Goal: Task Accomplishment & Management: Manage account settings

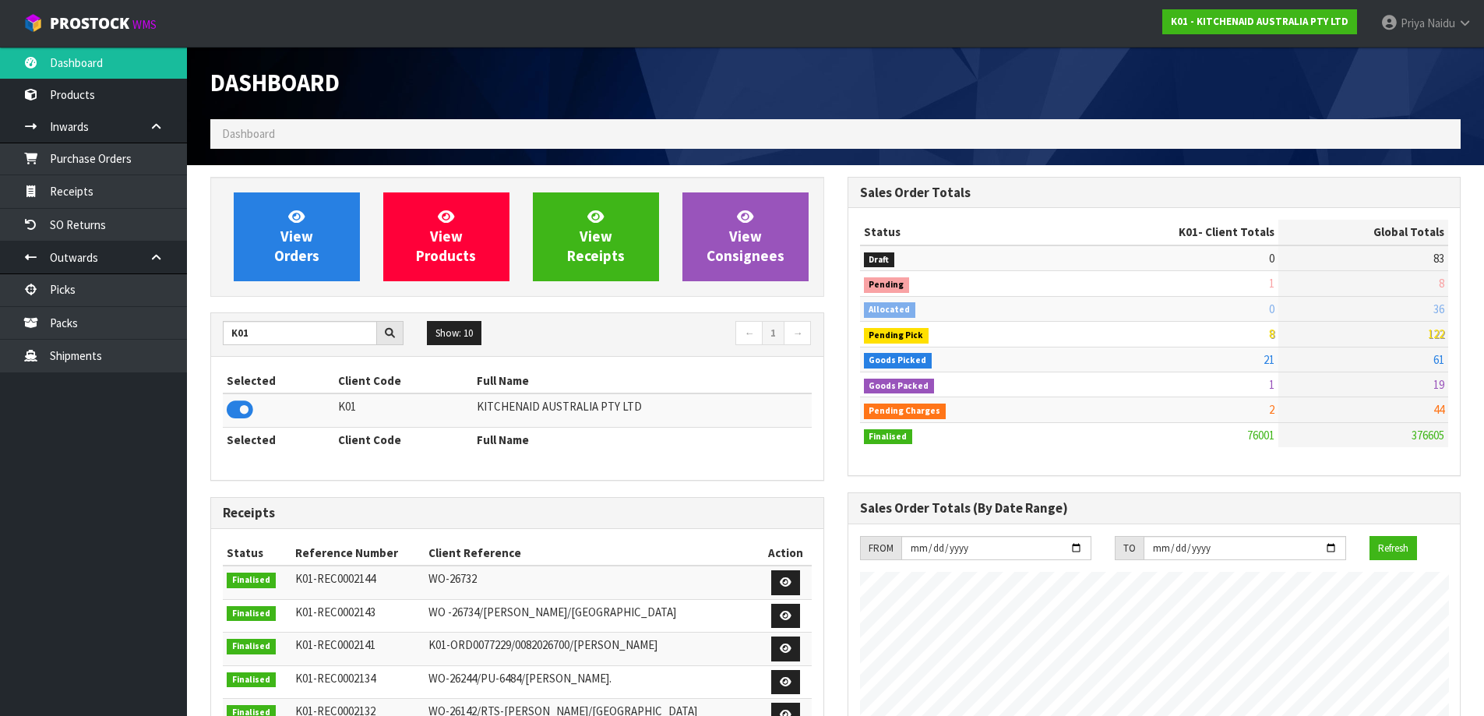
scroll to position [1180, 636]
drag, startPoint x: 266, startPoint y: 337, endPoint x: 273, endPoint y: 331, distance: 8.9
click at [266, 337] on input "K01" at bounding box center [300, 333] width 154 height 24
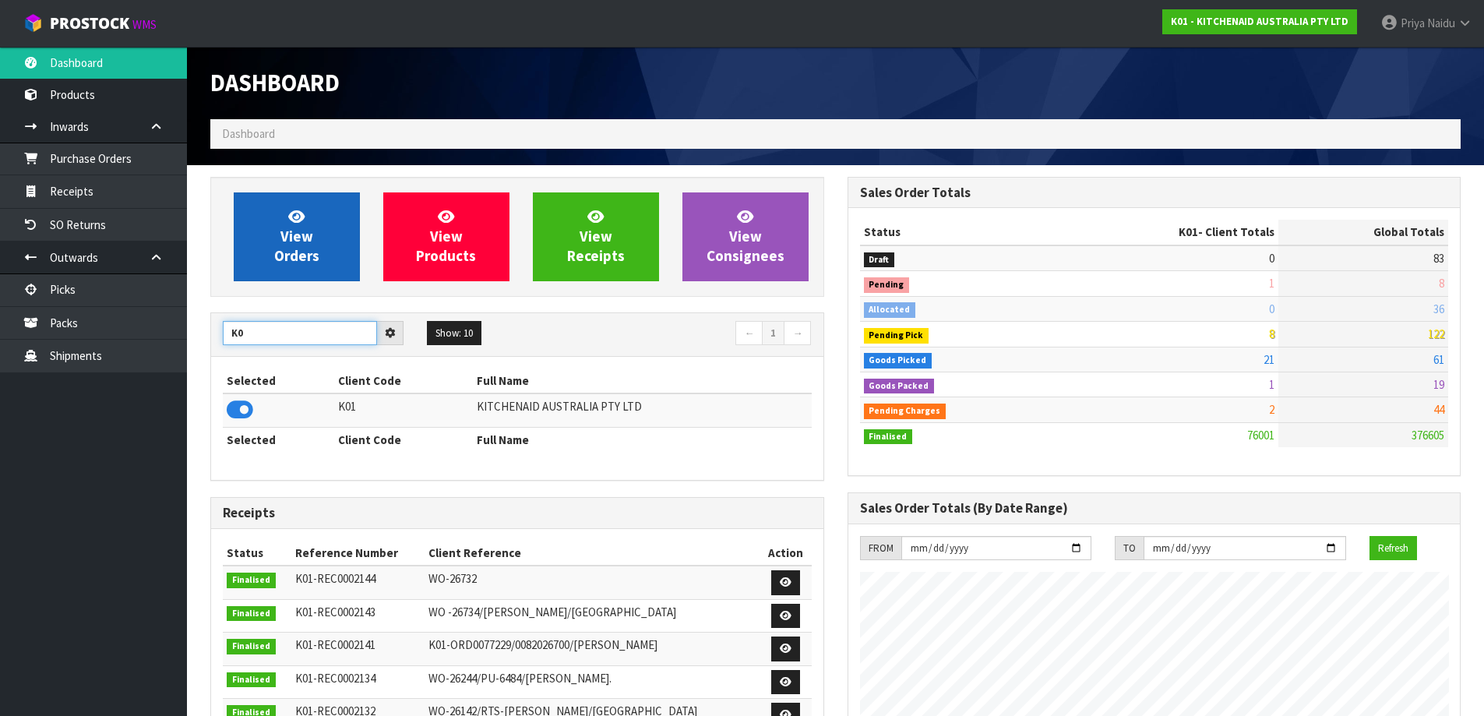
type input "K"
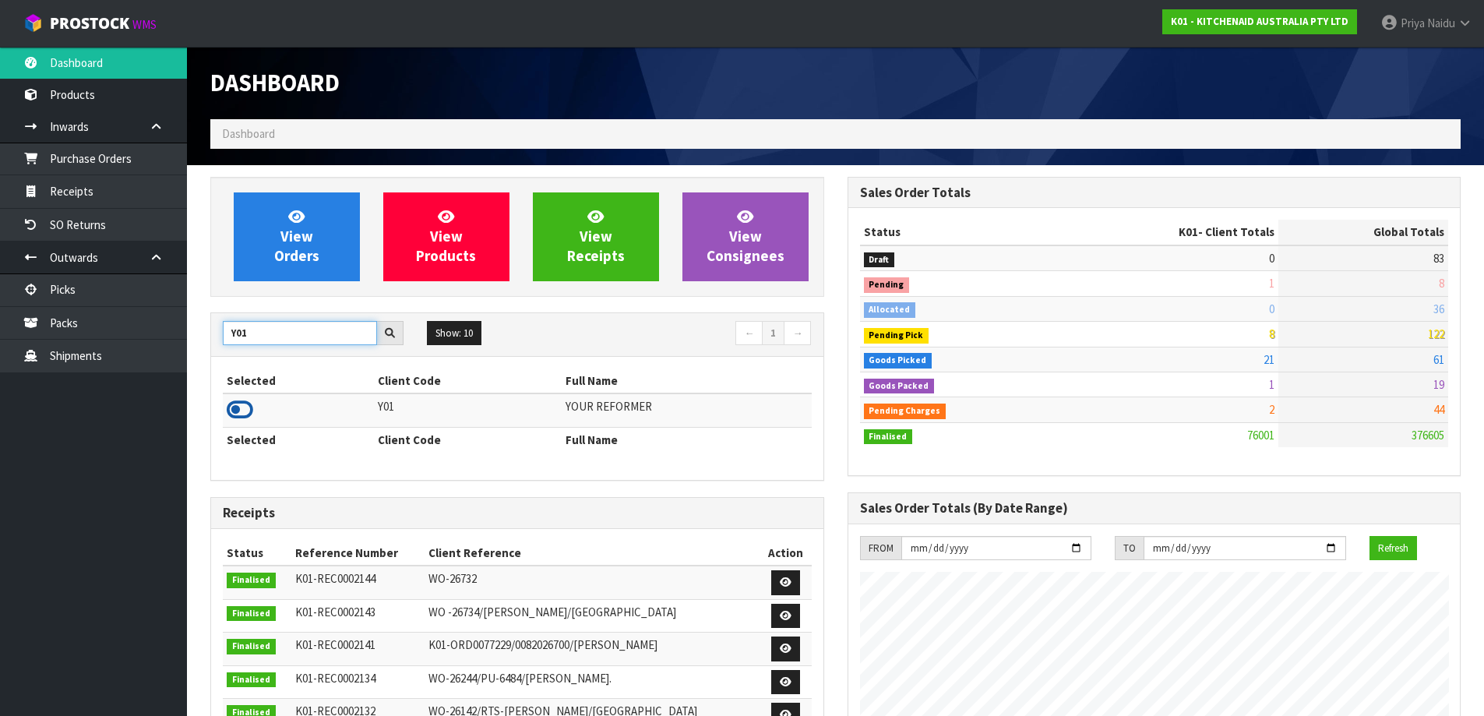
type input "Y01"
click at [235, 412] on icon at bounding box center [240, 409] width 26 height 23
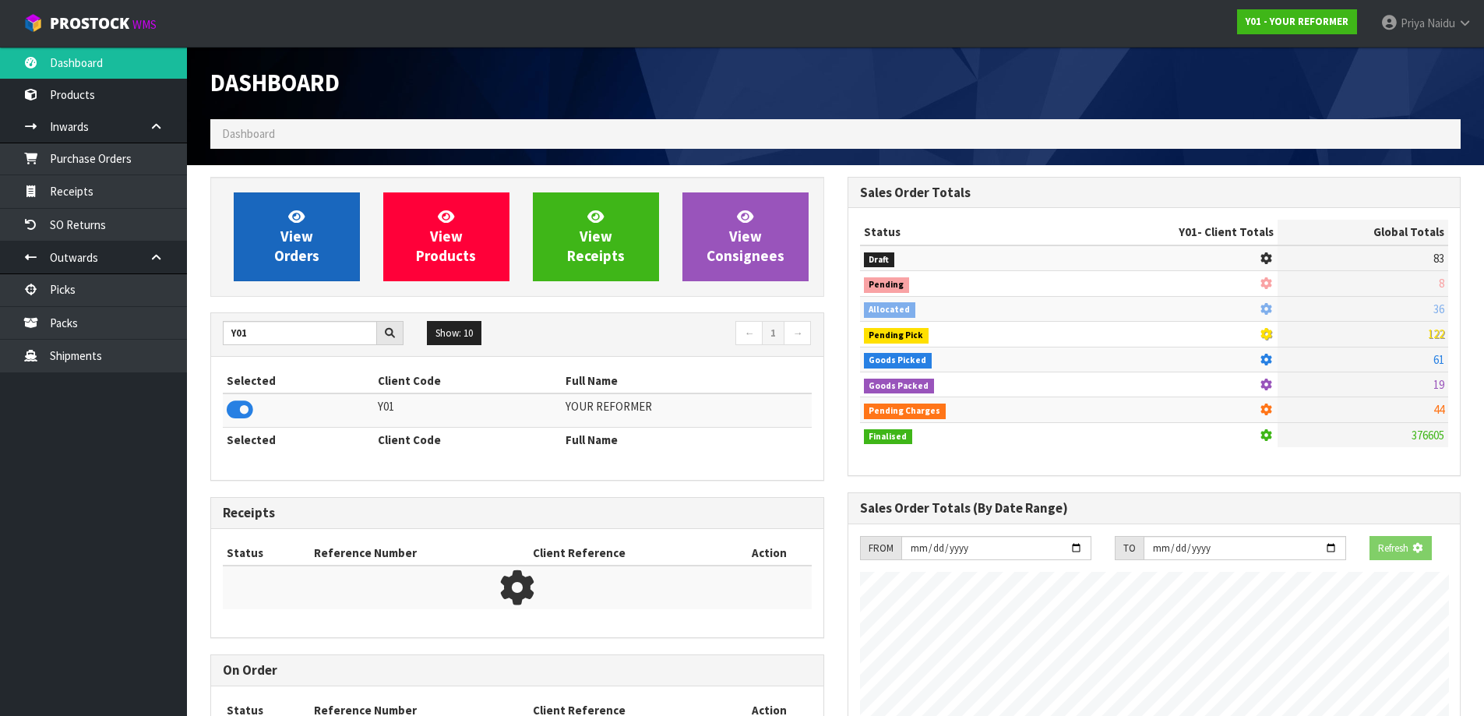
scroll to position [778082, 778417]
click at [305, 242] on span "View Orders" at bounding box center [296, 236] width 45 height 58
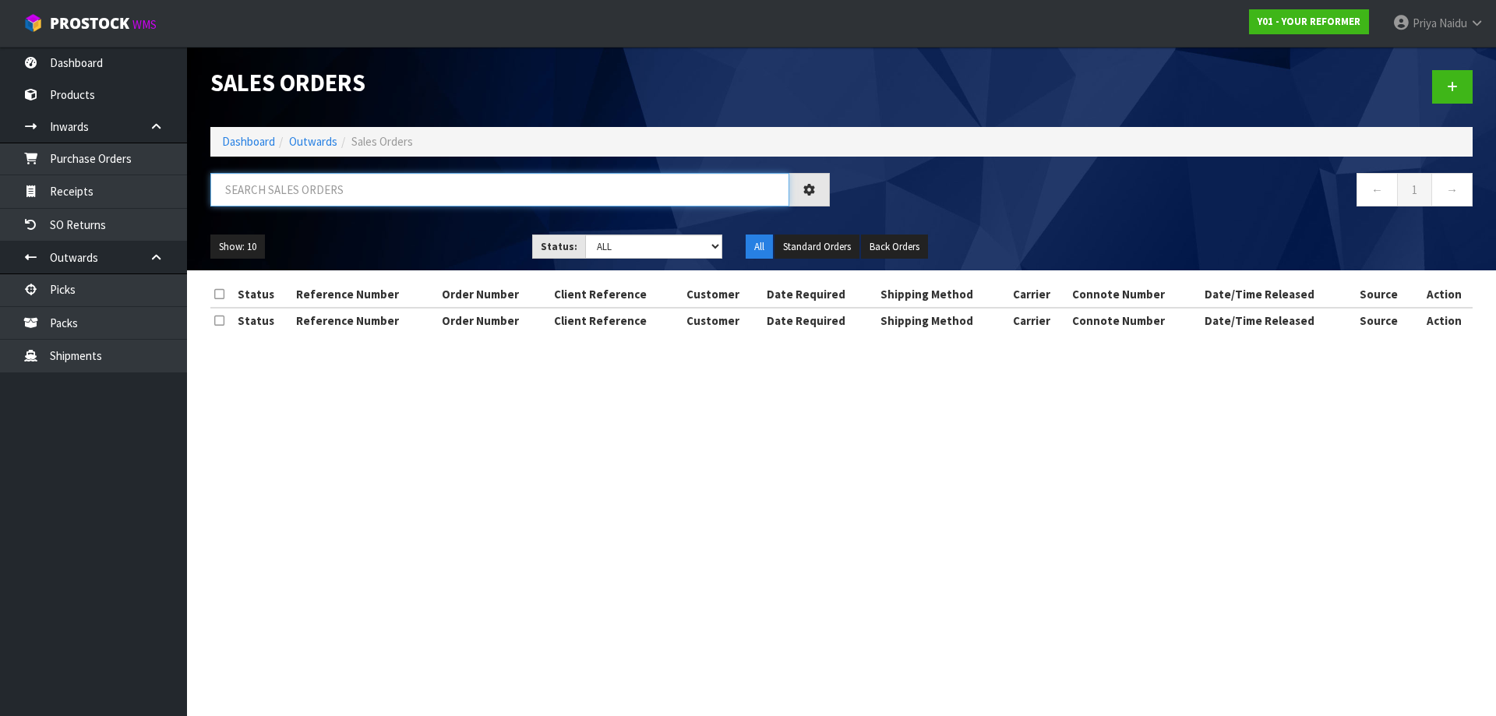
click at [334, 195] on input "text" at bounding box center [499, 189] width 579 height 33
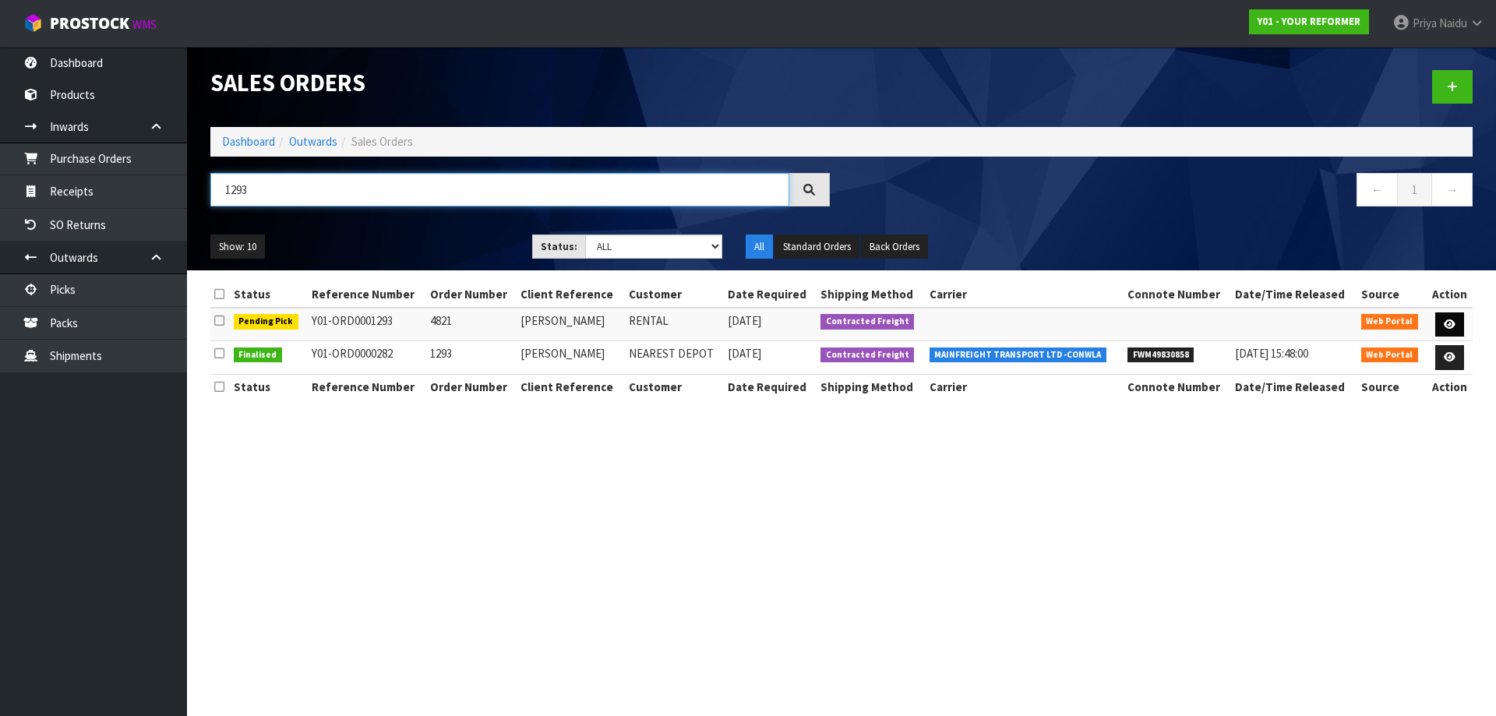
type input "1293"
click at [1452, 322] on icon at bounding box center [1450, 324] width 12 height 10
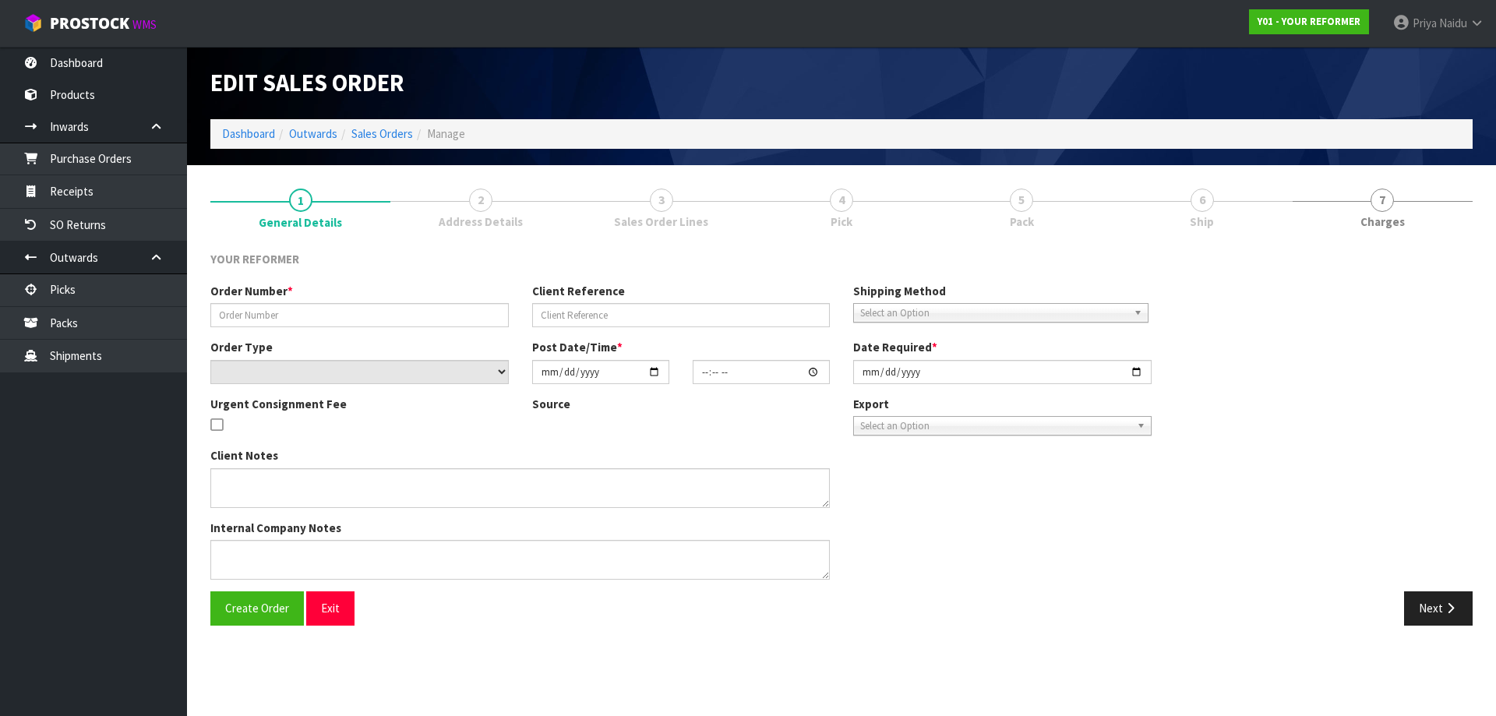
type input "4821"
type input "[PERSON_NAME]"
select select "number:0"
type input "[DATE]"
type input "11:59:00.000"
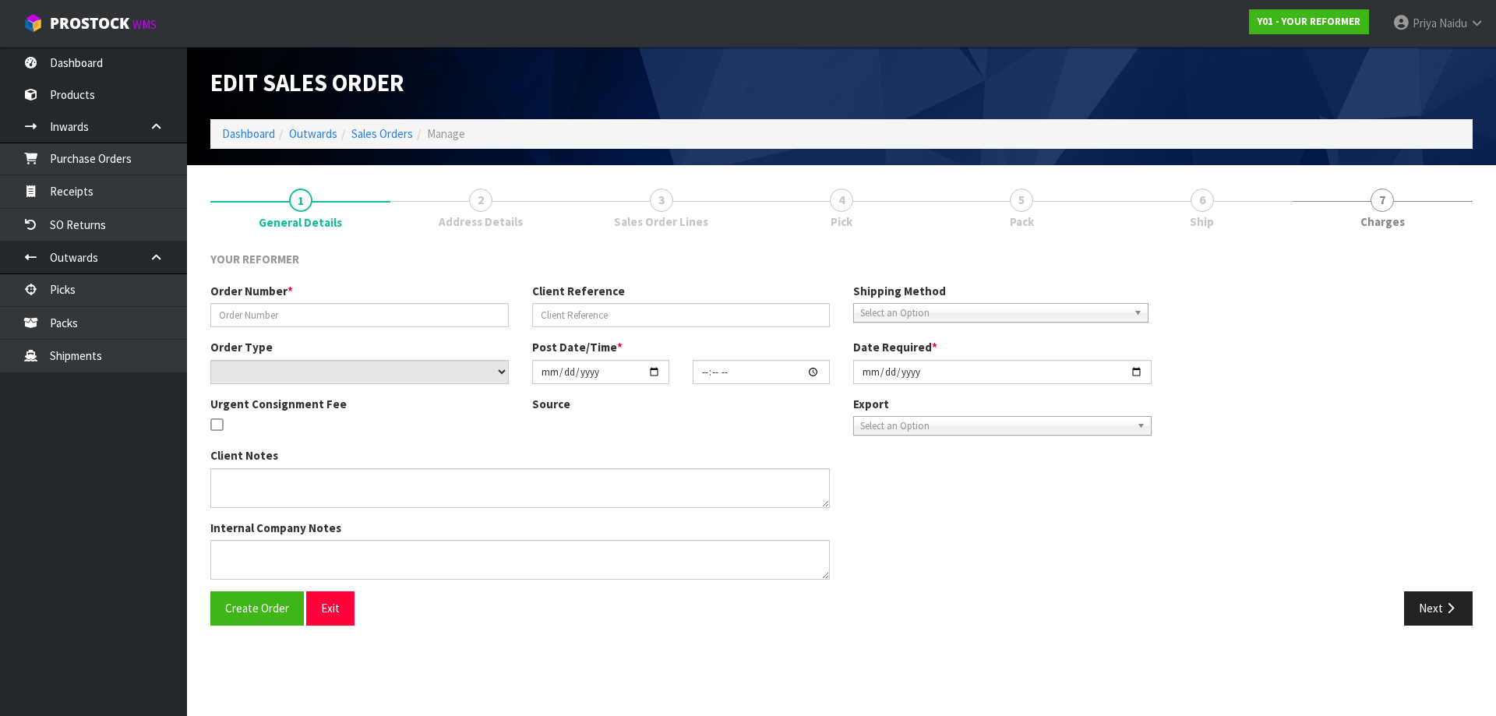
type input "[DATE]"
type textarea "MAREE LEITH 138 BRIGHTSIDE ROAD STANMORE BAY AUK WHANGAPARĀOA 0932 NEW ZEALAND …"
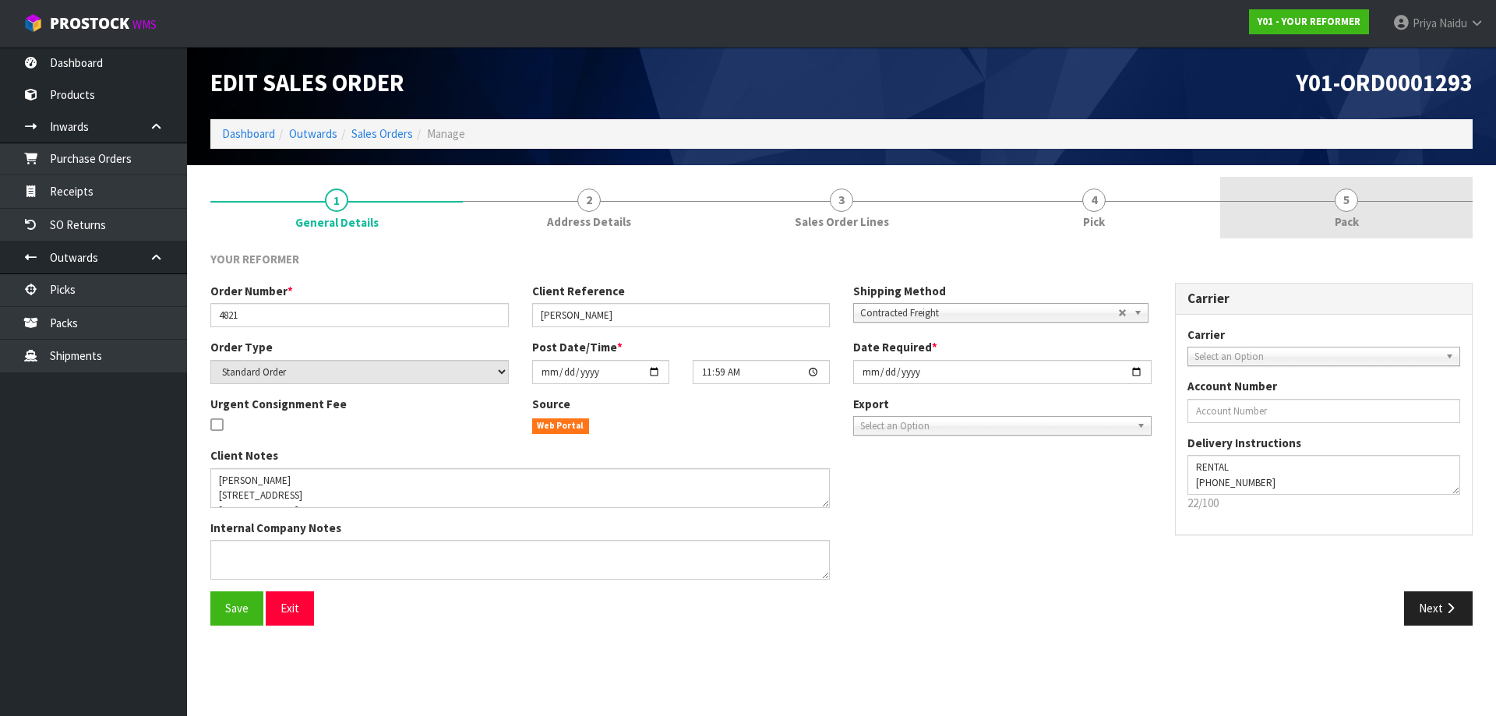
click at [1229, 210] on link "5 Pack" at bounding box center [1346, 208] width 252 height 62
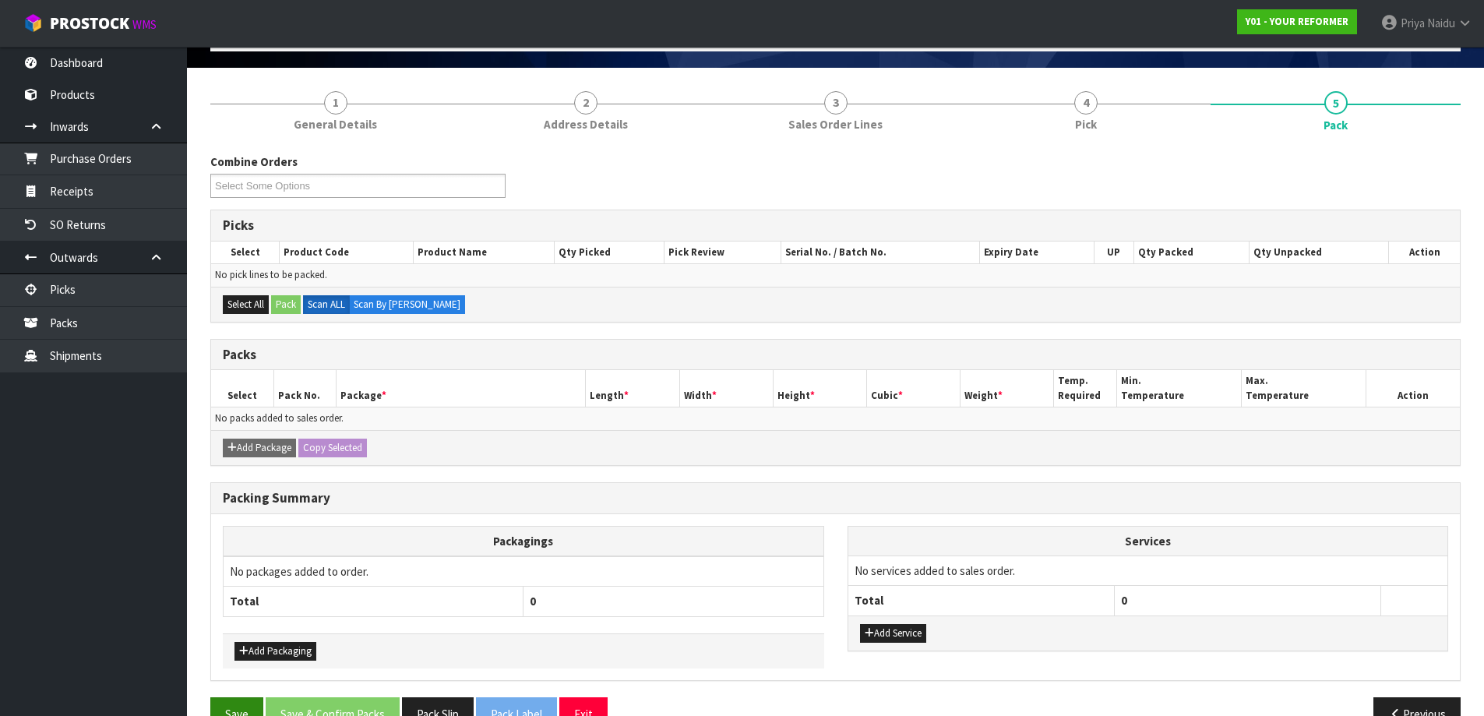
scroll to position [136, 0]
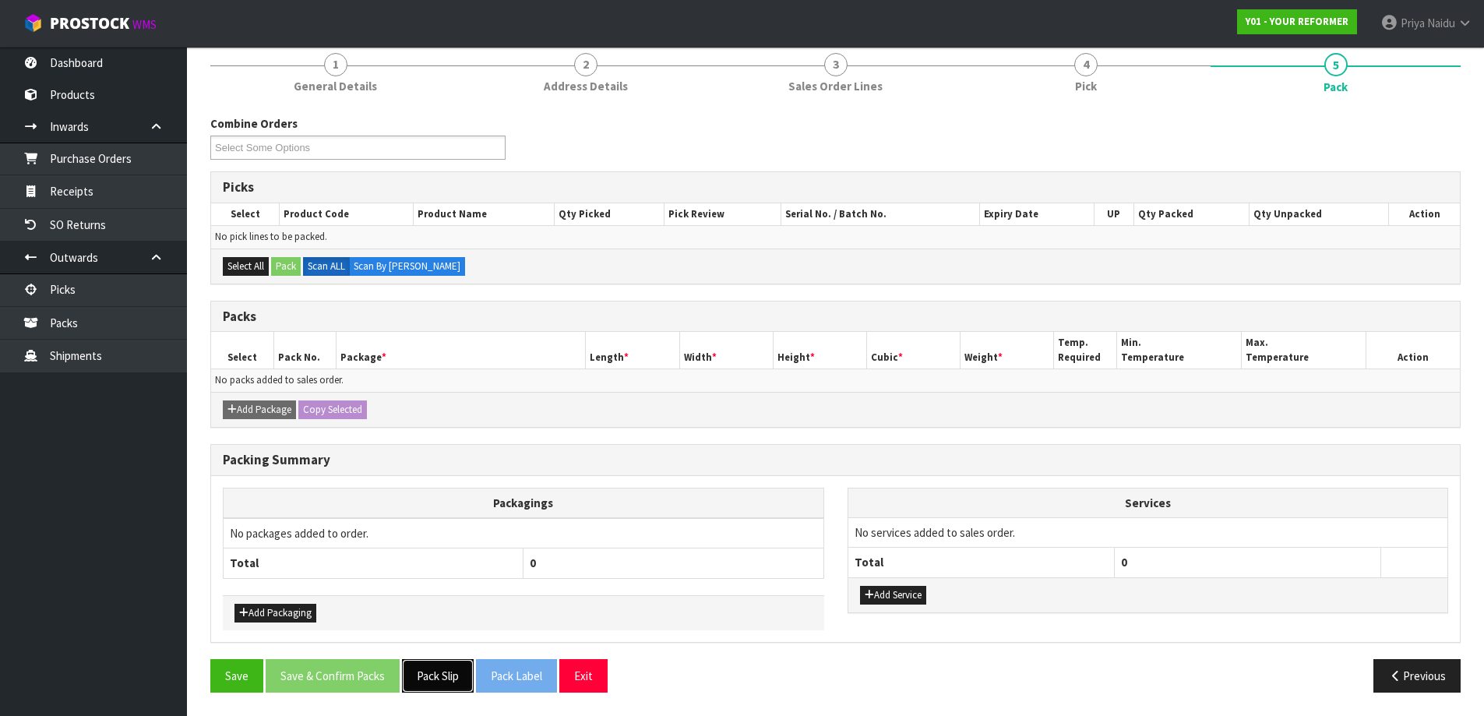
click at [440, 670] on button "Pack Slip" at bounding box center [438, 675] width 72 height 33
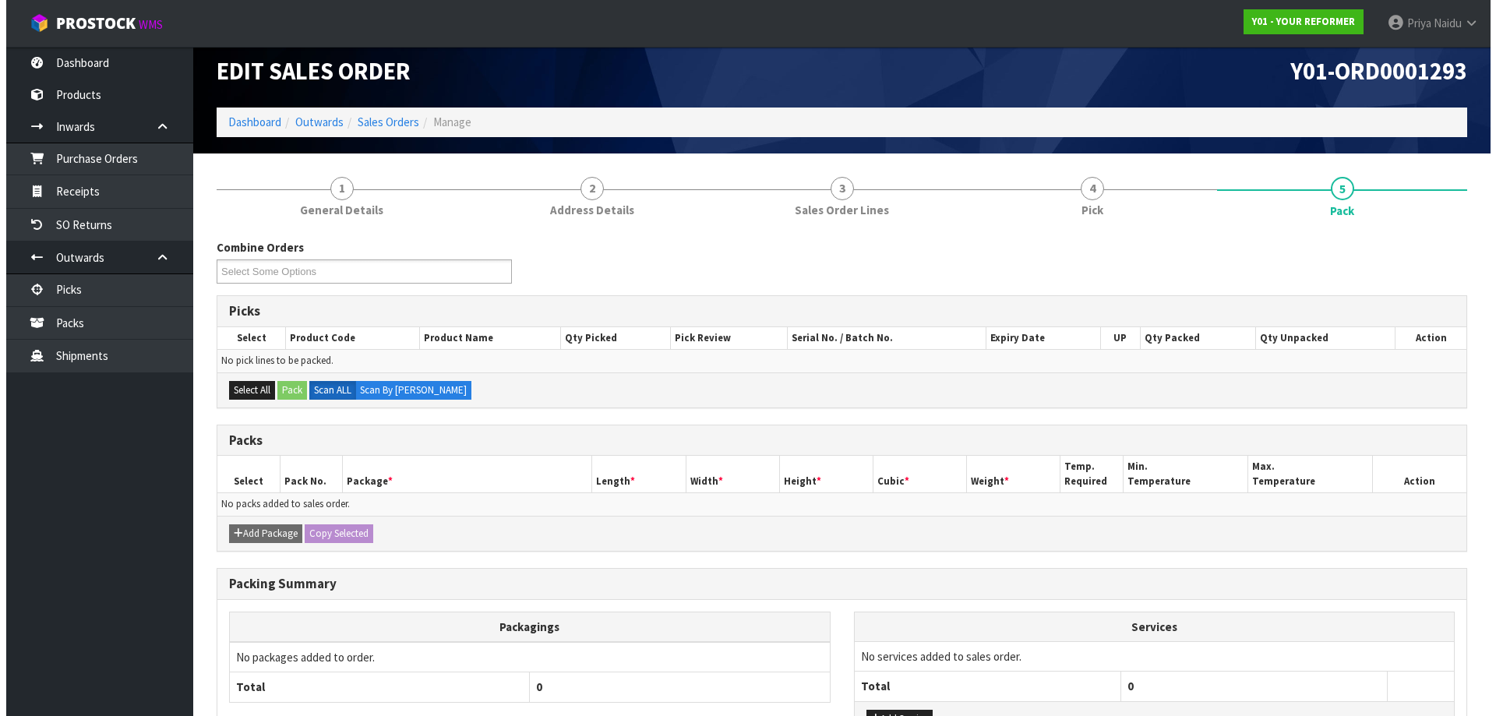
scroll to position [0, 0]
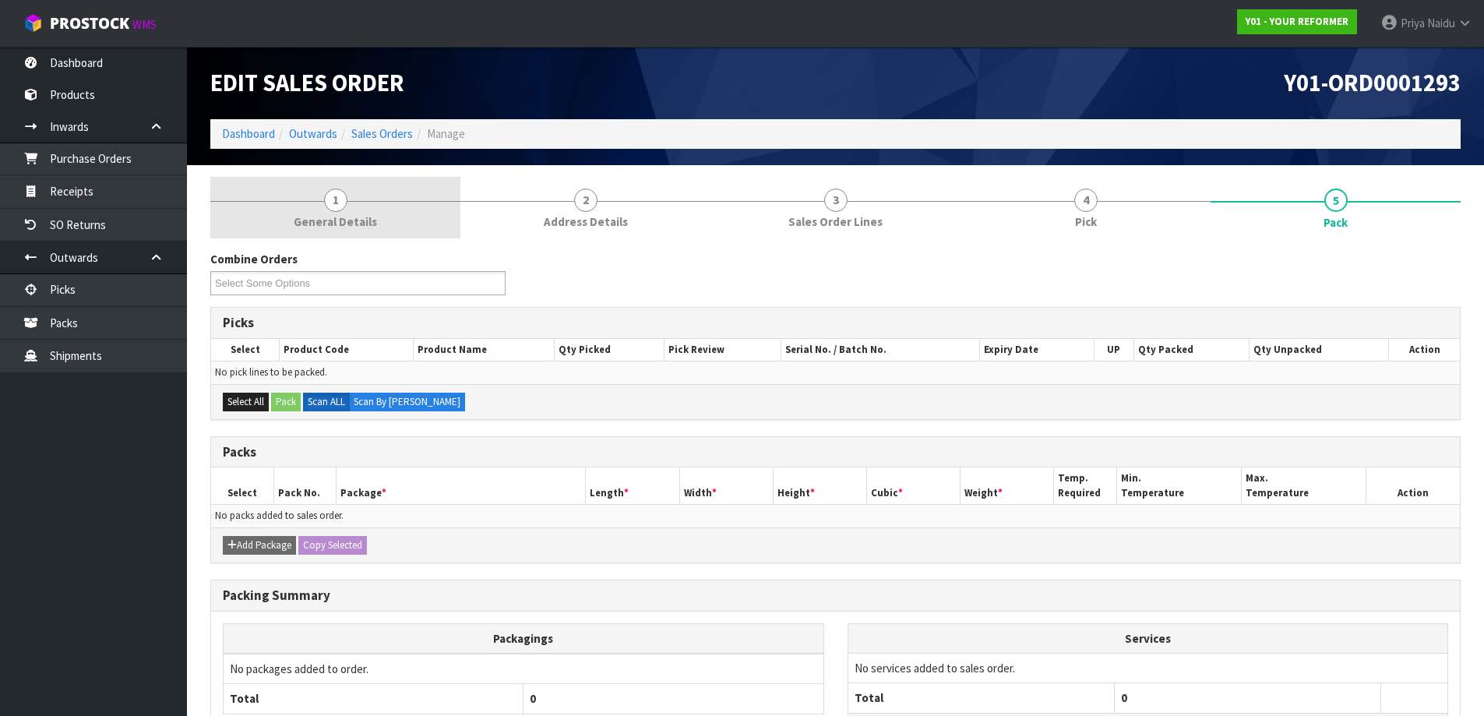
click at [292, 215] on link "1 General Details" at bounding box center [335, 208] width 250 height 62
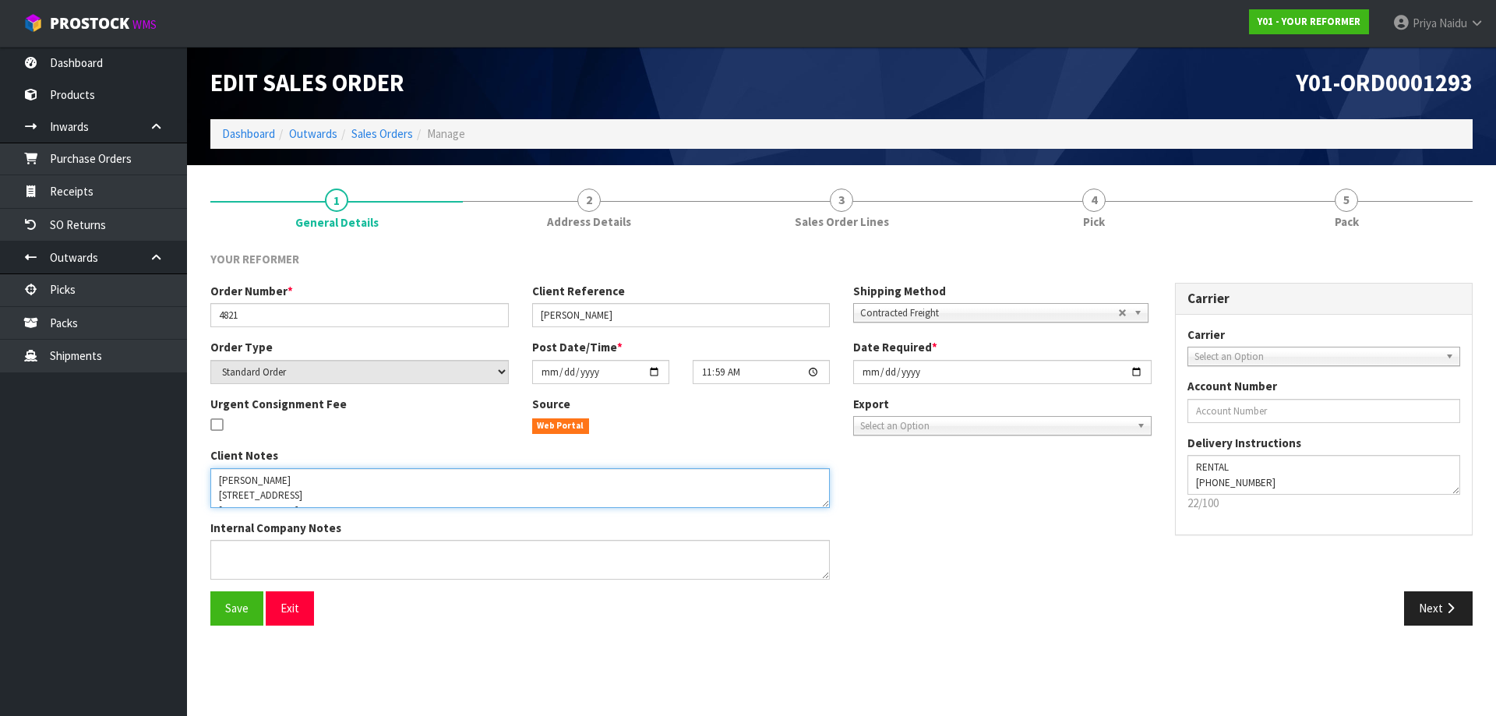
drag, startPoint x: 212, startPoint y: 497, endPoint x: 345, endPoint y: 481, distance: 134.2
click at [345, 481] on textarea at bounding box center [519, 488] width 619 height 40
drag, startPoint x: 274, startPoint y: 478, endPoint x: 387, endPoint y: 488, distance: 113.5
click at [387, 488] on textarea at bounding box center [519, 488] width 619 height 40
type textarea "MAREE LEITH138 BRIGHTSIDE ROAD STANMORE BAY AUK WHANGAPARĀOA 0932 NEW ZEALAND +…"
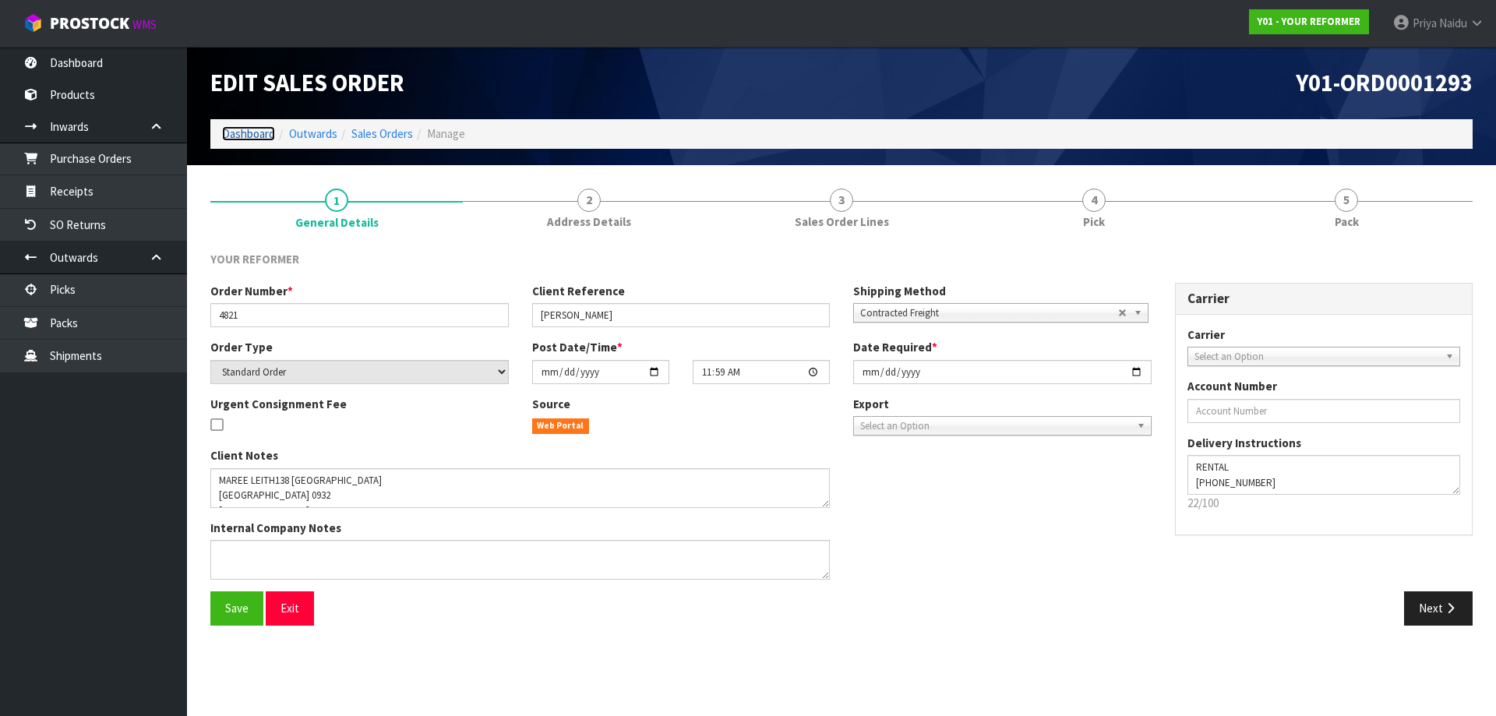
click at [273, 131] on link "Dashboard" at bounding box center [248, 133] width 53 height 15
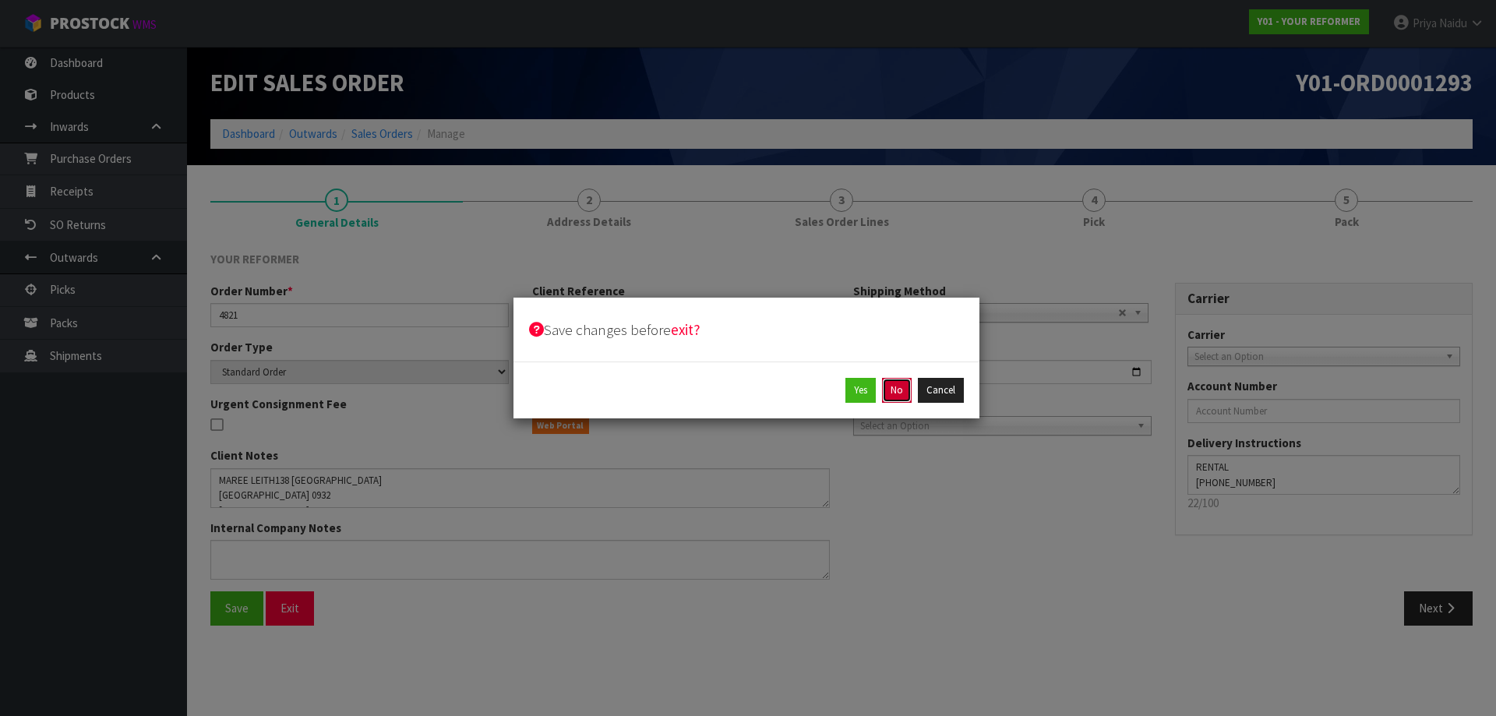
click at [904, 399] on button "No" at bounding box center [897, 390] width 30 height 25
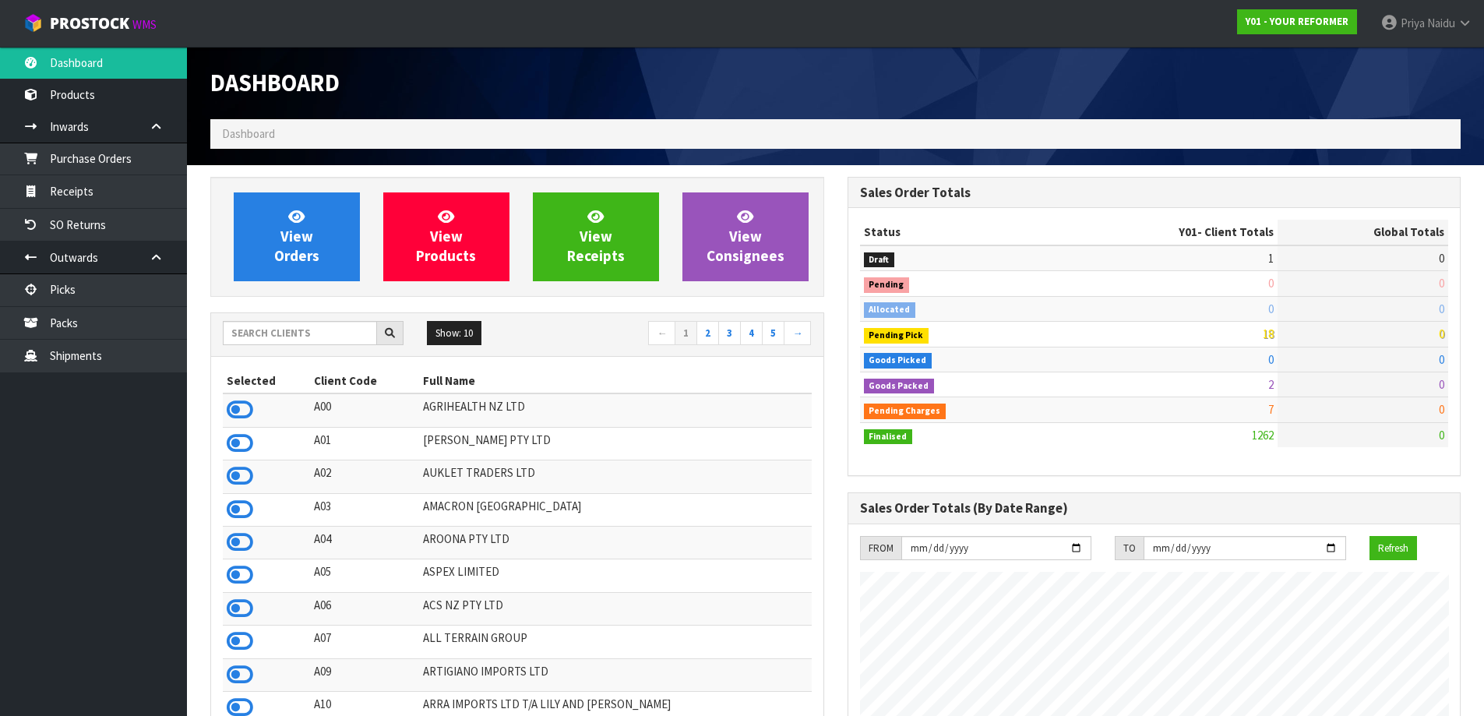
scroll to position [1180, 636]
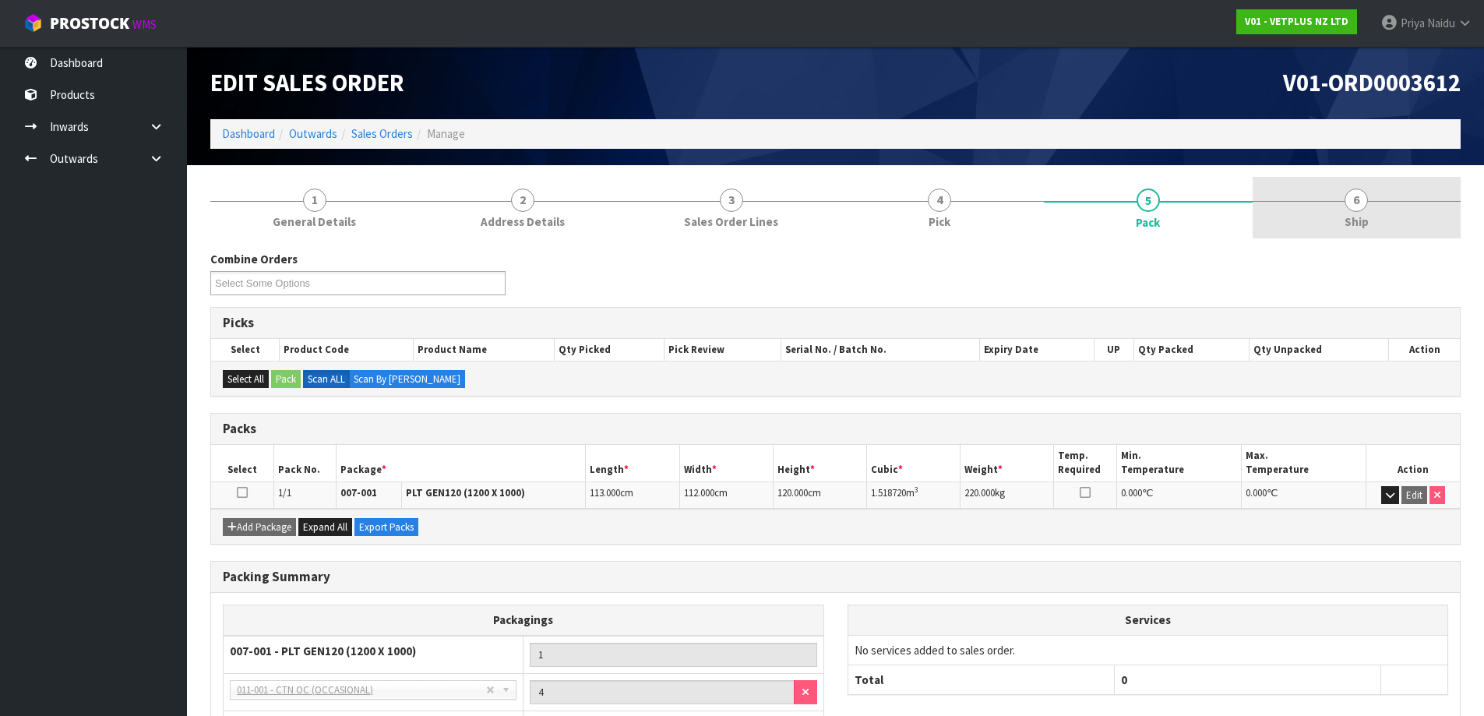
drag, startPoint x: 1254, startPoint y: 179, endPoint x: 1363, endPoint y: 206, distance: 112.4
click at [1257, 179] on link "6 Ship" at bounding box center [1357, 208] width 209 height 62
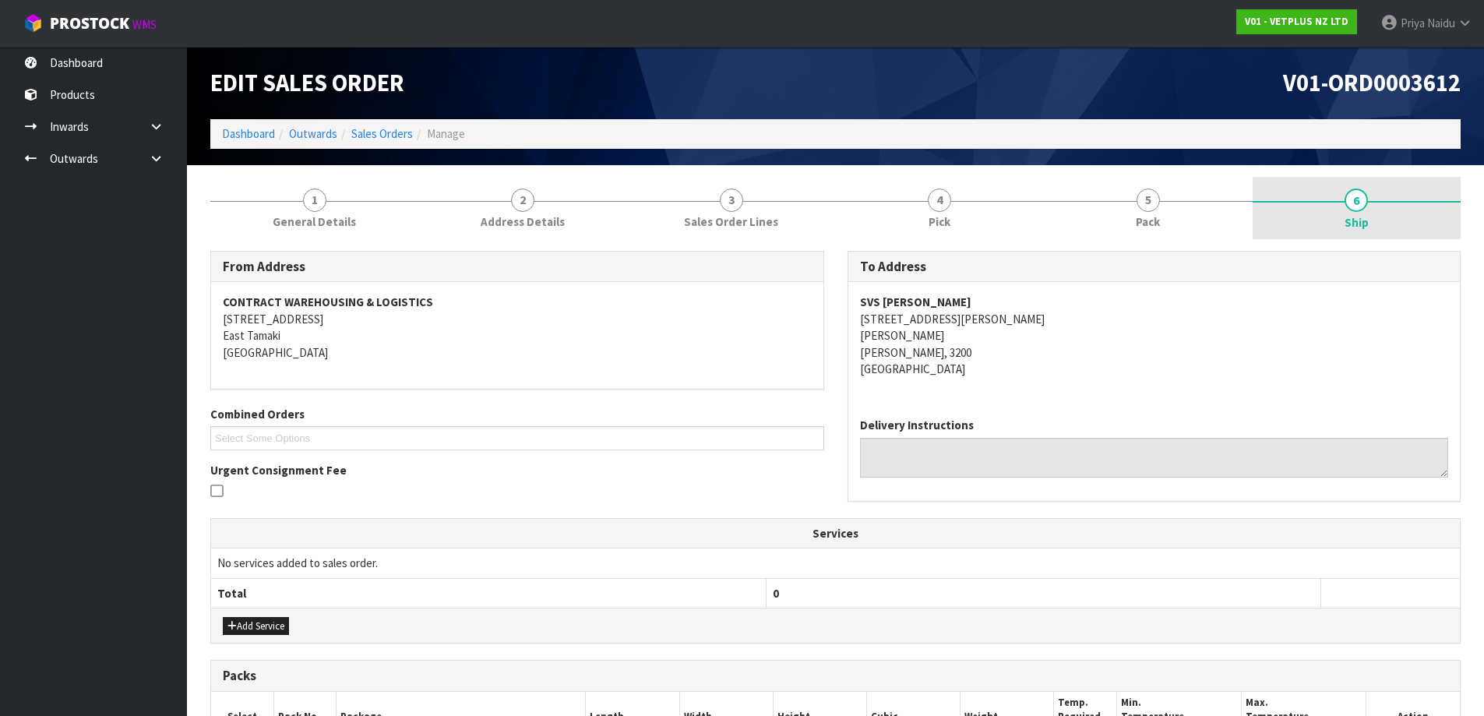
click at [1364, 206] on span "6" at bounding box center [1356, 200] width 23 height 23
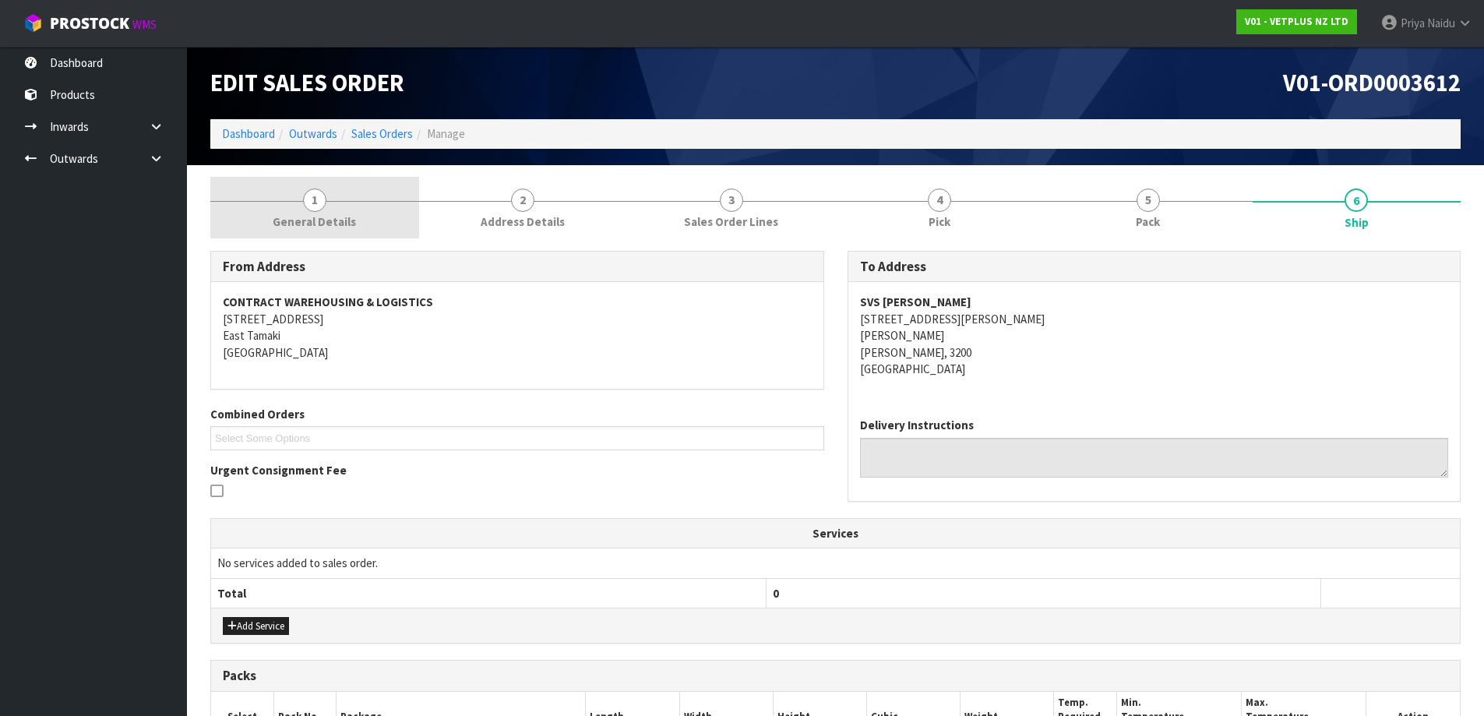
click at [320, 203] on span "1" at bounding box center [314, 200] width 23 height 23
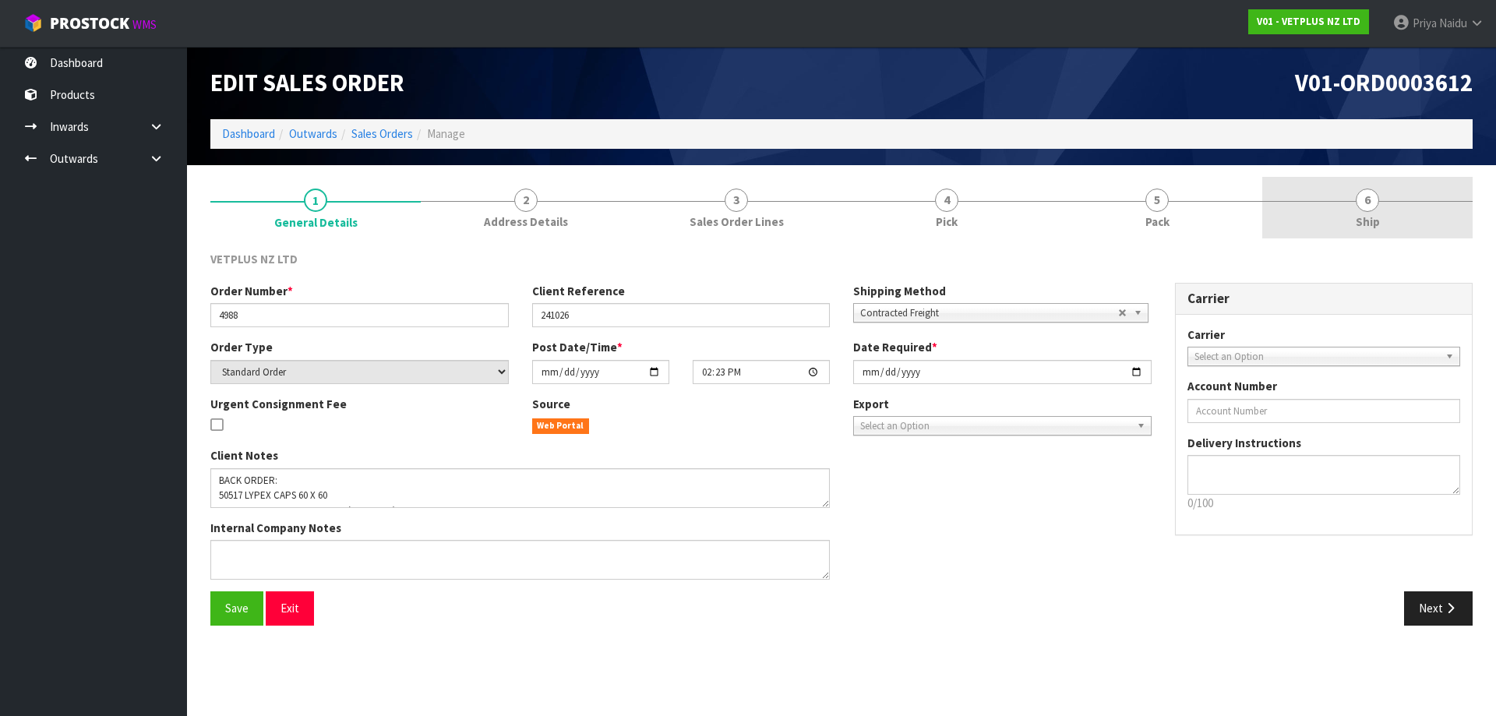
click at [1327, 185] on link "6 Ship" at bounding box center [1367, 208] width 210 height 62
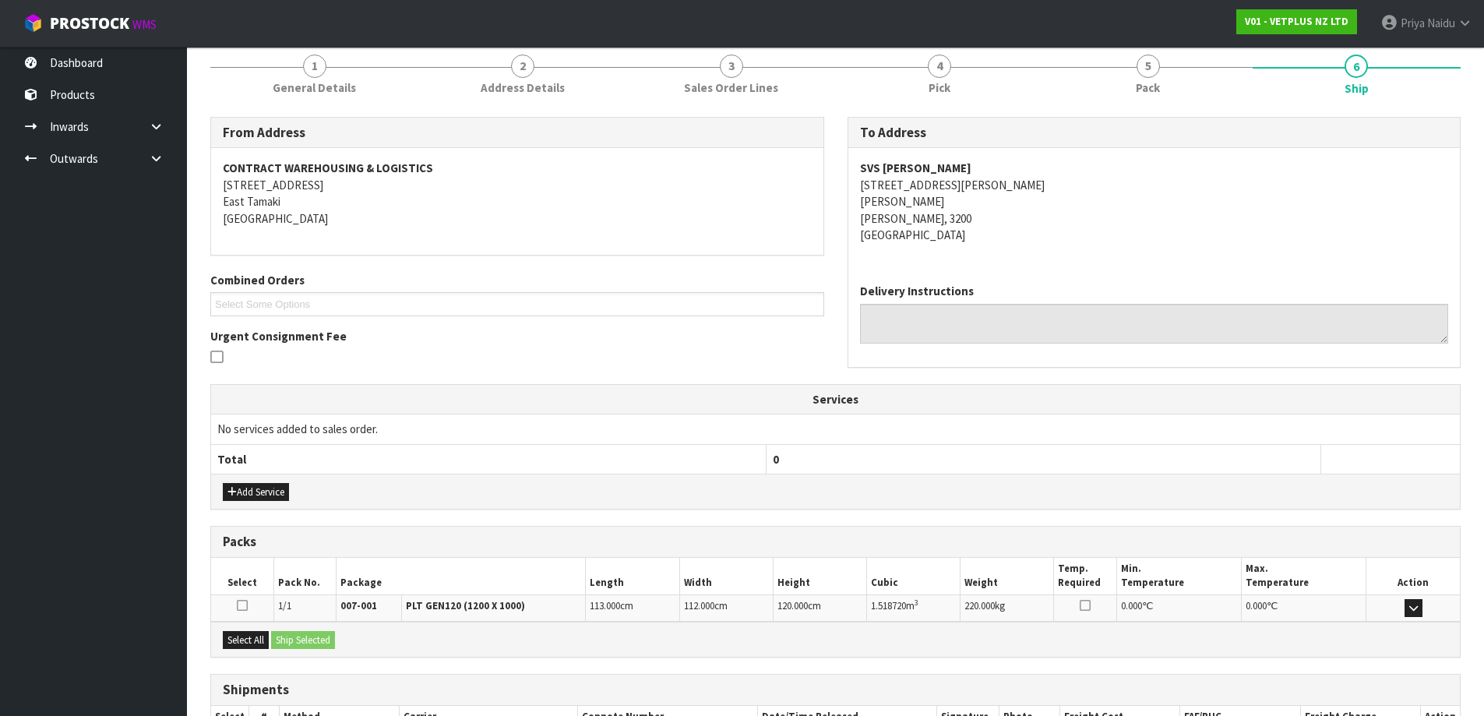
scroll to position [243, 0]
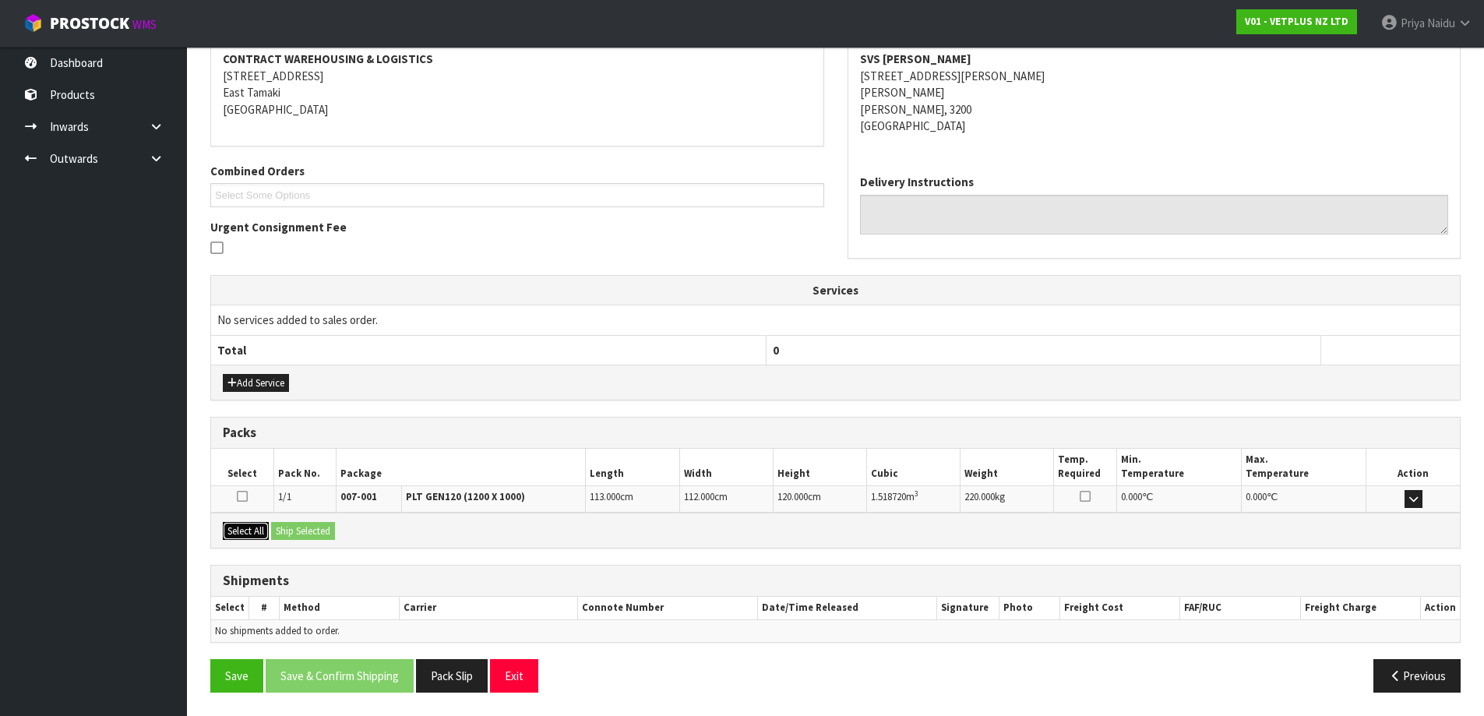
click at [249, 534] on button "Select All" at bounding box center [246, 531] width 46 height 19
click at [313, 538] on button "Ship Selected" at bounding box center [303, 531] width 64 height 19
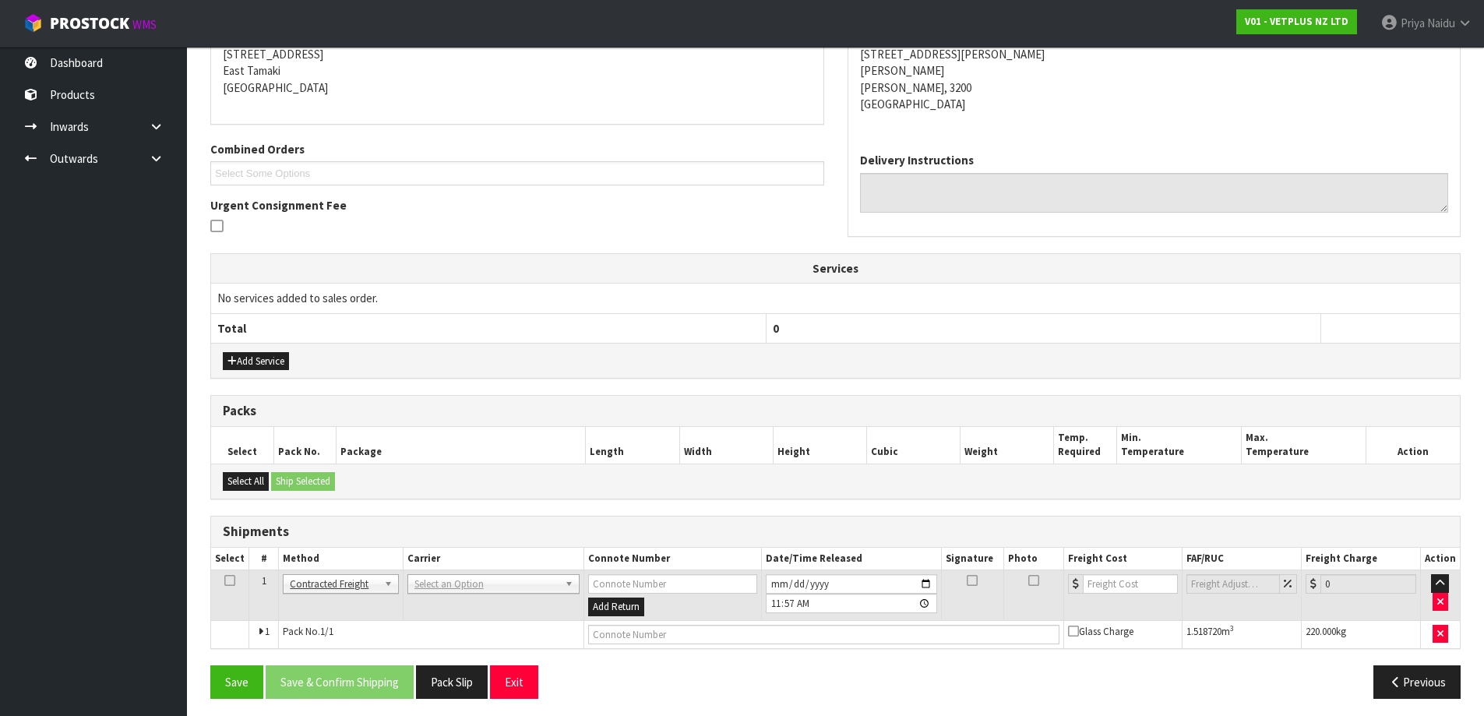
scroll to position [271, 0]
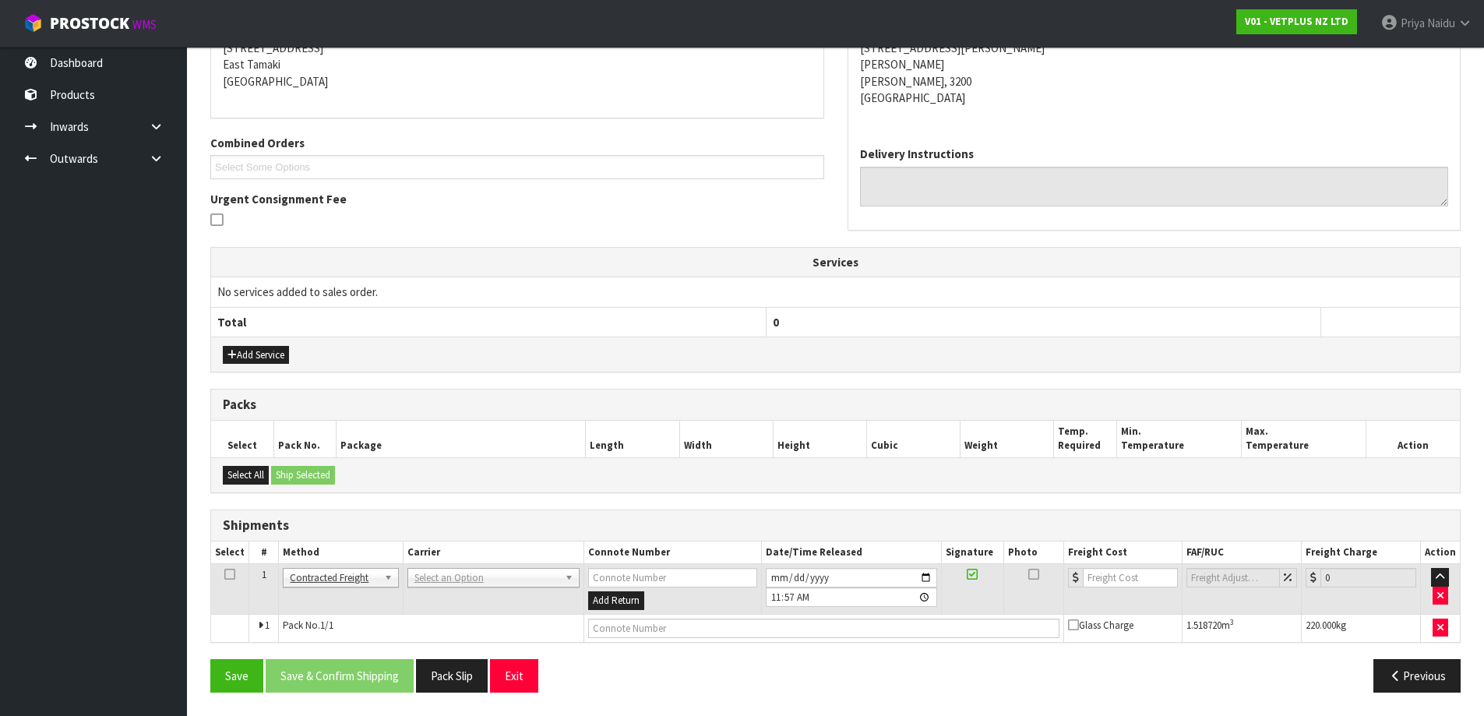
click at [491, 589] on td "ANGEL - ANGEL TRANSPORT [PERSON_NAME] REMOVALS DEAEXPAKL - DEADLINE EXPRESS COU…" at bounding box center [493, 589] width 181 height 51
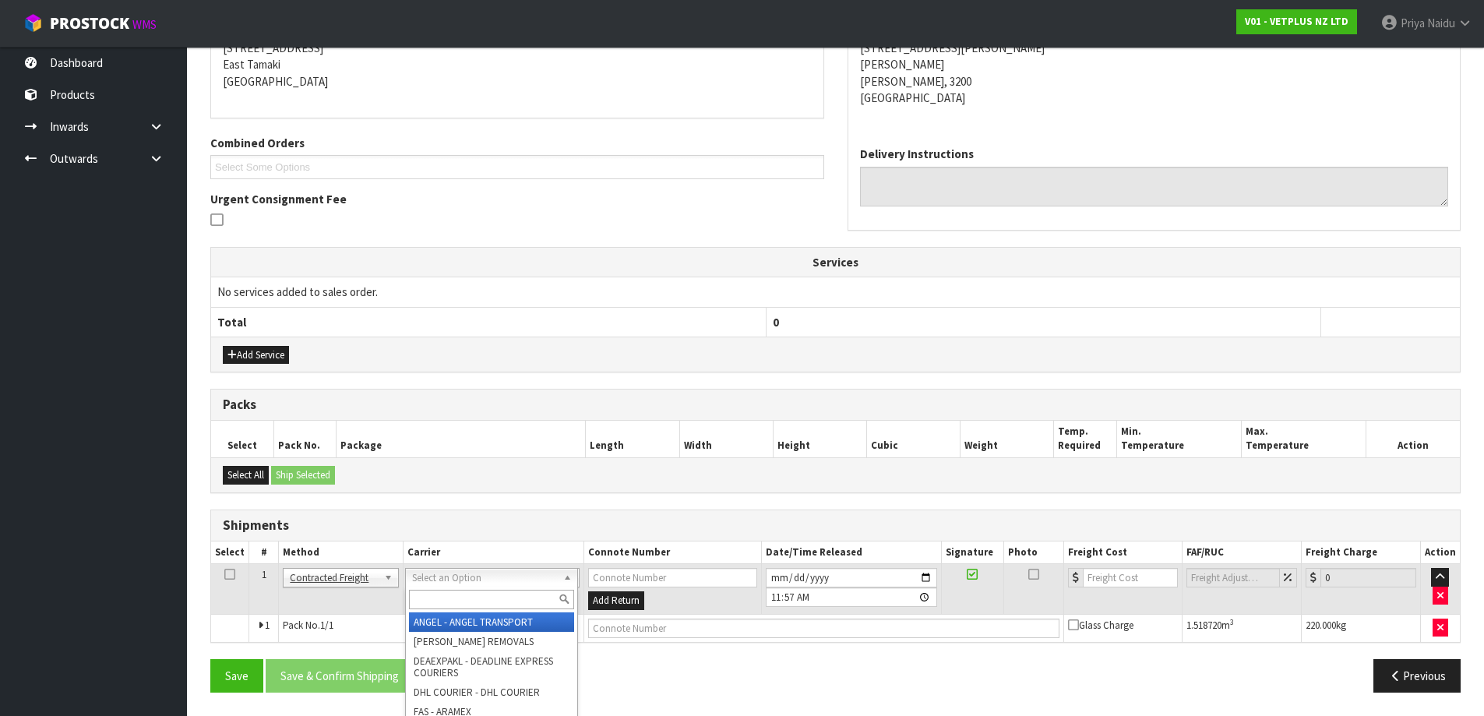
click at [488, 605] on input "text" at bounding box center [491, 599] width 165 height 19
type input "ma"
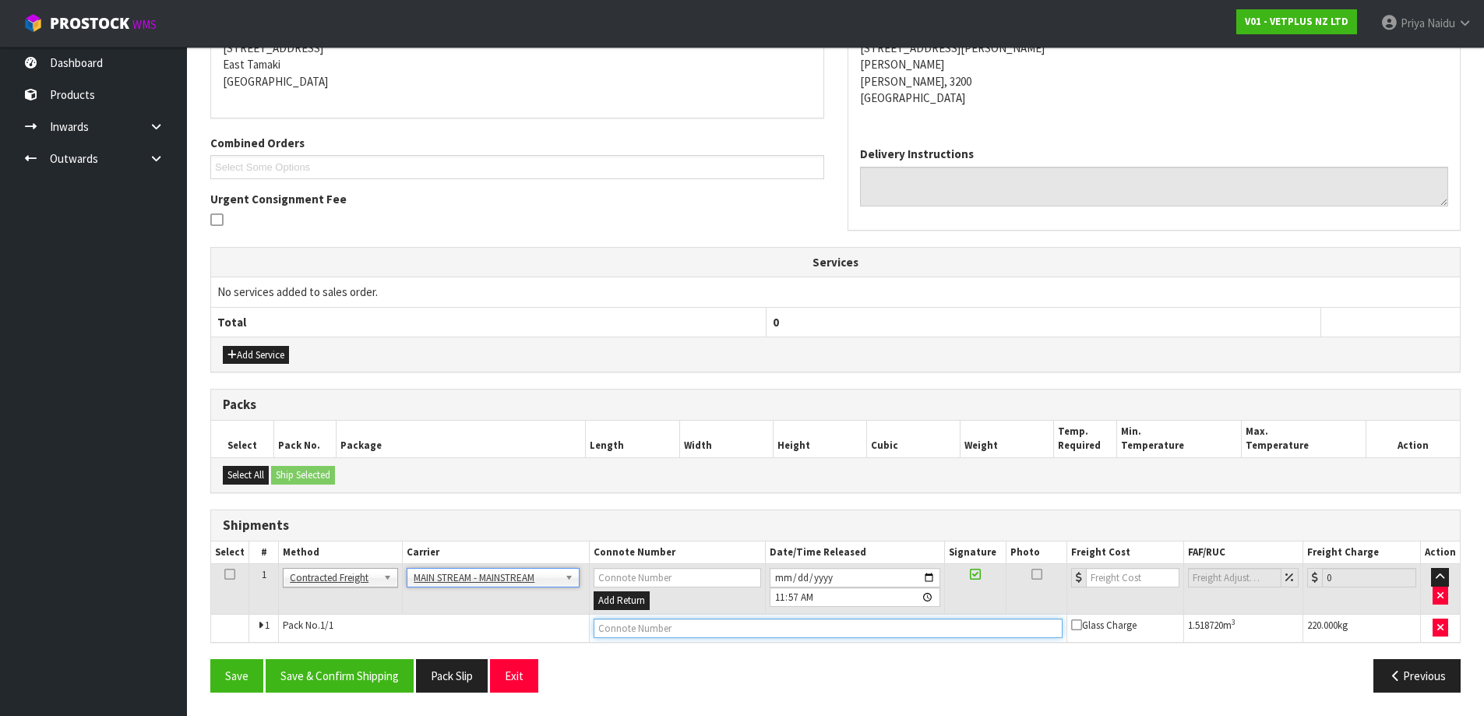
click at [644, 636] on input "text" at bounding box center [828, 628] width 469 height 19
type input "CWL7714502"
click at [210, 659] on button "Save" at bounding box center [236, 675] width 53 height 33
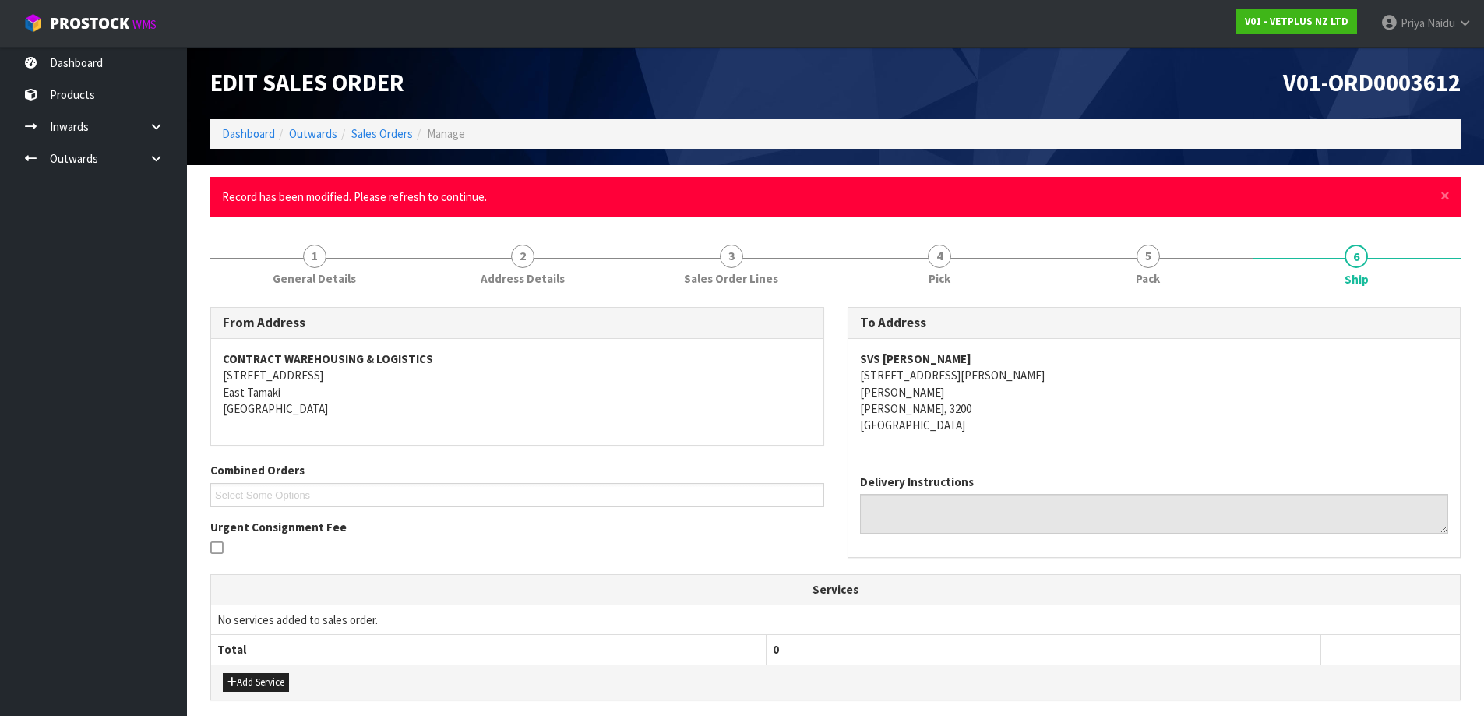
scroll to position [327, 0]
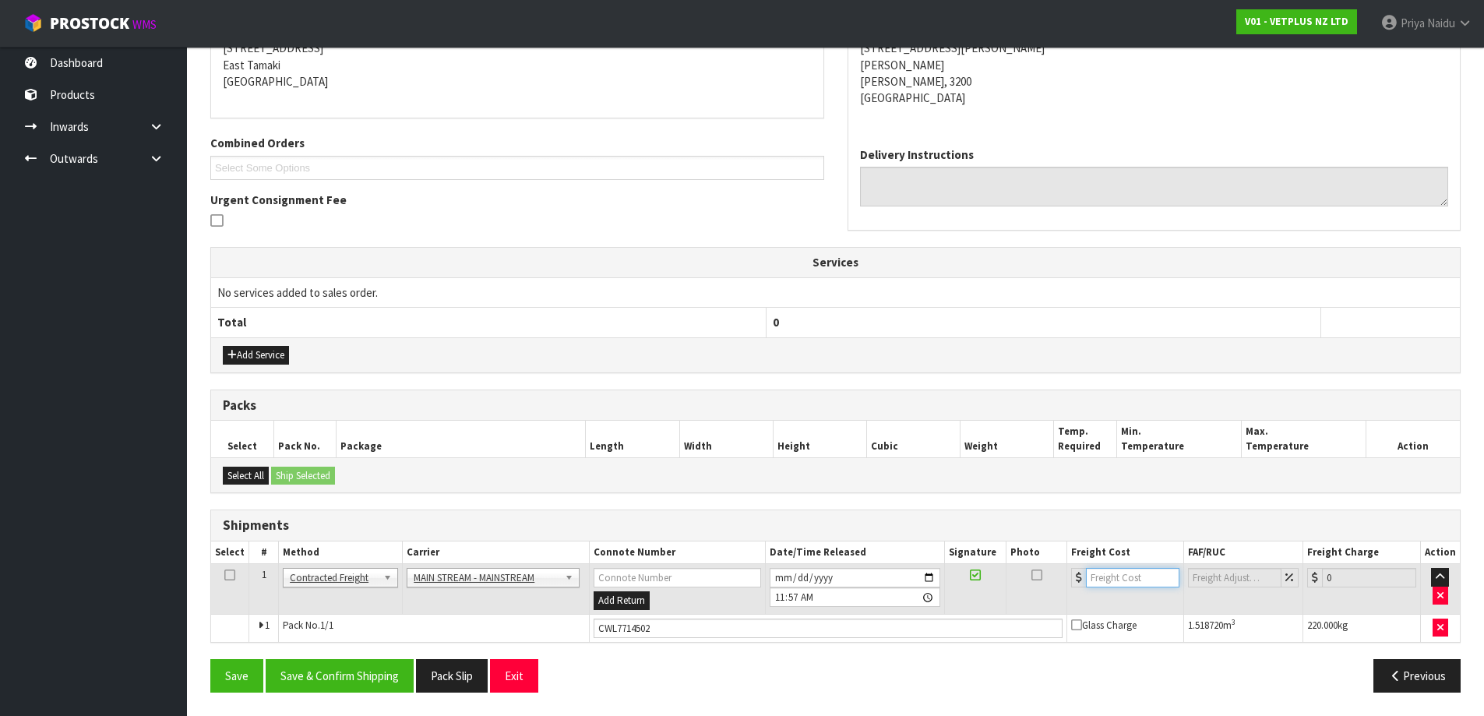
click at [1121, 580] on input "number" at bounding box center [1133, 577] width 94 height 19
type input "45.60"
click at [335, 675] on button "Save & Confirm Shipping" at bounding box center [340, 675] width 148 height 33
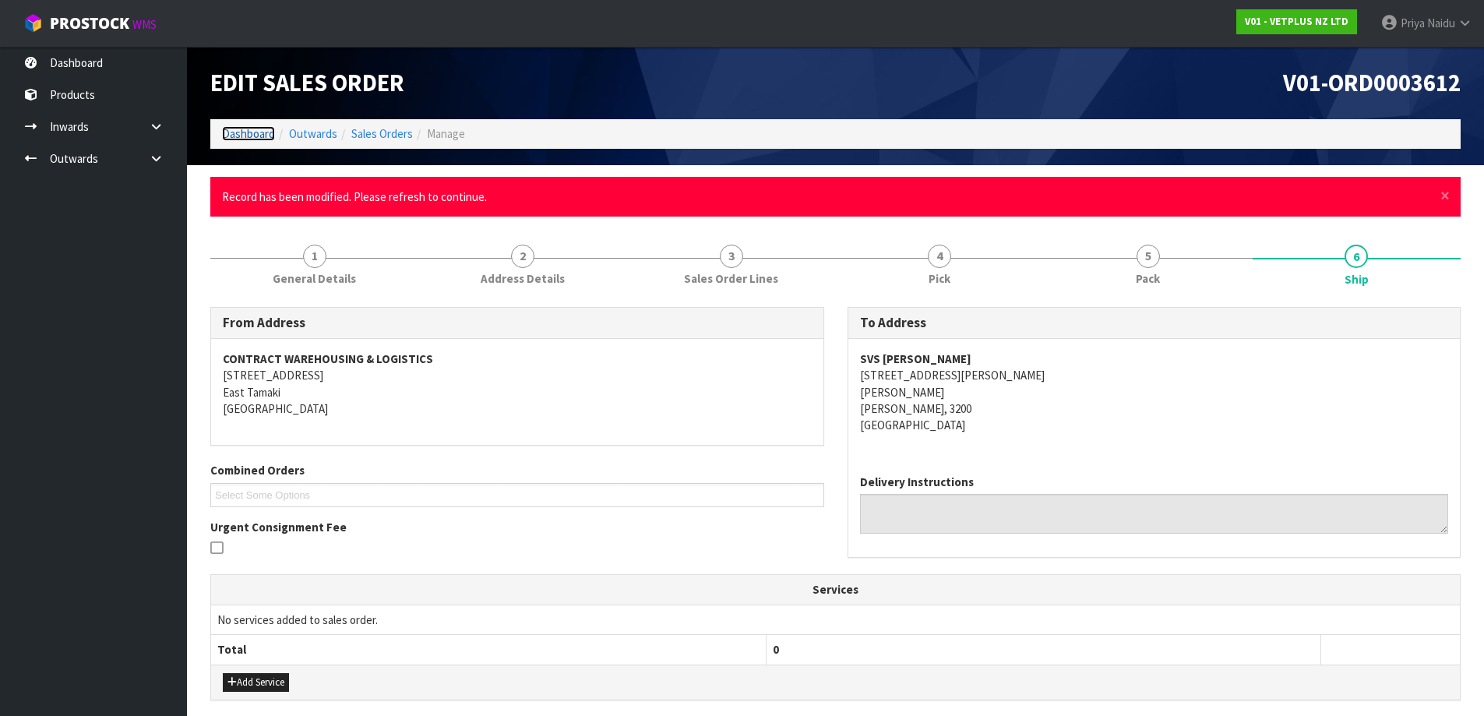
click at [266, 136] on link "Dashboard" at bounding box center [248, 133] width 53 height 15
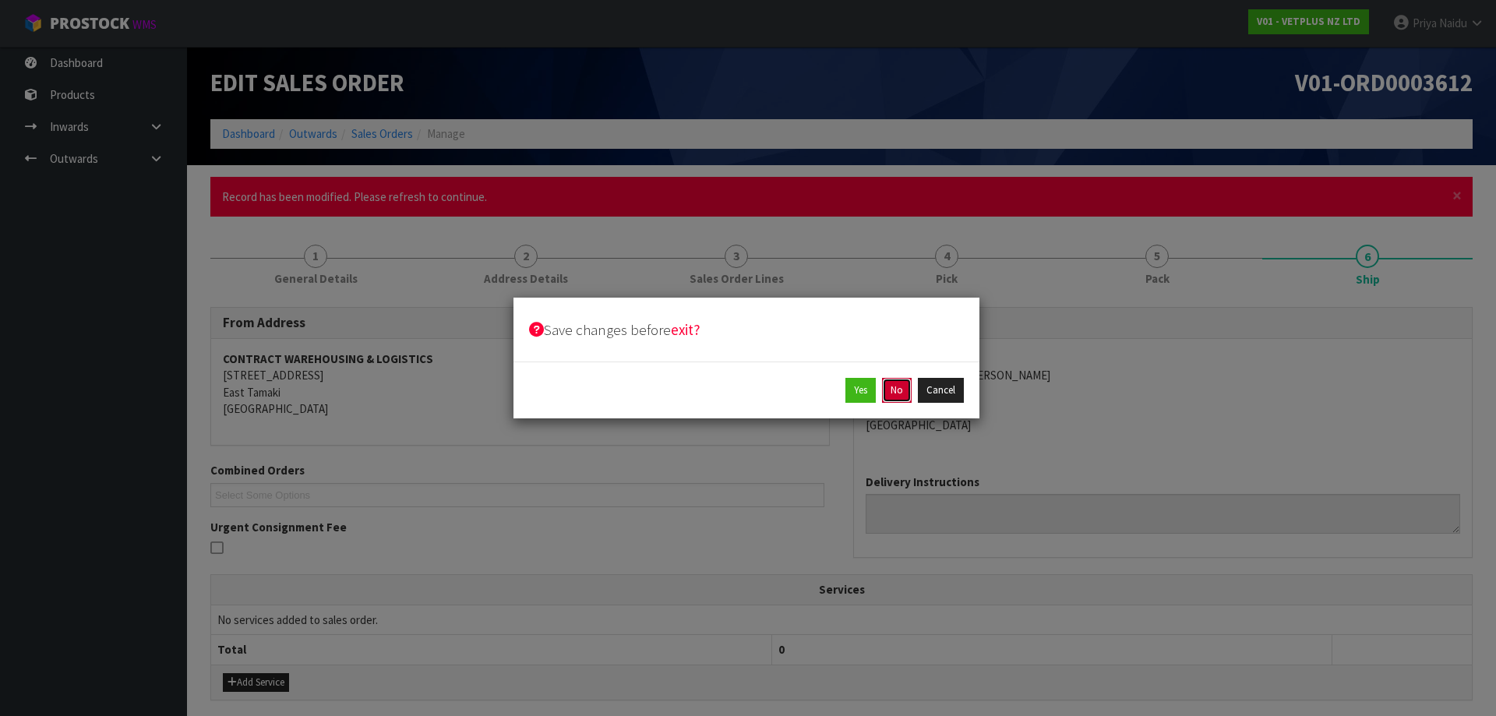
click at [901, 391] on button "No" at bounding box center [897, 390] width 30 height 25
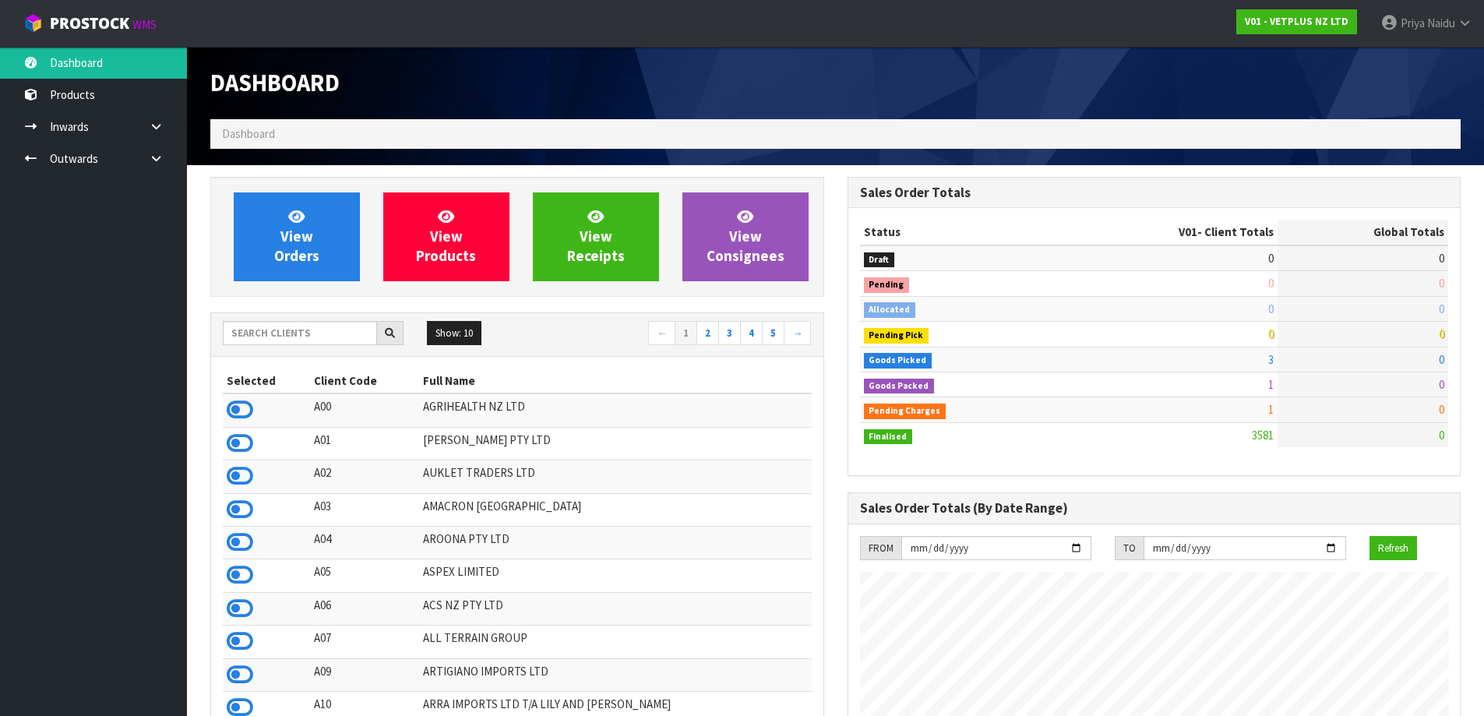
scroll to position [1180, 636]
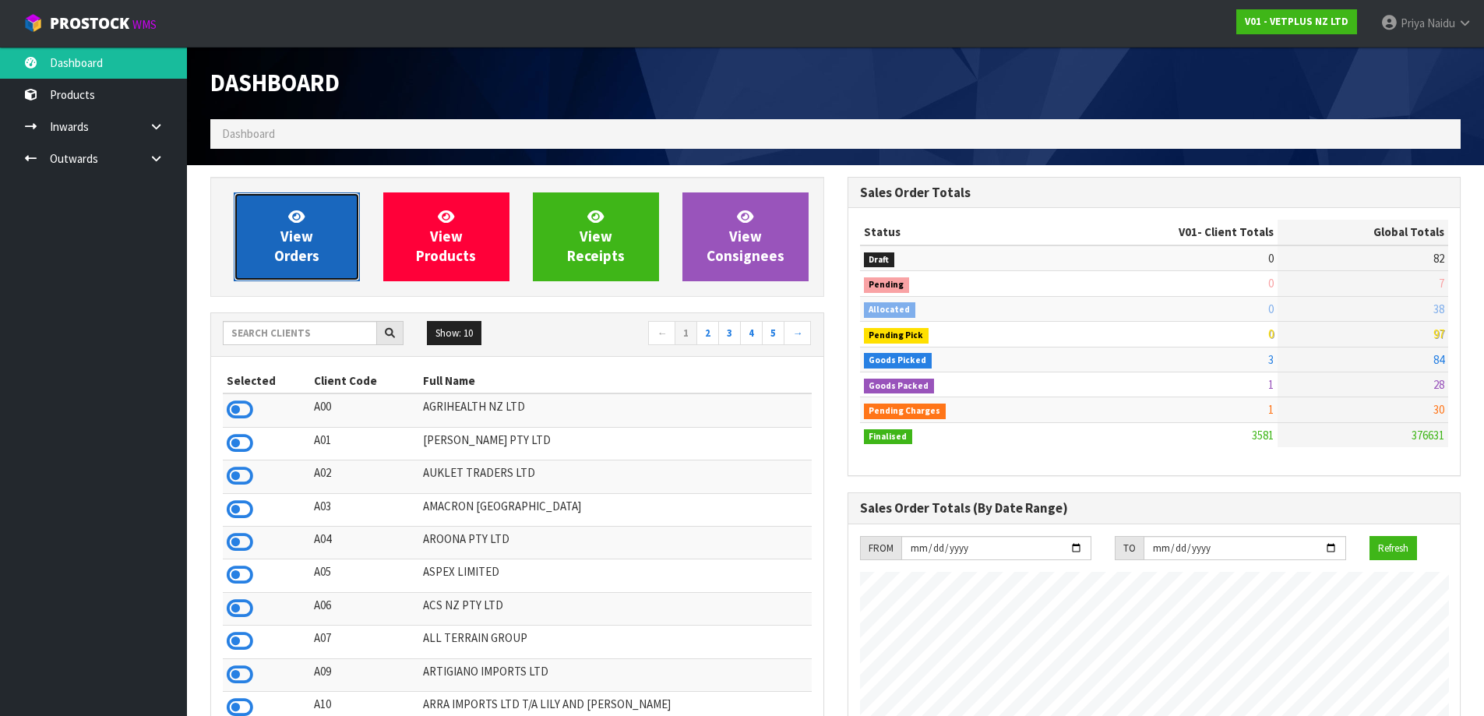
click at [309, 266] on link "View Orders" at bounding box center [297, 236] width 126 height 89
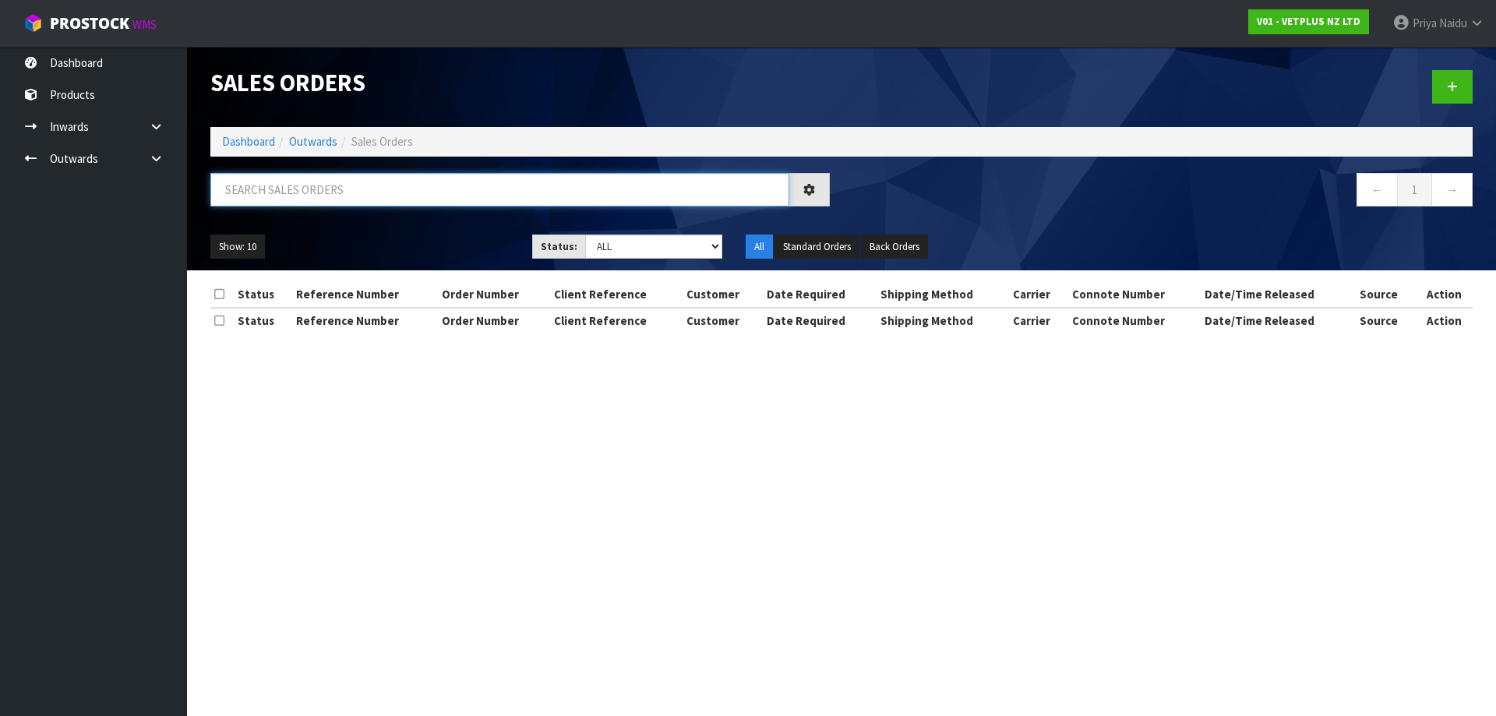
click at [326, 205] on input "text" at bounding box center [499, 189] width 579 height 33
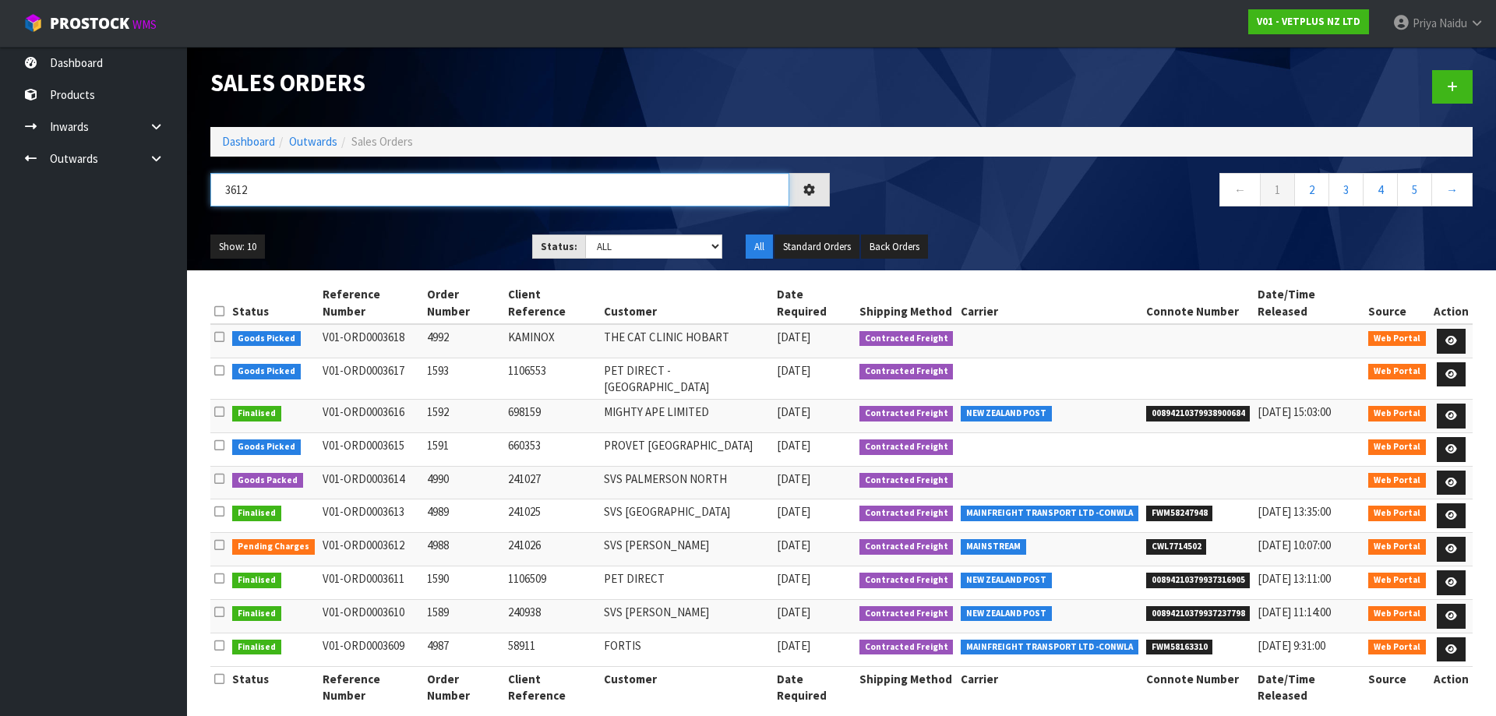
type input "3612"
click at [369, 233] on div "Show: 10 5 10 25 50 Status: Draft Pending Allocated Pending Pick Goods Picked G…" at bounding box center [841, 247] width 1285 height 48
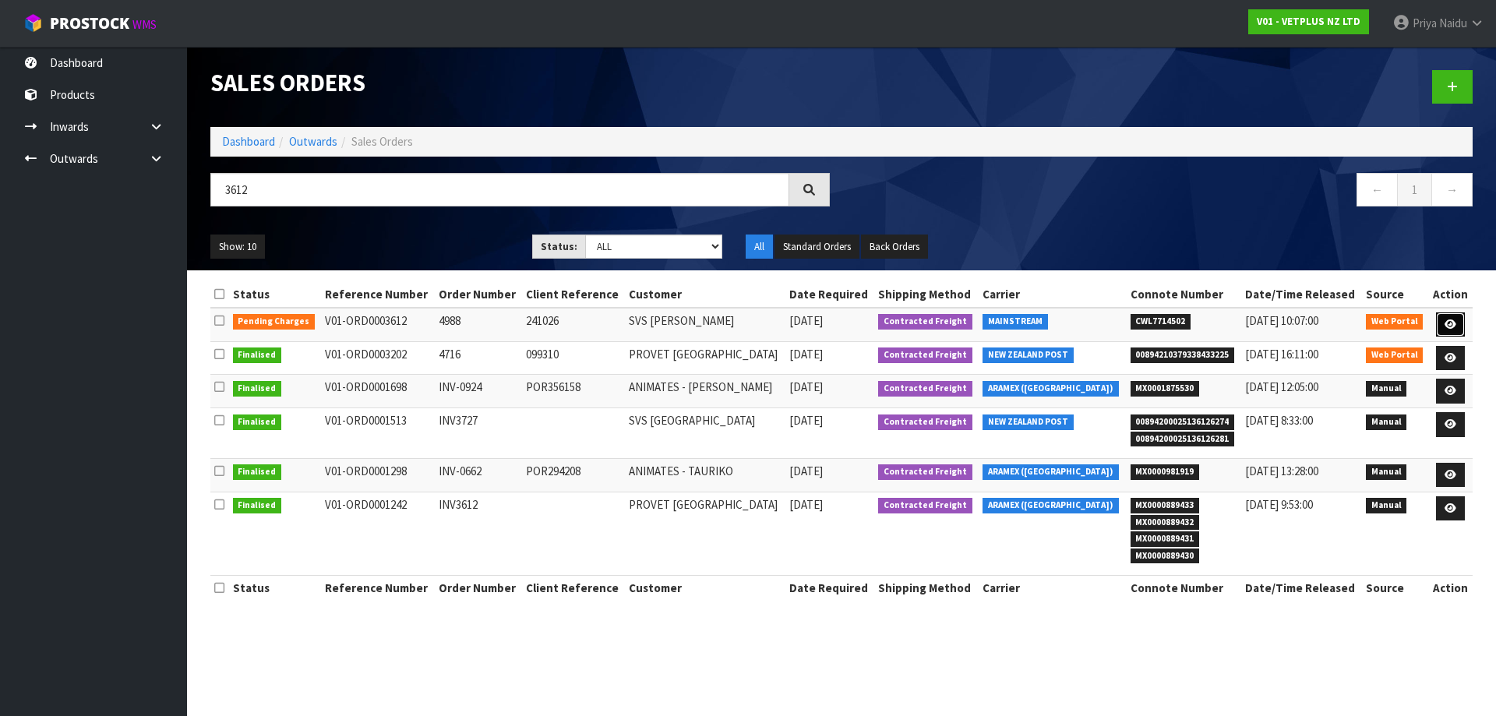
click at [1451, 320] on icon at bounding box center [1450, 324] width 12 height 10
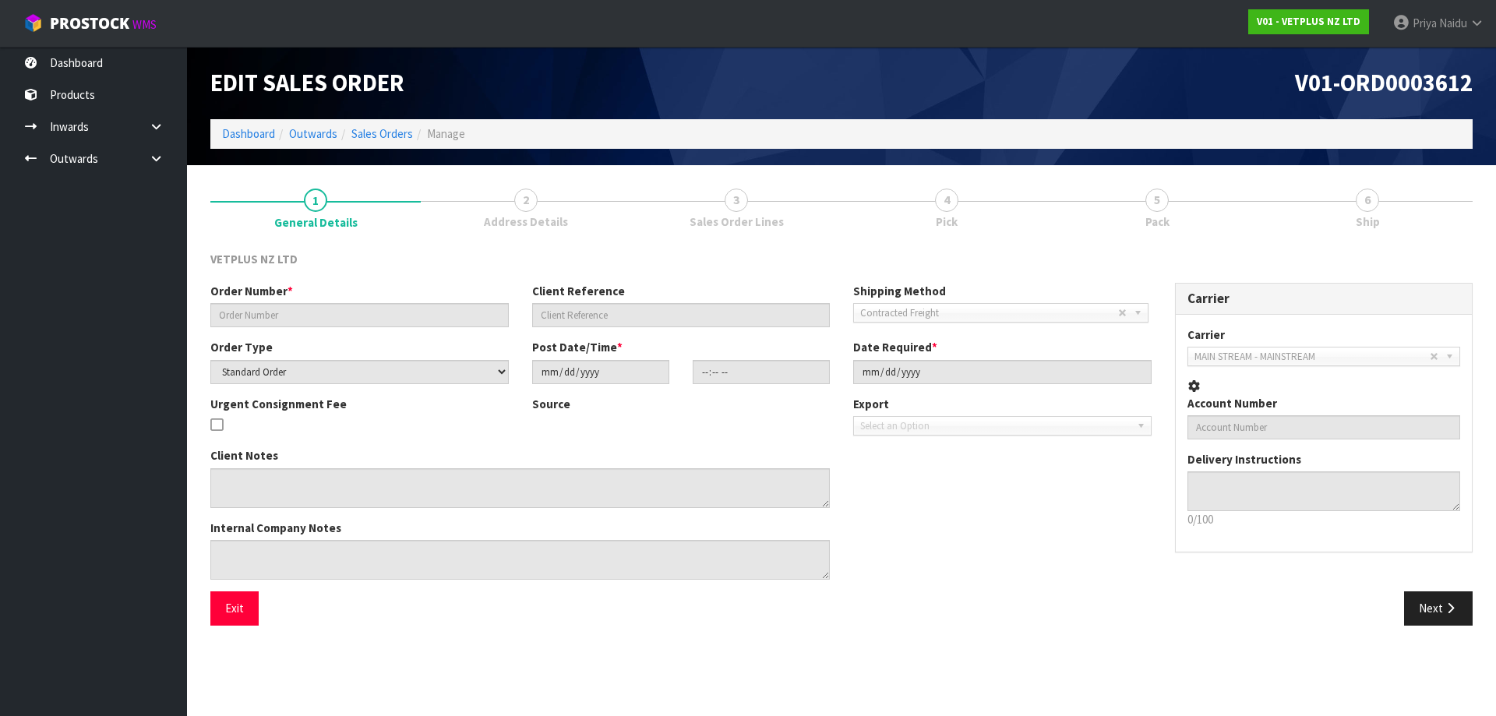
type input "4988"
type input "241026"
select select "number:0"
type input "[DATE]"
type input "14:23:00.000"
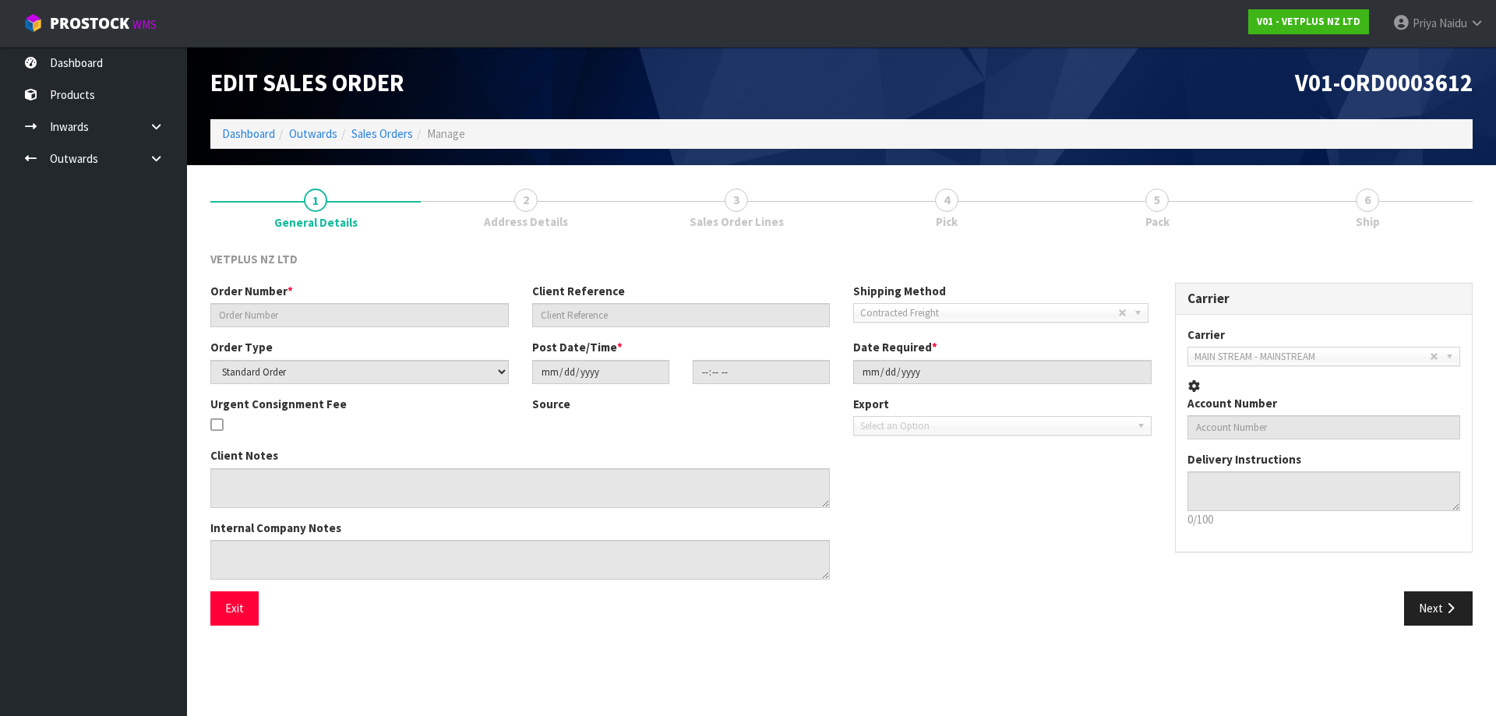
type input "[DATE]"
type textarea "BACK ORDER: 50517 LYPEX CAPS 60 X 60 50304 SYNOQUIN CAT CAPS 90 (3X30CAPS) X 13"
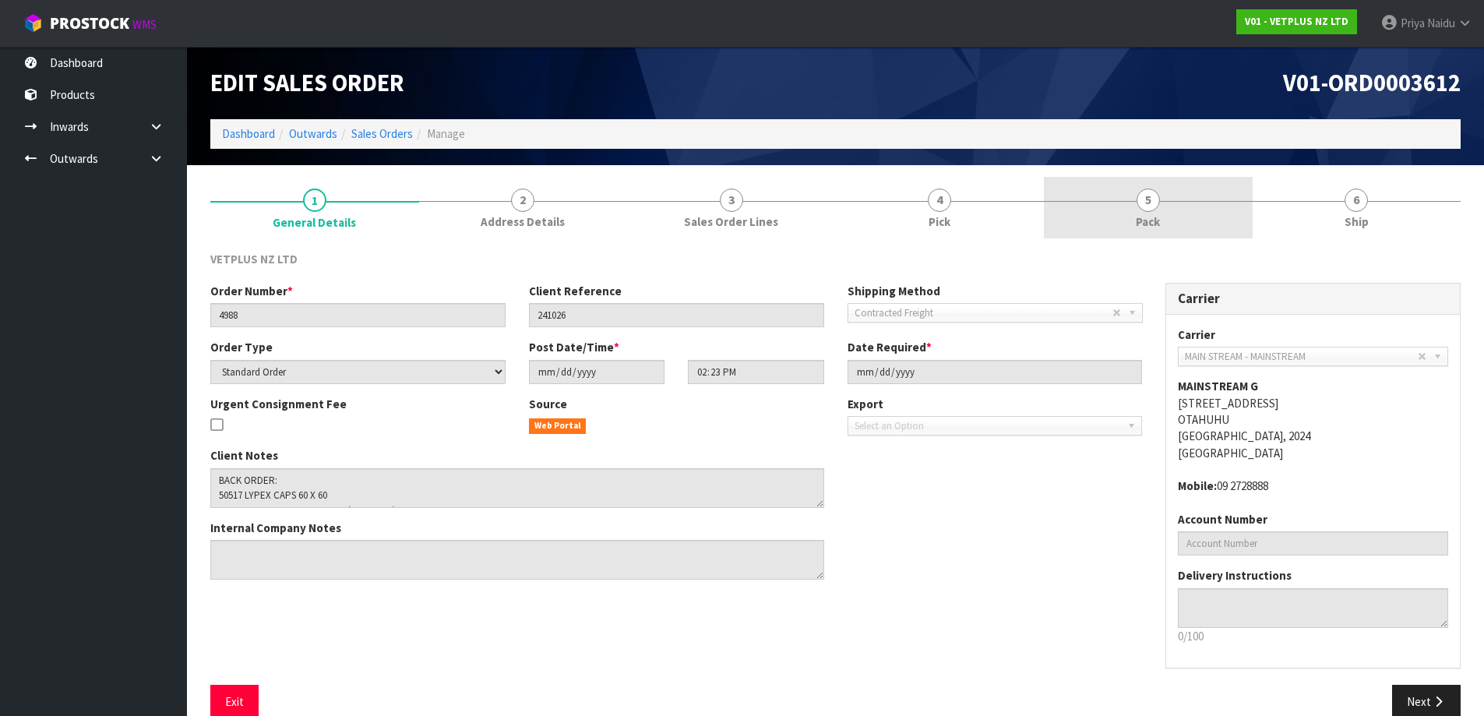
click at [1162, 200] on link "5 Pack" at bounding box center [1148, 208] width 209 height 62
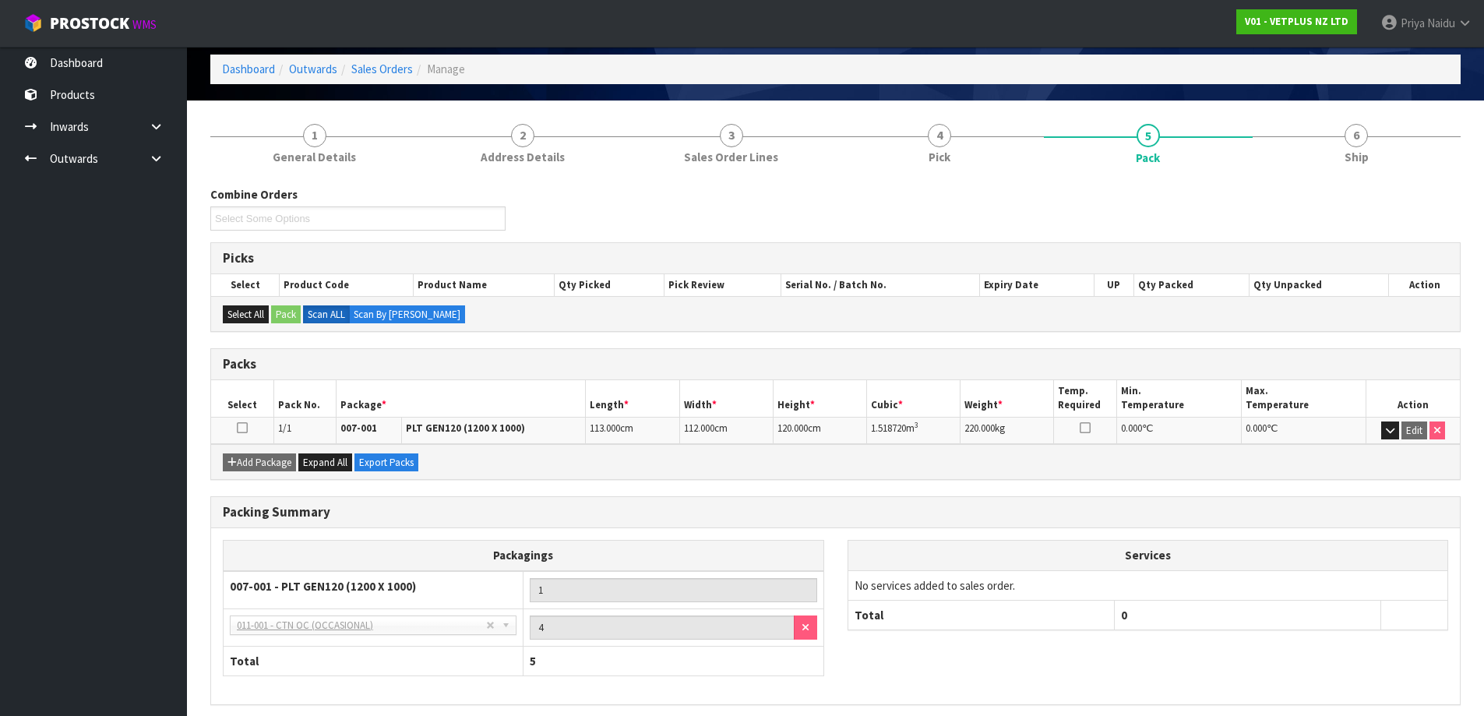
scroll to position [128, 0]
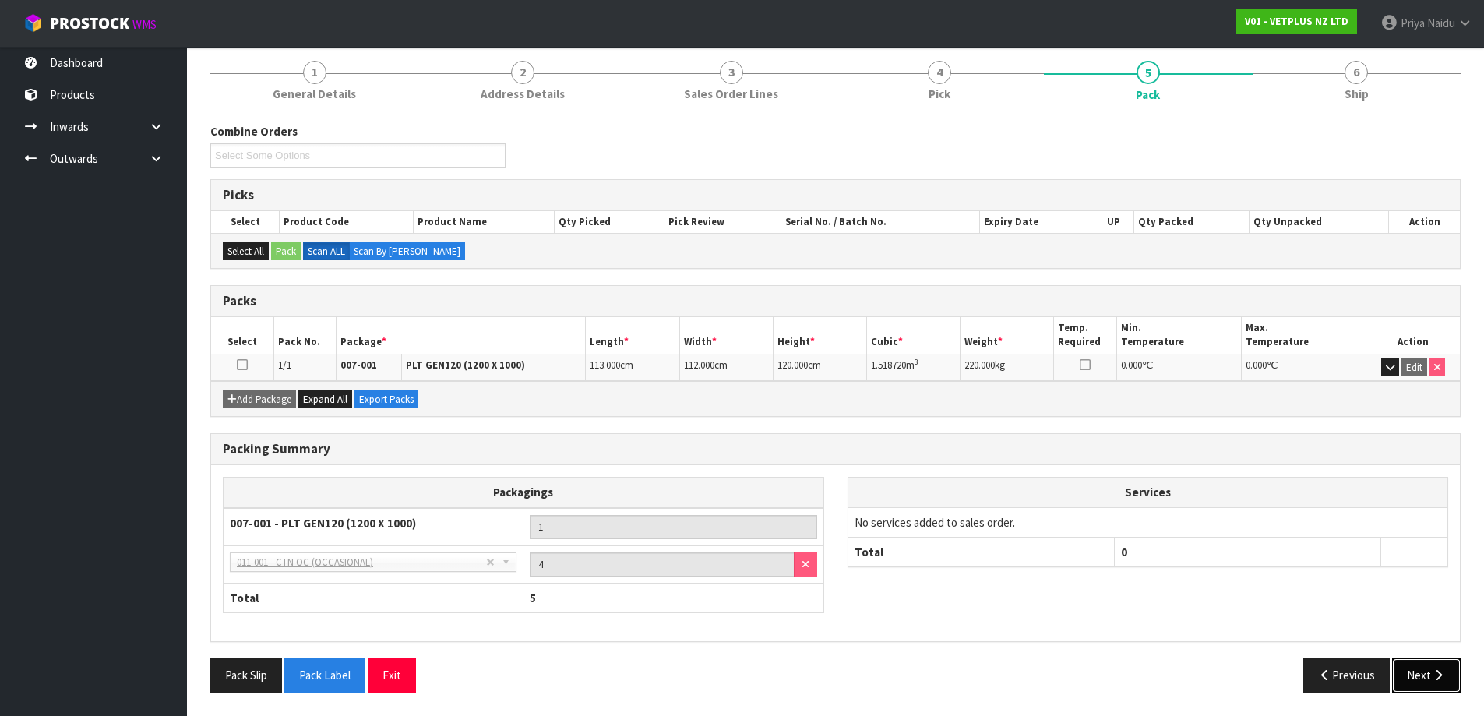
click at [1415, 670] on button "Next" at bounding box center [1426, 674] width 69 height 33
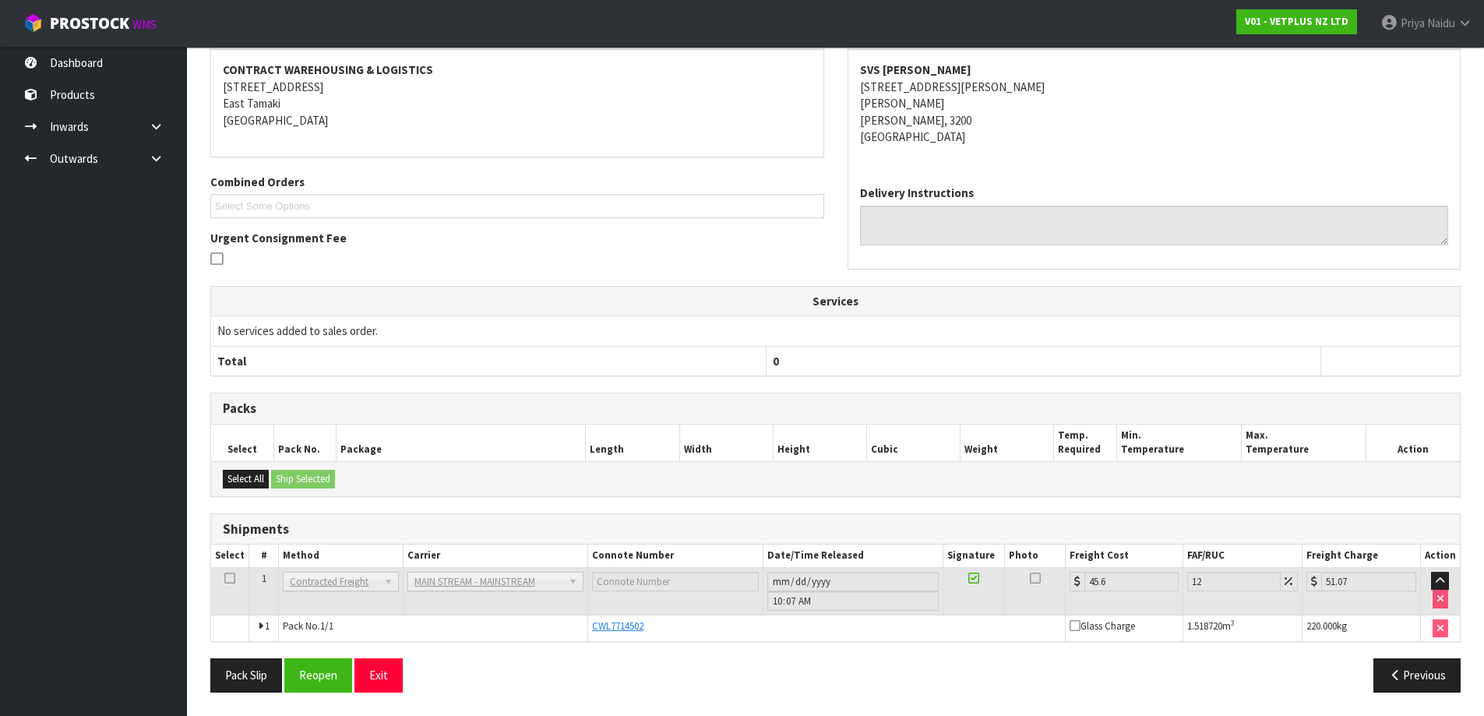
scroll to position [0, 0]
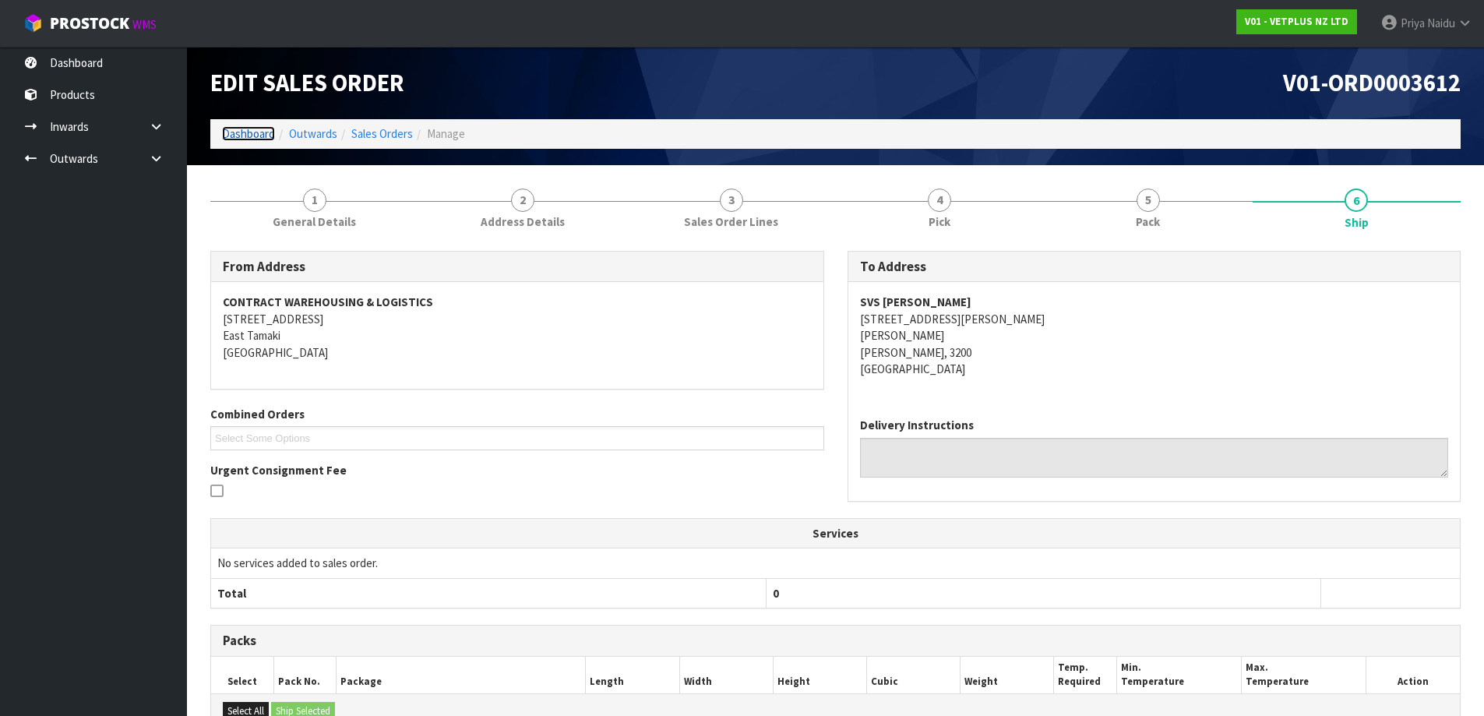
click at [261, 132] on link "Dashboard" at bounding box center [248, 133] width 53 height 15
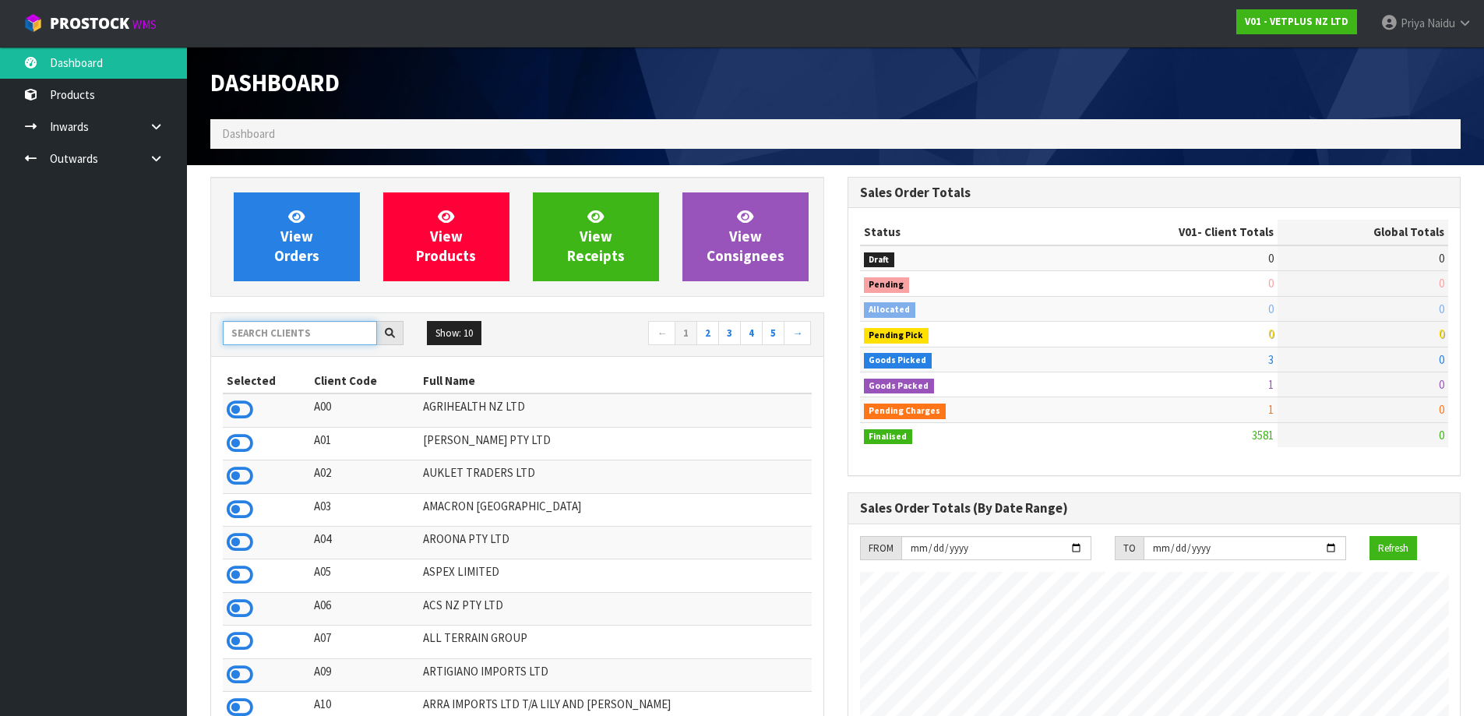
scroll to position [1180, 636]
click at [271, 335] on input "text" at bounding box center [300, 333] width 154 height 24
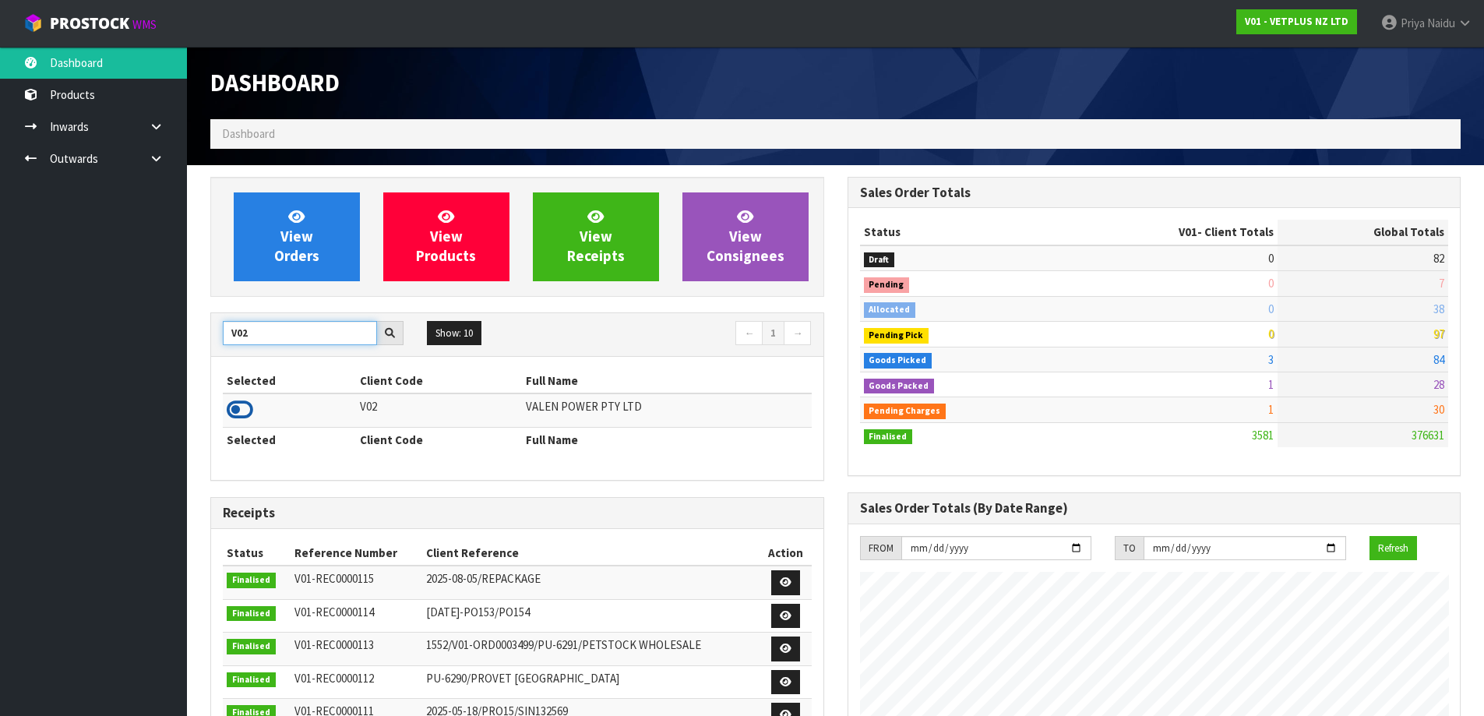
type input "V02"
click at [241, 401] on icon at bounding box center [240, 409] width 26 height 23
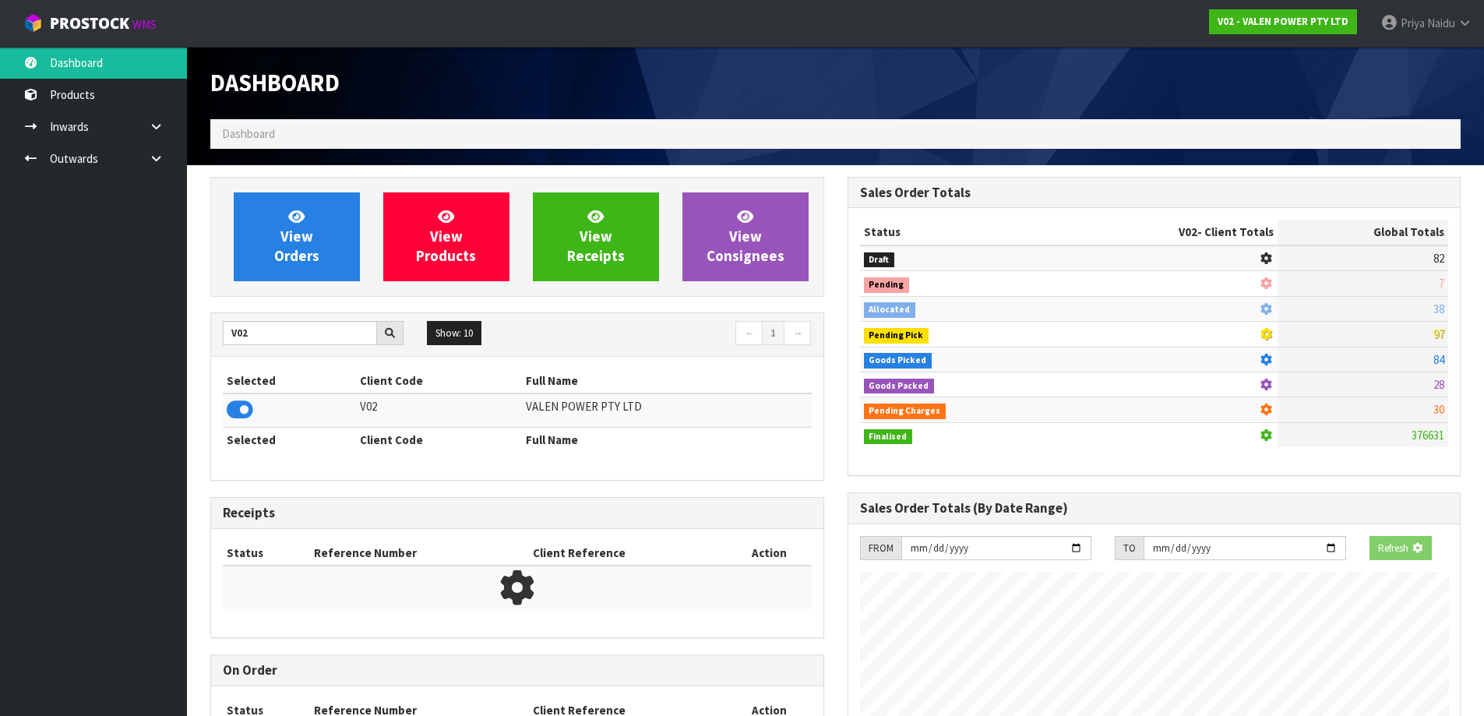
scroll to position [971, 636]
click at [310, 287] on div "View Orders View Products View Receipts View Consignees" at bounding box center [517, 237] width 614 height 120
click at [325, 243] on link "View Orders" at bounding box center [297, 236] width 126 height 89
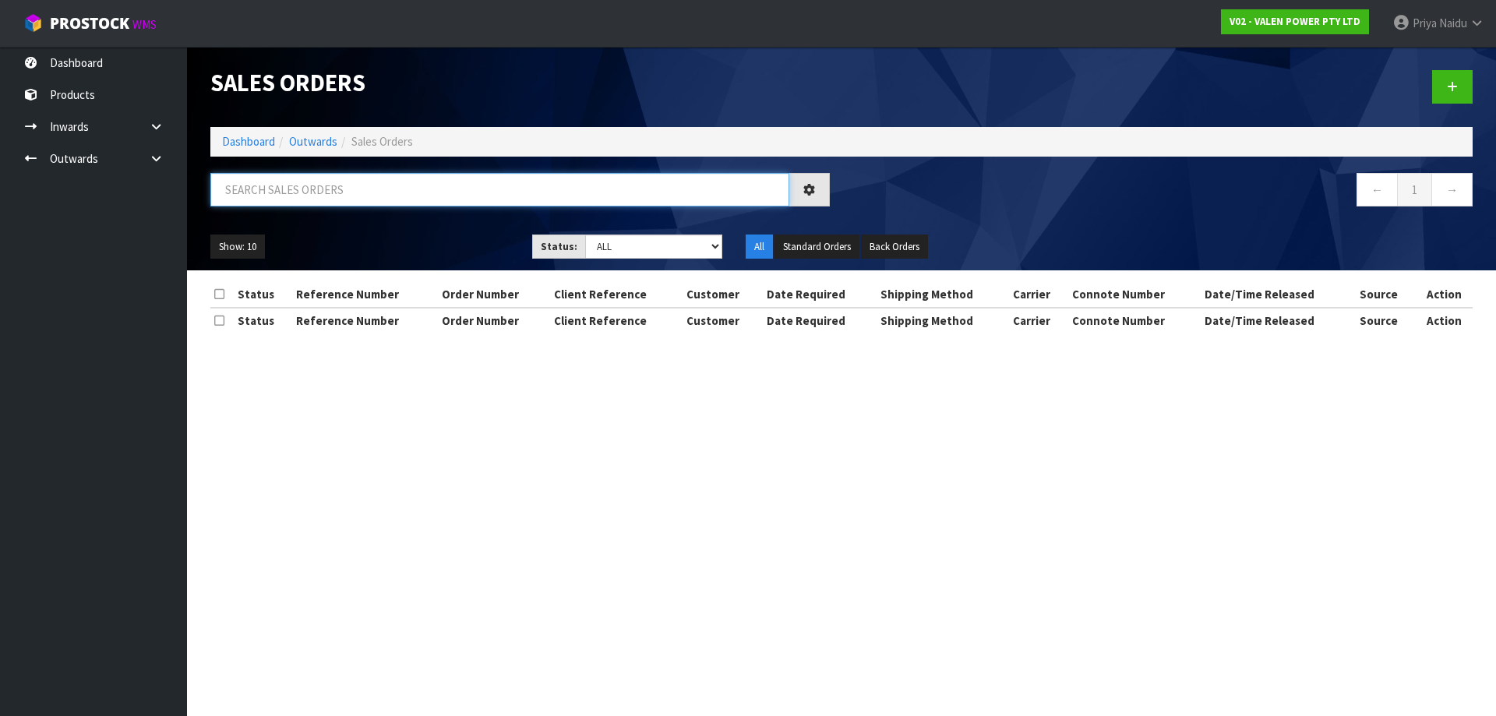
click at [327, 192] on input "text" at bounding box center [499, 189] width 579 height 33
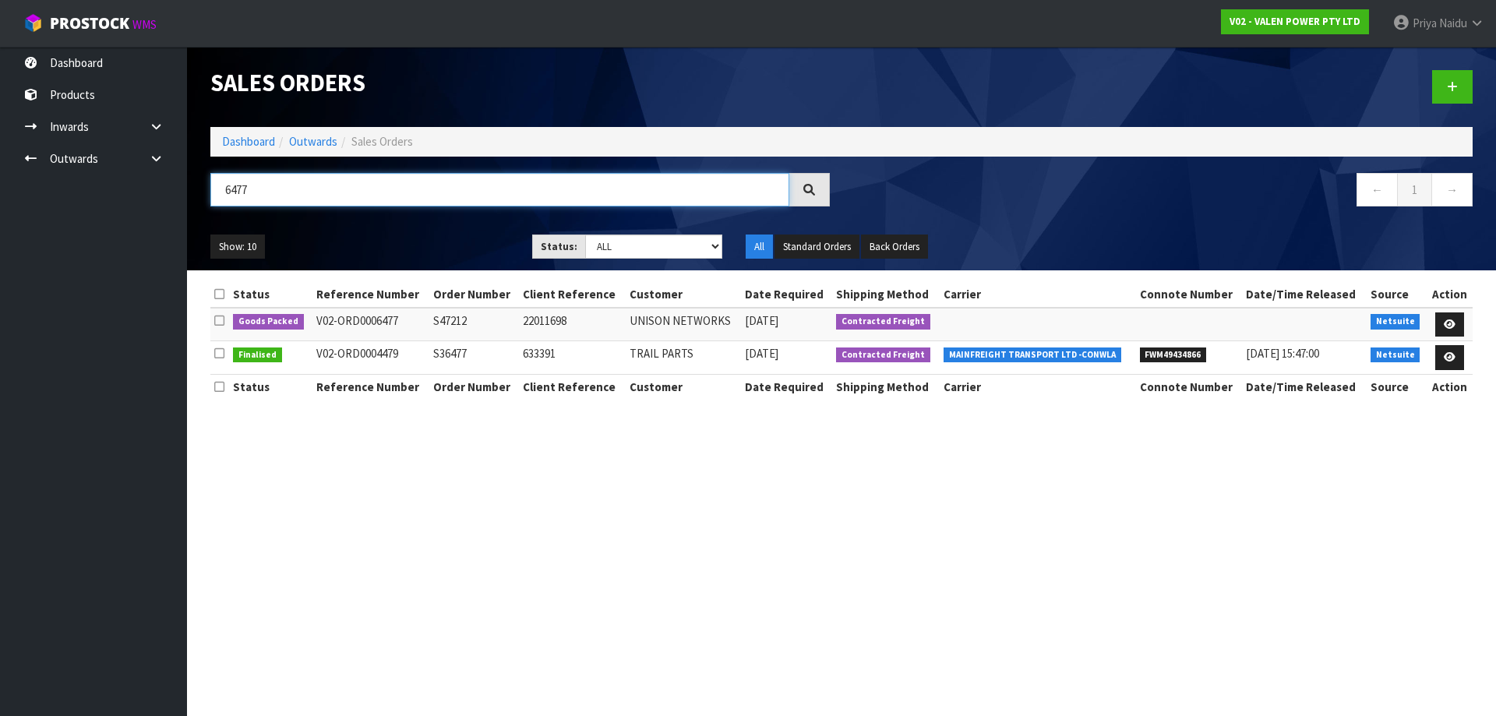
type input "6477"
click at [431, 247] on ul "Show: 10 5 10 25 50" at bounding box center [359, 246] width 298 height 25
click at [1449, 318] on link at bounding box center [1449, 324] width 29 height 25
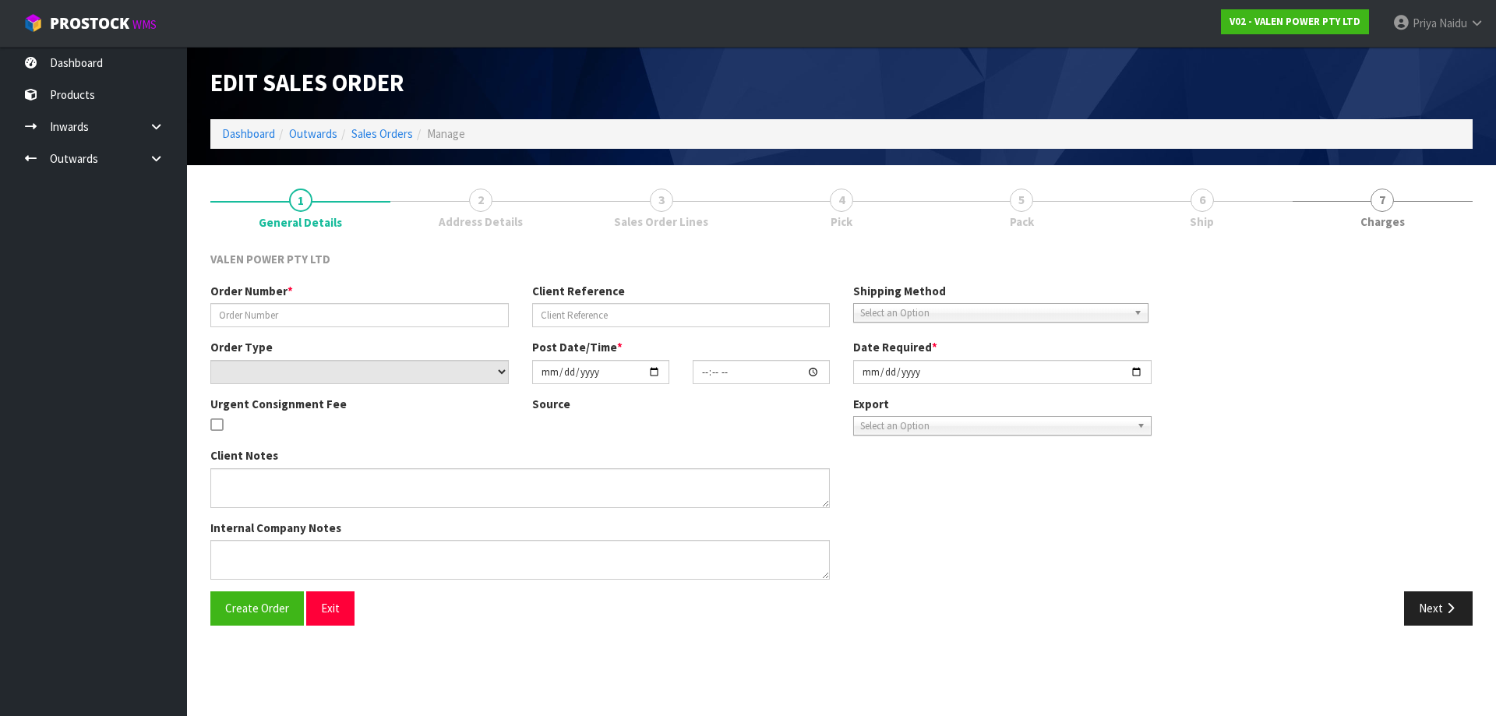
type input "S47212"
type input "22011698"
select select "number:0"
type input "[DATE]"
type input "10:00:07.000"
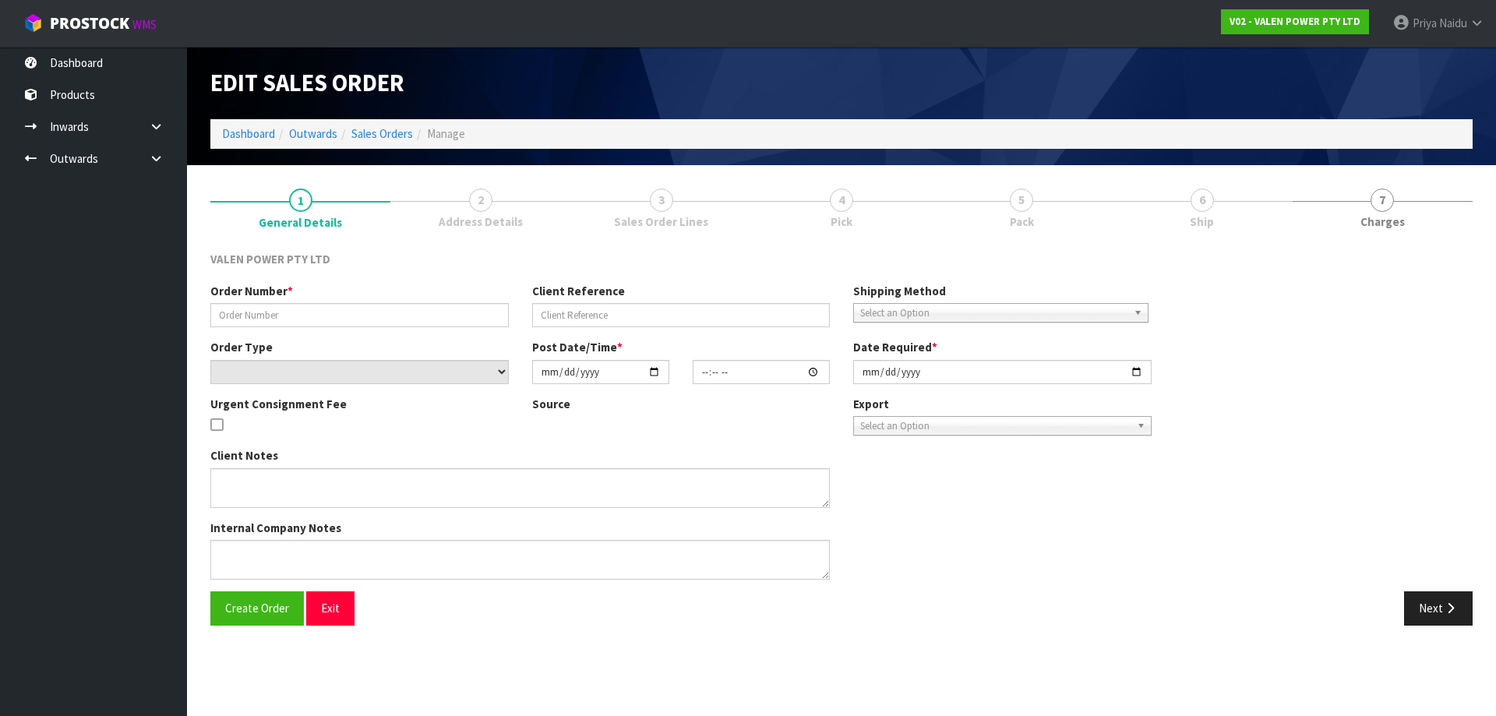
type input "[DATE]"
type textarea "Please ship on PBT"
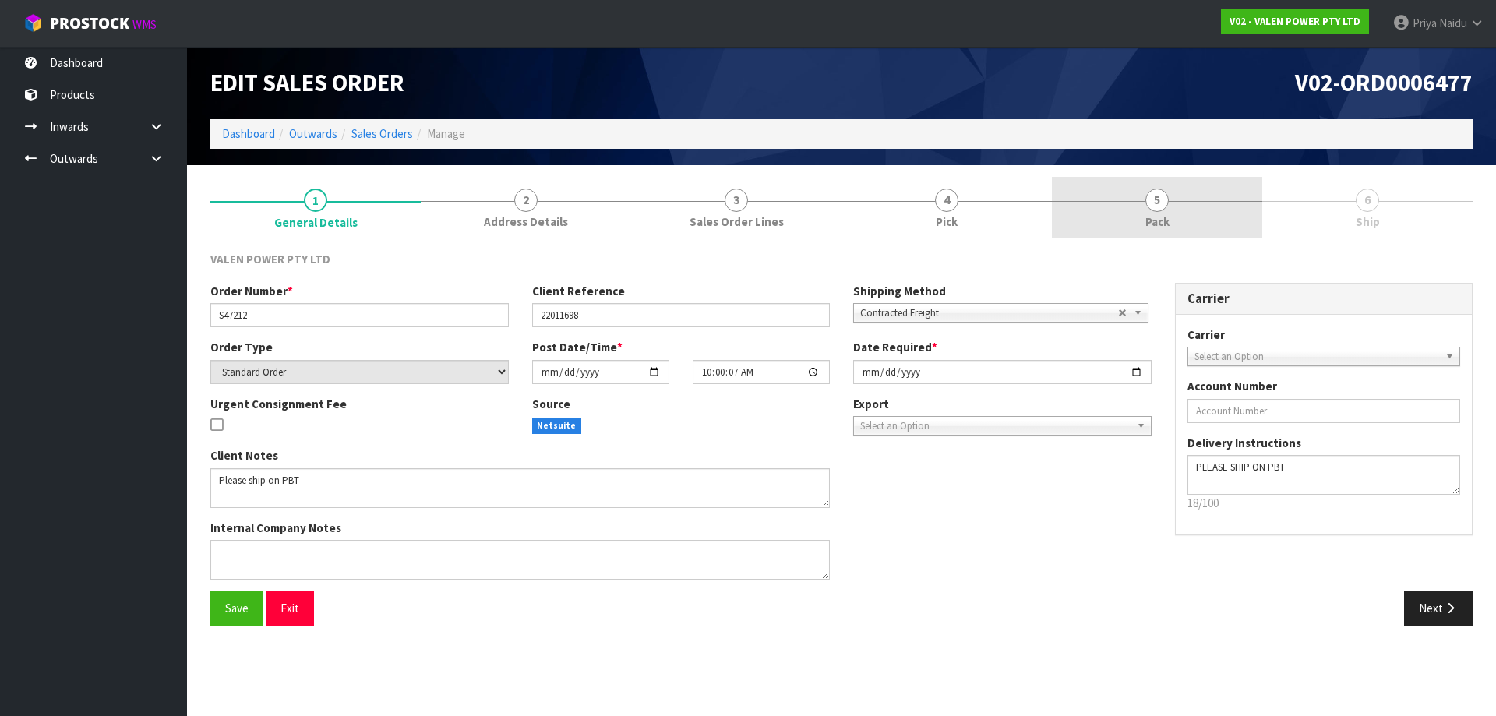
click at [1169, 205] on link "5 Pack" at bounding box center [1157, 208] width 210 height 62
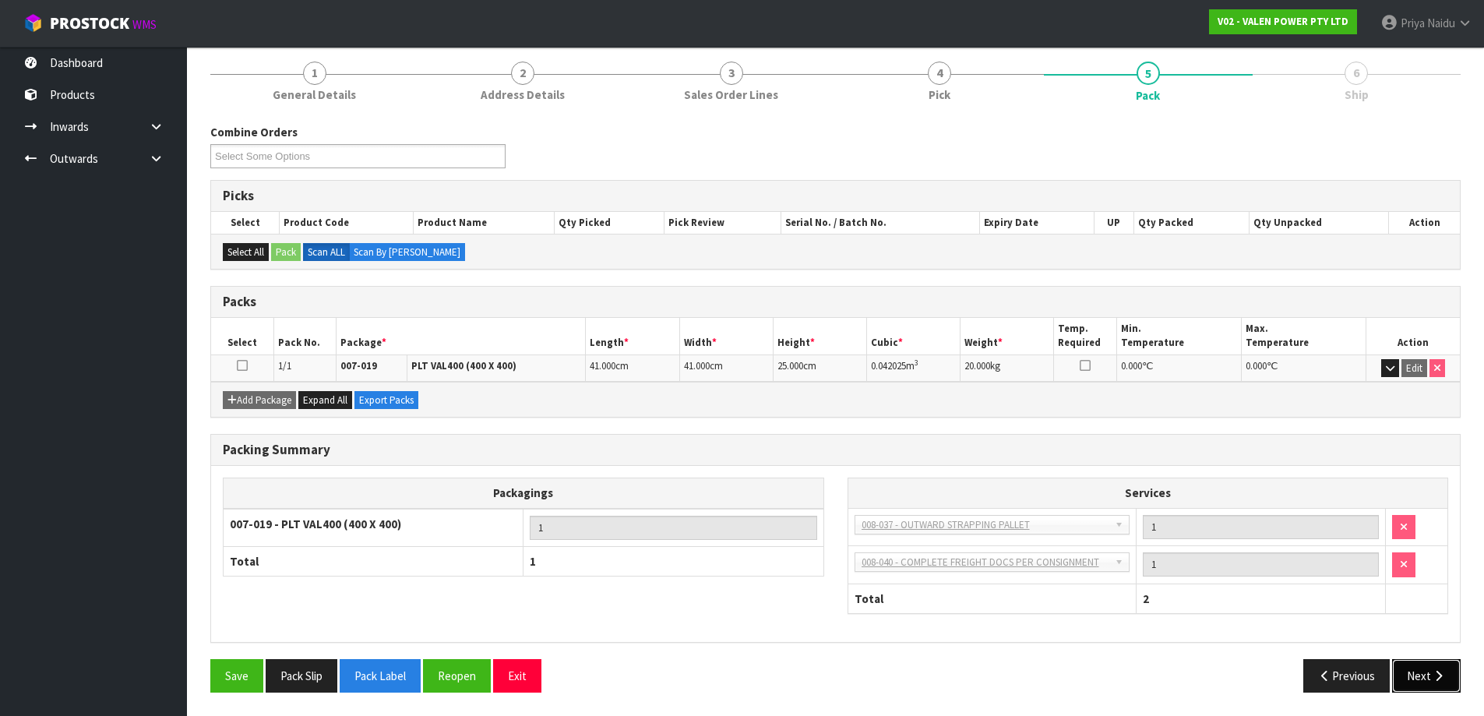
click at [1427, 672] on button "Next" at bounding box center [1426, 675] width 69 height 33
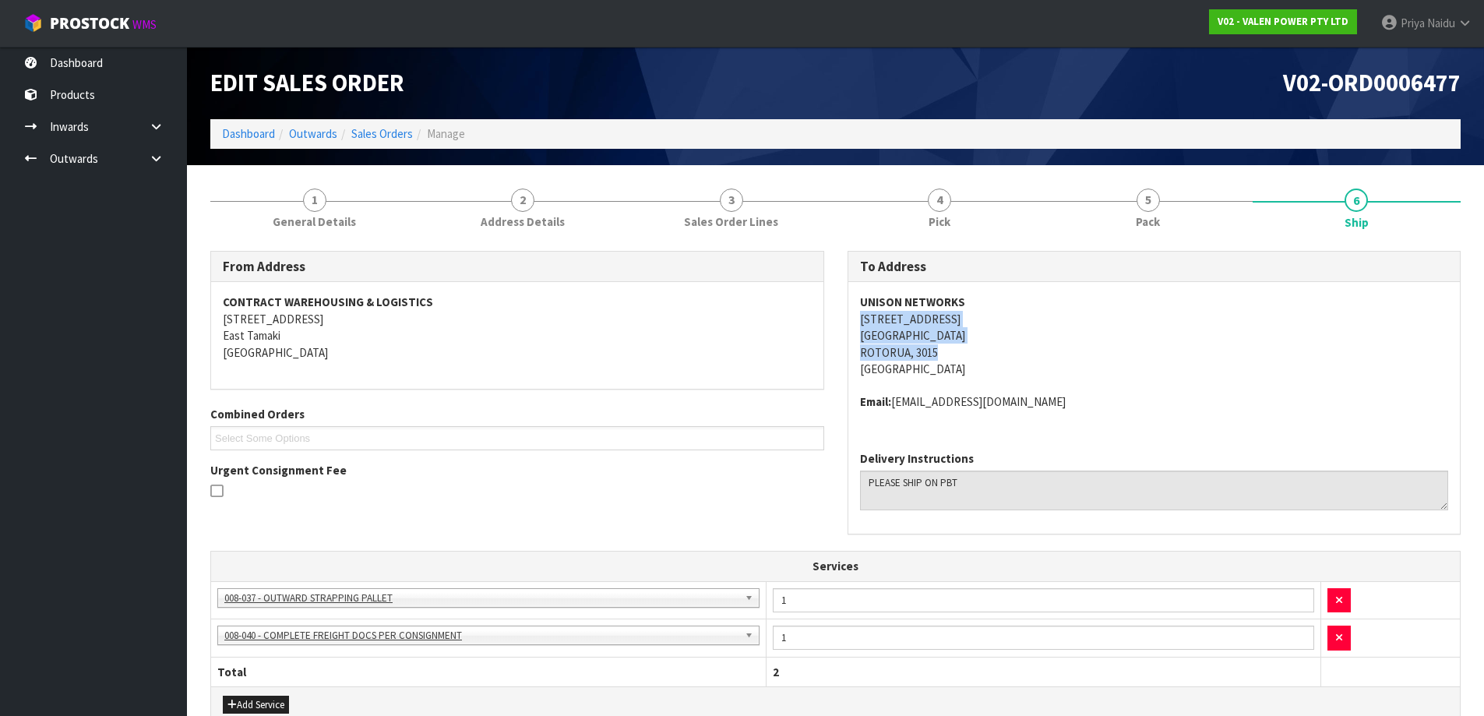
copy address "[STREET_ADDRESS]"
drag, startPoint x: 852, startPoint y: 316, endPoint x: 971, endPoint y: 350, distance: 124.0
click at [971, 350] on div "UNISON NETWORKS [STREET_ADDRESS] Email: [EMAIL_ADDRESS][DOMAIN_NAME]" at bounding box center [1154, 360] width 612 height 157
click at [844, 319] on div "To Address UNISON NETWORKS [STREET_ADDRESS] Email: [EMAIL_ADDRESS][DOMAIN_NAME]…" at bounding box center [1154, 401] width 637 height 301
drag, startPoint x: 844, startPoint y: 319, endPoint x: 965, endPoint y: 323, distance: 120.8
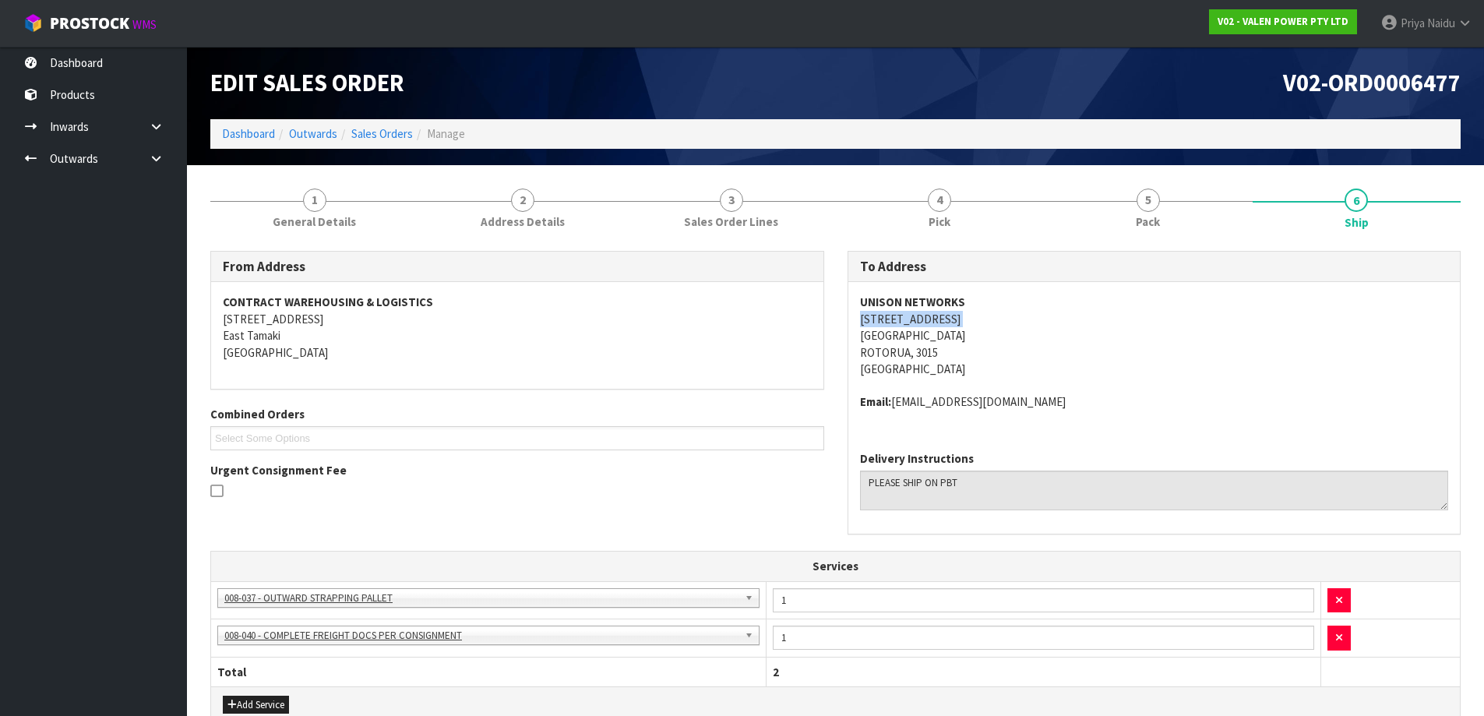
click at [965, 323] on div "To Address UNISON NETWORKS [STREET_ADDRESS] Email: [EMAIL_ADDRESS][DOMAIN_NAME]…" at bounding box center [1154, 401] width 637 height 301
copy strong "UNISON NETWORKS"
drag, startPoint x: 844, startPoint y: 302, endPoint x: 992, endPoint y: 299, distance: 148.1
click at [992, 299] on div "To Address UNISON NETWORKS [STREET_ADDRESS] Email: [EMAIL_ADDRESS][DOMAIN_NAME]…" at bounding box center [1154, 401] width 637 height 301
copy address "Email: [EMAIL_ADDRESS][DOMAIN_NAME]"
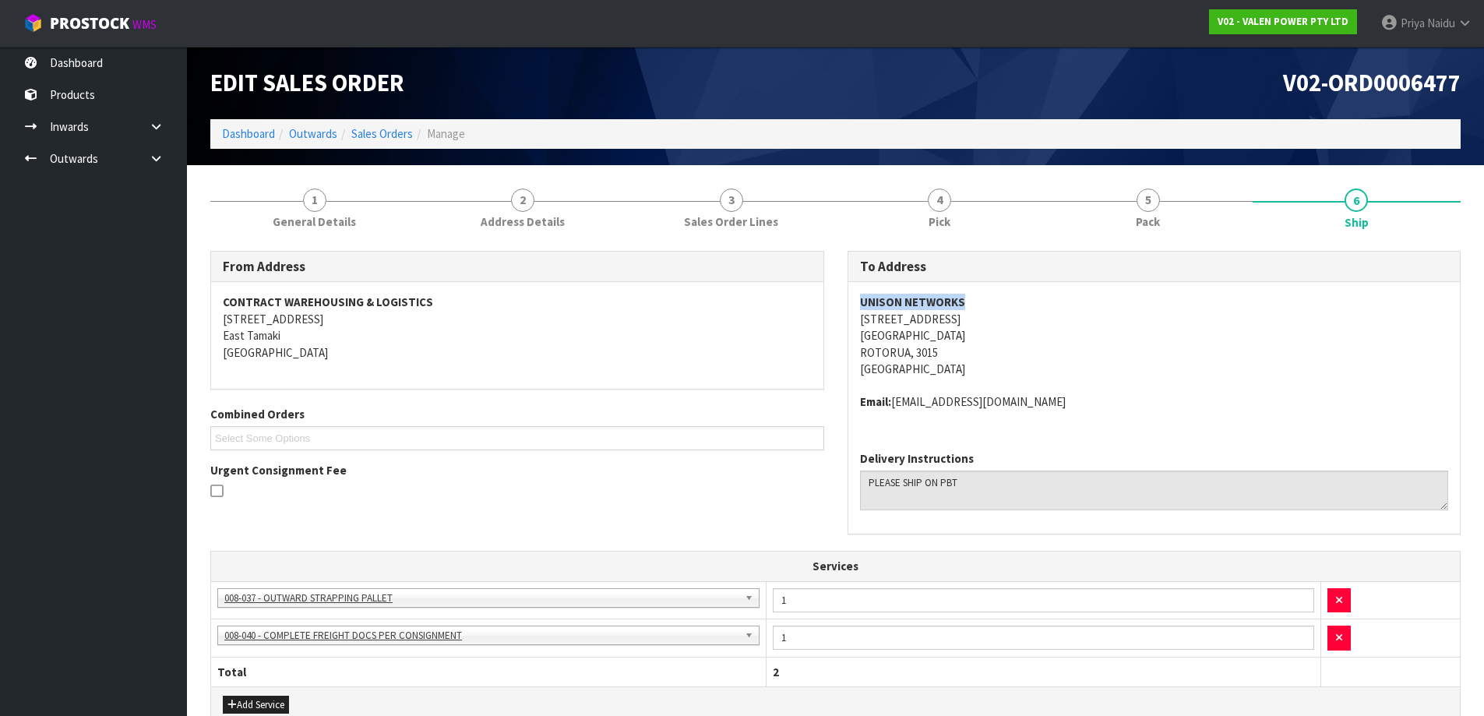
drag, startPoint x: 852, startPoint y: 402, endPoint x: 1090, endPoint y: 407, distance: 238.5
click at [1090, 407] on div "UNISON NETWORKS [STREET_ADDRESS] Email: [EMAIL_ADDRESS][DOMAIN_NAME]" at bounding box center [1154, 360] width 612 height 157
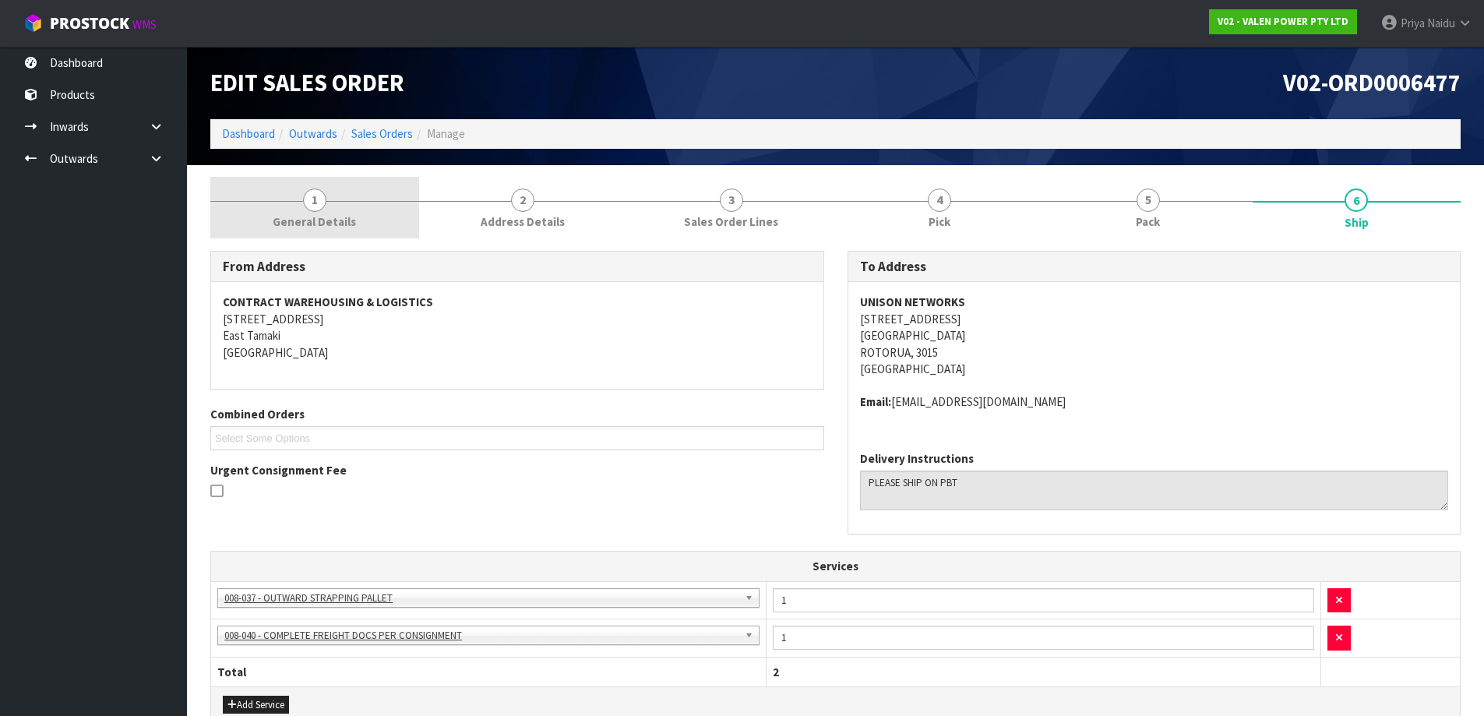
drag, startPoint x: 341, startPoint y: 213, endPoint x: 324, endPoint y: 229, distance: 23.7
click at [341, 213] on link "1 General Details" at bounding box center [314, 208] width 209 height 62
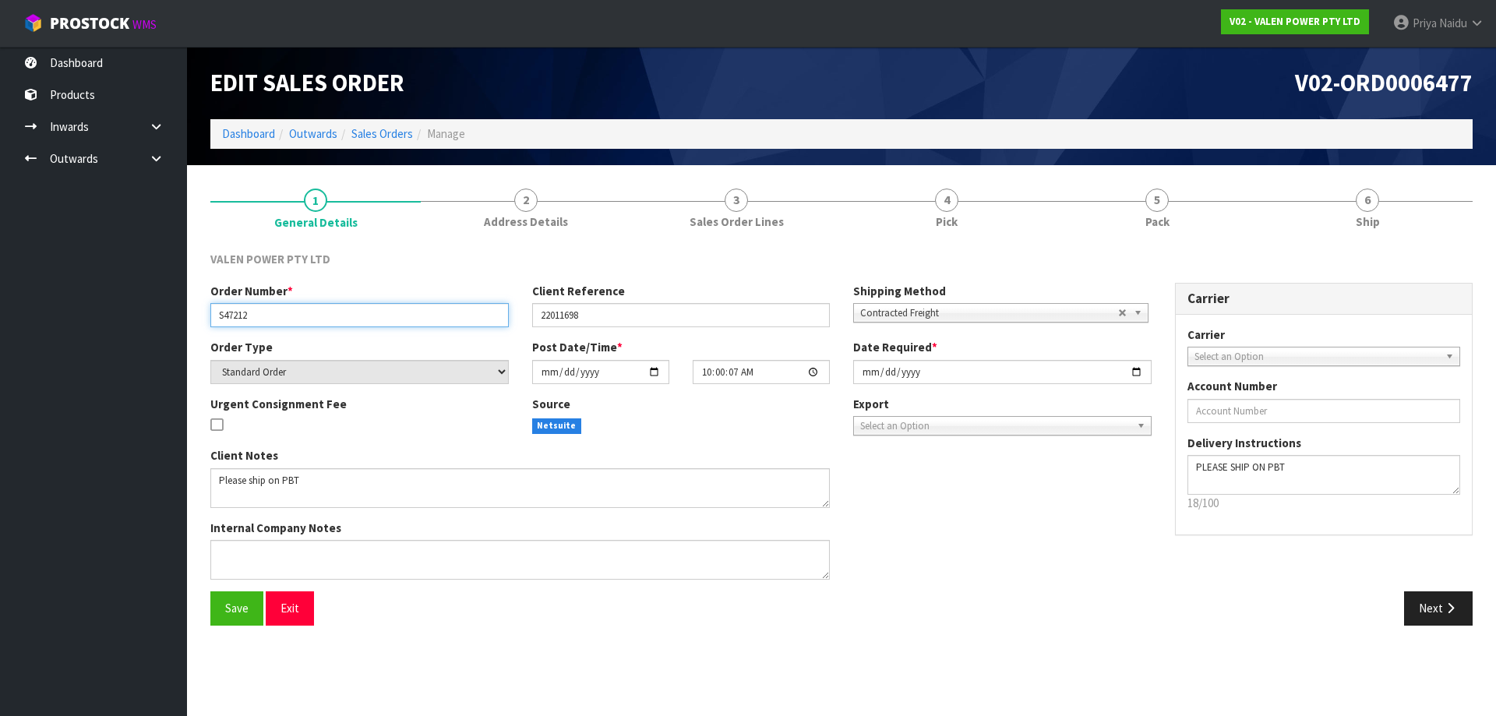
drag, startPoint x: 213, startPoint y: 315, endPoint x: 294, endPoint y: 323, distance: 81.4
click at [294, 323] on input "S47212" at bounding box center [359, 315] width 298 height 24
drag, startPoint x: 539, startPoint y: 314, endPoint x: 611, endPoint y: 316, distance: 71.7
click at [611, 316] on input "22011698" at bounding box center [681, 315] width 298 height 24
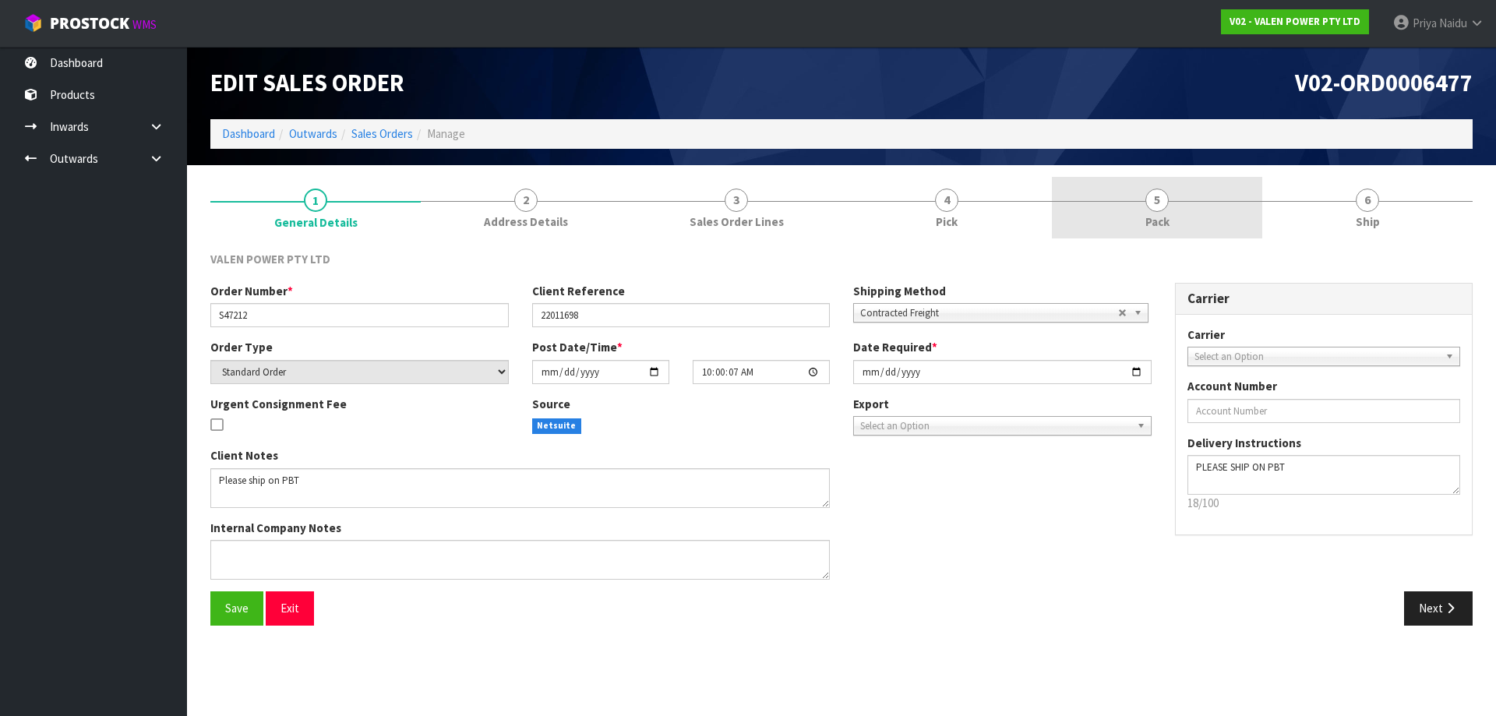
click at [1227, 211] on link "5 Pack" at bounding box center [1157, 208] width 210 height 62
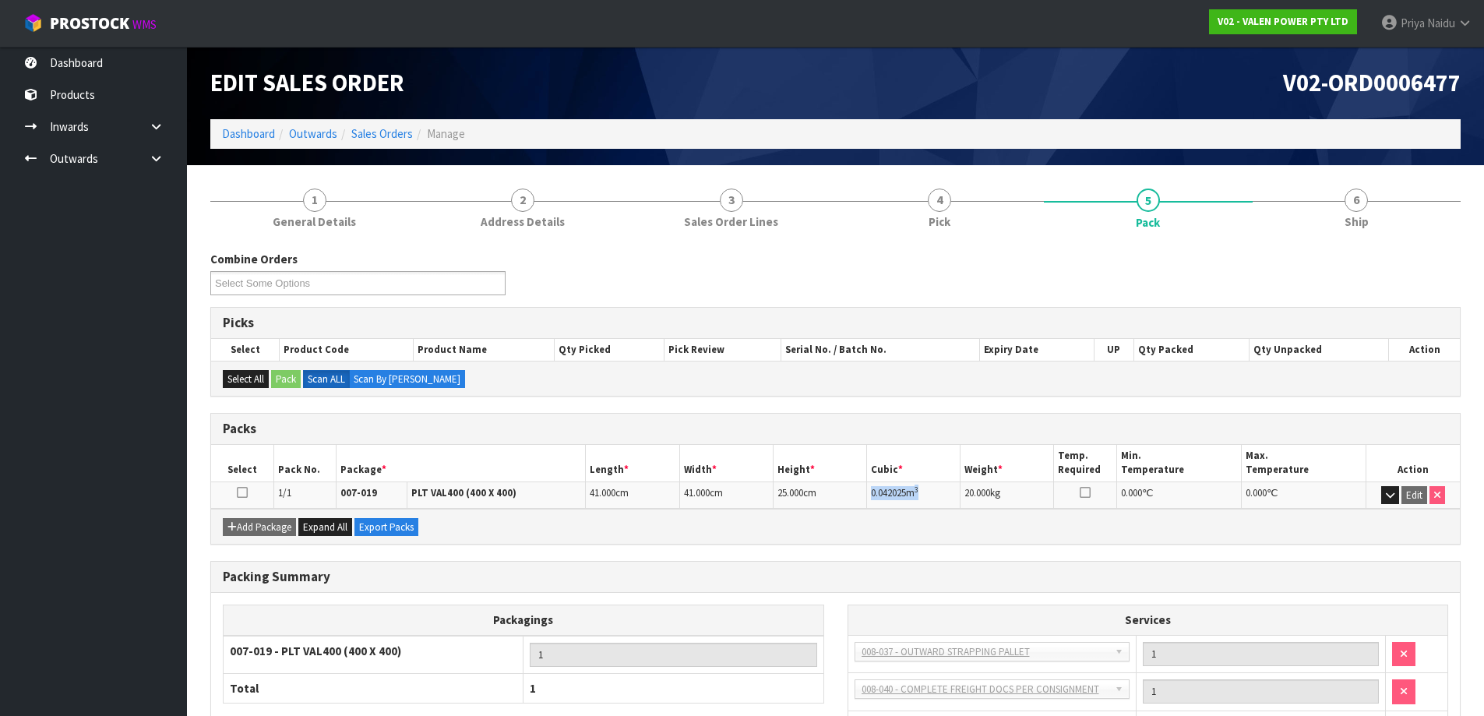
copy td "0.042025 m 3"
drag, startPoint x: 869, startPoint y: 493, endPoint x: 933, endPoint y: 482, distance: 64.0
click at [933, 482] on td "0.042025 m 3" at bounding box center [913, 494] width 93 height 27
click at [1282, 222] on link "6 Ship" at bounding box center [1357, 208] width 209 height 62
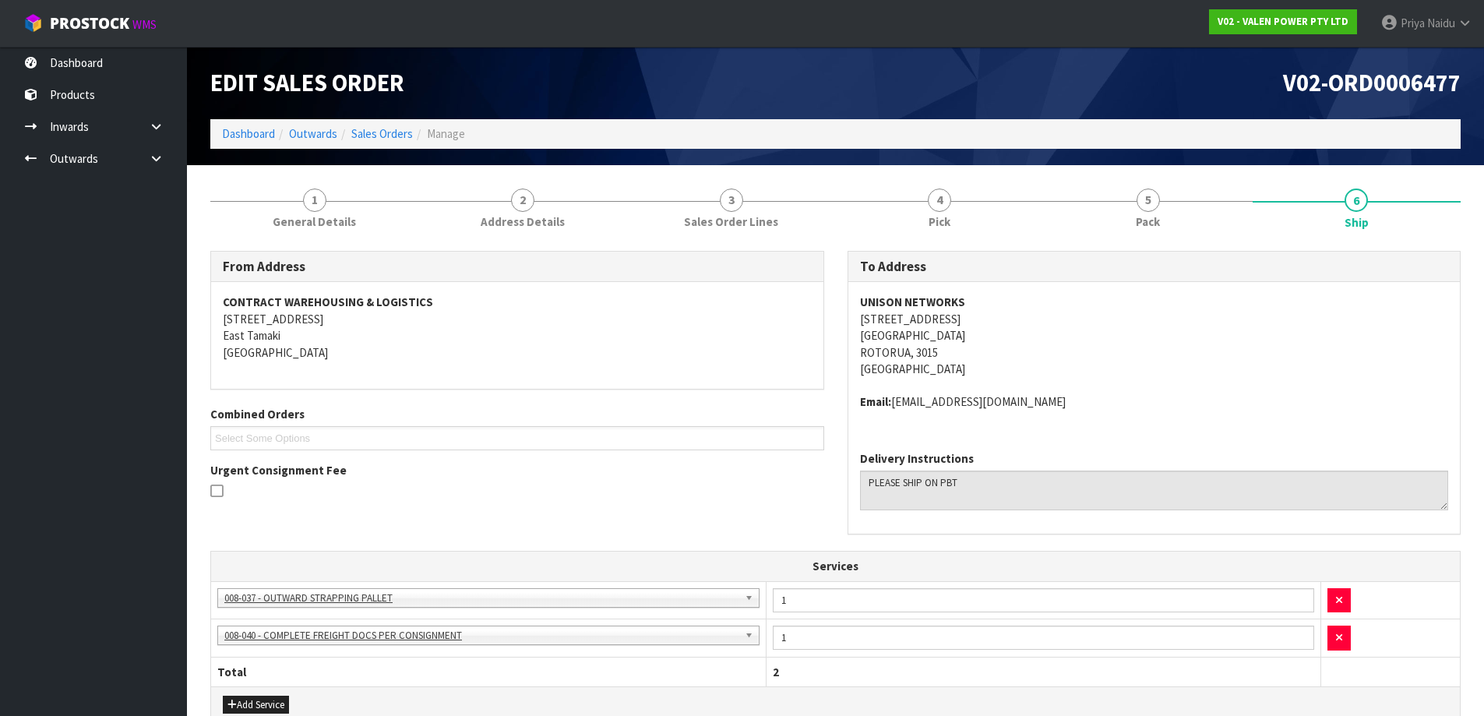
click at [1132, 368] on address "UNISON NETWORKS [STREET_ADDRESS]" at bounding box center [1154, 335] width 589 height 83
click at [1186, 220] on link "5 Pack" at bounding box center [1148, 208] width 209 height 62
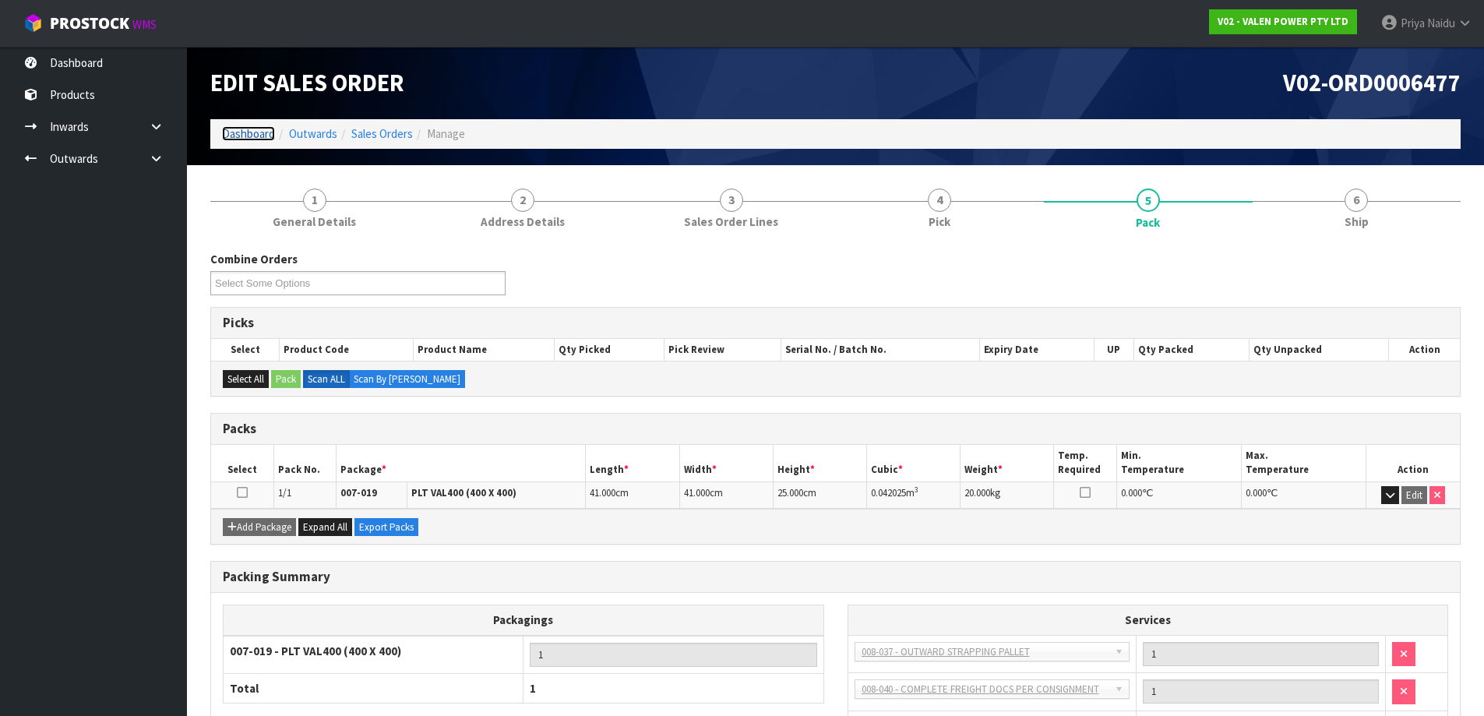
click at [251, 136] on link "Dashboard" at bounding box center [248, 133] width 53 height 15
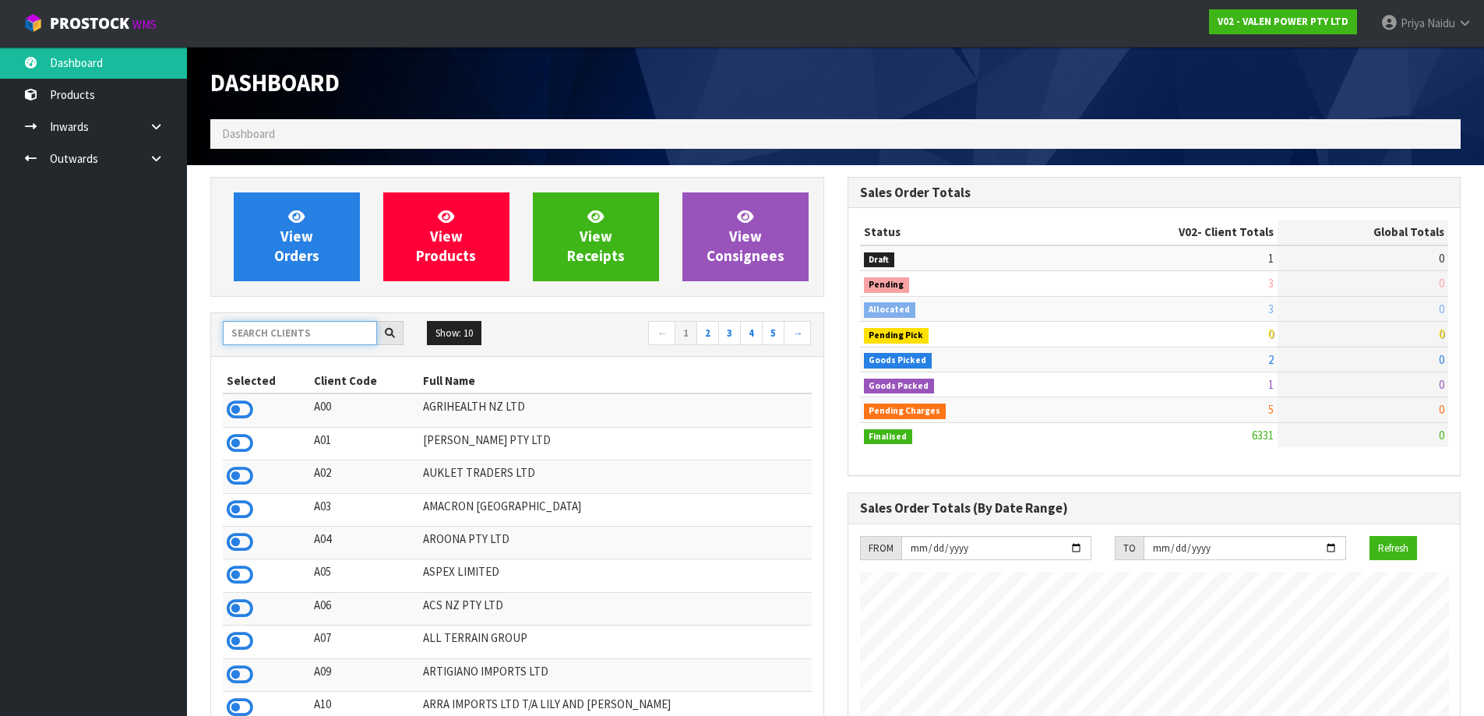
click at [321, 323] on input "text" at bounding box center [300, 333] width 154 height 24
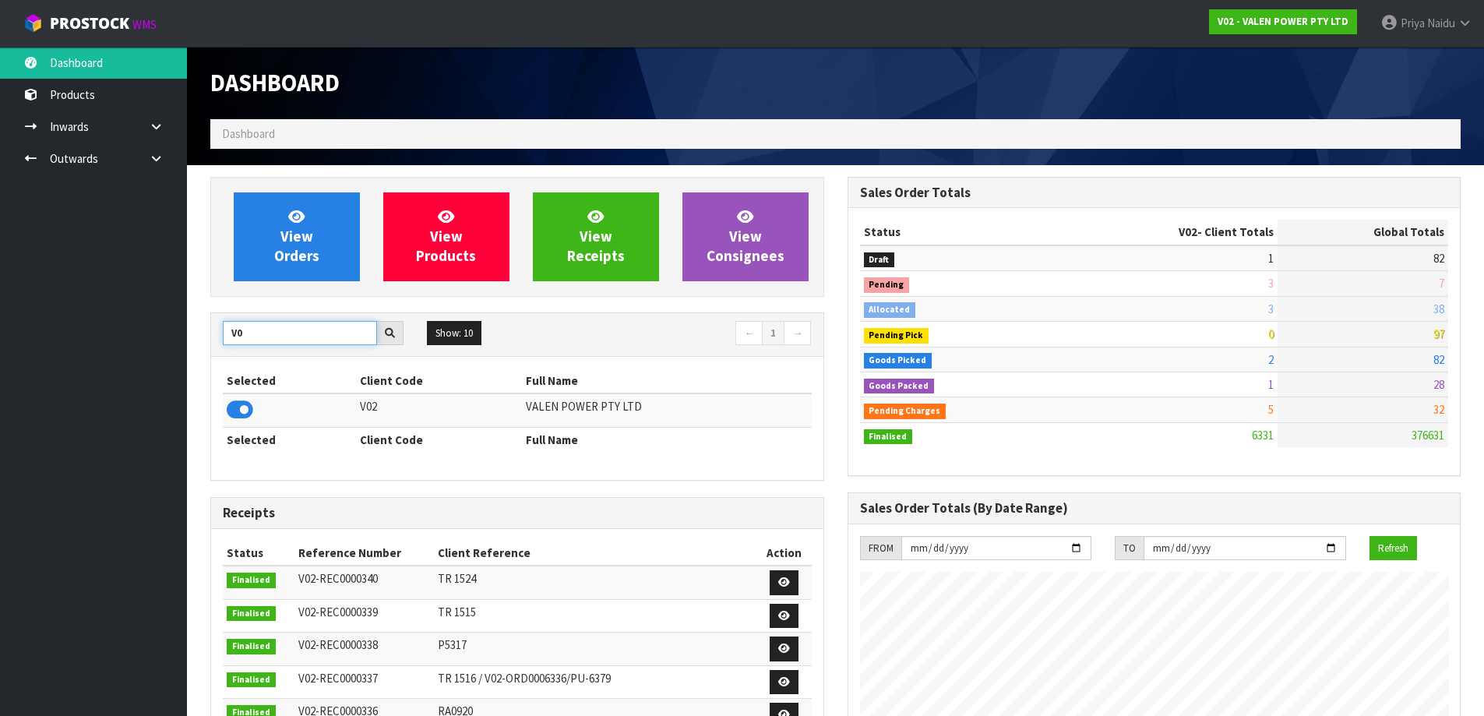
type input "V"
type input "N04"
click at [245, 407] on icon at bounding box center [240, 409] width 26 height 23
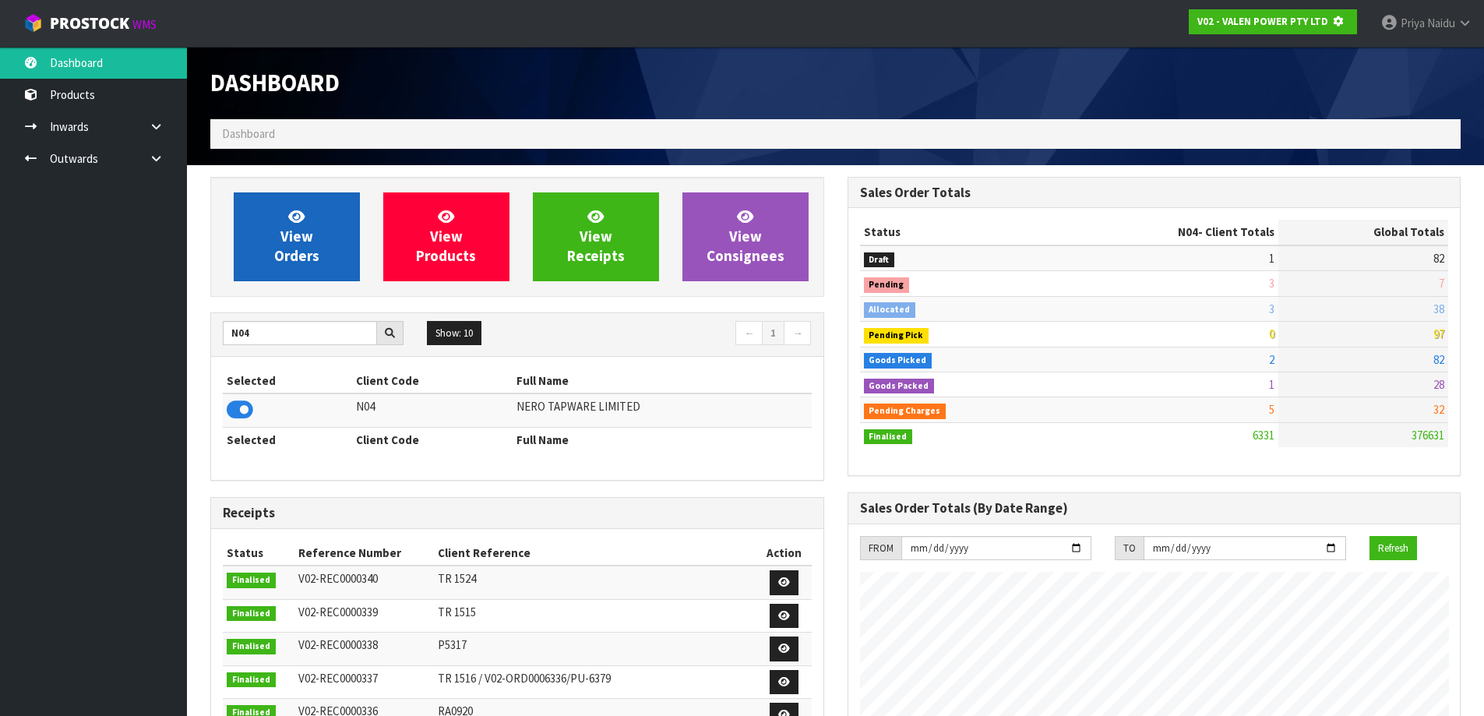
scroll to position [778082, 778417]
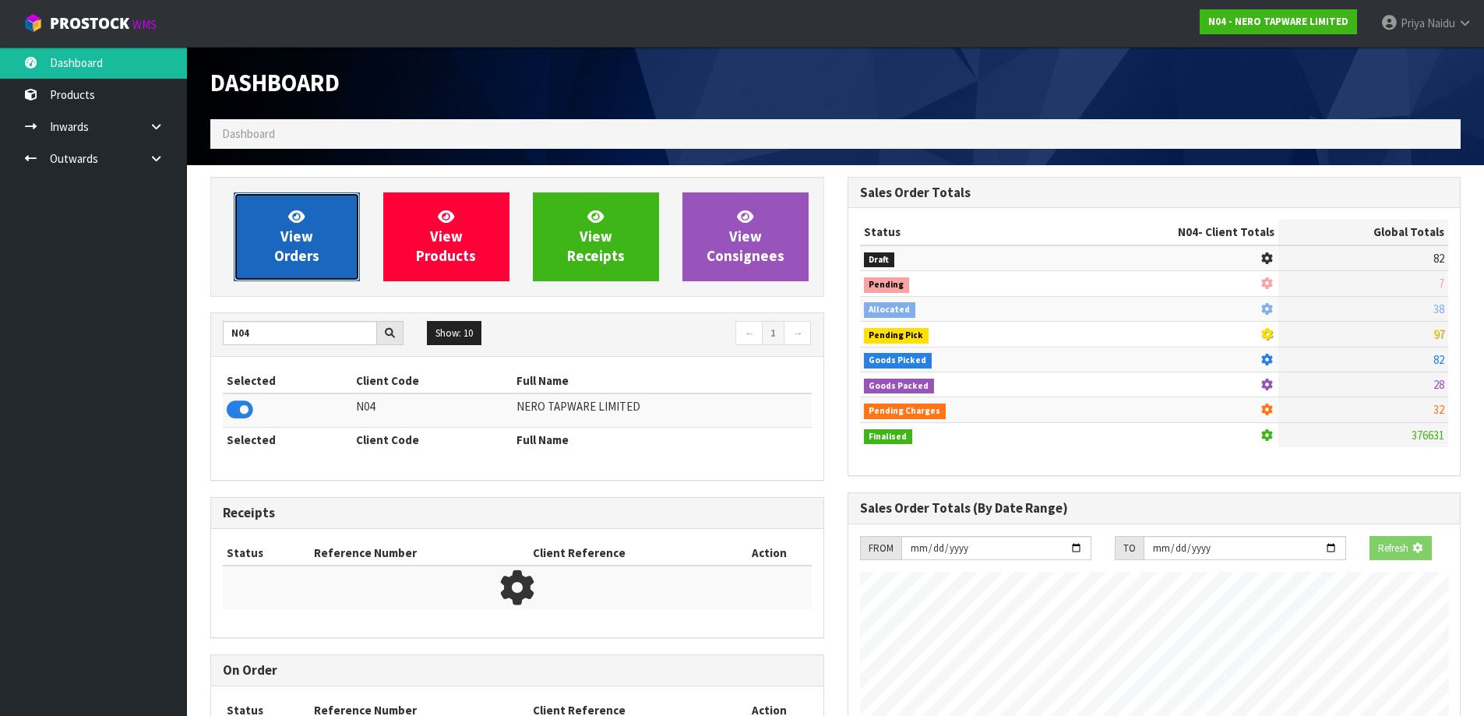
click at [316, 239] on link "View Orders" at bounding box center [297, 236] width 126 height 89
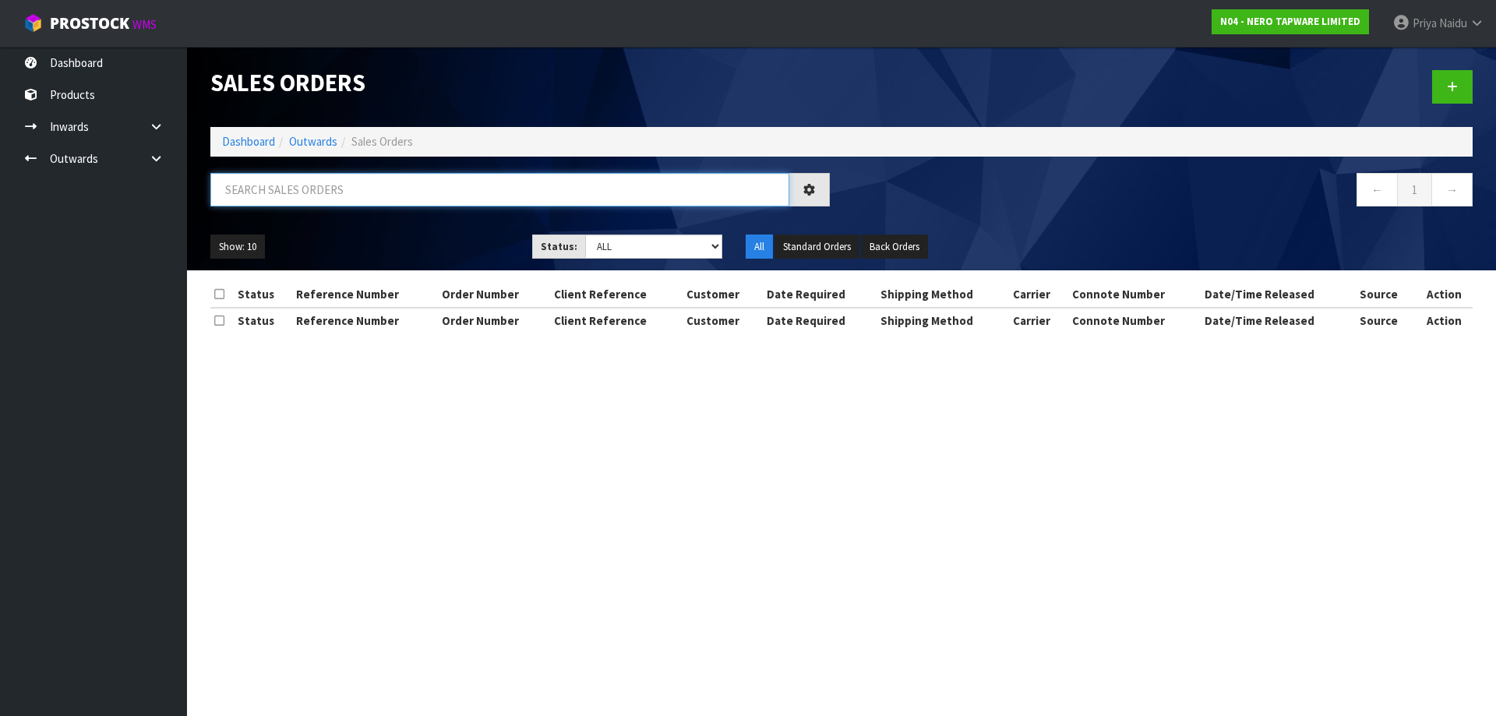
click at [325, 204] on input "text" at bounding box center [499, 189] width 579 height 33
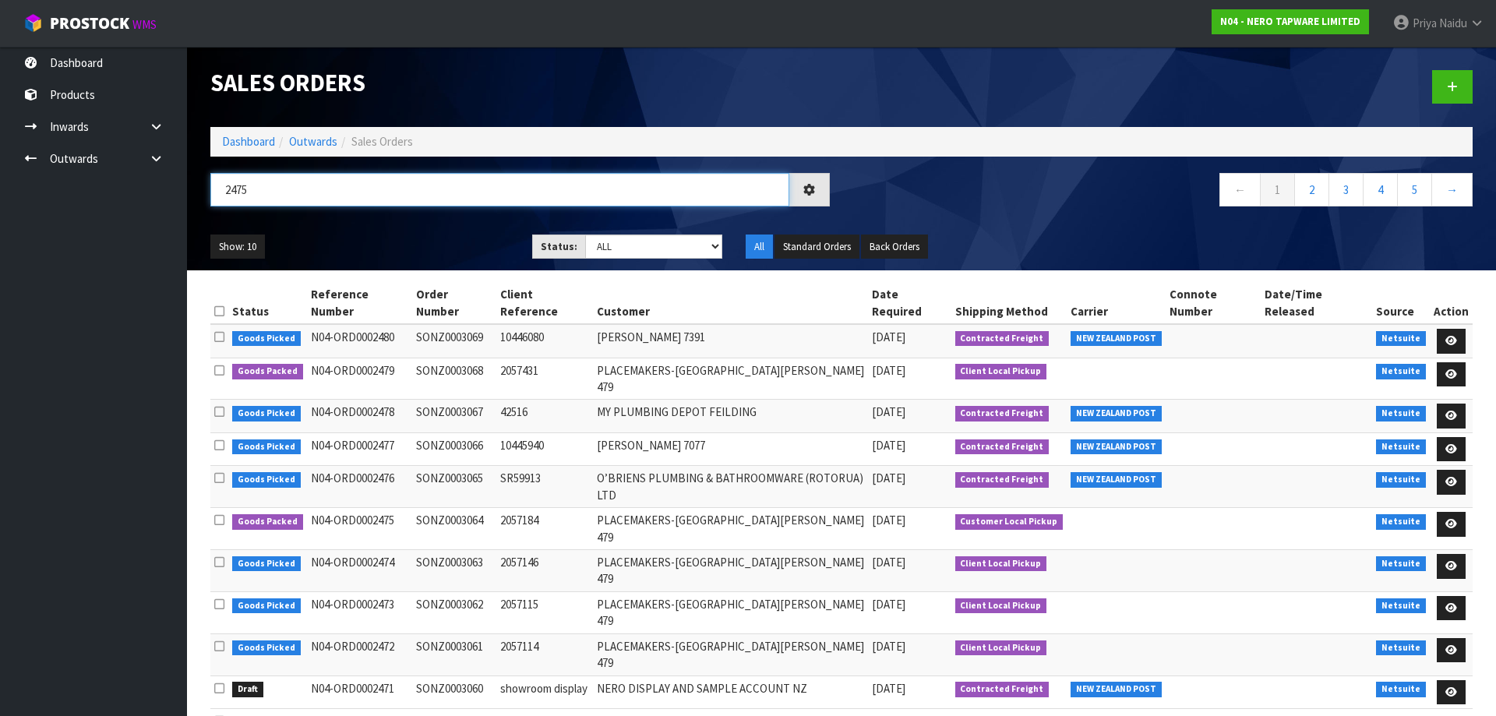
type input "2475"
click at [349, 221] on div "2475 ← 1 2 3 4 5 →" at bounding box center [841, 198] width 1285 height 50
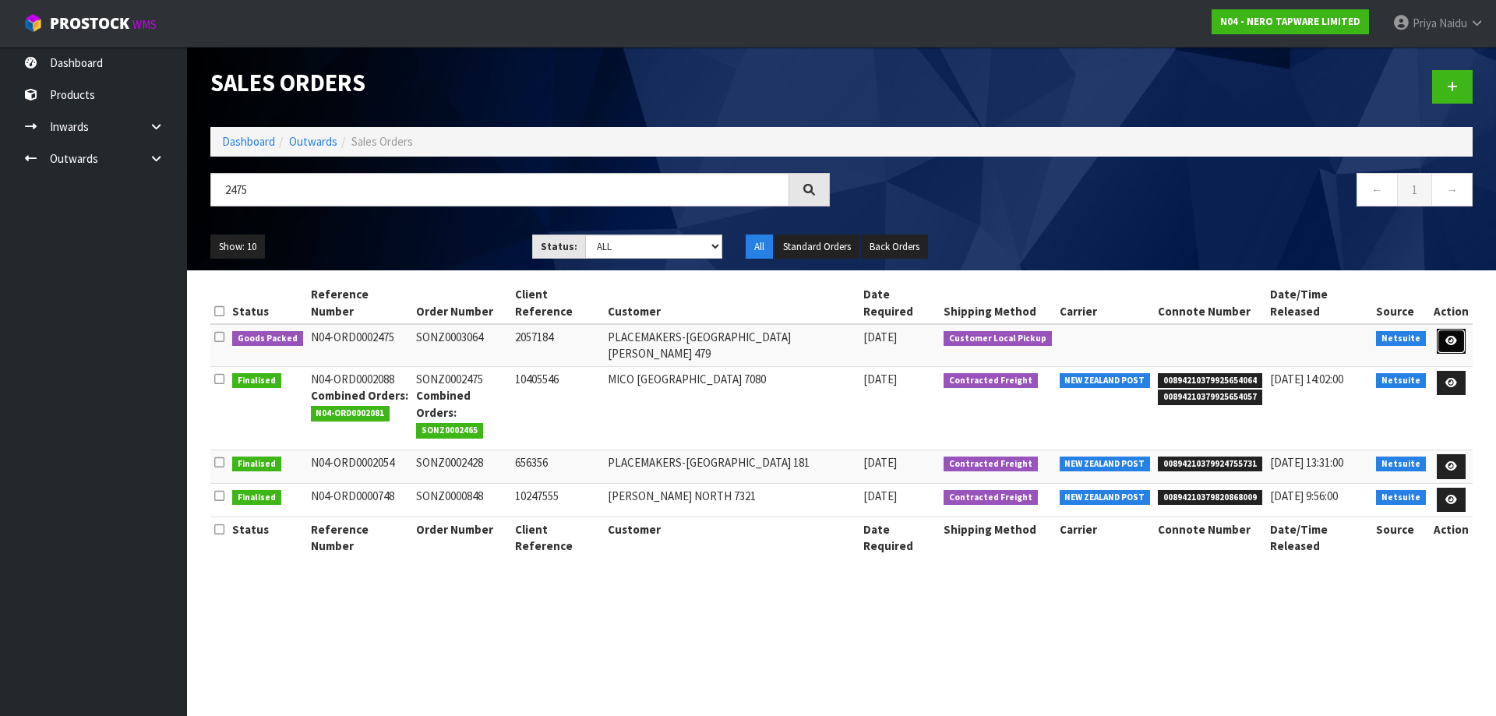
drag, startPoint x: 1439, startPoint y: 325, endPoint x: 1439, endPoint y: 316, distance: 9.3
click at [1439, 329] on link at bounding box center [1451, 341] width 29 height 25
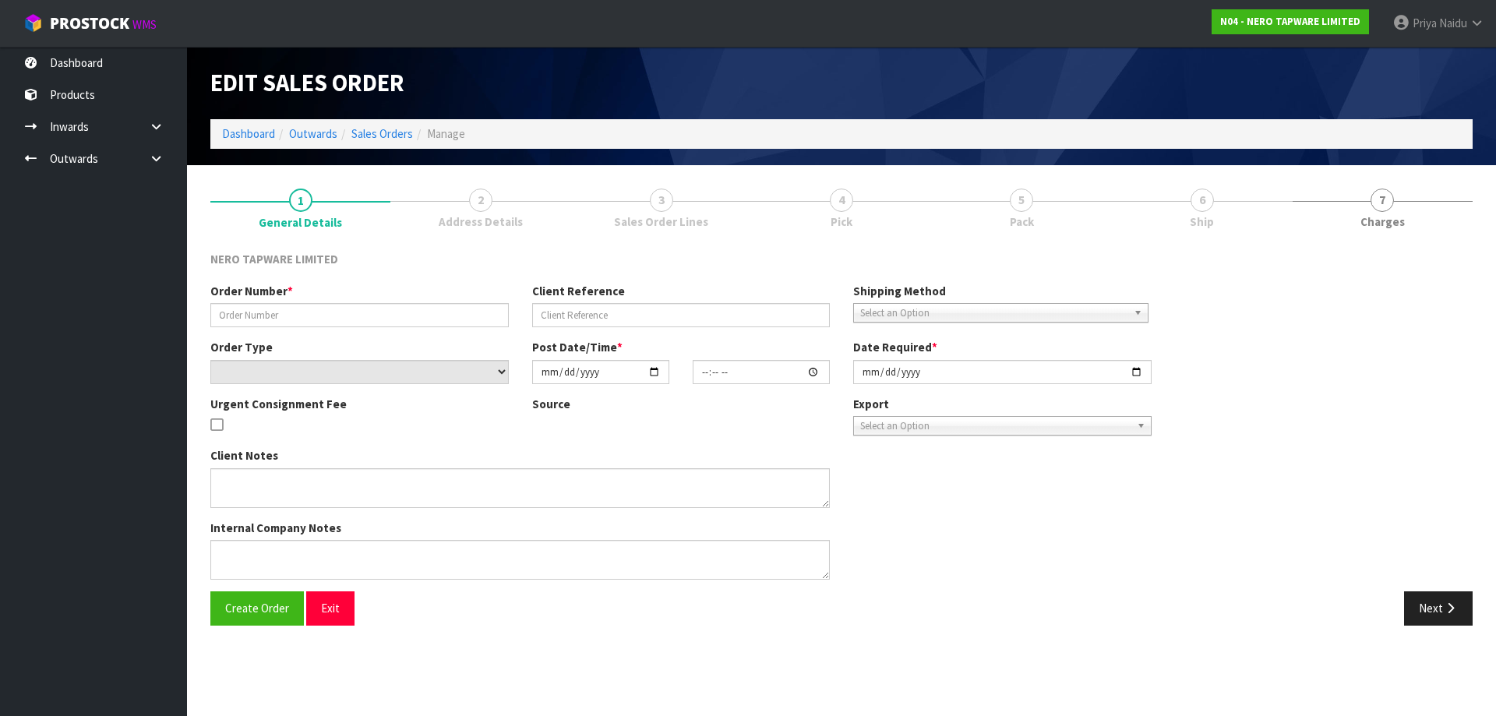
type input "SONZ0003064"
type input "2057184"
select select "number:0"
type input "[DATE]"
type input "08:30:14.000"
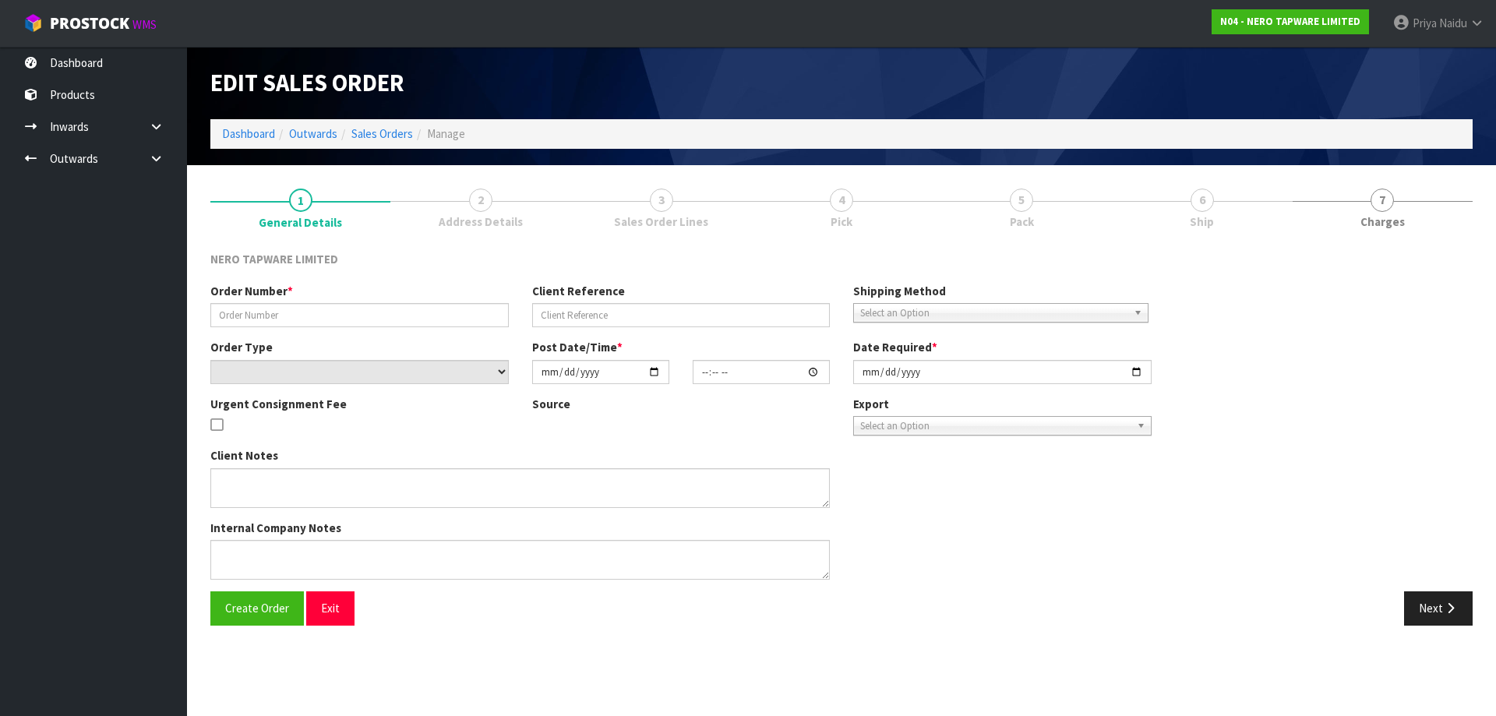
type input "[DATE]"
type textarea "customer pick up 14/08"
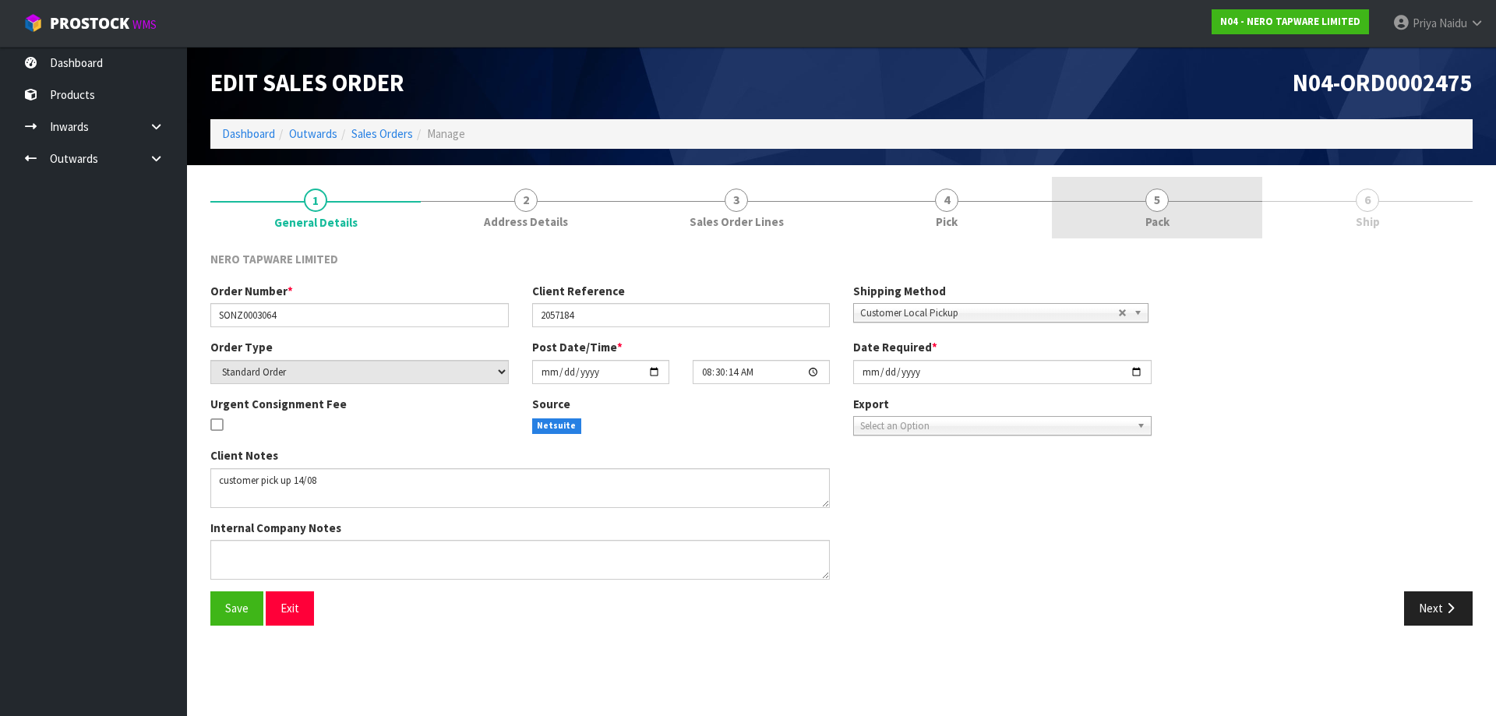
click at [1199, 213] on link "5 Pack" at bounding box center [1157, 208] width 210 height 62
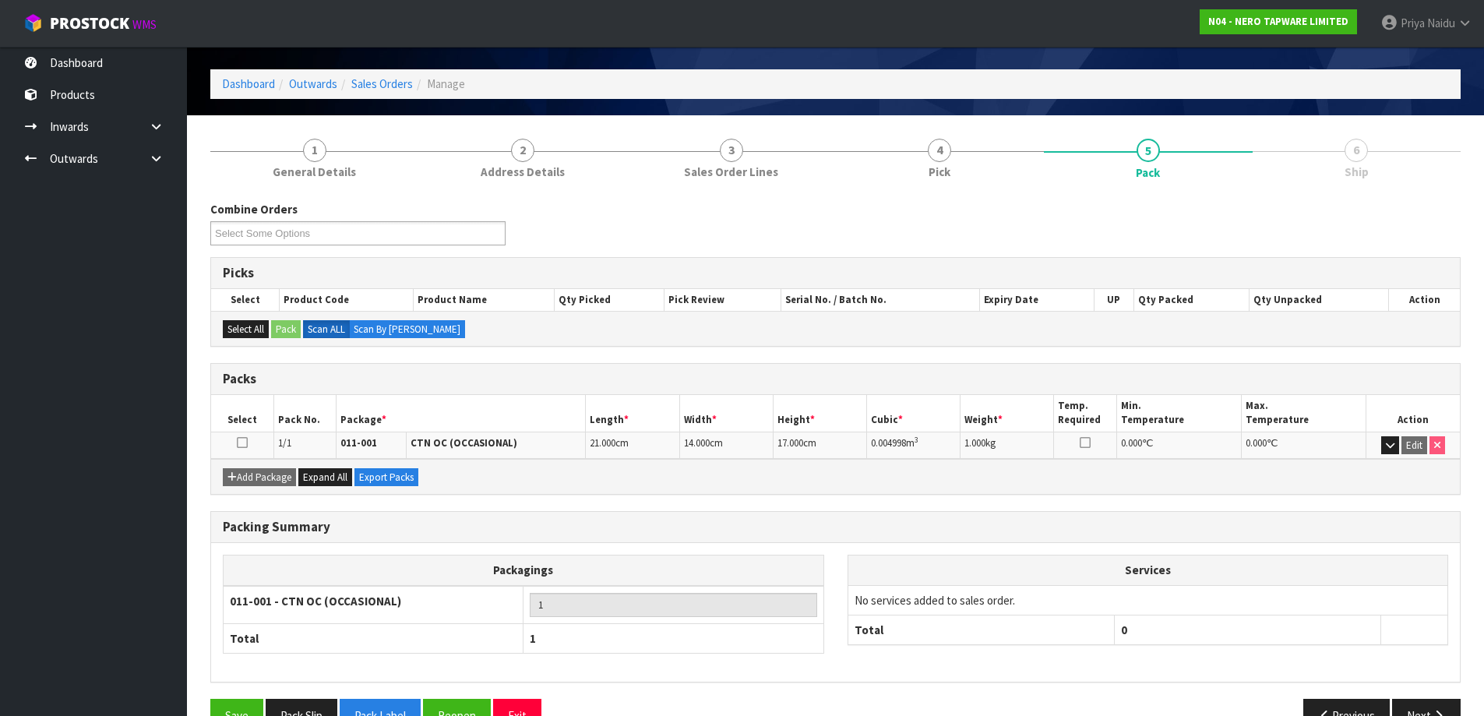
scroll to position [90, 0]
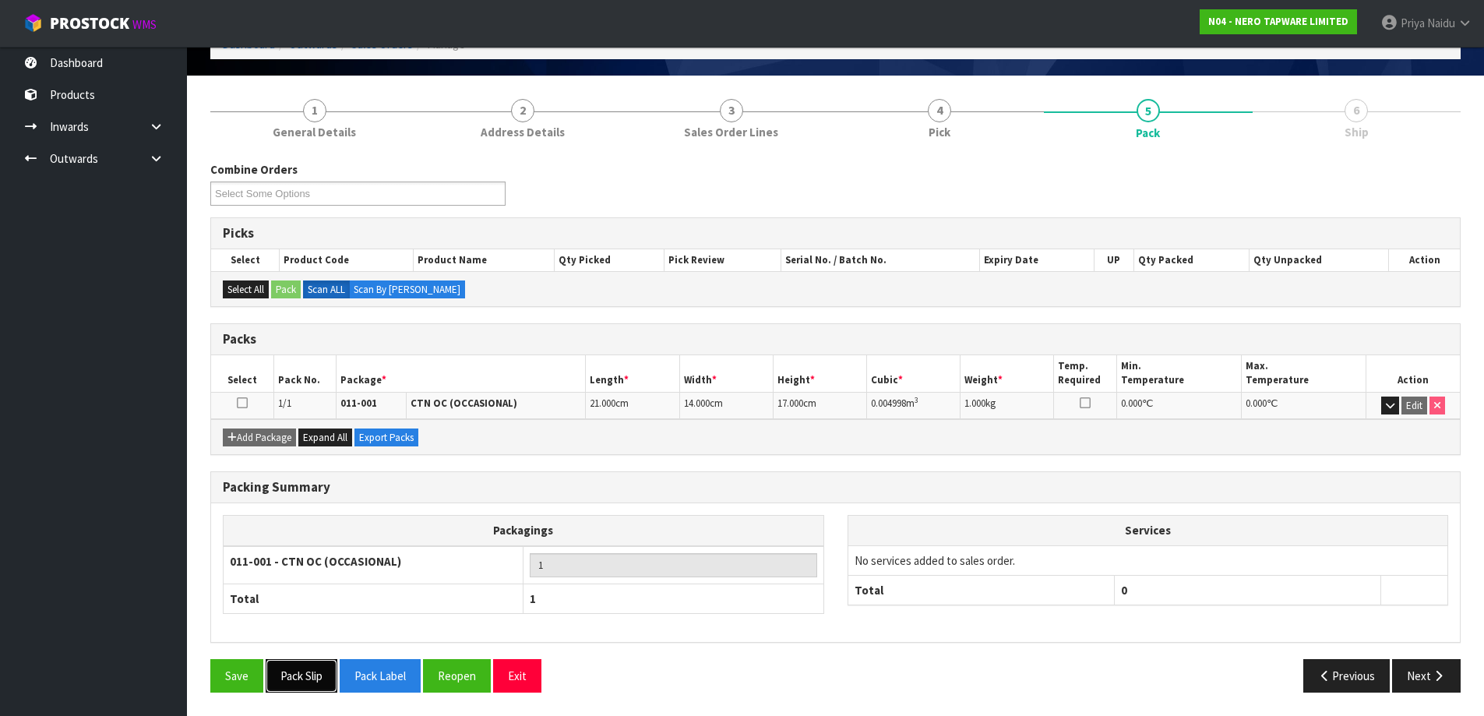
click at [293, 675] on button "Pack Slip" at bounding box center [302, 675] width 72 height 33
drag, startPoint x: 1434, startPoint y: 386, endPoint x: 1422, endPoint y: 541, distance: 155.5
drag, startPoint x: 1422, startPoint y: 541, endPoint x: 1429, endPoint y: 679, distance: 138.1
click at [1429, 679] on button "Next" at bounding box center [1426, 675] width 69 height 33
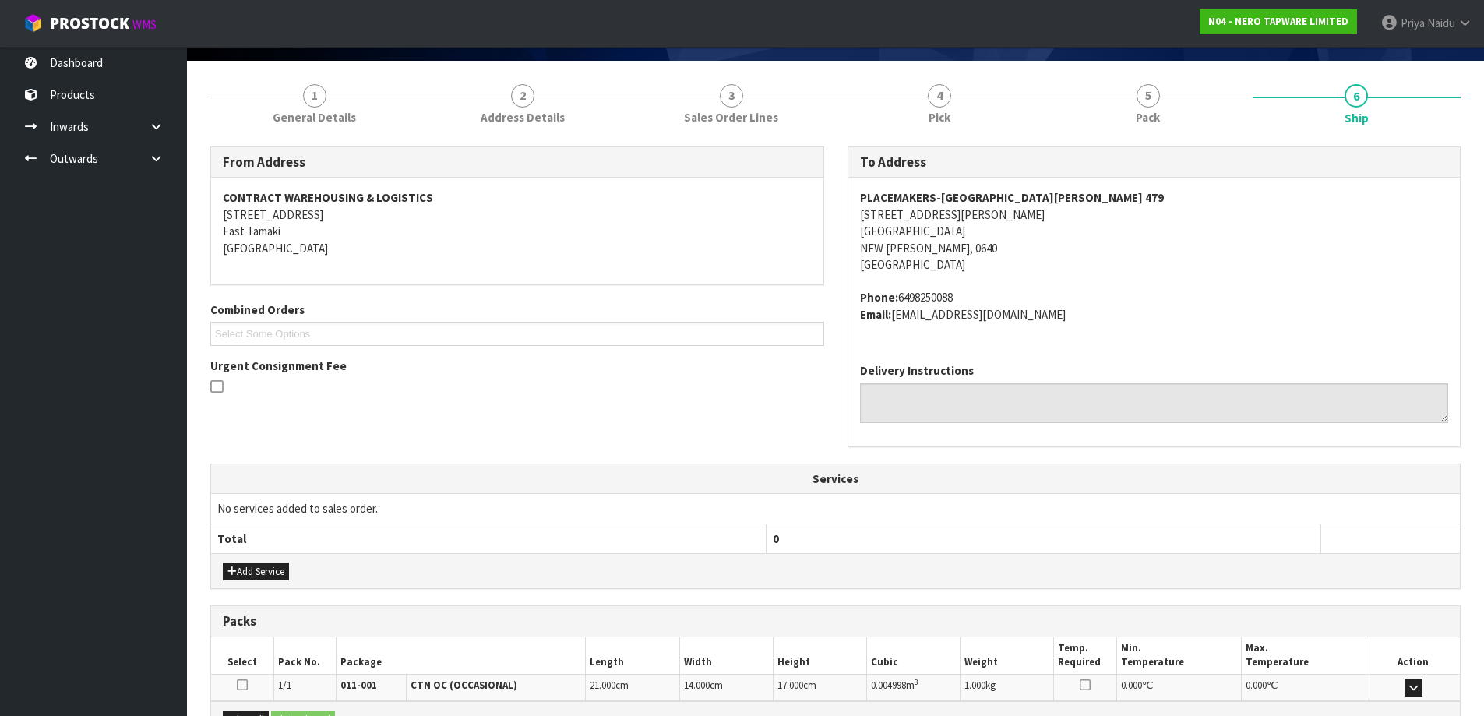
scroll to position [293, 0]
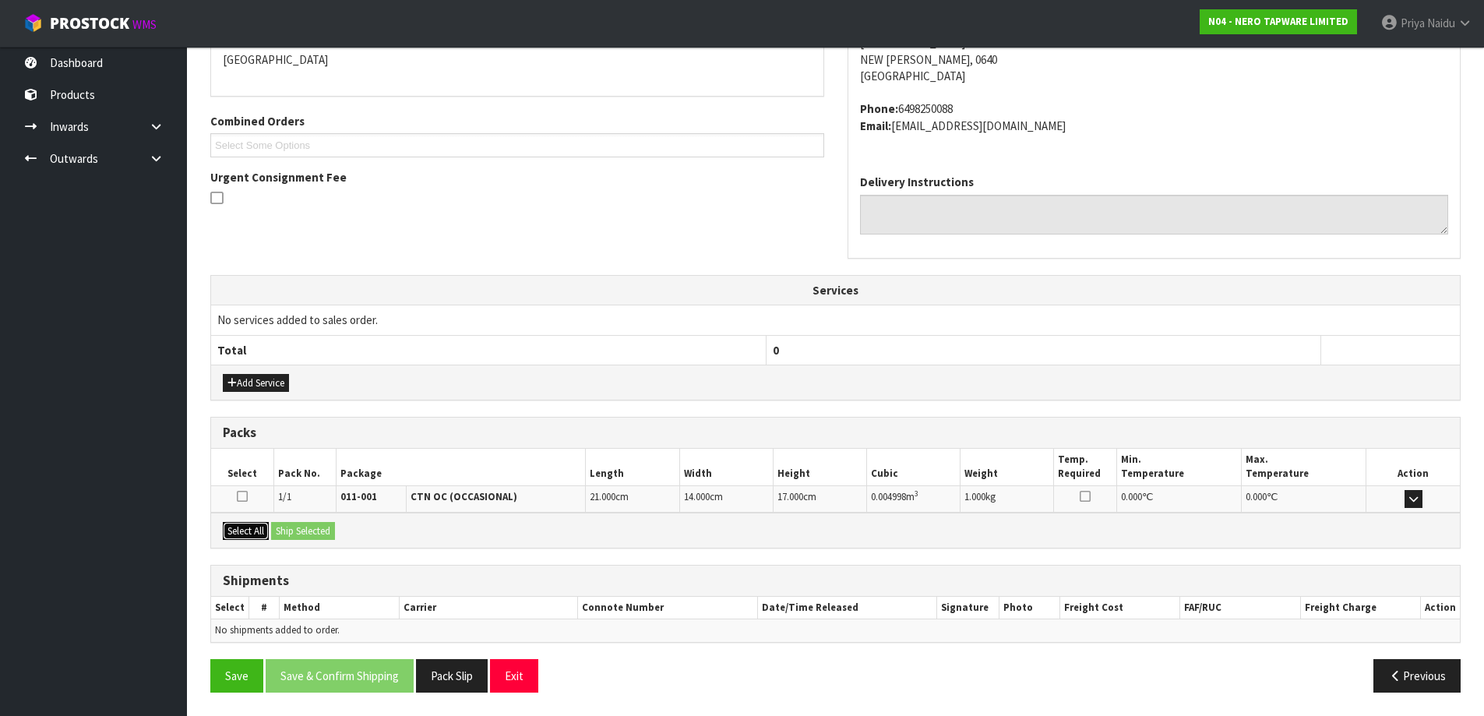
click at [257, 533] on button "Select All" at bounding box center [246, 531] width 46 height 19
click at [283, 527] on button "Ship Selected" at bounding box center [303, 531] width 64 height 19
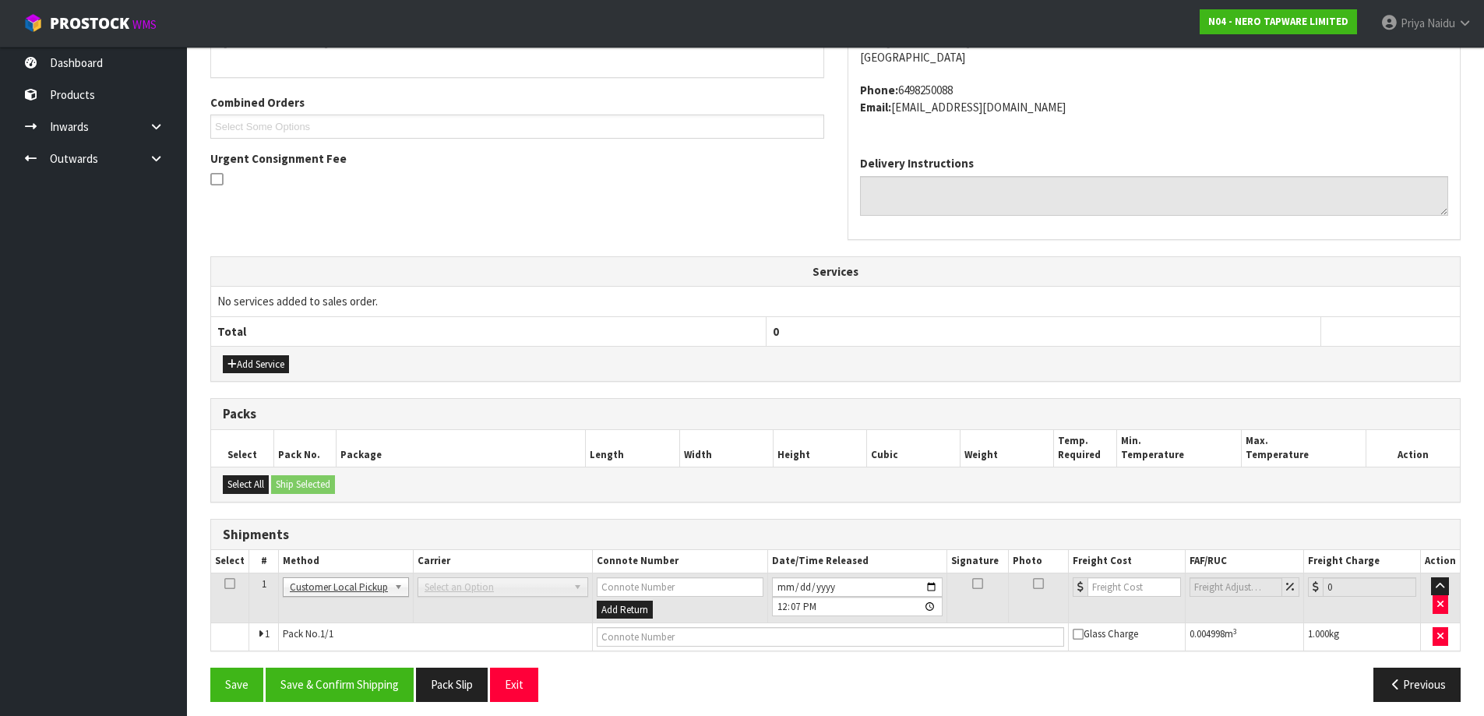
scroll to position [321, 0]
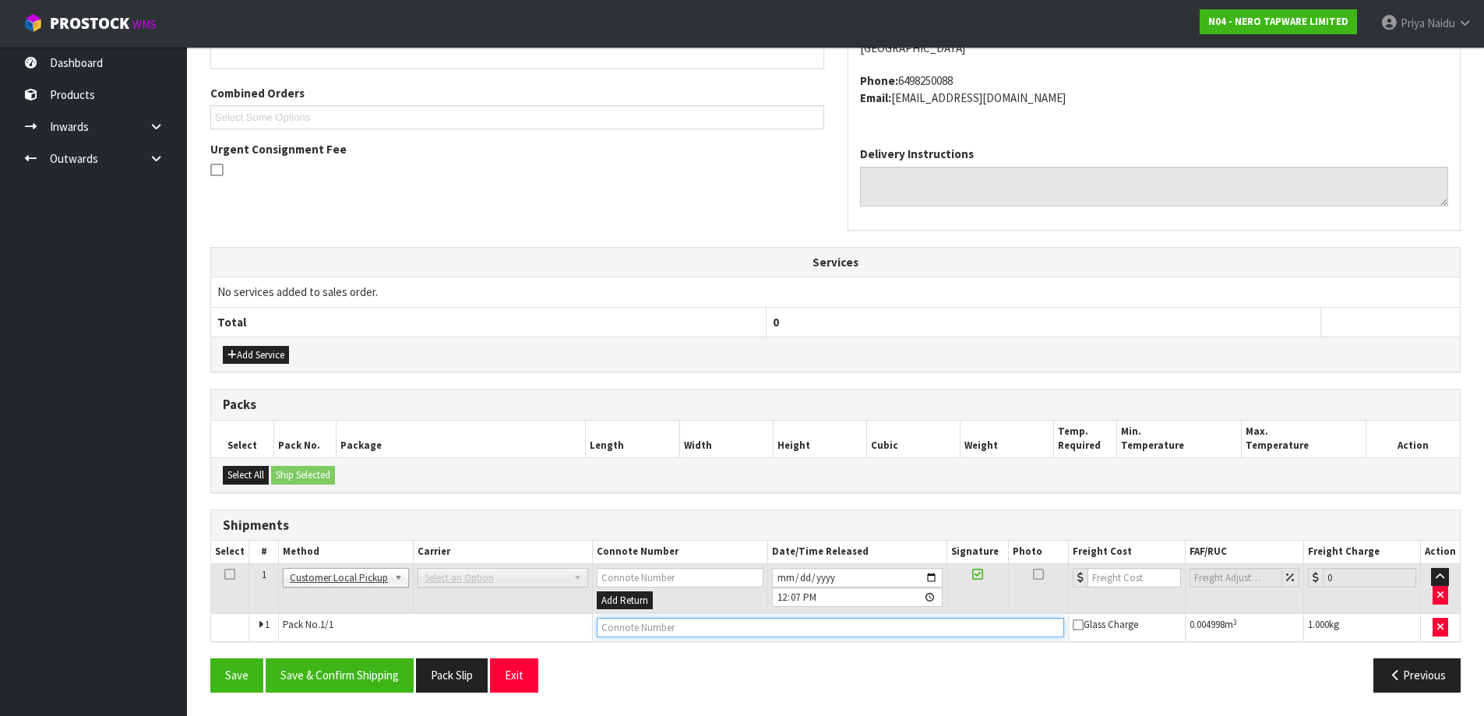
click at [615, 626] on input "text" at bounding box center [830, 627] width 467 height 19
type input "CUSTOMER COLLECTED"
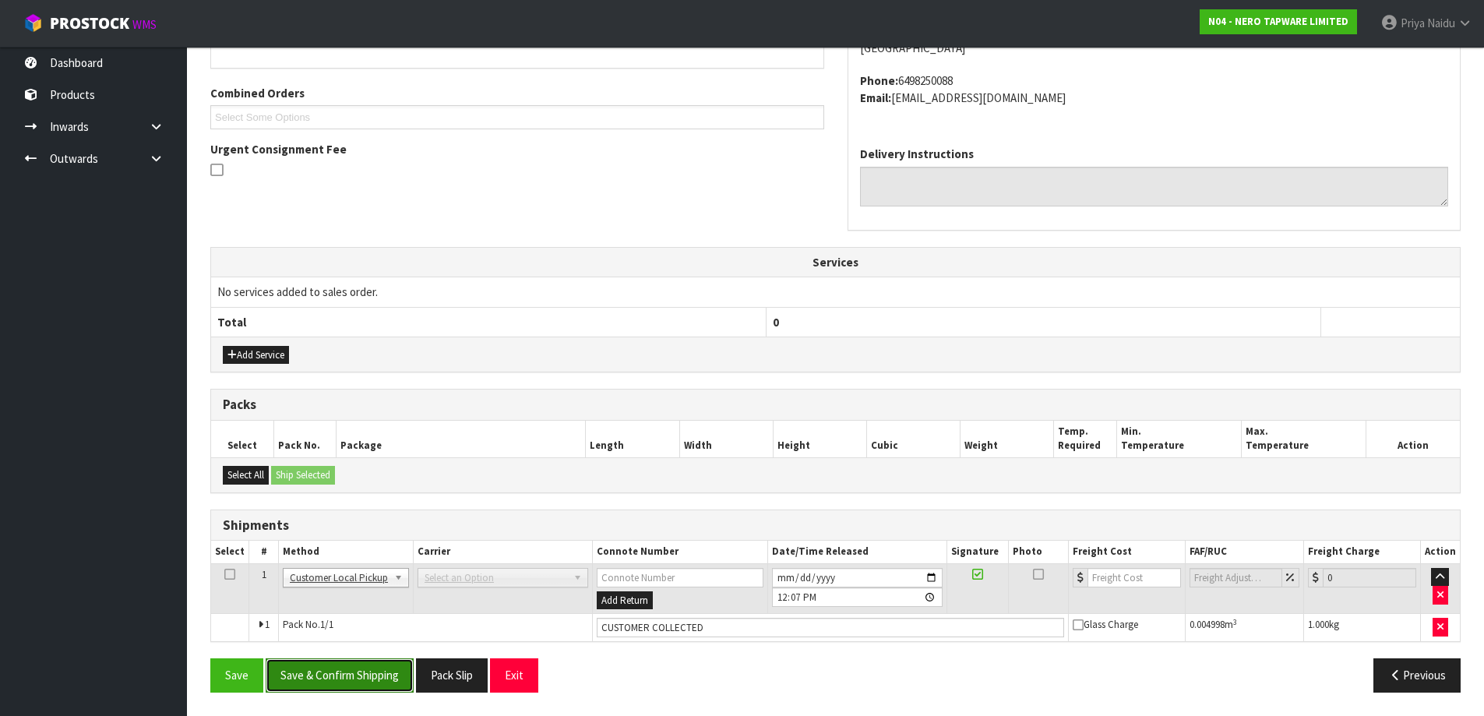
click at [388, 663] on button "Save & Confirm Shipping" at bounding box center [340, 674] width 148 height 33
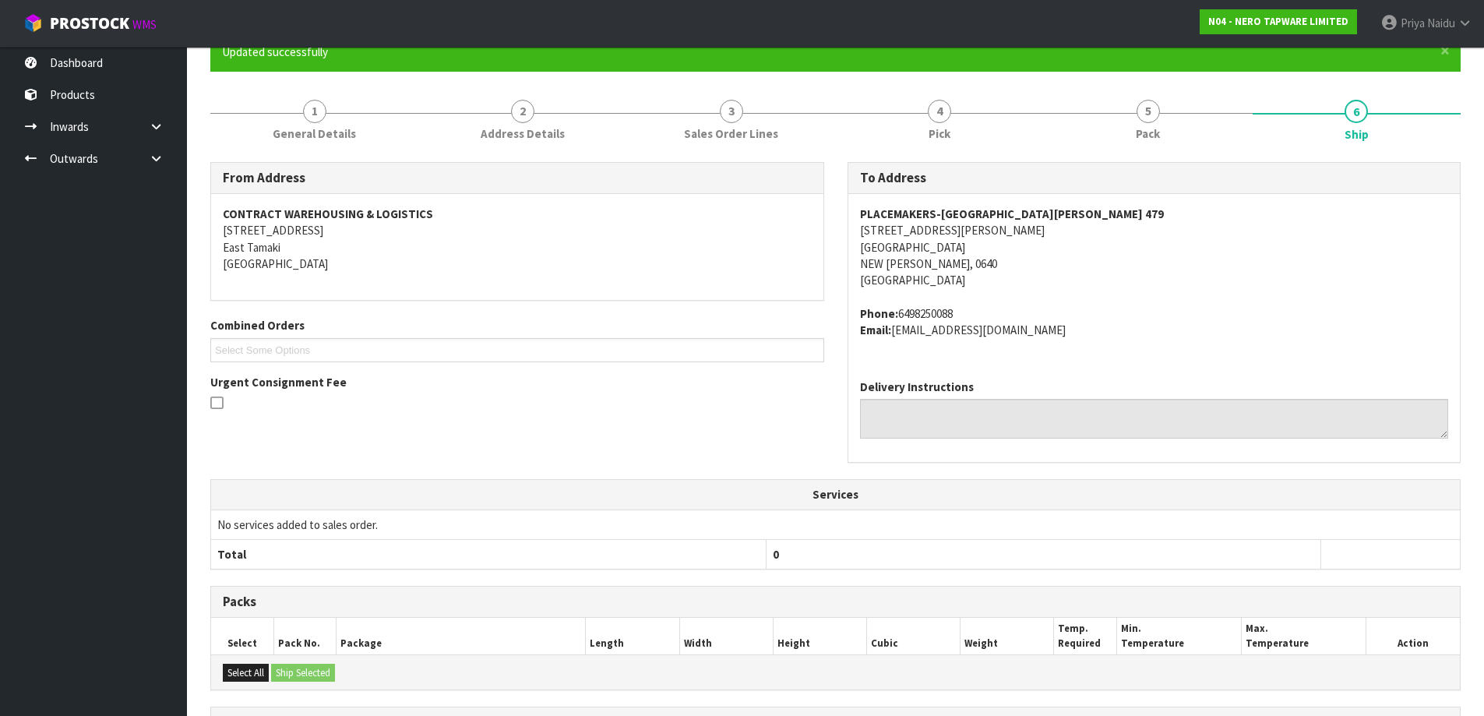
scroll to position [0, 0]
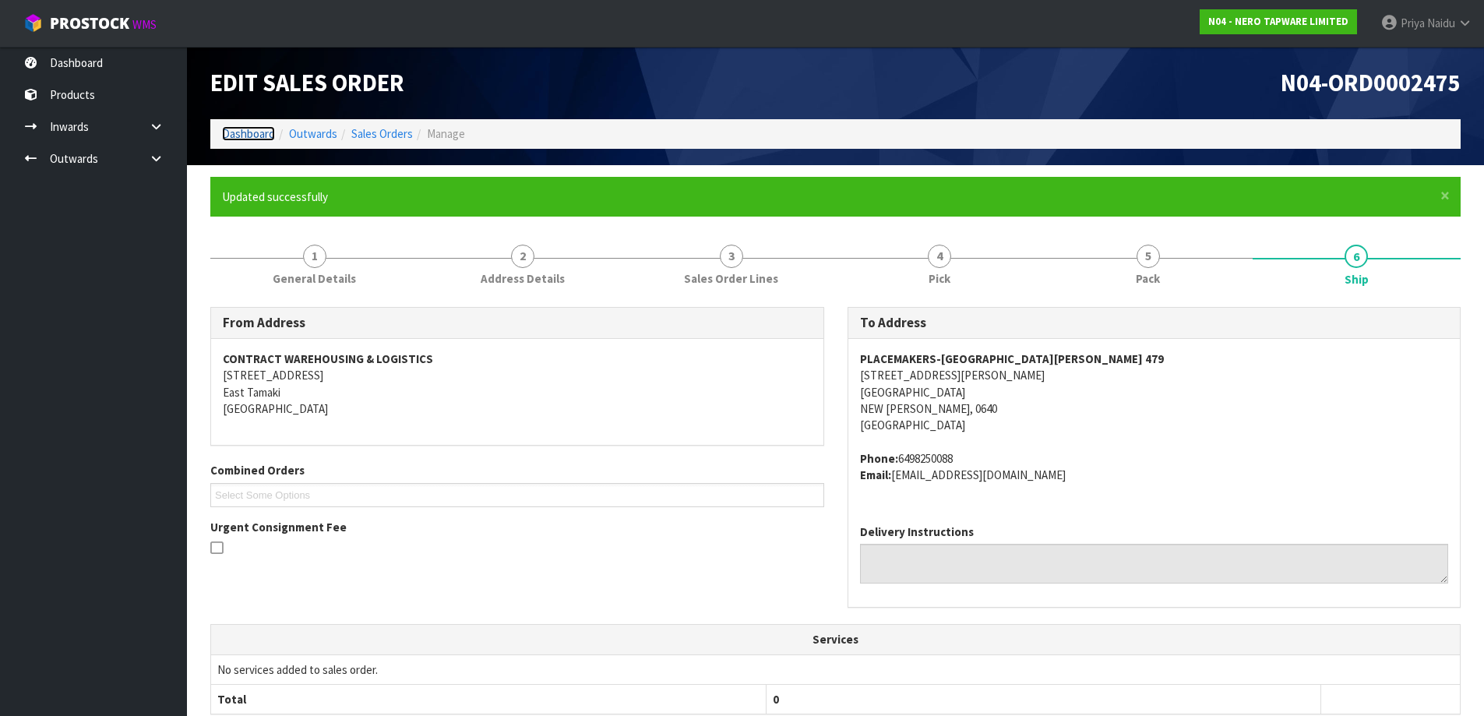
click at [248, 136] on link "Dashboard" at bounding box center [248, 133] width 53 height 15
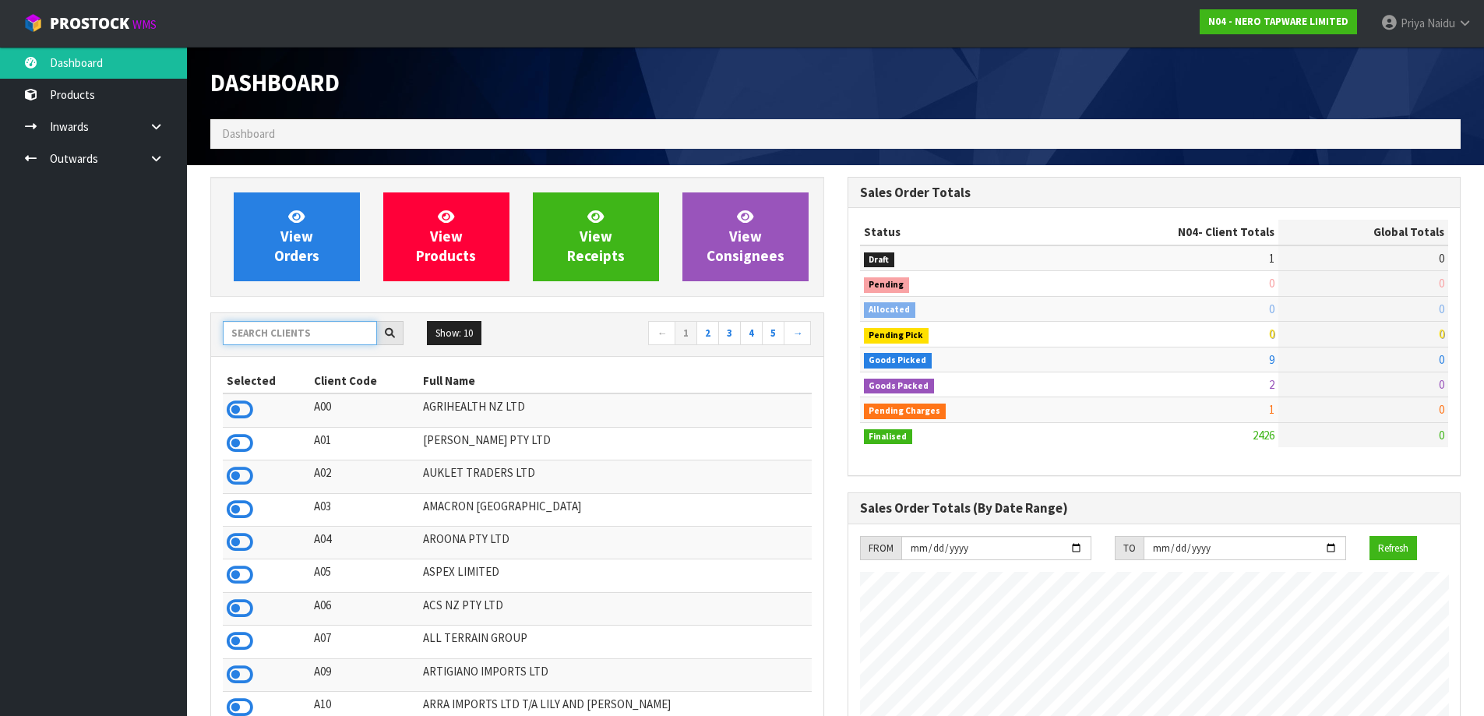
click at [323, 341] on input "text" at bounding box center [300, 333] width 154 height 24
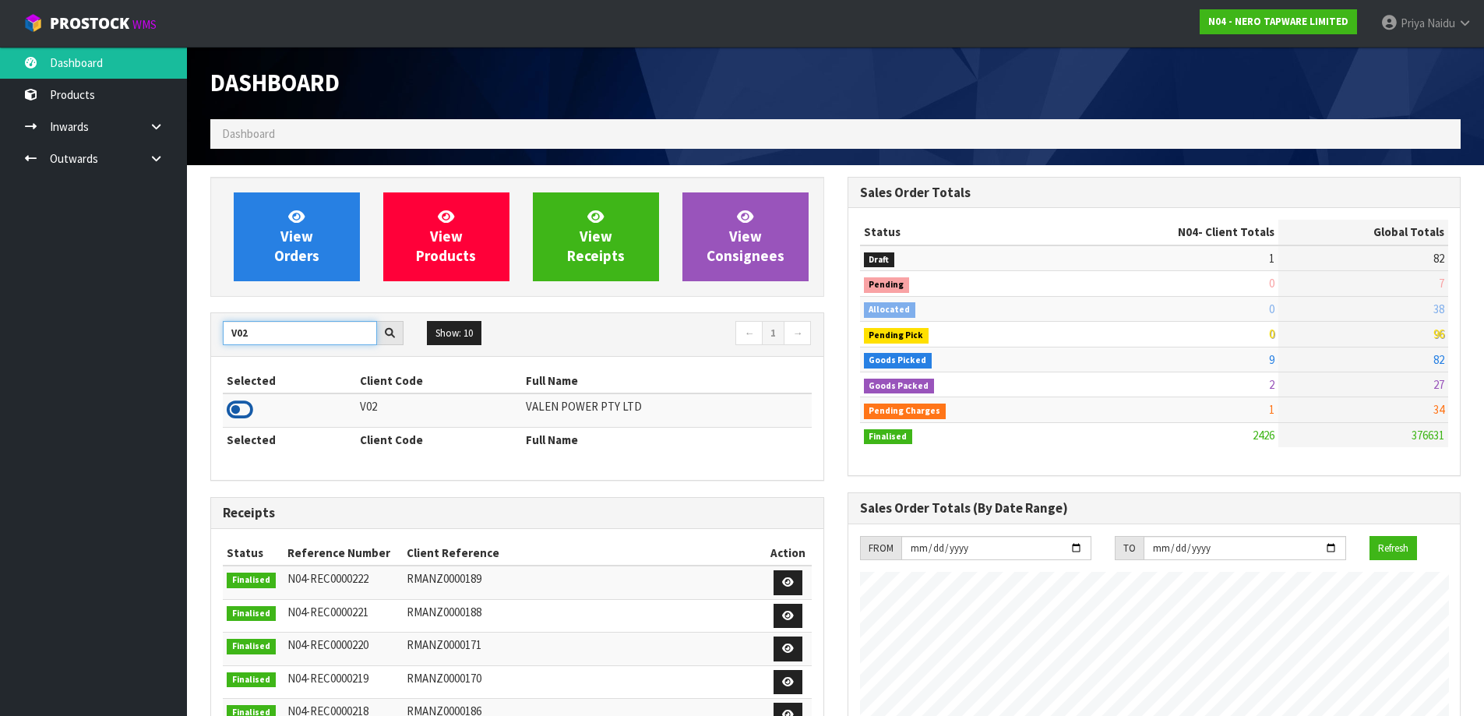
type input "V02"
click at [232, 412] on icon at bounding box center [240, 409] width 26 height 23
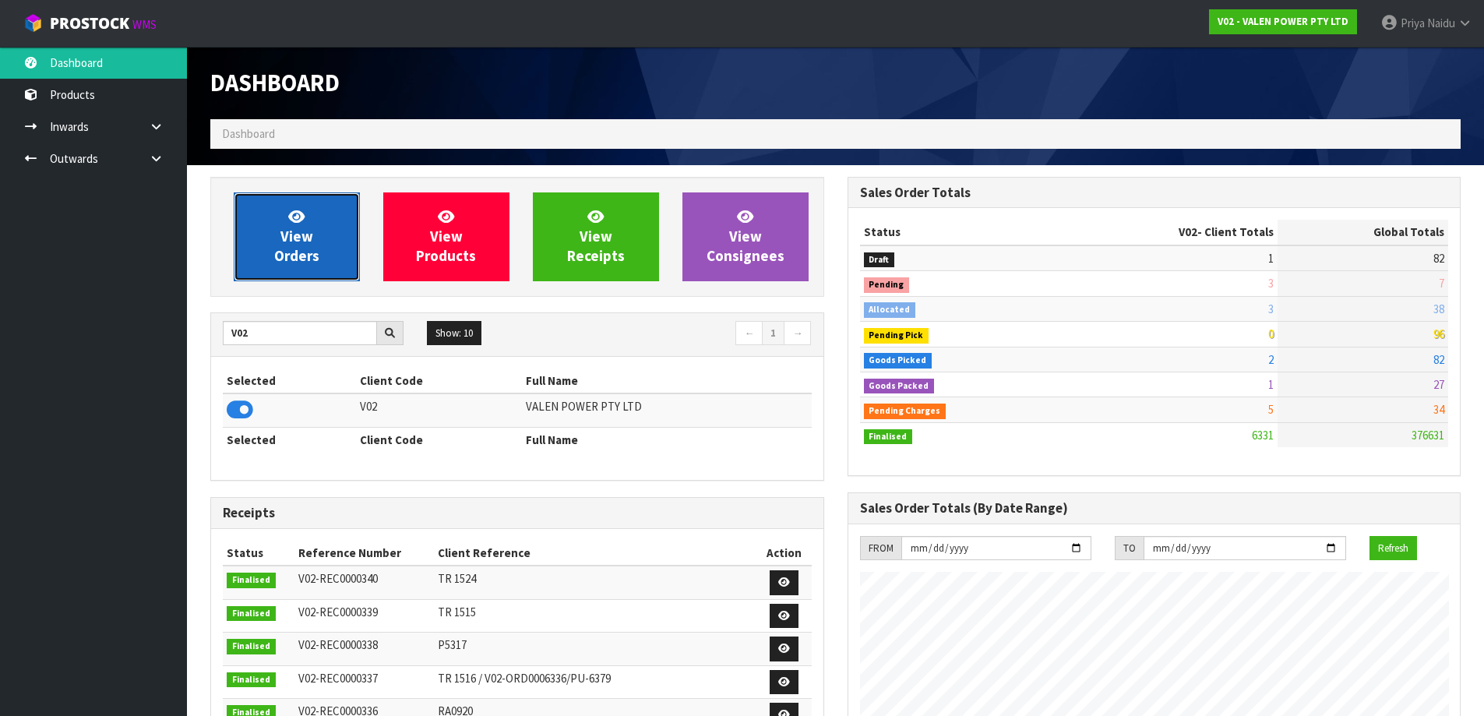
click at [309, 219] on link "View Orders" at bounding box center [297, 236] width 126 height 89
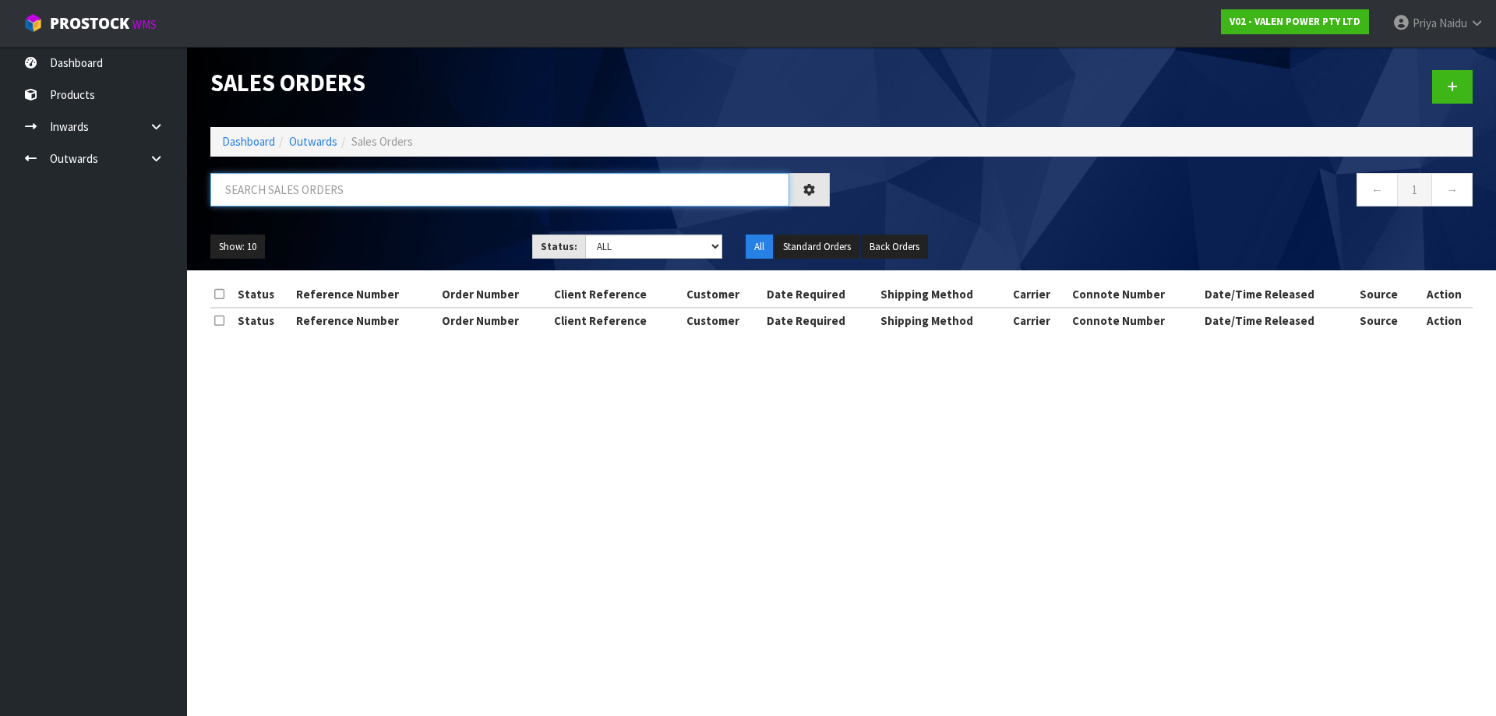
click at [311, 192] on input "text" at bounding box center [499, 189] width 579 height 33
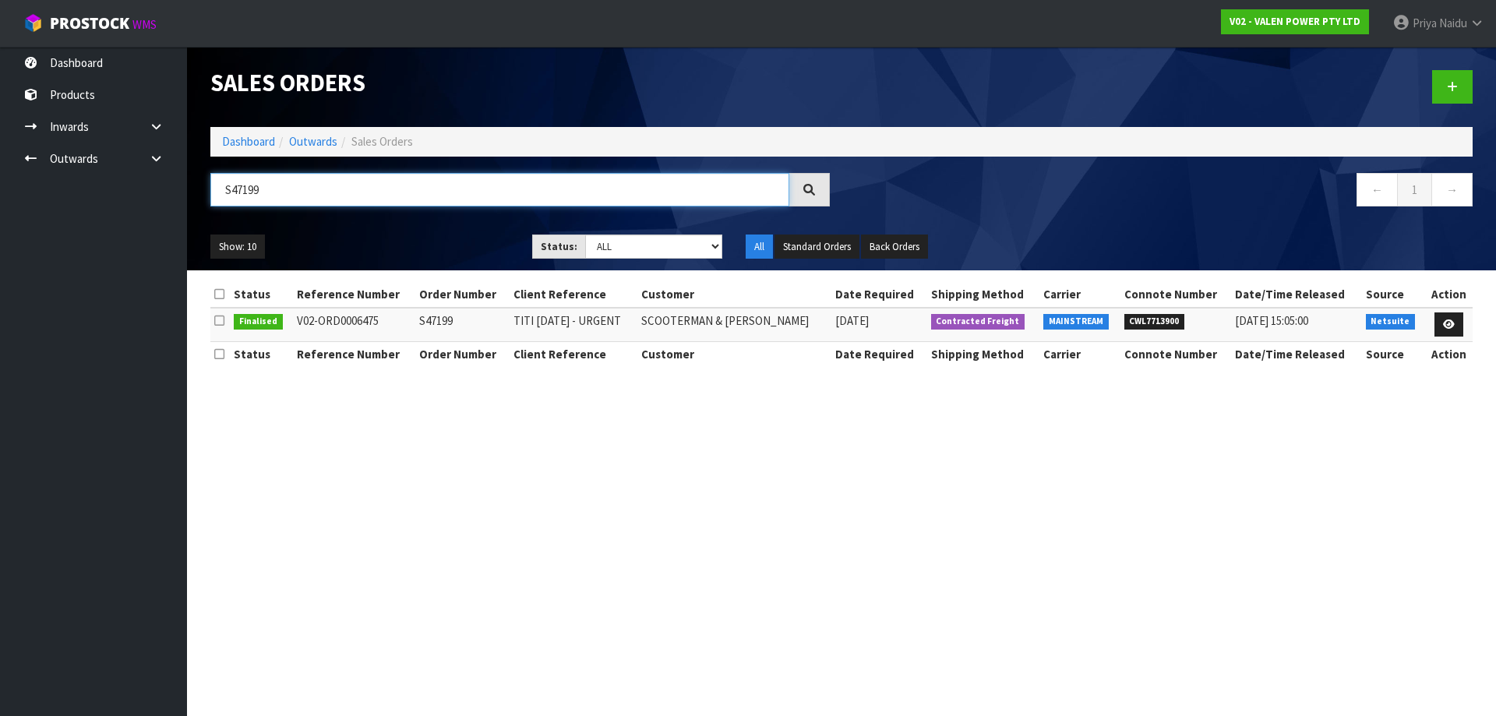
type input "S47199"
click at [398, 241] on ul "Show: 10 5 10 25 50" at bounding box center [359, 246] width 298 height 25
click at [249, 148] on link "Dashboard" at bounding box center [248, 141] width 53 height 15
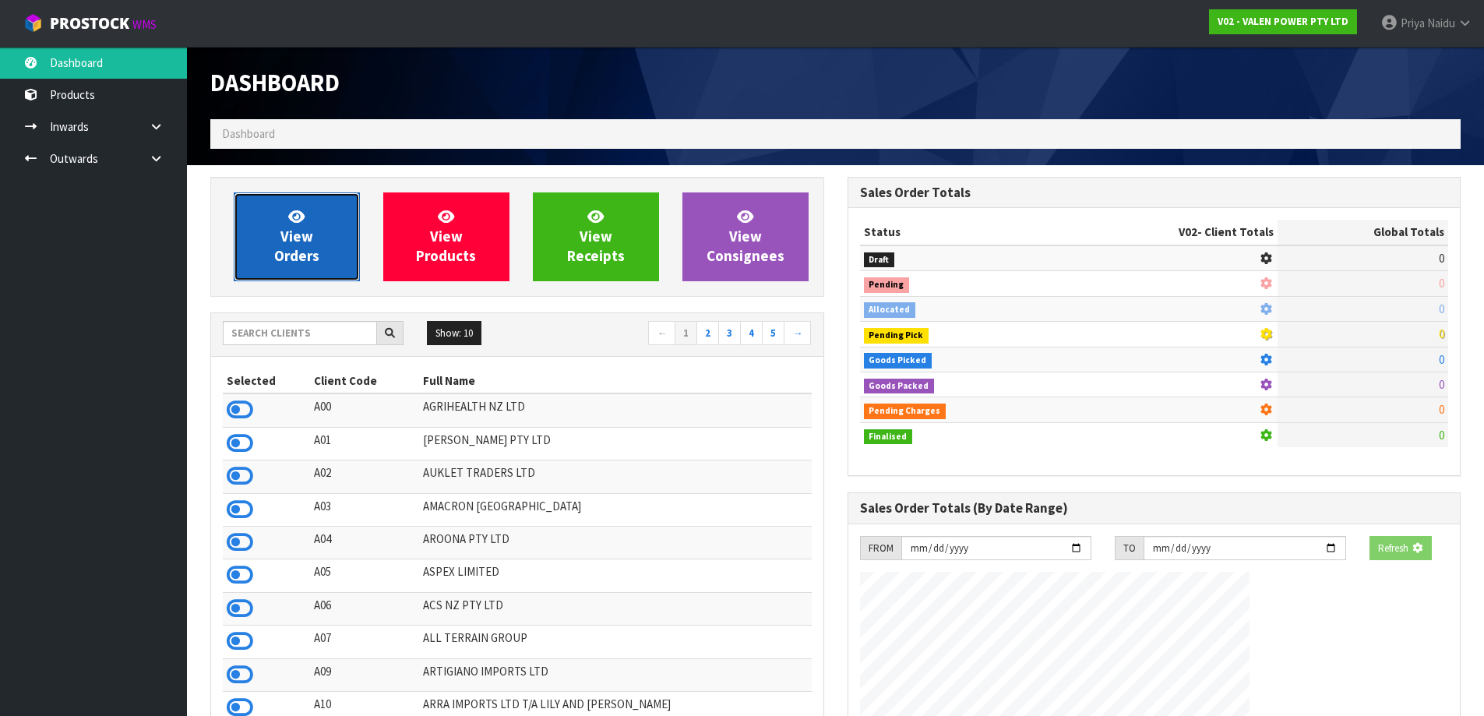
click at [291, 215] on icon at bounding box center [296, 216] width 16 height 15
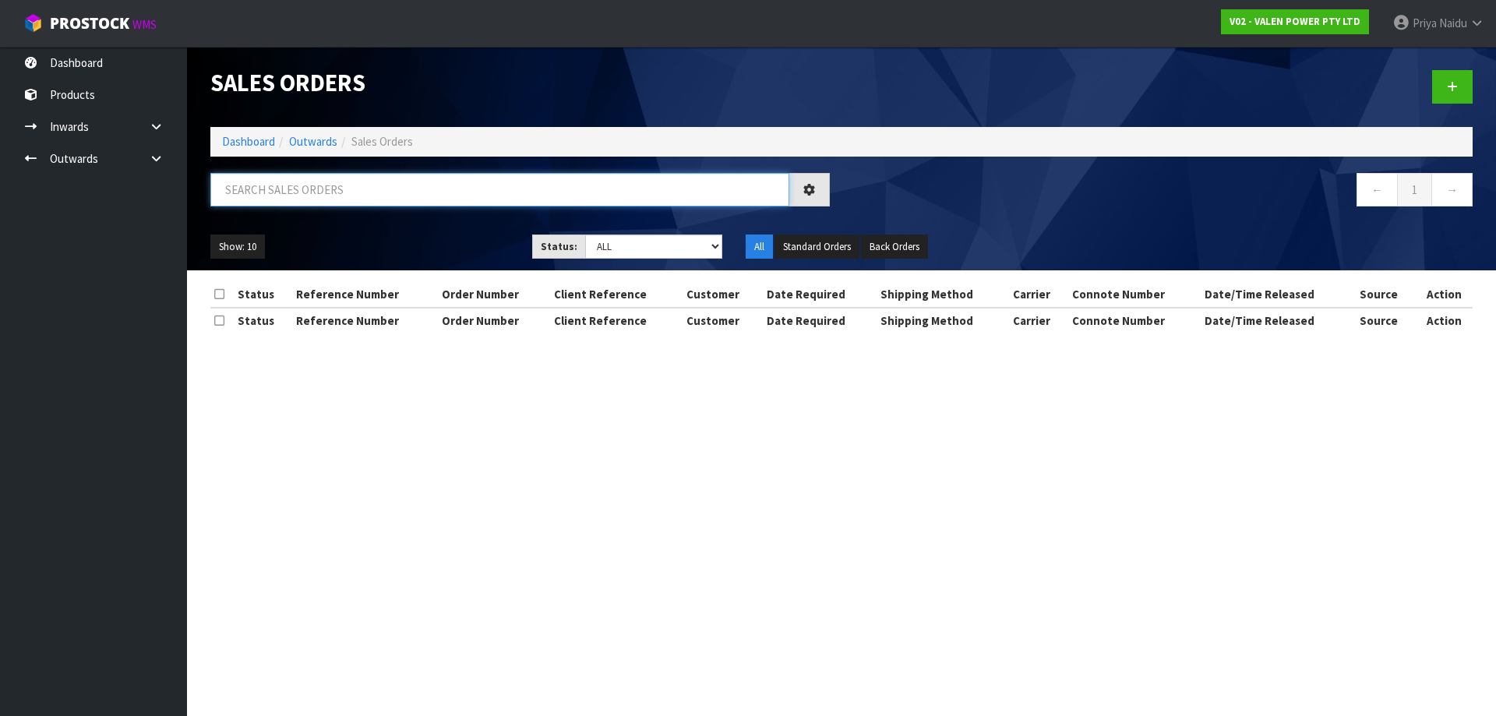
click at [309, 195] on input "text" at bounding box center [499, 189] width 579 height 33
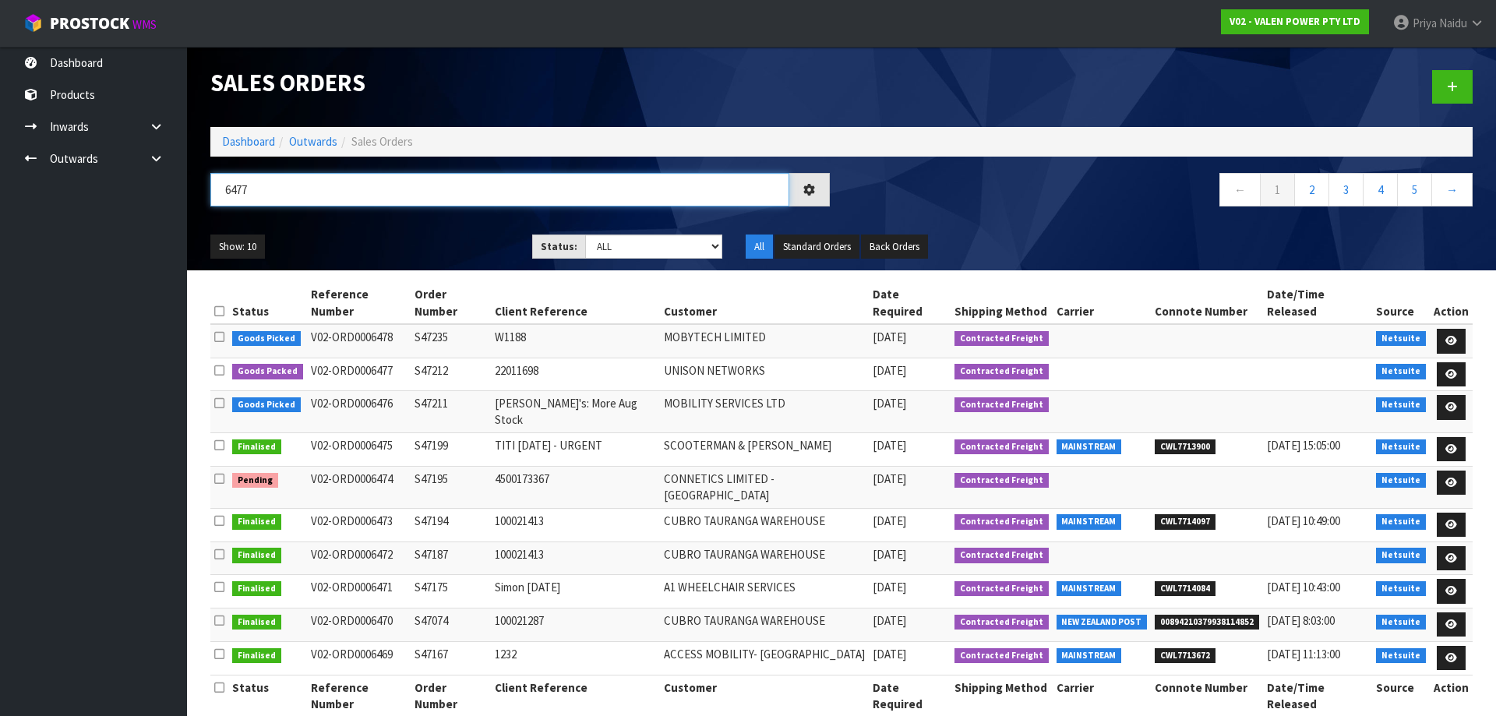
type input "6477"
click at [352, 244] on ul "Show: 10 5 10 25 50" at bounding box center [359, 246] width 298 height 25
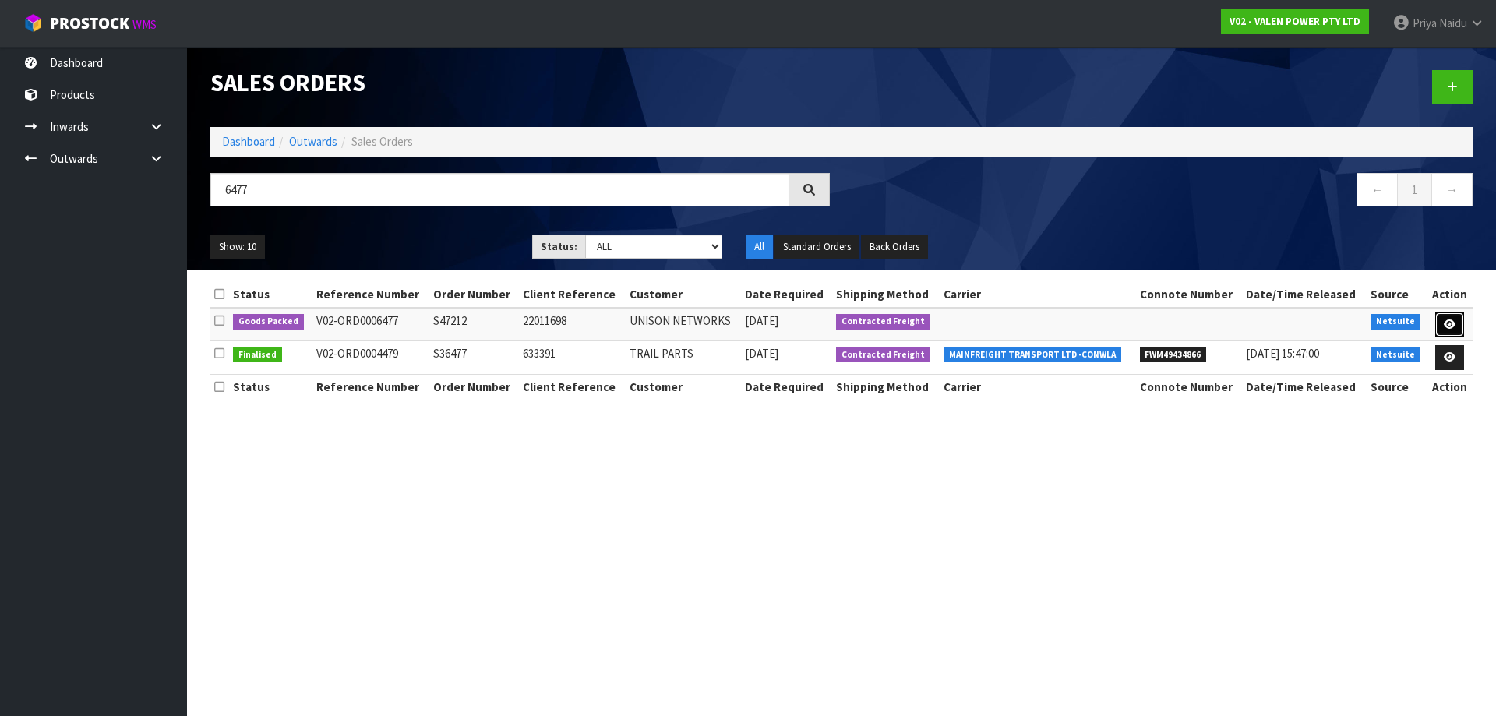
click at [1453, 322] on icon at bounding box center [1450, 324] width 12 height 10
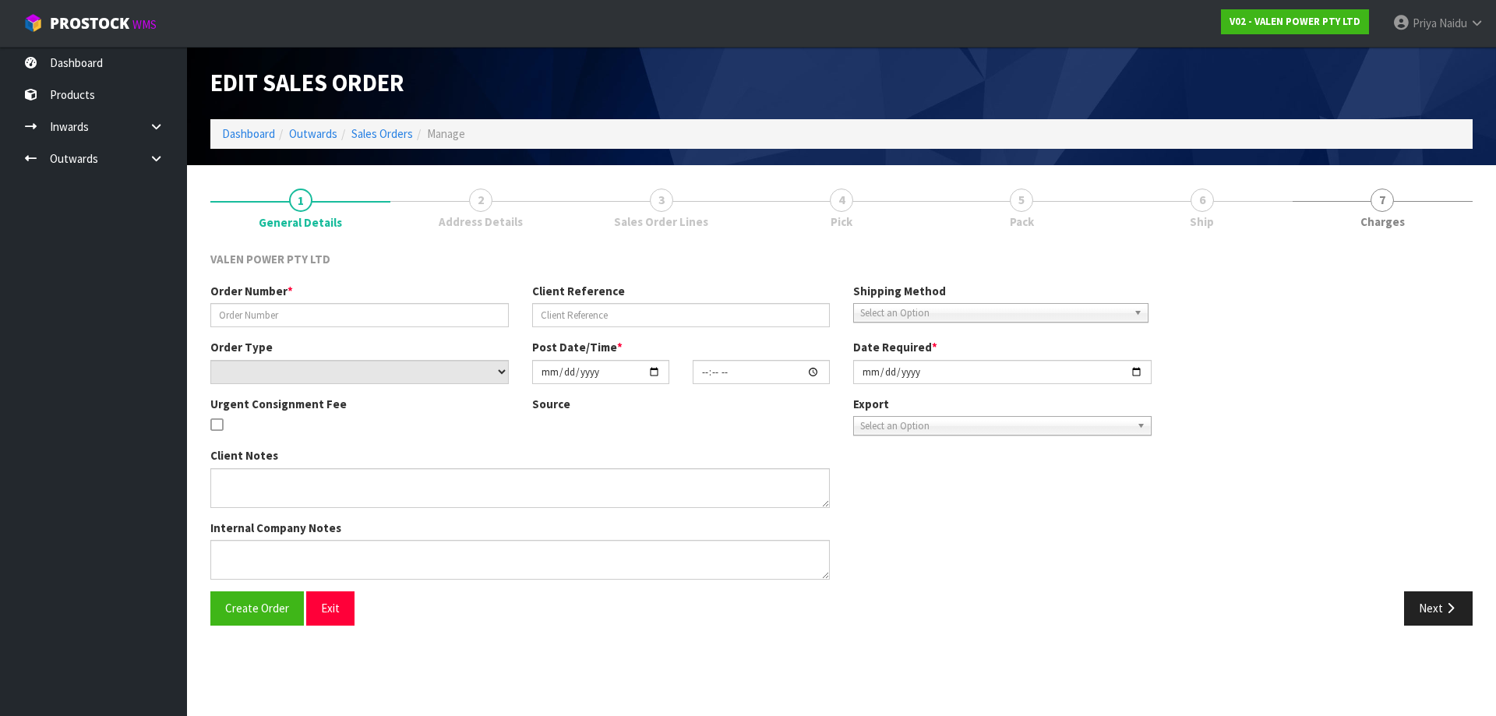
type input "S47212"
type input "22011698"
select select "number:0"
type input "2025-08-13"
type input "10:00:07.000"
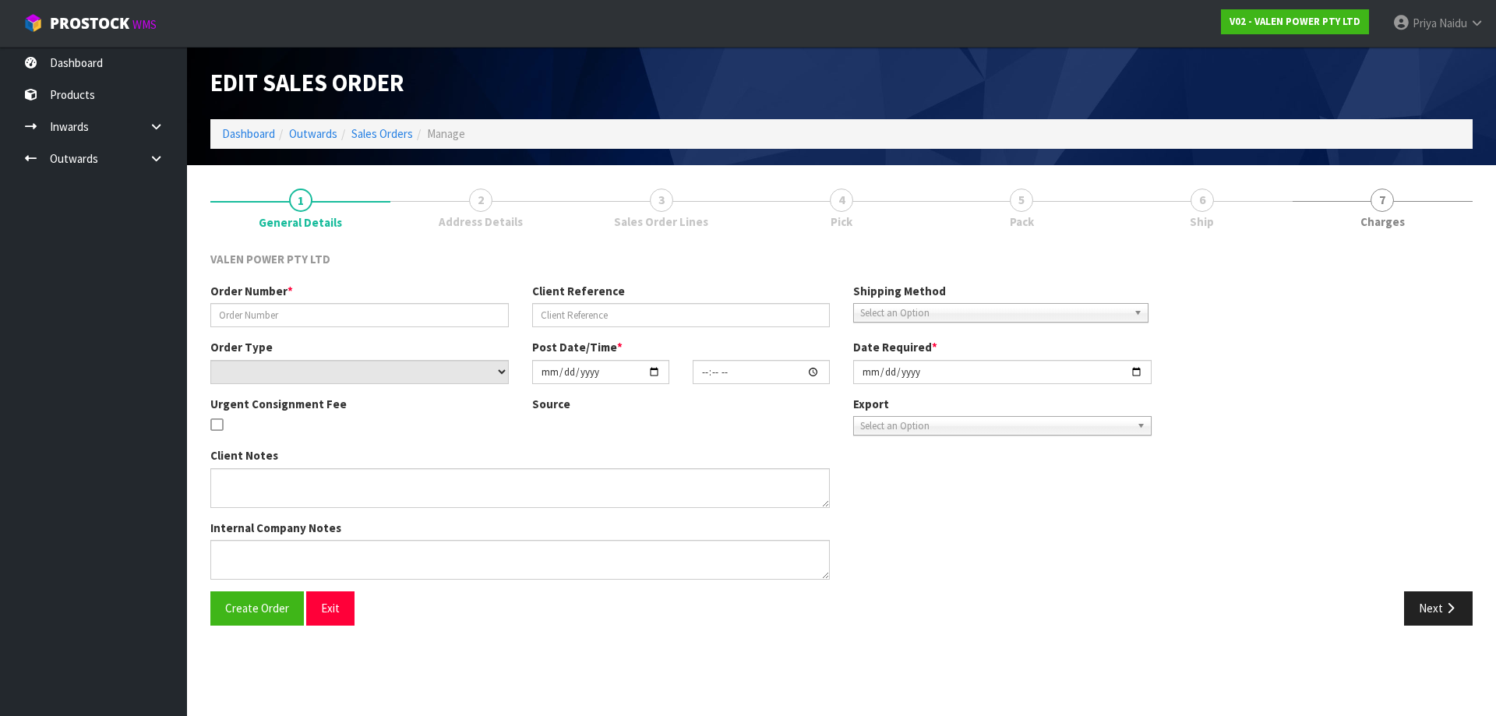
type input "2025-08-13"
type textarea "Please ship on PBT"
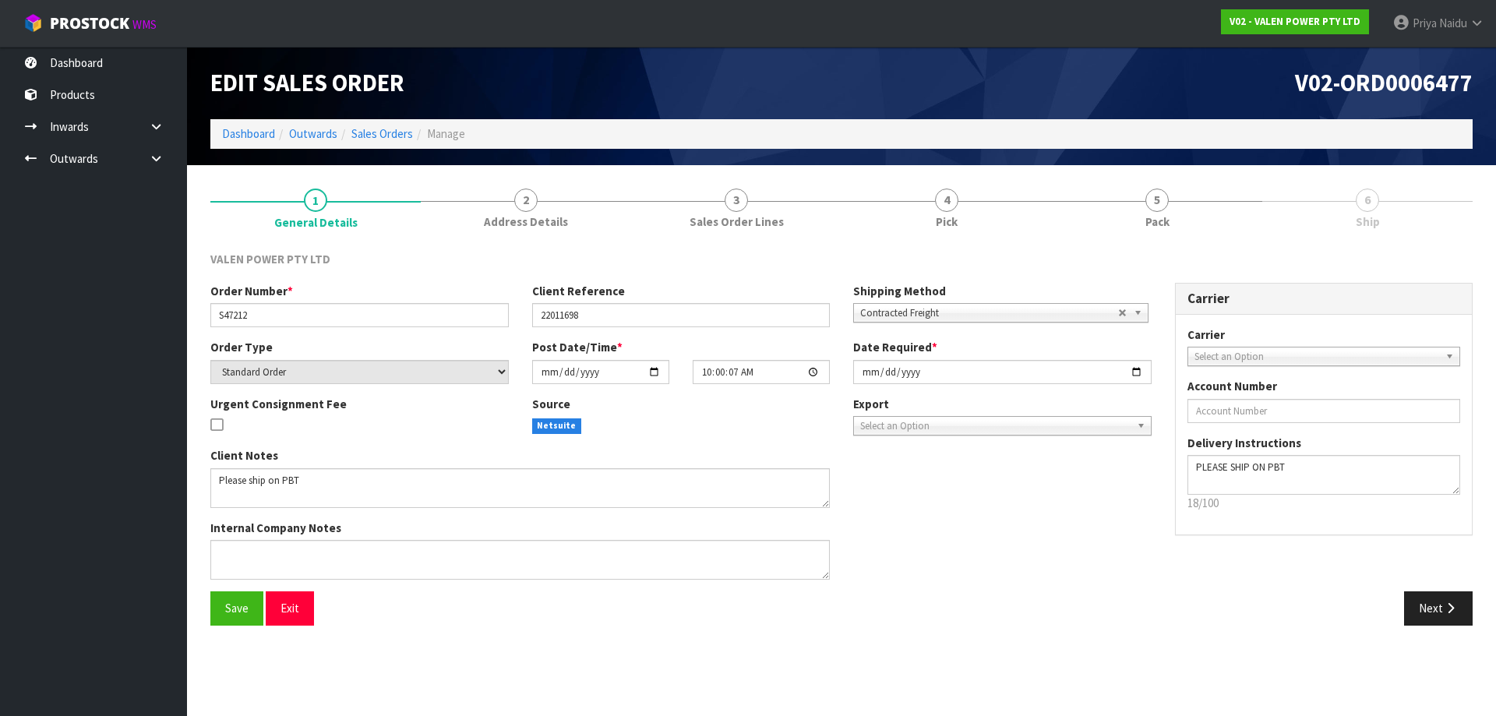
click at [1211, 210] on link "5 Pack" at bounding box center [1157, 208] width 210 height 62
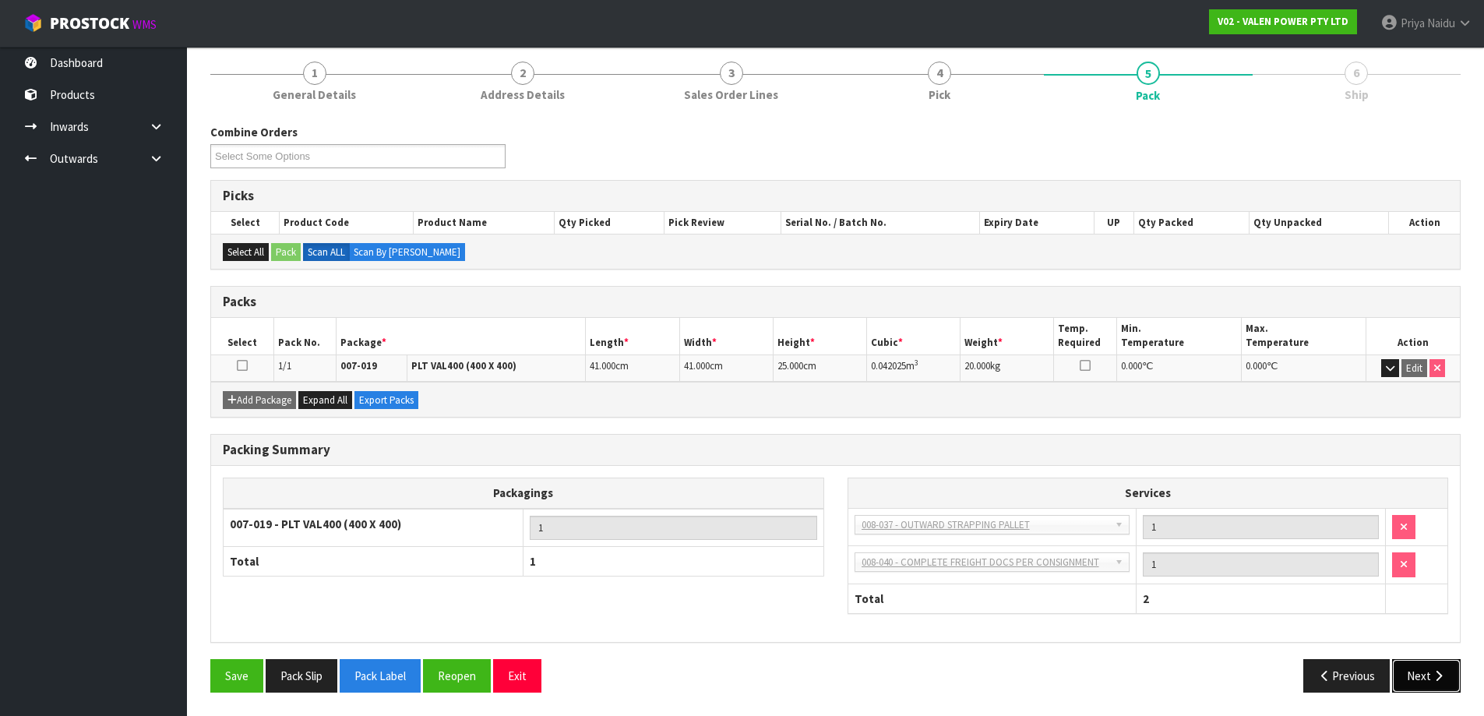
click at [1427, 677] on button "Next" at bounding box center [1426, 675] width 69 height 33
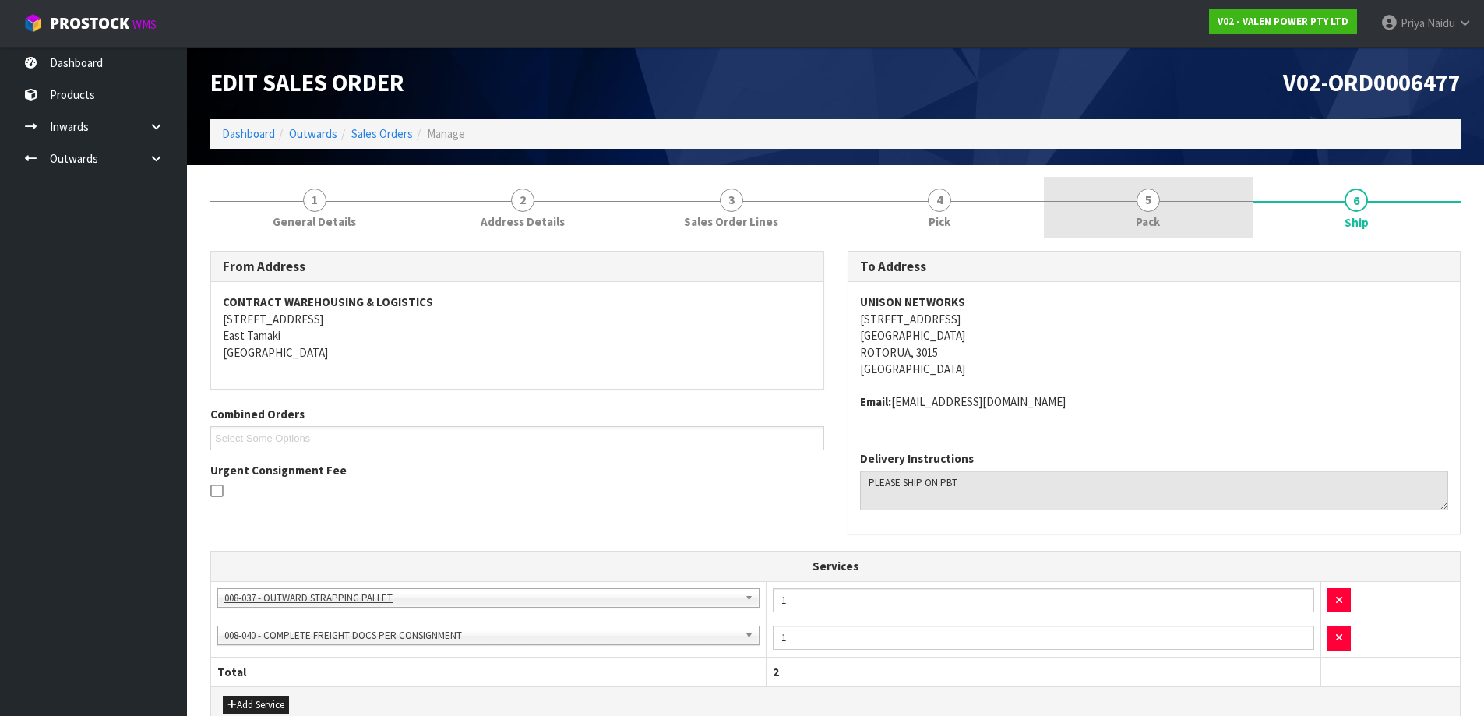
click at [1145, 199] on span "5" at bounding box center [1148, 200] width 23 height 23
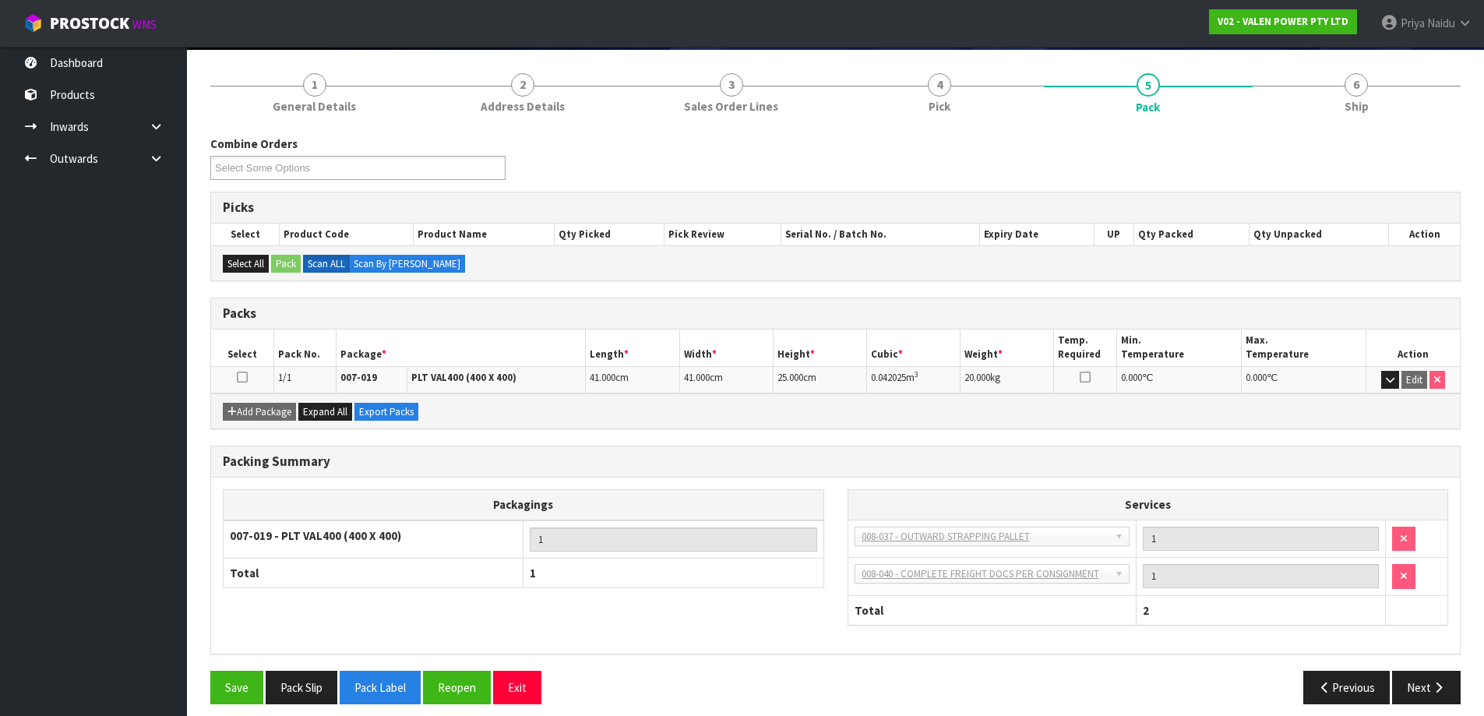
scroll to position [127, 0]
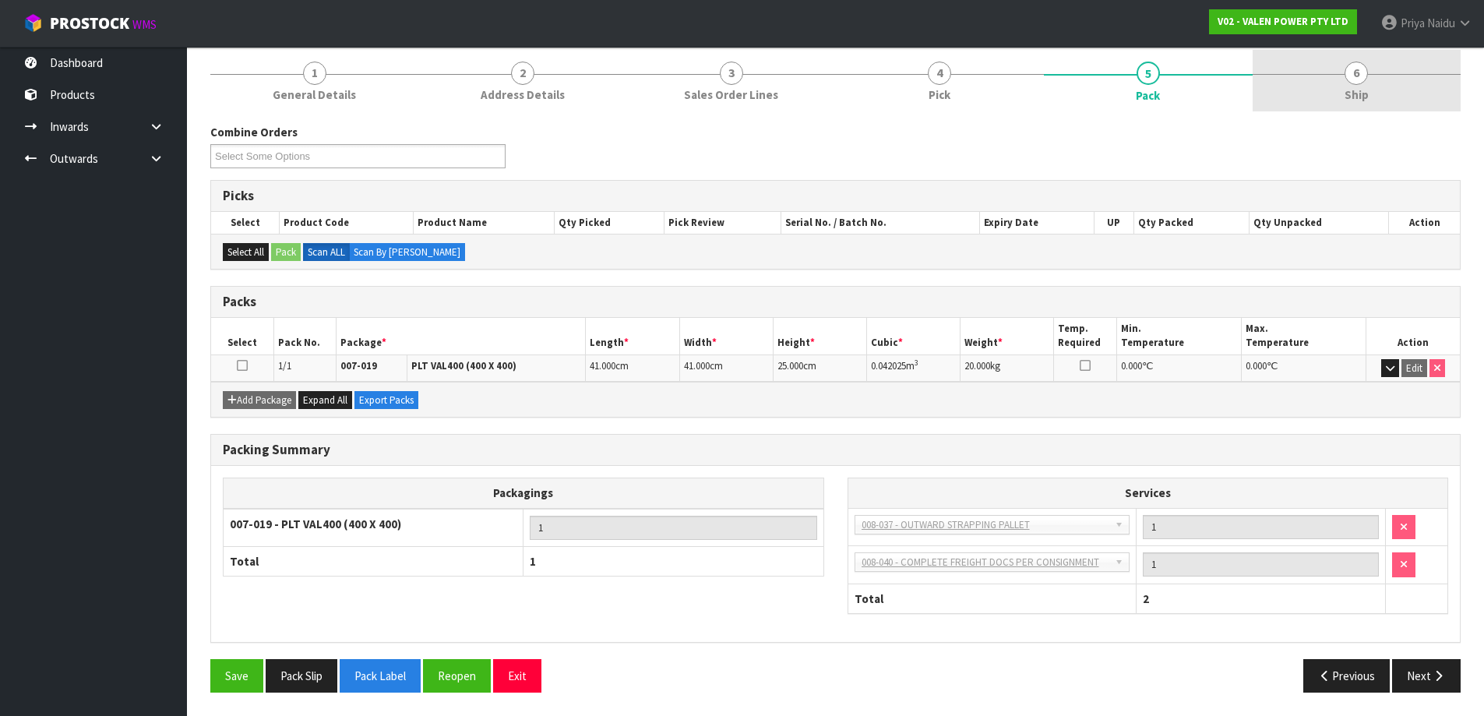
drag, startPoint x: 1359, startPoint y: 90, endPoint x: 1349, endPoint y: 97, distance: 11.9
click at [1359, 90] on span "Ship" at bounding box center [1357, 94] width 24 height 16
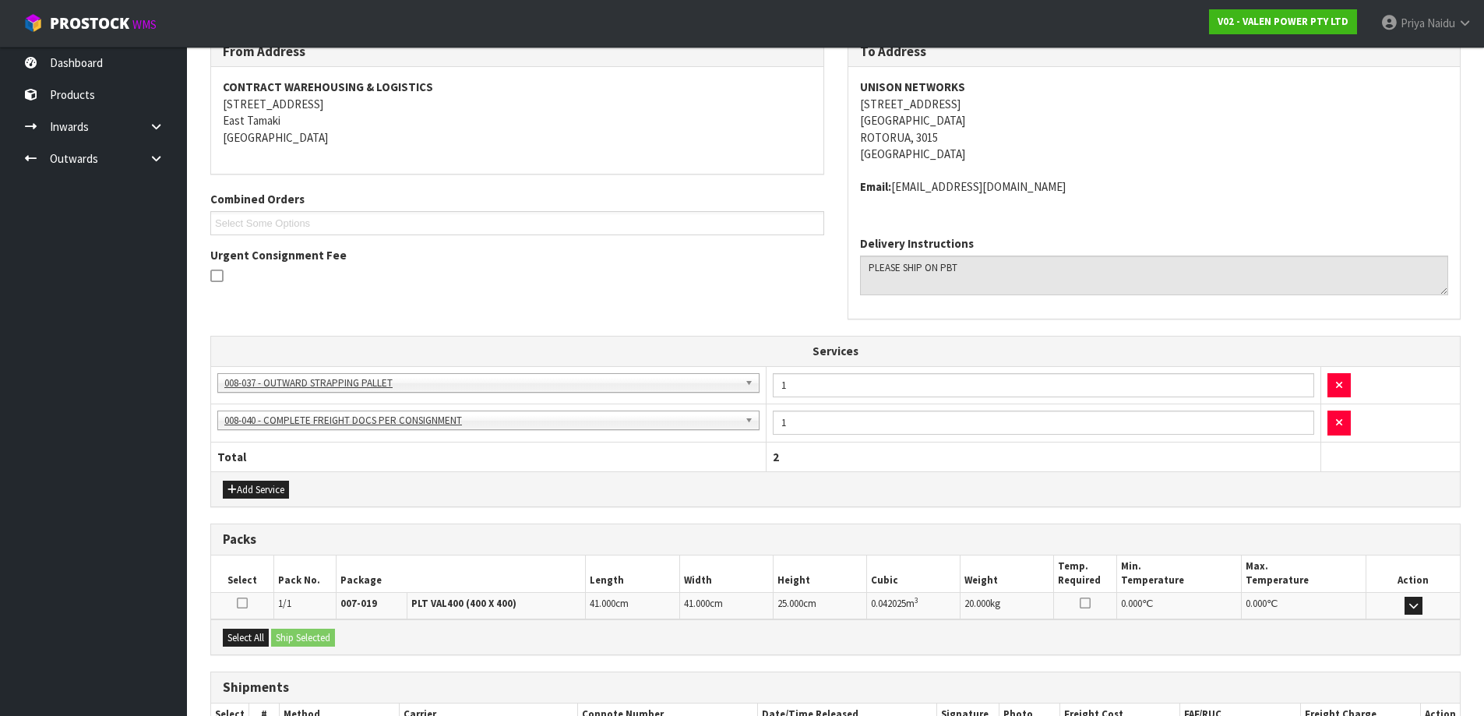
scroll to position [322, 0]
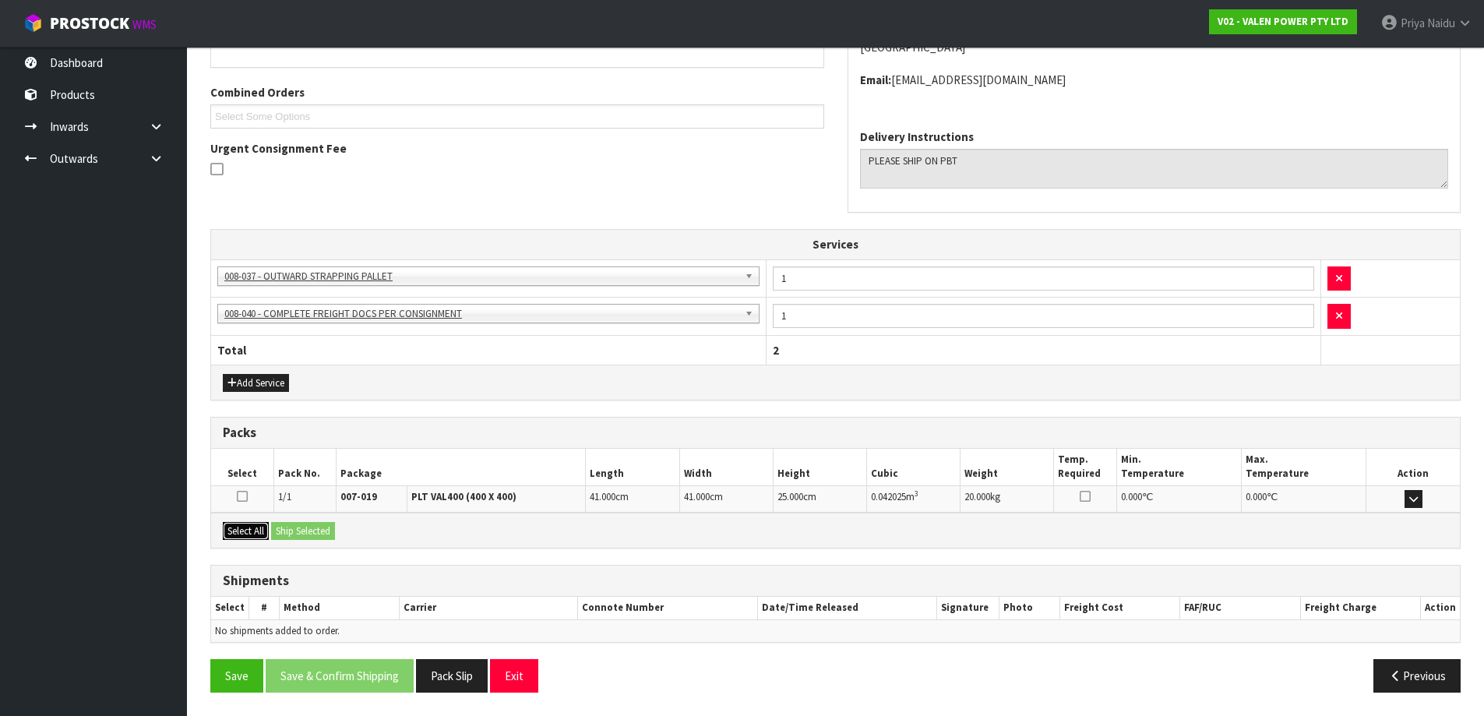
click at [247, 538] on button "Select All" at bounding box center [246, 531] width 46 height 19
click at [316, 536] on button "Ship Selected" at bounding box center [303, 531] width 64 height 19
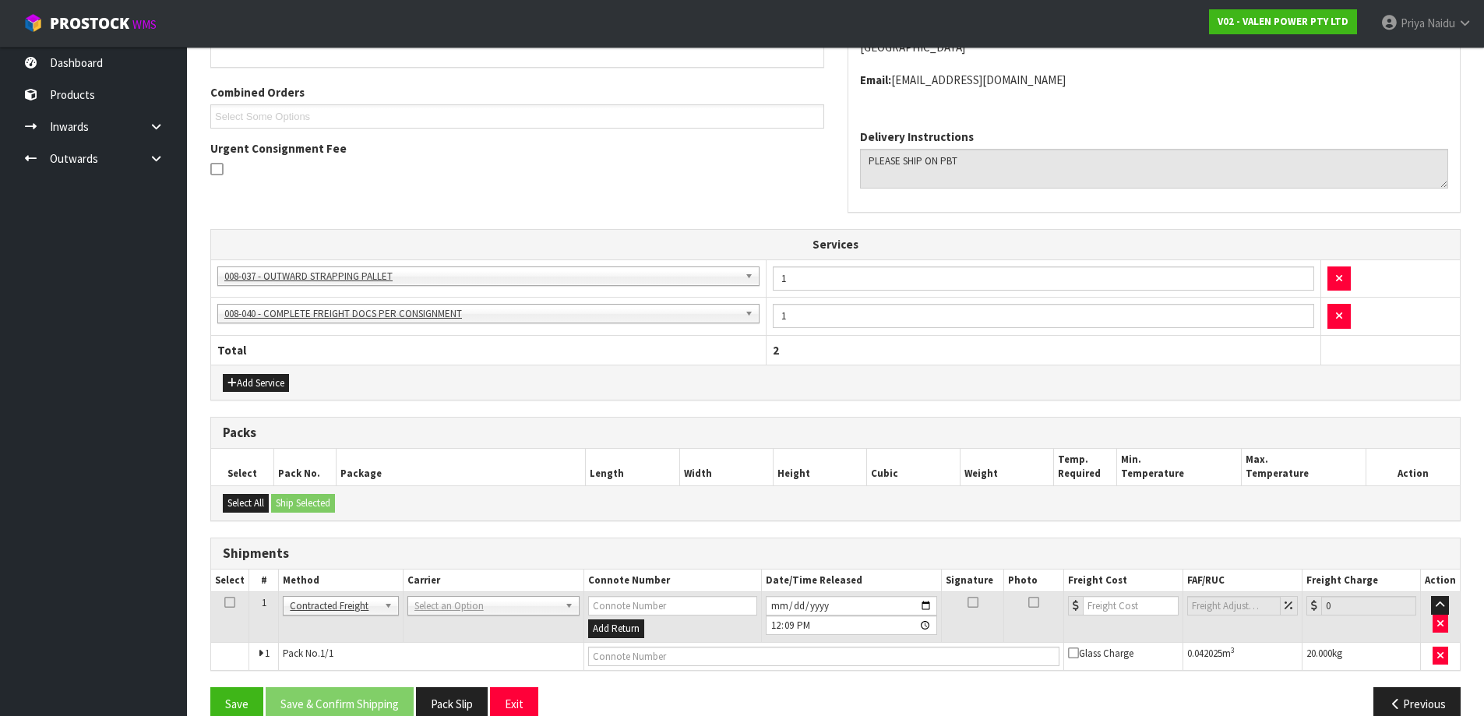
scroll to position [350, 0]
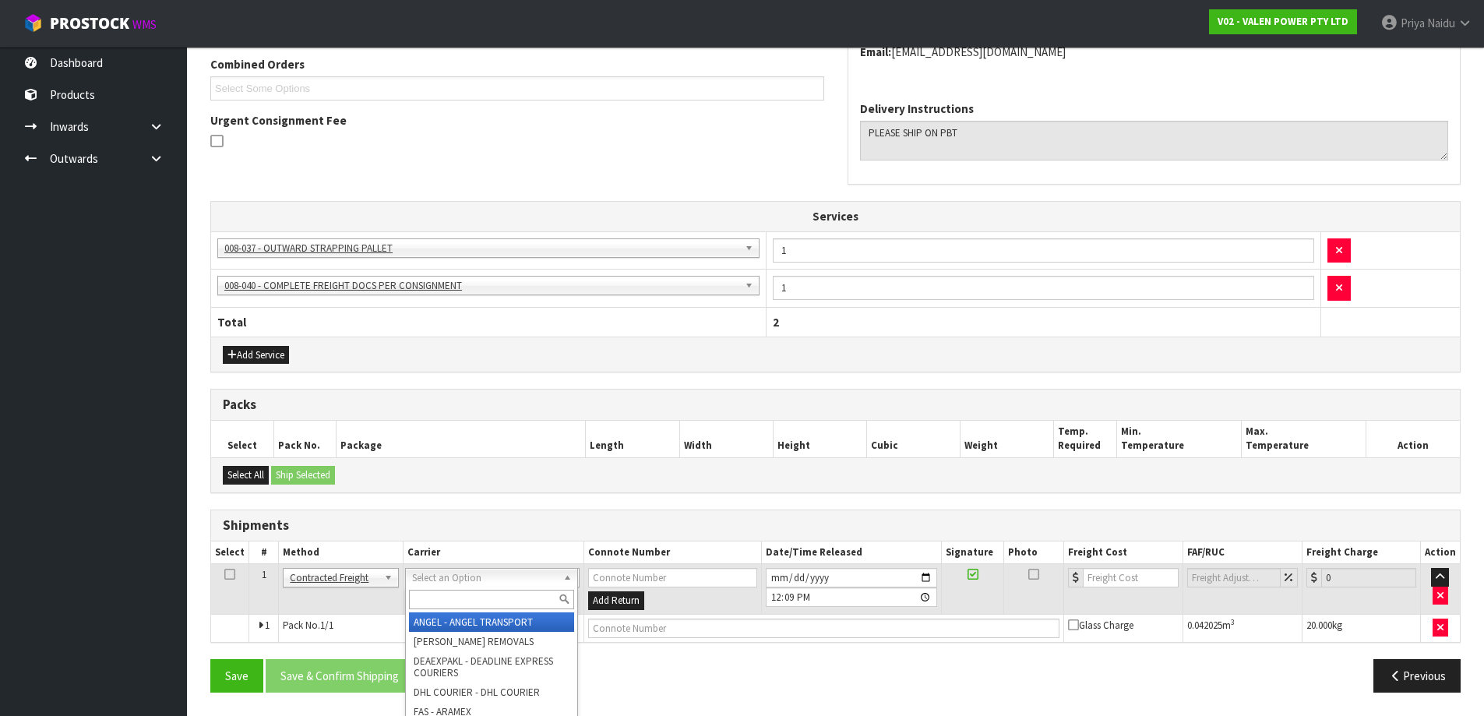
click at [451, 592] on input "text" at bounding box center [491, 599] width 165 height 19
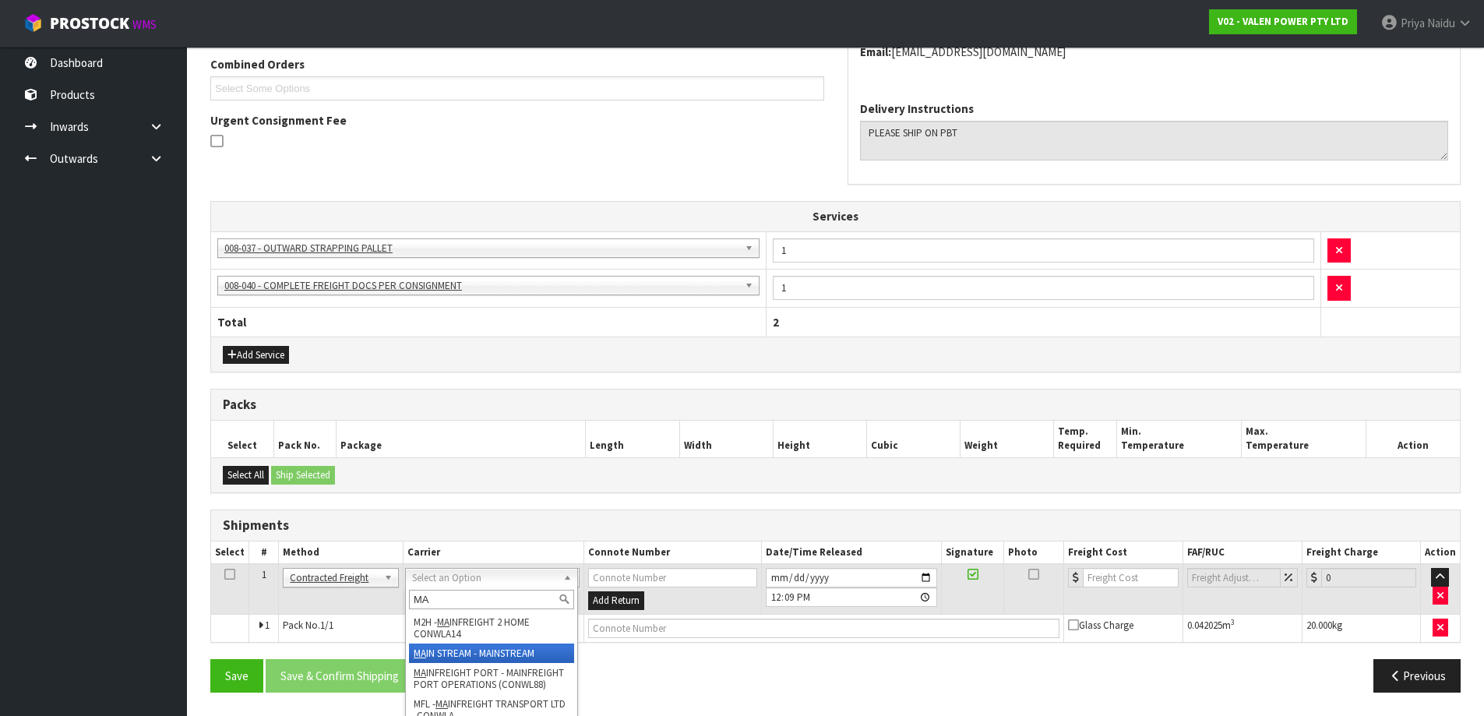
type input "MA"
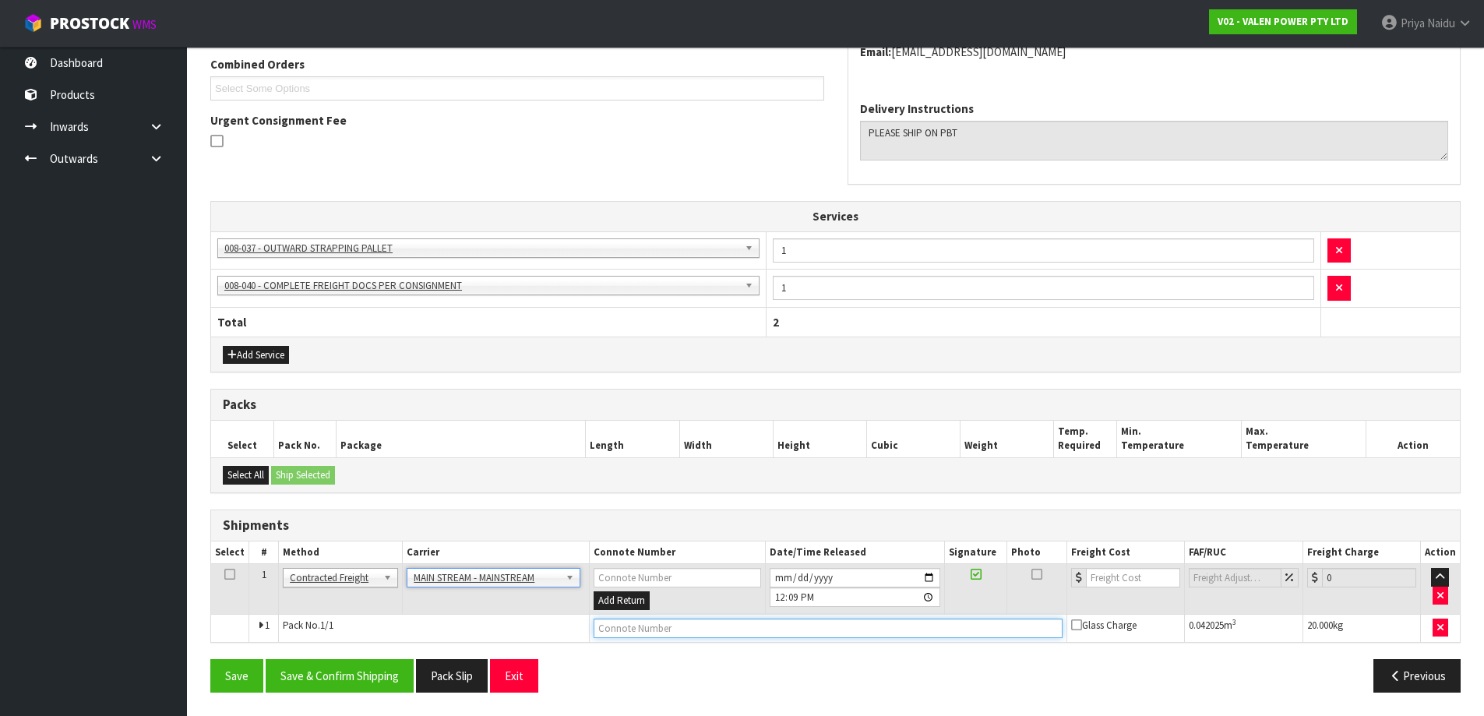
click at [640, 619] on input "text" at bounding box center [828, 628] width 469 height 19
paste input "CWL7714536"
type input "CWL7714536"
drag, startPoint x: 1115, startPoint y: 573, endPoint x: 1115, endPoint y: 565, distance: 8.6
click at [1115, 573] on input "number" at bounding box center [1133, 577] width 94 height 19
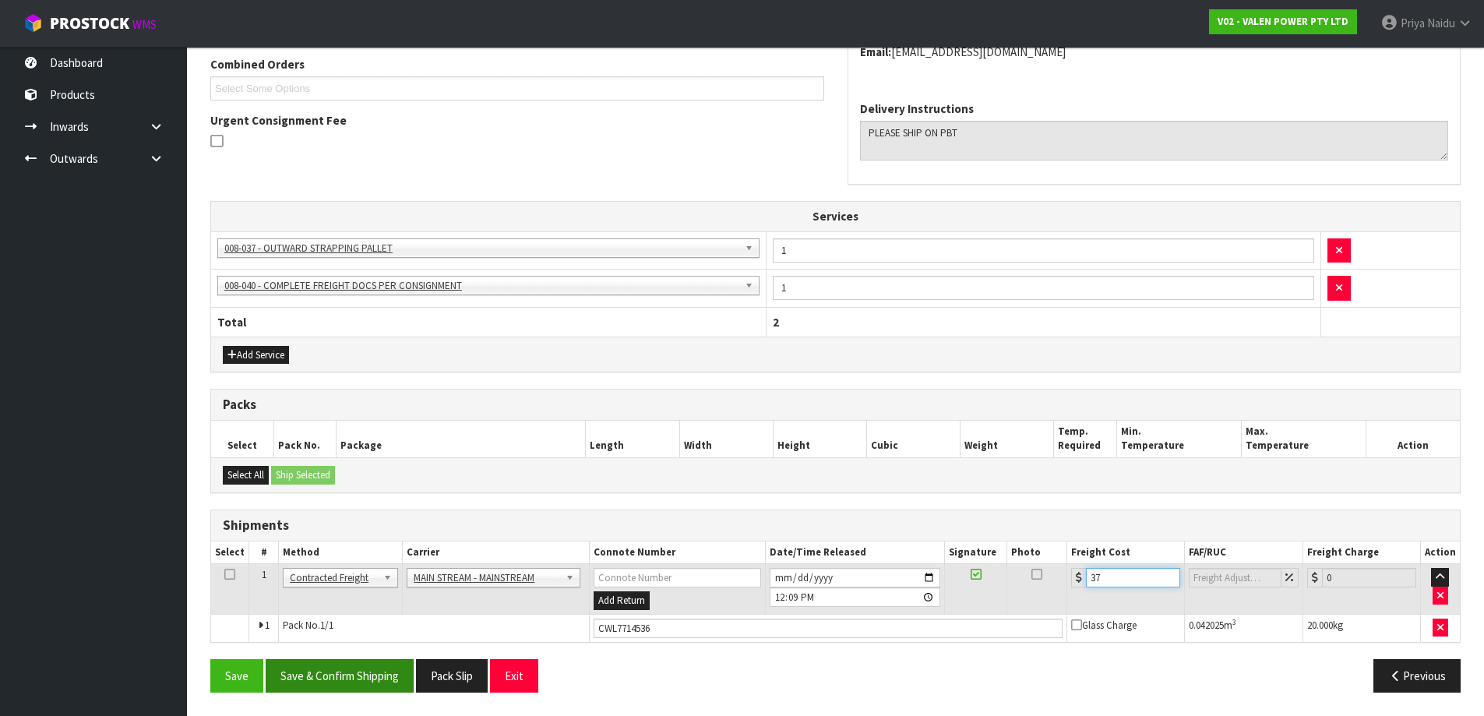
type input "37"
click at [354, 686] on button "Save & Confirm Shipping" at bounding box center [340, 675] width 148 height 33
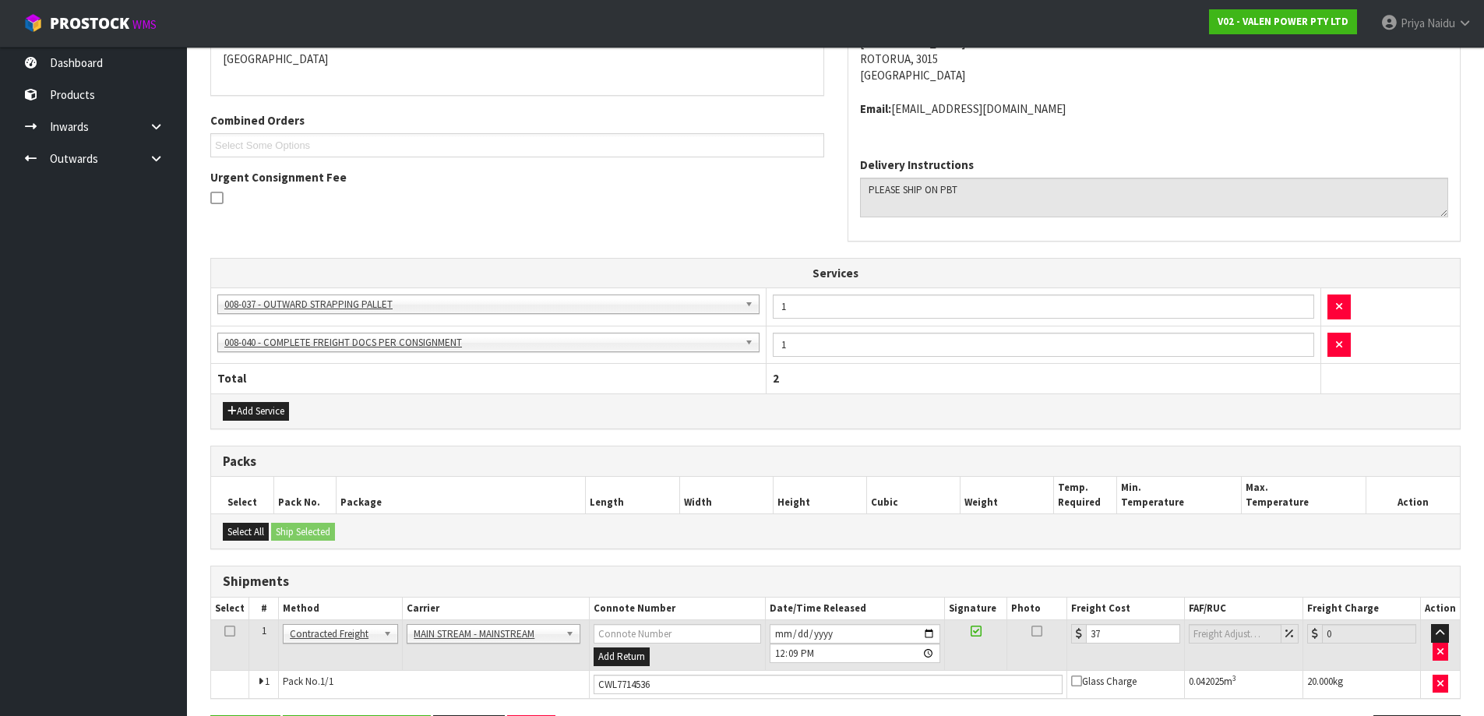
scroll to position [0, 0]
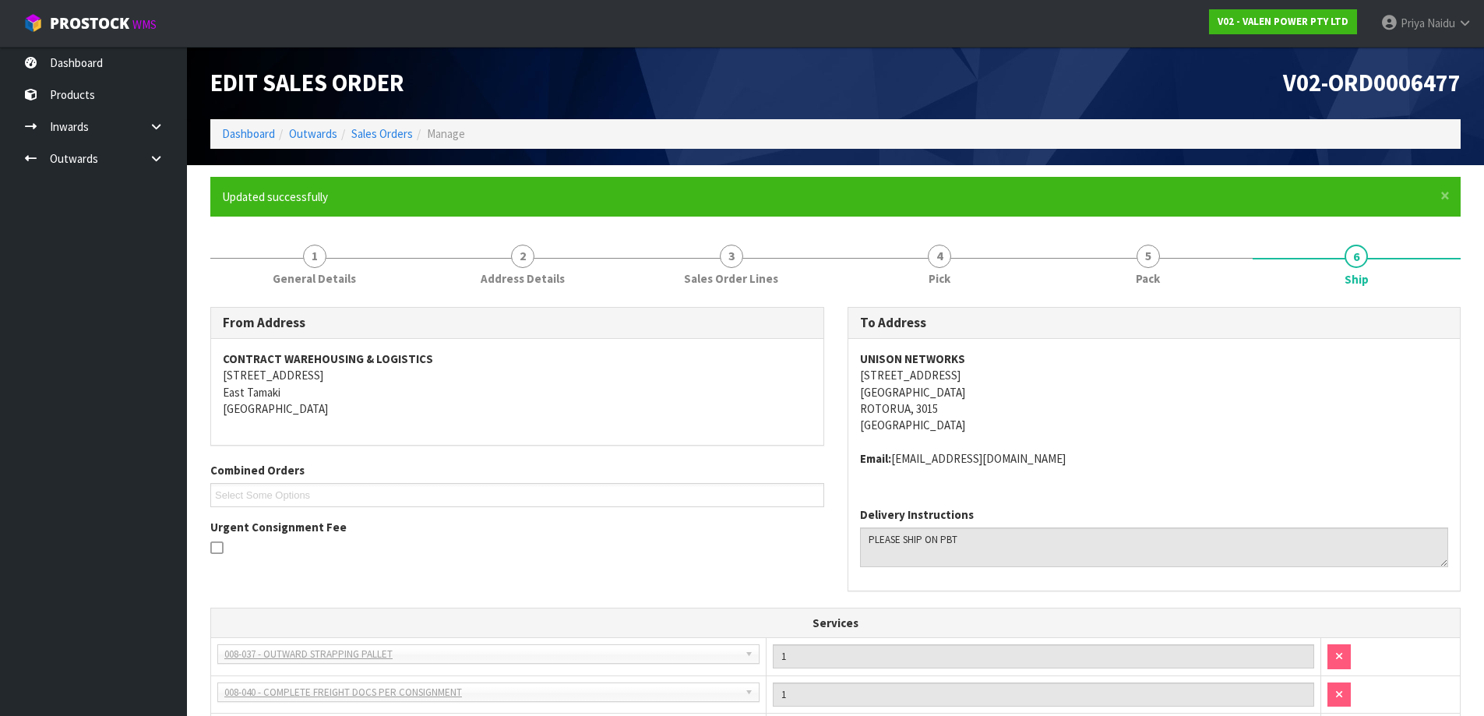
click at [809, 559] on div "From Address CONTRACT WAREHOUSING & LOGISTICS 17 Allens Road East Tamaki Auckla…" at bounding box center [517, 438] width 637 height 263
click at [248, 144] on ol "Dashboard Outwards Sales Orders Manage" at bounding box center [835, 133] width 1250 height 29
click at [248, 137] on link "Dashboard" at bounding box center [248, 133] width 53 height 15
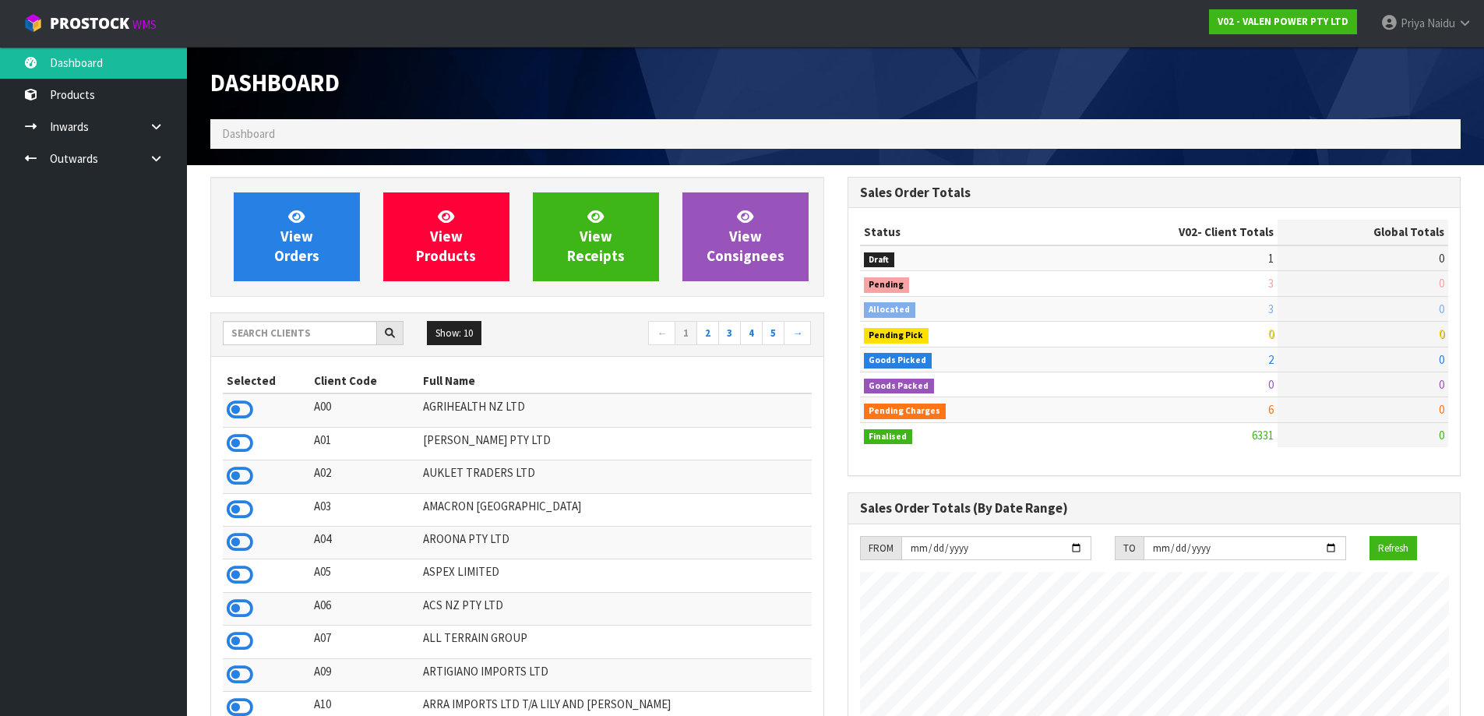
scroll to position [1180, 636]
click at [270, 335] on input "text" at bounding box center [300, 333] width 154 height 24
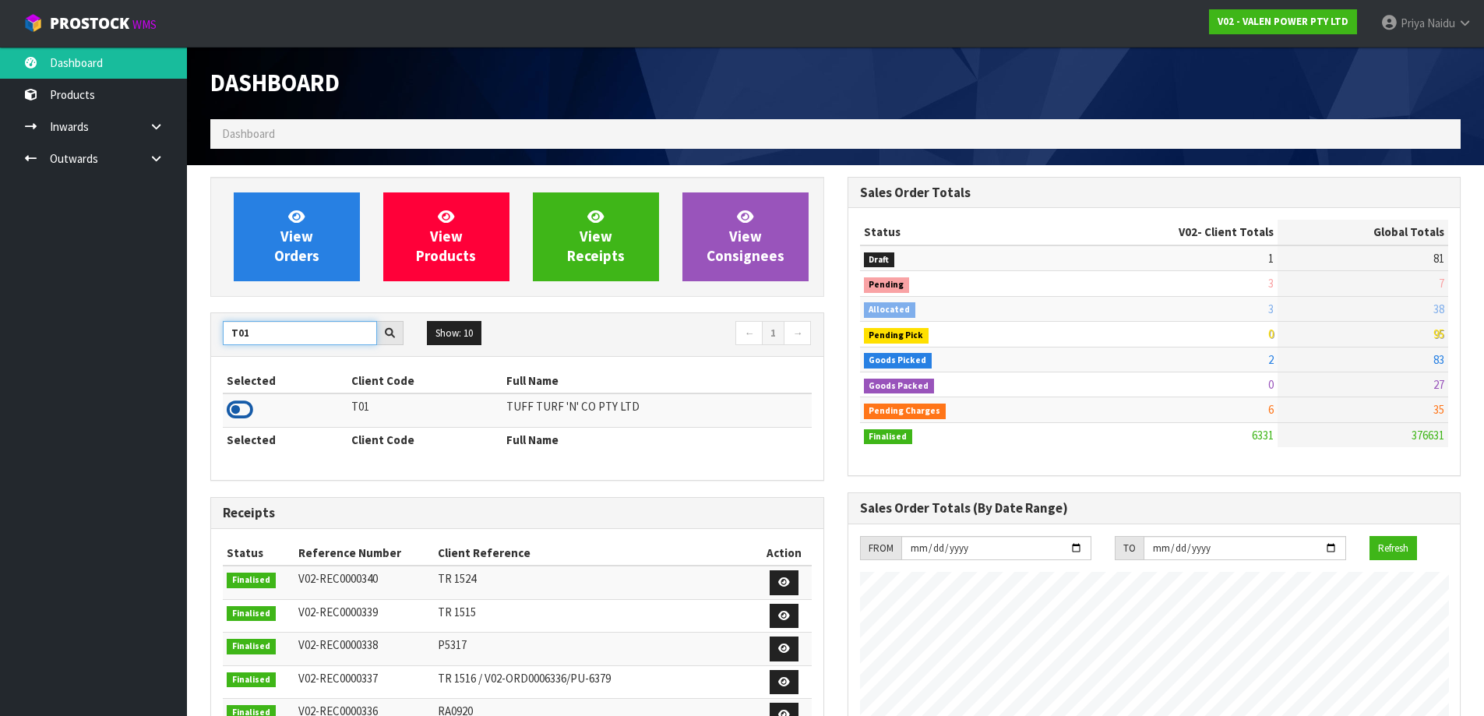
type input "T01"
click at [249, 414] on icon at bounding box center [240, 409] width 26 height 23
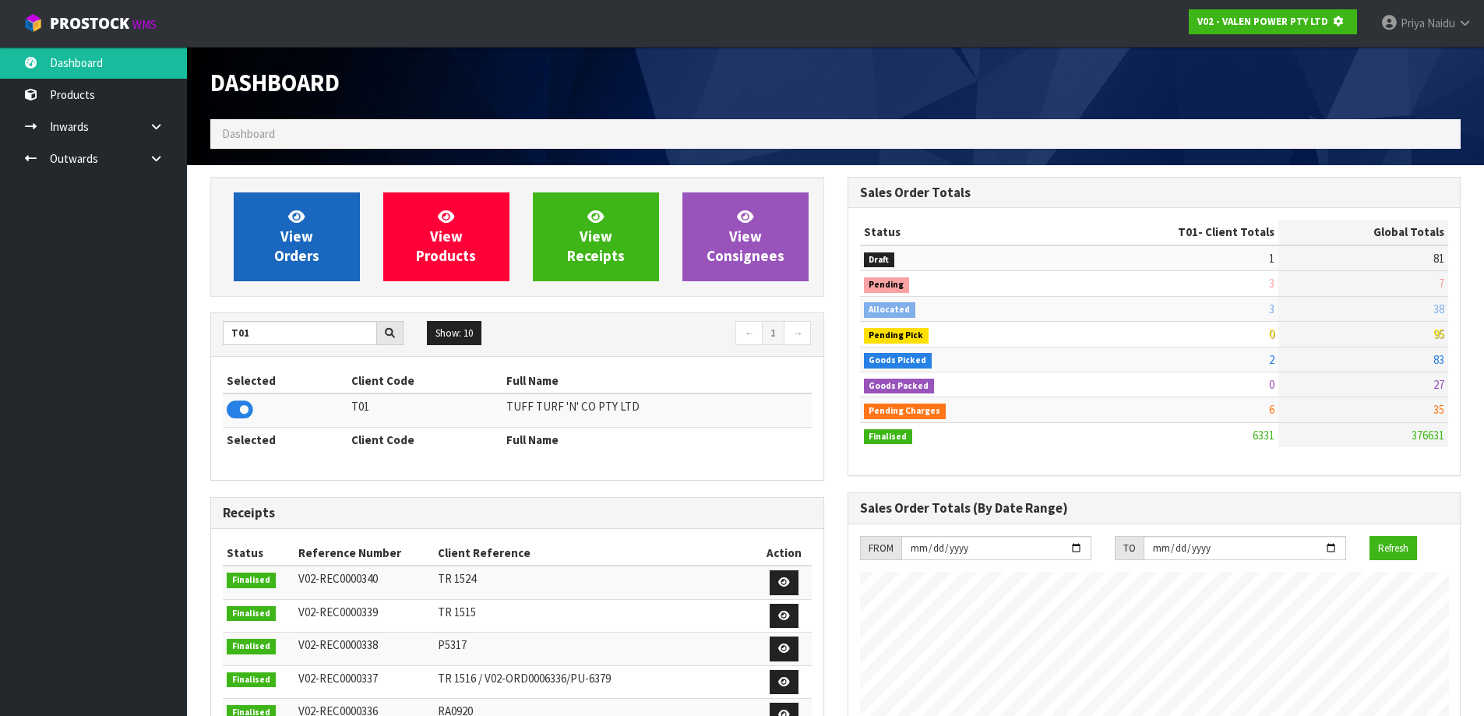
scroll to position [778082, 778417]
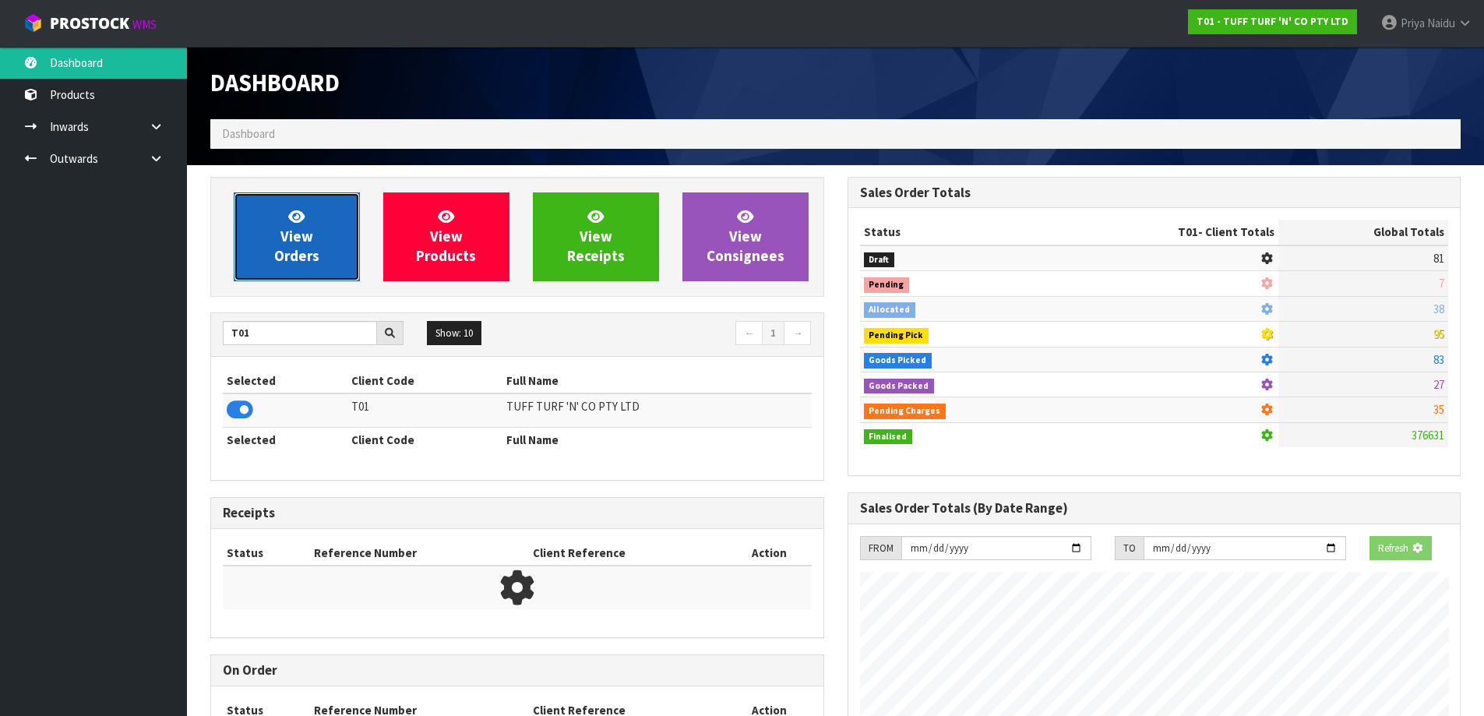
click at [304, 214] on icon at bounding box center [296, 216] width 16 height 15
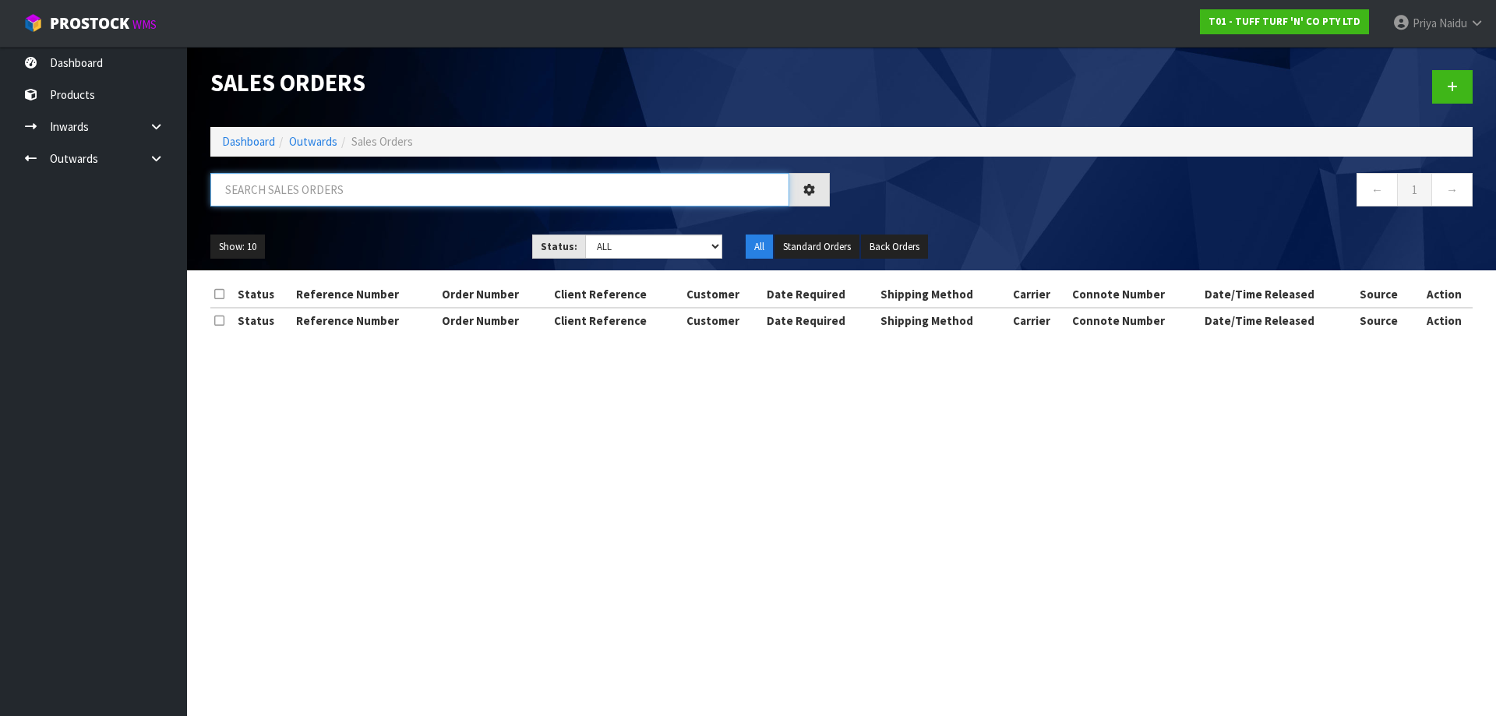
click at [350, 195] on input "text" at bounding box center [499, 189] width 579 height 33
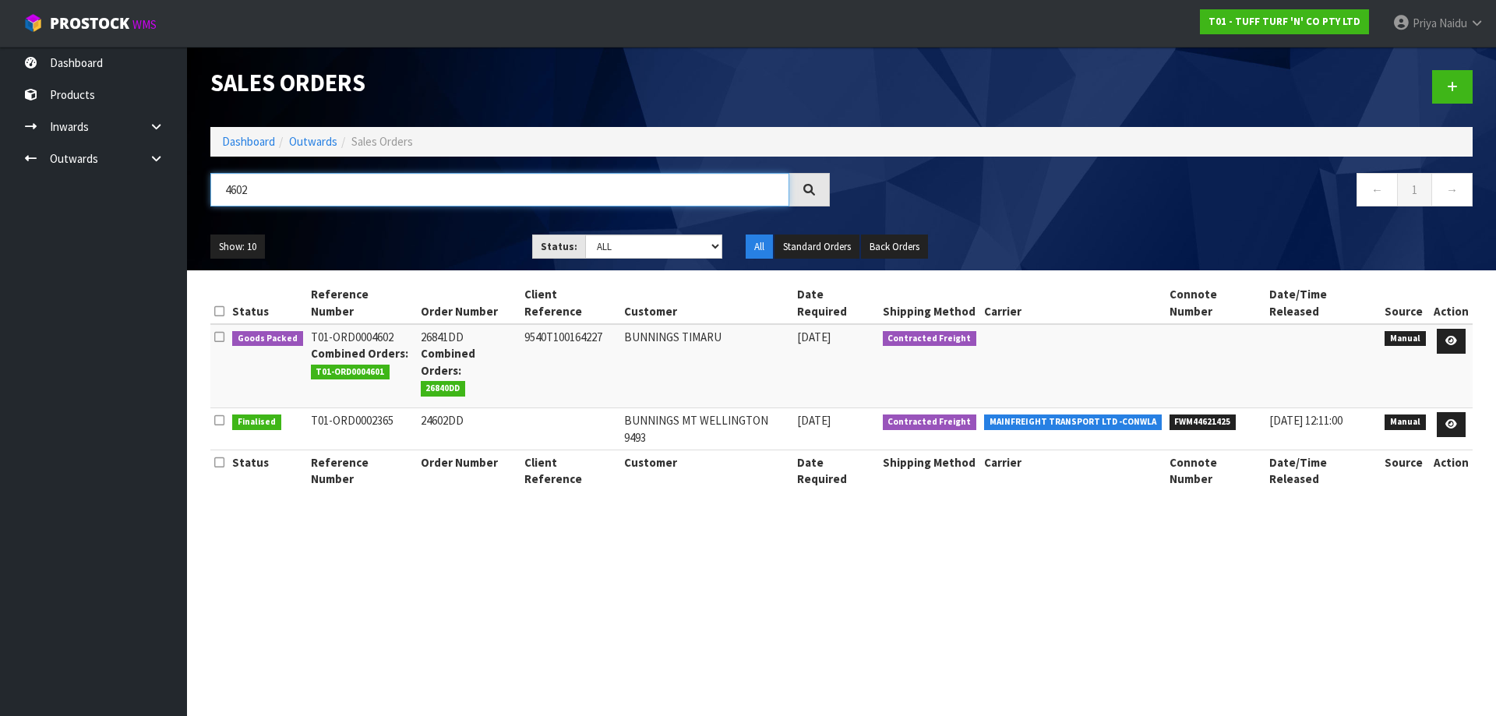
type input "4602"
click at [464, 247] on ul "Show: 10 5 10 25 50" at bounding box center [359, 246] width 298 height 25
click at [1447, 336] on icon at bounding box center [1451, 341] width 12 height 10
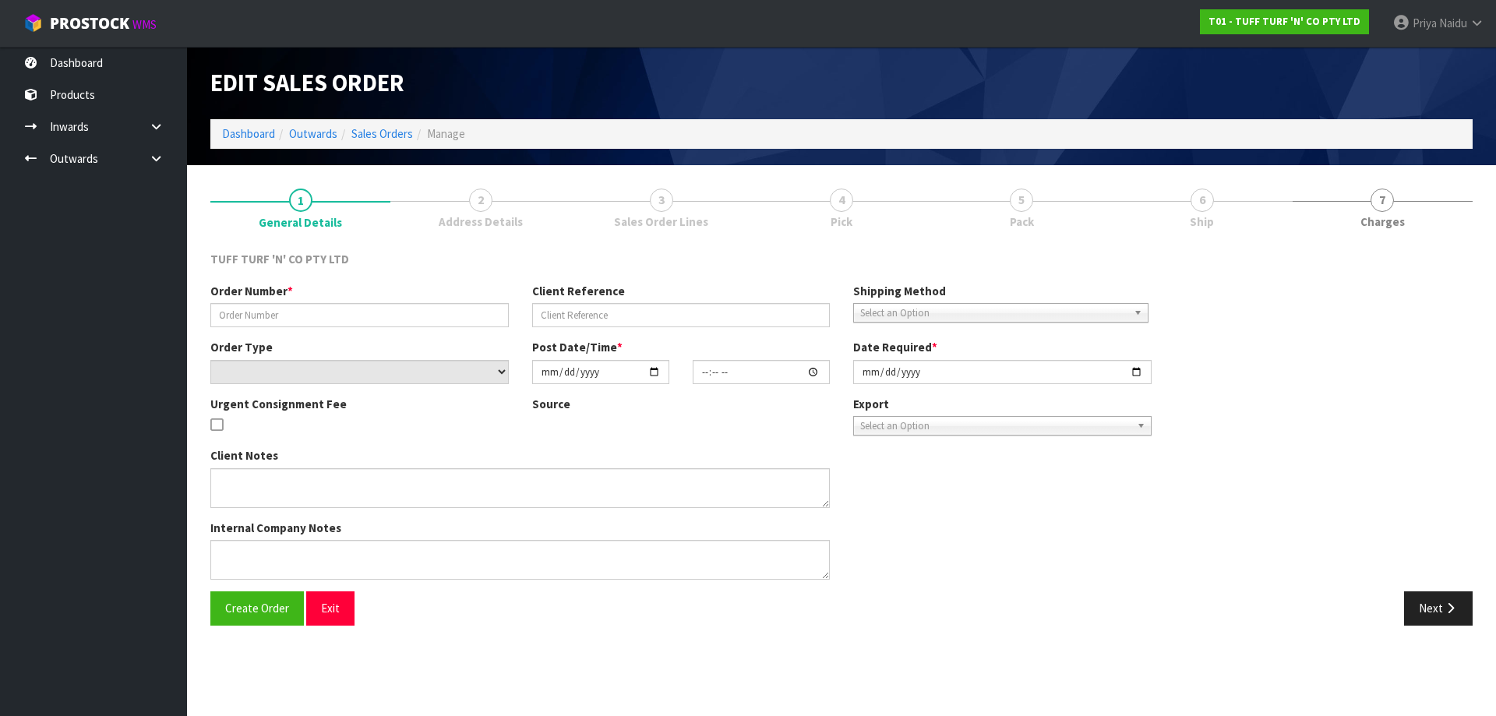
type input "26841DD"
type input "9540T100164227"
select select "number:0"
type input "[DATE]"
type input "14:09:00.000"
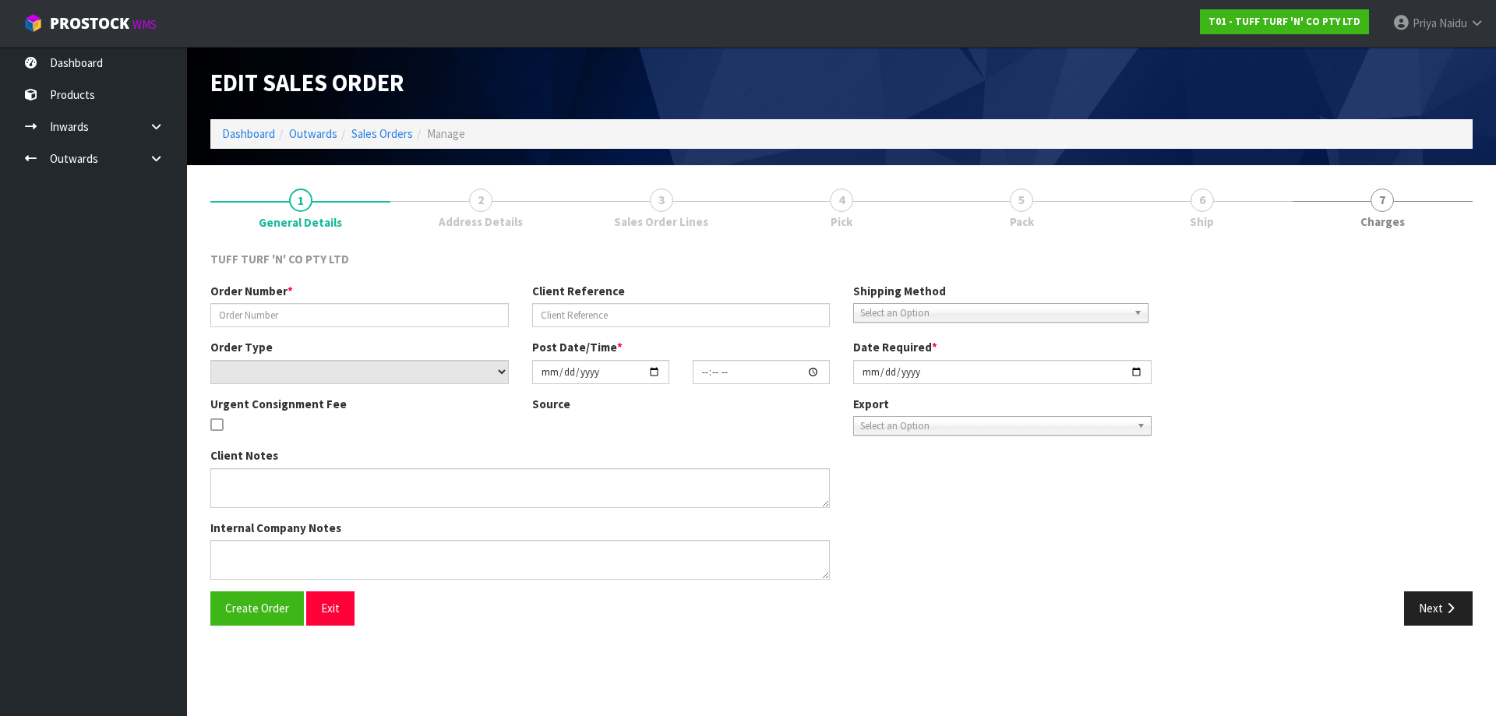
type input "[DATE]"
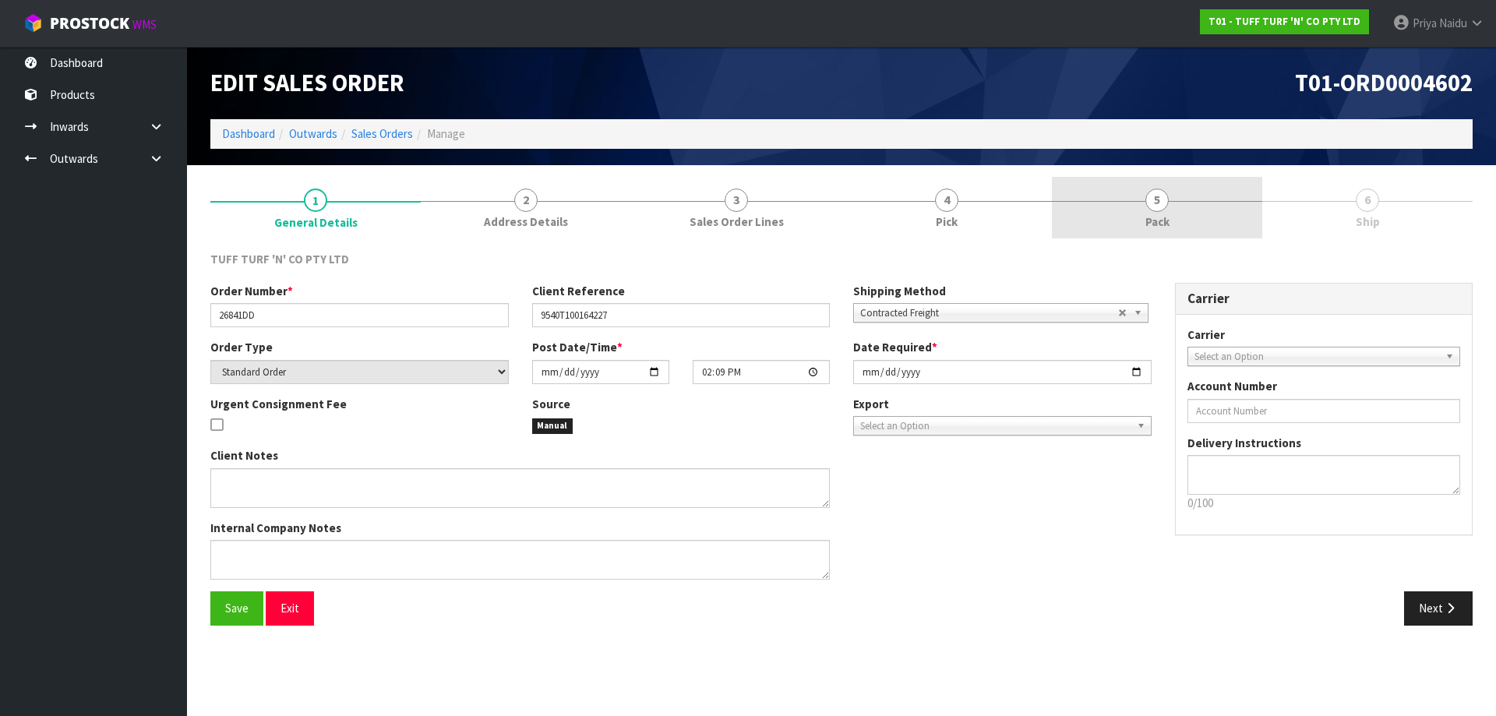
click at [1168, 213] on link "5 Pack" at bounding box center [1157, 208] width 210 height 62
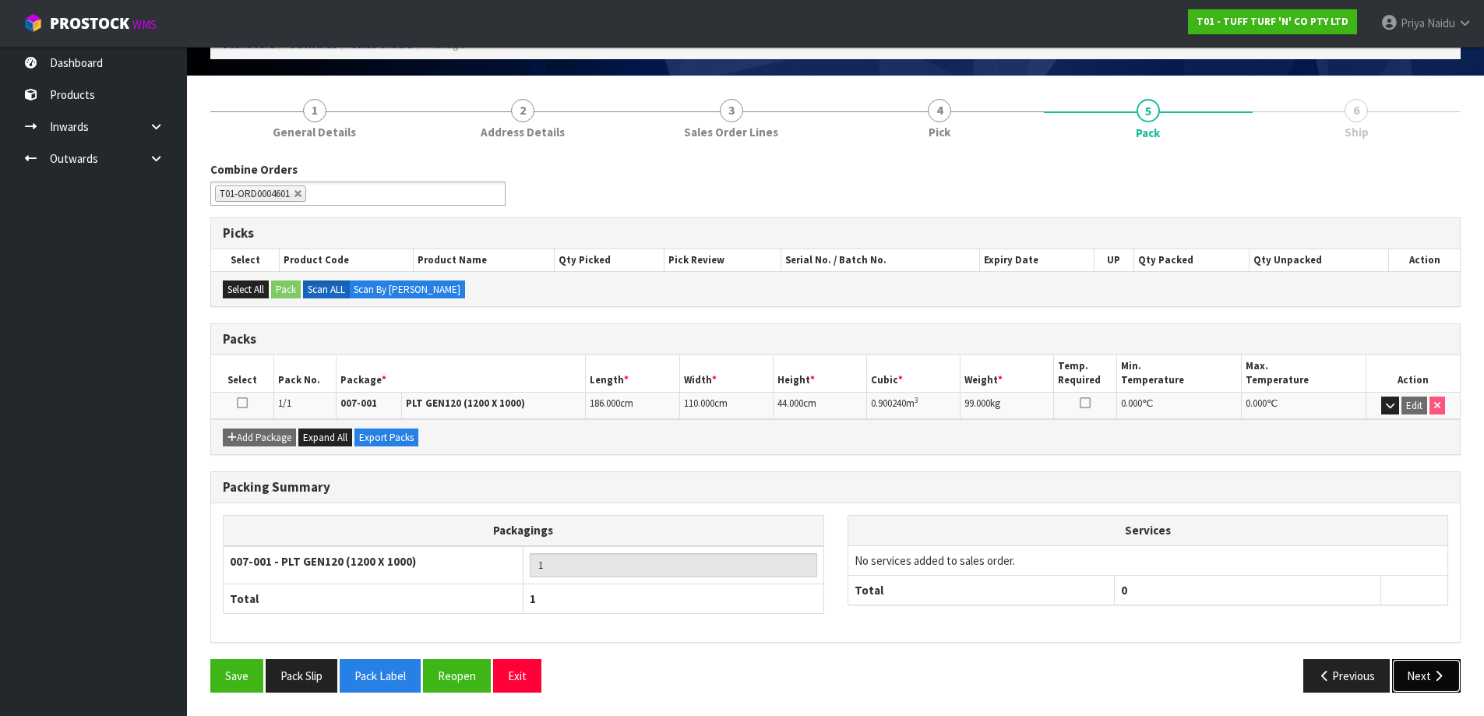
click at [1426, 675] on button "Next" at bounding box center [1426, 675] width 69 height 33
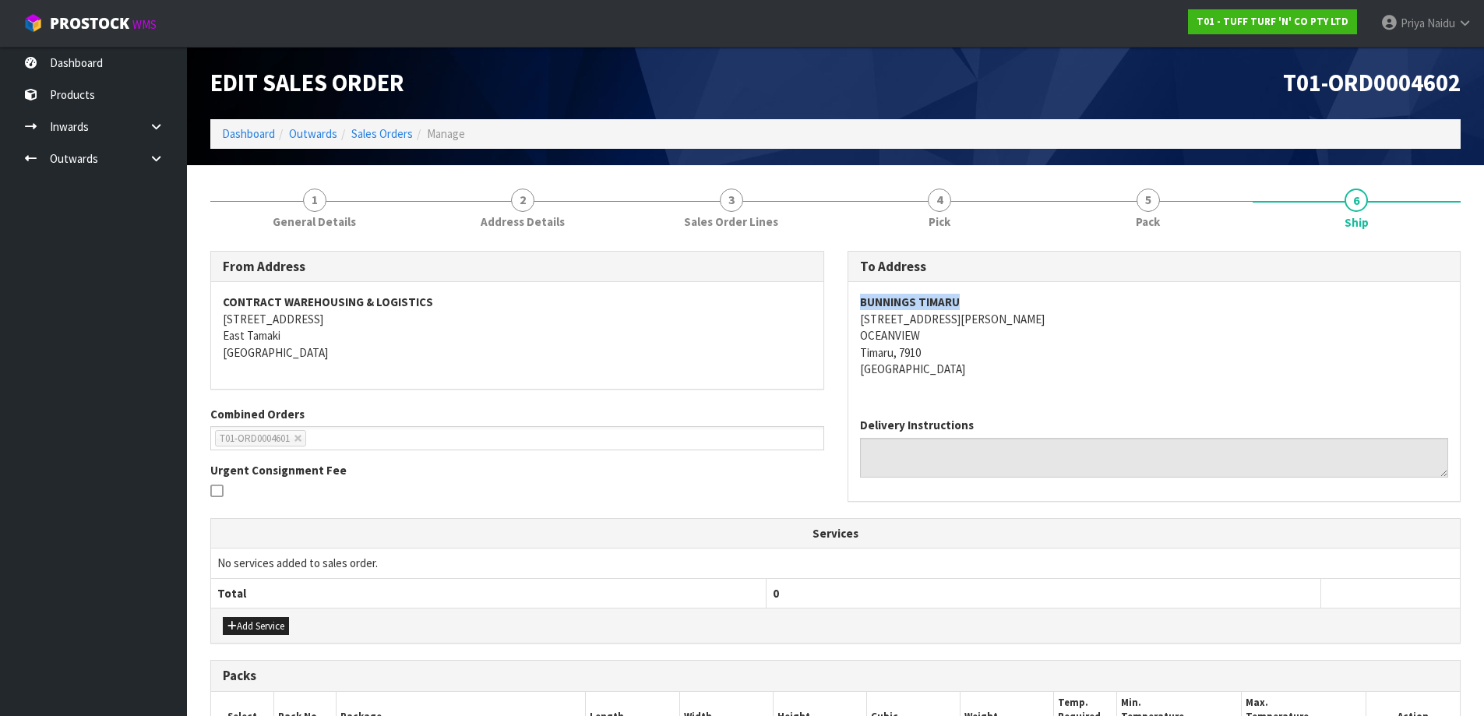
copy strong "BUNNINGS TIMARU"
drag, startPoint x: 840, startPoint y: 308, endPoint x: 969, endPoint y: 289, distance: 130.7
click at [969, 289] on div "To Address BUNNINGS TIMARU 233 EVANS STREET OCEANVIEW Timaru, 7910 New Zealand …" at bounding box center [1154, 384] width 637 height 267
drag, startPoint x: 297, startPoint y: 220, endPoint x: 289, endPoint y: 228, distance: 11.6
click at [297, 220] on span "General Details" at bounding box center [314, 221] width 83 height 16
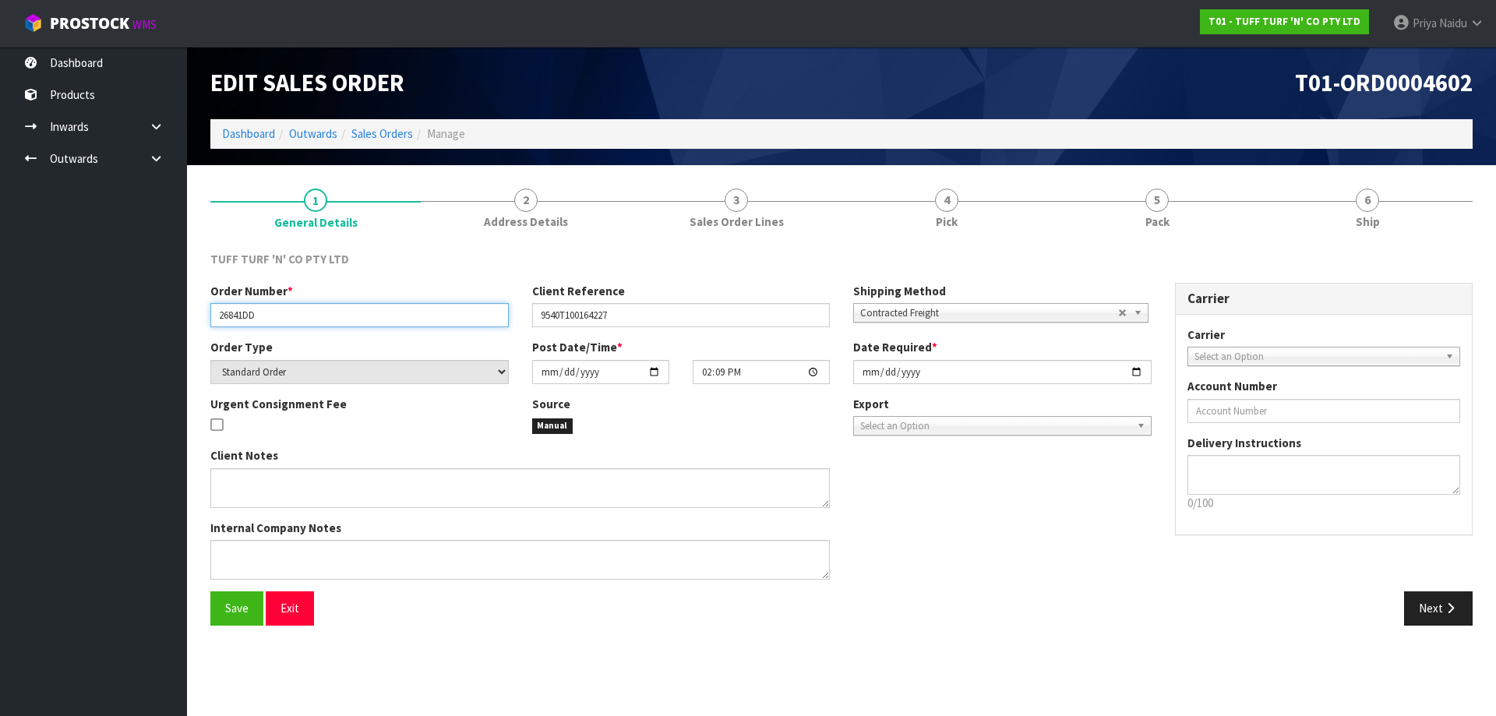
drag, startPoint x: 210, startPoint y: 314, endPoint x: 282, endPoint y: 312, distance: 71.7
click at [282, 312] on input "26841DD" at bounding box center [359, 315] width 298 height 24
drag, startPoint x: 534, startPoint y: 312, endPoint x: 639, endPoint y: 302, distance: 104.8
click at [642, 304] on input "9540T100164227" at bounding box center [681, 315] width 298 height 24
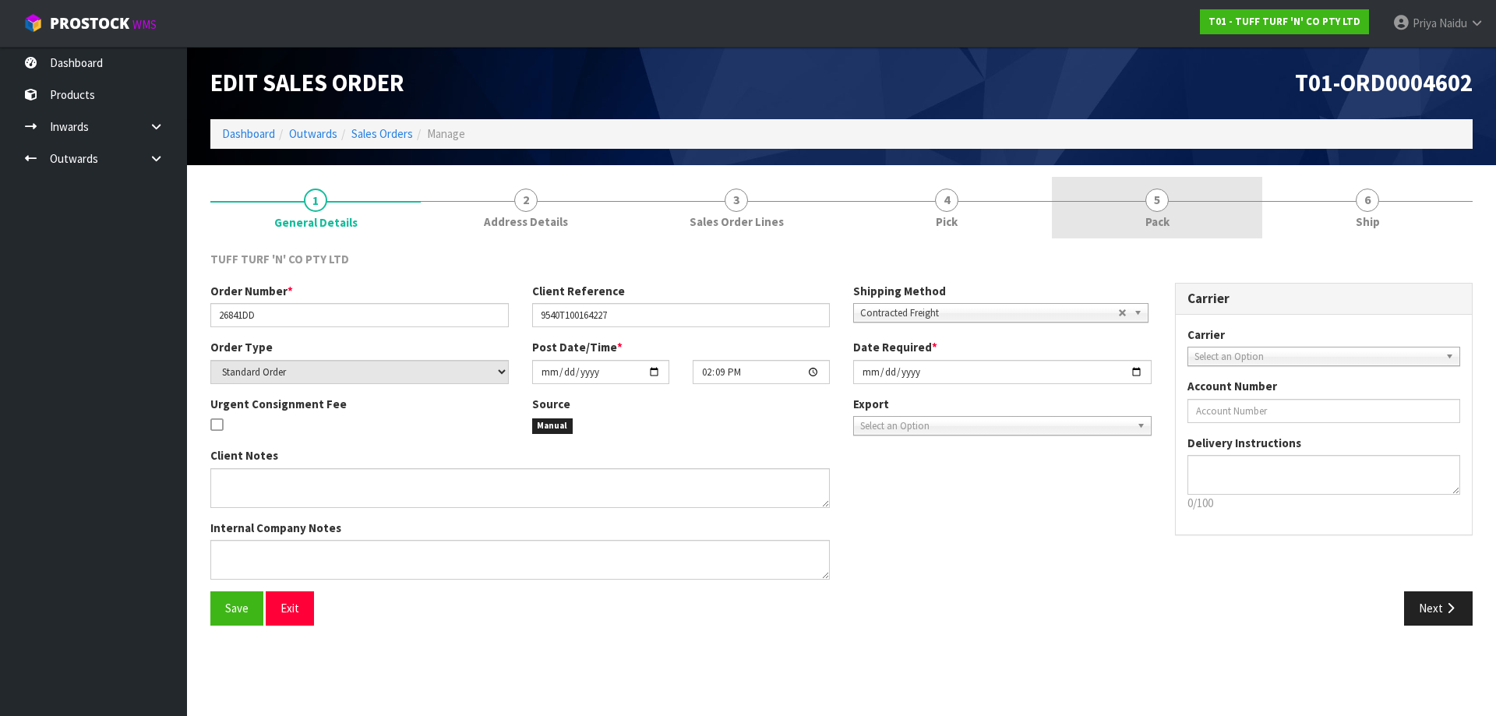
drag, startPoint x: 1191, startPoint y: 217, endPoint x: 1172, endPoint y: 217, distance: 19.5
click at [1191, 217] on link "5 Pack" at bounding box center [1157, 208] width 210 height 62
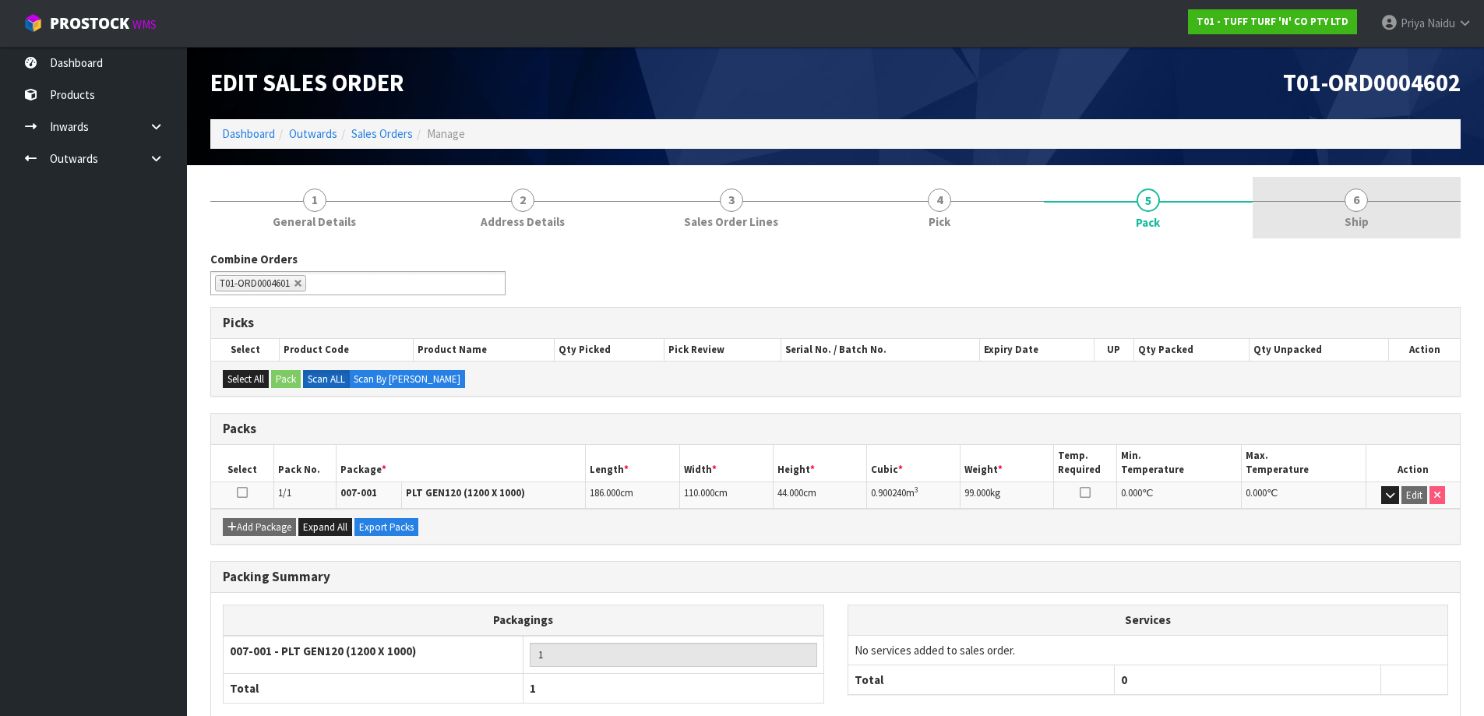
click at [1421, 218] on link "6 Ship" at bounding box center [1357, 208] width 209 height 62
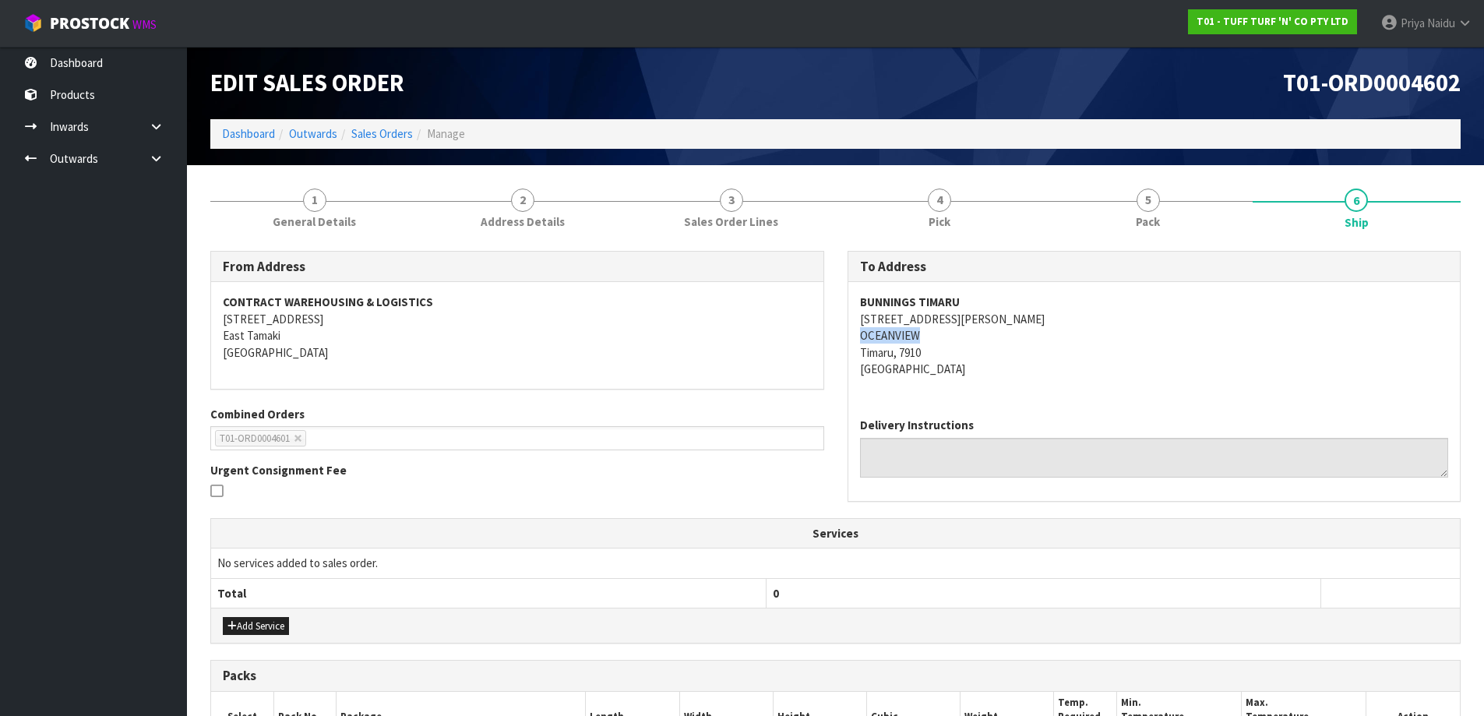
copy address "OCEANVIEW"
drag, startPoint x: 860, startPoint y: 339, endPoint x: 216, endPoint y: 284, distance: 646.6
click at [975, 339] on address "BUNNINGS TIMARU 233 EVANS STREET OCEANVIEW Timaru, 7910 New Zealand" at bounding box center [1154, 335] width 589 height 83
drag, startPoint x: 1164, startPoint y: 216, endPoint x: 1154, endPoint y: 234, distance: 20.6
click at [1164, 216] on link "5 Pack" at bounding box center [1148, 208] width 209 height 62
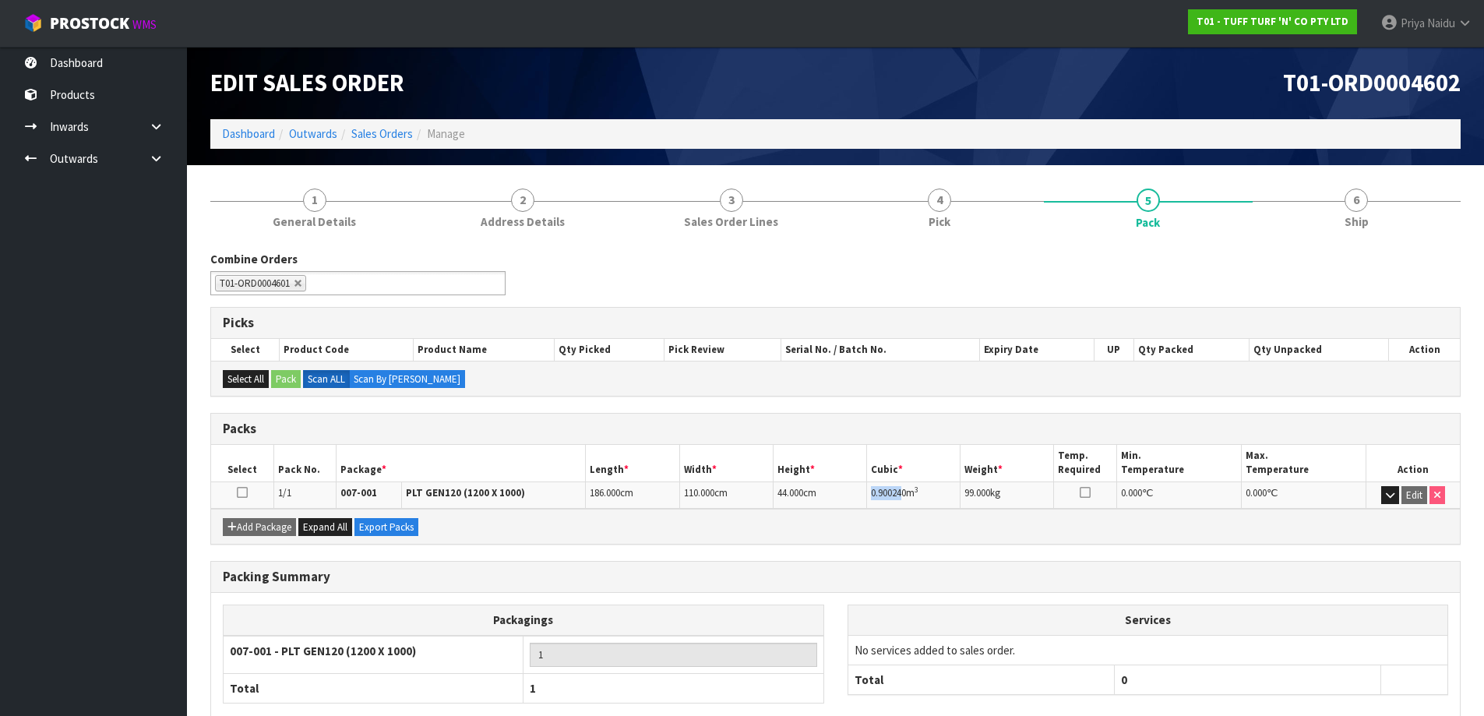
copy span "0.90024"
drag, startPoint x: 867, startPoint y: 494, endPoint x: 838, endPoint y: 482, distance: 31.1
click at [904, 492] on td "0.900240 m 3" at bounding box center [913, 494] width 93 height 27
click at [1437, 228] on link "6 Ship" at bounding box center [1357, 208] width 209 height 62
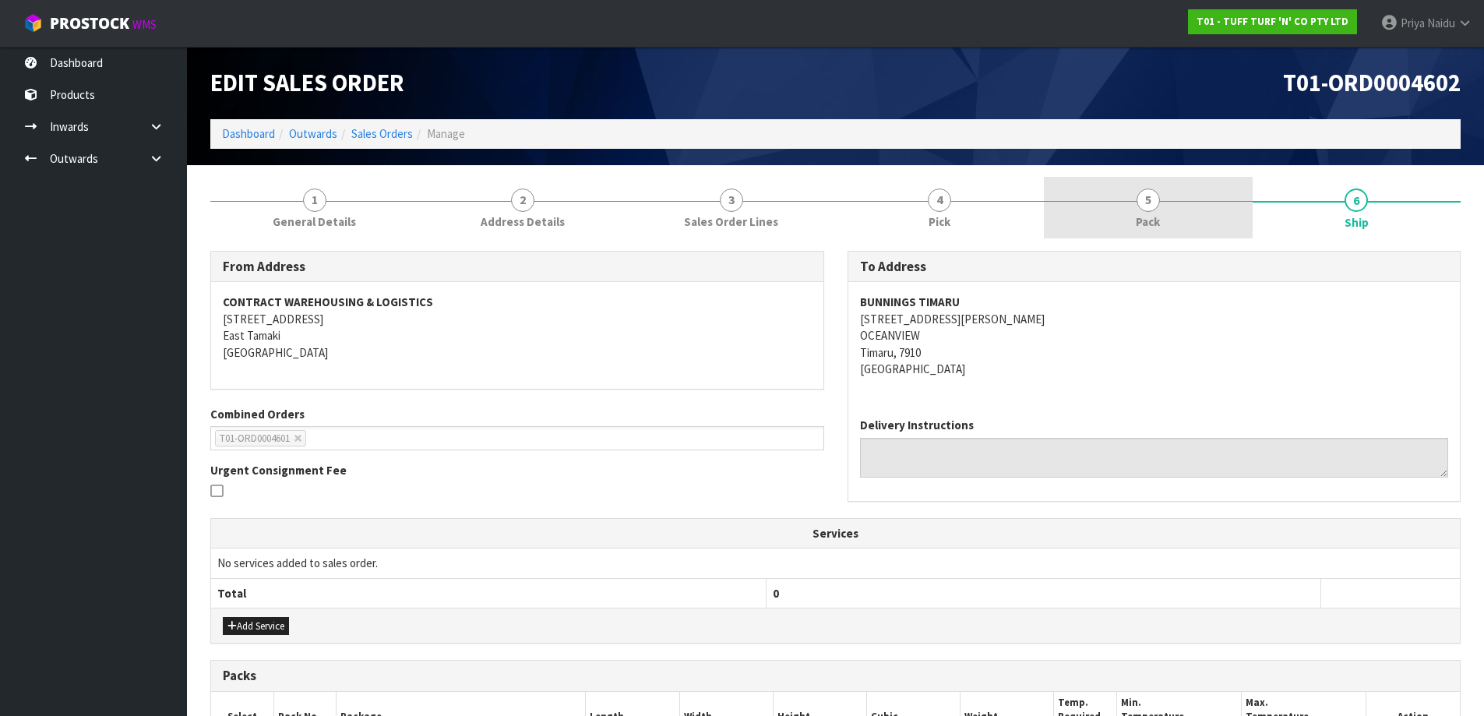
click at [1187, 199] on link "5 Pack" at bounding box center [1148, 208] width 209 height 62
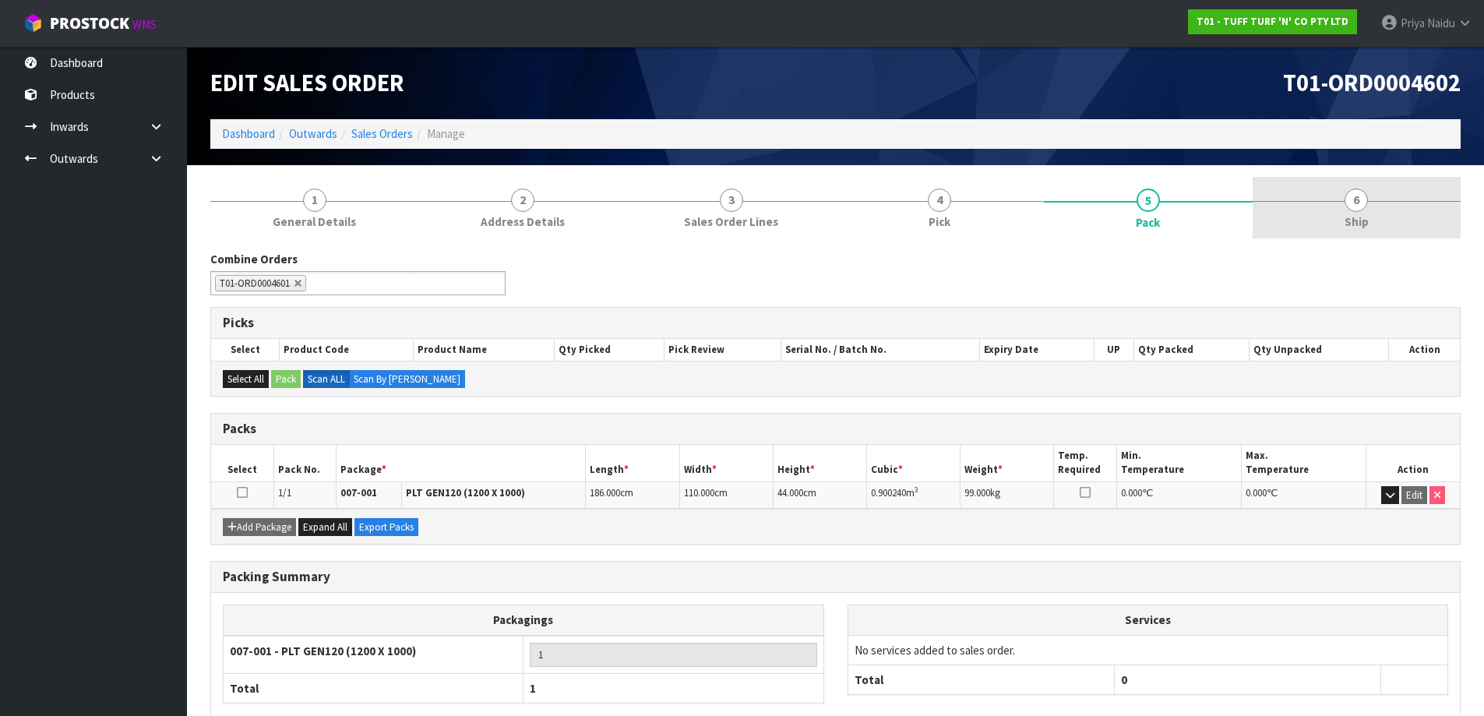
click at [1391, 211] on link "6 Ship" at bounding box center [1357, 208] width 209 height 62
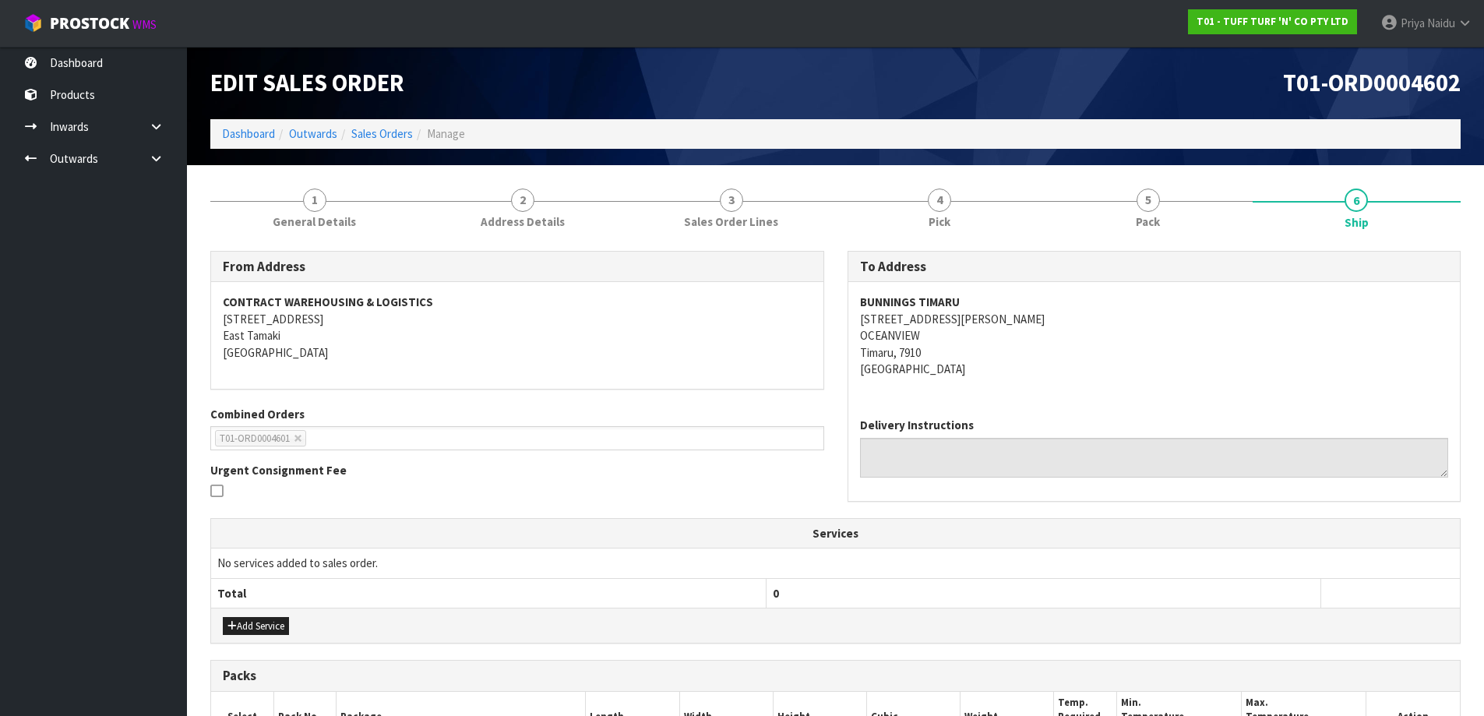
click at [1142, 241] on div "From Address CONTRACT WAREHOUSING & LOGISTICS 17 Allens Road East Tamaki Auckla…" at bounding box center [835, 593] width 1250 height 709
click at [1147, 227] on span "Pack" at bounding box center [1148, 221] width 24 height 16
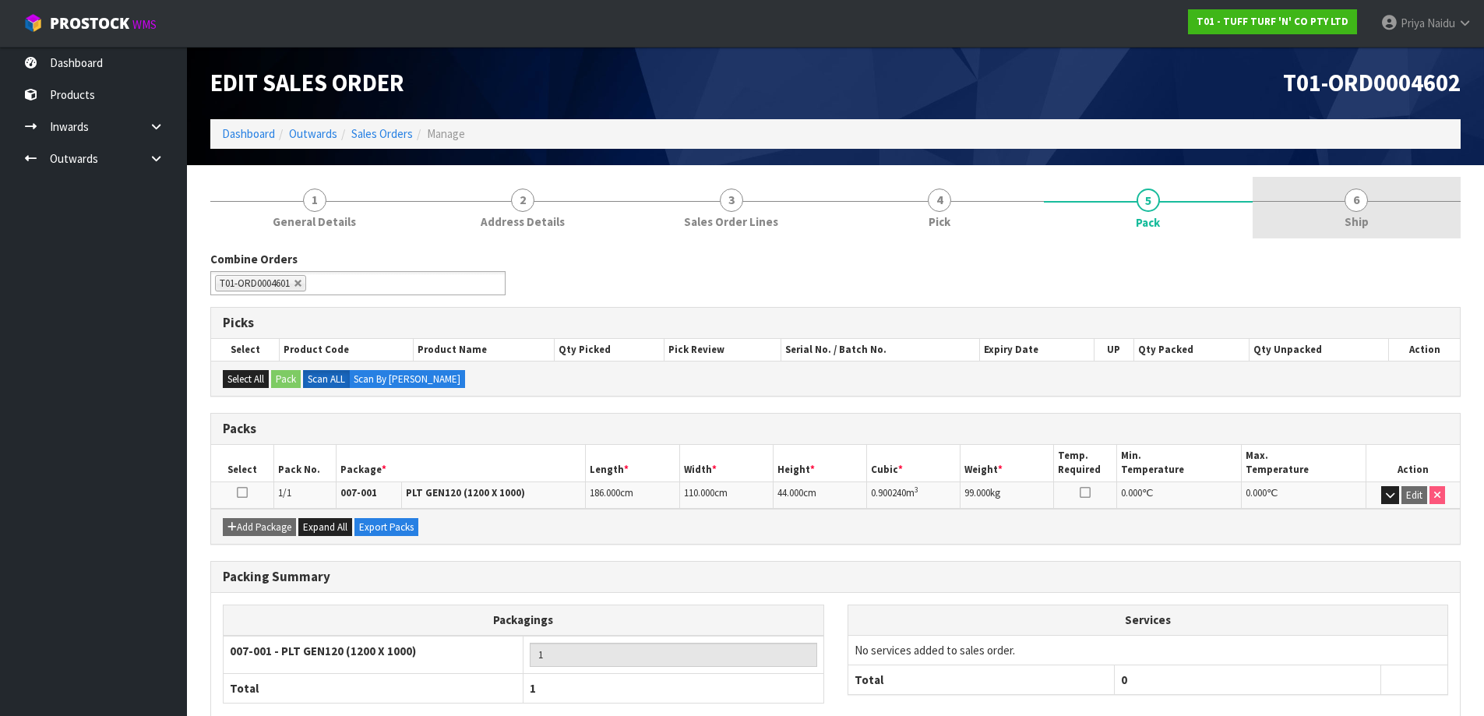
click at [1373, 215] on link "6 Ship" at bounding box center [1357, 208] width 209 height 62
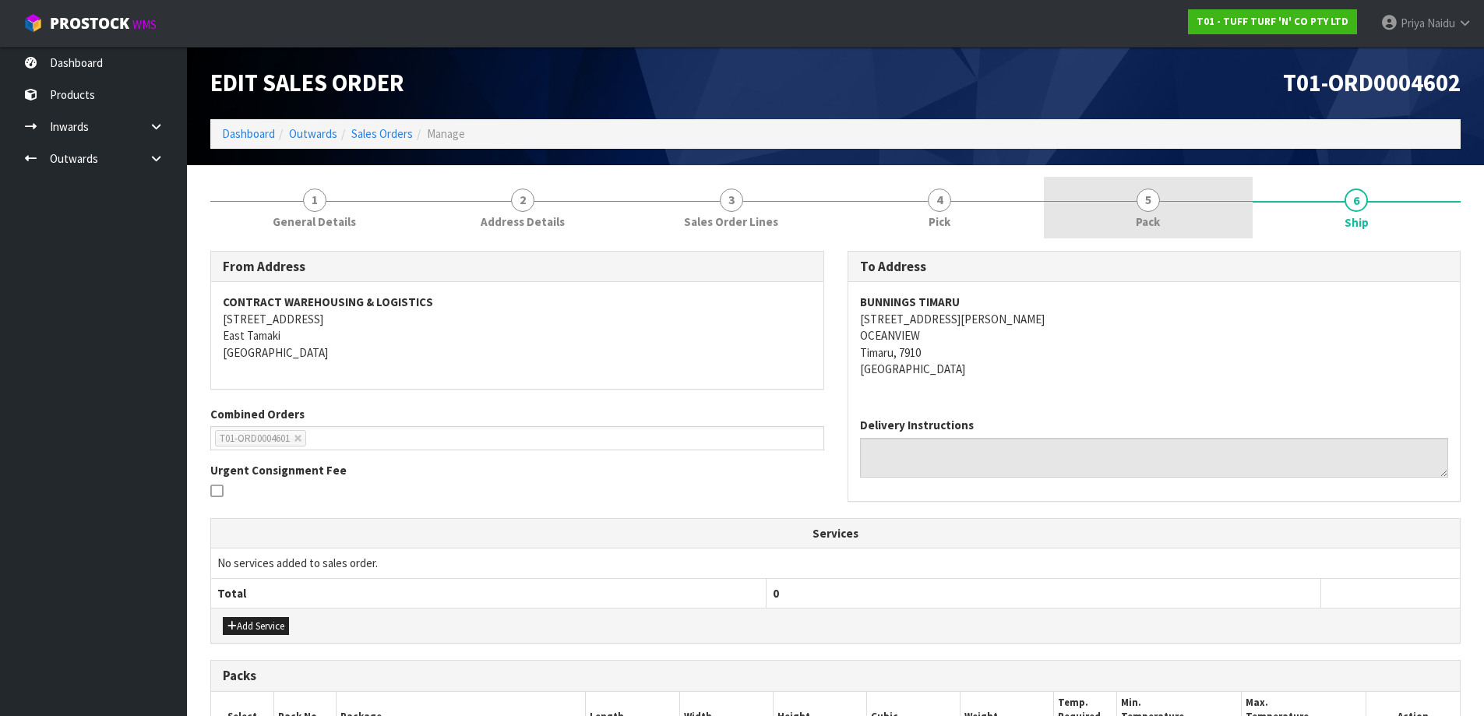
click at [1165, 212] on link "5 Pack" at bounding box center [1148, 208] width 209 height 62
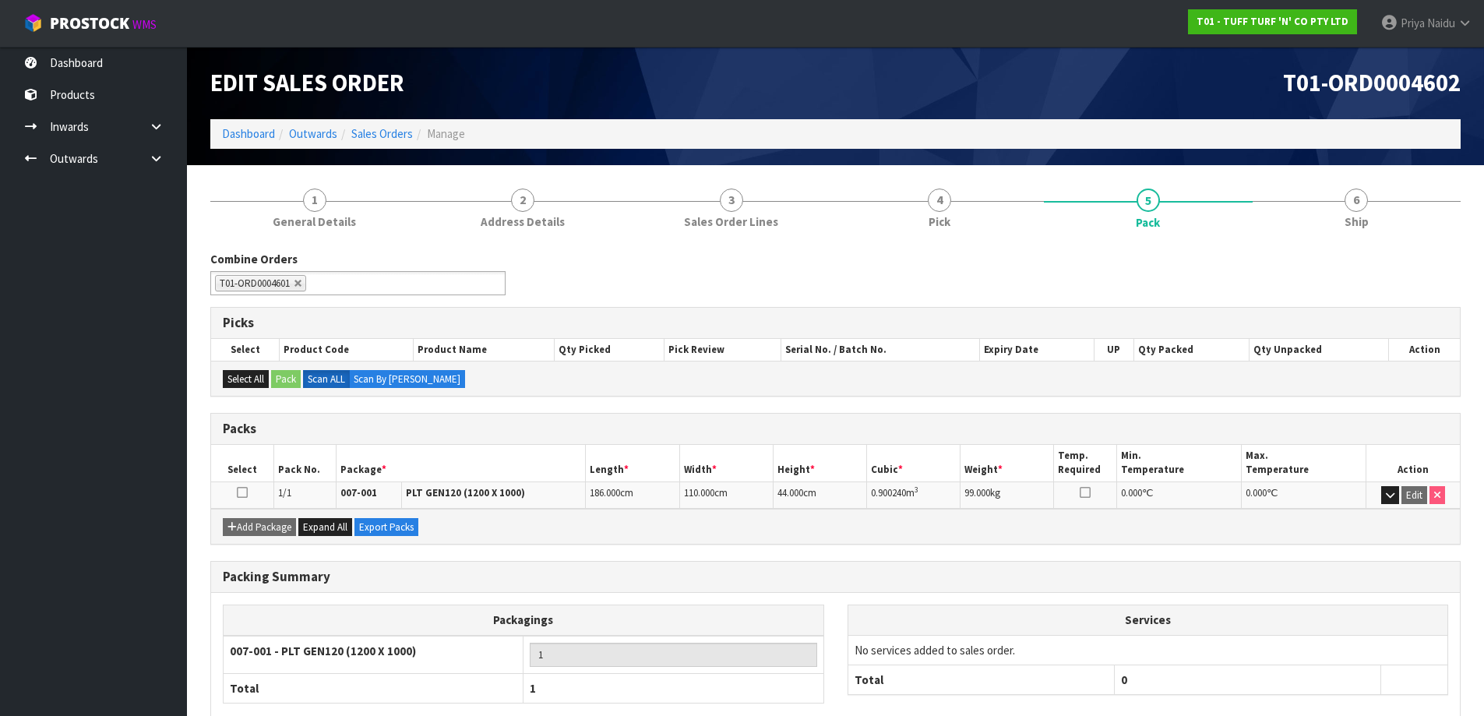
scroll to position [78, 0]
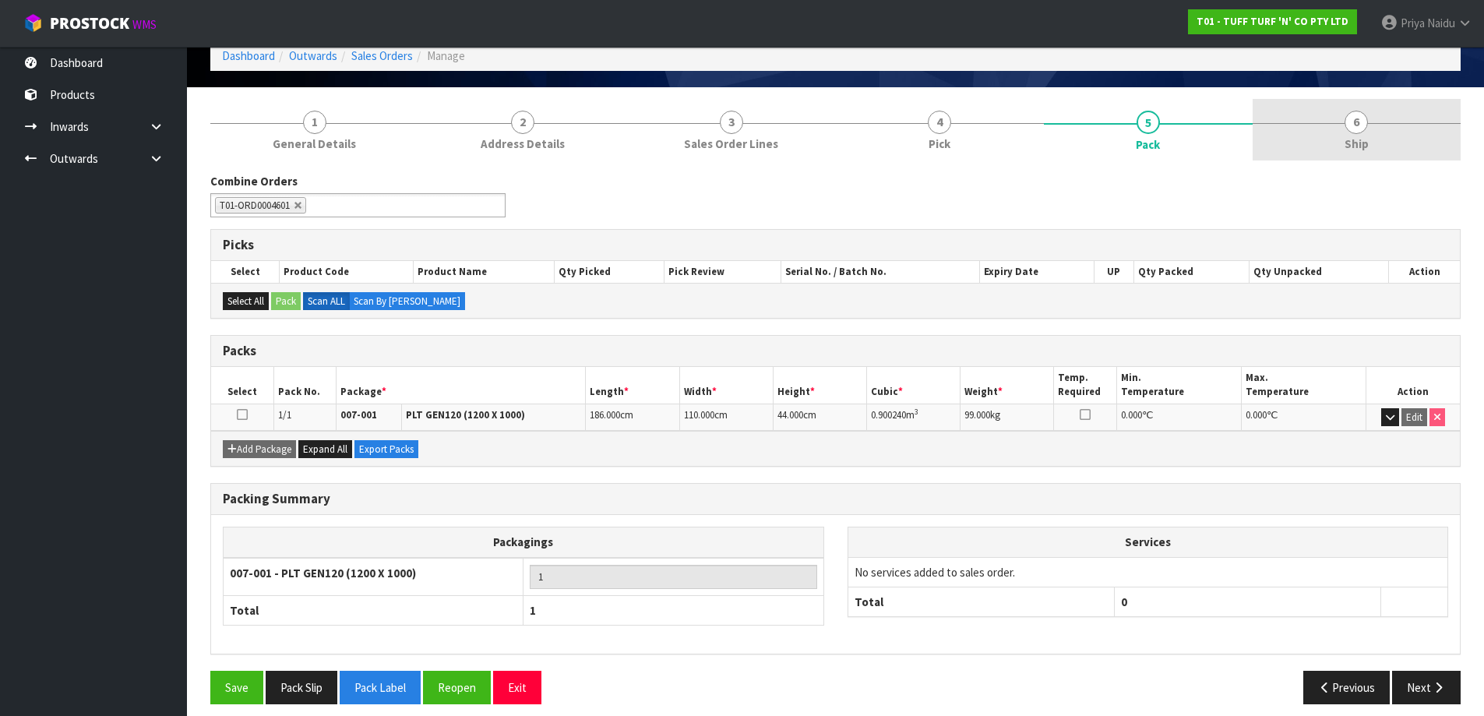
drag, startPoint x: 1451, startPoint y: 123, endPoint x: 1437, endPoint y: 124, distance: 14.0
click at [1447, 123] on div at bounding box center [1357, 123] width 209 height 1
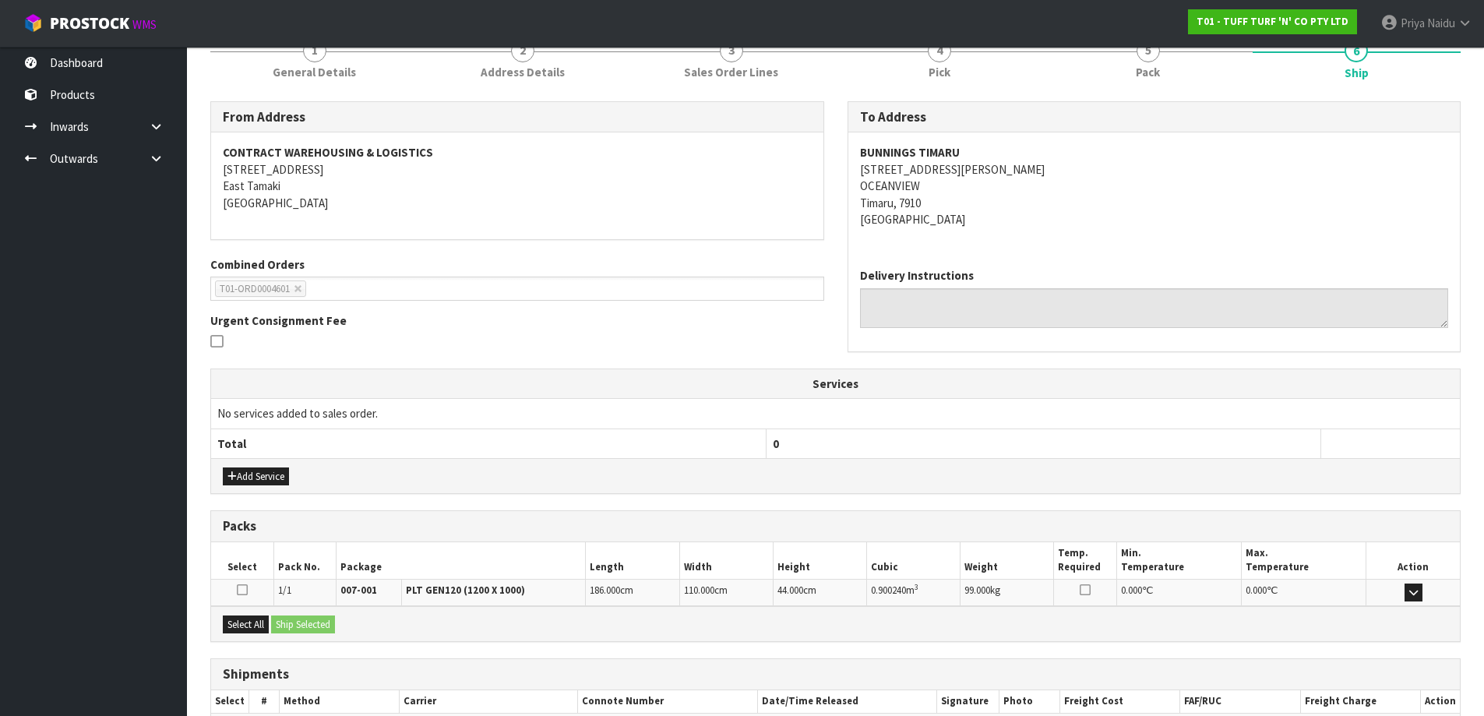
scroll to position [243, 0]
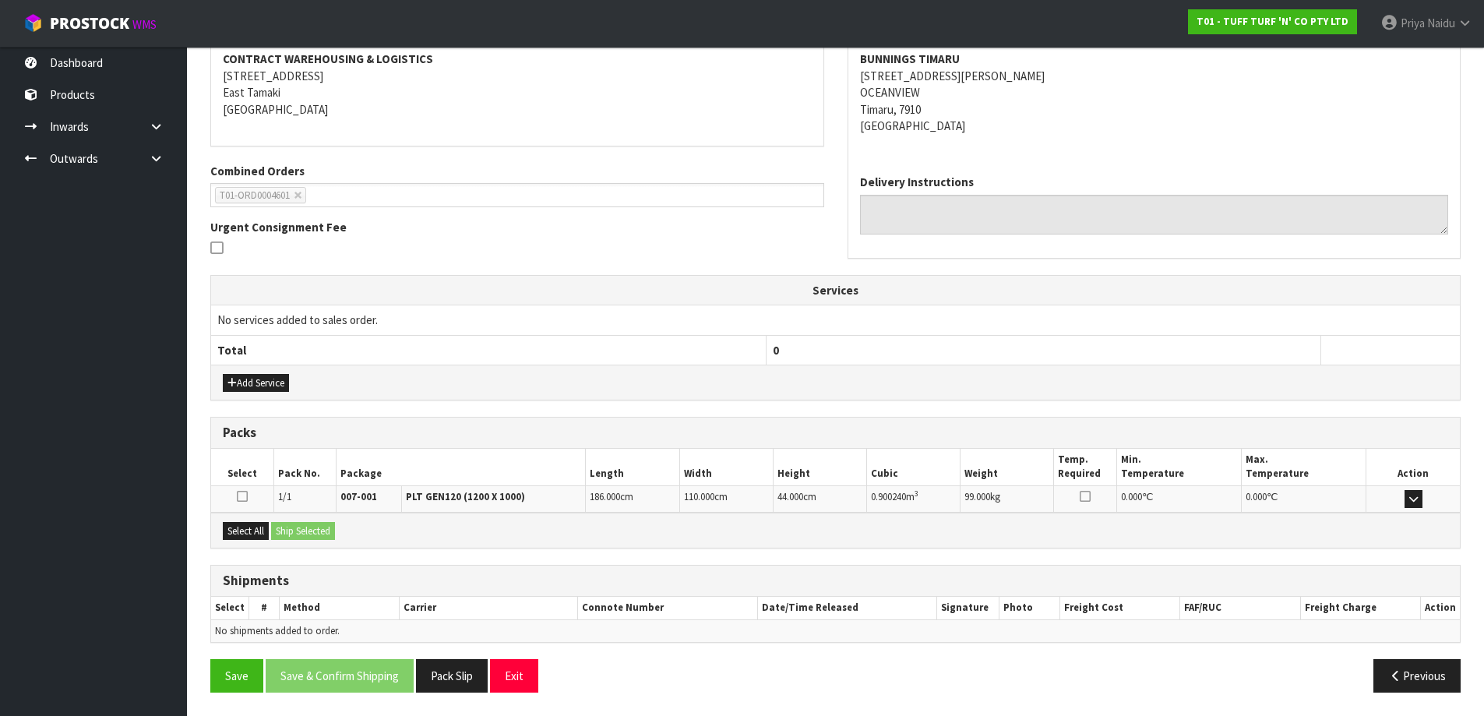
click at [258, 517] on div "Select All Ship Selected" at bounding box center [835, 530] width 1249 height 35
click at [259, 528] on button "Select All" at bounding box center [246, 531] width 46 height 19
click at [288, 536] on button "Ship Selected" at bounding box center [303, 531] width 64 height 19
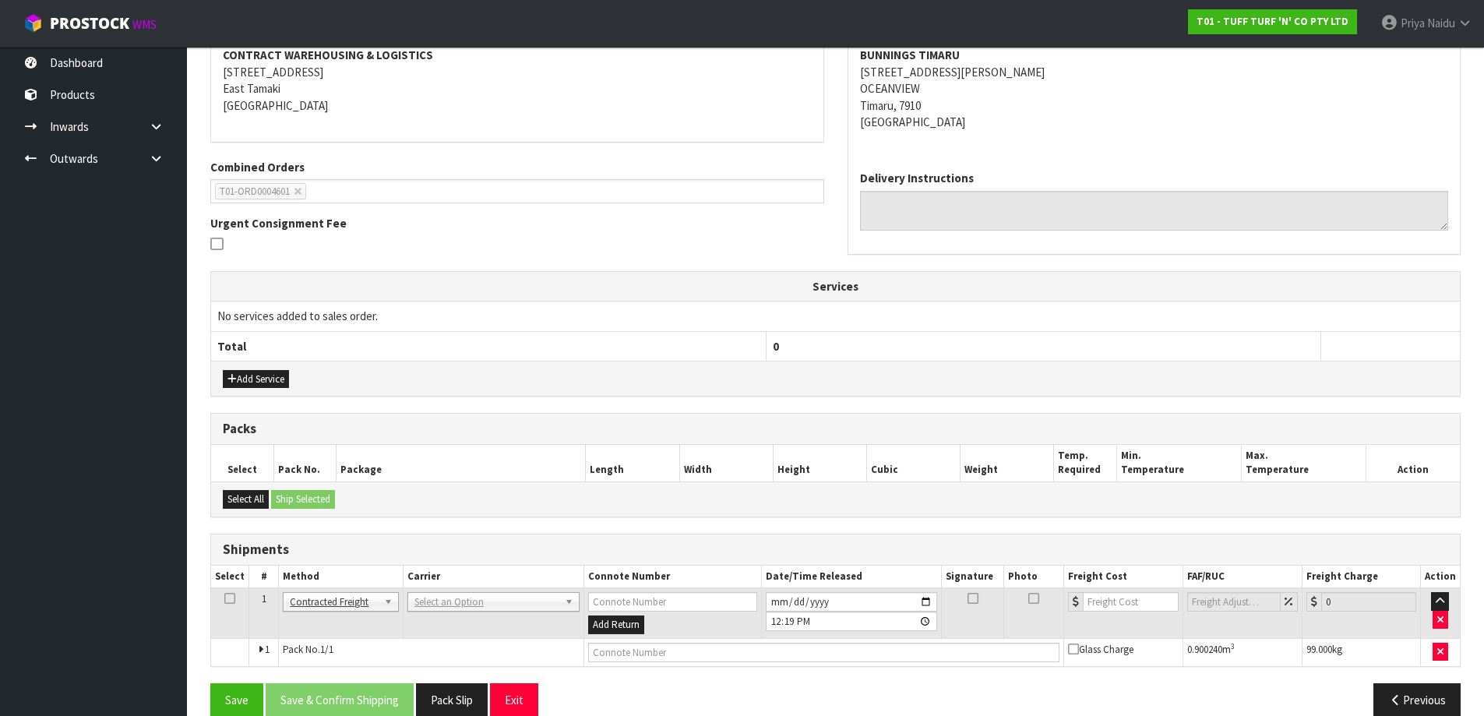
scroll to position [271, 0]
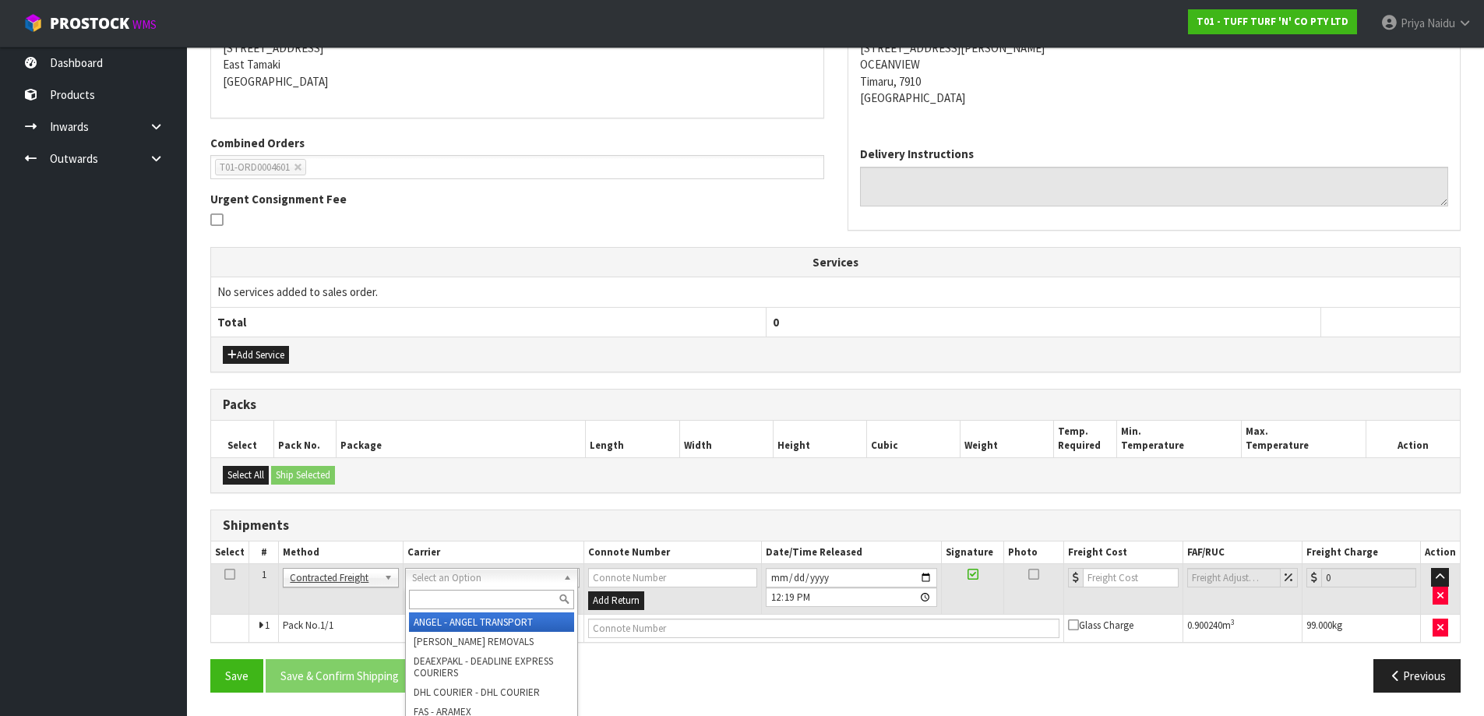
click at [438, 598] on input "text" at bounding box center [491, 599] width 165 height 19
type input "MF"
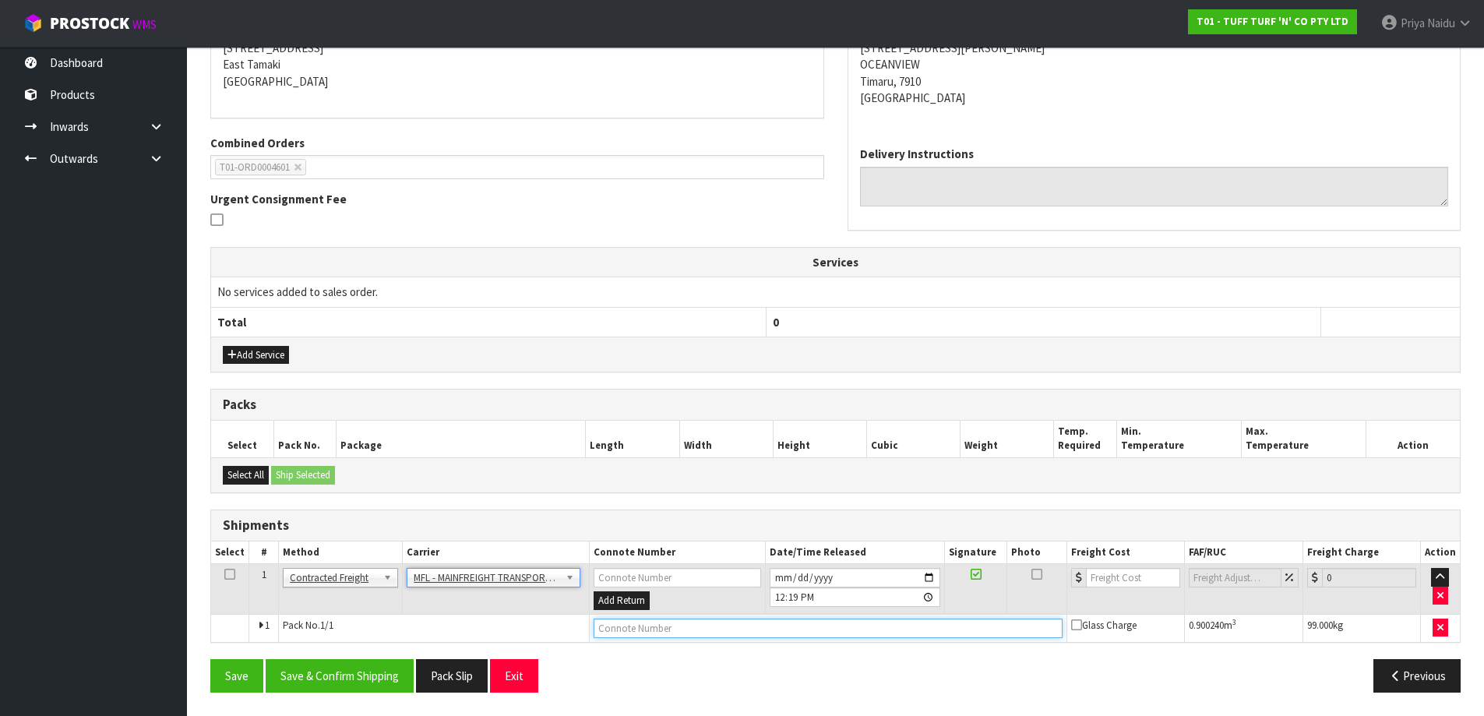
click at [612, 625] on input "text" at bounding box center [828, 628] width 469 height 19
paste input "FWM58262880"
type input "FWM58262880"
click at [1101, 573] on input "number" at bounding box center [1133, 577] width 94 height 19
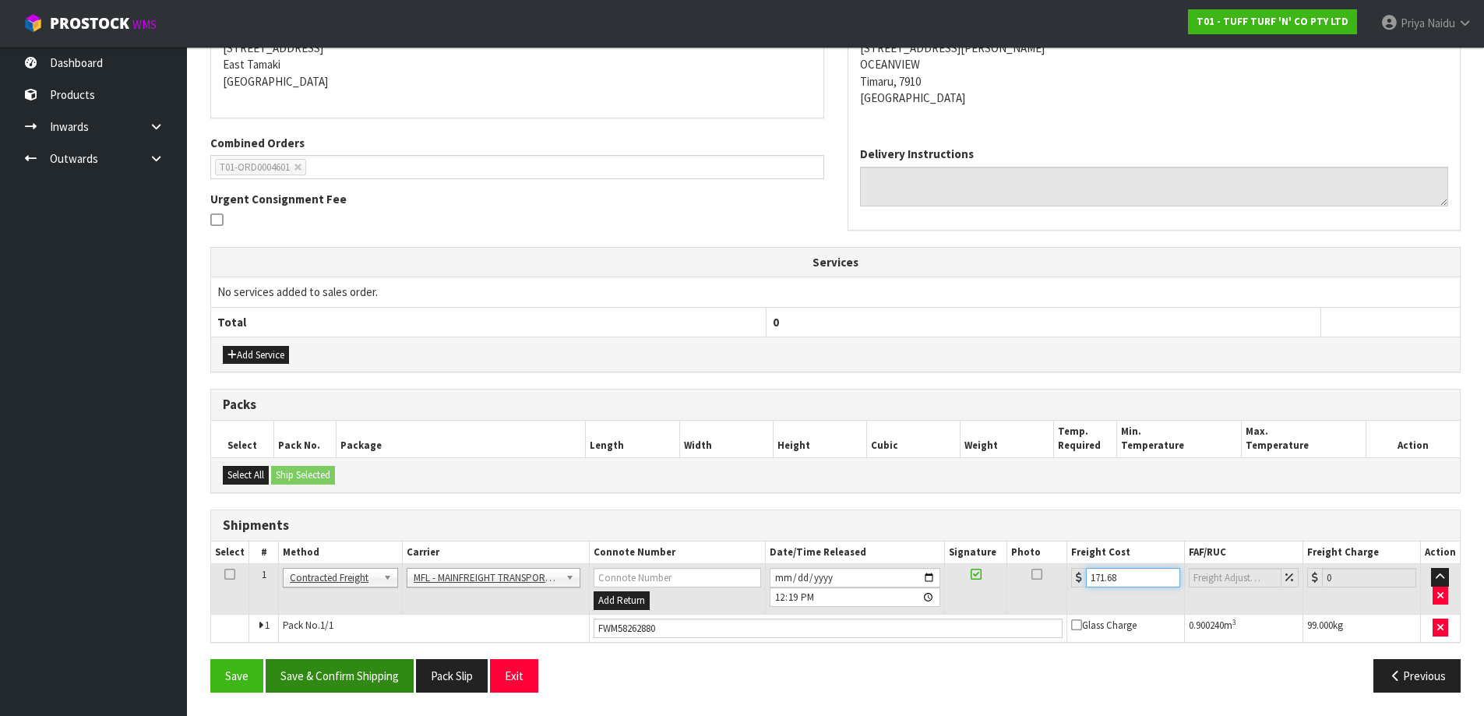
type input "171.68"
click at [344, 668] on button "Save & Confirm Shipping" at bounding box center [340, 675] width 148 height 33
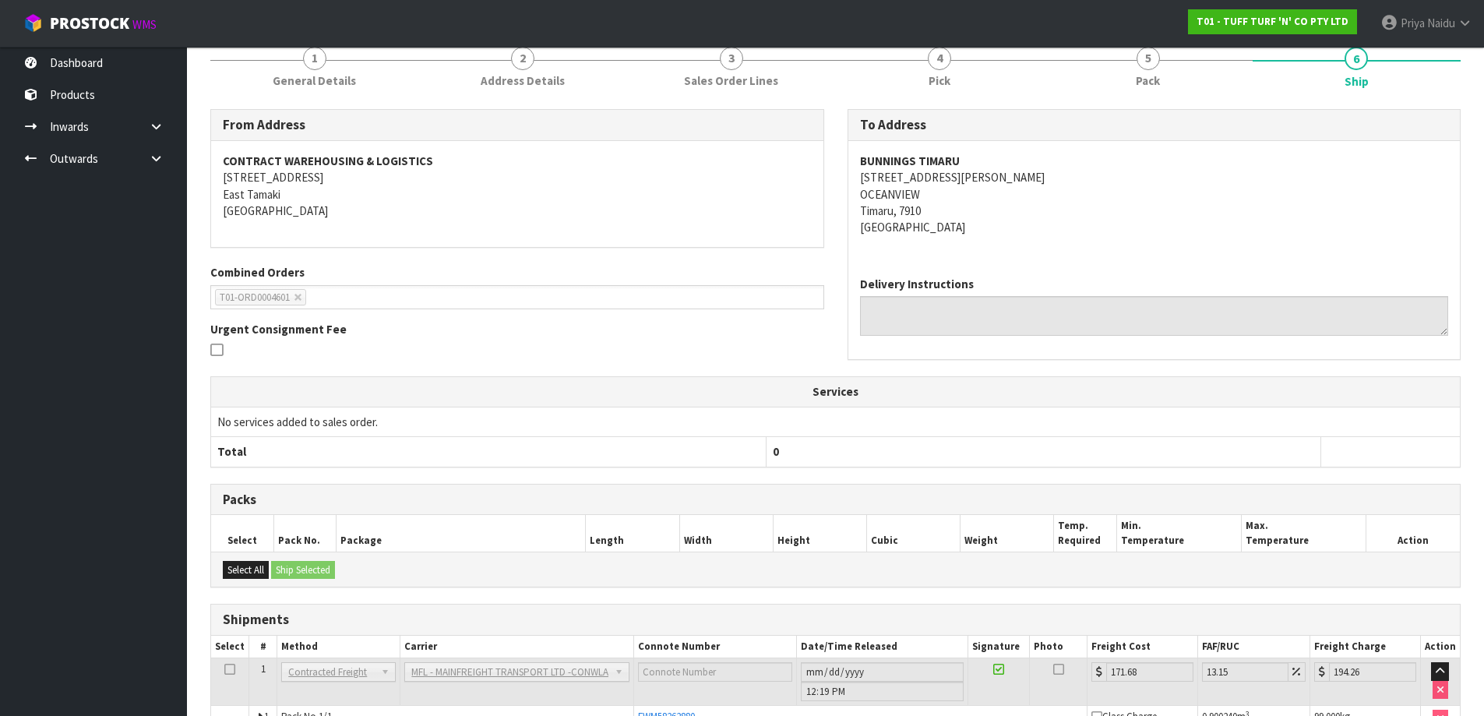
scroll to position [0, 0]
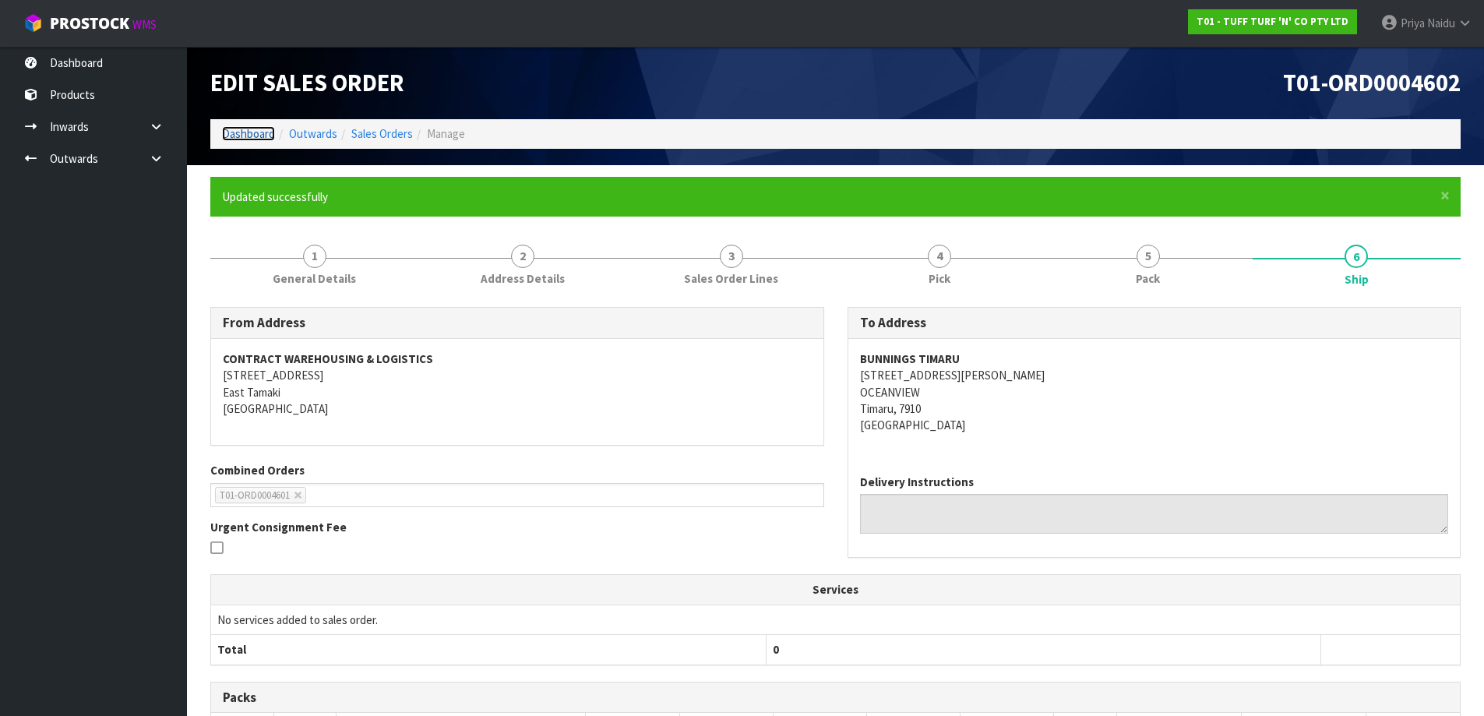
click at [264, 132] on link "Dashboard" at bounding box center [248, 133] width 53 height 15
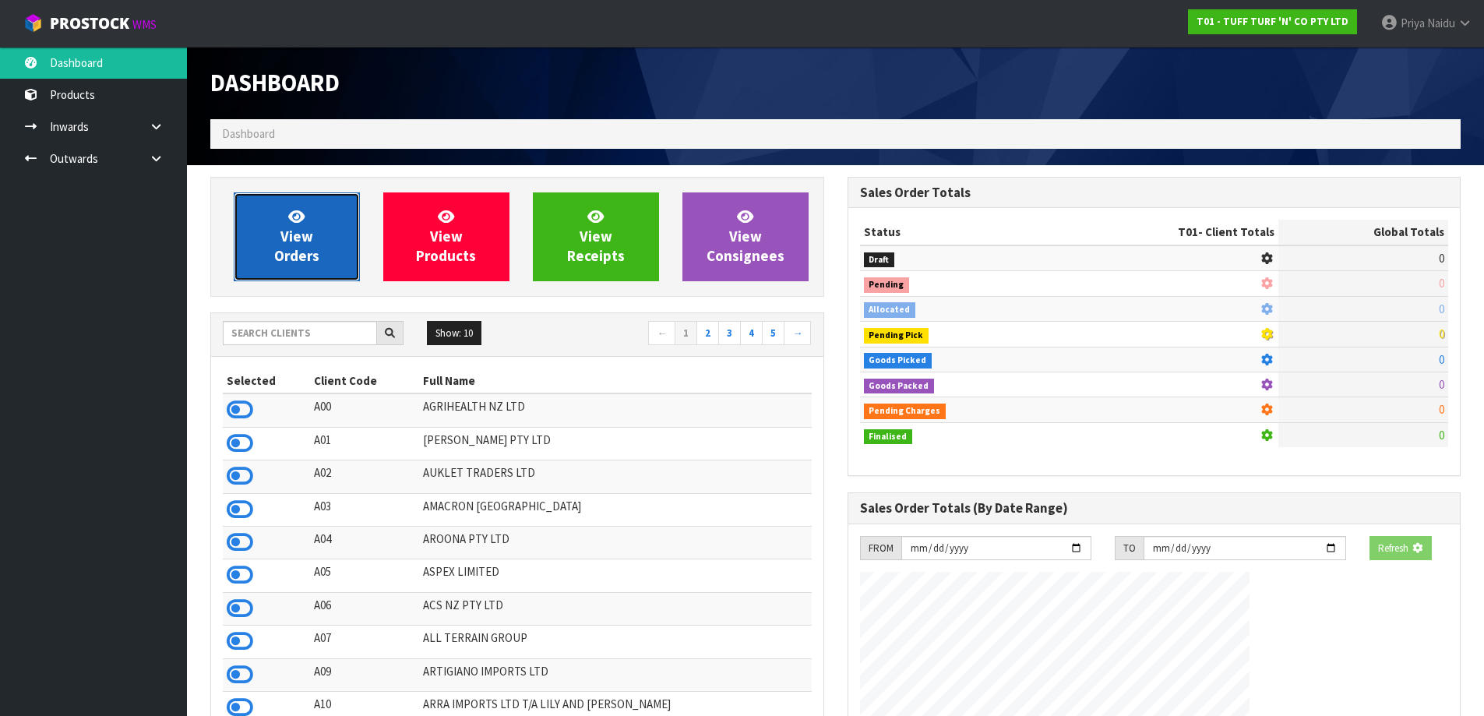
click at [304, 264] on span "View Orders" at bounding box center [296, 236] width 45 height 58
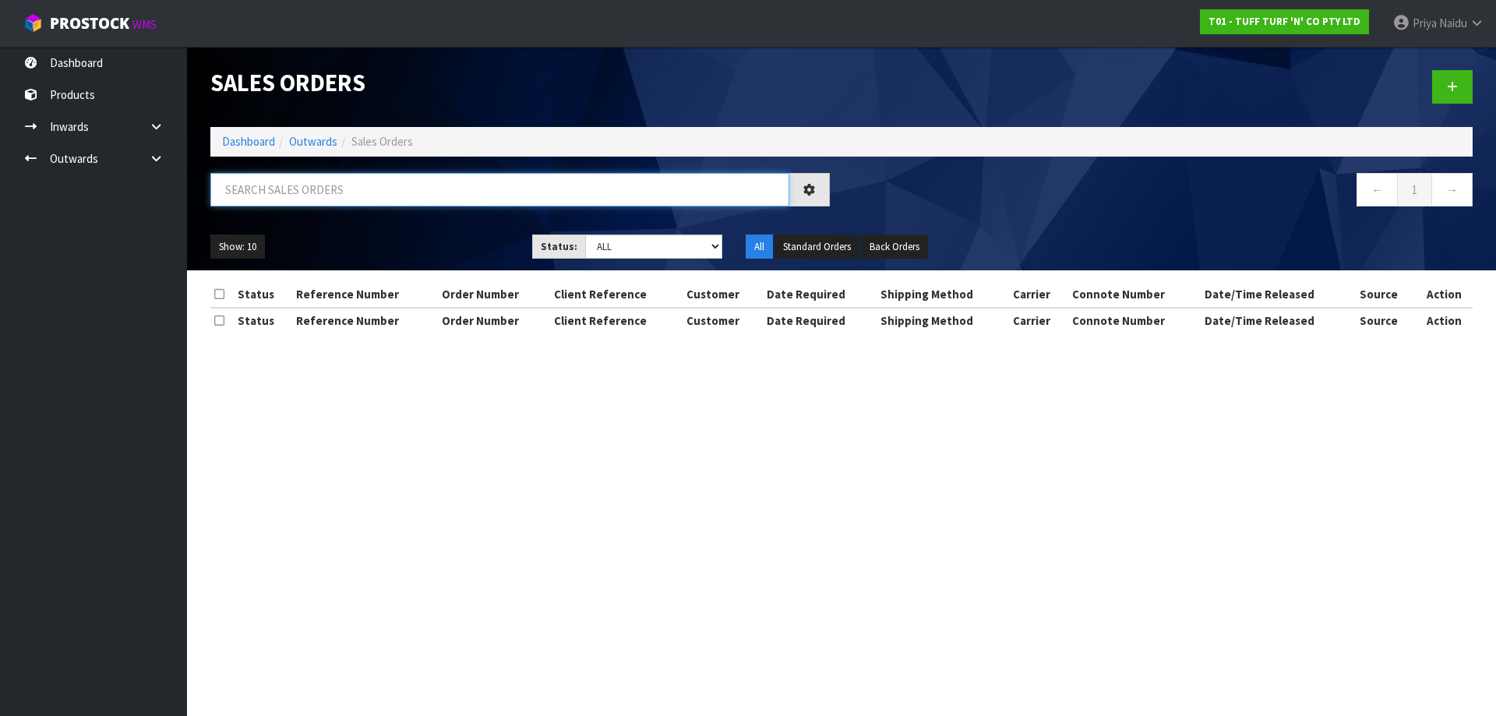
click at [352, 203] on input "text" at bounding box center [499, 189] width 579 height 33
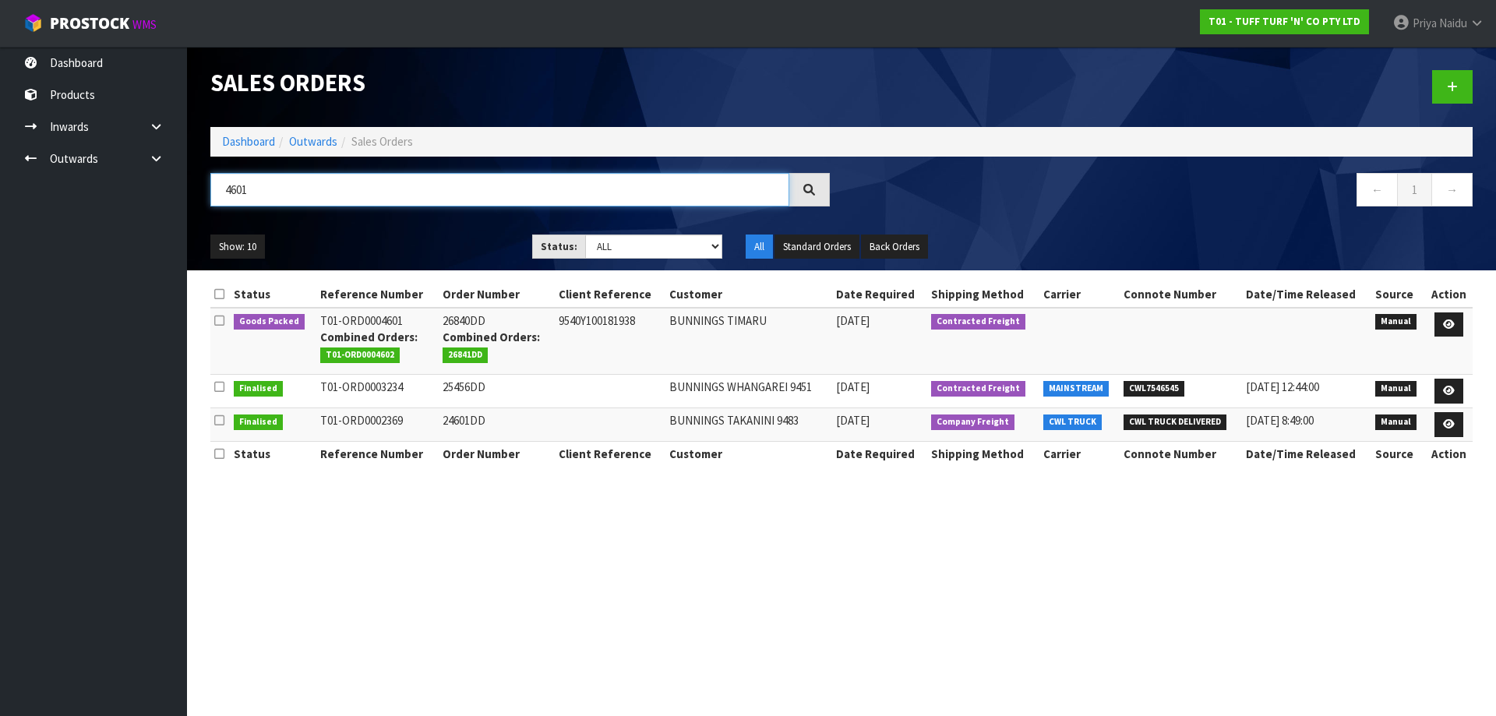
type input "4601"
click at [427, 245] on ul "Show: 10 5 10 25 50" at bounding box center [359, 246] width 298 height 25
click at [1448, 324] on icon at bounding box center [1449, 324] width 12 height 10
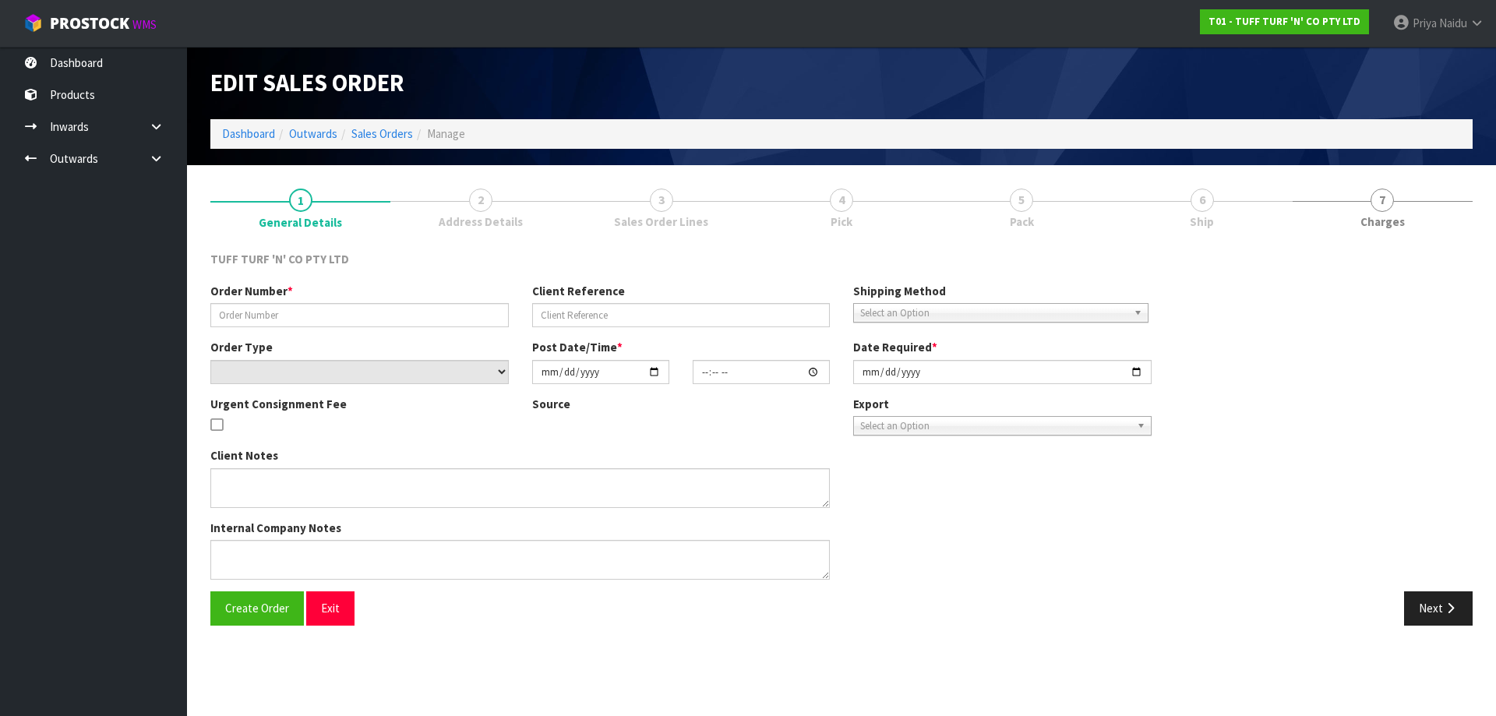
type input "26840DD"
type input "9540Y100181938"
select select "number:0"
type input "[DATE]"
type input "14:08:00.000"
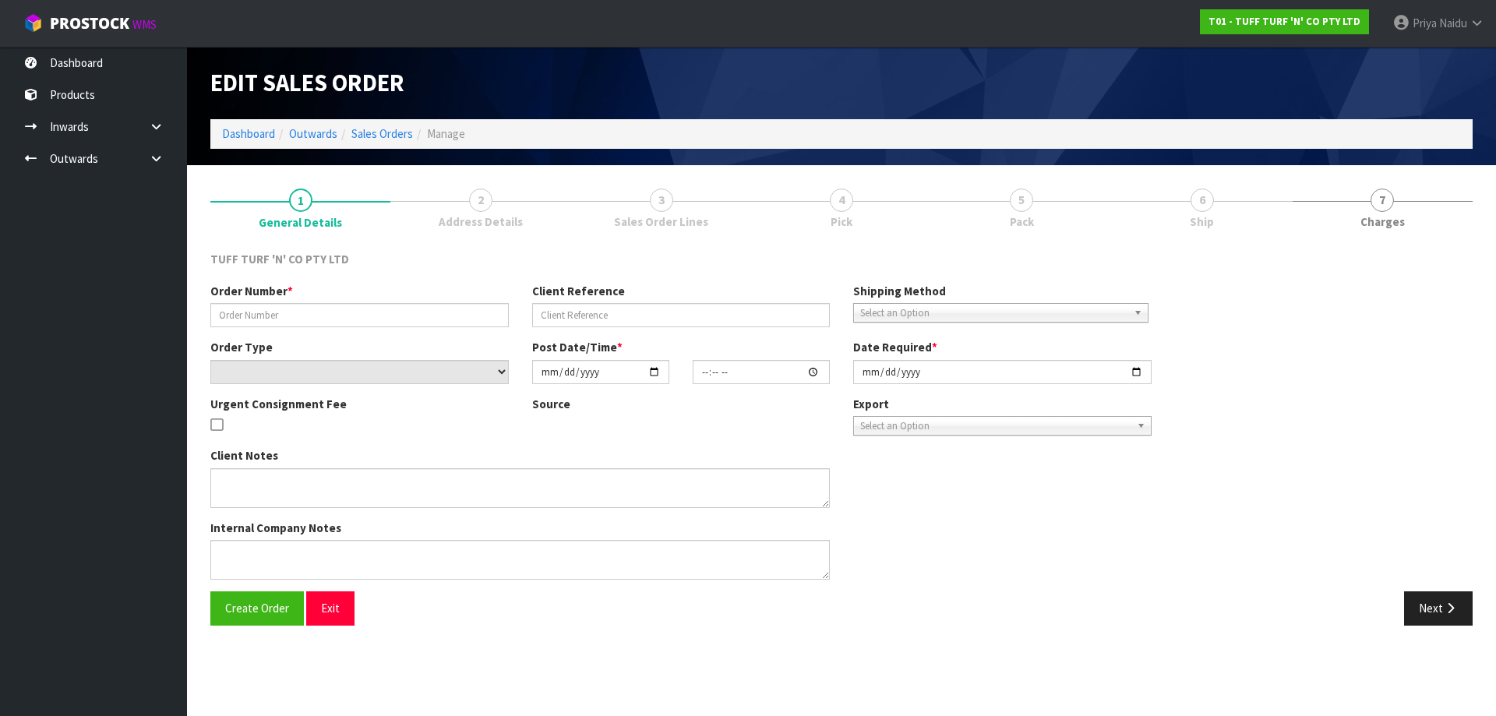
type input "[DATE]"
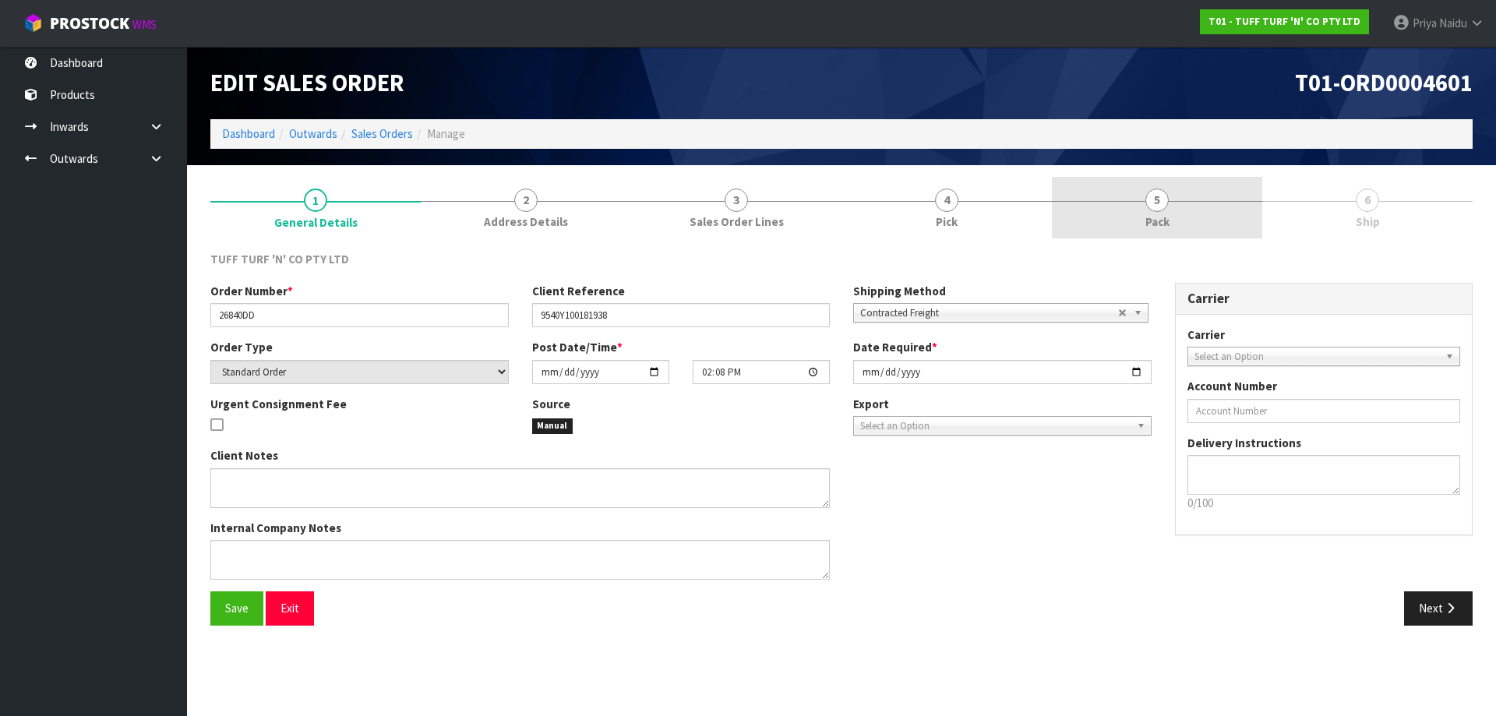
click at [1109, 227] on link "5 Pack" at bounding box center [1157, 208] width 210 height 62
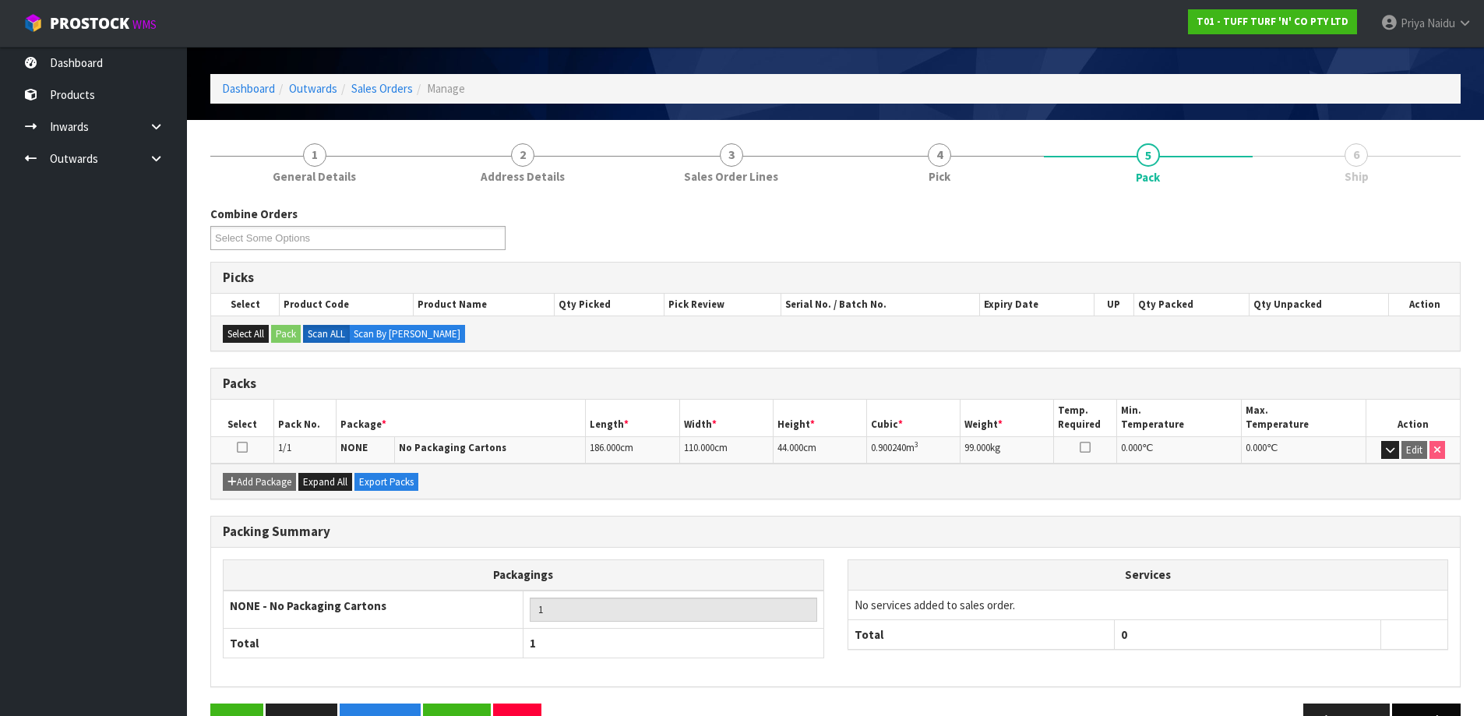
scroll to position [90, 0]
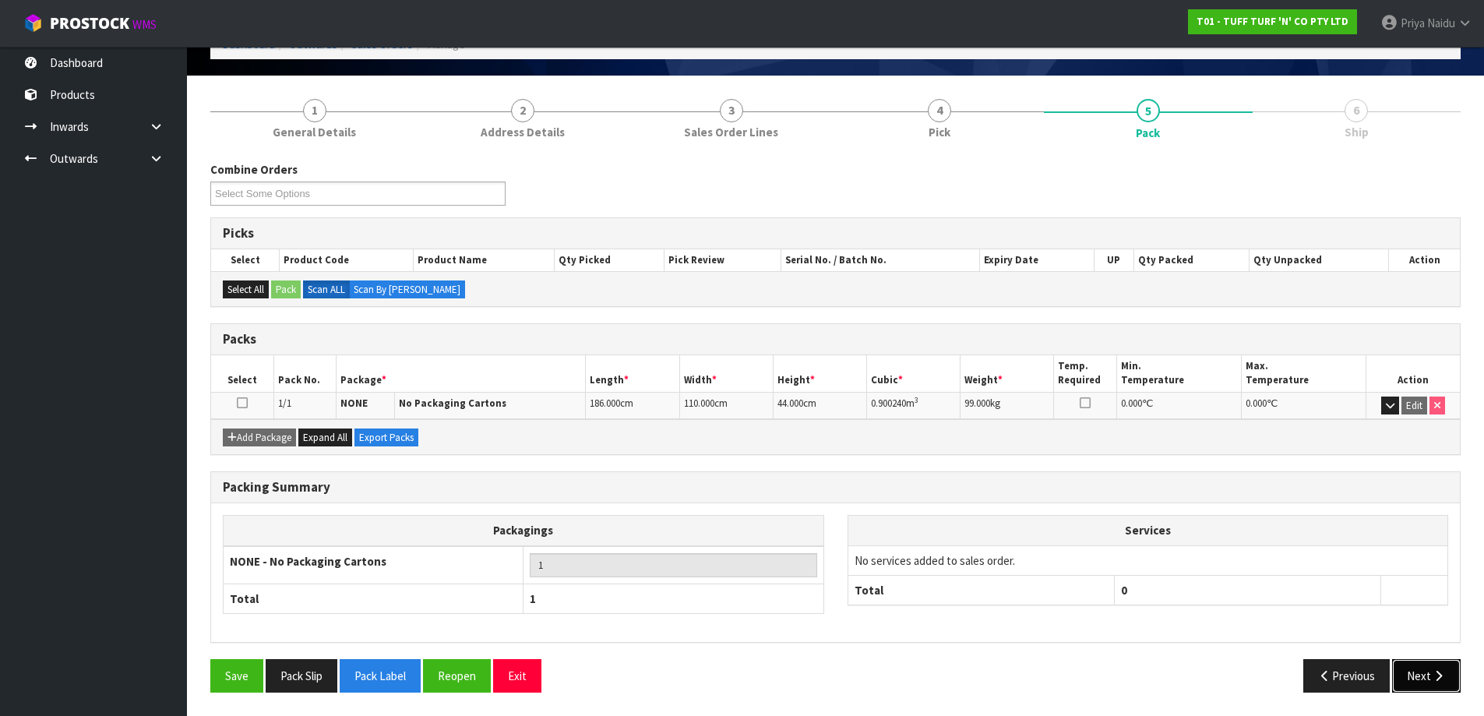
click at [1434, 675] on icon "button" at bounding box center [1438, 676] width 15 height 12
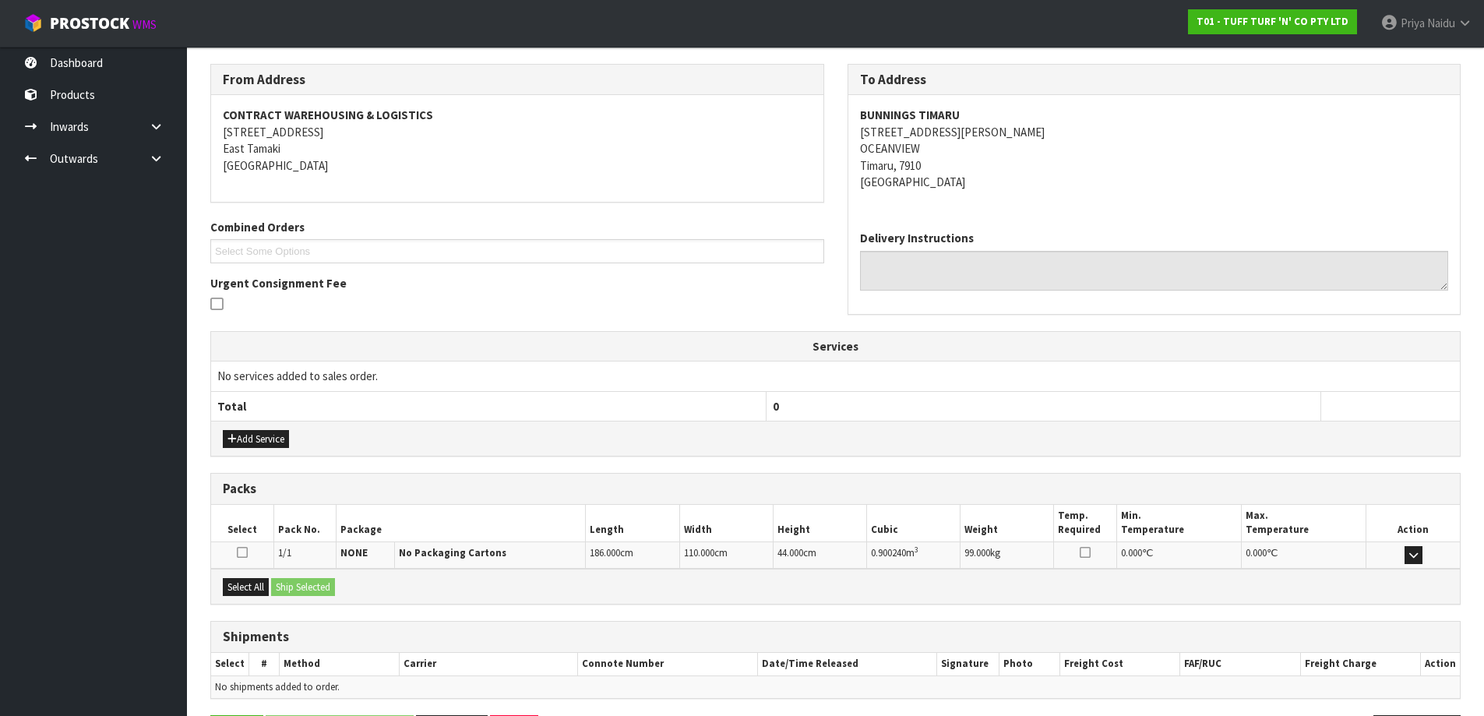
scroll to position [243, 0]
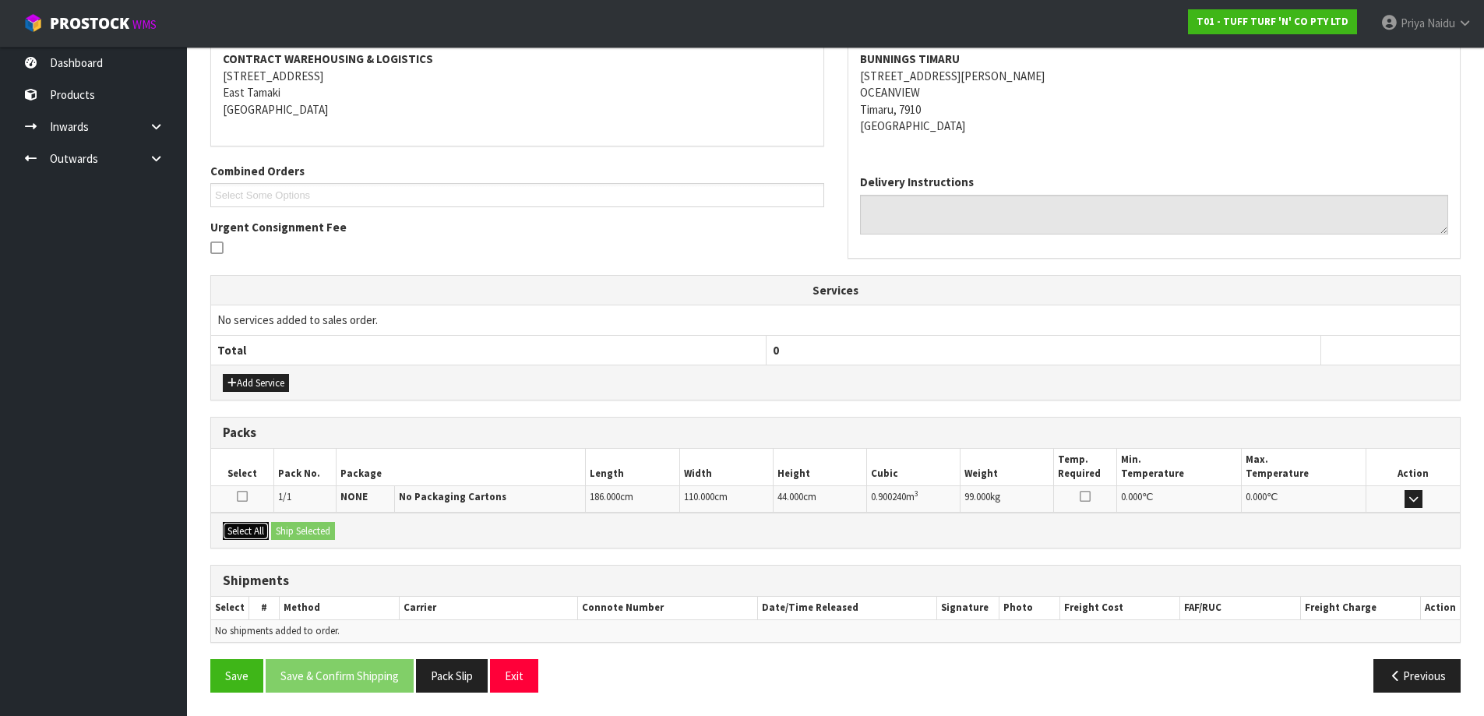
click at [237, 534] on button "Select All" at bounding box center [246, 531] width 46 height 19
click at [269, 530] on button "Select All" at bounding box center [246, 531] width 46 height 19
click at [284, 529] on button "Ship Selected" at bounding box center [303, 531] width 64 height 19
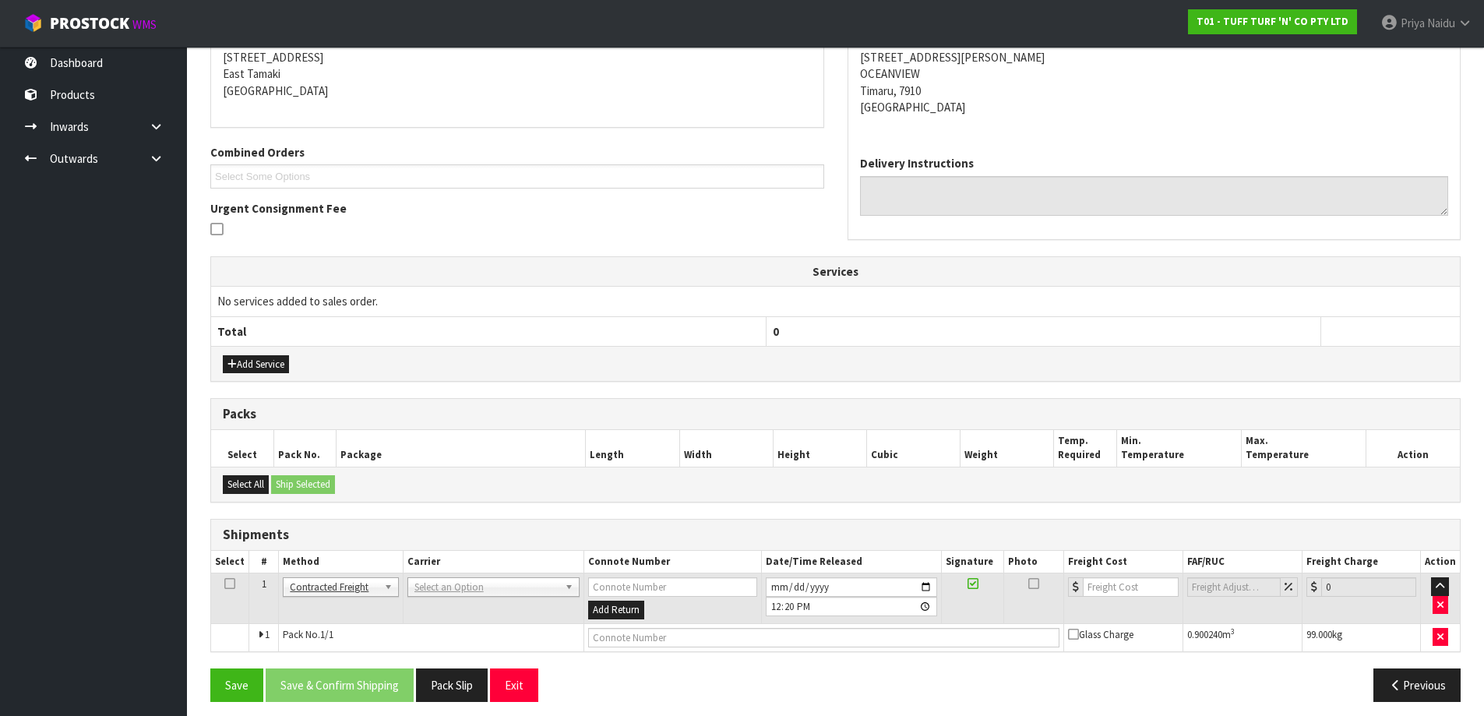
scroll to position [271, 0]
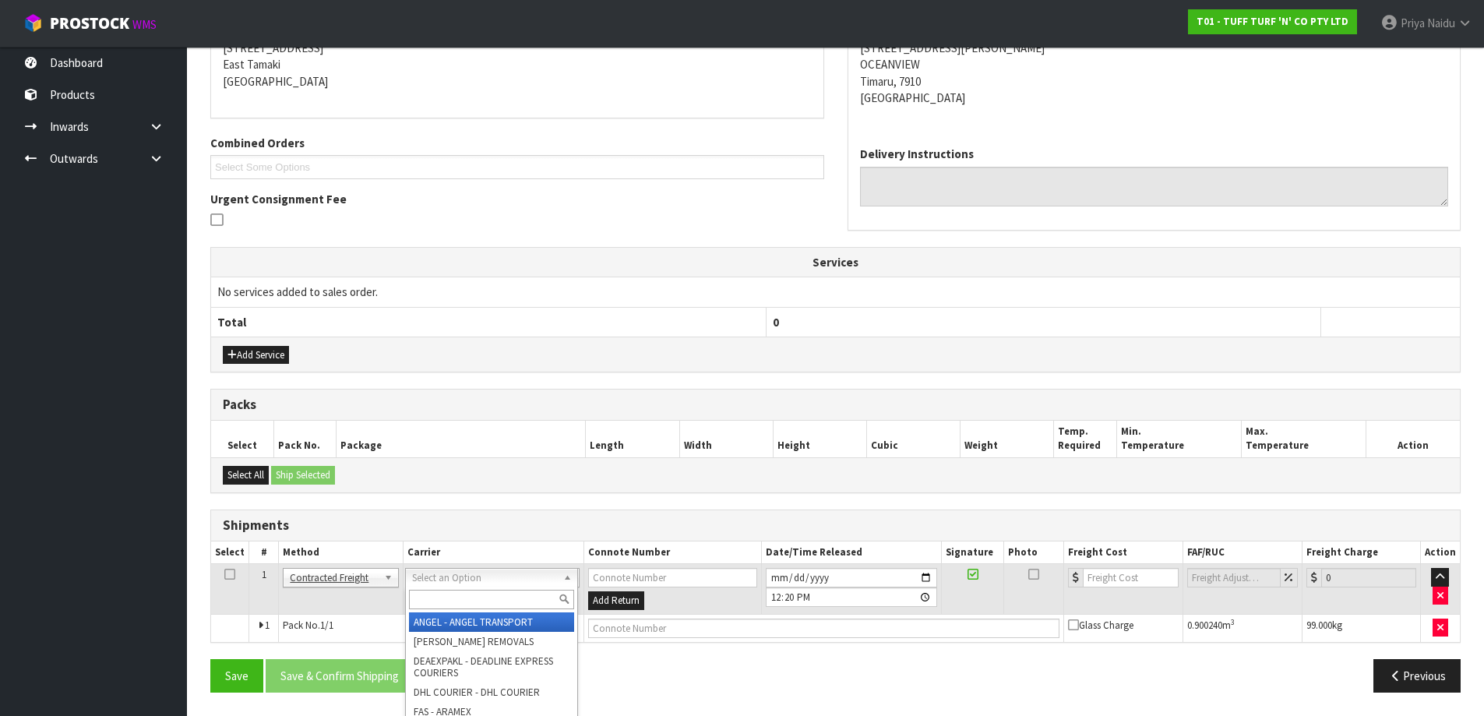
click at [446, 595] on input "text" at bounding box center [491, 599] width 165 height 19
type input "MF"
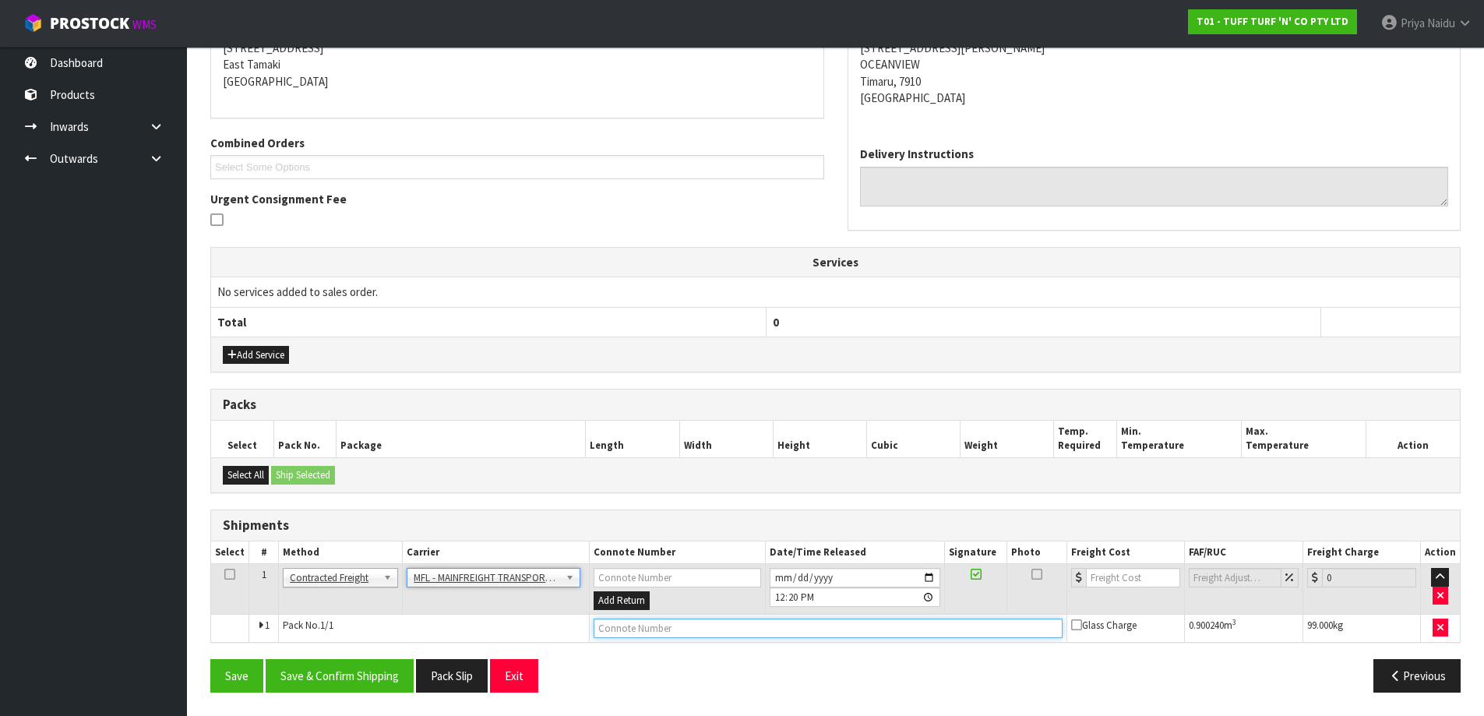
click at [625, 626] on input "text" at bounding box center [828, 628] width 469 height 19
paste input "FWM58262880"
type input "FWM58262880"
click at [1115, 576] on input "number" at bounding box center [1133, 577] width 94 height 19
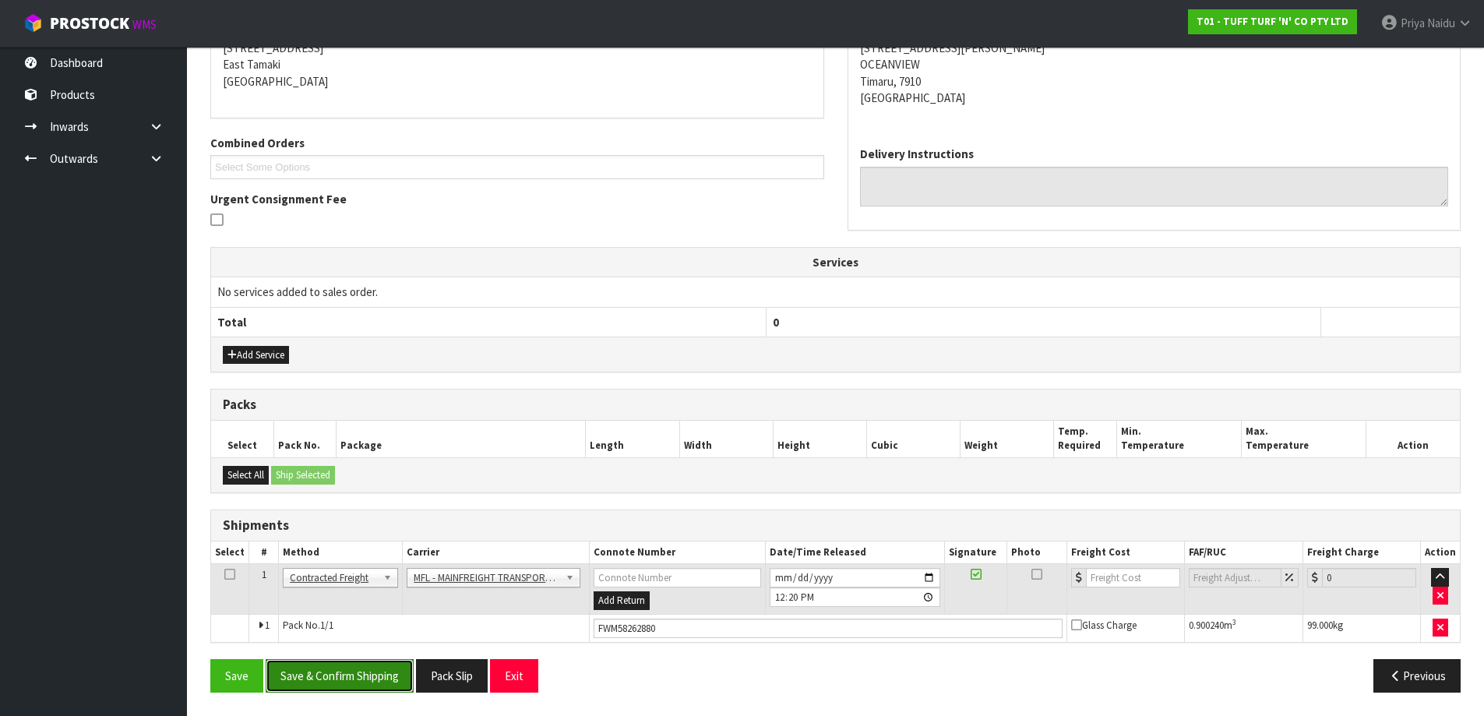
click at [343, 675] on button "Save & Confirm Shipping" at bounding box center [340, 675] width 148 height 33
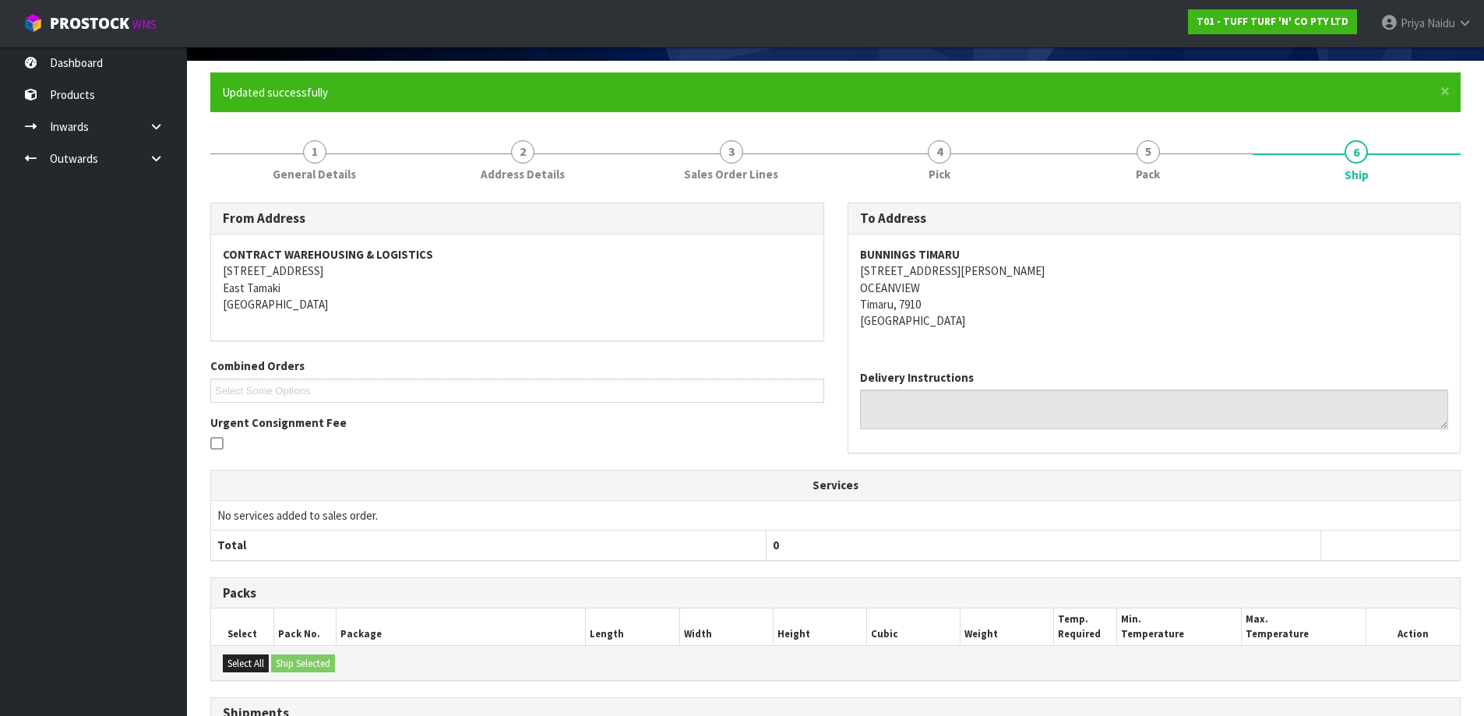
scroll to position [0, 0]
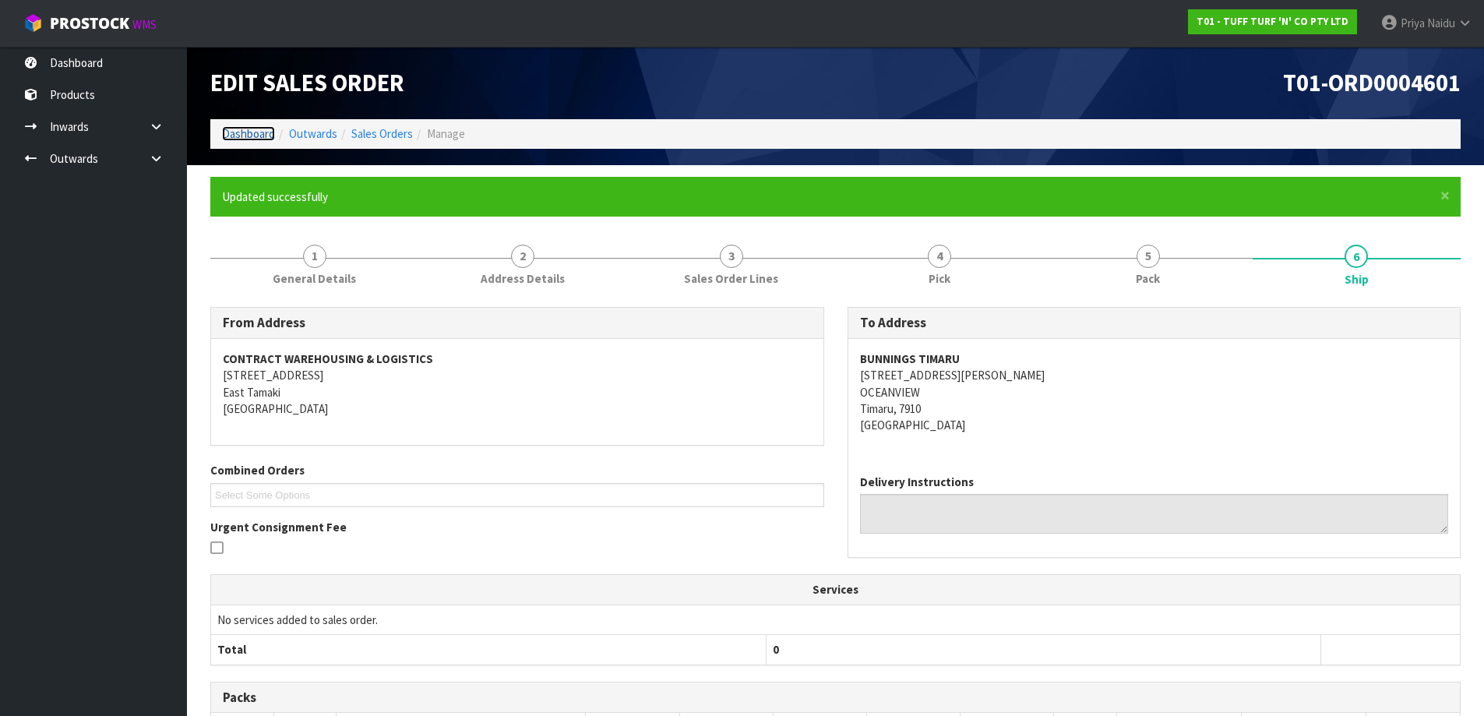
click at [264, 134] on link "Dashboard" at bounding box center [248, 133] width 53 height 15
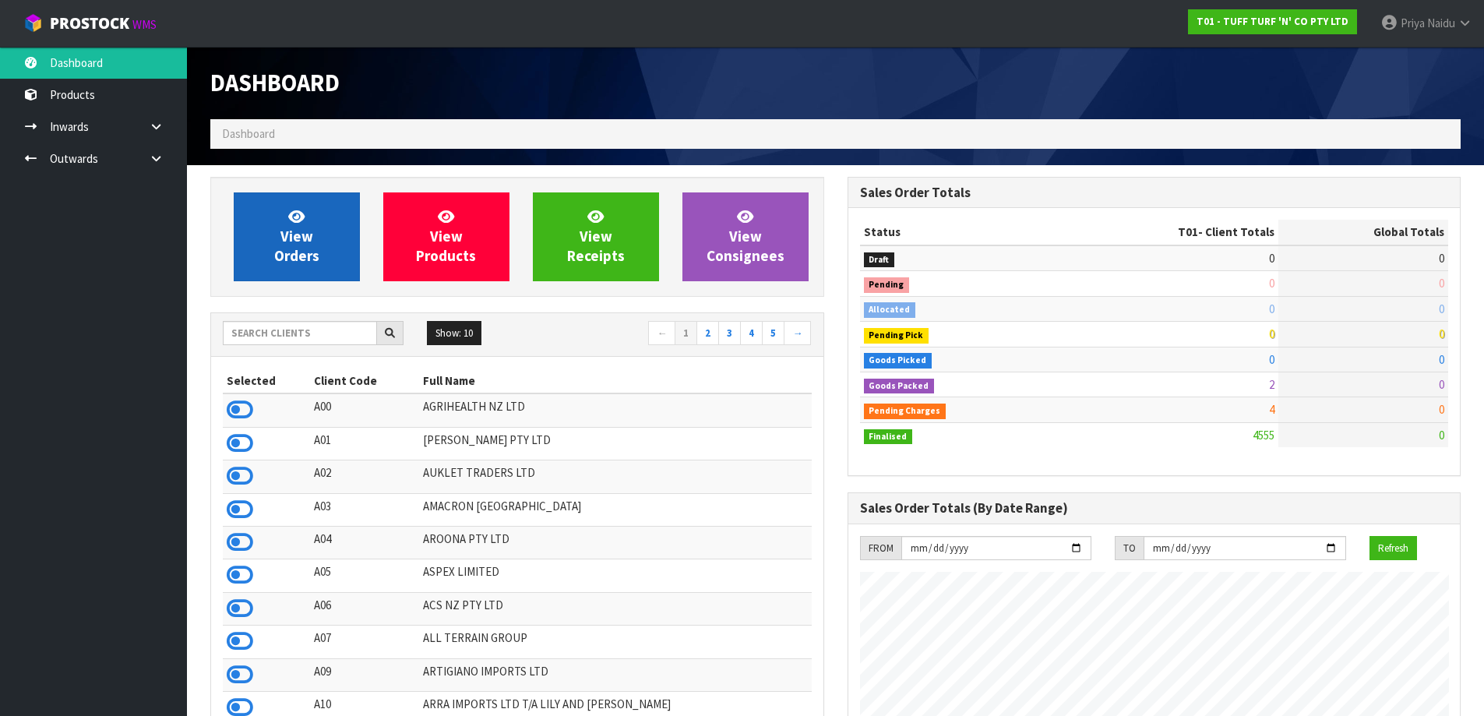
scroll to position [1180, 636]
click at [308, 237] on span "View Orders" at bounding box center [296, 236] width 45 height 58
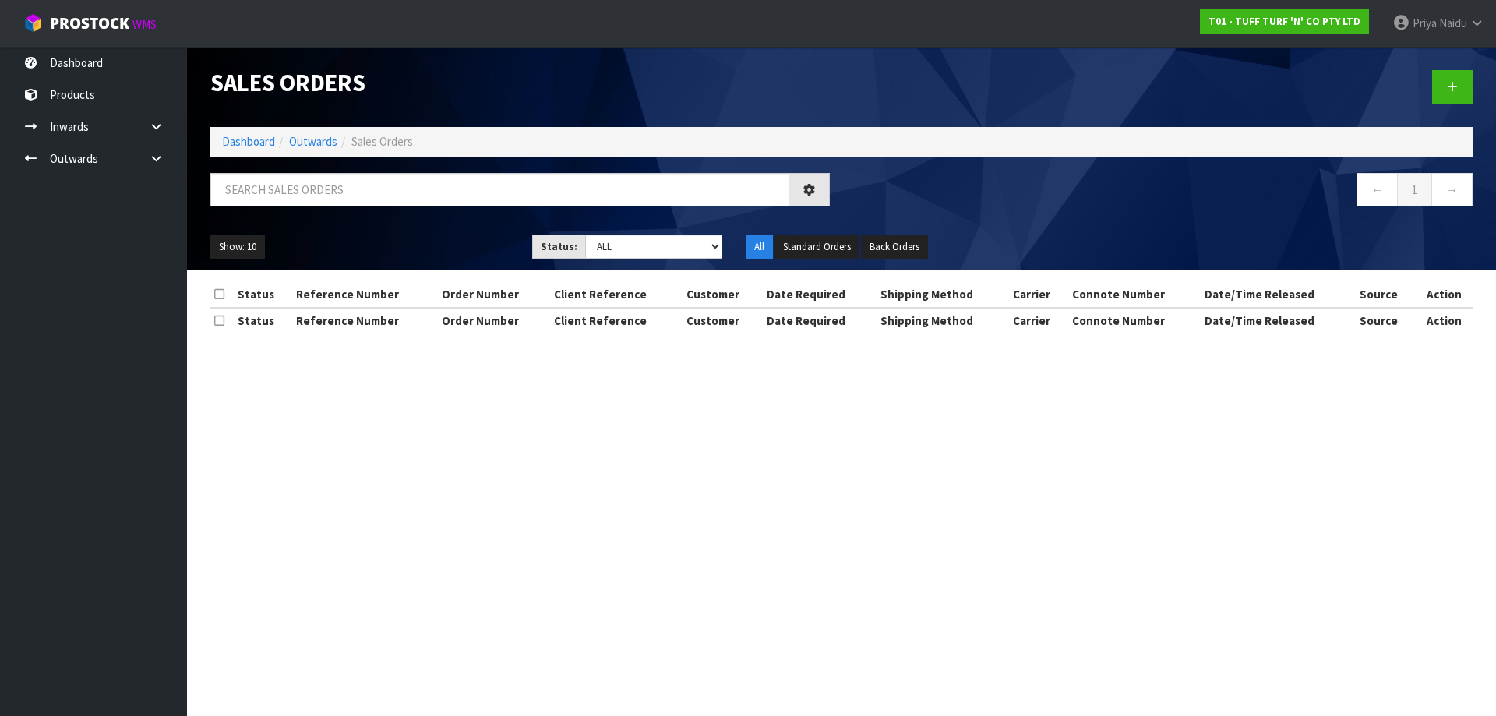
click at [311, 169] on div "Sales Orders Dashboard Outwards Sales Orders ← 1 → Show: 10 5 10 25 50 Status: …" at bounding box center [841, 159] width 1285 height 224
click at [315, 185] on input "text" at bounding box center [499, 189] width 579 height 33
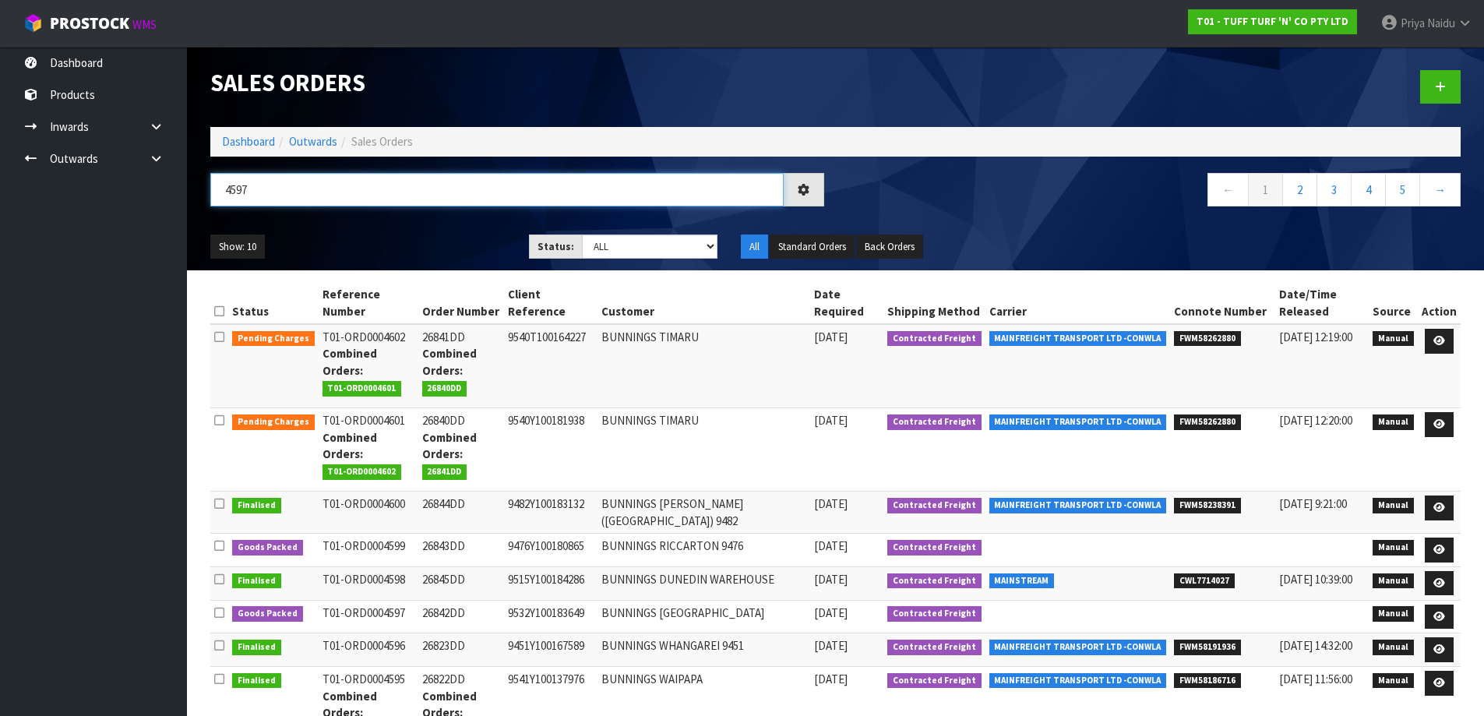
type input "4597"
click at [363, 231] on div "Show: 10 5 10 25 50 Status: Draft Pending Allocated Pending Pick Goods Picked G…" at bounding box center [836, 247] width 1274 height 48
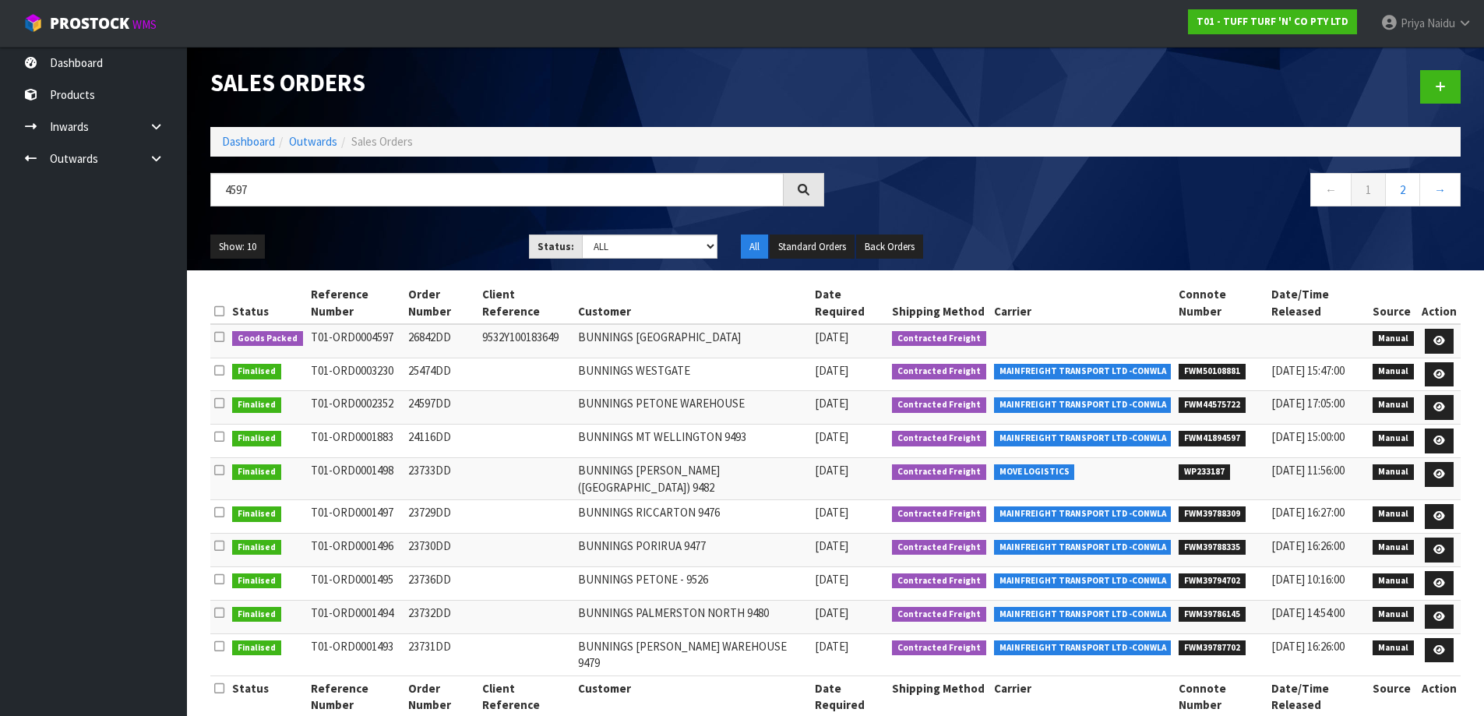
click at [404, 234] on ul "Show: 10 5 10 25 50" at bounding box center [357, 246] width 295 height 25
click at [1447, 339] on link at bounding box center [1439, 341] width 29 height 25
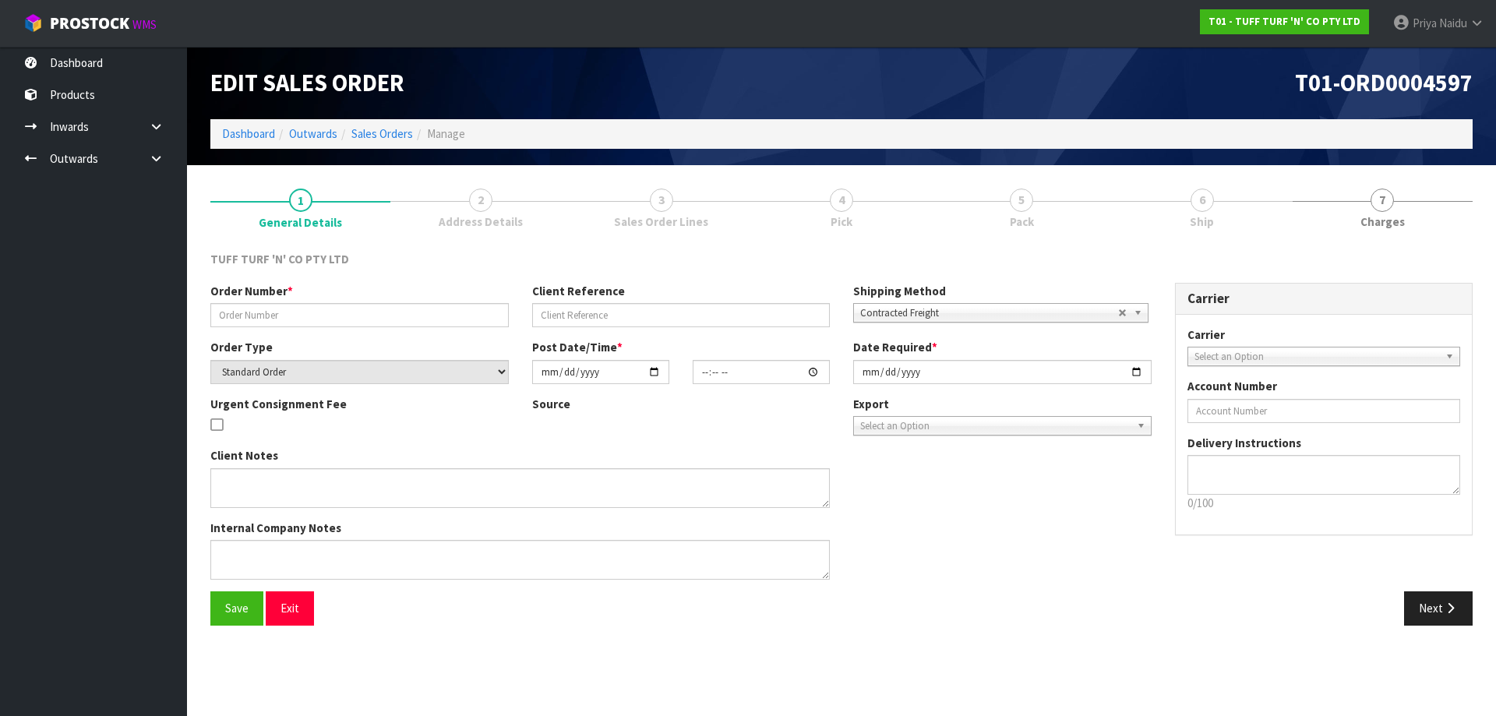
type input "26842DD"
type input "9532Y100183649"
select select "number:0"
type input "2025-08-11"
type input "14:04:00.000"
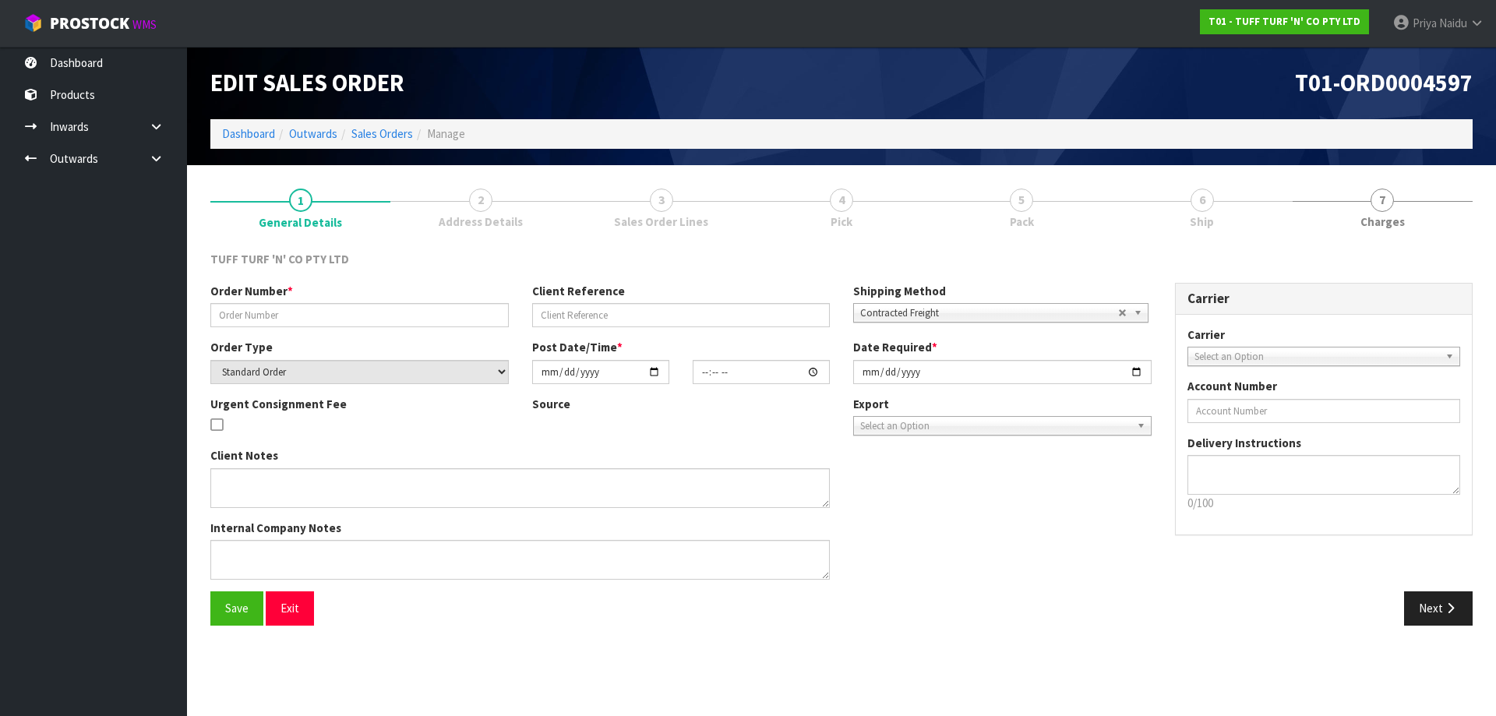
type input "2025-08-12"
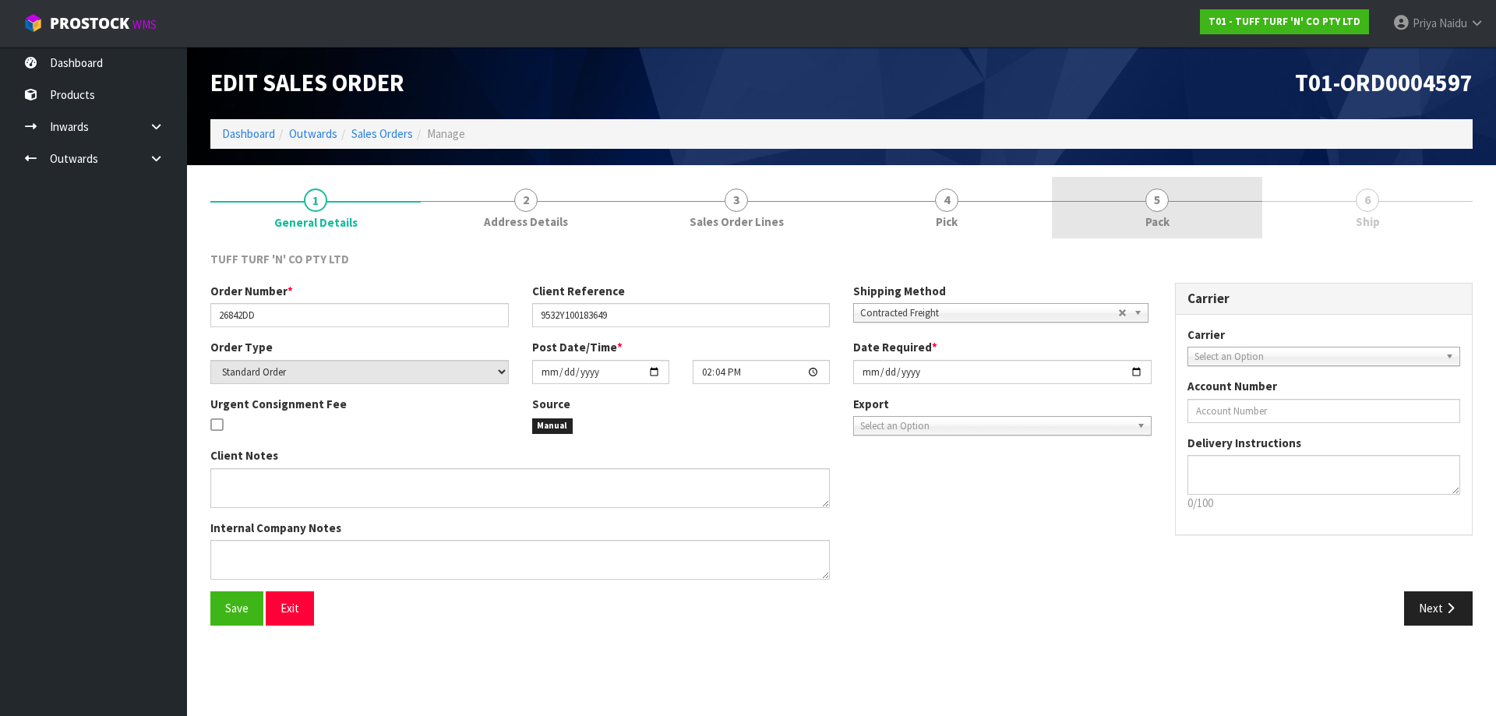
click at [1137, 225] on link "5 Pack" at bounding box center [1157, 208] width 210 height 62
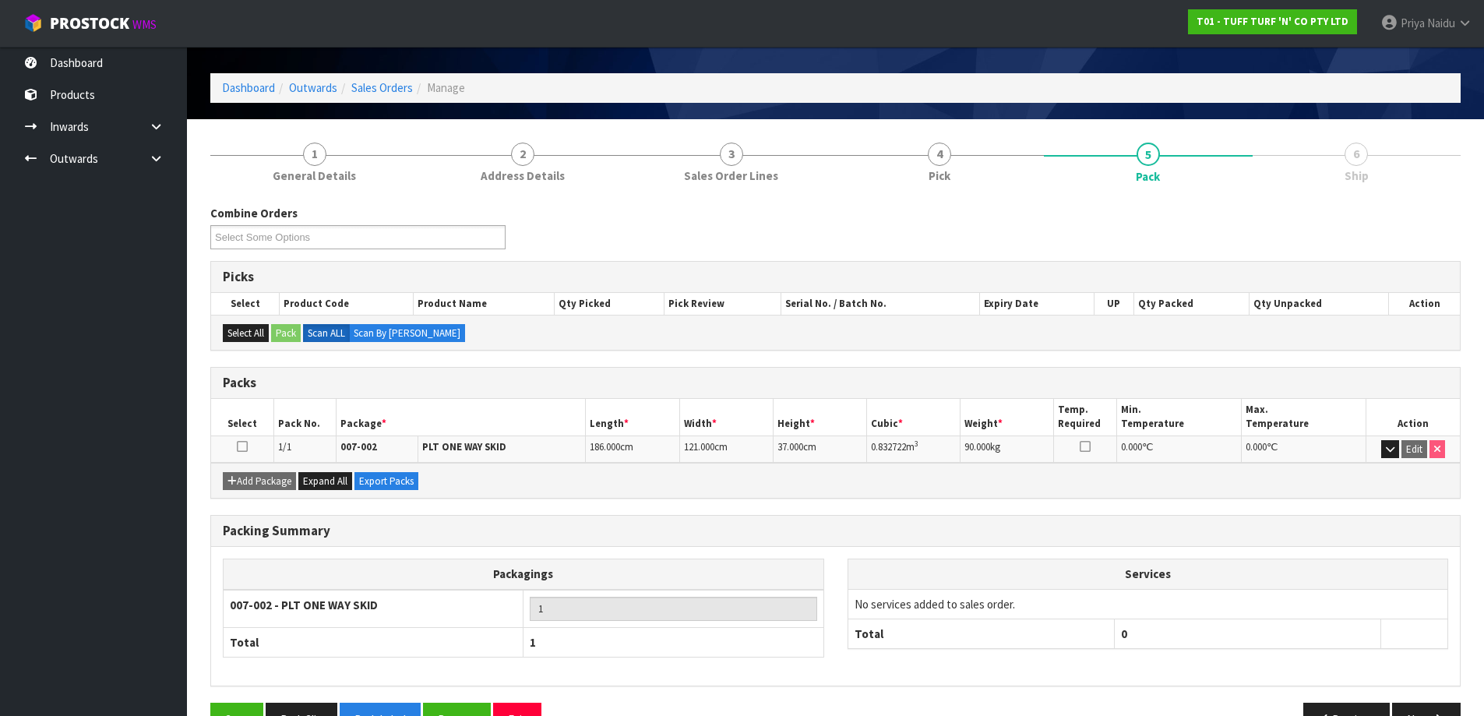
scroll to position [90, 0]
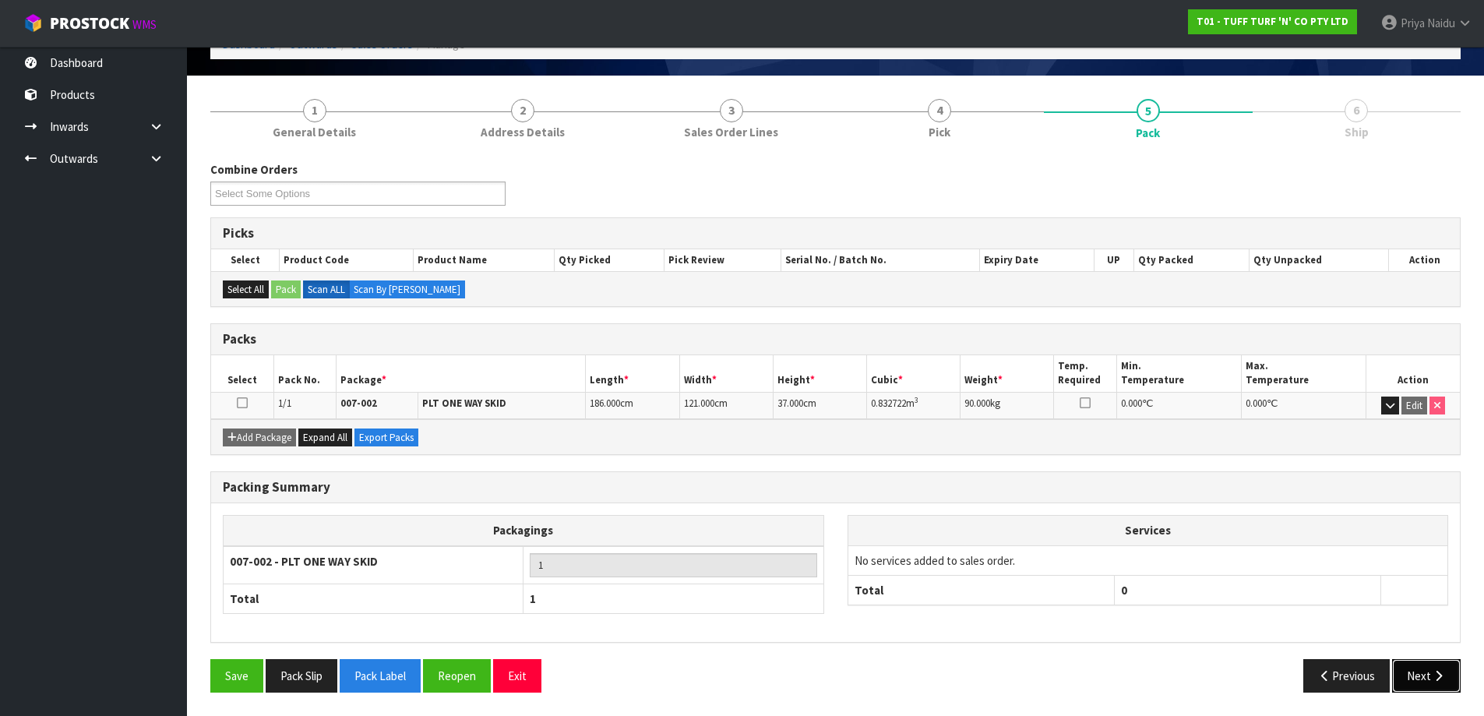
click at [1419, 676] on button "Next" at bounding box center [1426, 675] width 69 height 33
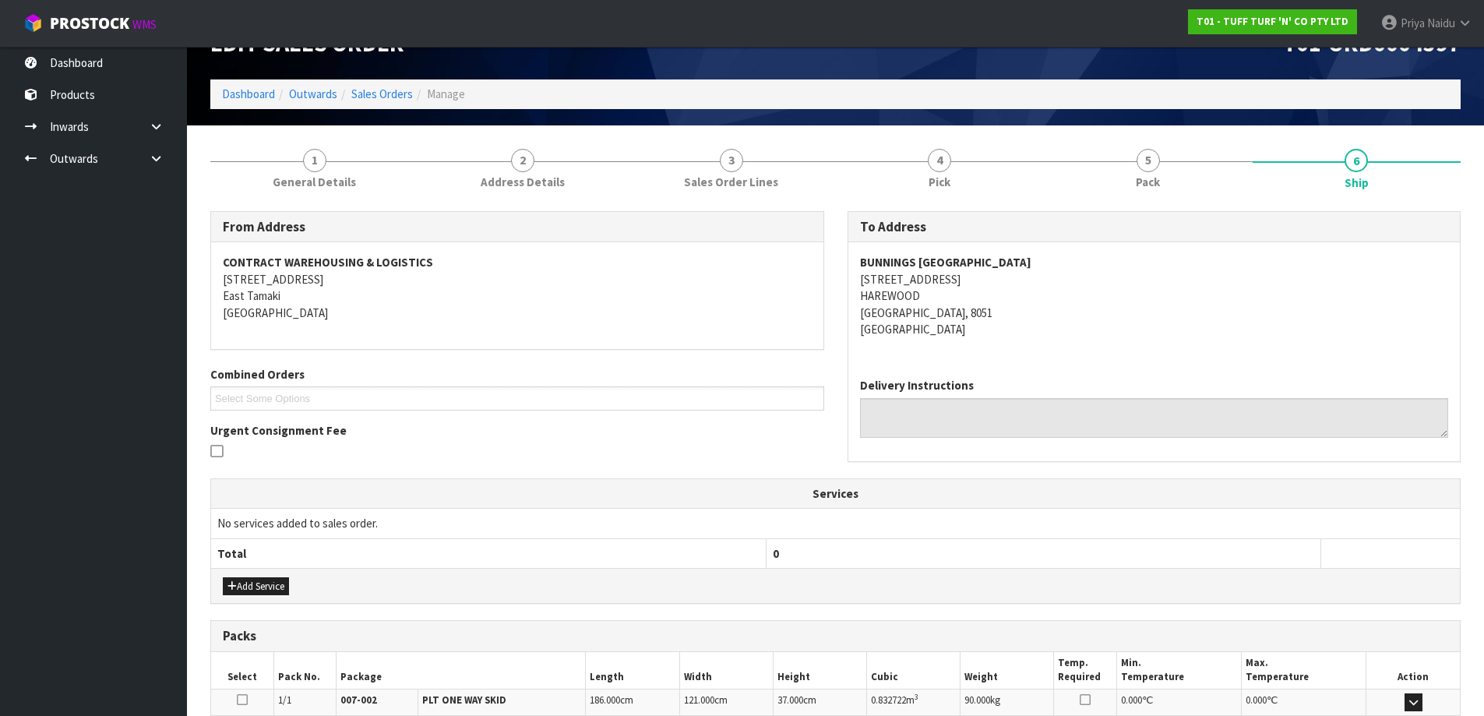
scroll to position [0, 0]
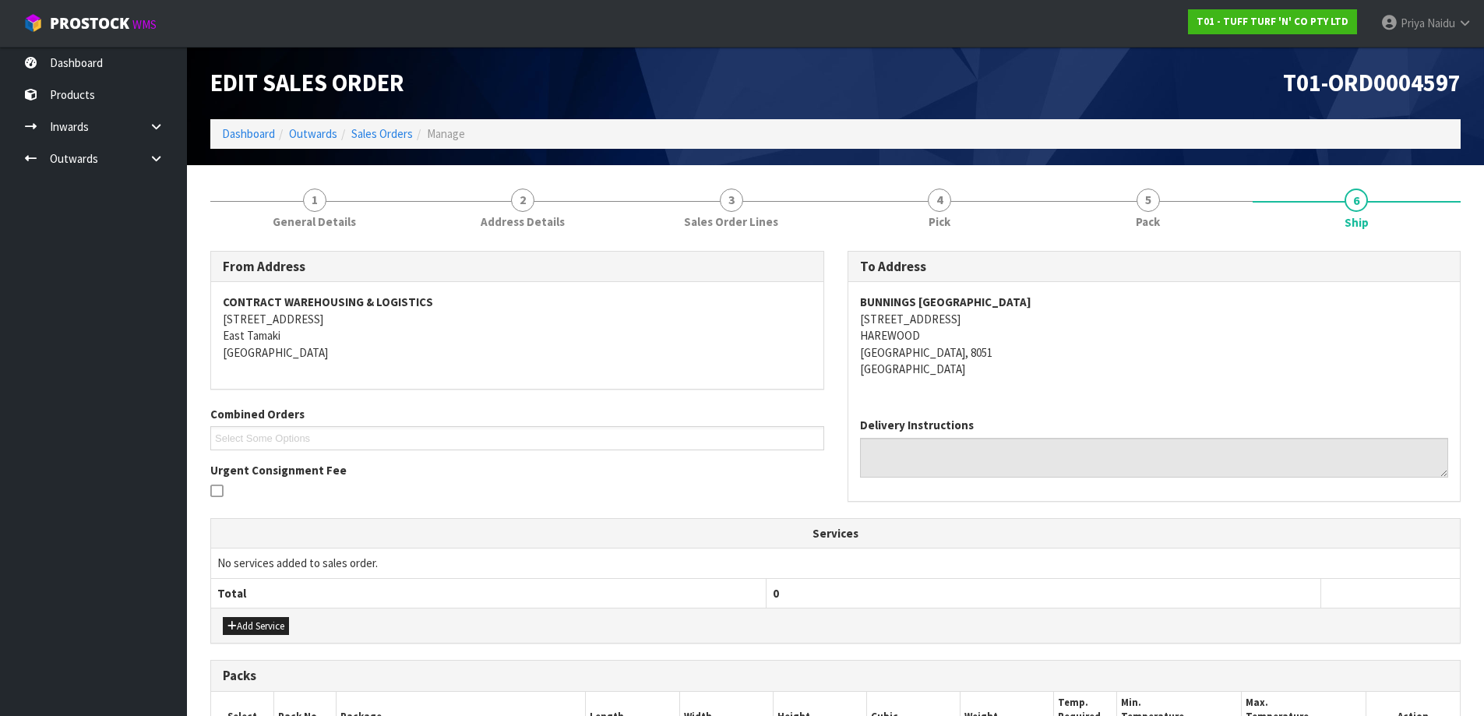
copy strong "BUNNINGS WAREHOUSE CHRISTCHURCH AIRPORT"
drag, startPoint x: 856, startPoint y: 299, endPoint x: 1161, endPoint y: 305, distance: 304.7
click at [1161, 305] on div "BUNNINGS WAREHOUSE CHRISTCHURCH AIRPORT 655 RUSSLEY ROAD HAREWOOD CHRISTCHURCH,…" at bounding box center [1154, 343] width 612 height 123
click at [1085, 377] on address "BUNNINGS WAREHOUSE CHRISTCHURCH AIRPORT 655 RUSSLEY ROAD HAREWOOD CHRISTCHURCH,…" at bounding box center [1154, 335] width 589 height 83
copy address "655 RUSSLEY ROAD HAREWOOD CHRISTCHURCH, 8051"
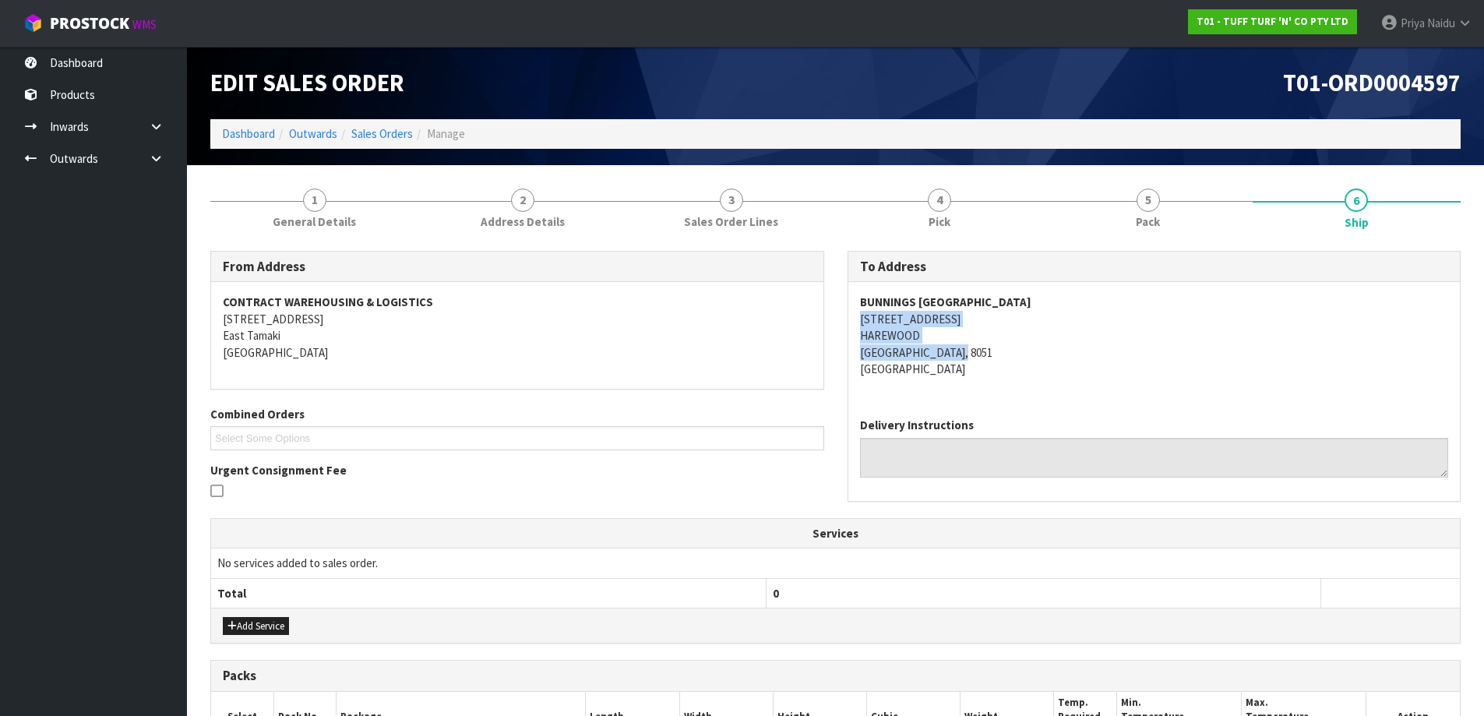
drag, startPoint x: 851, startPoint y: 325, endPoint x: 1010, endPoint y: 356, distance: 162.7
click at [1010, 356] on div "BUNNINGS WAREHOUSE CHRISTCHURCH AIRPORT 655 RUSSLEY ROAD HAREWOOD CHRISTCHURCH,…" at bounding box center [1154, 343] width 612 height 123
click at [1111, 346] on address "BUNNINGS WAREHOUSE CHRISTCHURCH AIRPORT 655 RUSSLEY ROAD HAREWOOD CHRISTCHURCH,…" at bounding box center [1154, 335] width 589 height 83
copy address "655 RUSSLEY ROAD"
drag, startPoint x: 844, startPoint y: 317, endPoint x: 998, endPoint y: 323, distance: 154.3
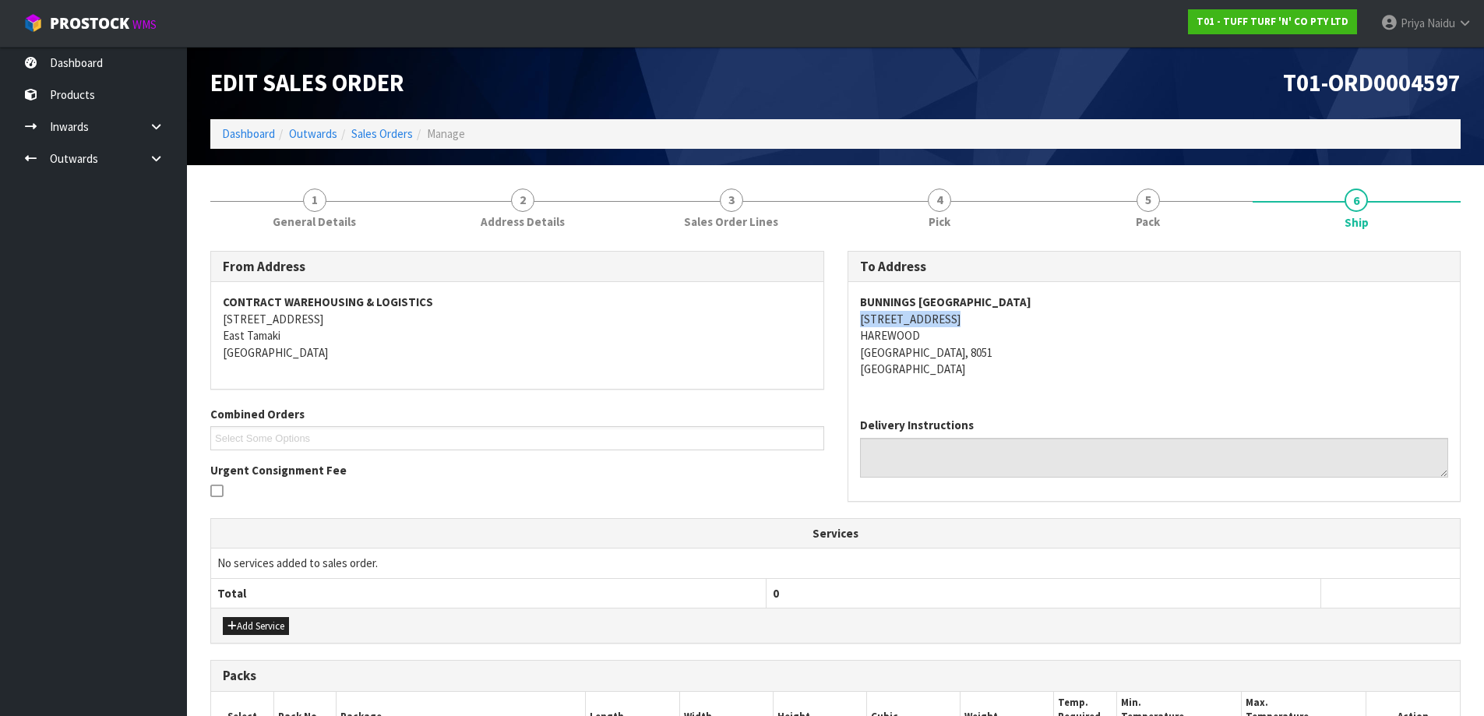
click at [998, 323] on div "To Address BUNNINGS WAREHOUSE CHRISTCHURCH AIRPORT 655 RUSSLEY ROAD HAREWOOD CH…" at bounding box center [1154, 384] width 637 height 267
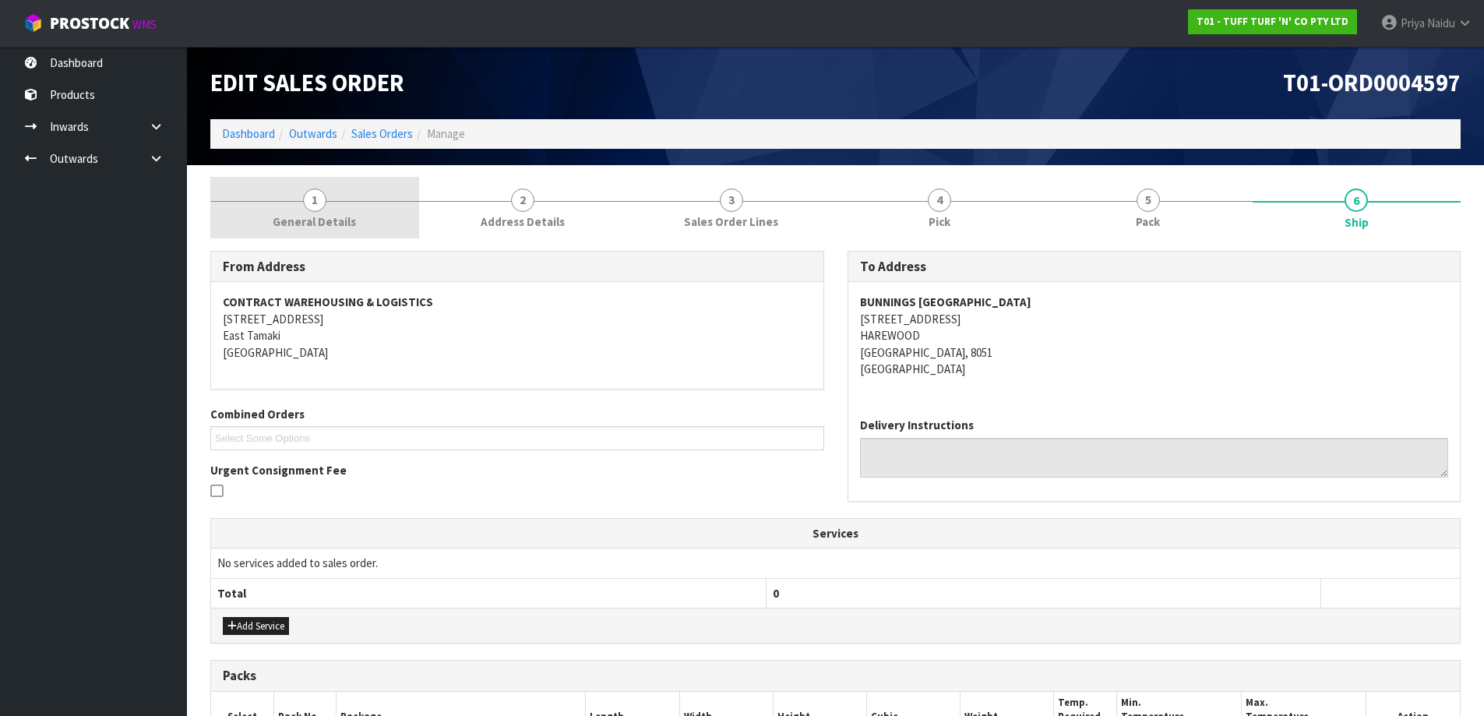
click at [337, 189] on link "1 General Details" at bounding box center [314, 208] width 209 height 62
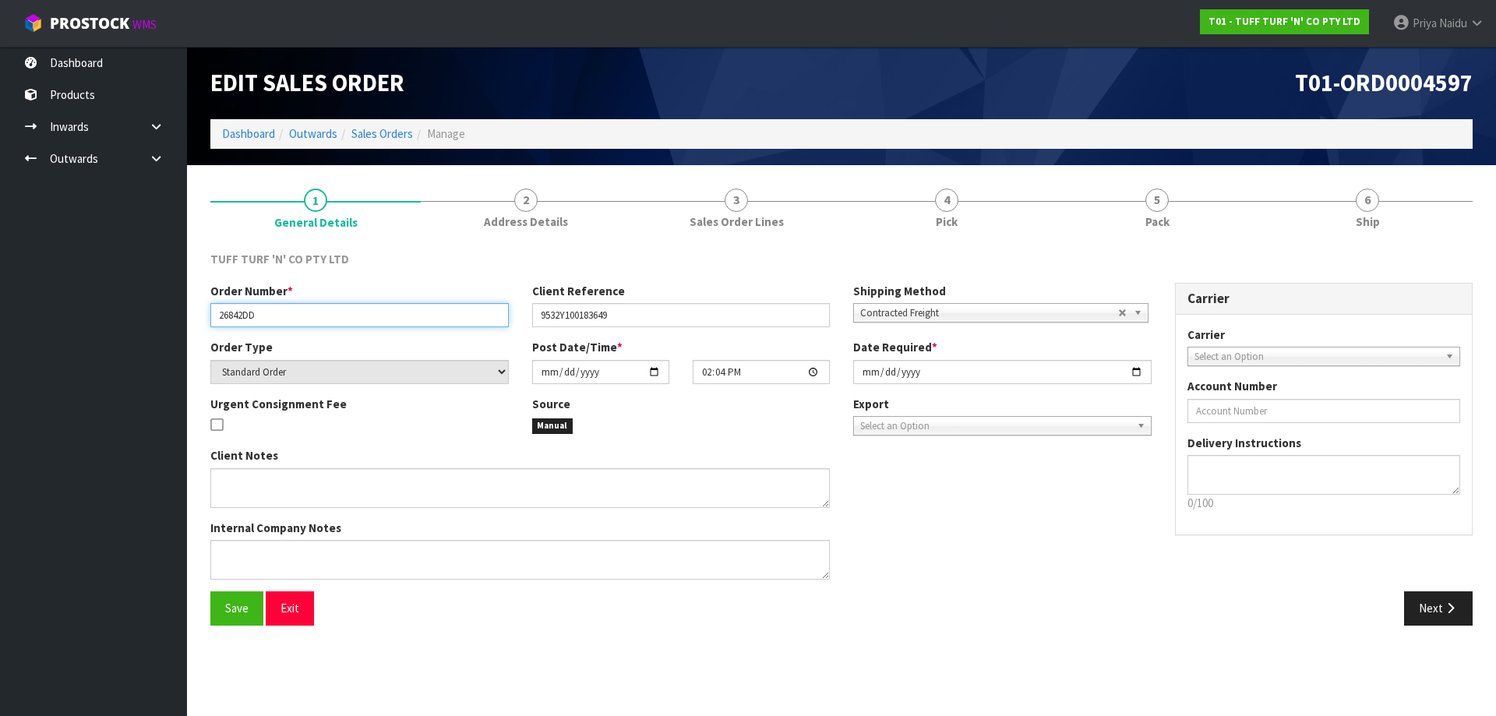
drag, startPoint x: 213, startPoint y: 309, endPoint x: 284, endPoint y: 309, distance: 70.1
click at [284, 309] on input "26842DD" at bounding box center [359, 315] width 298 height 24
drag, startPoint x: 535, startPoint y: 311, endPoint x: 641, endPoint y: 307, distance: 106.0
click at [641, 308] on input "9532Y100183649" at bounding box center [681, 315] width 298 height 24
click at [1278, 166] on section "1 General Details 2 Address Details 3 Sales Order Lines 4 Pick 5 Pack 6 Ship TU…" at bounding box center [841, 407] width 1309 height 484
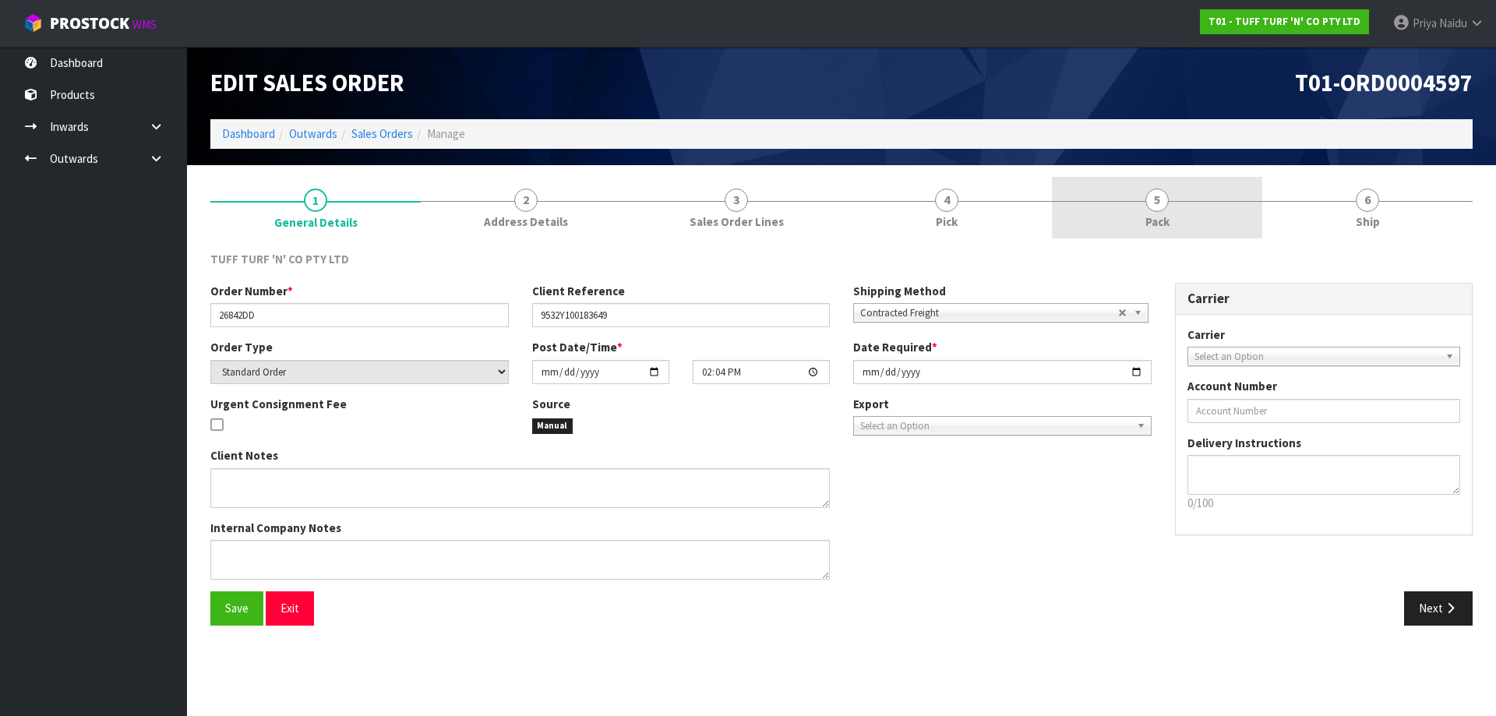
click at [1207, 199] on link "5 Pack" at bounding box center [1157, 208] width 210 height 62
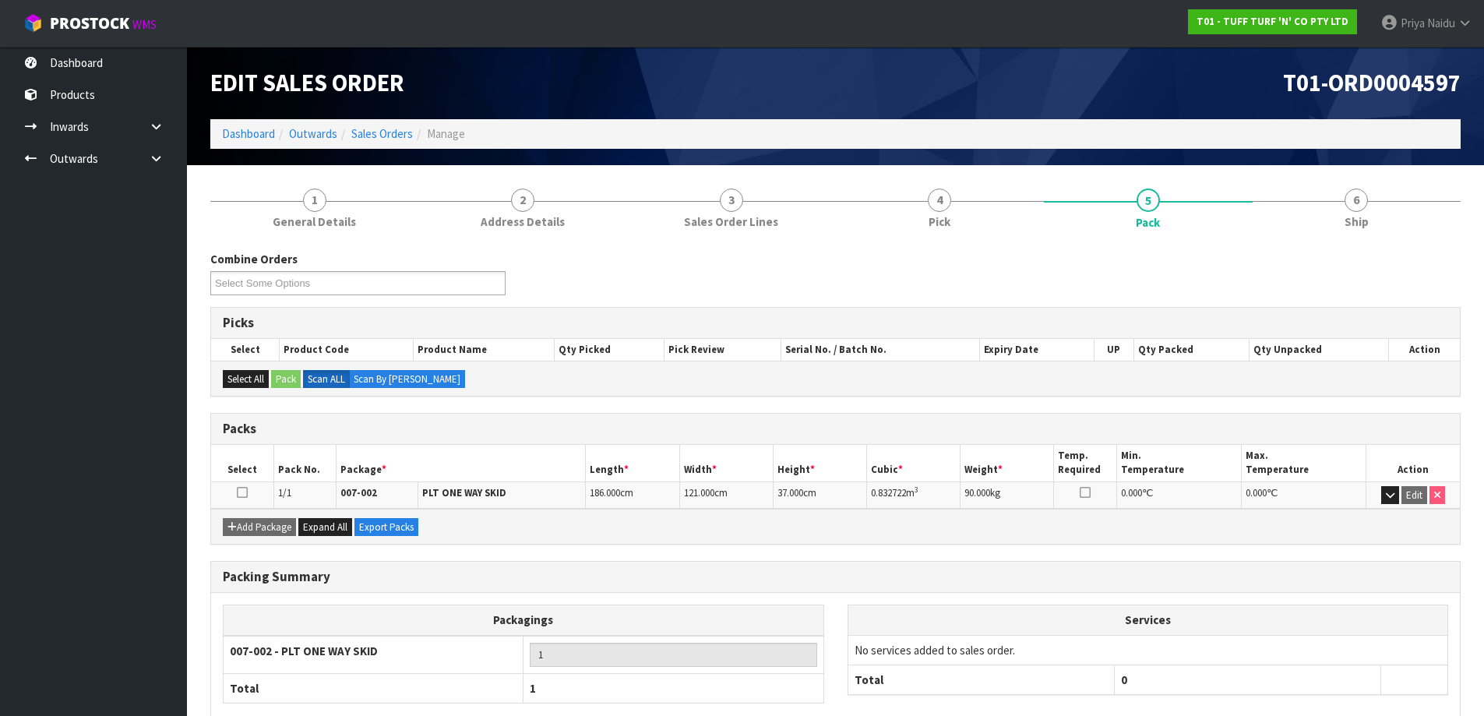
scroll to position [78, 0]
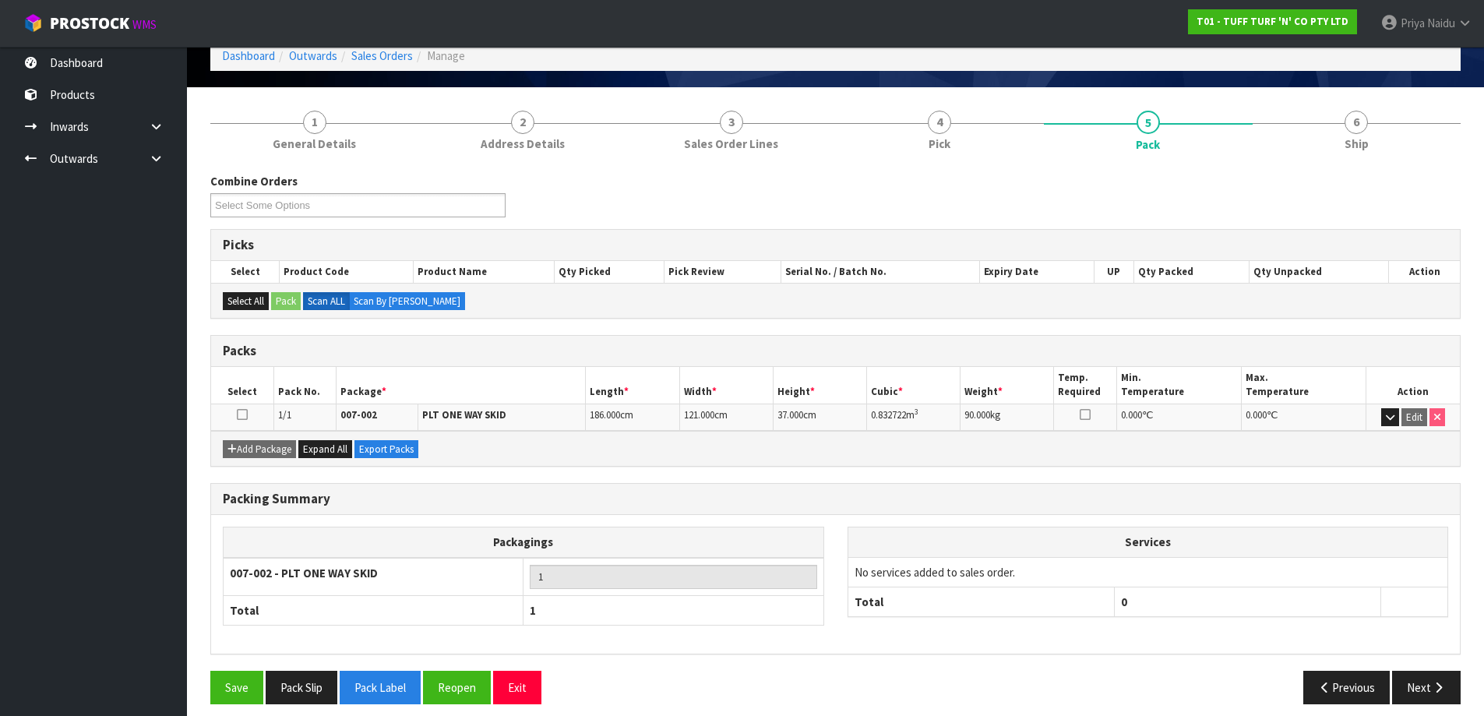
drag, startPoint x: 545, startPoint y: 124, endPoint x: 580, endPoint y: 126, distance: 35.1
click at [547, 125] on link "2 Address Details" at bounding box center [523, 130] width 209 height 62
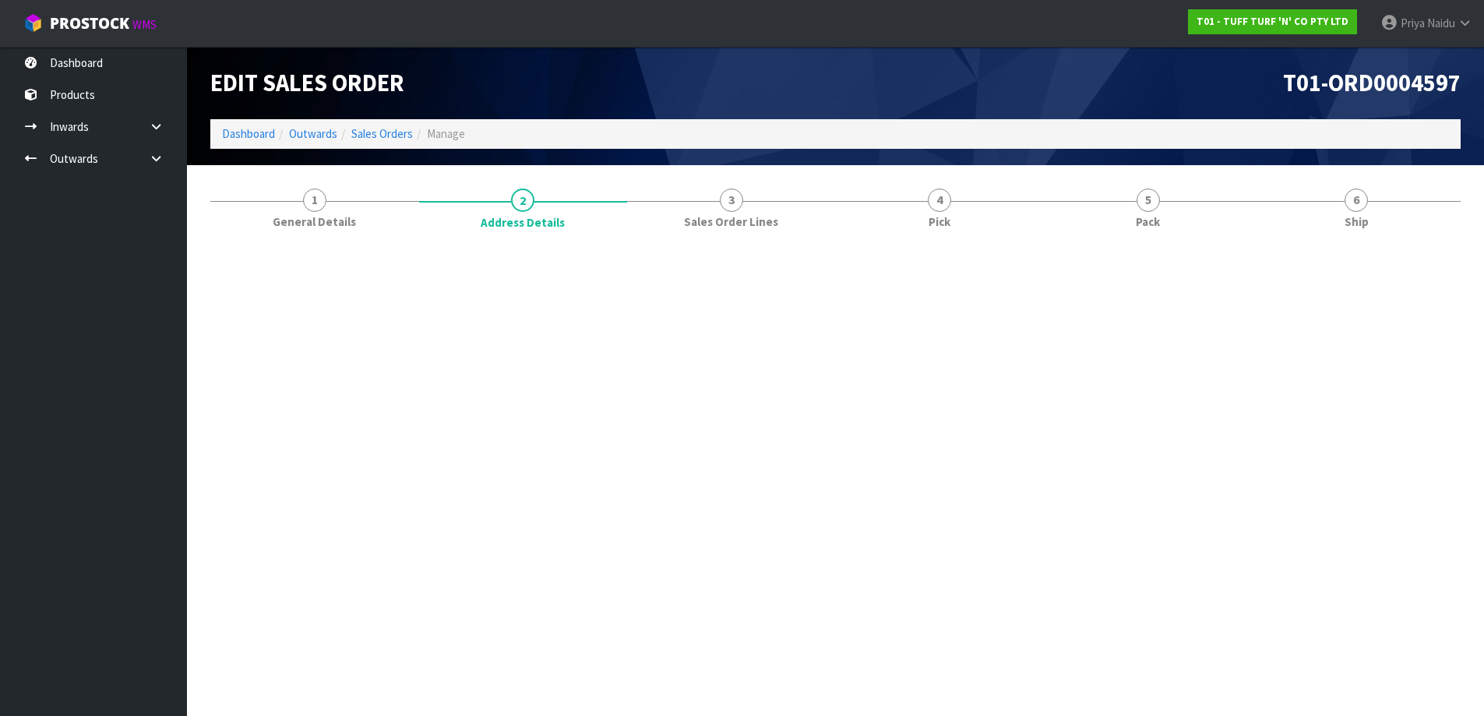
scroll to position [0, 0]
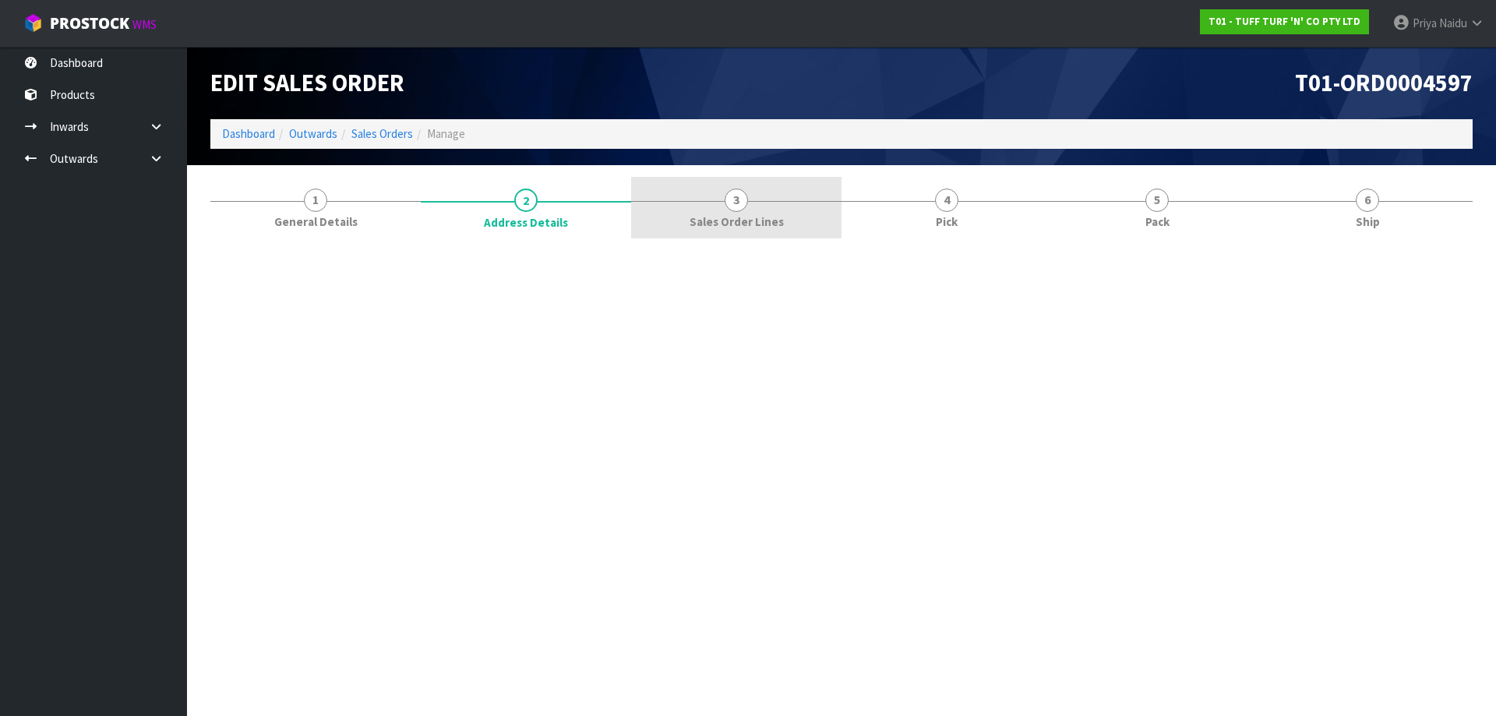
click at [709, 217] on span "Sales Order Lines" at bounding box center [736, 221] width 94 height 16
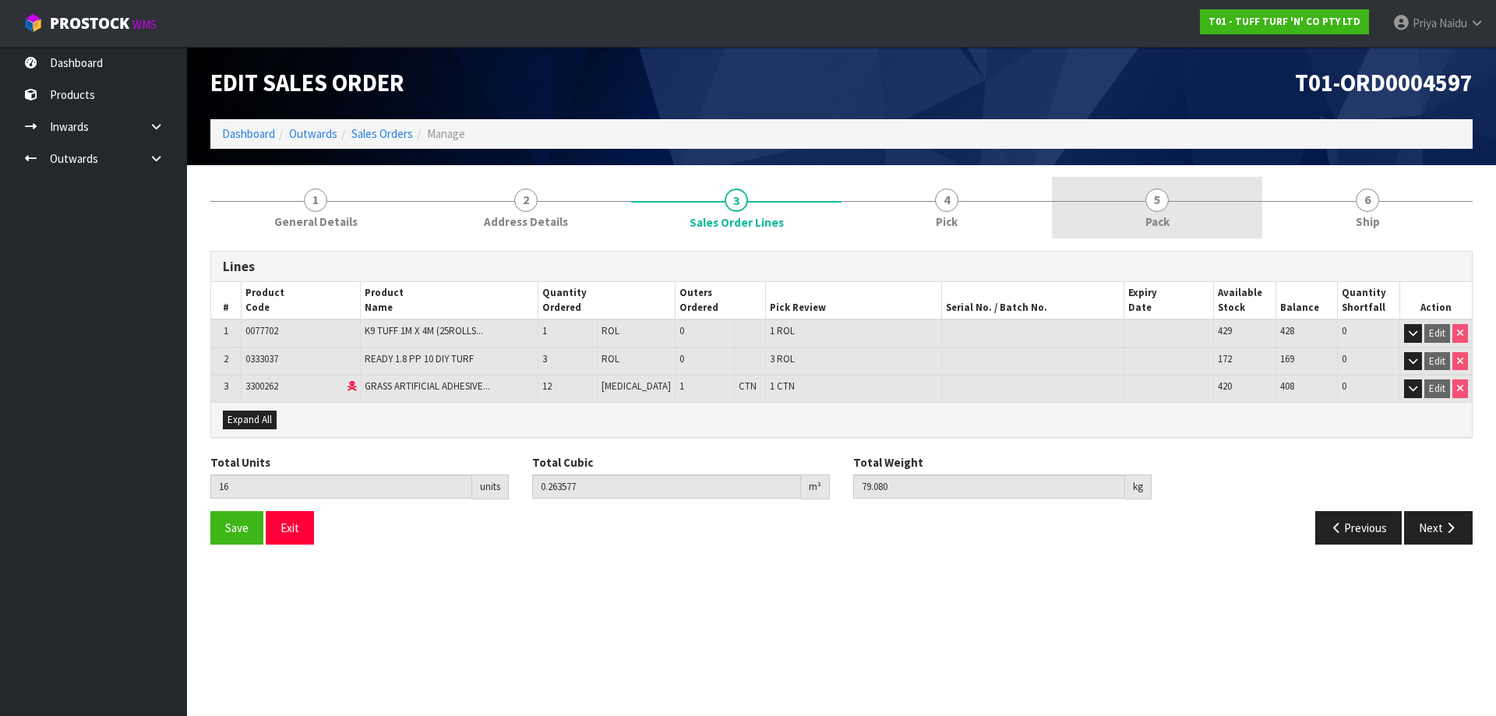
click at [1165, 227] on span "Pack" at bounding box center [1157, 221] width 24 height 16
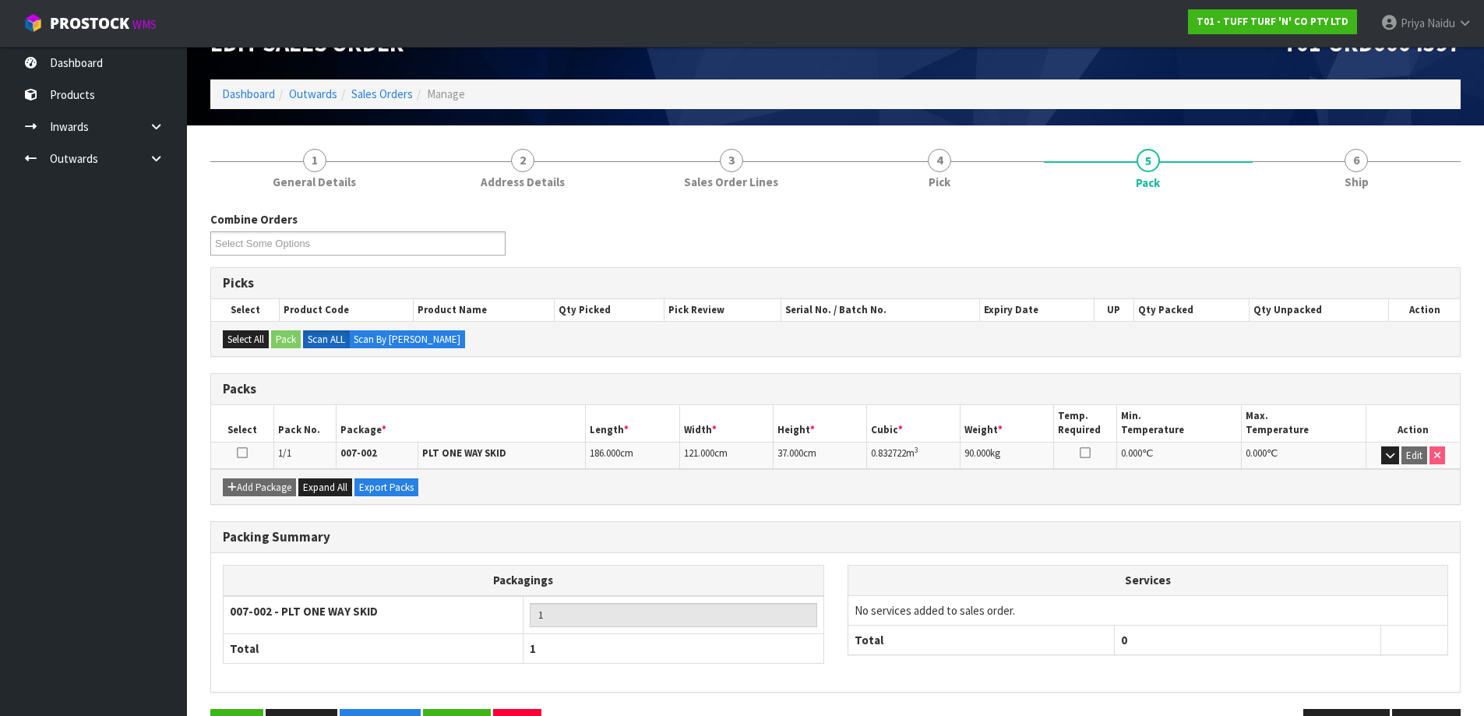
scroll to position [78, 0]
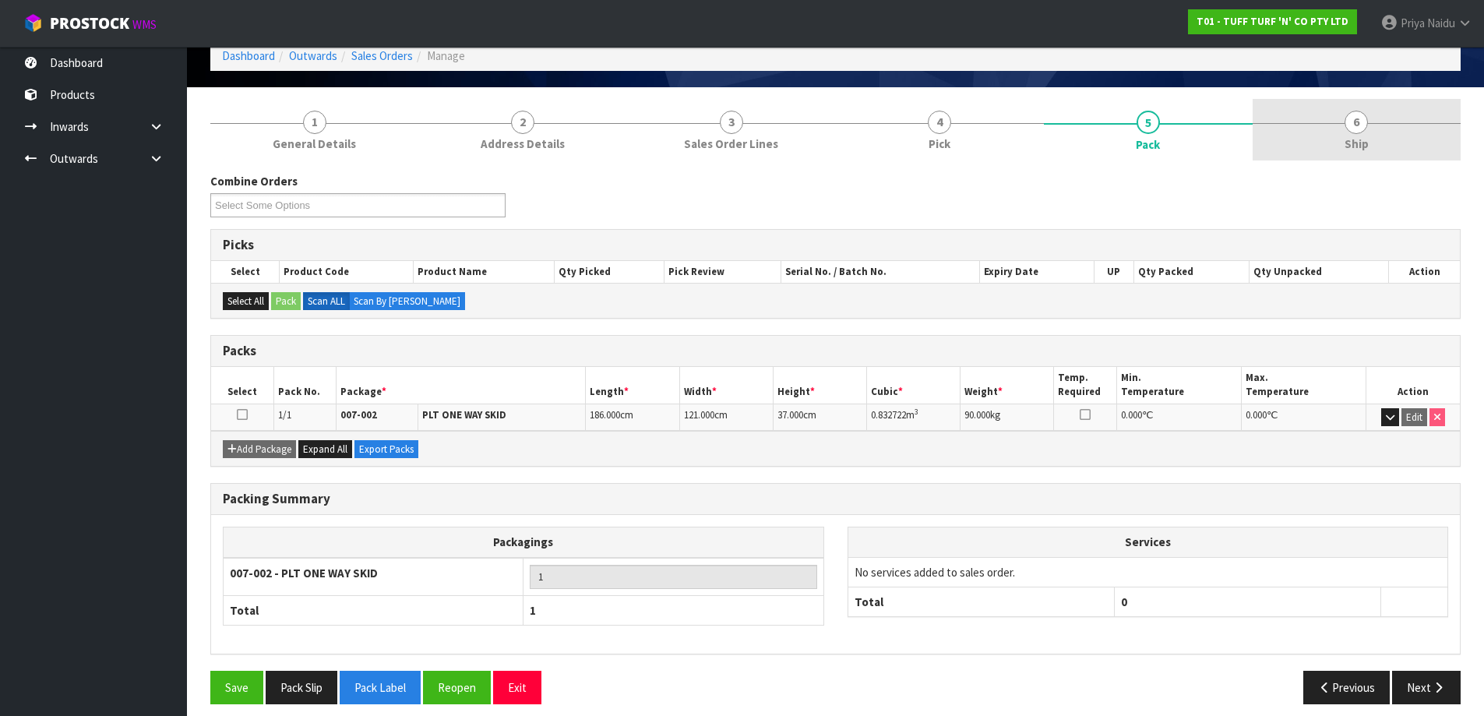
click at [1303, 141] on link "6 Ship" at bounding box center [1357, 130] width 209 height 62
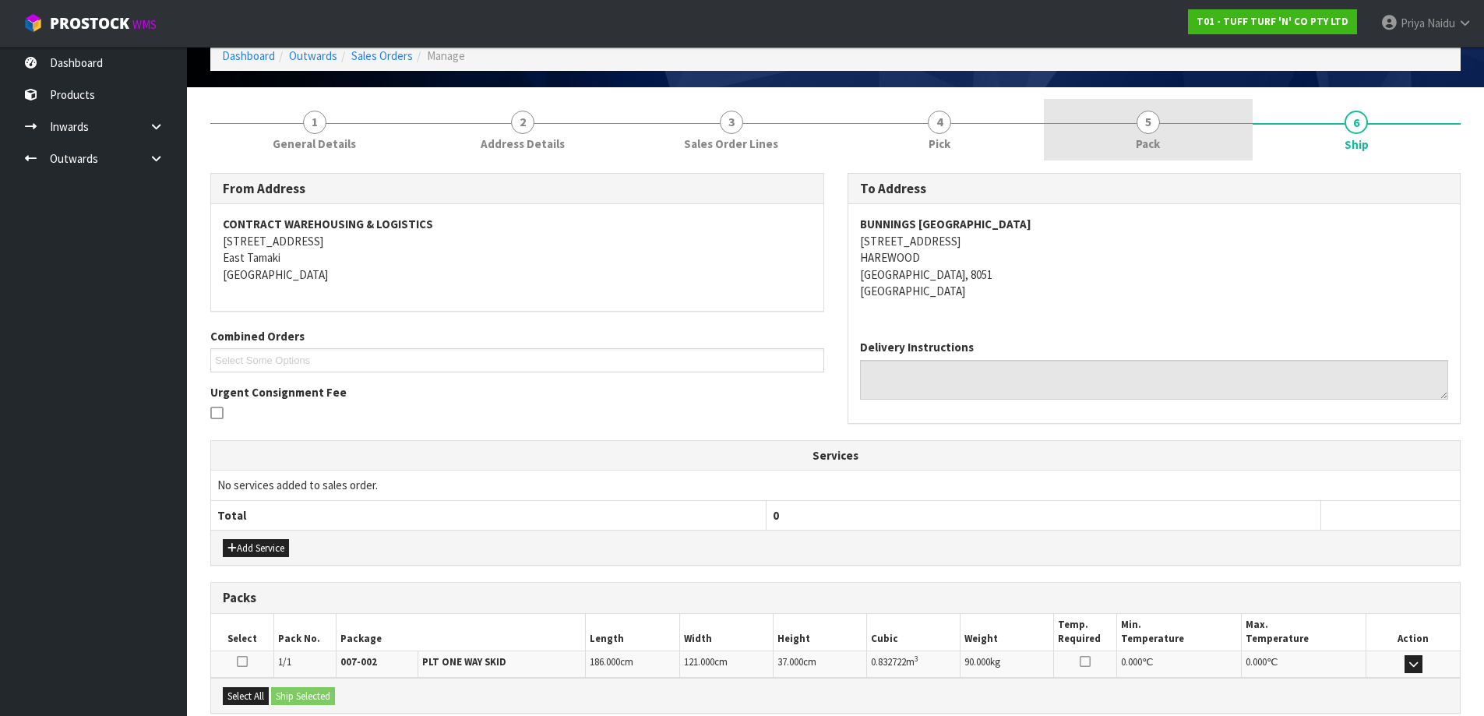
click at [1134, 157] on link "5 Pack" at bounding box center [1148, 130] width 209 height 62
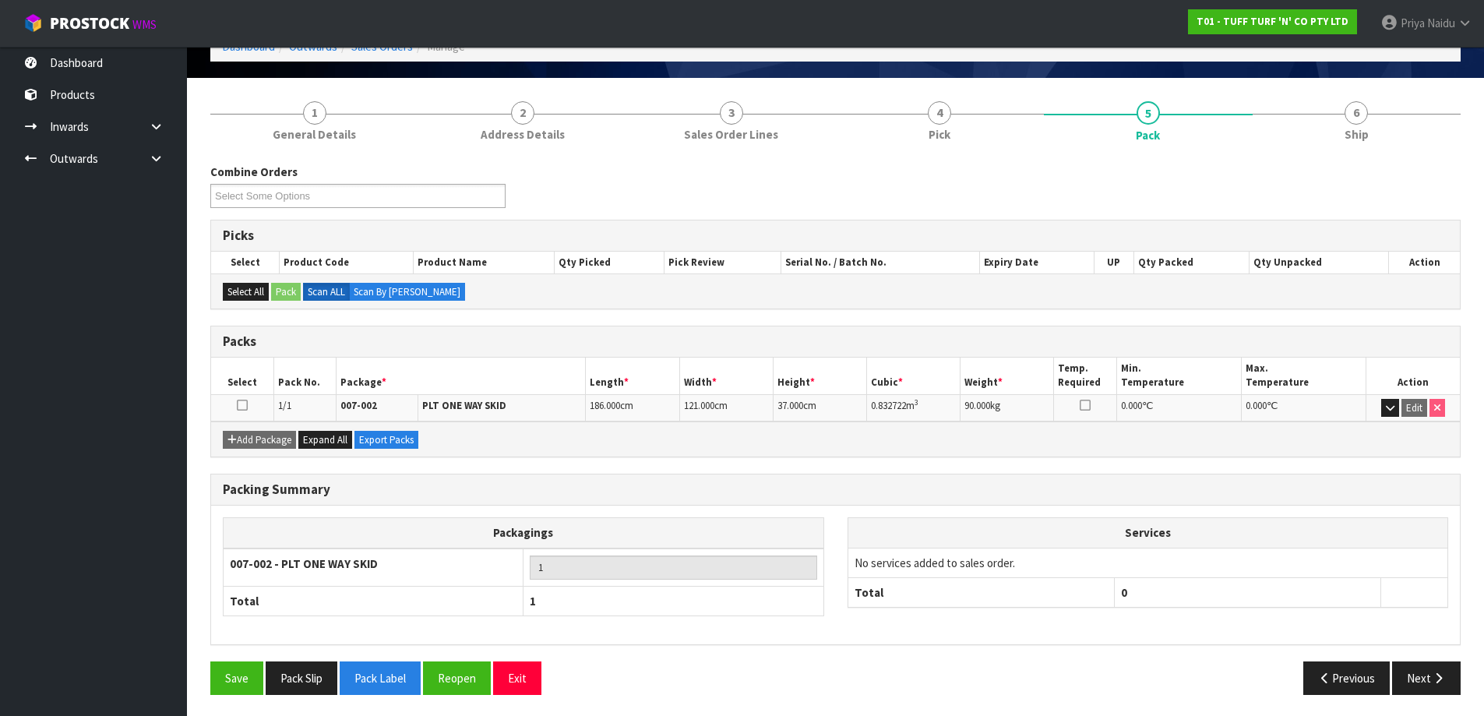
scroll to position [90, 0]
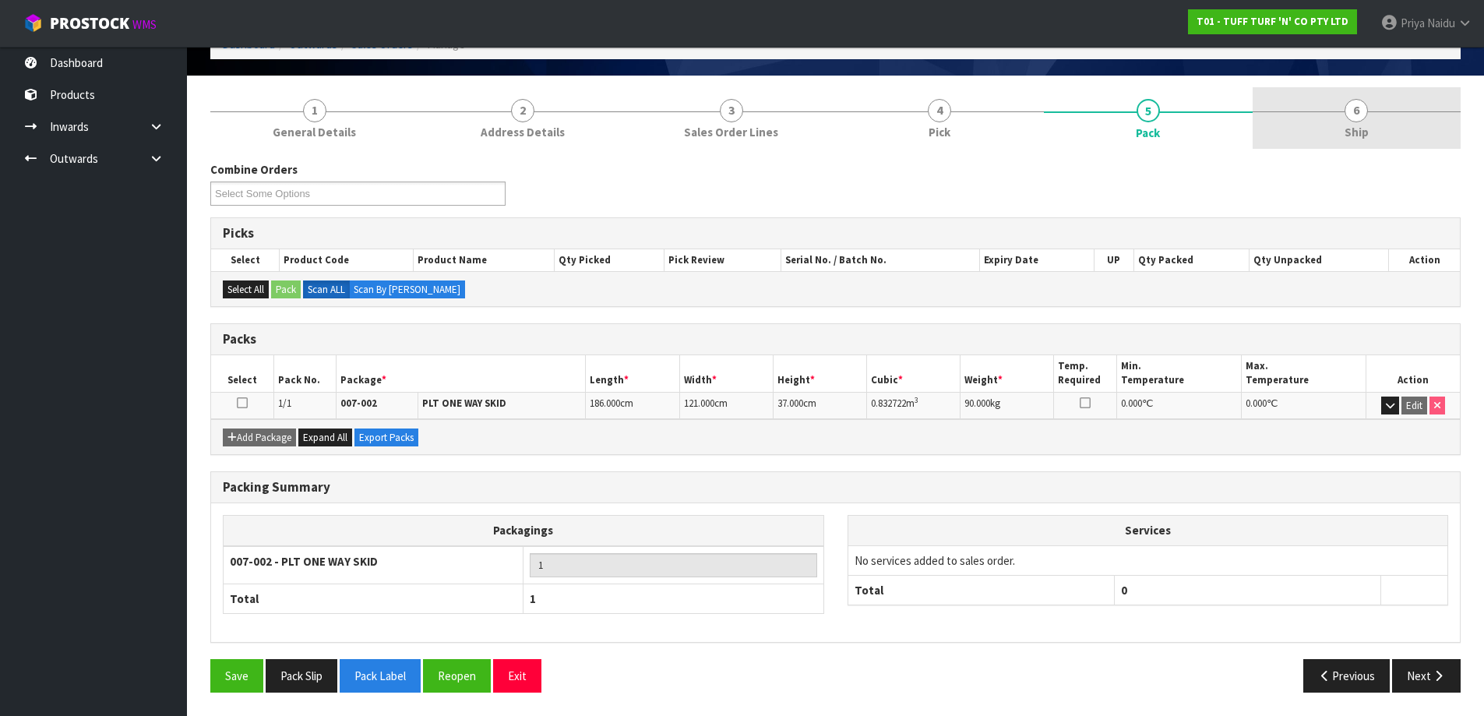
click at [1331, 141] on link "6 Ship" at bounding box center [1357, 118] width 209 height 62
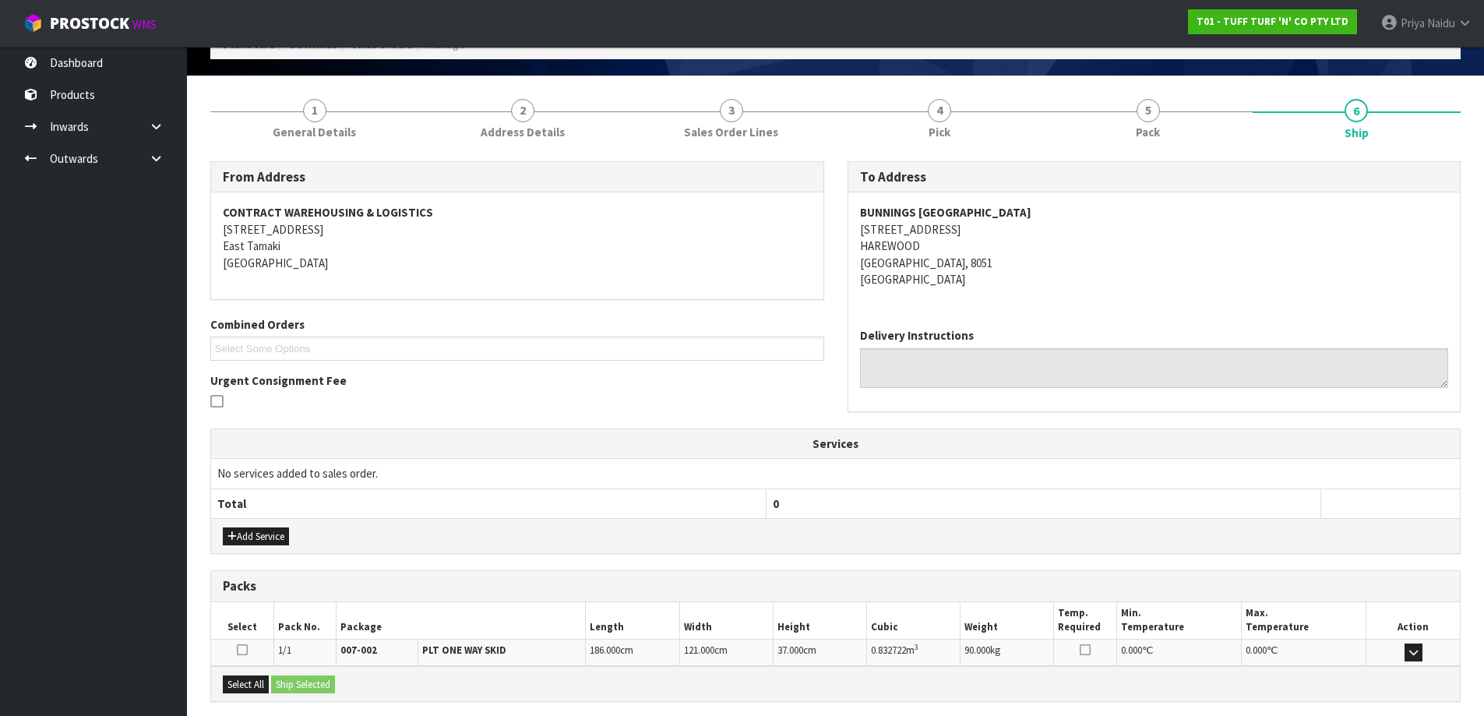
click at [1114, 152] on div "From Address CONTRACT WAREHOUSING & LOGISTICS 17 Allens Road East Tamaki Auckla…" at bounding box center [835, 504] width 1250 height 709
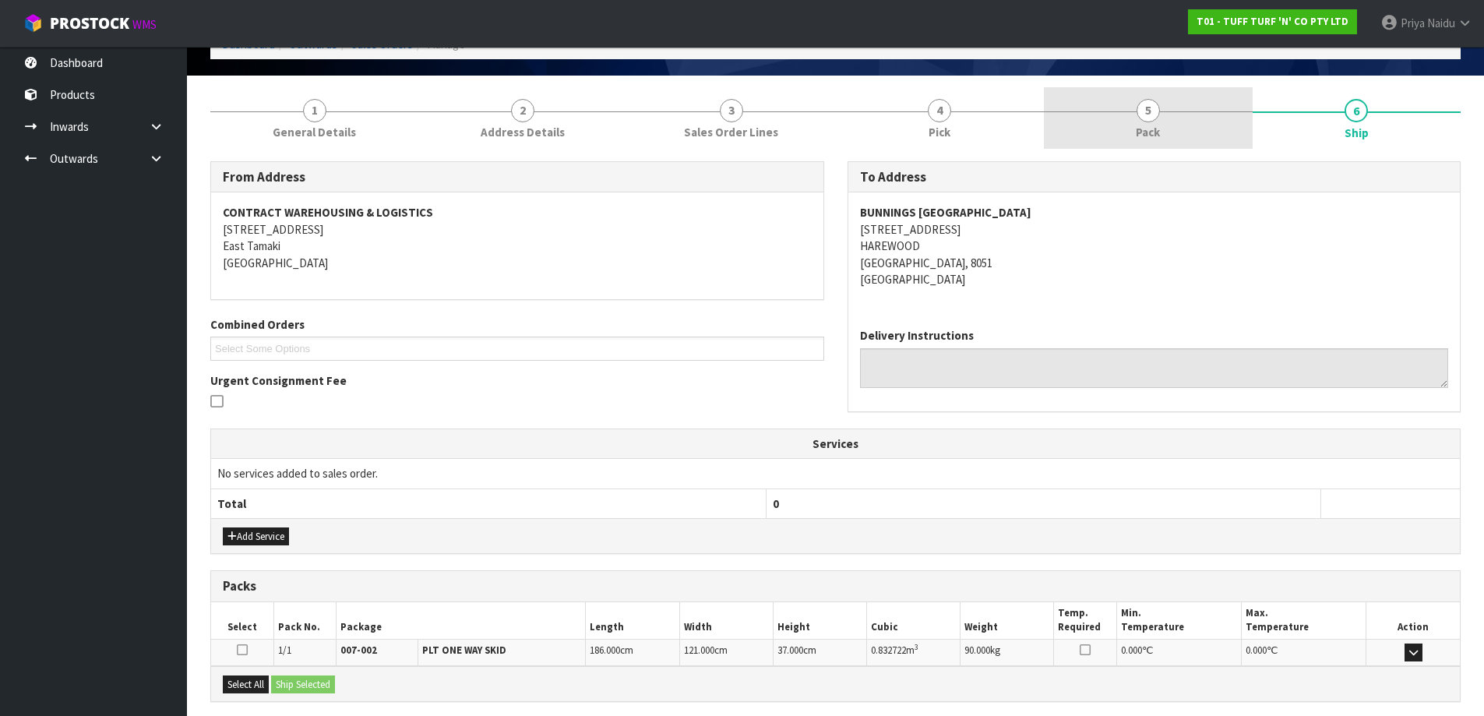
click at [1115, 143] on link "5 Pack" at bounding box center [1148, 118] width 209 height 62
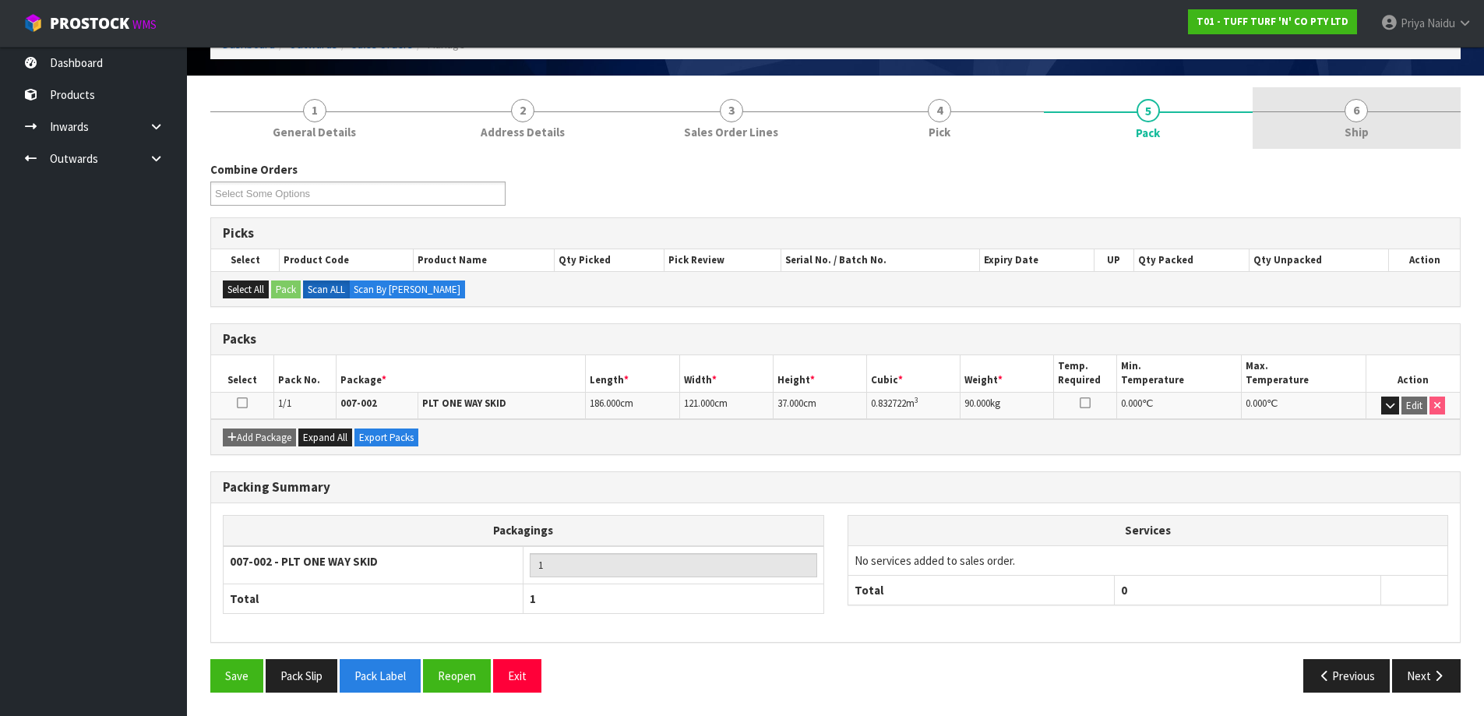
click at [1367, 139] on span "Ship" at bounding box center [1357, 132] width 24 height 16
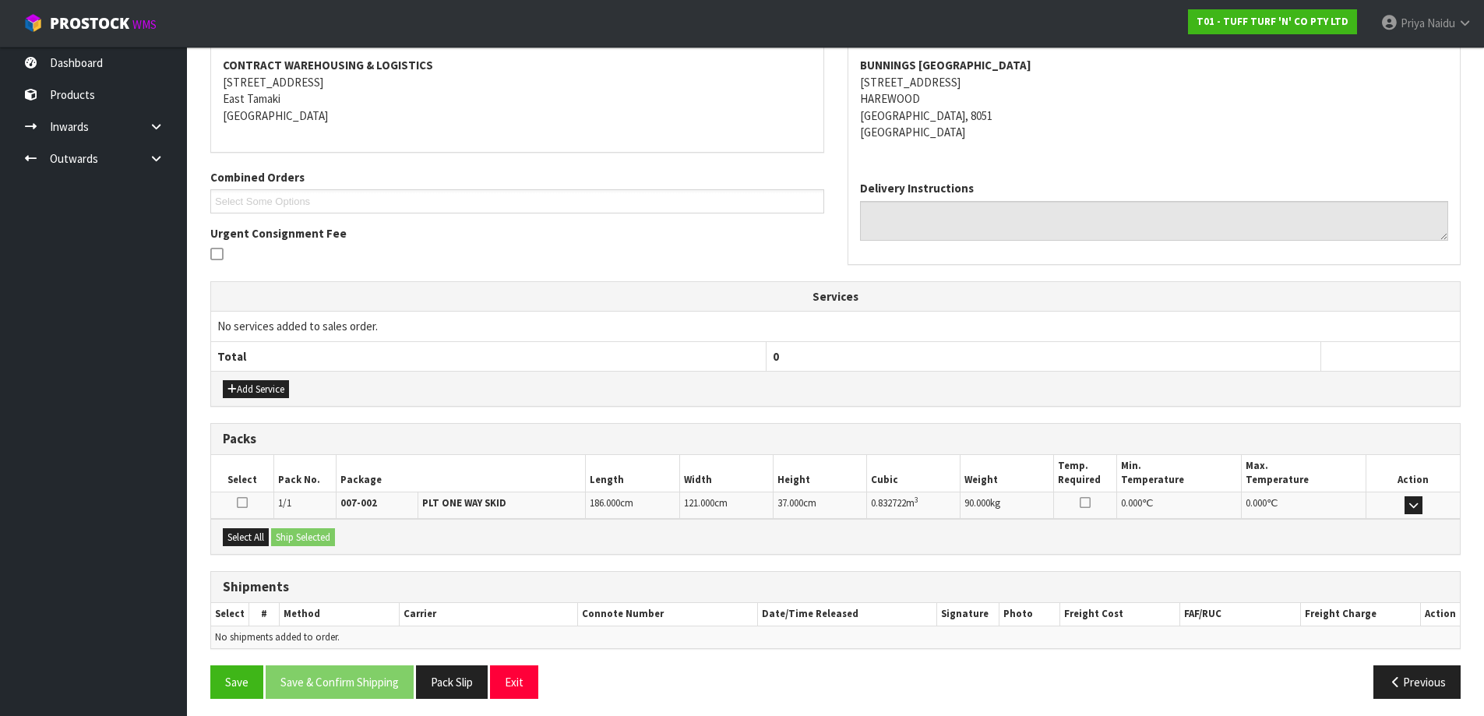
scroll to position [243, 0]
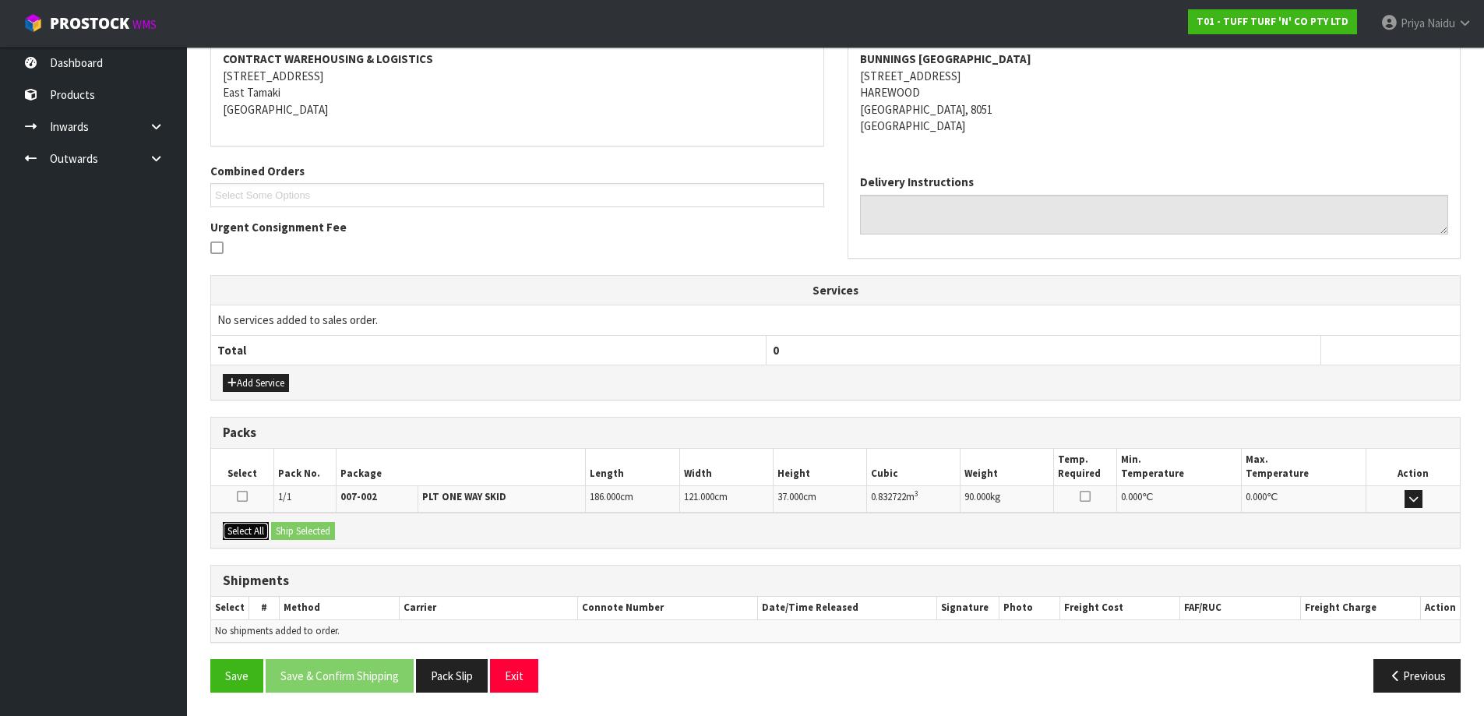
click at [234, 524] on button "Select All" at bounding box center [246, 531] width 46 height 19
click at [290, 530] on button "Ship Selected" at bounding box center [303, 531] width 64 height 19
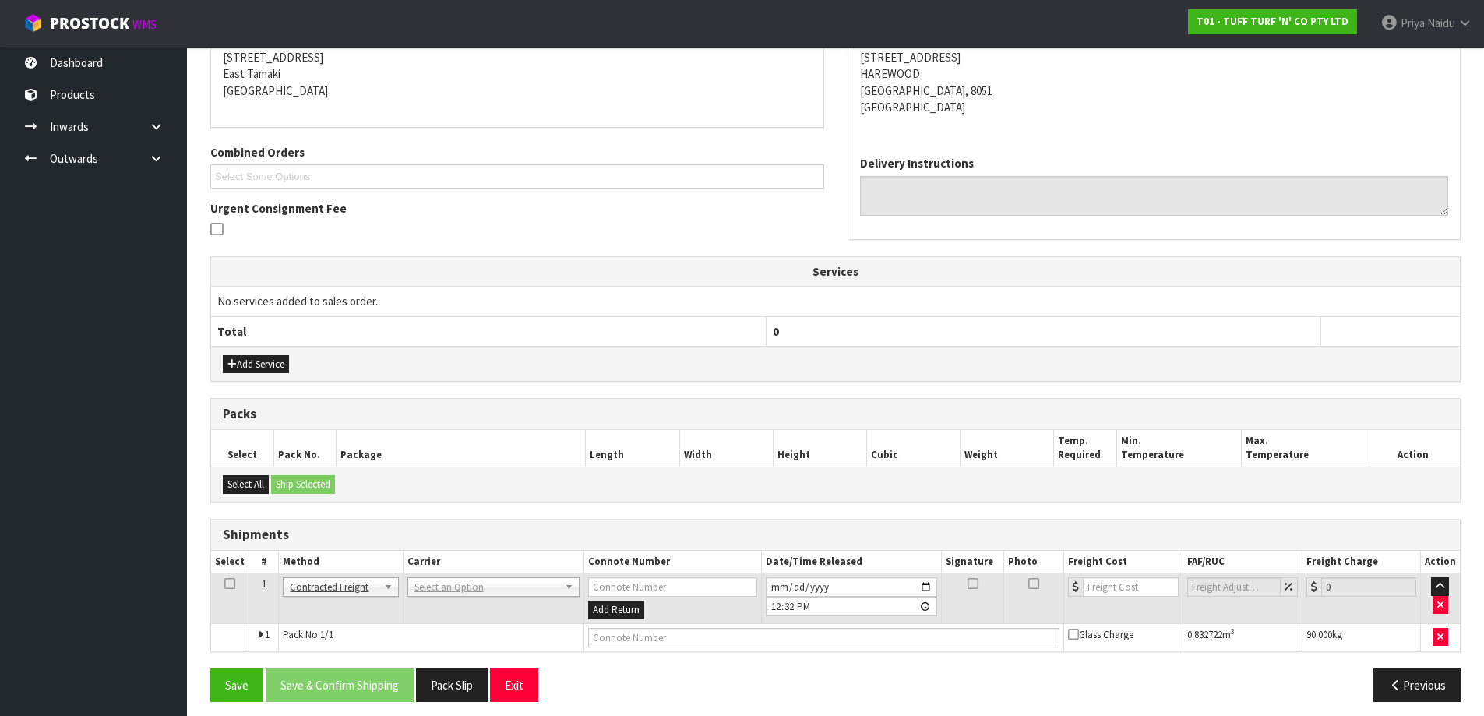
scroll to position [271, 0]
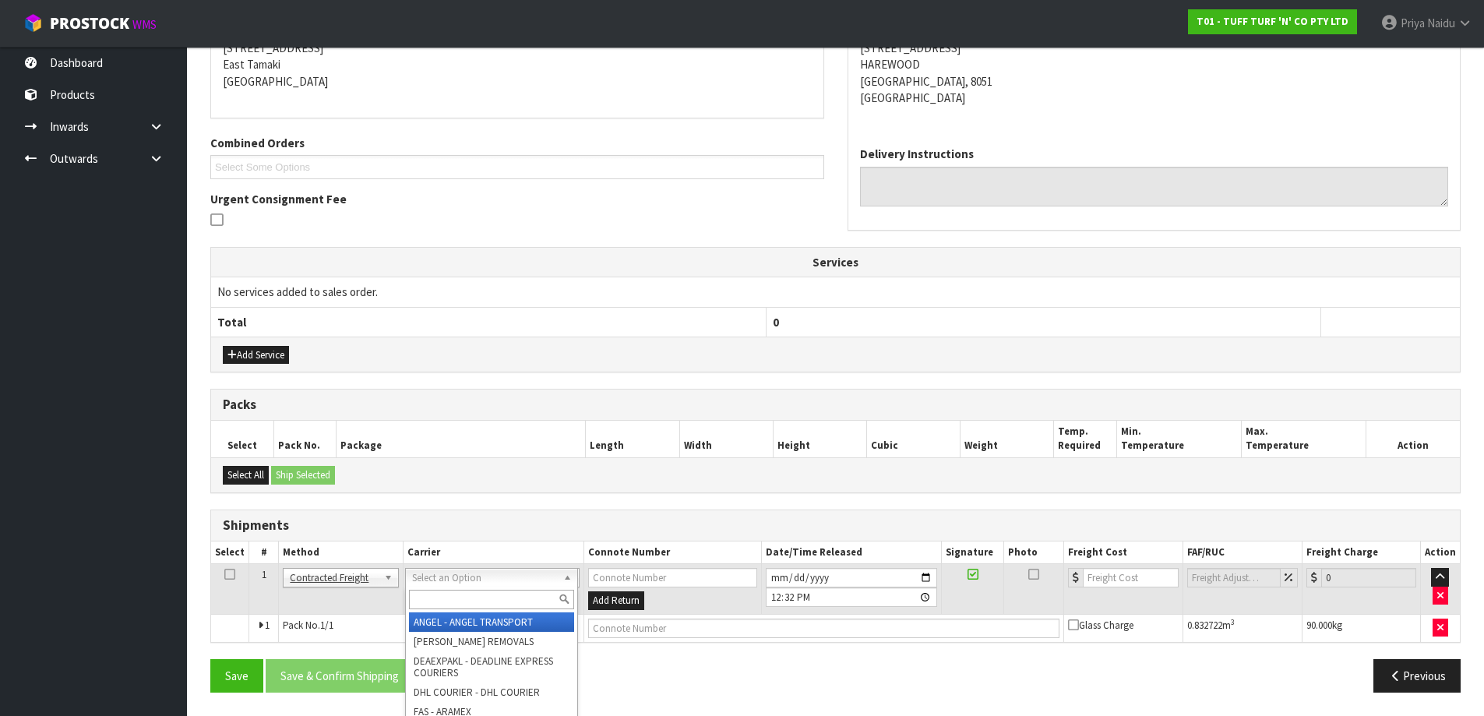
drag, startPoint x: 459, startPoint y: 595, endPoint x: 458, endPoint y: 603, distance: 7.8
click at [458, 602] on input "text" at bounding box center [491, 599] width 165 height 19
type input "MF"
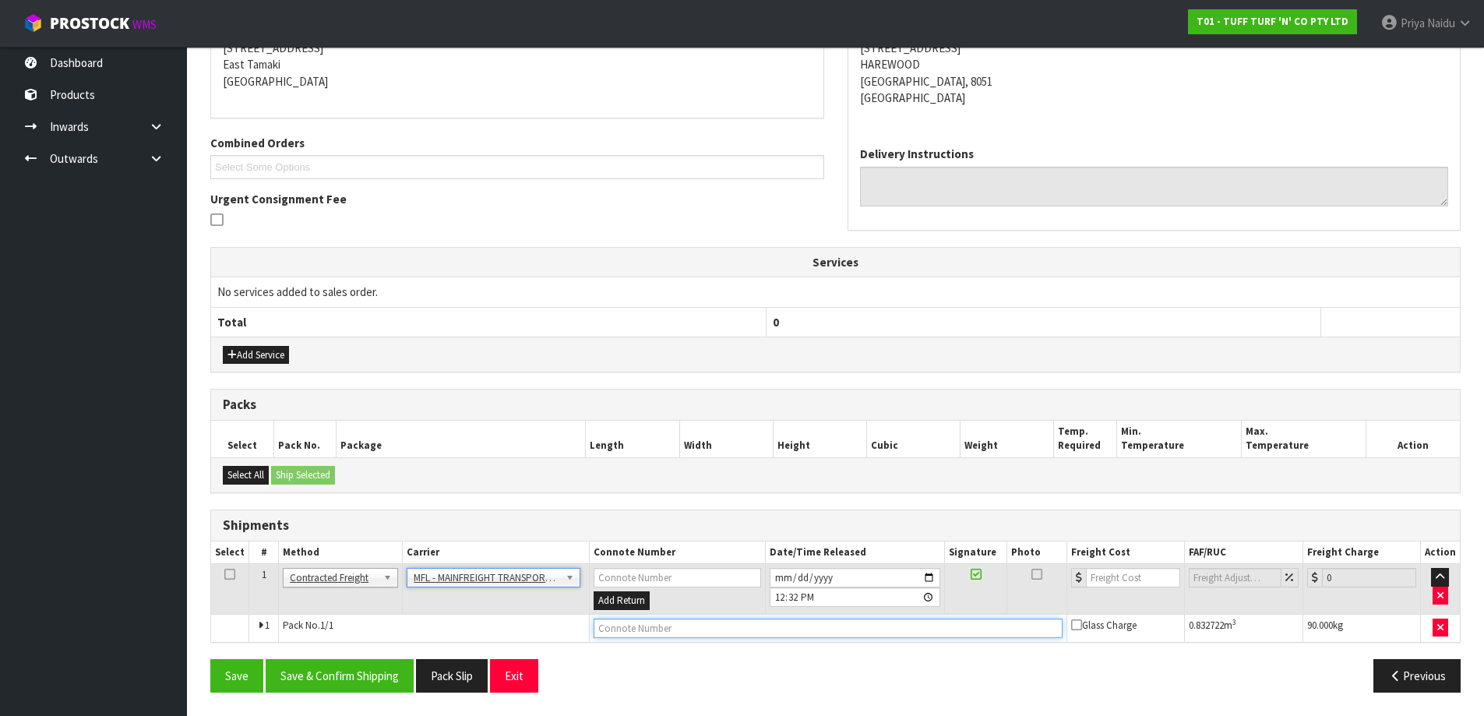
click at [700, 630] on input "text" at bounding box center [828, 628] width 469 height 19
paste input "FWM58263189"
type input "FWM58263189"
click at [252, 357] on button "Add Service" at bounding box center [256, 355] width 66 height 19
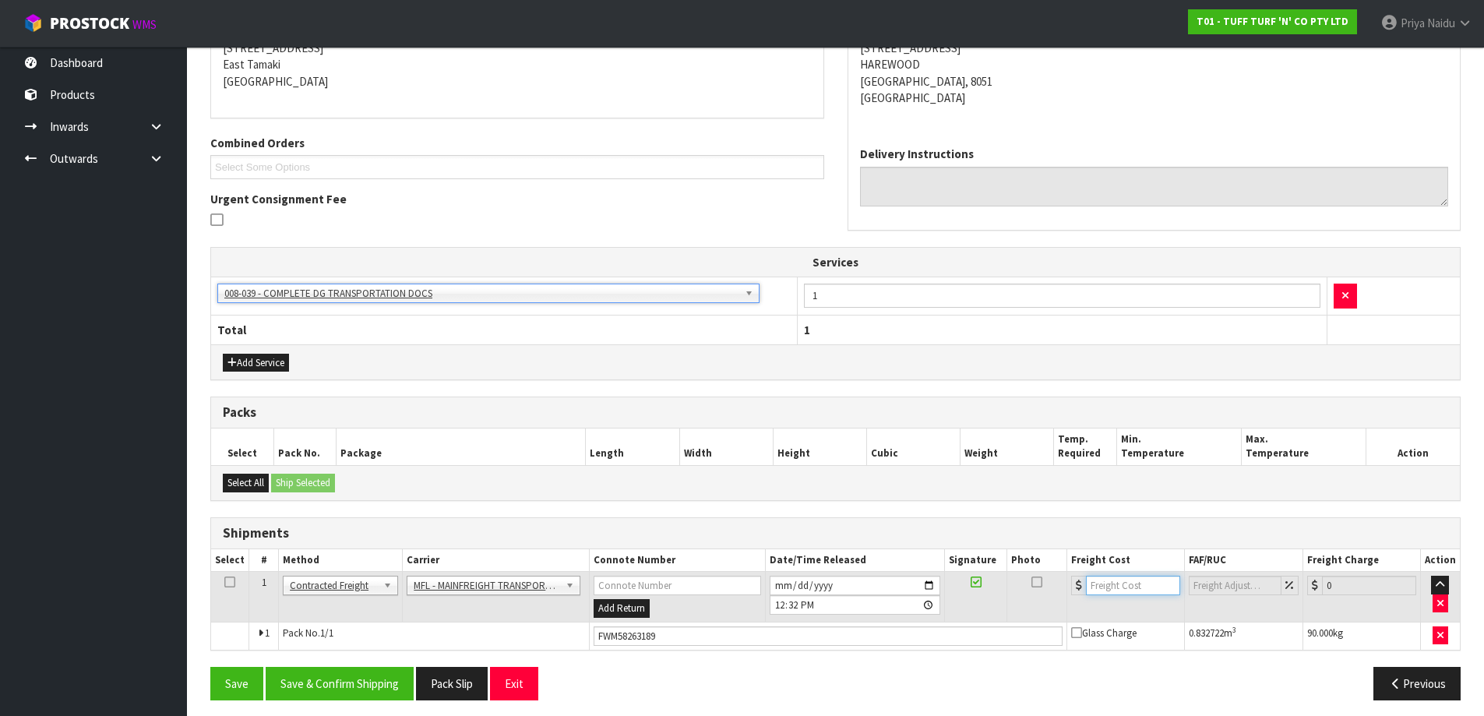
click at [1117, 587] on input "number" at bounding box center [1133, 585] width 94 height 19
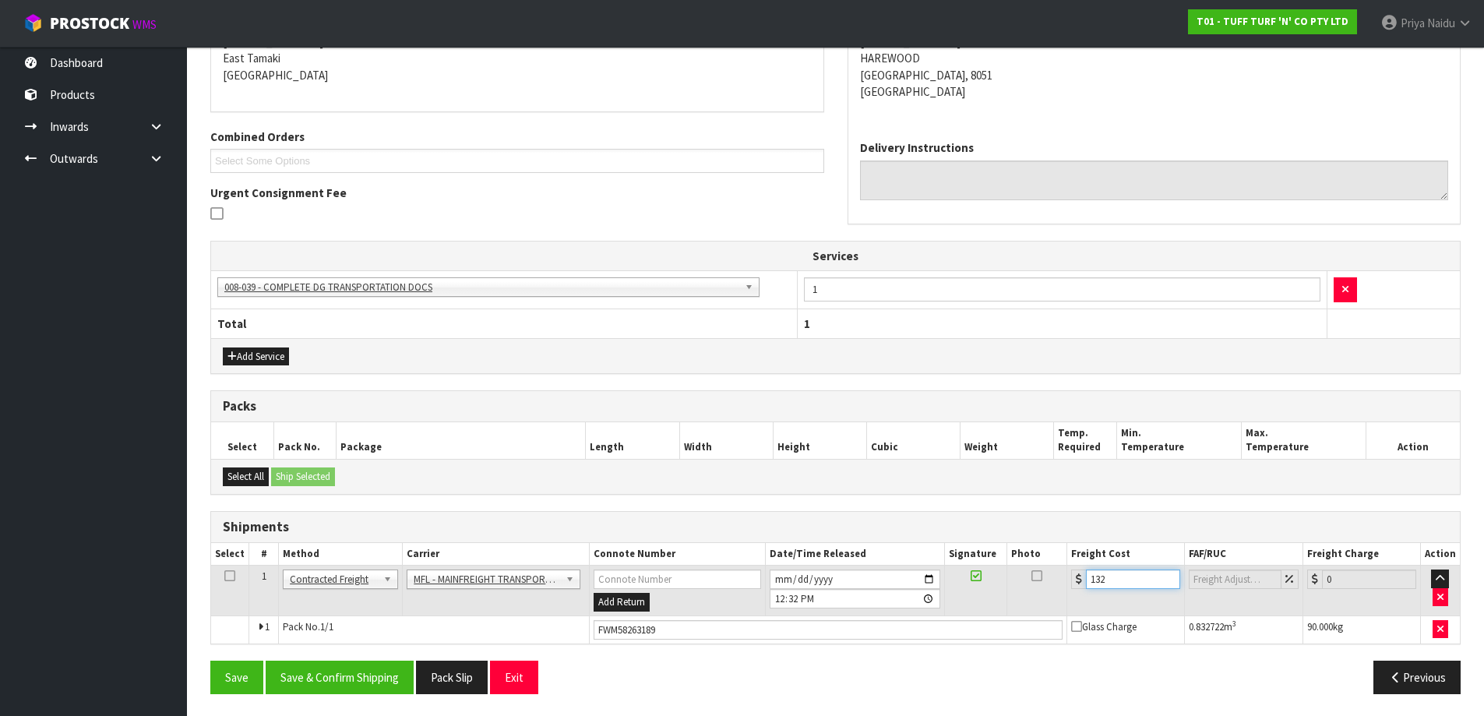
scroll to position [279, 0]
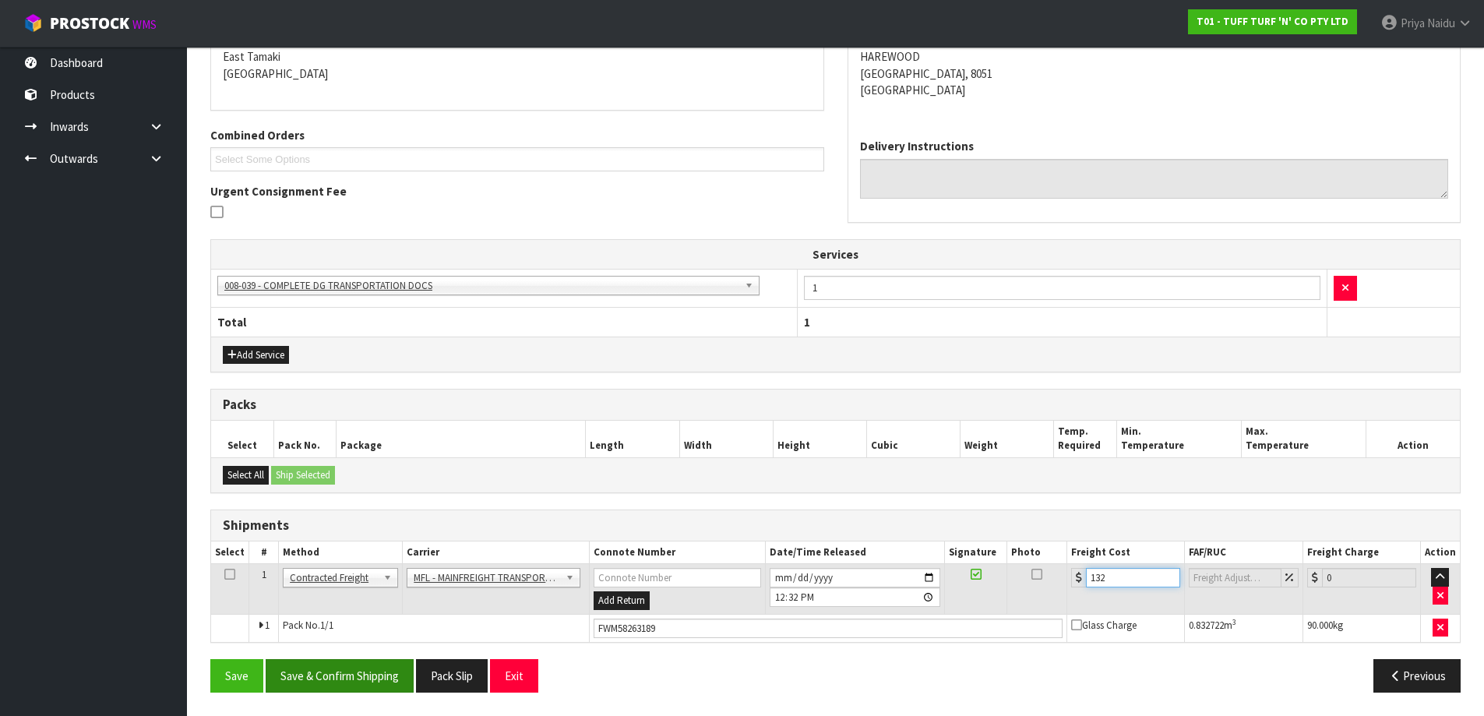
type input "132"
click at [376, 677] on button "Save & Confirm Shipping" at bounding box center [340, 675] width 148 height 33
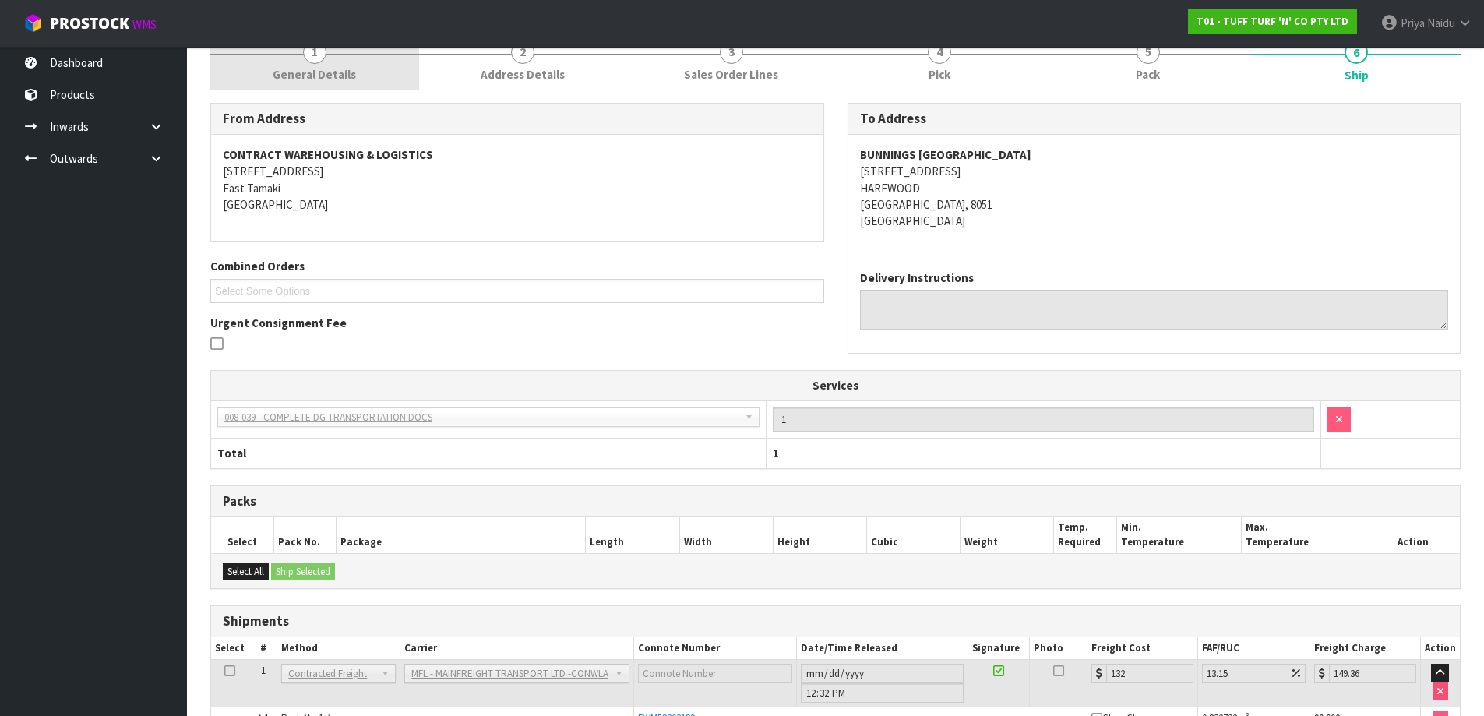
scroll to position [0, 0]
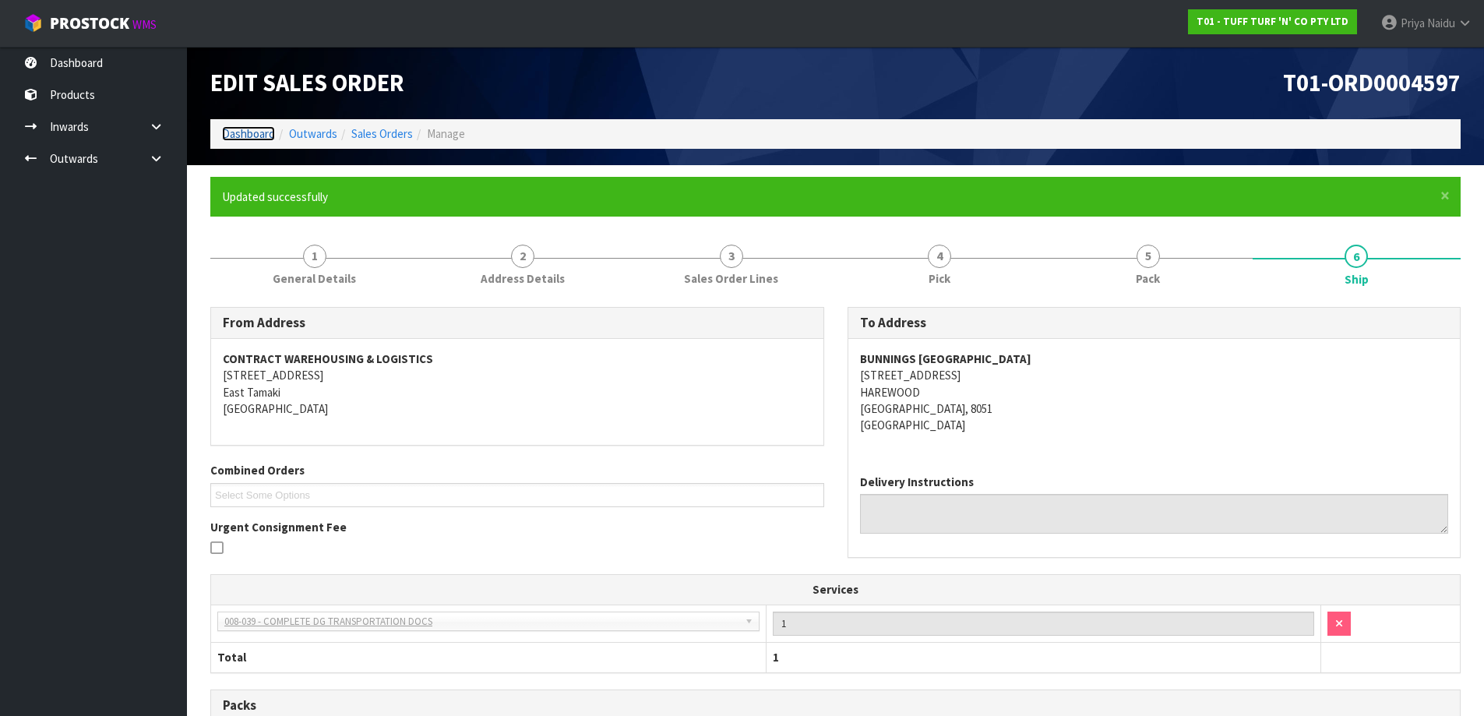
click at [241, 137] on link "Dashboard" at bounding box center [248, 133] width 53 height 15
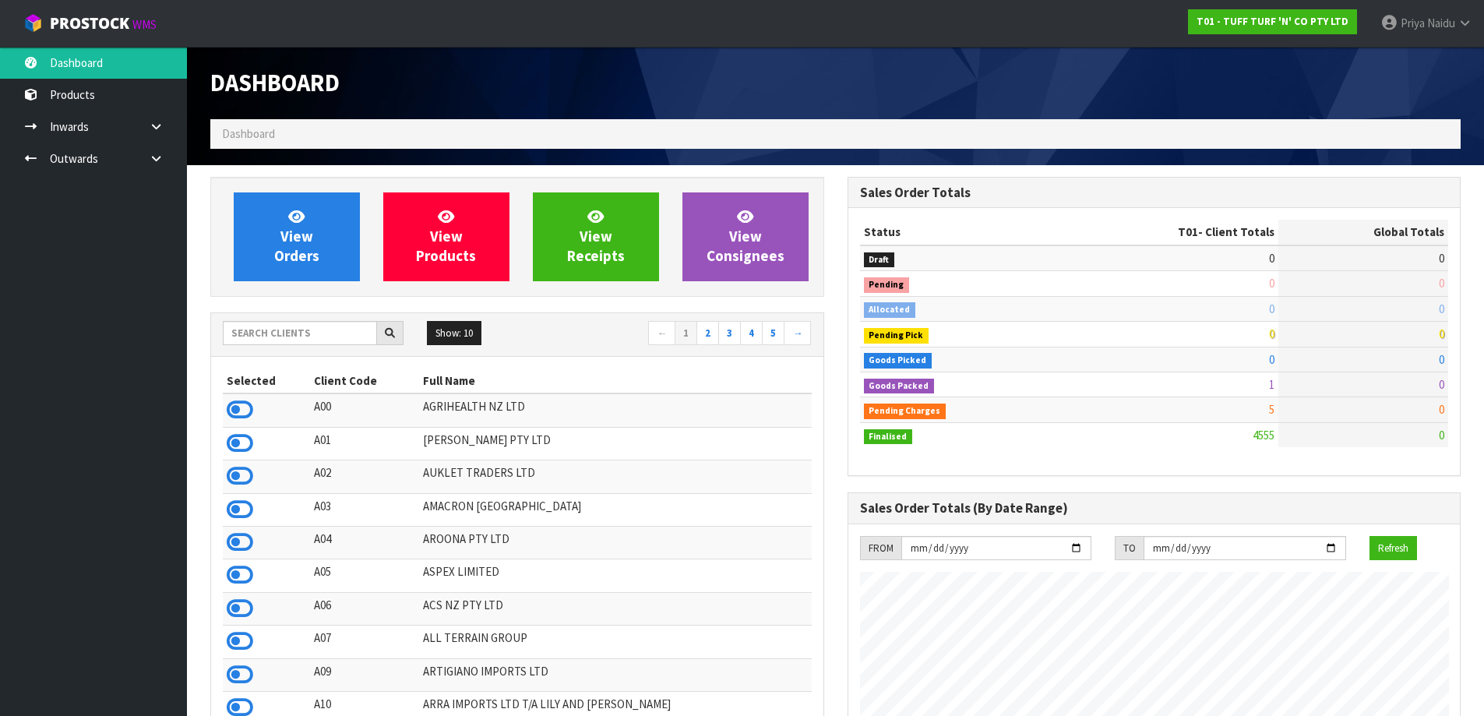
scroll to position [1180, 636]
drag, startPoint x: 260, startPoint y: 354, endPoint x: 266, endPoint y: 342, distance: 12.9
click at [263, 352] on div "Show: 10 5 10 25 50 ← 1 2 3 4 5 →" at bounding box center [517, 335] width 612 height 44
click at [268, 339] on input "text" at bounding box center [300, 333] width 154 height 24
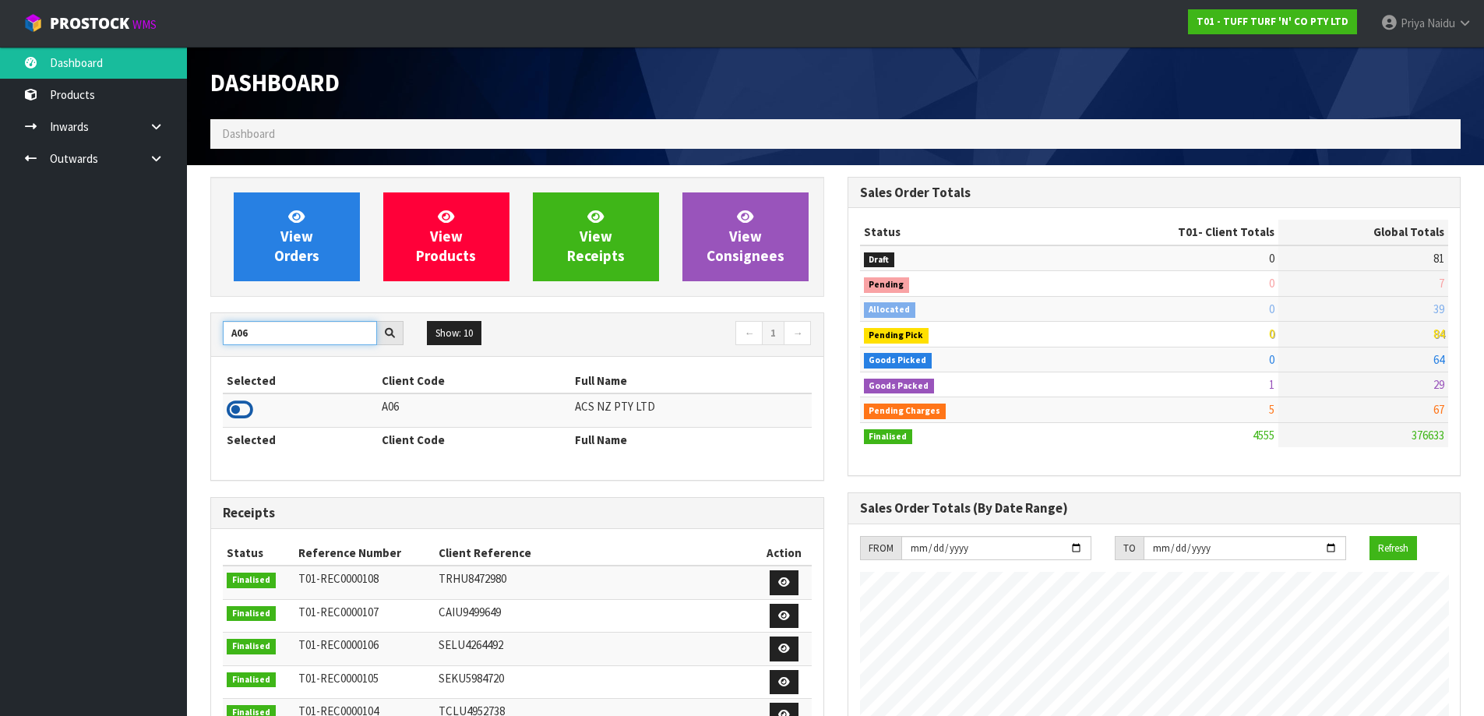
type input "A06"
click at [242, 408] on icon at bounding box center [240, 409] width 26 height 23
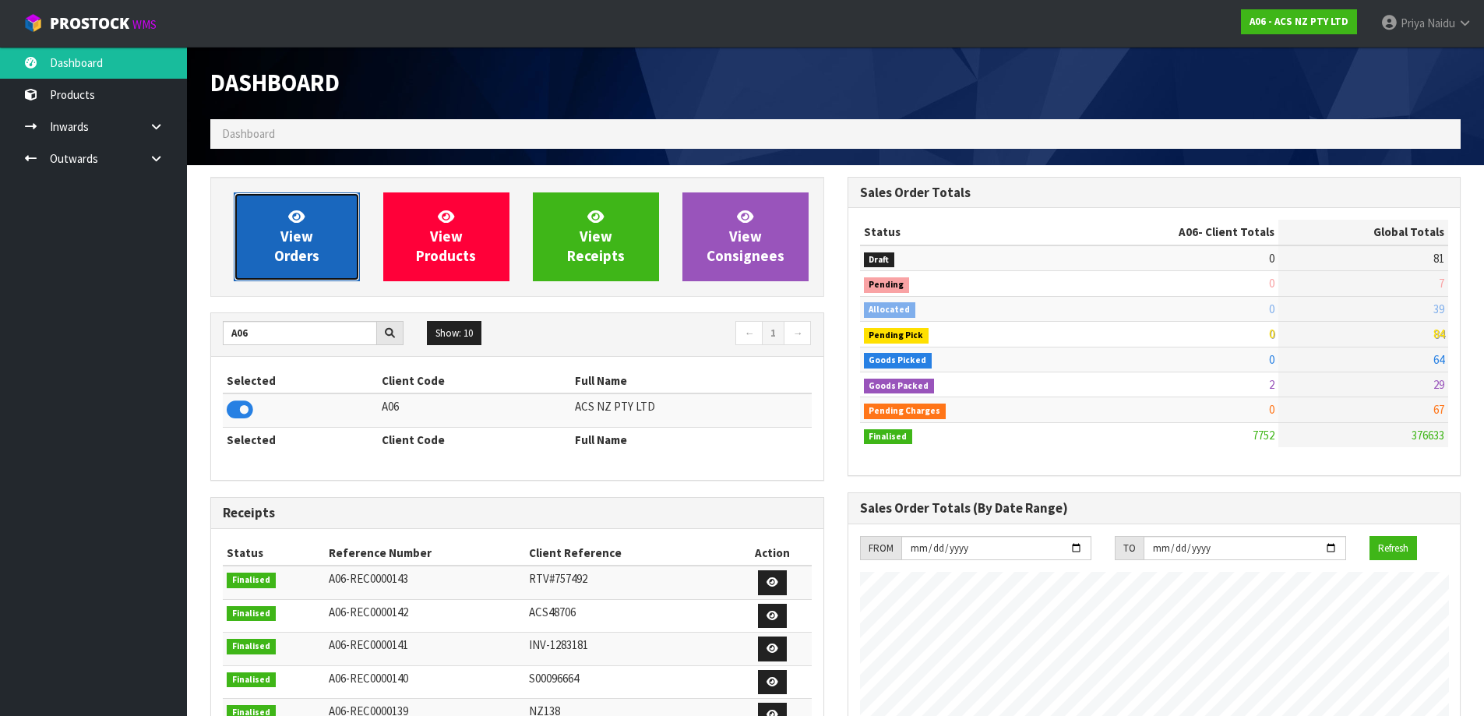
click at [296, 250] on span "View Orders" at bounding box center [296, 236] width 45 height 58
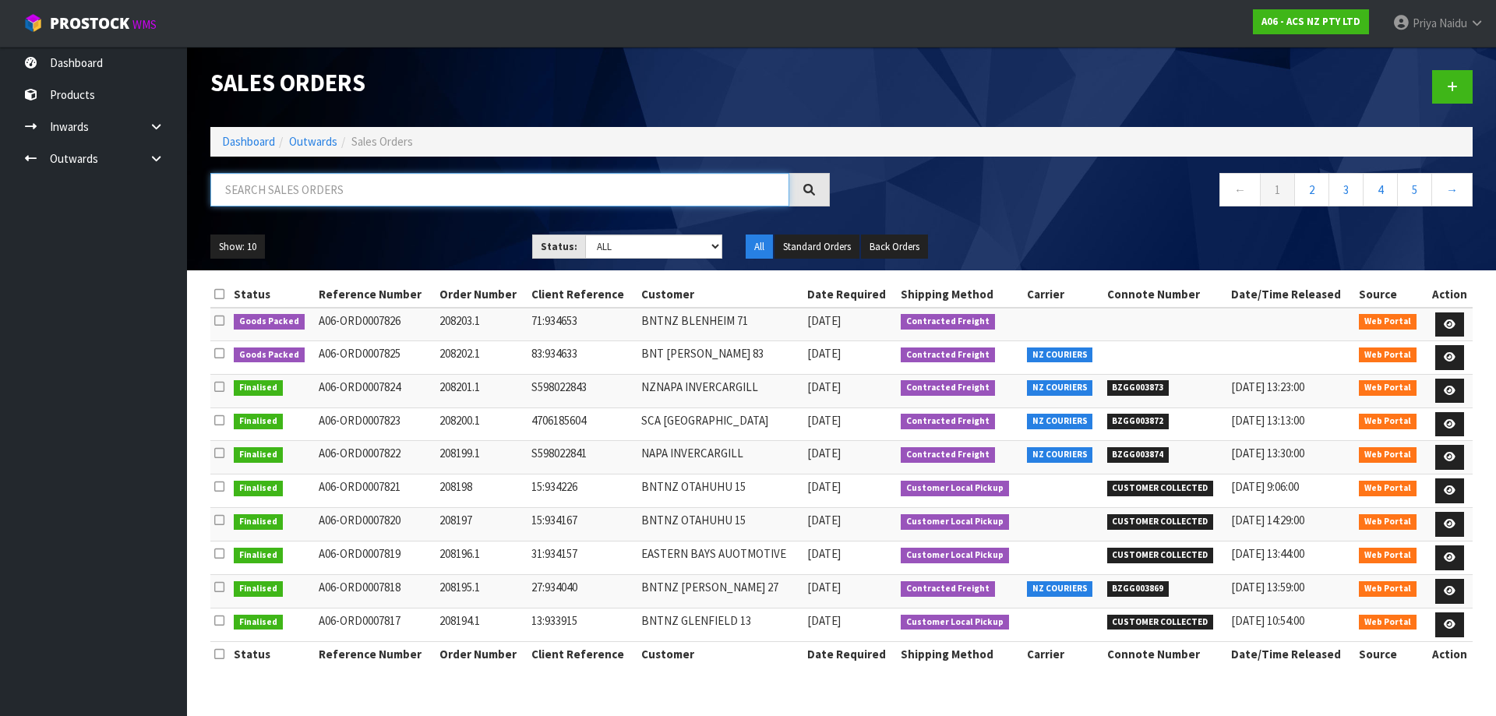
click at [382, 195] on input "text" at bounding box center [499, 189] width 579 height 33
type input "7825"
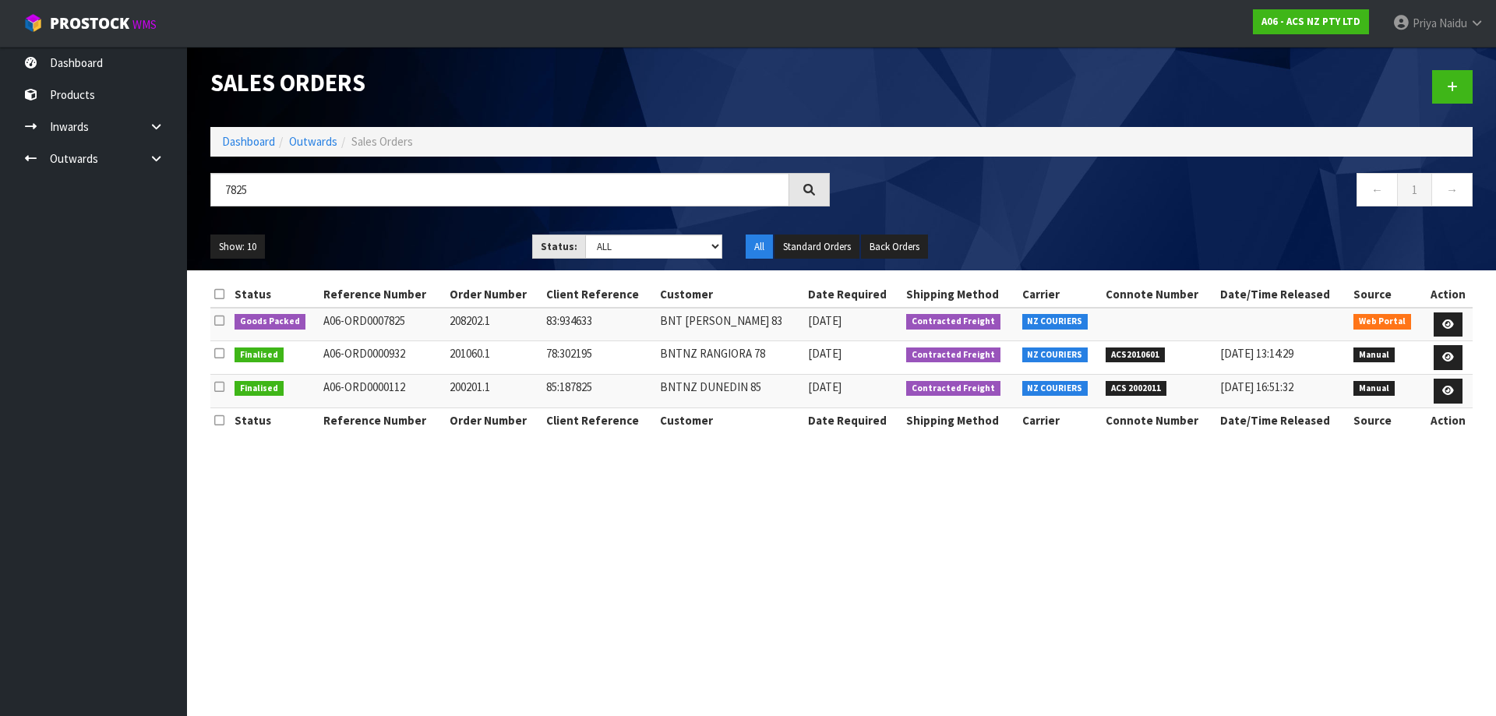
click at [434, 245] on ul "Show: 10 5 10 25 50" at bounding box center [359, 246] width 298 height 25
click at [1443, 315] on link at bounding box center [1447, 324] width 29 height 25
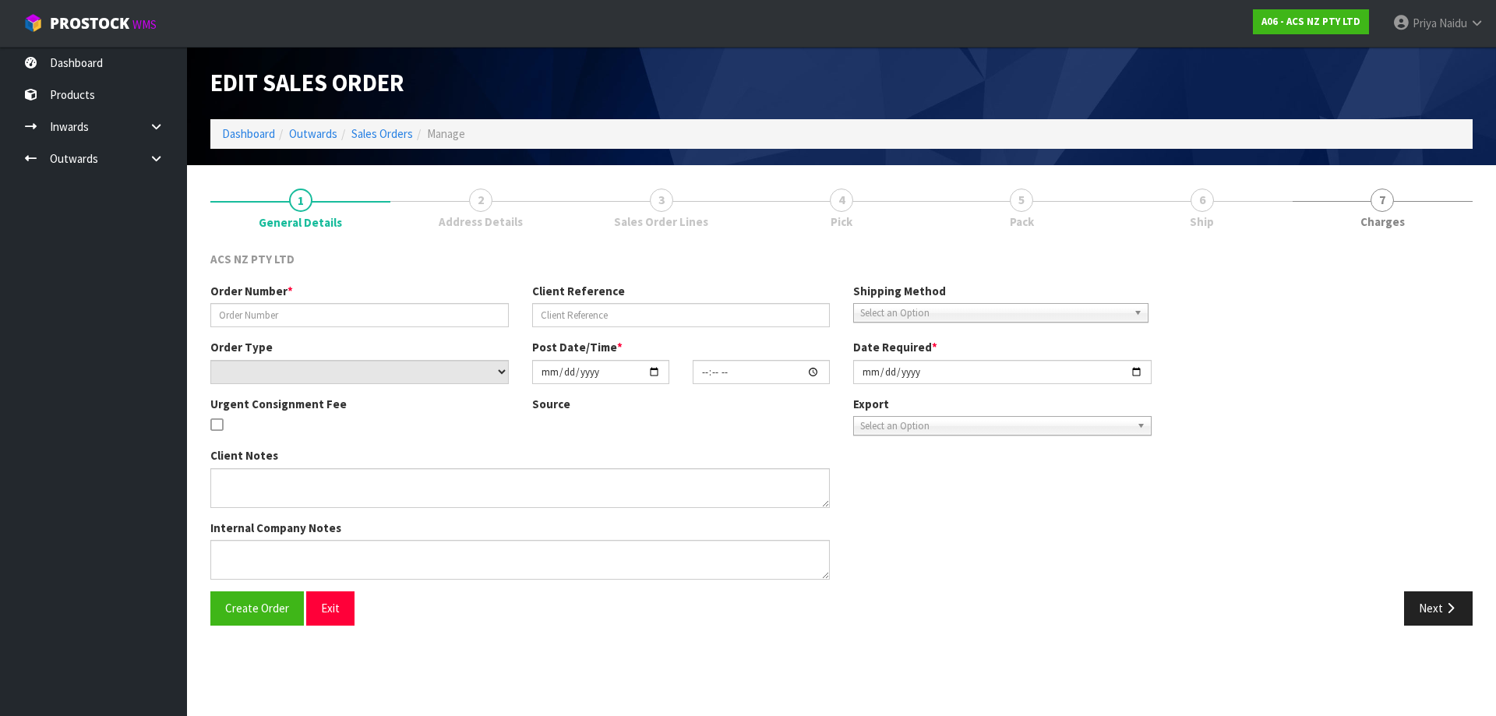
type input "208202.1"
type input "83:934633"
select select "number:0"
type input "2025-08-13"
type input "15:11:00.000"
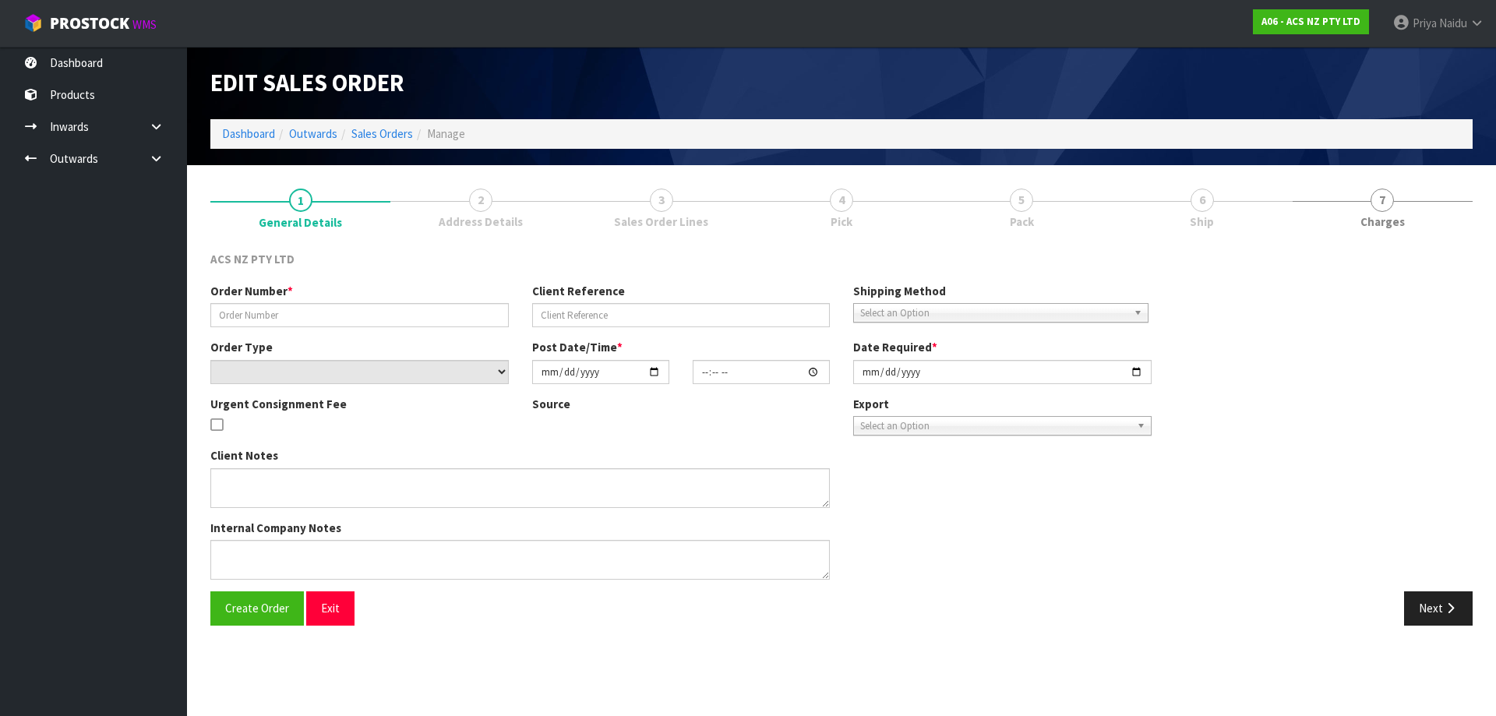
type input "2025-08-14"
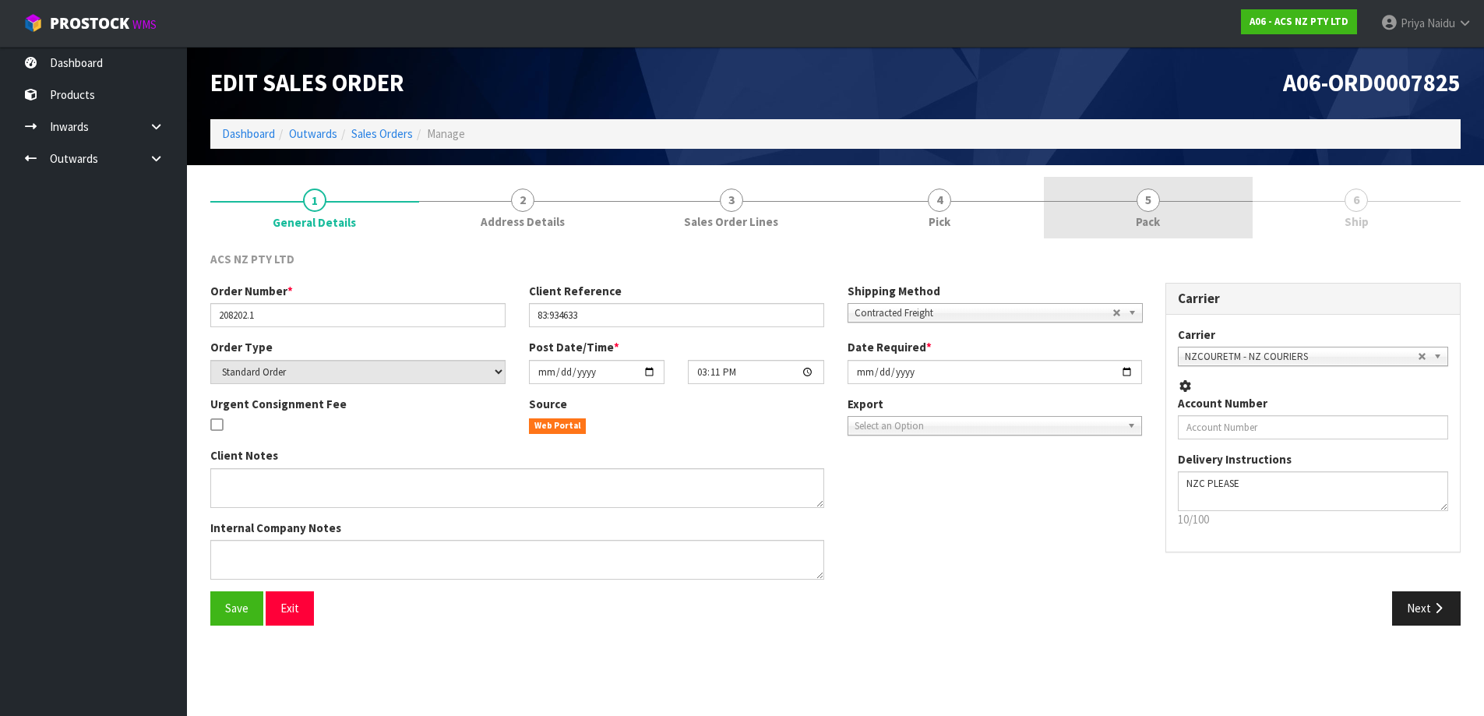
click at [1141, 193] on span "5" at bounding box center [1148, 200] width 23 height 23
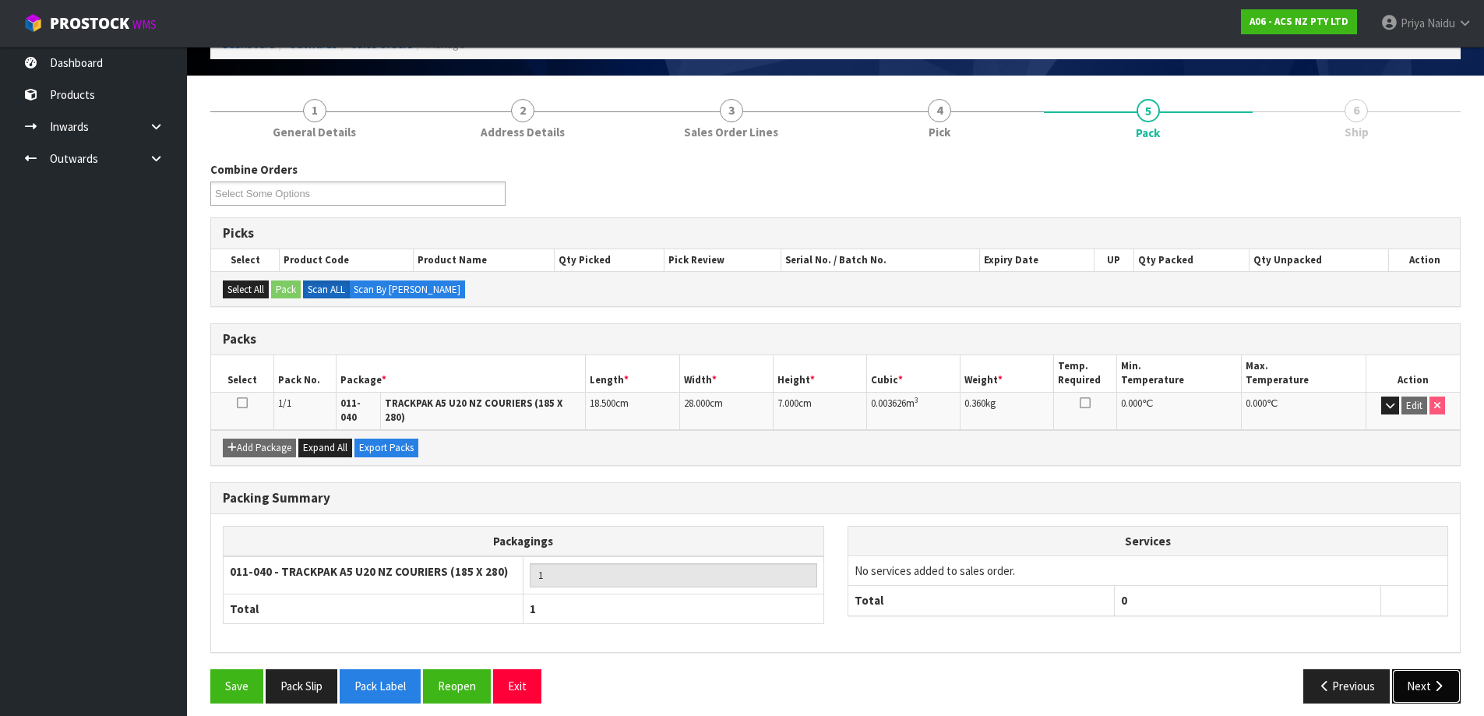
click at [1419, 670] on button "Next" at bounding box center [1426, 685] width 69 height 33
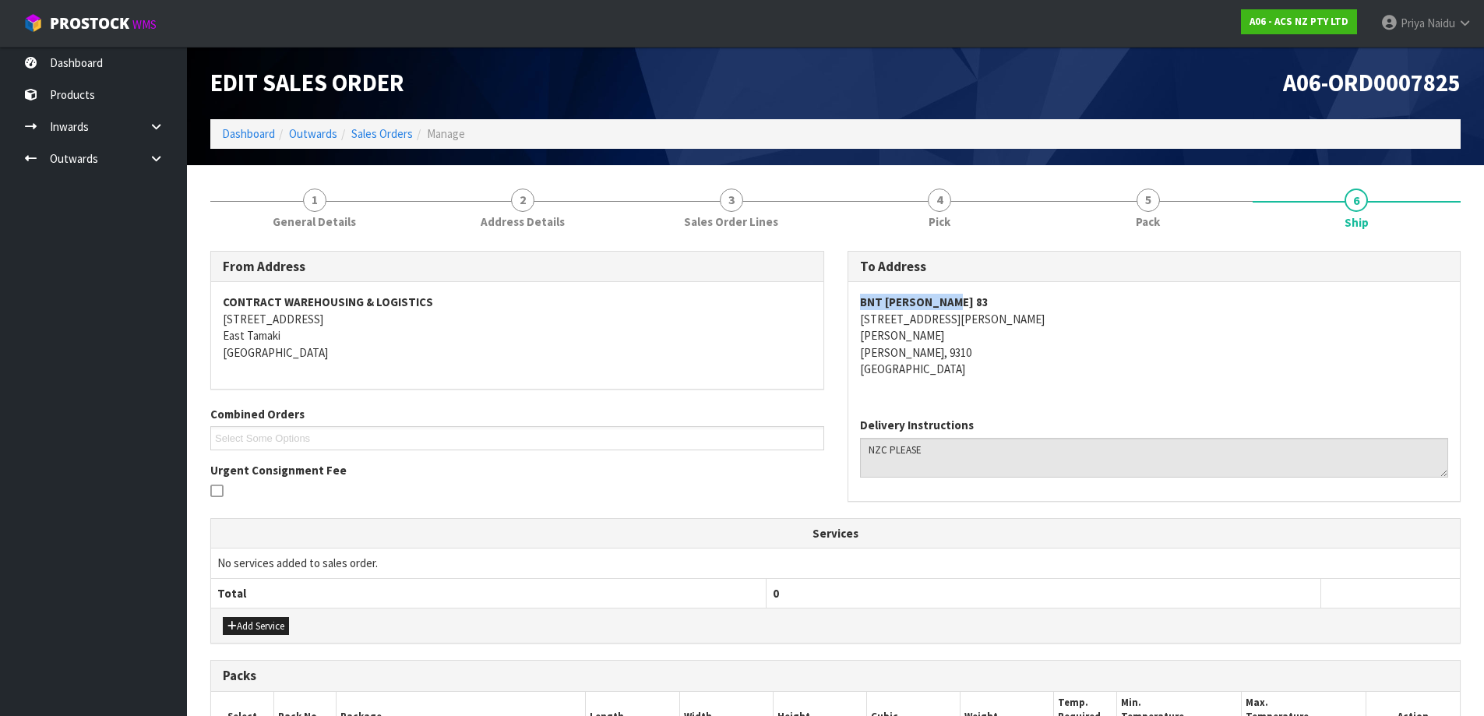
drag, startPoint x: 855, startPoint y: 299, endPoint x: 991, endPoint y: 295, distance: 135.6
click at [991, 295] on div "BNT CROMWELL 83 15 VENNING CRESCENT CROMWELL Cromwell, 9310 New Zealand" at bounding box center [1154, 343] width 612 height 123
drag, startPoint x: 850, startPoint y: 319, endPoint x: 1024, endPoint y: 319, distance: 173.7
click at [1024, 319] on div "BNT CROMWELL 83 15 VENNING CRESCENT CROMWELL Cromwell, 9310 New Zealand" at bounding box center [1154, 343] width 612 height 123
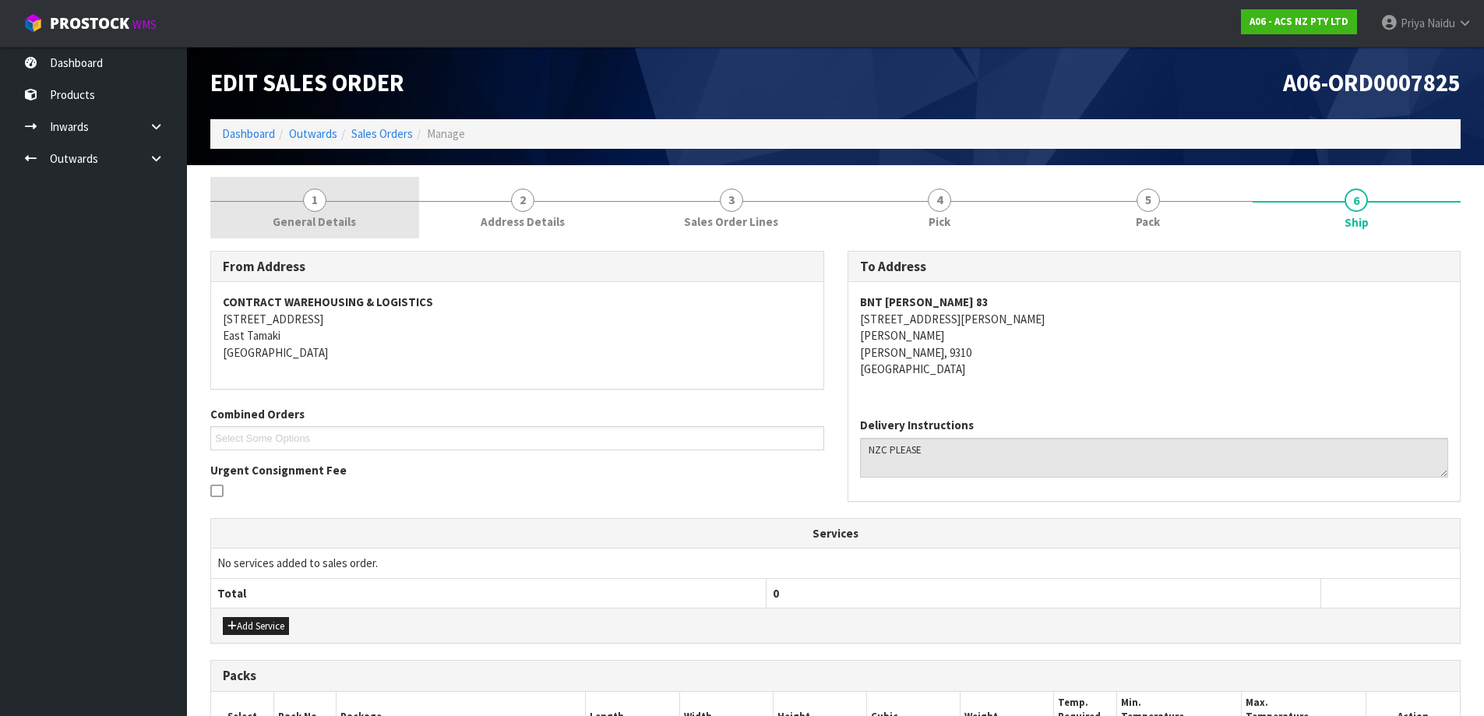
click at [338, 231] on link "1 General Details" at bounding box center [314, 208] width 209 height 62
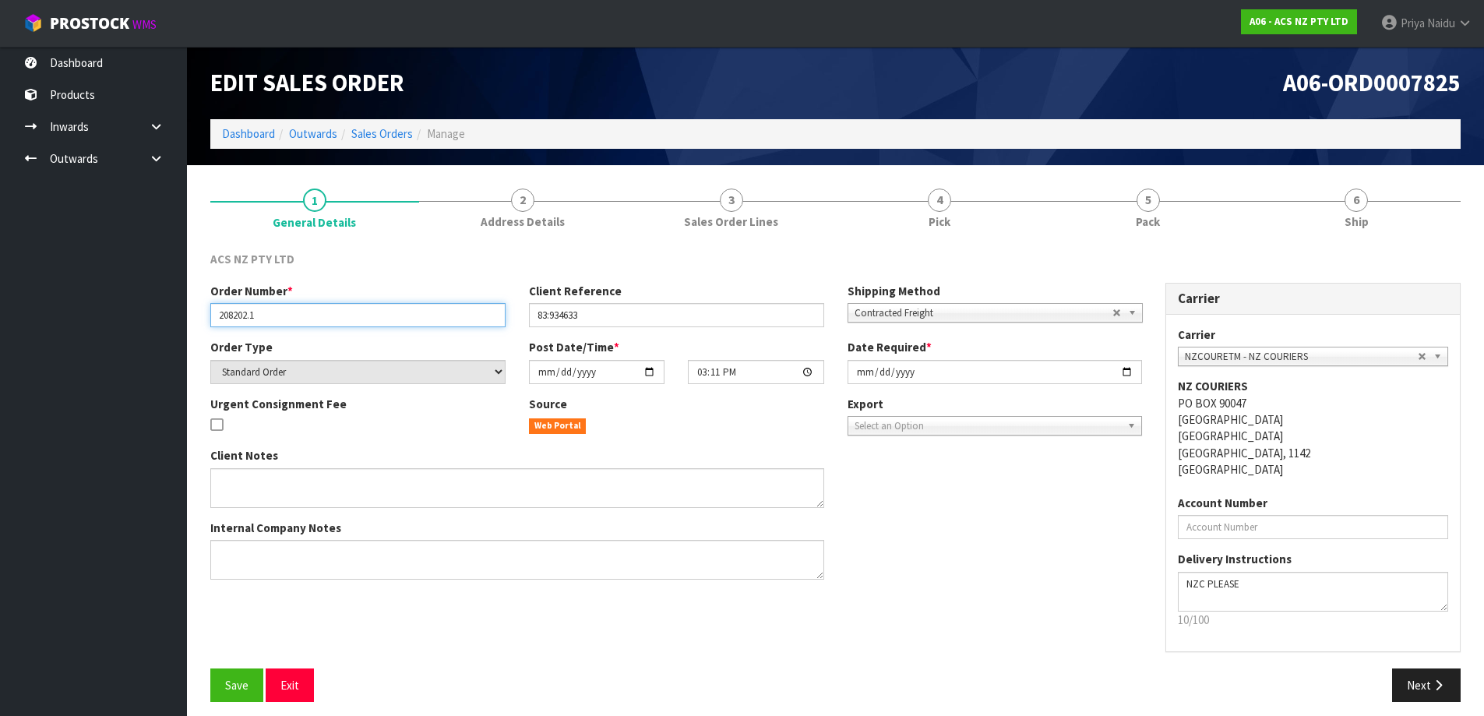
drag, startPoint x: 216, startPoint y: 312, endPoint x: 314, endPoint y: 317, distance: 98.3
click at [314, 317] on input "208202.1" at bounding box center [357, 315] width 295 height 24
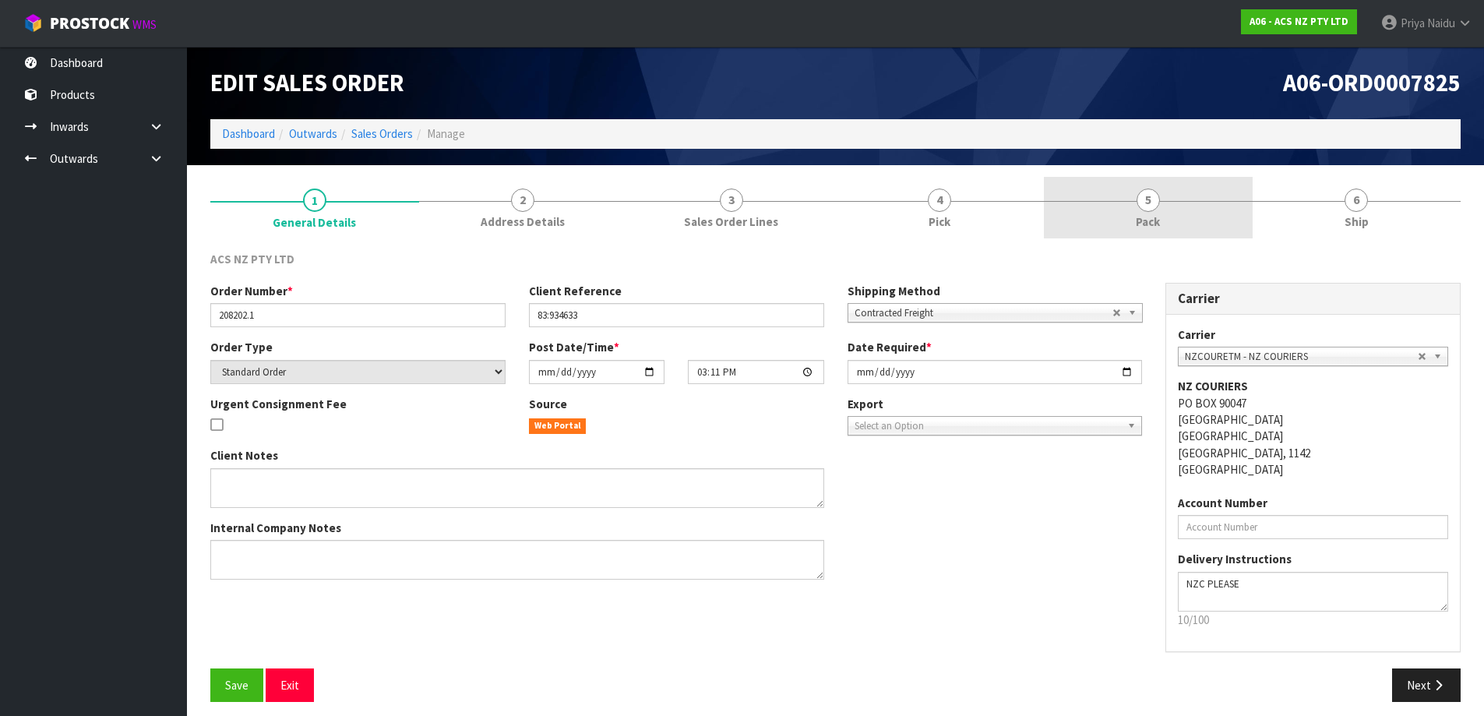
click at [1124, 178] on link "5 Pack" at bounding box center [1148, 208] width 209 height 62
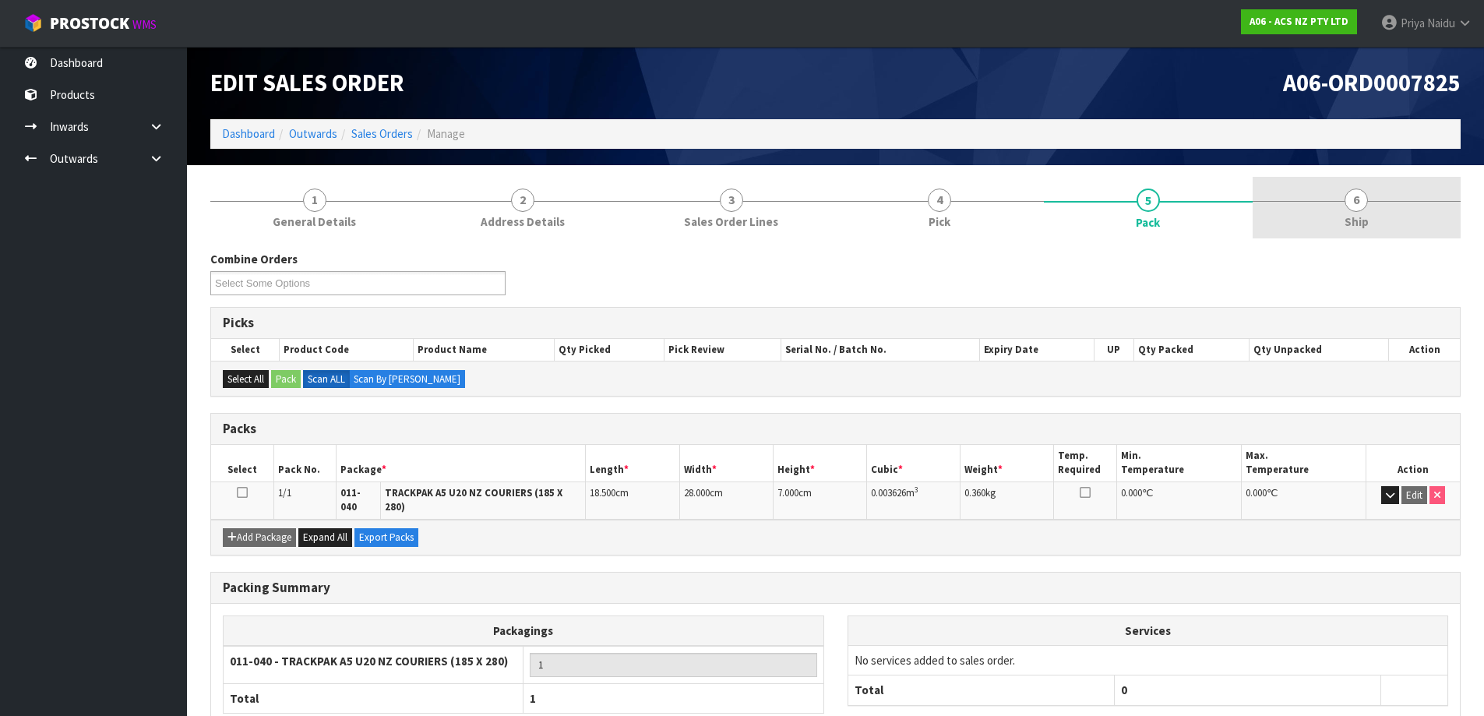
click at [1367, 205] on link "6 Ship" at bounding box center [1357, 208] width 209 height 62
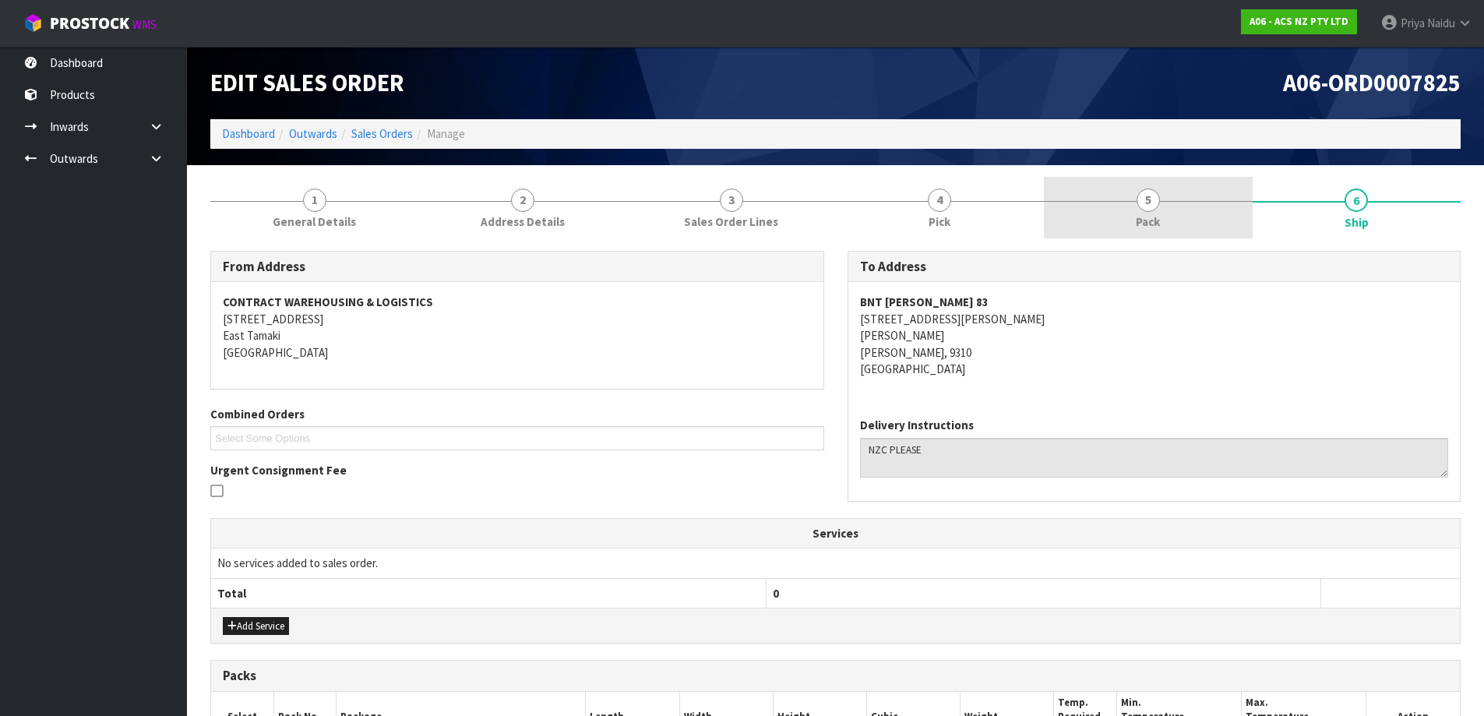
click at [1193, 185] on link "5 Pack" at bounding box center [1148, 208] width 209 height 62
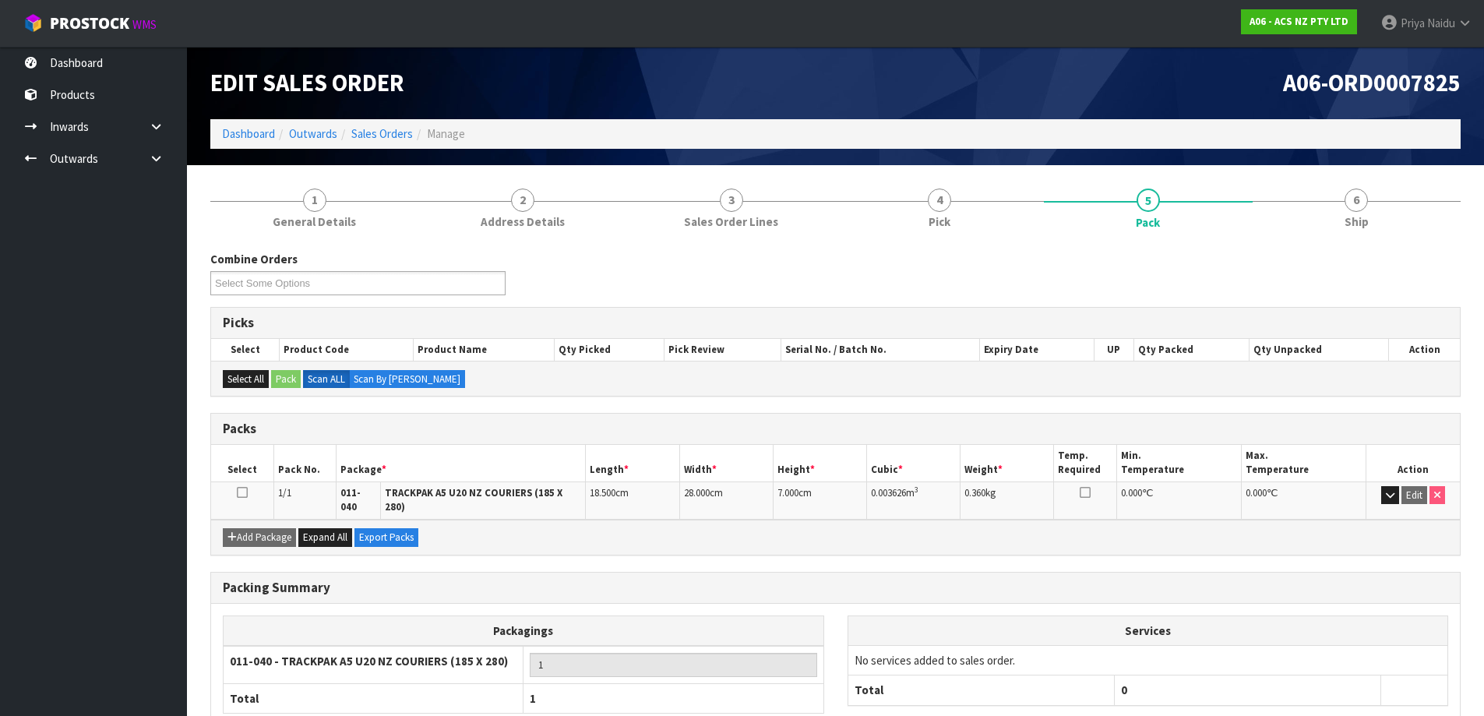
click at [1370, 245] on div "Combine Orders A06-ORD0007825 A06-ORD0007826 Select Some Options Picks Select P…" at bounding box center [835, 522] width 1250 height 566
click at [1295, 231] on link "6 Ship" at bounding box center [1357, 208] width 209 height 62
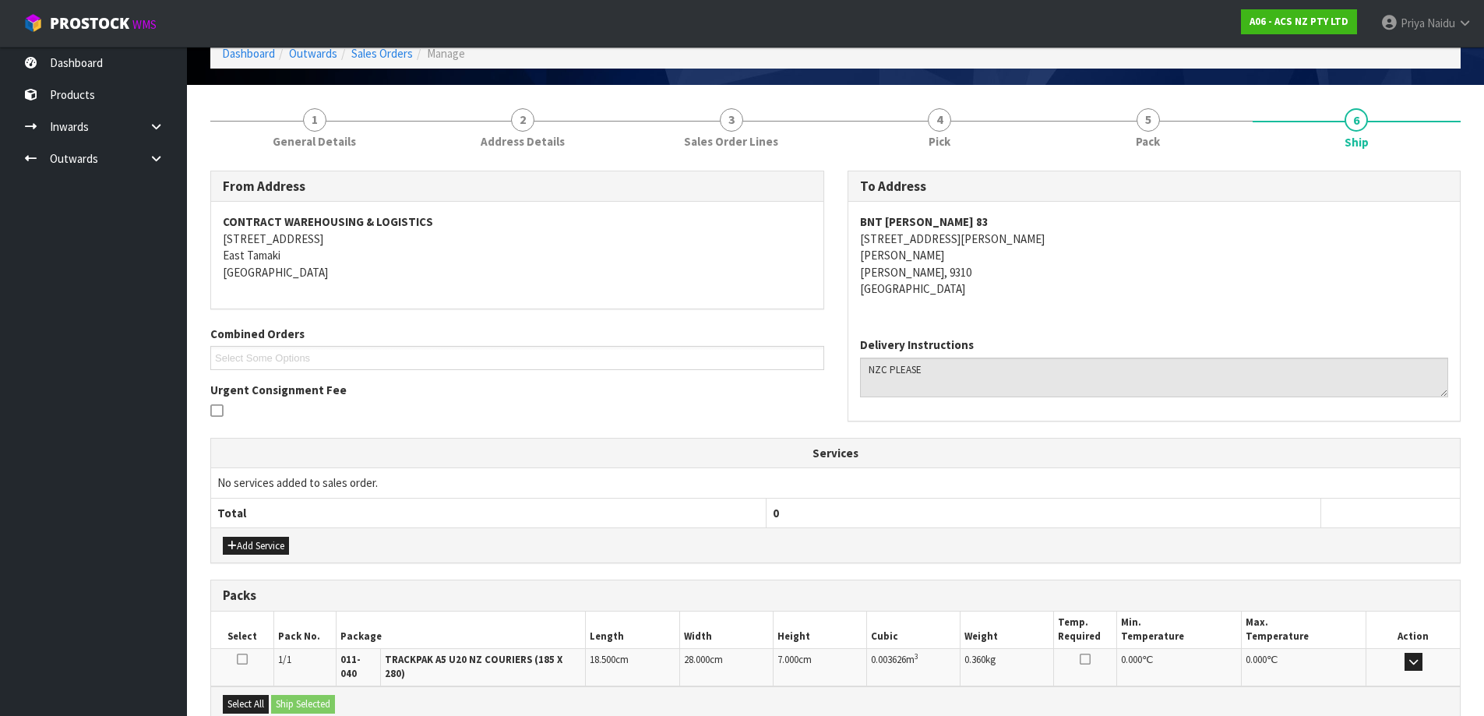
scroll to position [243, 0]
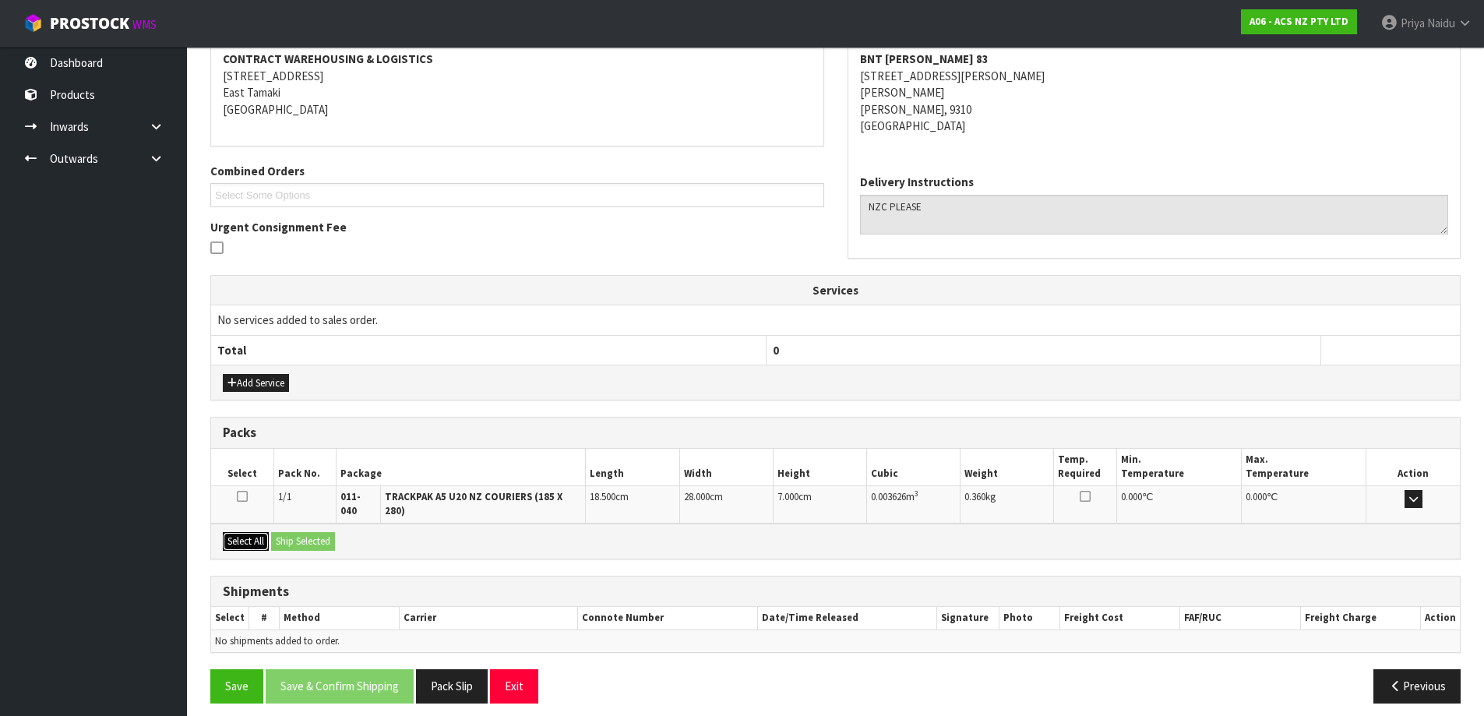
click at [260, 532] on button "Select All" at bounding box center [246, 541] width 46 height 19
click at [335, 538] on button "Ship Selected" at bounding box center [303, 541] width 64 height 19
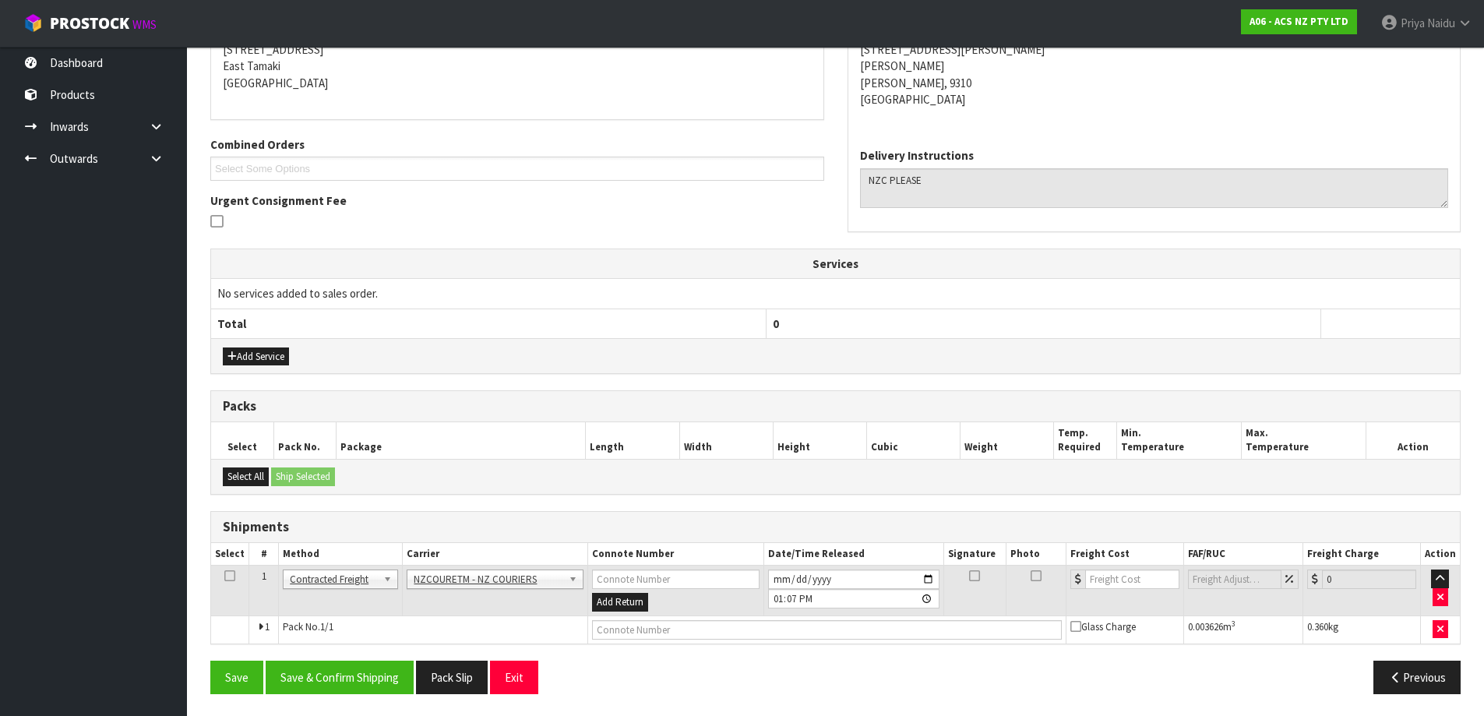
scroll to position [271, 0]
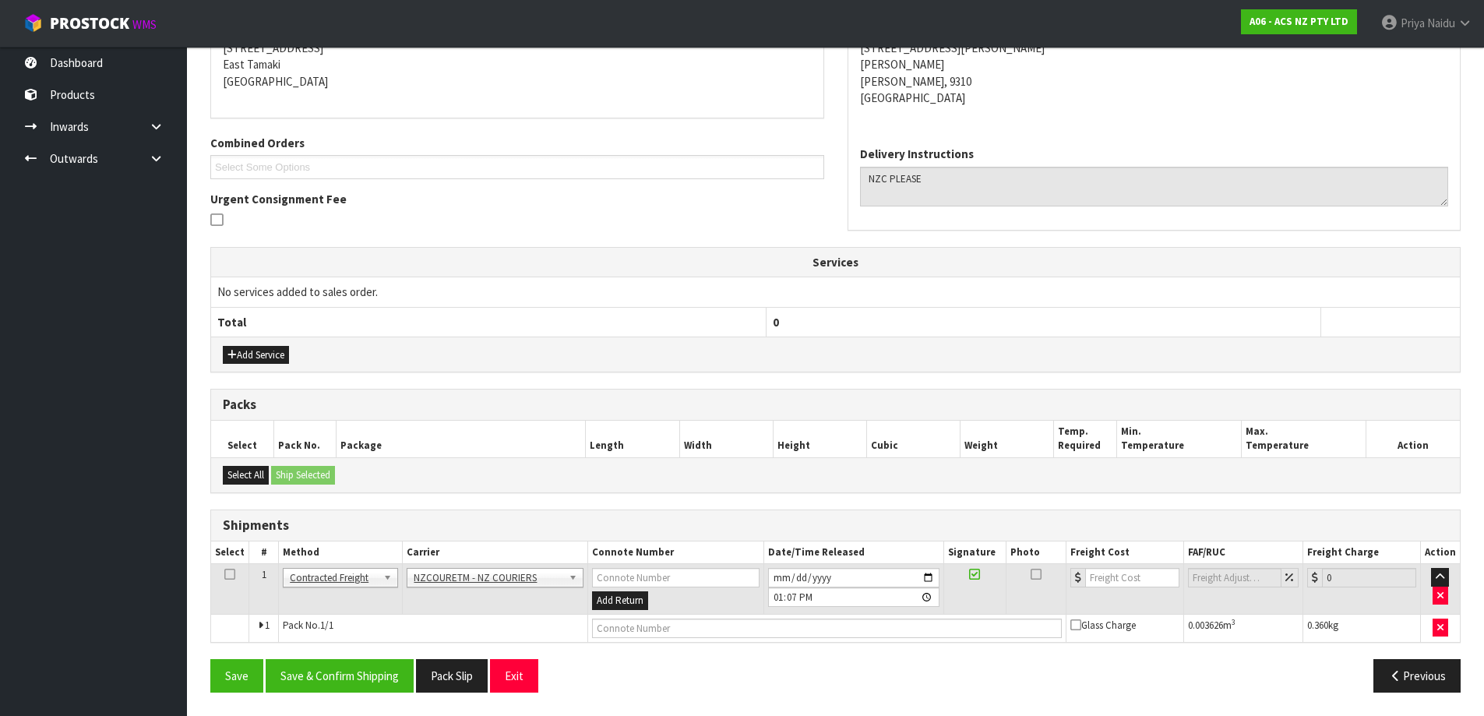
click at [721, 617] on td at bounding box center [826, 628] width 478 height 28
click at [720, 622] on input "text" at bounding box center [827, 628] width 470 height 19
paste input "BZGG003875"
type input "BZGG003875"
click at [1110, 573] on input "number" at bounding box center [1132, 577] width 94 height 19
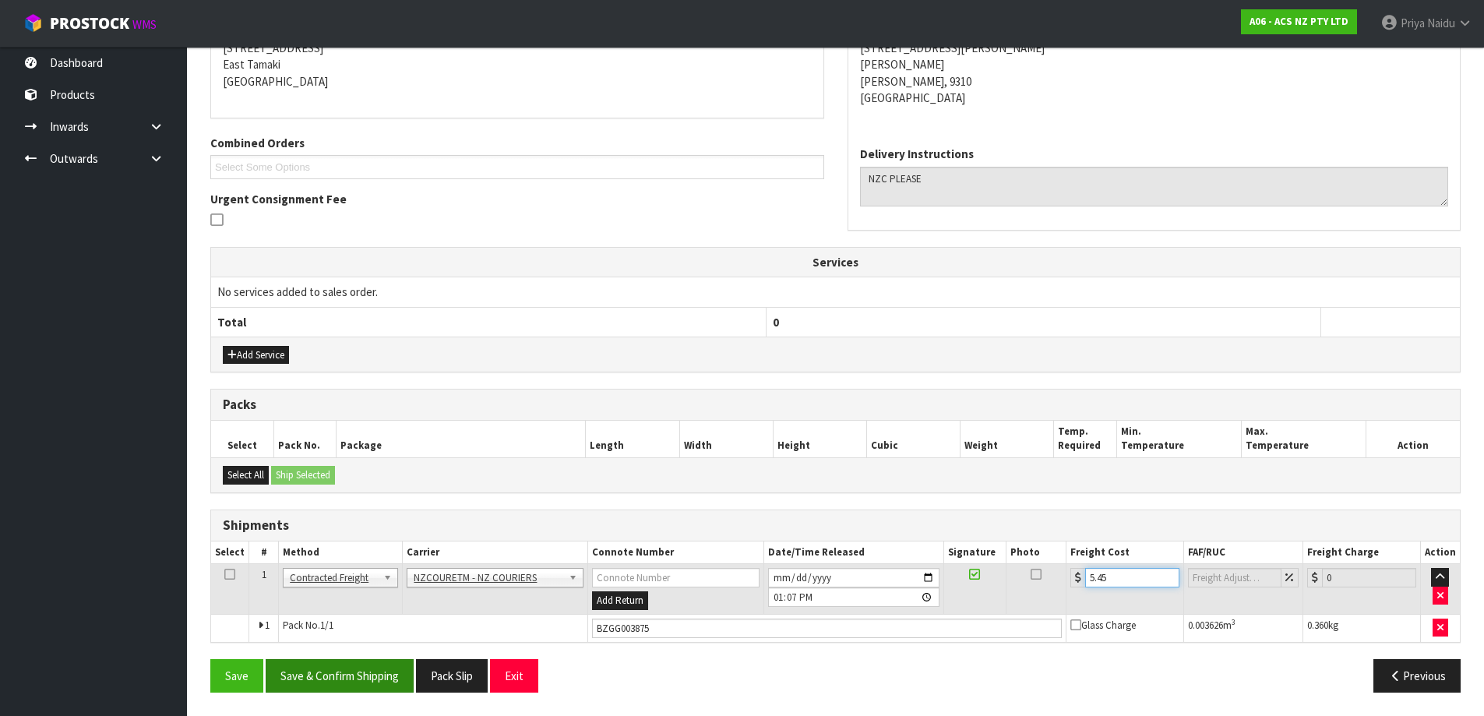
type input "5.45"
click at [349, 679] on button "Save & Confirm Shipping" at bounding box center [340, 675] width 148 height 33
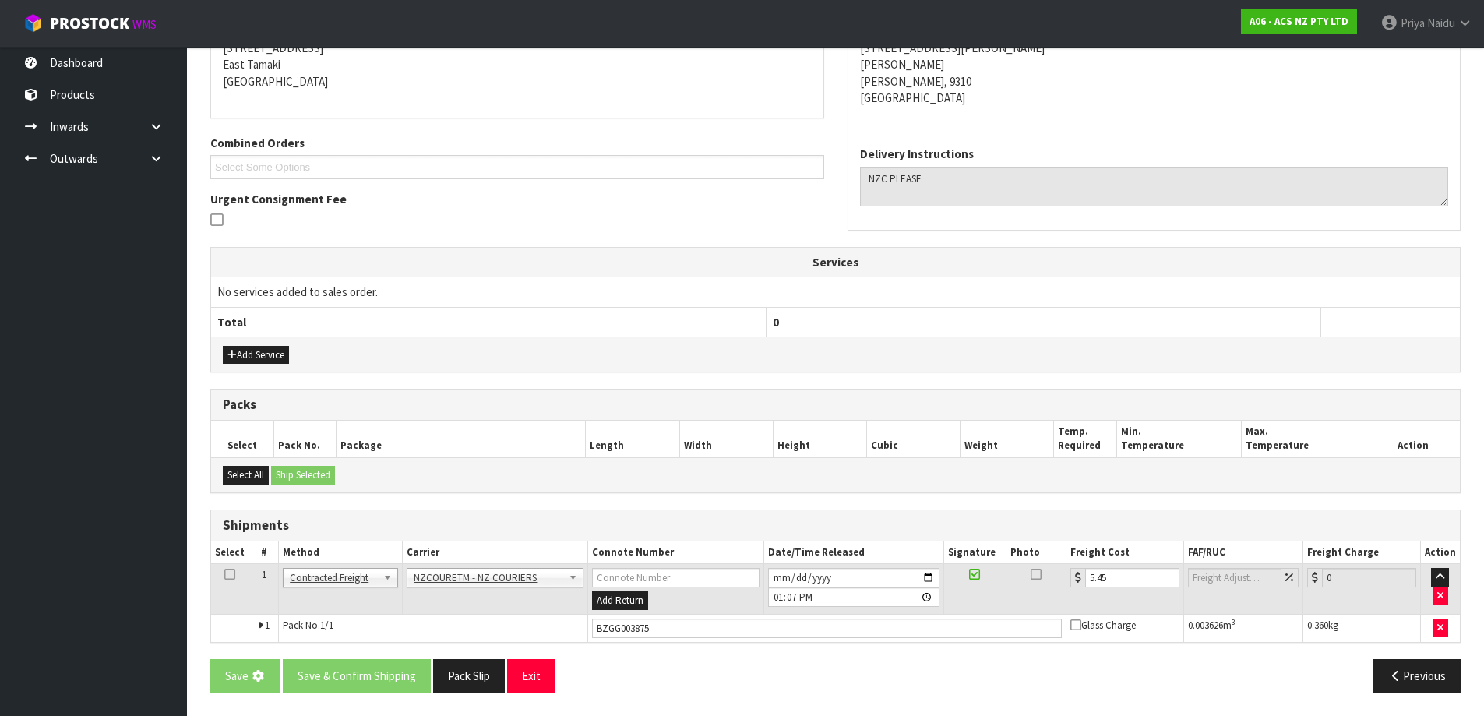
scroll to position [0, 0]
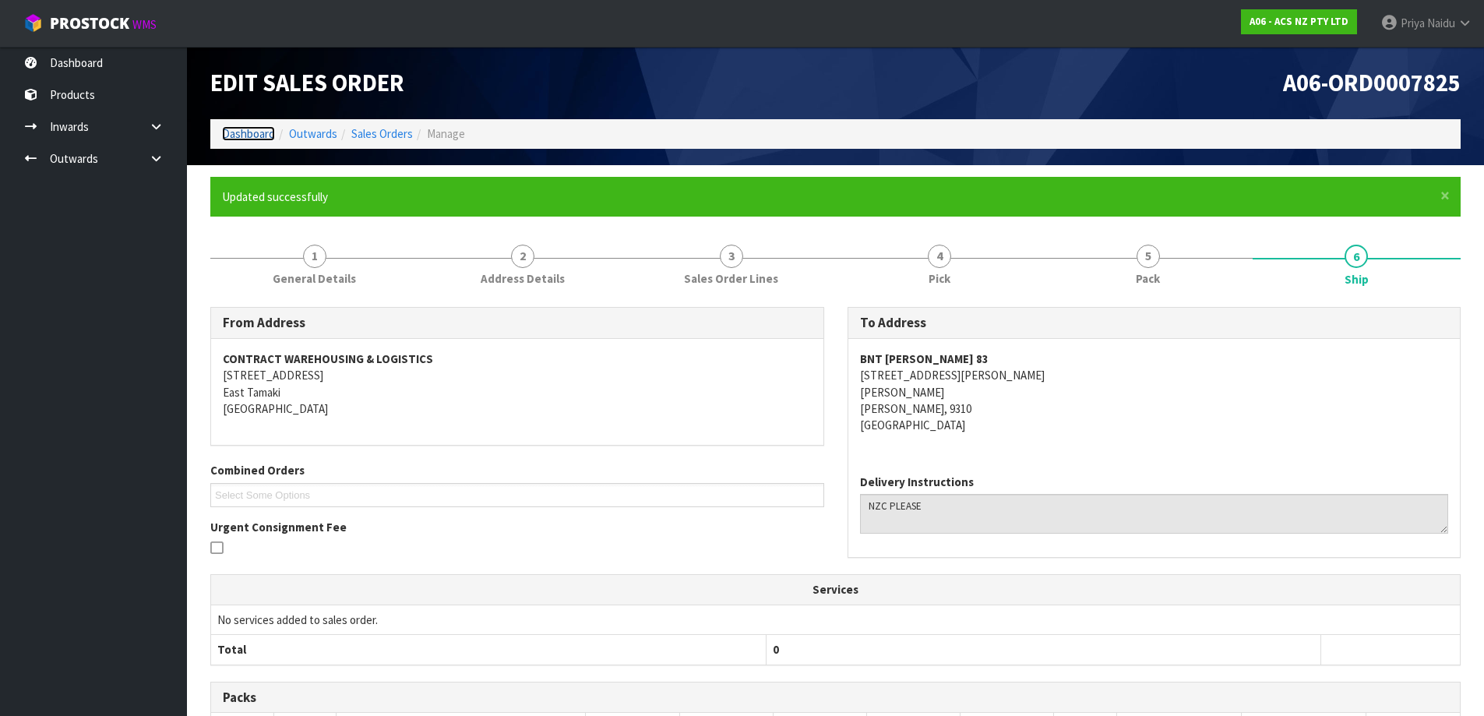
click at [248, 132] on link "Dashboard" at bounding box center [248, 133] width 53 height 15
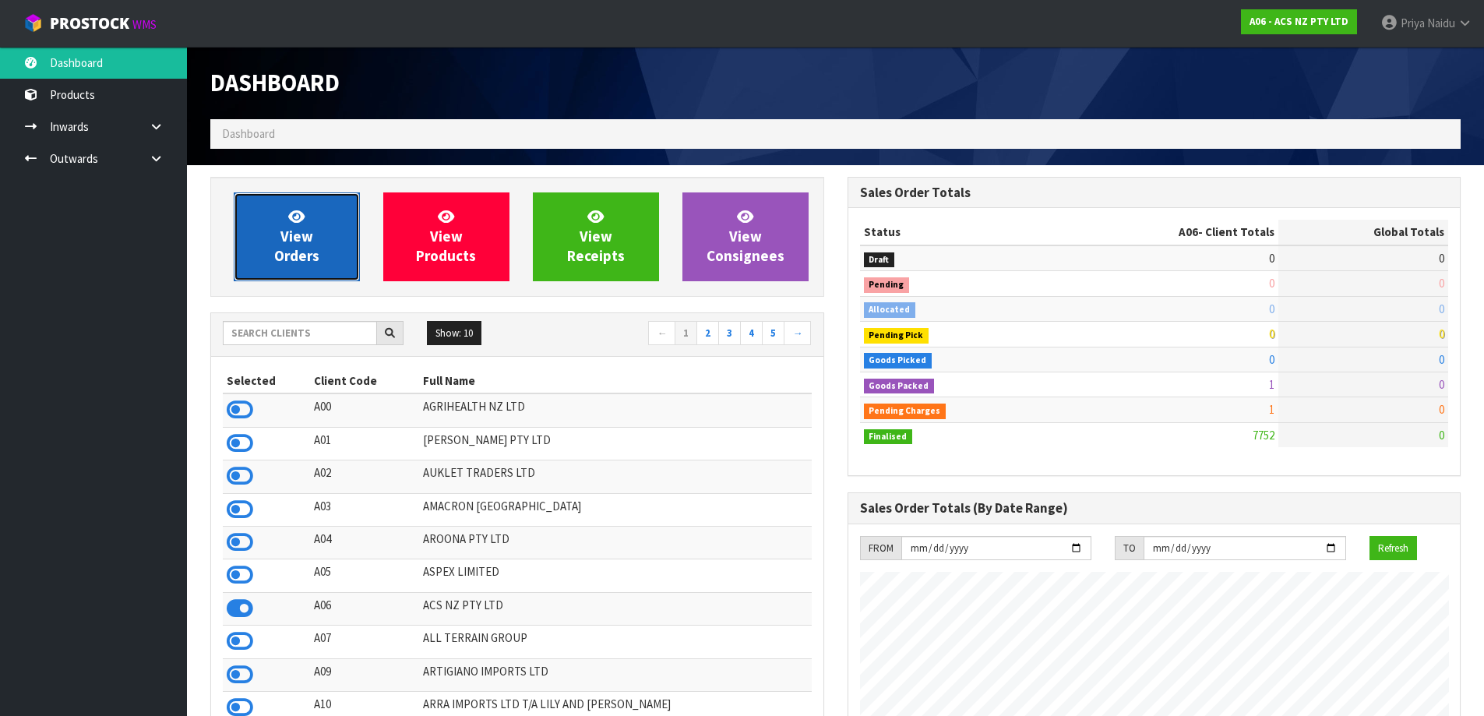
click at [298, 249] on span "View Orders" at bounding box center [296, 236] width 45 height 58
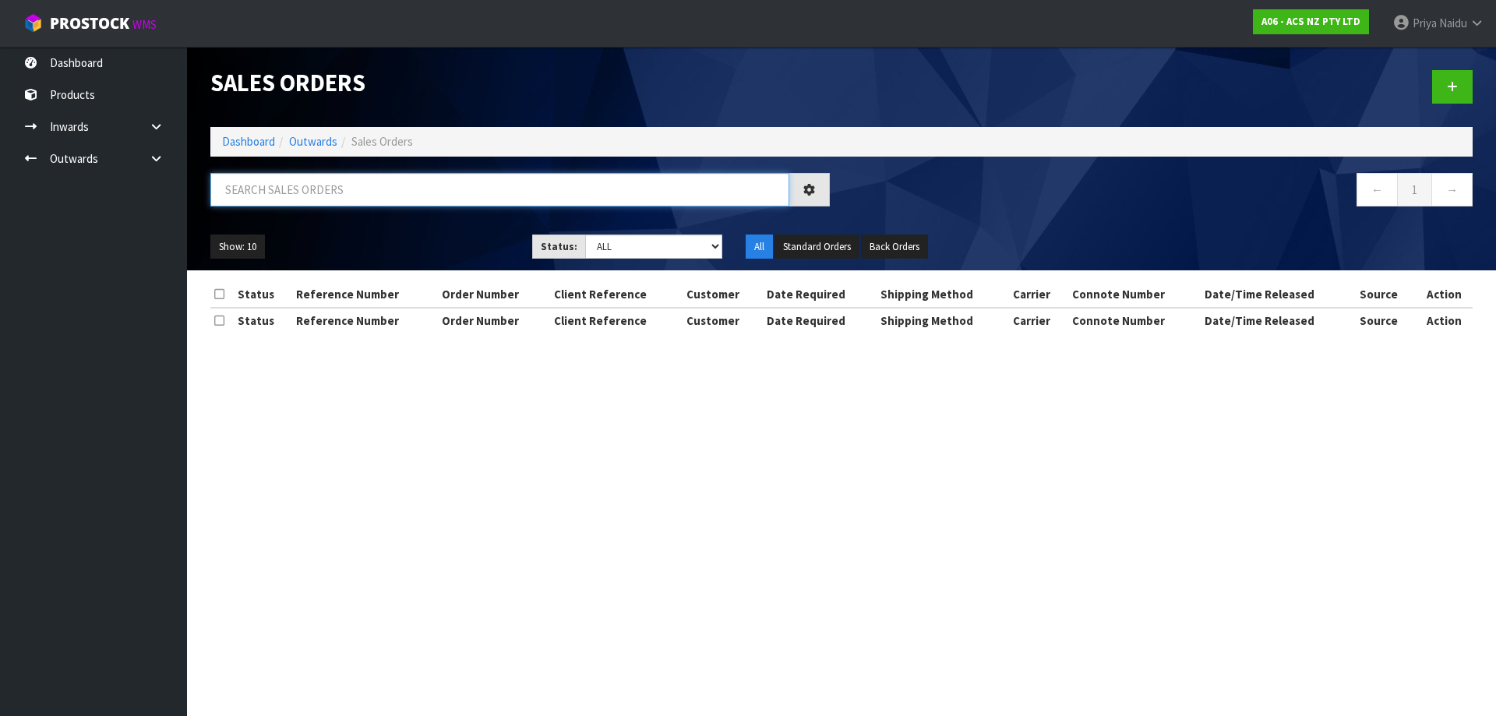
click at [316, 192] on input "text" at bounding box center [499, 189] width 579 height 33
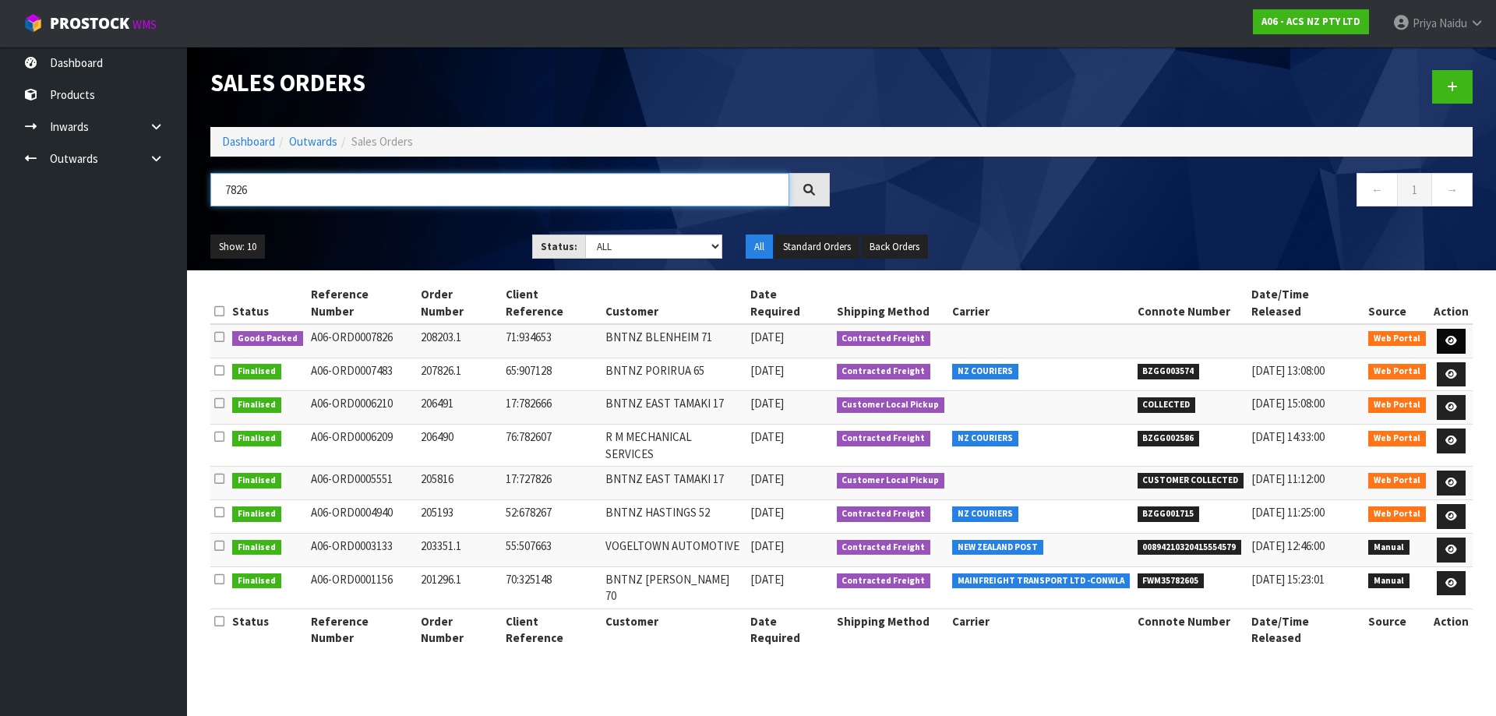
type input "7826"
click at [1447, 336] on icon at bounding box center [1451, 341] width 12 height 10
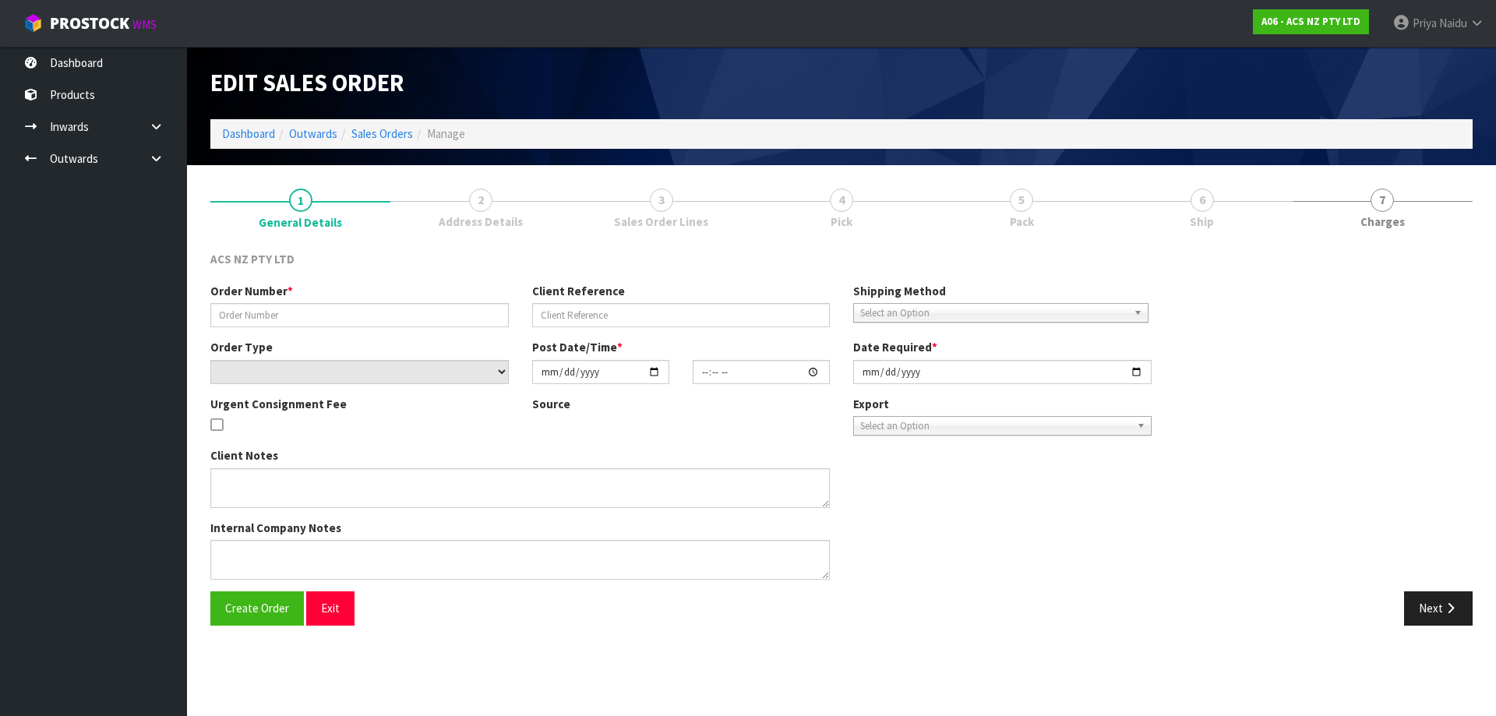
type input "208203.1"
type input "71:934653"
select select "number:0"
type input "2025-08-13"
type input "15:12:00.000"
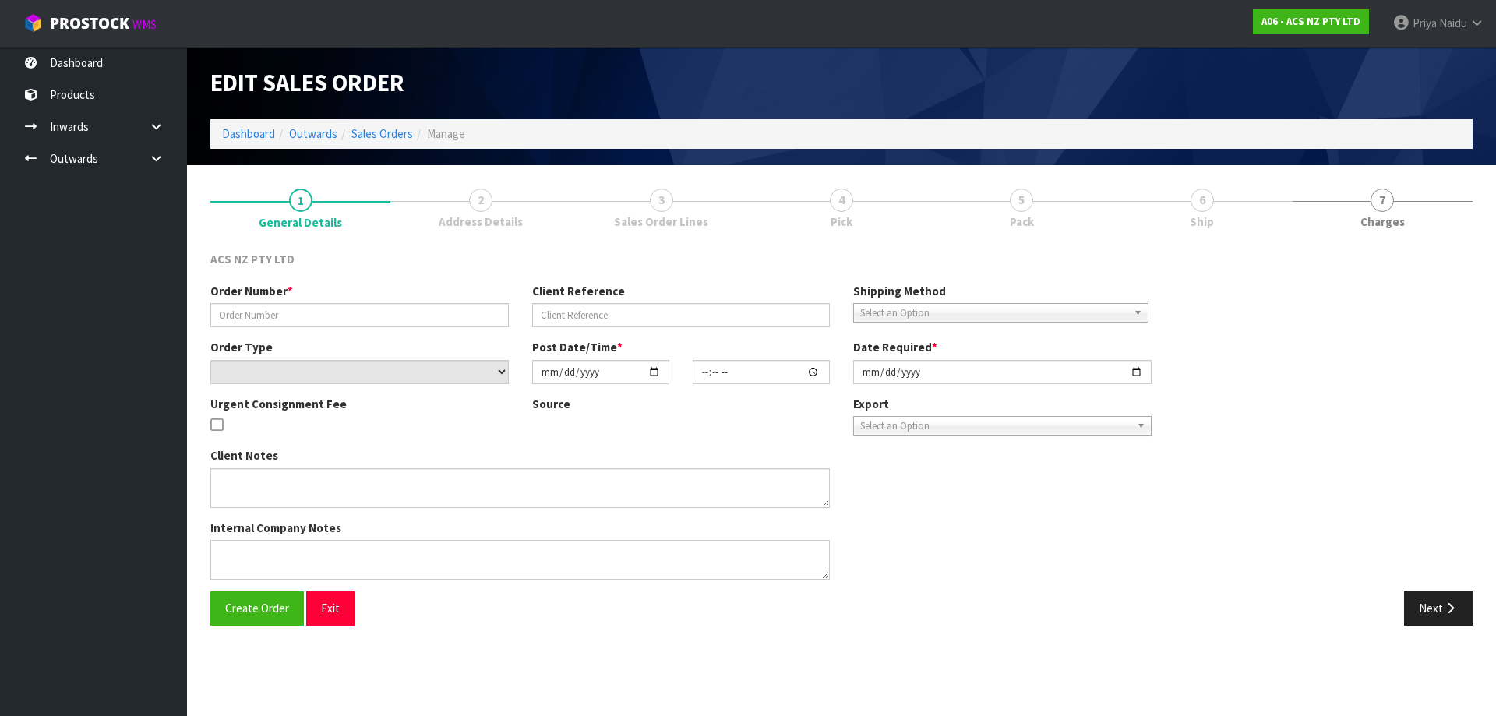
type input "2025-08-14"
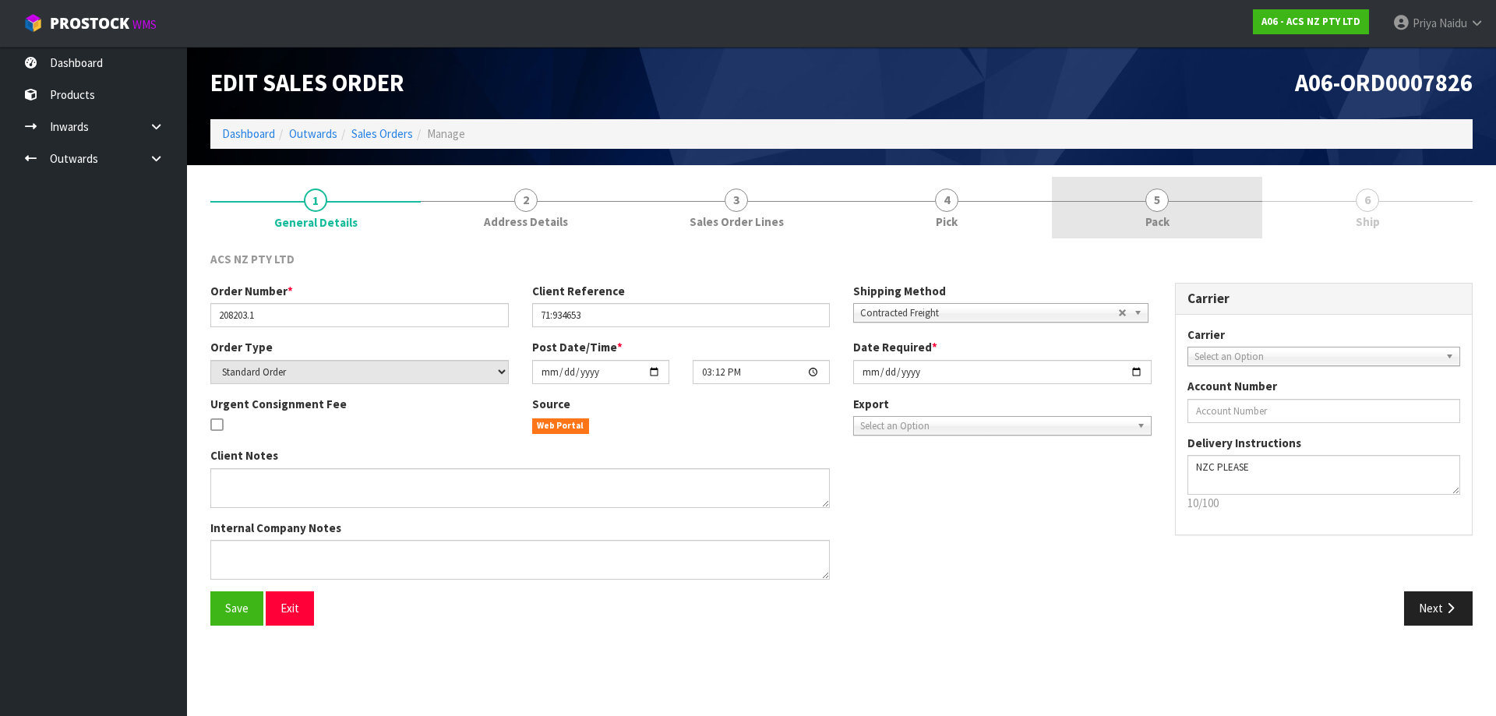
click at [1197, 213] on link "5 Pack" at bounding box center [1157, 208] width 210 height 62
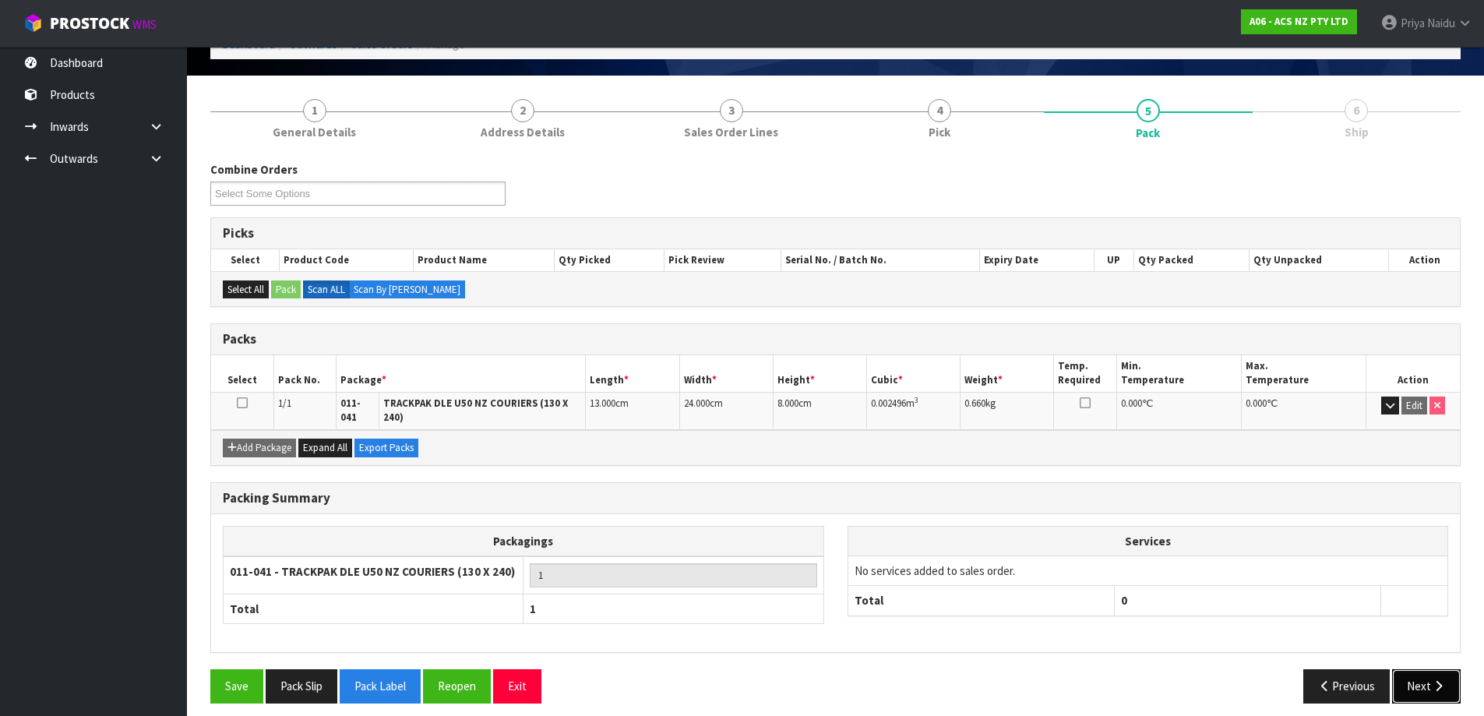
click at [1419, 677] on button "Next" at bounding box center [1426, 685] width 69 height 33
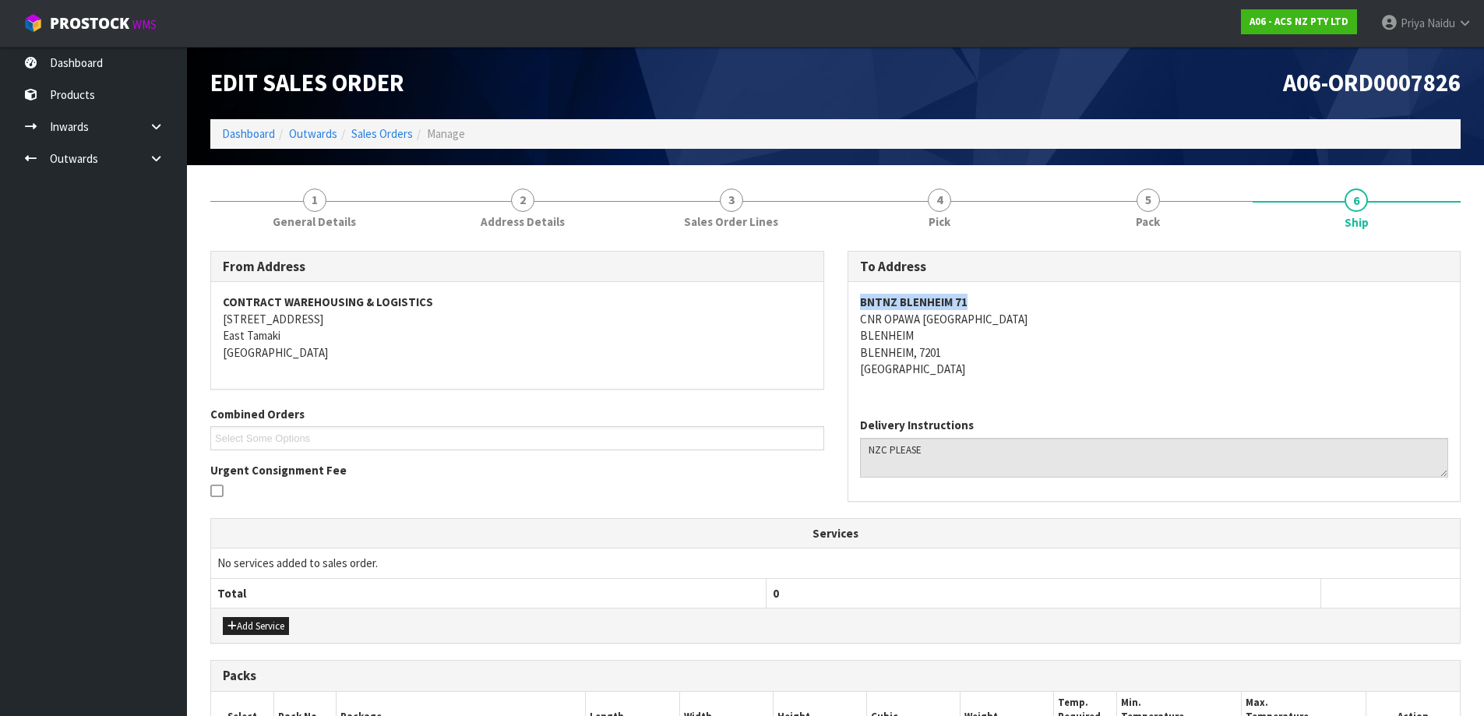
drag, startPoint x: 855, startPoint y: 301, endPoint x: 1000, endPoint y: 298, distance: 145.7
click at [1000, 298] on div "BNTNZ BLENHEIM 71 CNR OPAWA ST & PARK TCE BLENHEIM BLENHEIM, 7201 New Zealand" at bounding box center [1154, 343] width 612 height 123
drag, startPoint x: 848, startPoint y: 324, endPoint x: 744, endPoint y: 360, distance: 110.4
click at [1007, 316] on div "BNTNZ BLENHEIM 71 CNR OPAWA ST & PARK TCE BLENHEIM BLENHEIM, 7201 New Zealand" at bounding box center [1154, 343] width 612 height 123
click at [854, 335] on div "BNTNZ BLENHEIM 71 CNR OPAWA ST & PARK TCE BLENHEIM BLENHEIM, 7201 New Zealand" at bounding box center [1154, 343] width 612 height 123
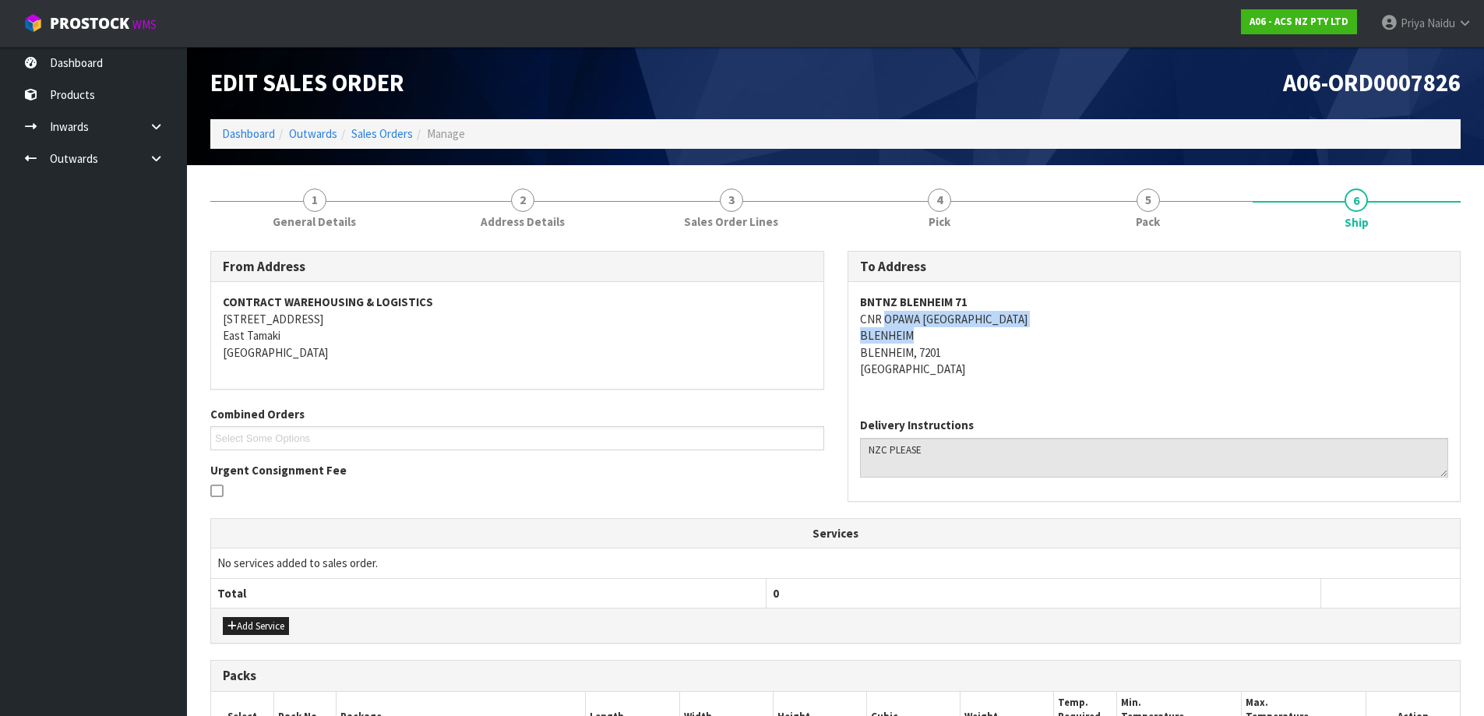
drag, startPoint x: 855, startPoint y: 335, endPoint x: 886, endPoint y: 327, distance: 32.1
click at [886, 327] on div "BNTNZ BLENHEIM 71 CNR OPAWA ST & PARK TCE BLENHEIM BLENHEIM, 7201 New Zealand" at bounding box center [1154, 343] width 612 height 123
click at [971, 340] on address "BNTNZ BLENHEIM 71 CNR OPAWA ST & PARK TCE BLENHEIM BLENHEIM, 7201 New Zealand" at bounding box center [1154, 335] width 589 height 83
drag, startPoint x: 856, startPoint y: 337, endPoint x: 936, endPoint y: 337, distance: 79.5
click at [936, 337] on div "BNTNZ BLENHEIM 71 CNR OPAWA ST & PARK TCE BLENHEIM BLENHEIM, 7201 New Zealand" at bounding box center [1154, 343] width 612 height 123
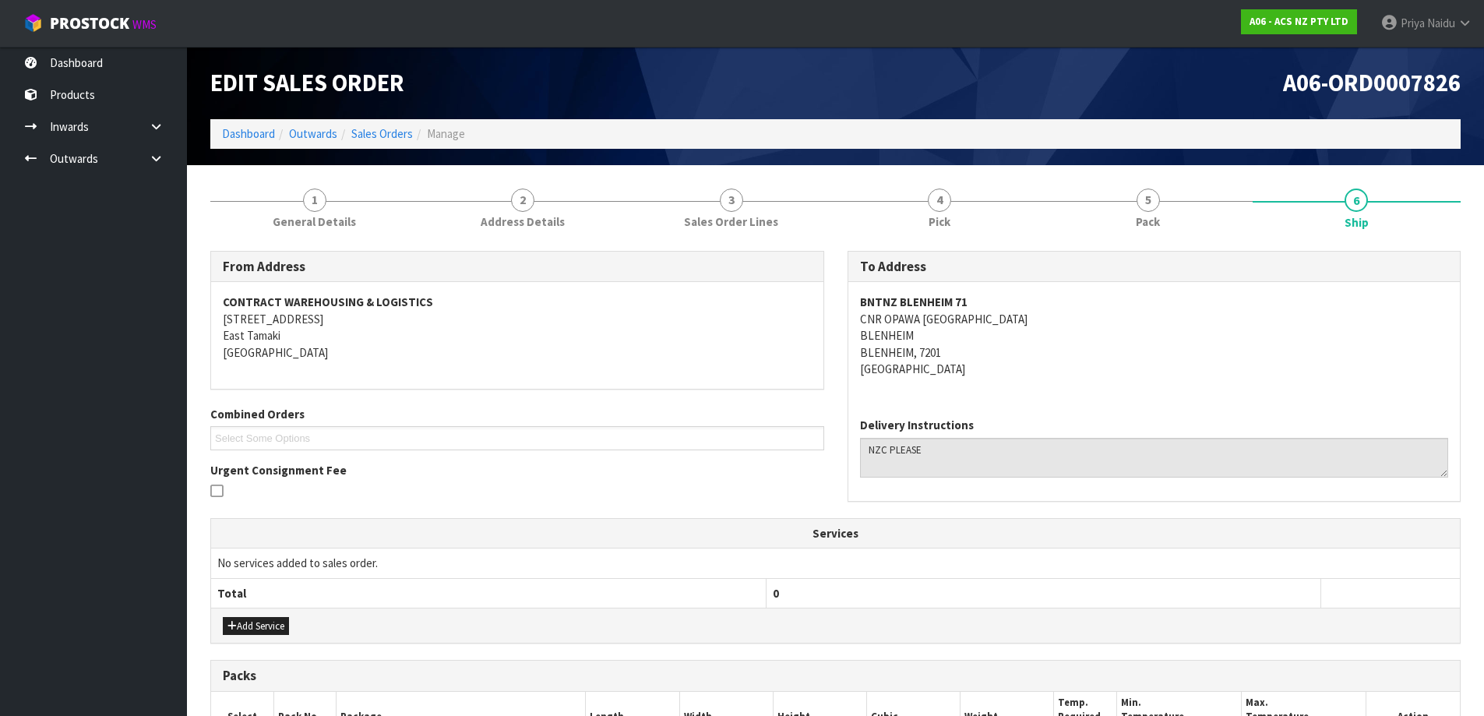
click at [288, 249] on div "From Address CONTRACT WAREHOUSING & LOGISTICS 17 Allens Road East Tamaki Auckla…" at bounding box center [835, 598] width 1250 height 719
click at [318, 205] on span "1" at bounding box center [314, 200] width 23 height 23
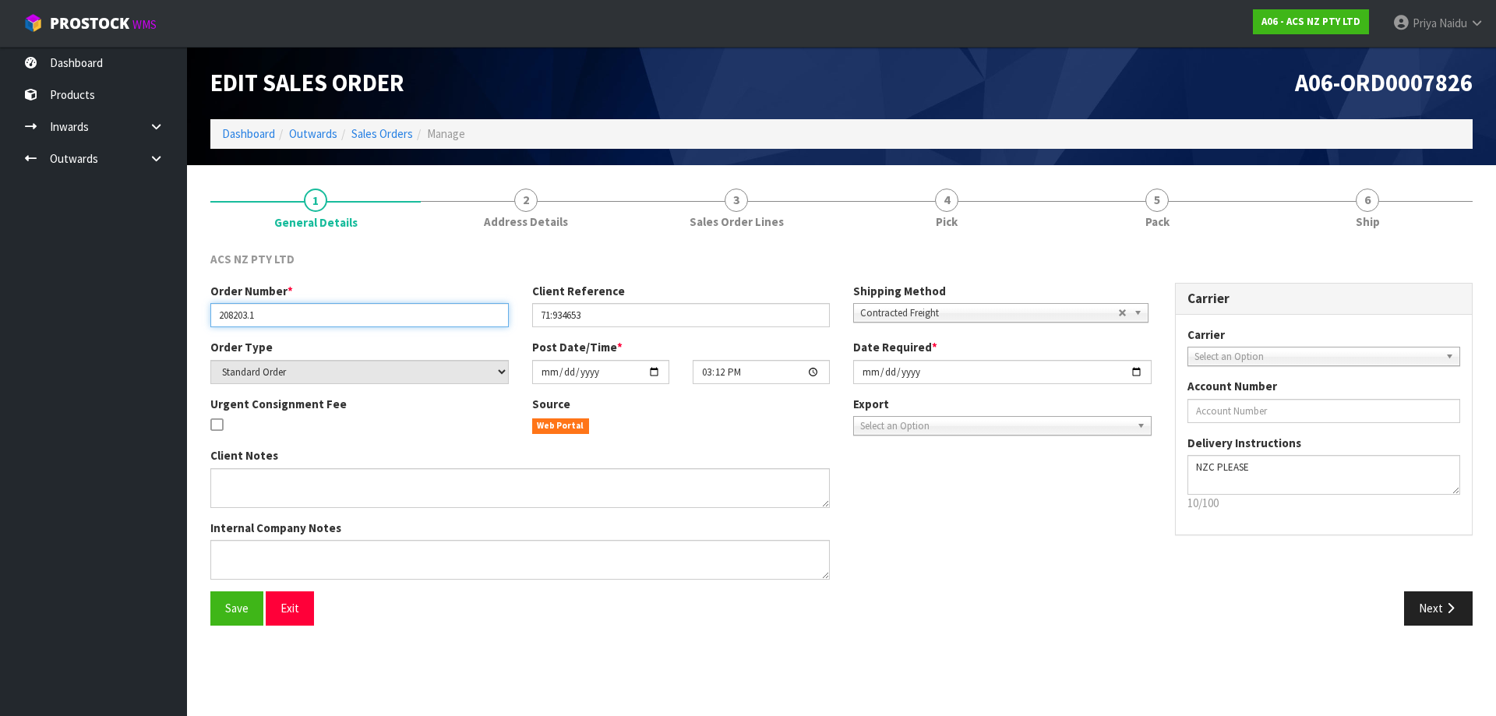
drag, startPoint x: 211, startPoint y: 323, endPoint x: 287, endPoint y: 319, distance: 76.4
click at [287, 319] on input "208203.1" at bounding box center [359, 315] width 298 height 24
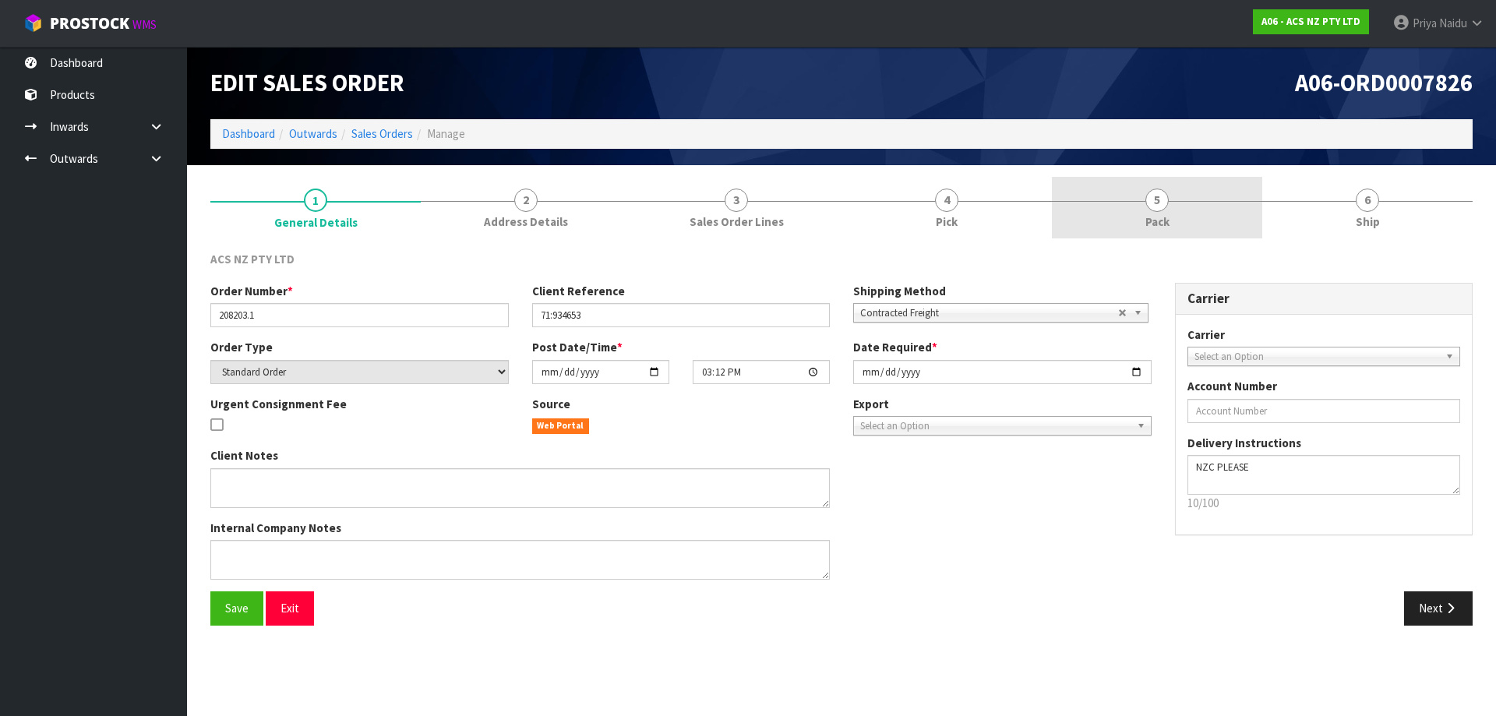
click at [1145, 220] on span "Pack" at bounding box center [1157, 221] width 24 height 16
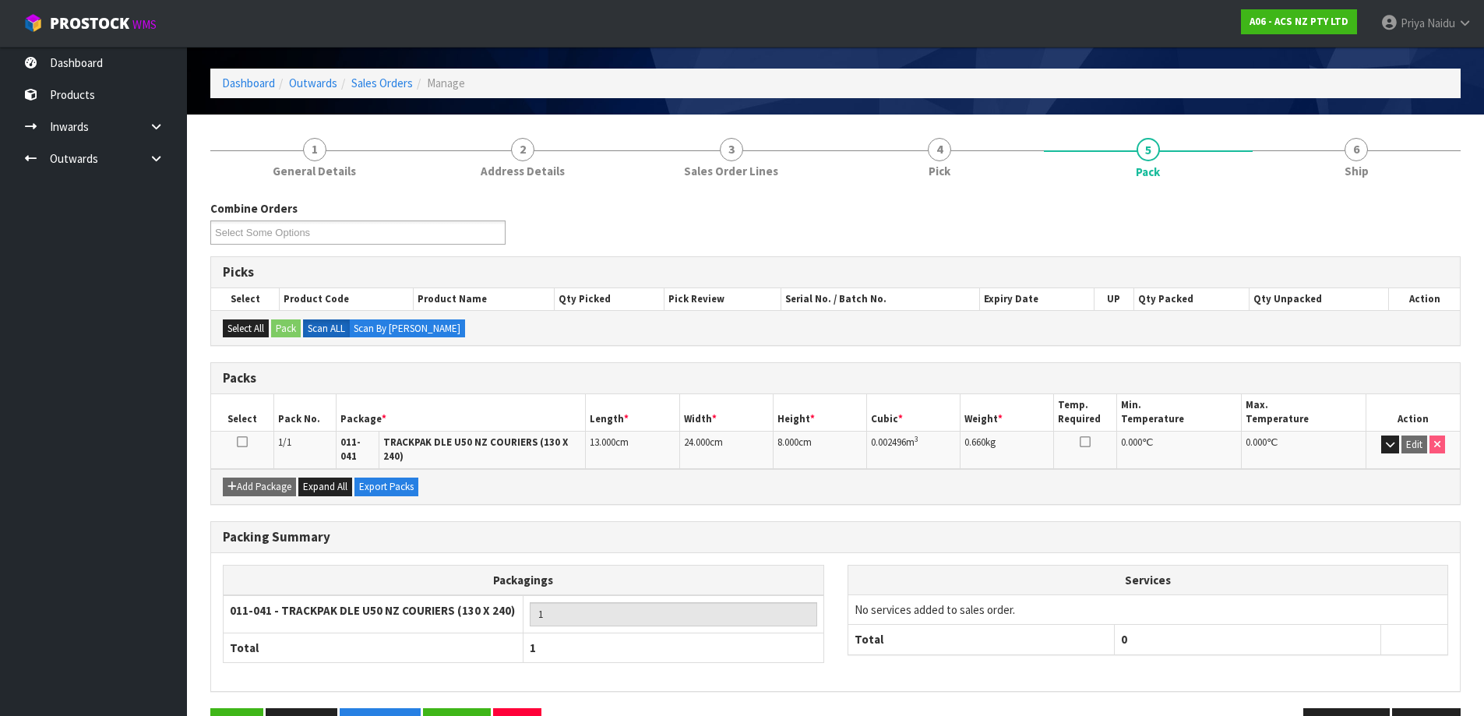
scroll to position [78, 0]
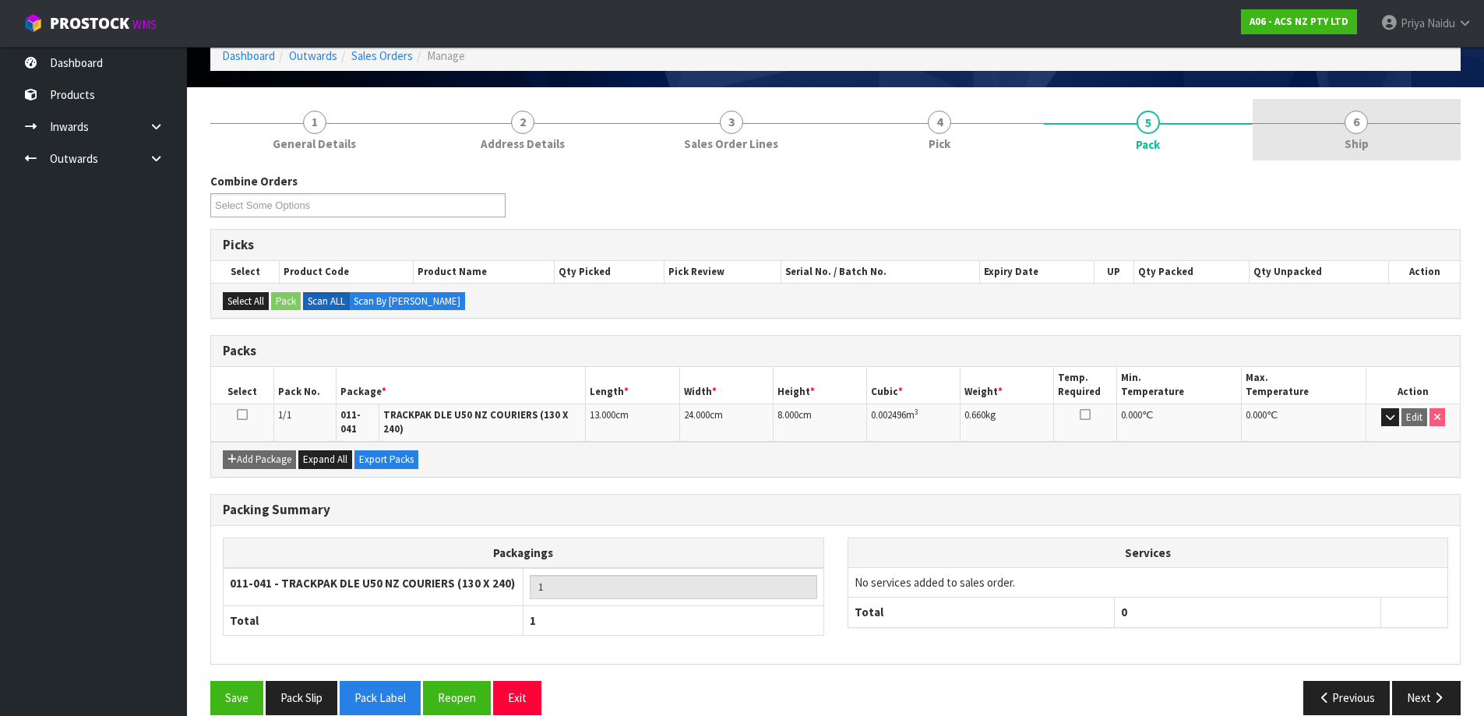
click at [1387, 149] on link "6 Ship" at bounding box center [1357, 130] width 209 height 62
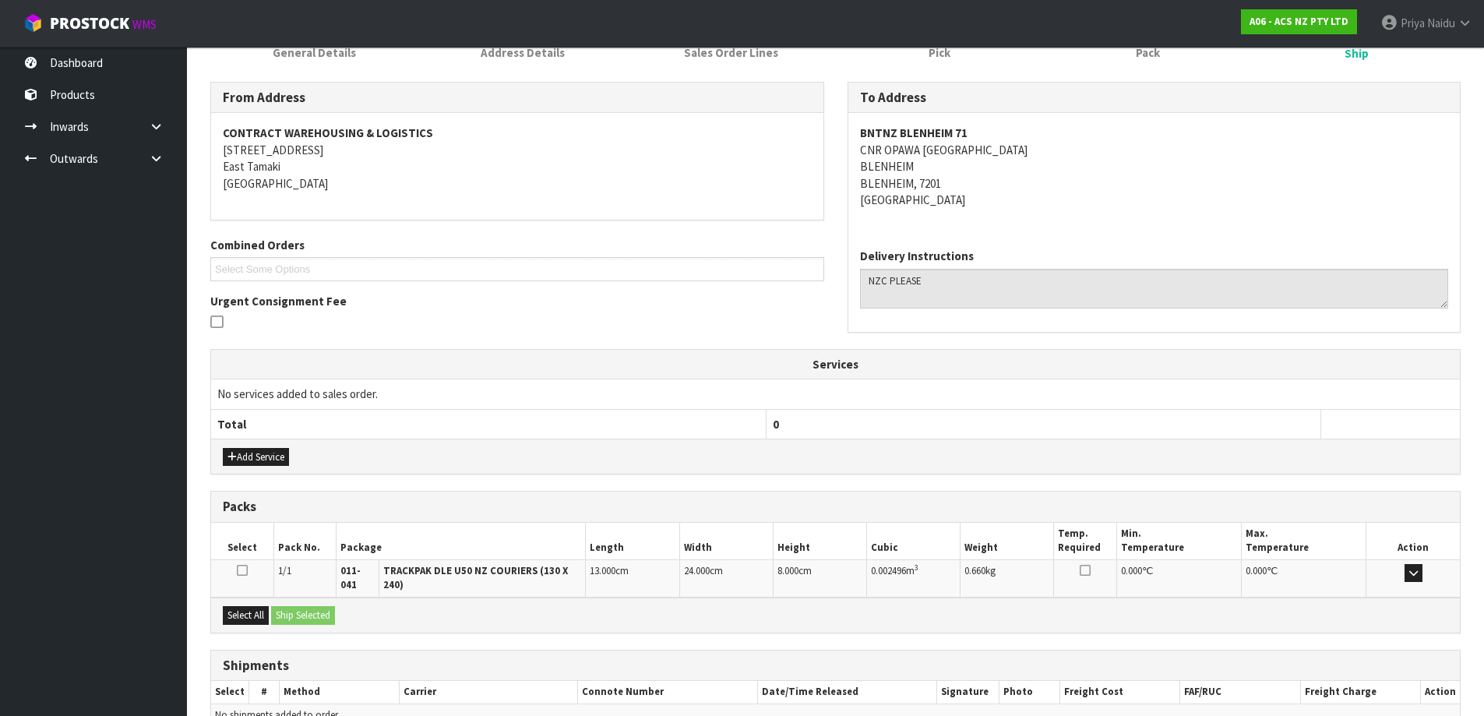
scroll to position [243, 0]
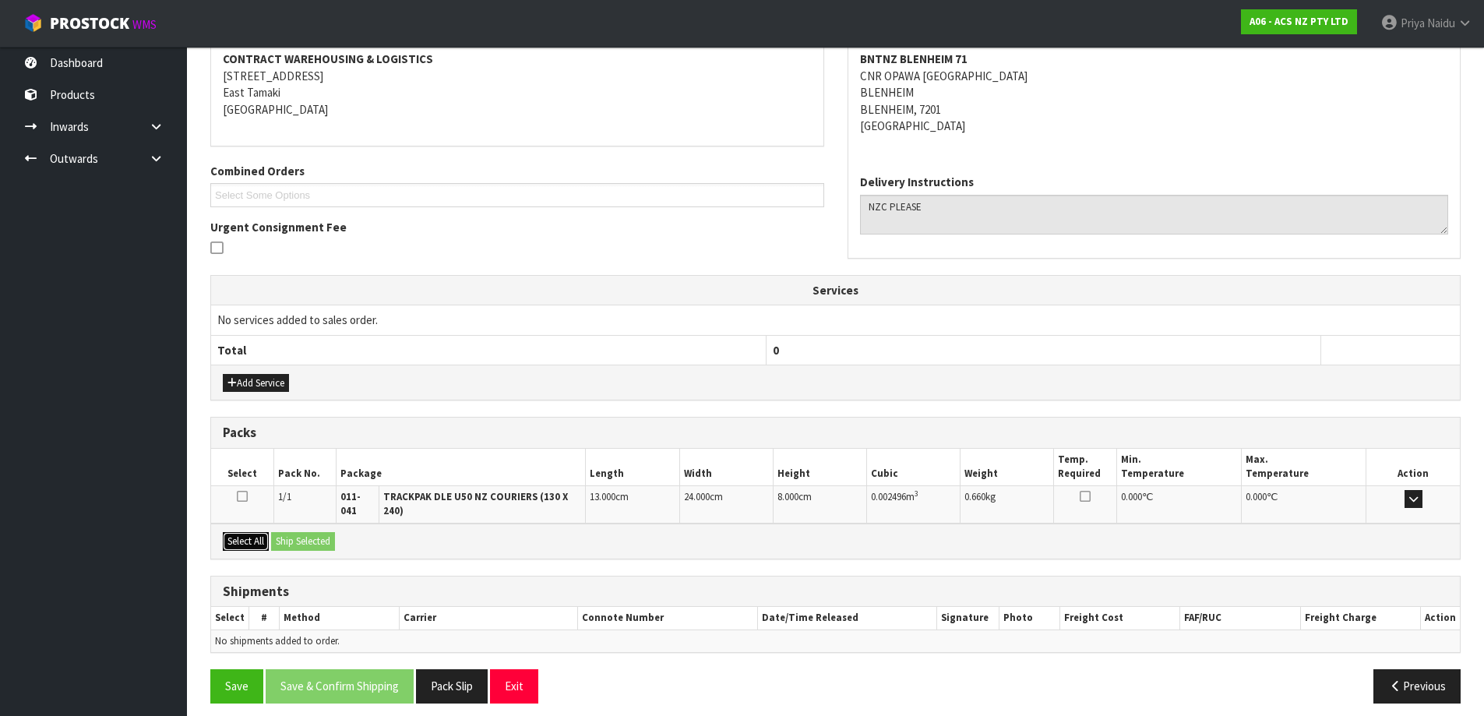
click at [268, 537] on button "Select All" at bounding box center [246, 541] width 46 height 19
click at [304, 534] on button "Ship Selected" at bounding box center [303, 541] width 64 height 19
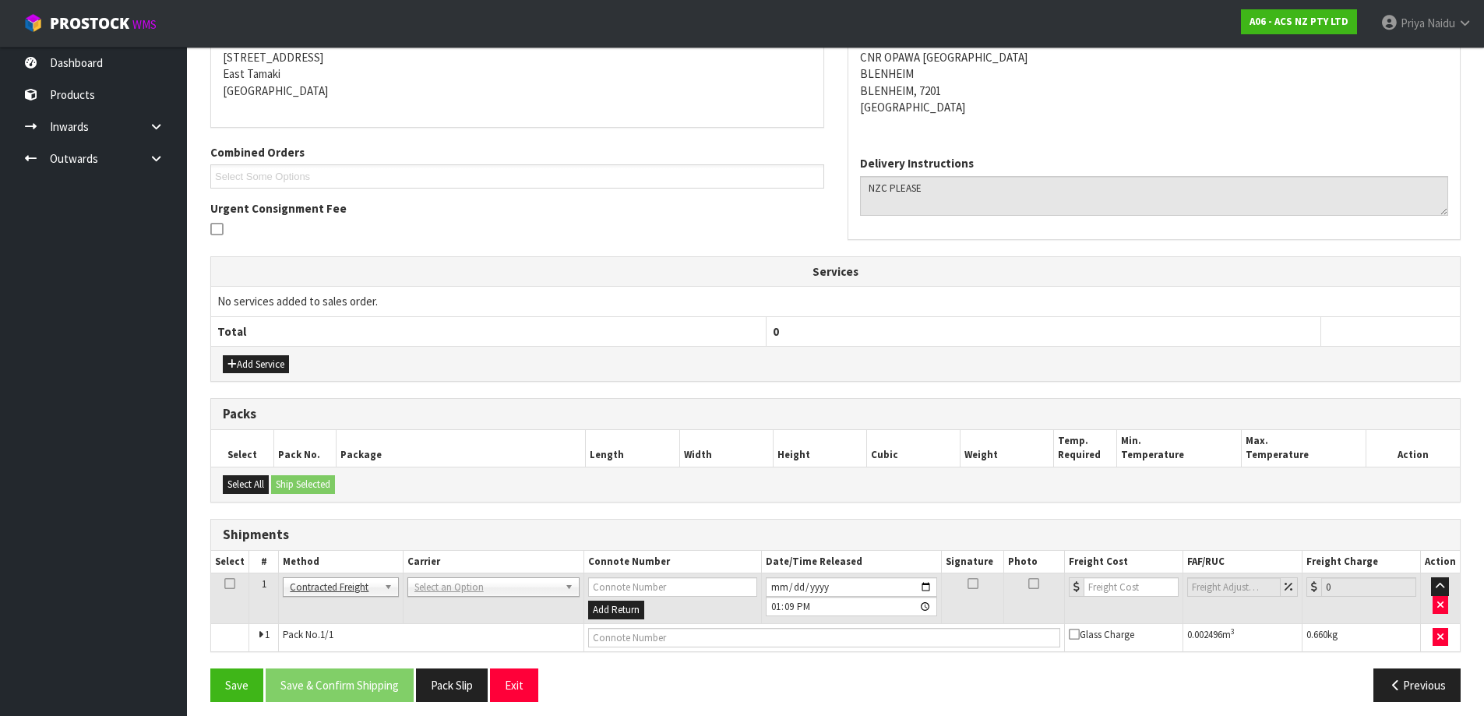
scroll to position [271, 0]
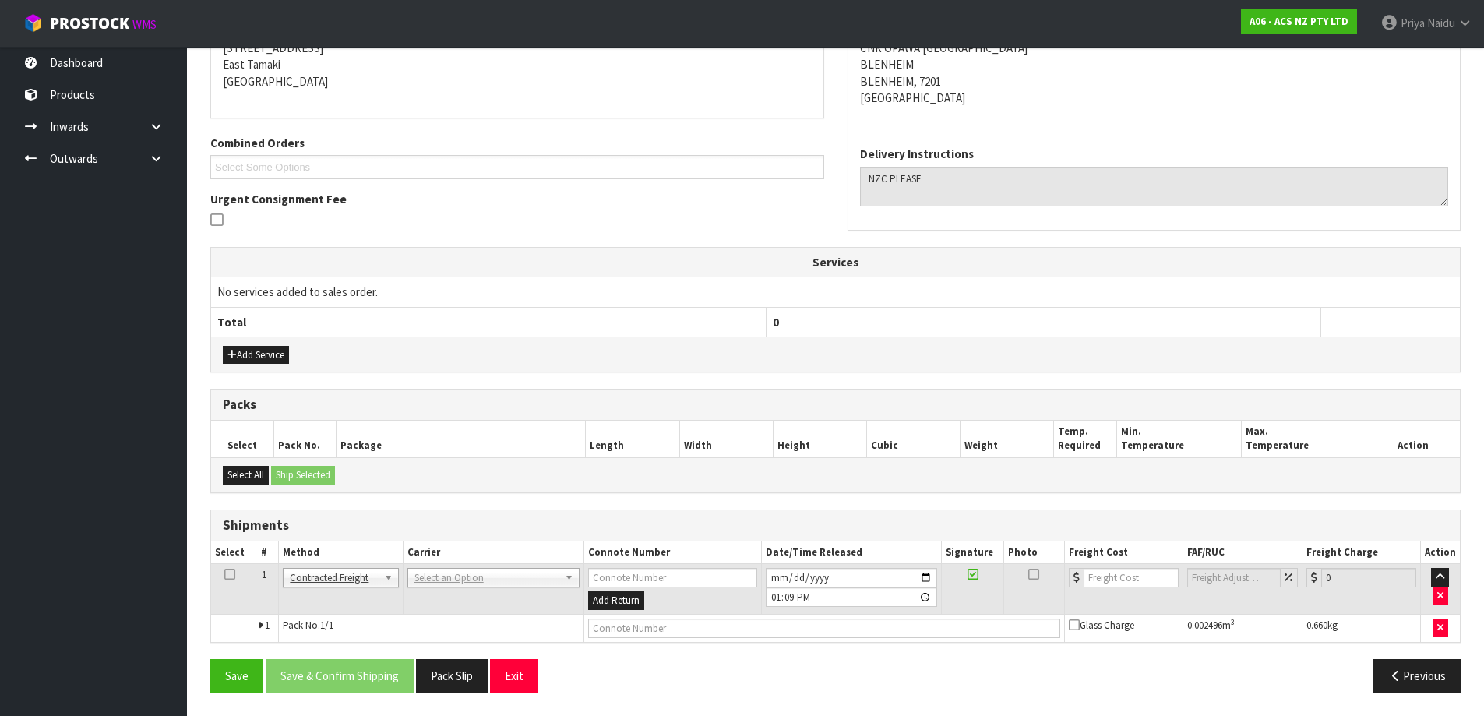
drag, startPoint x: 484, startPoint y: 570, endPoint x: 483, endPoint y: 587, distance: 16.4
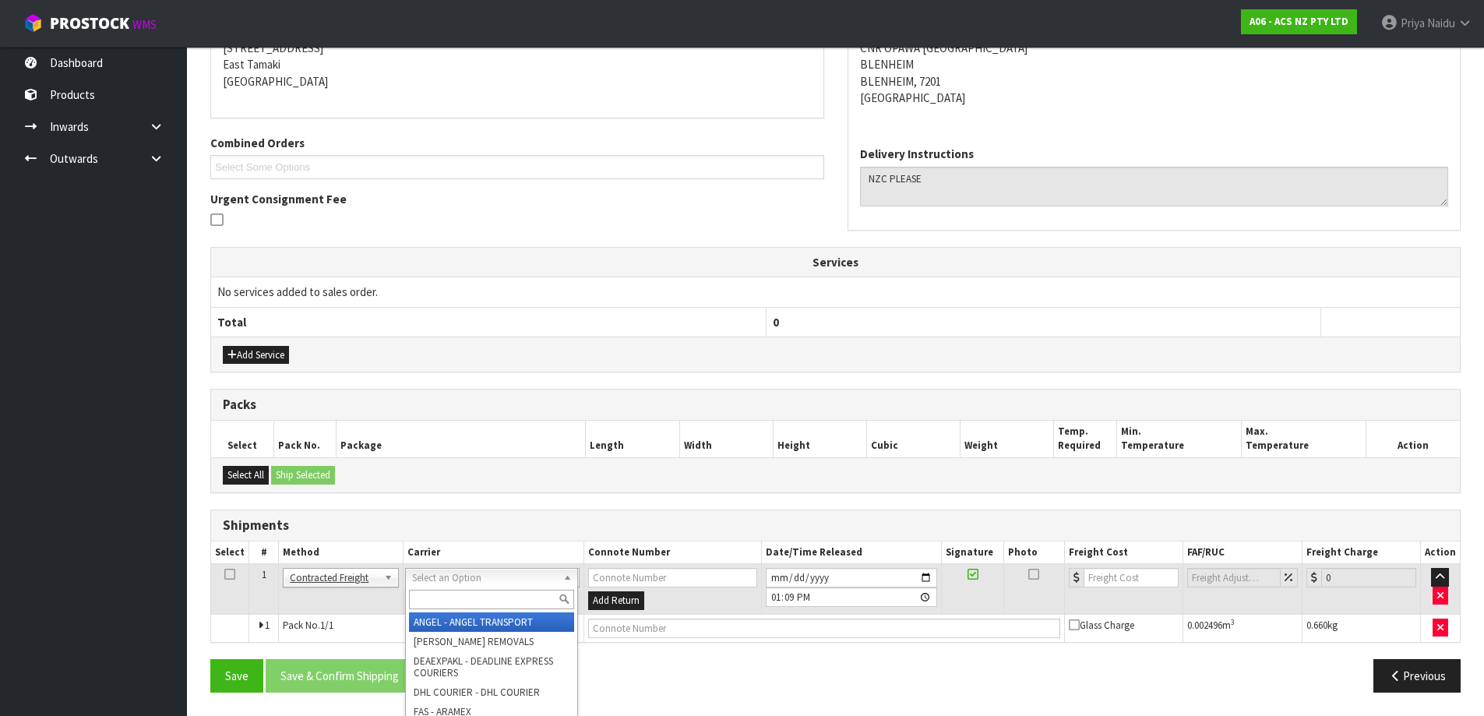
click at [484, 591] on input "text" at bounding box center [491, 599] width 165 height 19
type input "NZC"
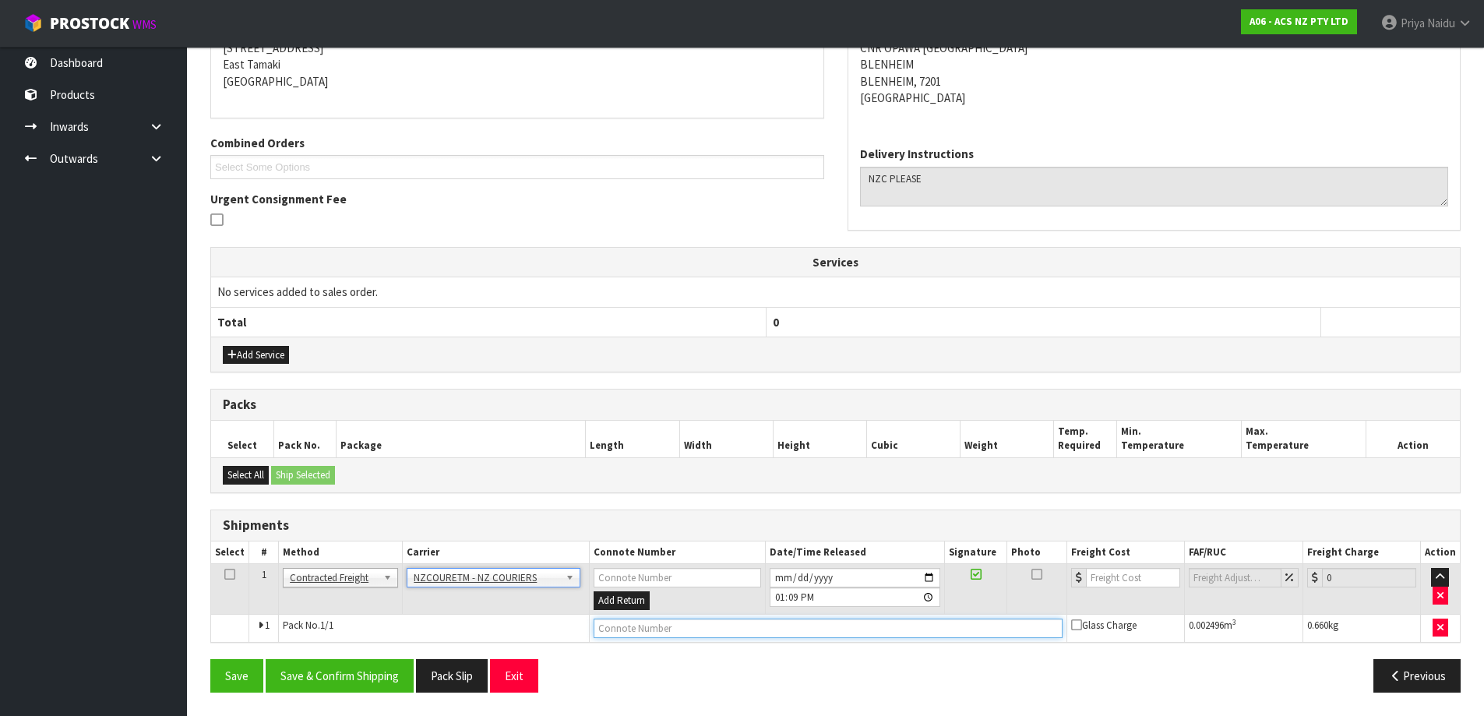
click at [672, 633] on input "text" at bounding box center [828, 628] width 469 height 19
paste input "BZGG003876"
type input "BZGG003876"
click at [1107, 590] on td at bounding box center [1126, 589] width 118 height 51
click at [1118, 576] on input "number" at bounding box center [1133, 577] width 94 height 19
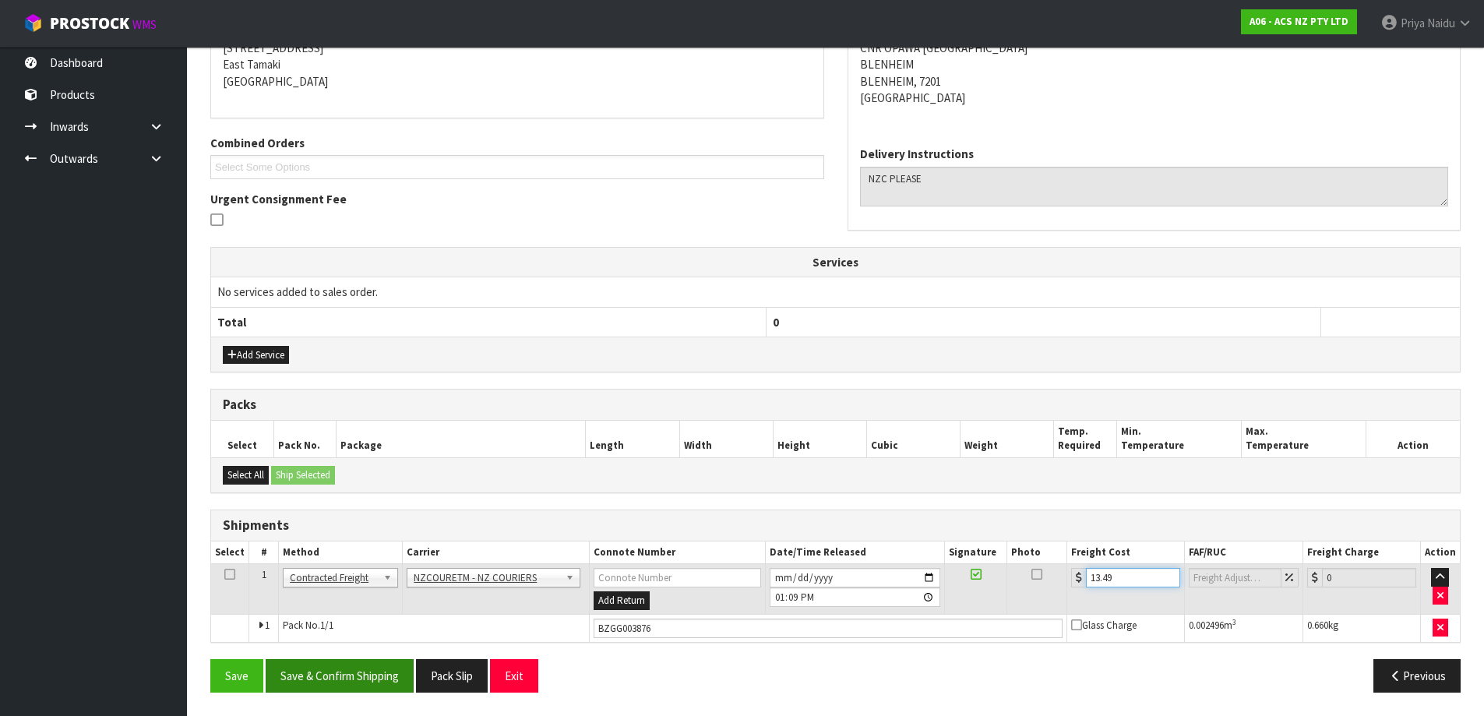
type input "13.49"
drag, startPoint x: 373, startPoint y: 683, endPoint x: 373, endPoint y: 668, distance: 15.6
click at [373, 684] on button "Save & Confirm Shipping" at bounding box center [340, 675] width 148 height 33
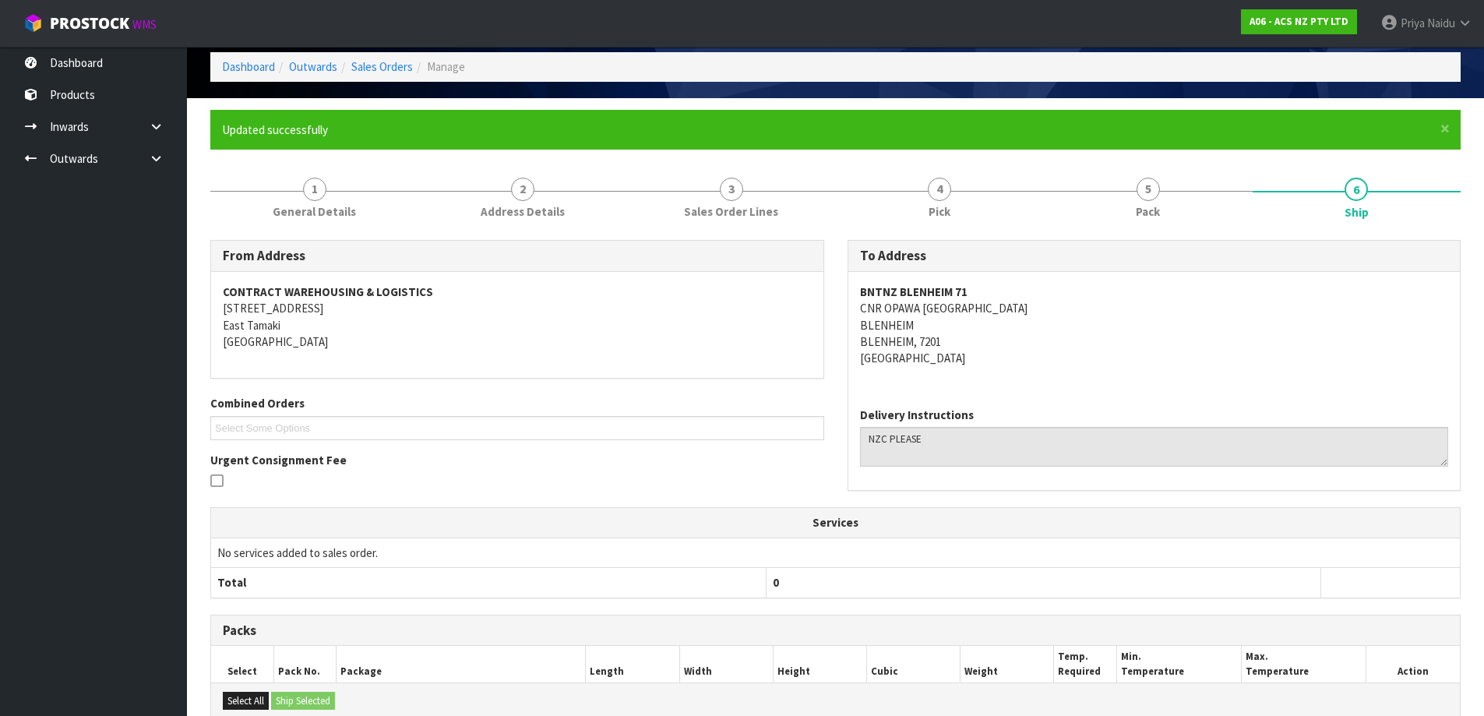
scroll to position [0, 0]
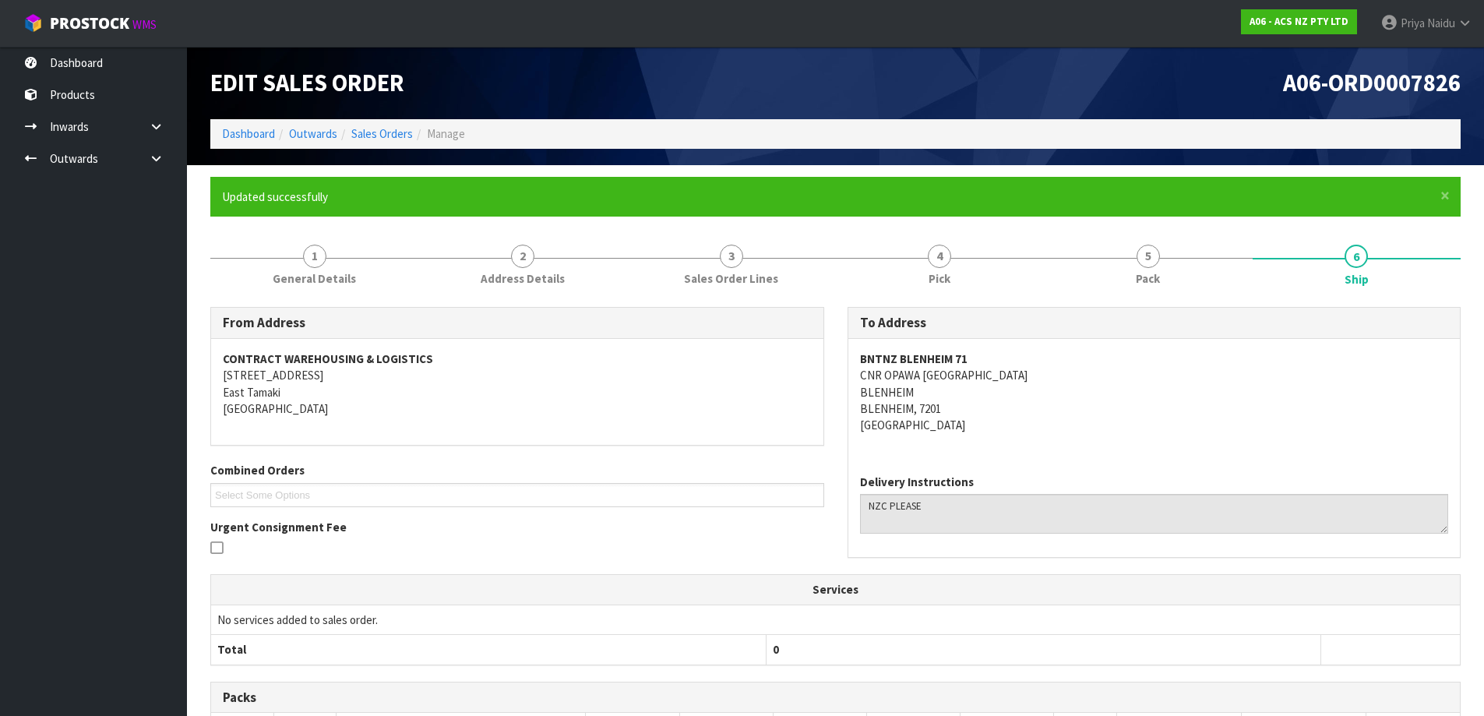
click at [268, 142] on li "Dashboard" at bounding box center [248, 133] width 53 height 16
click at [246, 140] on link "Dashboard" at bounding box center [248, 133] width 53 height 15
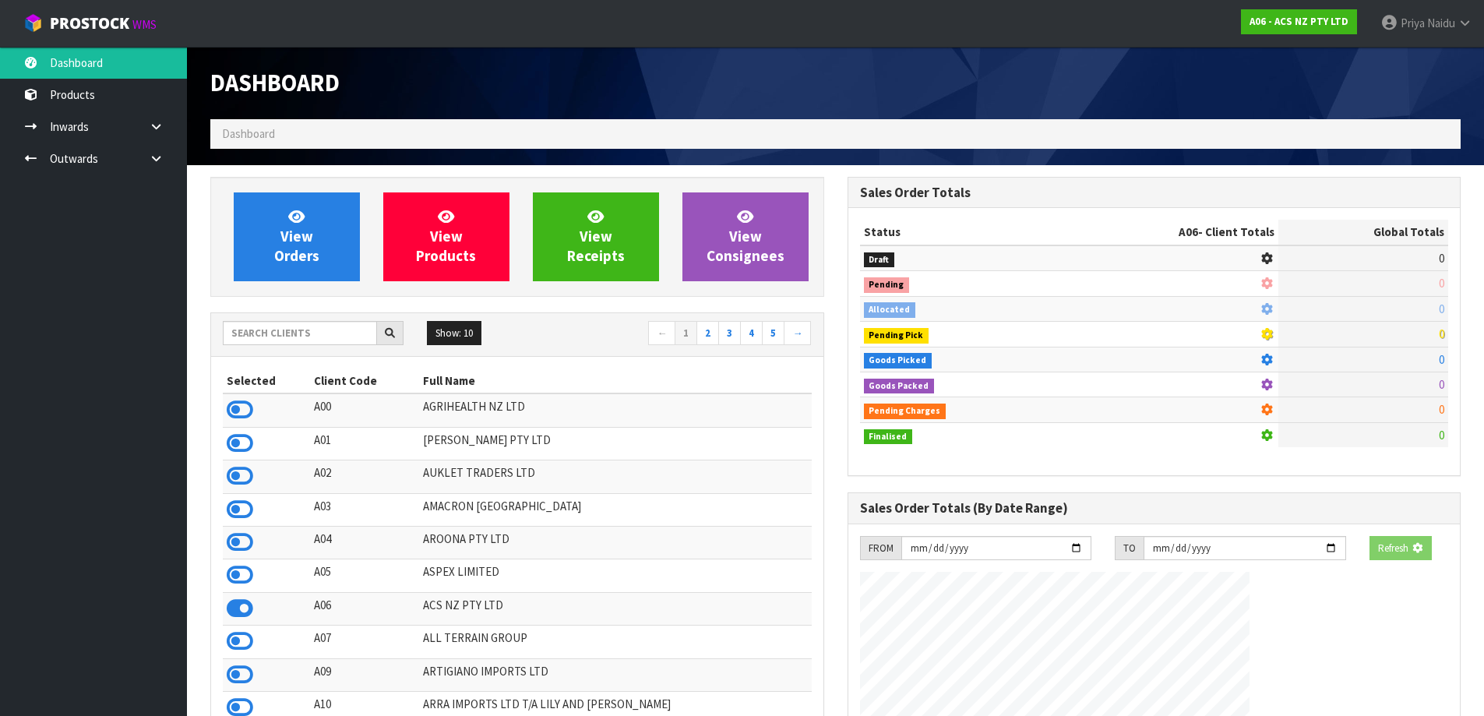
drag, startPoint x: 247, startPoint y: 140, endPoint x: 257, endPoint y: 144, distance: 10.9
click at [253, 139] on span "Dashboard" at bounding box center [248, 133] width 53 height 15
click at [275, 344] on div at bounding box center [313, 333] width 181 height 25
click at [281, 339] on input "text" at bounding box center [300, 333] width 154 height 24
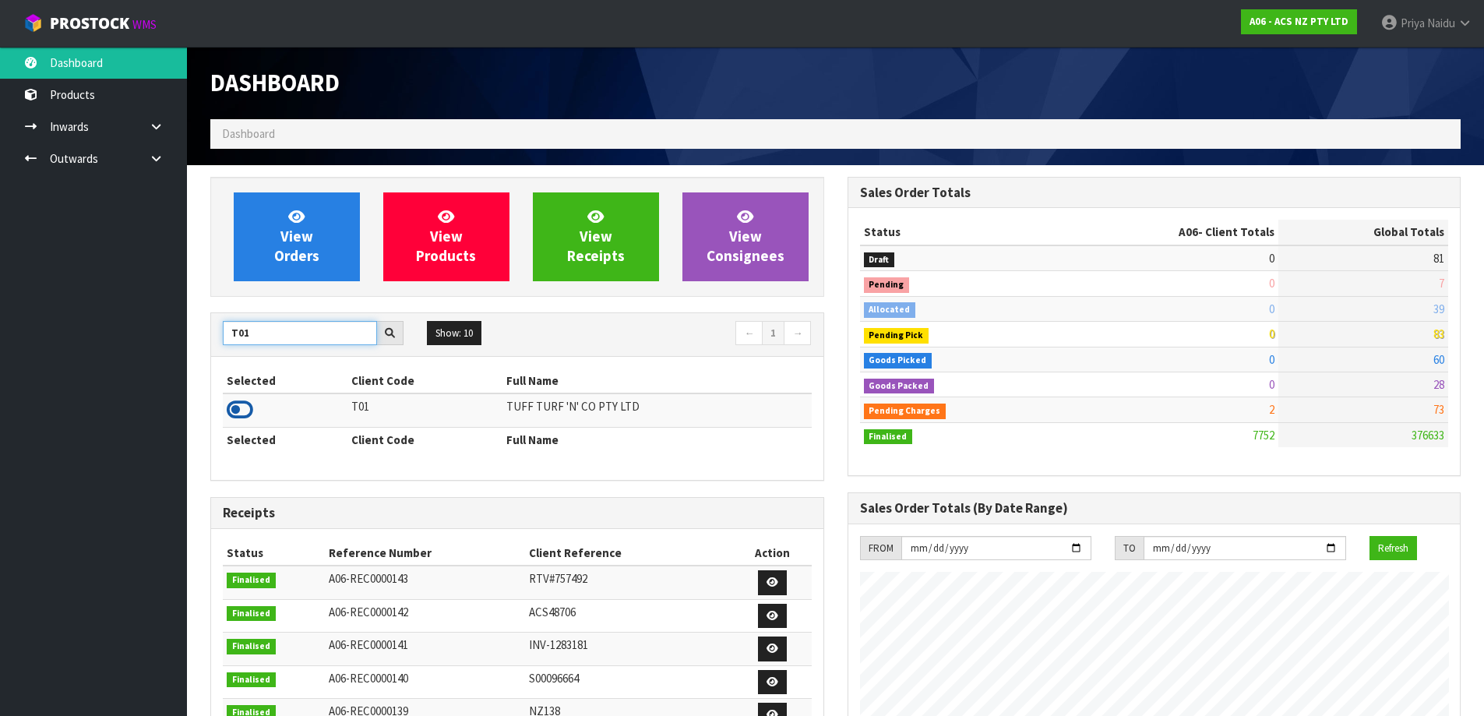
type input "T01"
click at [246, 405] on icon at bounding box center [240, 409] width 26 height 23
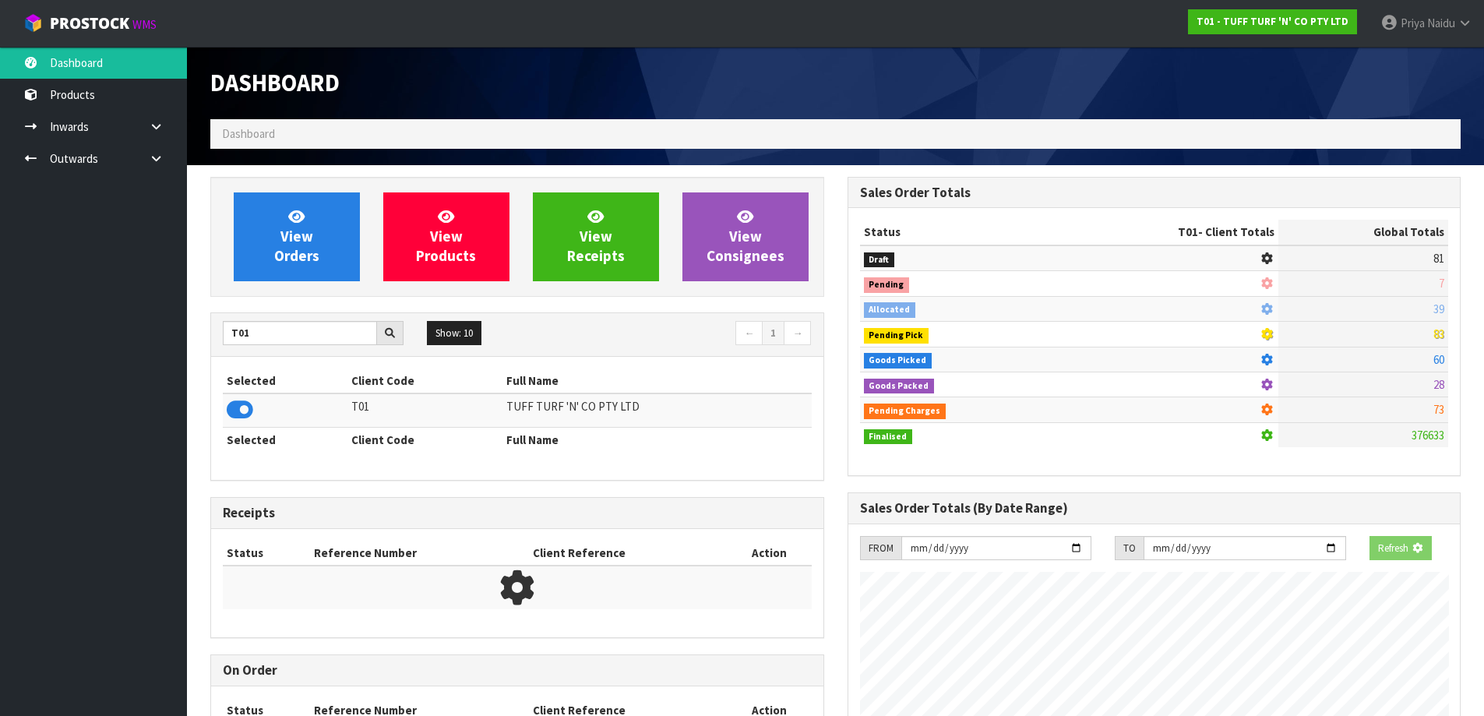
scroll to position [971, 636]
click at [289, 170] on section "View Orders View Products View Receipts View Consignees T01 Show: 10 5 10 25 50…" at bounding box center [835, 663] width 1297 height 996
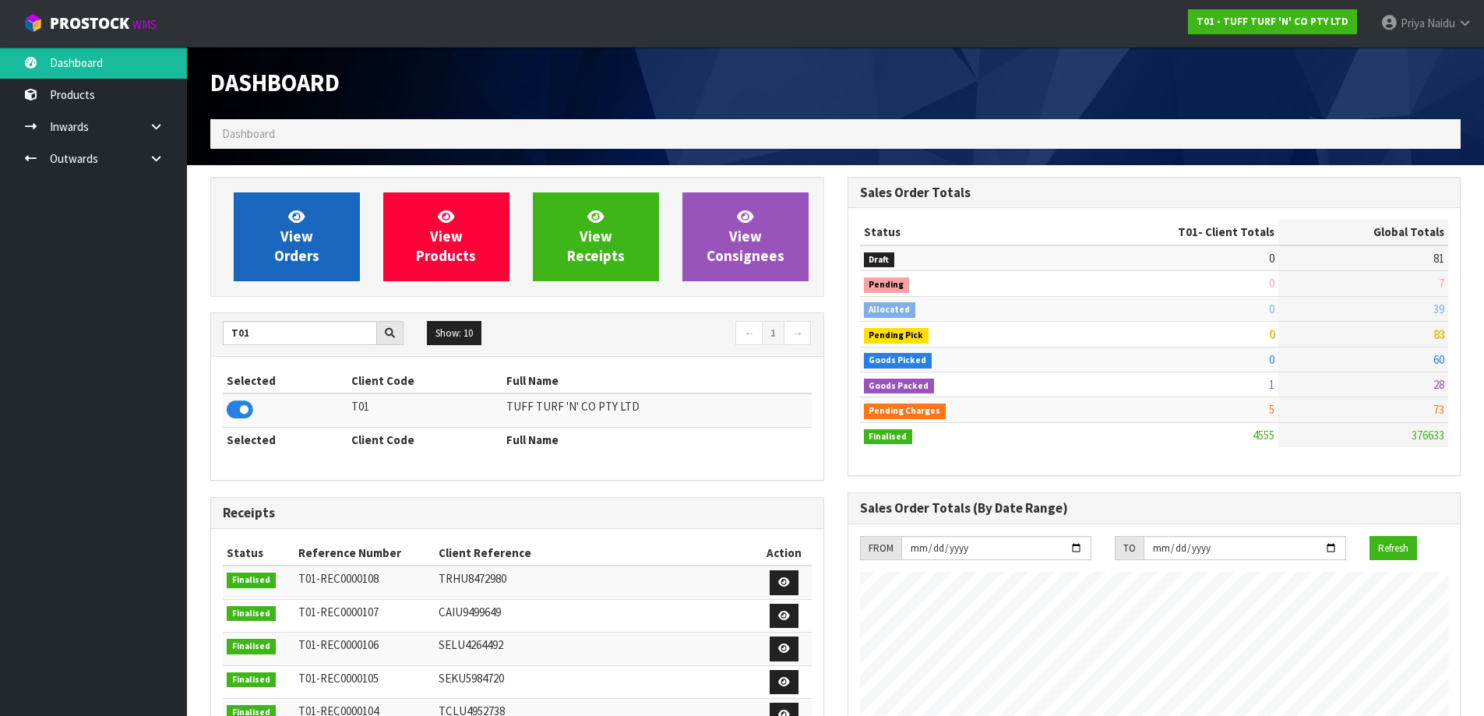
scroll to position [1180, 636]
click at [294, 215] on icon at bounding box center [296, 216] width 16 height 15
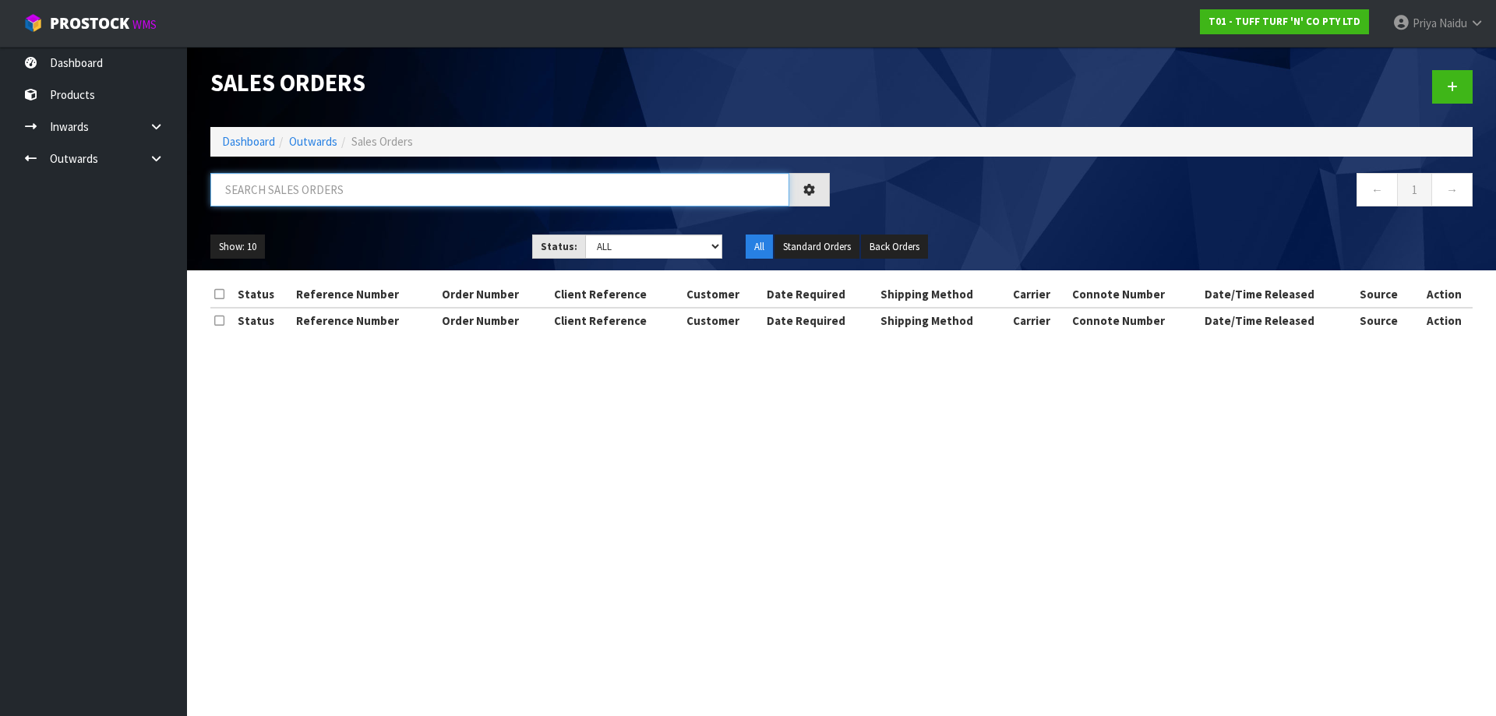
click at [306, 187] on input "text" at bounding box center [499, 189] width 579 height 33
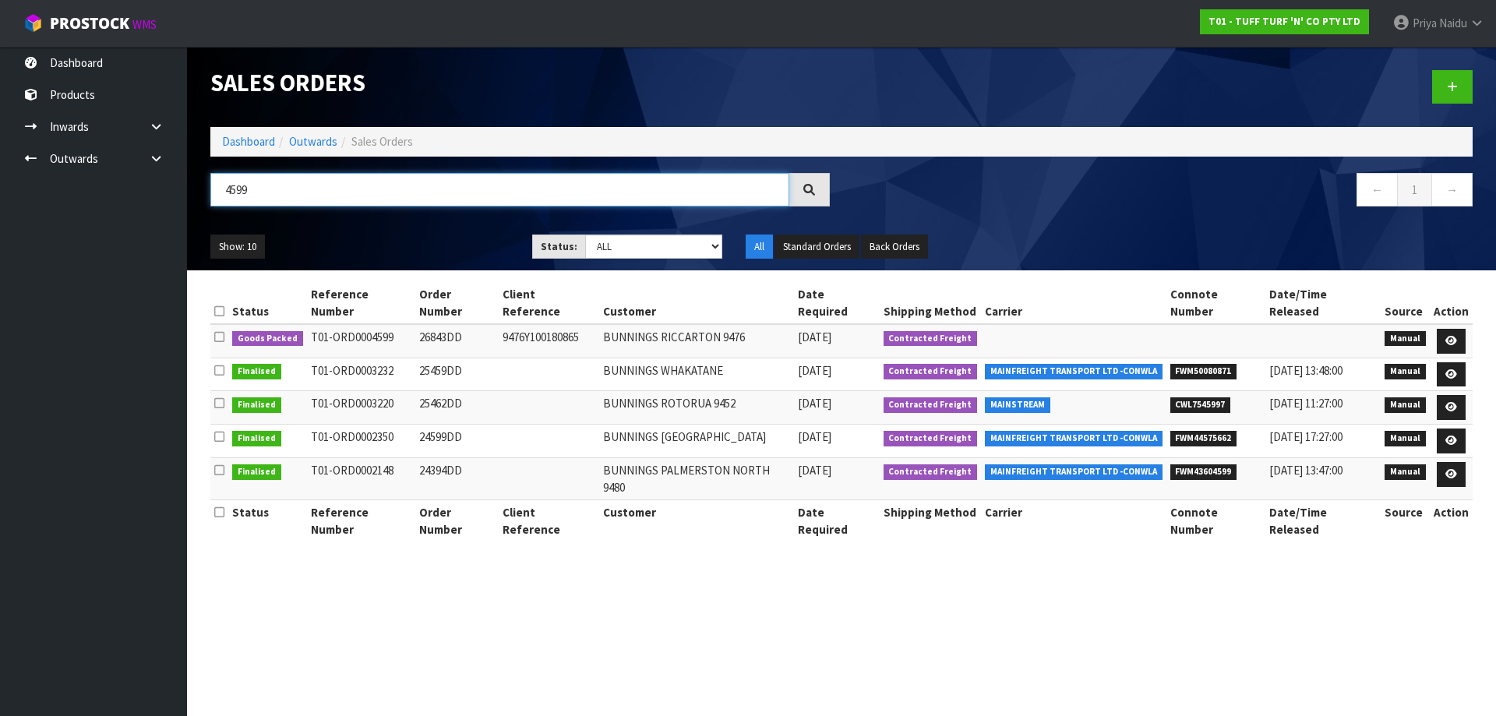
type input "4599"
click at [416, 256] on ul "Show: 10 5 10 25 50" at bounding box center [359, 246] width 298 height 25
click at [1451, 336] on icon at bounding box center [1451, 341] width 12 height 10
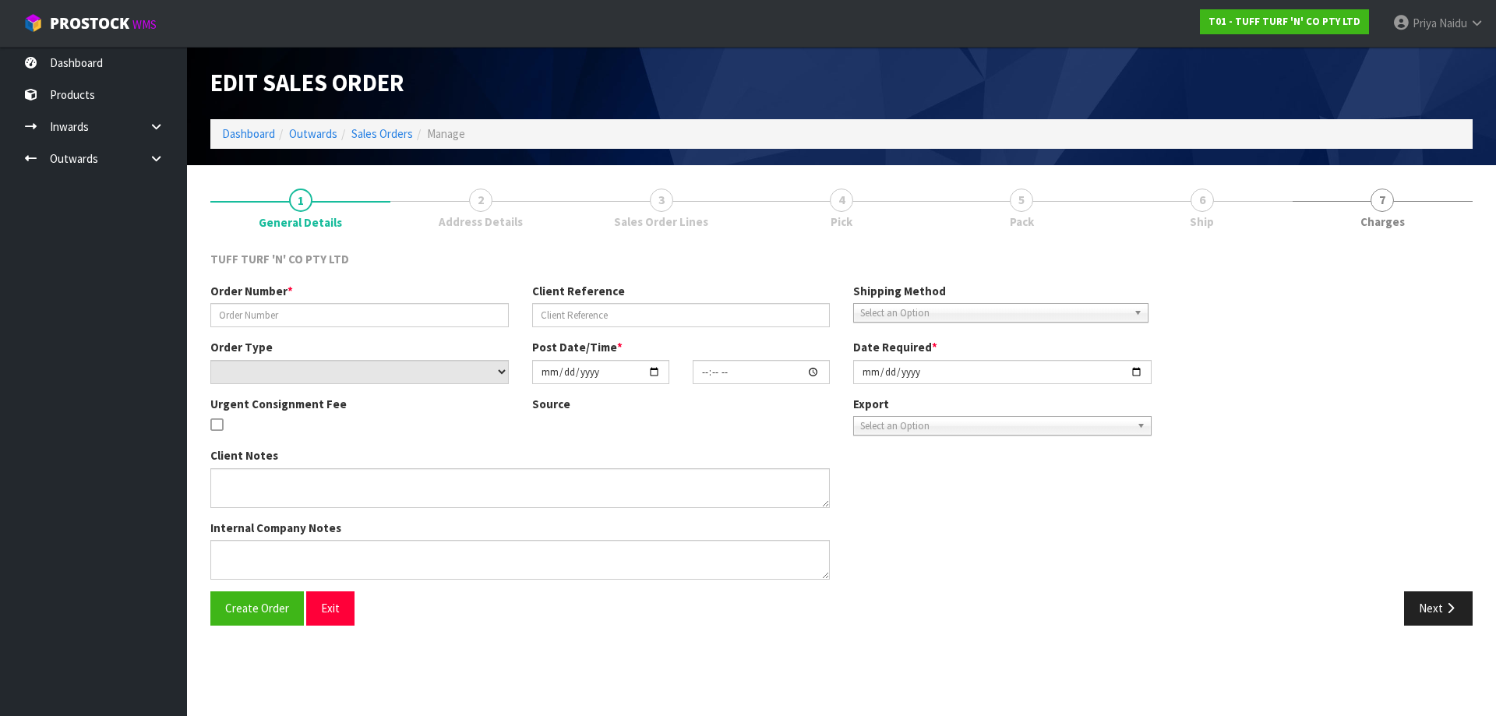
type input "26843DD"
type input "9476Y100180865"
select select "number:0"
type input "2025-08-11"
type input "14:06:00.000"
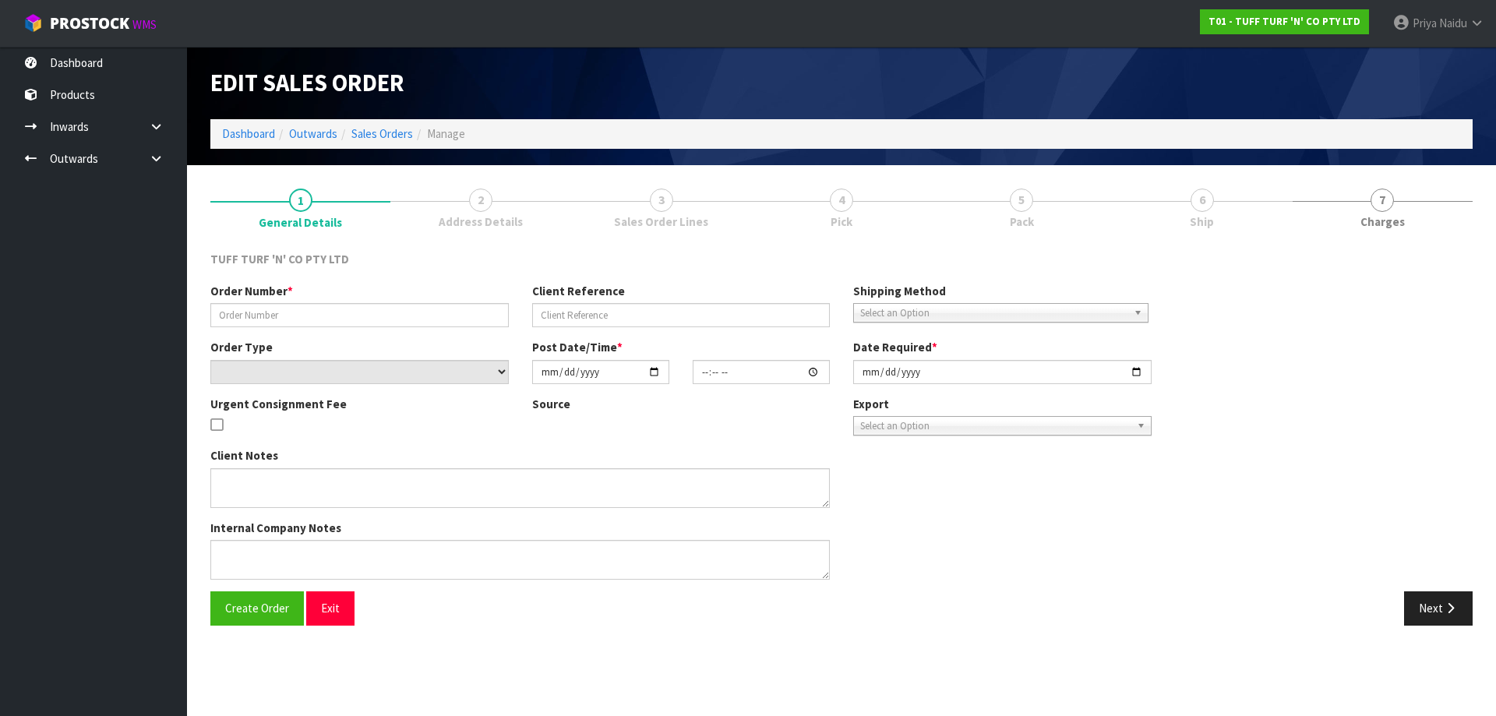
type input "2025-08-12"
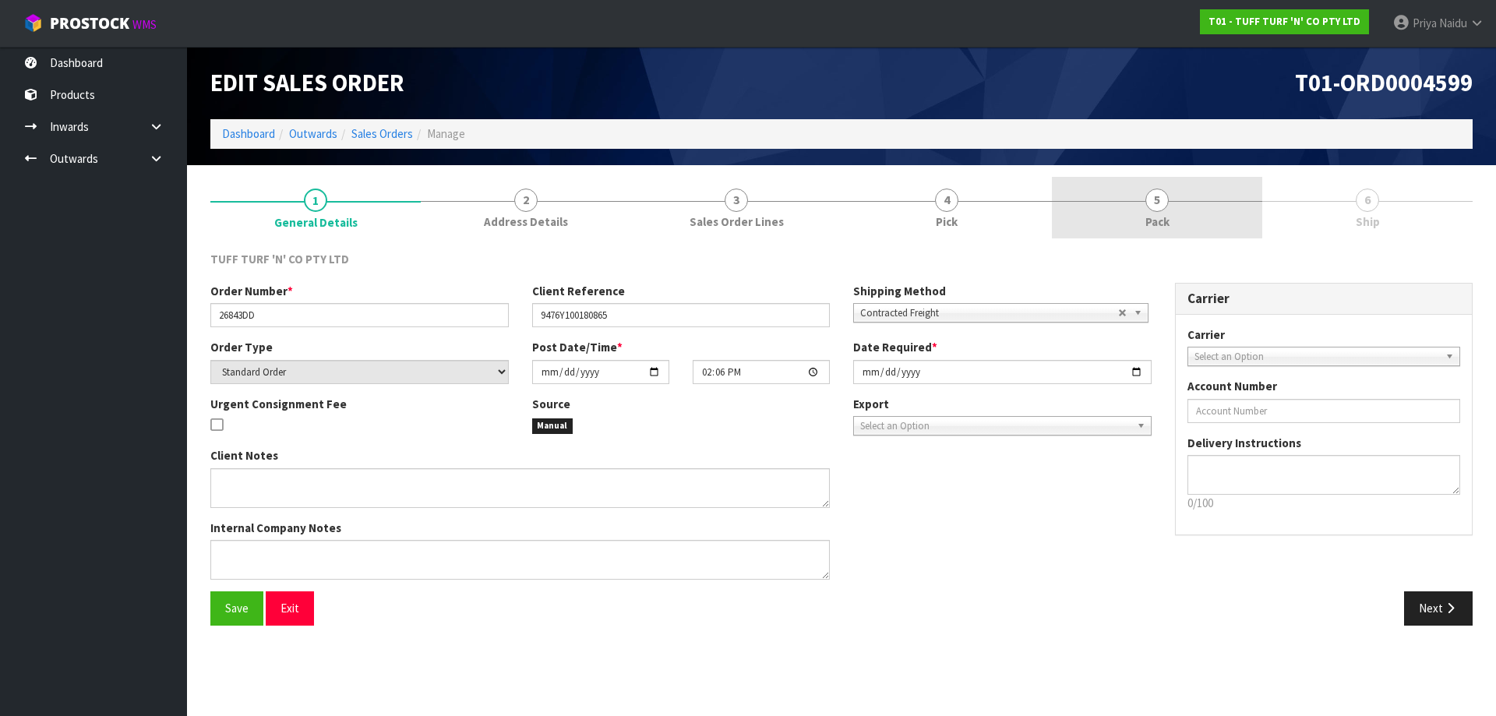
click at [1177, 208] on link "5 Pack" at bounding box center [1157, 208] width 210 height 62
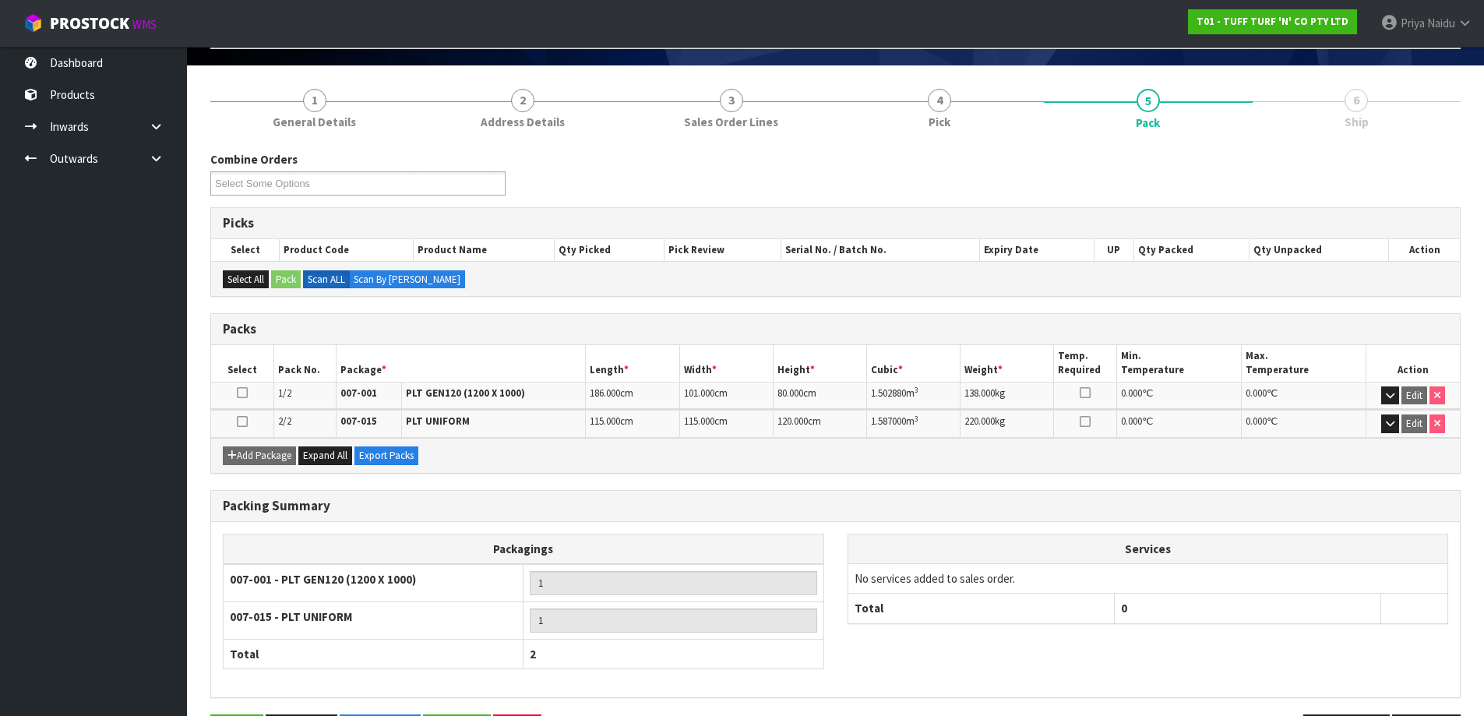
scroll to position [156, 0]
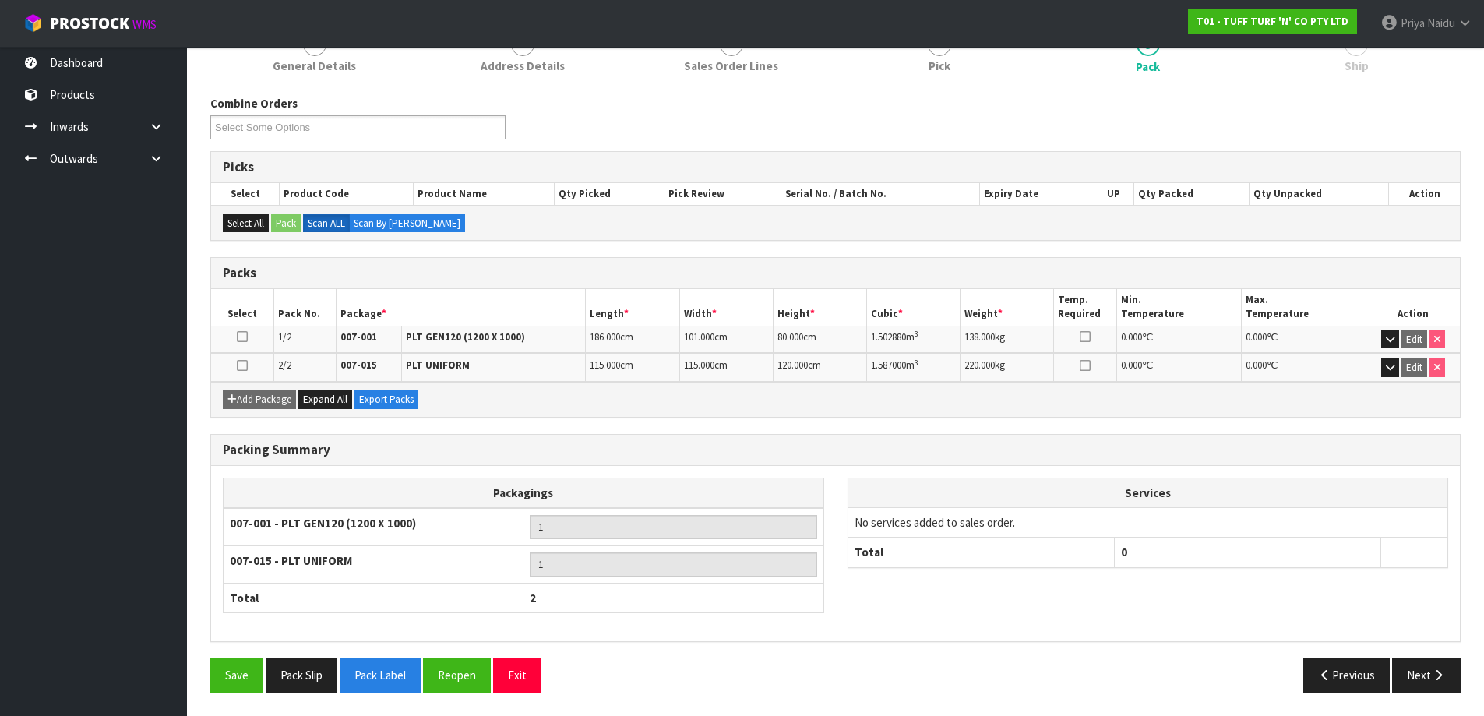
click at [1424, 698] on div "Save Pack Slip Pack Label Reopen Exit Previous Next" at bounding box center [836, 680] width 1274 height 45
click at [1398, 667] on button "Next" at bounding box center [1426, 674] width 69 height 33
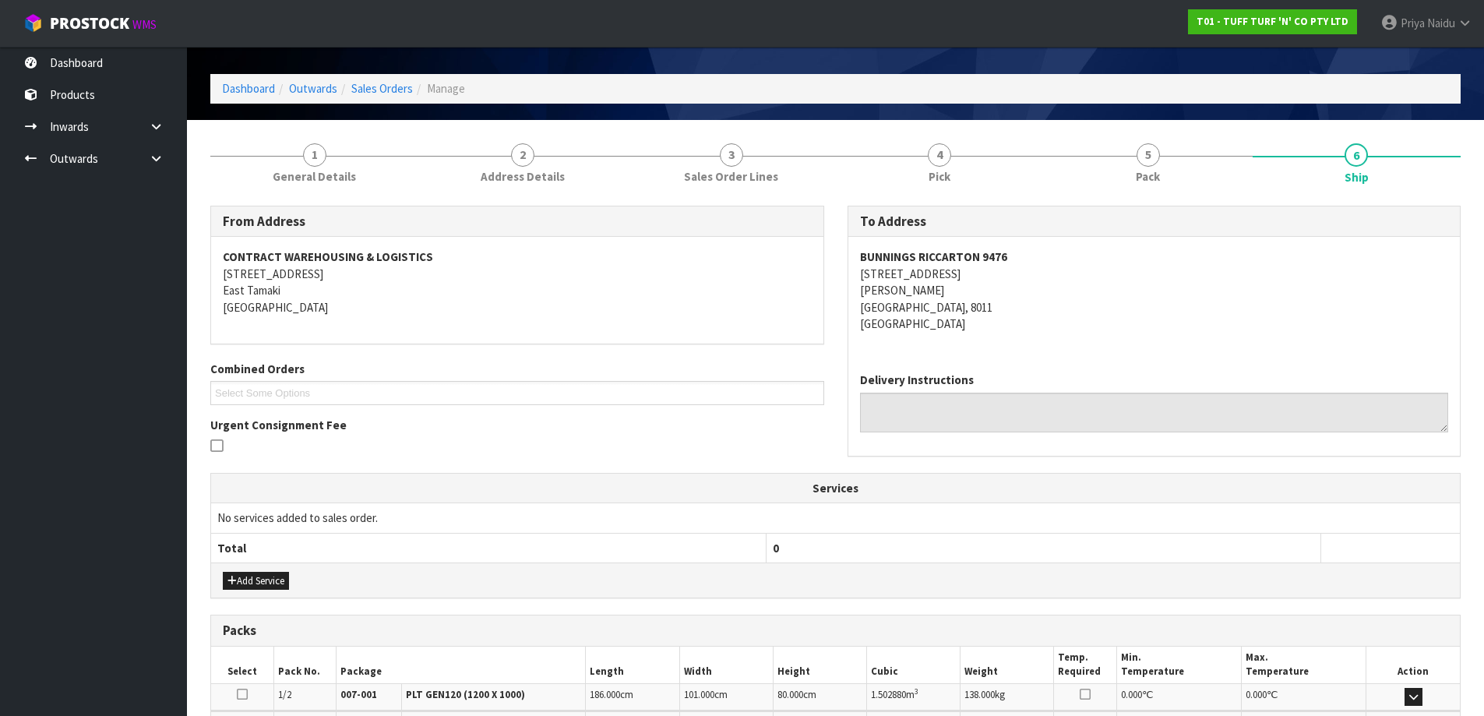
scroll to position [0, 0]
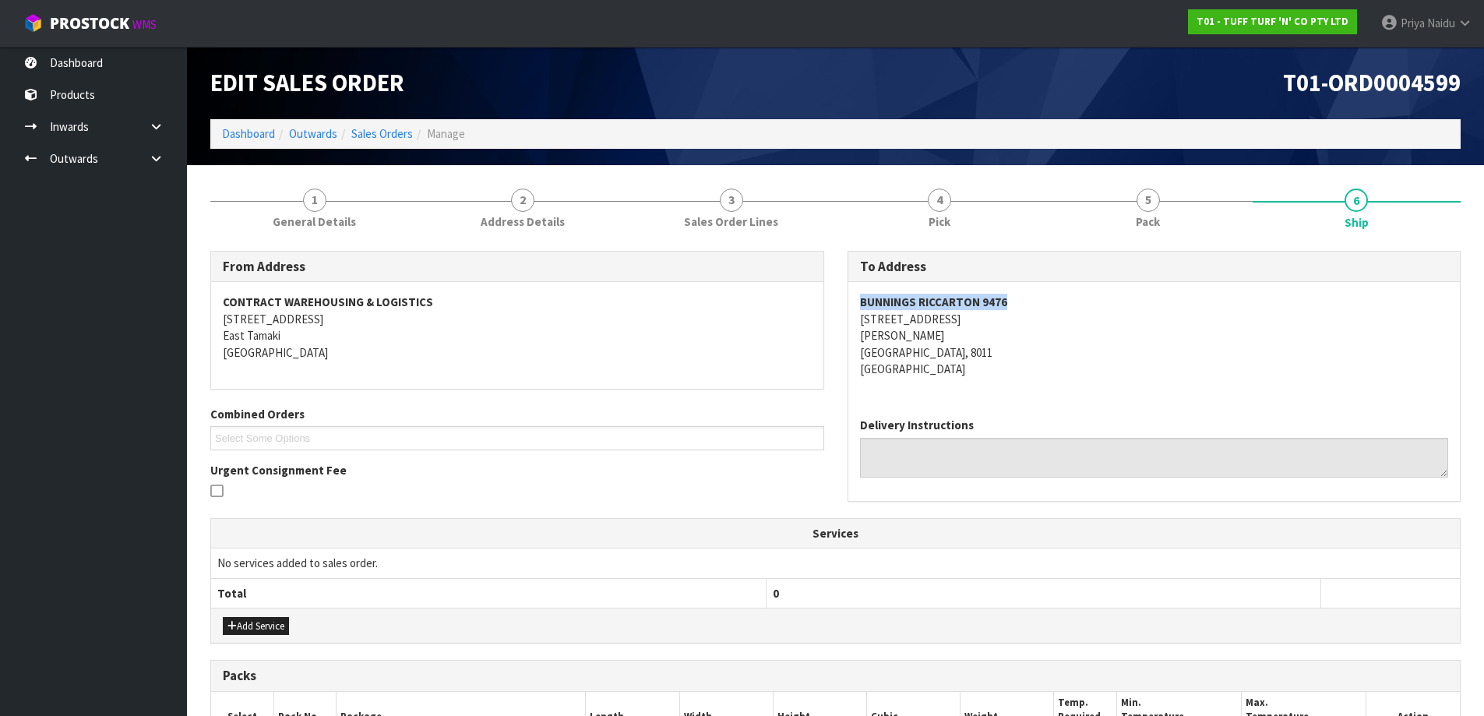
drag, startPoint x: 858, startPoint y: 303, endPoint x: 1038, endPoint y: 301, distance: 180.7
click at [1038, 301] on div "BUNNINGS RICCARTON 9476 64 BLENHEIM ROAD ADDINGTON CHRISTCHURCH, 8011 New Zeala…" at bounding box center [1154, 343] width 612 height 123
click at [1086, 337] on address "BUNNINGS RICCARTON 9476 64 BLENHEIM ROAD ADDINGTON CHRISTCHURCH, 8011 New Zeala…" at bounding box center [1154, 335] width 589 height 83
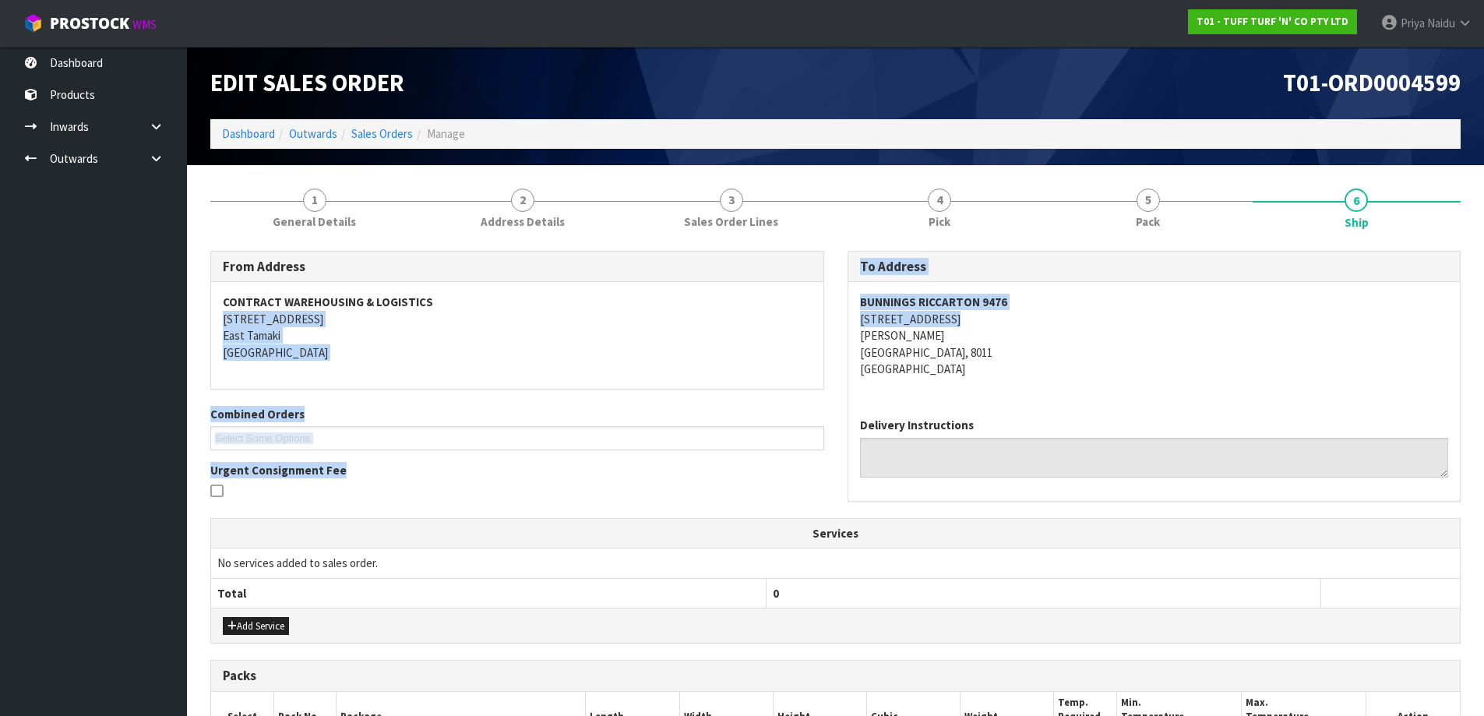
drag, startPoint x: 834, startPoint y: 322, endPoint x: 1010, endPoint y: 320, distance: 176.9
click at [1010, 320] on div "From Address CONTRACT WAREHOUSING & LOGISTICS 17 Allens Road East Tamaki Auckla…" at bounding box center [836, 384] width 1274 height 267
click at [1010, 320] on address "BUNNINGS RICCARTON 9476 64 BLENHEIM ROAD ADDINGTON CHRISTCHURCH, 8011 New Zeala…" at bounding box center [1154, 335] width 589 height 83
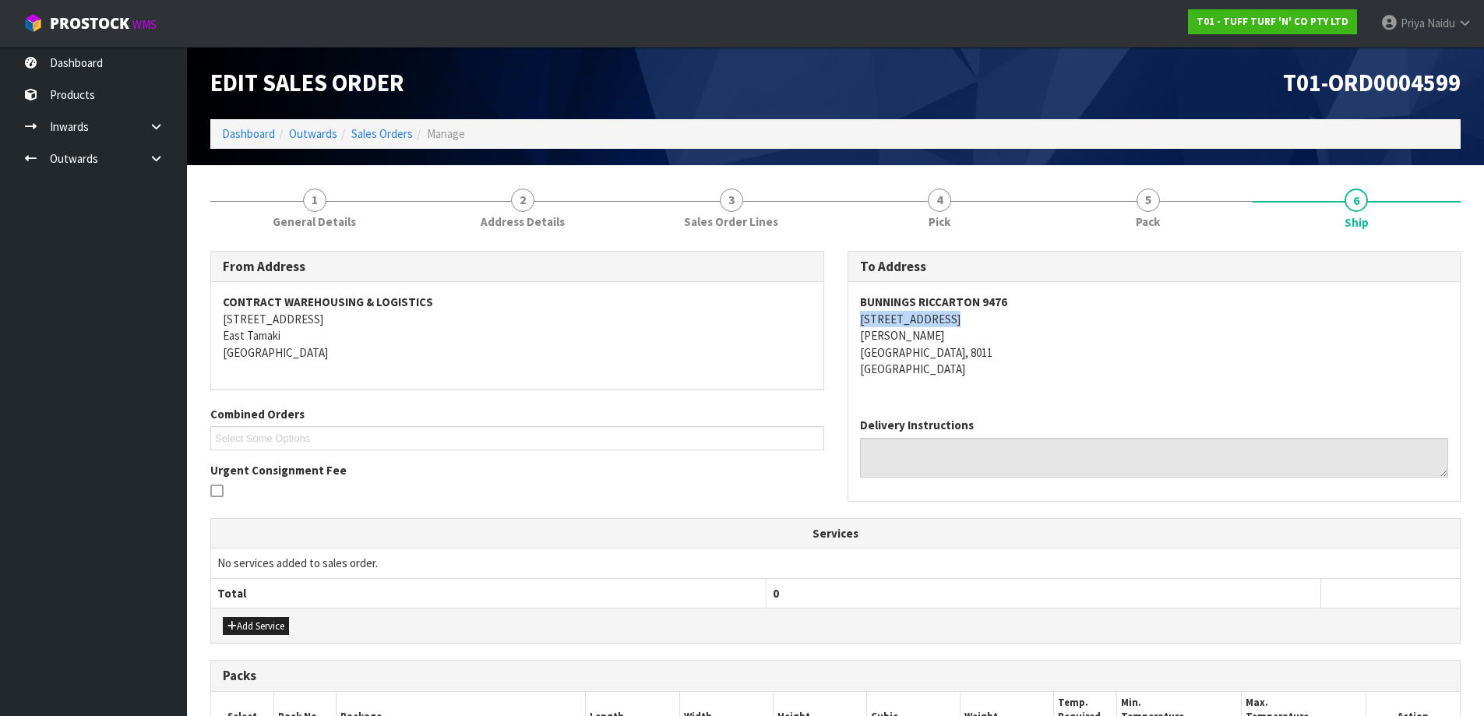
drag, startPoint x: 852, startPoint y: 318, endPoint x: 1008, endPoint y: 325, distance: 156.7
click at [1008, 325] on div "BUNNINGS RICCARTON 9476 64 BLENHEIM ROAD ADDINGTON CHRISTCHURCH, 8011 New Zeala…" at bounding box center [1154, 343] width 612 height 123
click at [309, 227] on span "General Details" at bounding box center [314, 221] width 83 height 16
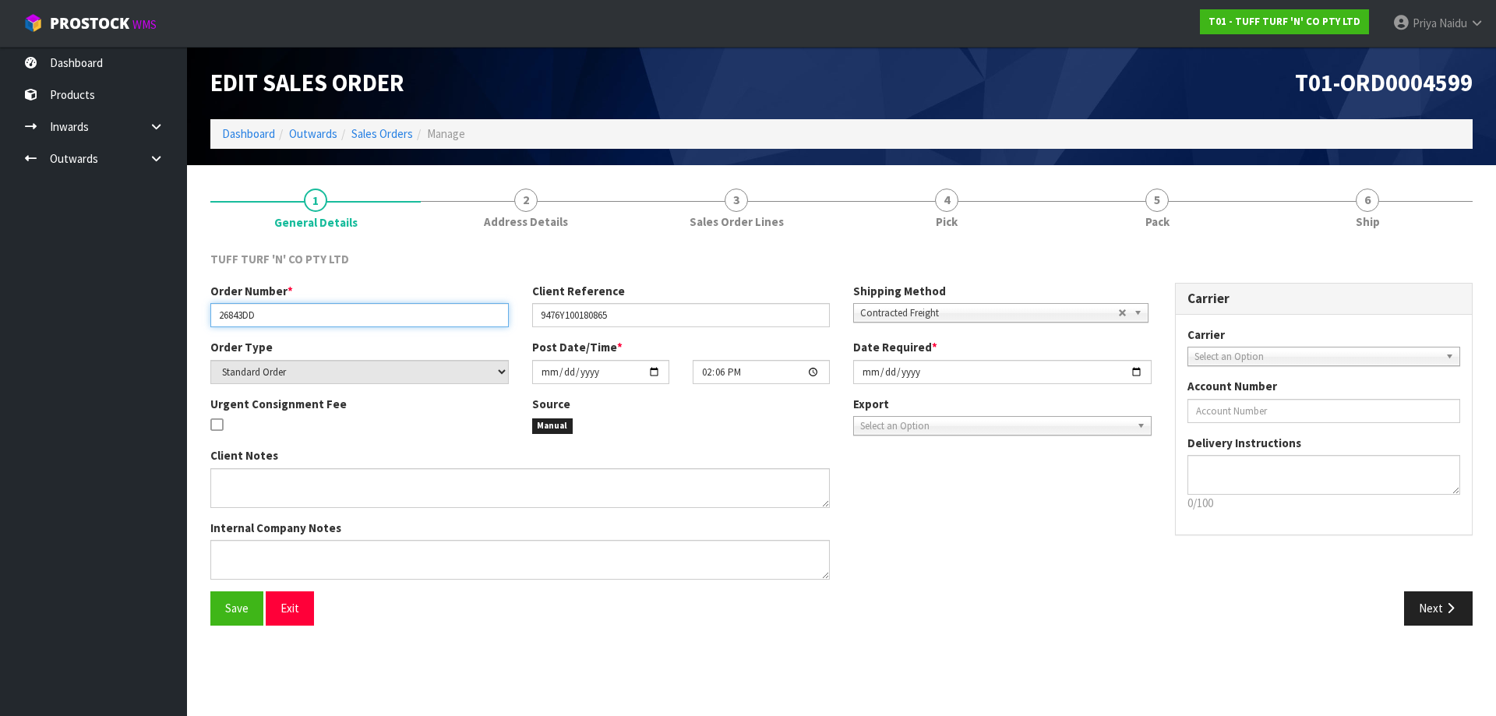
drag, startPoint x: 218, startPoint y: 316, endPoint x: 296, endPoint y: 315, distance: 77.9
click at [296, 315] on input "26843DD" at bounding box center [359, 315] width 298 height 24
drag, startPoint x: 537, startPoint y: 318, endPoint x: 646, endPoint y: 331, distance: 109.9
click at [646, 331] on div "Order Number * 26843DD Client Reference 9476Y100180865 Shipping Method Client L…" at bounding box center [681, 311] width 964 height 56
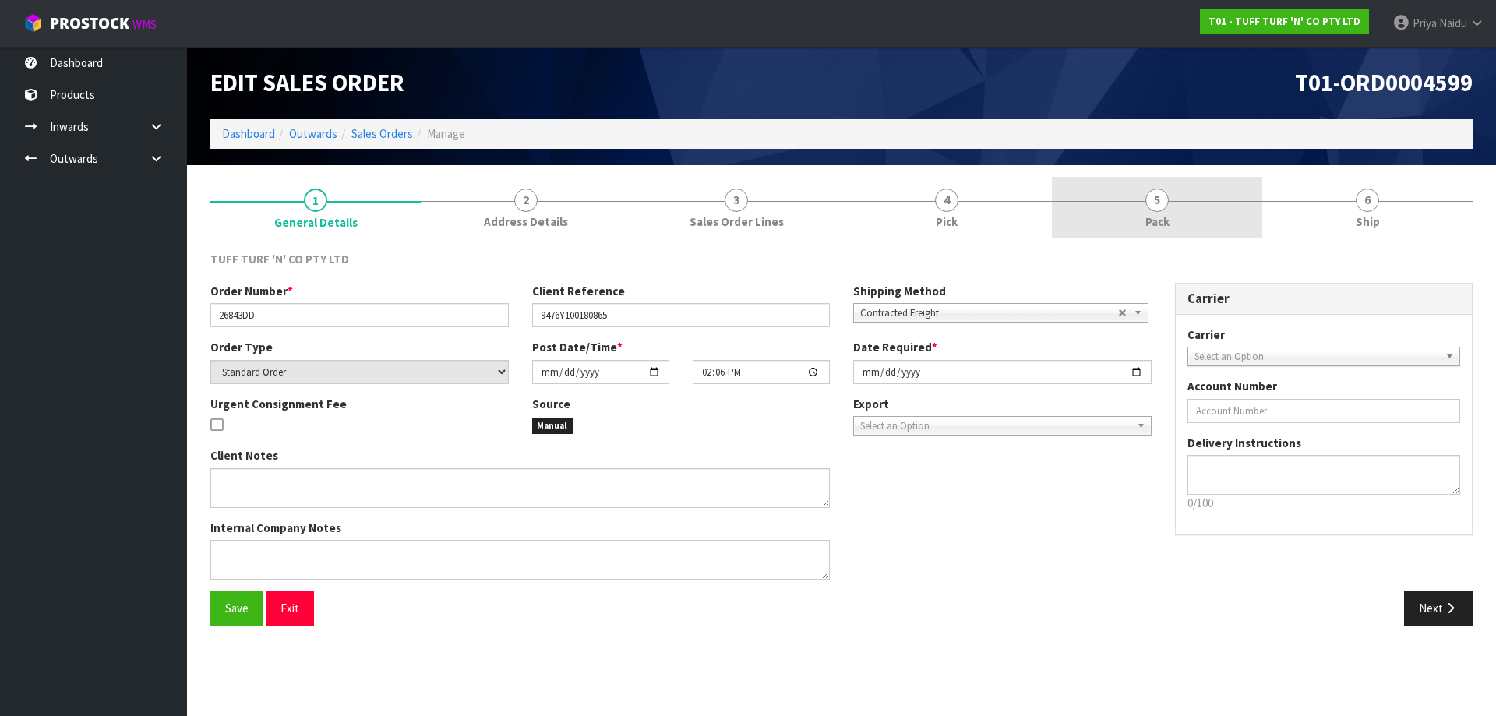
drag, startPoint x: 1117, startPoint y: 221, endPoint x: 1105, endPoint y: 230, distance: 14.5
click at [1117, 221] on link "5 Pack" at bounding box center [1157, 208] width 210 height 62
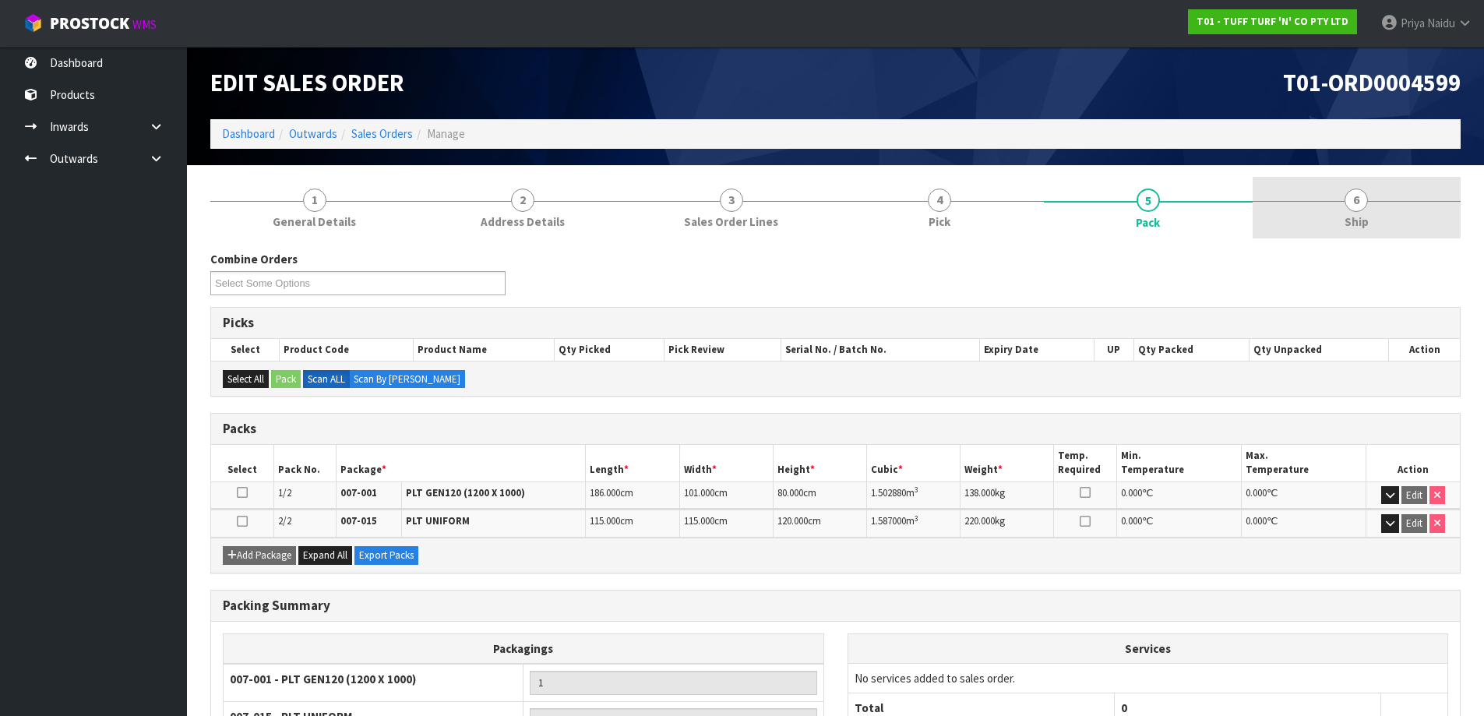
click at [1367, 192] on link "6 Ship" at bounding box center [1357, 208] width 209 height 62
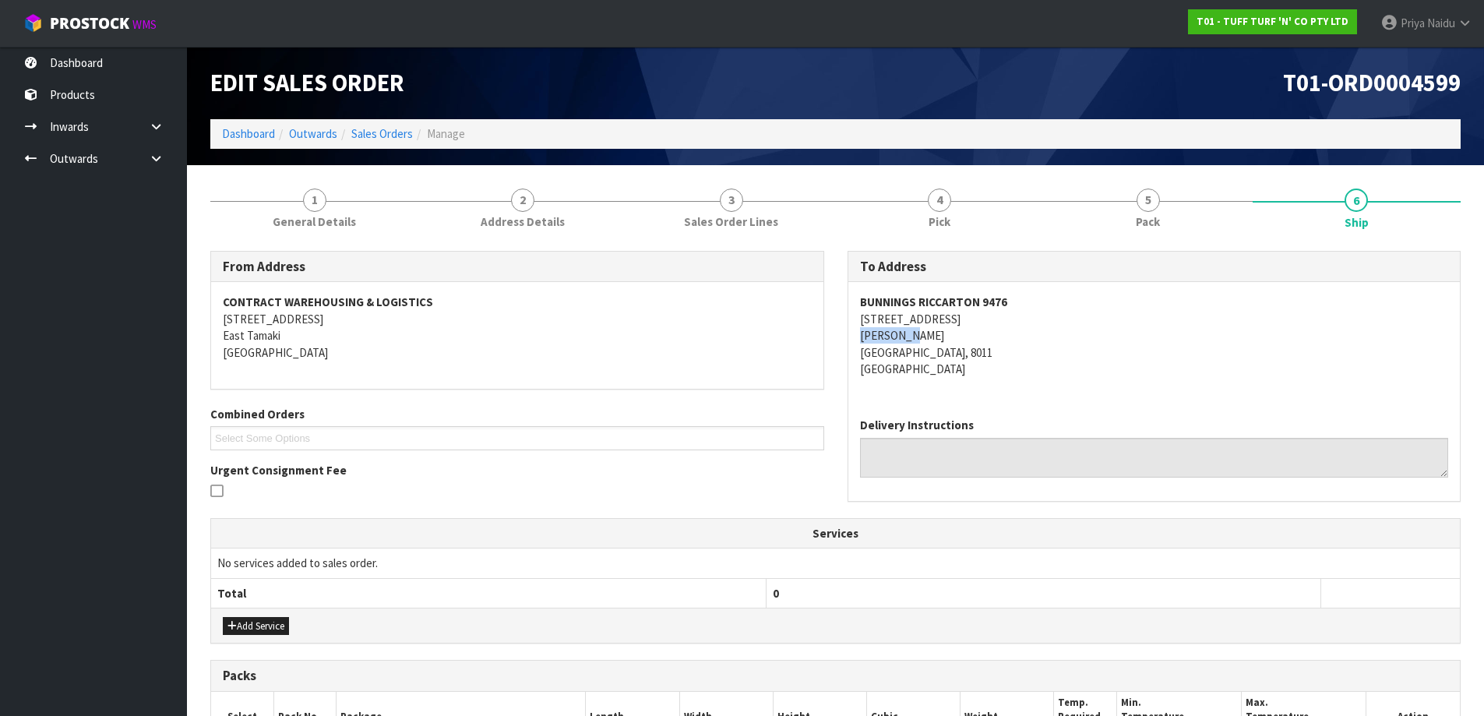
drag, startPoint x: 844, startPoint y: 337, endPoint x: 943, endPoint y: 338, distance: 98.2
click at [943, 338] on div "To Address BUNNINGS RICCARTON 9476 64 BLENHEIM ROAD ADDINGTON CHRISTCHURCH, 801…" at bounding box center [1154, 384] width 637 height 267
click at [1184, 202] on link "5 Pack" at bounding box center [1148, 208] width 209 height 62
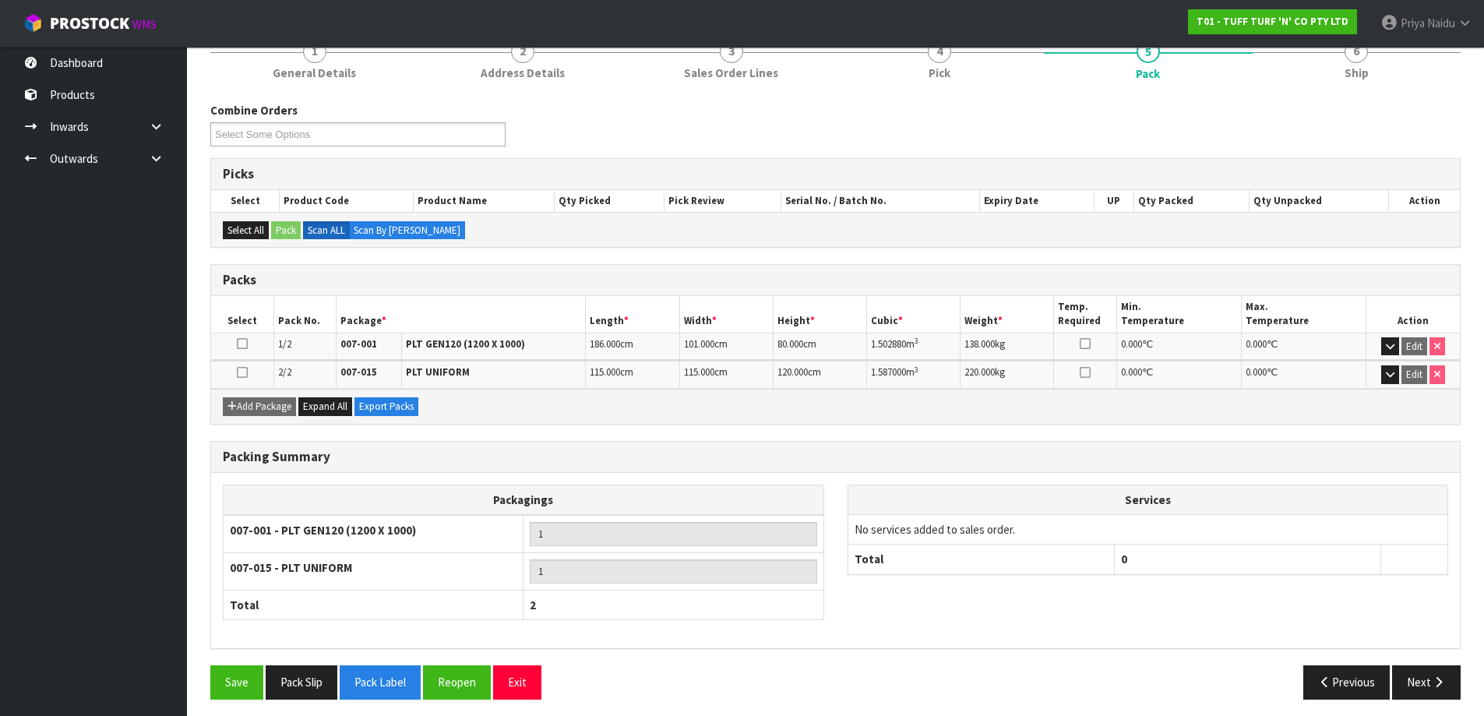
scroll to position [156, 0]
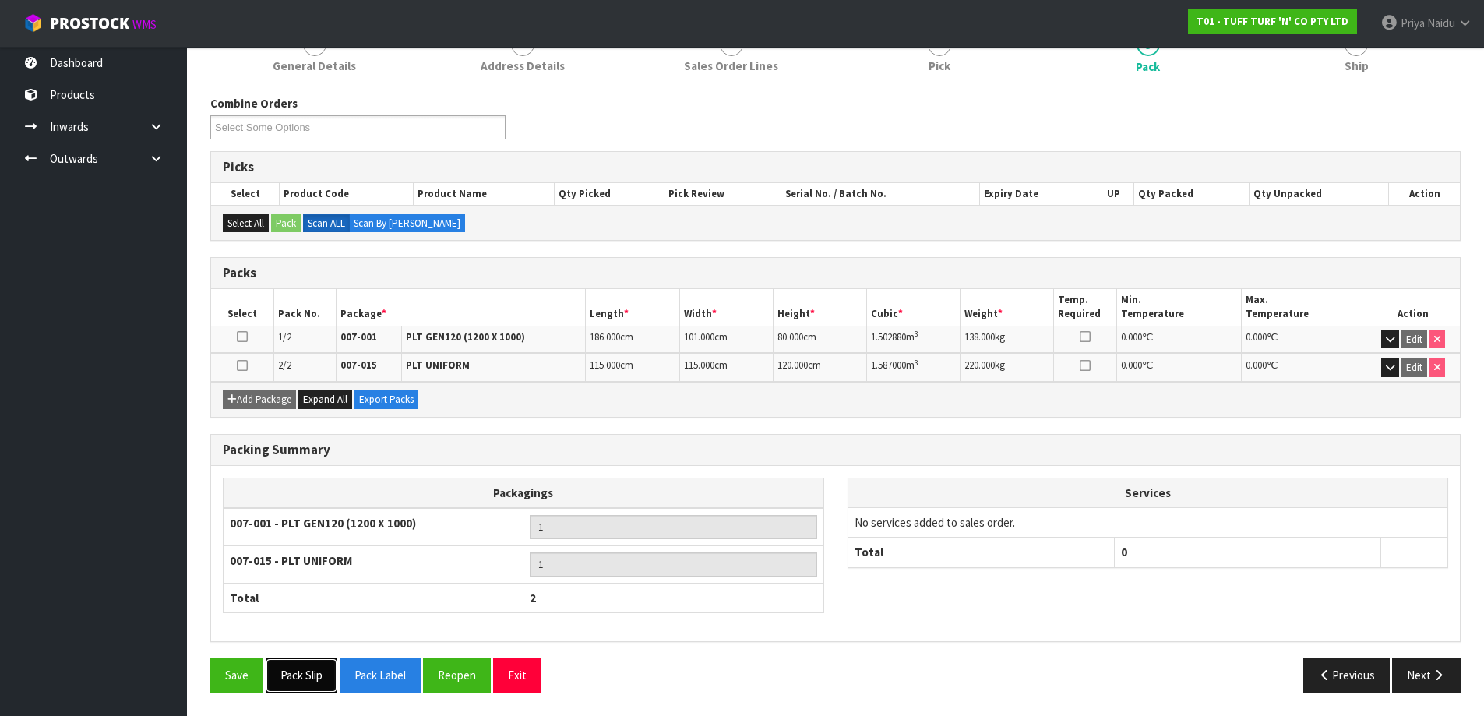
click at [310, 673] on button "Pack Slip" at bounding box center [302, 674] width 72 height 33
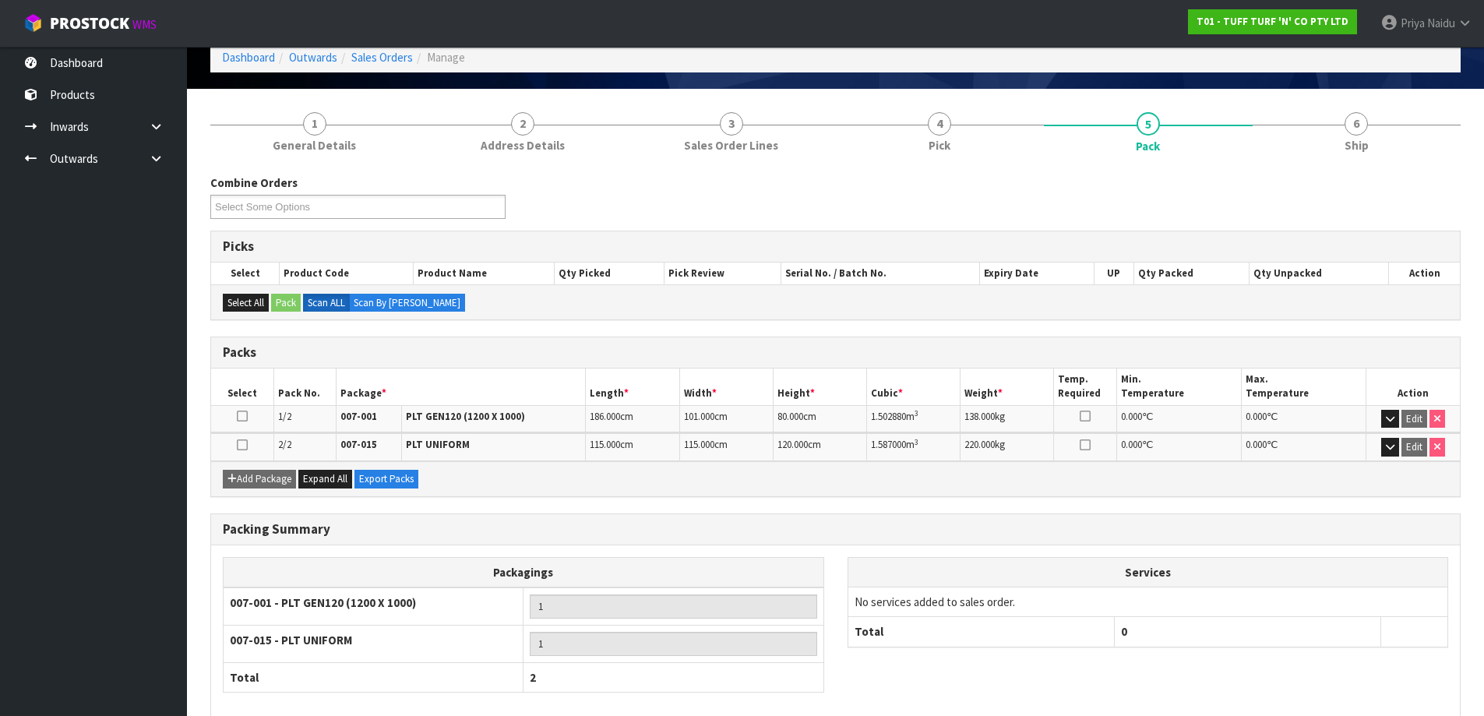
scroll to position [0, 0]
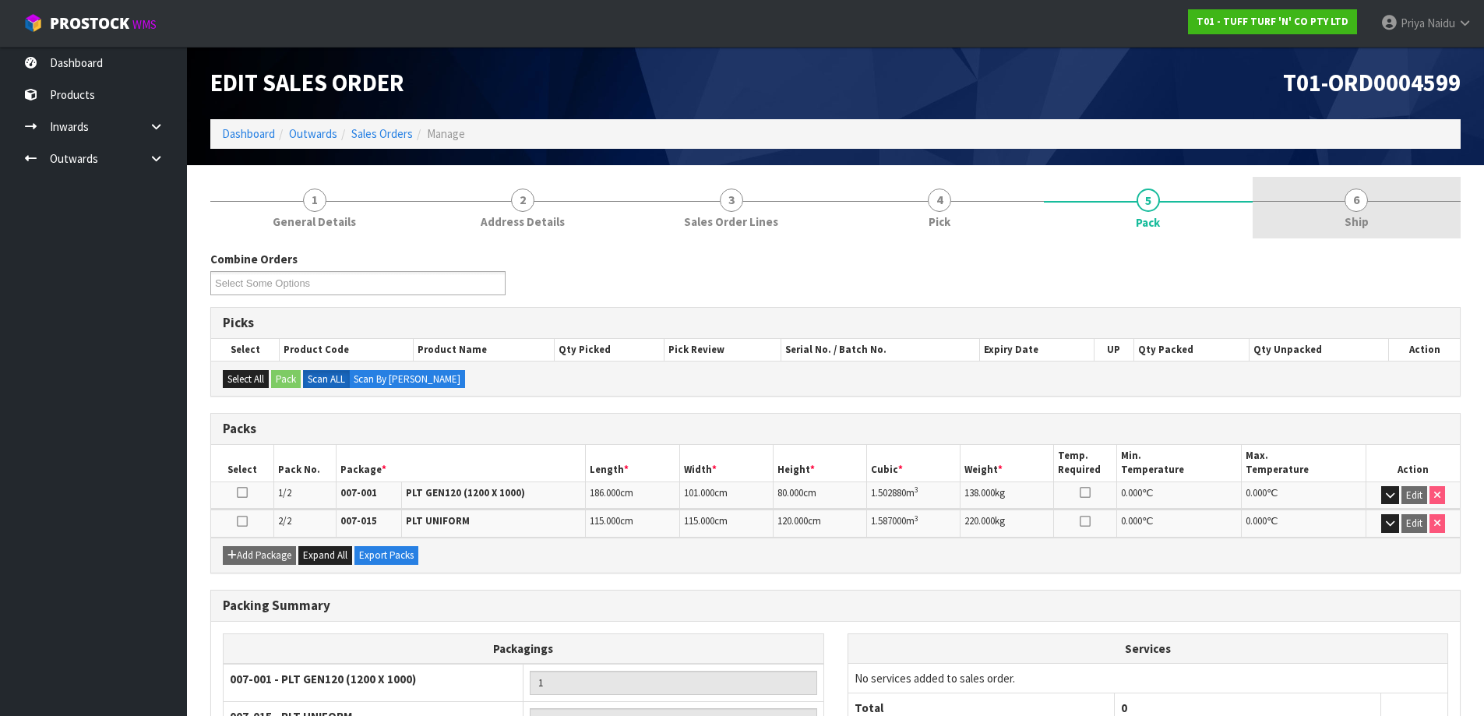
click at [1370, 215] on link "6 Ship" at bounding box center [1357, 208] width 209 height 62
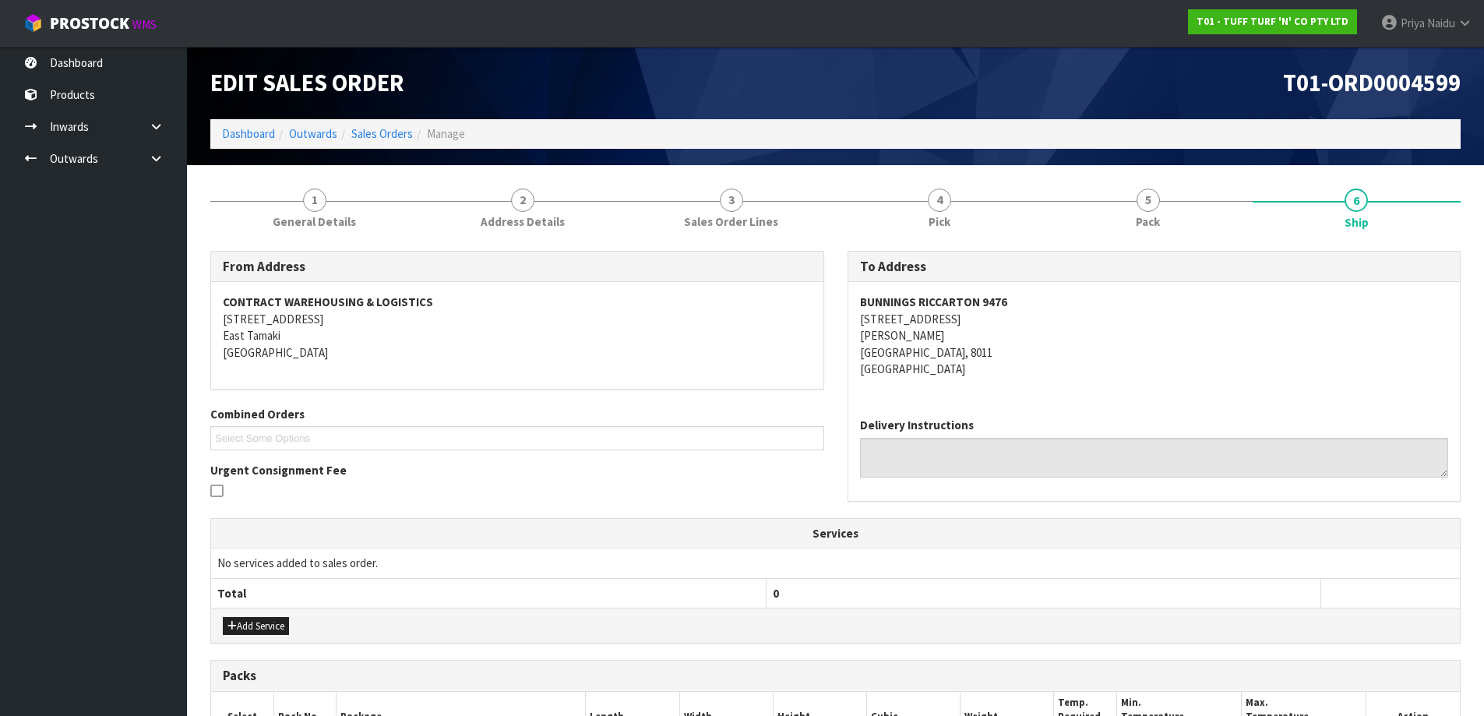
click at [1133, 248] on div "From Address CONTRACT WAREHOUSING & LOGISTICS 17 Allens Road East Tamaki Auckla…" at bounding box center [835, 607] width 1250 height 737
click at [1141, 215] on span "Pack" at bounding box center [1148, 221] width 24 height 16
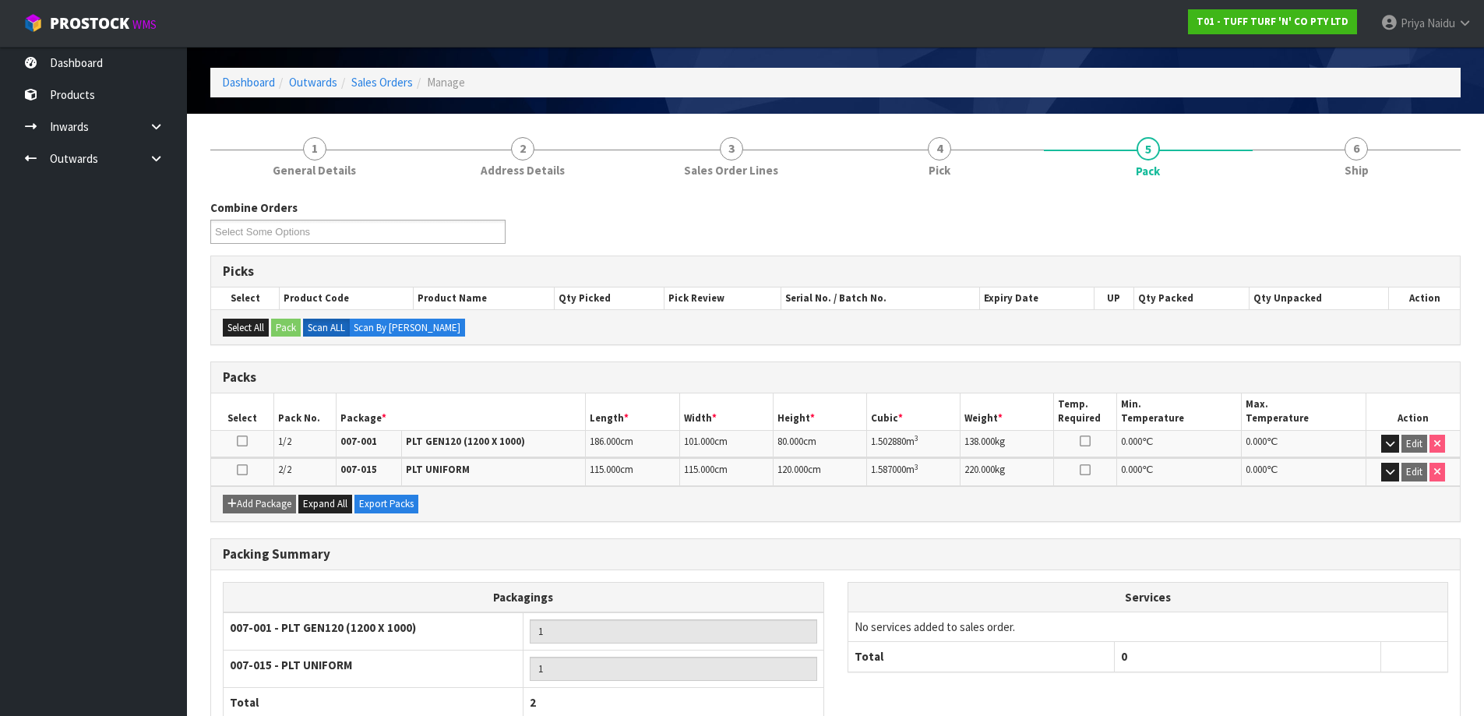
scroll to position [78, 0]
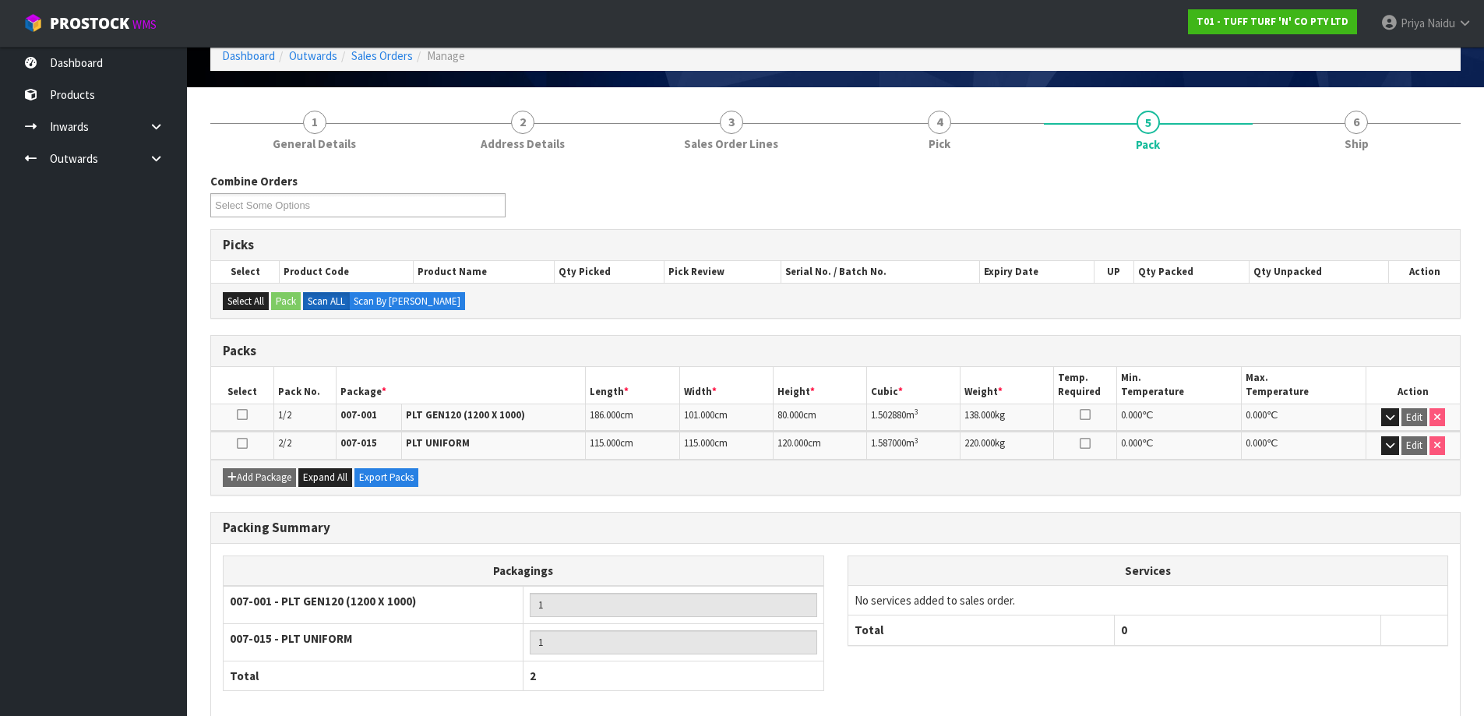
click at [1343, 97] on section "1 General Details 2 Address Details 3 Sales Order Lines 4 Pick 5 Pack 6 Ship Co…" at bounding box center [835, 440] width 1297 height 707
click at [1331, 131] on link "6 Ship" at bounding box center [1357, 130] width 209 height 62
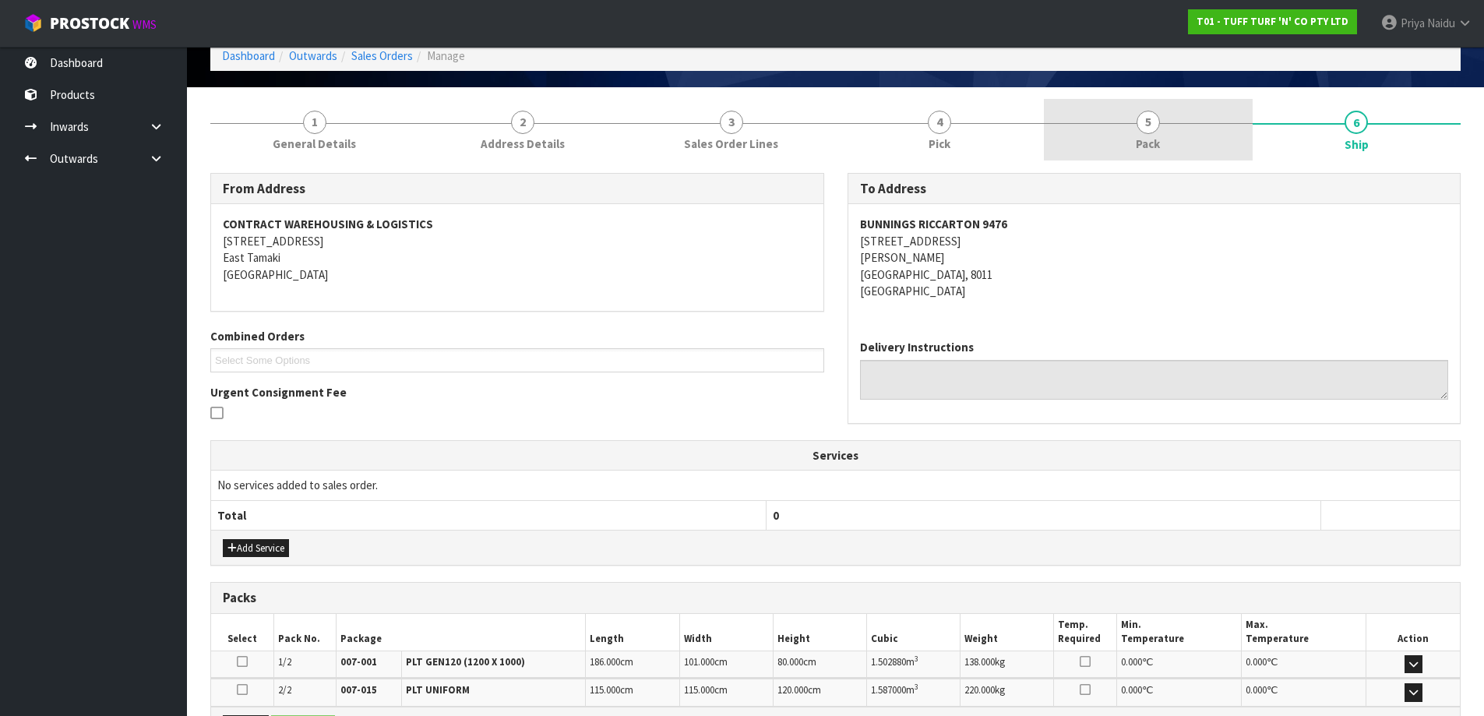
click at [1152, 143] on span "Pack" at bounding box center [1148, 144] width 24 height 16
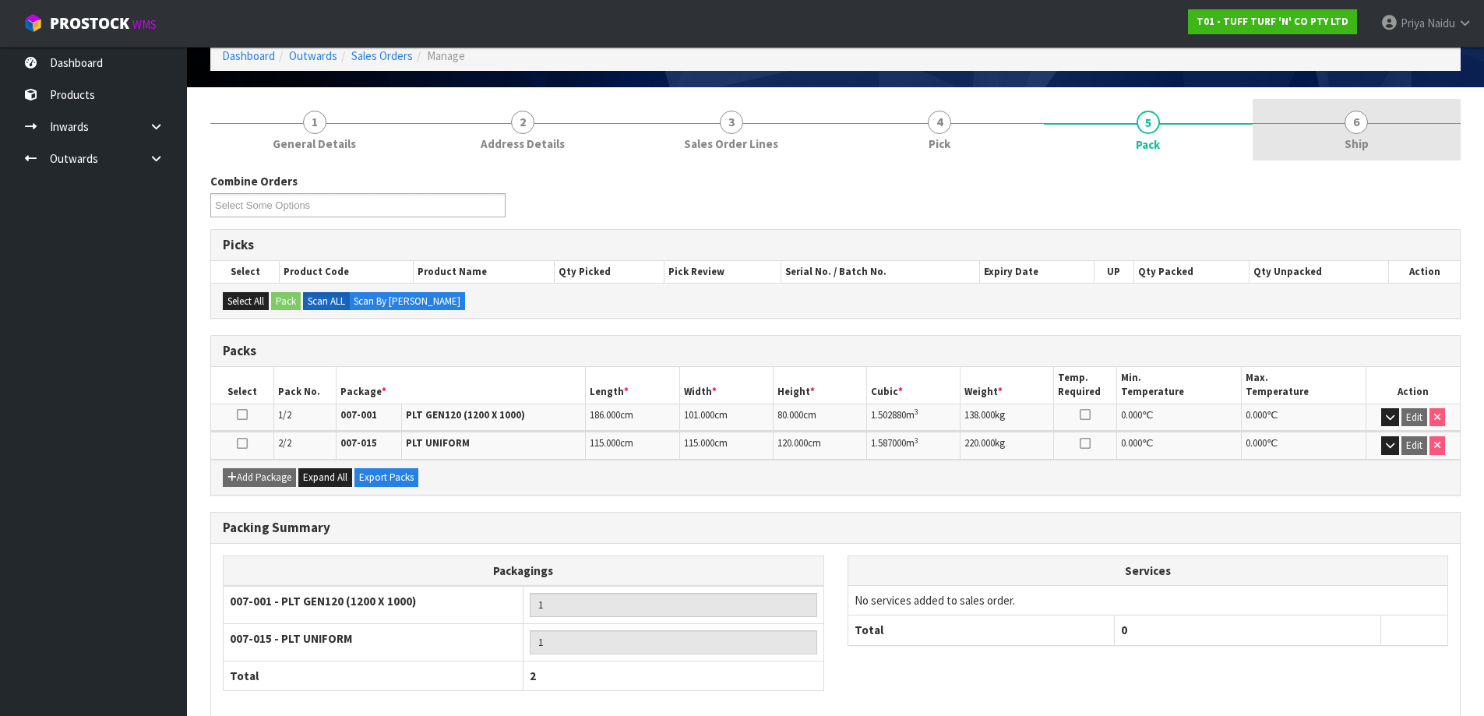
click at [1376, 148] on link "6 Ship" at bounding box center [1357, 130] width 209 height 62
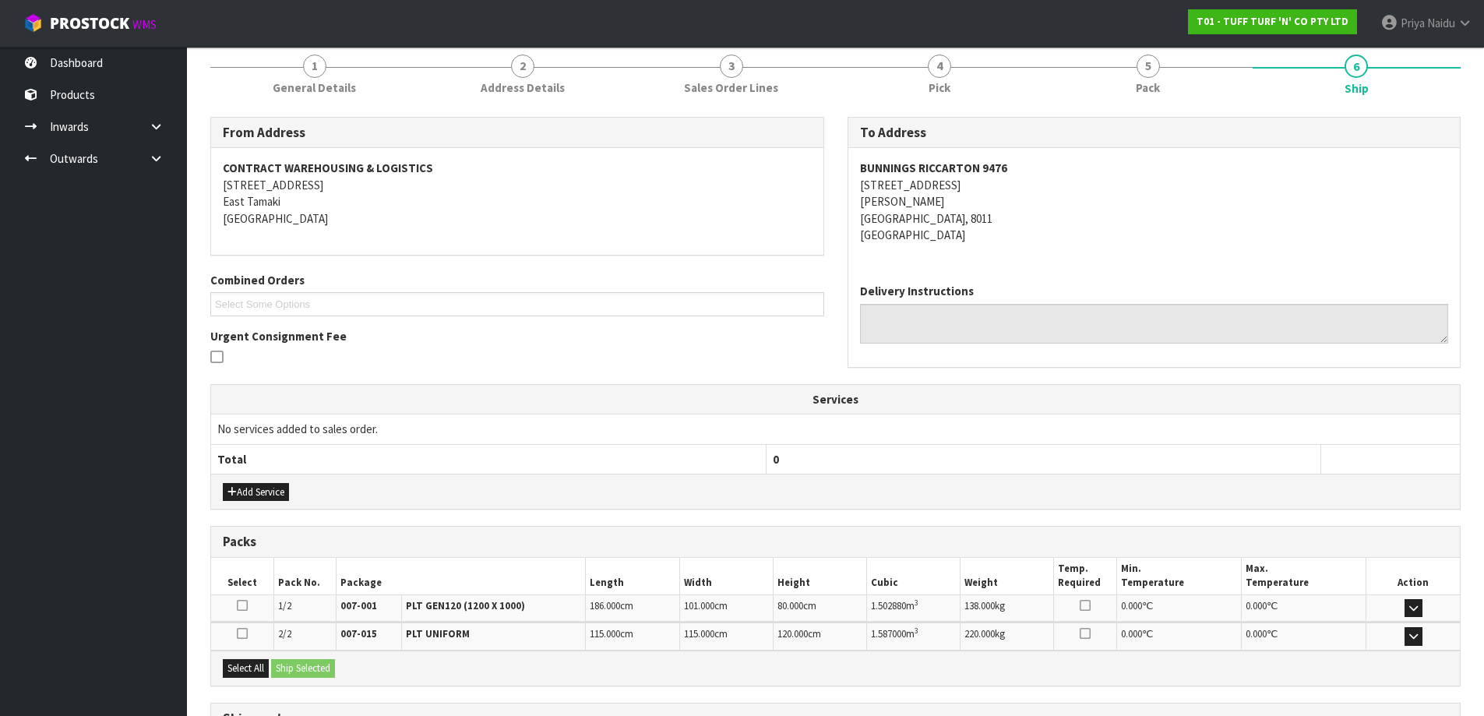
scroll to position [272, 0]
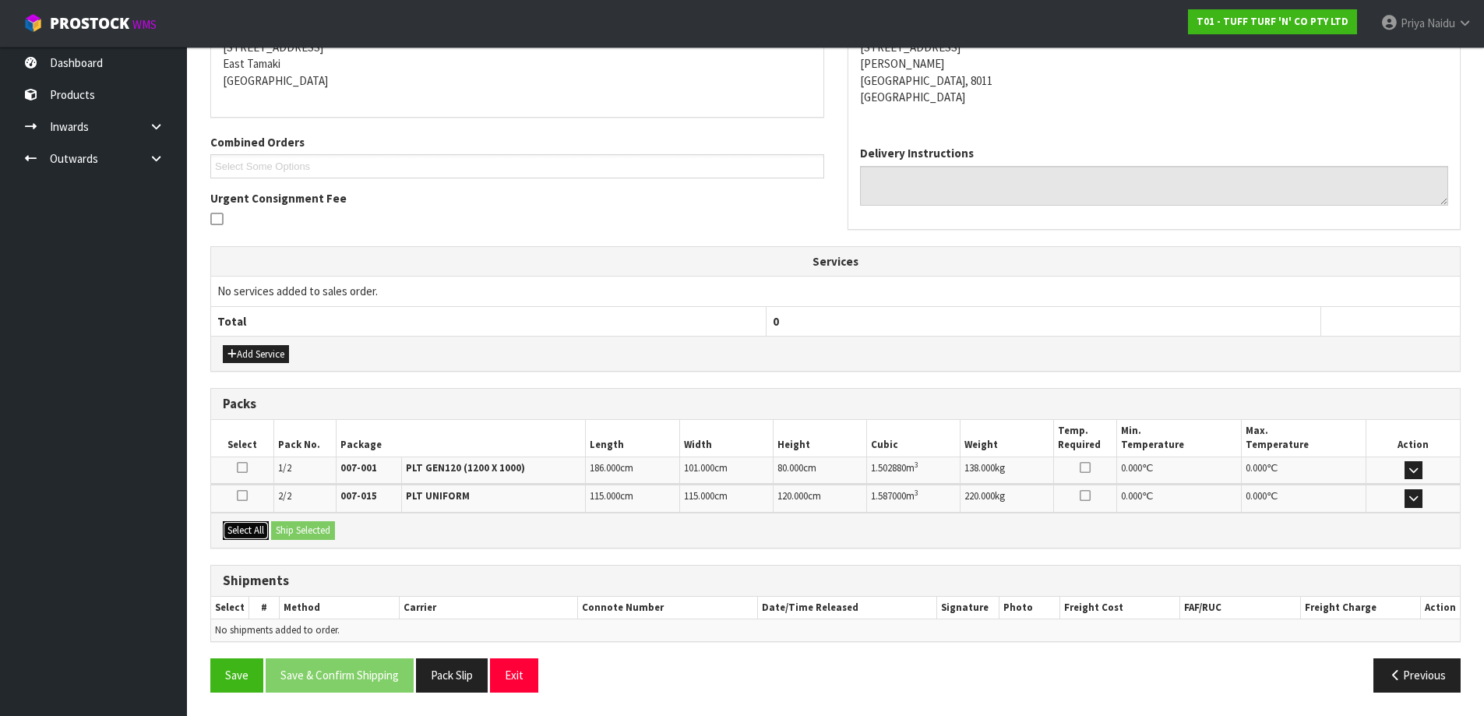
click at [255, 537] on button "Select All" at bounding box center [246, 530] width 46 height 19
click at [283, 530] on button "Ship Selected" at bounding box center [303, 530] width 64 height 19
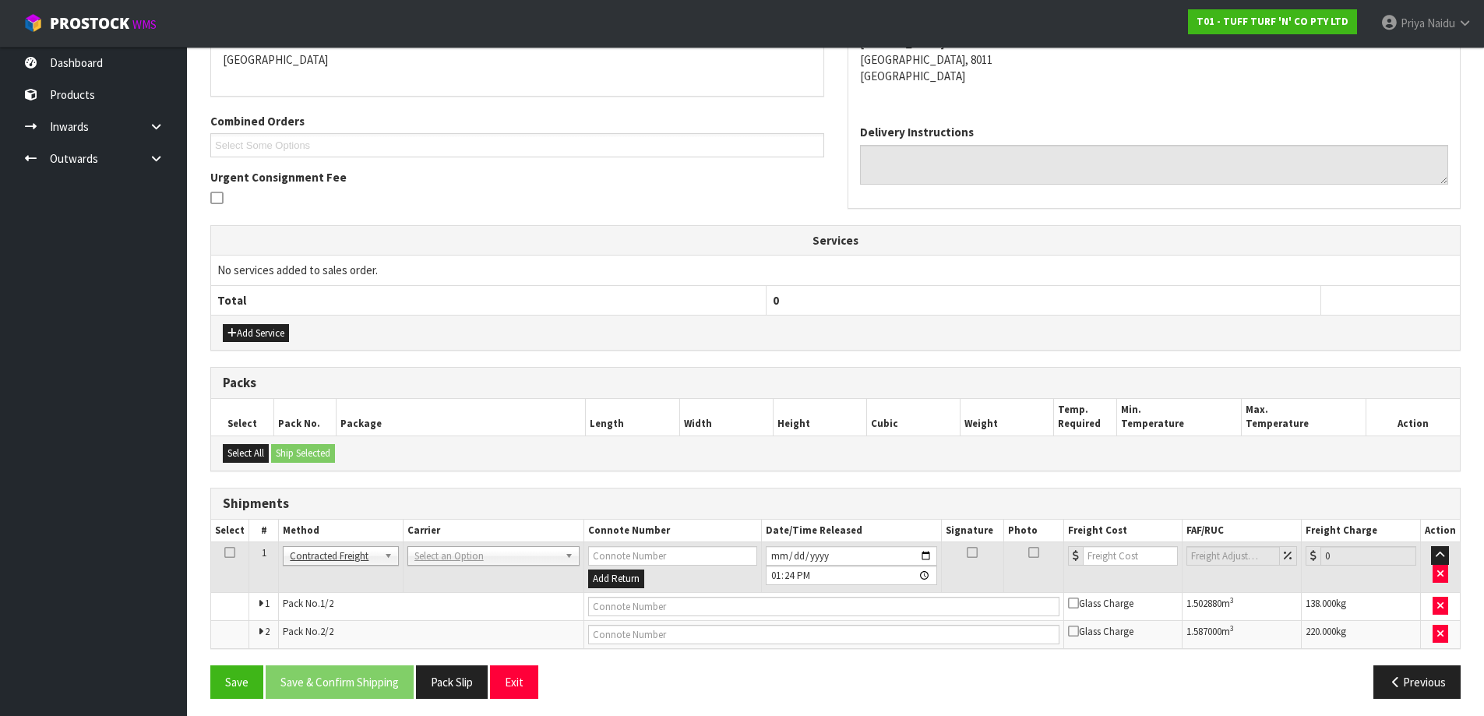
scroll to position [299, 0]
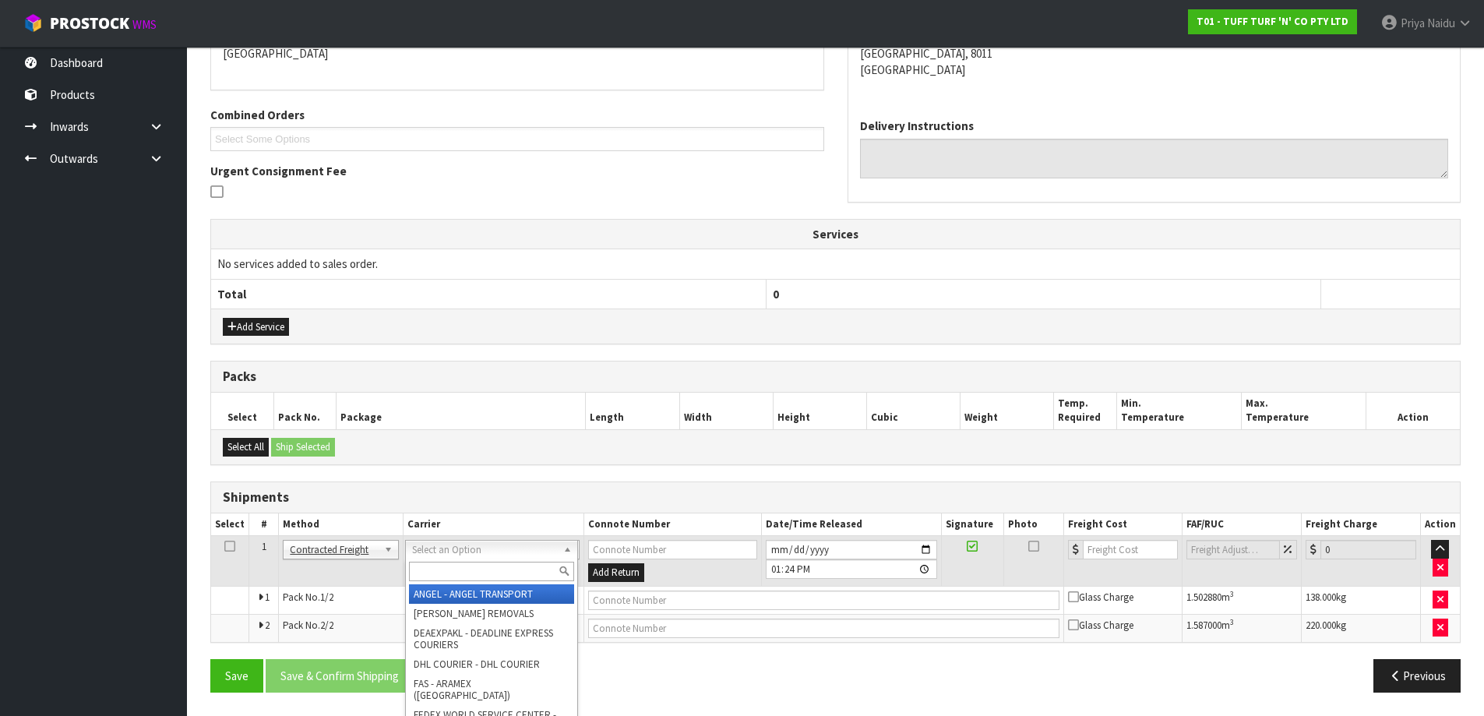
click at [467, 573] on input "text" at bounding box center [491, 571] width 165 height 19
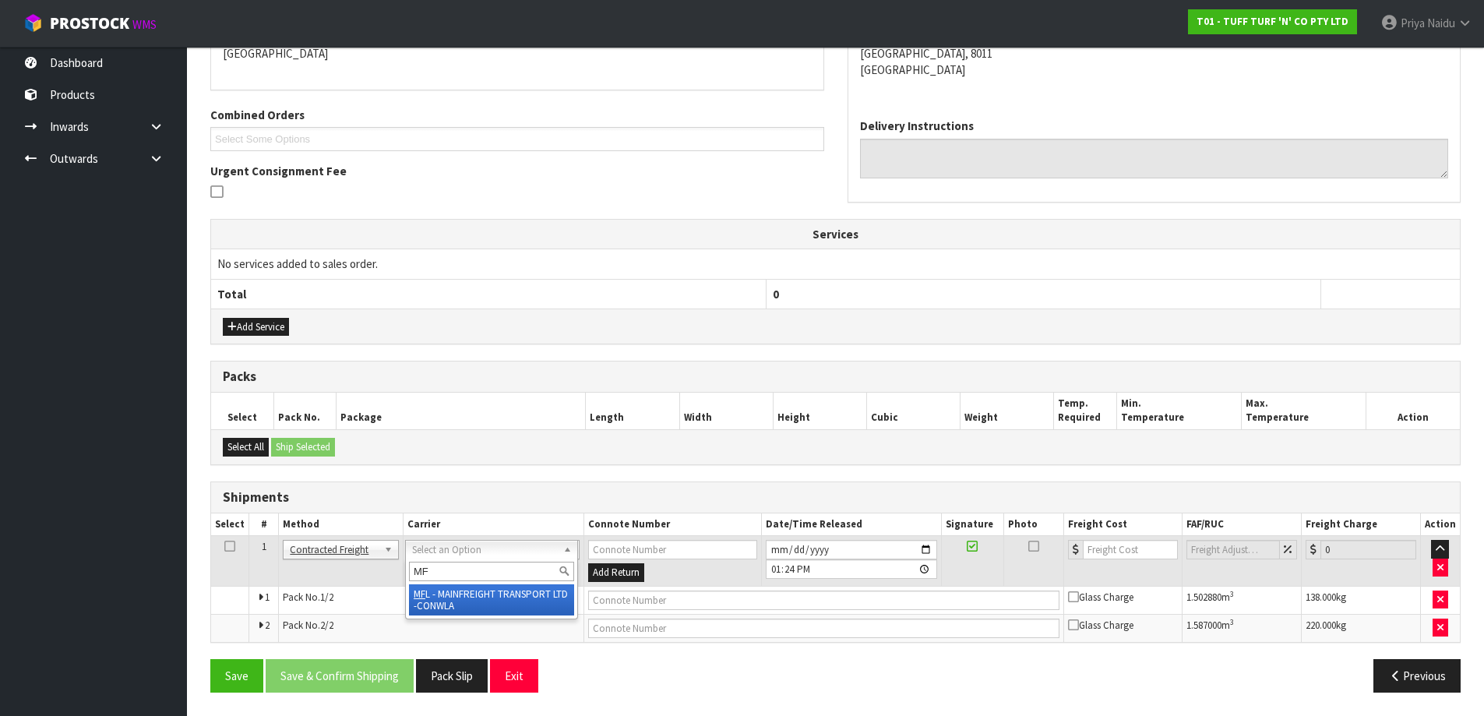
type input "MF"
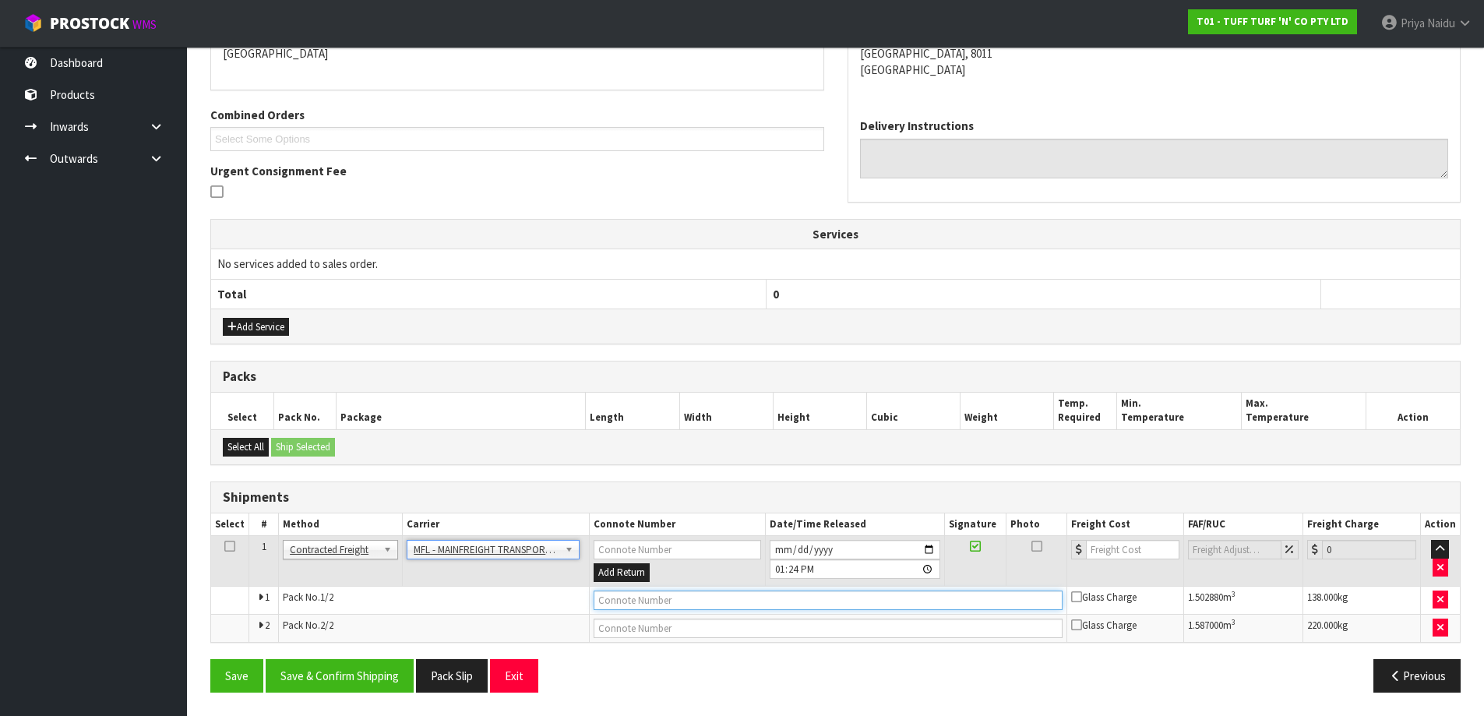
click at [612, 601] on input "text" at bounding box center [828, 600] width 469 height 19
paste input "FWM58265332"
type input "FWM58265332"
click at [1098, 544] on input "number" at bounding box center [1133, 549] width 94 height 19
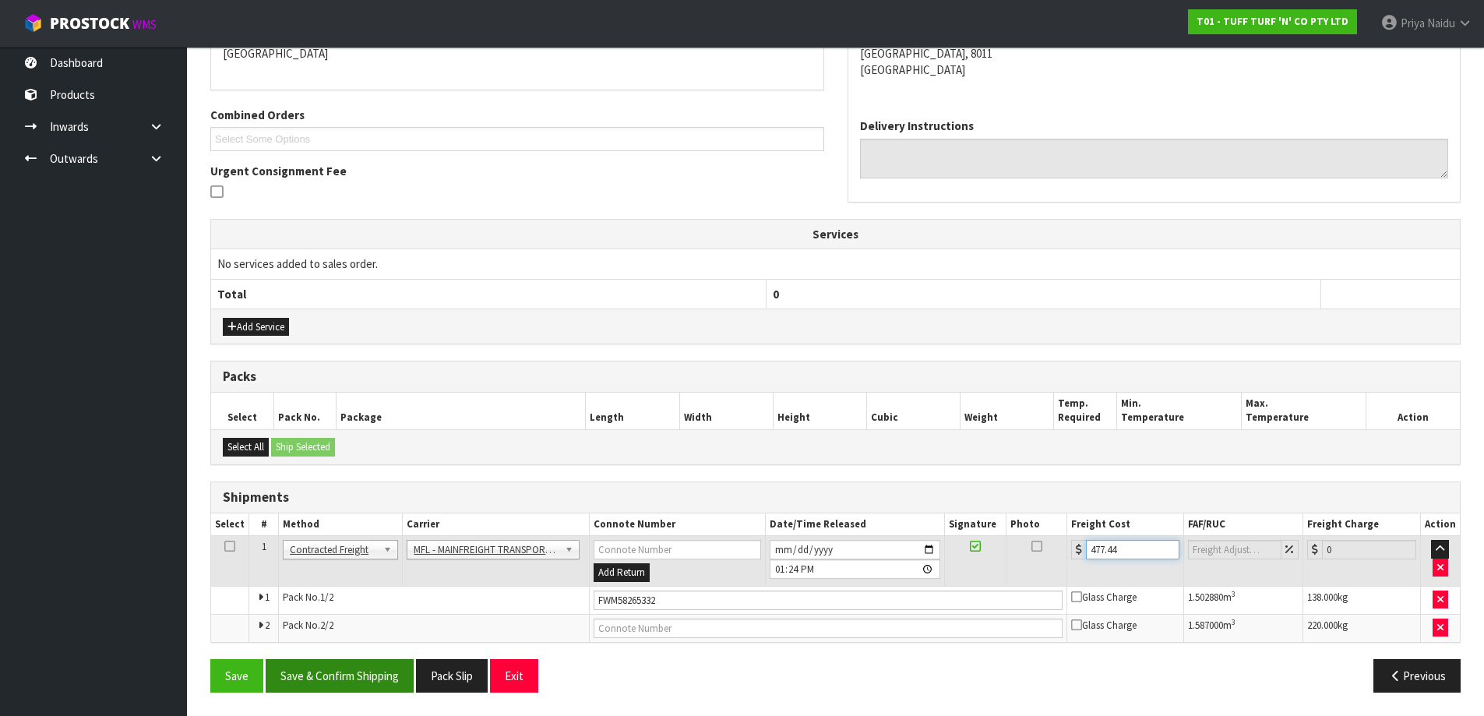
type input "477.44"
click at [344, 673] on button "Save & Confirm Shipping" at bounding box center [340, 675] width 148 height 33
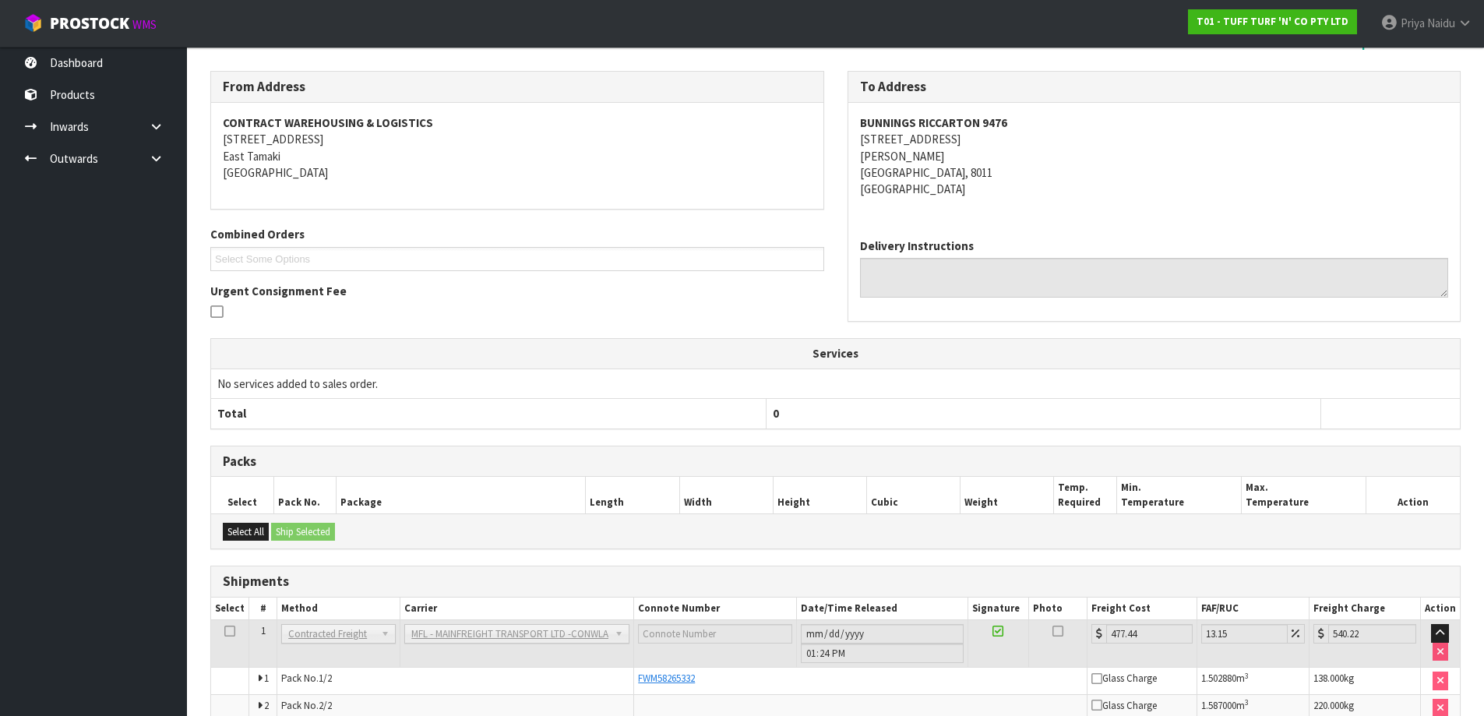
scroll to position [4, 0]
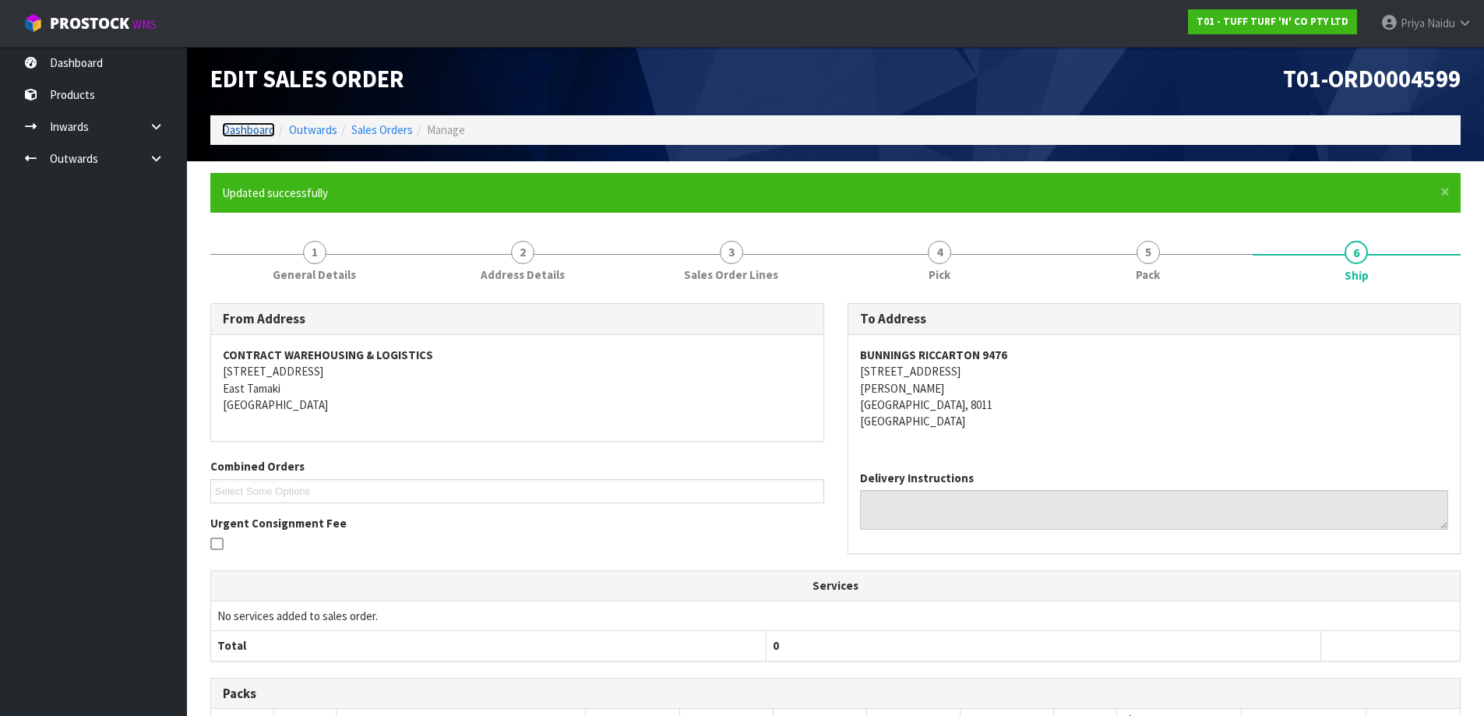
click at [244, 127] on link "Dashboard" at bounding box center [248, 129] width 53 height 15
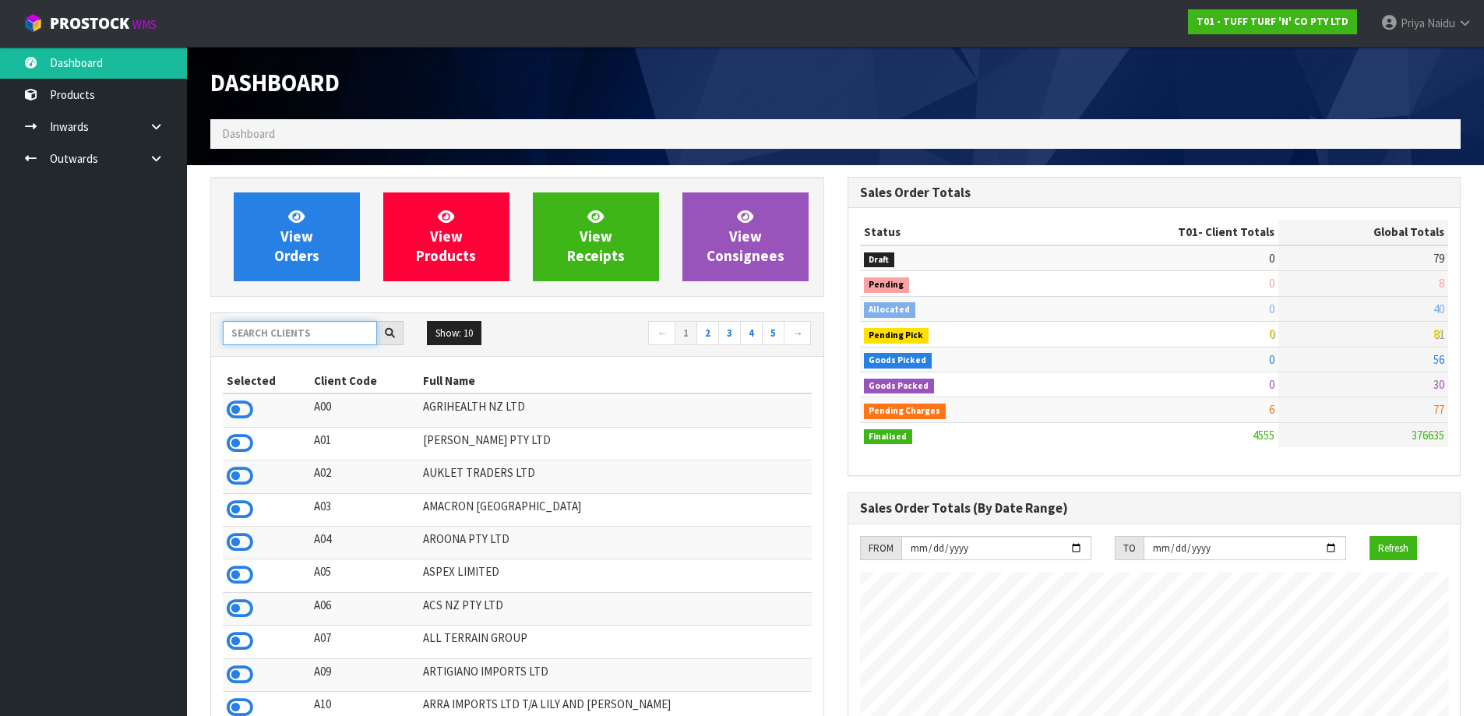
click at [284, 337] on input "text" at bounding box center [300, 333] width 154 height 24
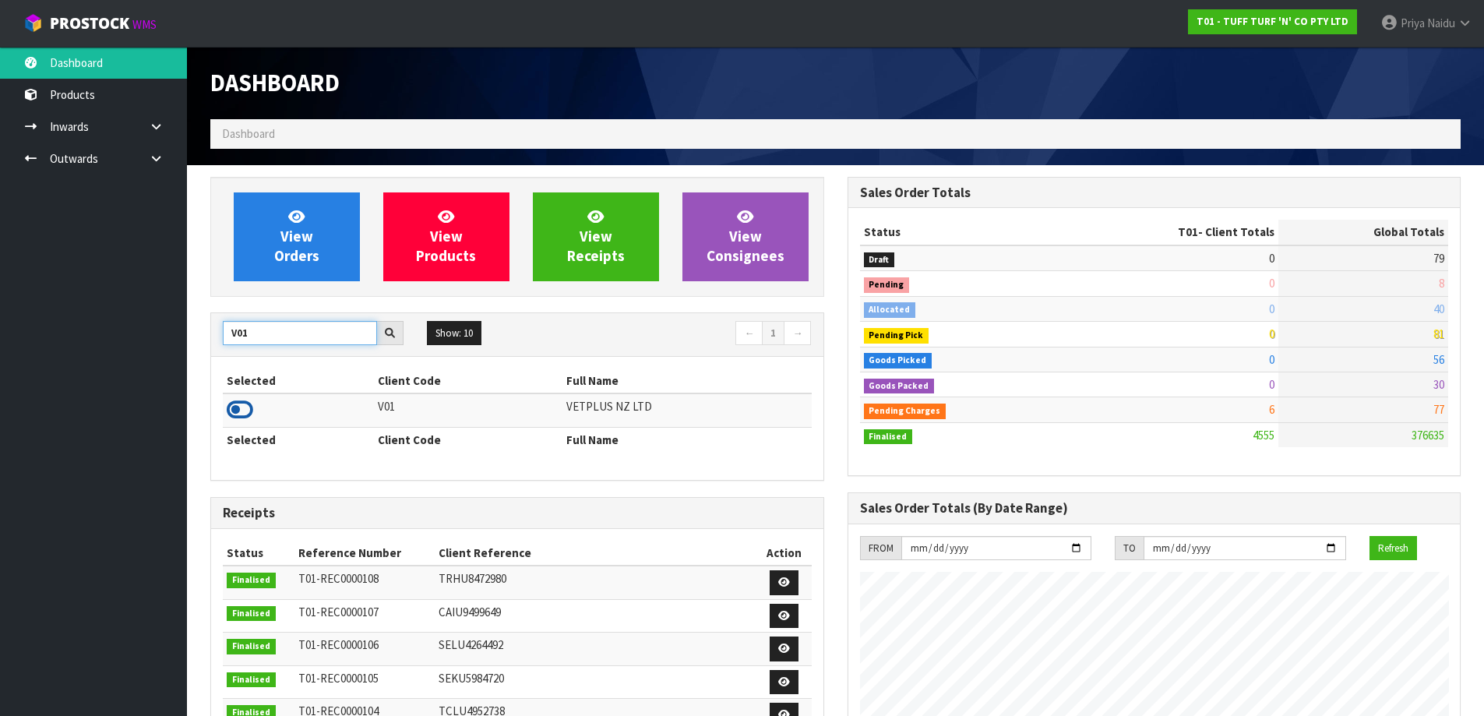
type input "V01"
click at [234, 407] on icon at bounding box center [240, 409] width 26 height 23
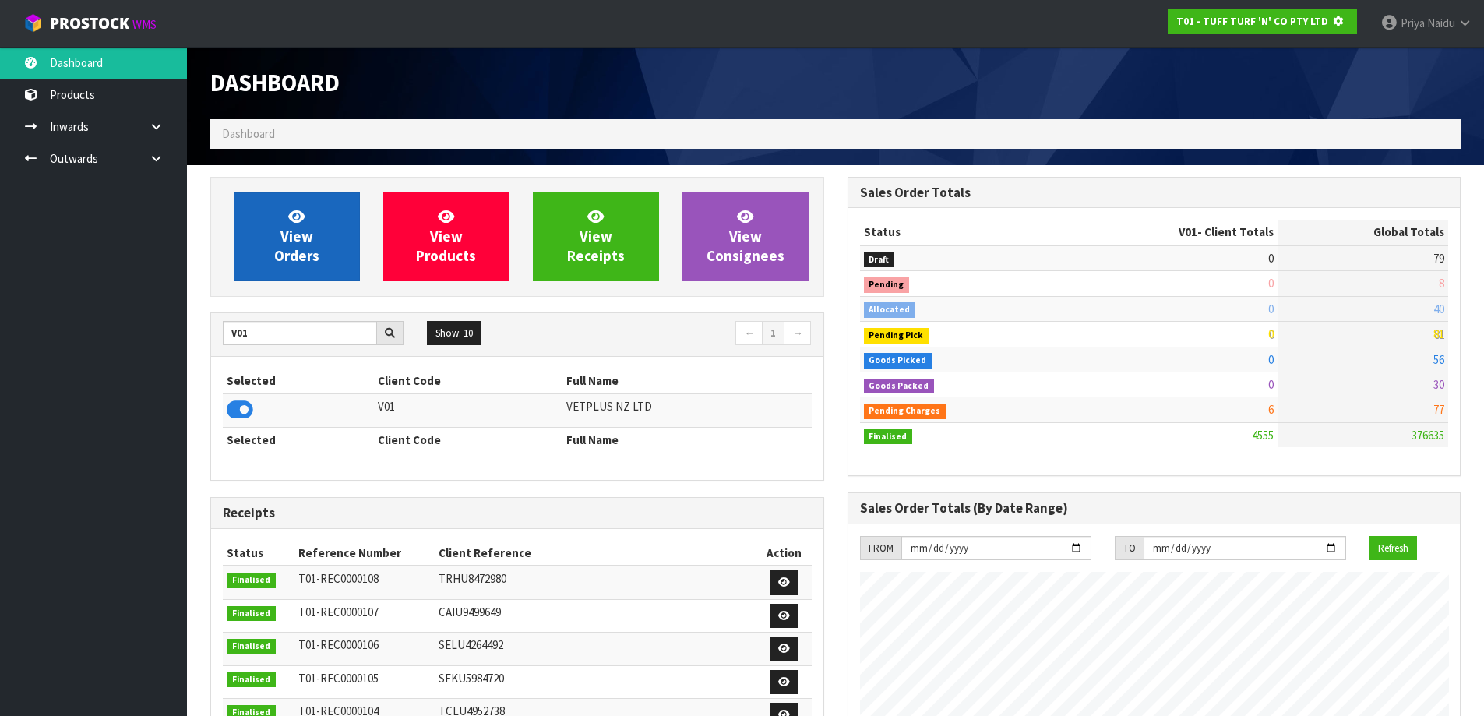
scroll to position [971, 636]
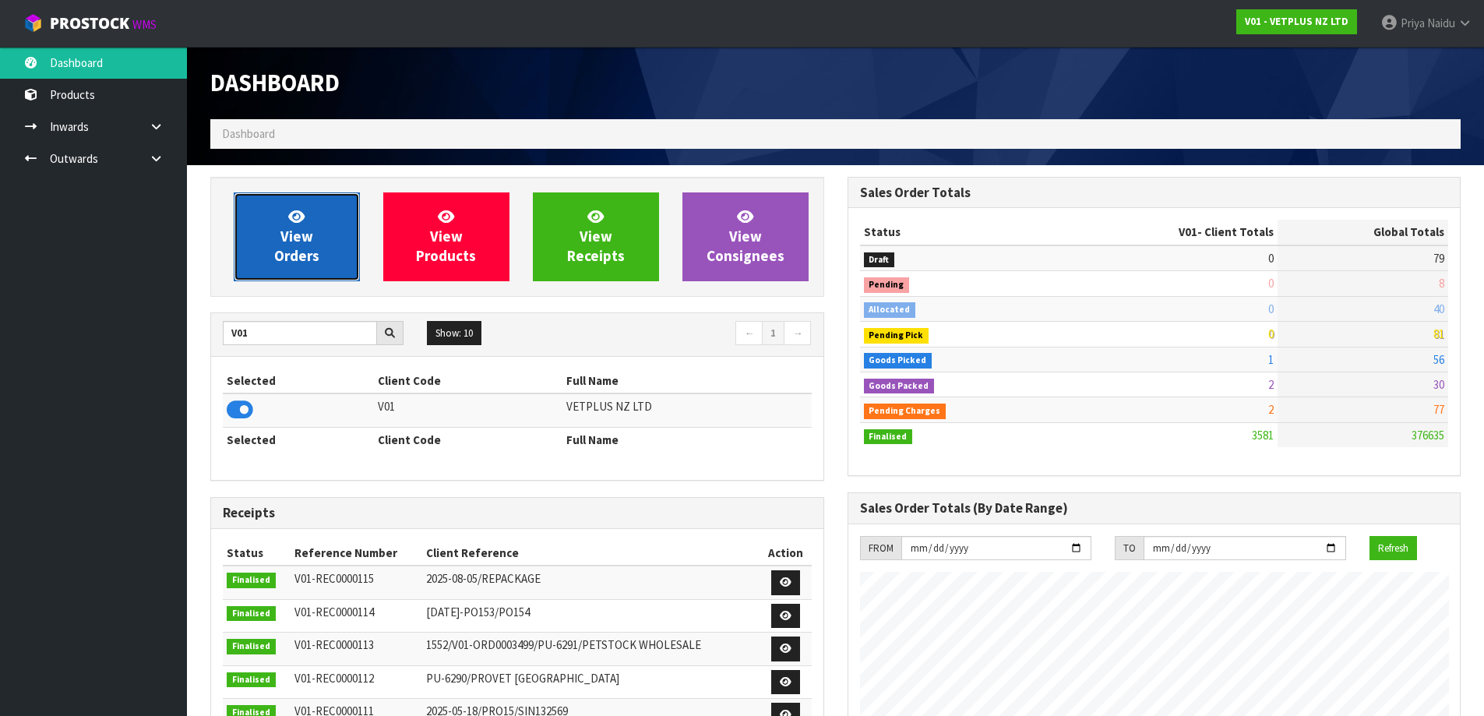
click at [301, 249] on span "View Orders" at bounding box center [296, 236] width 45 height 58
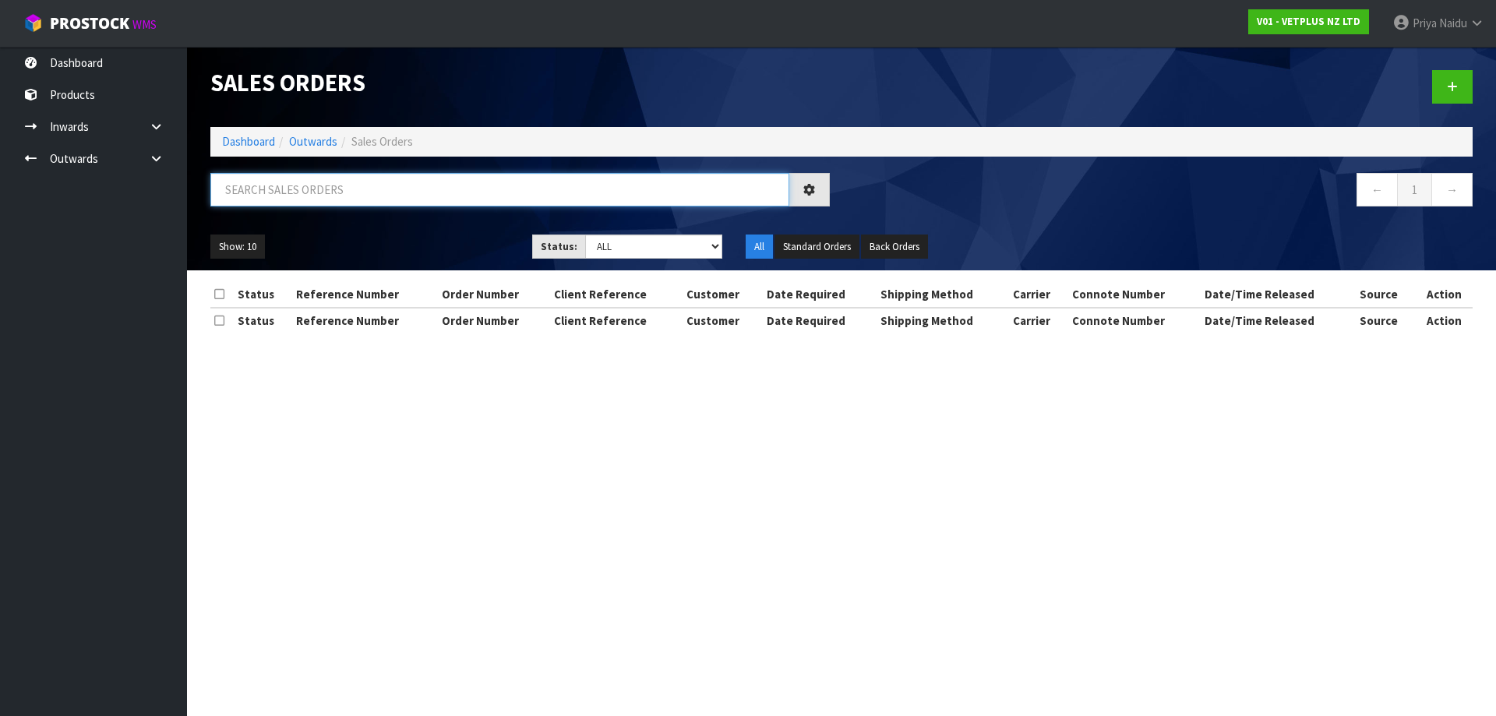
click at [369, 196] on input "text" at bounding box center [499, 189] width 579 height 33
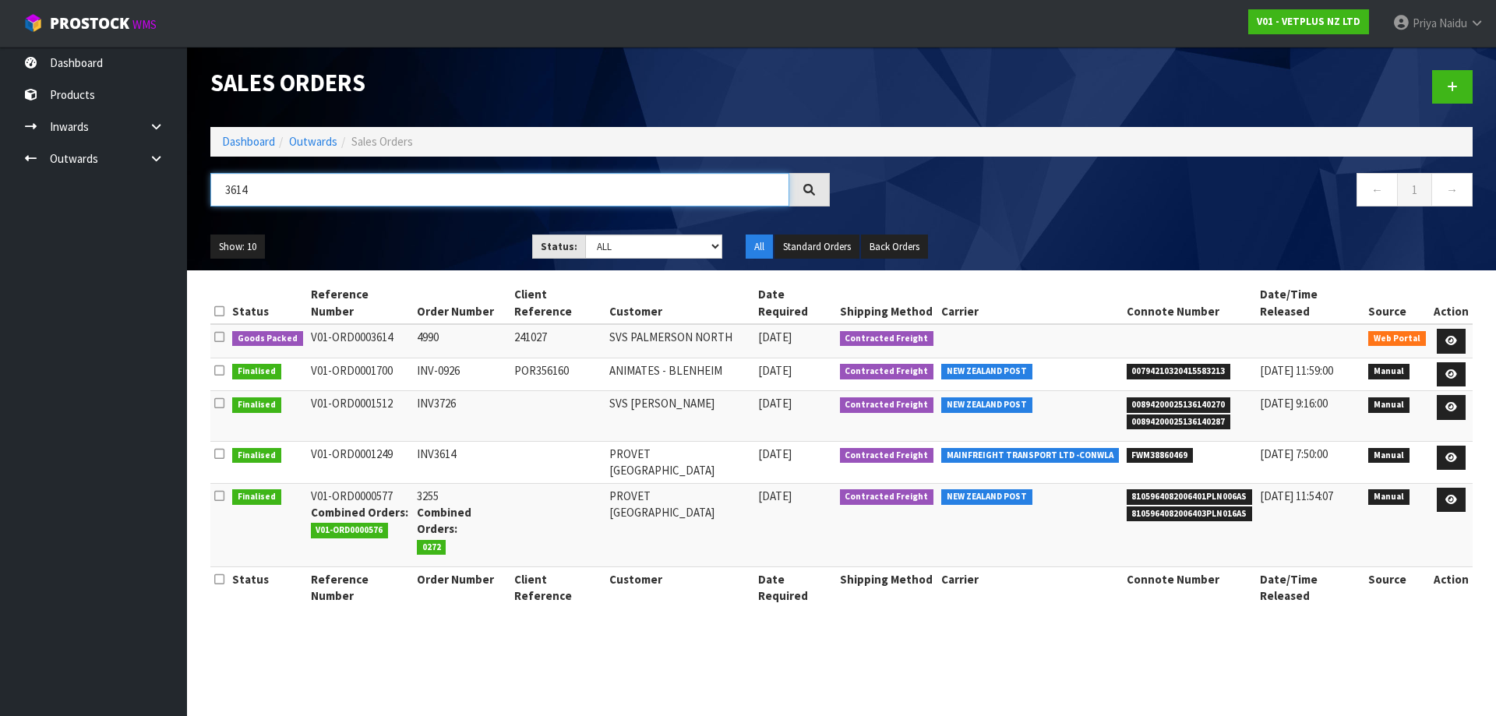
type input "3614"
click at [438, 232] on div "Show: 10 5 10 25 50 Status: Draft Pending Allocated Pending Pick Goods Picked G…" at bounding box center [841, 247] width 1285 height 48
click at [1453, 336] on icon at bounding box center [1451, 341] width 12 height 10
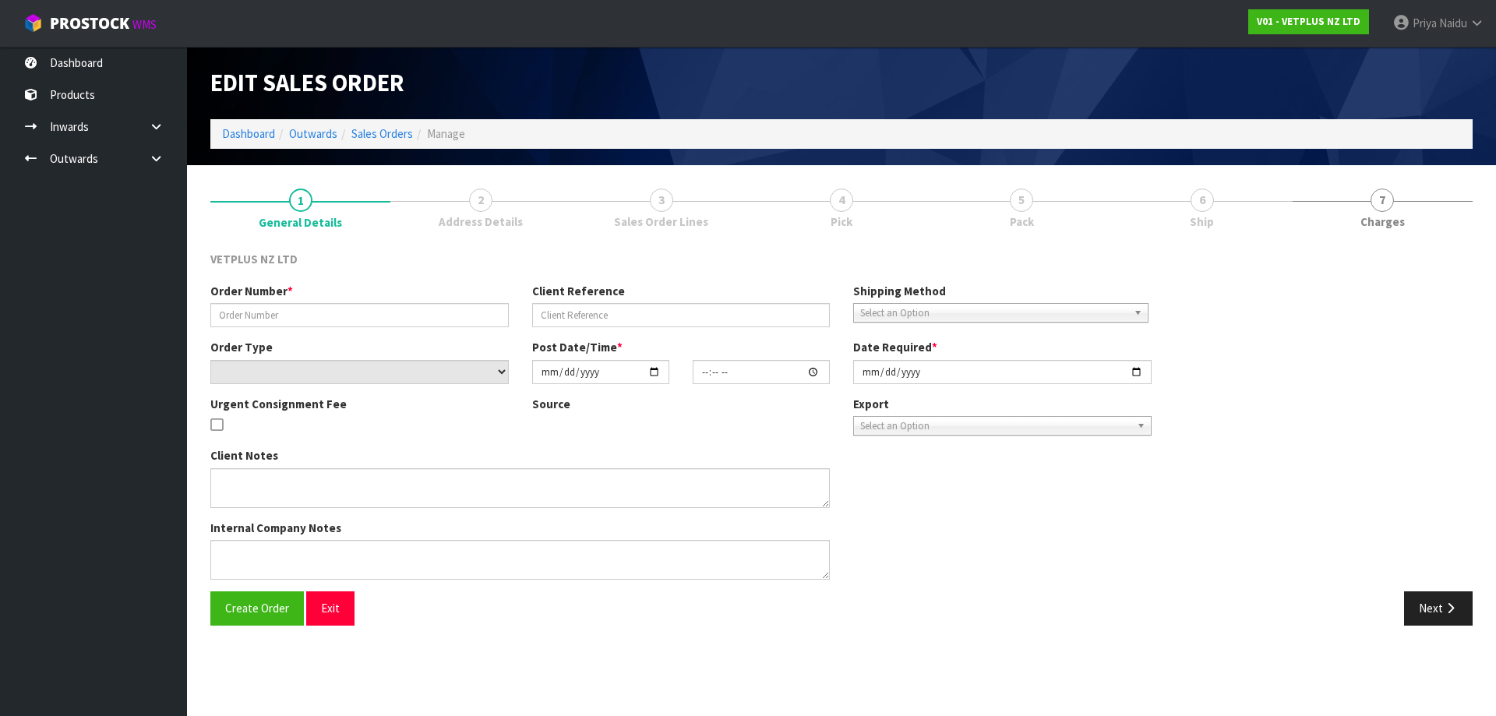
type input "4990"
type input "241027"
select select "number:0"
type input "2025-08-08"
type input "16:31:00.000"
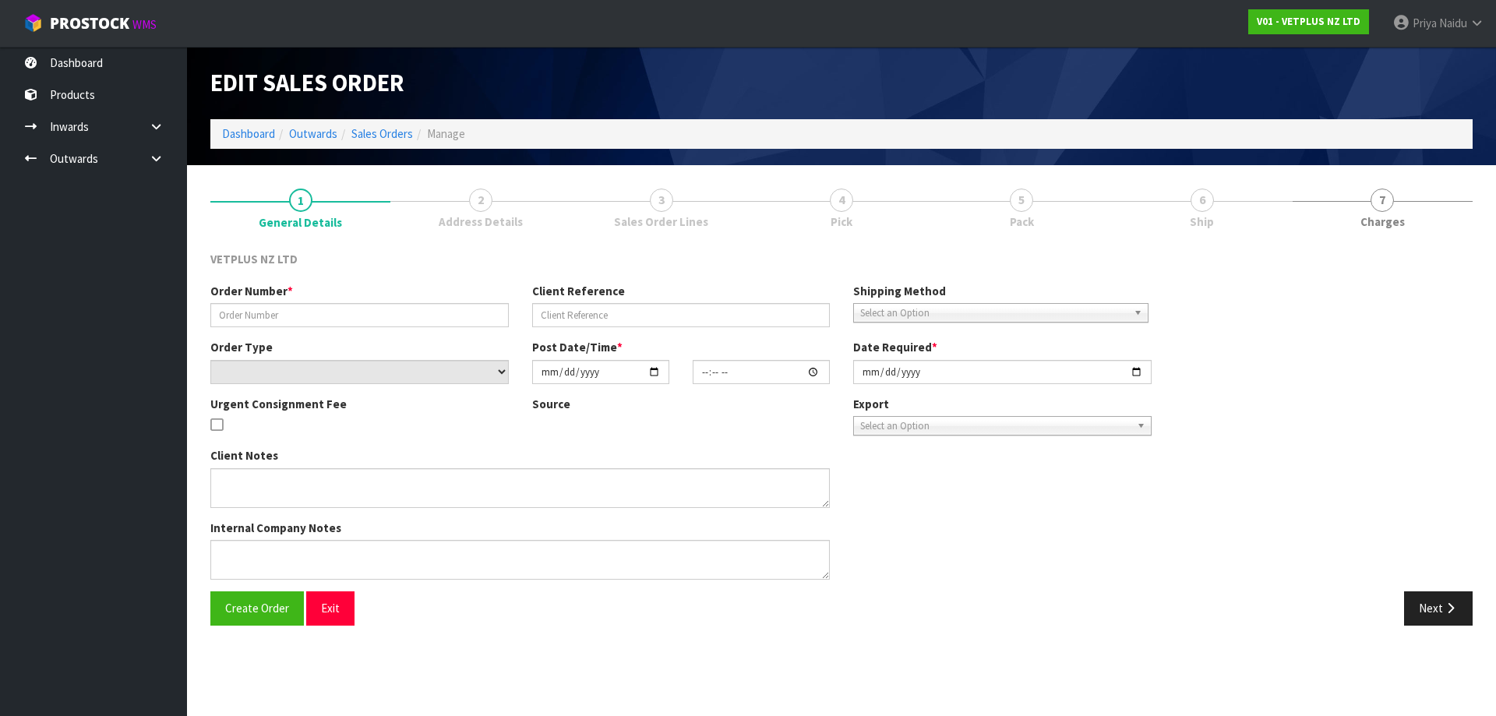
type input "2025-08-11"
type textarea "BACK ORDER: 50840 COMPLIVIT 150G X 6 50517 LYPEX CAPS 60 X 12 50304 SYNOQUIN CA…"
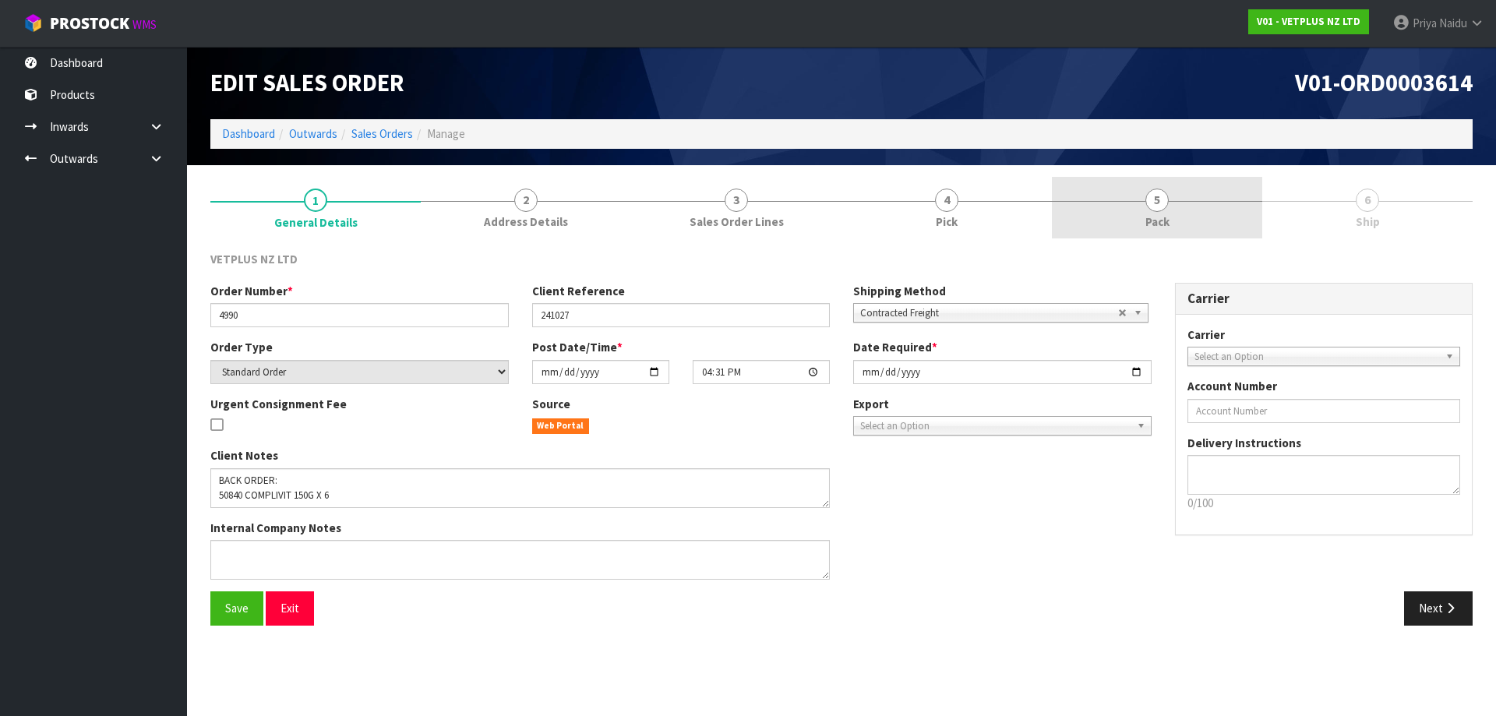
click at [1177, 227] on link "5 Pack" at bounding box center [1157, 208] width 210 height 62
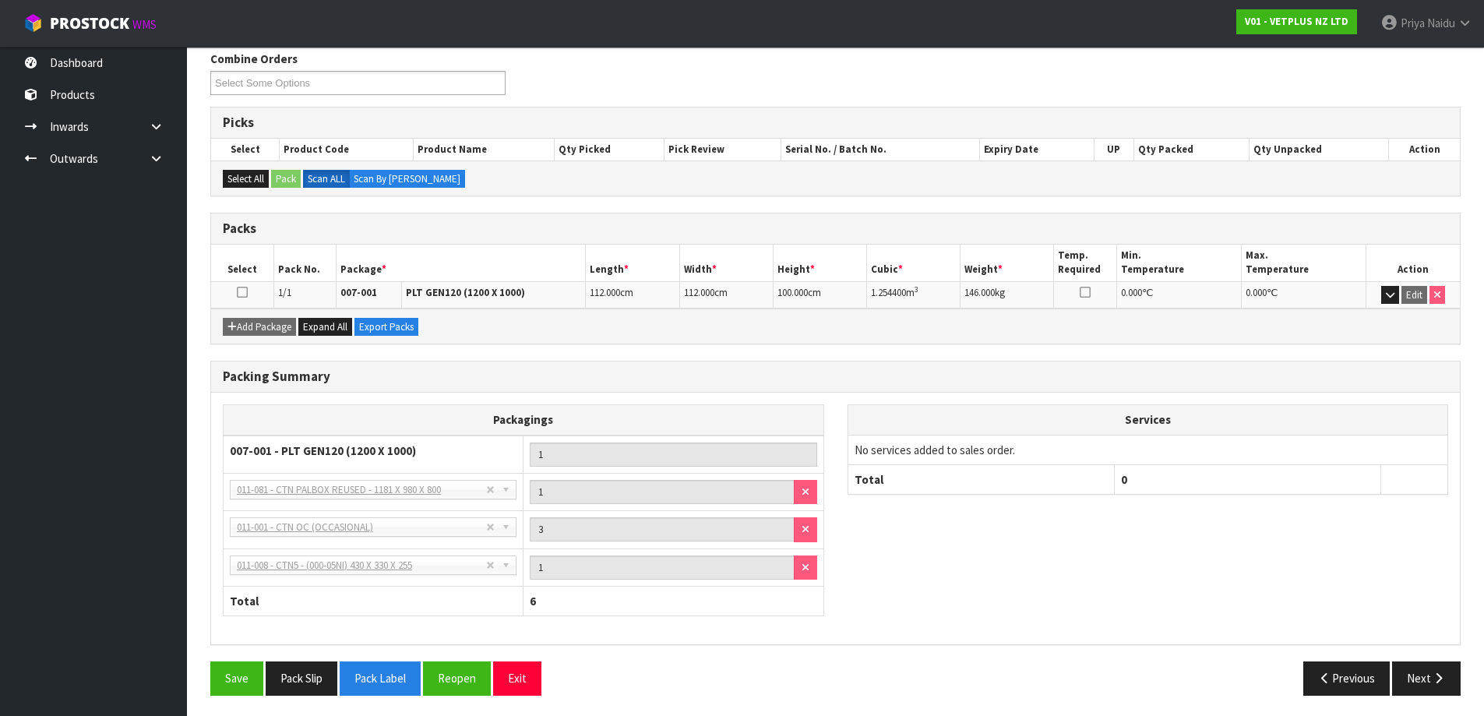
scroll to position [203, 0]
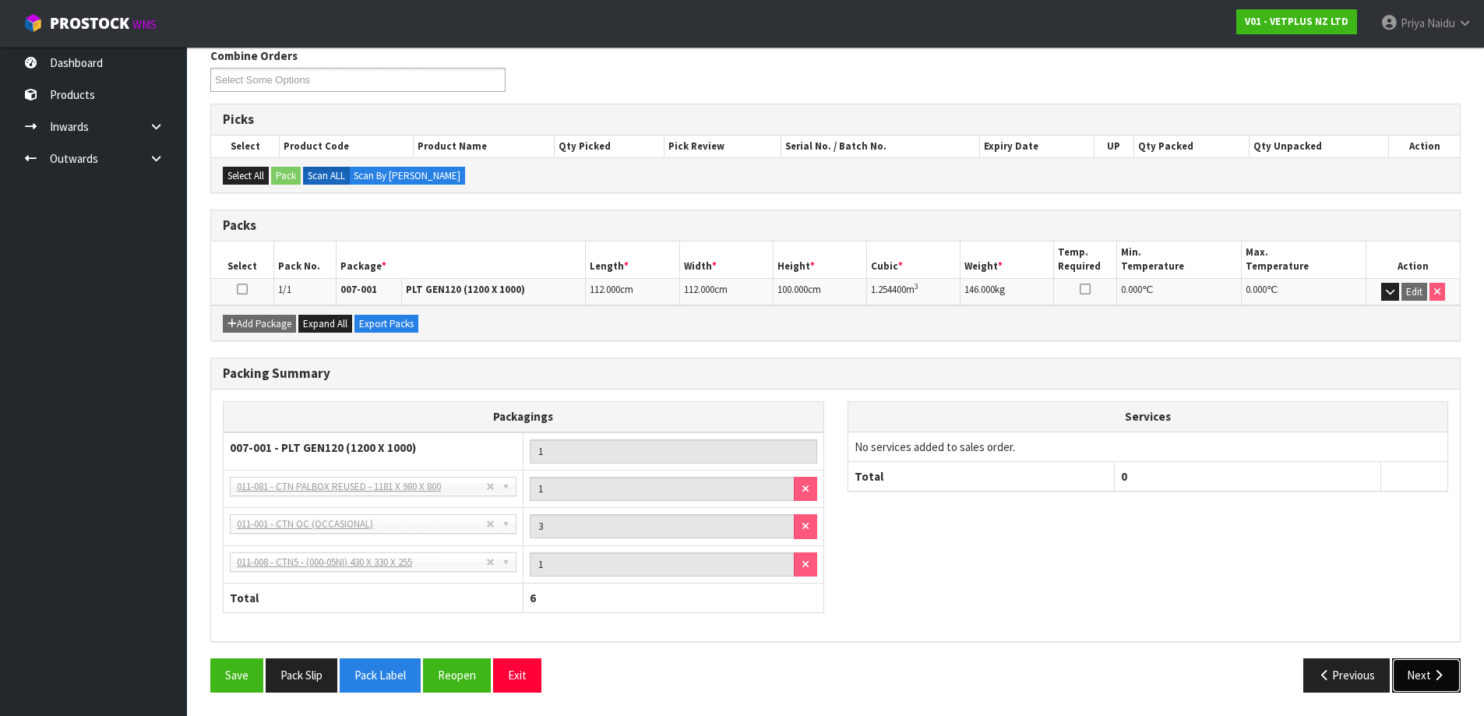
click at [1413, 679] on button "Next" at bounding box center [1426, 674] width 69 height 33
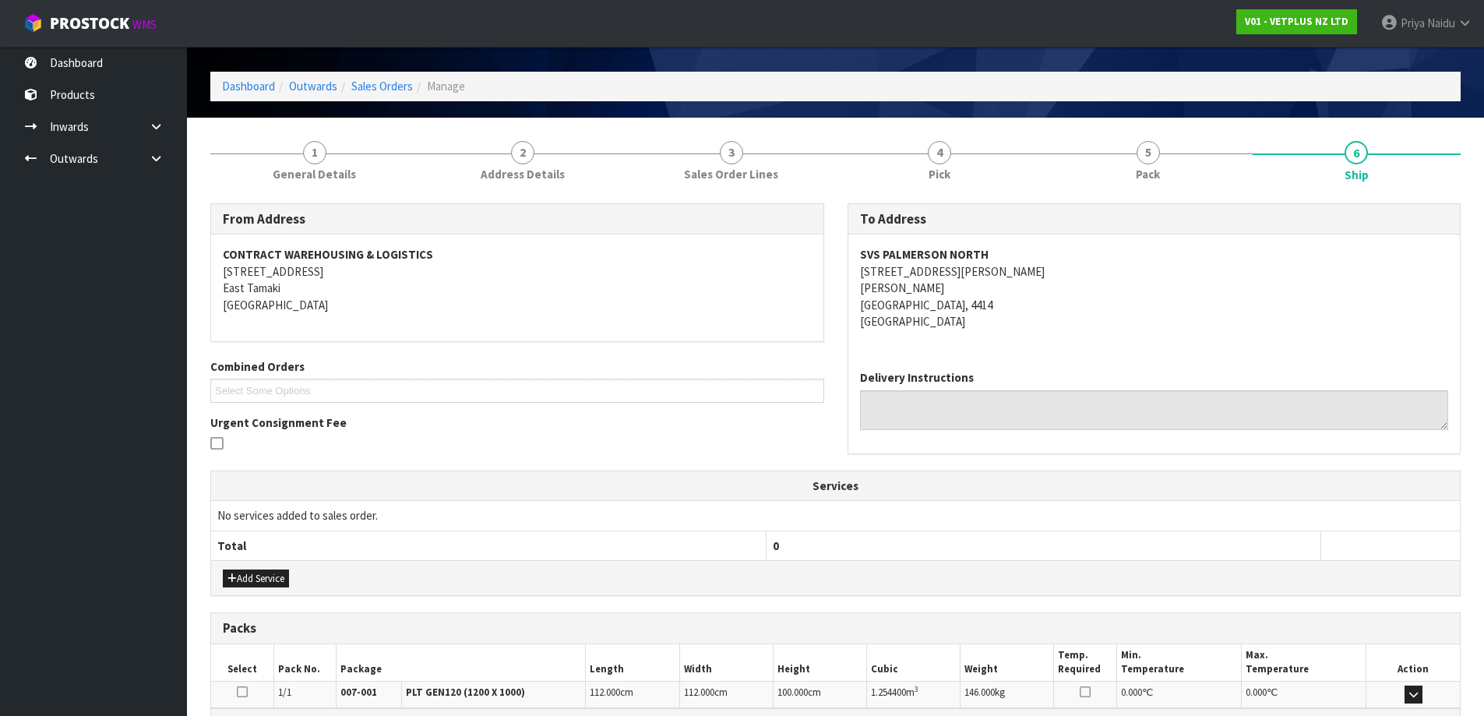
scroll to position [0, 0]
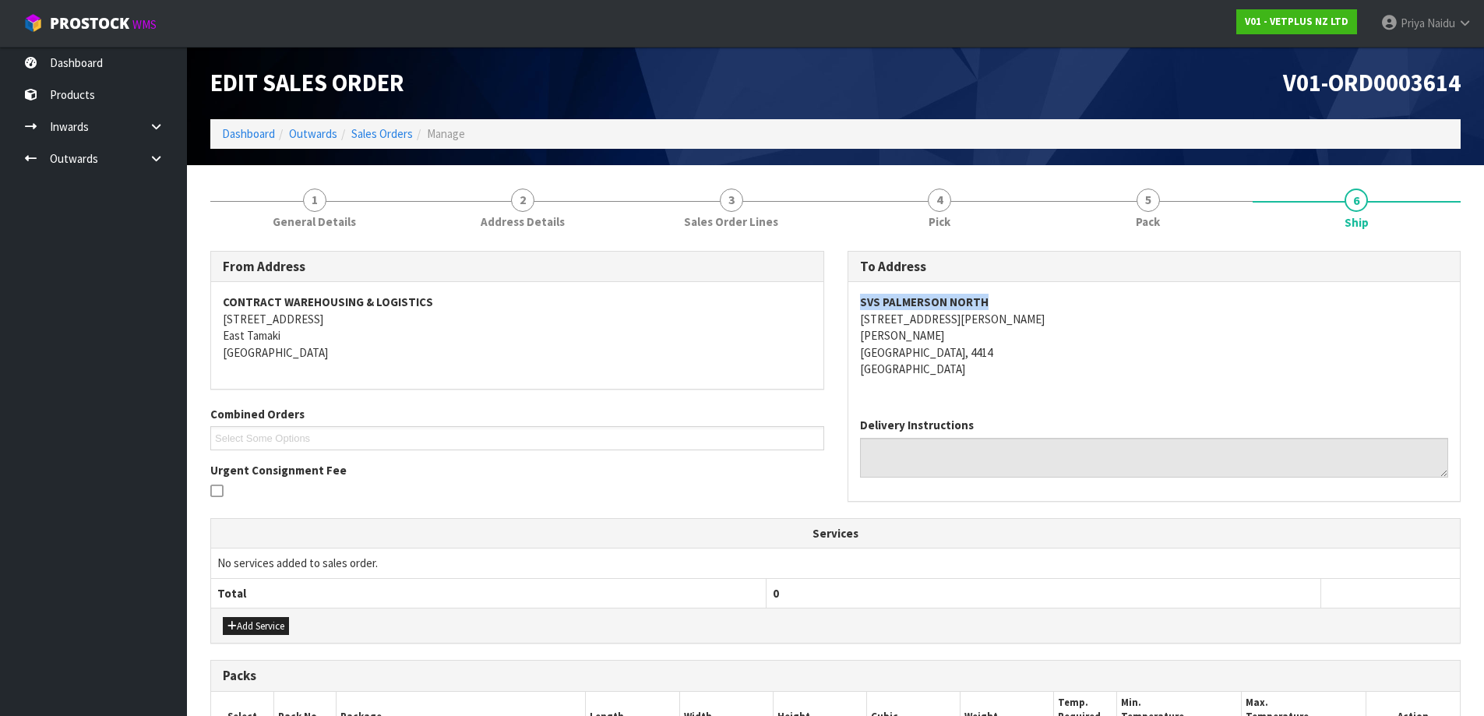
drag, startPoint x: 848, startPoint y: 295, endPoint x: 1047, endPoint y: 305, distance: 198.9
click at [1047, 305] on div "To Address SVS PALMERSON NORTH 33 SHELLEY ST ROSLYN PALMERSTON NORTH, 4414 New …" at bounding box center [1154, 384] width 637 height 267
click at [1047, 320] on address "SVS PALMERSON NORTH 33 SHELLEY ST ROSLYN PALMERSTON NORTH, 4414 New Zealand" at bounding box center [1154, 335] width 589 height 83
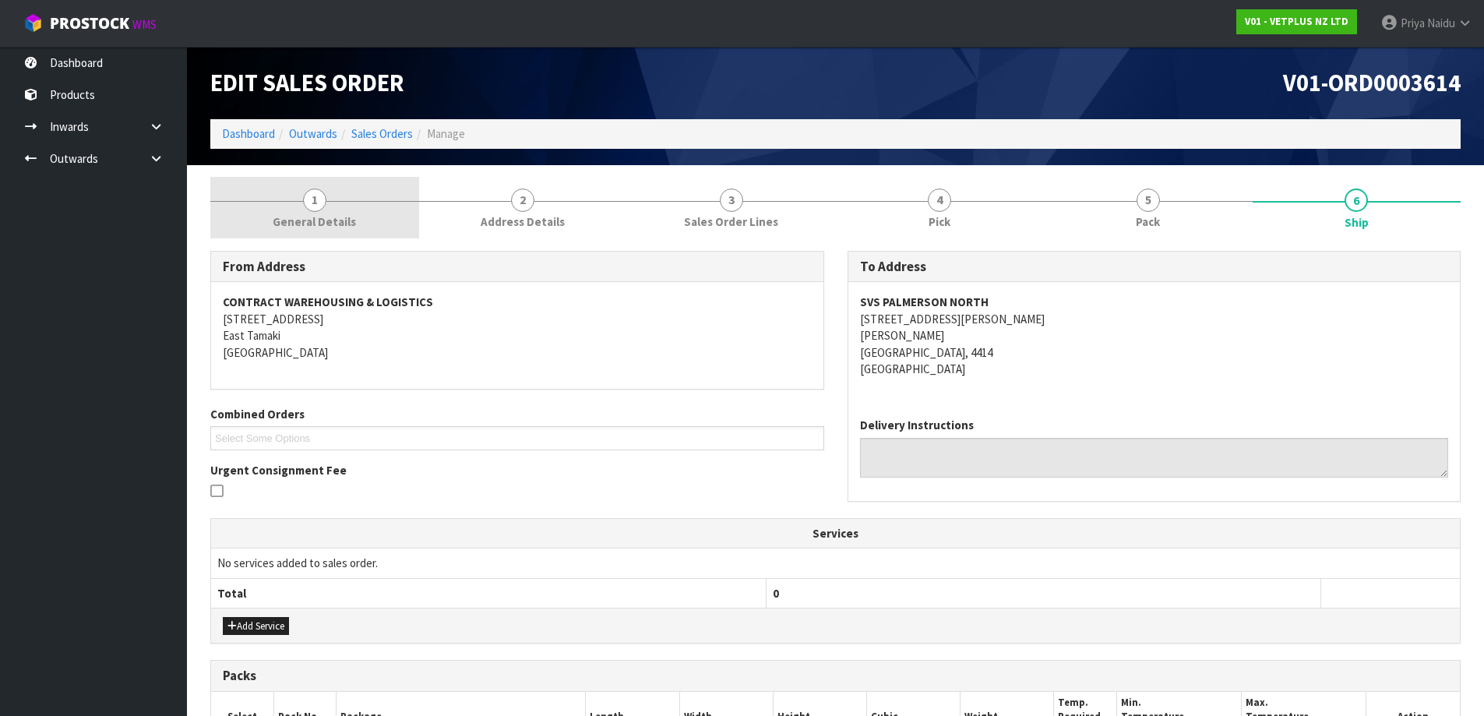
click at [387, 205] on link "1 General Details" at bounding box center [314, 208] width 209 height 62
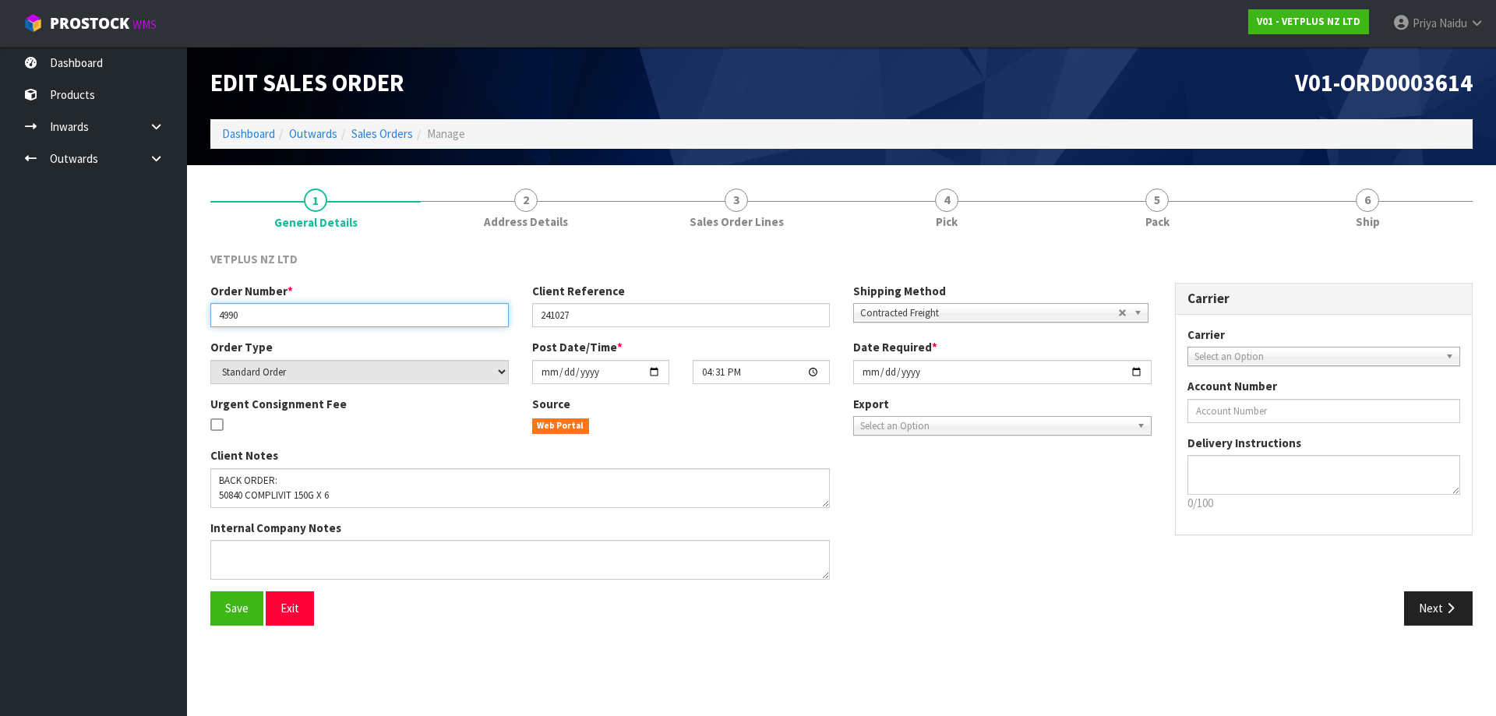
drag, startPoint x: 217, startPoint y: 312, endPoint x: 261, endPoint y: 317, distance: 44.7
click at [261, 317] on input "4990" at bounding box center [359, 315] width 298 height 24
drag, startPoint x: 532, startPoint y: 309, endPoint x: 580, endPoint y: 309, distance: 48.3
click at [580, 309] on input "241027" at bounding box center [681, 315] width 298 height 24
drag, startPoint x: 1241, startPoint y: 217, endPoint x: 1041, endPoint y: 323, distance: 226.9
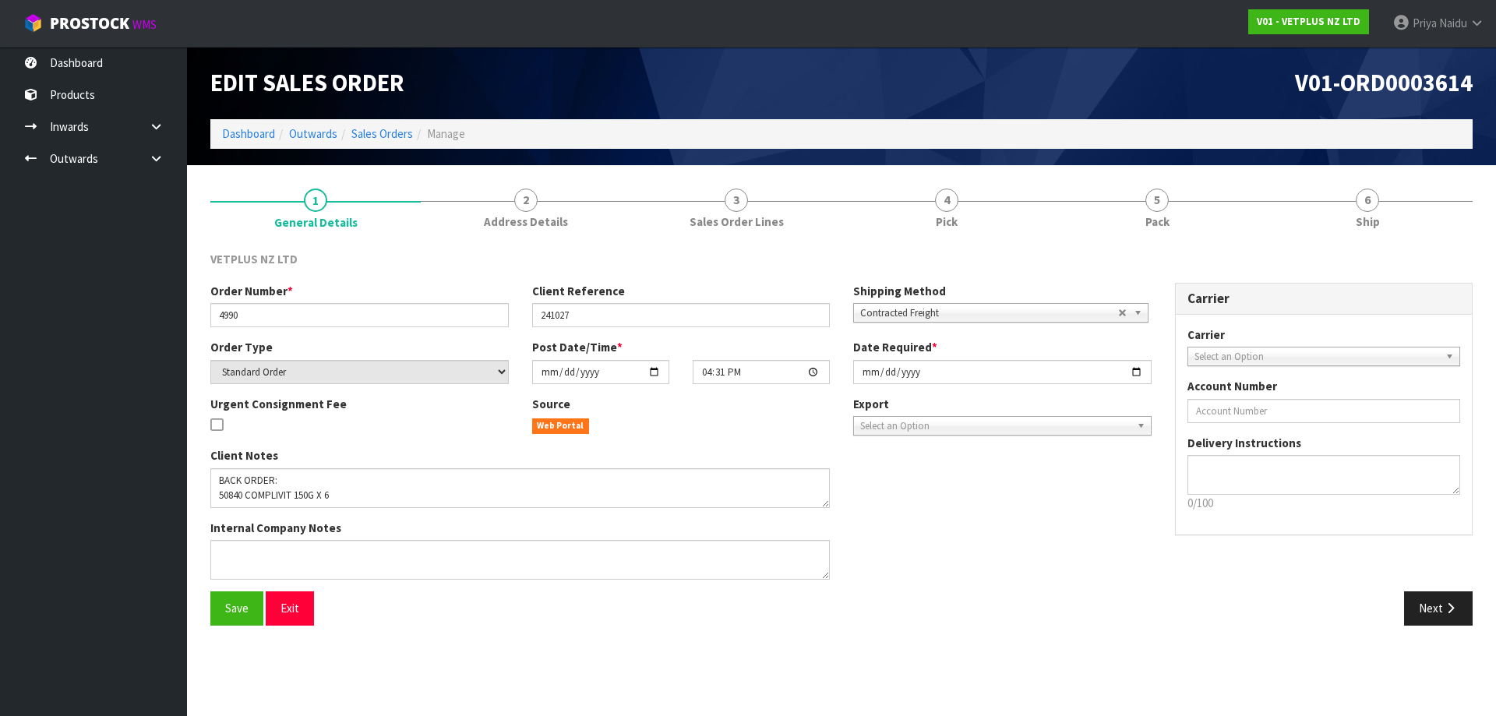
click at [1241, 217] on link "5 Pack" at bounding box center [1157, 208] width 210 height 62
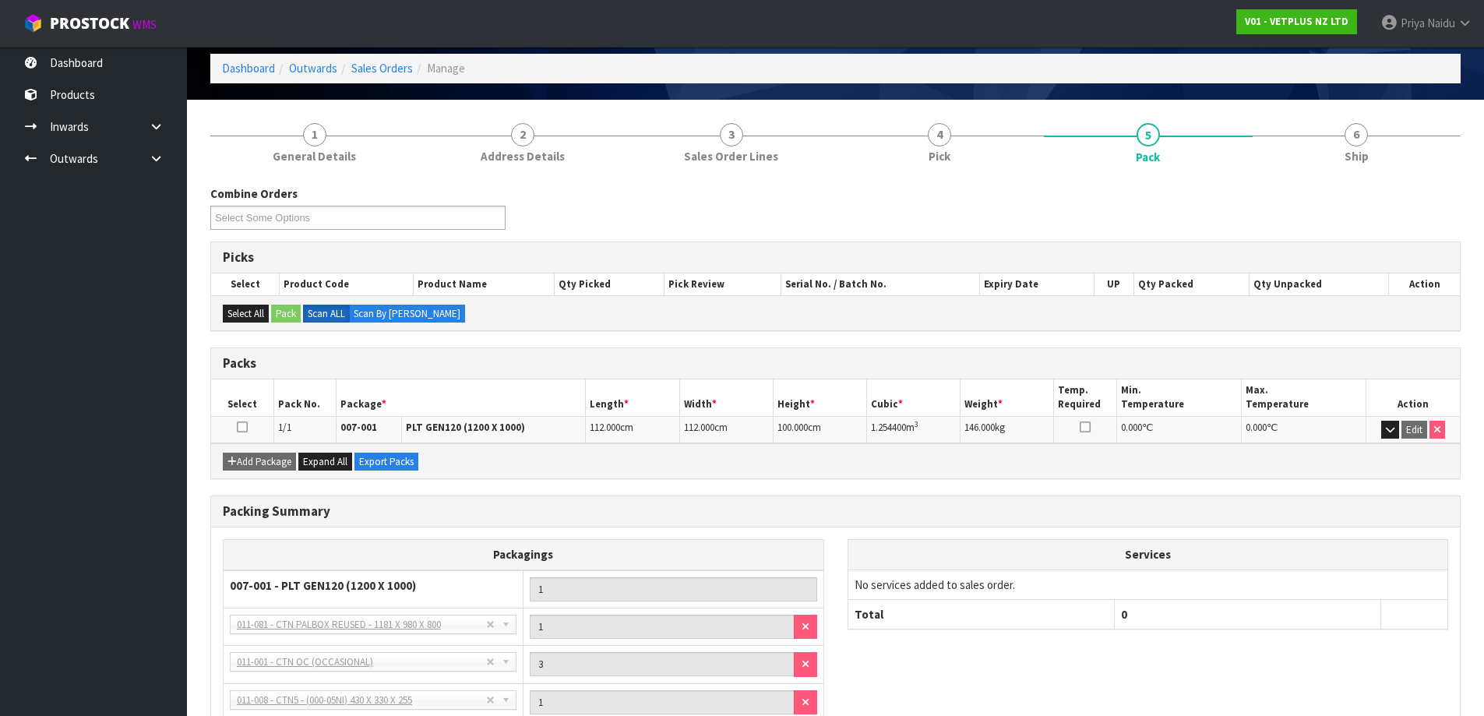
scroll to position [156, 0]
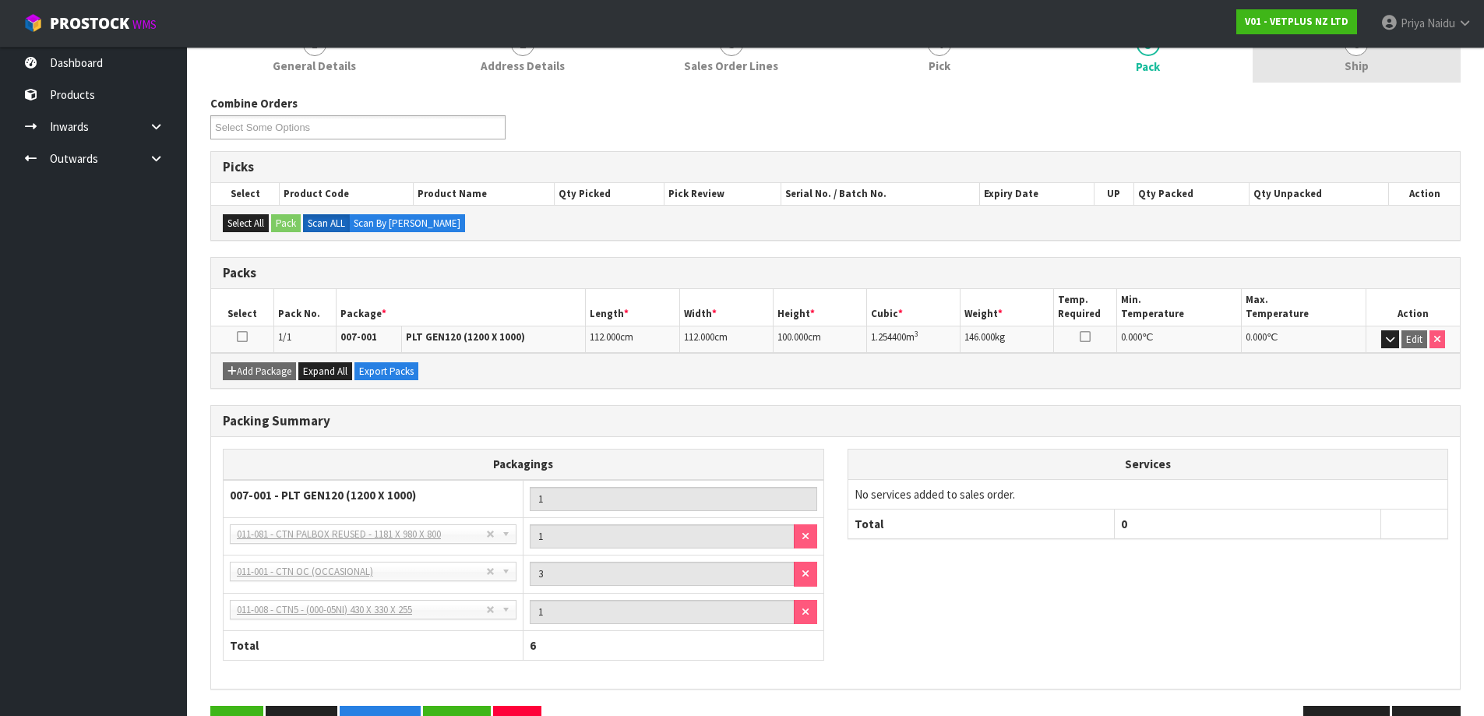
click at [1391, 72] on link "6 Ship" at bounding box center [1357, 52] width 209 height 62
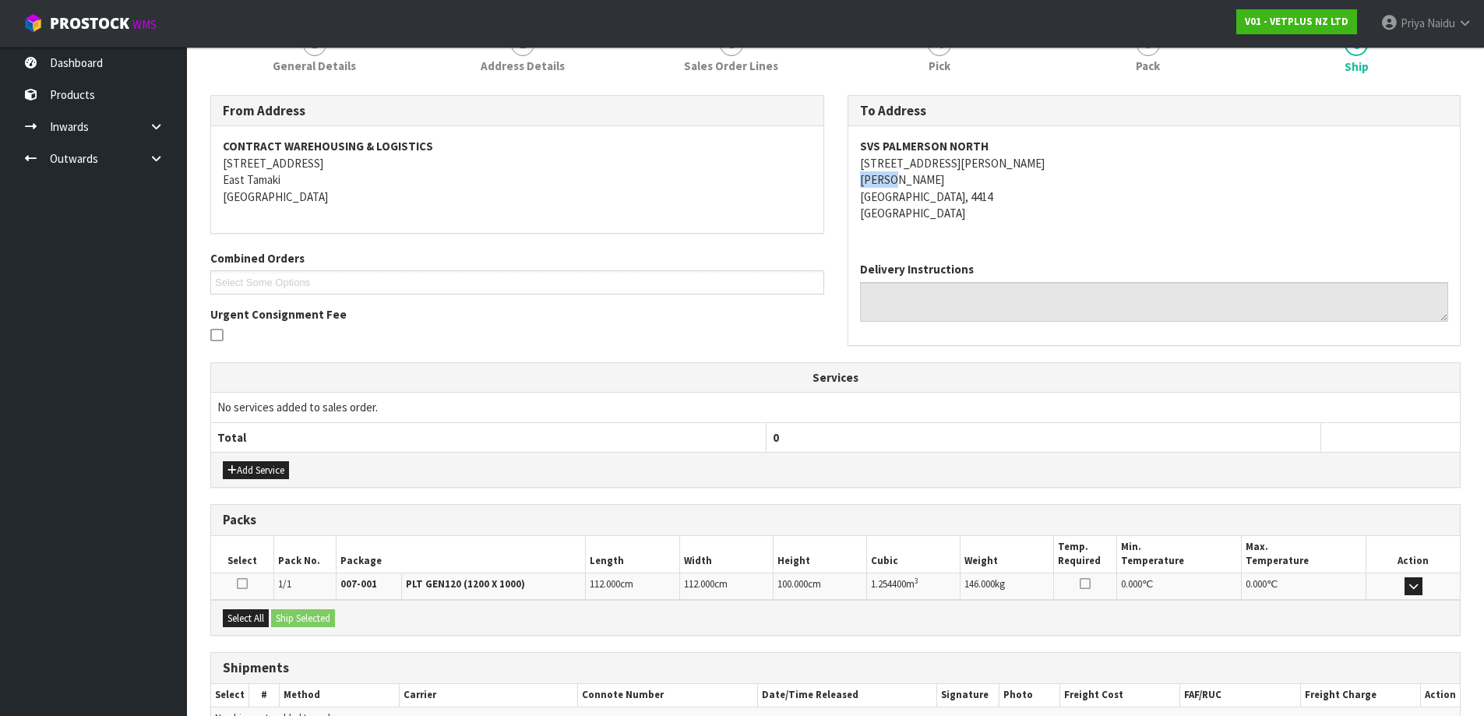
drag, startPoint x: 850, startPoint y: 183, endPoint x: 912, endPoint y: 176, distance: 62.7
click at [912, 176] on div "SVS PALMERSON NORTH 33 SHELLEY ST ROSLYN PALMERSTON NORTH, 4414 New Zealand" at bounding box center [1154, 187] width 612 height 123
click at [1199, 69] on link "5 Pack" at bounding box center [1148, 52] width 209 height 62
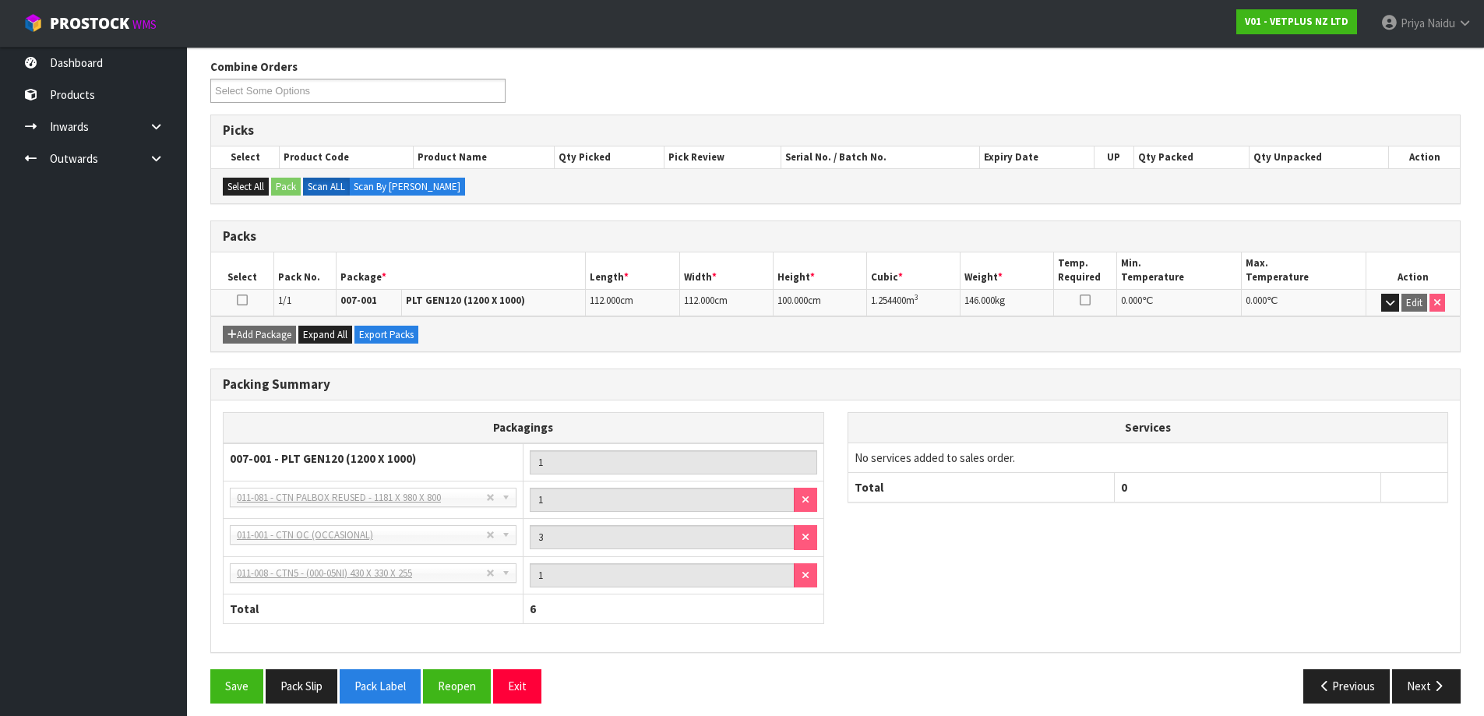
scroll to position [203, 0]
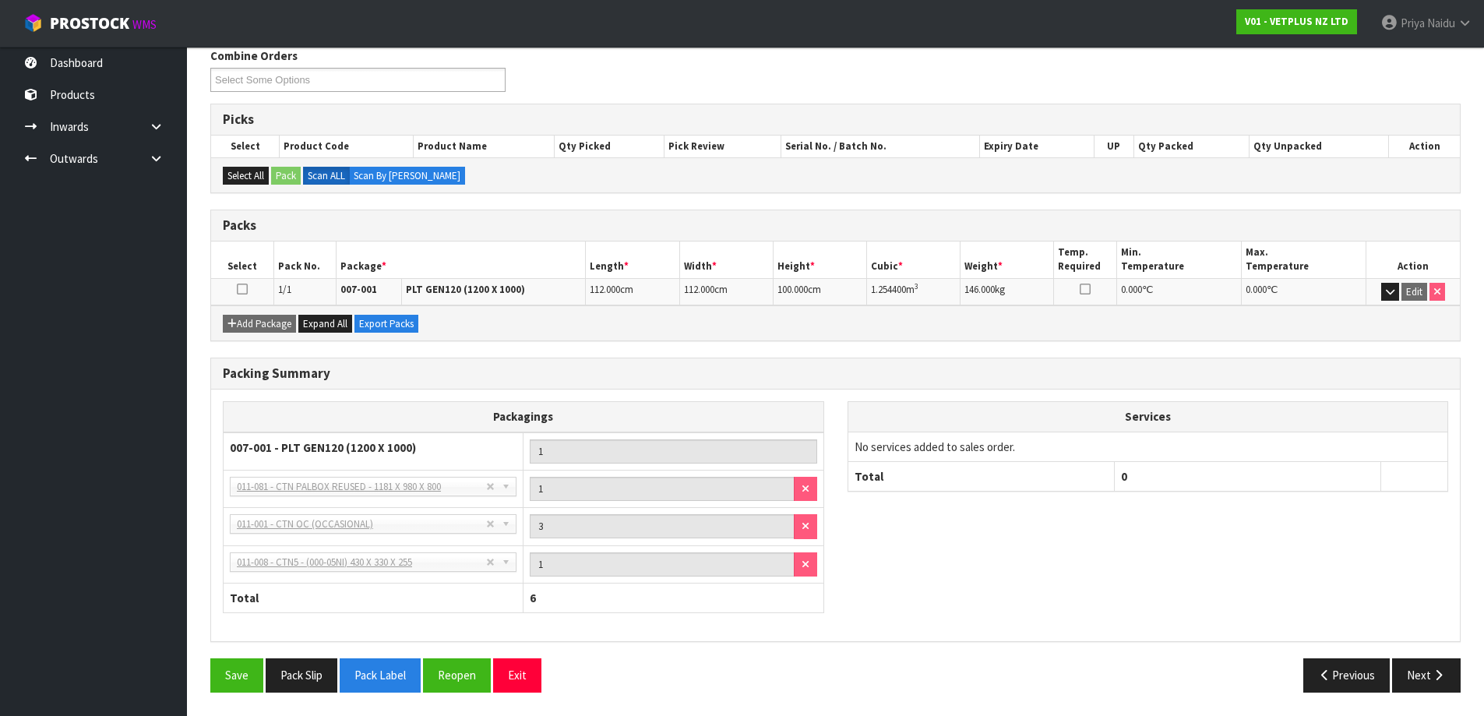
drag, startPoint x: 865, startPoint y: 289, endPoint x: 143, endPoint y: 285, distance: 721.4
click at [898, 285] on tr "1/1 007-001 PLT GEN120 (1200 X 1000) 112.000 cm 112.000 cm 100.000 cm 1.254400 …" at bounding box center [835, 291] width 1249 height 27
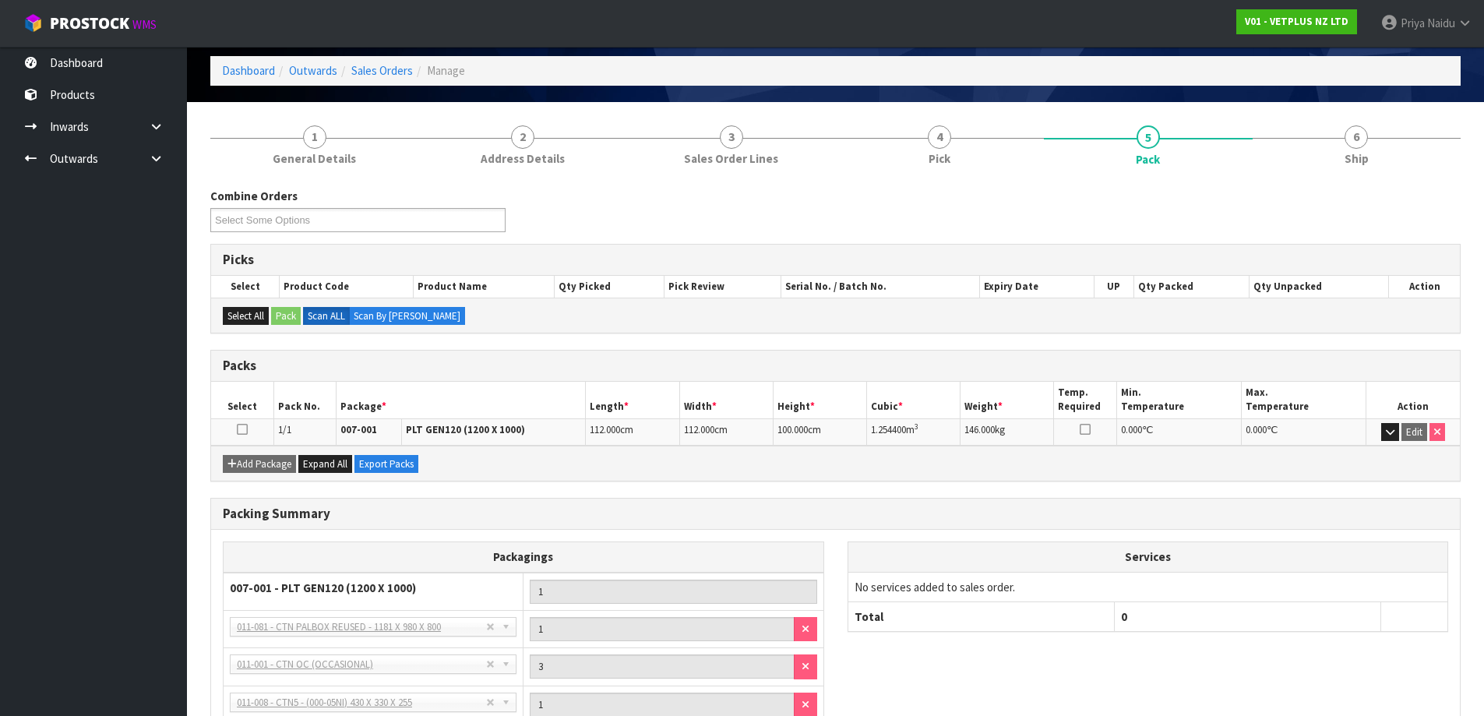
scroll to position [48, 0]
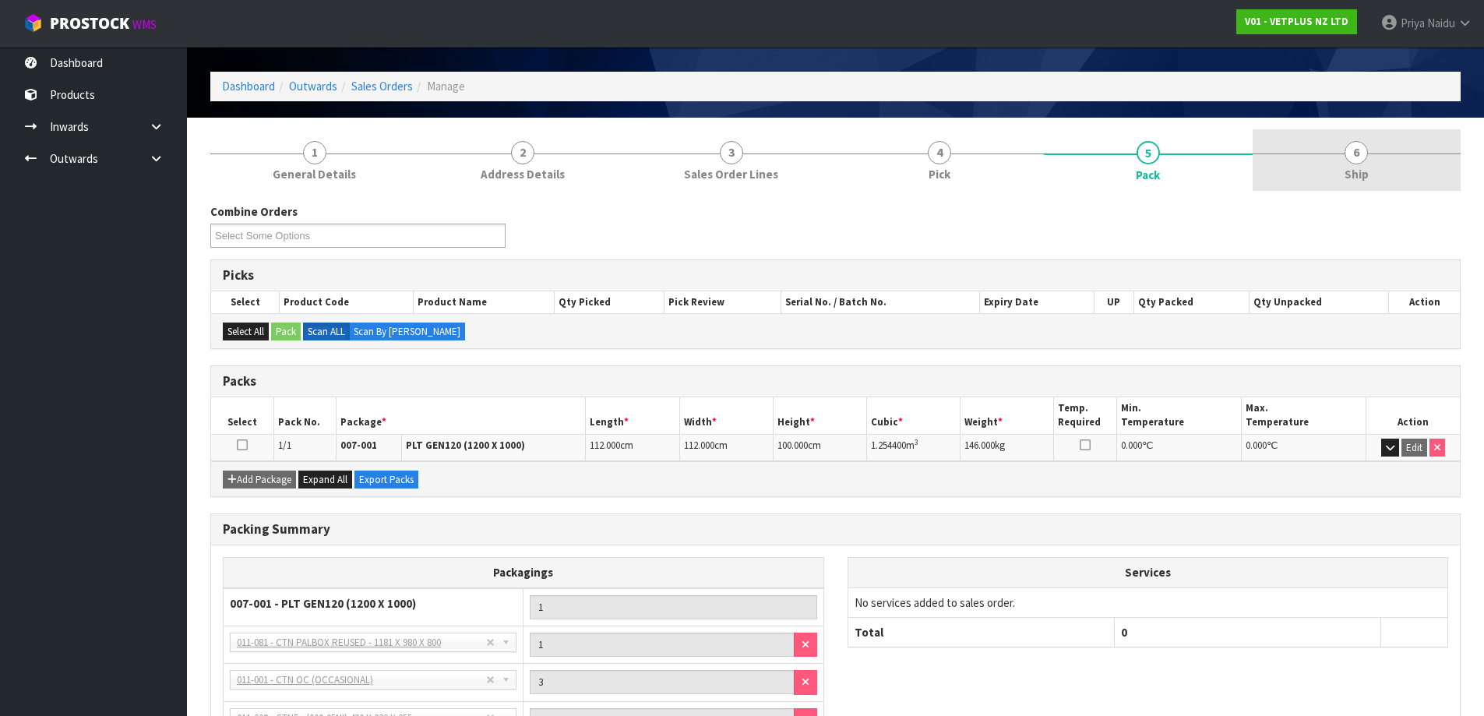
click at [1367, 167] on span "Ship" at bounding box center [1357, 174] width 24 height 16
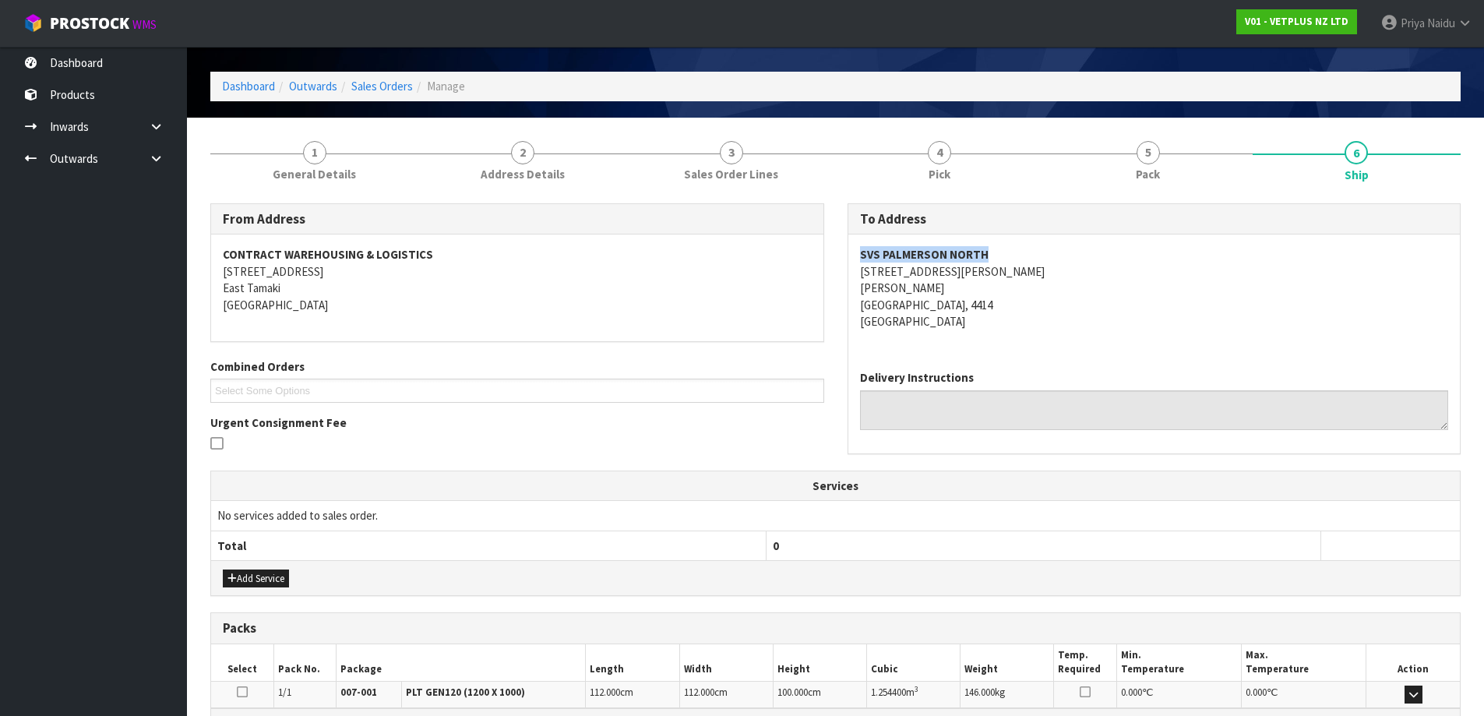
drag, startPoint x: 858, startPoint y: 258, endPoint x: 1003, endPoint y: 245, distance: 145.5
click at [1003, 245] on div "SVS PALMERSON NORTH 33 SHELLEY ST ROSLYN PALMERSTON NORTH, 4414 New Zealand" at bounding box center [1154, 295] width 612 height 123
drag, startPoint x: 1127, startPoint y: 310, endPoint x: 1107, endPoint y: 291, distance: 27.5
click at [1127, 310] on address "SVS PALMERSON NORTH 33 SHELLEY ST ROSLYN PALMERSTON NORTH, 4414 New Zealand" at bounding box center [1154, 287] width 589 height 83
drag, startPoint x: 854, startPoint y: 255, endPoint x: 1049, endPoint y: 249, distance: 195.6
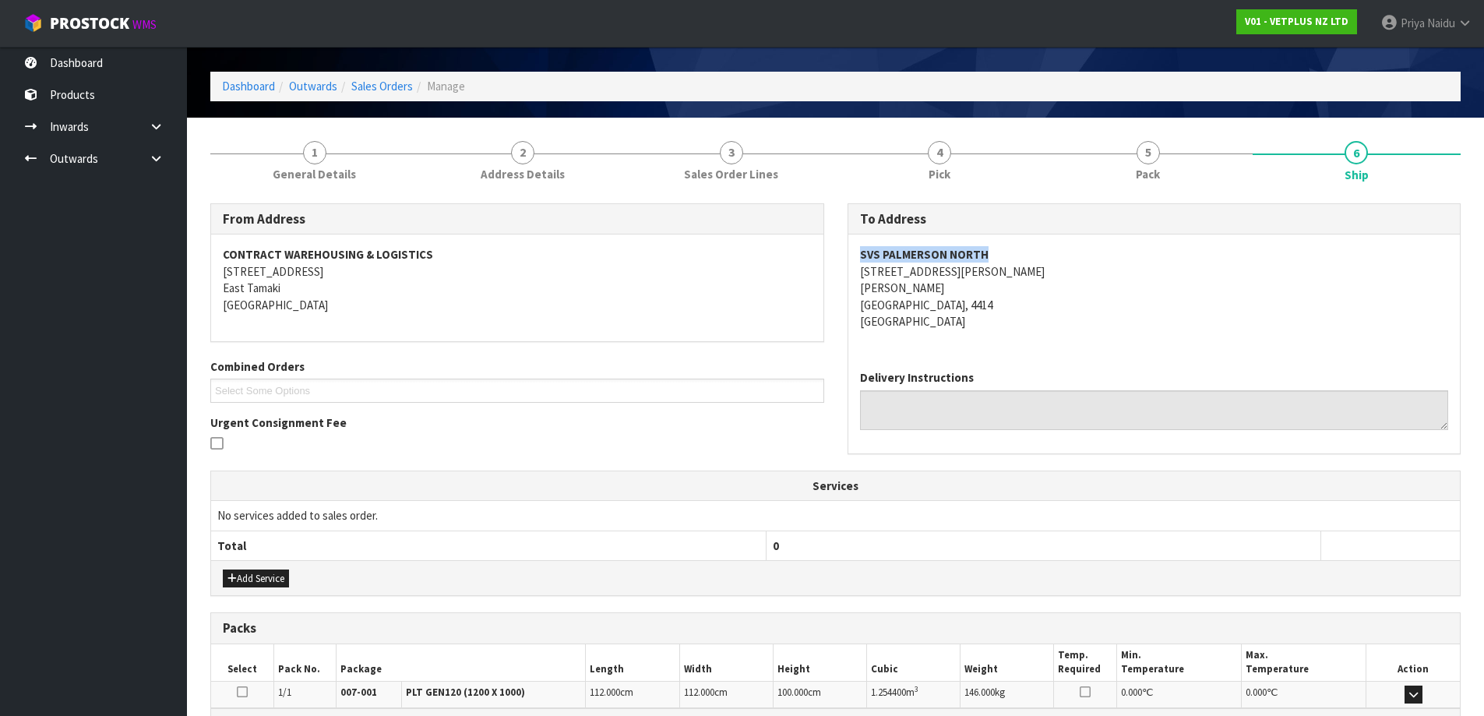
click at [1049, 249] on div "SVS PALMERSON NORTH 33 SHELLEY ST ROSLYN PALMERSTON NORTH, 4414 New Zealand" at bounding box center [1154, 295] width 612 height 123
click at [294, 160] on link "1 General Details" at bounding box center [314, 160] width 209 height 62
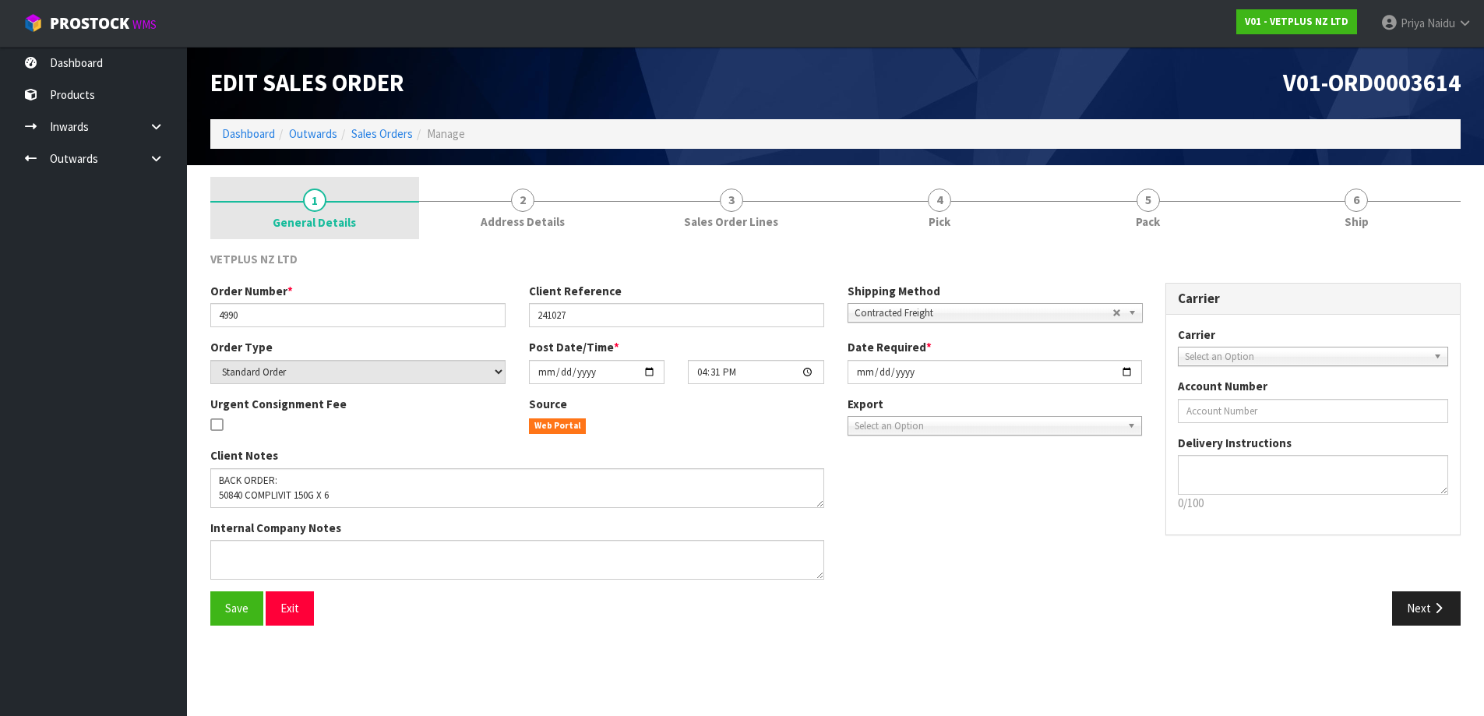
scroll to position [0, 0]
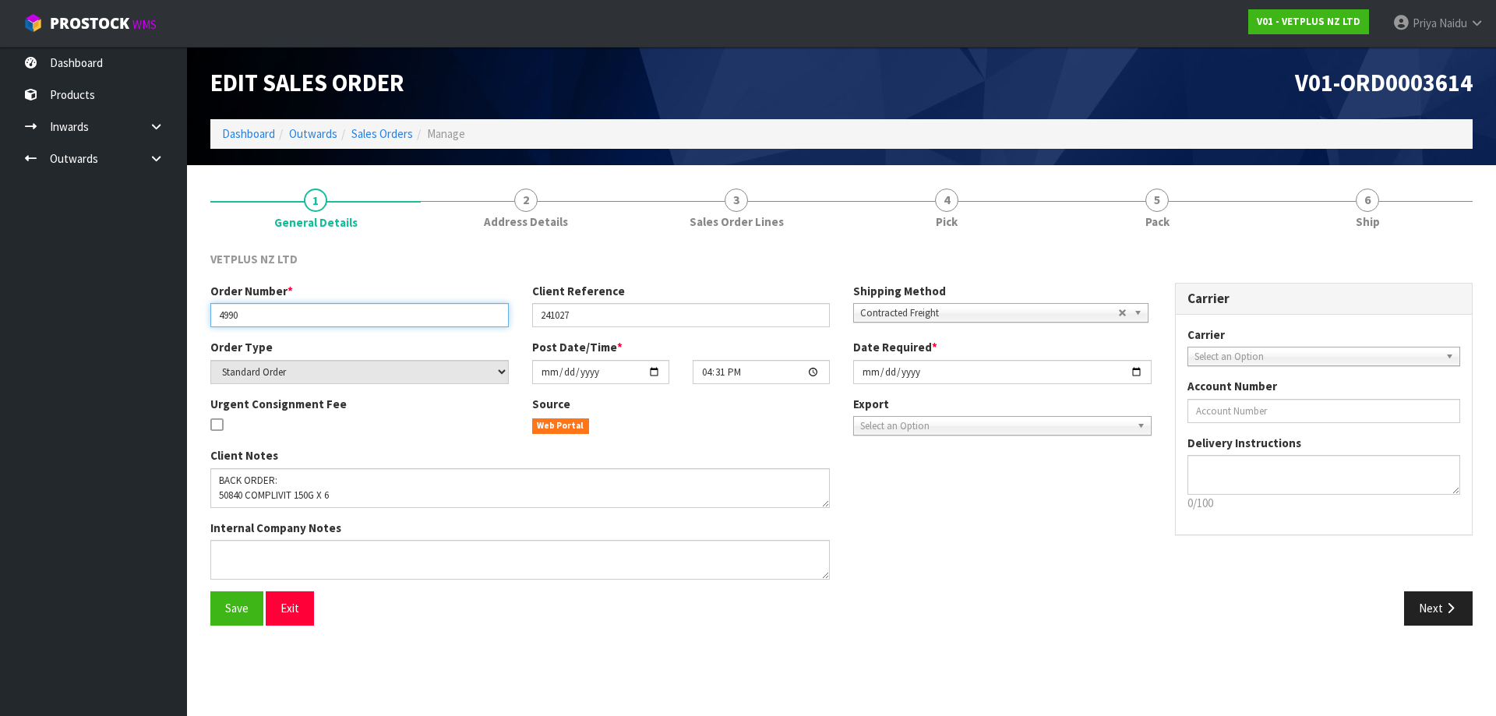
drag, startPoint x: 217, startPoint y: 321, endPoint x: 270, endPoint y: 320, distance: 53.8
click at [270, 320] on input "4990" at bounding box center [359, 315] width 298 height 24
drag, startPoint x: 534, startPoint y: 313, endPoint x: 594, endPoint y: 314, distance: 60.0
click at [594, 314] on input "241027" at bounding box center [681, 315] width 298 height 24
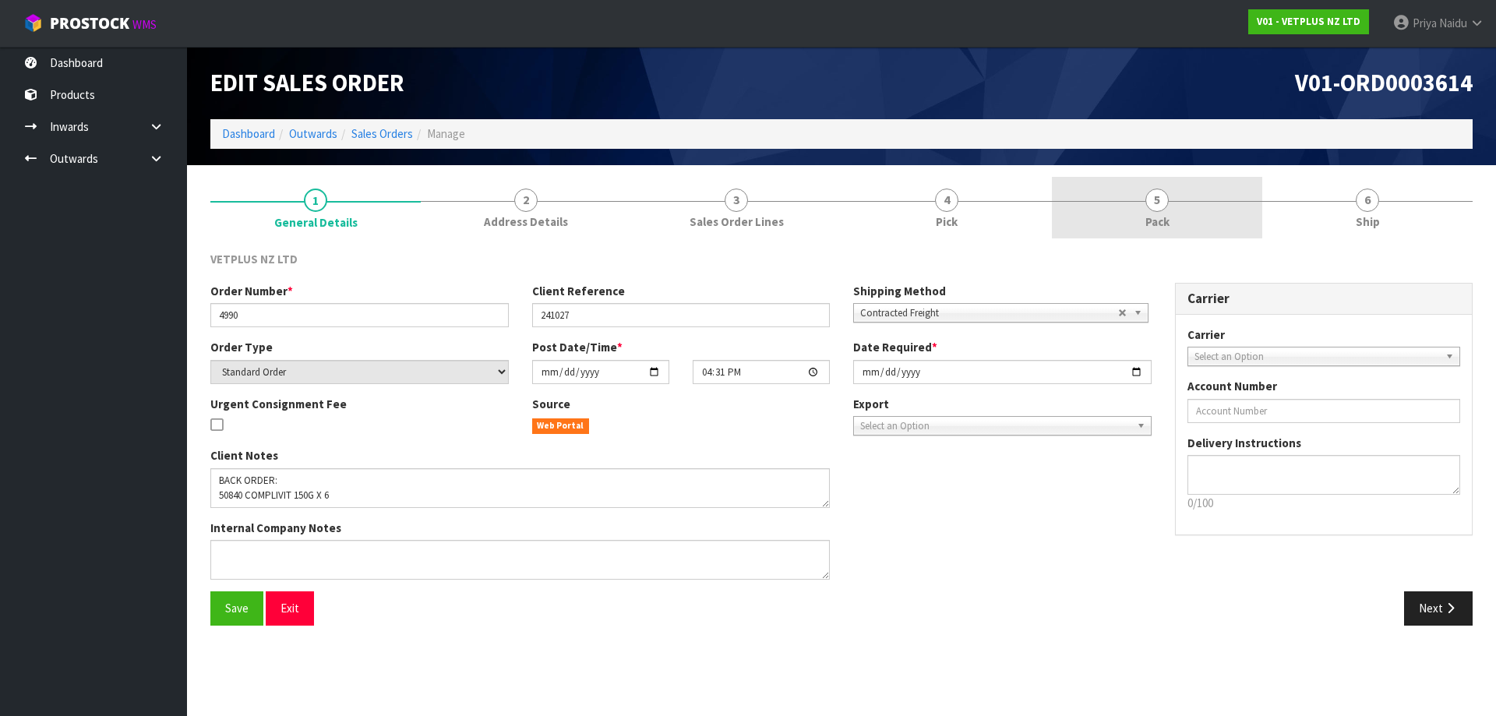
click at [1188, 225] on link "5 Pack" at bounding box center [1157, 208] width 210 height 62
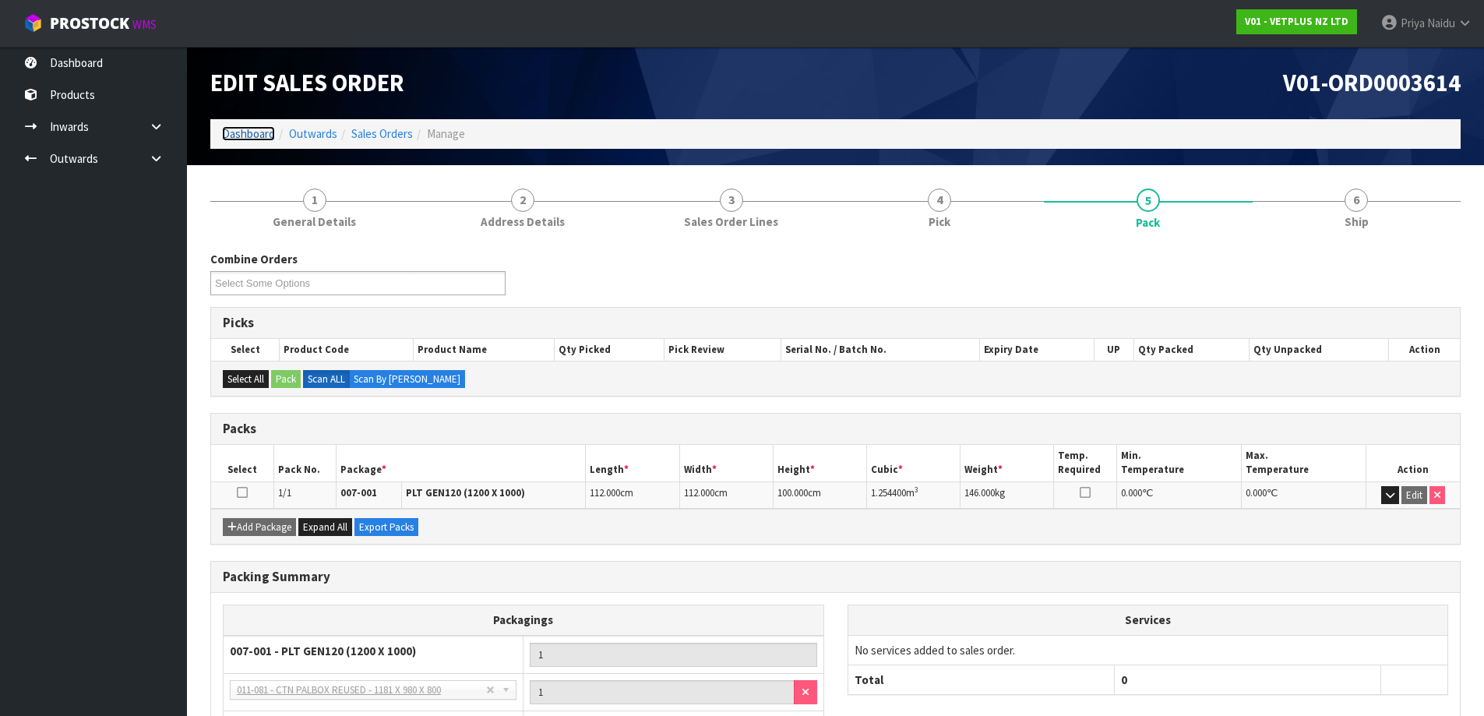
click at [247, 129] on link "Dashboard" at bounding box center [248, 133] width 53 height 15
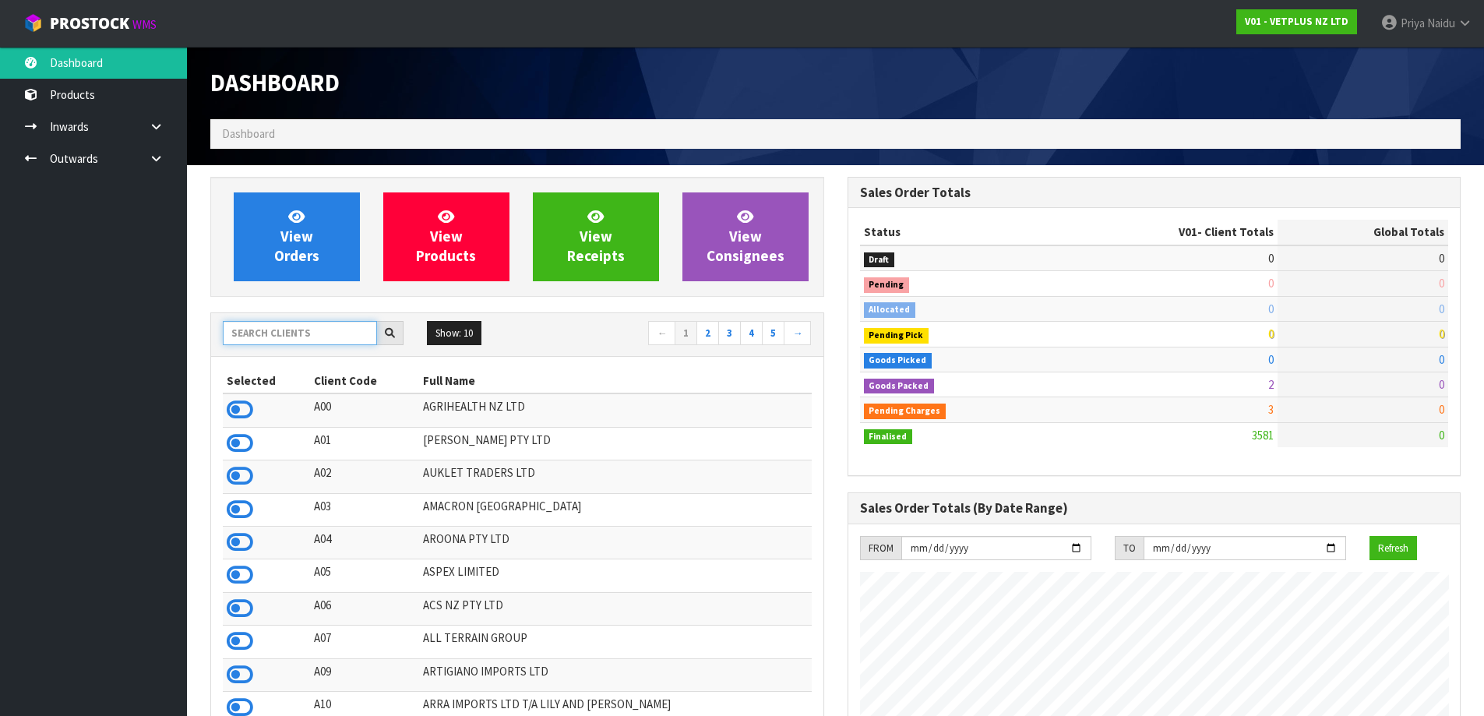
scroll to position [1180, 636]
click at [326, 340] on input "text" at bounding box center [300, 333] width 154 height 24
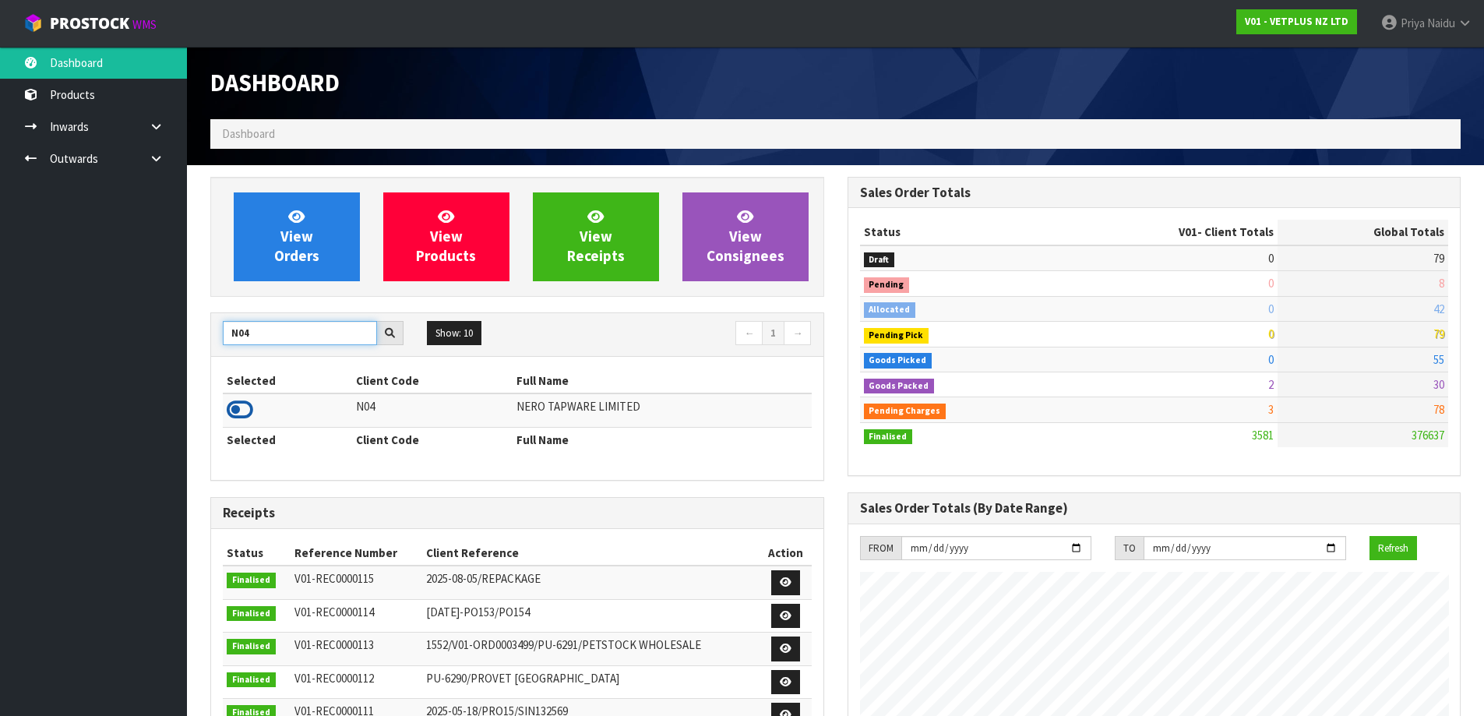
type input "N04"
click at [231, 407] on icon at bounding box center [240, 409] width 26 height 23
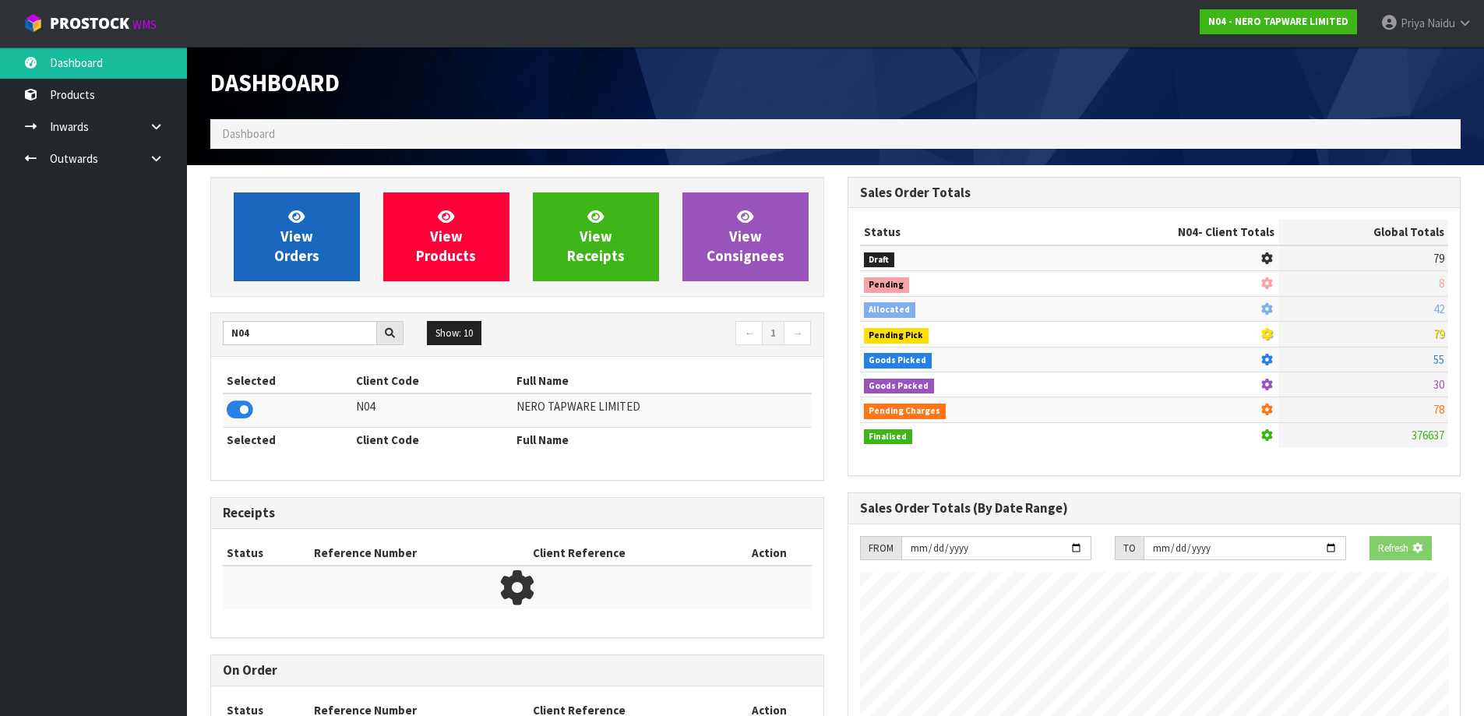
scroll to position [778082, 778417]
click at [269, 216] on link "View Orders" at bounding box center [297, 236] width 126 height 89
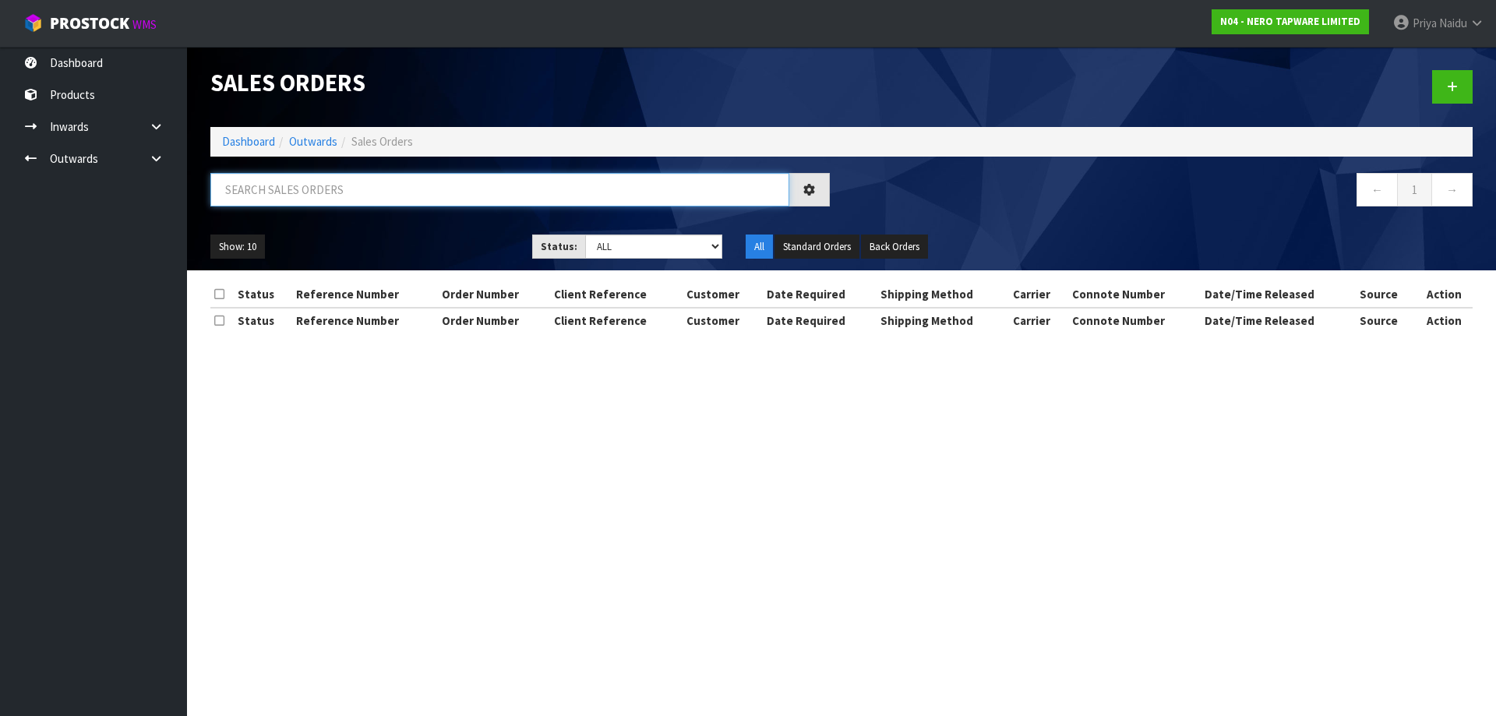
click at [299, 190] on input "text" at bounding box center [499, 189] width 579 height 33
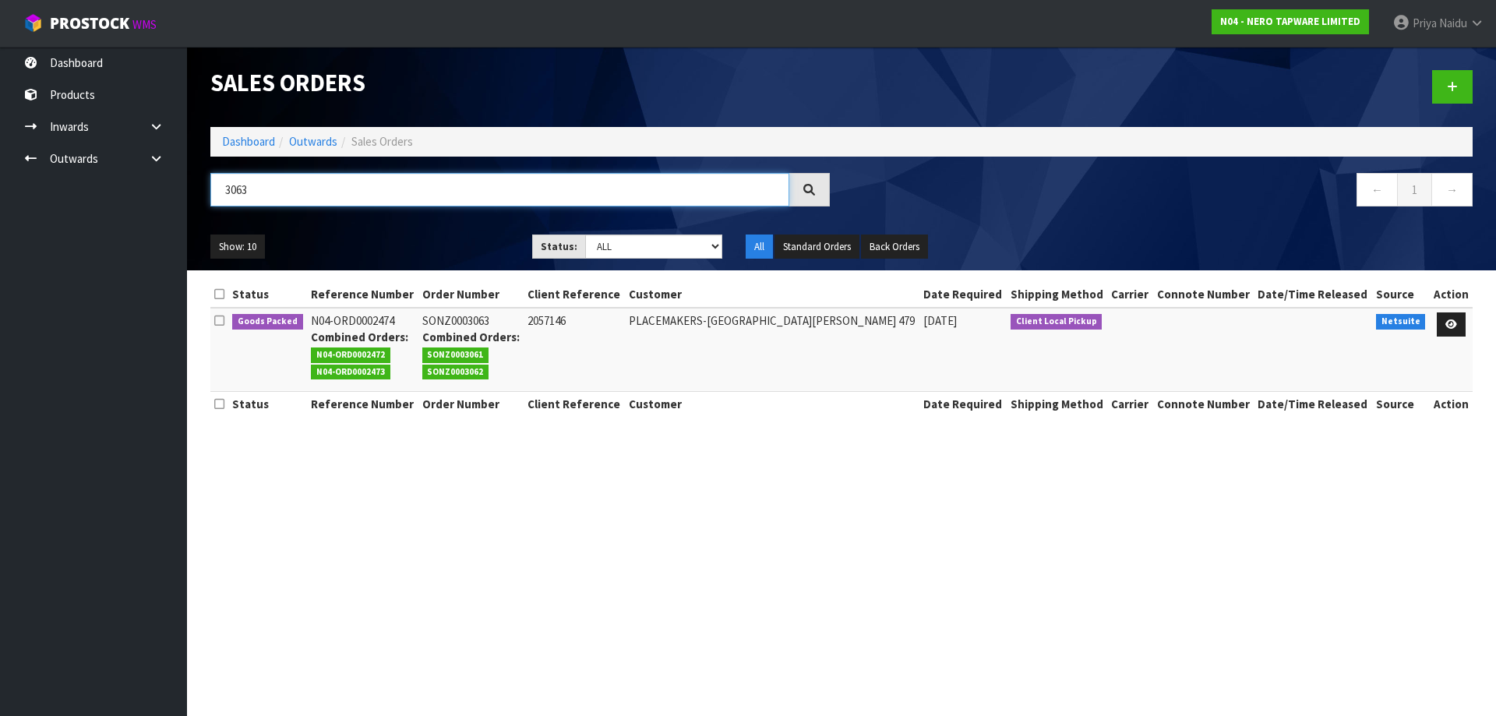
type input "3063"
click at [326, 227] on div "Show: 10 5 10 25 50 Status: Draft Pending Allocated Pending Pick Goods Picked G…" at bounding box center [841, 247] width 1285 height 48
click at [1445, 326] on icon at bounding box center [1451, 324] width 12 height 10
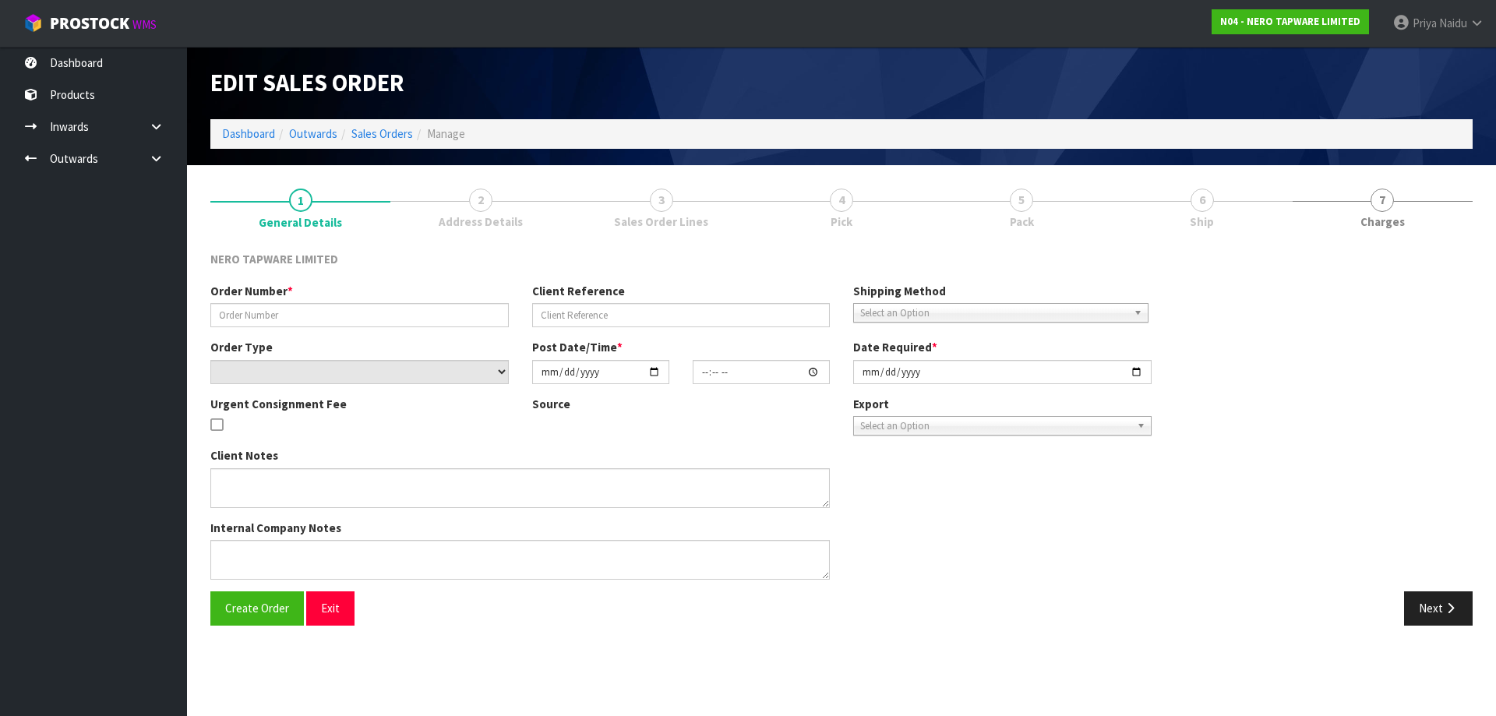
type input "SONZ0003063"
type input "2057146"
select select "number:0"
type input "2025-08-14"
type input "08:30:11.000"
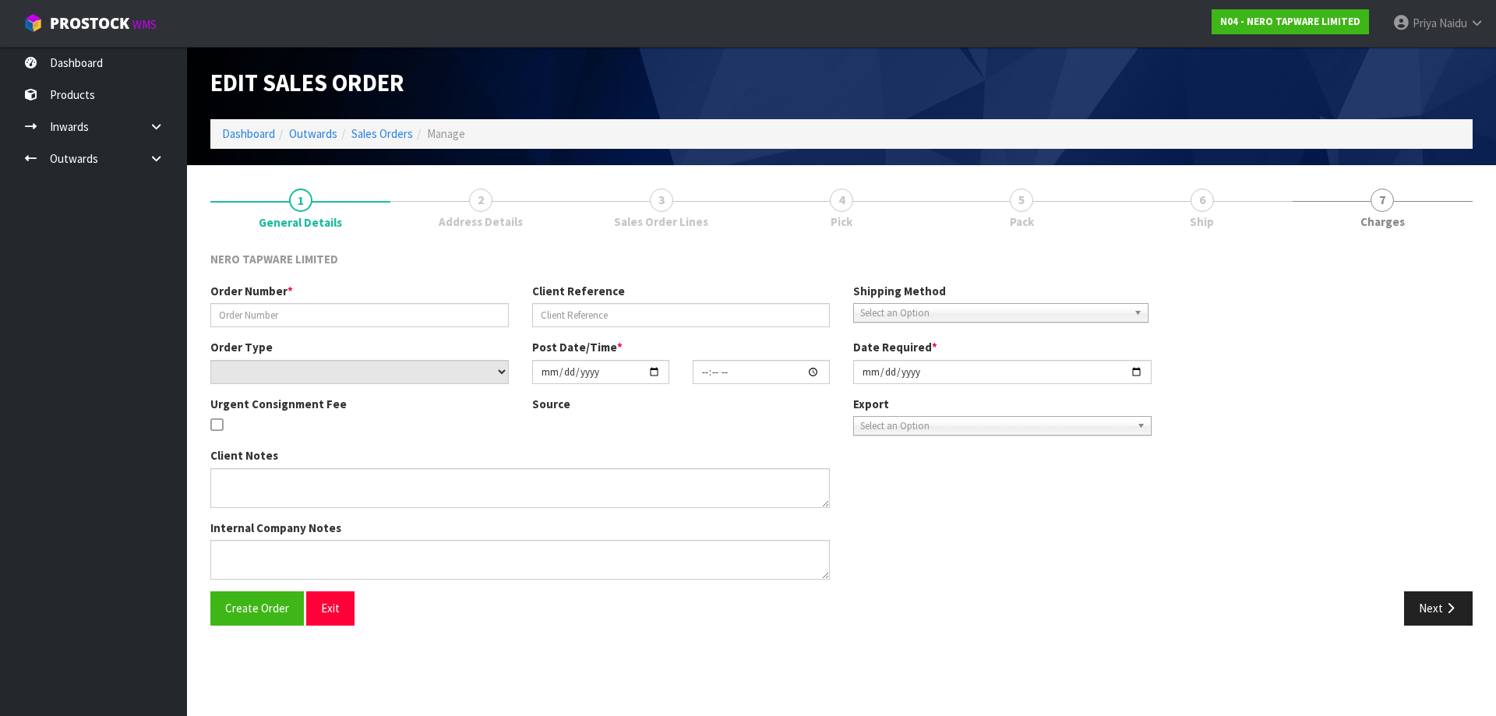
type input "2025-08-14"
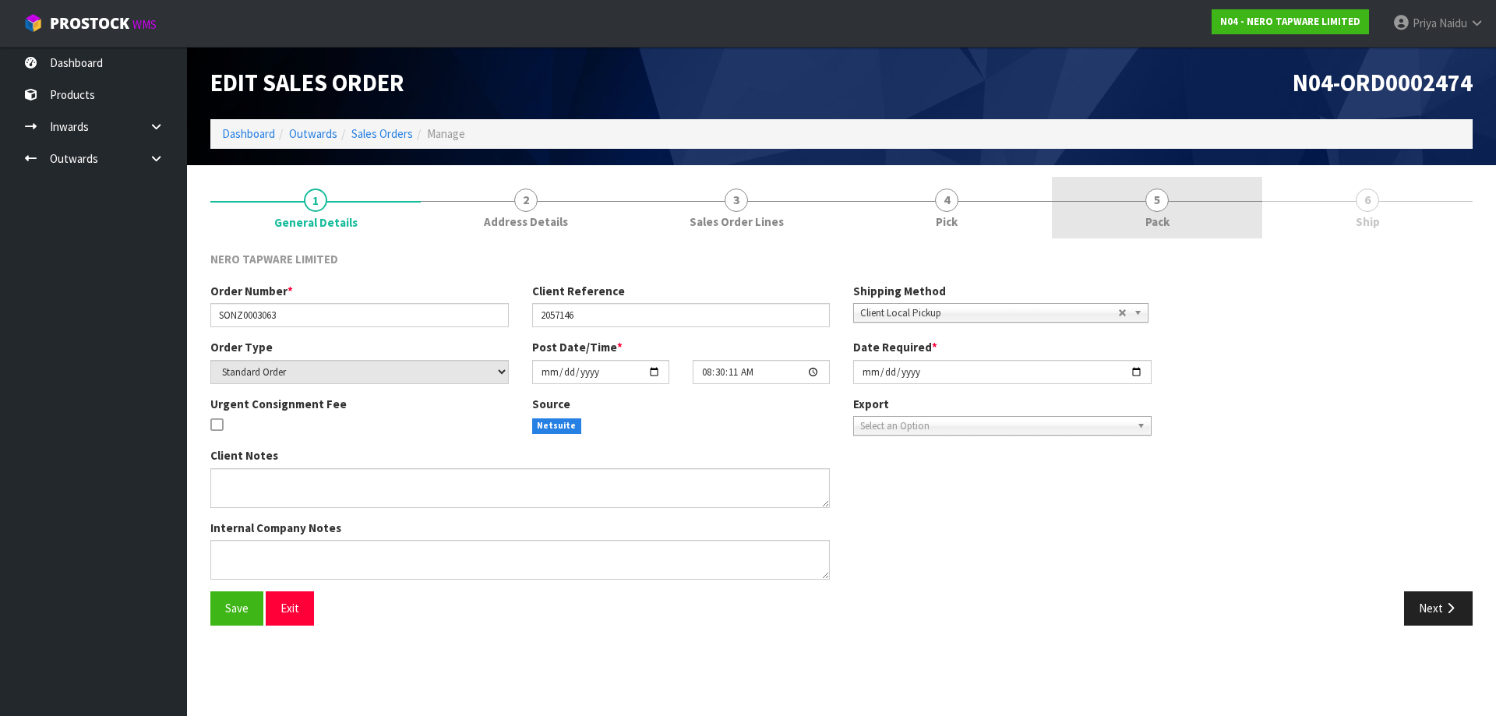
click at [1202, 212] on link "5 Pack" at bounding box center [1157, 208] width 210 height 62
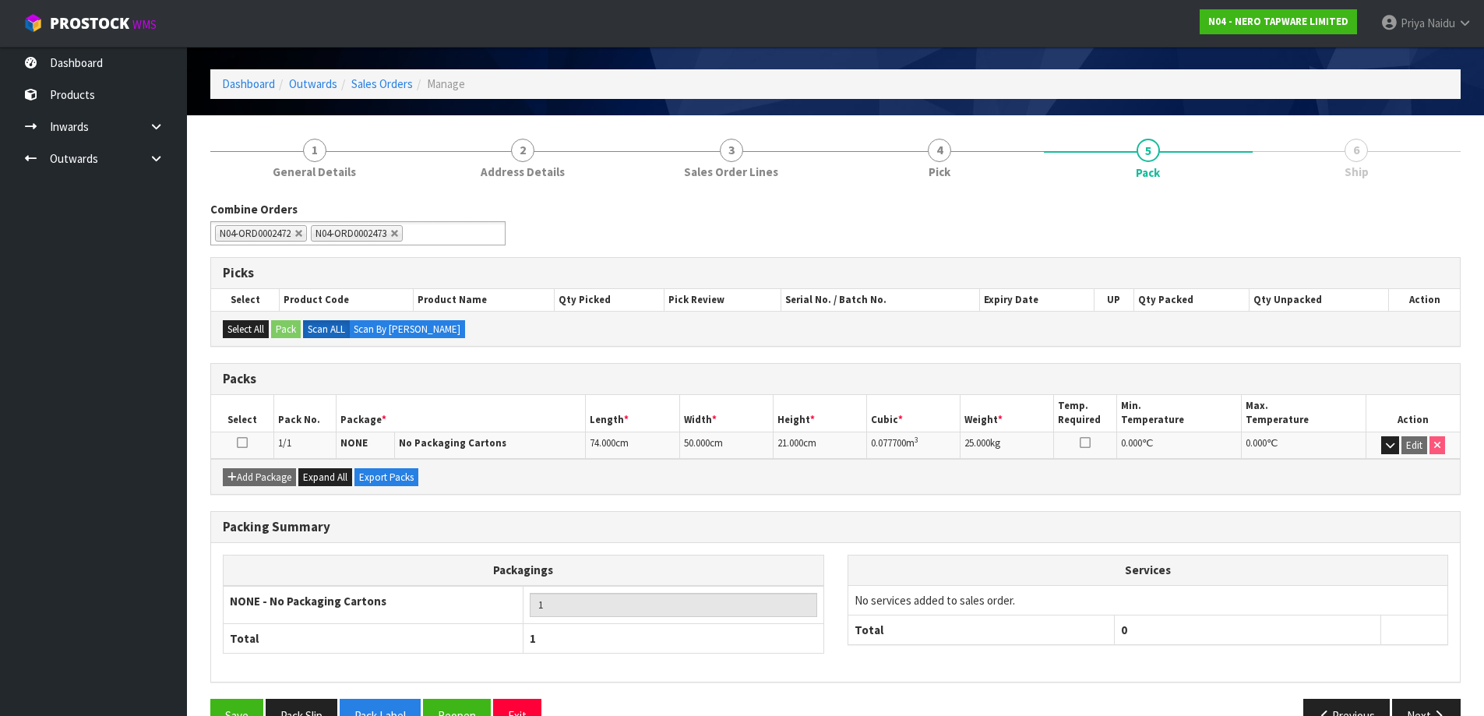
scroll to position [90, 0]
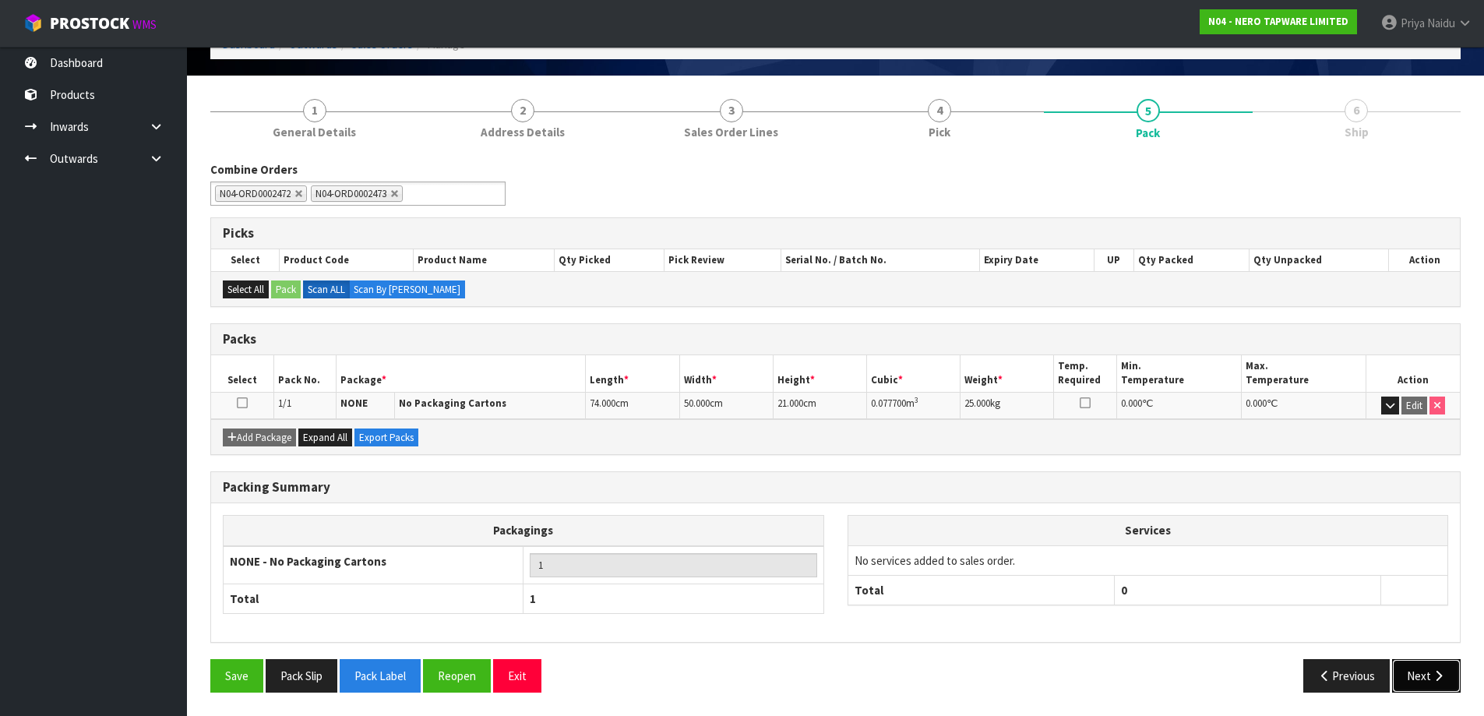
click at [1402, 679] on button "Next" at bounding box center [1426, 675] width 69 height 33
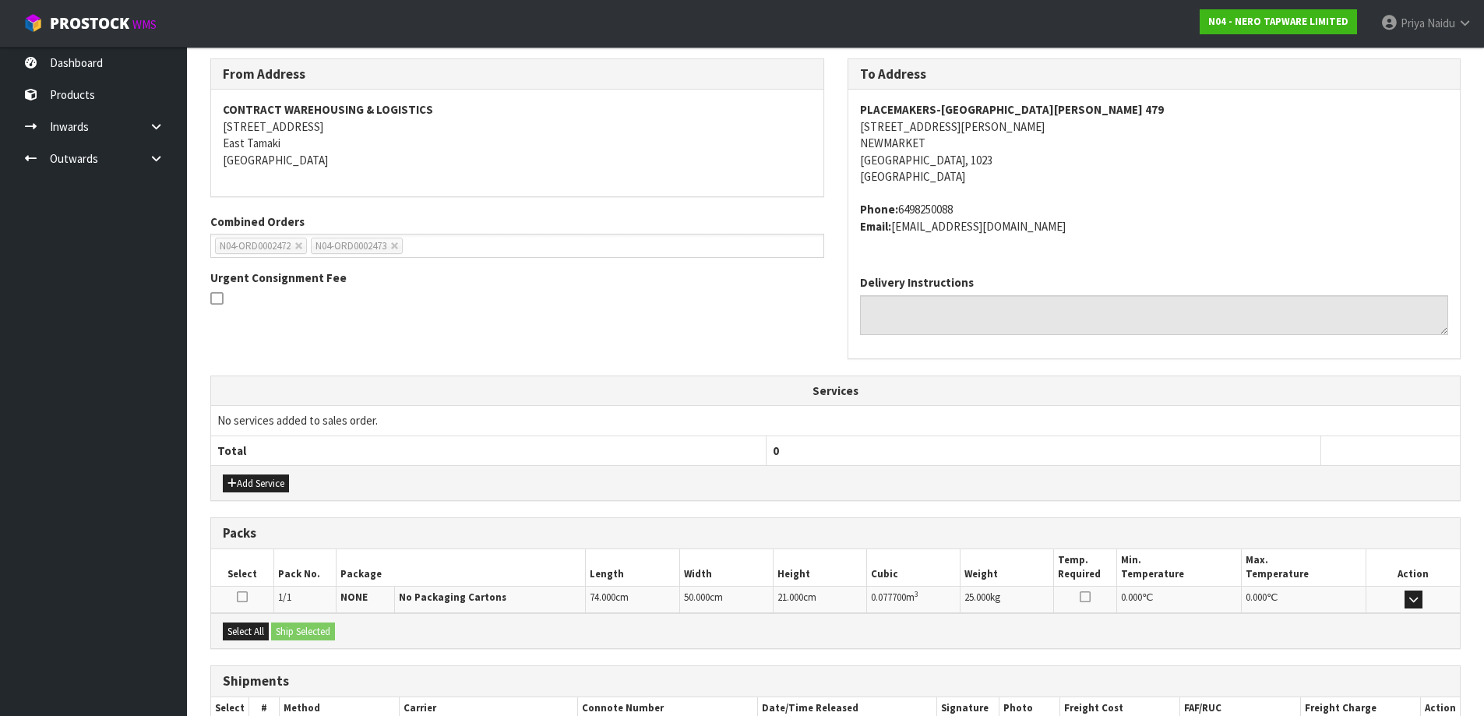
scroll to position [293, 0]
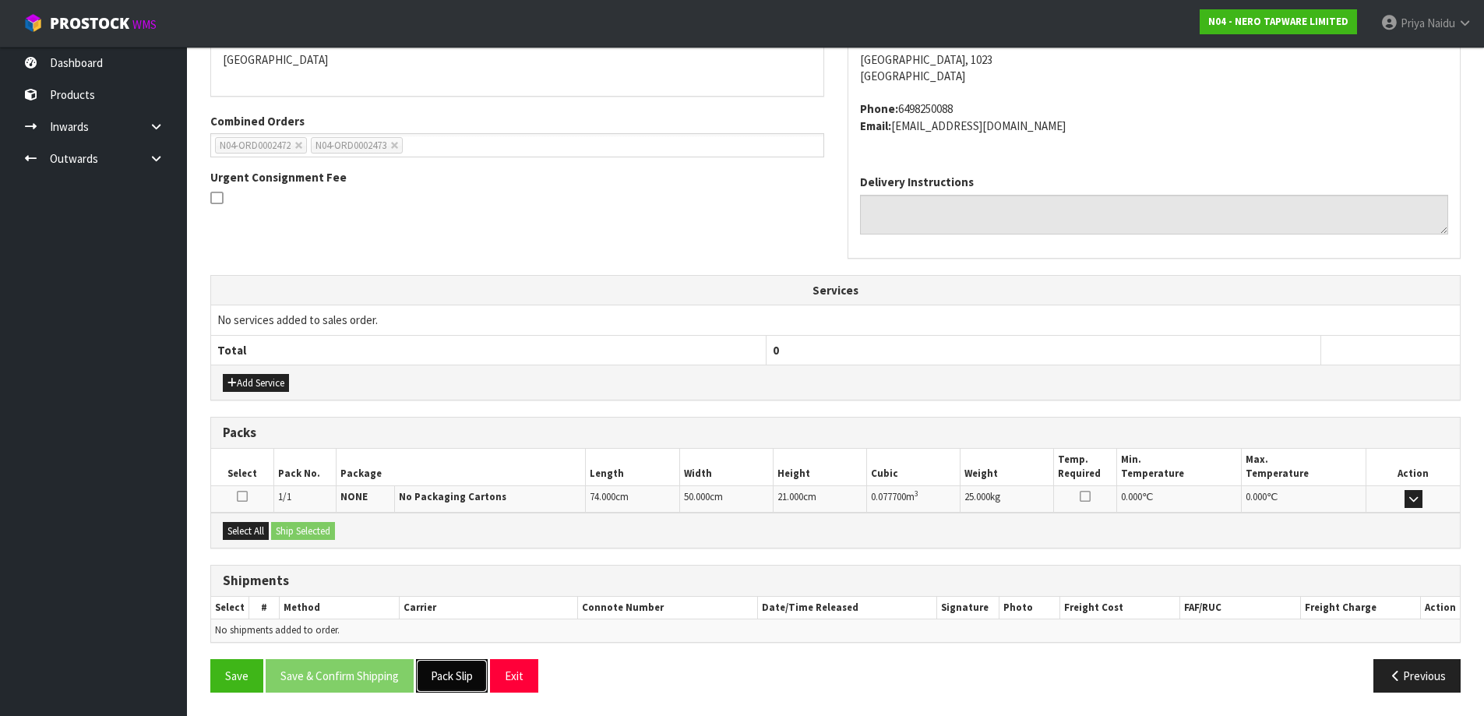
click at [467, 683] on button "Pack Slip" at bounding box center [452, 675] width 72 height 33
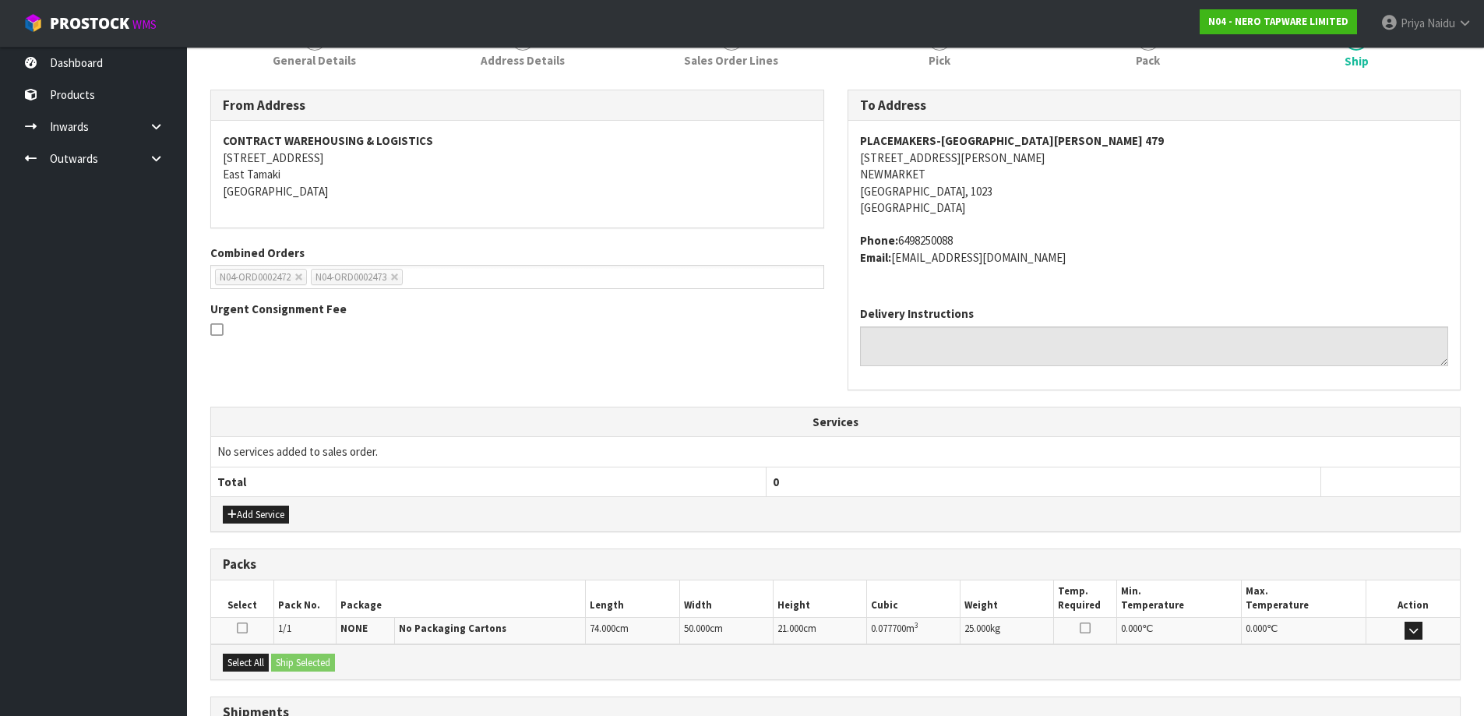
scroll to position [0, 0]
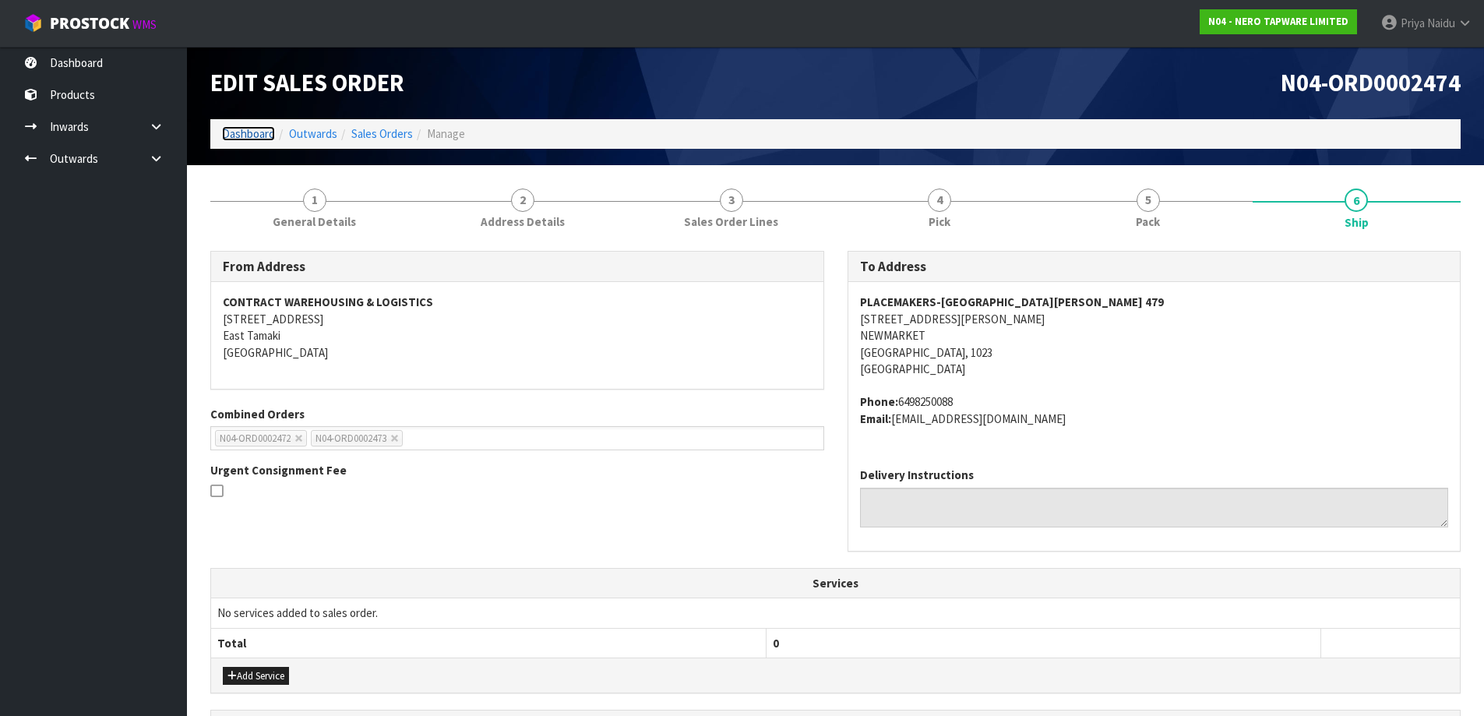
click at [255, 131] on link "Dashboard" at bounding box center [248, 133] width 53 height 15
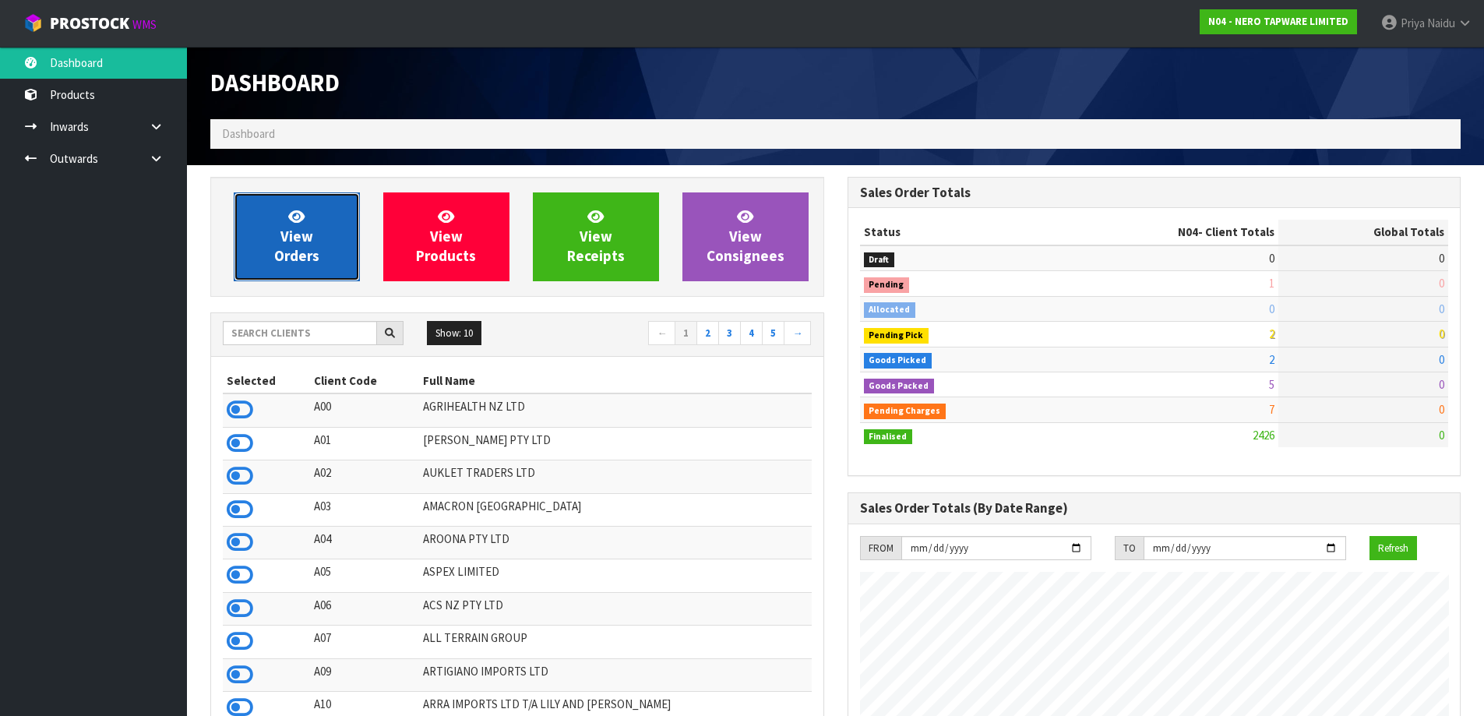
click at [290, 227] on span "View Orders" at bounding box center [296, 236] width 45 height 58
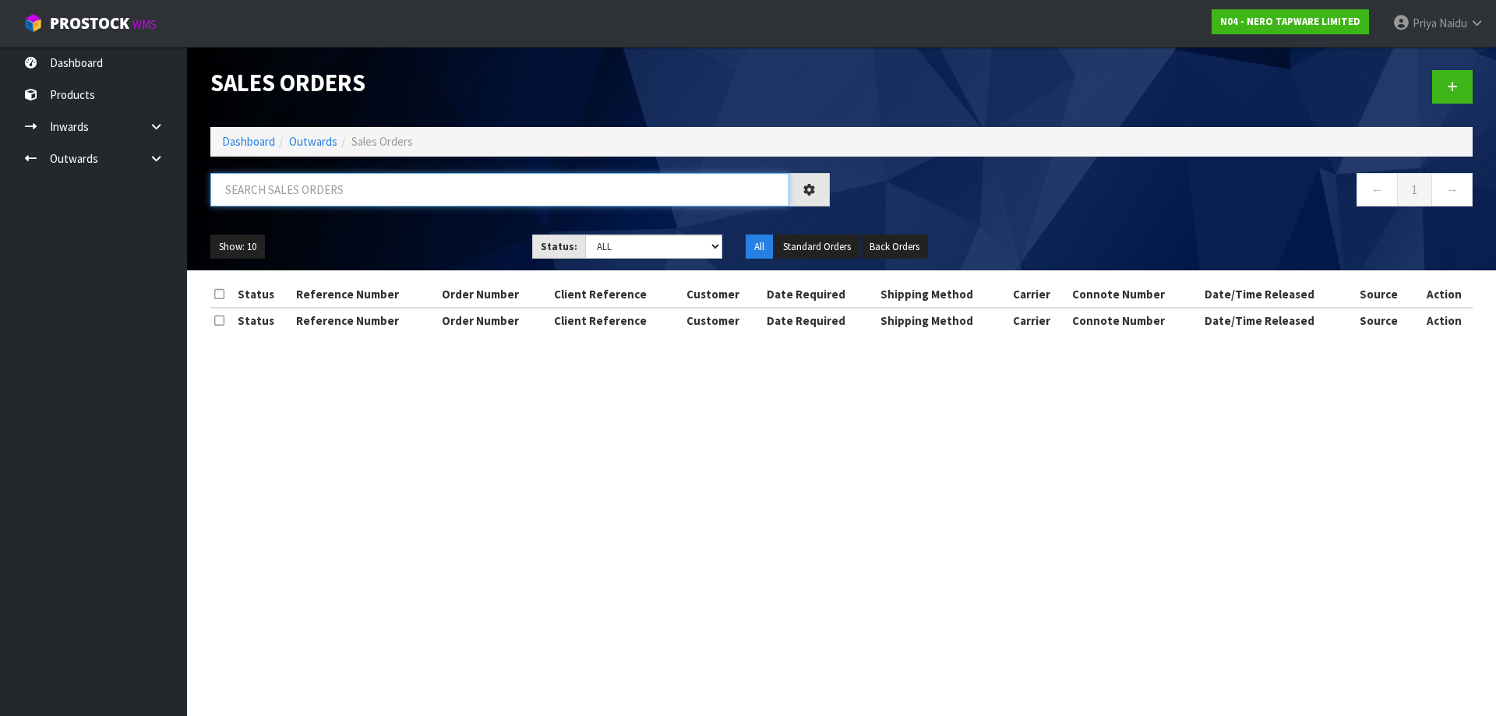
click at [319, 196] on input "text" at bounding box center [499, 189] width 579 height 33
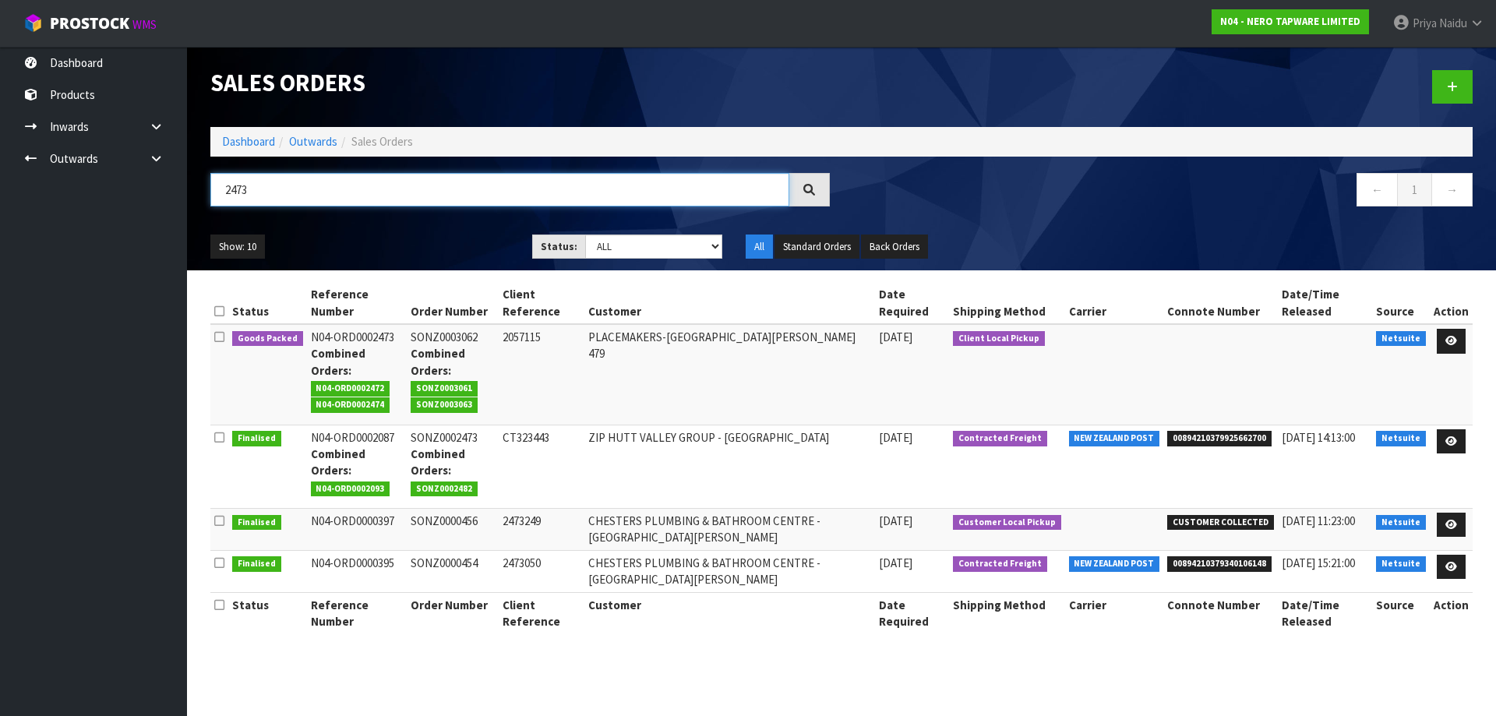
type input "2473"
click at [432, 238] on ul "Show: 10 5 10 25 50" at bounding box center [359, 246] width 298 height 25
click at [1454, 338] on icon at bounding box center [1451, 341] width 12 height 10
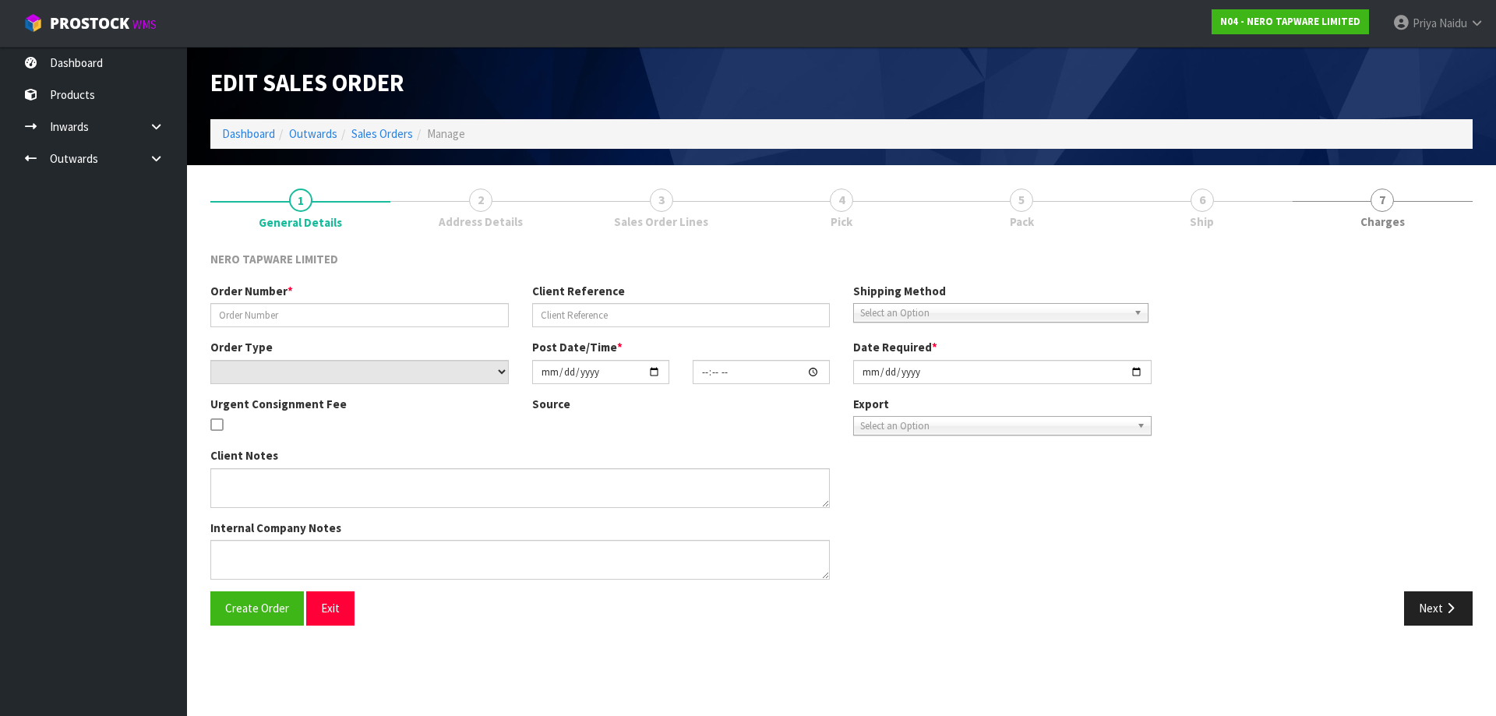
type input "SONZ0003062"
type input "2057115"
select select "number:0"
type input "2025-08-14"
type input "08:30:09.000"
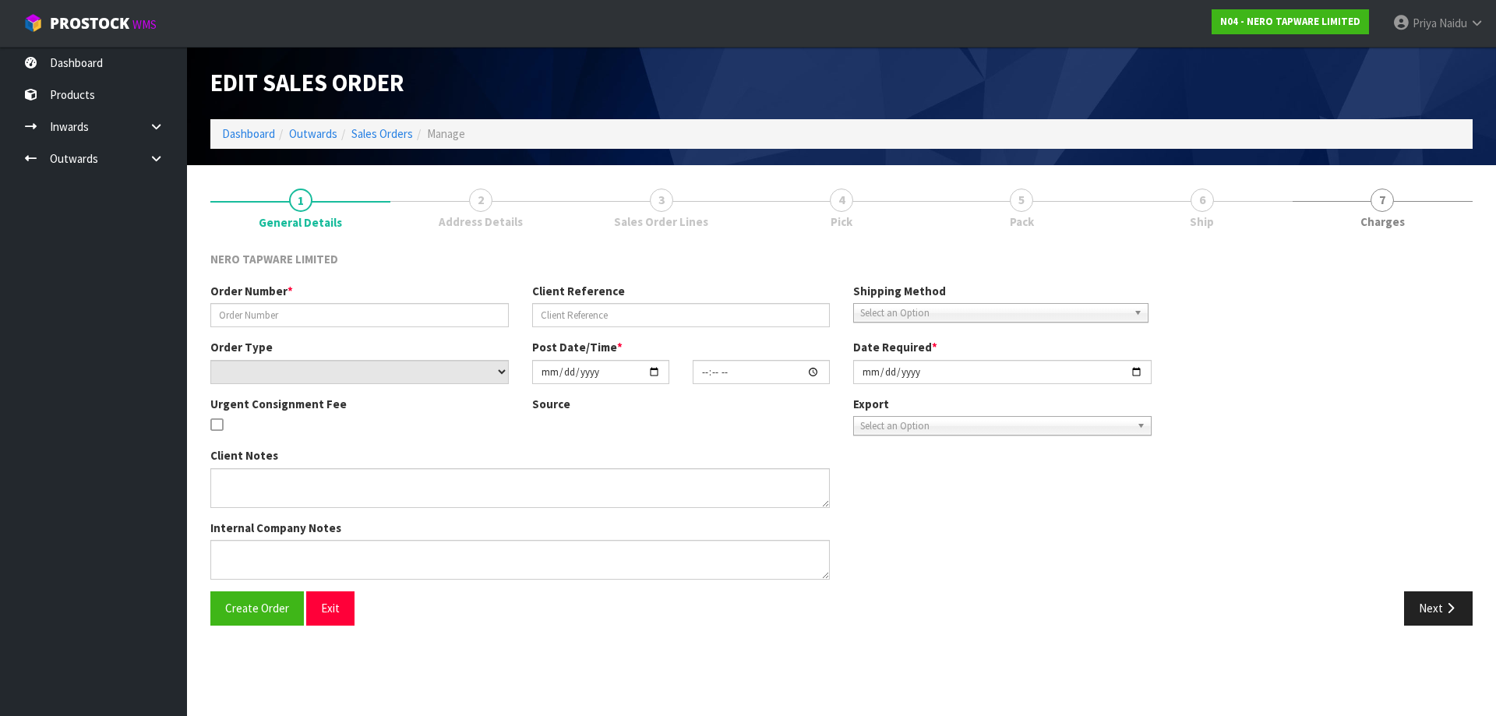
type input "2025-08-14"
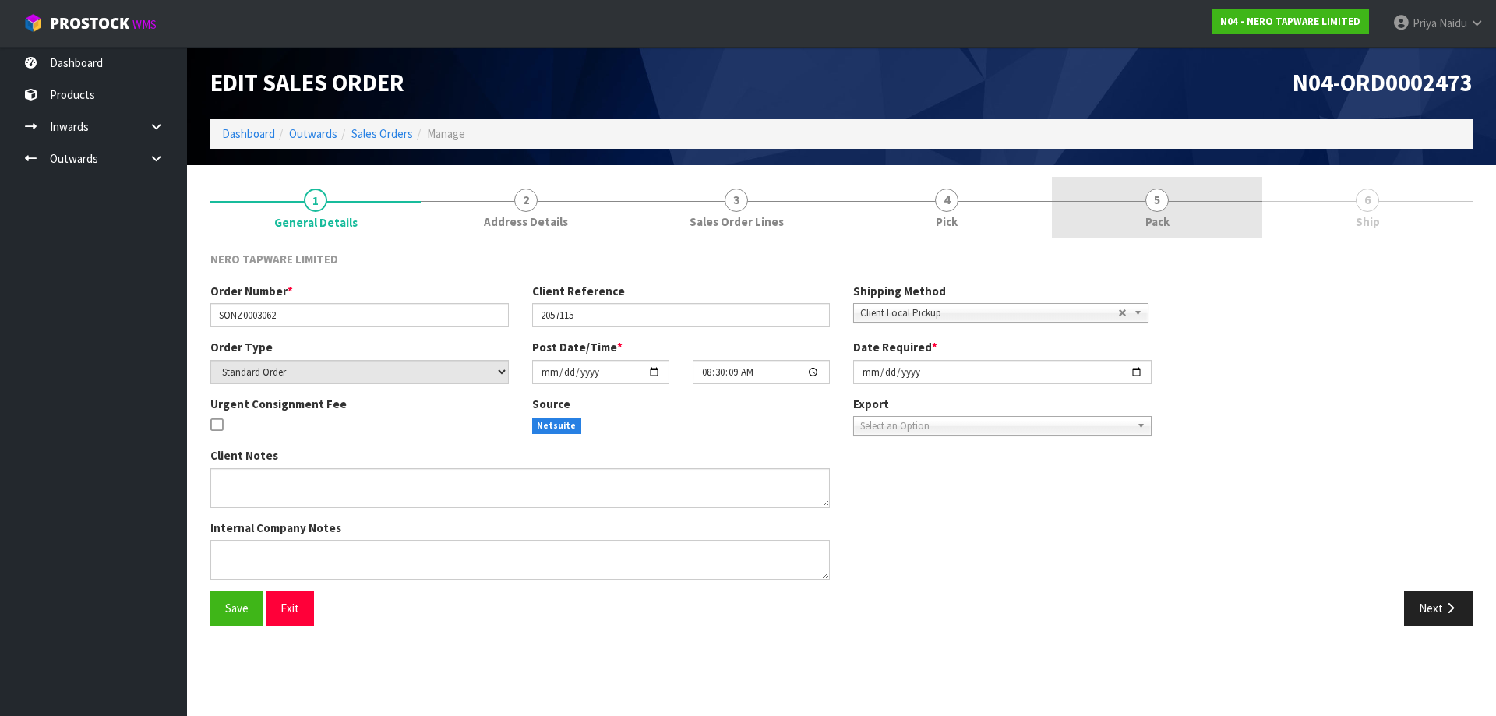
click at [1261, 213] on ul "1 General Details 2 Address Details 3 Sales Order Lines 4 Pick 5 Pack 6 Ship" at bounding box center [841, 208] width 1262 height 62
click at [1179, 220] on link "5 Pack" at bounding box center [1157, 208] width 210 height 62
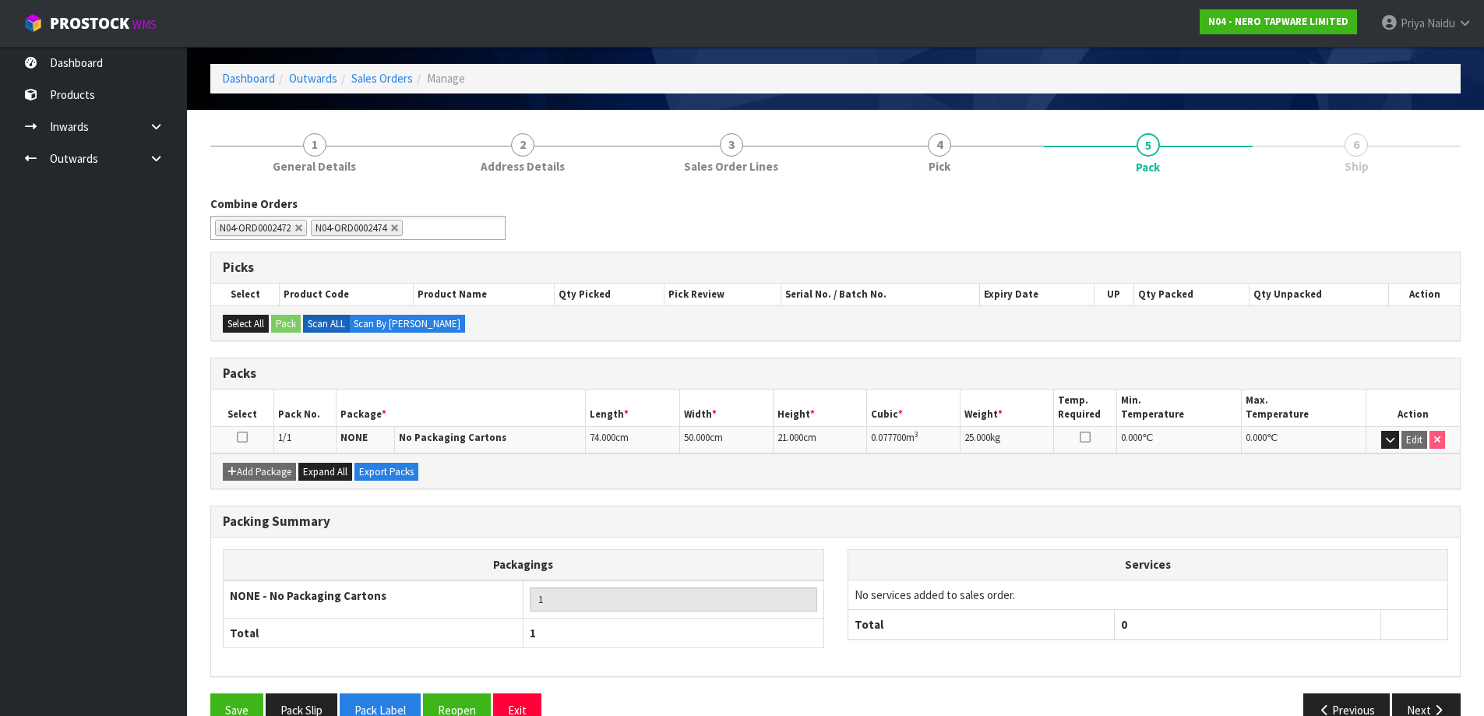
scroll to position [90, 0]
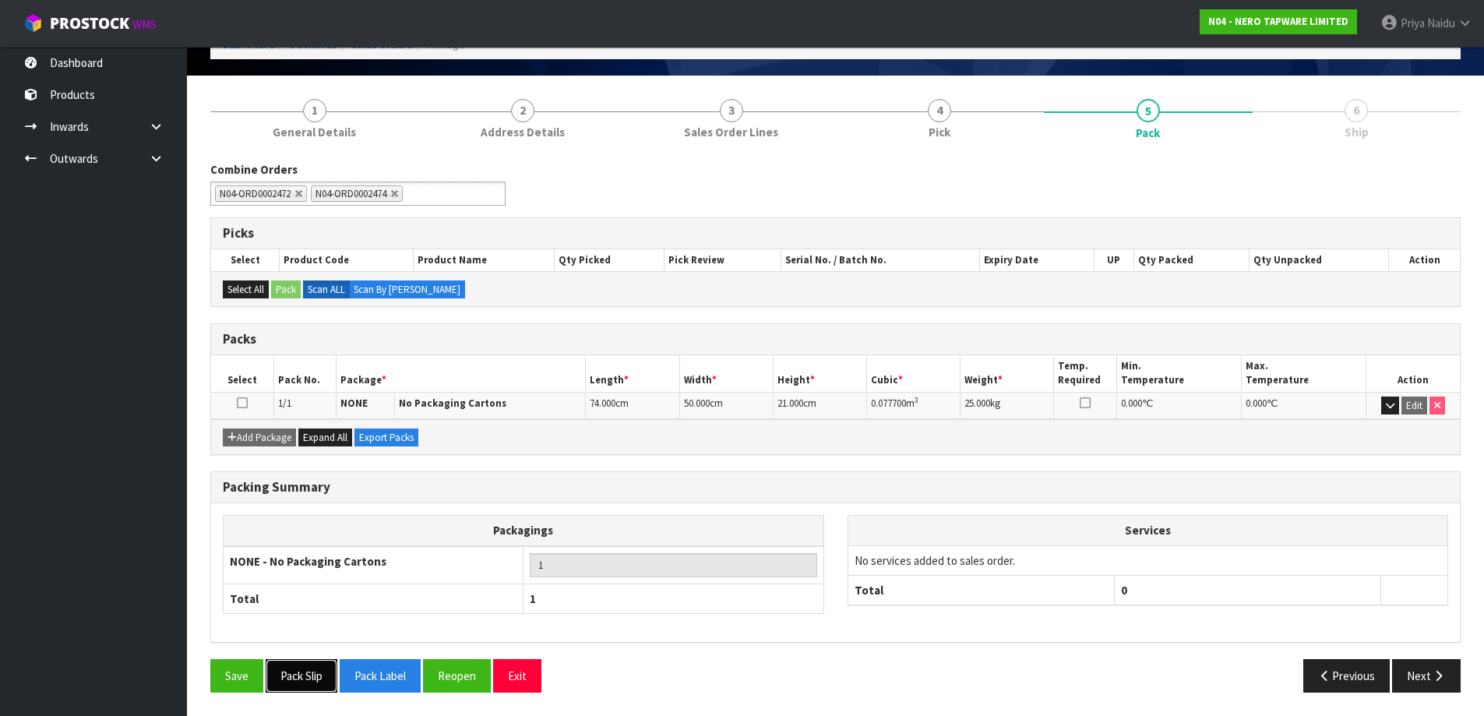
click at [289, 665] on button "Pack Slip" at bounding box center [302, 675] width 72 height 33
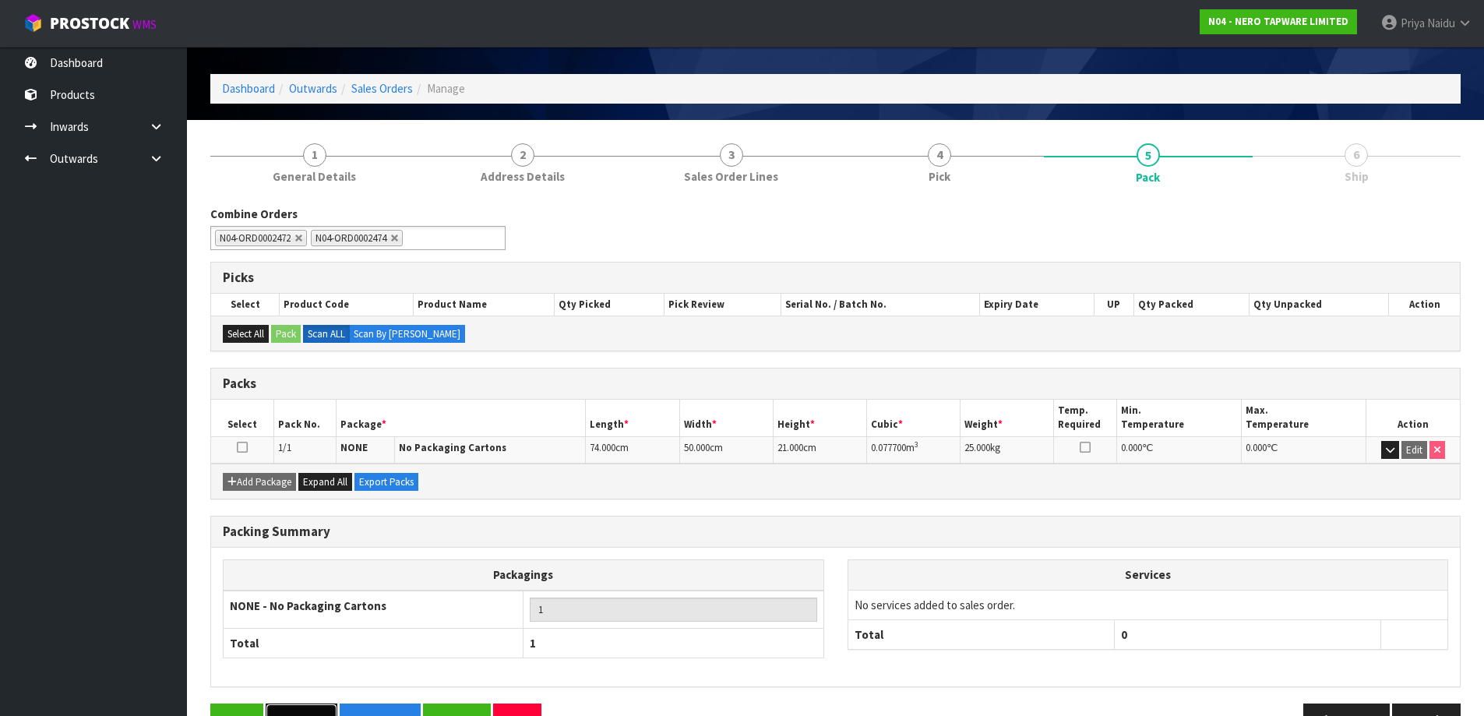
scroll to position [0, 0]
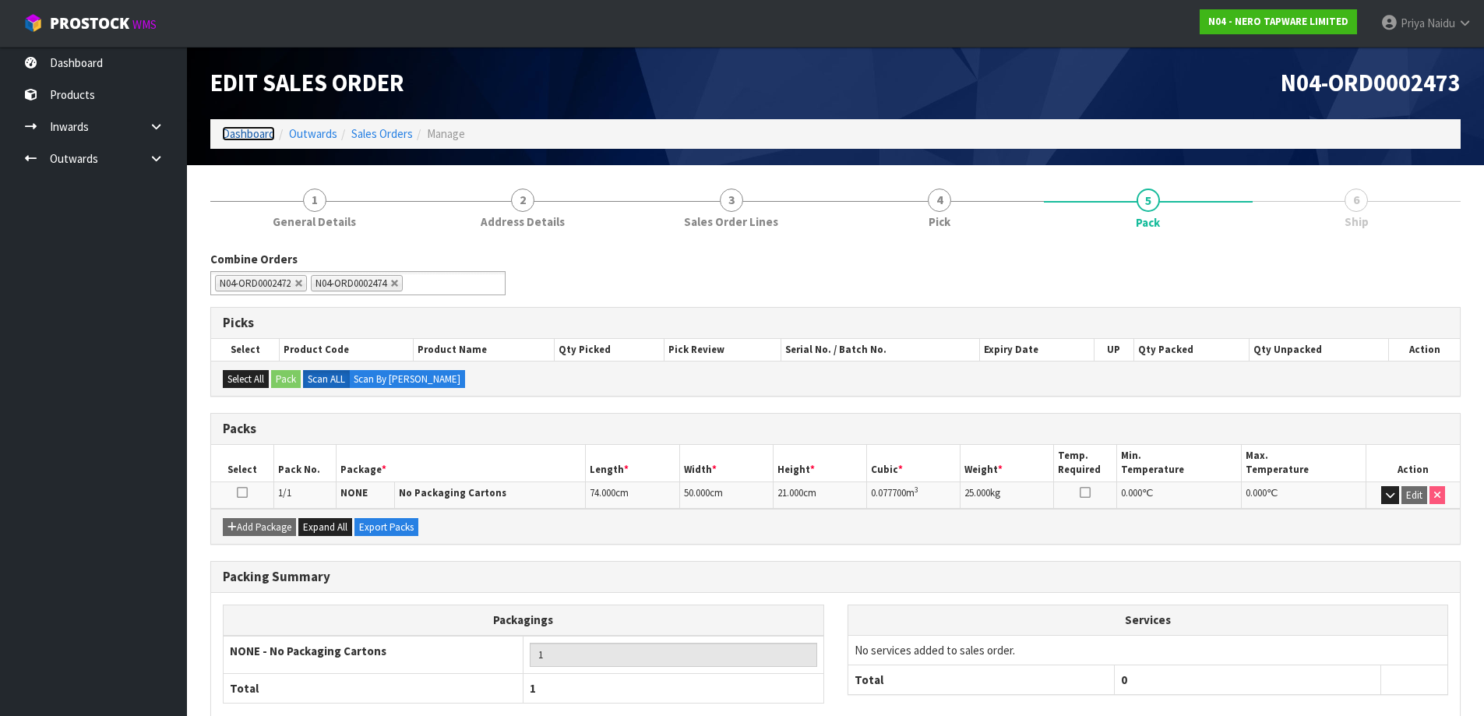
click at [251, 136] on link "Dashboard" at bounding box center [248, 133] width 53 height 15
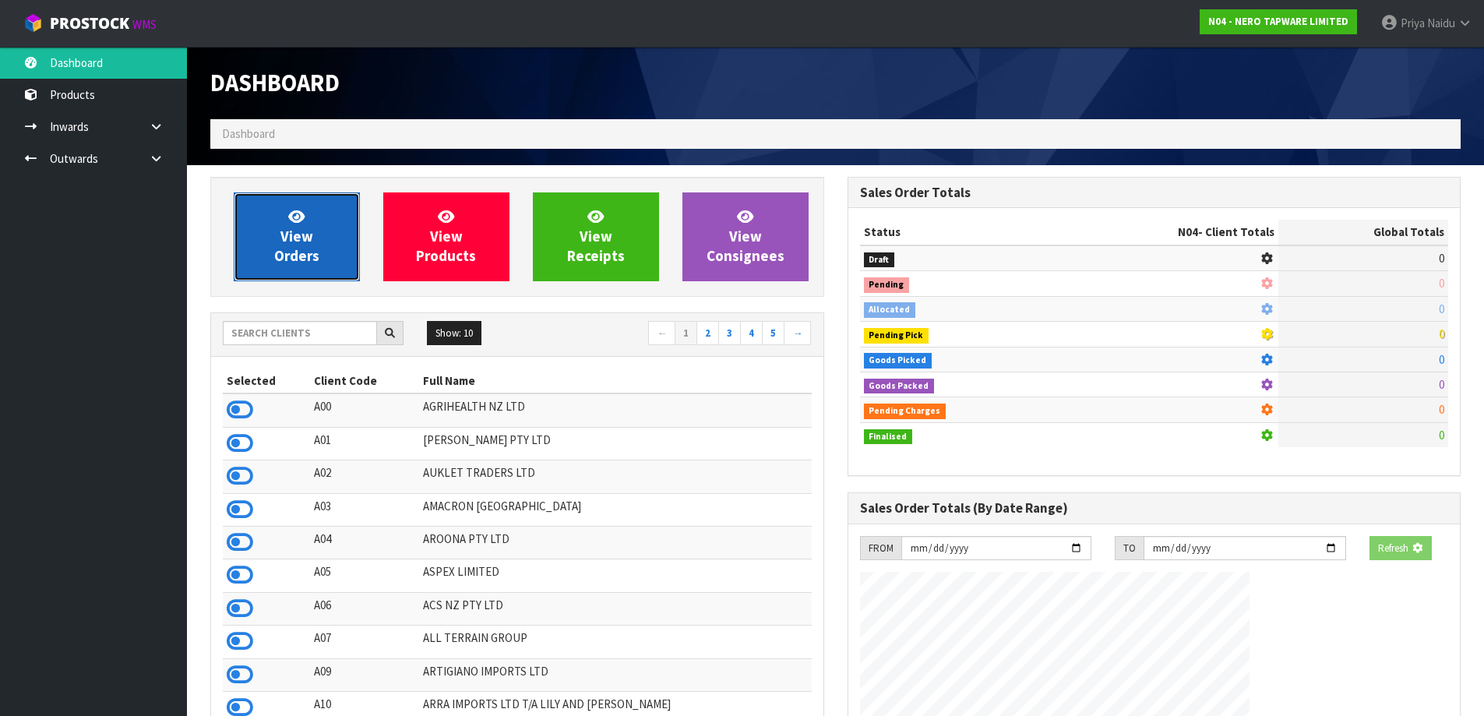
click at [289, 199] on link "View Orders" at bounding box center [297, 236] width 126 height 89
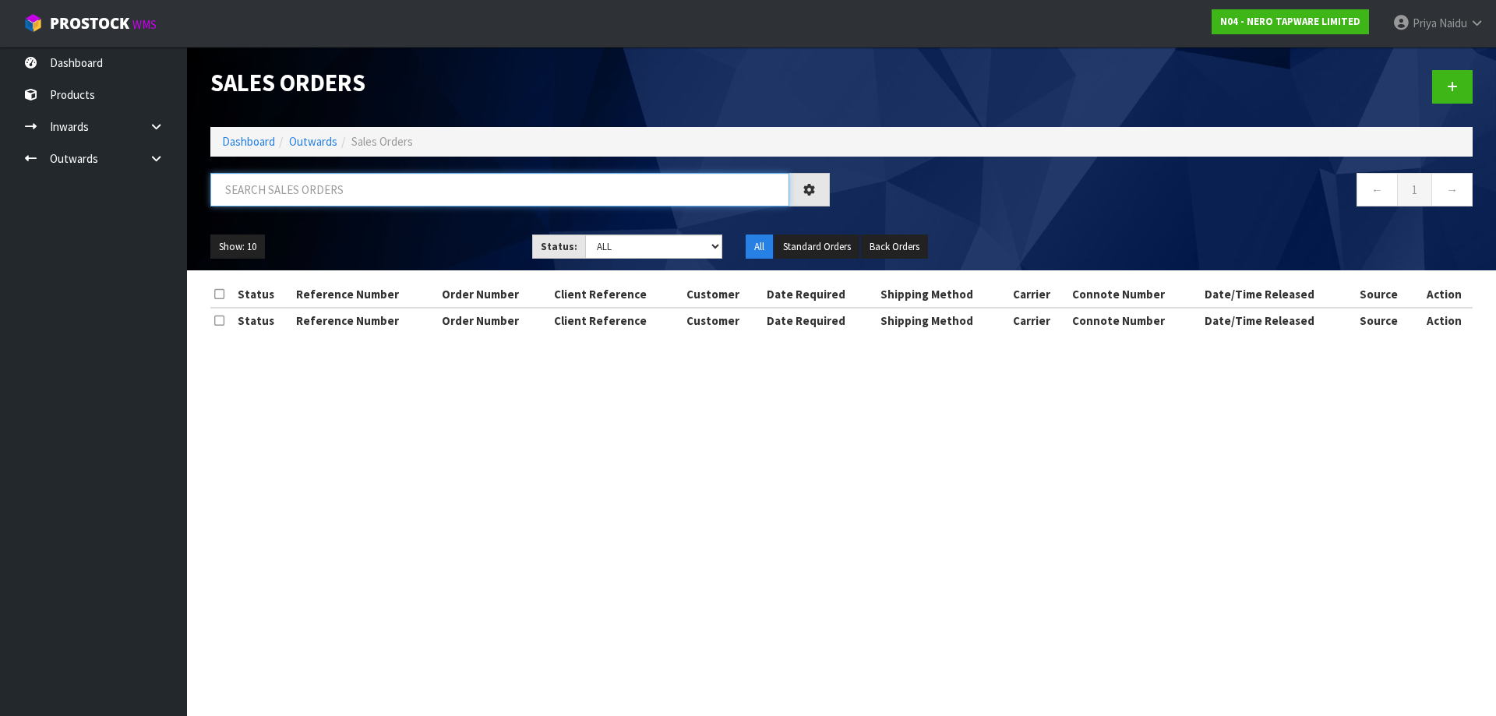
click at [316, 202] on input "text" at bounding box center [499, 189] width 579 height 33
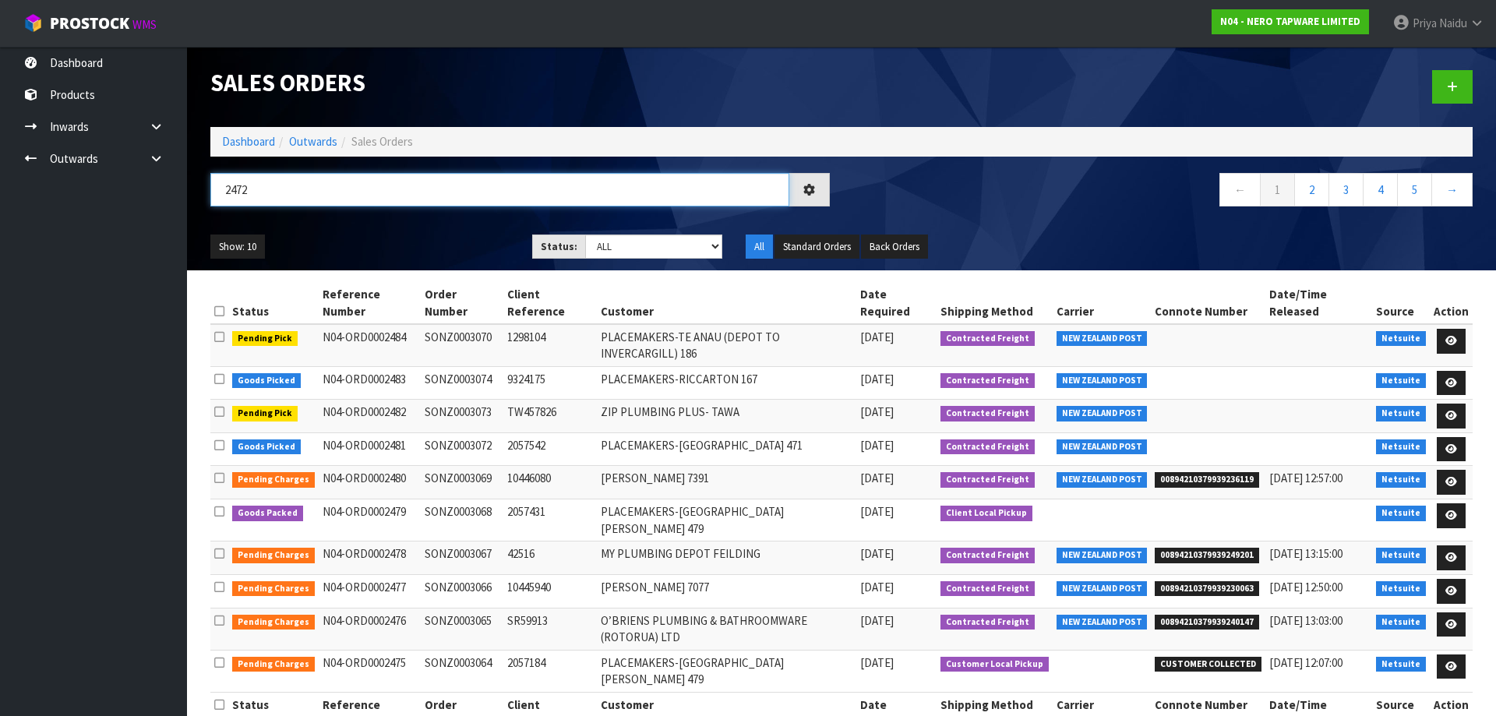
type input "2472"
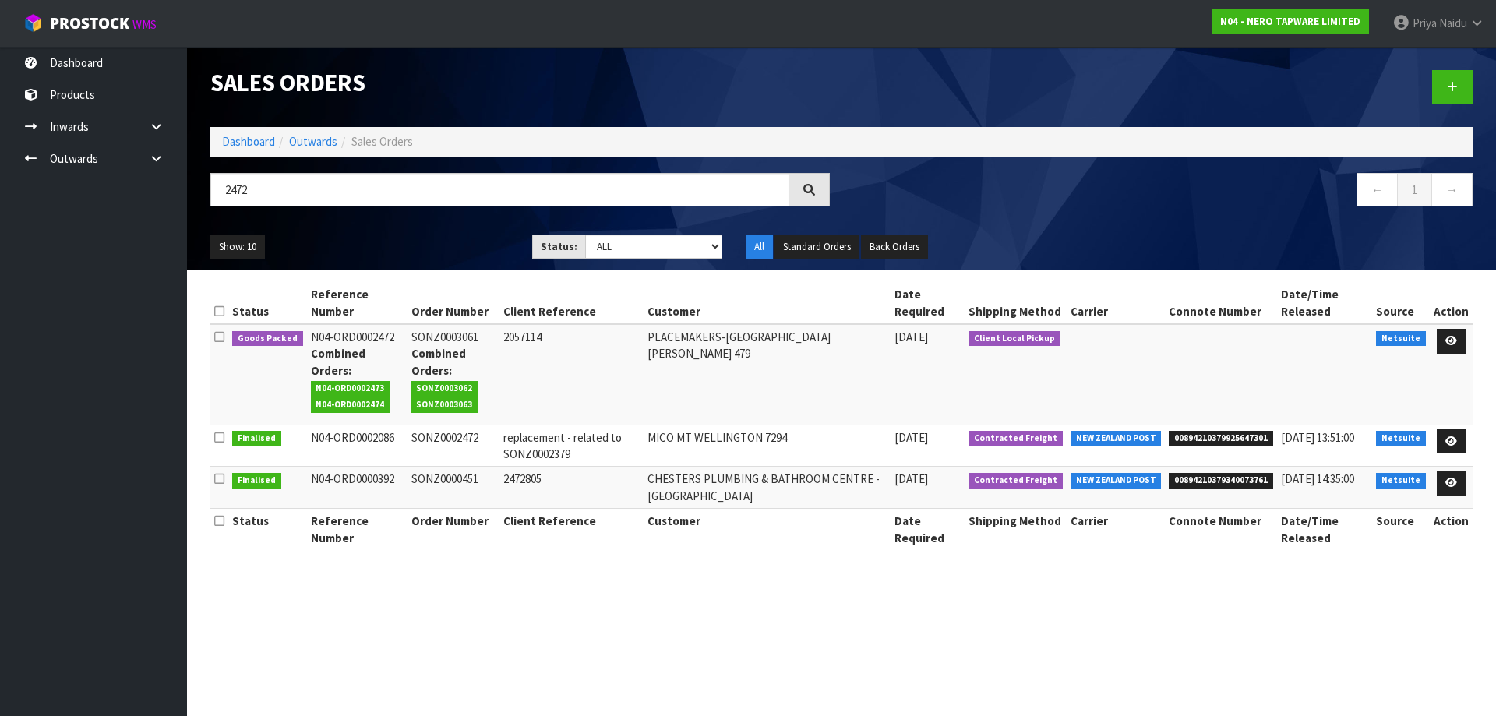
click at [407, 248] on ul "Show: 10 5 10 25 50" at bounding box center [359, 246] width 298 height 25
click at [1463, 338] on link at bounding box center [1451, 341] width 29 height 25
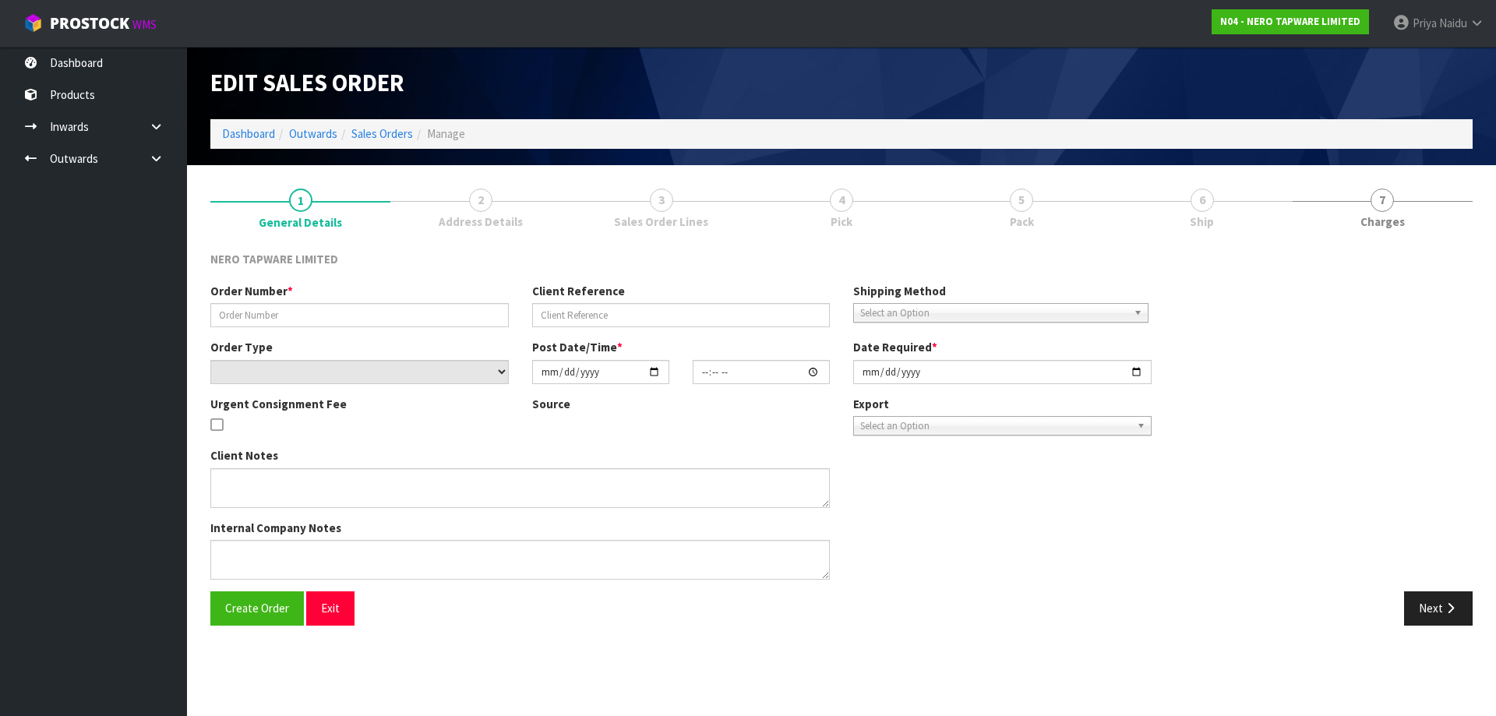
type input "SONZ0003061"
type input "2057114"
select select "number:0"
type input "2025-08-14"
type input "08:30:08.000"
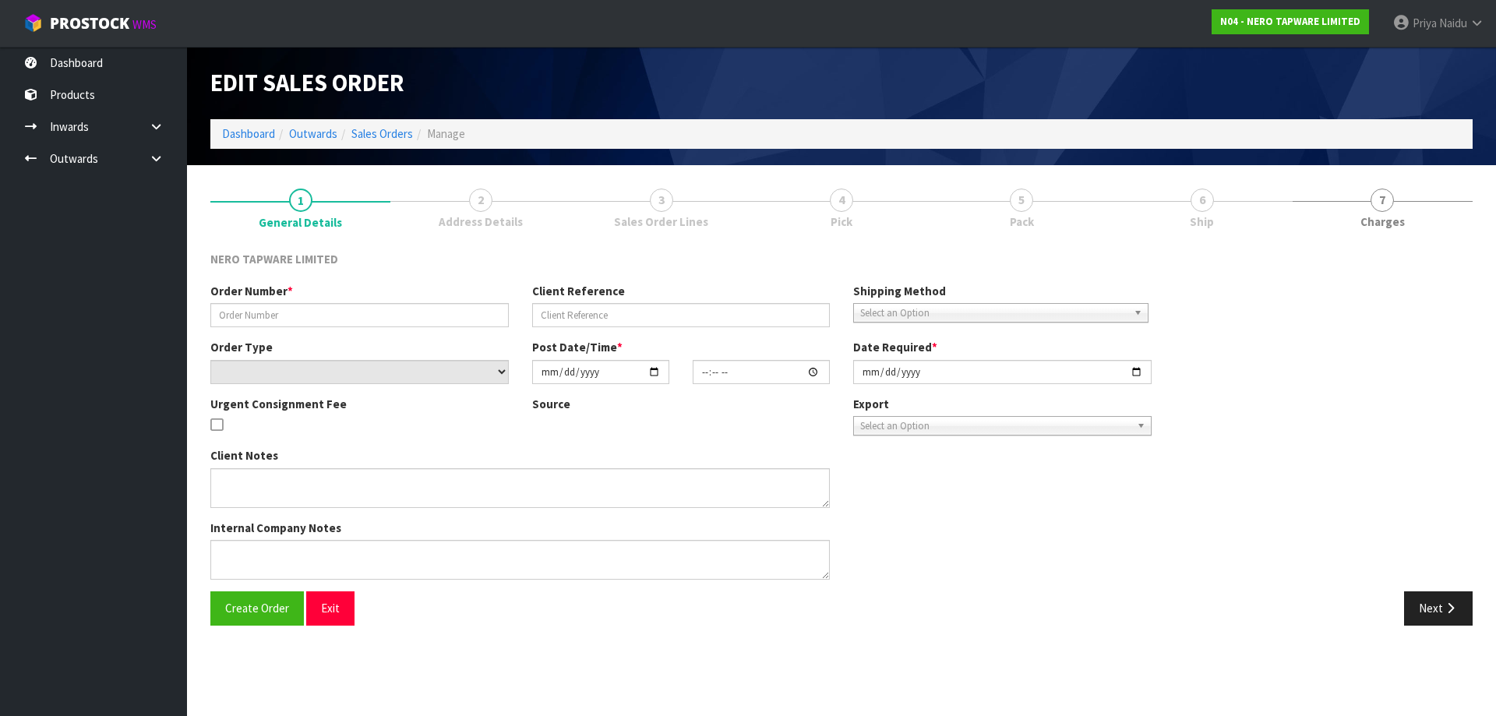
type input "2025-08-14"
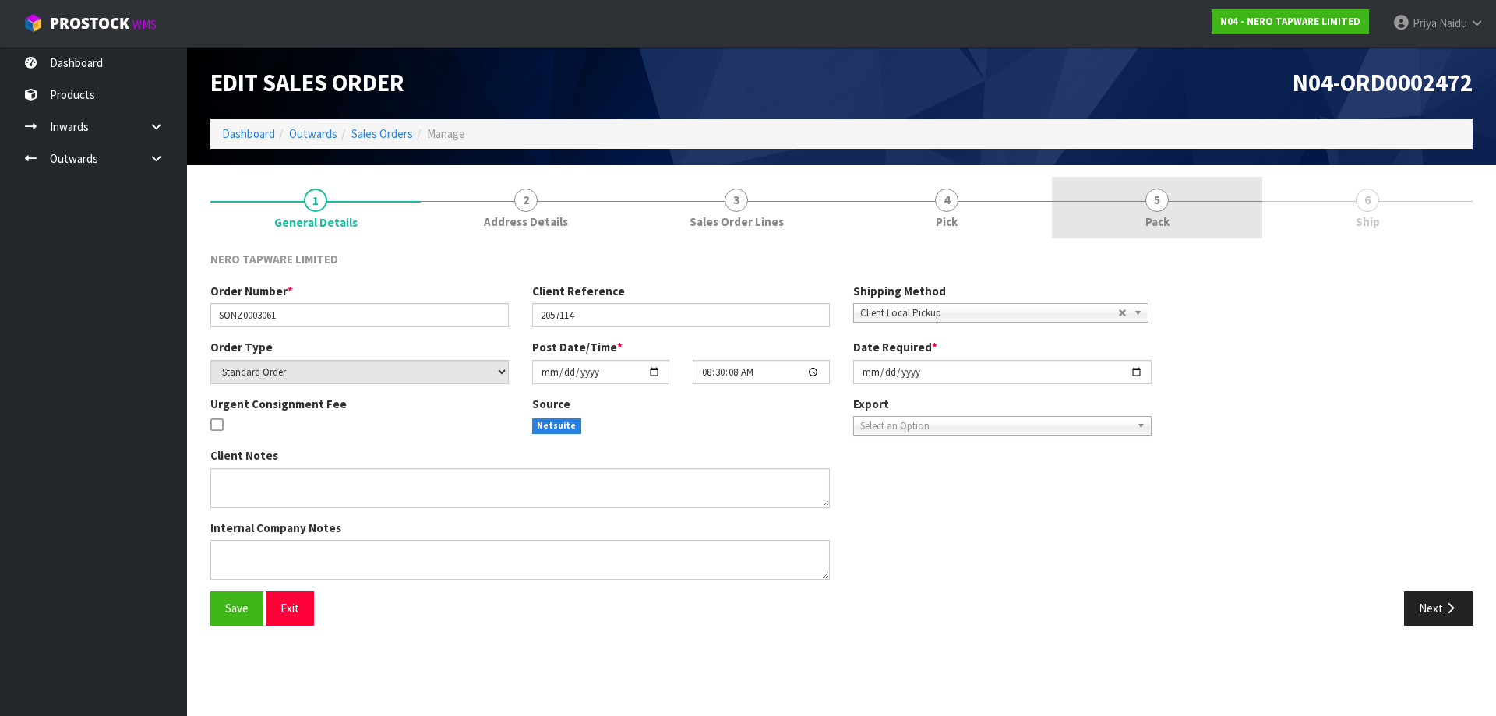
click at [1192, 208] on link "5 Pack" at bounding box center [1157, 208] width 210 height 62
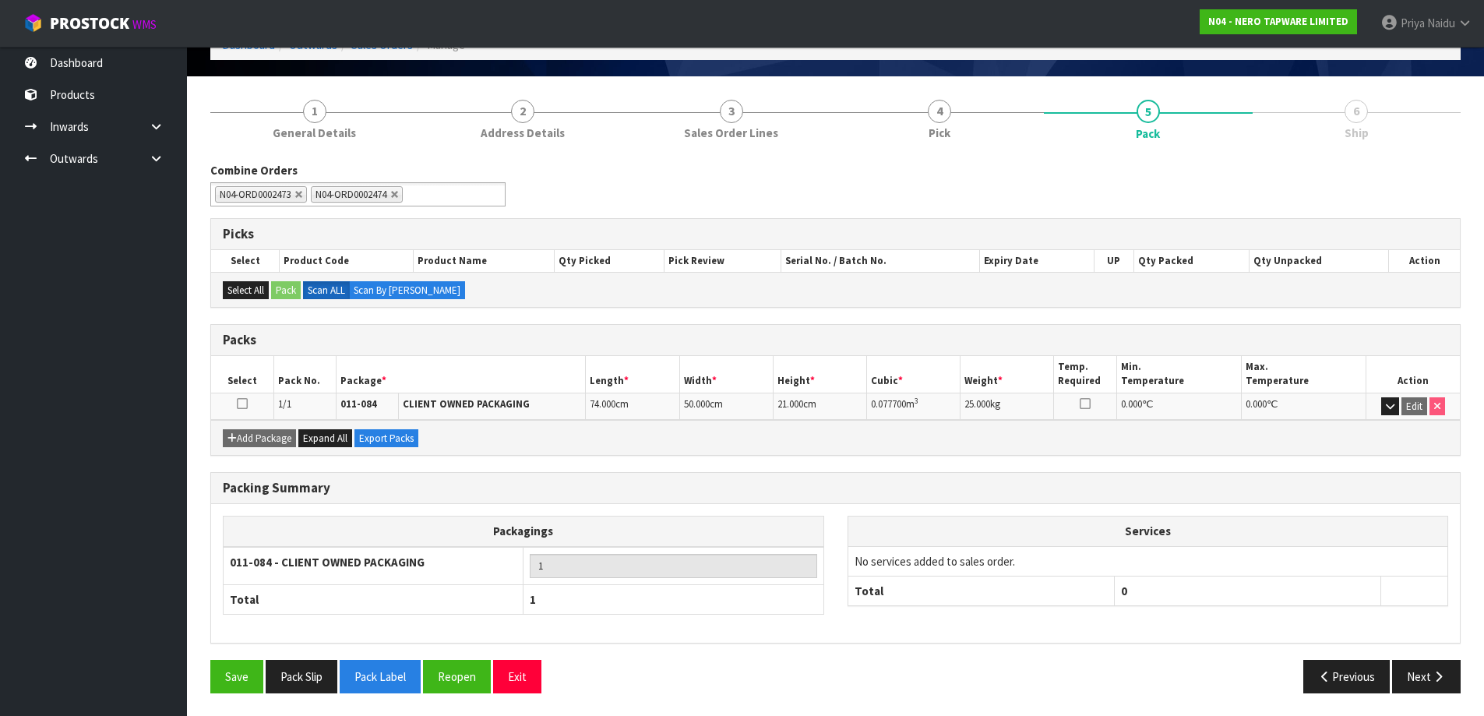
scroll to position [90, 0]
click at [318, 670] on button "Pack Slip" at bounding box center [302, 675] width 72 height 33
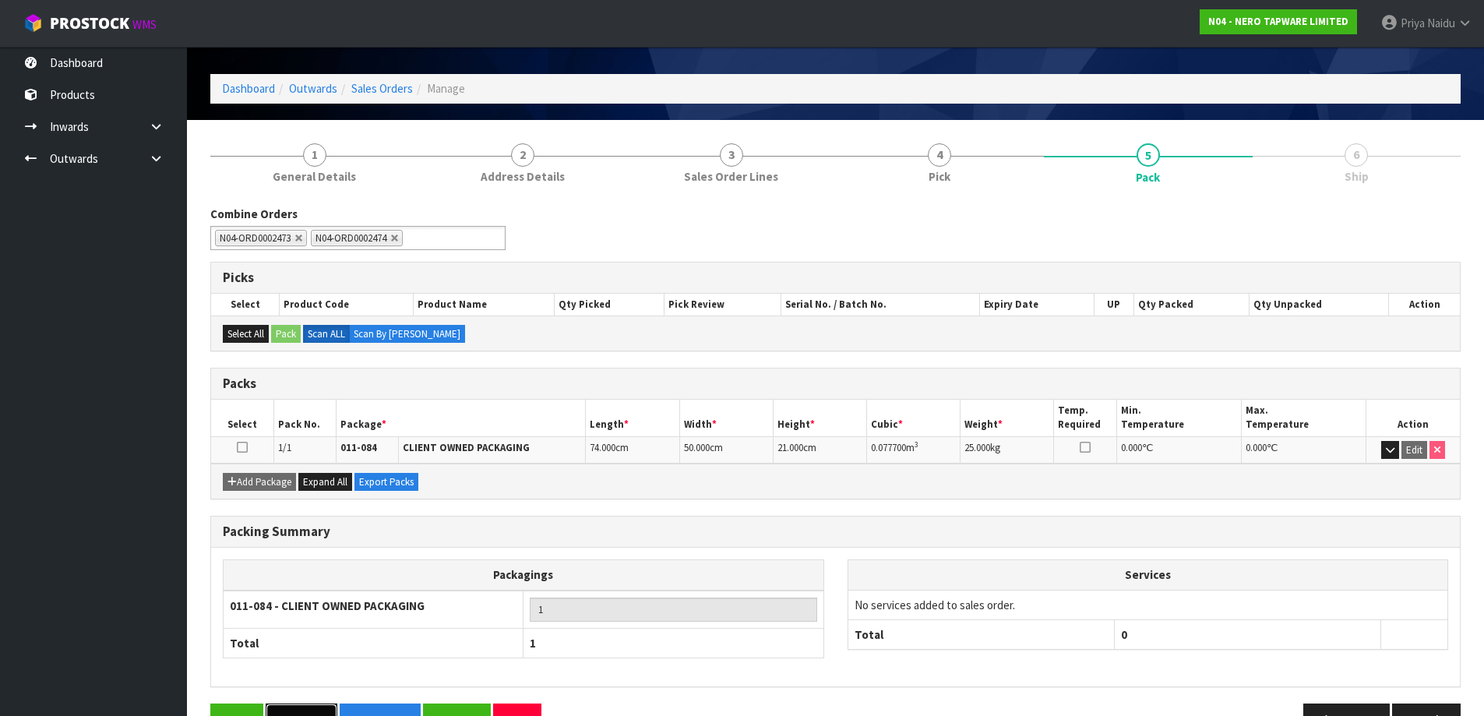
scroll to position [0, 0]
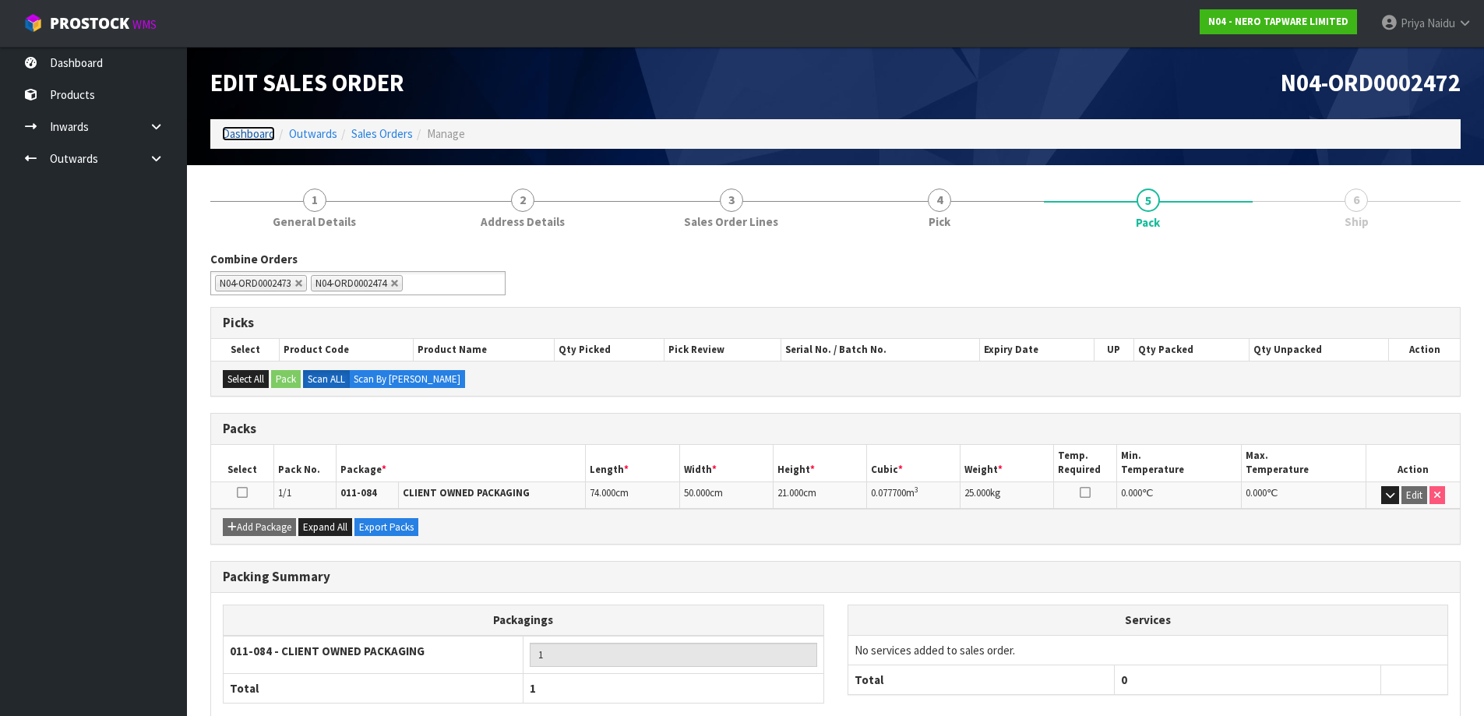
click at [235, 131] on link "Dashboard" at bounding box center [248, 133] width 53 height 15
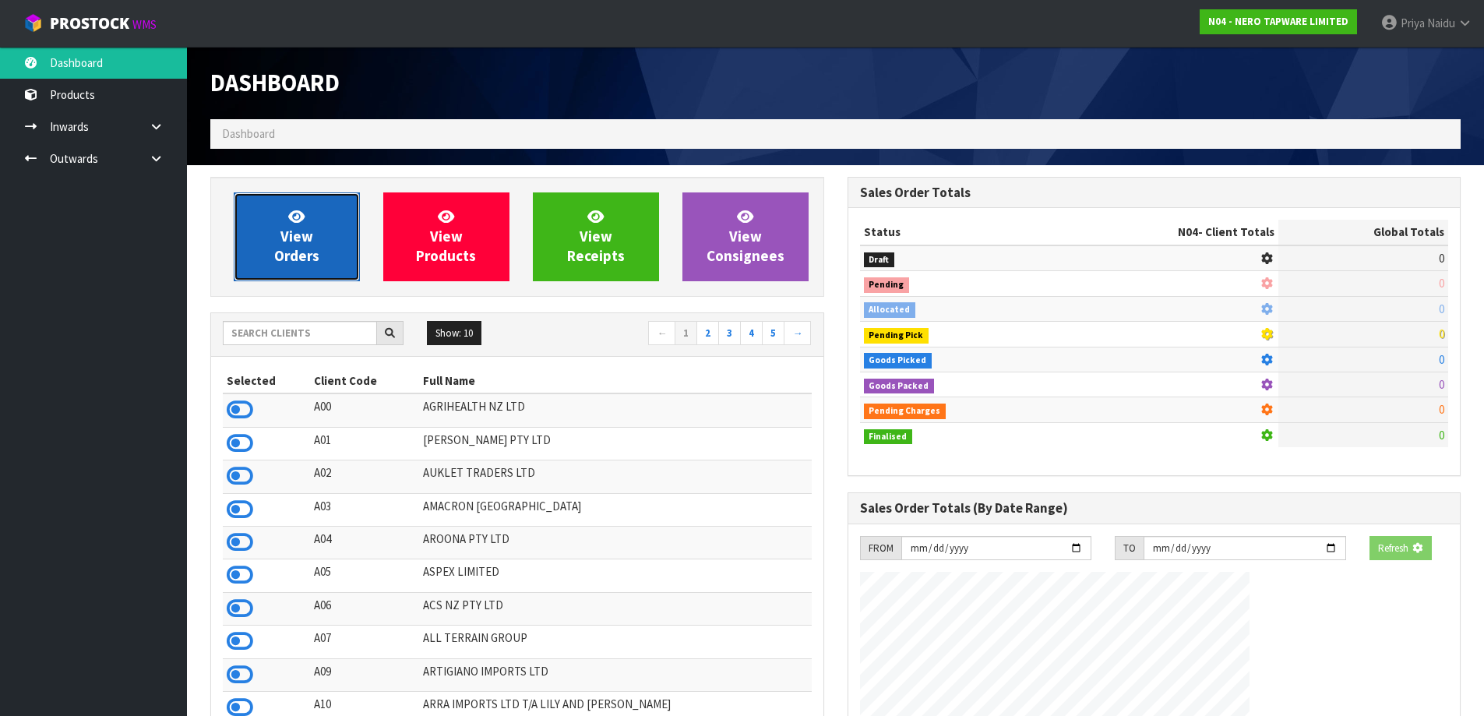
click at [296, 244] on span "View Orders" at bounding box center [296, 236] width 45 height 58
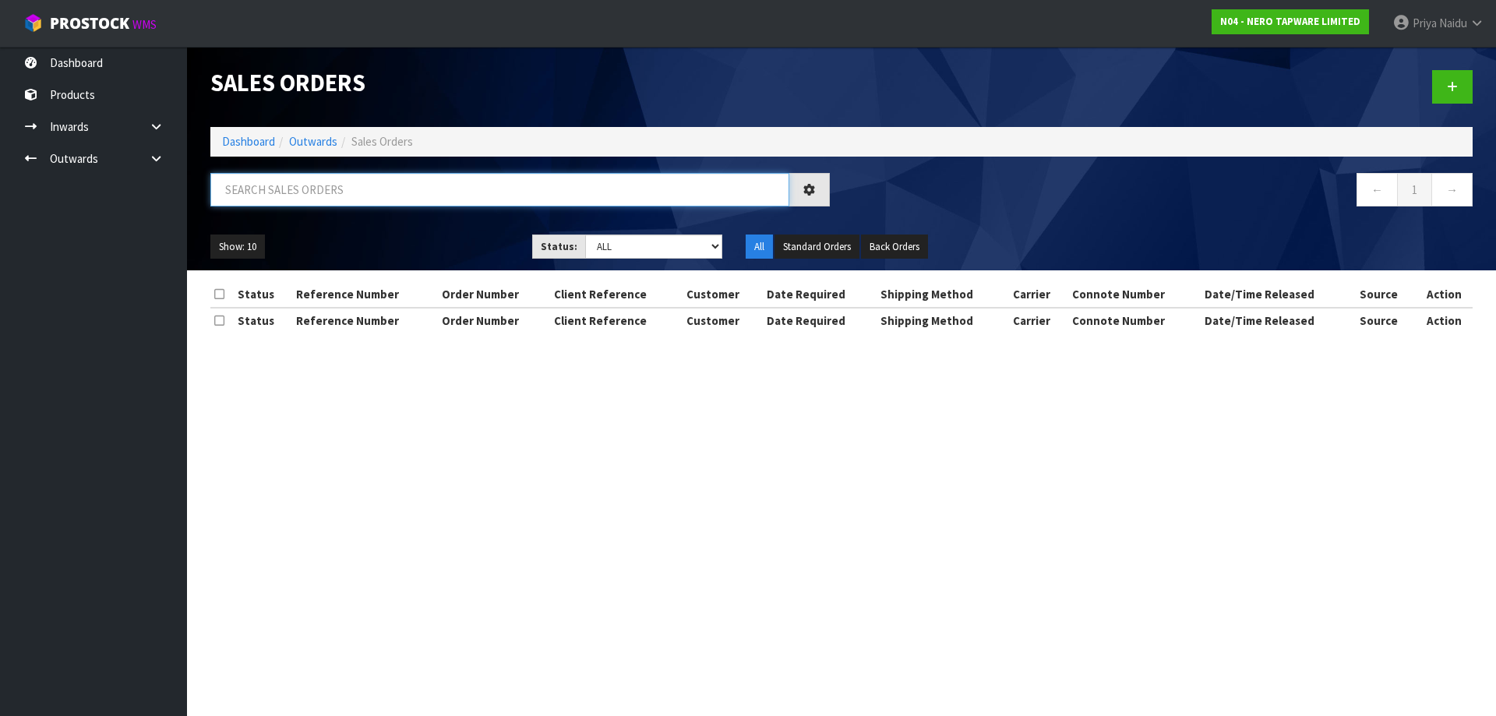
click at [342, 185] on input "text" at bounding box center [499, 189] width 579 height 33
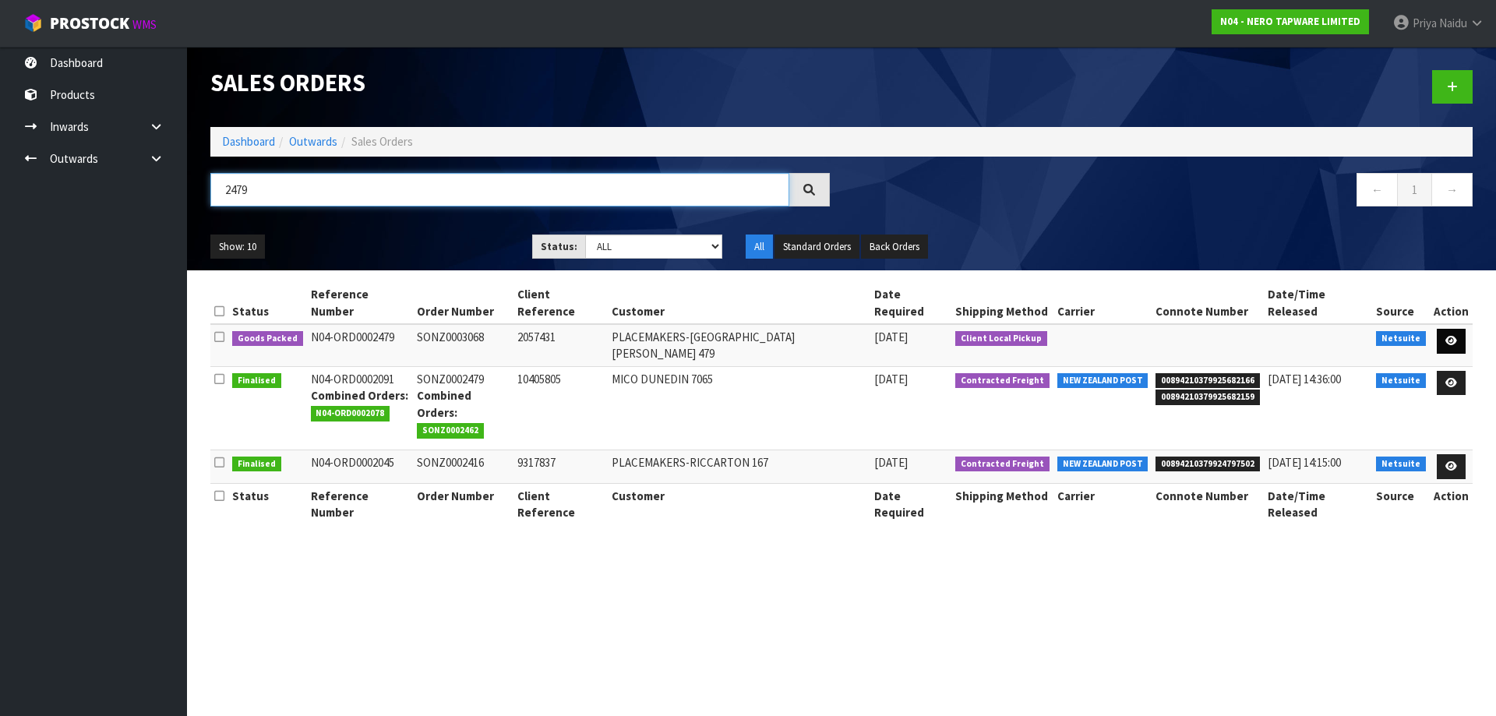
type input "2479"
click at [1451, 336] on icon at bounding box center [1451, 341] width 12 height 10
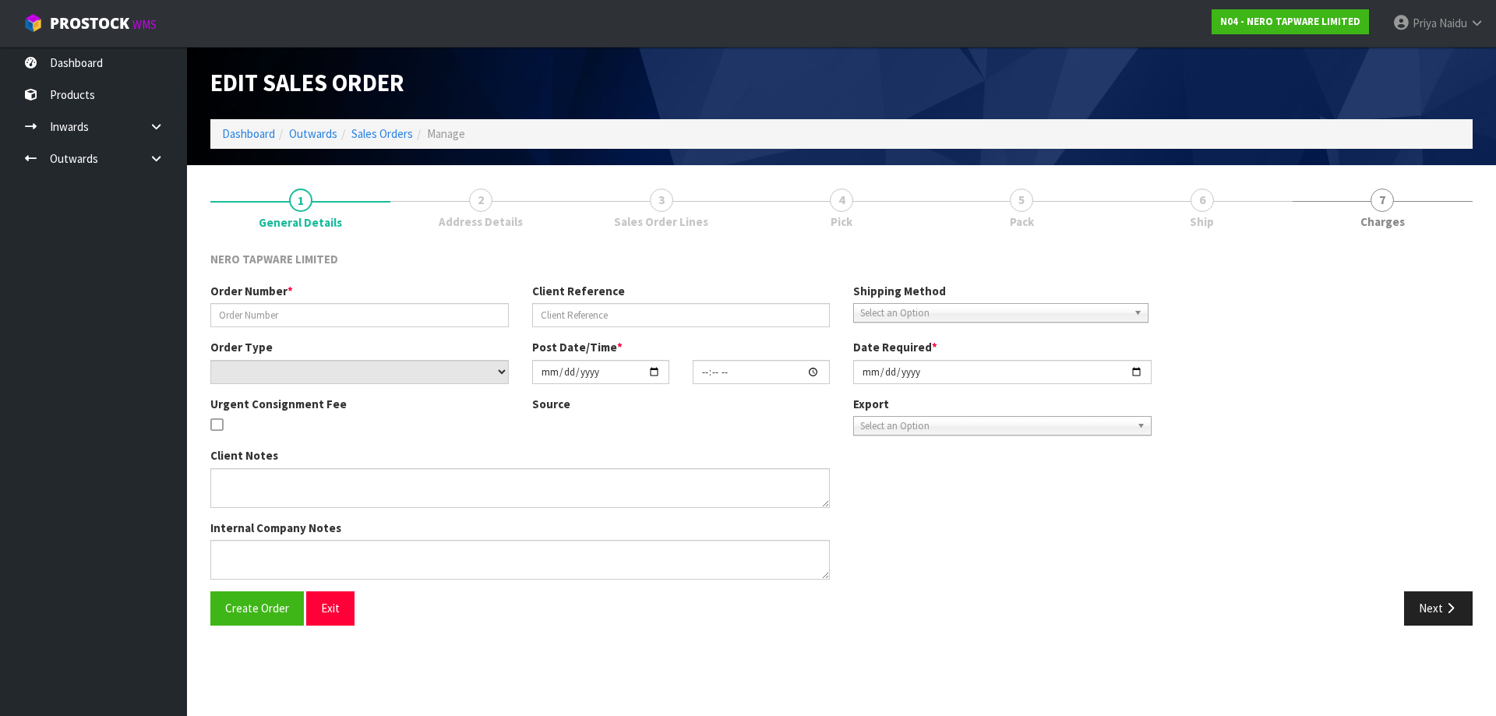
type input "SONZ0003068"
type input "2057431"
select select "number:0"
type input "2025-08-14"
type input "10:00:07.000"
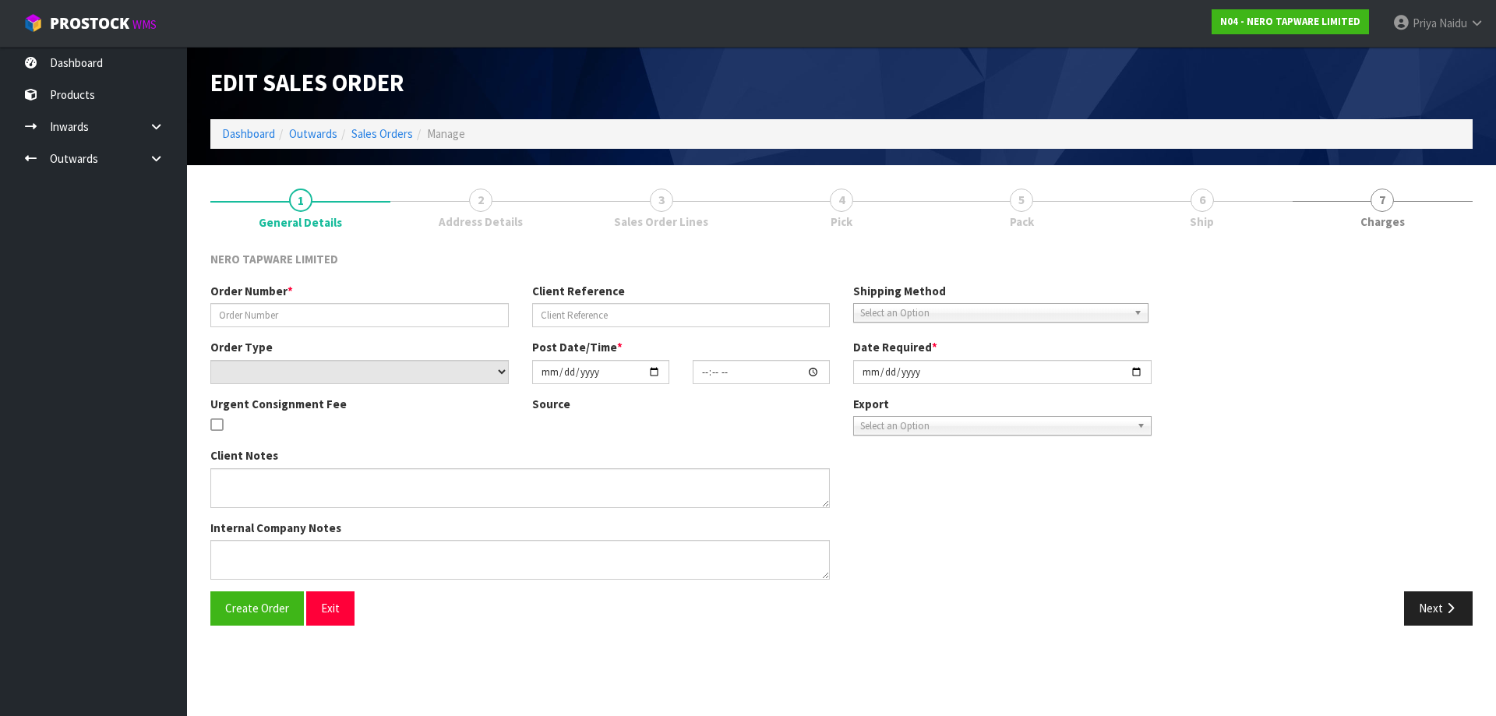
type input "2025-08-14"
type textarea "Tracy to pick up 14/08"
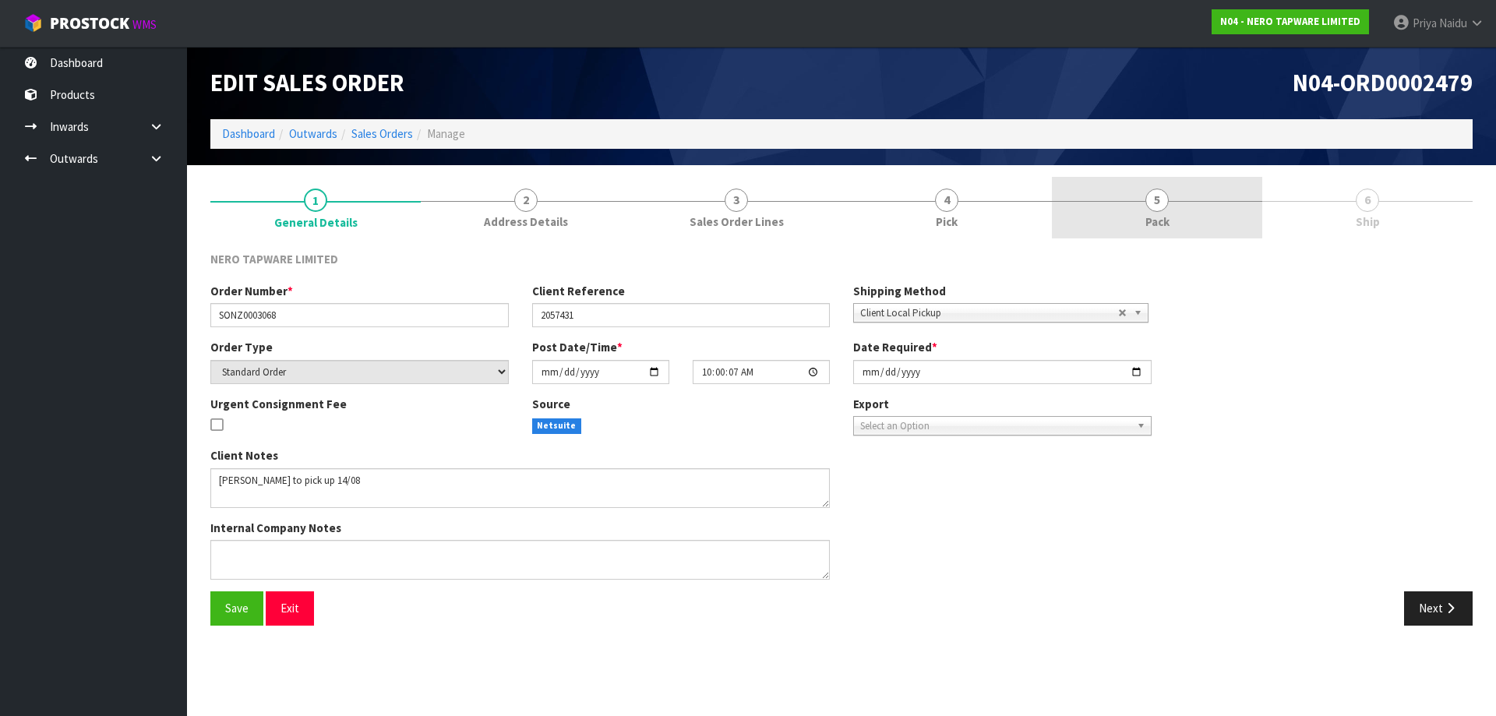
drag, startPoint x: 1200, startPoint y: 211, endPoint x: 1172, endPoint y: 211, distance: 28.0
click at [1198, 211] on link "5 Pack" at bounding box center [1157, 208] width 210 height 62
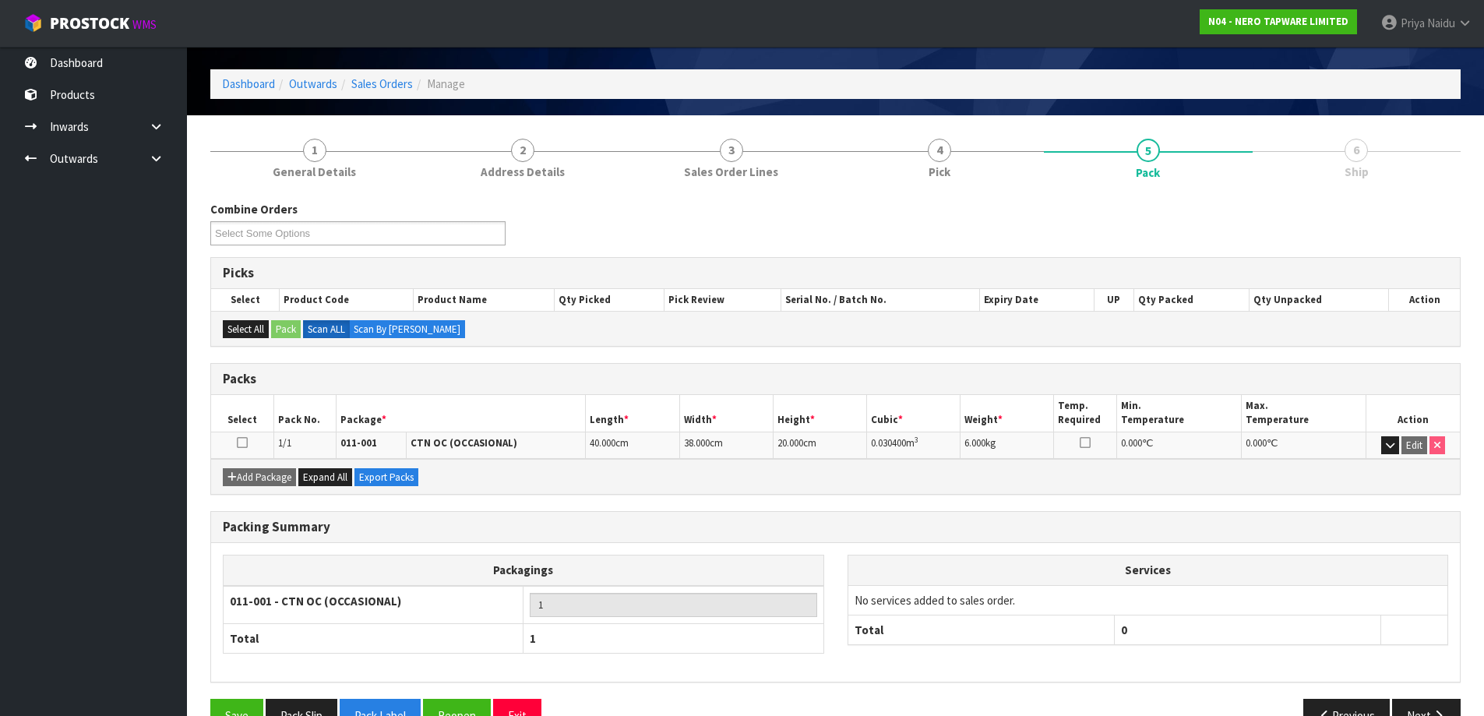
scroll to position [90, 0]
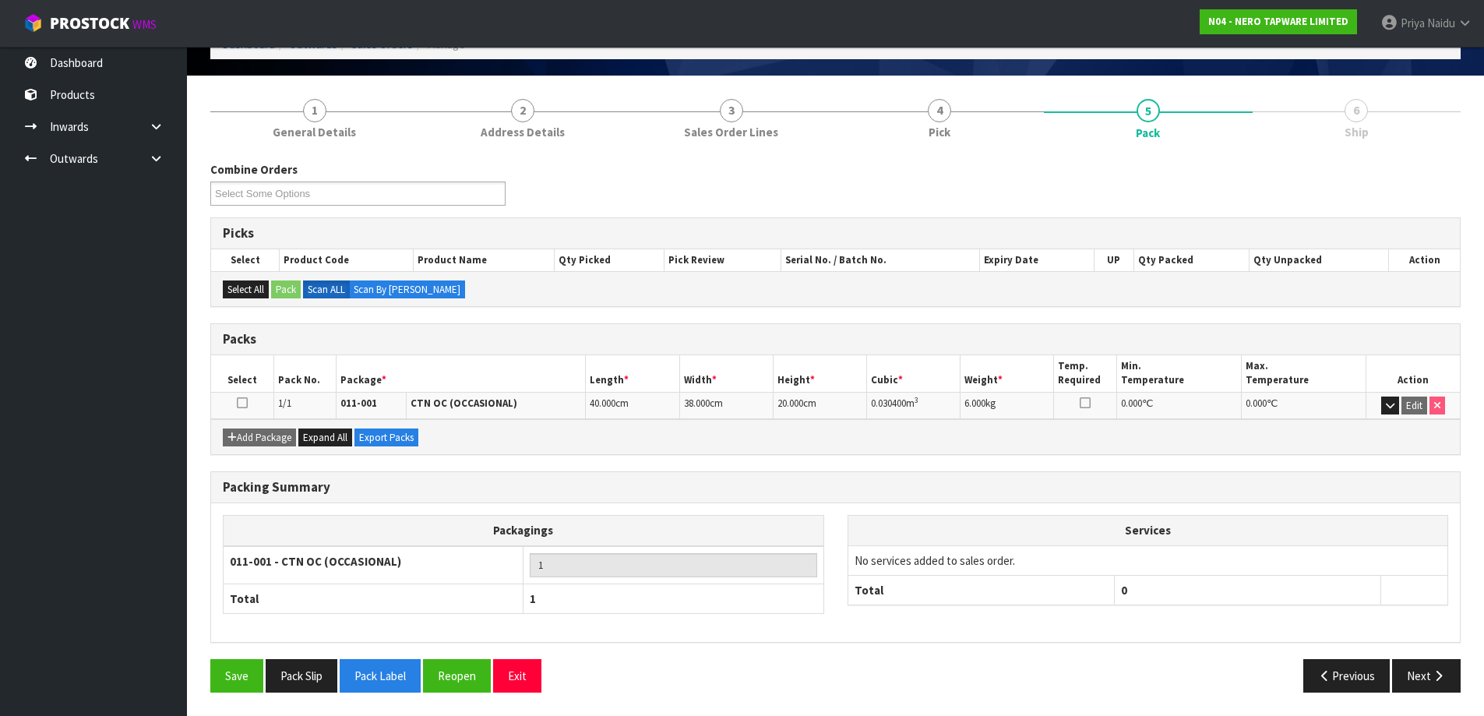
click at [309, 694] on div "Save Pack Slip Pack Label Reopen Exit Previous Next" at bounding box center [836, 681] width 1274 height 45
click at [309, 686] on button "Pack Slip" at bounding box center [302, 675] width 72 height 33
click at [1410, 677] on button "Next" at bounding box center [1426, 675] width 69 height 33
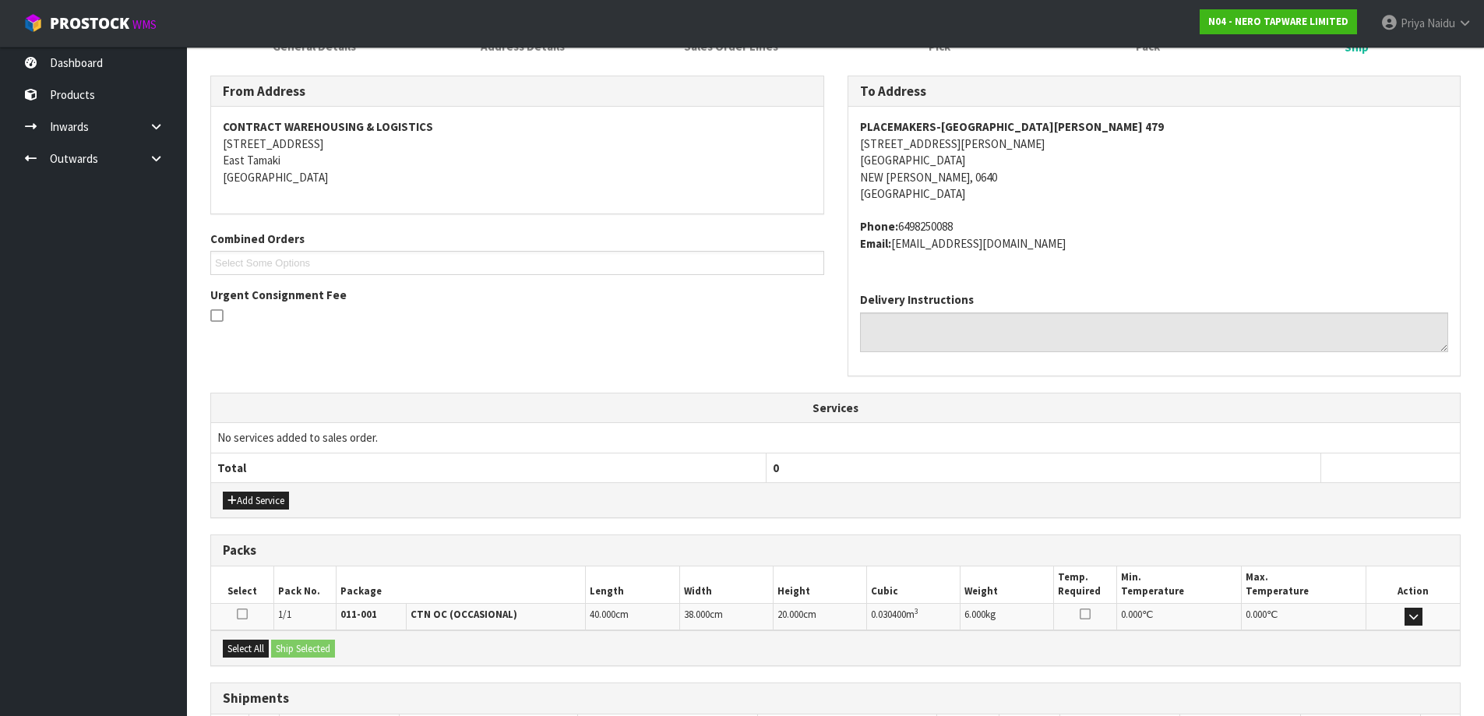
scroll to position [293, 0]
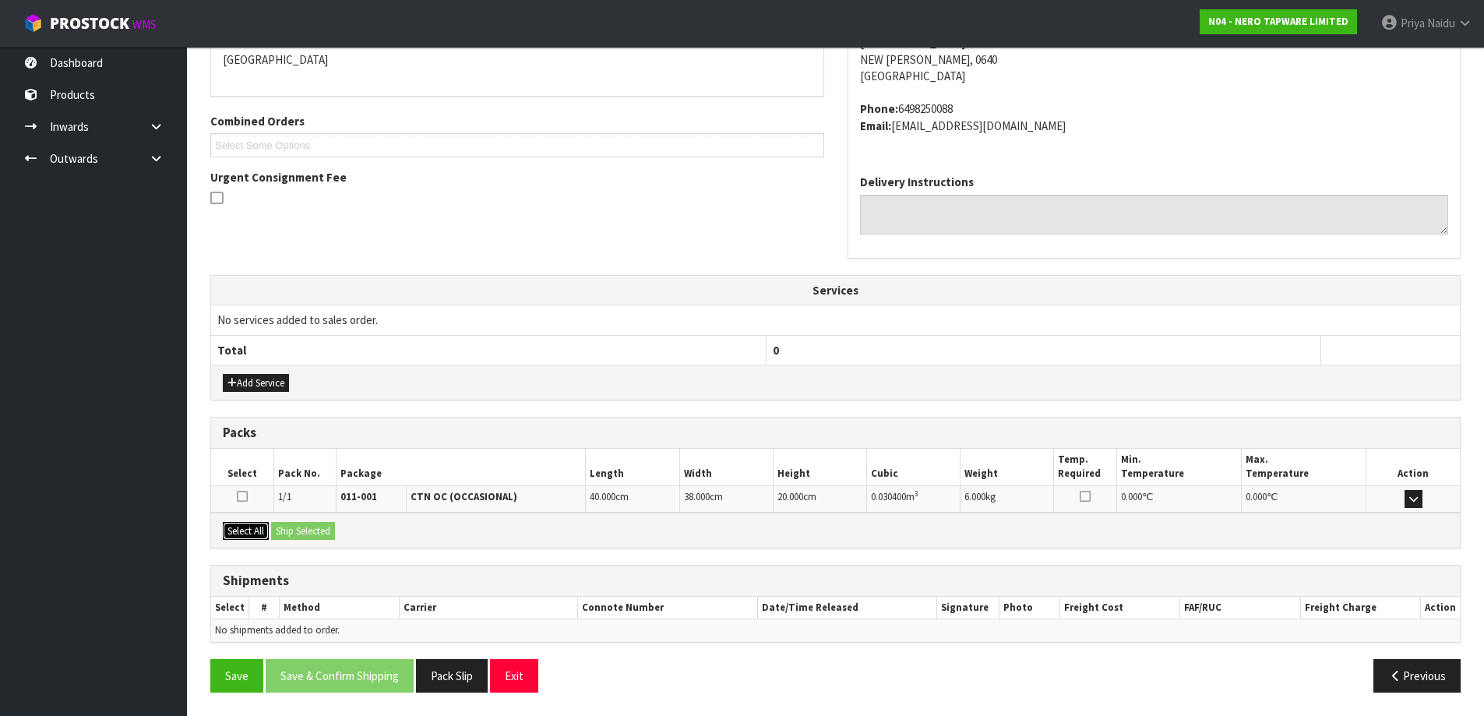
click at [249, 531] on button "Select All" at bounding box center [246, 531] width 46 height 19
click at [277, 531] on button "Ship Selected" at bounding box center [303, 531] width 64 height 19
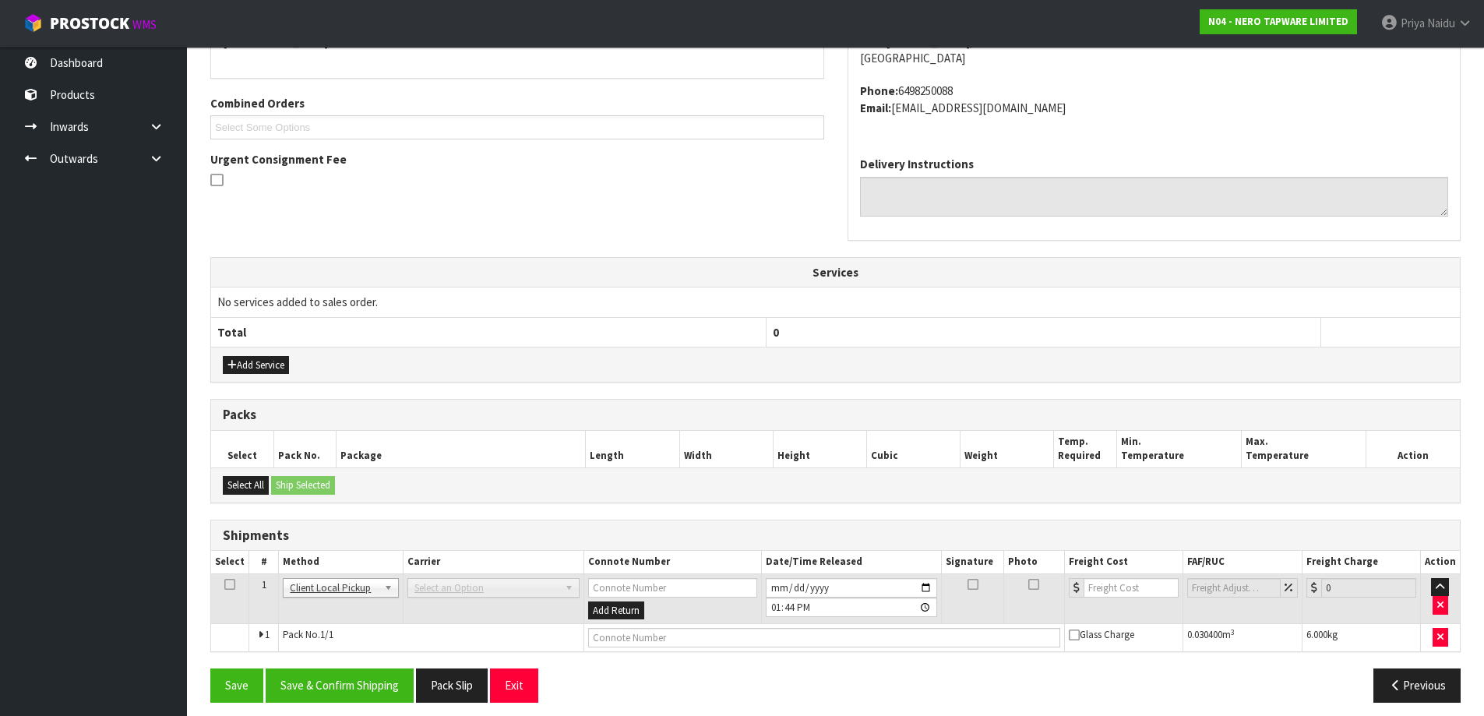
scroll to position [321, 0]
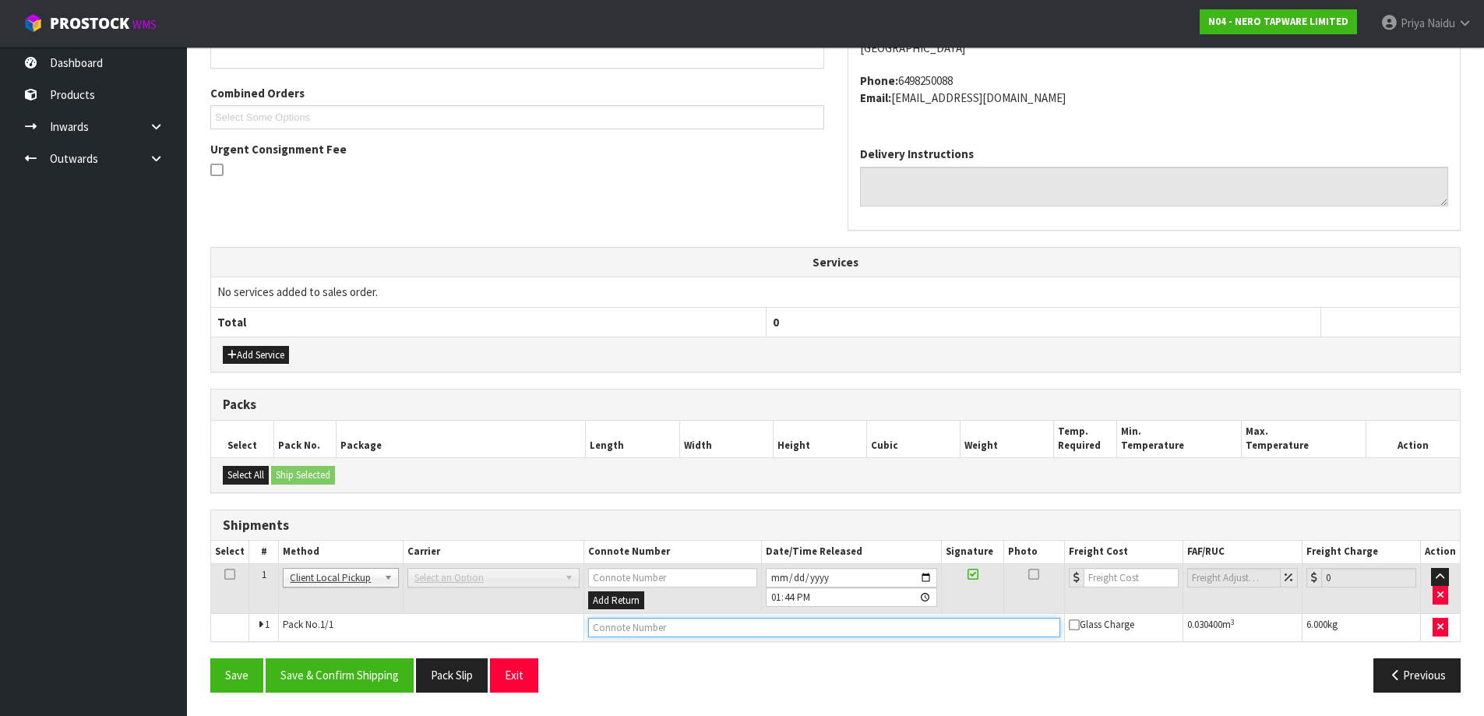
click at [632, 621] on input "text" at bounding box center [824, 627] width 472 height 19
type input "CUSTOMER COLLECTED"
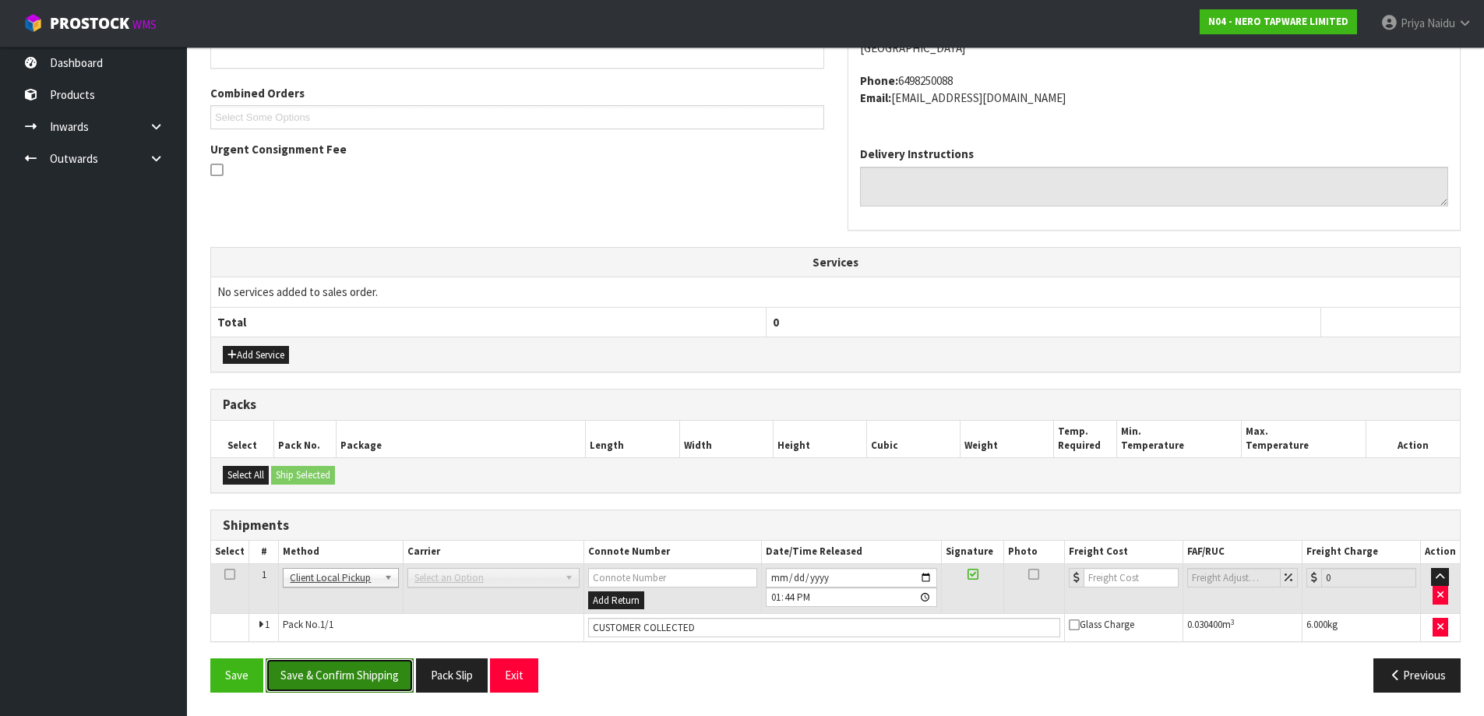
click at [300, 675] on button "Save & Confirm Shipping" at bounding box center [340, 674] width 148 height 33
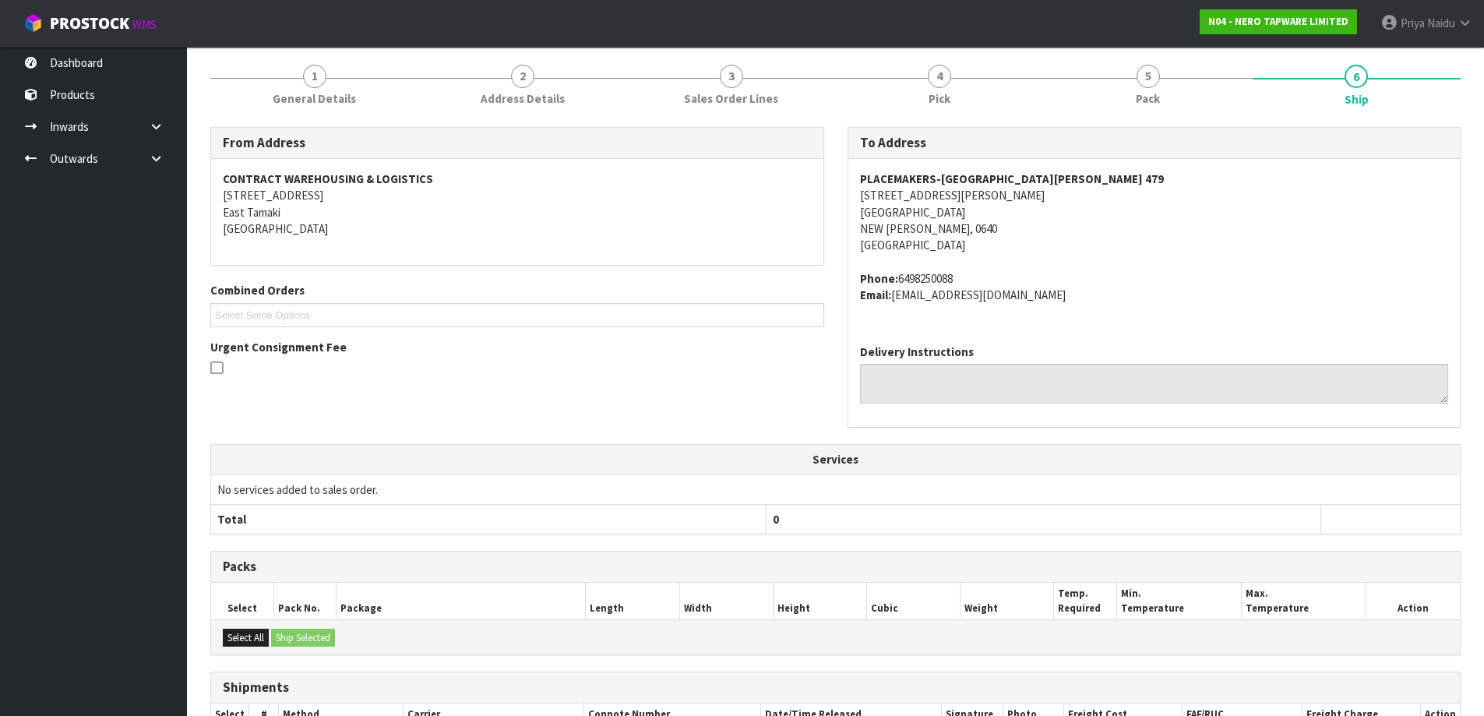
scroll to position [0, 0]
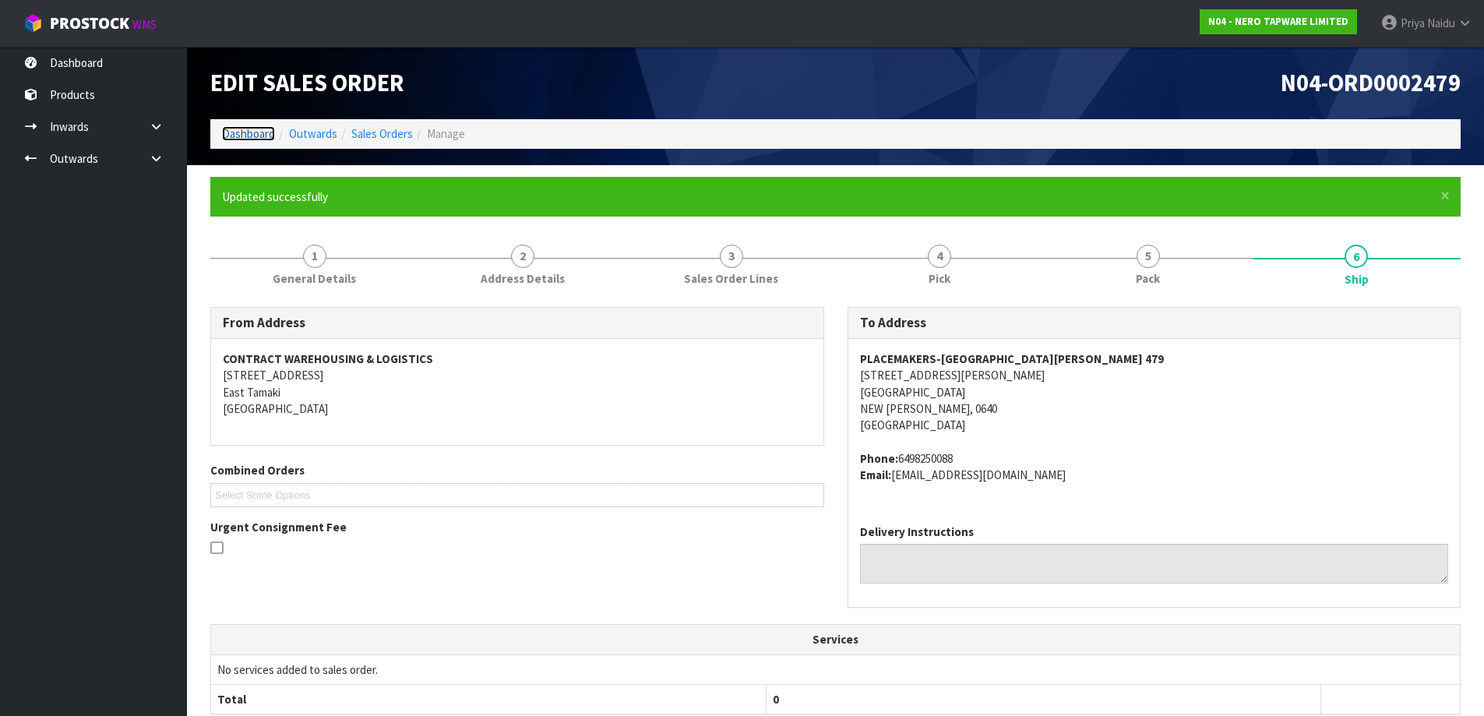
click at [237, 137] on link "Dashboard" at bounding box center [248, 133] width 53 height 15
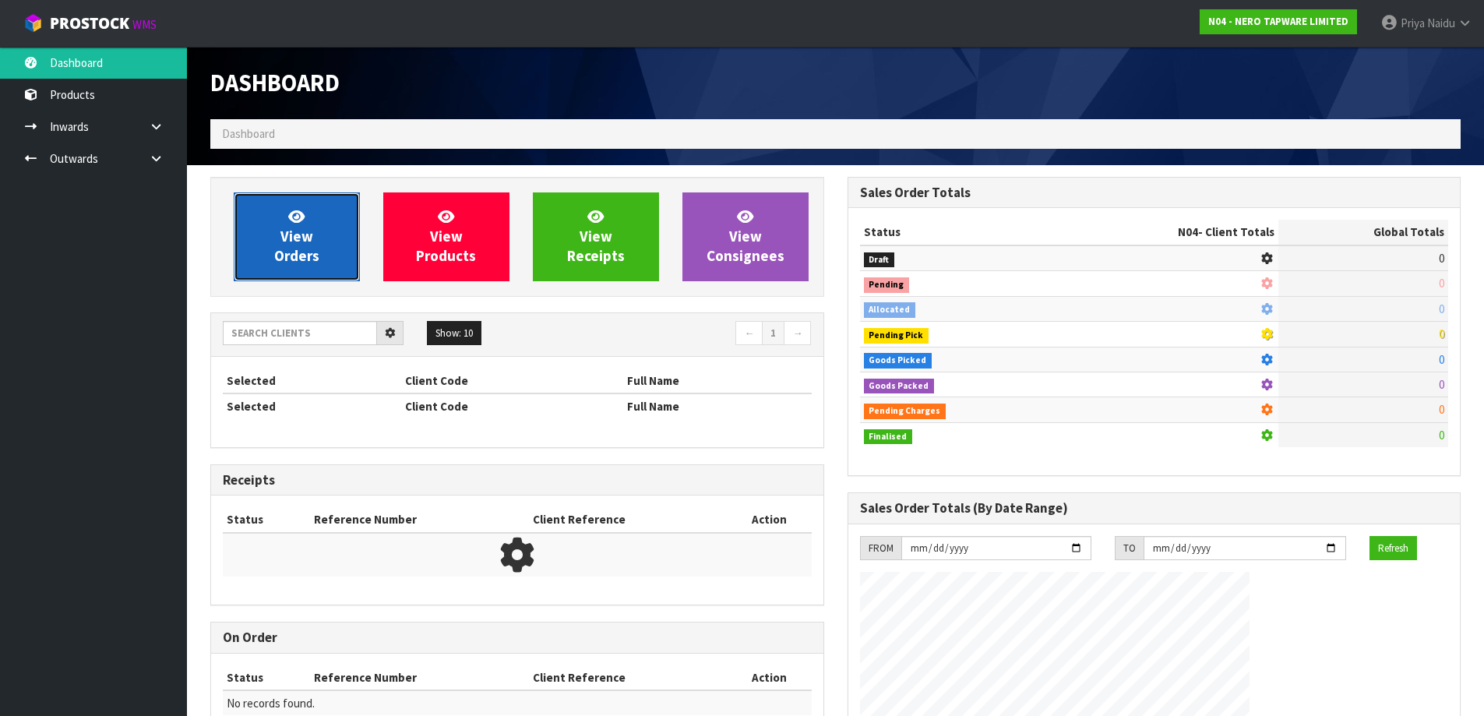
click at [316, 230] on link "View Orders" at bounding box center [297, 236] width 126 height 89
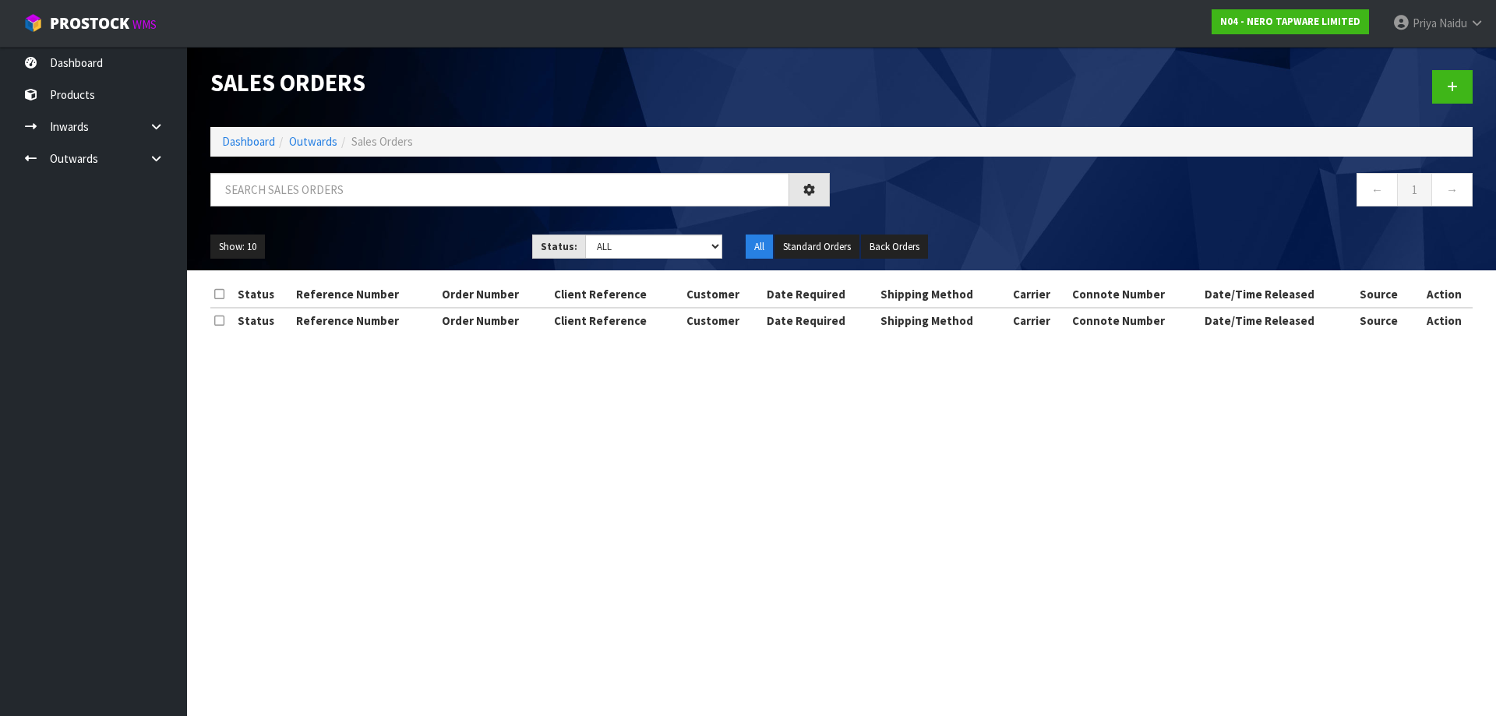
click at [328, 206] on div at bounding box center [520, 195] width 643 height 45
click at [328, 205] on input "text" at bounding box center [499, 189] width 579 height 33
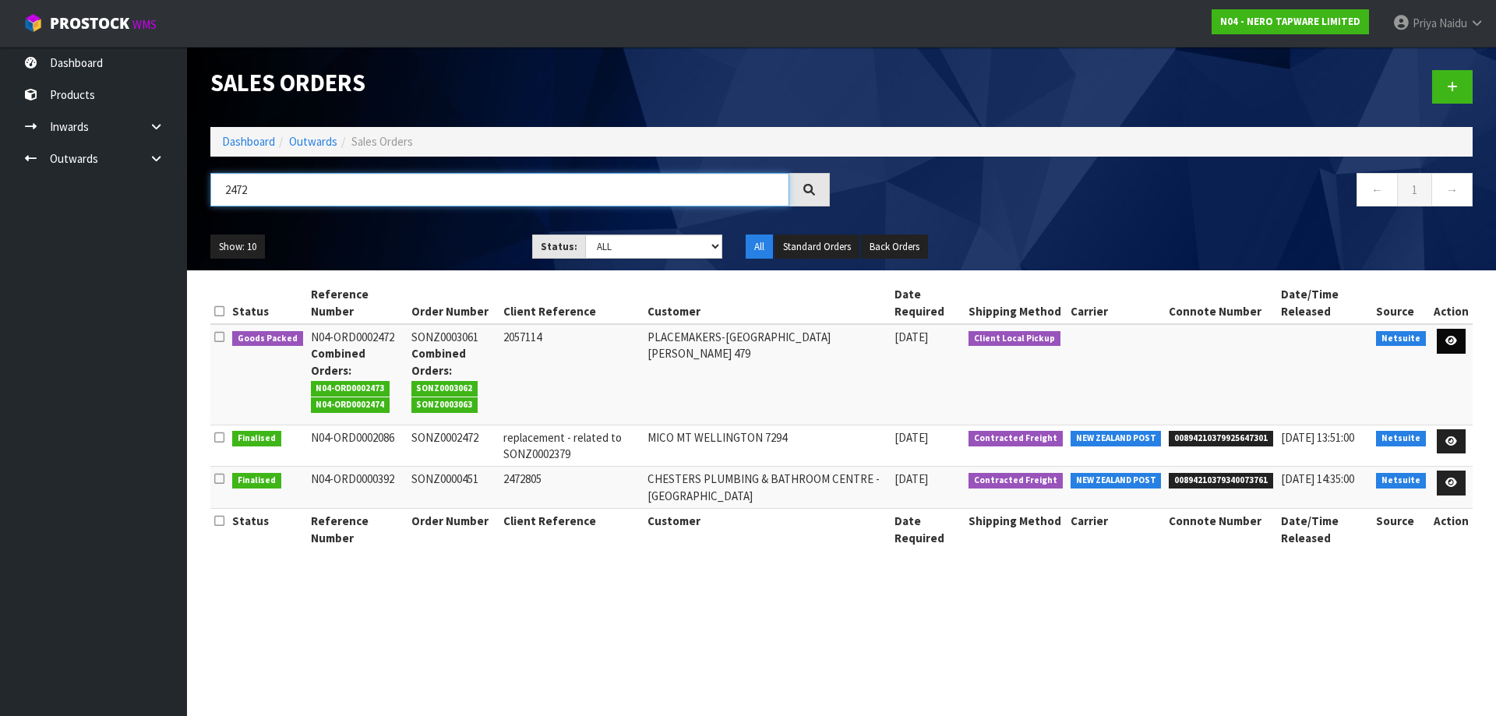
type input "2472"
click at [1454, 335] on link at bounding box center [1451, 341] width 29 height 25
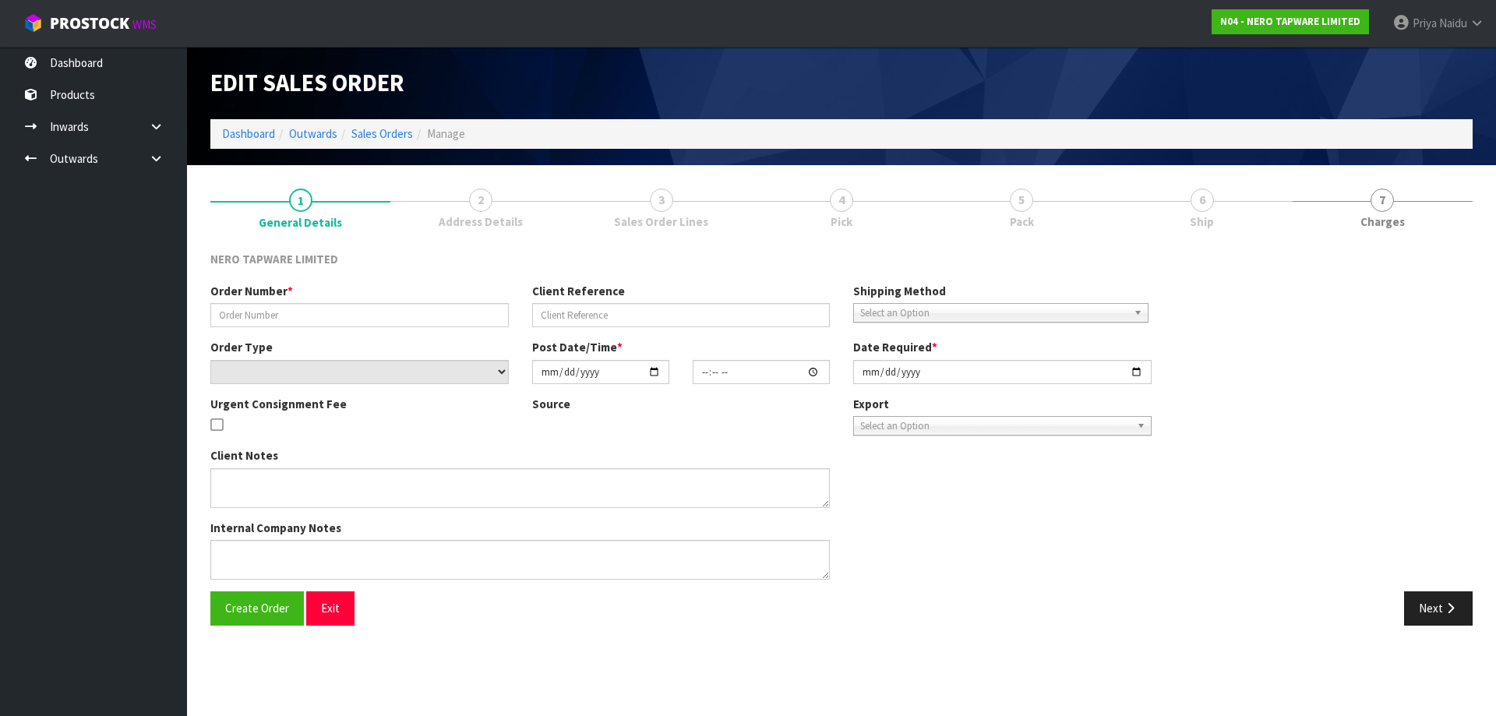
type input "SONZ0003061"
type input "2057114"
select select "number:0"
type input "2025-08-14"
type input "08:30:08.000"
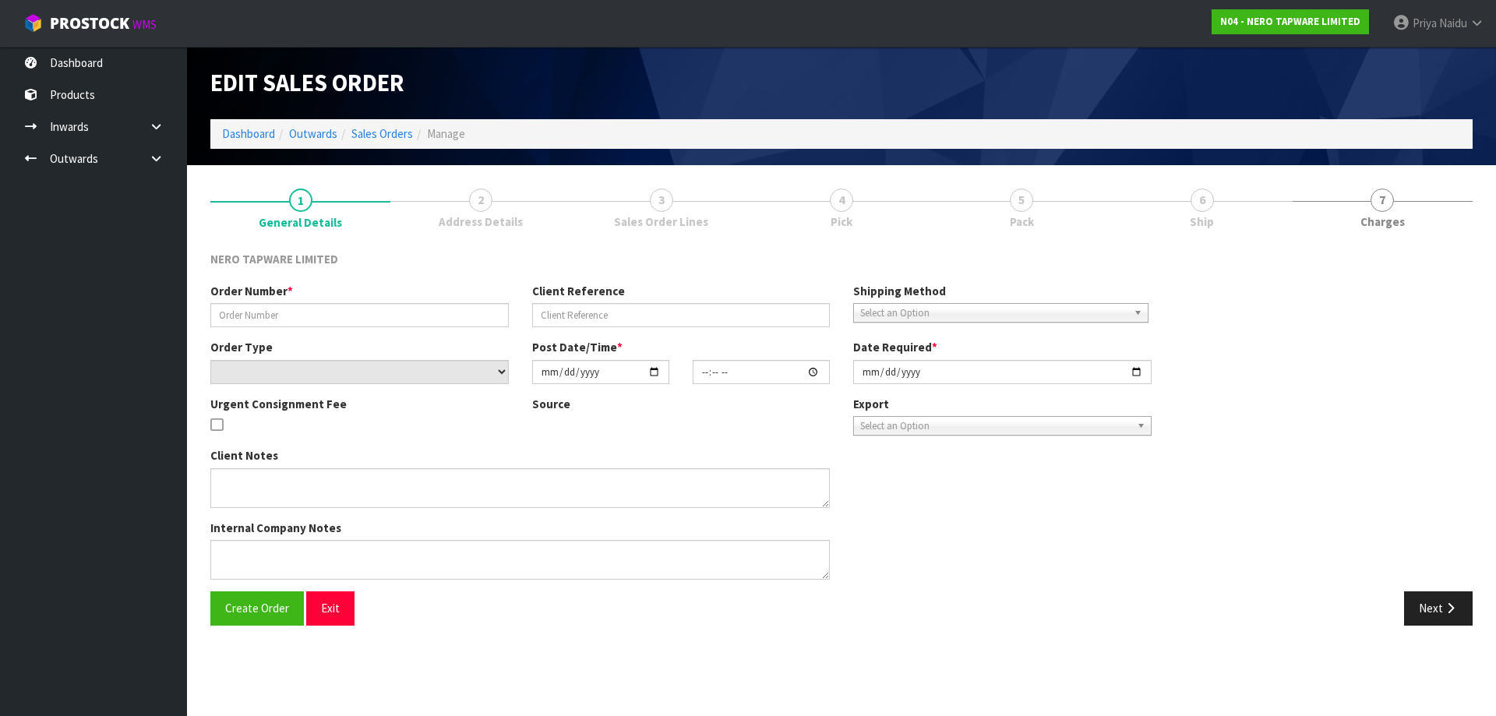
type input "2025-08-14"
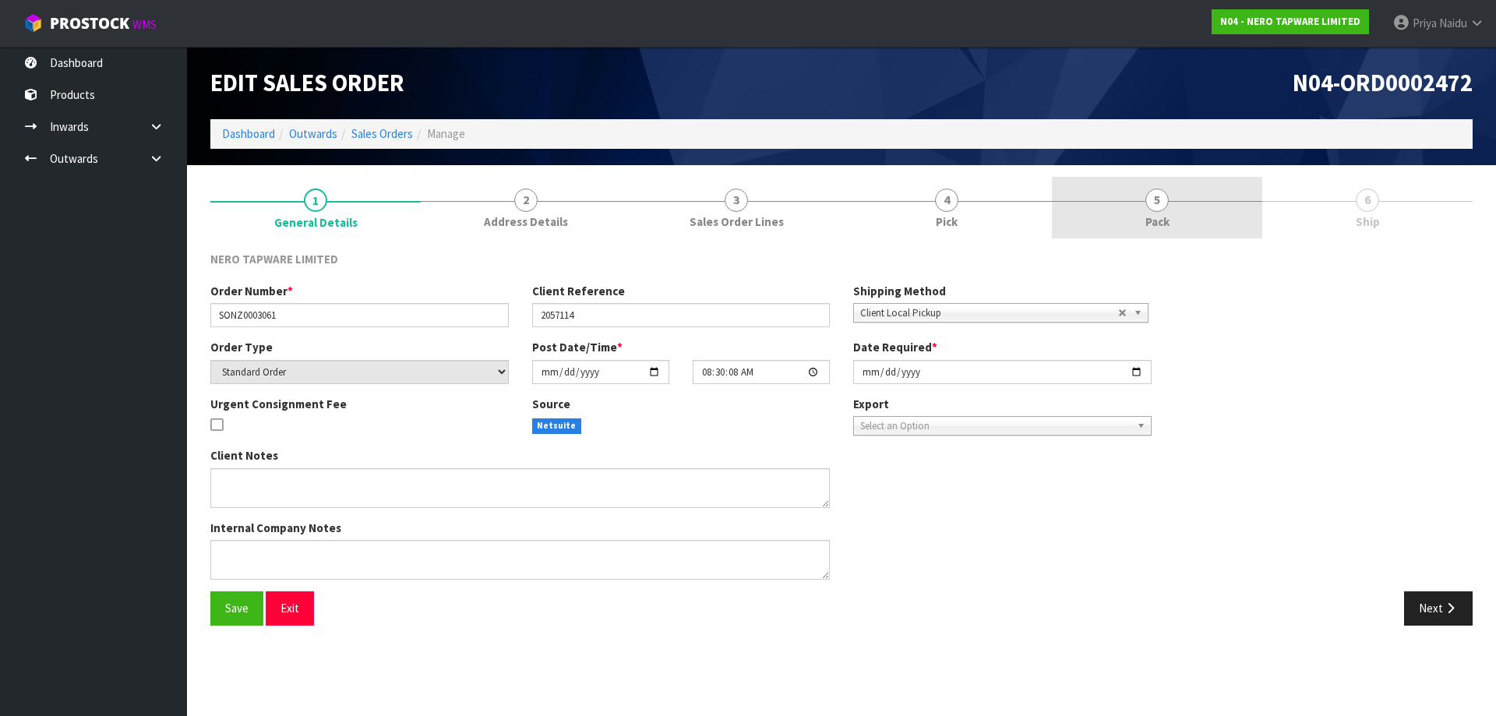
click at [1250, 211] on link "5 Pack" at bounding box center [1157, 208] width 210 height 62
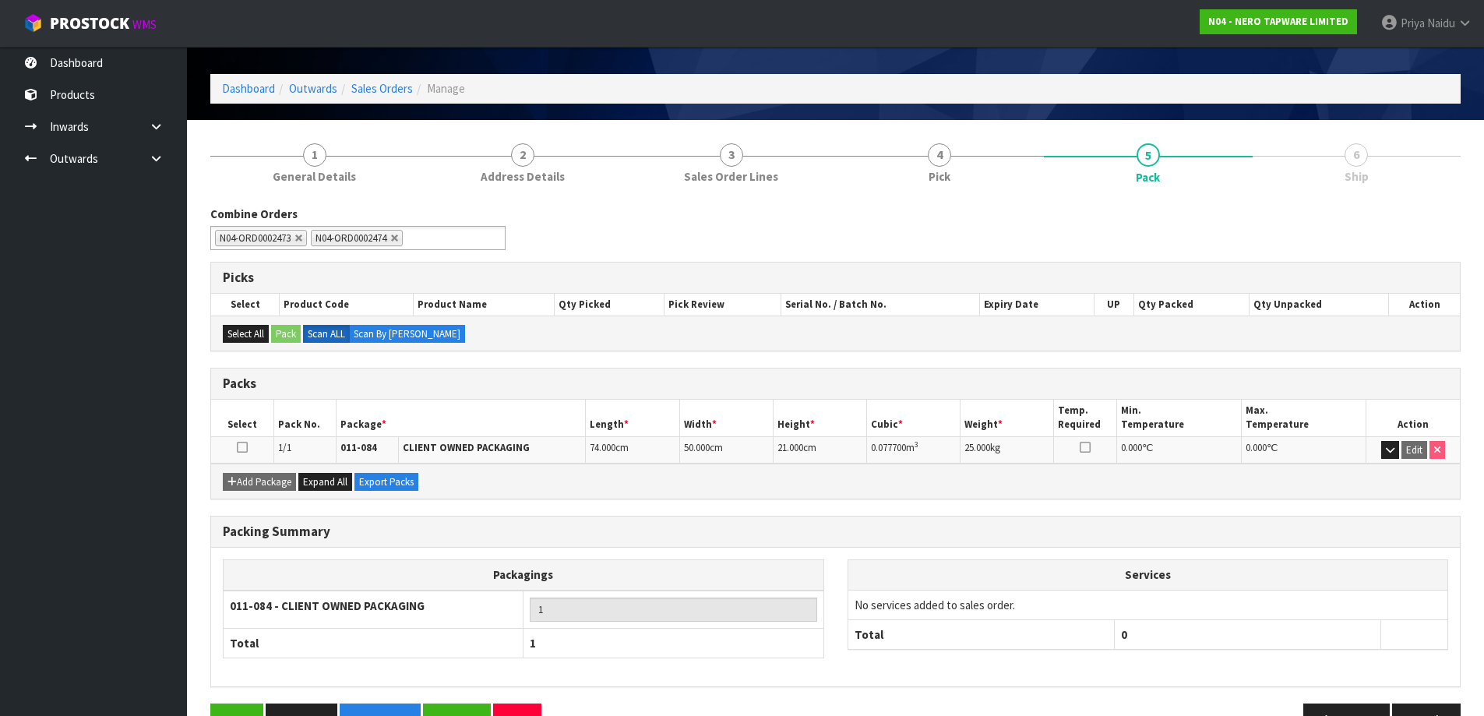
scroll to position [90, 0]
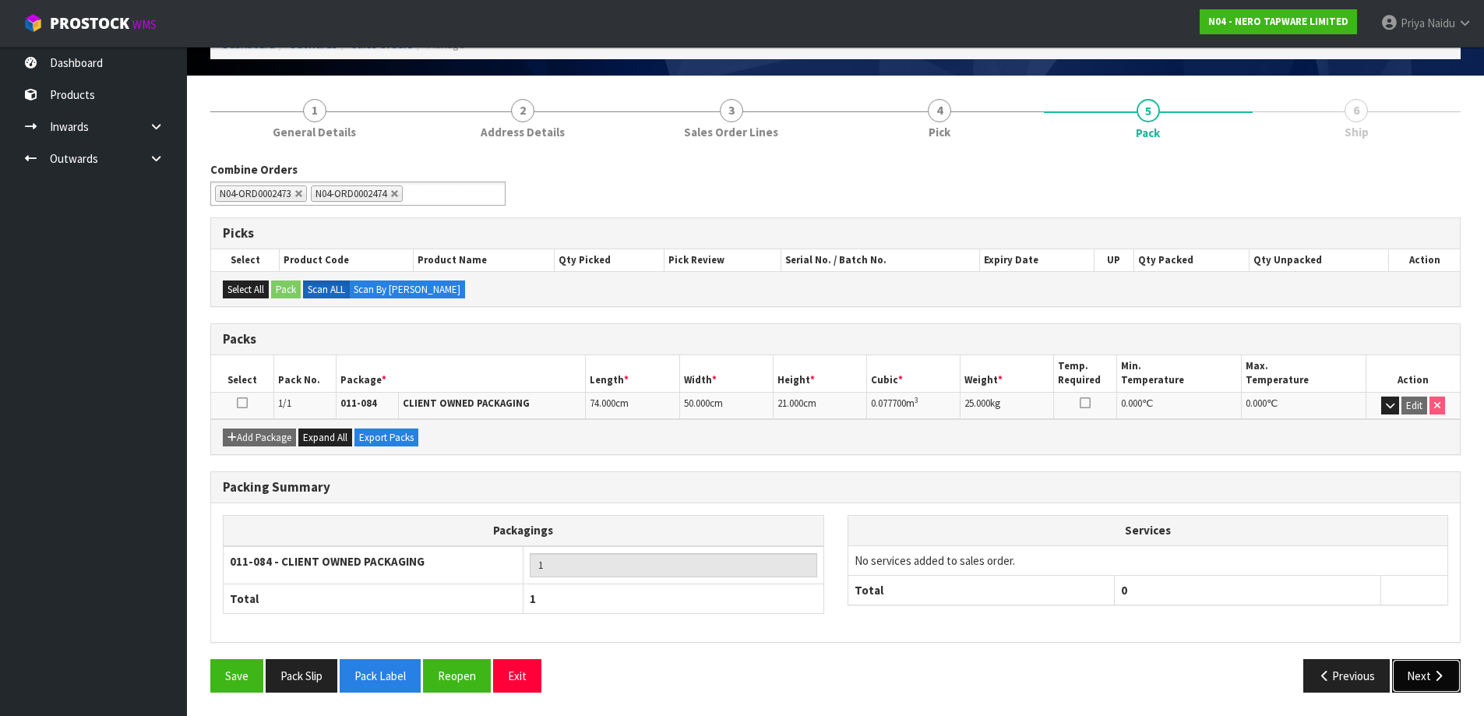
click at [1437, 689] on button "Next" at bounding box center [1426, 675] width 69 height 33
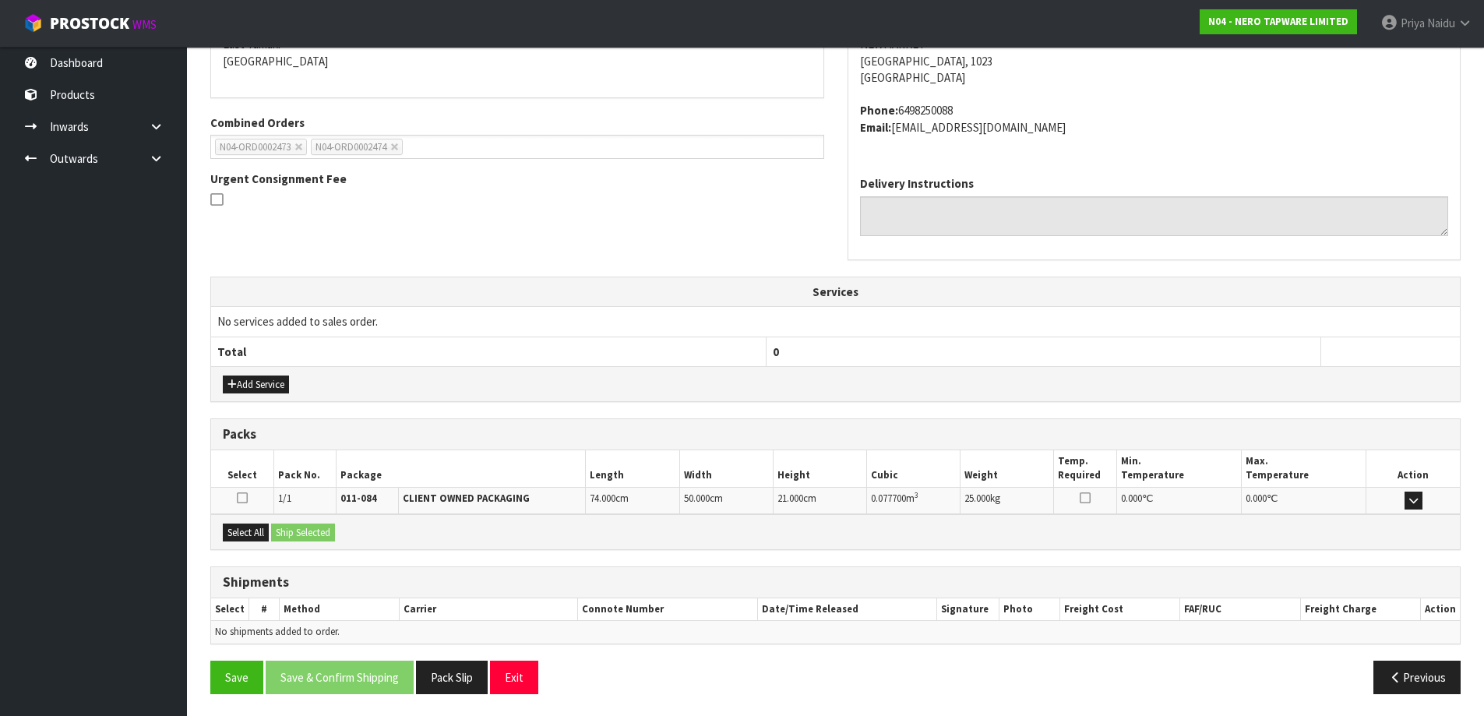
scroll to position [293, 0]
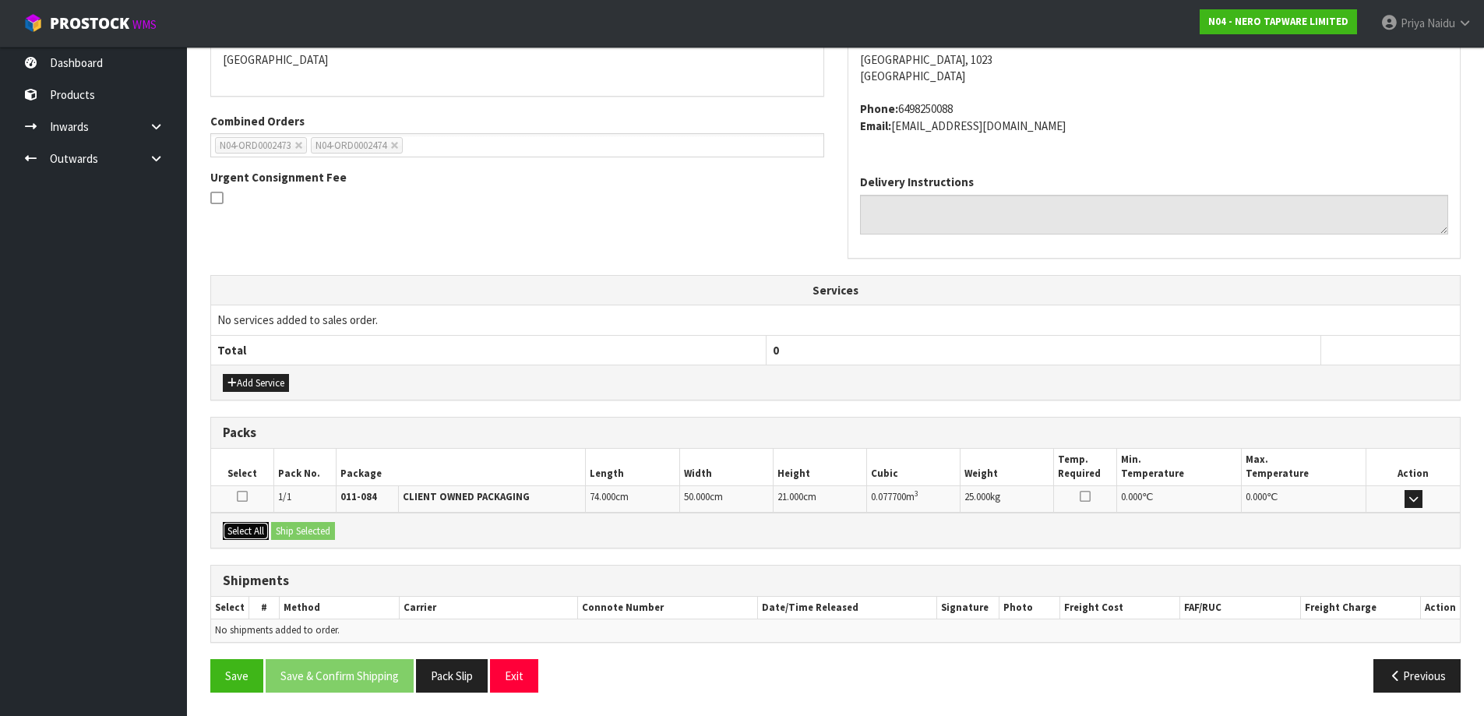
drag, startPoint x: 261, startPoint y: 527, endPoint x: 272, endPoint y: 534, distance: 13.0
click at [261, 529] on button "Select All" at bounding box center [246, 531] width 46 height 19
click at [296, 537] on button "Ship Selected" at bounding box center [303, 531] width 64 height 19
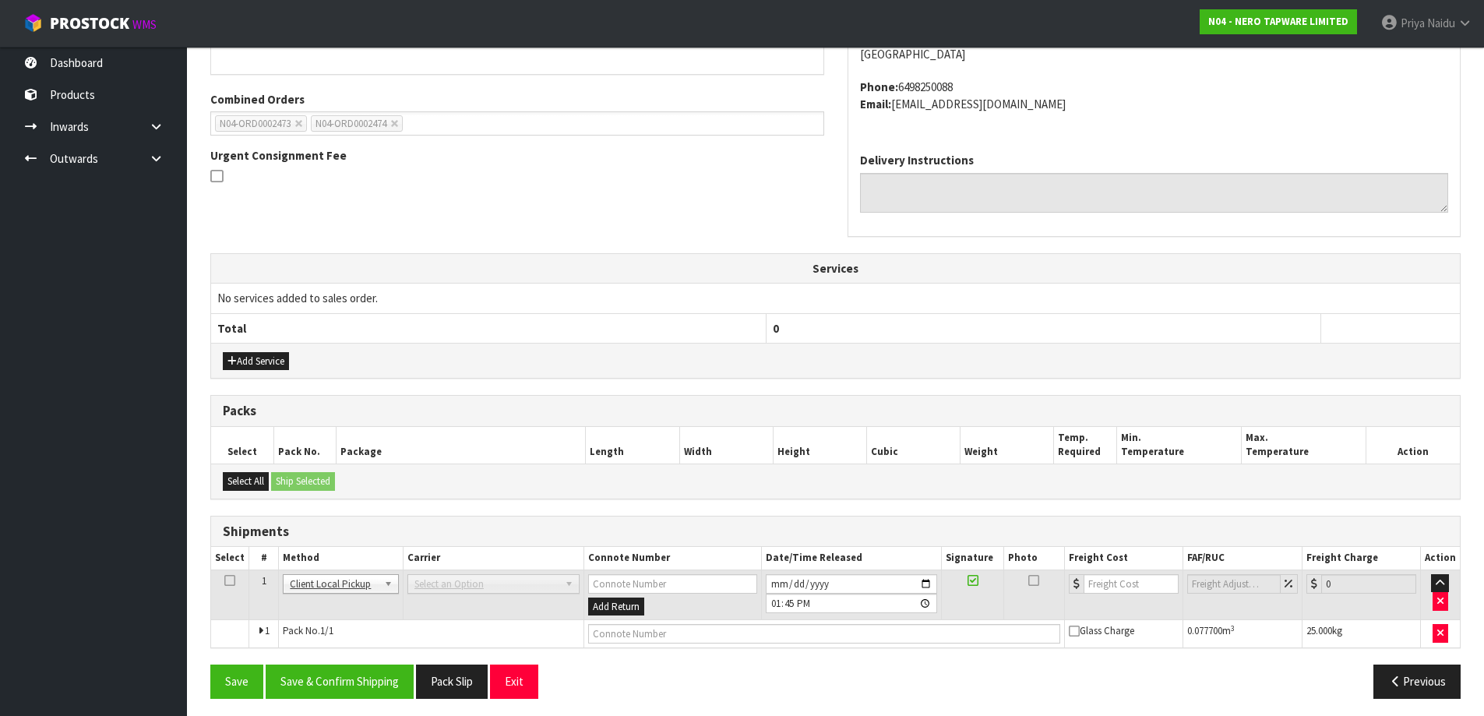
scroll to position [321, 0]
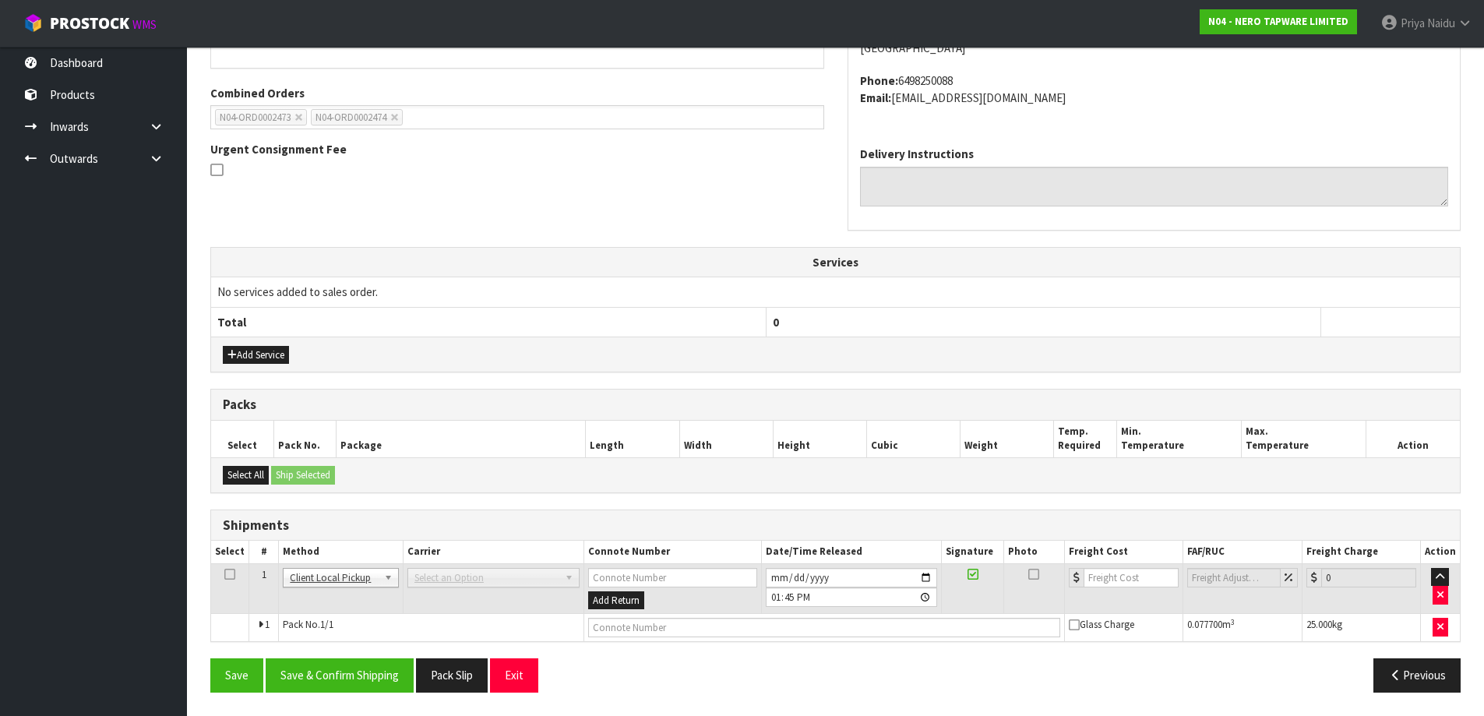
click at [675, 616] on td at bounding box center [824, 628] width 481 height 28
click at [674, 627] on input "text" at bounding box center [824, 627] width 472 height 19
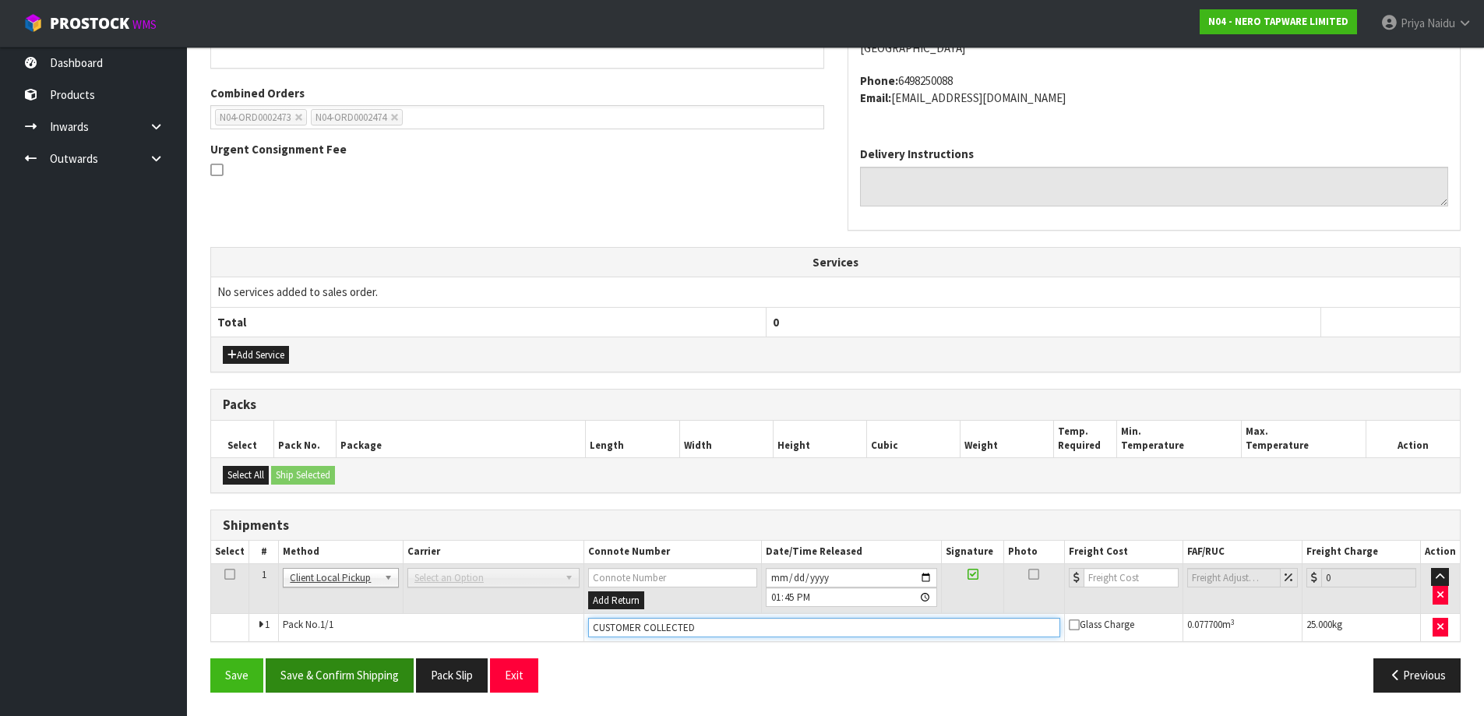
type input "CUSTOMER COLLECTED"
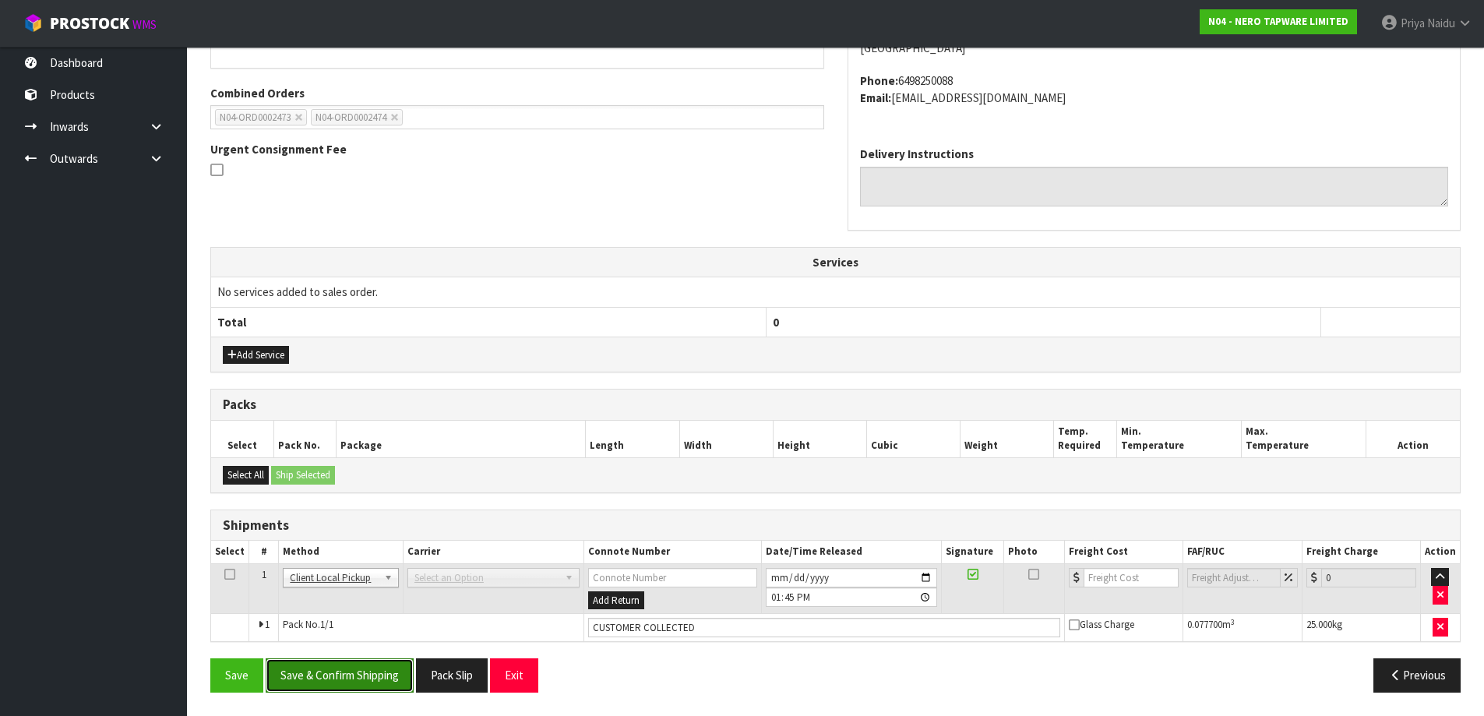
click at [361, 675] on button "Save & Confirm Shipping" at bounding box center [340, 674] width 148 height 33
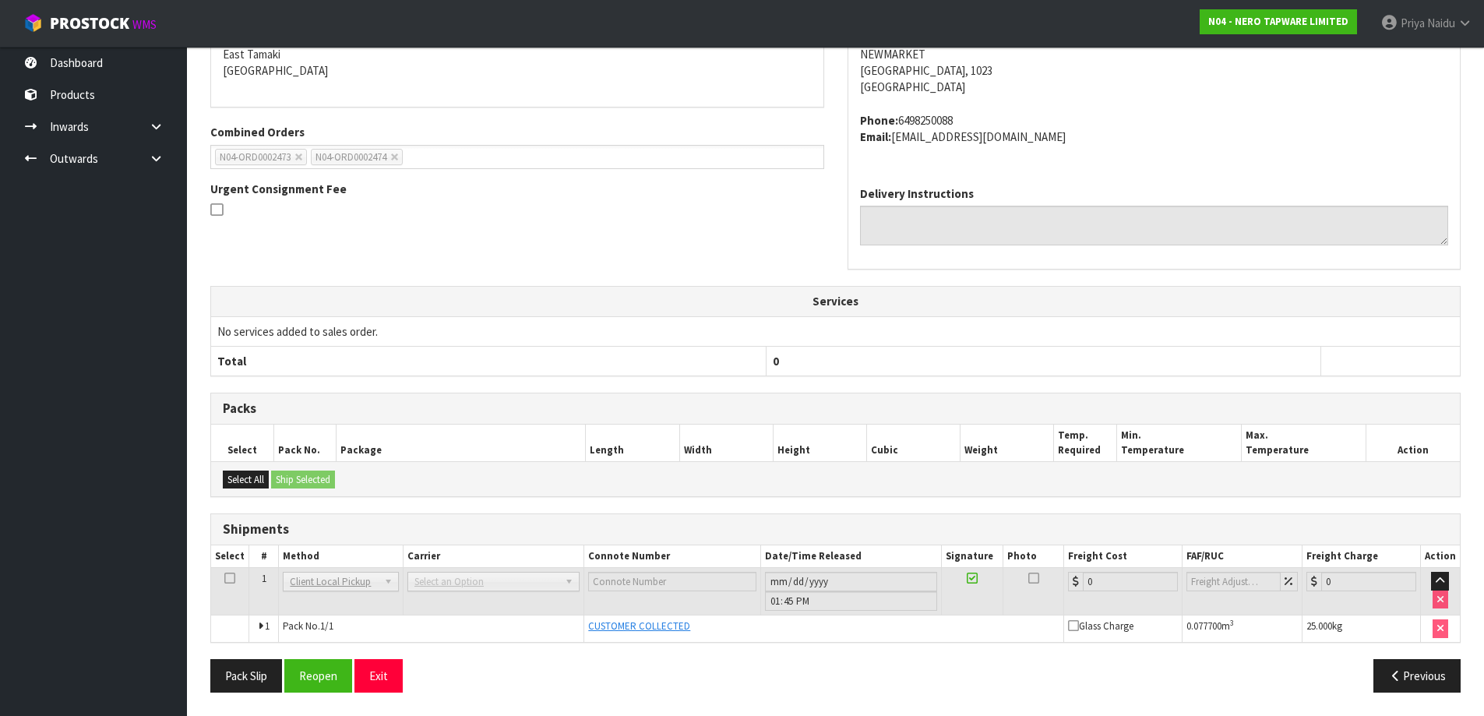
scroll to position [0, 0]
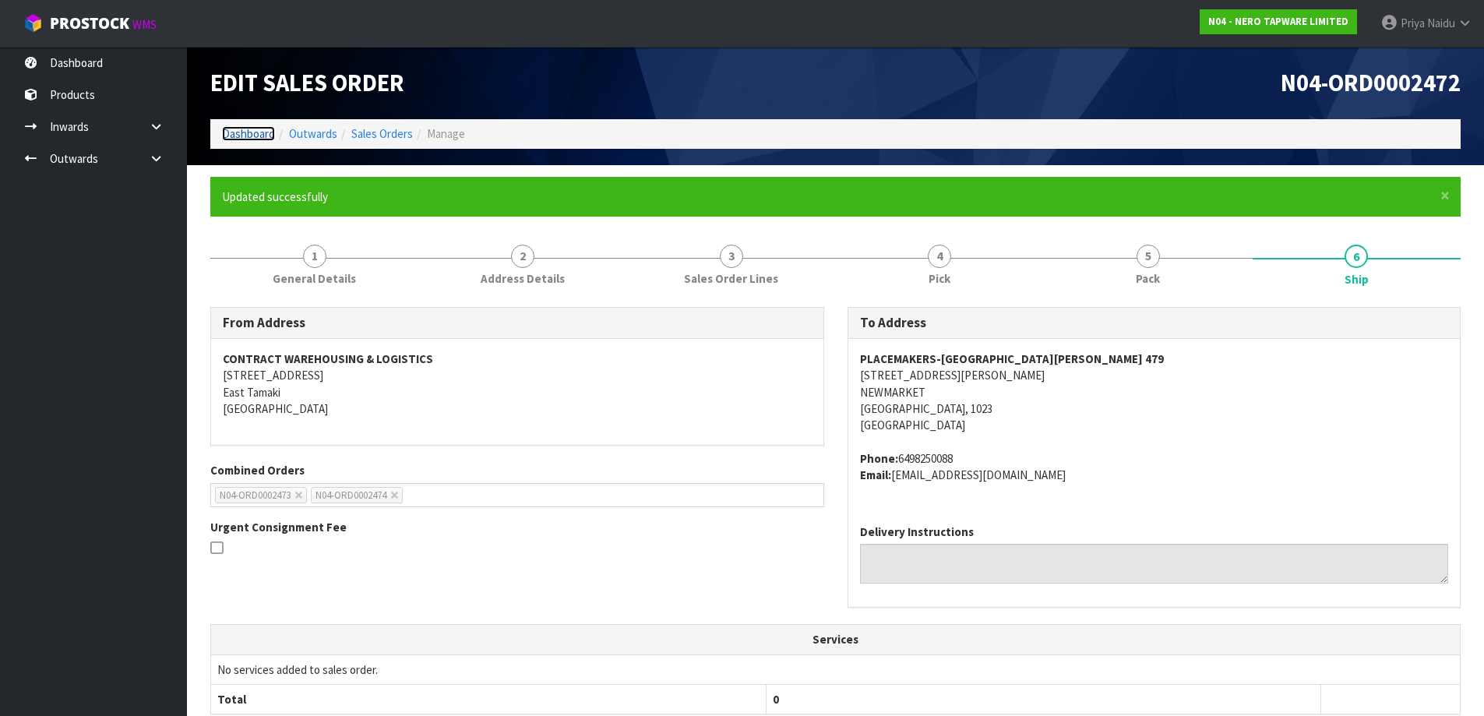
click at [249, 130] on link "Dashboard" at bounding box center [248, 133] width 53 height 15
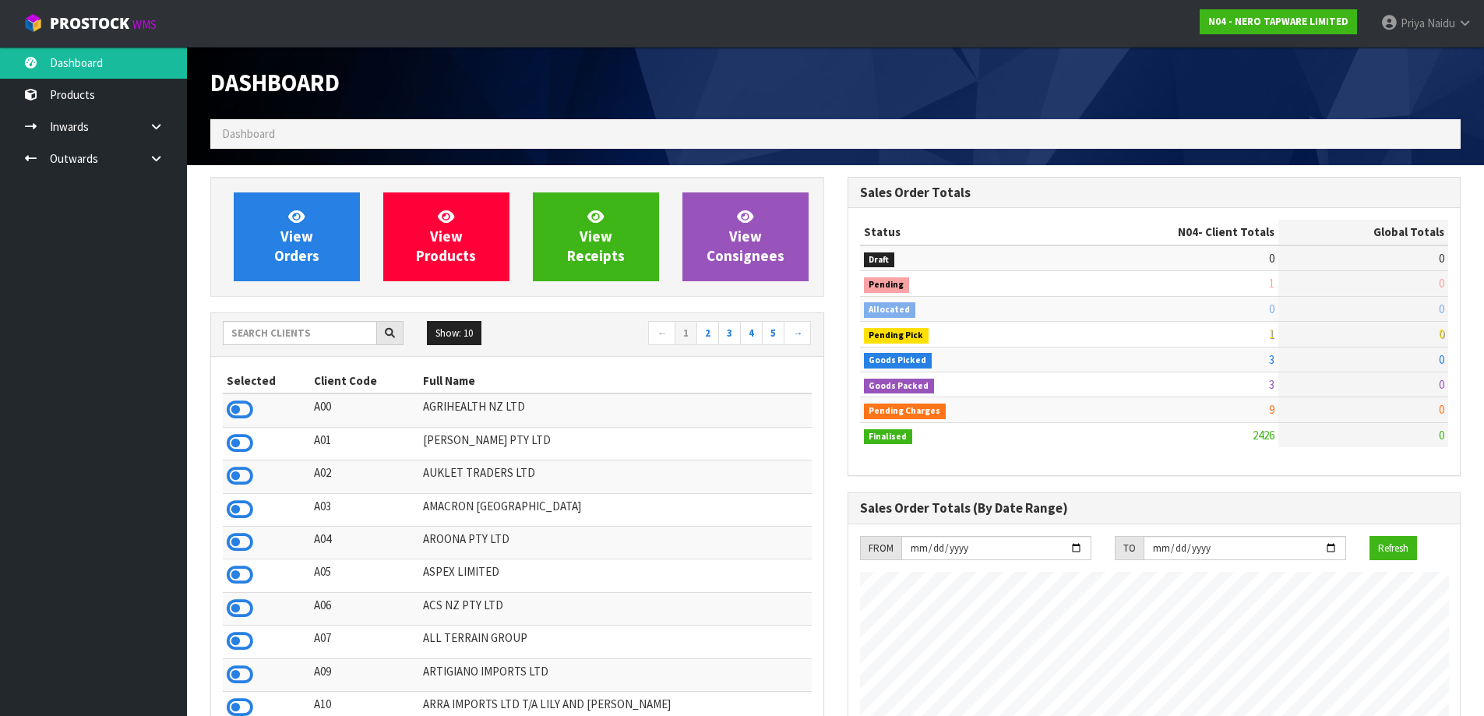
scroll to position [1180, 636]
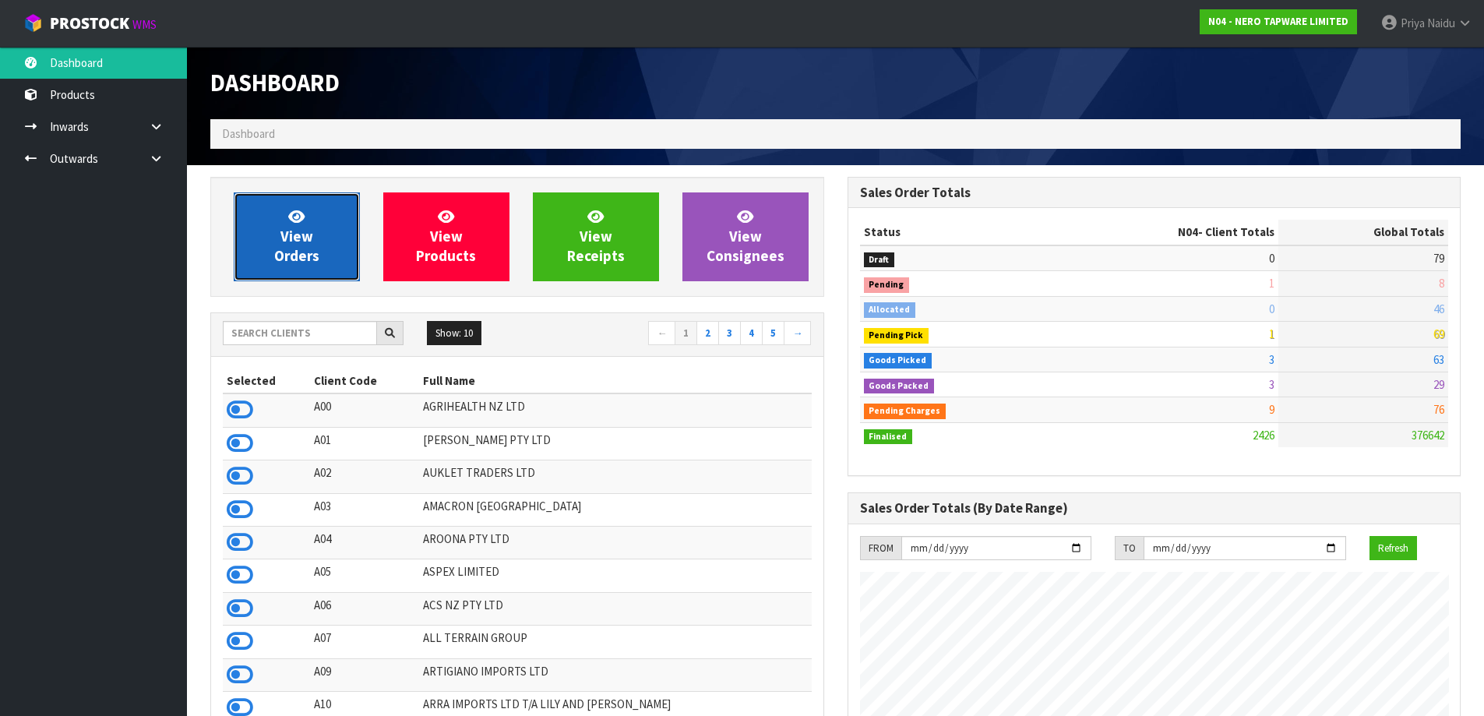
click at [320, 252] on link "View Orders" at bounding box center [297, 236] width 126 height 89
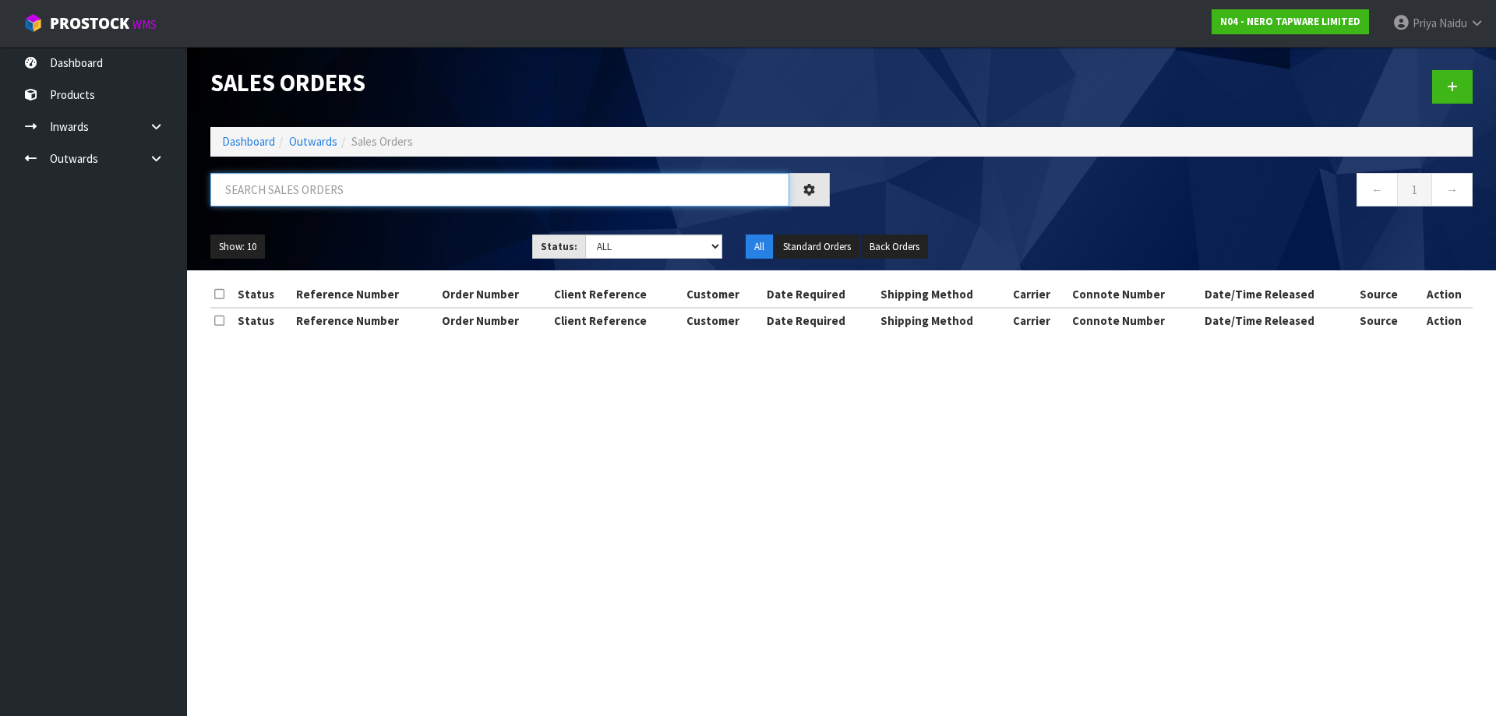
click at [333, 173] on input "text" at bounding box center [499, 189] width 579 height 33
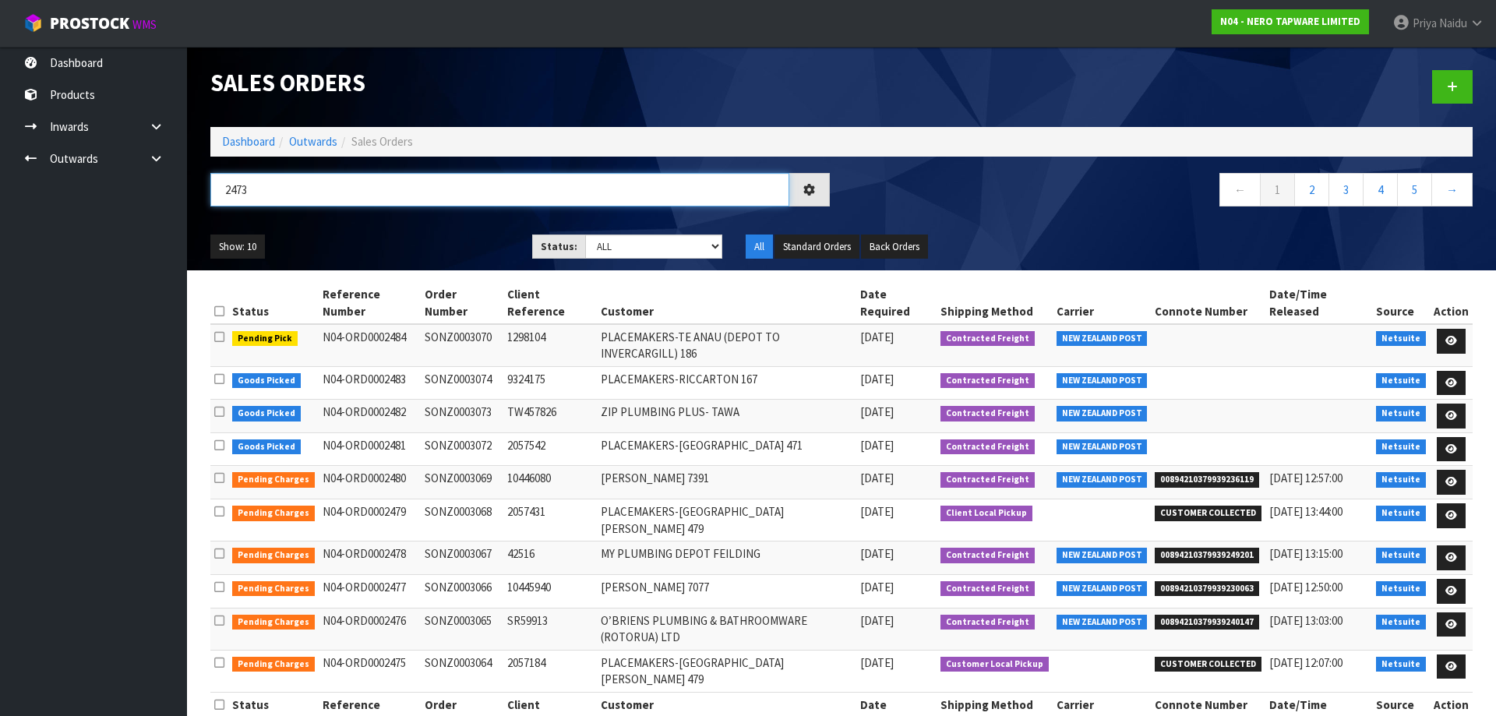
type input "2473"
click at [442, 216] on div "2473" at bounding box center [520, 195] width 643 height 45
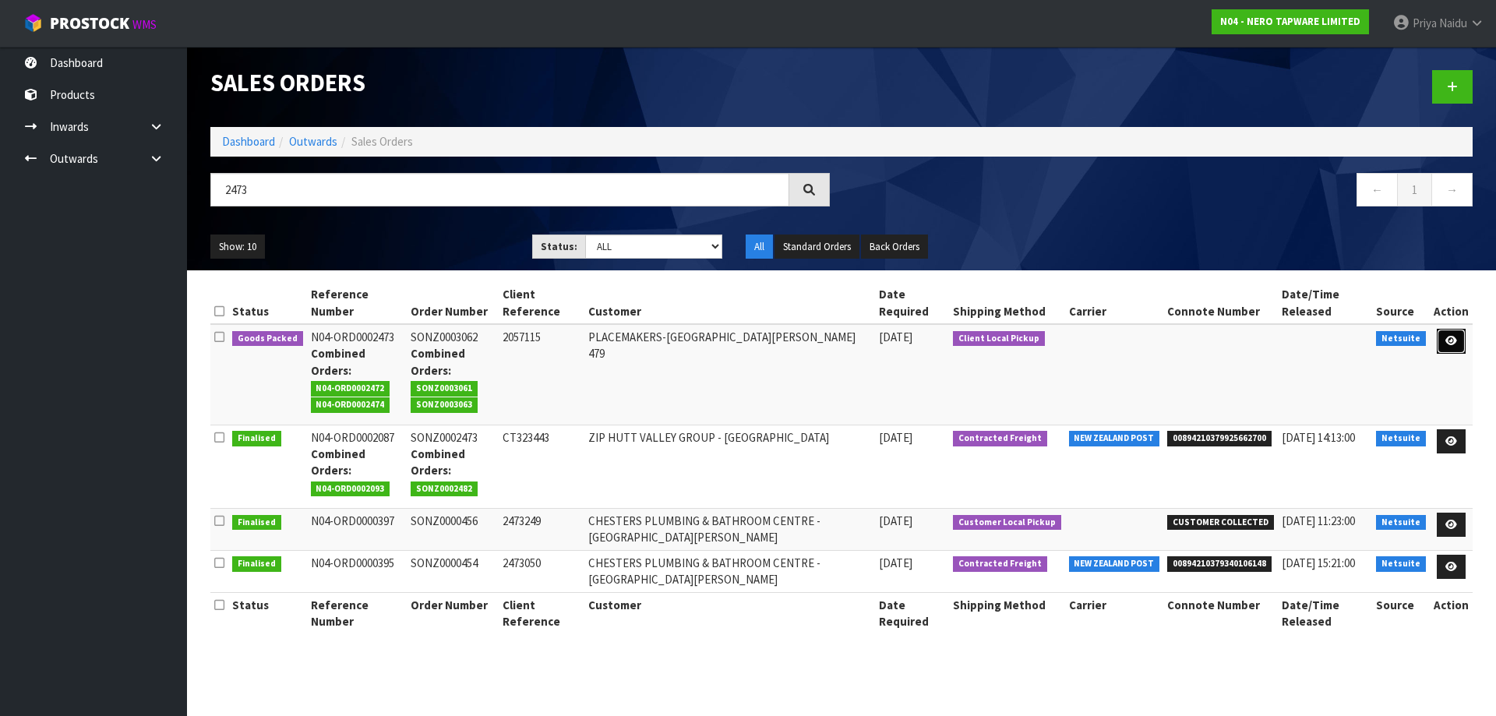
click at [1454, 342] on icon at bounding box center [1451, 341] width 12 height 10
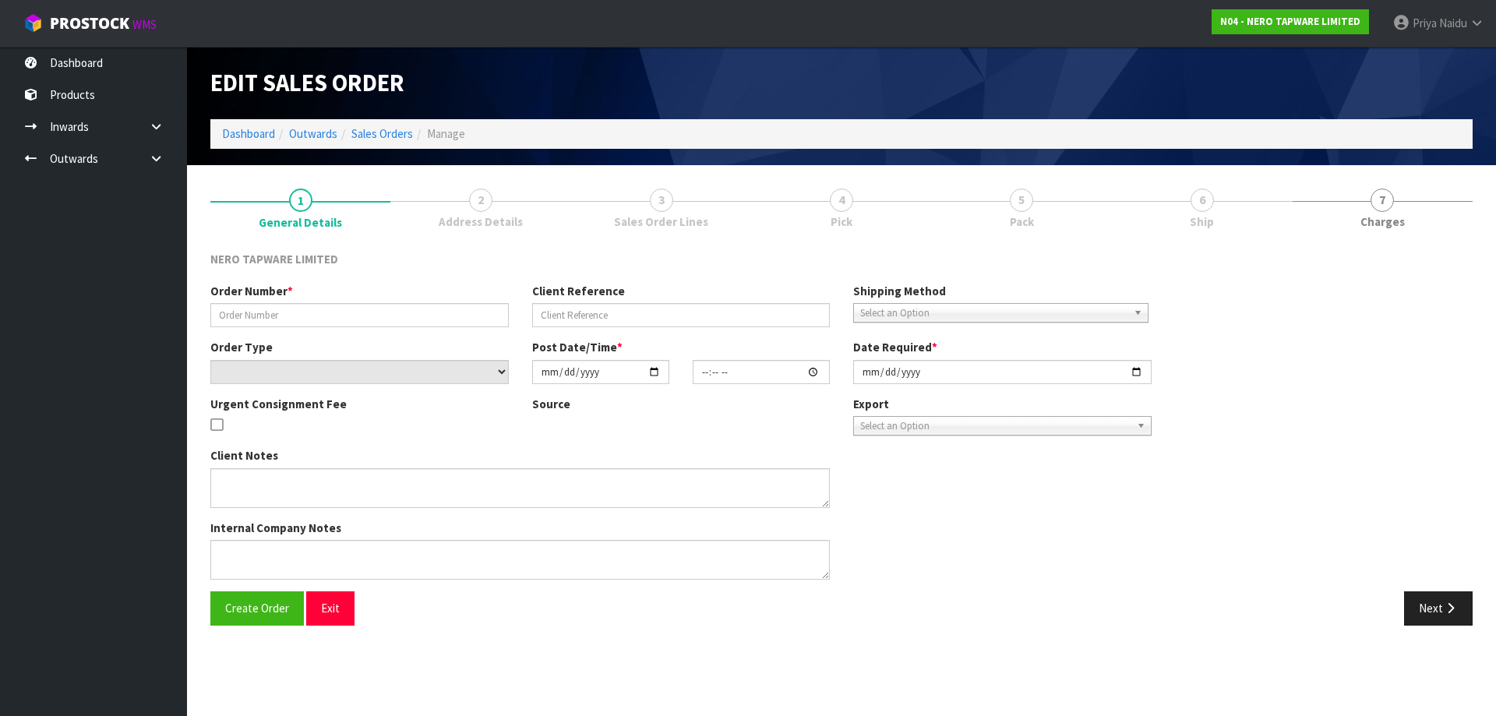
type input "SONZ0003062"
type input "2057115"
select select "number:0"
type input "2025-08-14"
type input "08:30:09.000"
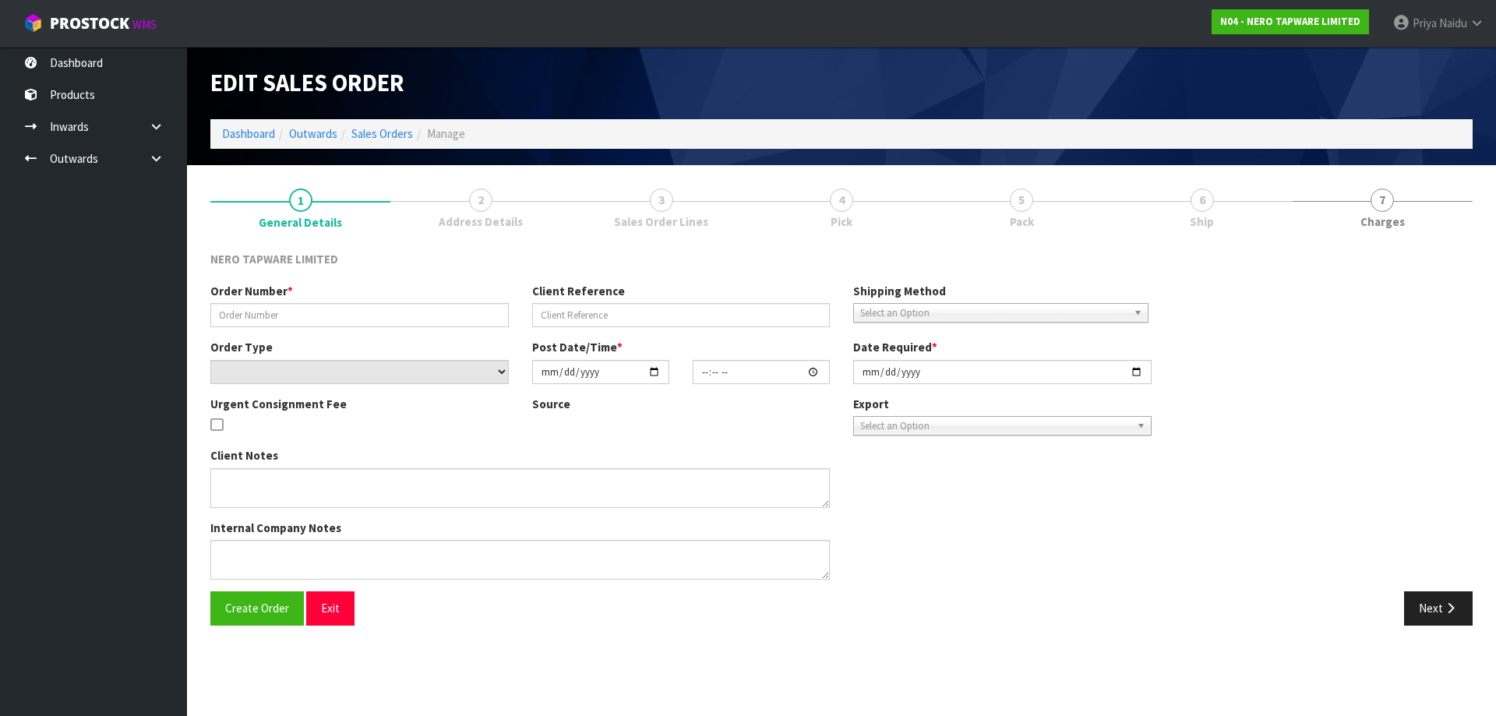
type input "2025-08-14"
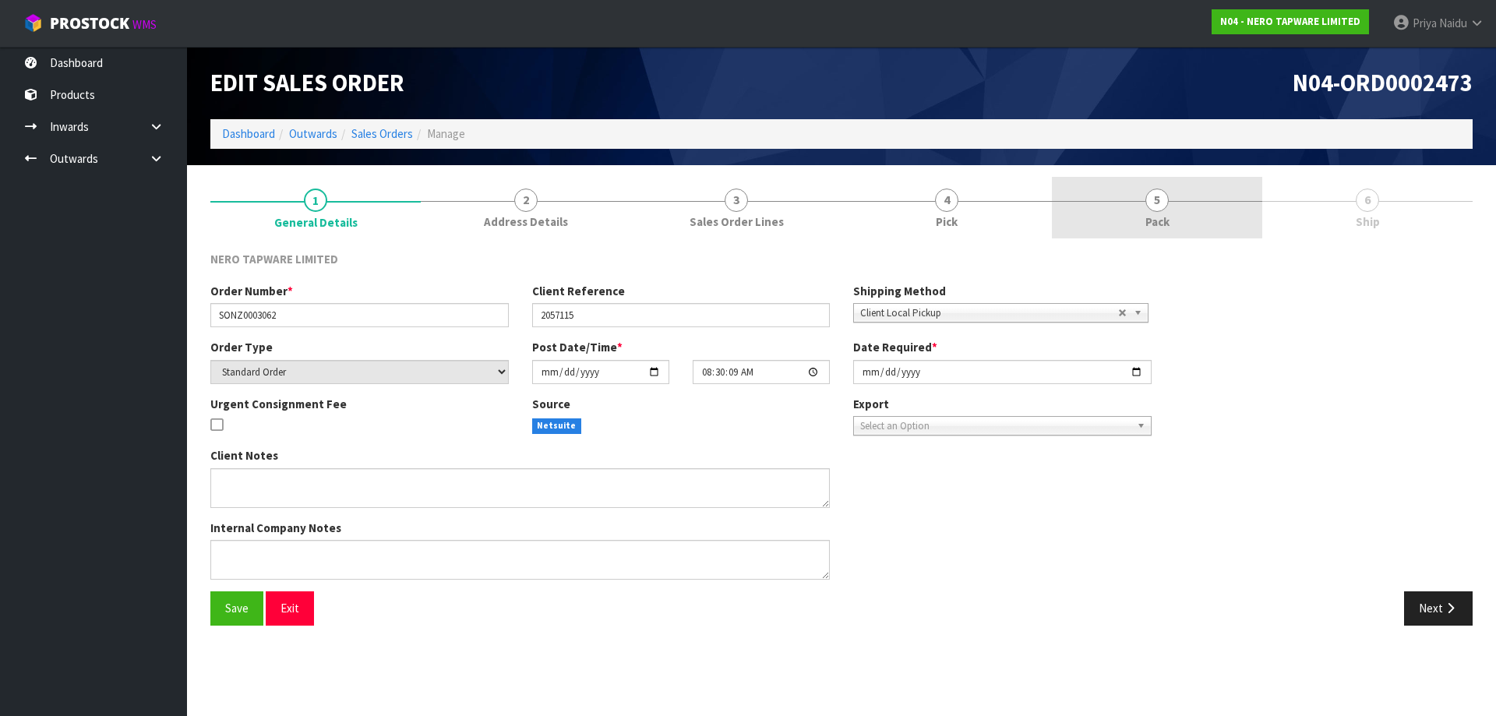
click at [1184, 214] on link "5 Pack" at bounding box center [1157, 208] width 210 height 62
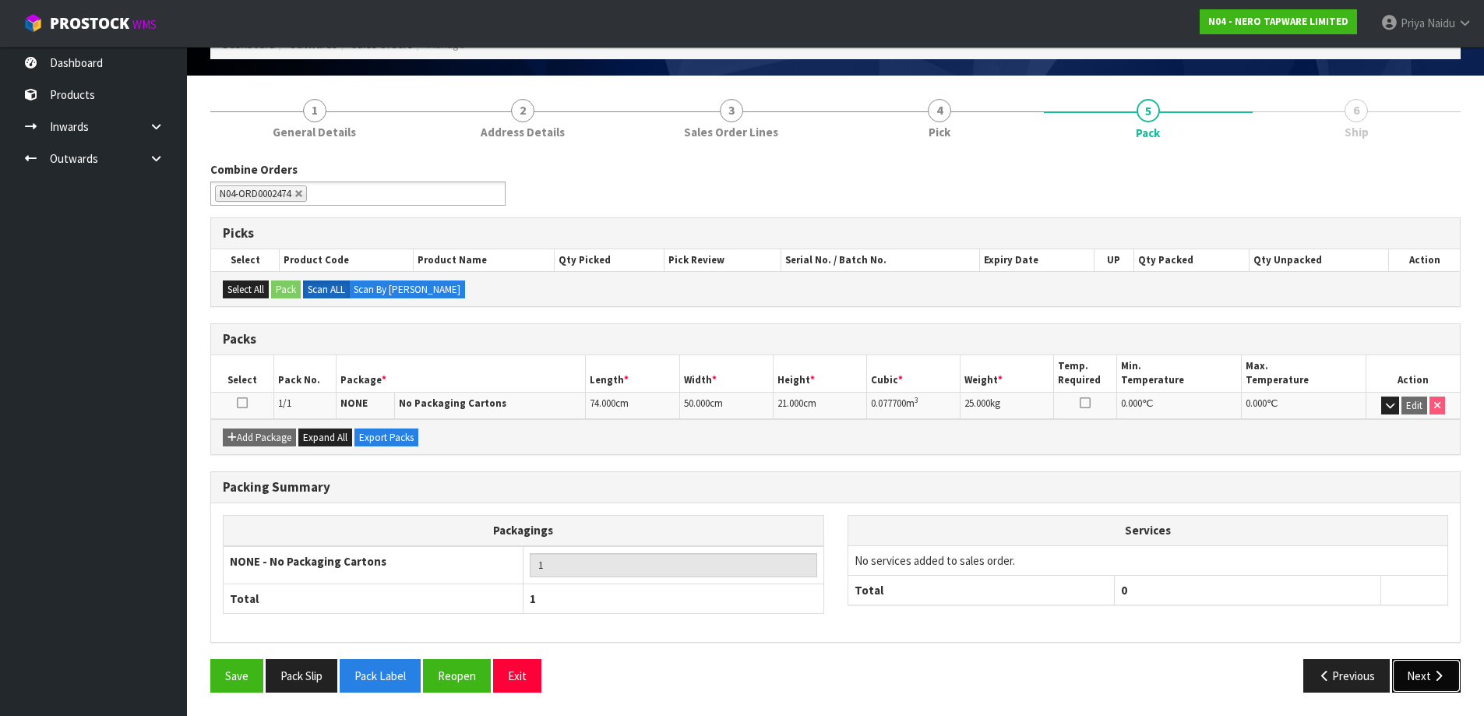
click at [1431, 677] on button "Next" at bounding box center [1426, 675] width 69 height 33
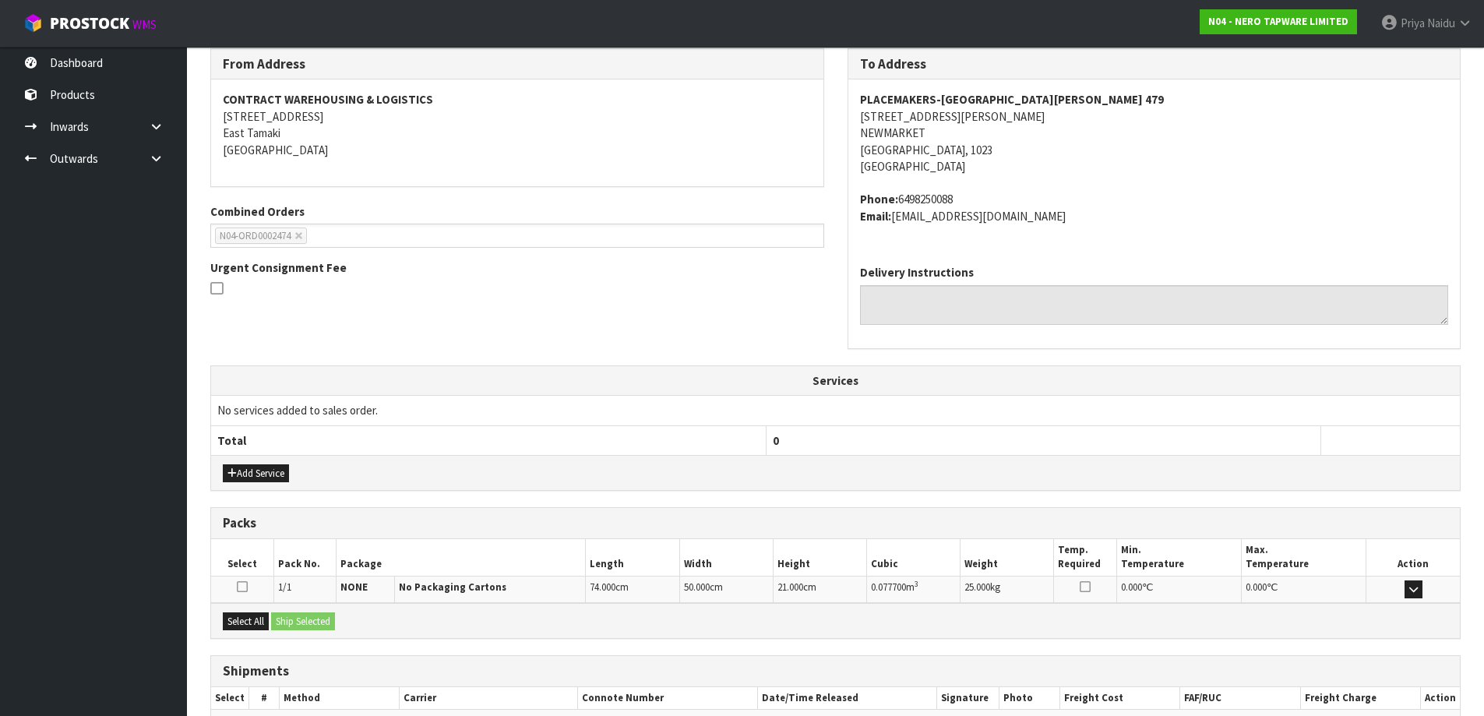
scroll to position [293, 0]
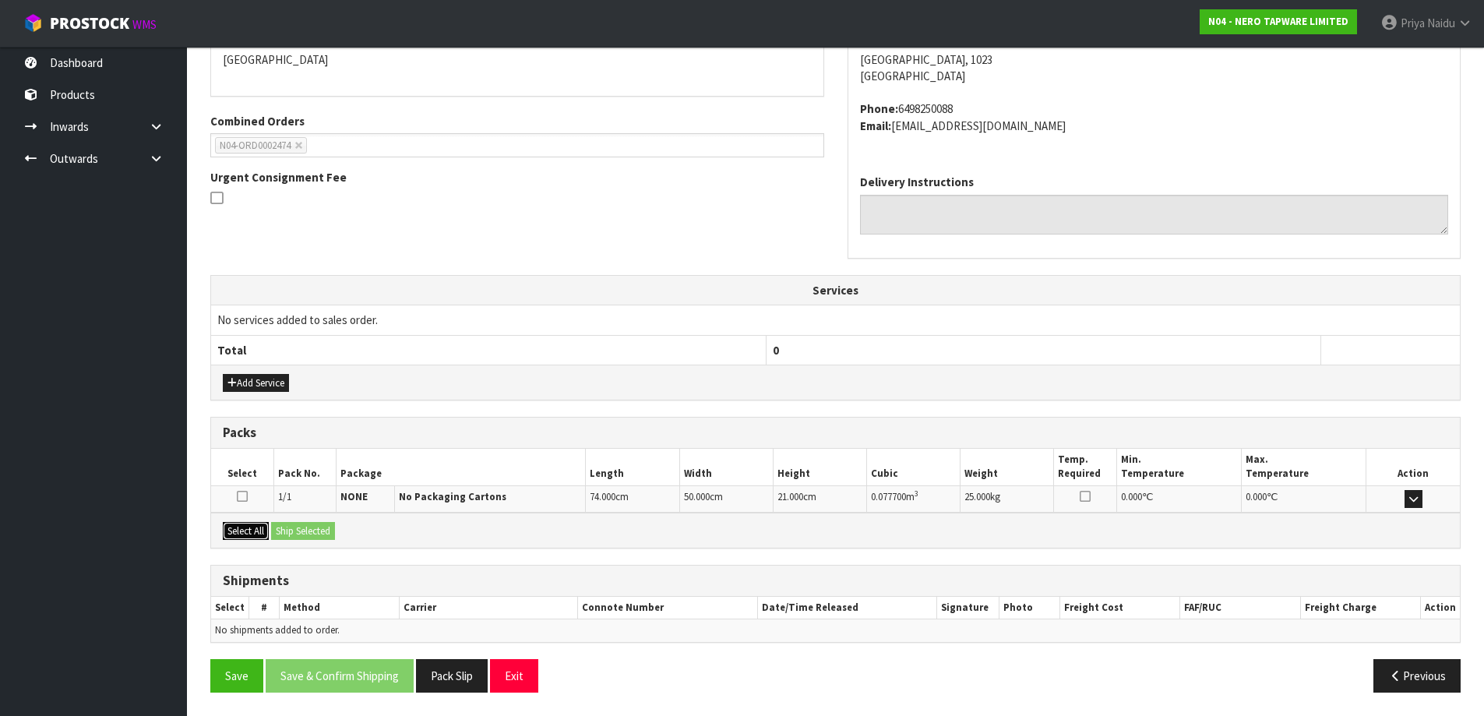
click at [251, 532] on button "Select All" at bounding box center [246, 531] width 46 height 19
click at [323, 531] on button "Ship Selected" at bounding box center [303, 531] width 64 height 19
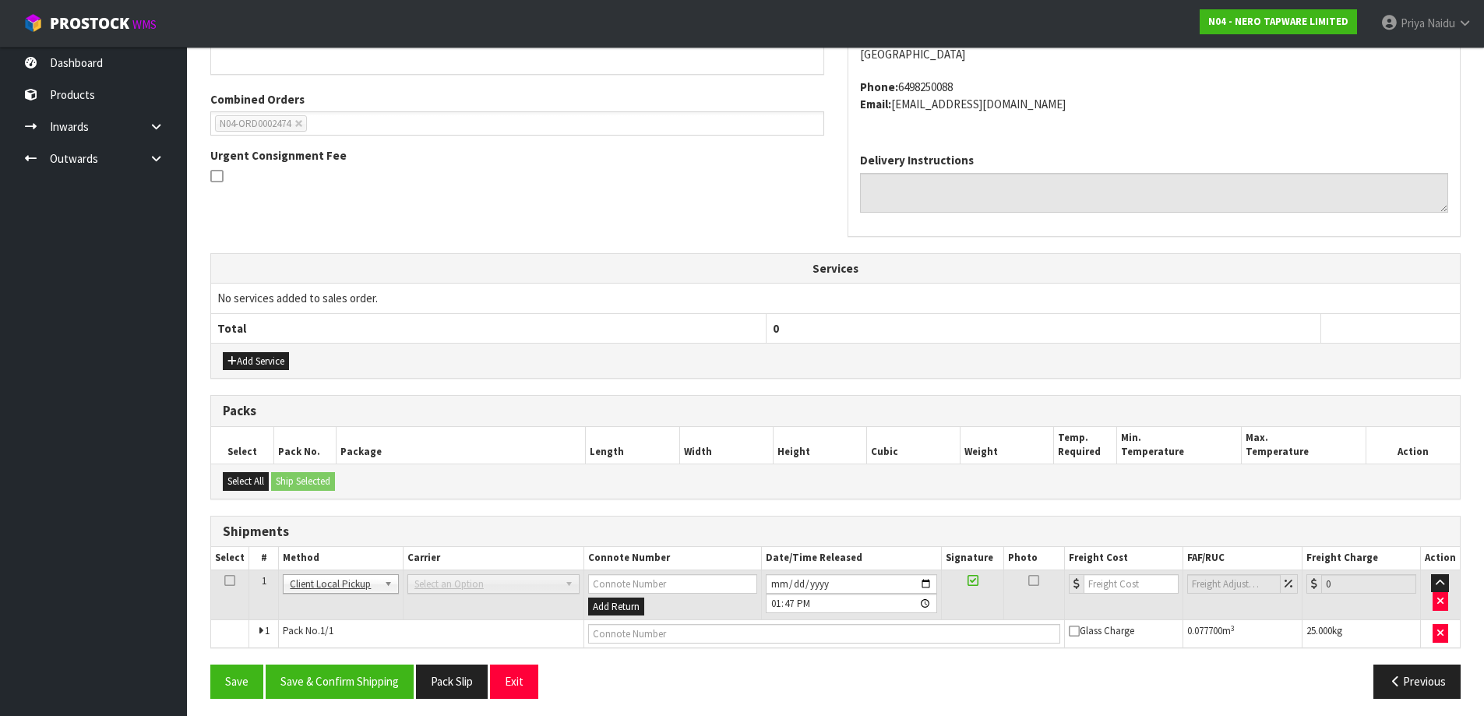
scroll to position [321, 0]
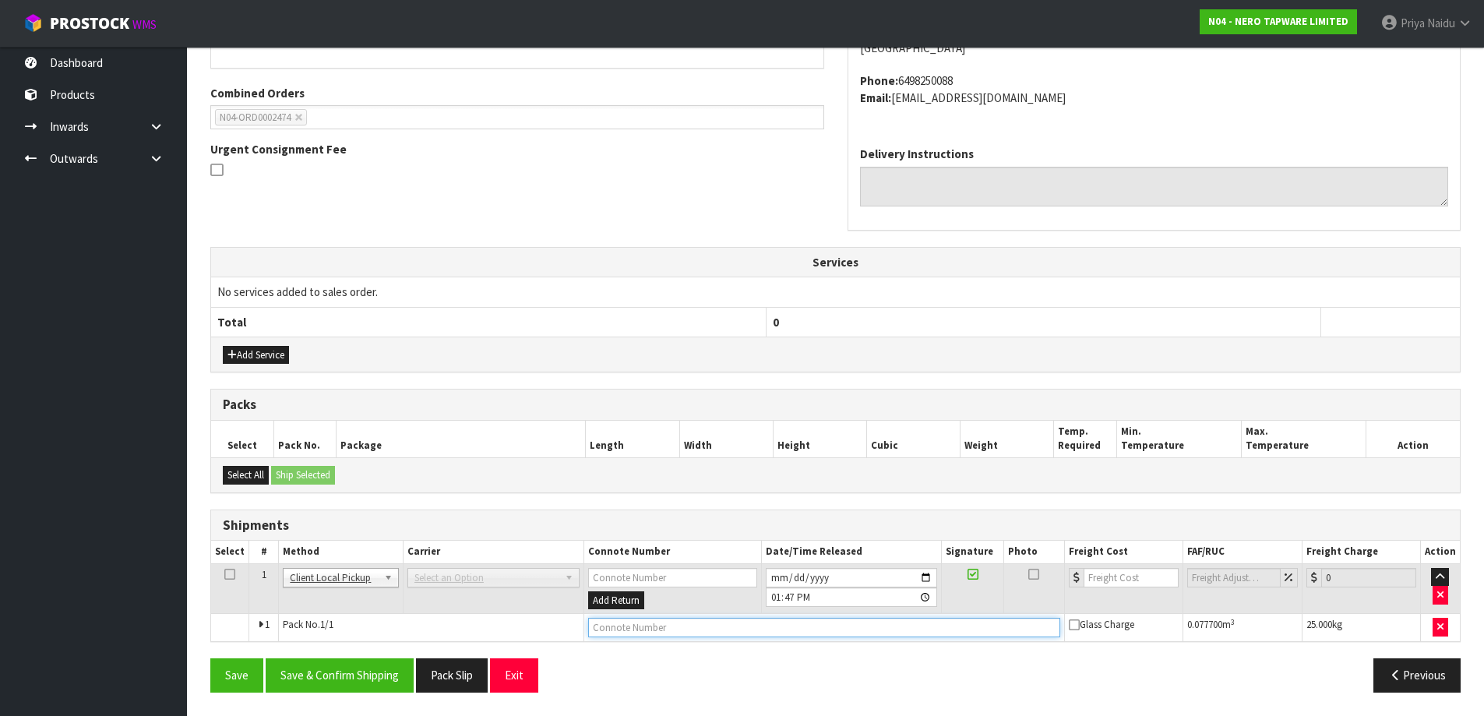
drag, startPoint x: 647, startPoint y: 636, endPoint x: 643, endPoint y: 627, distance: 9.4
click at [646, 629] on input "text" at bounding box center [824, 627] width 472 height 19
type input "CUSTOMER COLLECTED"
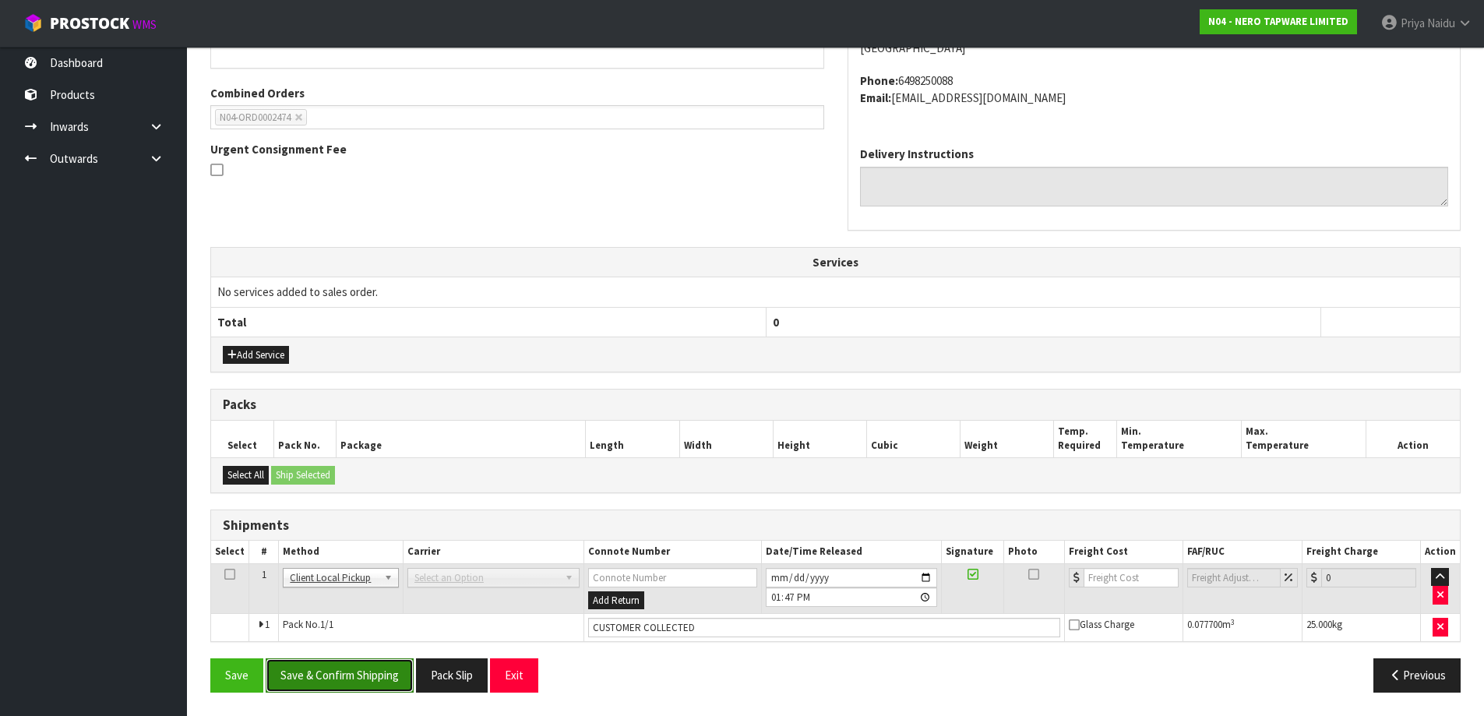
click at [369, 679] on button "Save & Confirm Shipping" at bounding box center [340, 674] width 148 height 33
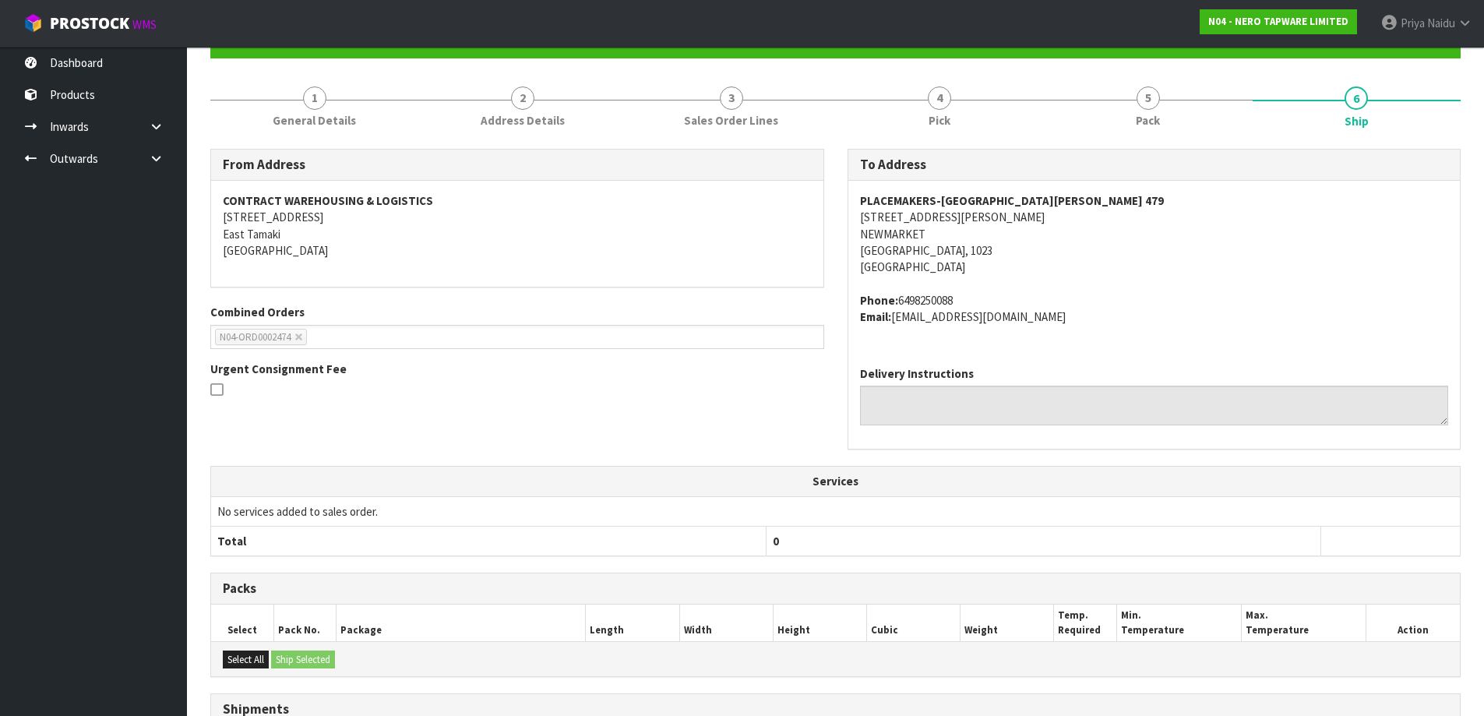
scroll to position [0, 0]
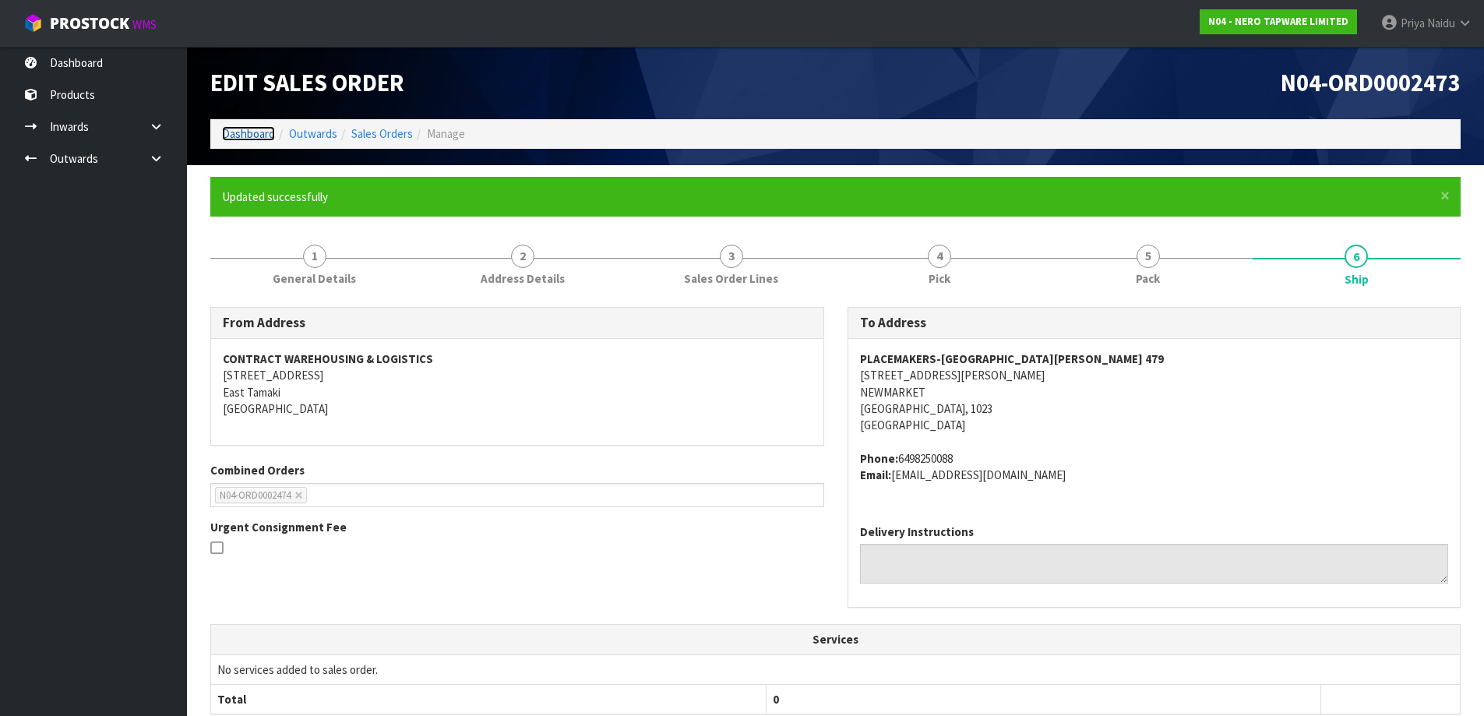
click at [235, 129] on link "Dashboard" at bounding box center [248, 133] width 53 height 15
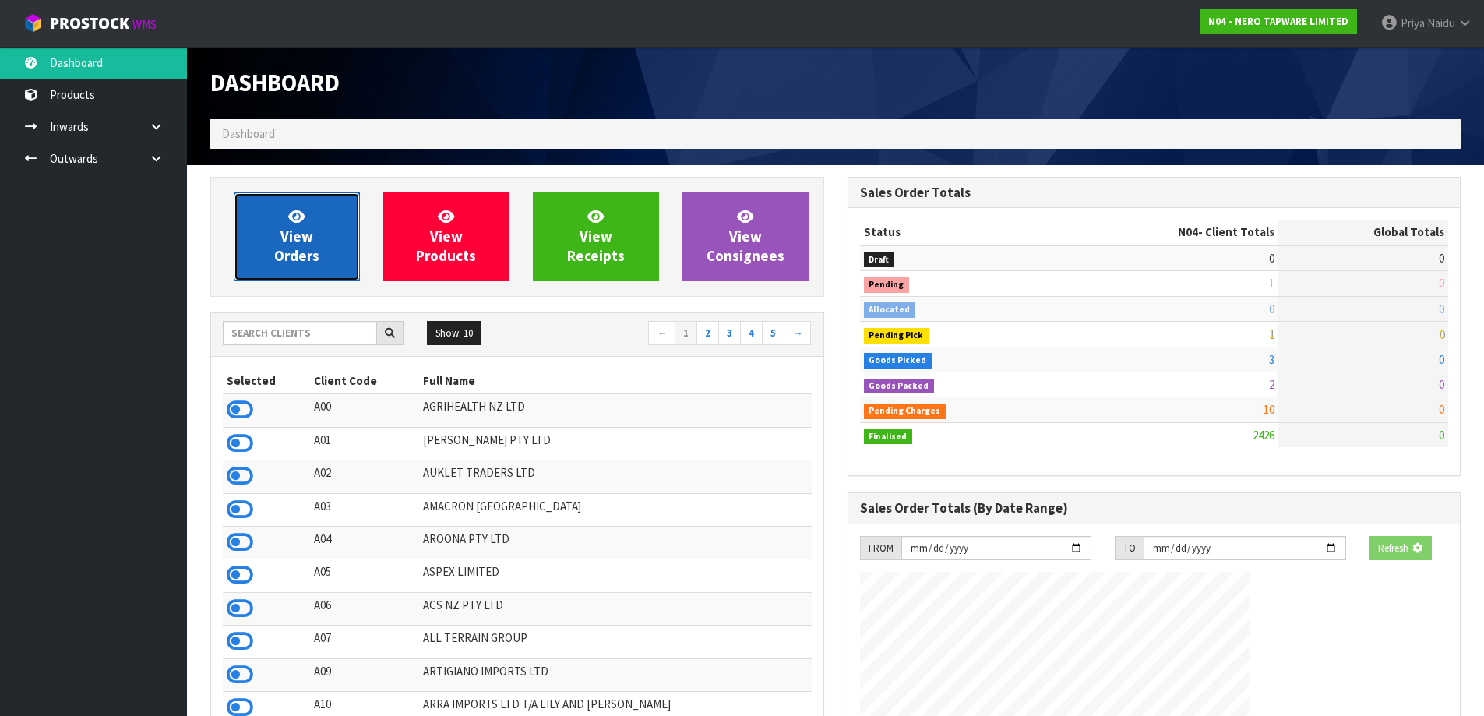
click at [319, 253] on link "View Orders" at bounding box center [297, 236] width 126 height 89
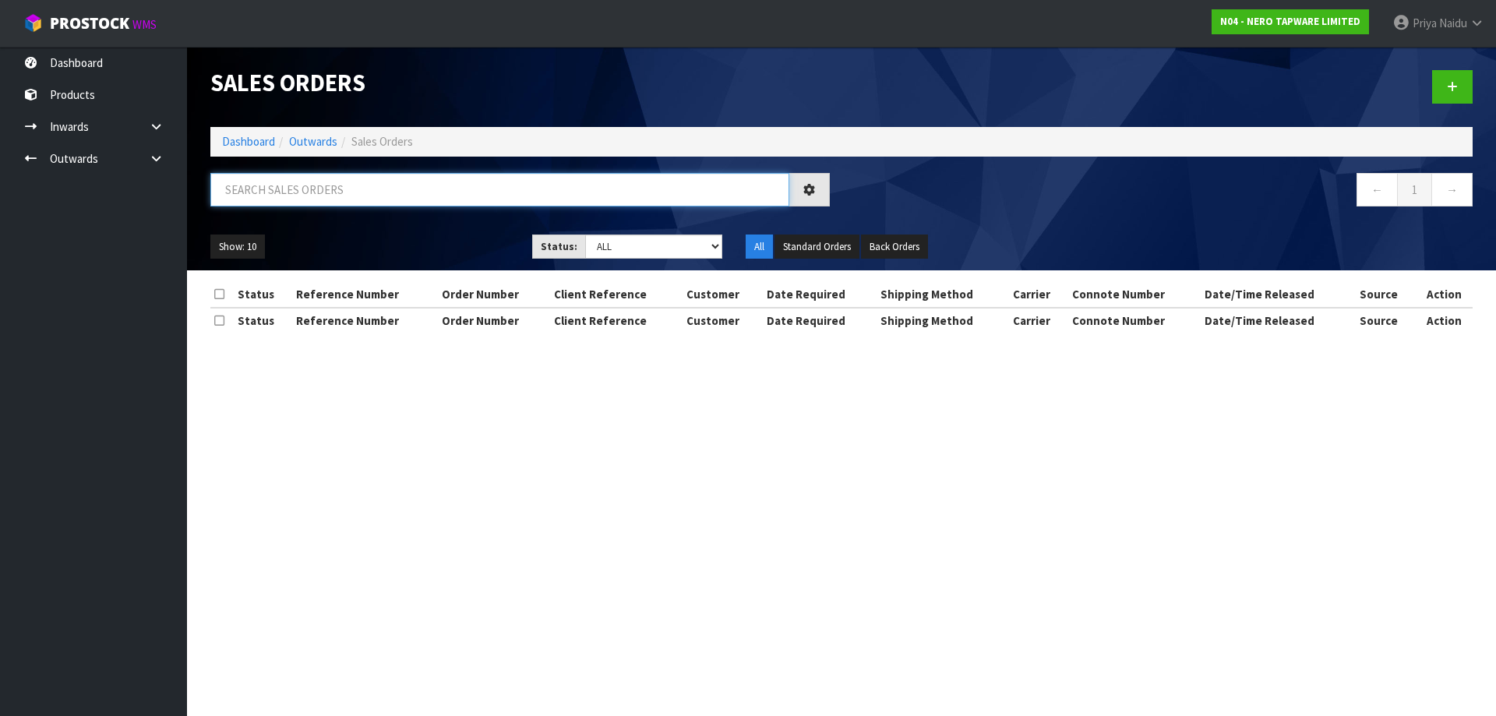
click at [334, 201] on input "text" at bounding box center [499, 189] width 579 height 33
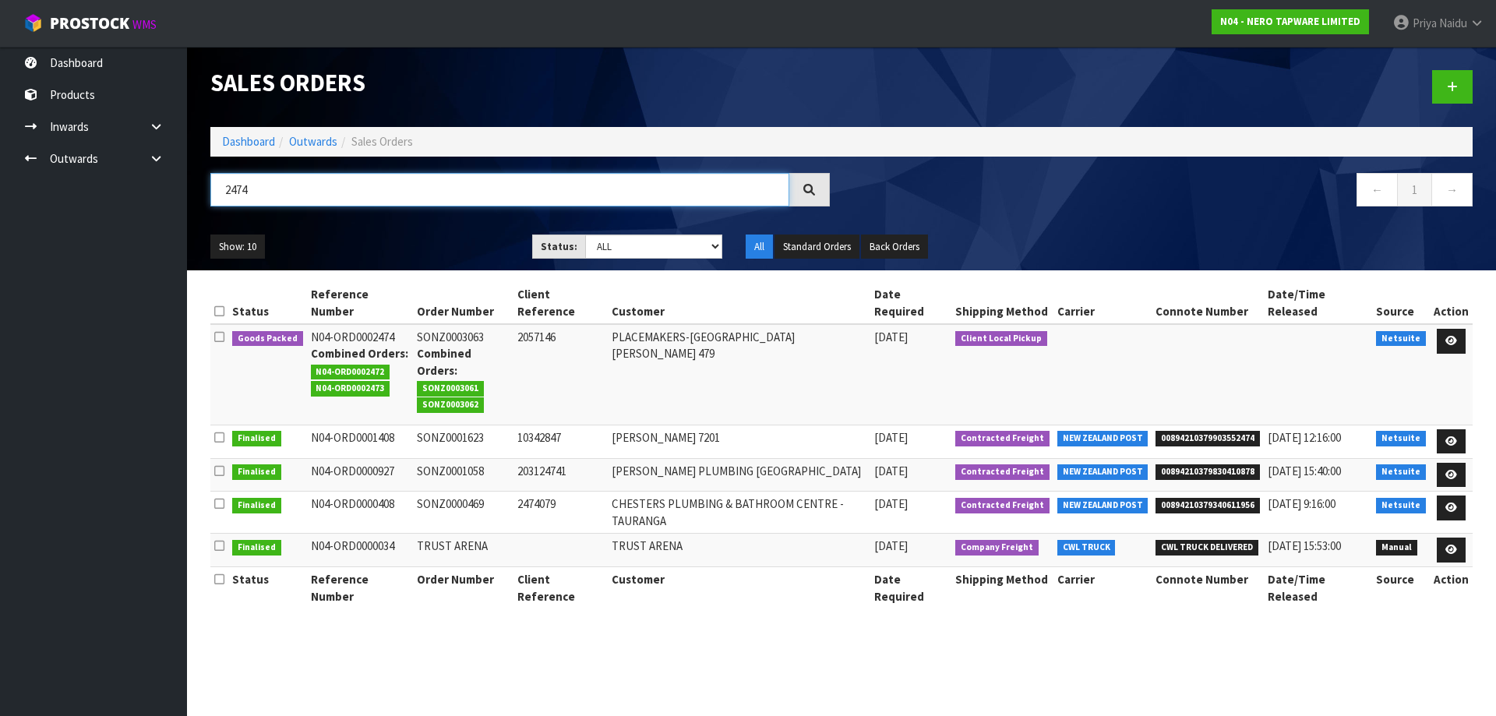
type input "2474"
click at [454, 229] on div "Show: 10 5 10 25 50 Status: Draft Pending Allocated Pending Pick Goods Picked G…" at bounding box center [841, 247] width 1285 height 48
click at [1446, 336] on icon at bounding box center [1451, 341] width 12 height 10
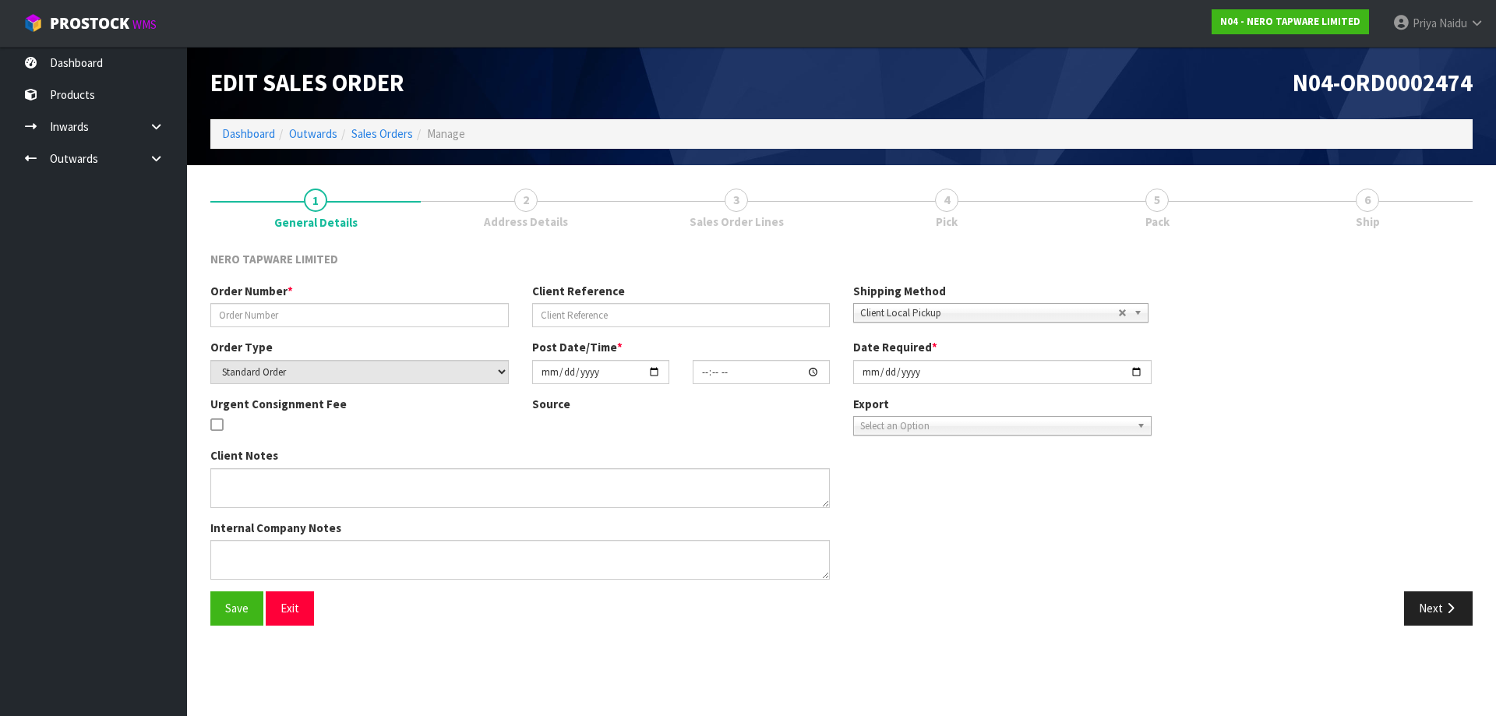
click at [1186, 192] on ul "1 General Details 2 Address Details 3 Sales Order Lines 4 Pick 5 Pack 6 Ship" at bounding box center [841, 208] width 1262 height 62
type input "SONZ0003063"
type input "2057146"
select select "number:0"
type input "2025-08-14"
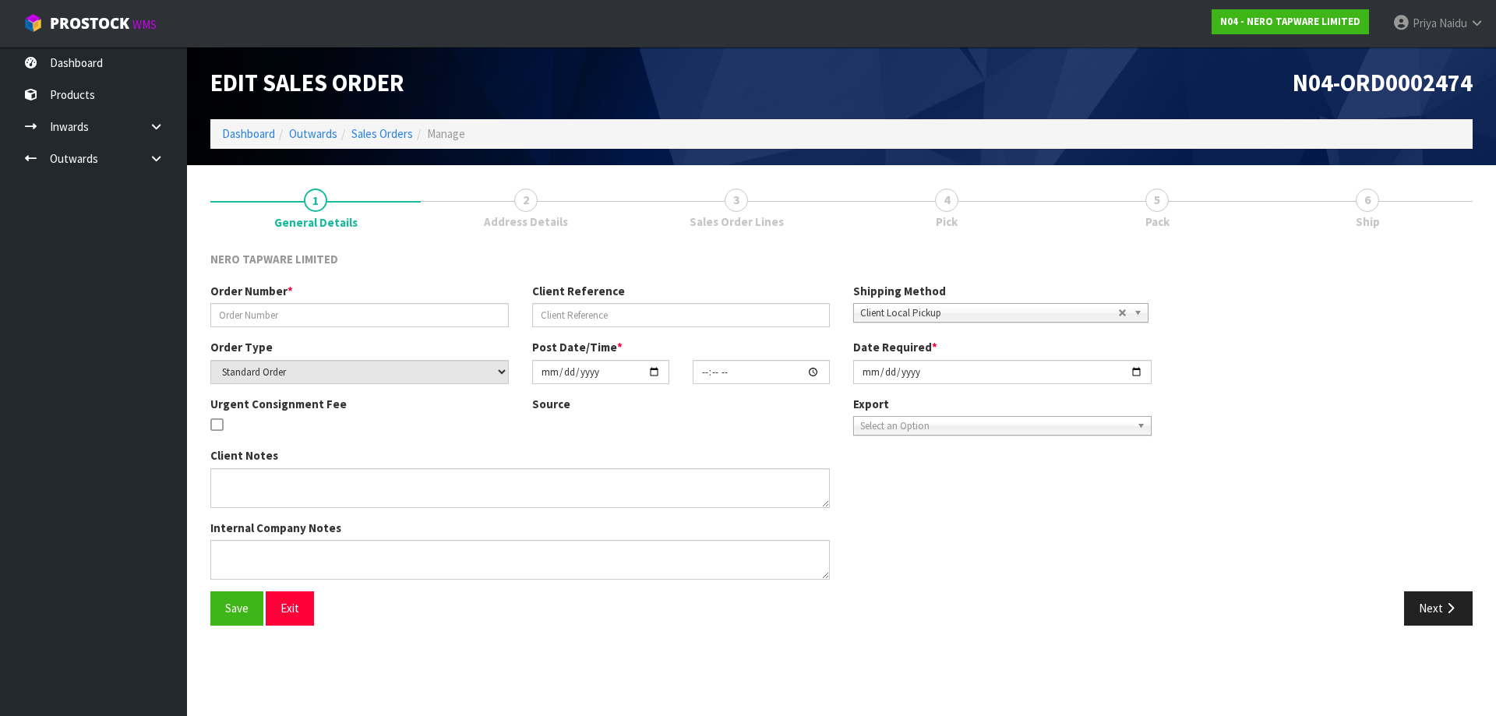
type input "08:30:11.000"
type input "2025-08-14"
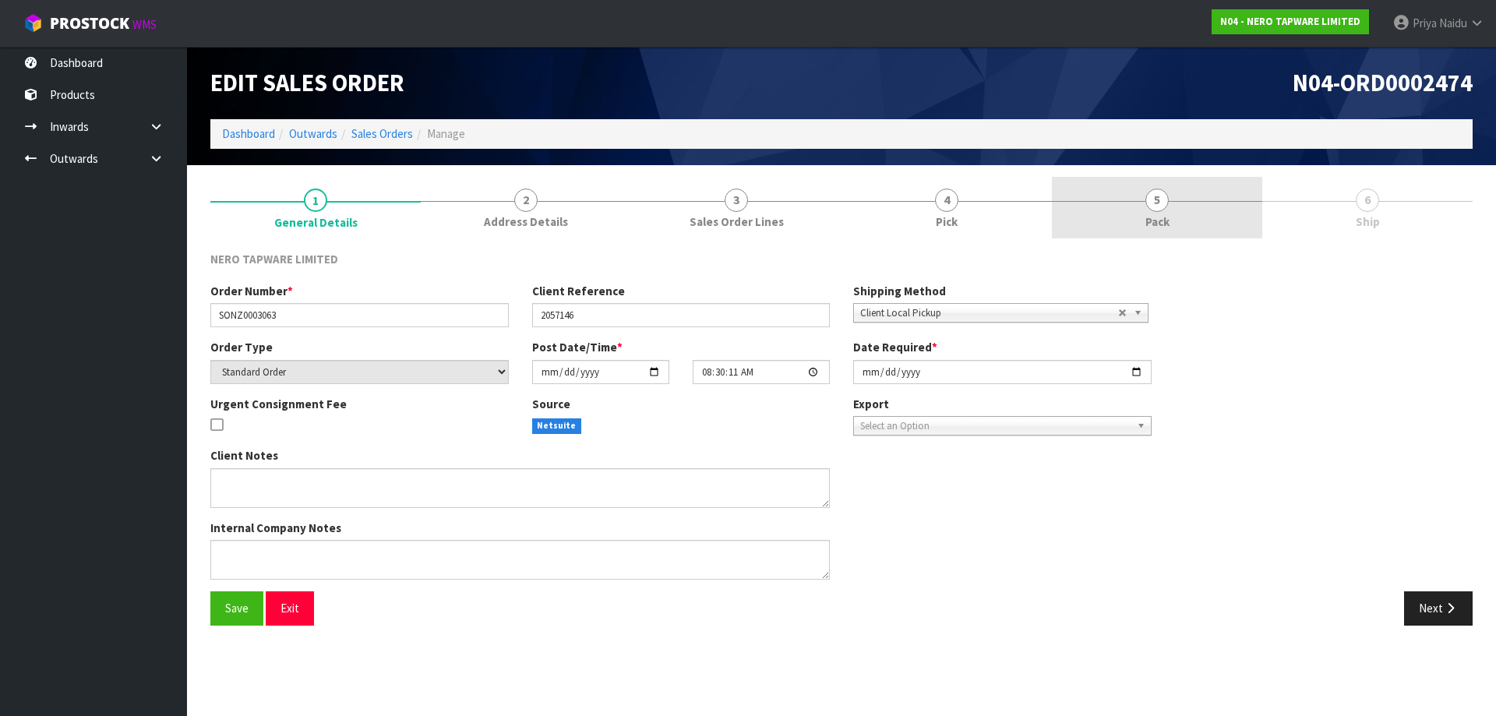
click at [1173, 221] on link "5 Pack" at bounding box center [1157, 208] width 210 height 62
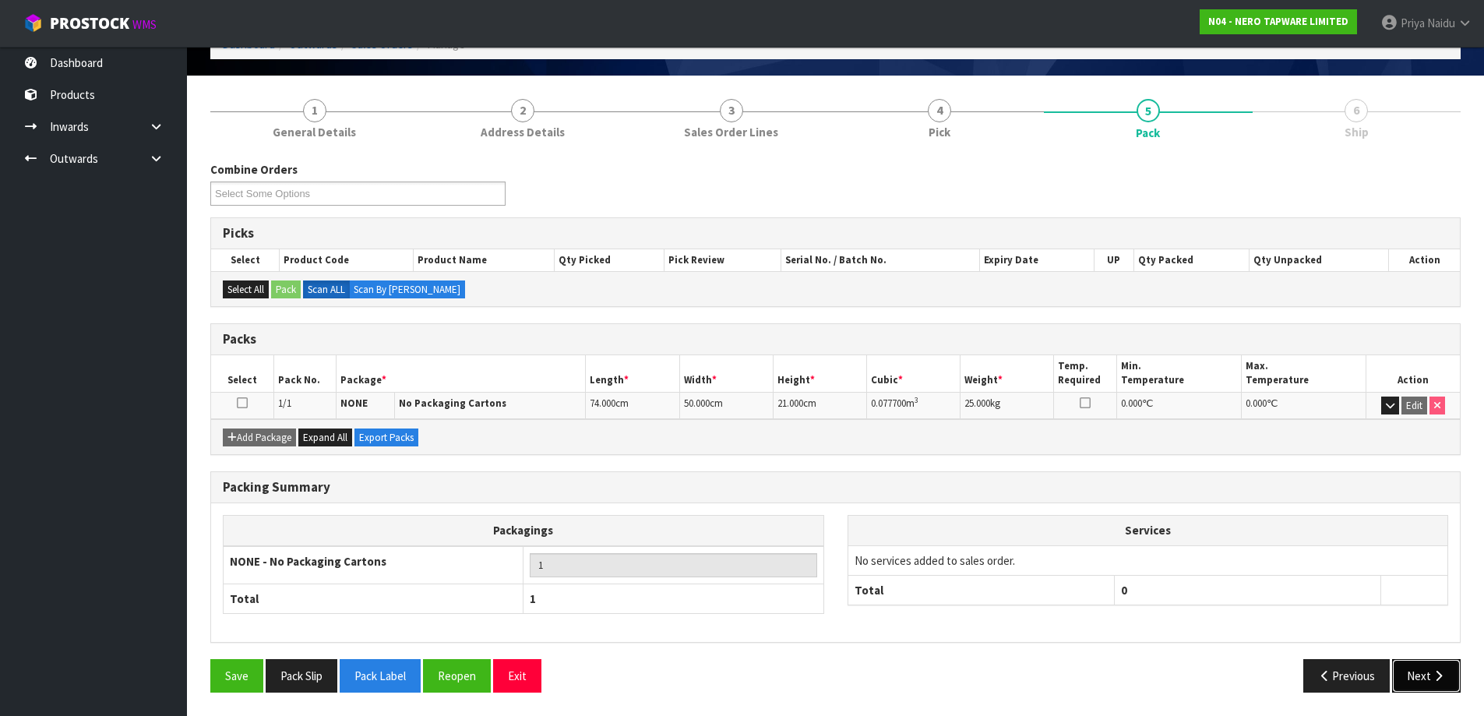
click at [1416, 666] on button "Next" at bounding box center [1426, 675] width 69 height 33
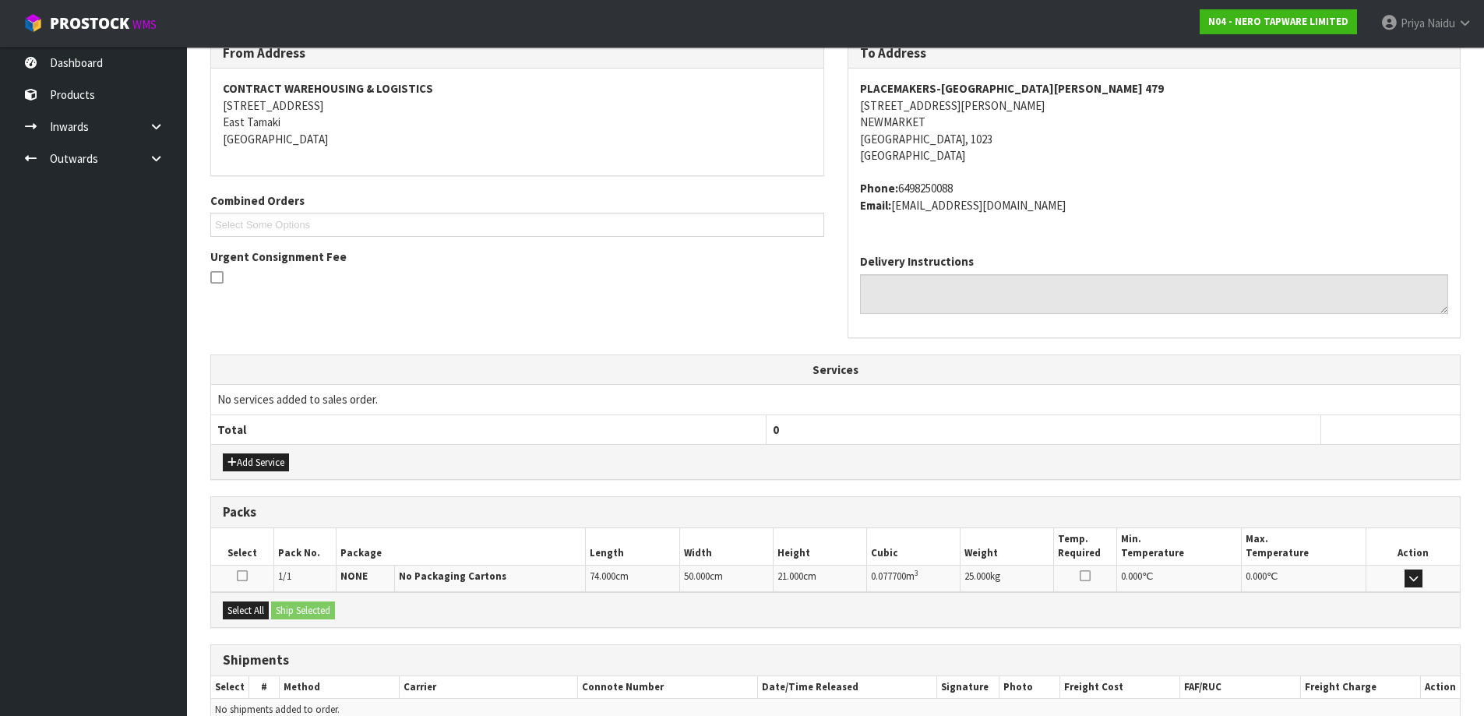
scroll to position [293, 0]
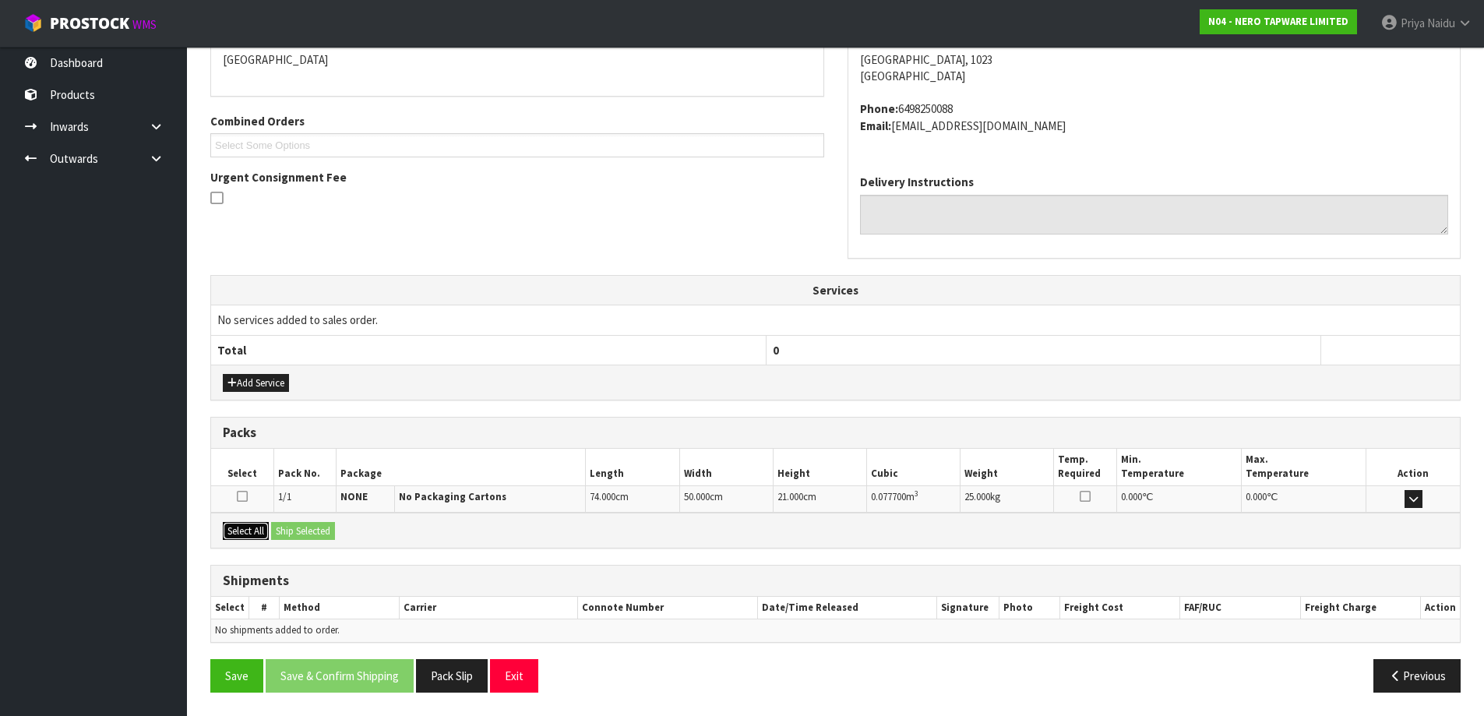
click at [259, 531] on button "Select All" at bounding box center [246, 531] width 46 height 19
click at [283, 530] on button "Ship Selected" at bounding box center [303, 531] width 64 height 19
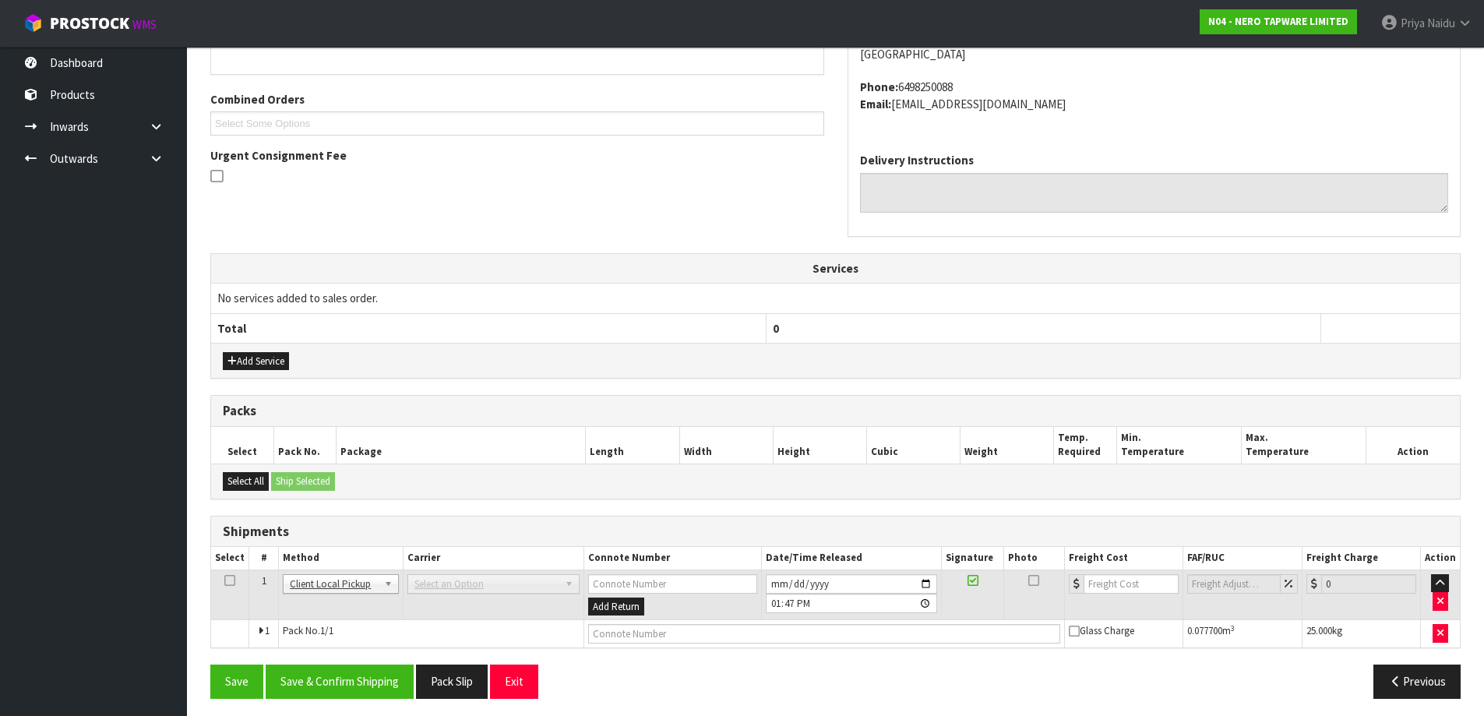
scroll to position [321, 0]
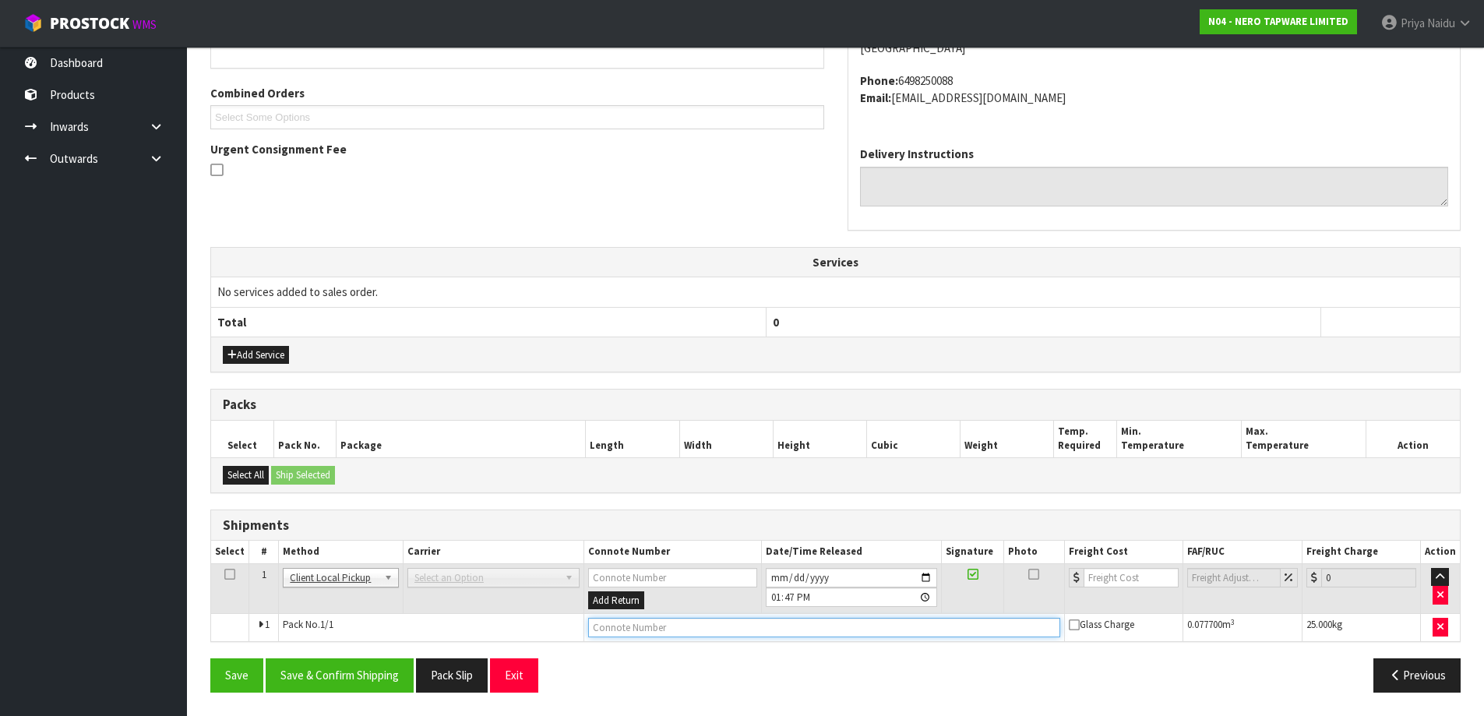
click at [662, 627] on input "text" at bounding box center [824, 627] width 472 height 19
type input "CUSTOMER COLLECTED"
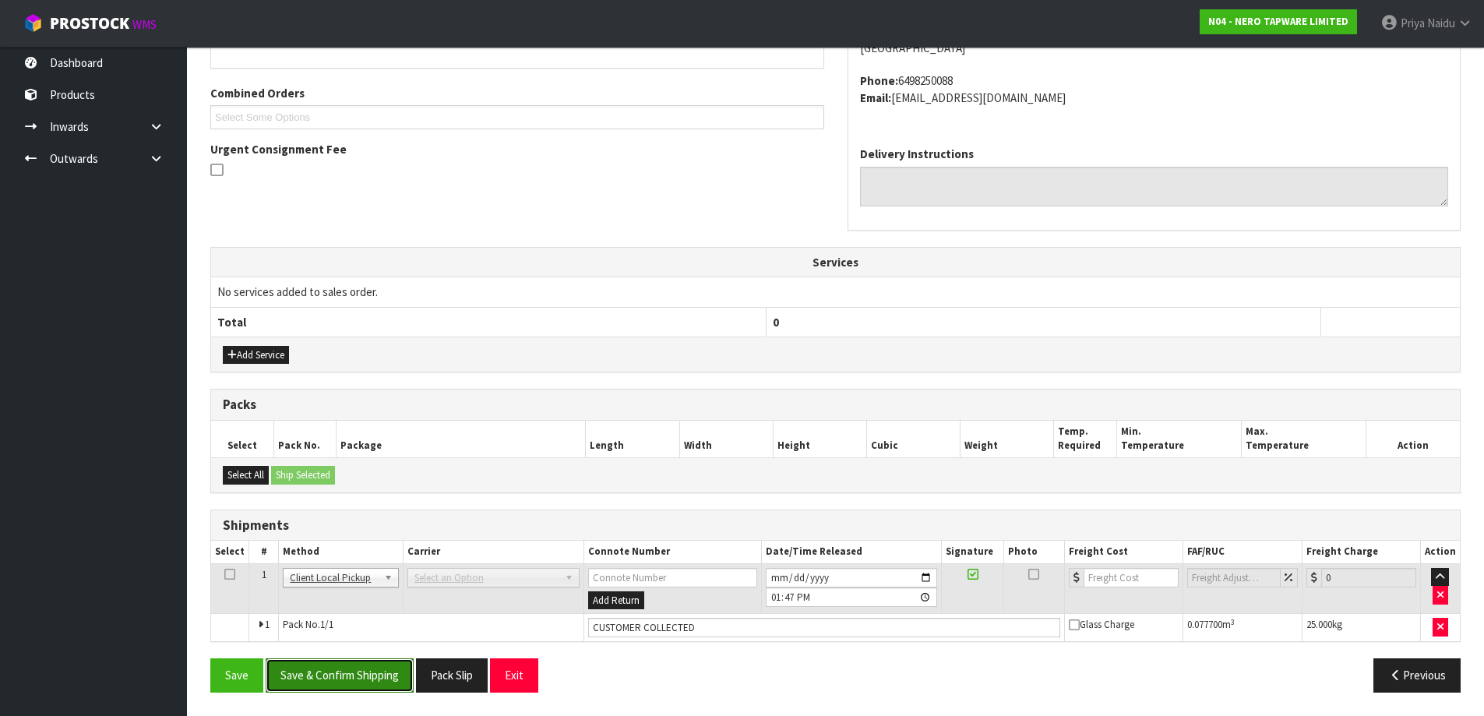
click at [379, 672] on button "Save & Confirm Shipping" at bounding box center [340, 674] width 148 height 33
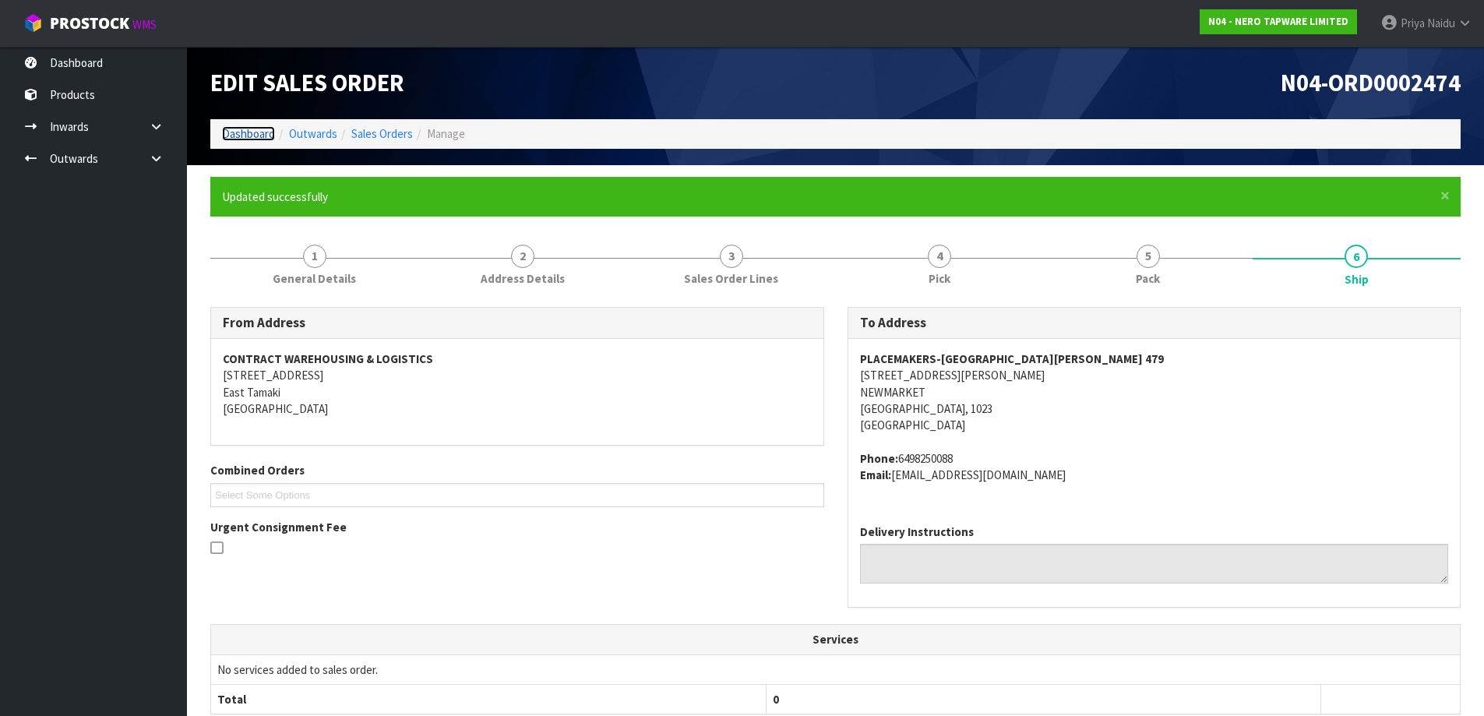
click at [232, 139] on link "Dashboard" at bounding box center [248, 133] width 53 height 15
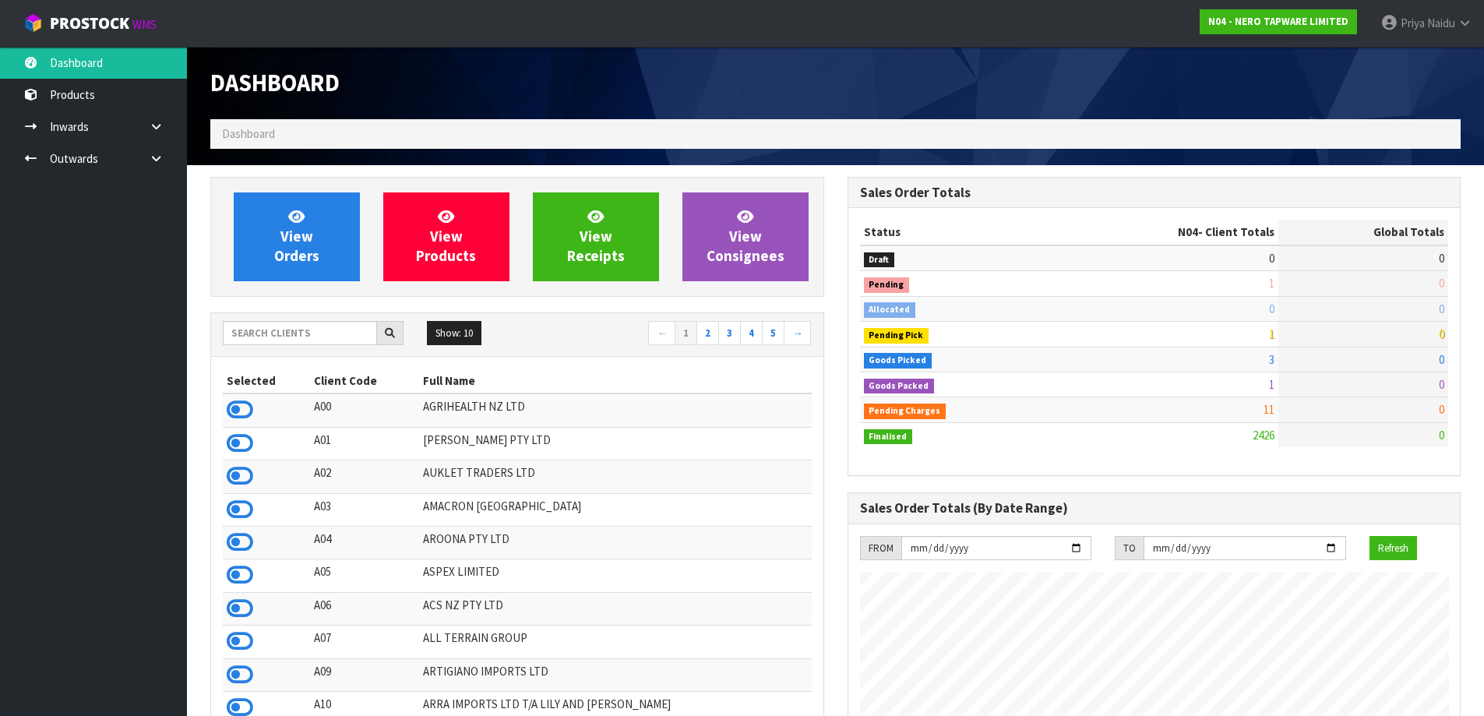
click at [300, 346] on div "Show: 10 5 10 25 50 ← 1 2 3 4 5 →" at bounding box center [517, 334] width 612 height 27
click at [304, 340] on input "text" at bounding box center [300, 333] width 154 height 24
drag, startPoint x: 280, startPoint y: 337, endPoint x: 282, endPoint y: 305, distance: 32.0
click at [280, 337] on input "text" at bounding box center [300, 333] width 154 height 24
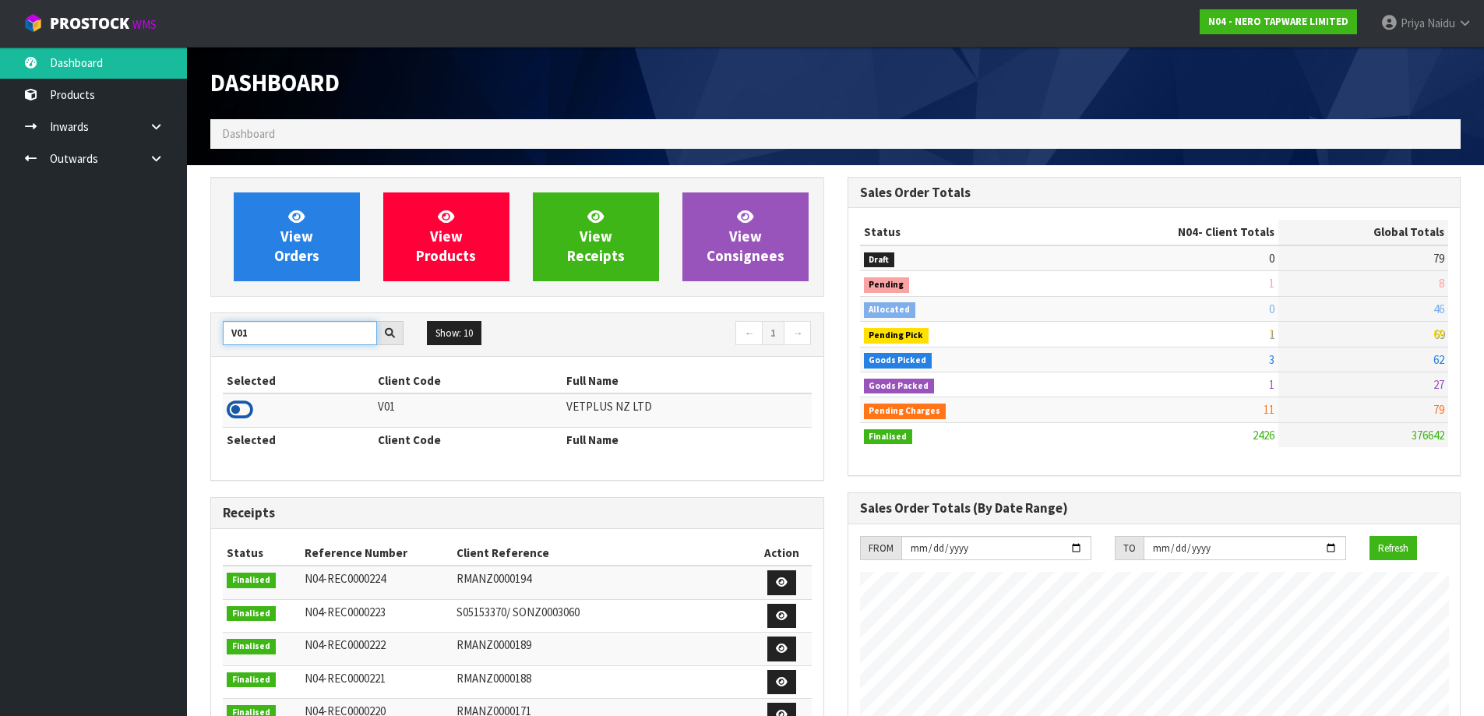
type input "V01"
click at [245, 411] on icon at bounding box center [240, 409] width 26 height 23
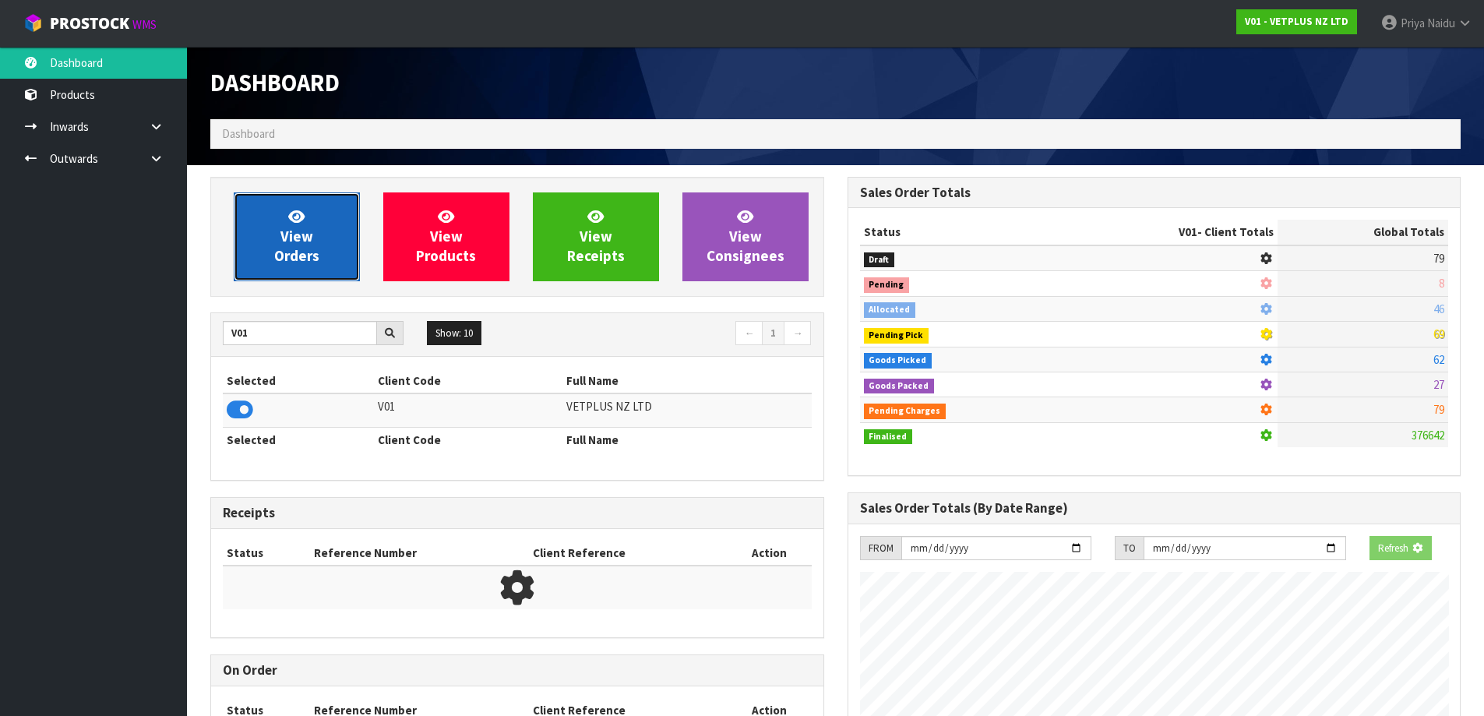
click at [276, 264] on span "View Orders" at bounding box center [296, 236] width 45 height 58
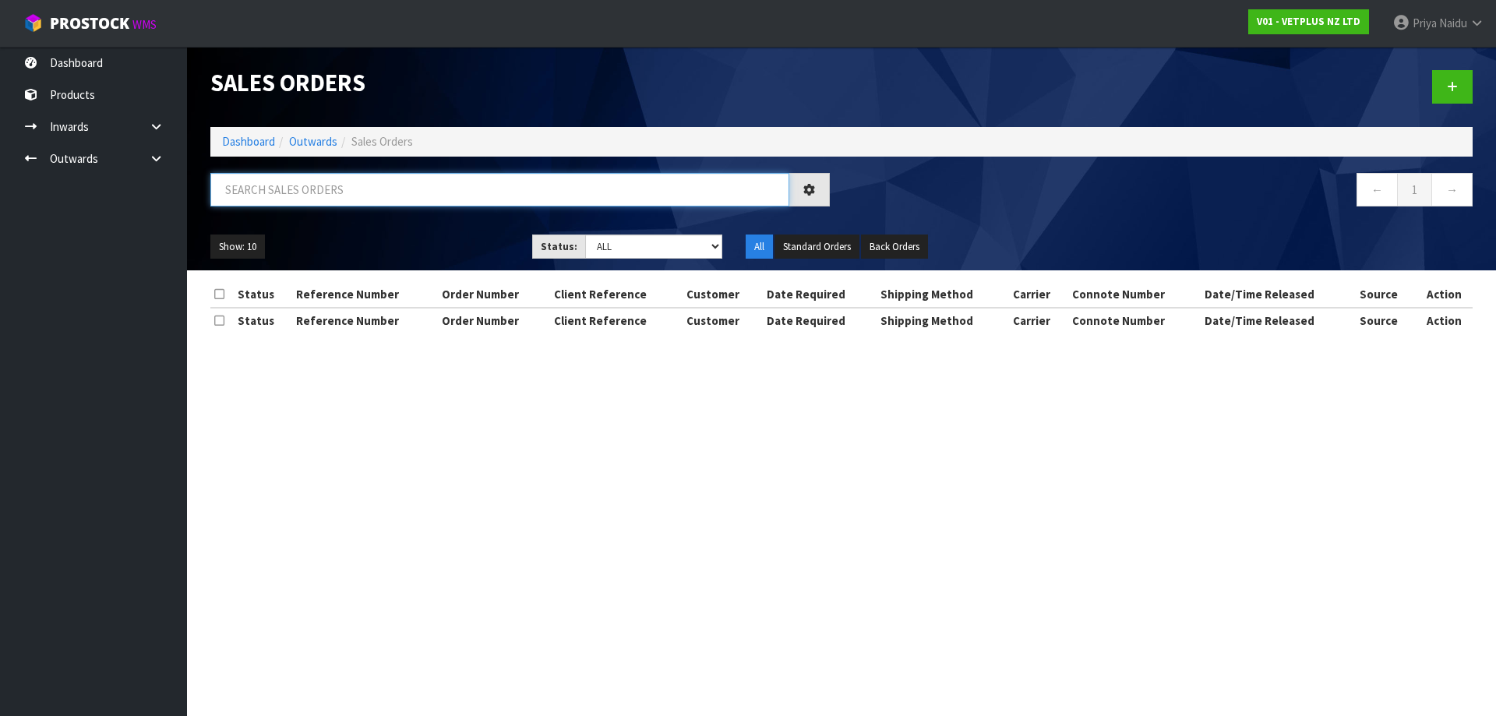
click at [307, 203] on input "text" at bounding box center [499, 189] width 579 height 33
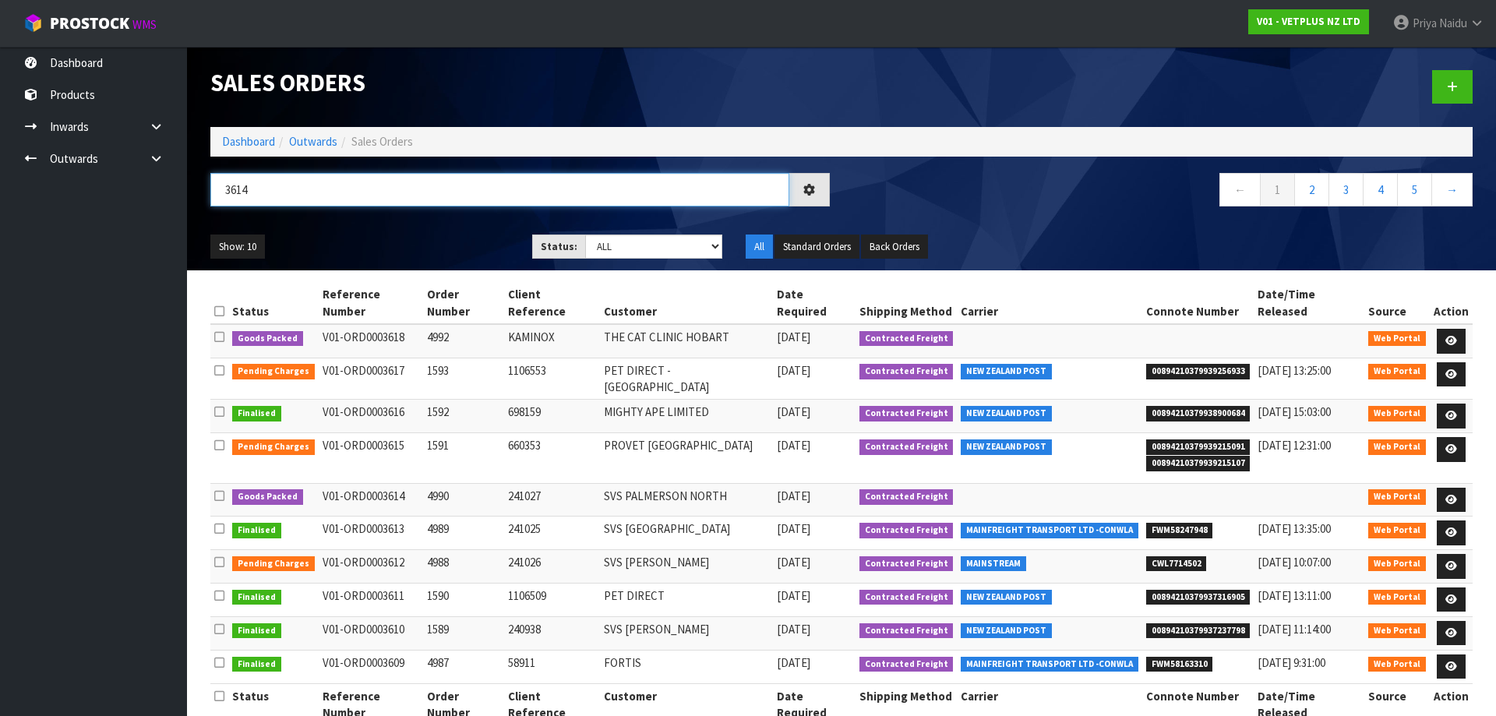
type input "3614"
click at [372, 252] on ul "Show: 10 5 10 25 50" at bounding box center [359, 246] width 298 height 25
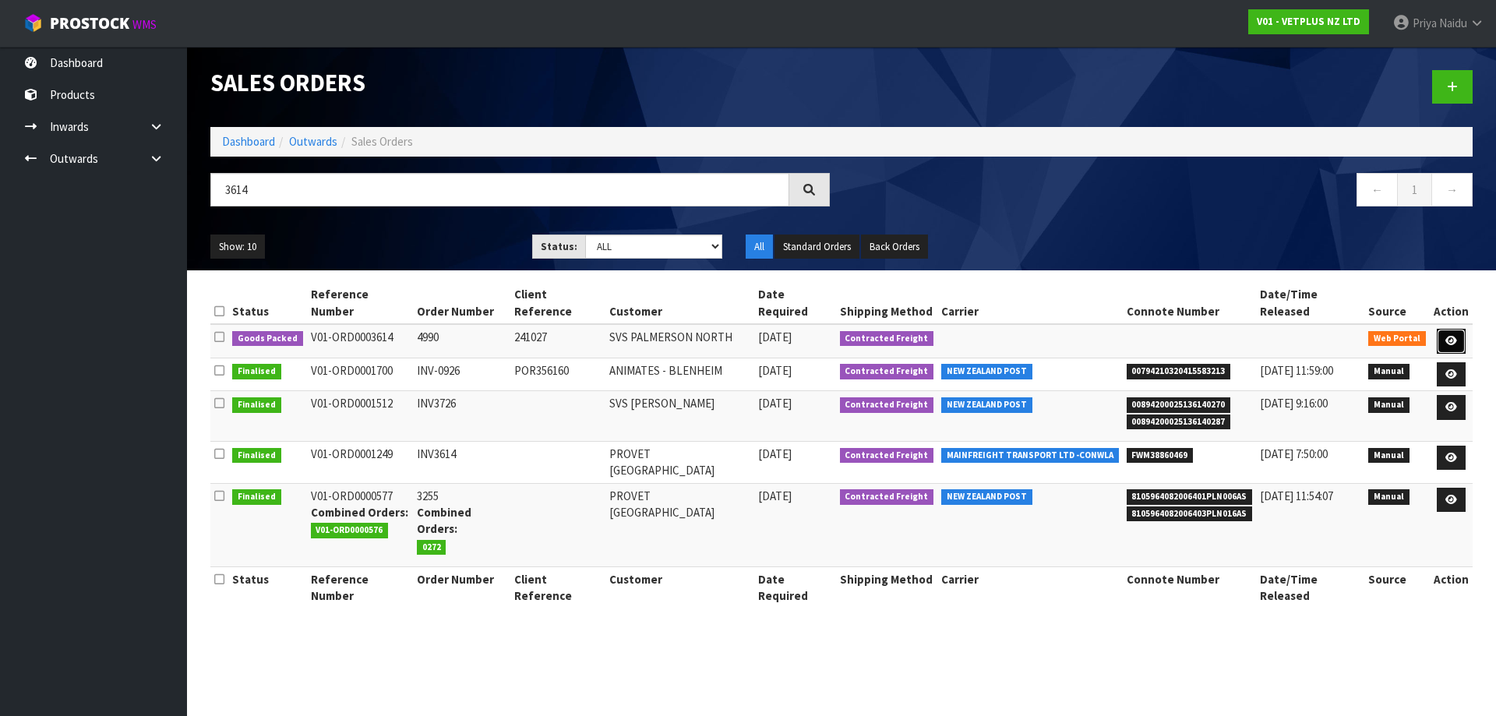
click at [1444, 329] on link at bounding box center [1451, 341] width 29 height 25
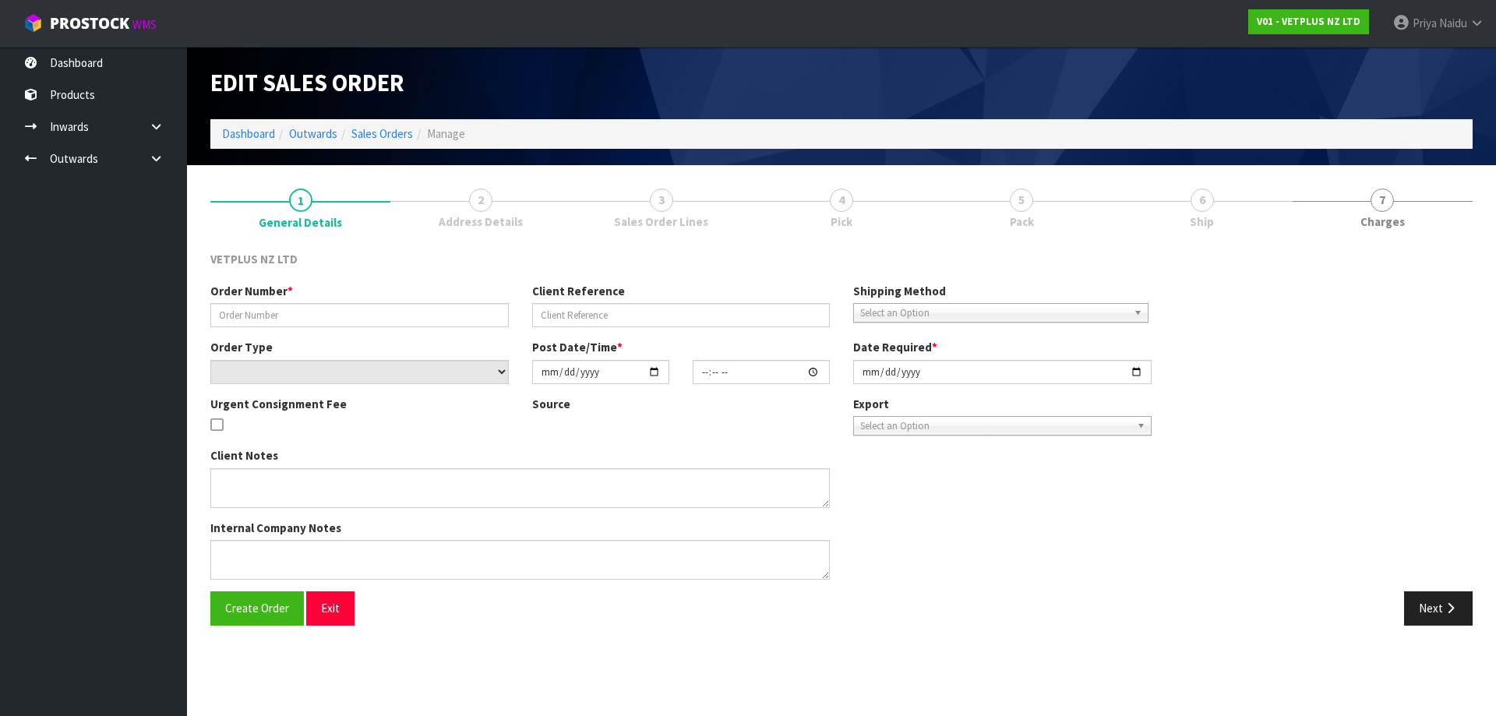
type input "4990"
type input "241027"
select select "number:0"
type input "2025-08-08"
type input "16:31:00.000"
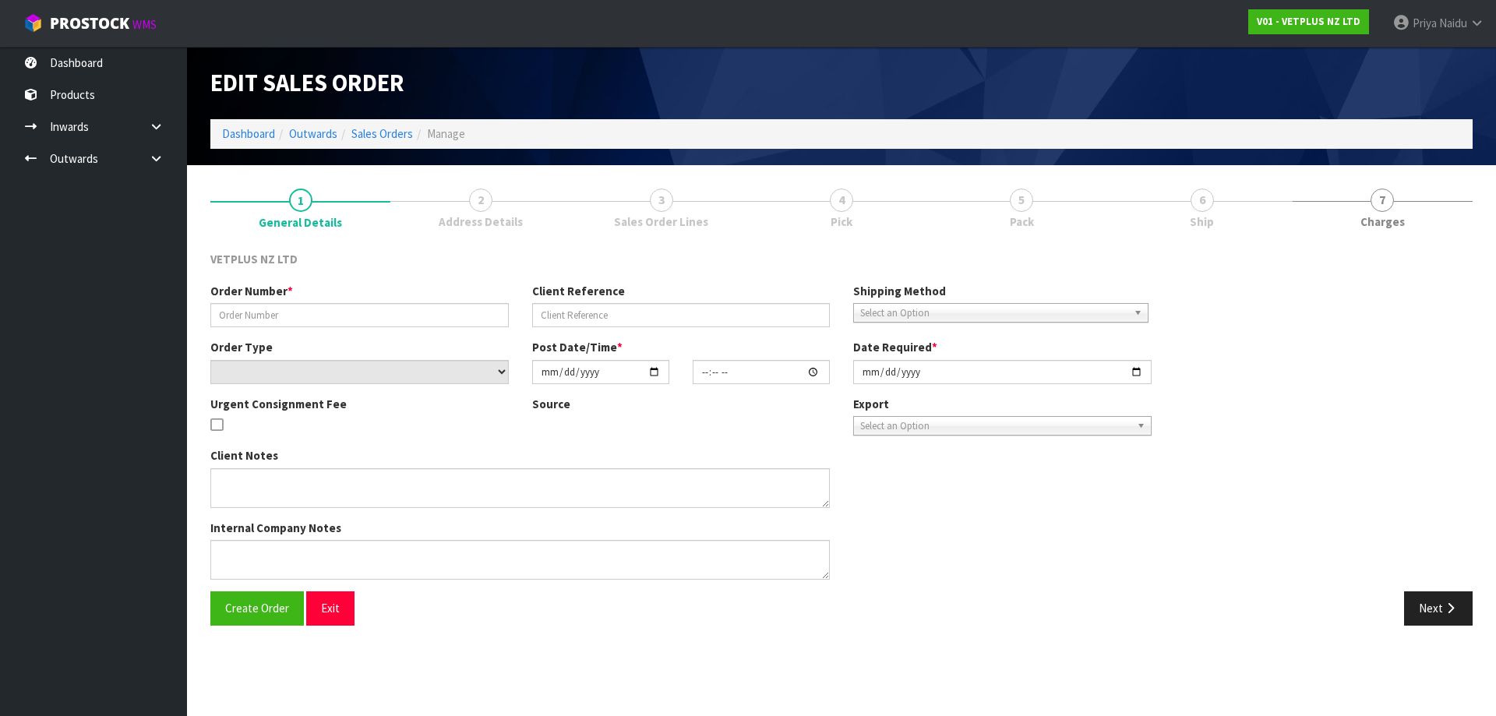
type input "2025-08-11"
type textarea "BACK ORDER: 50840 COMPLIVIT 150G X 6 50517 LYPEX CAPS 60 X 12 50304 SYNOQUIN CA…"
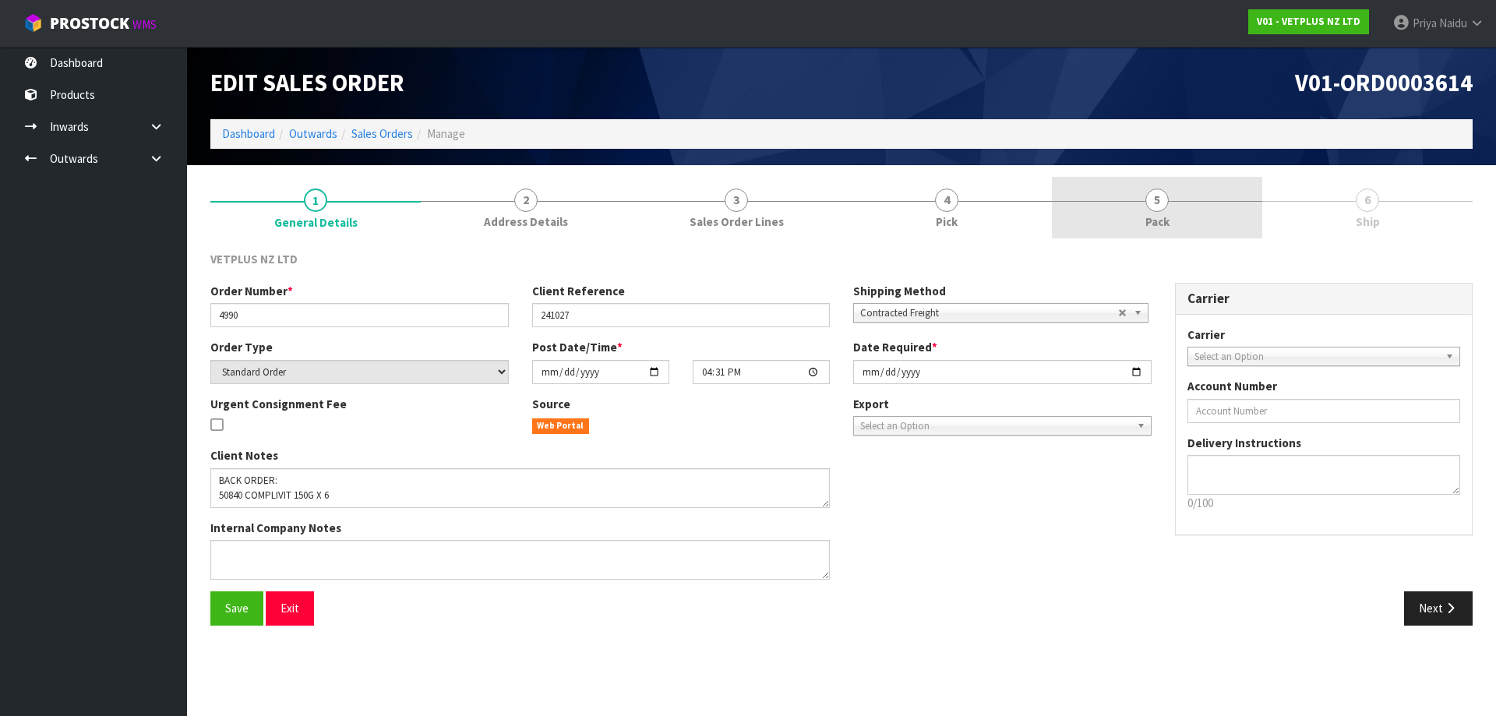
click at [1153, 192] on span "5" at bounding box center [1156, 200] width 23 height 23
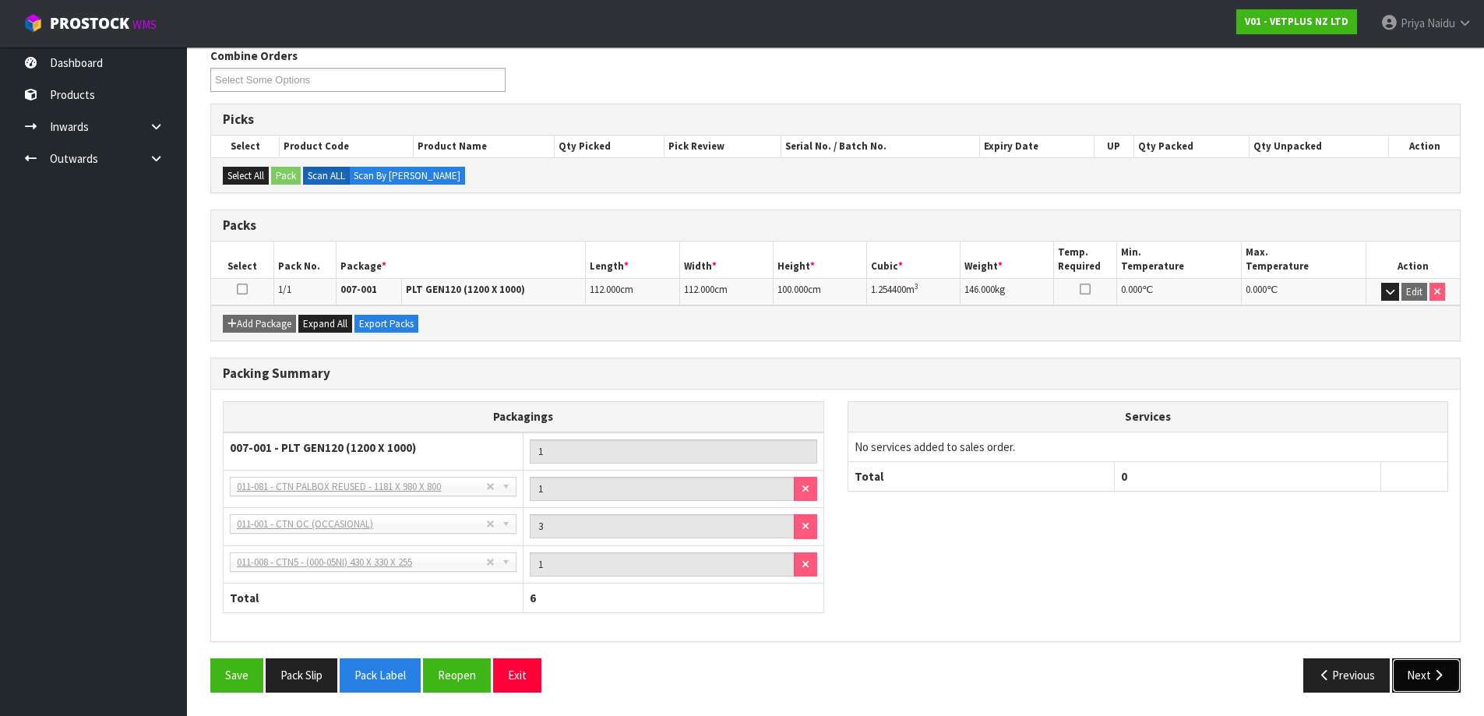
drag, startPoint x: 1426, startPoint y: 689, endPoint x: 1416, endPoint y: 676, distance: 16.7
click at [1426, 689] on button "Next" at bounding box center [1426, 674] width 69 height 33
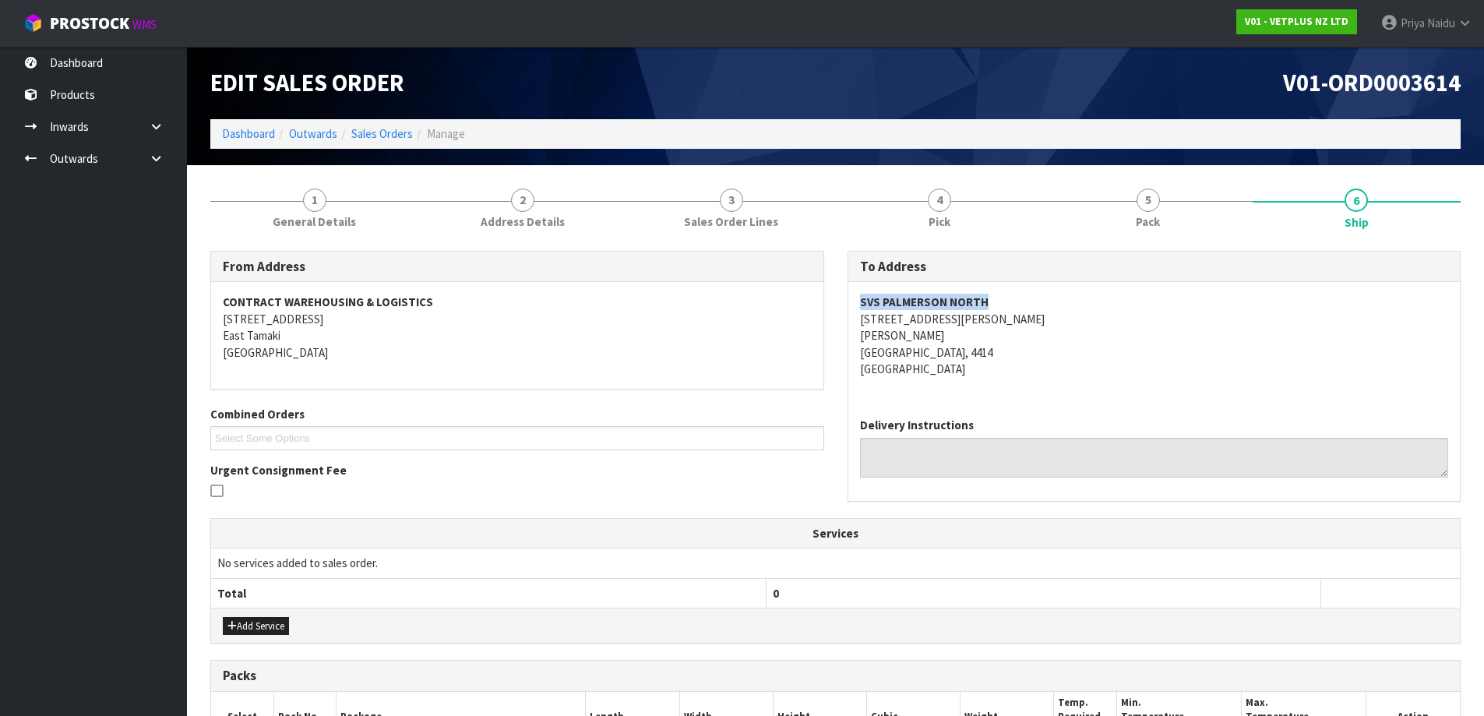
drag, startPoint x: 852, startPoint y: 306, endPoint x: 1041, endPoint y: 298, distance: 189.5
click at [1041, 298] on div "SVS PALMERSON NORTH 33 SHELLEY ST ROSLYN PALMERSTON NORTH, 4414 New Zealand" at bounding box center [1154, 343] width 612 height 123
click at [852, 305] on div "SVS PALMERSON NORTH 33 SHELLEY ST ROSLYN PALMERSTON NORTH, 4414 New Zealand" at bounding box center [1154, 343] width 612 height 123
drag, startPoint x: 852, startPoint y: 305, endPoint x: 1019, endPoint y: 318, distance: 168.0
click at [1019, 318] on div "SVS PALMERSON NORTH 33 SHELLEY ST ROSLYN PALMERSTON NORTH, 4414 New Zealand" at bounding box center [1154, 343] width 612 height 123
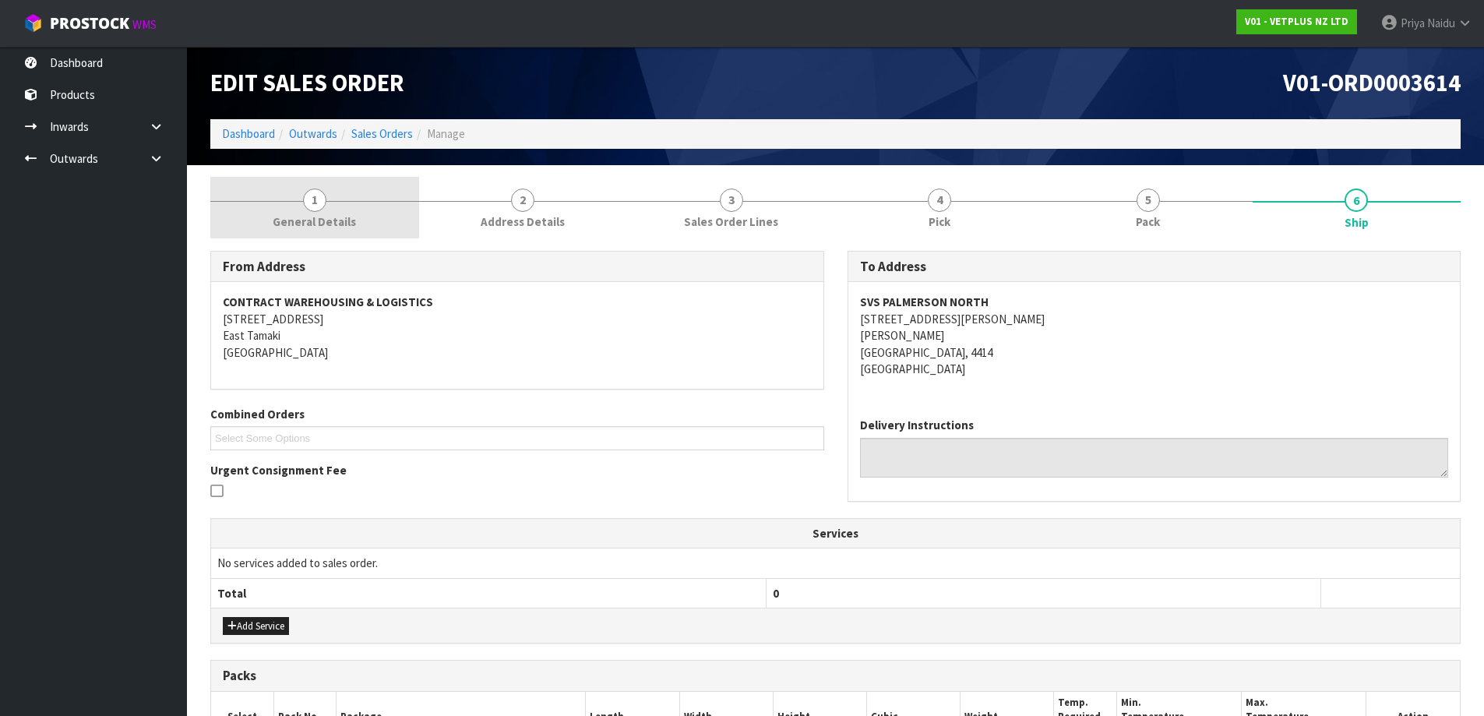
click at [296, 199] on link "1 General Details" at bounding box center [314, 208] width 209 height 62
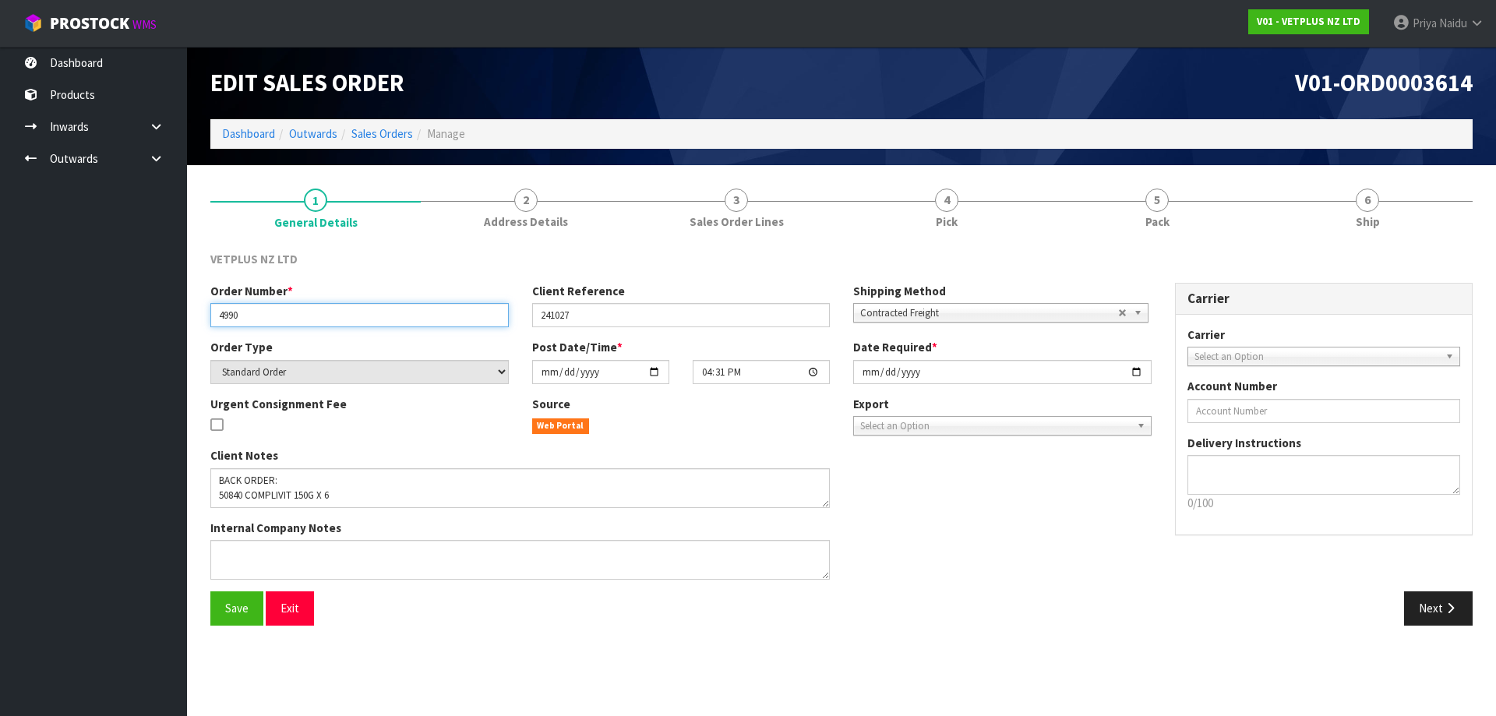
drag, startPoint x: 218, startPoint y: 315, endPoint x: 258, endPoint y: 312, distance: 39.9
click at [258, 312] on input "4990" at bounding box center [359, 315] width 298 height 24
drag, startPoint x: 535, startPoint y: 309, endPoint x: 580, endPoint y: 308, distance: 44.4
click at [616, 311] on input "241027" at bounding box center [681, 315] width 298 height 24
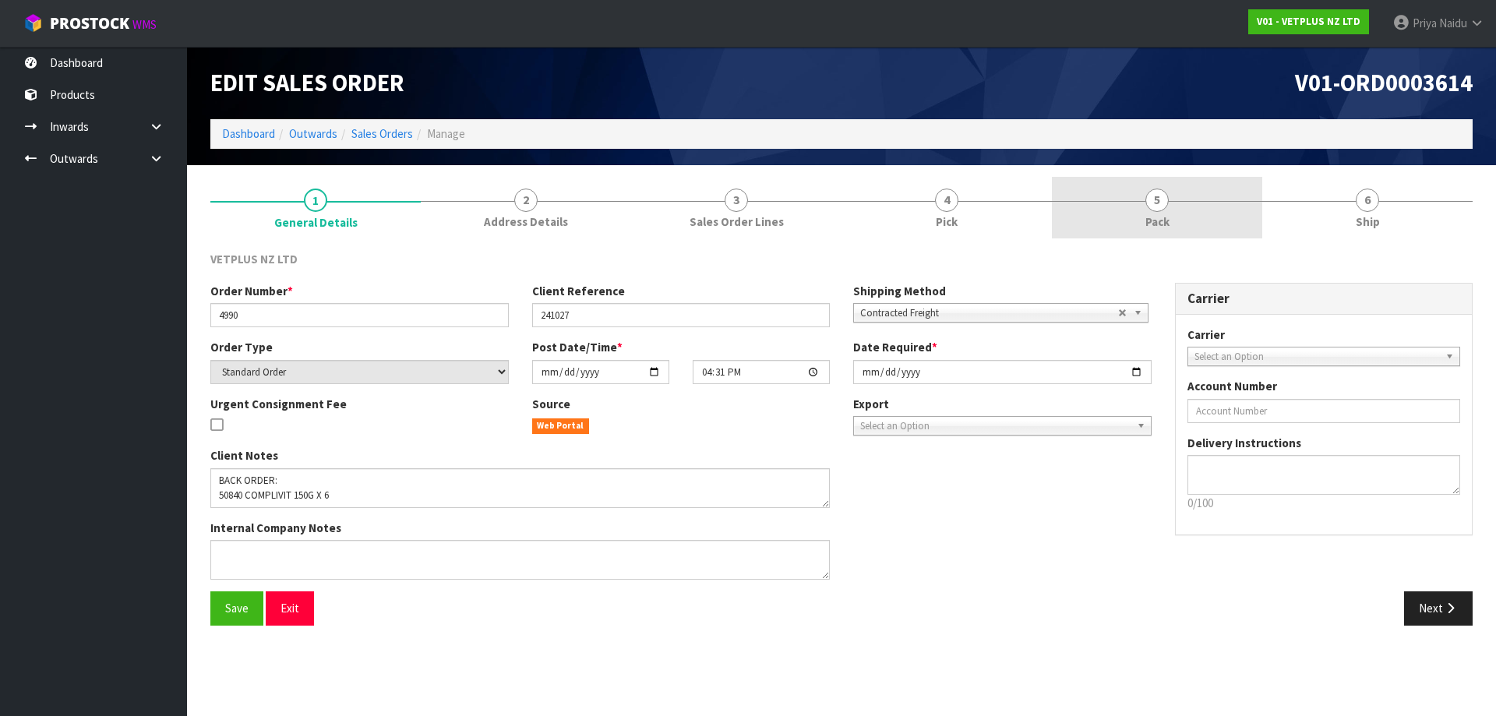
click at [1172, 208] on link "5 Pack" at bounding box center [1157, 208] width 210 height 62
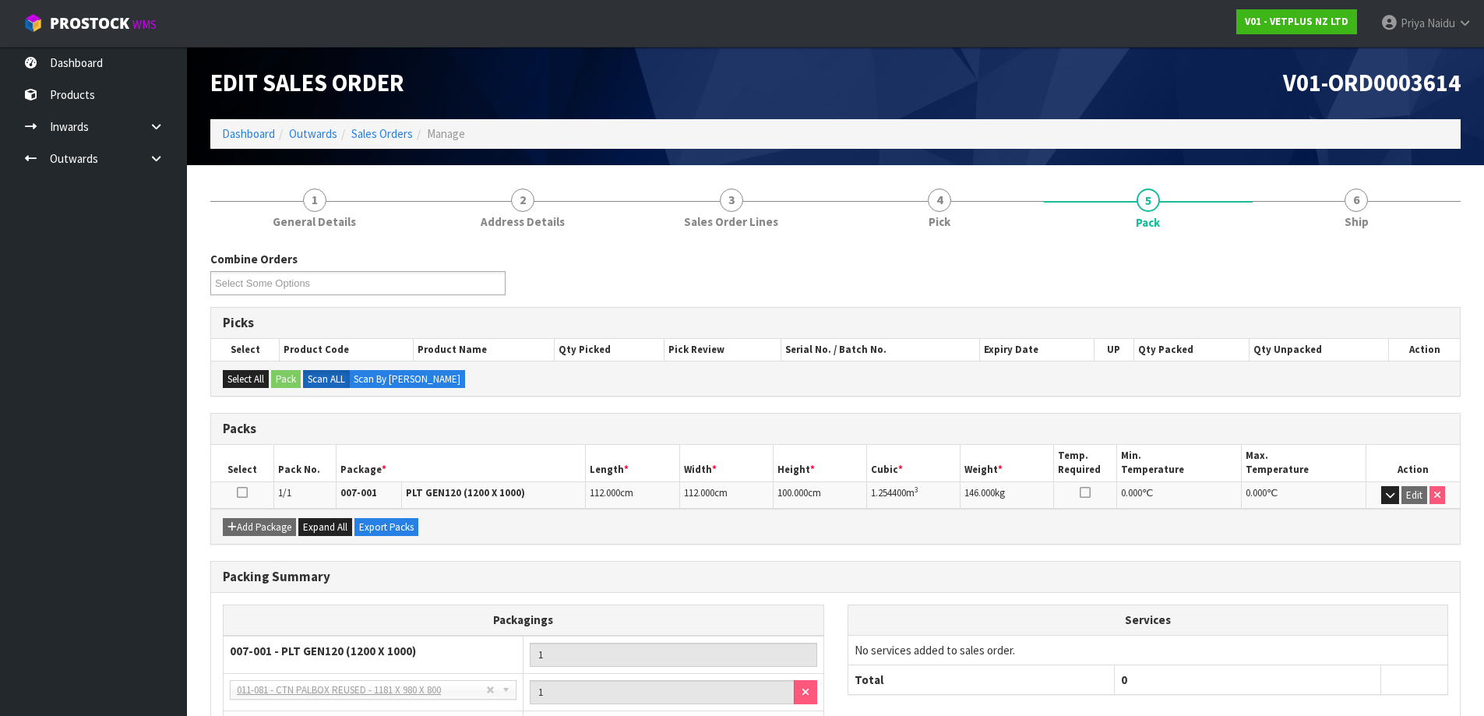
scroll to position [78, 0]
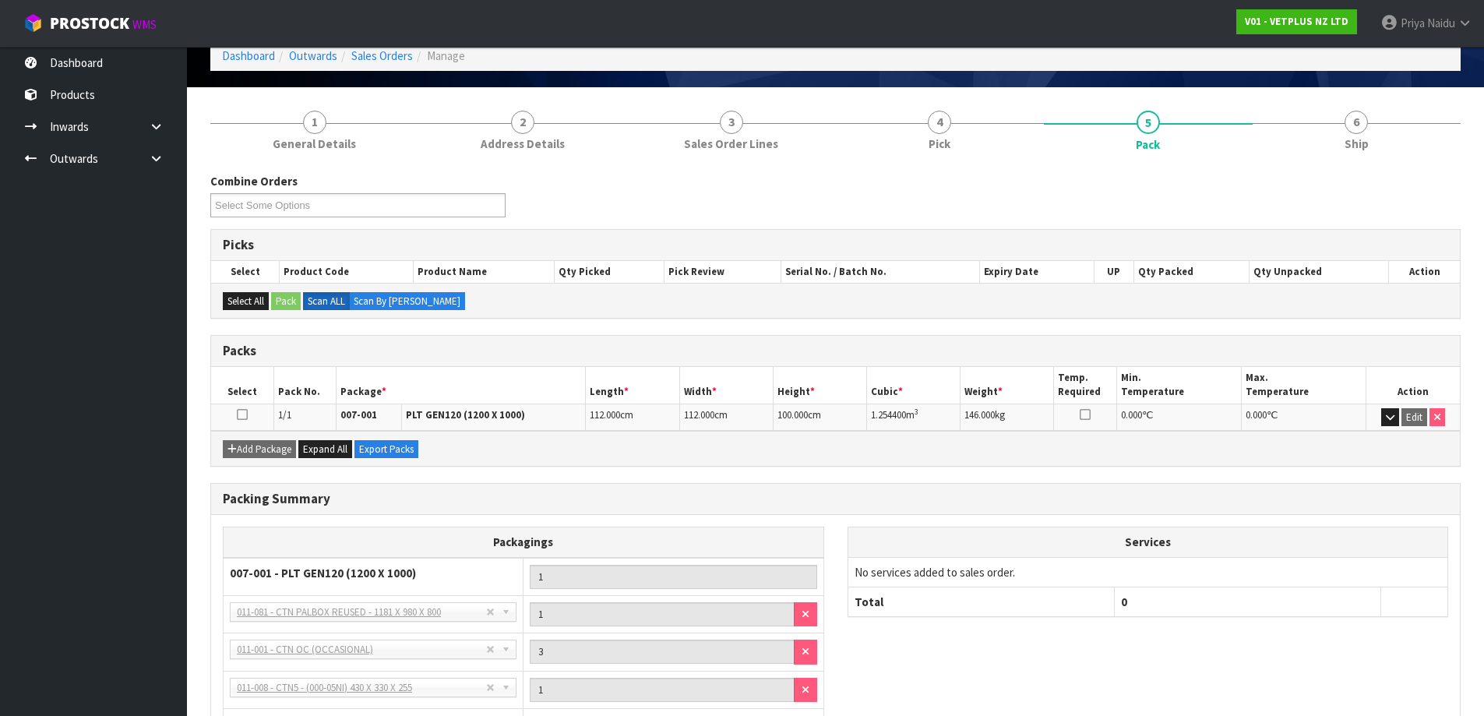
drag, startPoint x: 866, startPoint y: 410, endPoint x: 932, endPoint y: 423, distance: 67.5
click at [932, 423] on tr "1/1 007-001 PLT GEN120 (1200 X 1000) 112.000 cm 112.000 cm 100.000 cm 1.254400 …" at bounding box center [835, 417] width 1249 height 27
click at [1352, 146] on span "Ship" at bounding box center [1357, 144] width 24 height 16
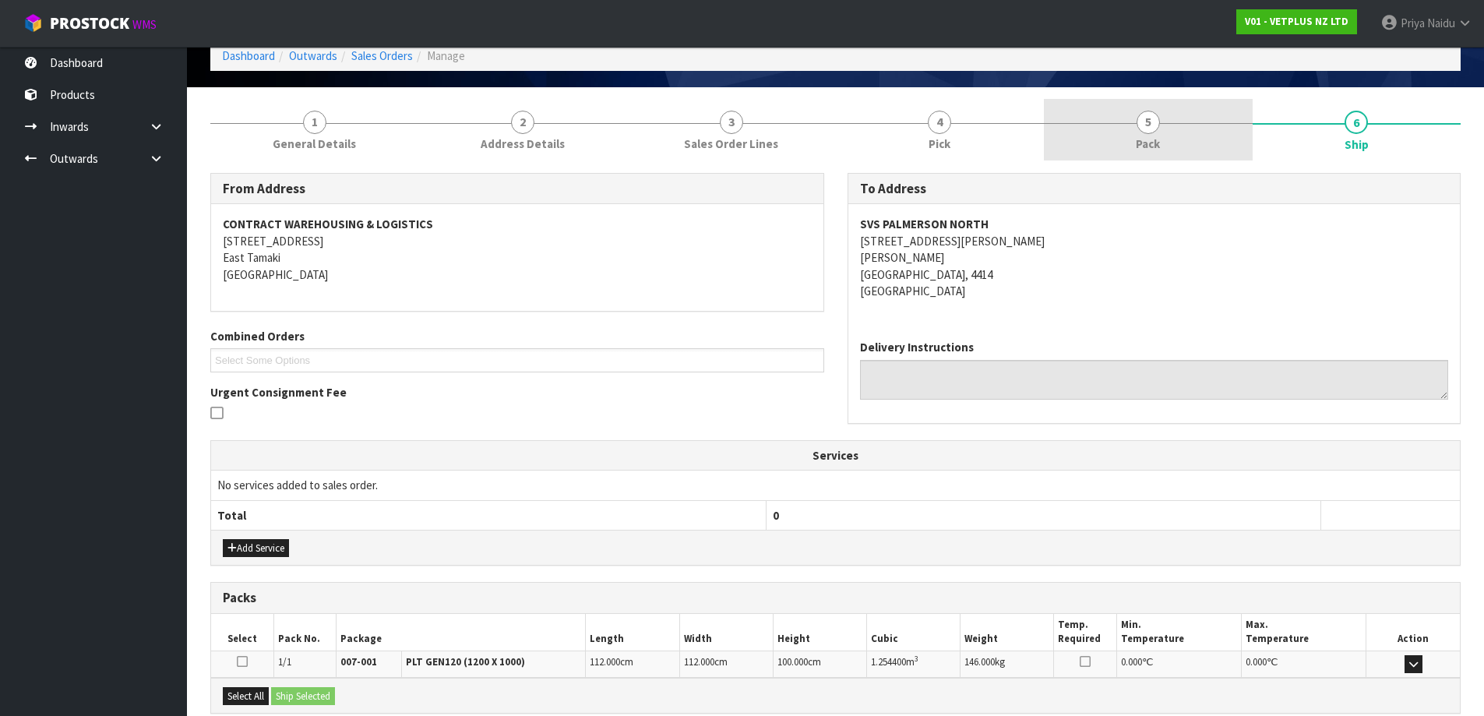
click at [1153, 160] on div "1 General Details 2 Address Details 3 Sales Order Lines 4 Pick 5 Pack 6 Ship Fr…" at bounding box center [835, 484] width 1250 height 771
click at [1122, 142] on link "5 Pack" at bounding box center [1148, 130] width 209 height 62
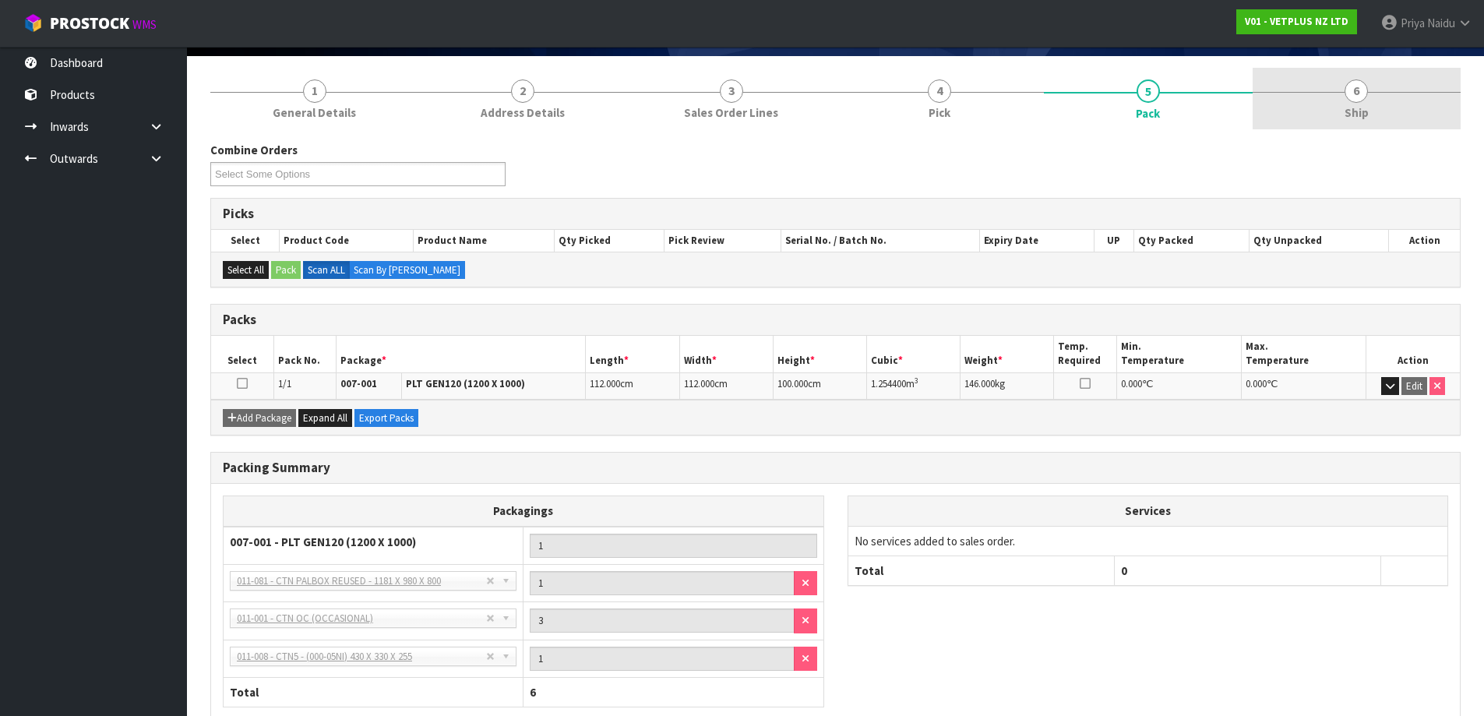
scroll to position [0, 0]
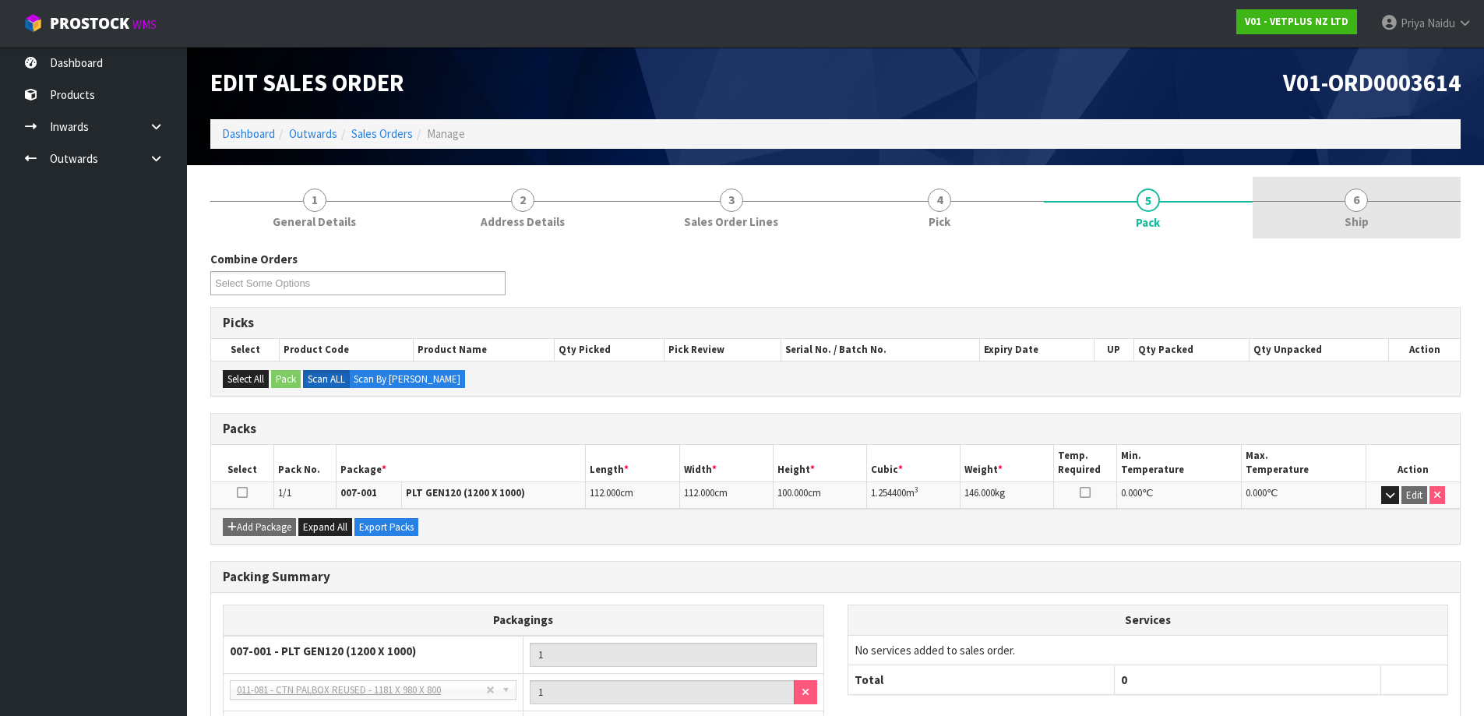
click at [1344, 213] on link "6 Ship" at bounding box center [1357, 208] width 209 height 62
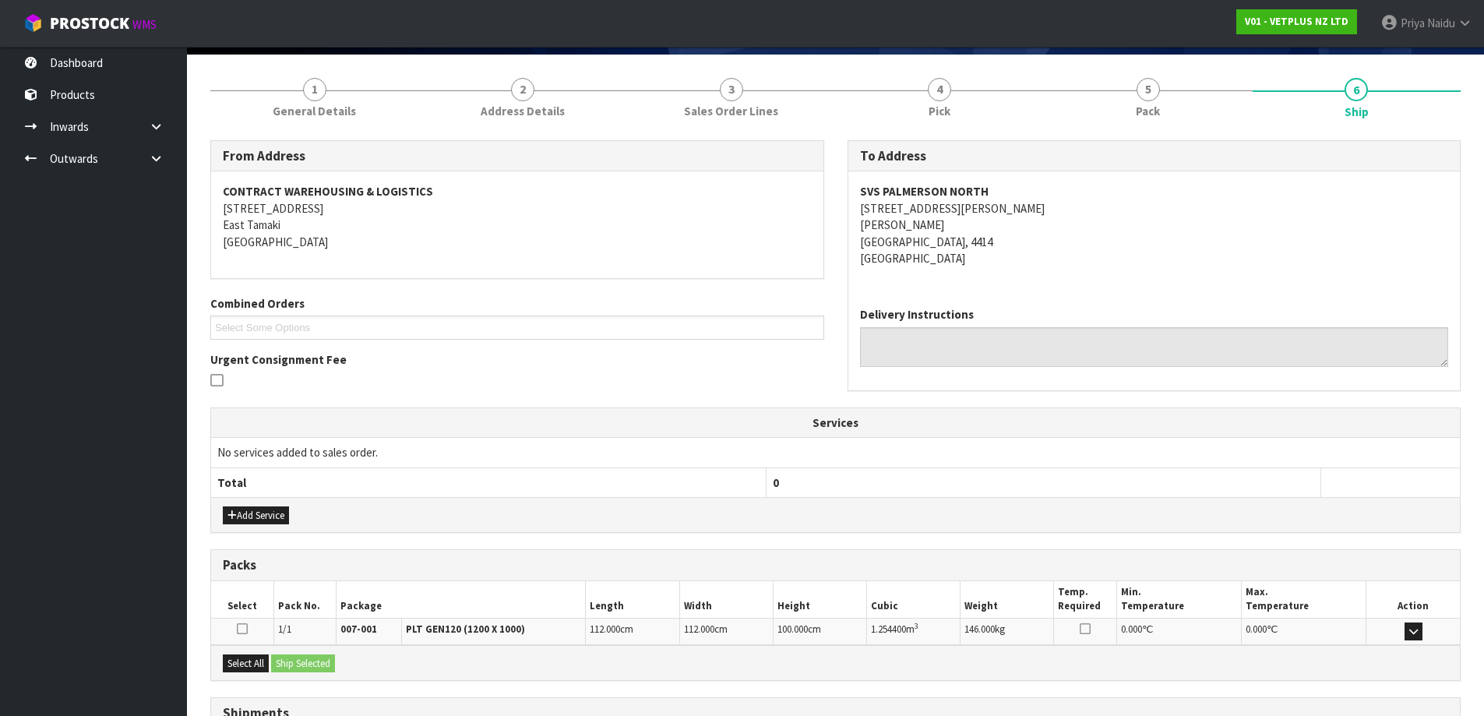
scroll to position [243, 0]
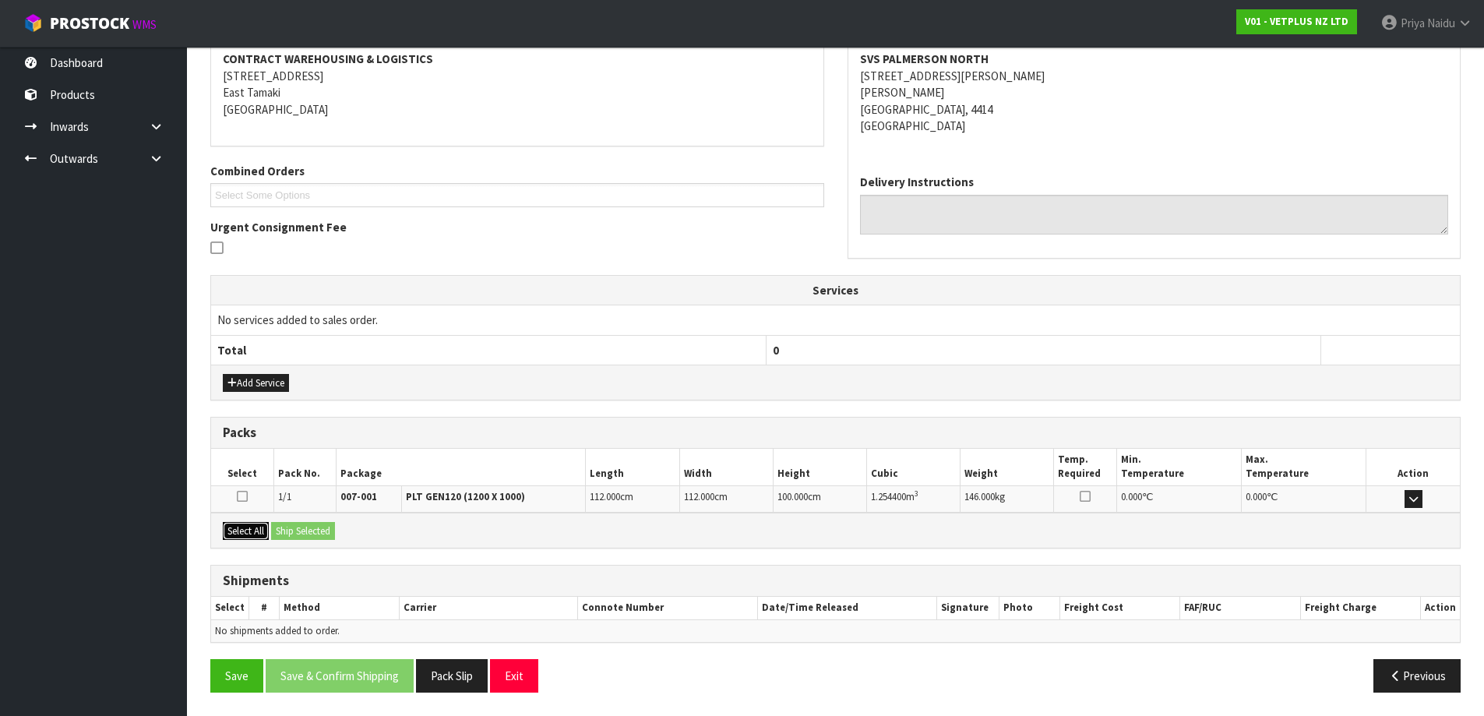
click at [256, 534] on button "Select All" at bounding box center [246, 531] width 46 height 19
drag, startPoint x: 290, startPoint y: 535, endPoint x: 340, endPoint y: 544, distance: 51.4
click at [295, 535] on button "Ship Selected" at bounding box center [303, 531] width 64 height 19
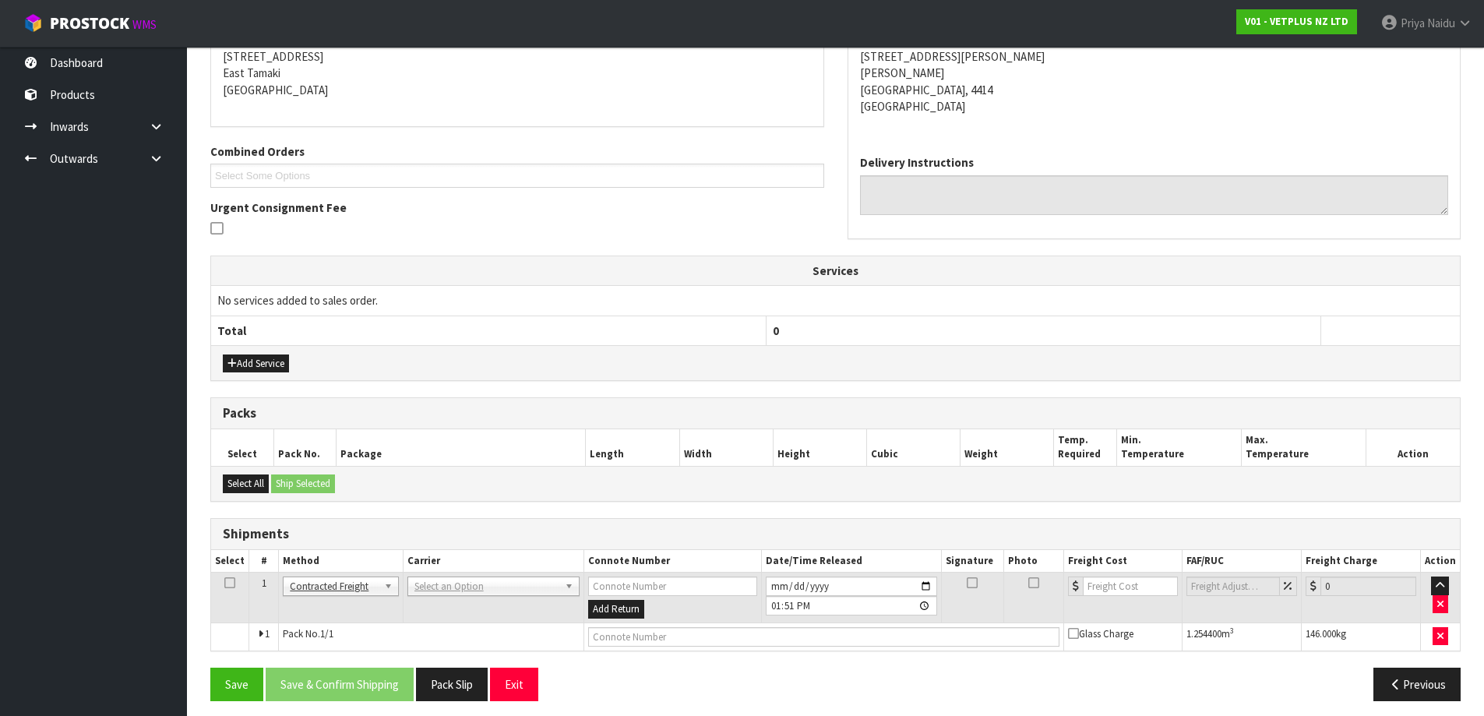
scroll to position [271, 0]
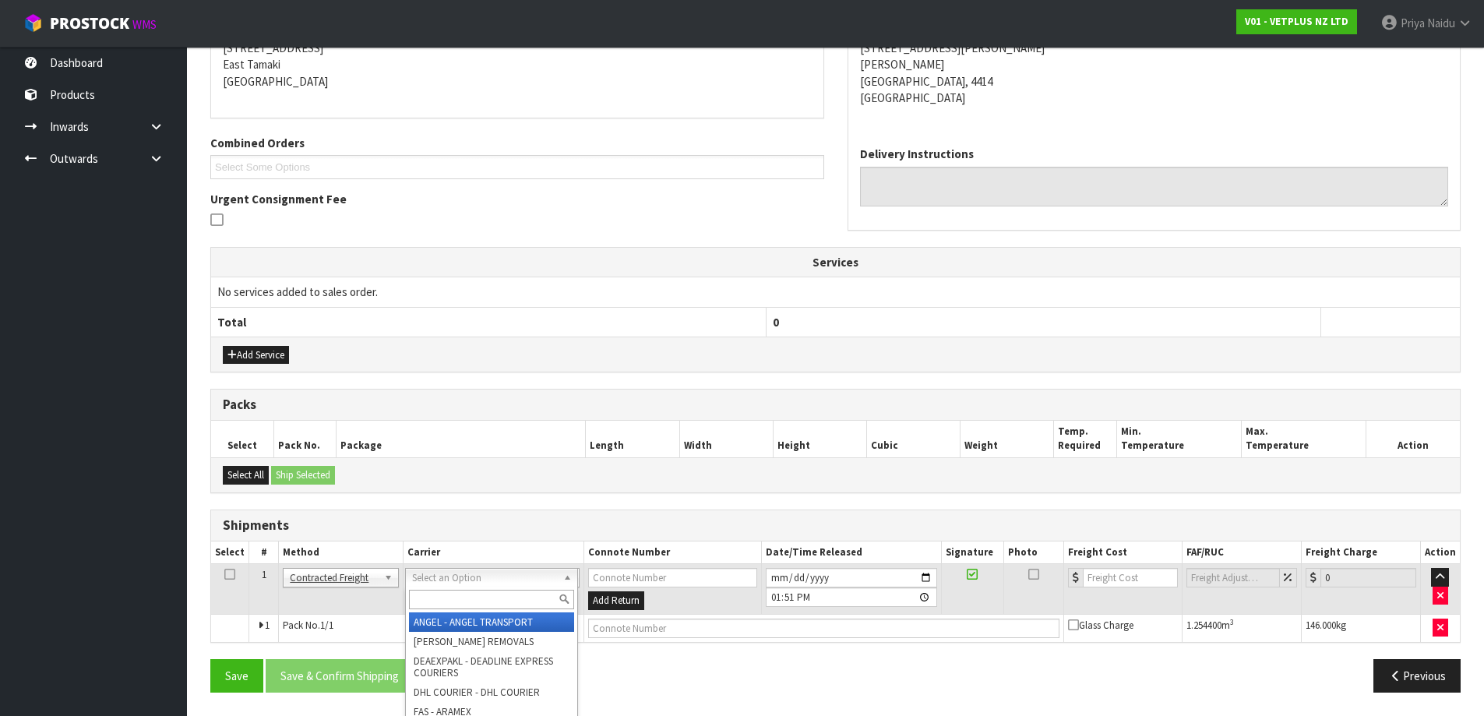
click at [424, 593] on input "text" at bounding box center [491, 599] width 165 height 19
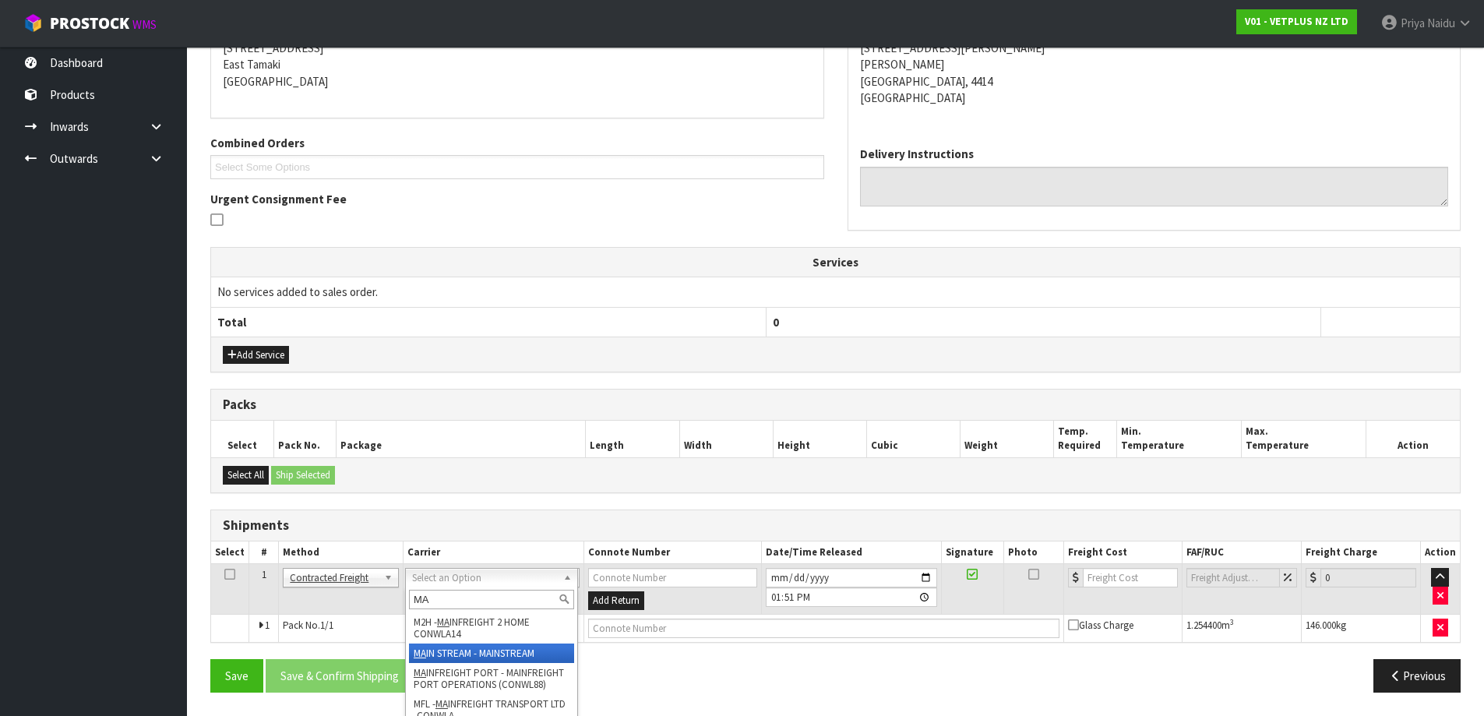
type input "MA"
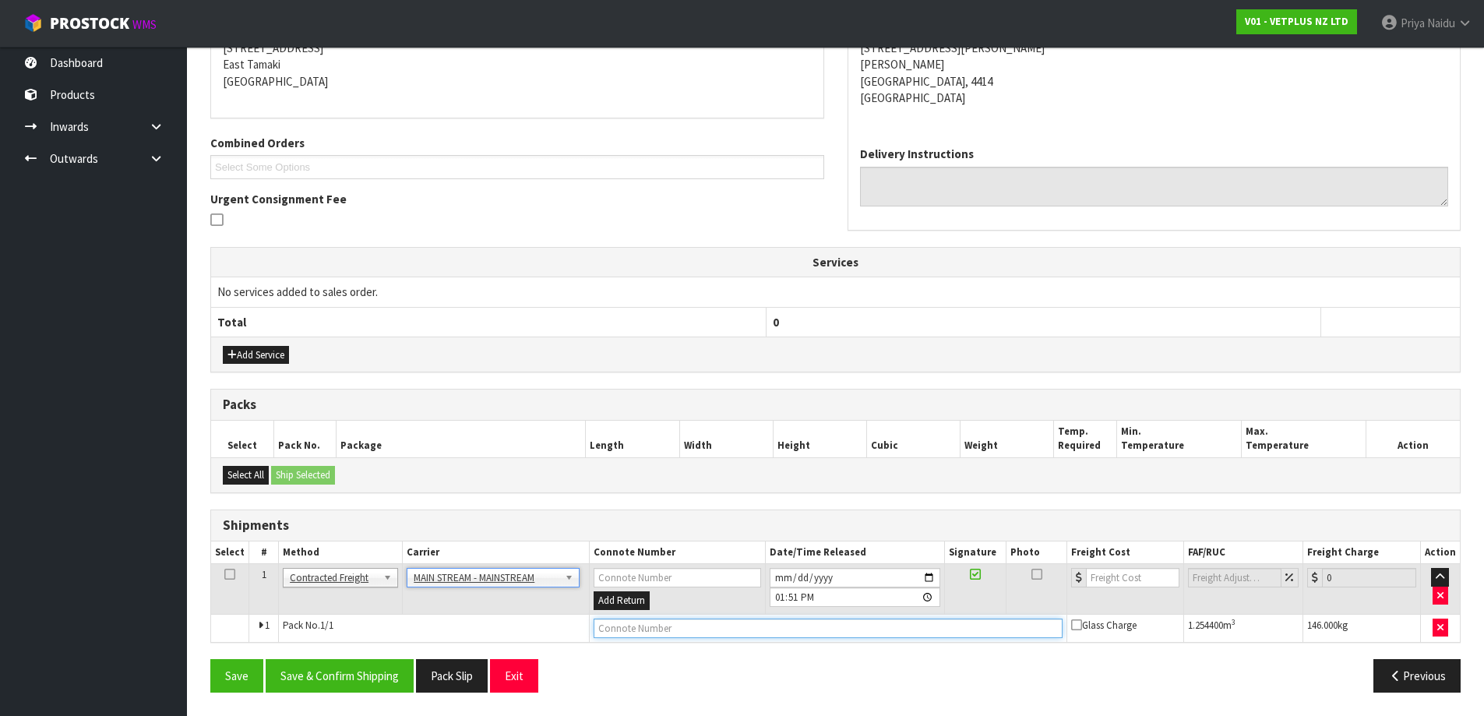
click at [694, 629] on input "text" at bounding box center [828, 628] width 469 height 19
paste input "CWL7714718"
type input "CWL7714718"
drag, startPoint x: 1125, startPoint y: 587, endPoint x: 1118, endPoint y: 558, distance: 29.7
click at [1124, 585] on input "number" at bounding box center [1133, 577] width 94 height 19
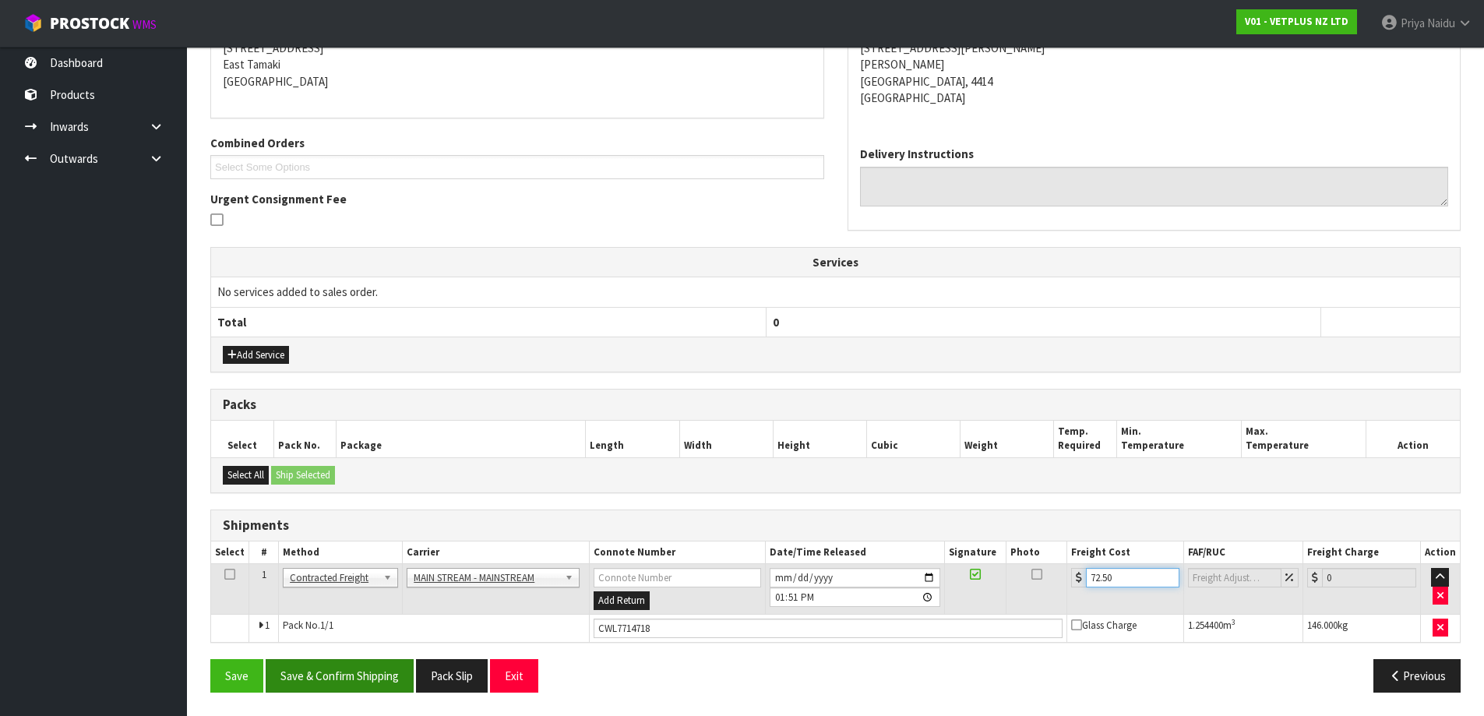
type input "72.50"
click at [366, 659] on button "Save & Confirm Shipping" at bounding box center [340, 675] width 148 height 33
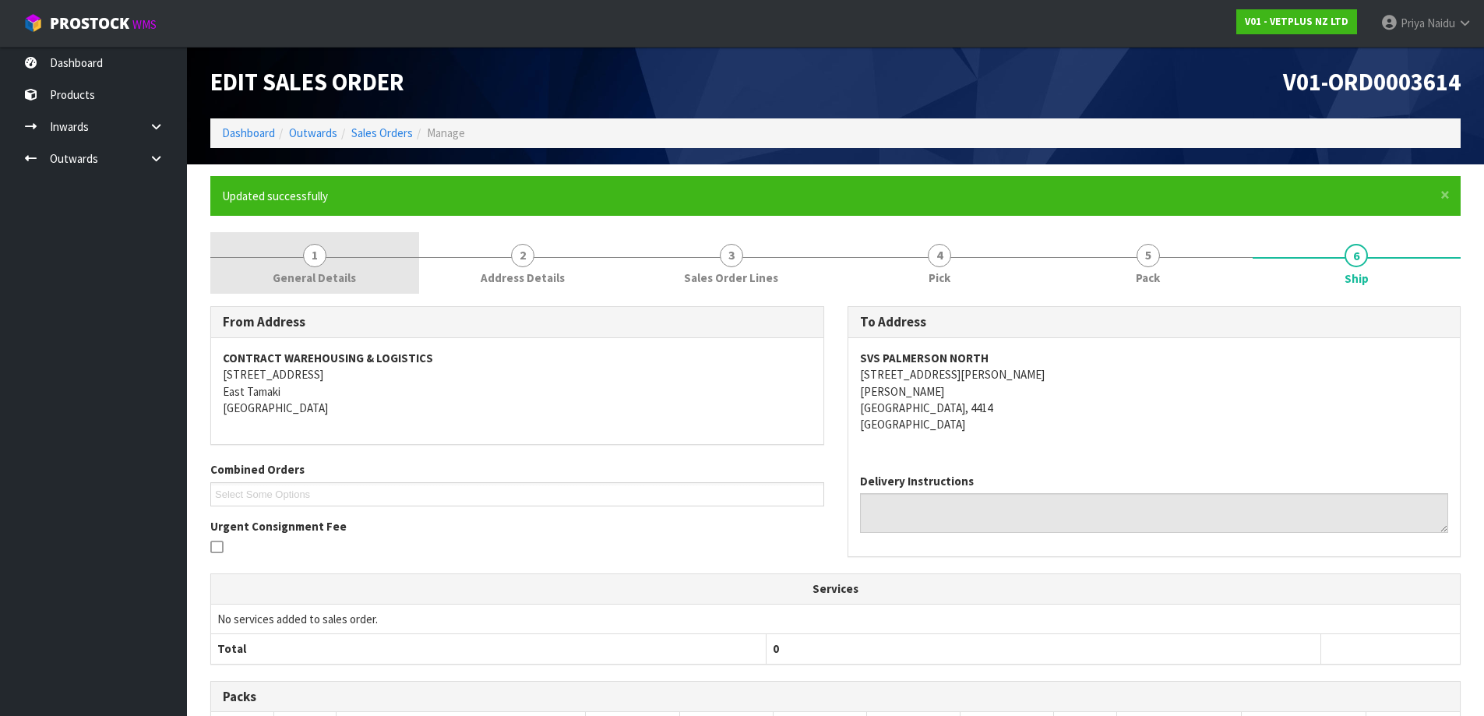
scroll to position [0, 0]
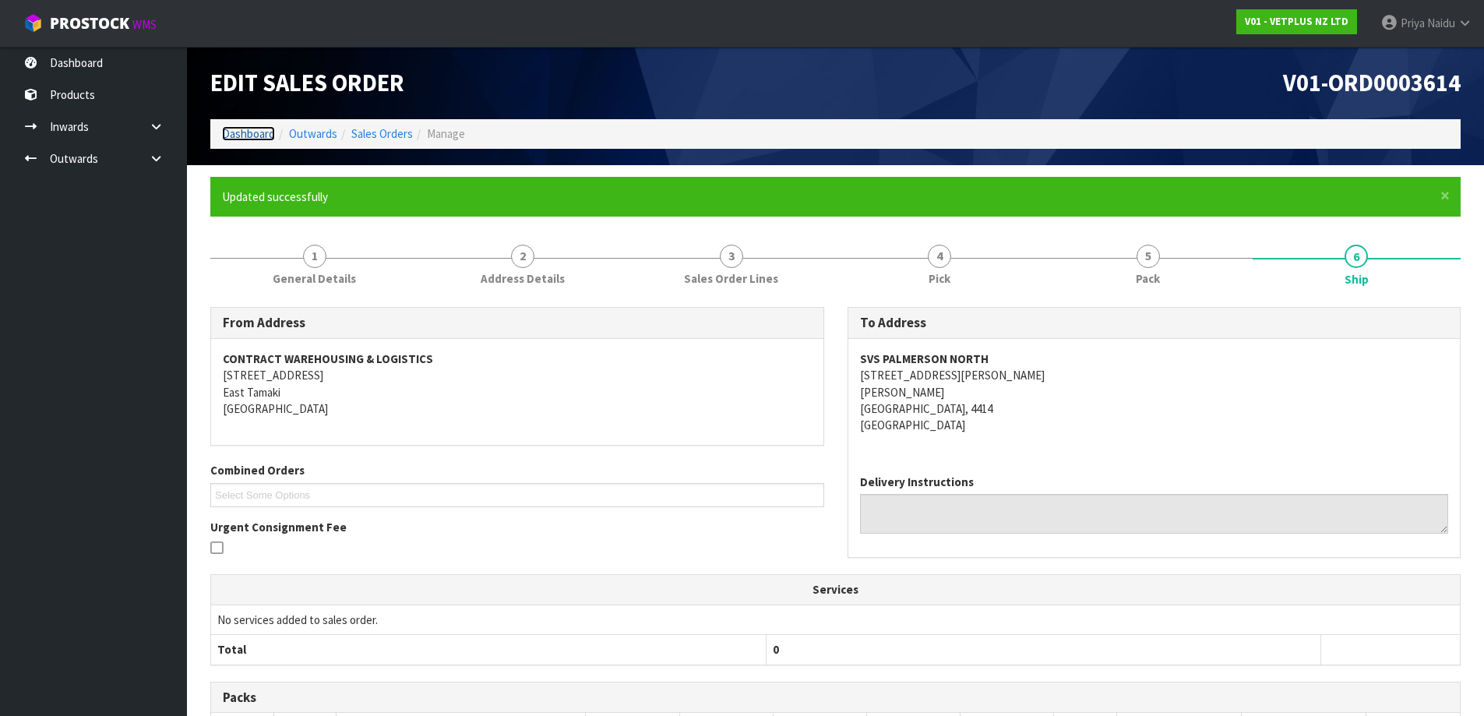
click at [251, 137] on link "Dashboard" at bounding box center [248, 133] width 53 height 15
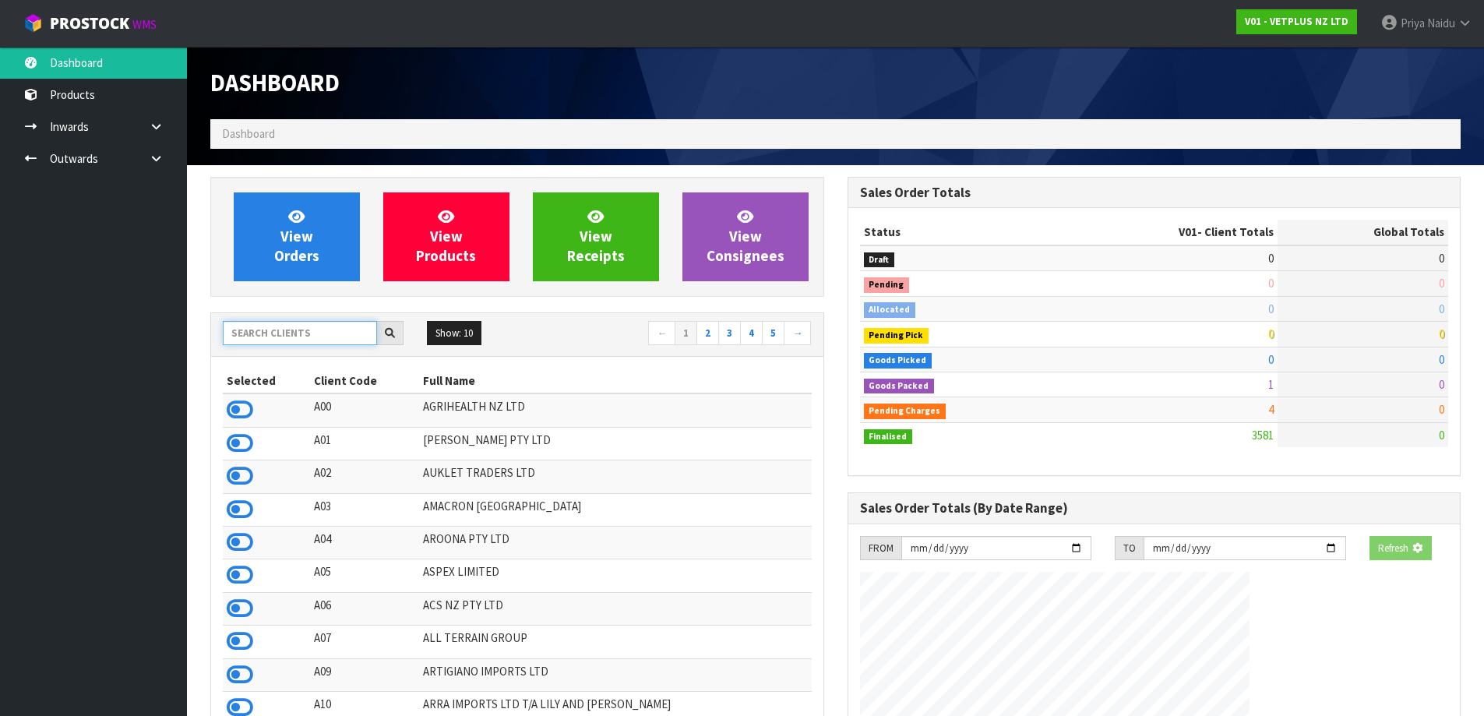
click at [327, 342] on input "text" at bounding box center [300, 333] width 154 height 24
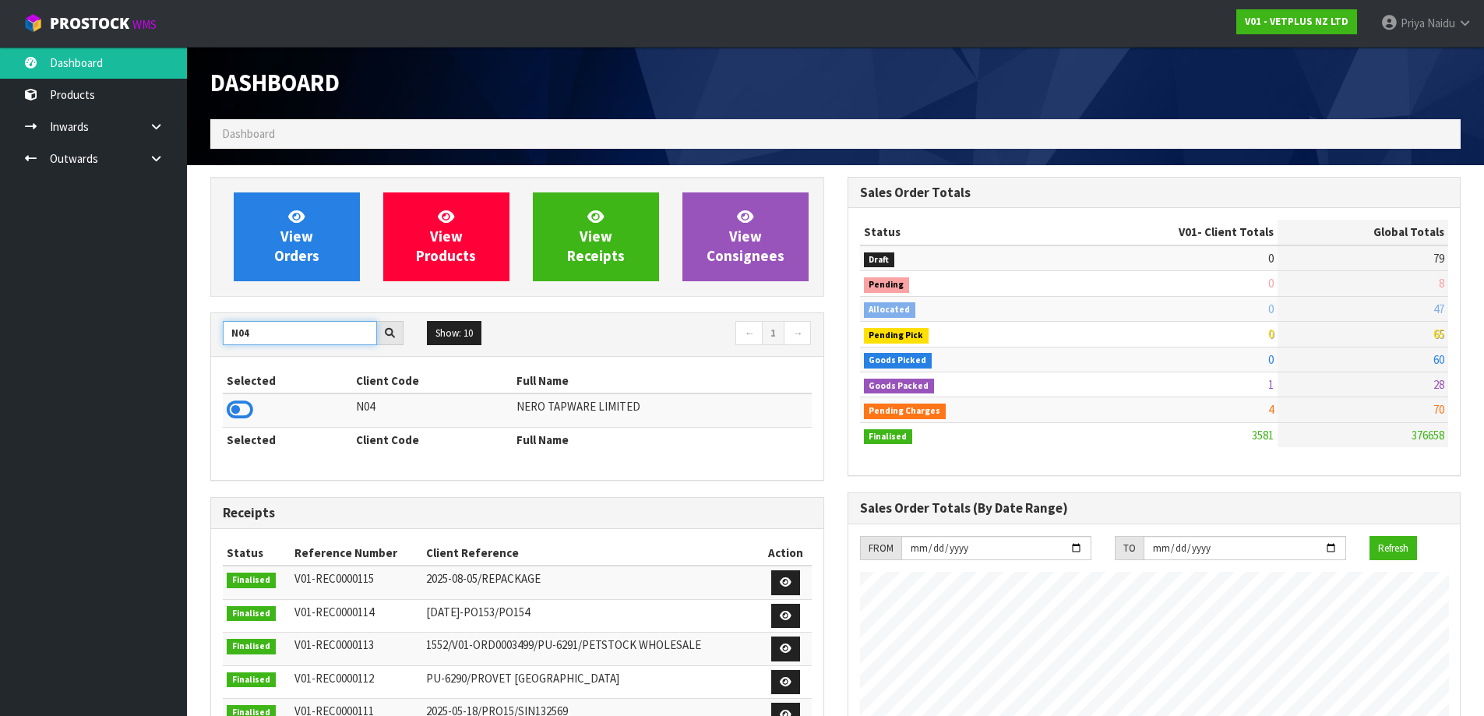
type input "N04"
click at [221, 420] on div "Selected Client Code Full Name N04 NERO TAPWARE LIMITED Selected Client Code Fu…" at bounding box center [517, 418] width 612 height 123
click at [240, 410] on icon at bounding box center [240, 409] width 26 height 23
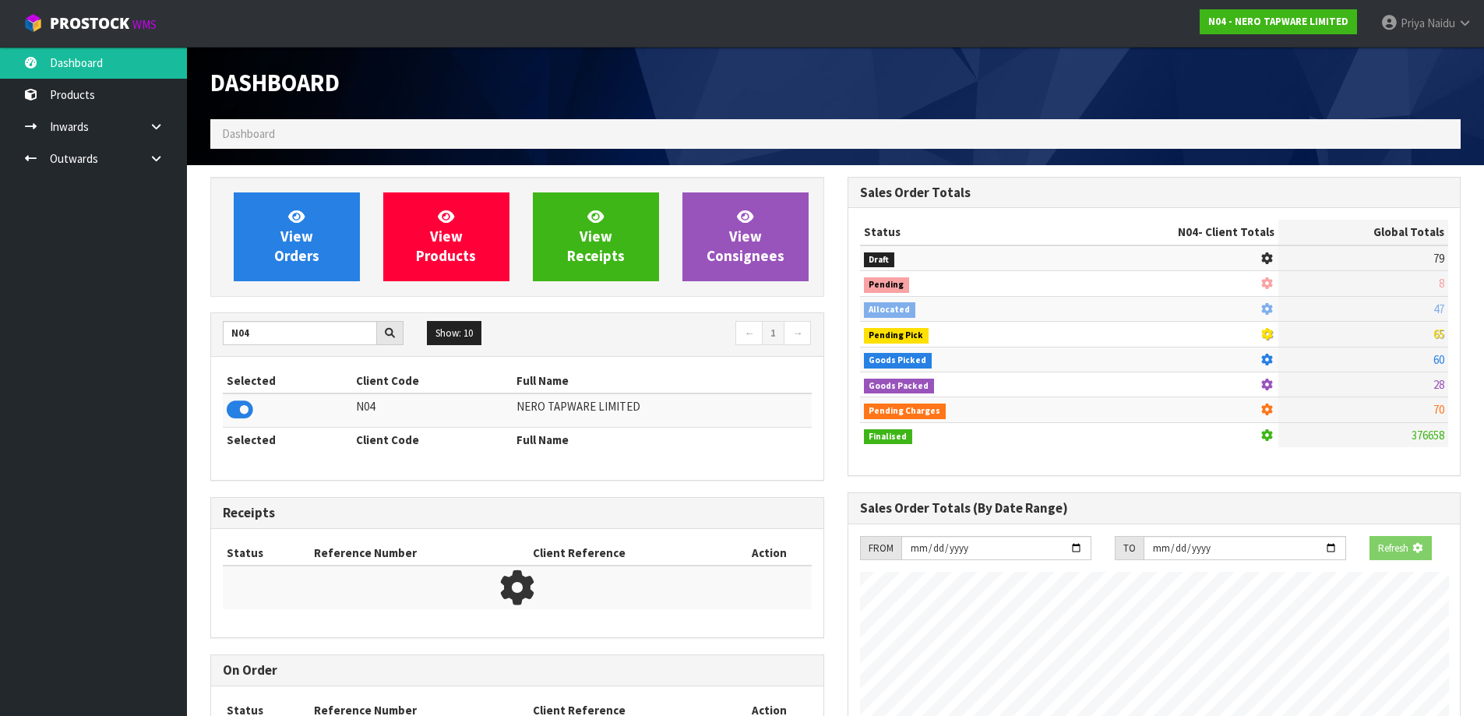
click at [297, 290] on div "View Orders View Products View Receipts View Consignees" at bounding box center [517, 237] width 614 height 120
click at [316, 244] on link "View Orders" at bounding box center [297, 236] width 126 height 89
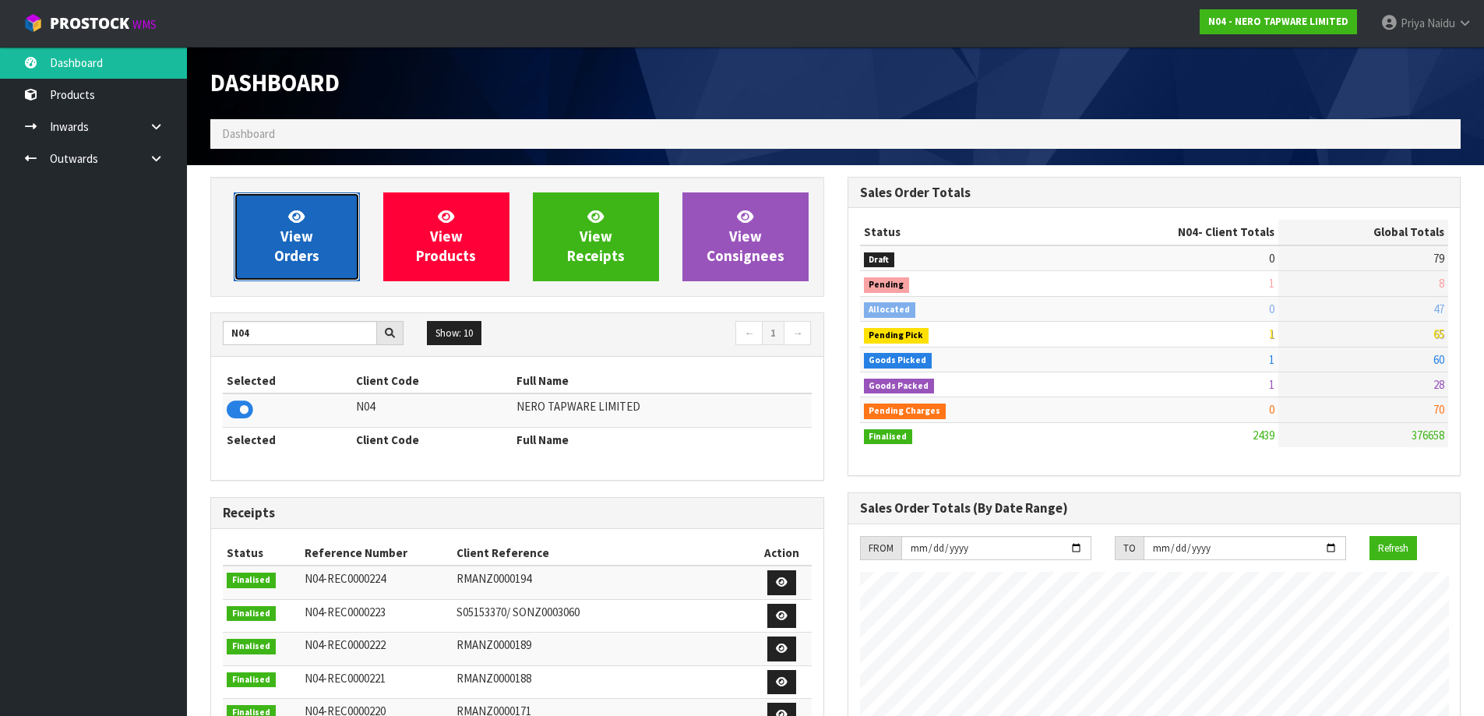
scroll to position [1180, 636]
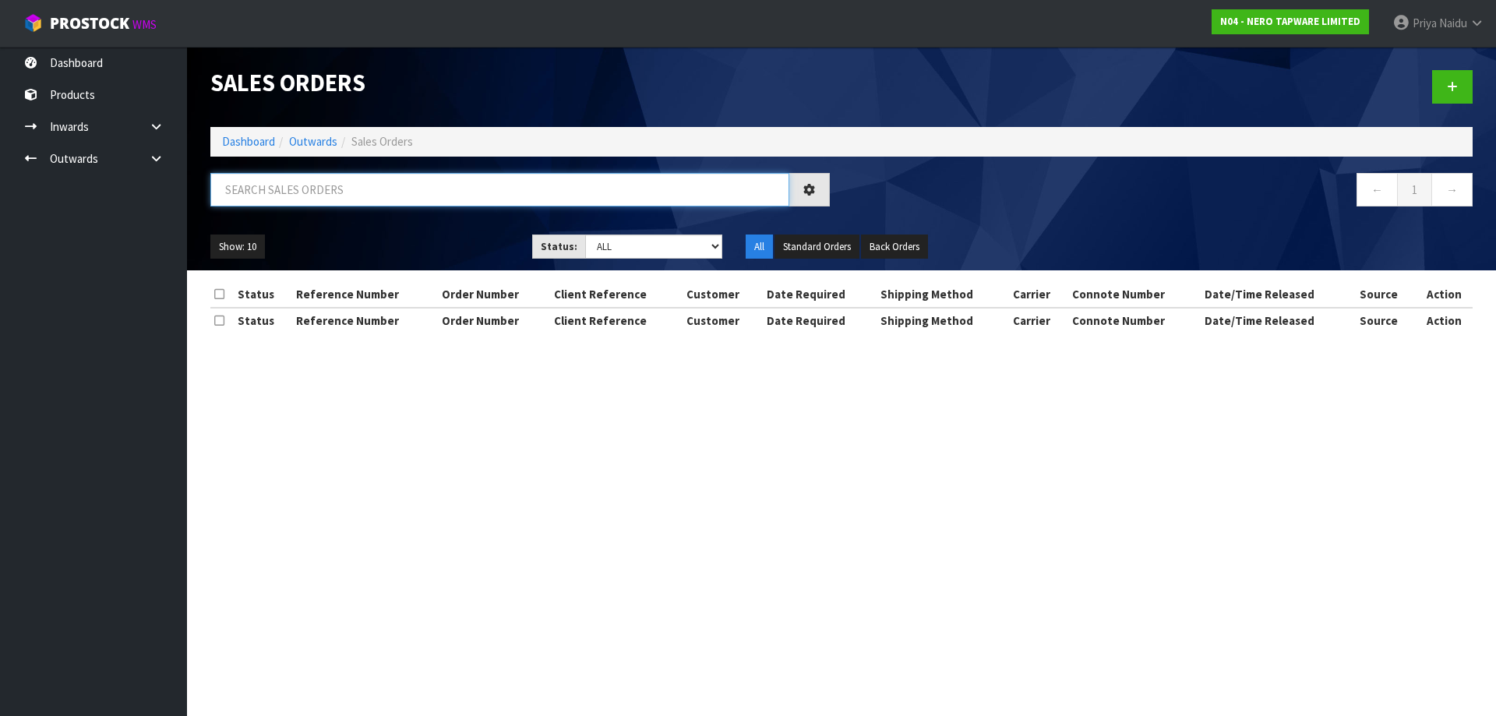
click at [340, 192] on input "text" at bounding box center [499, 189] width 579 height 33
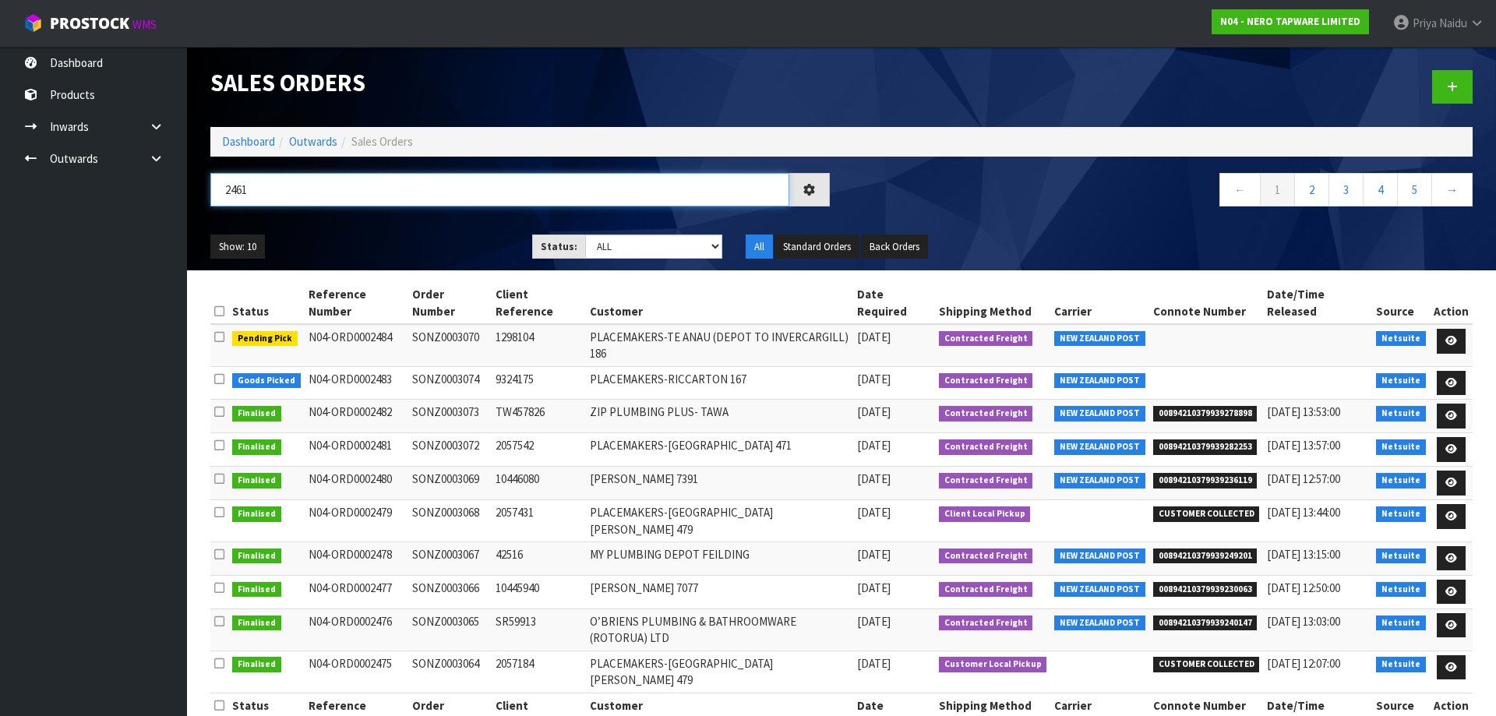
type input "2461"
click at [425, 226] on div "Show: 10 5 10 25 50 Status: Draft Pending Allocated Pending Pick Goods Picked G…" at bounding box center [841, 247] width 1285 height 48
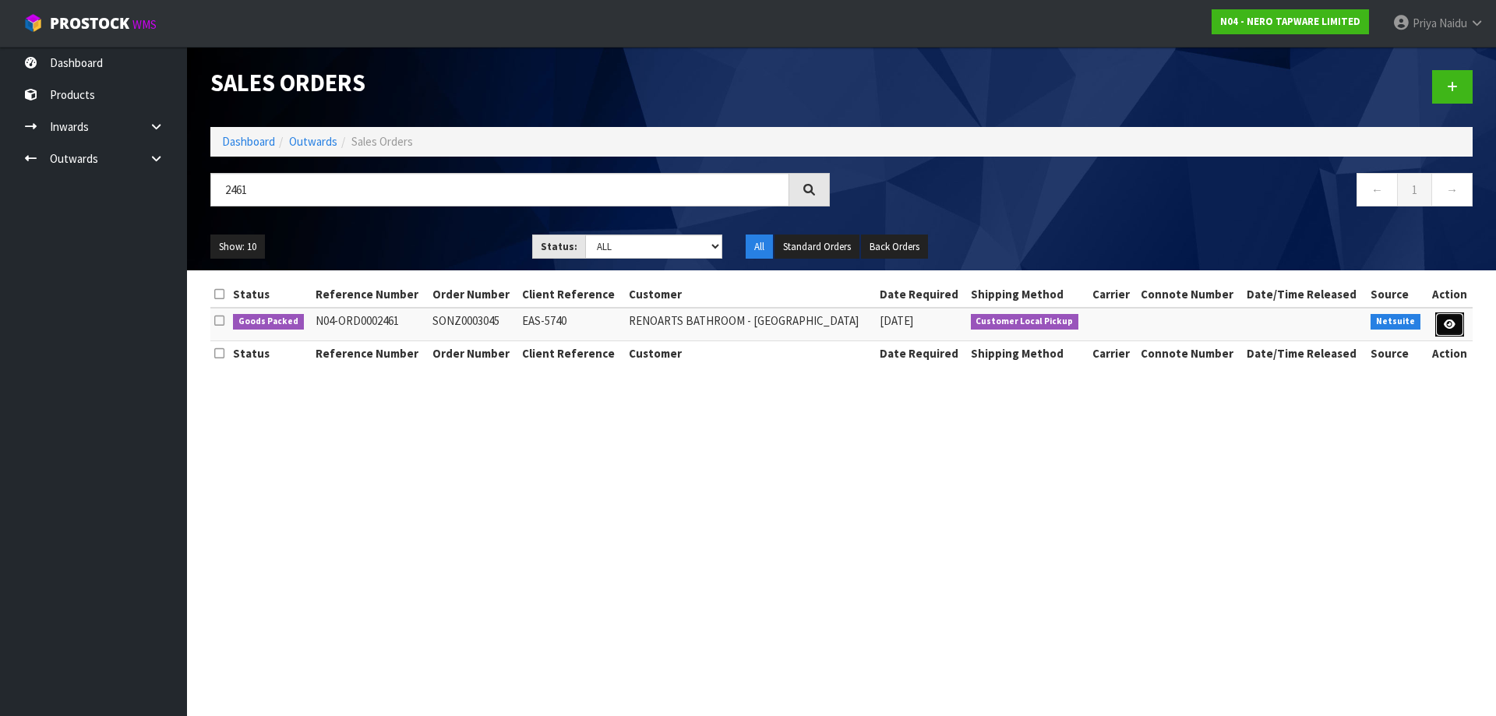
click at [1450, 319] on icon at bounding box center [1450, 324] width 12 height 10
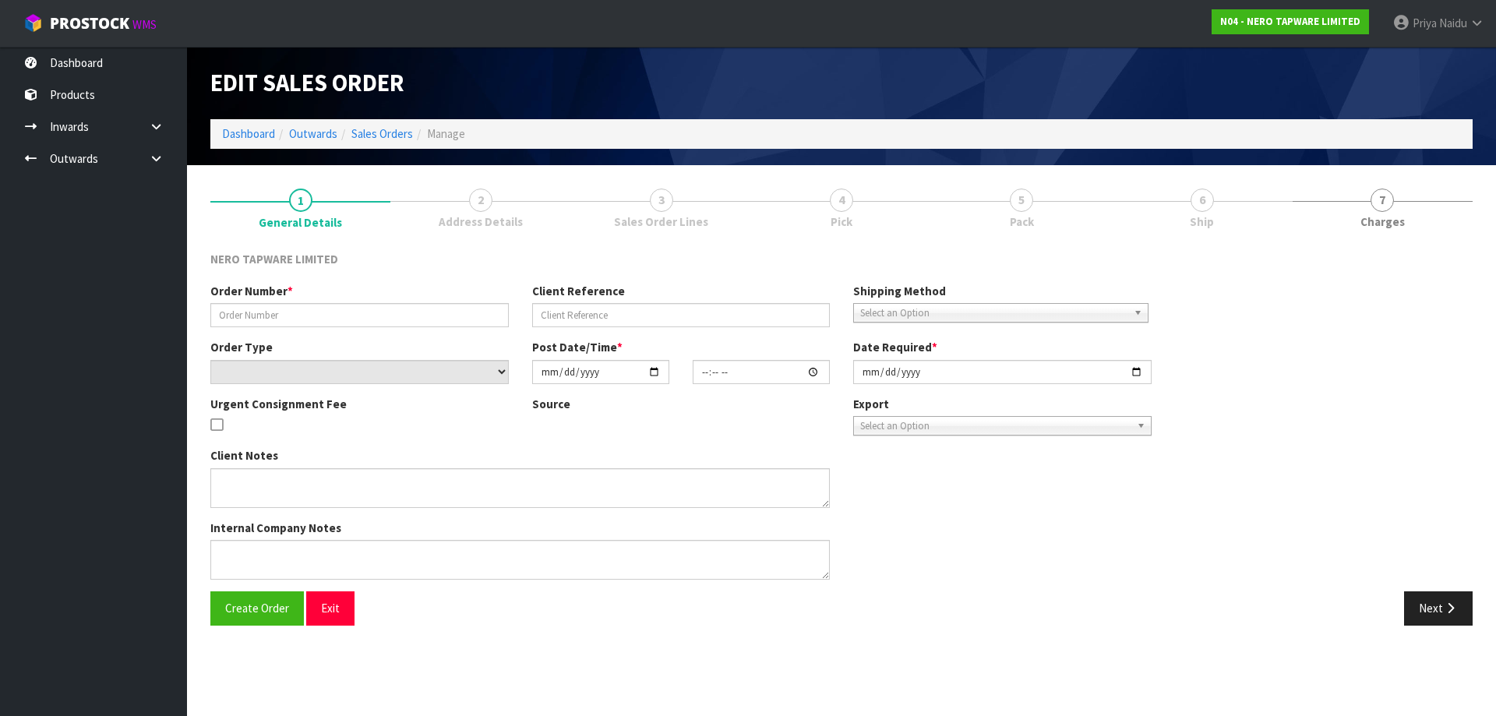
type input "SONZ0003045"
type input "EAS-5740"
select select "number:0"
type input "2025-08-13"
type input "08:45:05.000"
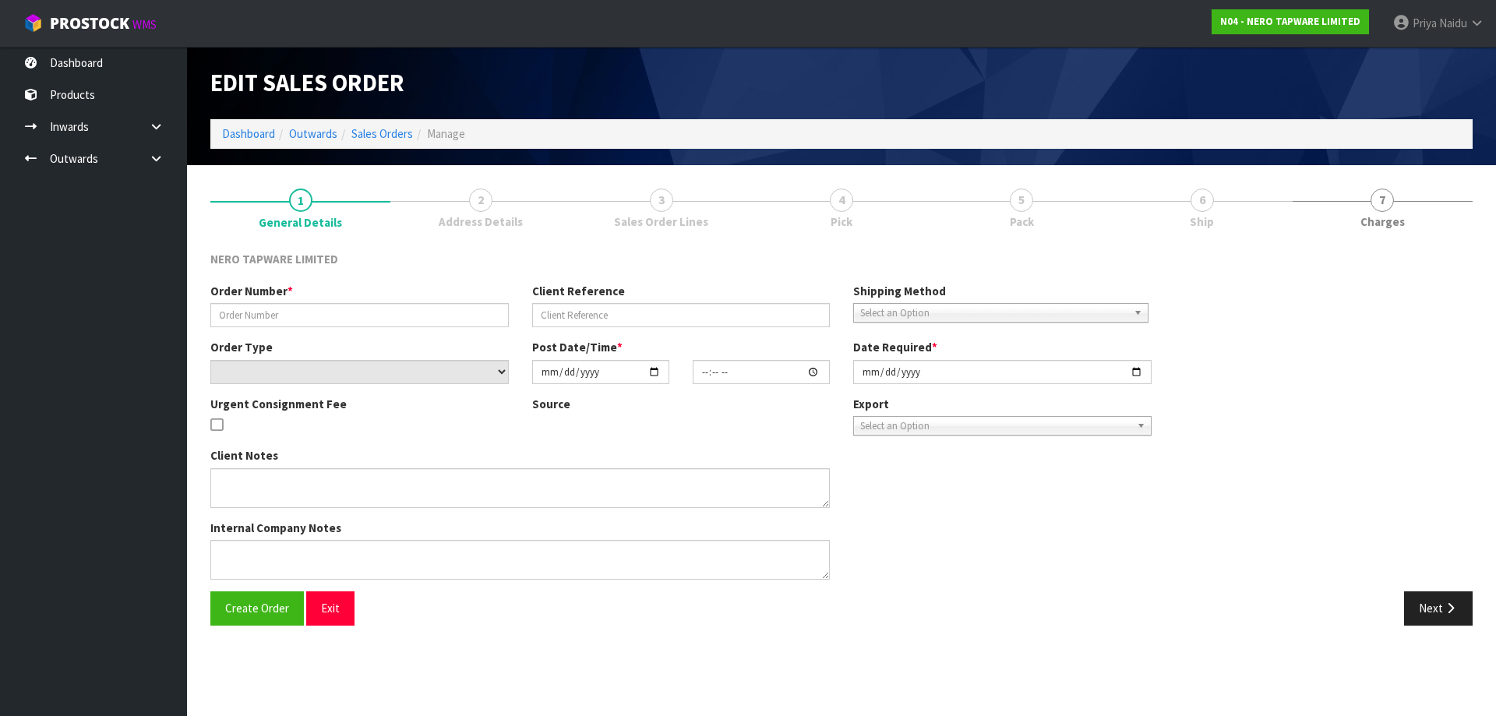
type input "2025-08-13"
type textarea "customer pick up"
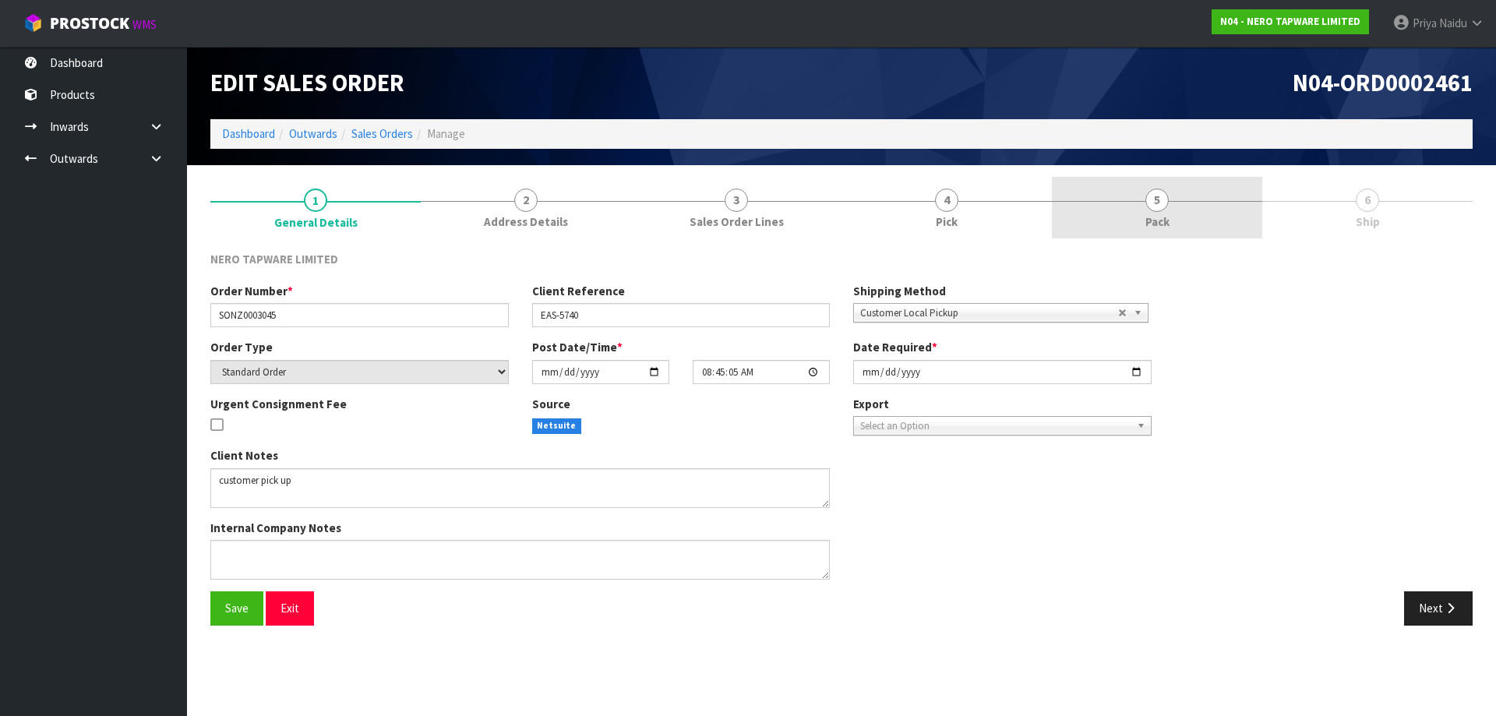
click at [1165, 206] on span "5" at bounding box center [1156, 200] width 23 height 23
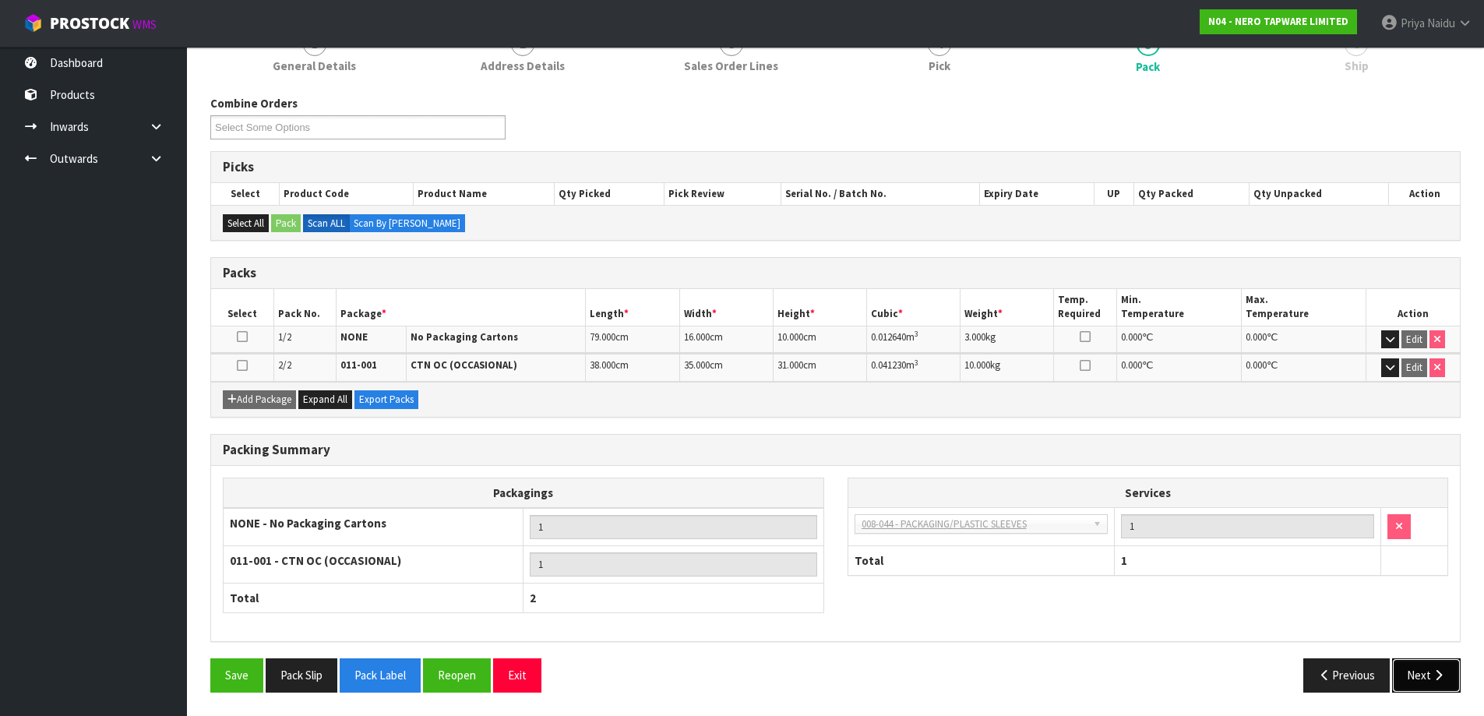
click at [1430, 668] on button "Next" at bounding box center [1426, 674] width 69 height 33
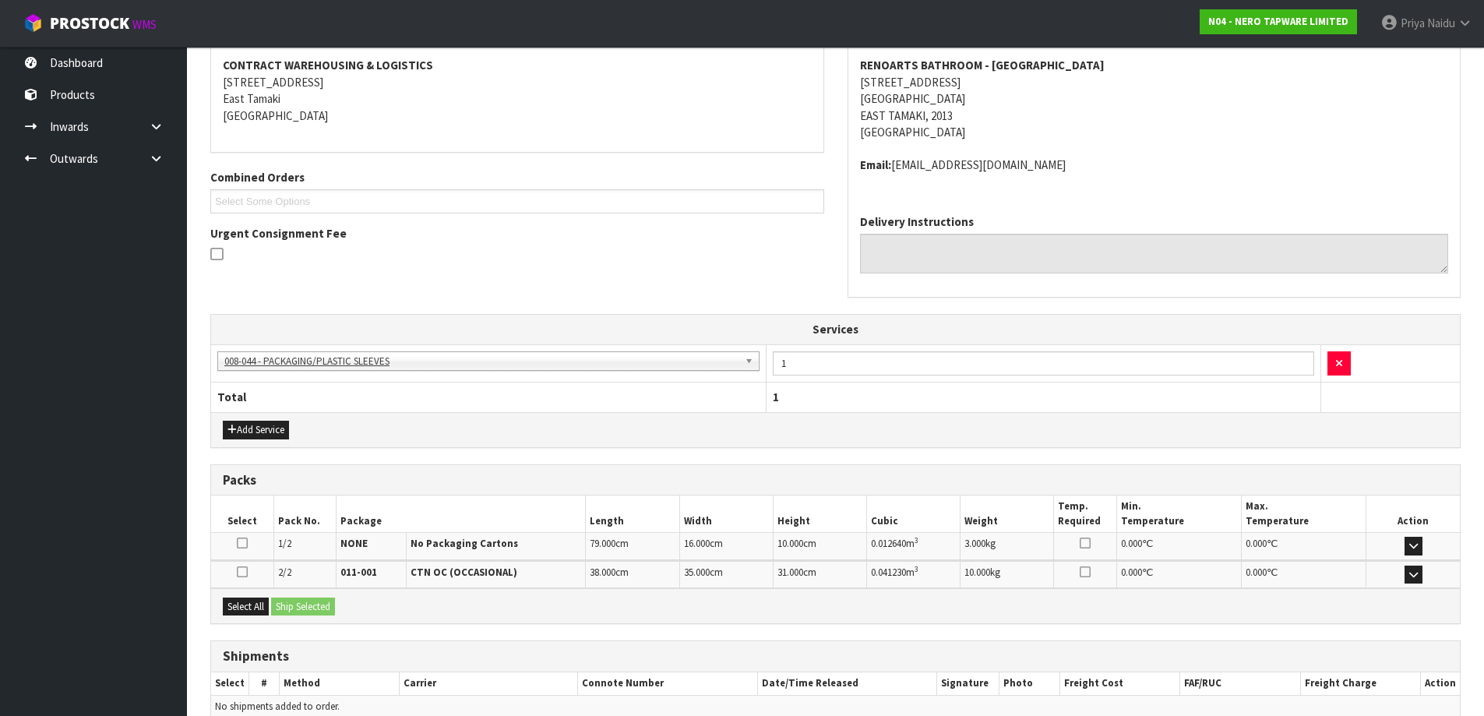
scroll to position [312, 0]
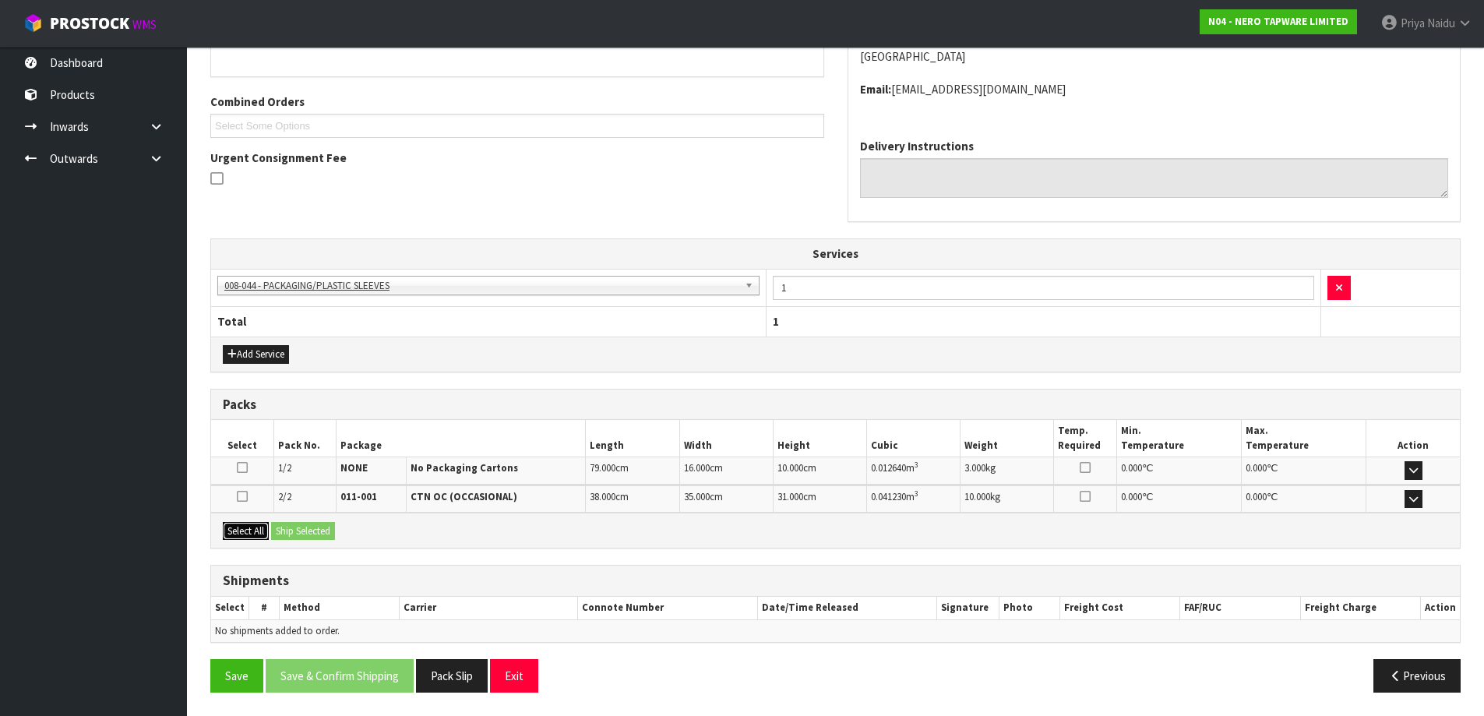
click at [251, 531] on button "Select All" at bounding box center [246, 531] width 46 height 19
click at [344, 527] on div "Select All Ship Selected" at bounding box center [835, 530] width 1249 height 35
click at [323, 536] on button "Ship Selected" at bounding box center [303, 531] width 64 height 19
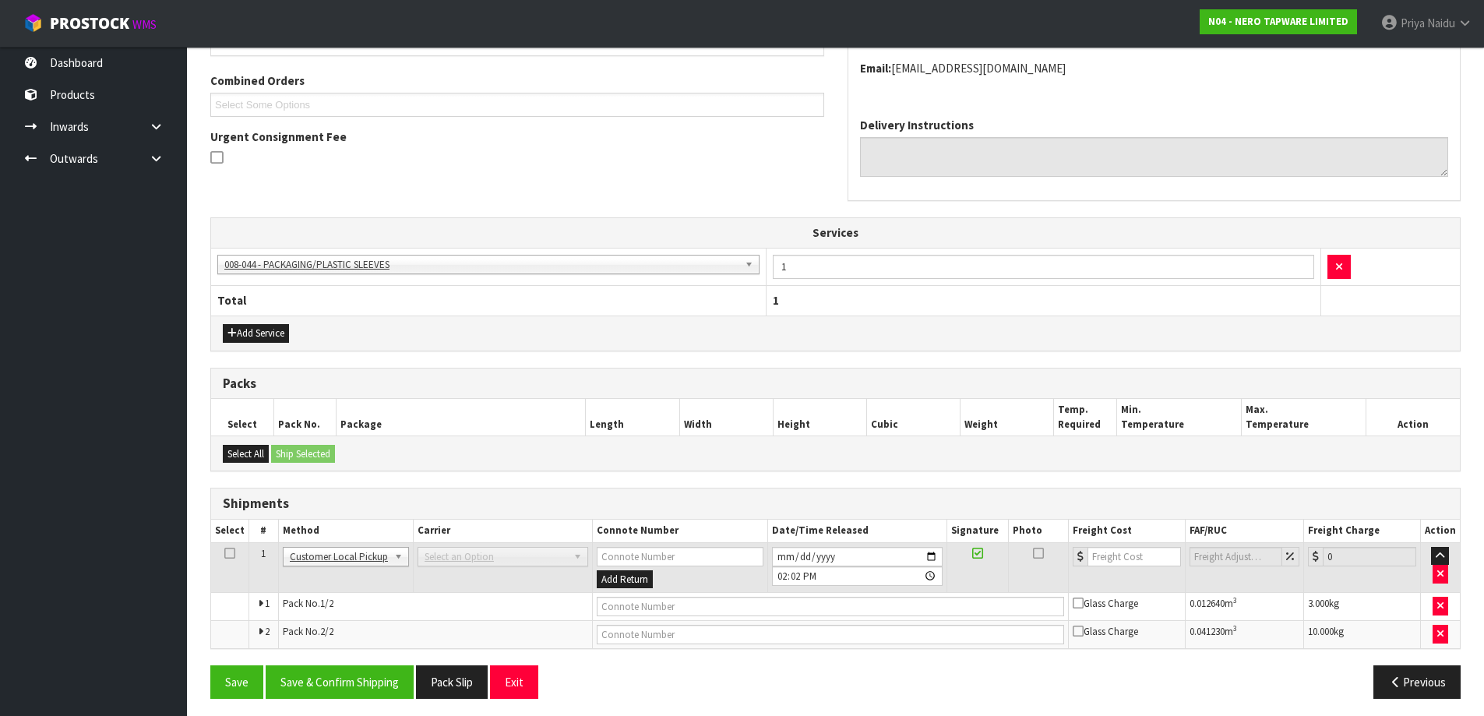
scroll to position [340, 0]
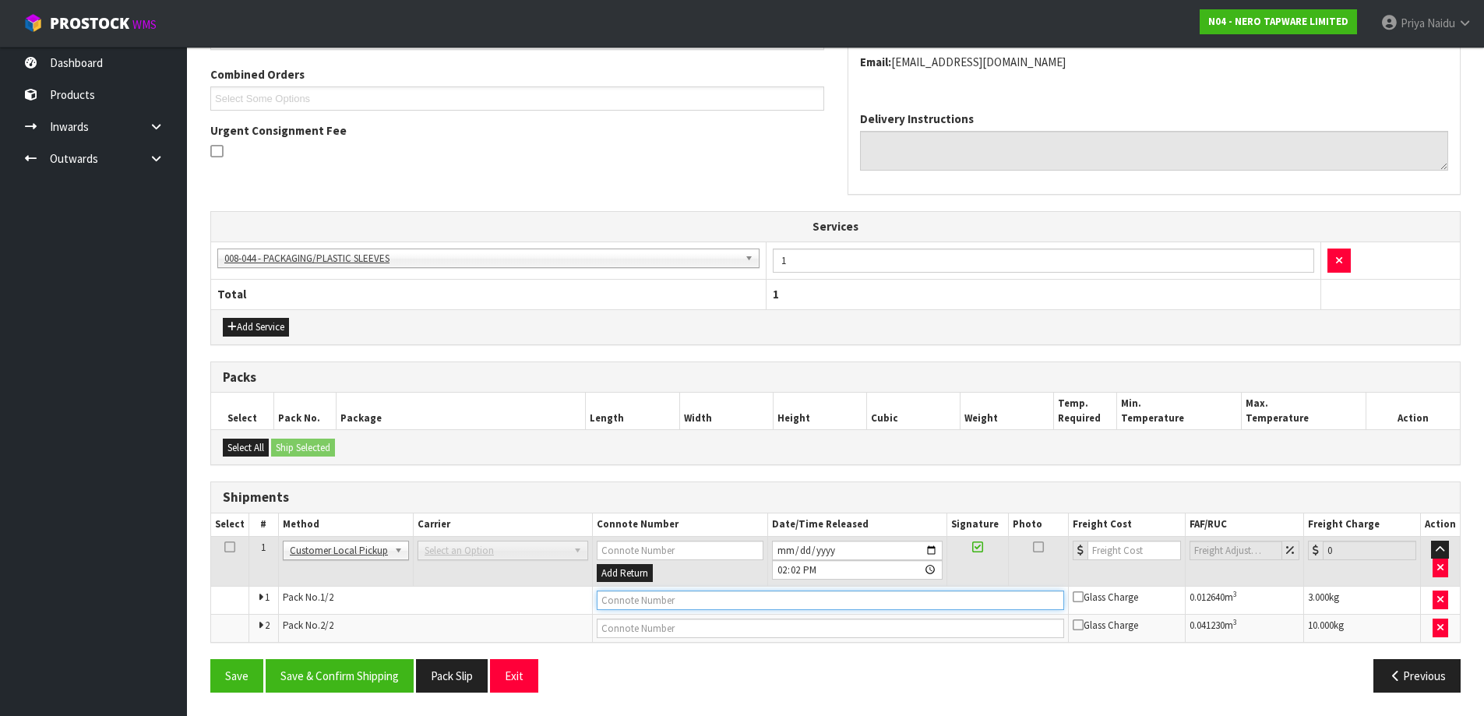
click at [637, 597] on input "text" at bounding box center [830, 600] width 467 height 19
type input "CUSTOMER COLLECTED"
click at [371, 681] on button "Save & Confirm Shipping" at bounding box center [340, 675] width 148 height 33
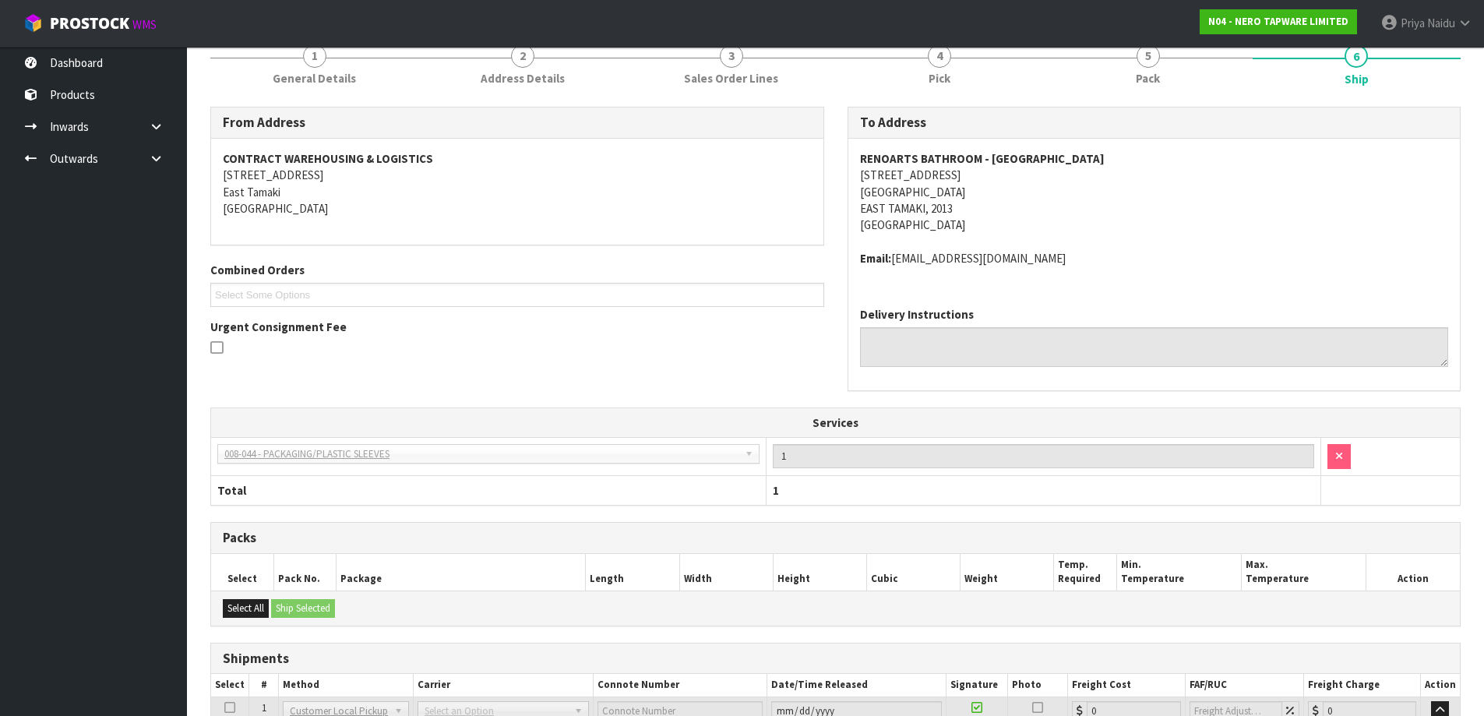
scroll to position [0, 0]
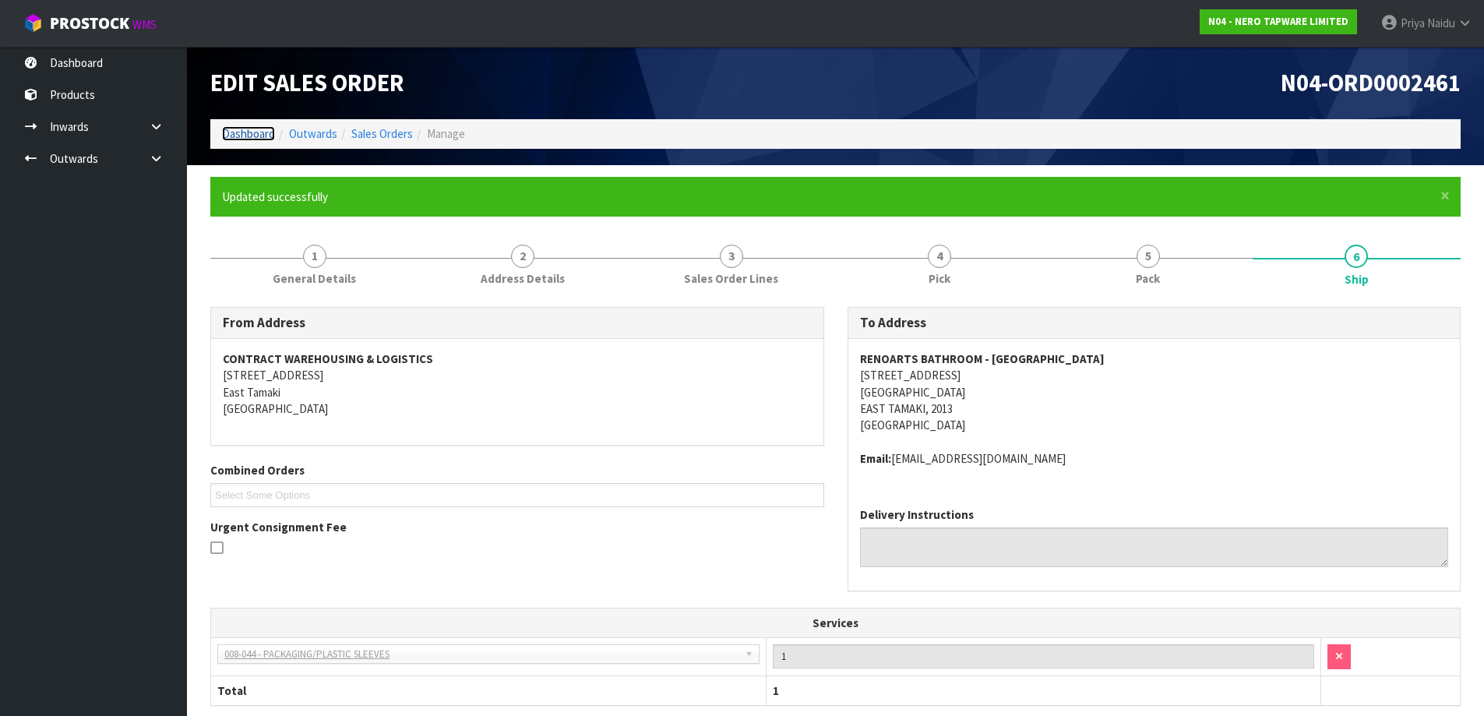
click at [240, 133] on link "Dashboard" at bounding box center [248, 133] width 53 height 15
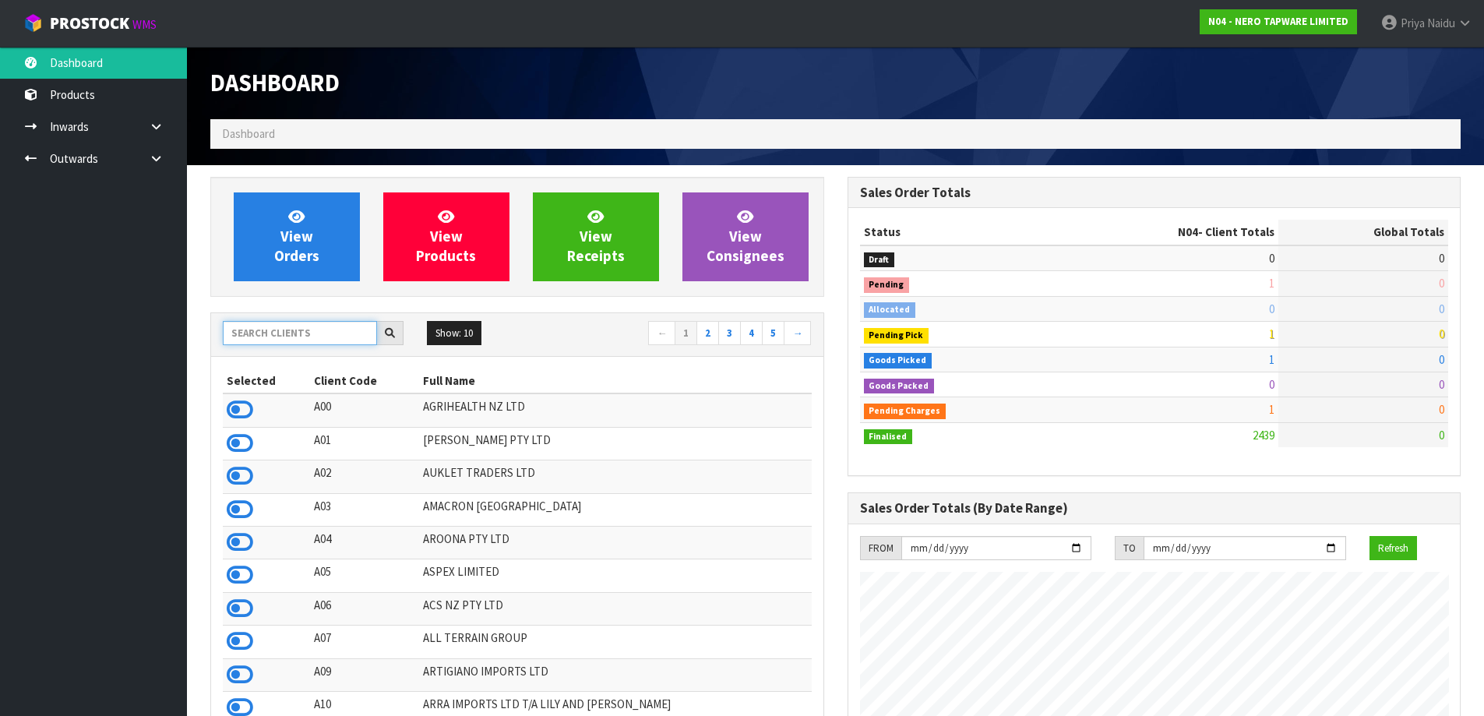
click at [329, 330] on input "text" at bounding box center [300, 333] width 154 height 24
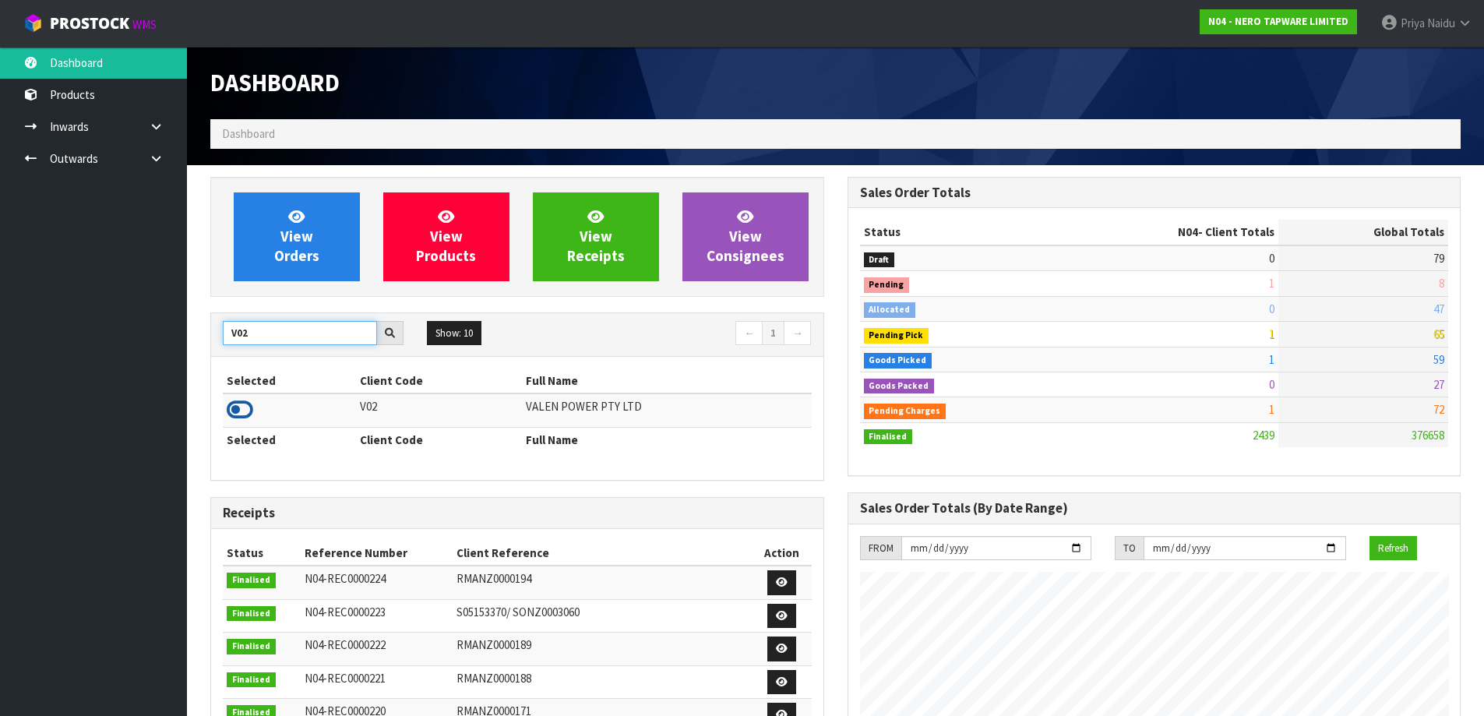
type input "V02"
click at [234, 408] on icon at bounding box center [240, 409] width 26 height 23
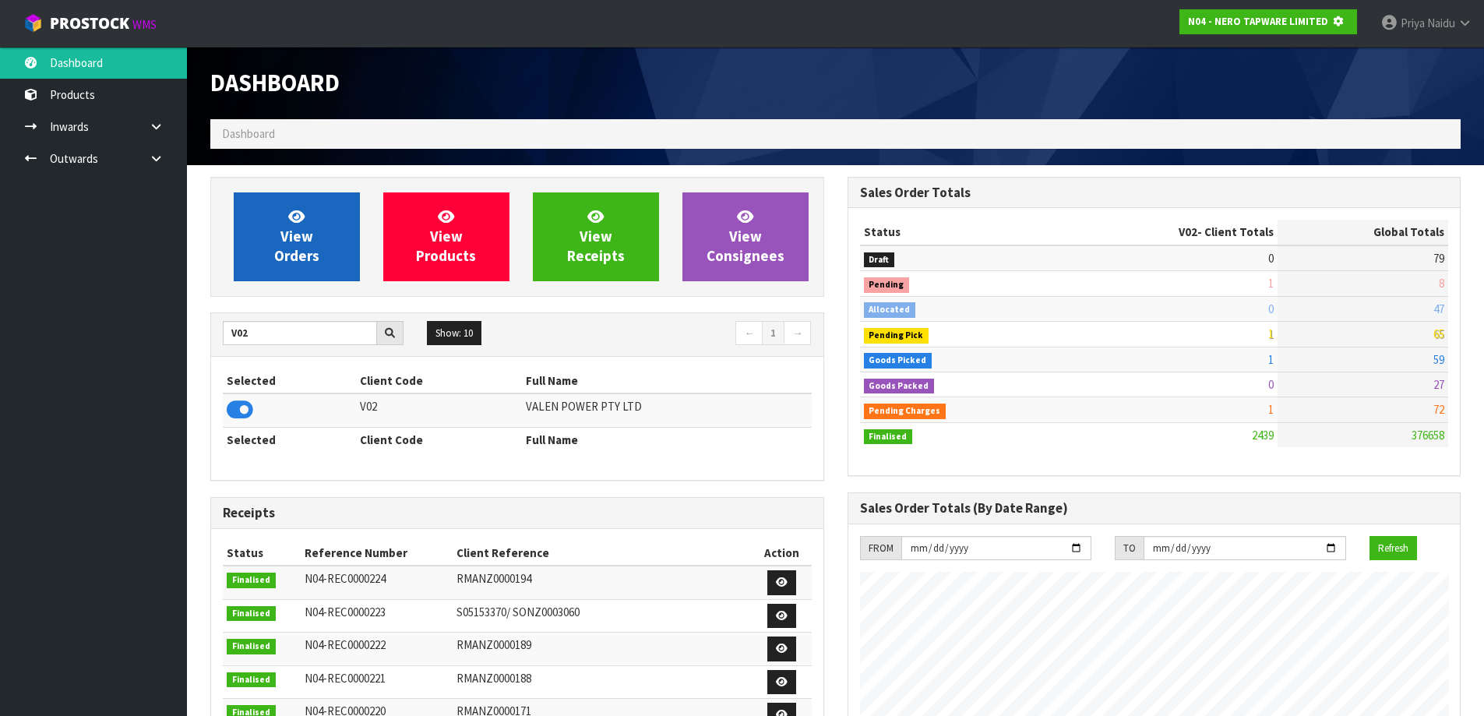
scroll to position [778082, 778417]
click at [258, 244] on link "View Orders" at bounding box center [297, 236] width 126 height 89
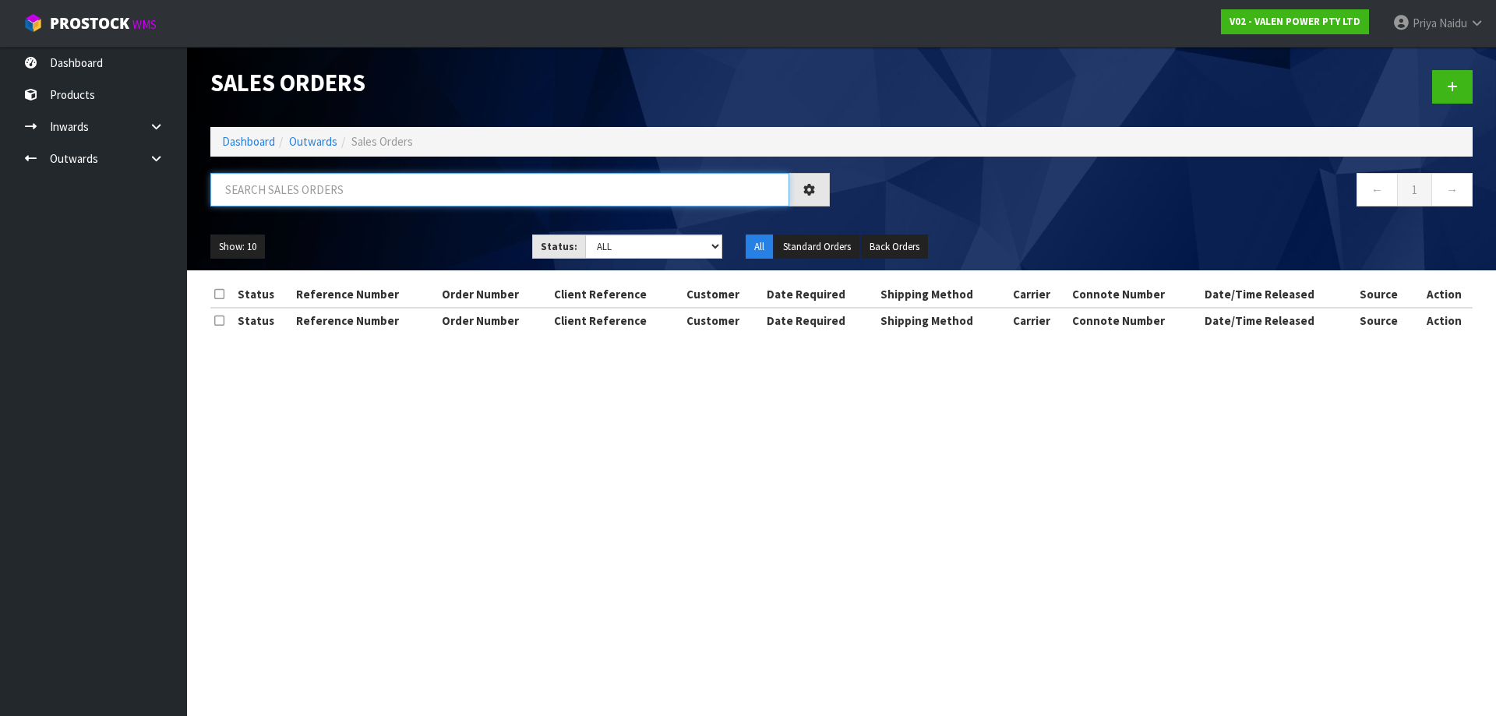
click at [329, 190] on input "text" at bounding box center [499, 189] width 579 height 33
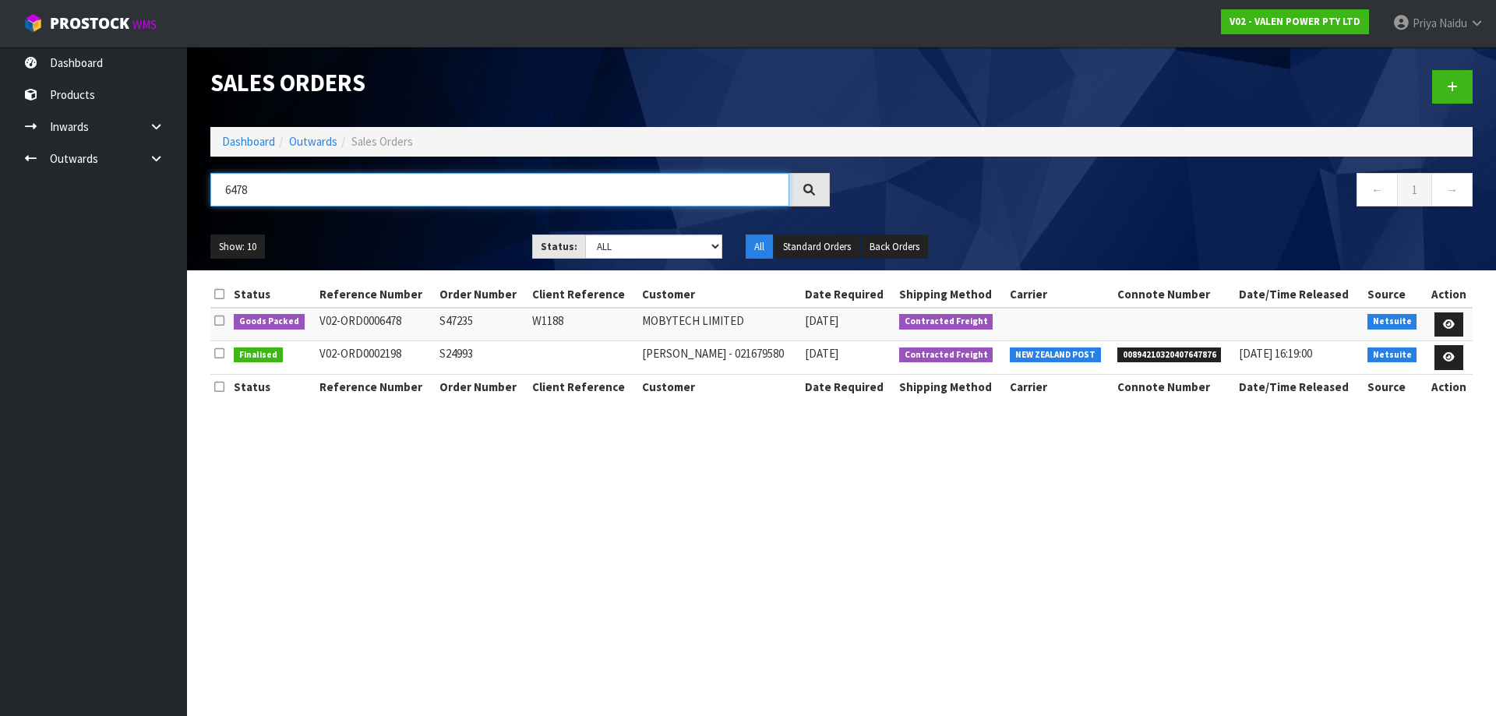
type input "6478"
click at [400, 237] on ul "Show: 10 5 10 25 50" at bounding box center [359, 246] width 298 height 25
click at [1442, 320] on link at bounding box center [1448, 324] width 29 height 25
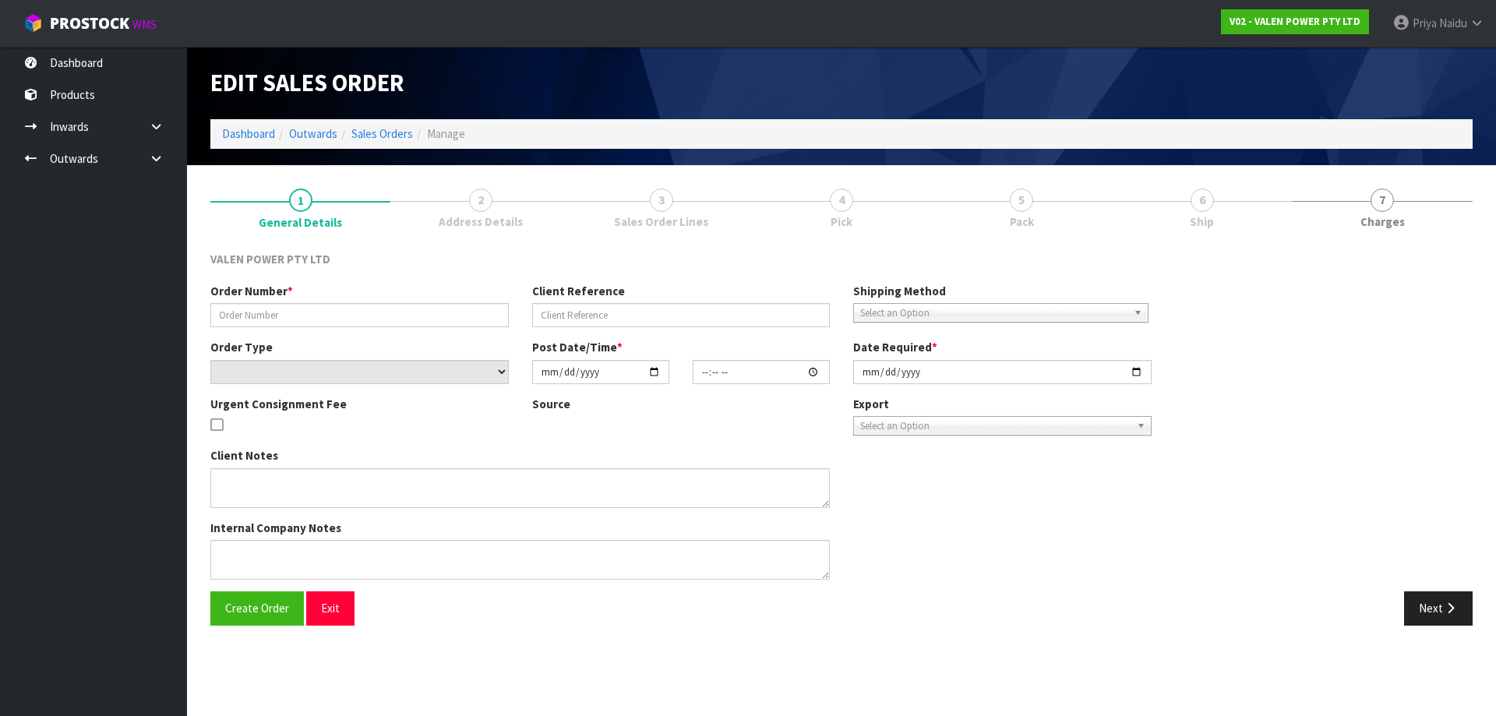
type input "S47235"
type input "W1188"
select select "number:0"
type input "2025-08-14"
type input "11:00:08.000"
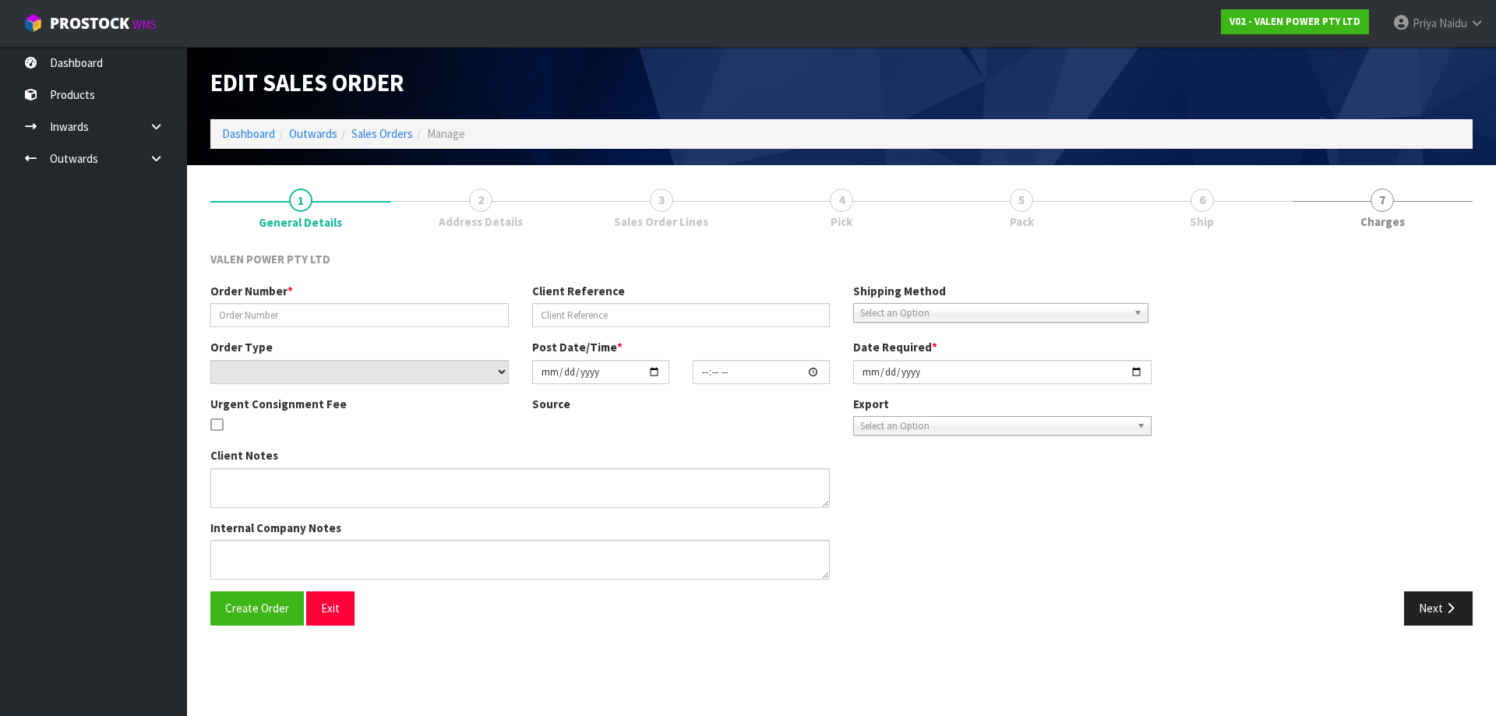
type input "2025-08-14"
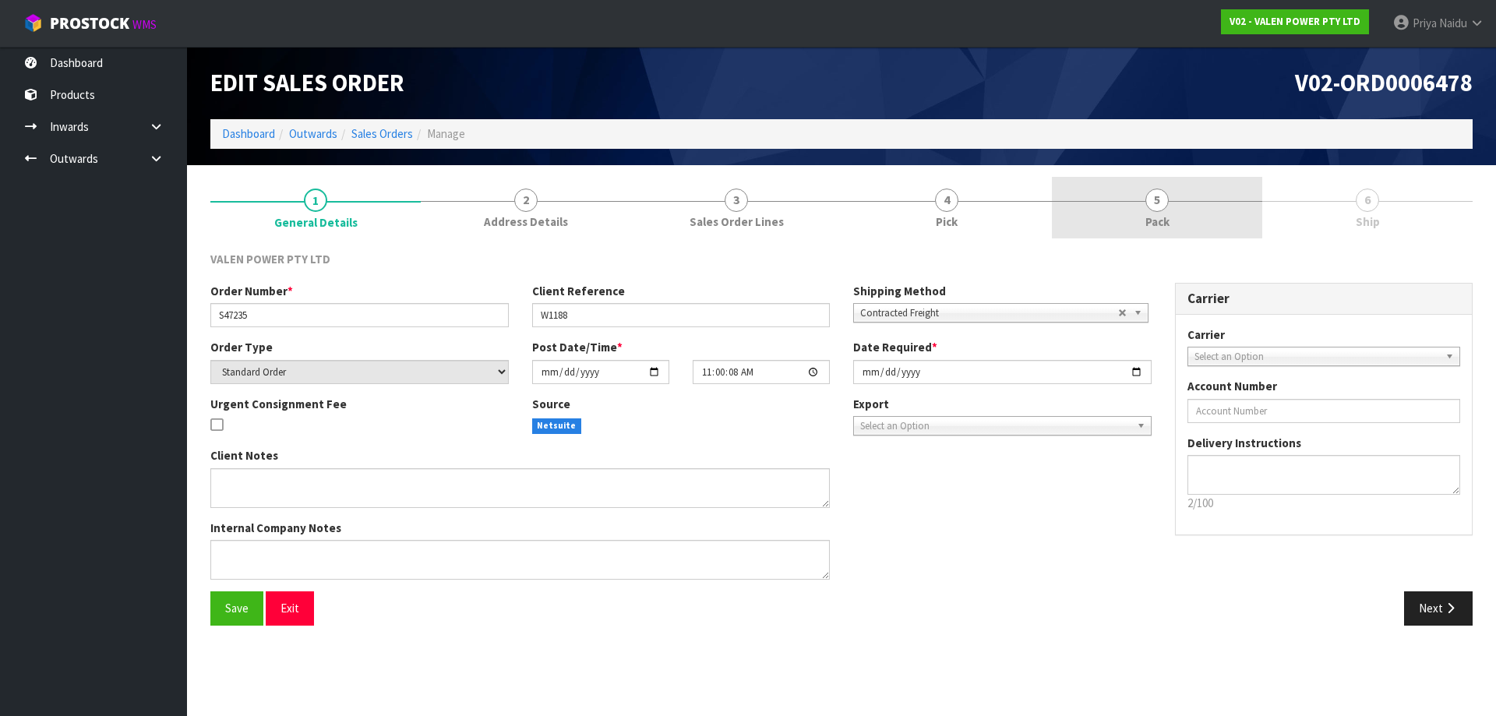
click at [1186, 206] on link "5 Pack" at bounding box center [1157, 208] width 210 height 62
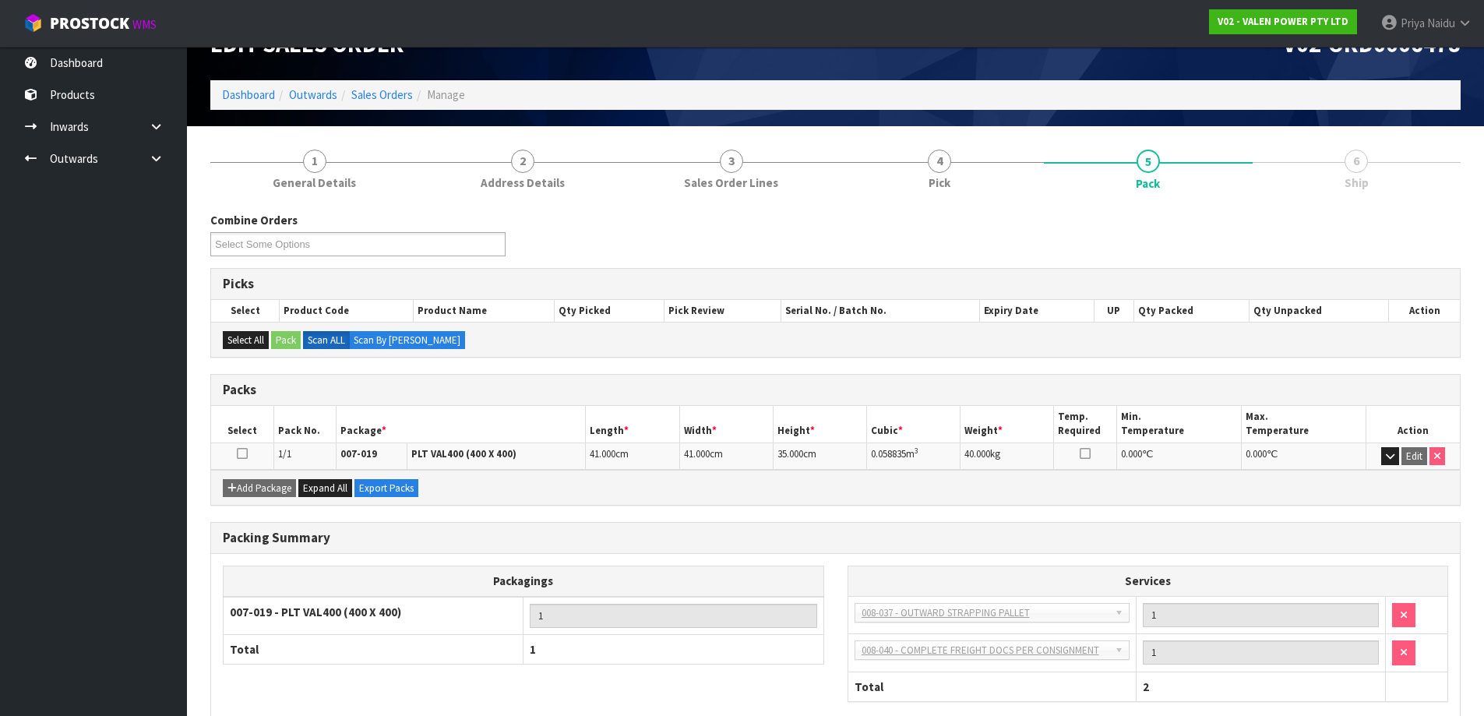
scroll to position [127, 0]
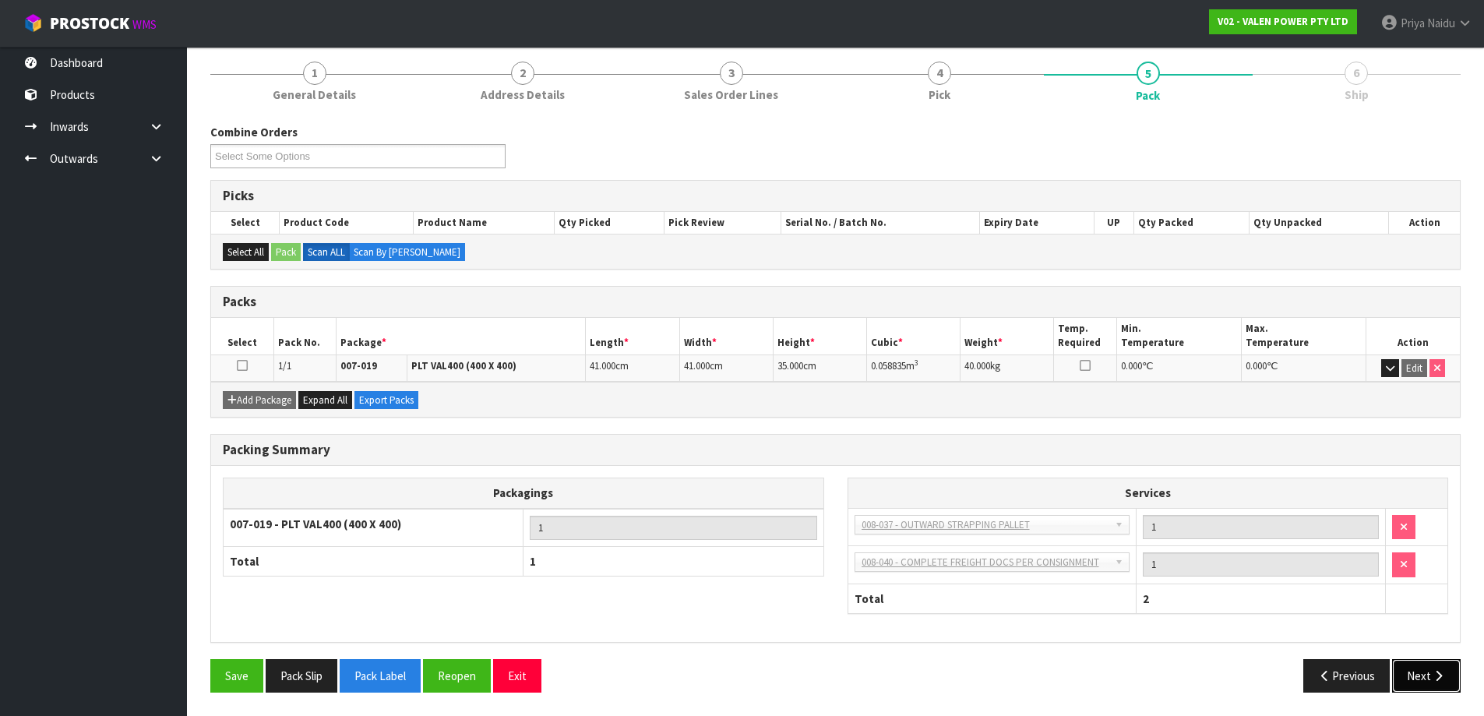
click at [1431, 666] on button "Next" at bounding box center [1426, 675] width 69 height 33
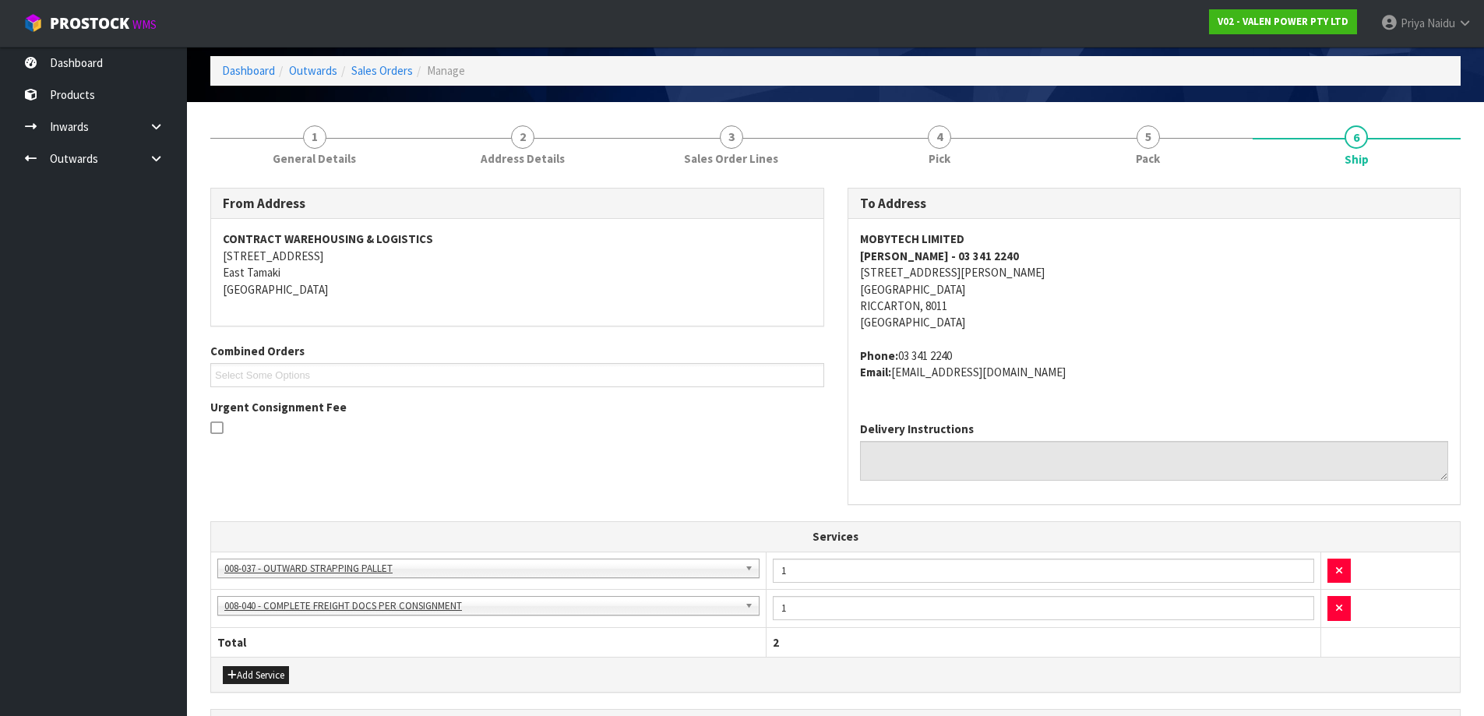
scroll to position [0, 0]
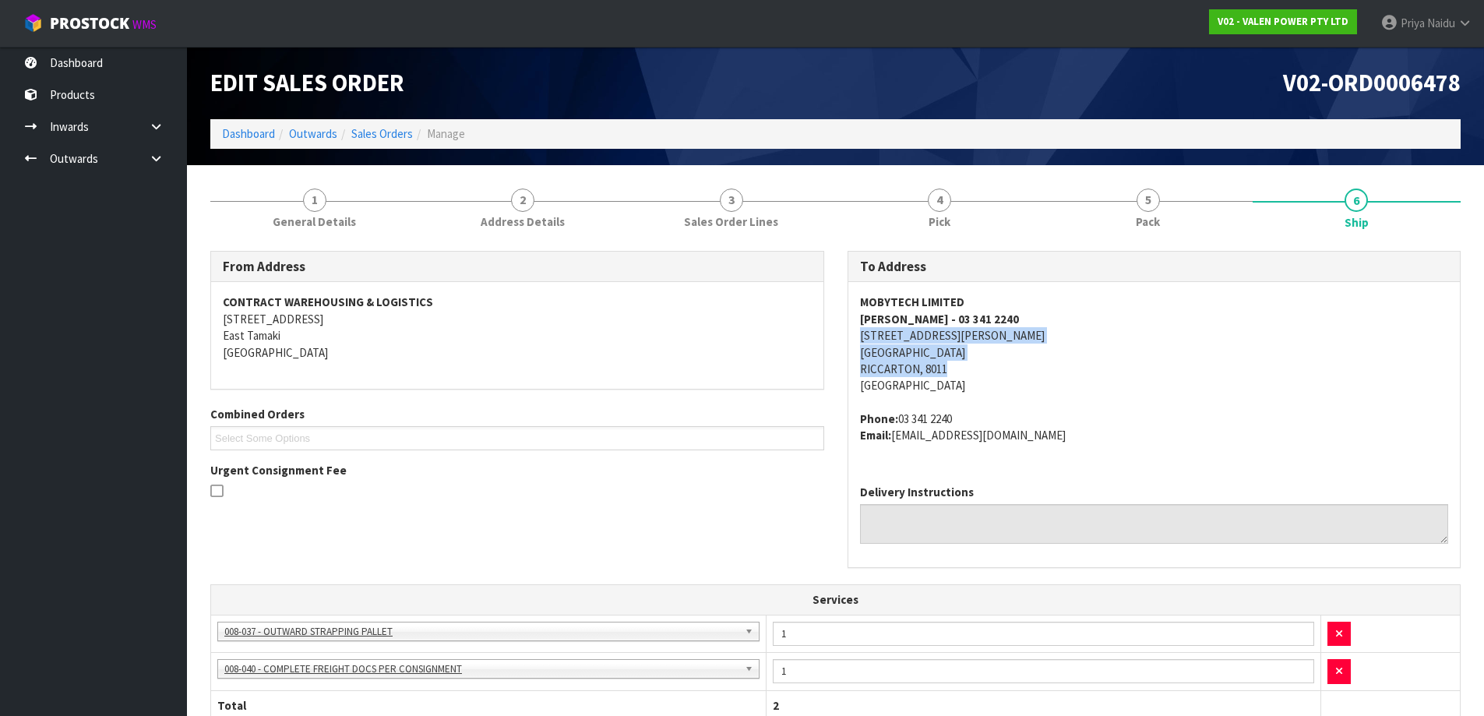
drag, startPoint x: 845, startPoint y: 338, endPoint x: 977, endPoint y: 364, distance: 134.1
click at [977, 364] on div "To Address MOBYTECH LIMITED JENNIE - 03 341 2240 93/B CLARENCE ST CHRISTCHURCH …" at bounding box center [1154, 417] width 637 height 333
click at [1078, 341] on address "MOBYTECH LIMITED JENNIE - 03 341 2240 93/B CLARENCE ST CHRISTCHURCH RICCARTON, …" at bounding box center [1154, 344] width 589 height 100
drag, startPoint x: 855, startPoint y: 306, endPoint x: 847, endPoint y: 299, distance: 10.5
click at [1005, 298] on div "MOBYTECH LIMITED JENNIE - 03 341 2240 93/B CLARENCE ST CHRISTCHURCH RICCARTON, …" at bounding box center [1154, 376] width 612 height 189
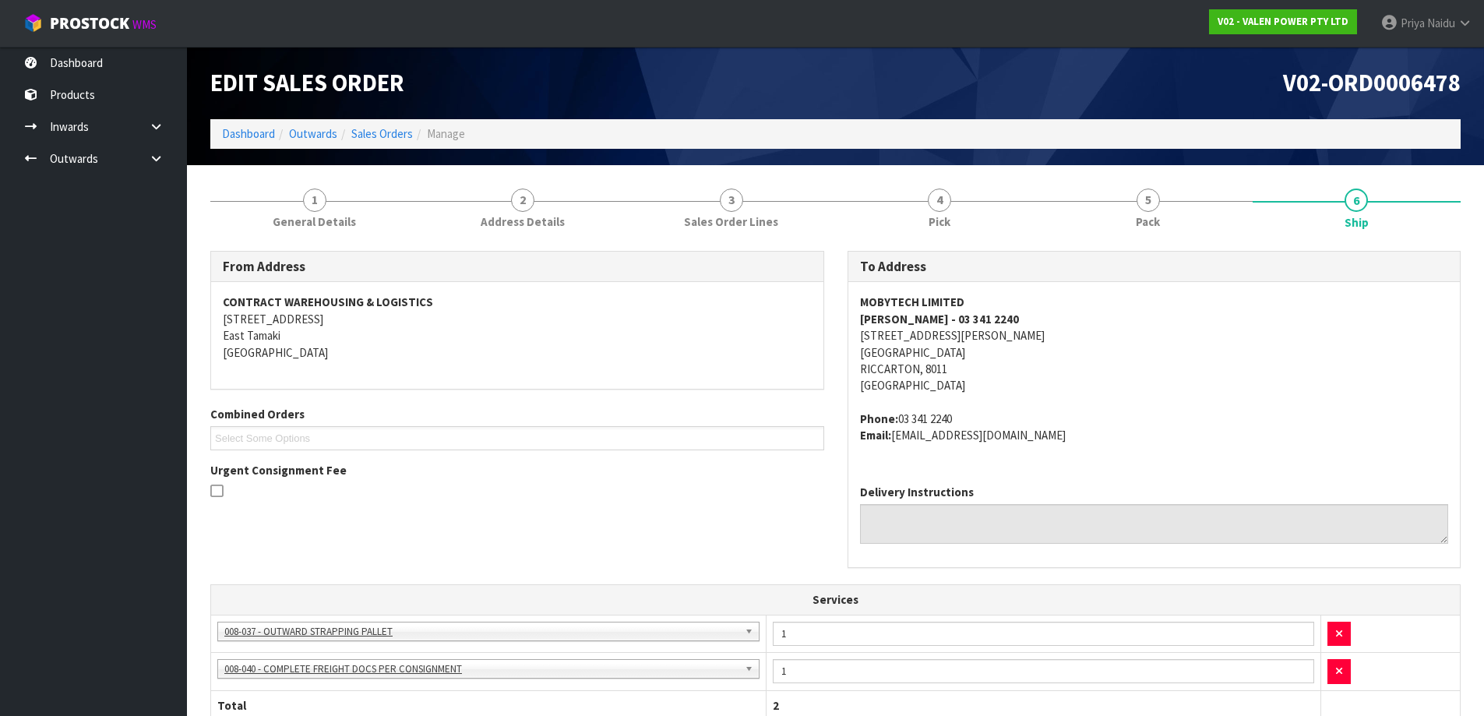
click at [1014, 355] on address "MOBYTECH LIMITED JENNIE - 03 341 2240 93/B CLARENCE ST CHRISTCHURCH RICCARTON, …" at bounding box center [1154, 344] width 589 height 100
drag, startPoint x: 848, startPoint y: 337, endPoint x: 971, endPoint y: 333, distance: 122.4
click at [971, 333] on div "MOBYTECH LIMITED JENNIE - 03 341 2240 93/B CLARENCE ST CHRISTCHURCH RICCARTON, …" at bounding box center [1154, 376] width 612 height 189
drag, startPoint x: 944, startPoint y: 417, endPoint x: 313, endPoint y: 403, distance: 631.2
click at [1053, 450] on div "MOBYTECH LIMITED JENNIE - 03 341 2240 93/B CLARENCE ST CHRISTCHURCH RICCARTON, …" at bounding box center [1154, 376] width 612 height 189
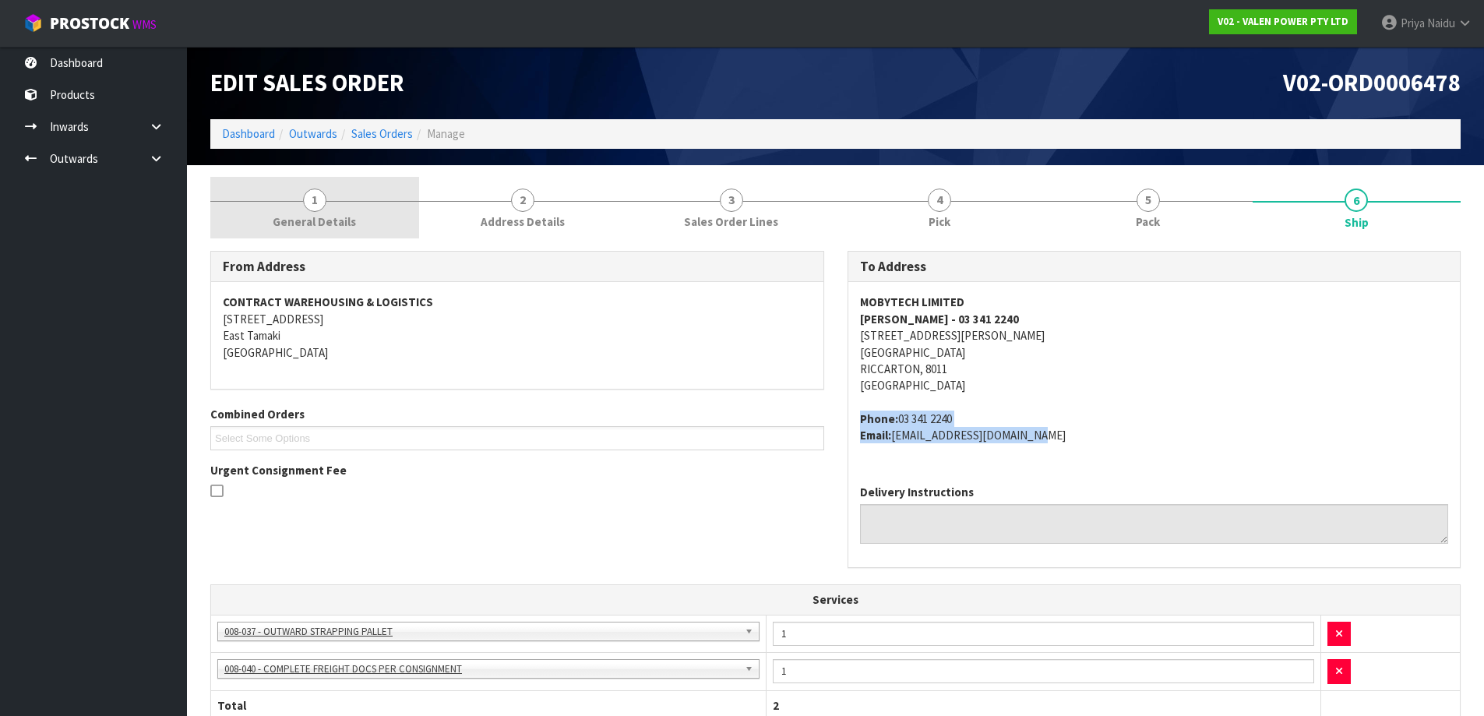
drag, startPoint x: 344, startPoint y: 196, endPoint x: 292, endPoint y: 232, distance: 63.1
click at [344, 196] on link "1 General Details" at bounding box center [314, 208] width 209 height 62
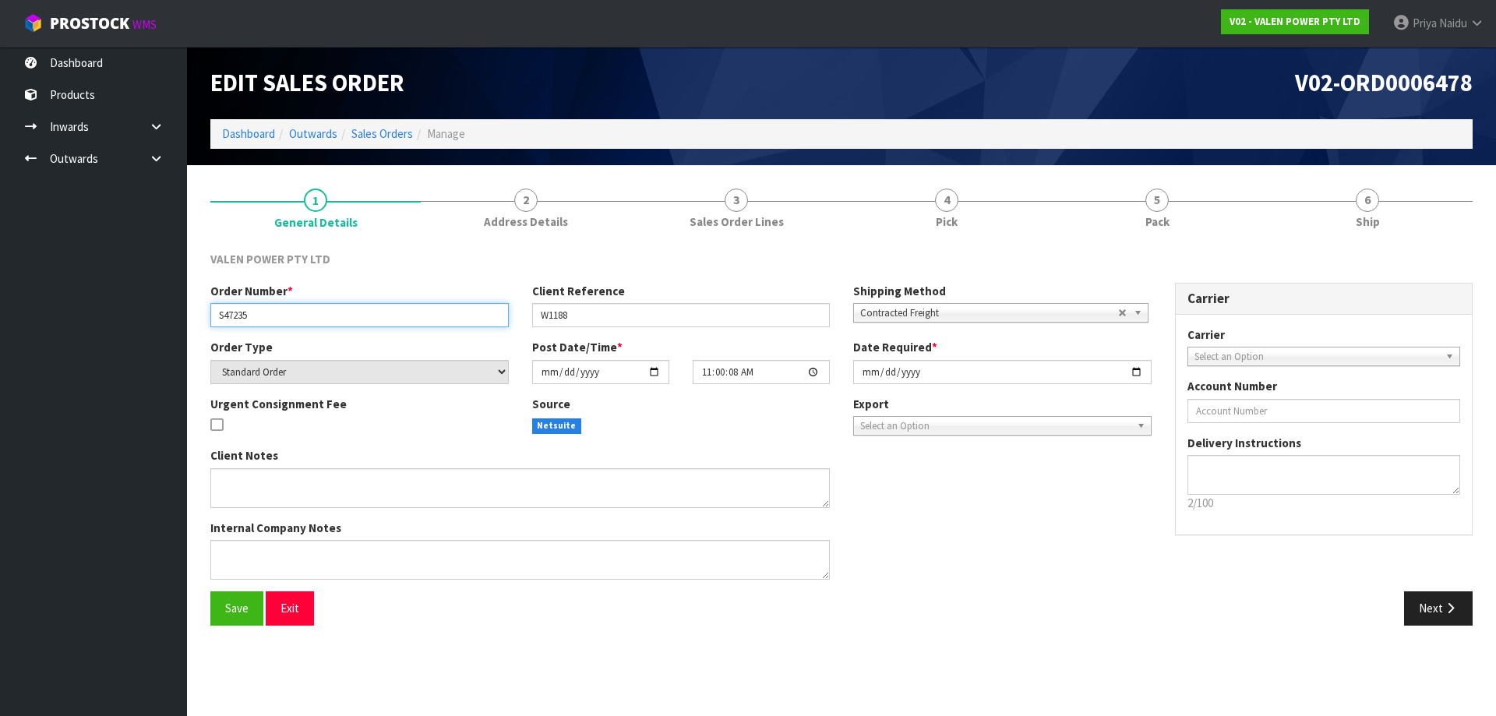
drag, startPoint x: 213, startPoint y: 312, endPoint x: 271, endPoint y: 316, distance: 57.8
click at [271, 316] on input "S47235" at bounding box center [359, 315] width 298 height 24
drag, startPoint x: 537, startPoint y: 312, endPoint x: 626, endPoint y: 313, distance: 89.6
click at [626, 313] on input "W1188" at bounding box center [681, 315] width 298 height 24
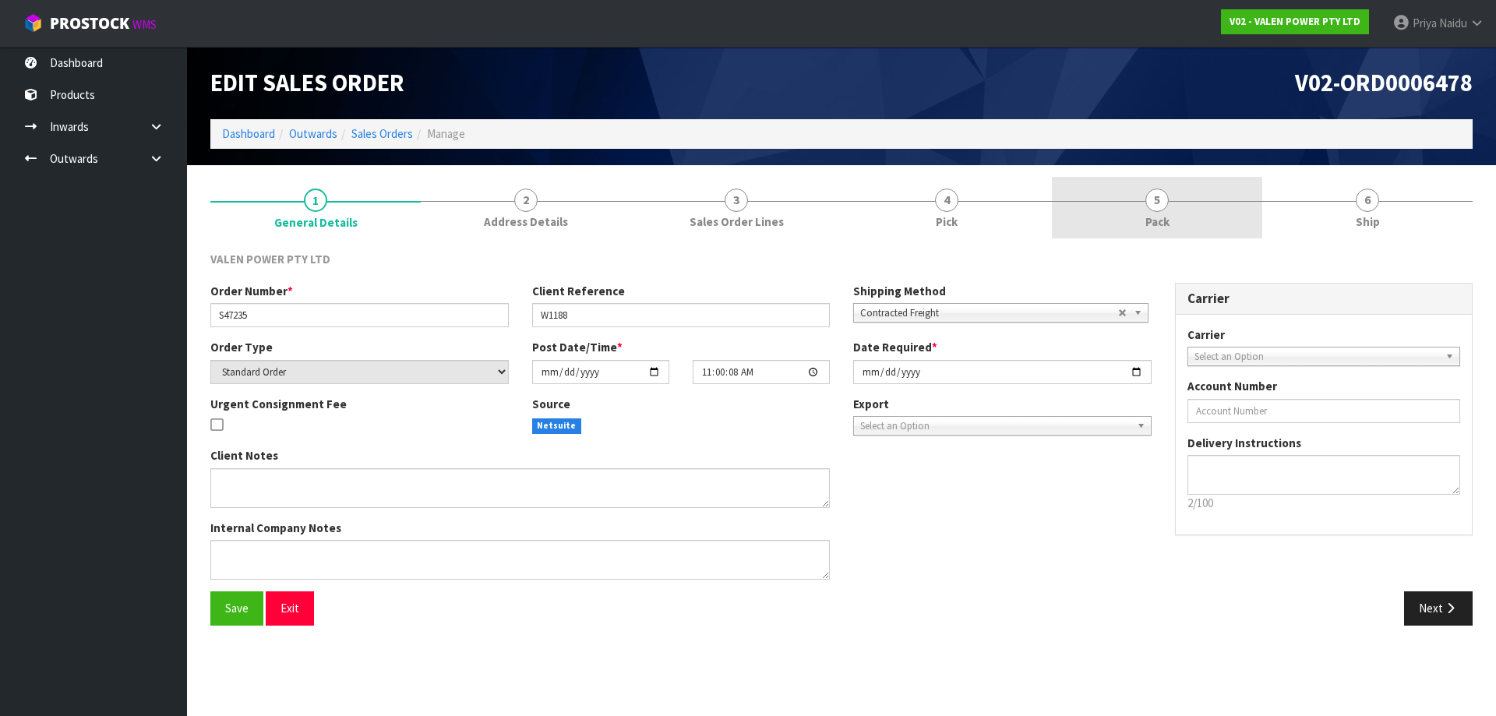
click at [1165, 217] on span "Pack" at bounding box center [1157, 221] width 24 height 16
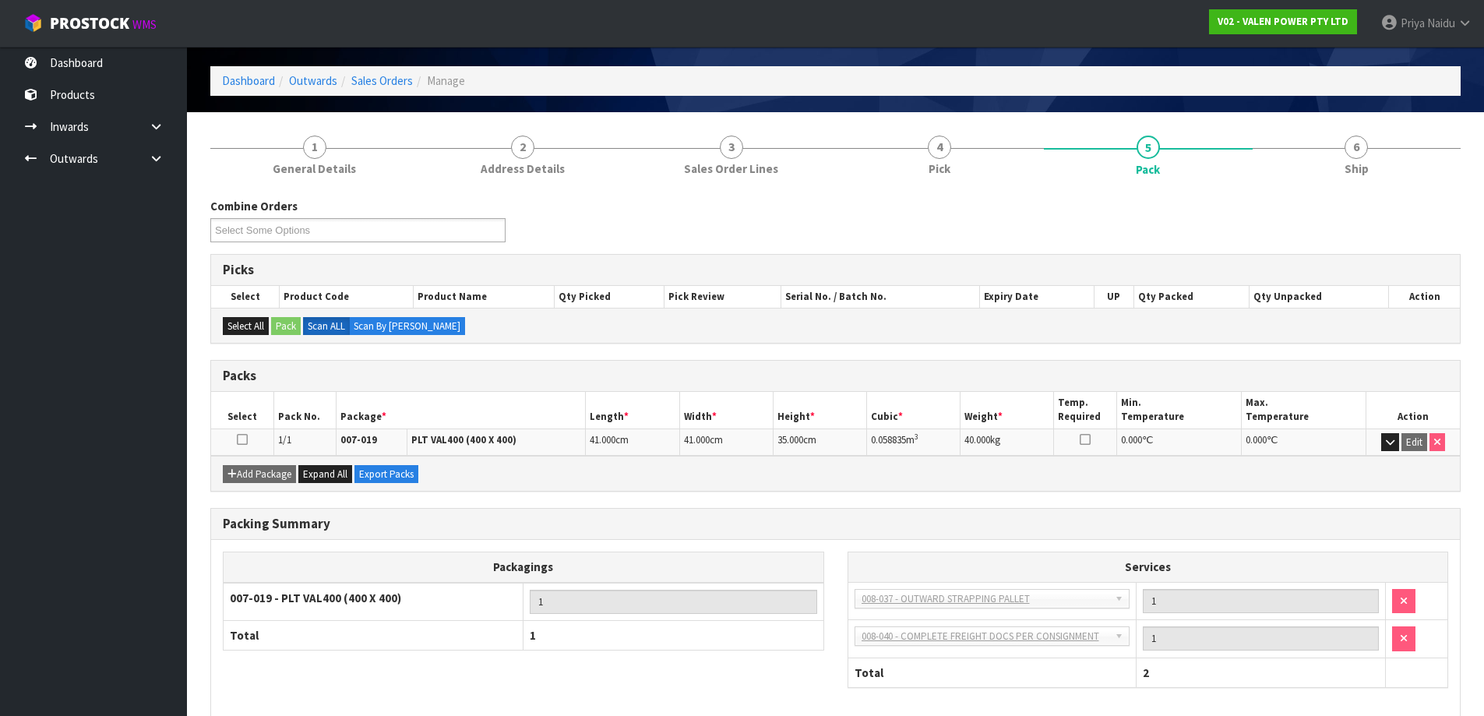
scroll to position [78, 0]
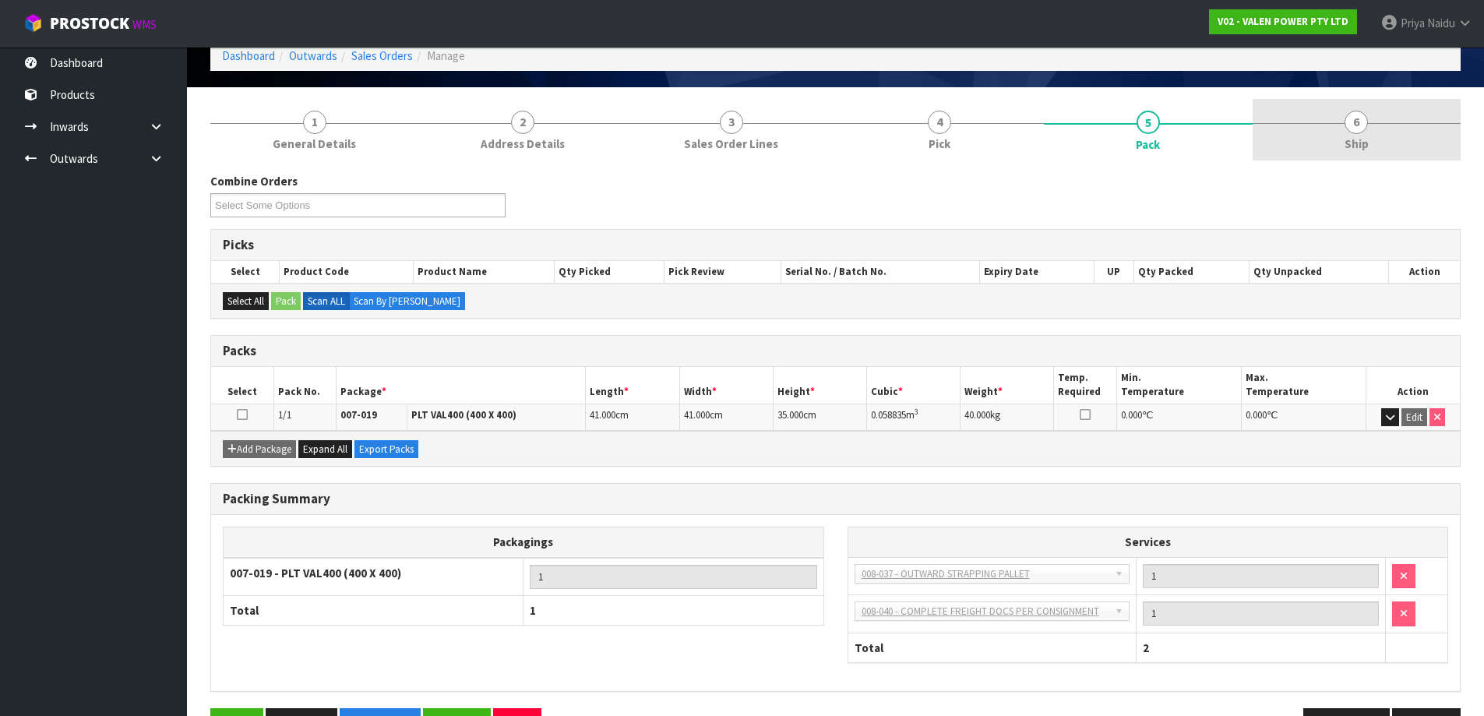
click at [1342, 130] on link "6 Ship" at bounding box center [1357, 130] width 209 height 62
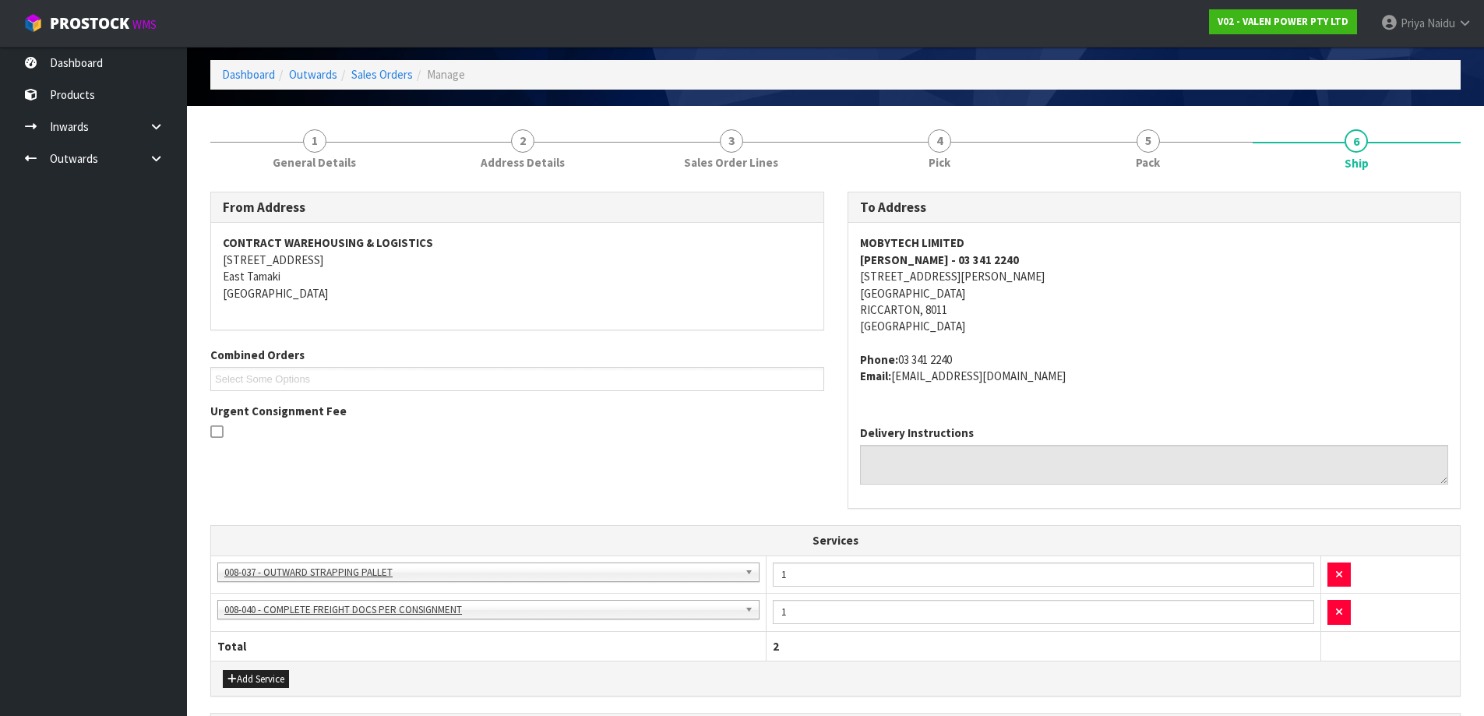
scroll to position [0, 0]
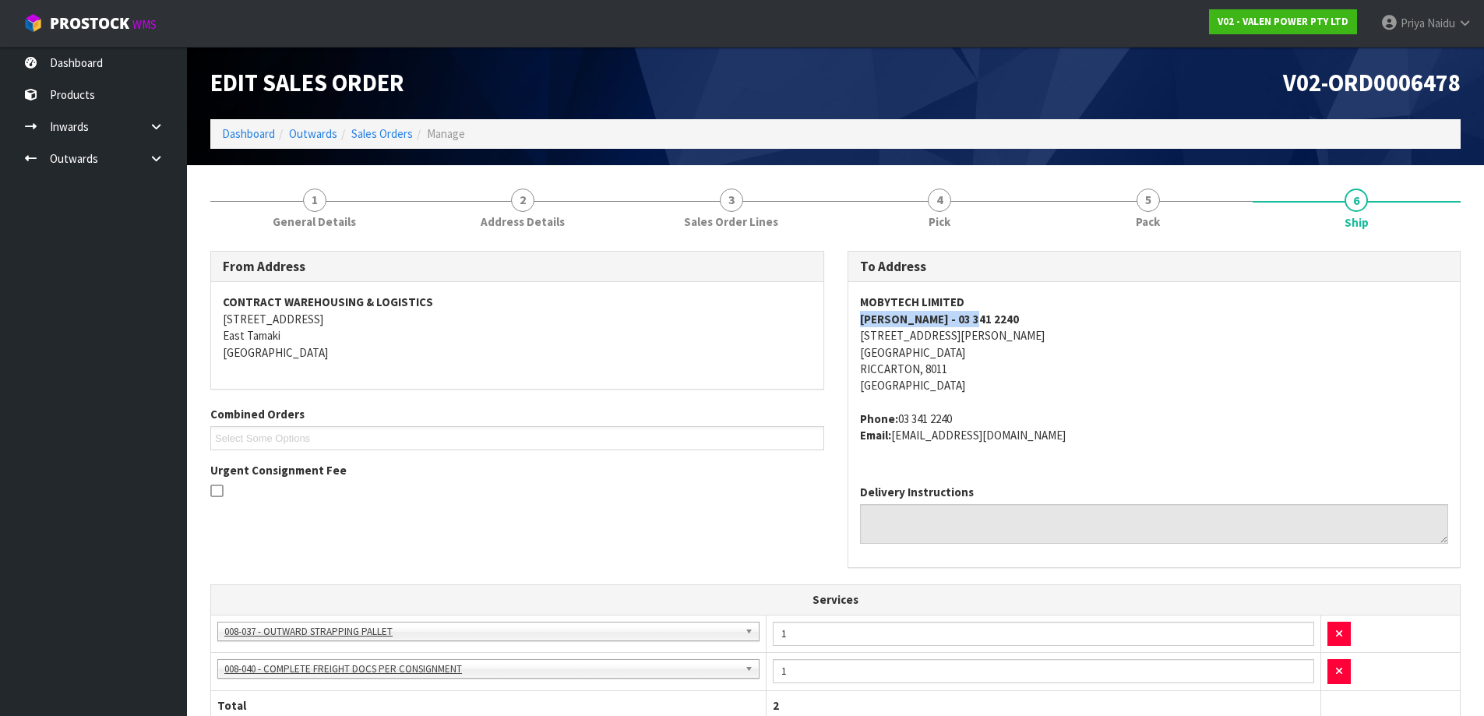
drag, startPoint x: 845, startPoint y: 322, endPoint x: 1014, endPoint y: 316, distance: 168.4
click at [1014, 316] on div "To Address MOBYTECH LIMITED JENNIE - 03 341 2240 93/B CLARENCE ST CHRISTCHURCH …" at bounding box center [1154, 417] width 637 height 333
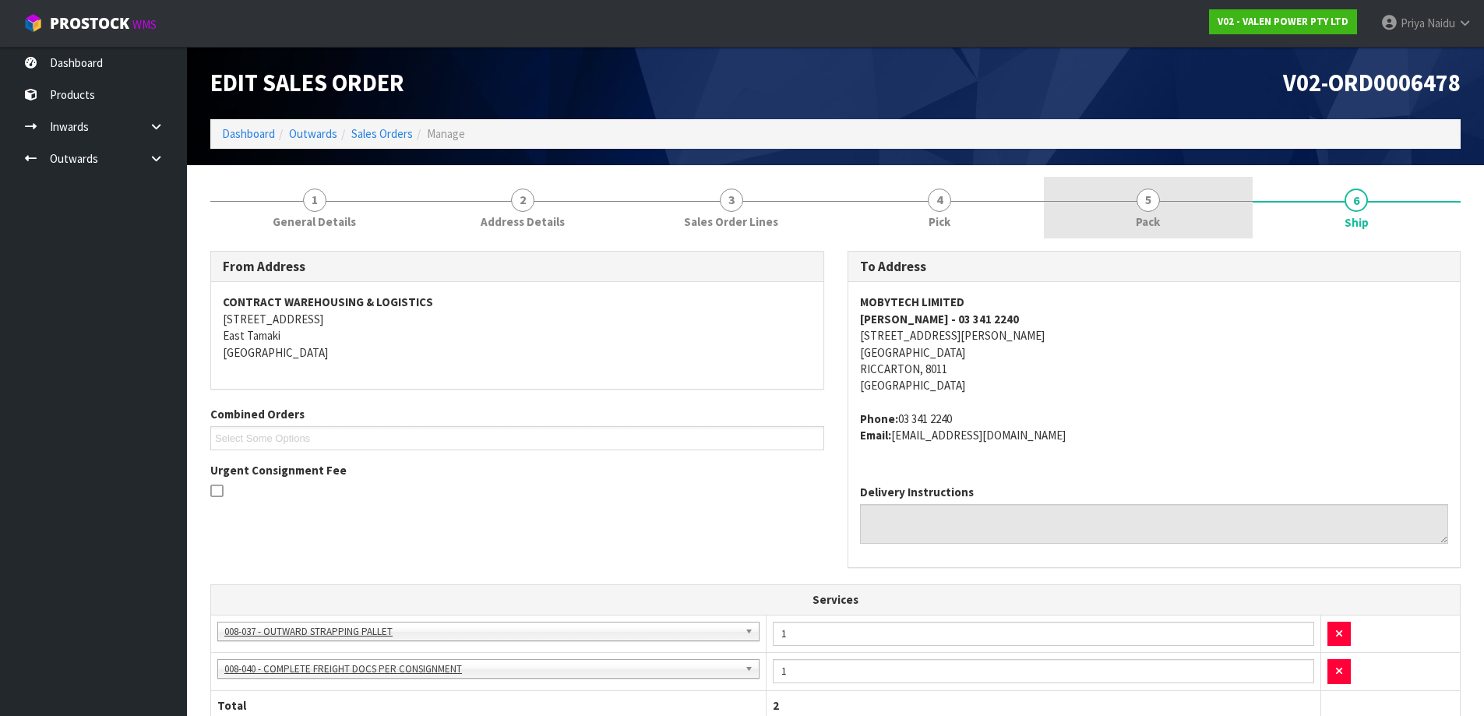
click at [1179, 214] on link "5 Pack" at bounding box center [1148, 208] width 209 height 62
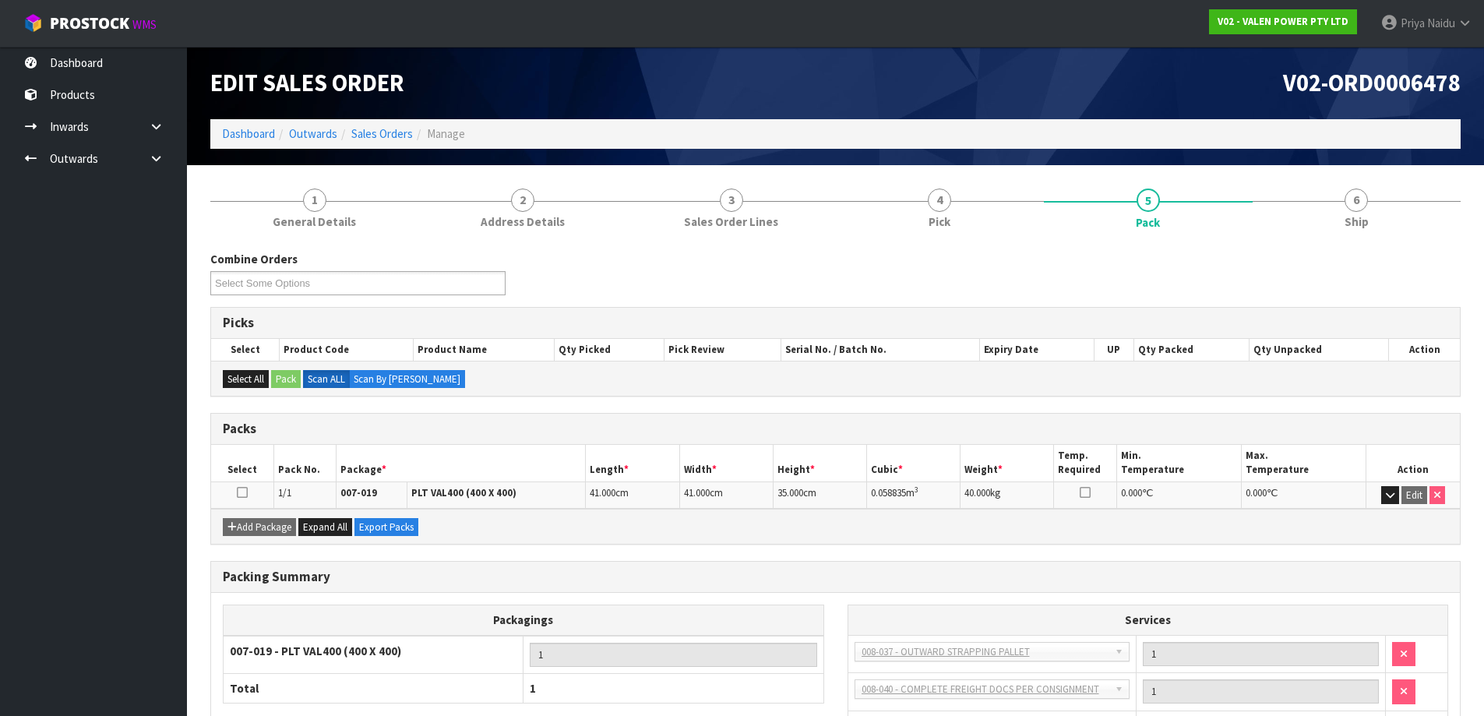
scroll to position [78, 0]
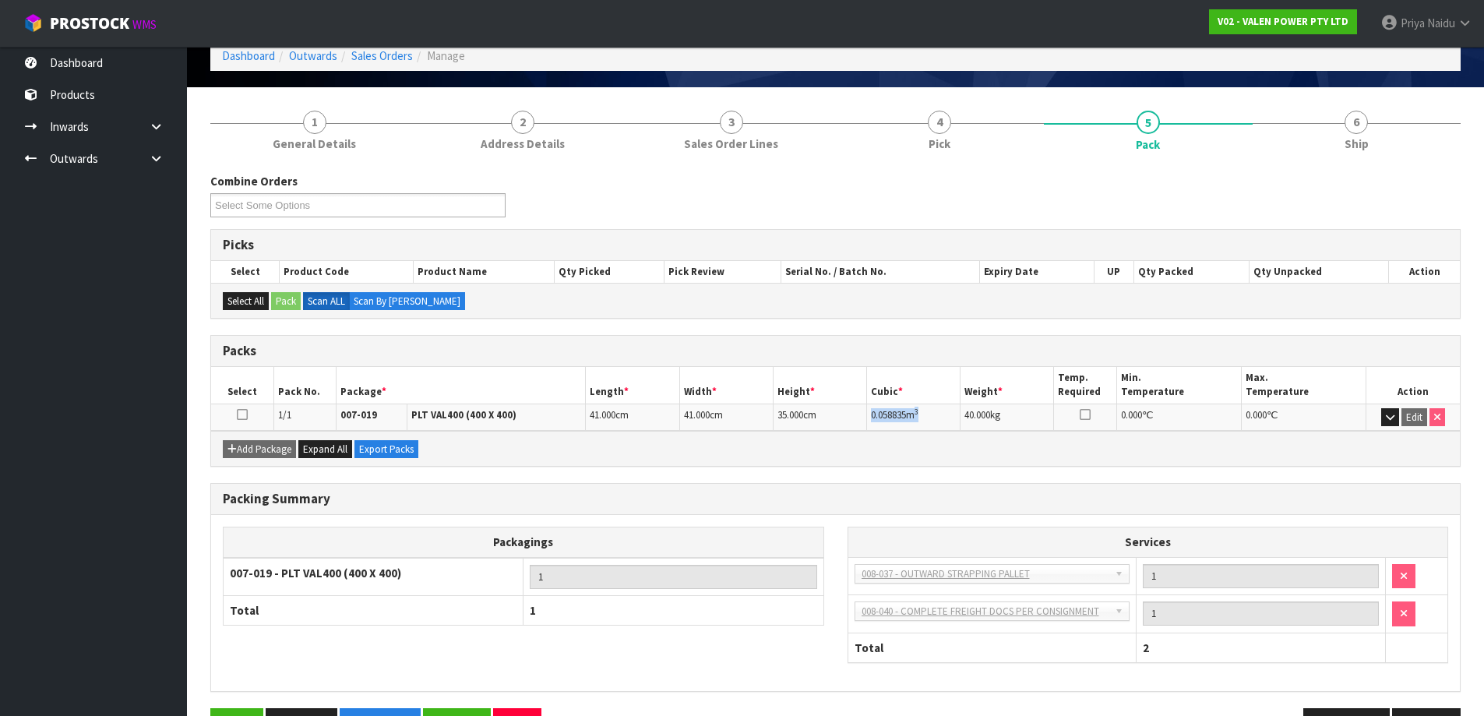
drag, startPoint x: 869, startPoint y: 411, endPoint x: 926, endPoint y: 409, distance: 56.1
click at [926, 409] on td "0.058835 m 3" at bounding box center [913, 417] width 93 height 27
click at [1324, 90] on section "1 General Details 2 Address Details 3 Sales Order Lines 4 Pick 5 Pack 6 Ship Co…" at bounding box center [835, 426] width 1297 height 679
click at [1344, 127] on link "6 Ship" at bounding box center [1357, 130] width 209 height 62
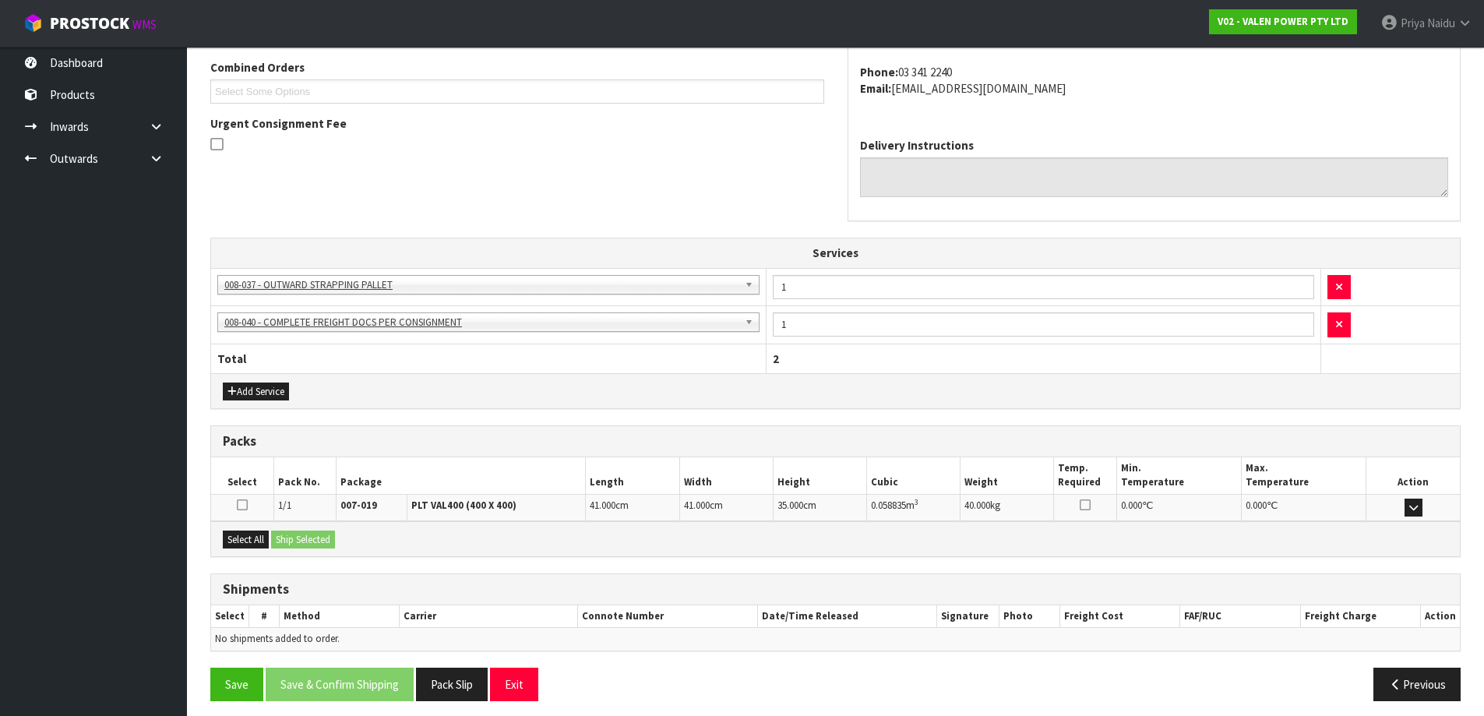
scroll to position [355, 0]
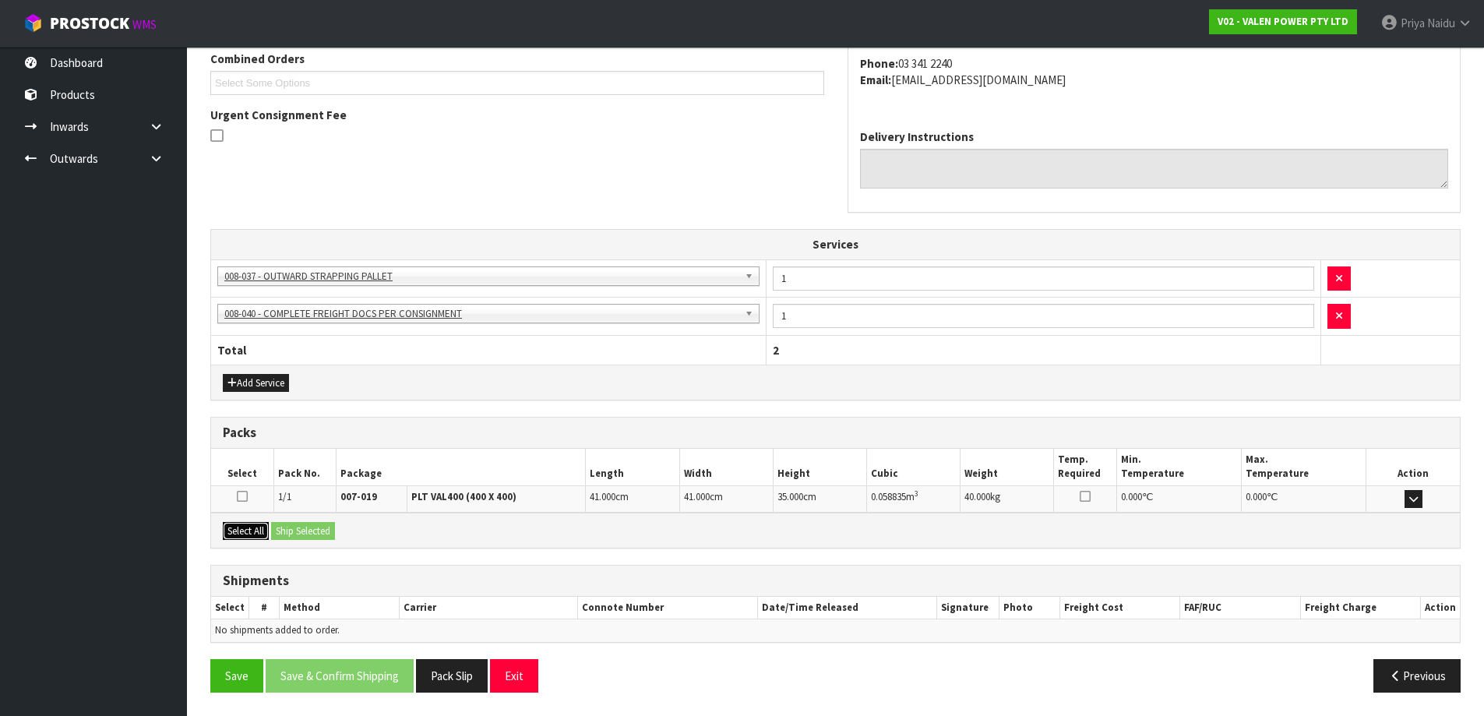
drag, startPoint x: 250, startPoint y: 537, endPoint x: 298, endPoint y: 534, distance: 48.4
click at [256, 534] on button "Select All" at bounding box center [246, 531] width 46 height 19
drag, startPoint x: 298, startPoint y: 534, endPoint x: 328, endPoint y: 533, distance: 29.6
click at [301, 534] on button "Ship Selected" at bounding box center [303, 531] width 64 height 19
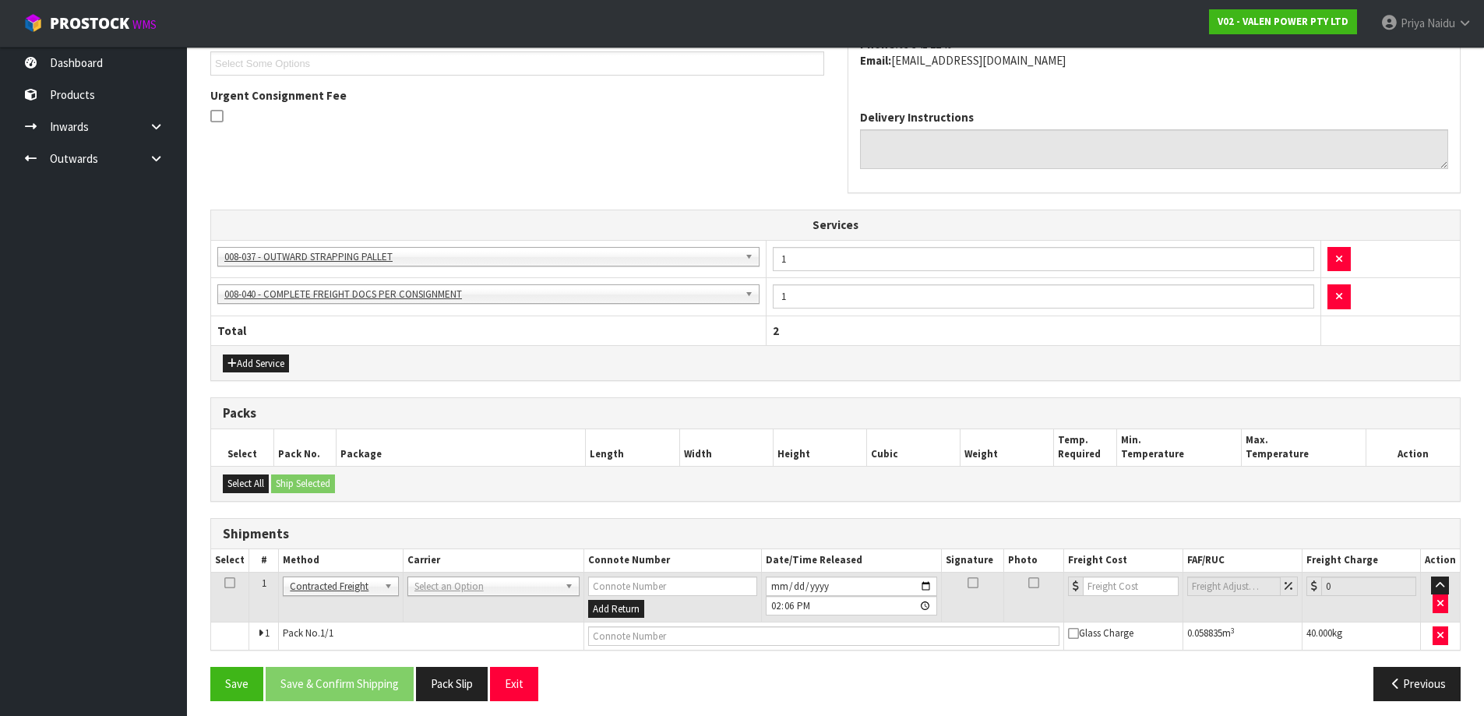
scroll to position [383, 0]
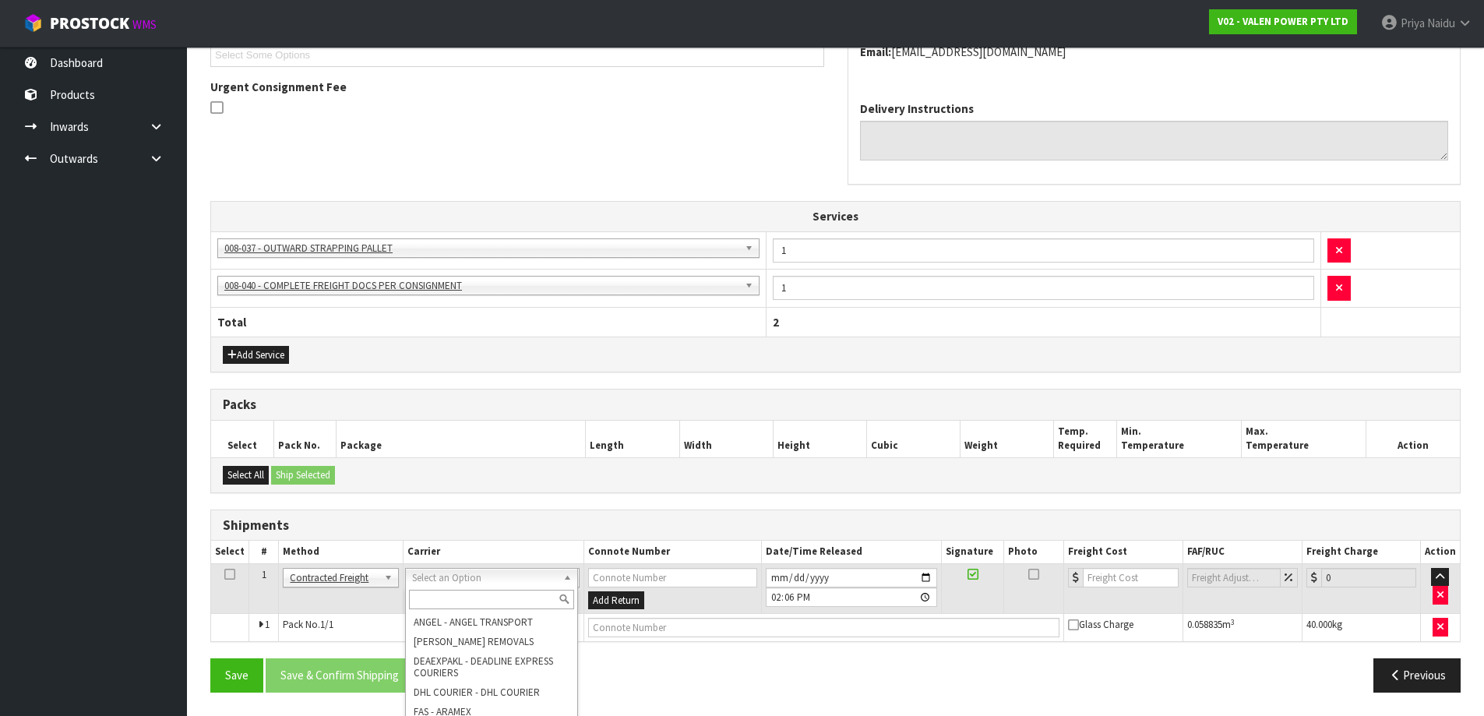
click at [475, 590] on input "text" at bounding box center [491, 599] width 165 height 19
type input "MA"
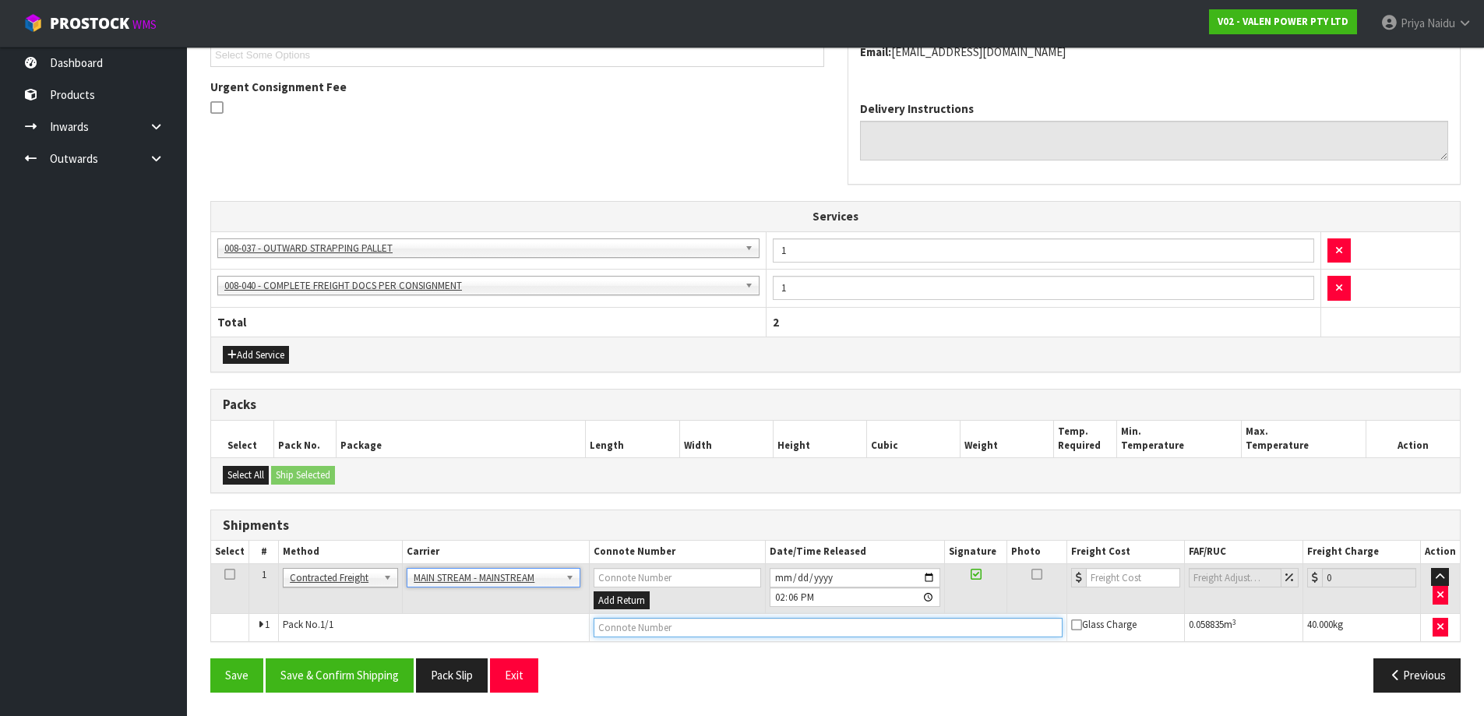
click at [635, 633] on input "text" at bounding box center [828, 627] width 469 height 19
paste input "CWL7714724"
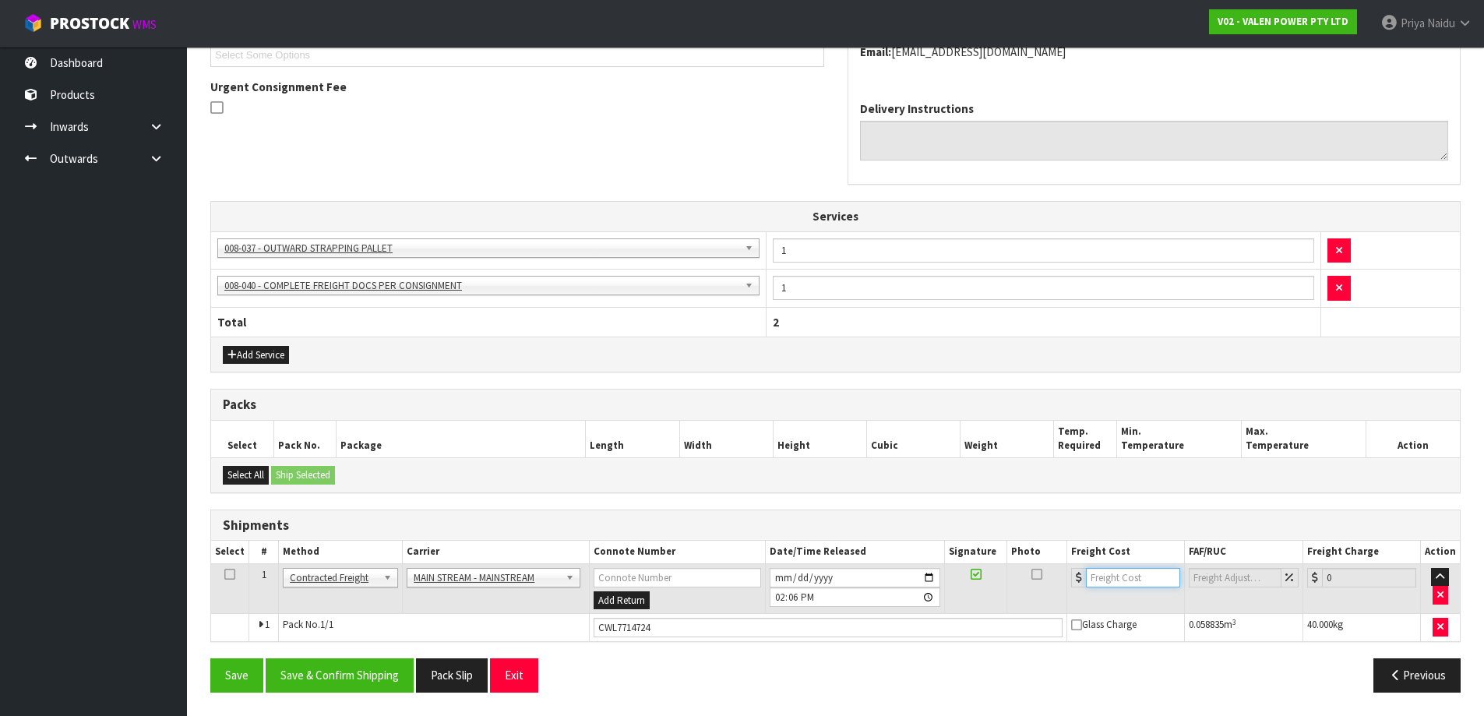
click at [1142, 573] on input "number" at bounding box center [1133, 577] width 94 height 19
click at [326, 682] on button "Save & Confirm Shipping" at bounding box center [340, 674] width 148 height 33
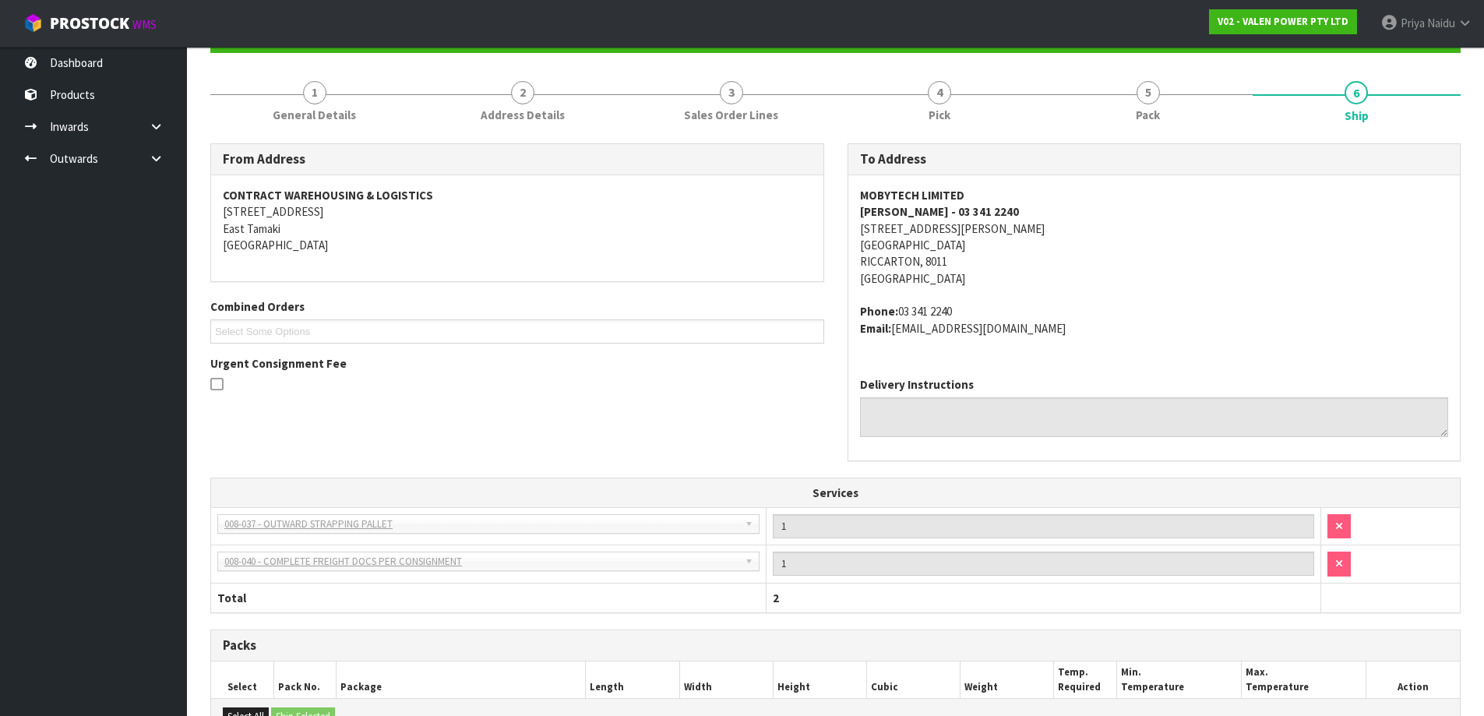
scroll to position [0, 0]
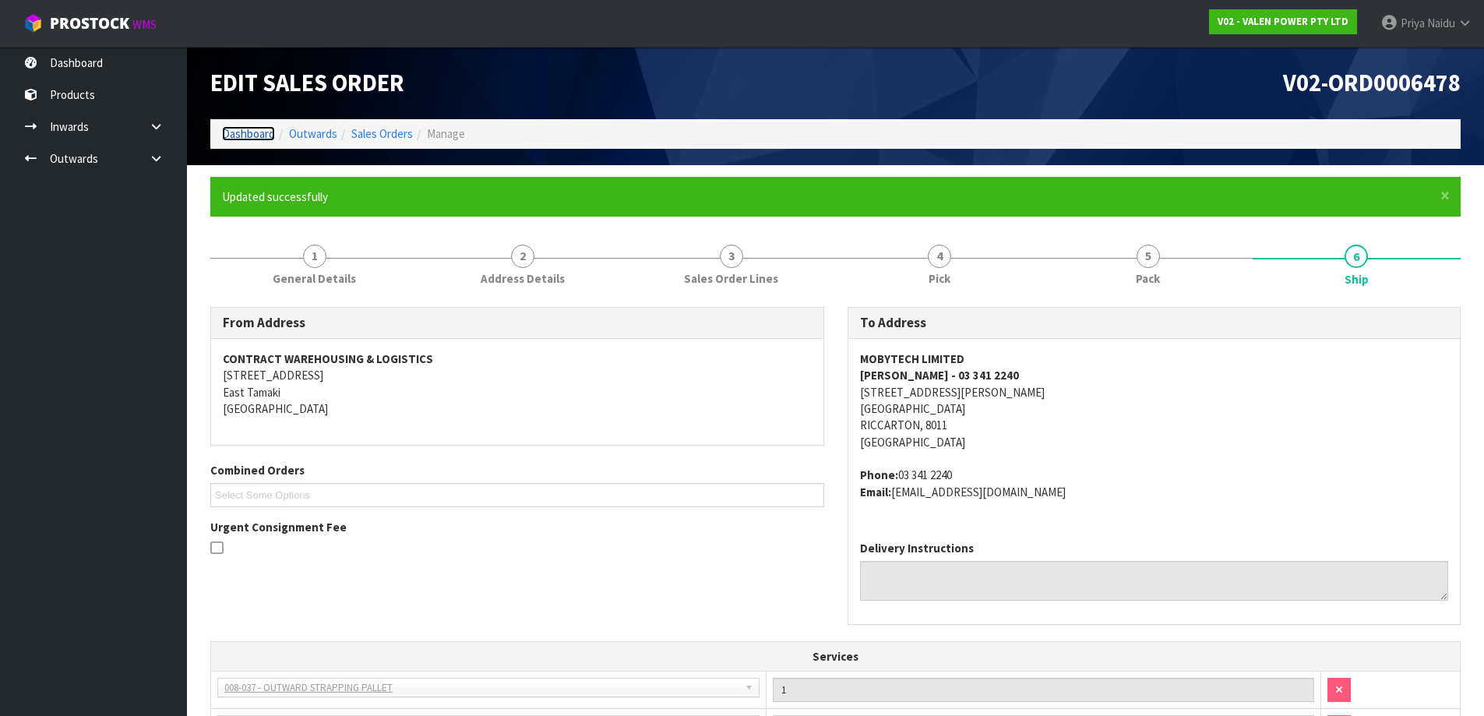
click at [238, 128] on link "Dashboard" at bounding box center [248, 133] width 53 height 15
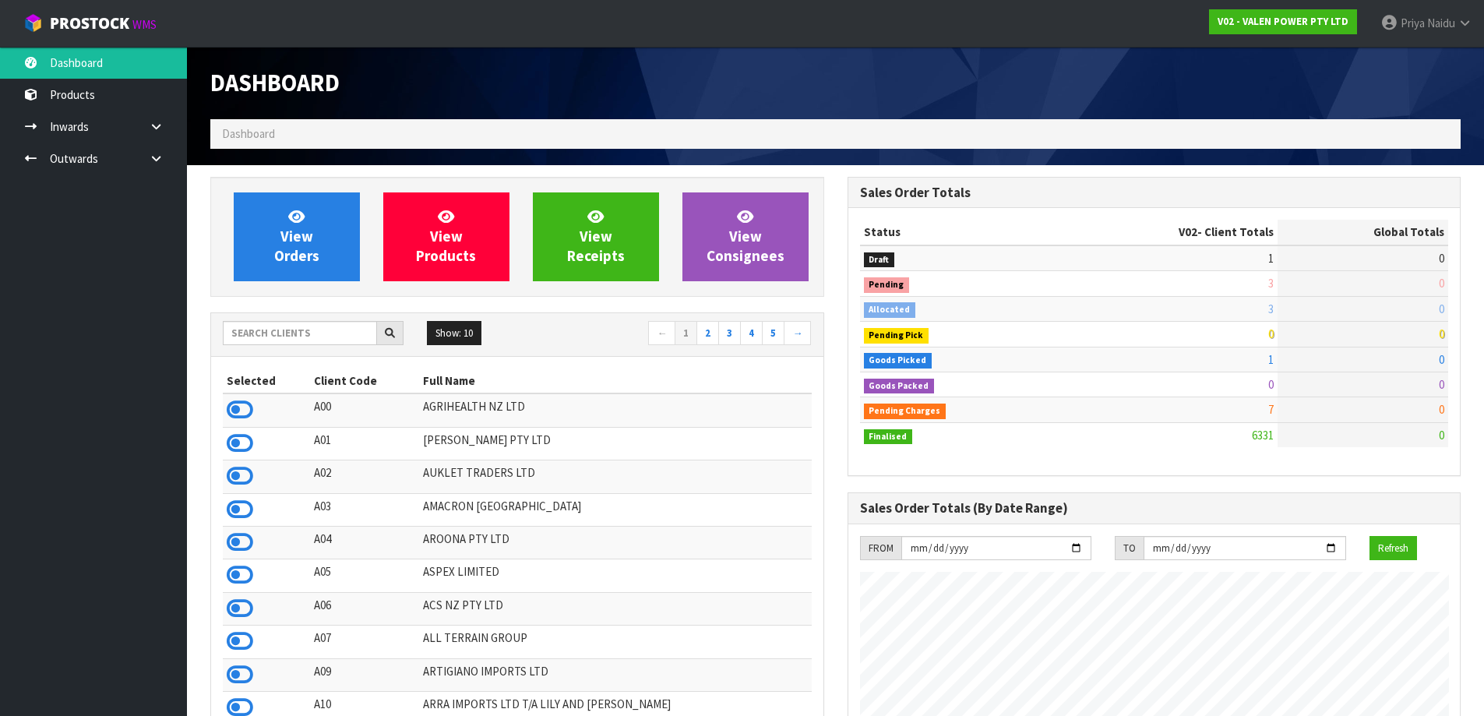
scroll to position [1180, 636]
click at [286, 327] on input "text" at bounding box center [300, 333] width 154 height 24
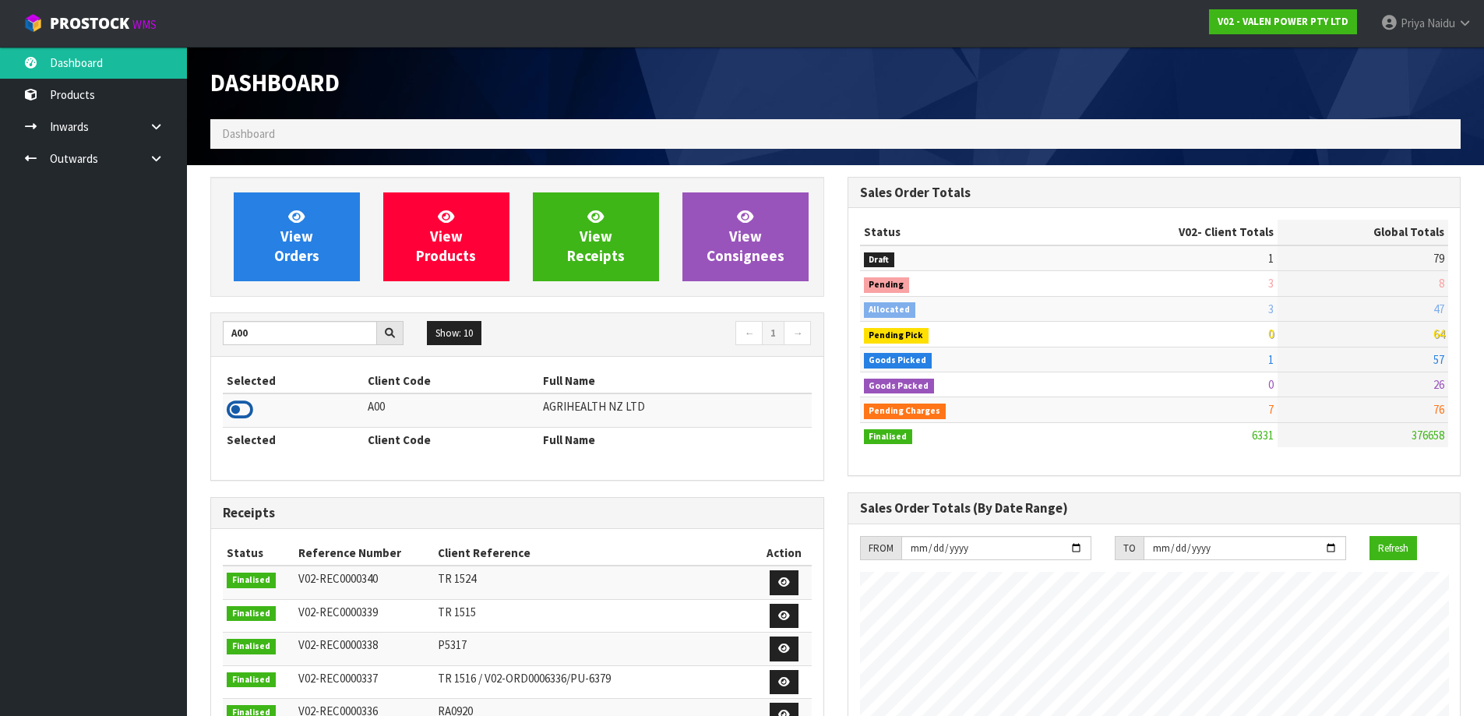
click at [230, 415] on icon at bounding box center [240, 409] width 26 height 23
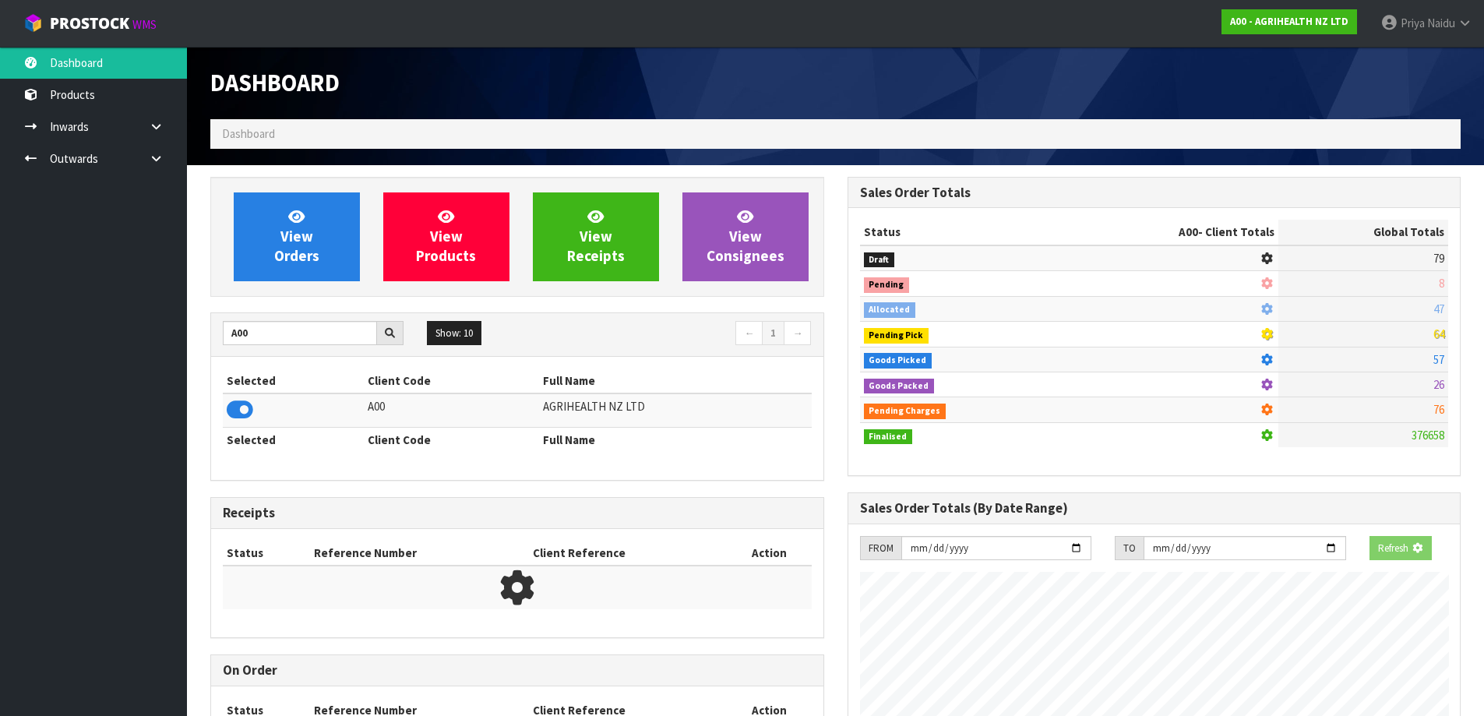
scroll to position [971, 636]
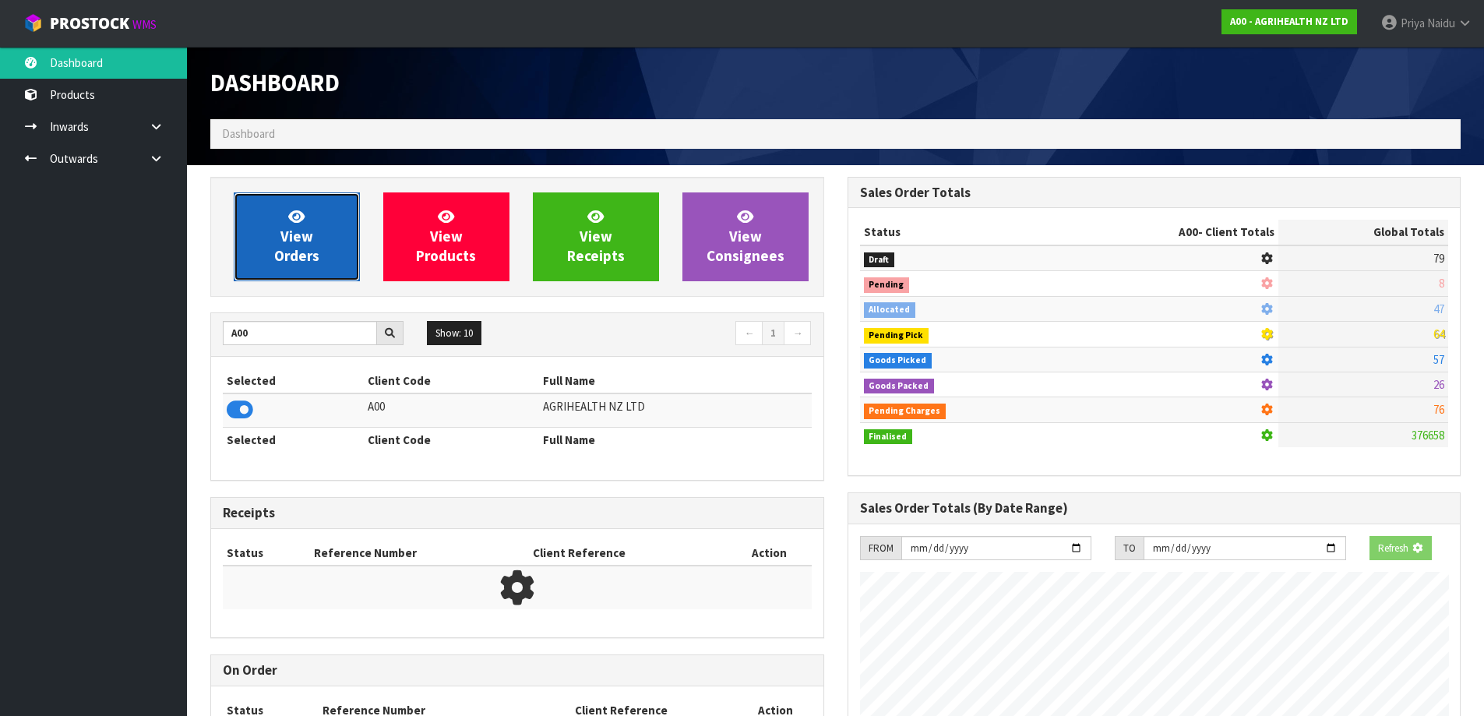
click at [315, 266] on link "View Orders" at bounding box center [297, 236] width 126 height 89
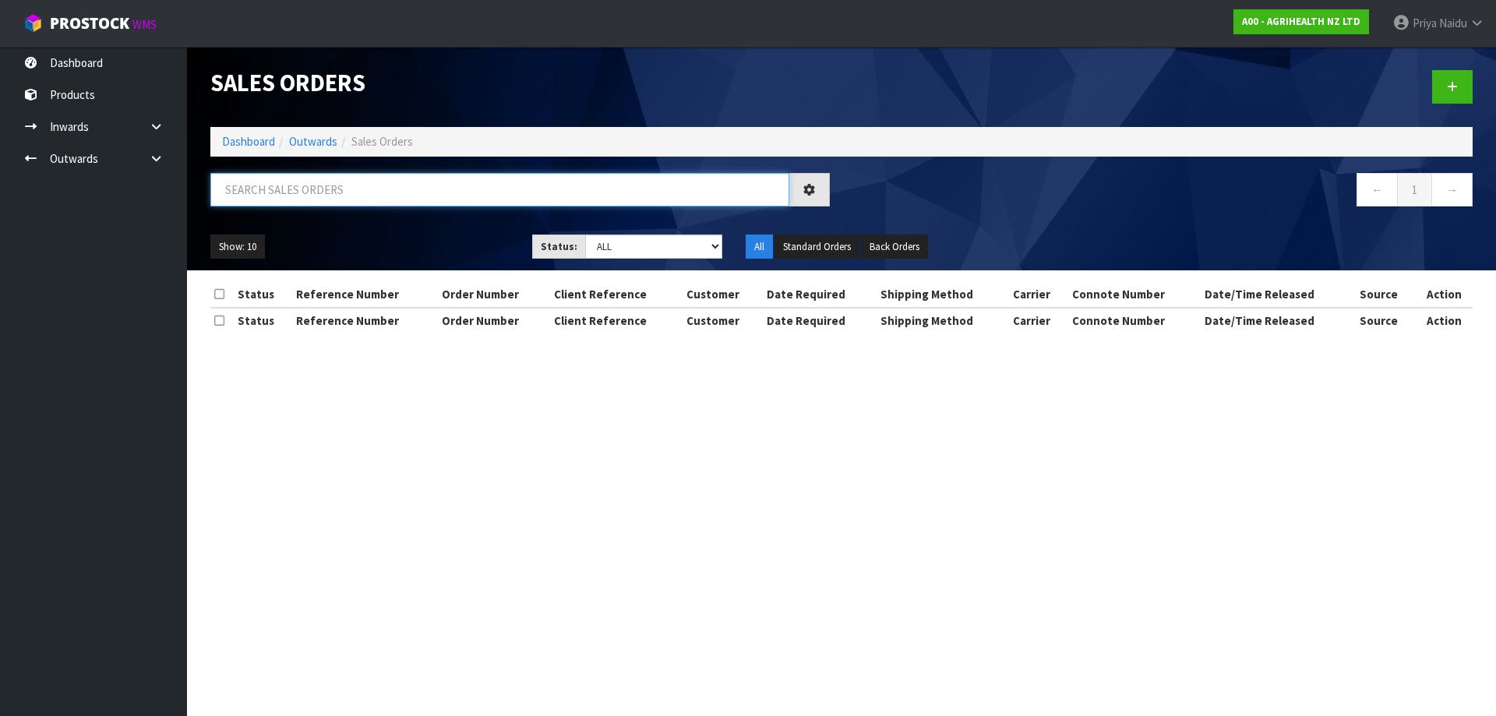
click at [305, 199] on input "text" at bounding box center [499, 189] width 579 height 33
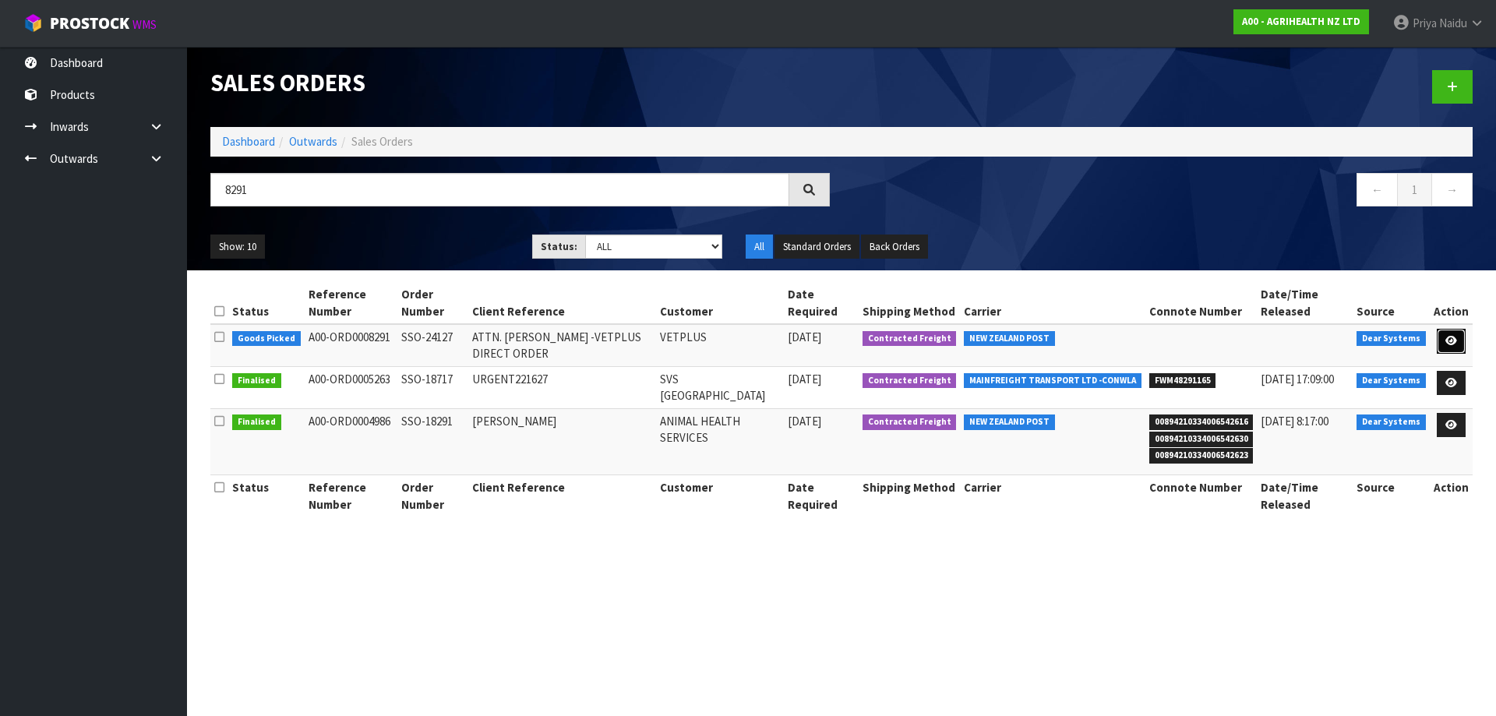
click at [1444, 333] on link at bounding box center [1451, 341] width 29 height 25
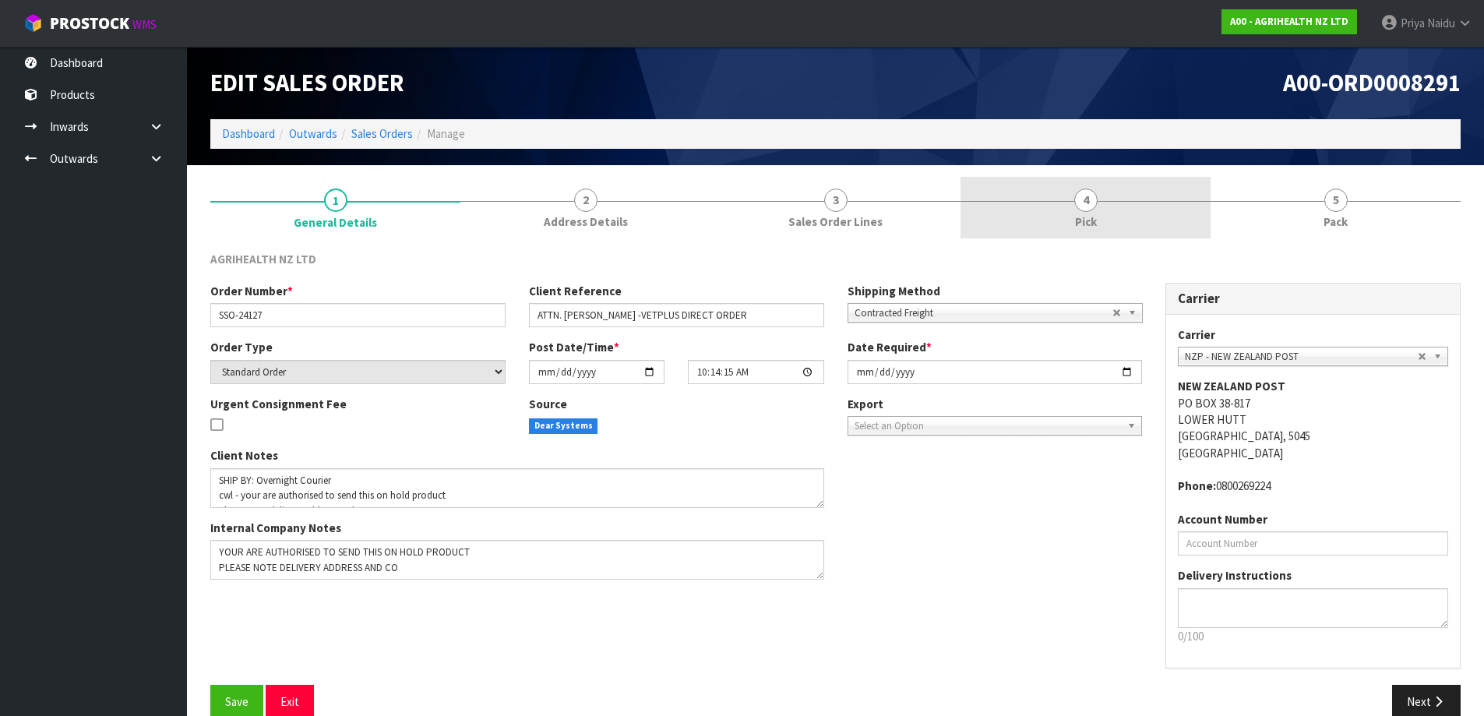
click at [1064, 191] on link "4 Pick" at bounding box center [1086, 208] width 250 height 62
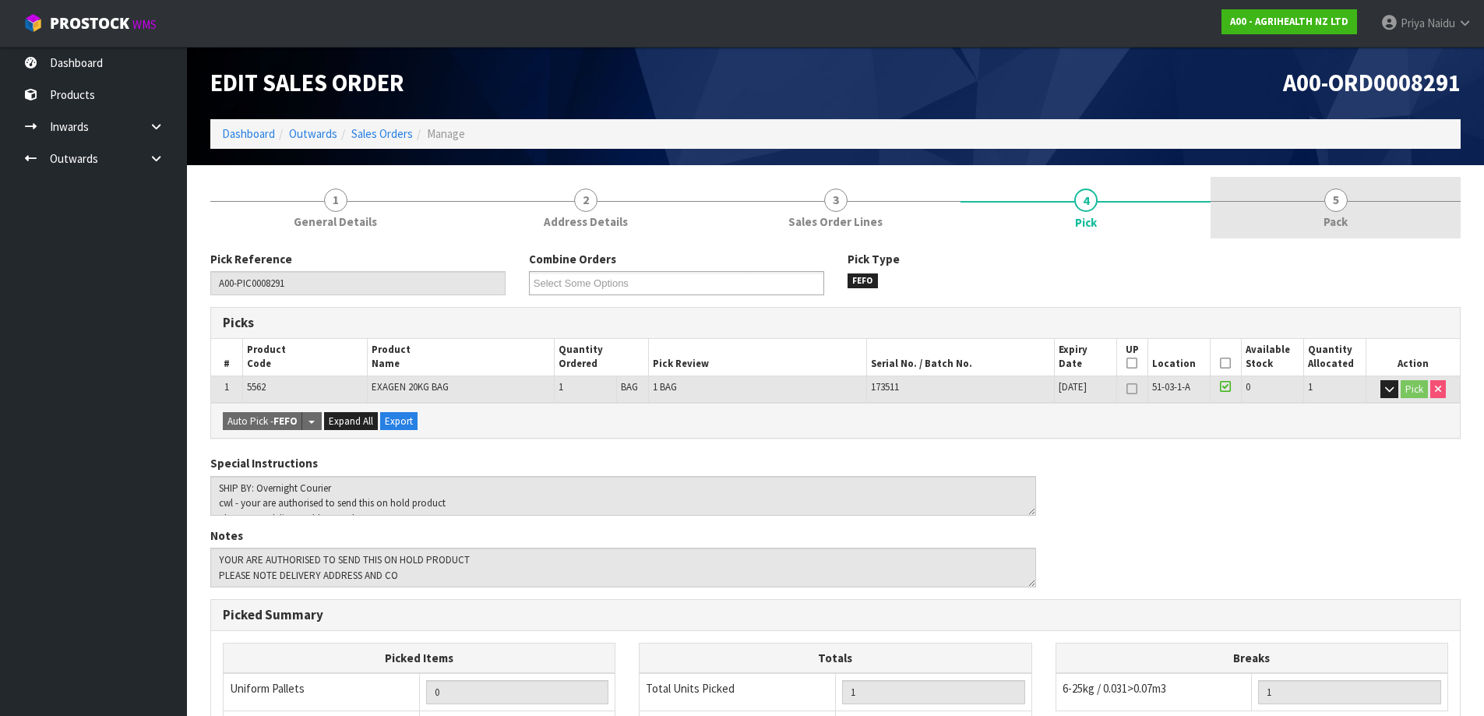
click at [1303, 192] on link "5 Pack" at bounding box center [1336, 208] width 250 height 62
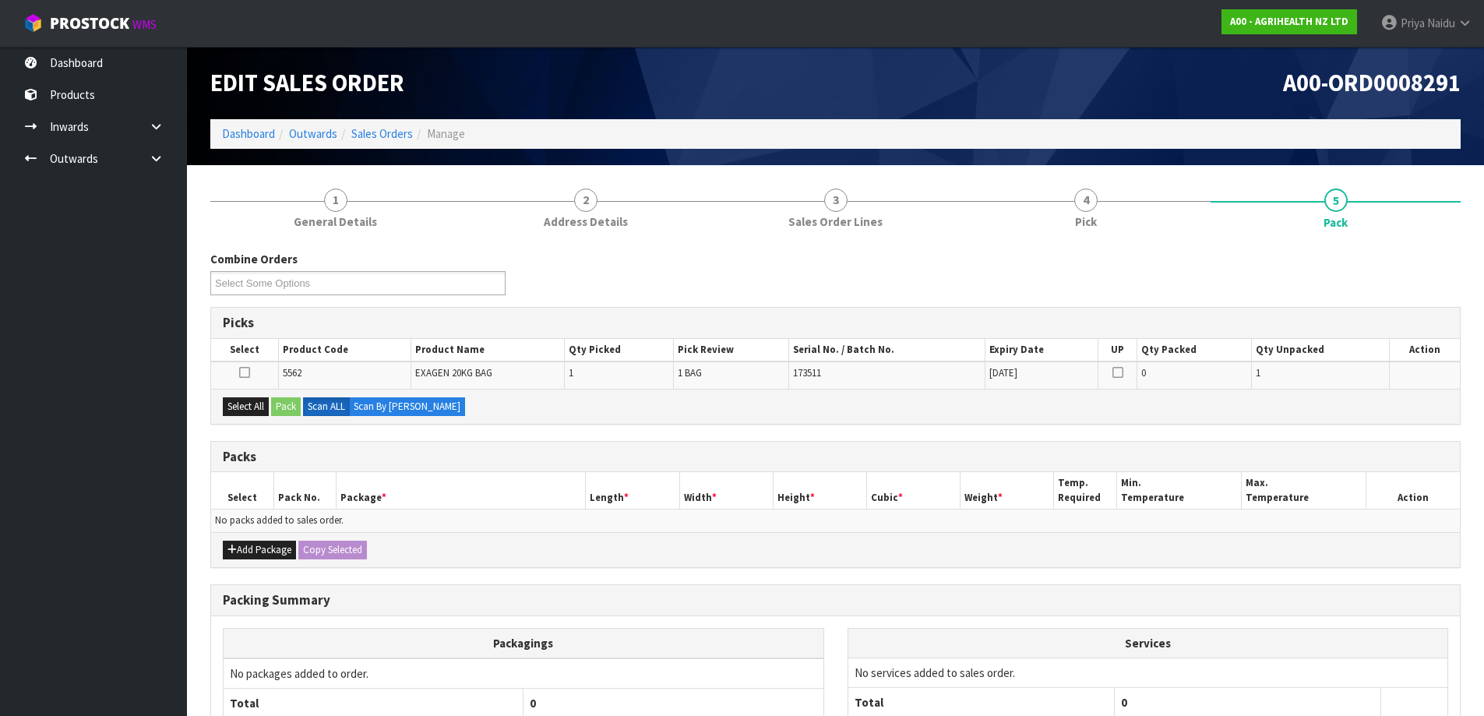
click at [1054, 242] on div "Combine Orders A00-ORD0008245 A00-ORD0008291 A00-ORD0008292 Select Some Options…" at bounding box center [835, 542] width 1250 height 606
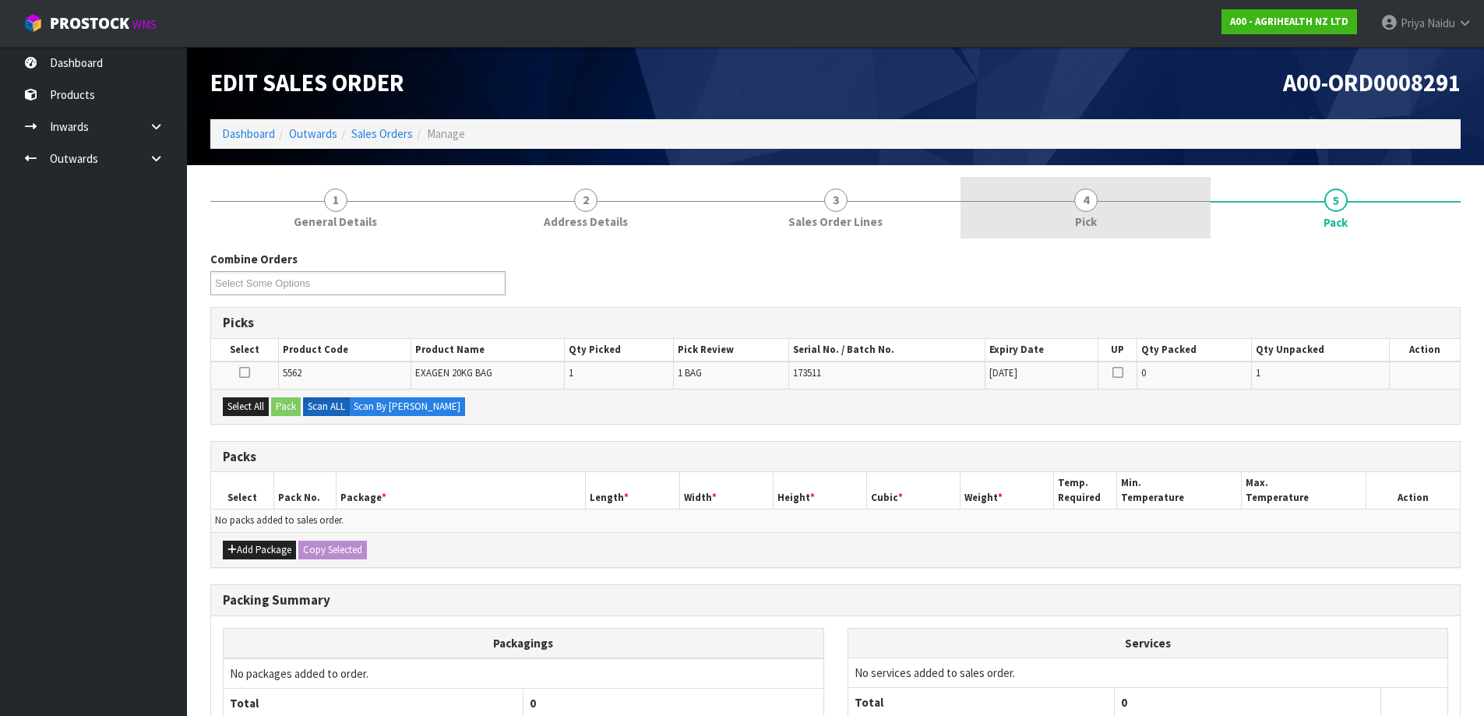
click at [1073, 217] on link "4 Pick" at bounding box center [1086, 208] width 250 height 62
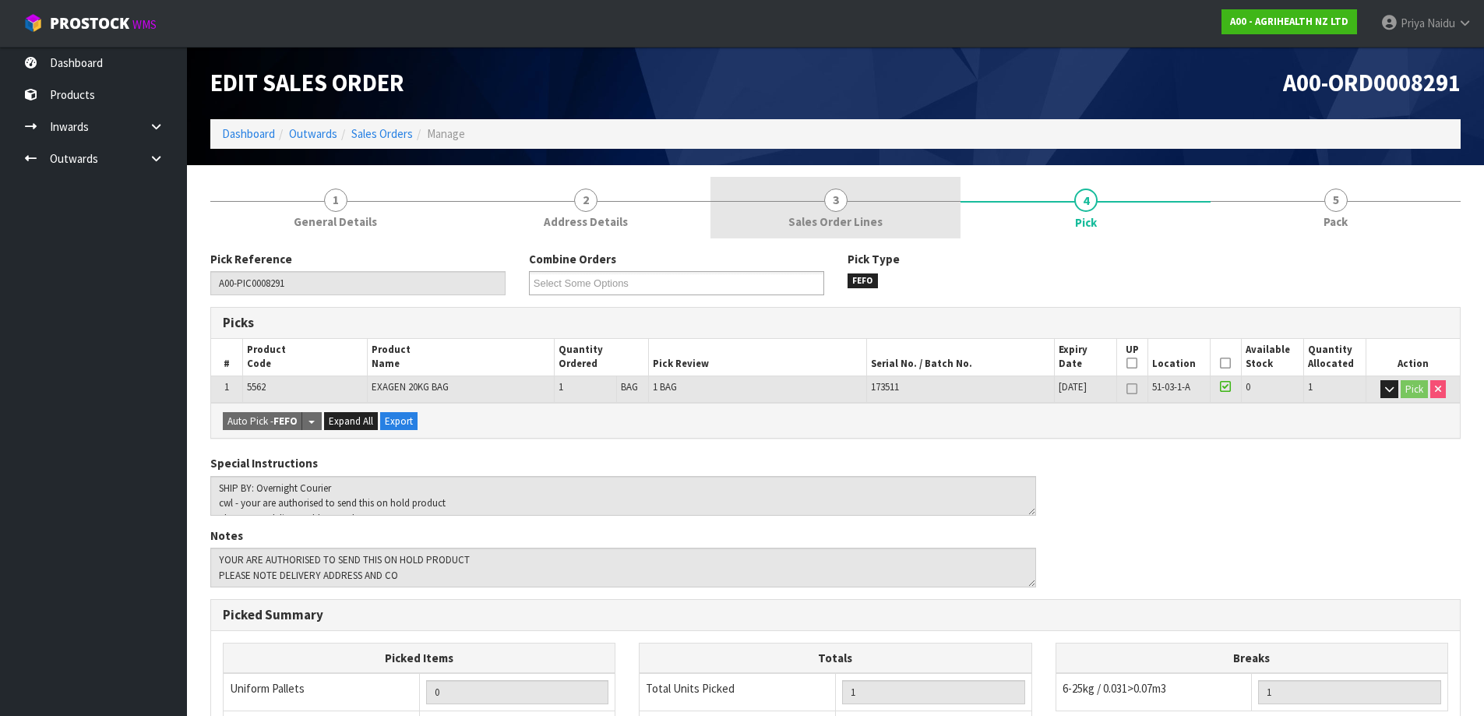
click at [814, 189] on link "3 Sales Order Lines" at bounding box center [835, 208] width 250 height 62
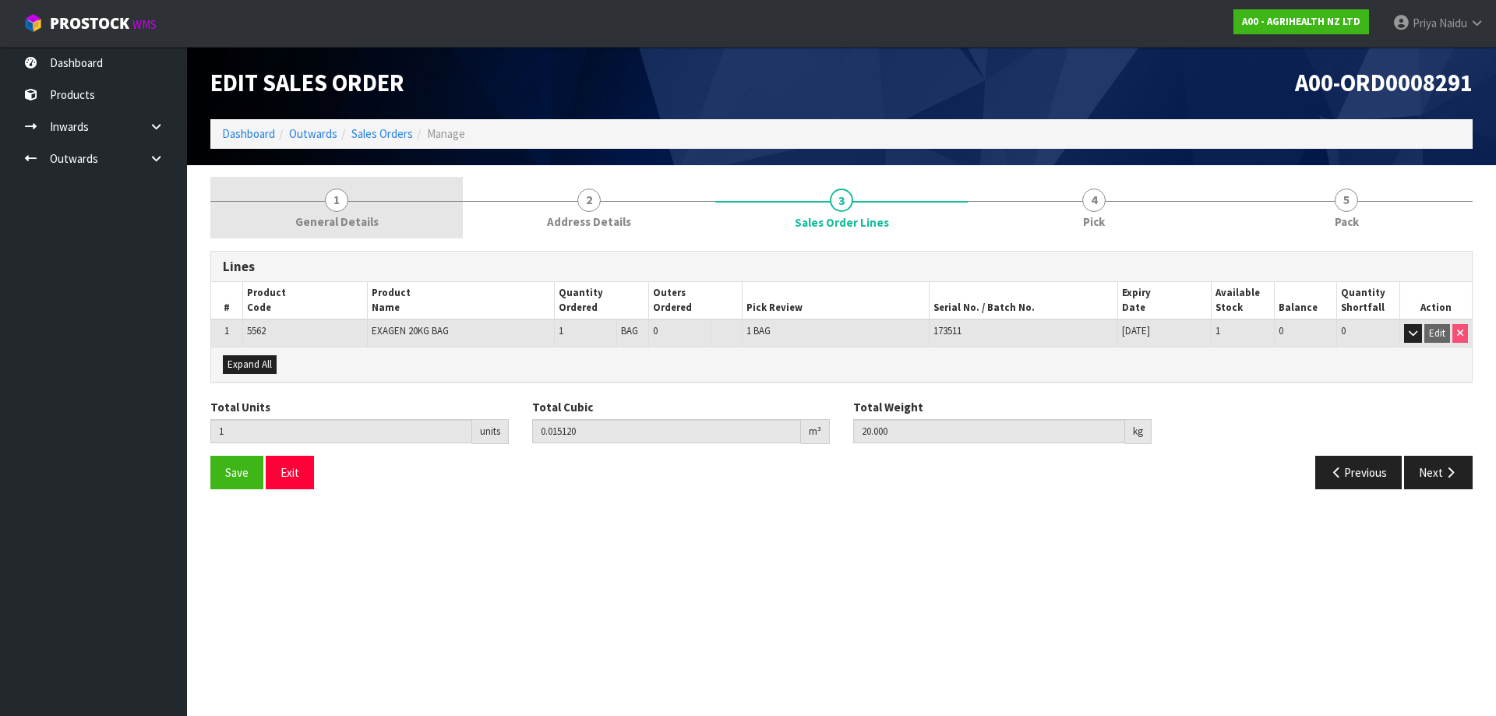
click at [366, 211] on link "1 General Details" at bounding box center [336, 208] width 252 height 62
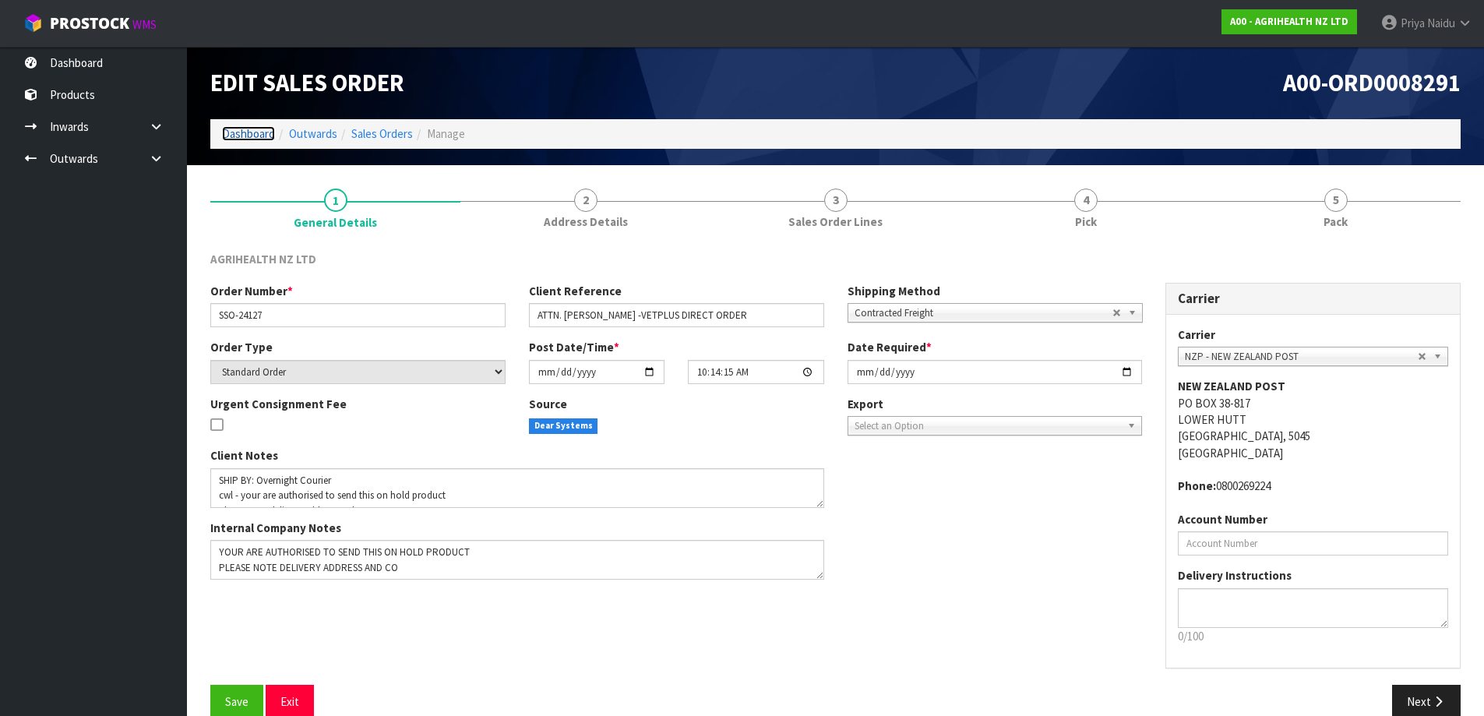
click at [245, 136] on link "Dashboard" at bounding box center [248, 133] width 53 height 15
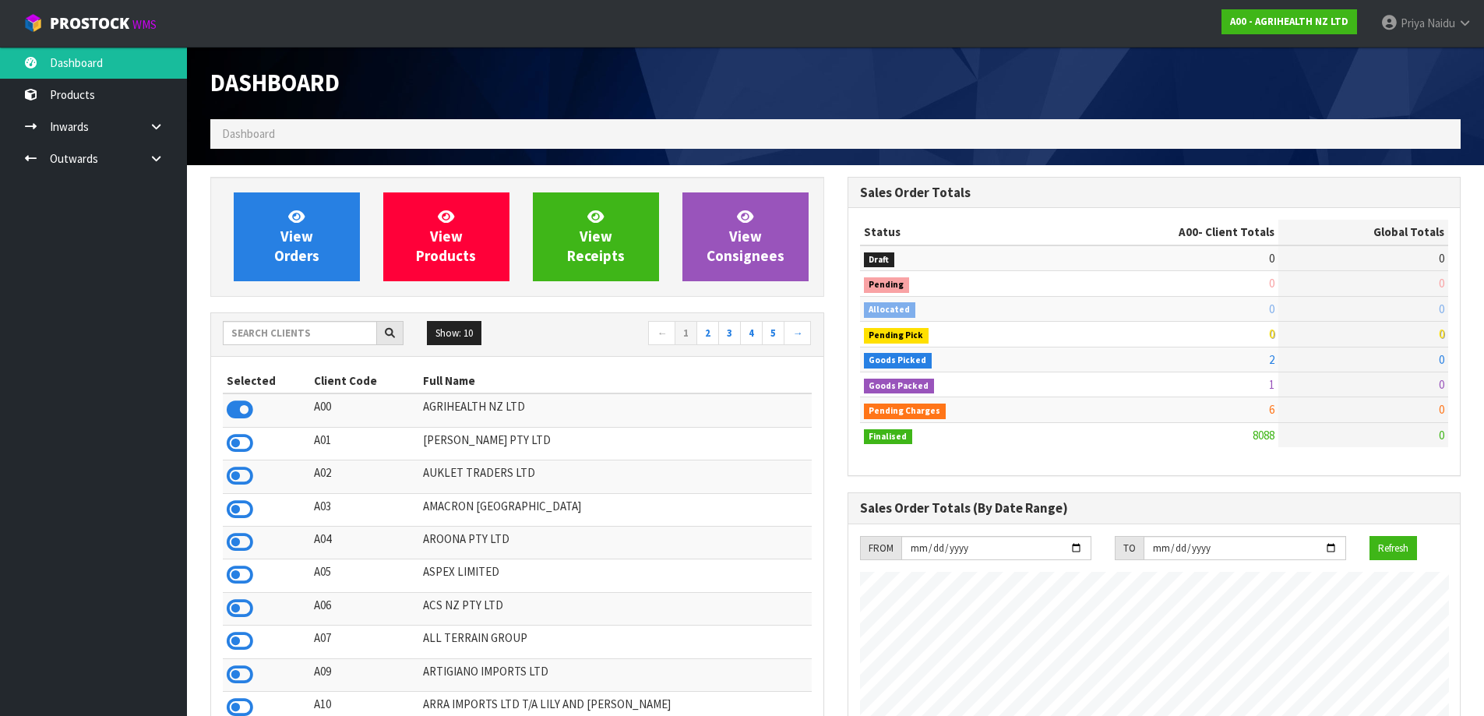
scroll to position [1180, 636]
click at [288, 330] on input "text" at bounding box center [300, 333] width 154 height 24
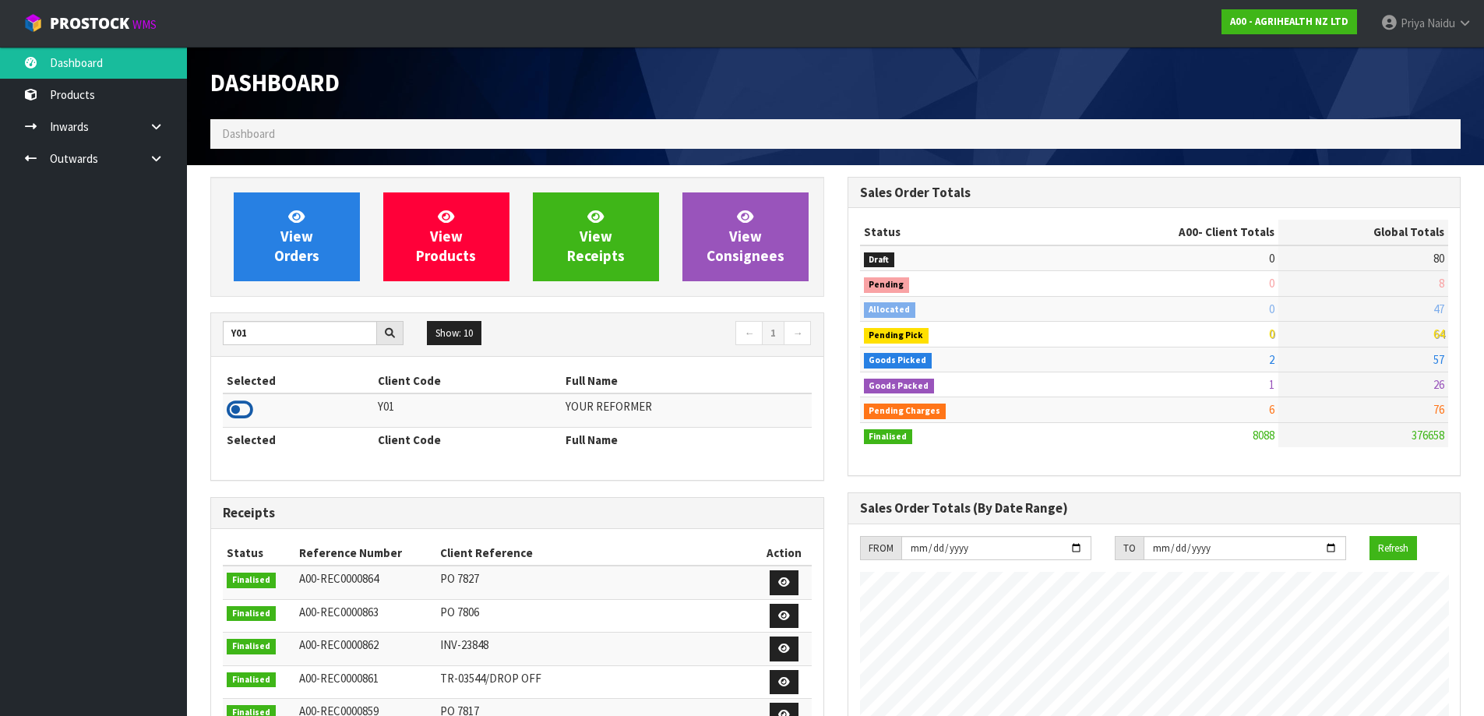
click at [248, 409] on icon at bounding box center [240, 409] width 26 height 23
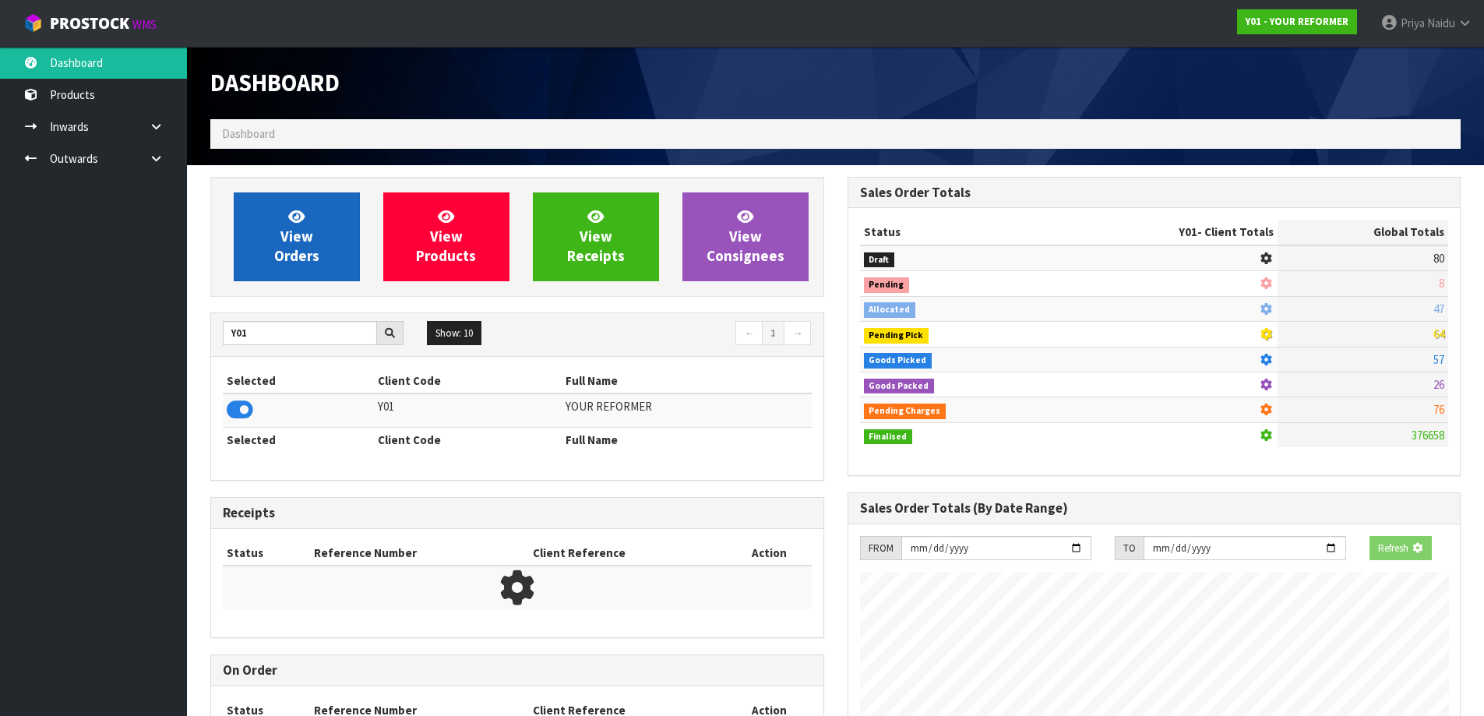
scroll to position [778082, 778417]
click at [296, 245] on link "View Orders" at bounding box center [297, 236] width 126 height 89
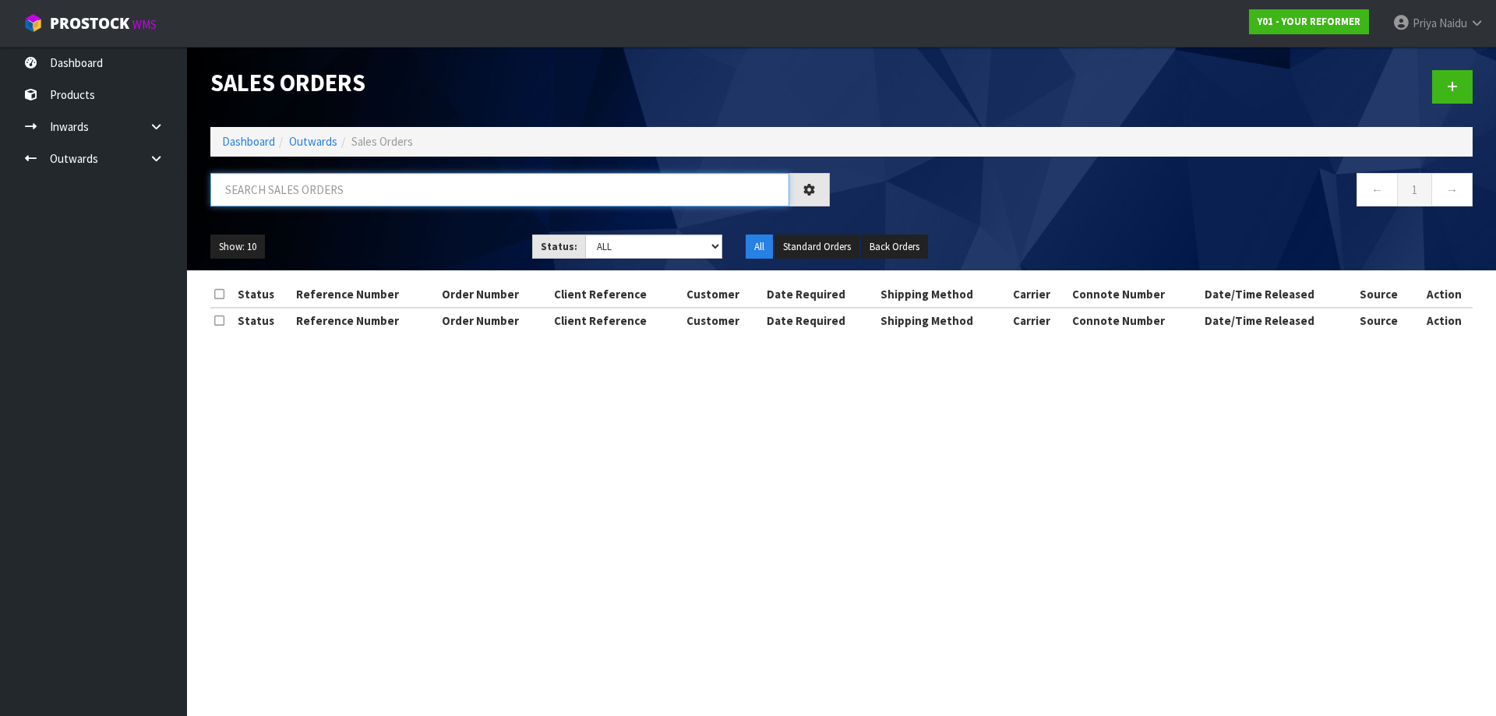
click at [308, 204] on input "text" at bounding box center [499, 189] width 579 height 33
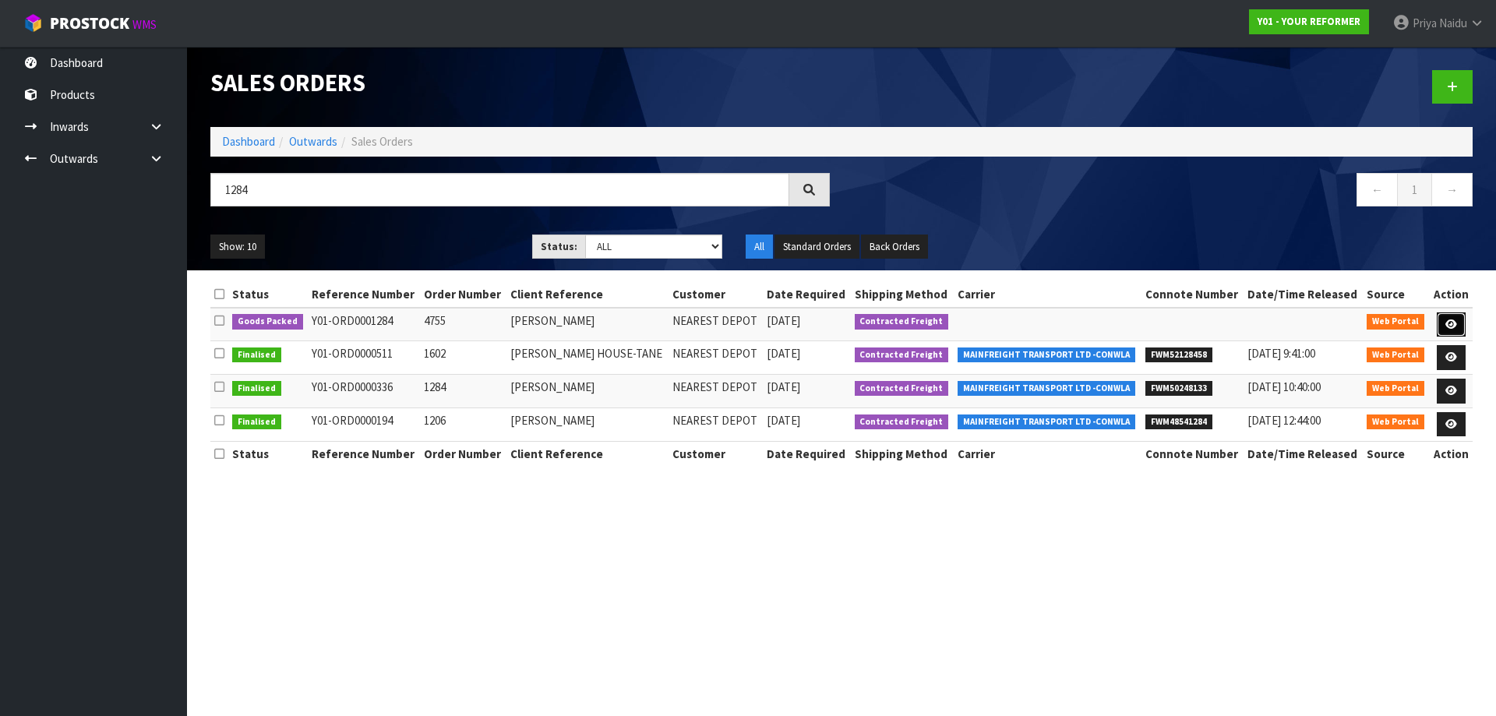
click at [1451, 319] on icon at bounding box center [1451, 324] width 12 height 10
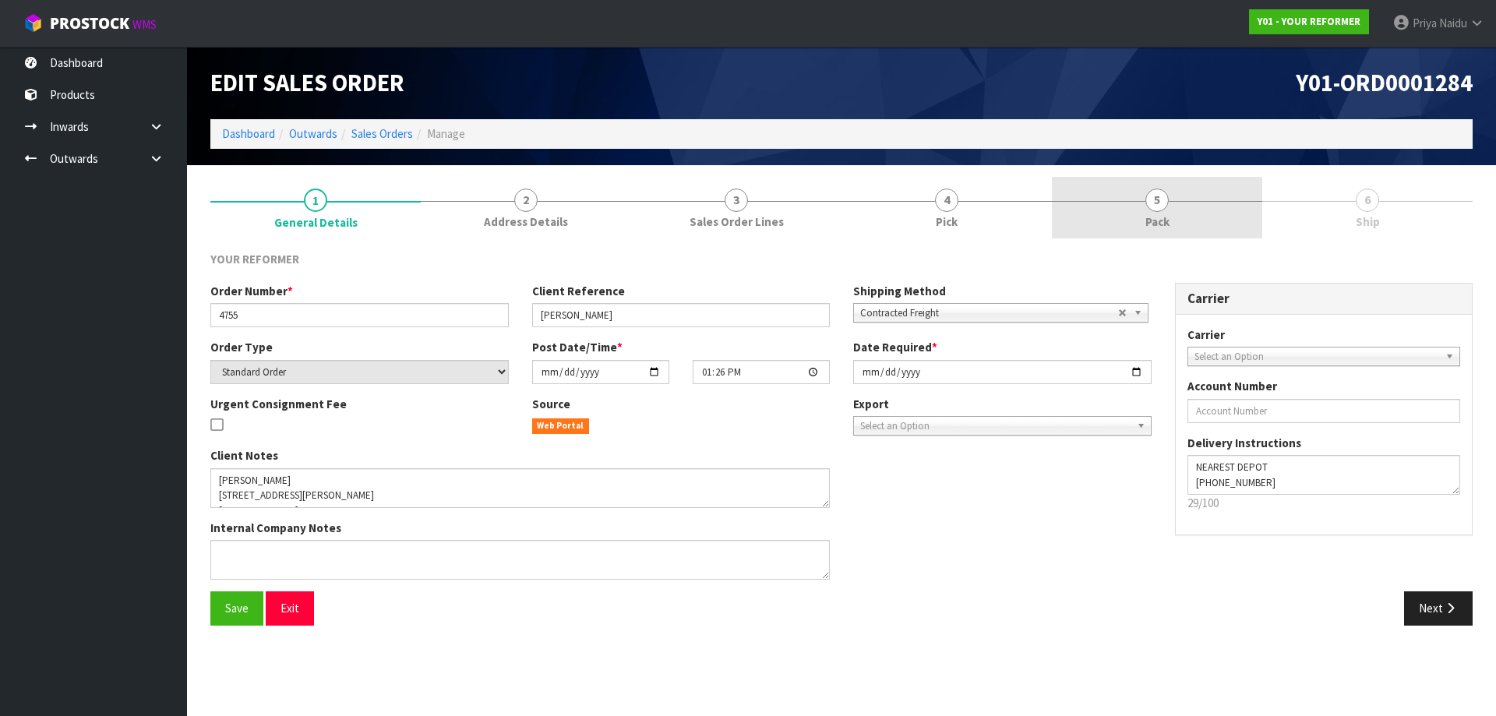
click at [1181, 199] on link "5 Pack" at bounding box center [1157, 208] width 210 height 62
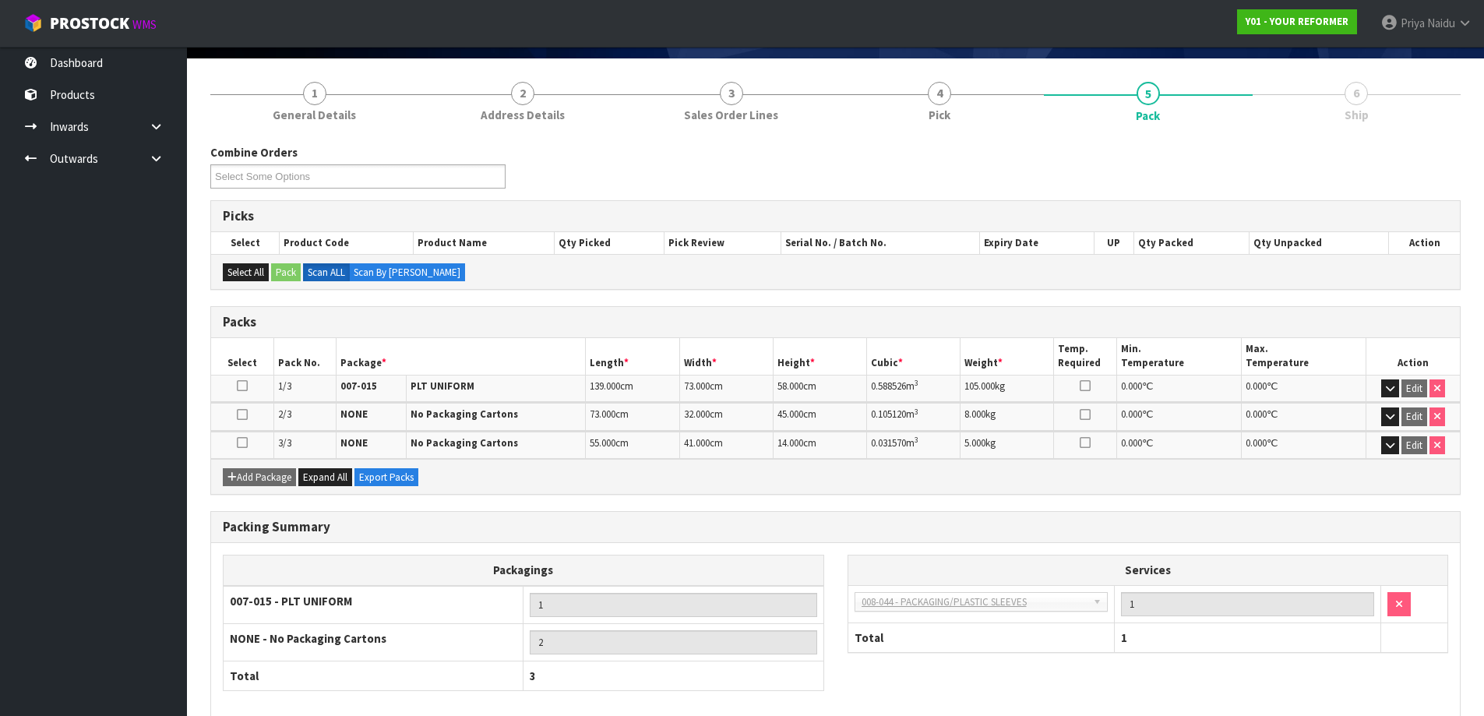
scroll to position [184, 0]
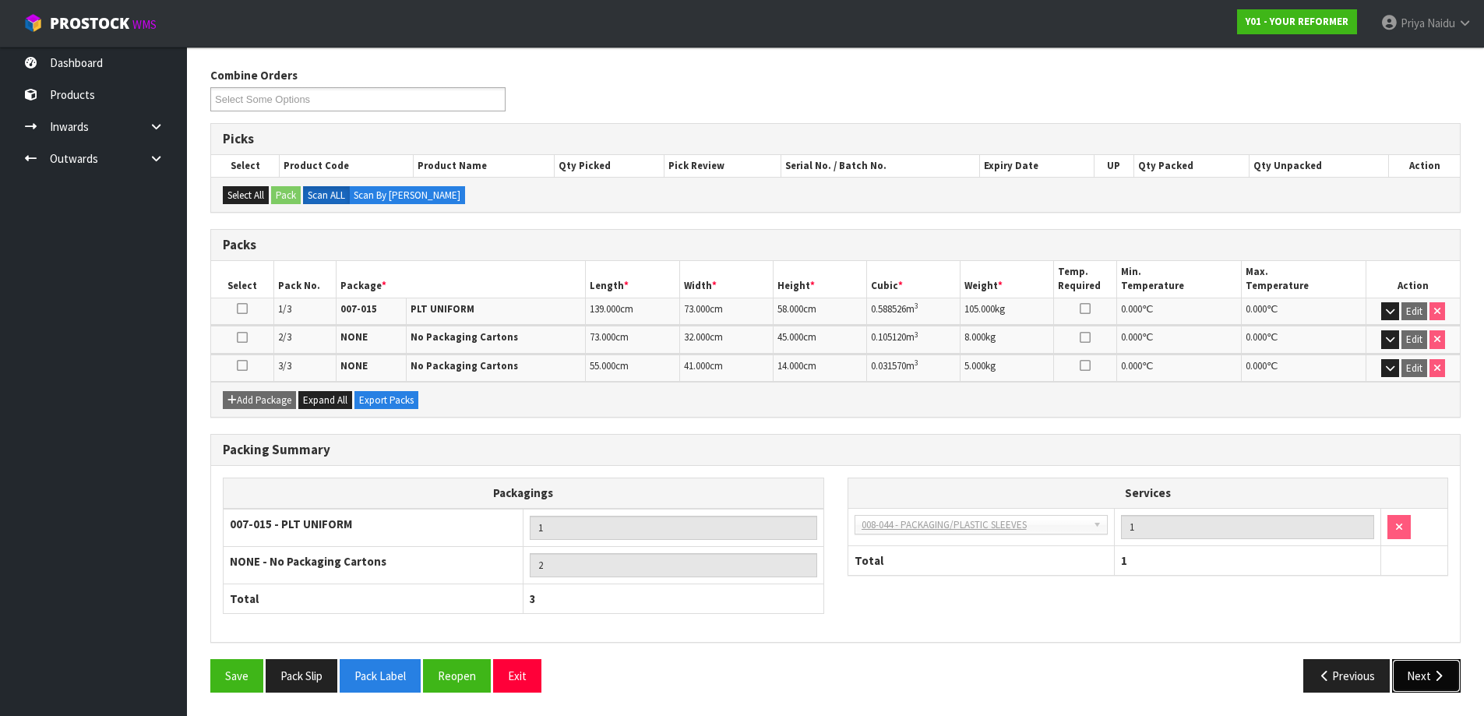
click at [1416, 661] on button "Next" at bounding box center [1426, 675] width 69 height 33
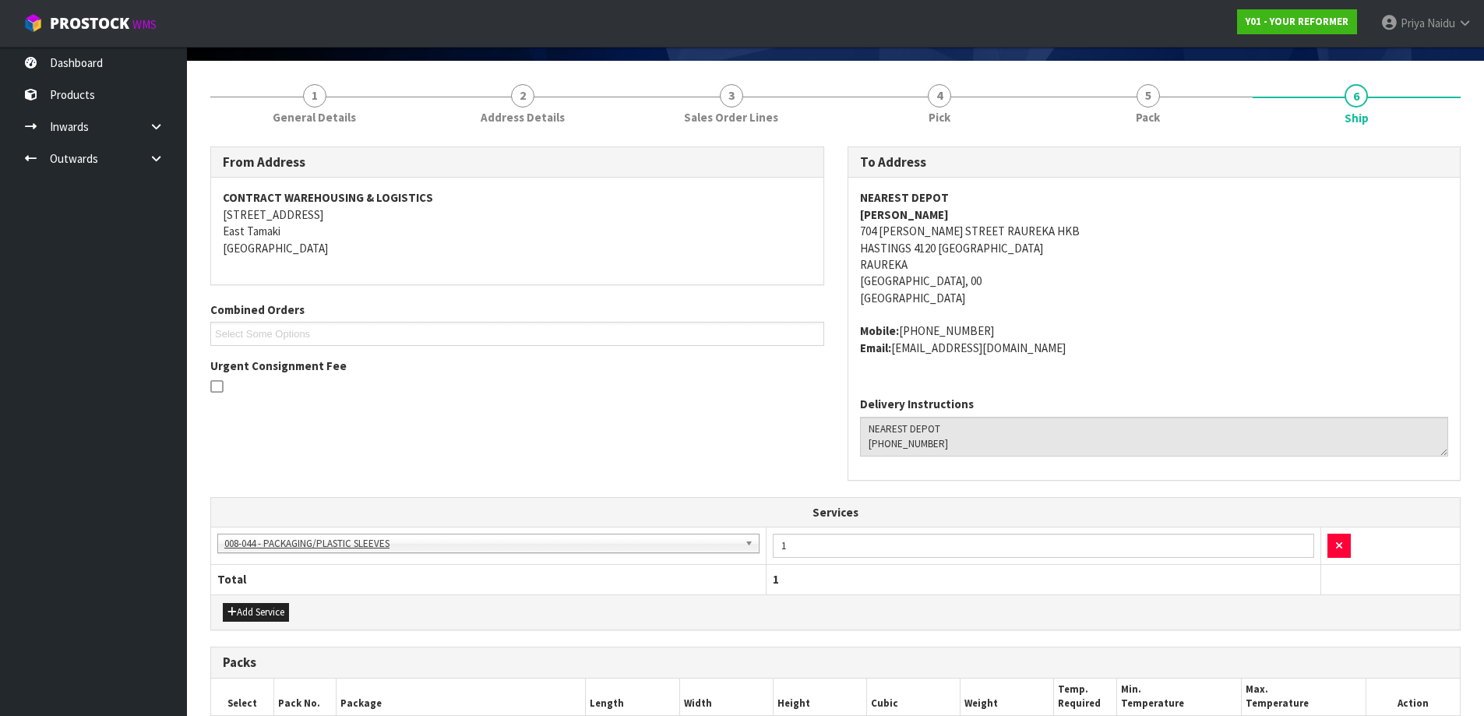
scroll to position [0, 0]
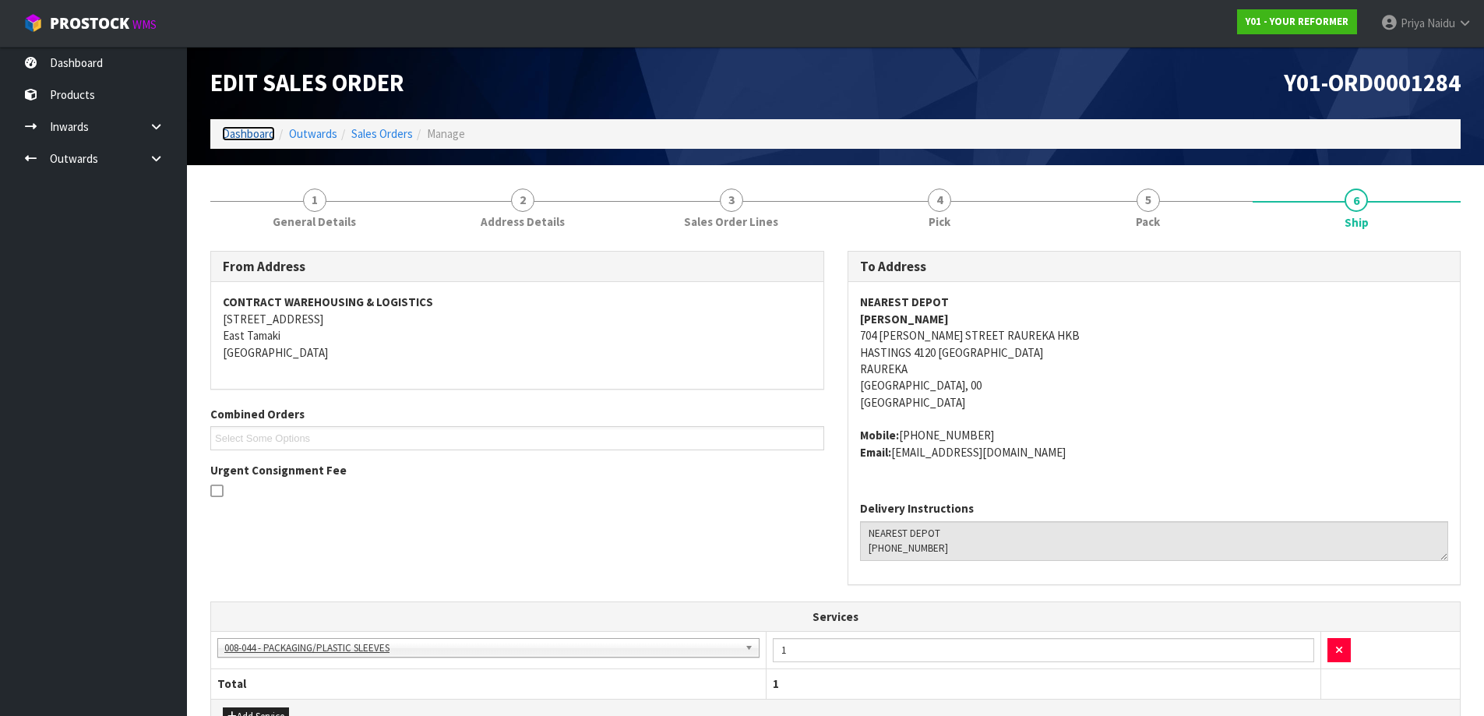
click at [234, 133] on link "Dashboard" at bounding box center [248, 133] width 53 height 15
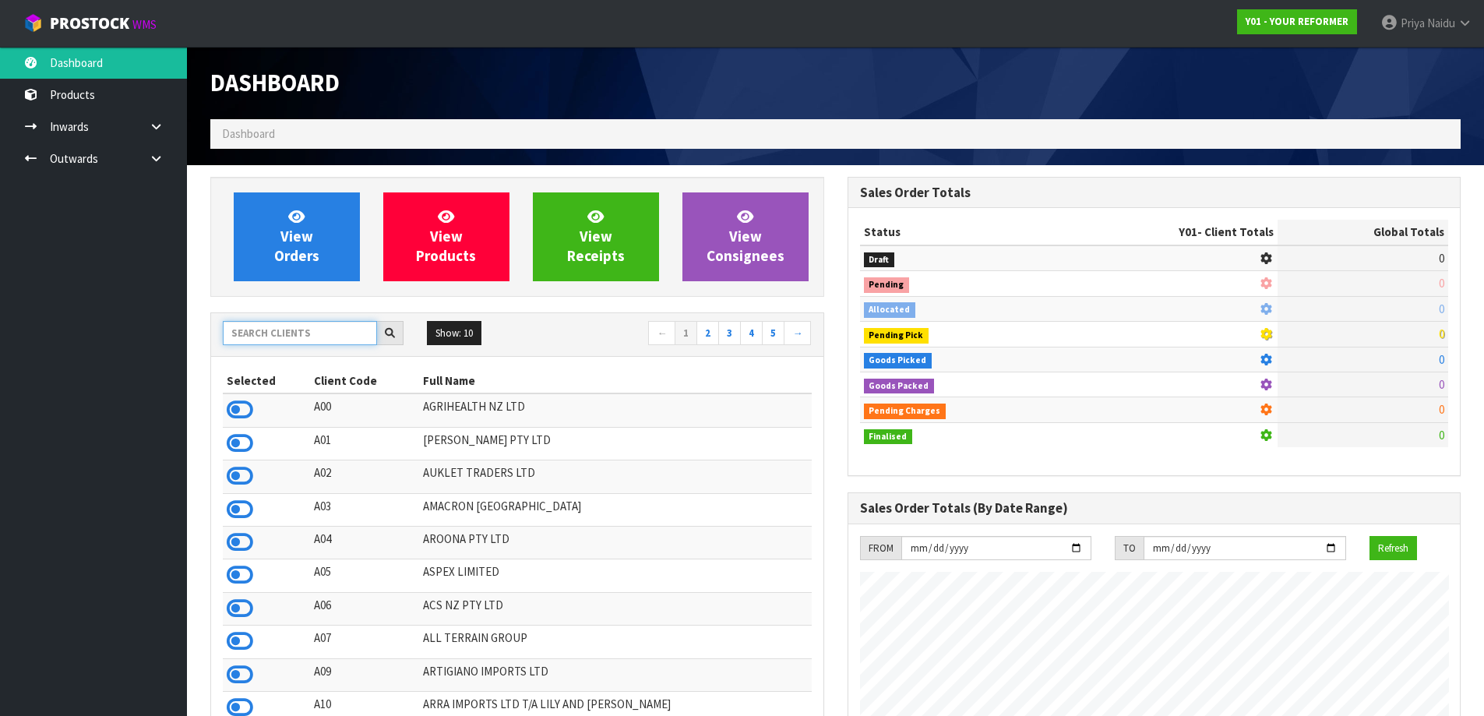
click at [299, 333] on input "text" at bounding box center [300, 333] width 154 height 24
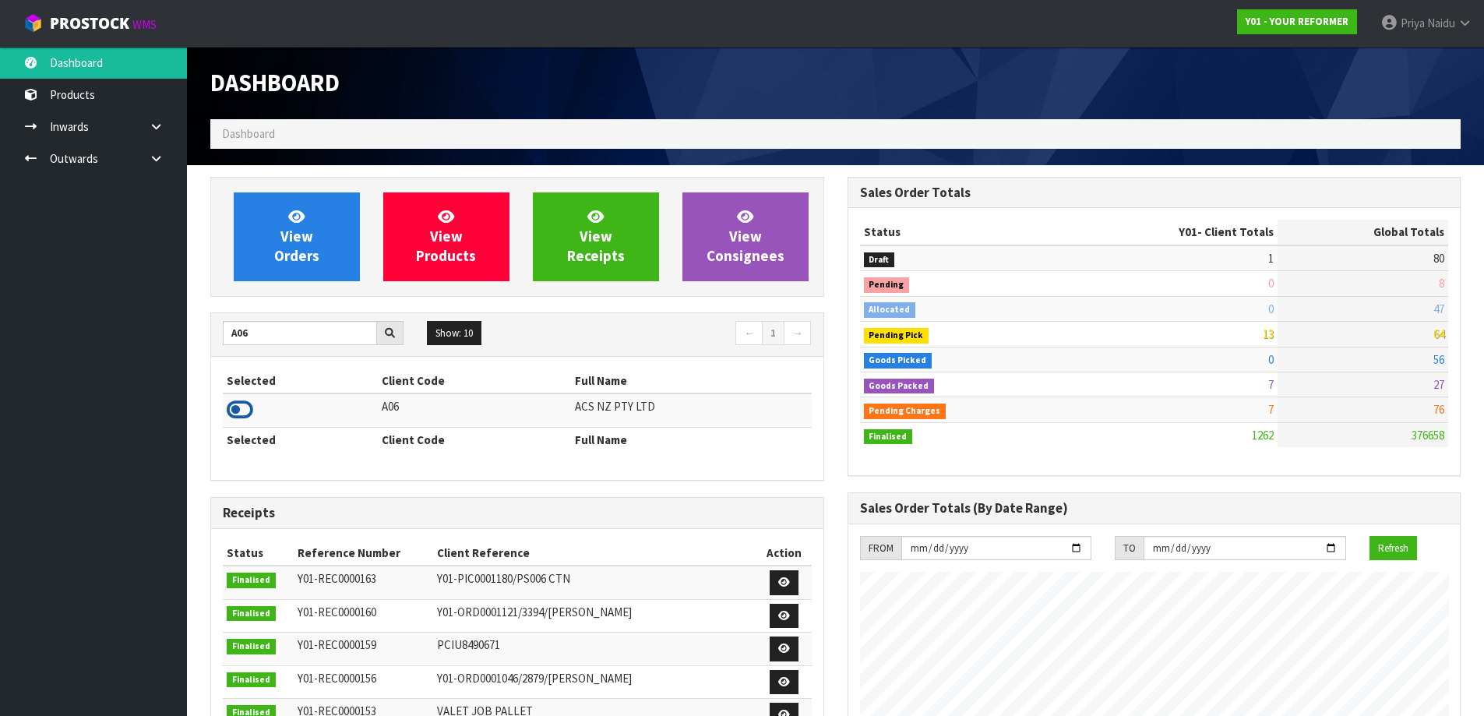
click at [237, 411] on icon at bounding box center [240, 409] width 26 height 23
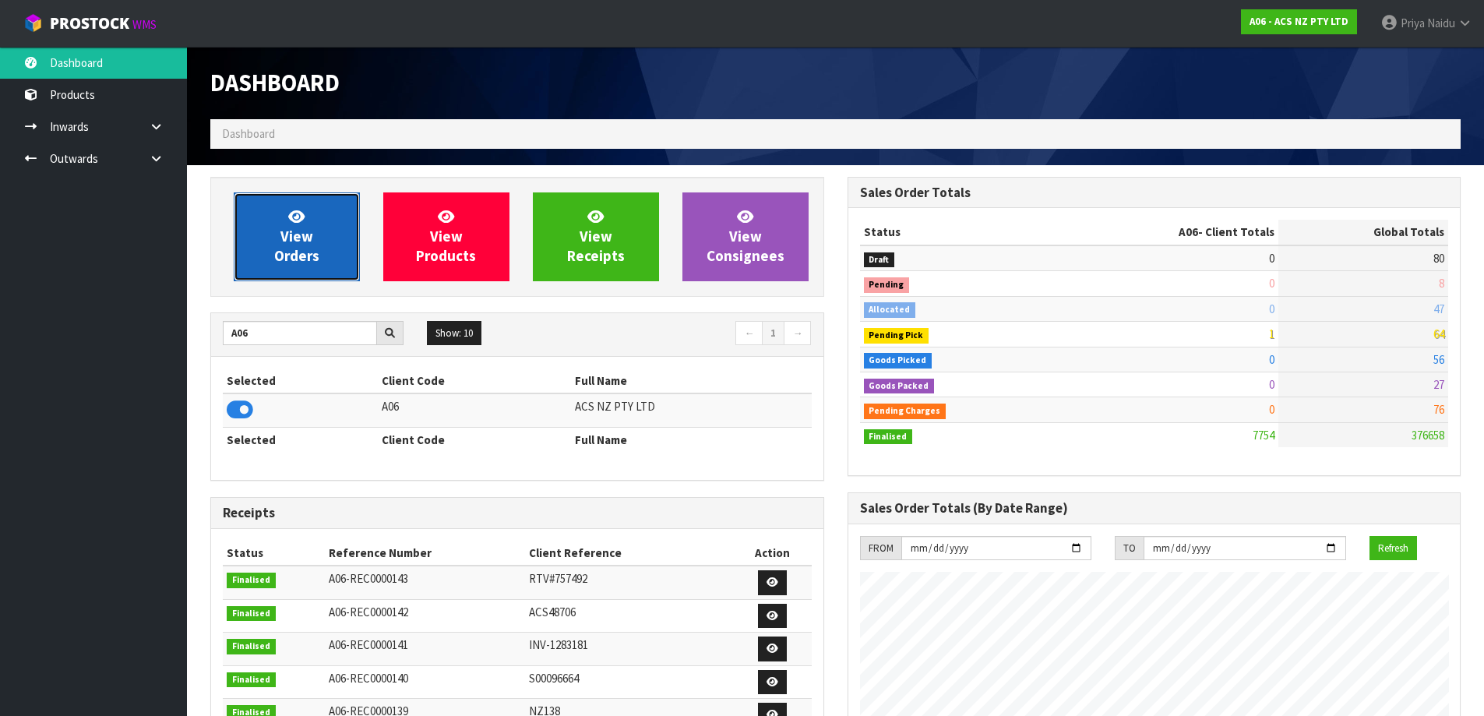
click at [298, 247] on span "View Orders" at bounding box center [296, 236] width 45 height 58
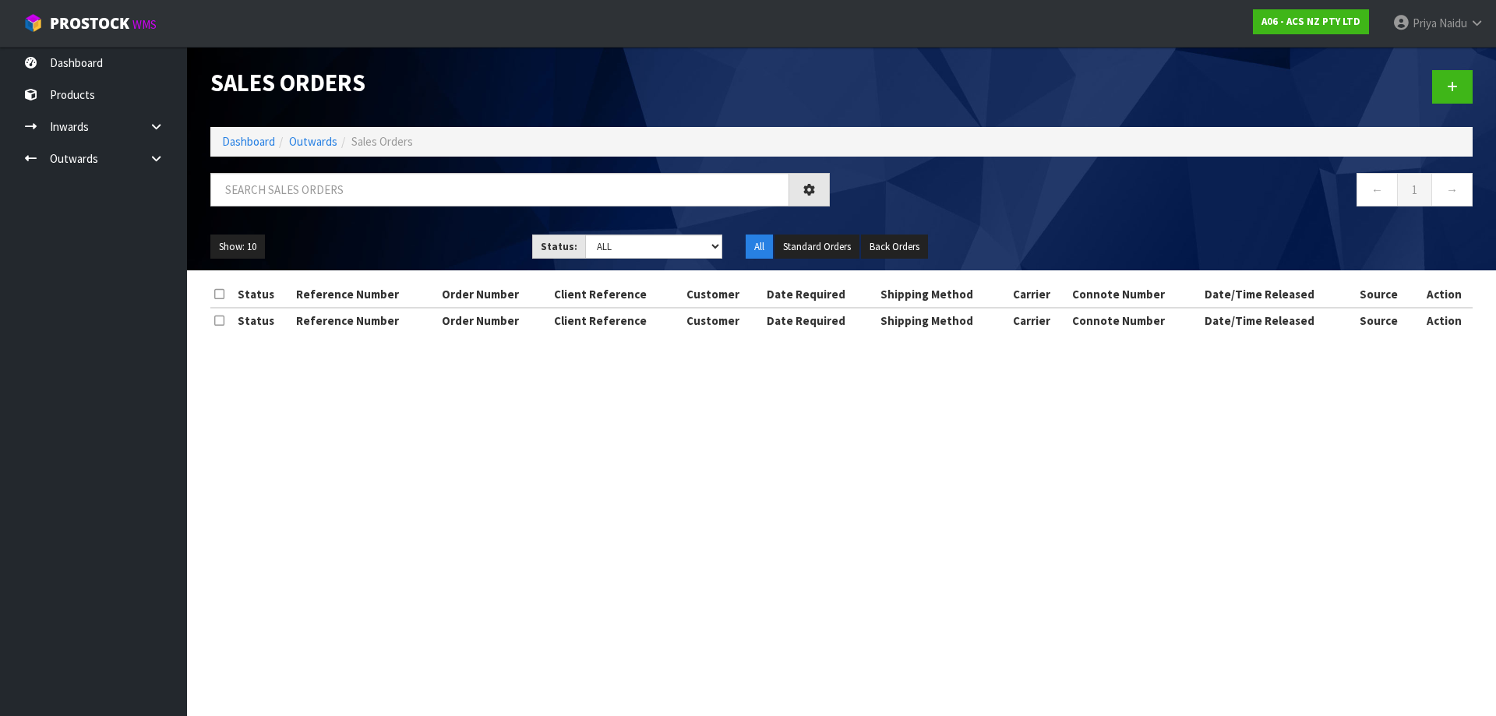
click at [622, 263] on div "Show: 10 5 10 25 50 Status: Draft Pending Allocated Pending Pick Goods Picked G…" at bounding box center [841, 247] width 1285 height 48
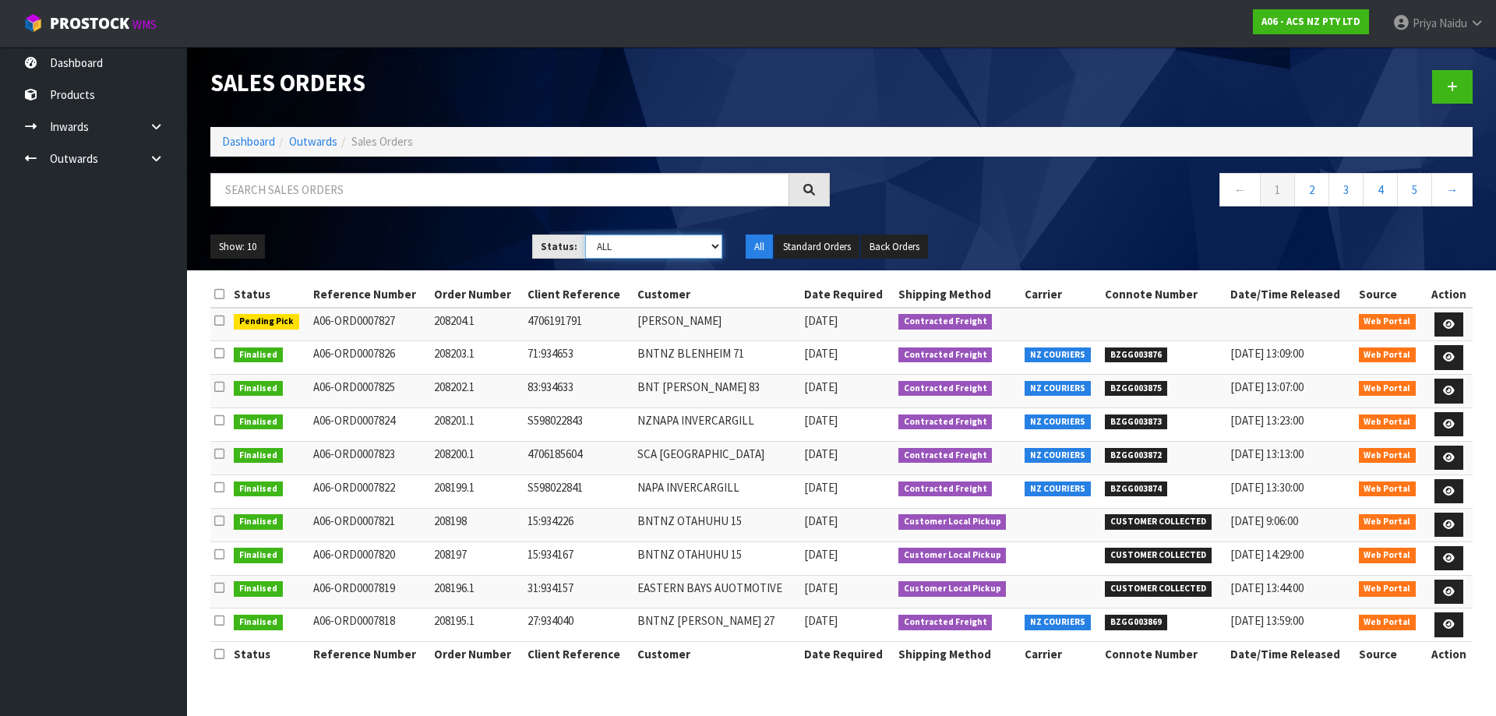
click at [621, 255] on select "Draft Pending Allocated Pending Pick Goods Picked Goods Packed Pending Charges …" at bounding box center [654, 246] width 138 height 24
click at [585, 234] on select "Draft Pending Allocated Pending Pick Goods Picked Goods Packed Pending Charges …" at bounding box center [654, 246] width 138 height 24
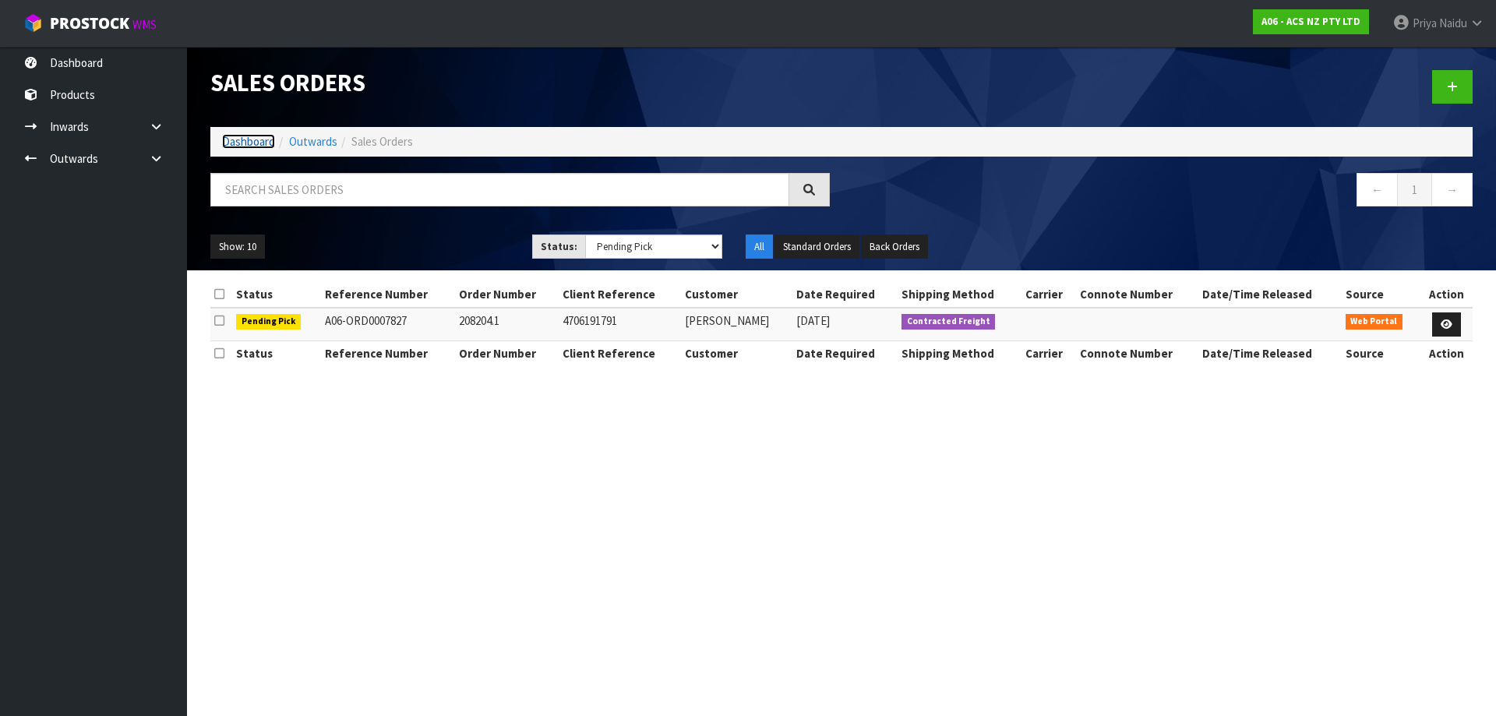
click at [242, 146] on link "Dashboard" at bounding box center [248, 141] width 53 height 15
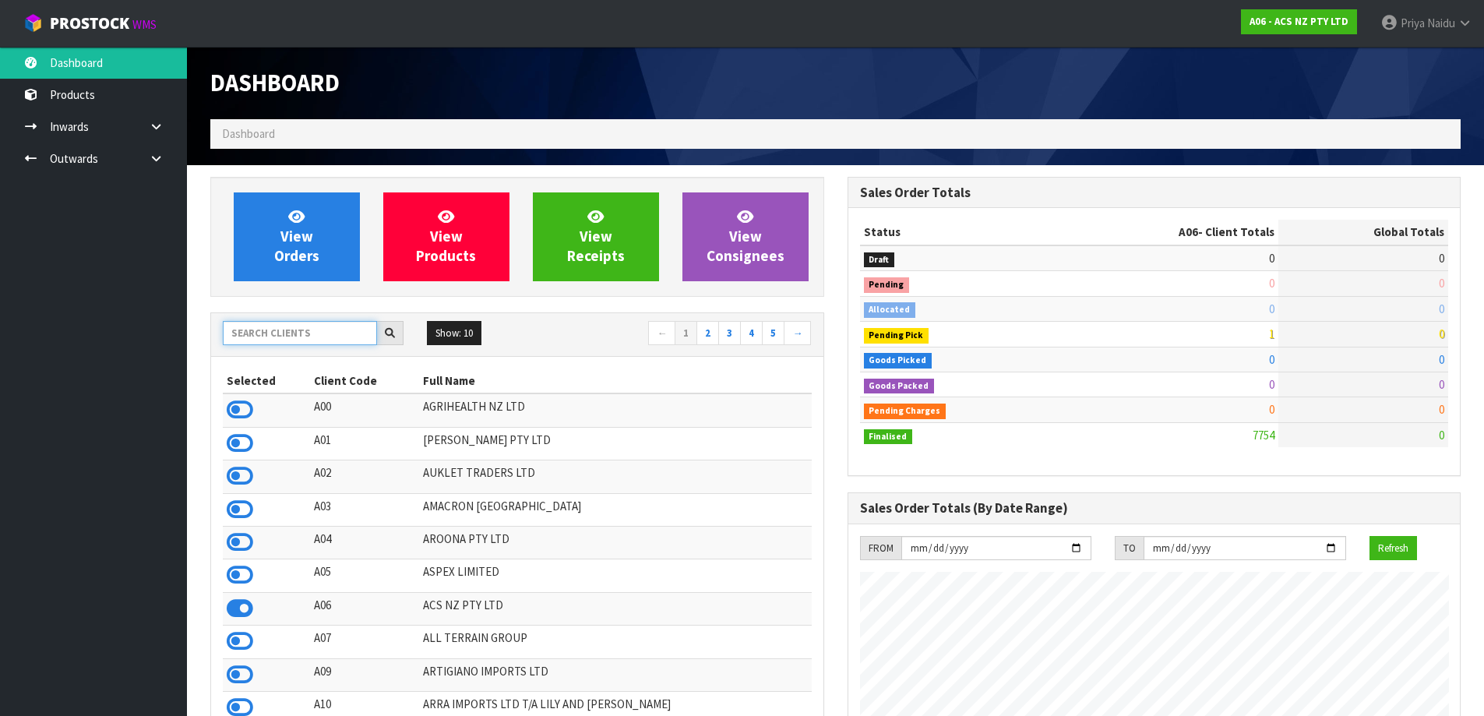
click at [288, 342] on input "text" at bounding box center [300, 333] width 154 height 24
click at [277, 328] on input "text" at bounding box center [300, 333] width 154 height 24
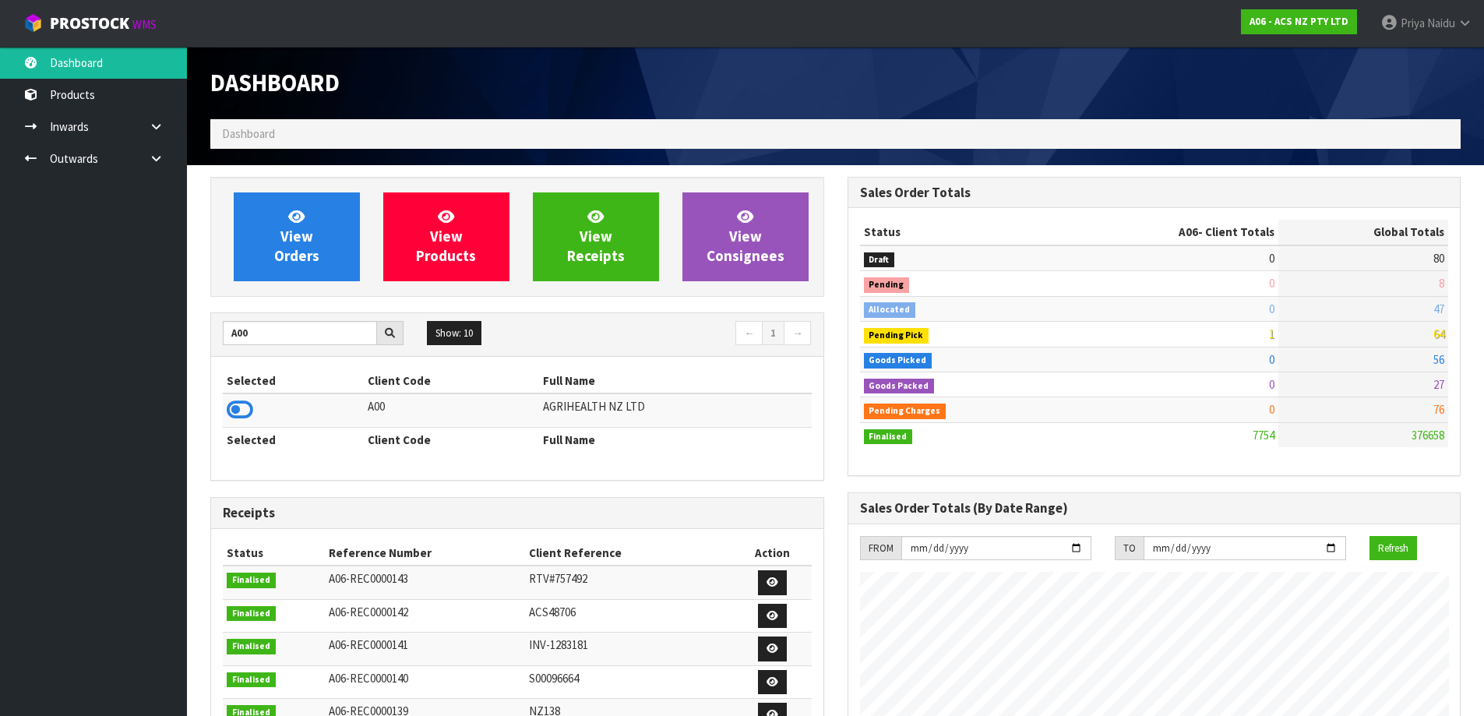
click at [231, 411] on icon at bounding box center [240, 409] width 26 height 23
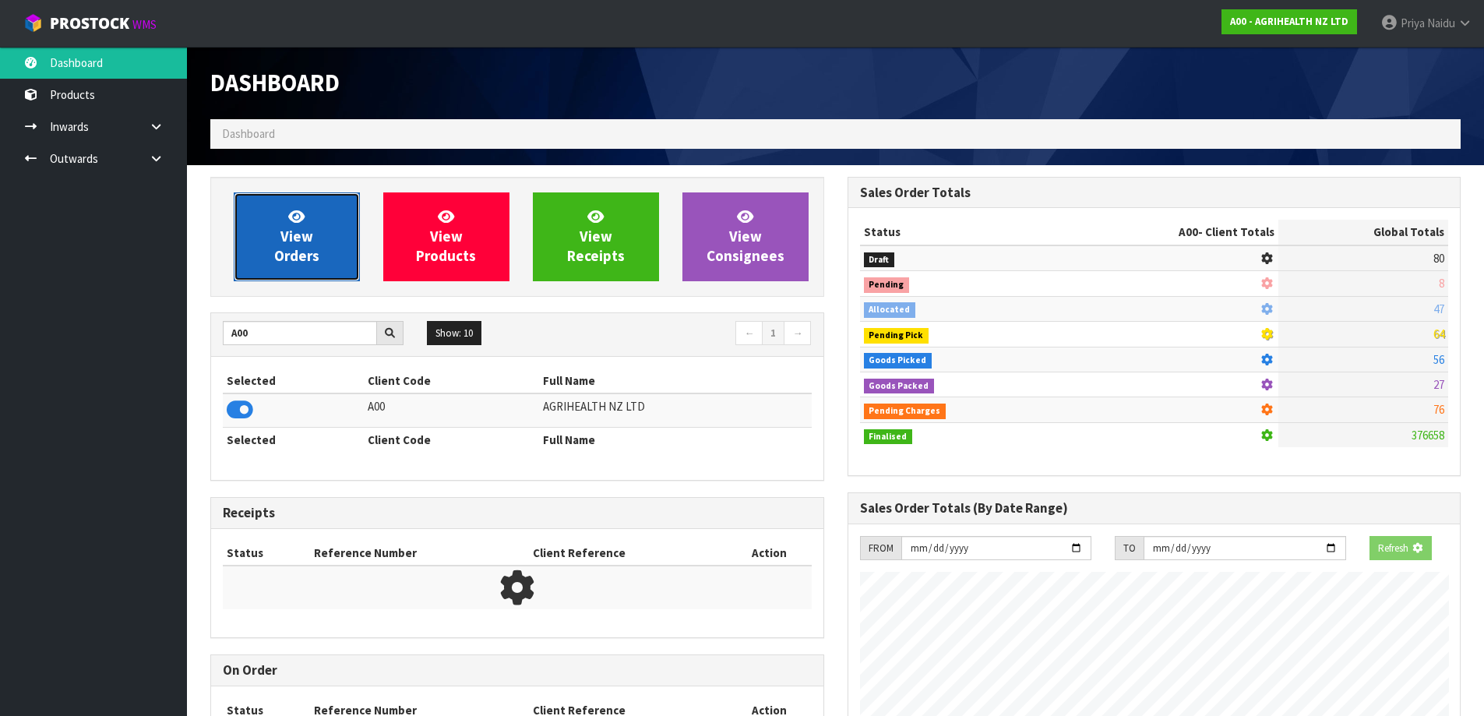
click at [355, 229] on link "View Orders" at bounding box center [297, 236] width 126 height 89
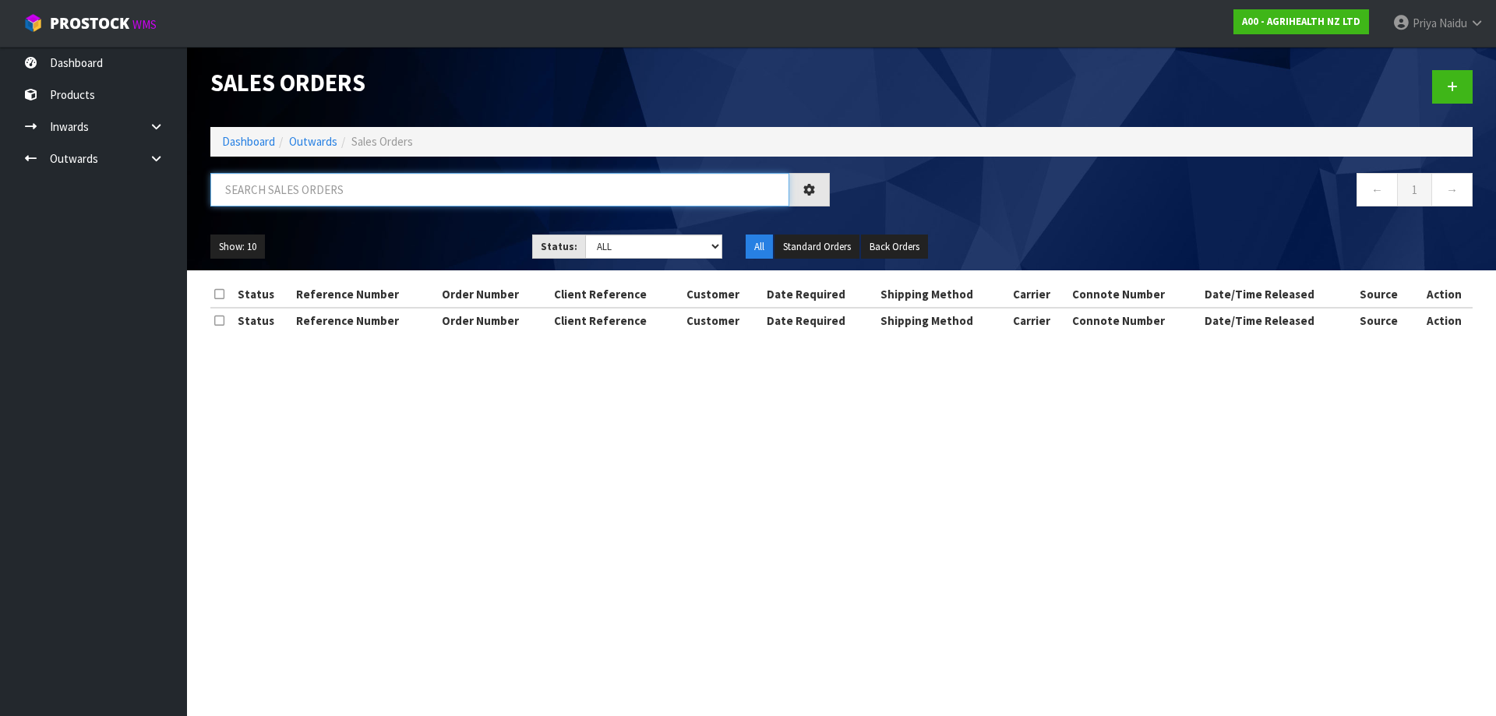
click at [335, 186] on input "text" at bounding box center [499, 189] width 579 height 33
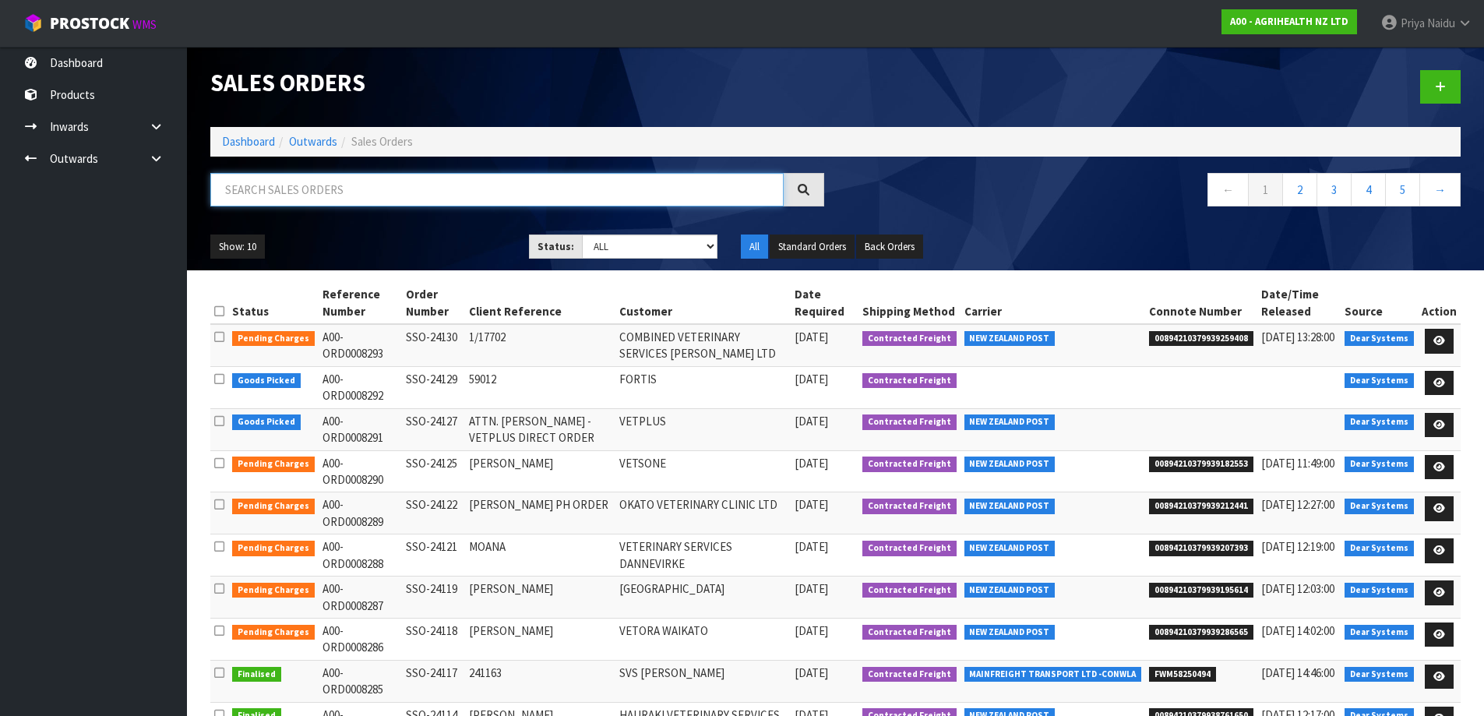
click at [360, 175] on input "text" at bounding box center [496, 189] width 573 height 33
click at [276, 137] on li "Outwards" at bounding box center [306, 141] width 62 height 16
click at [273, 142] on link "Dashboard" at bounding box center [248, 141] width 53 height 15
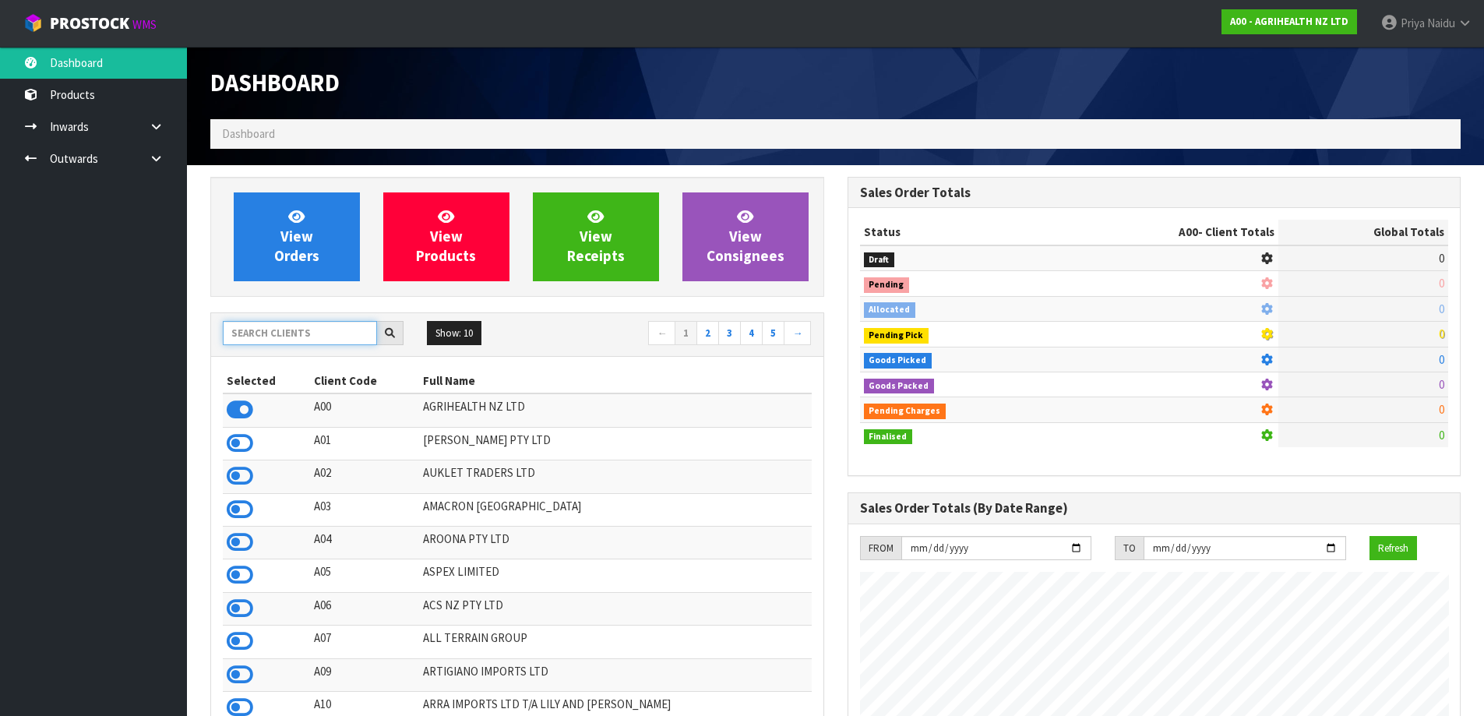
click at [278, 335] on input "text" at bounding box center [300, 333] width 154 height 24
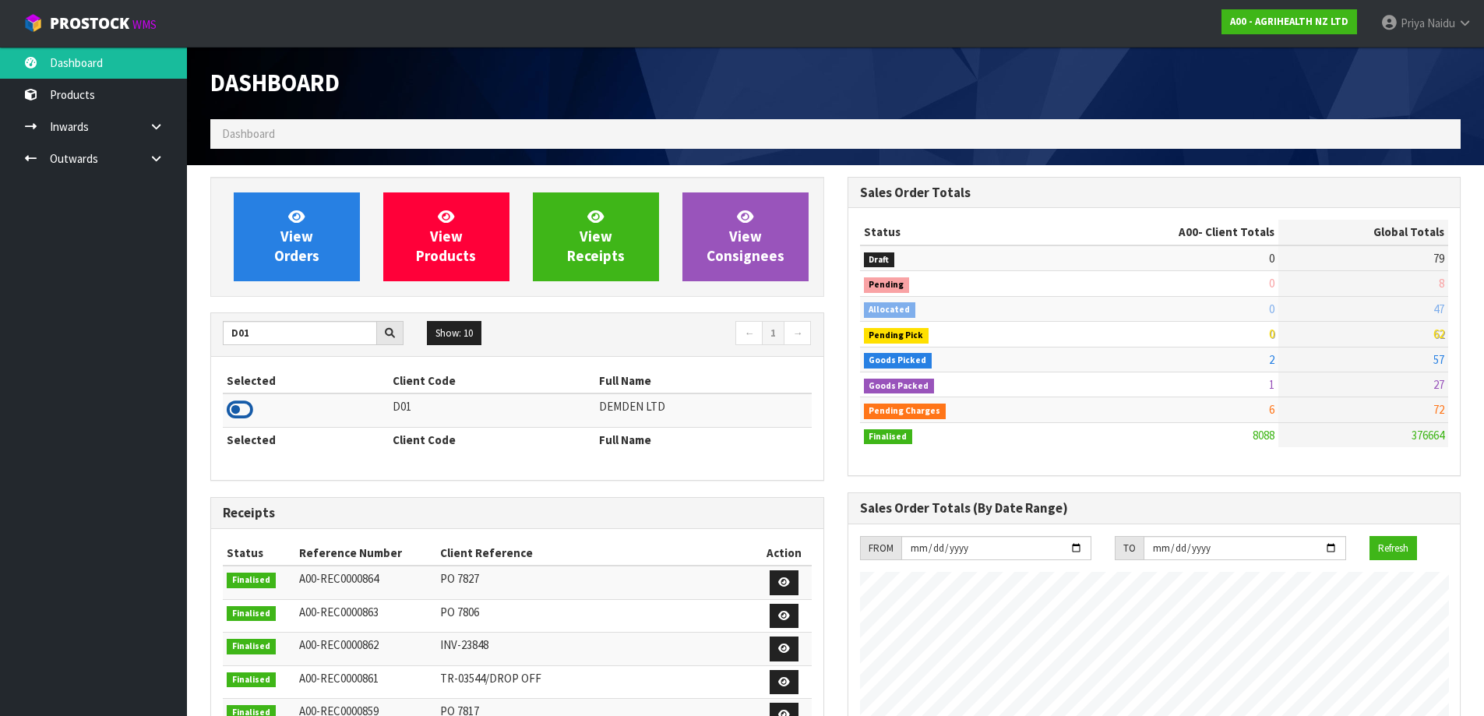
click at [232, 410] on icon at bounding box center [240, 409] width 26 height 23
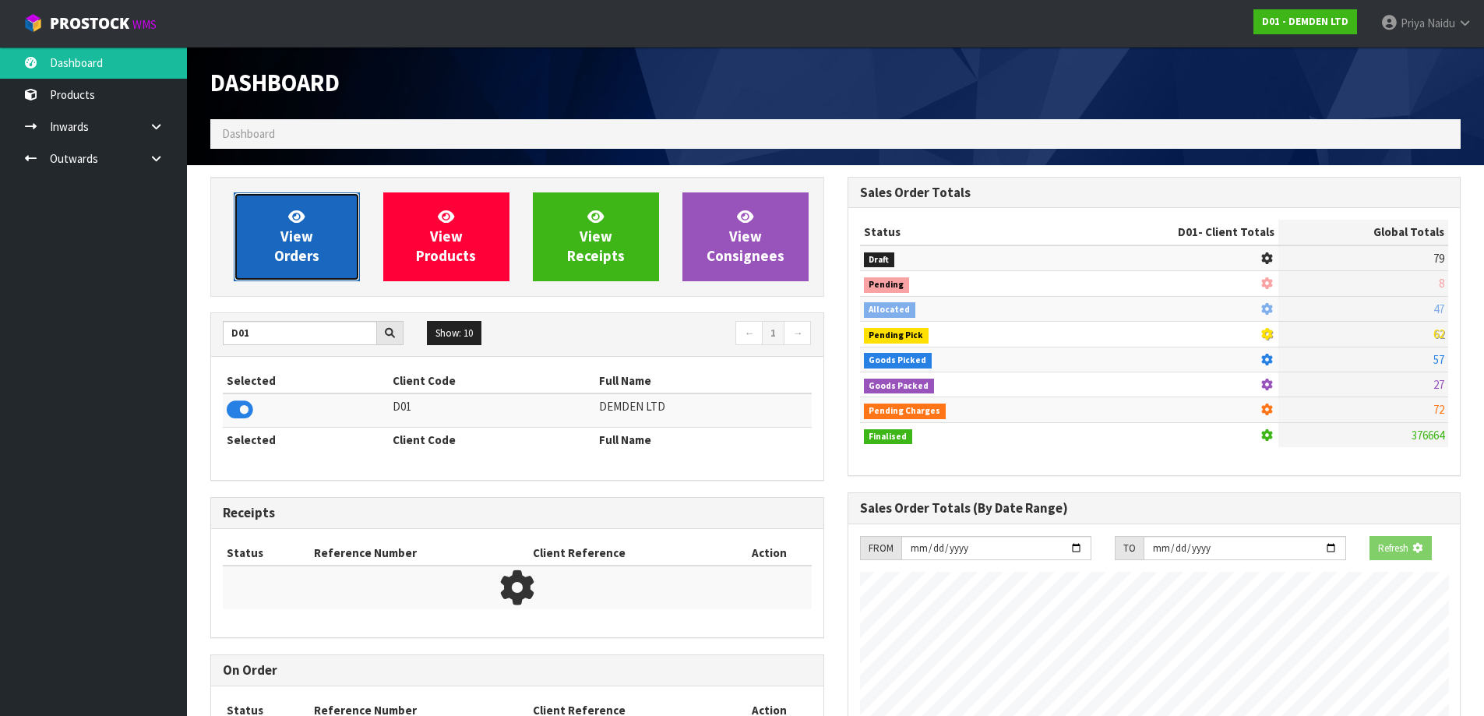
click at [309, 243] on span "View Orders" at bounding box center [296, 236] width 45 height 58
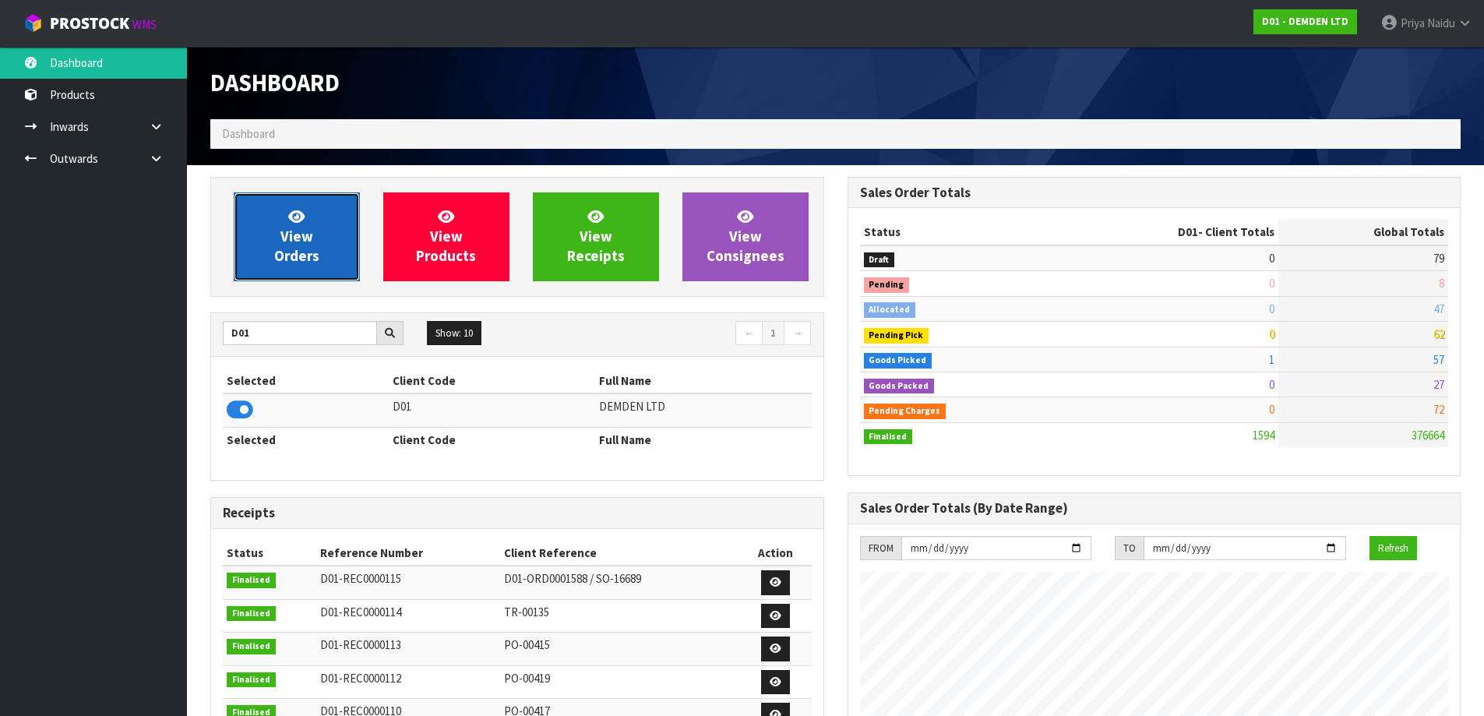
scroll to position [1054, 636]
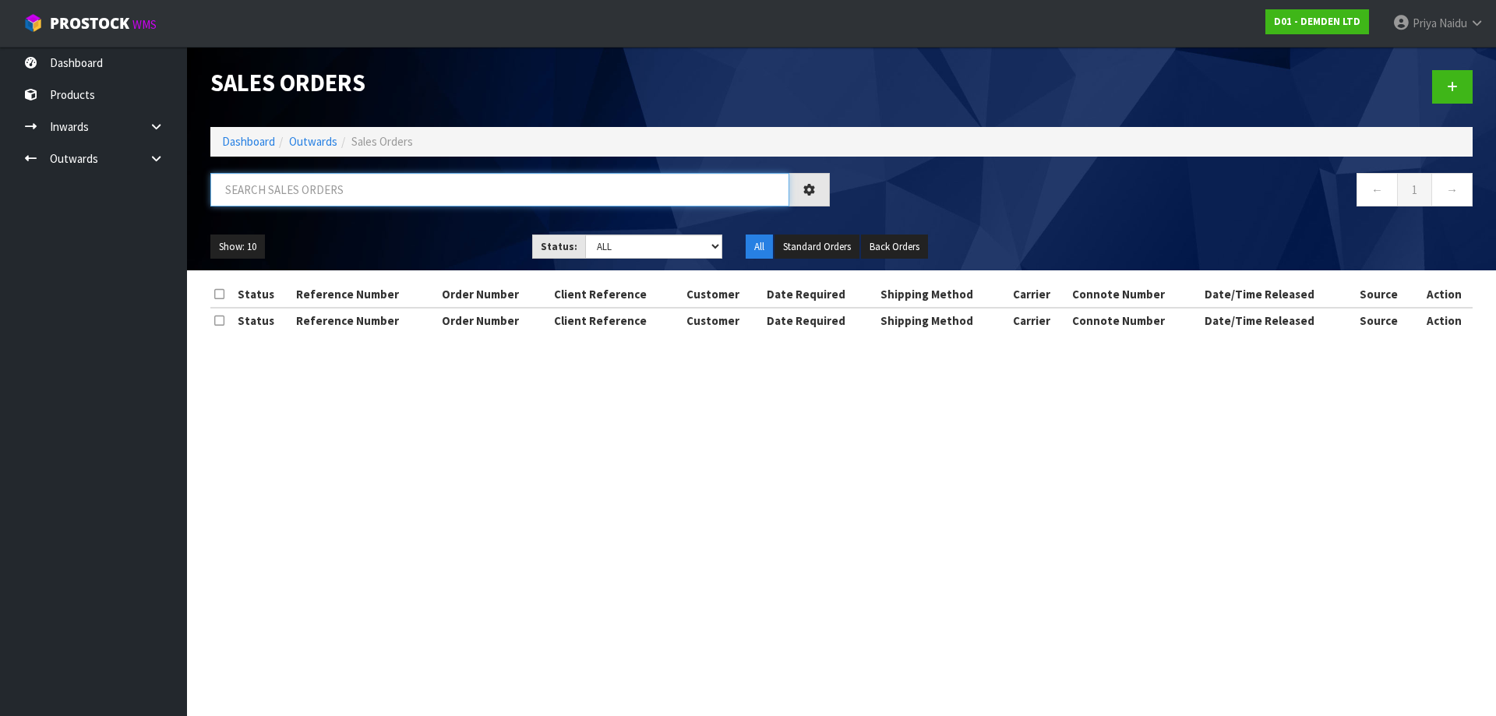
click at [326, 193] on input "text" at bounding box center [499, 189] width 579 height 33
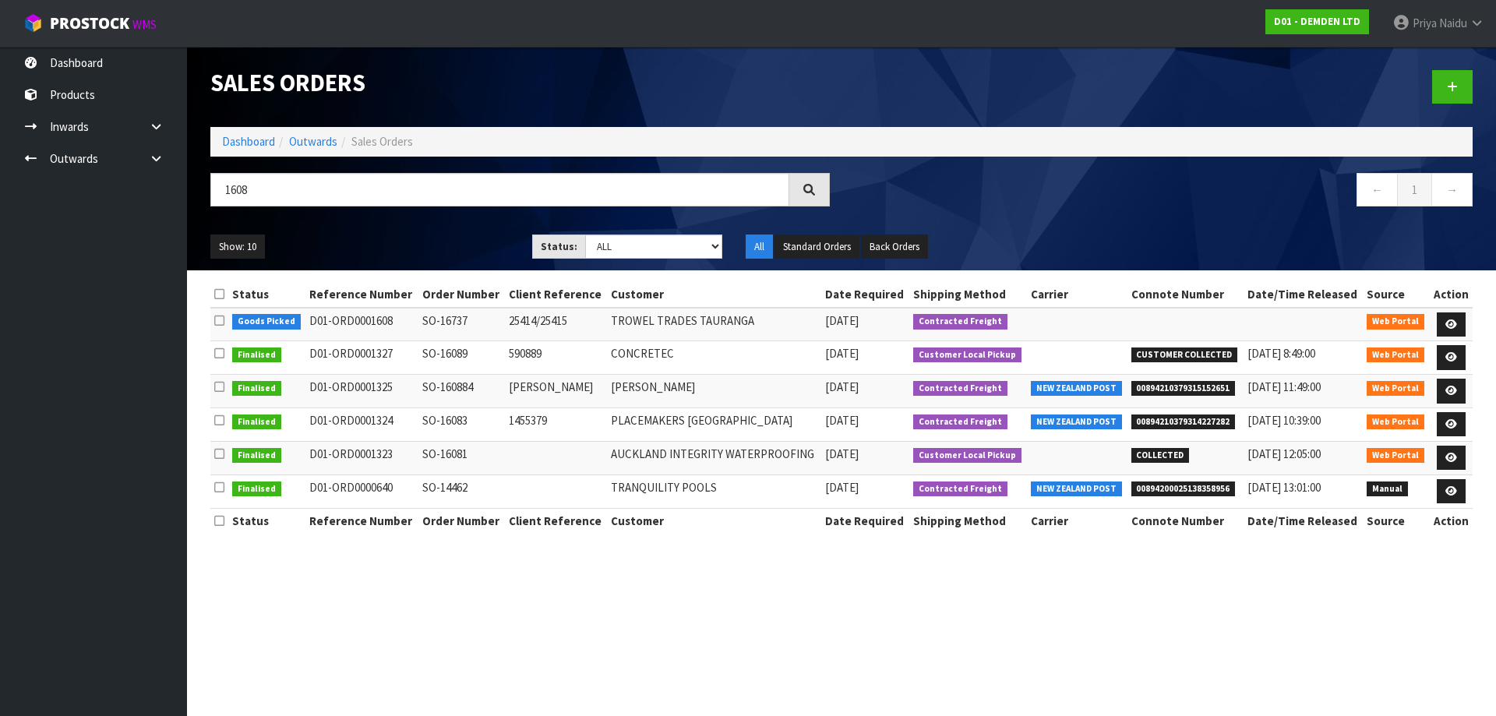
click at [418, 236] on ul "Show: 10 5 10 25 50" at bounding box center [359, 246] width 298 height 25
click at [257, 148] on link "Dashboard" at bounding box center [248, 141] width 53 height 15
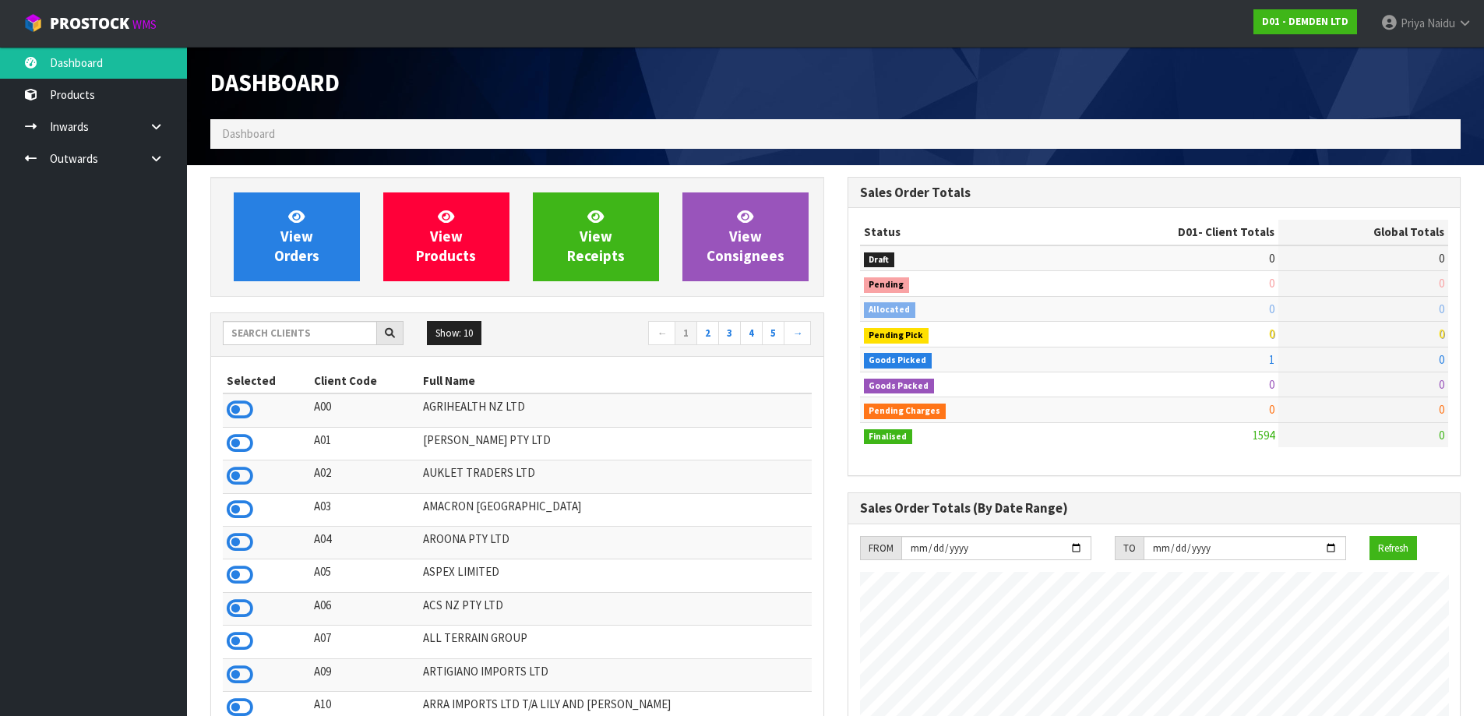
scroll to position [1054, 636]
click at [332, 328] on input "text" at bounding box center [300, 333] width 154 height 24
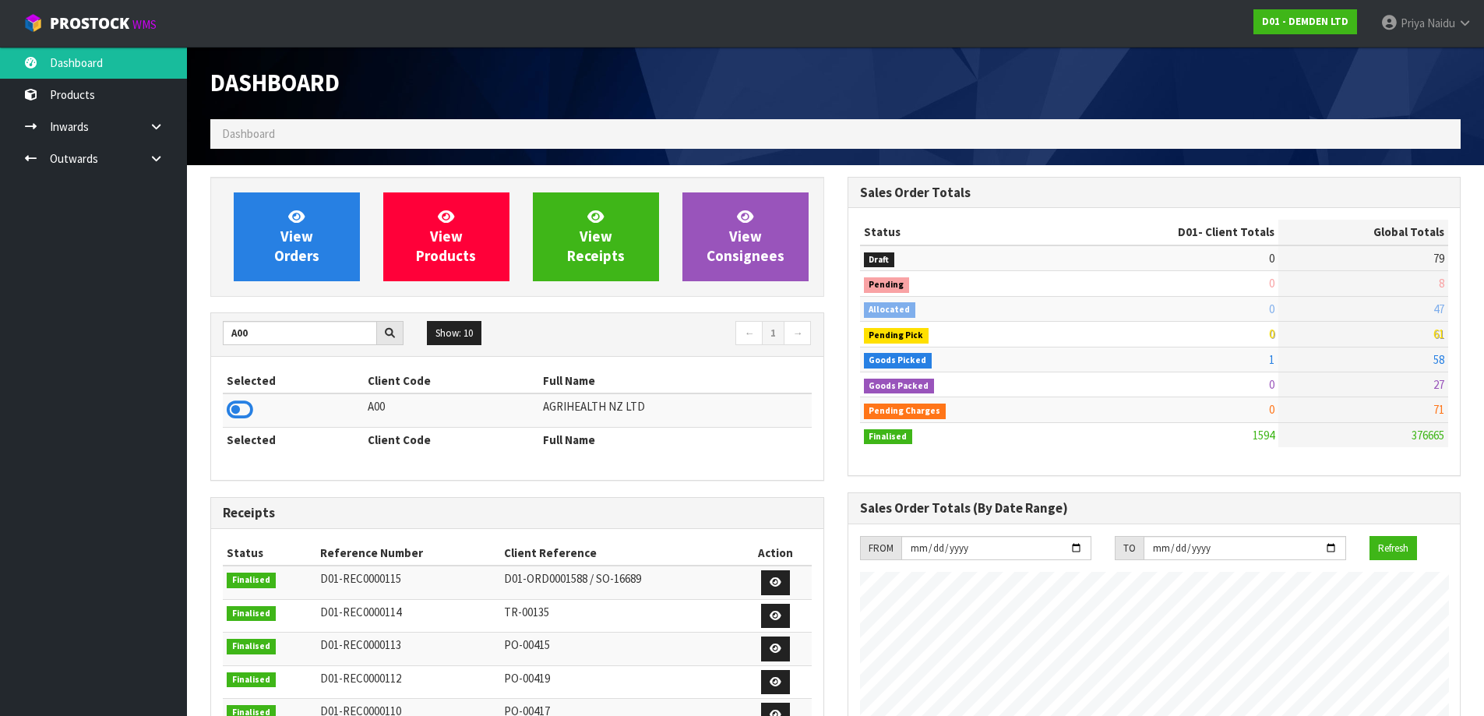
drag, startPoint x: 238, startPoint y: 410, endPoint x: 274, endPoint y: 320, distance: 96.5
click at [241, 410] on icon at bounding box center [240, 409] width 26 height 23
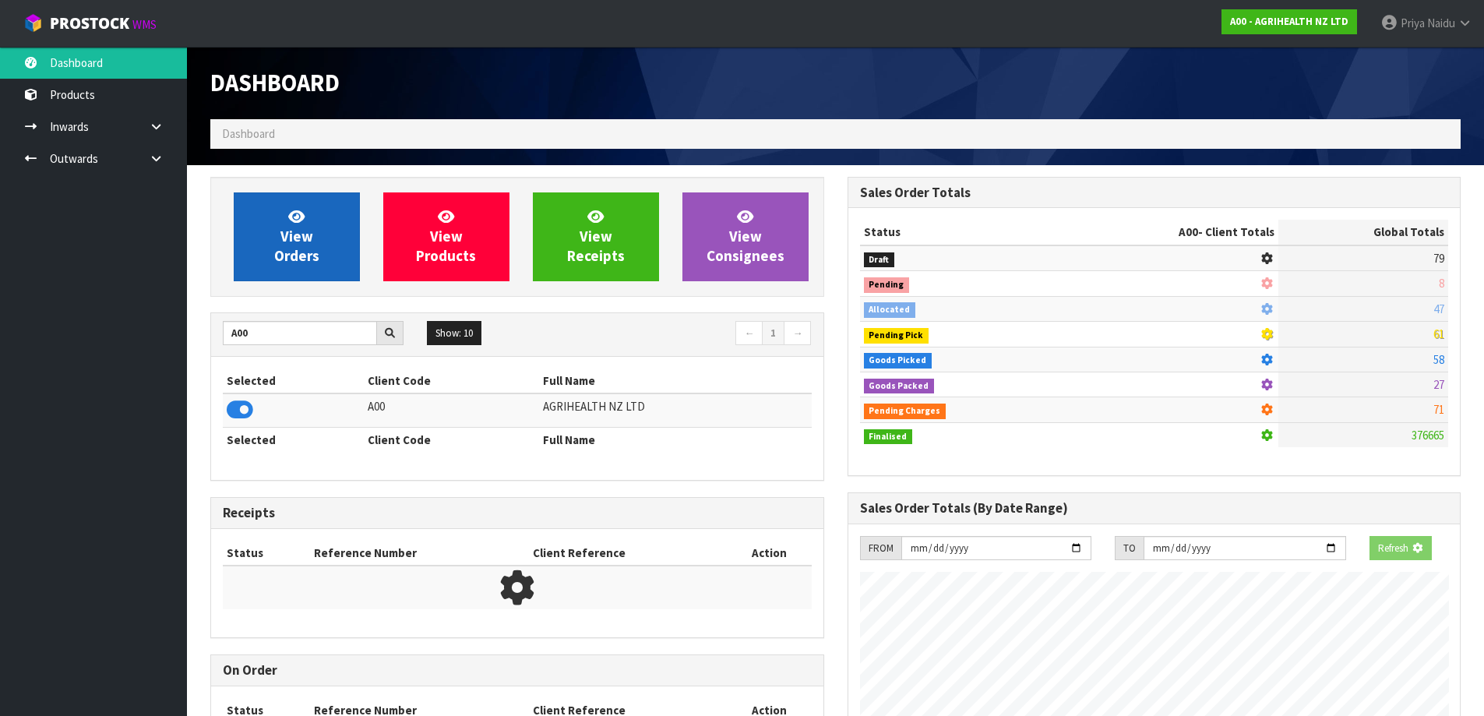
scroll to position [971, 636]
click at [307, 230] on span "View Orders" at bounding box center [296, 236] width 45 height 58
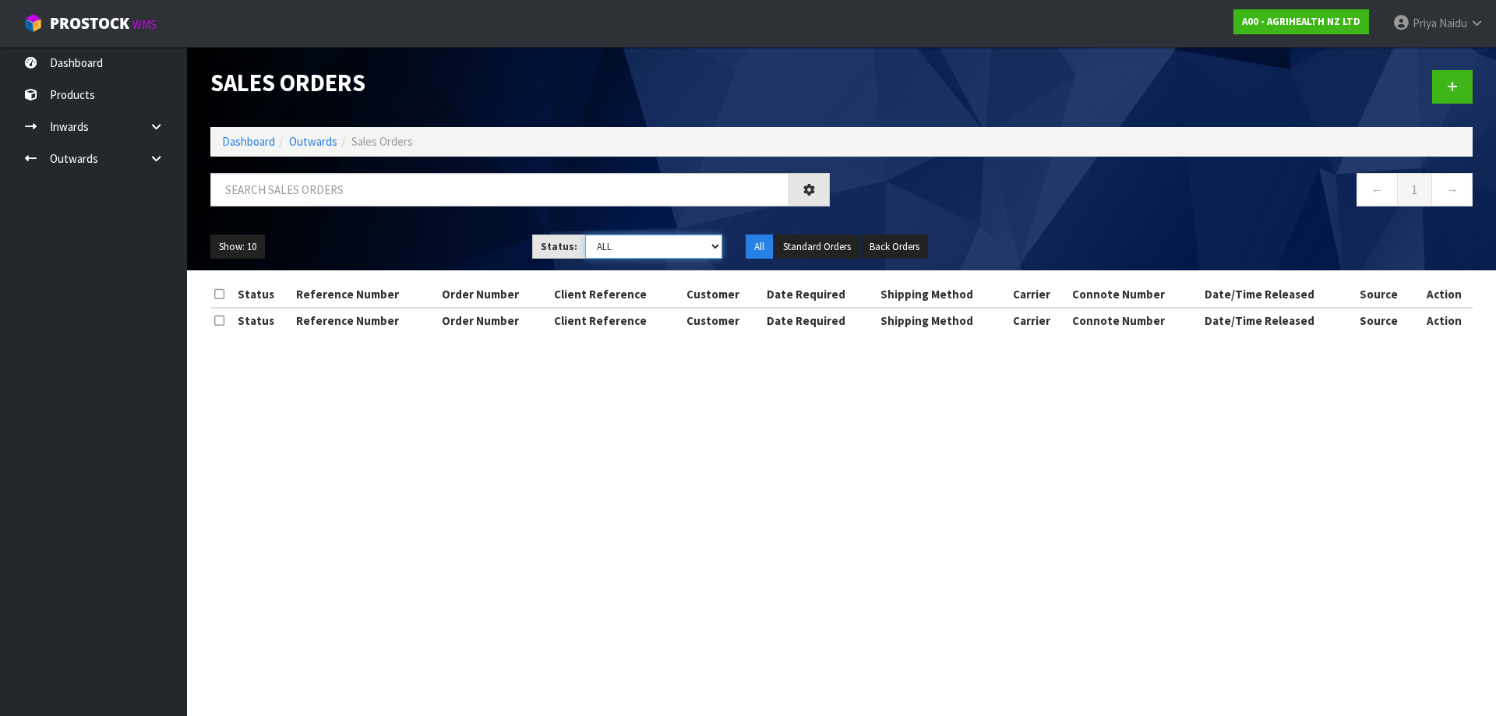
click at [633, 249] on select "Draft Pending Allocated Pending Pick Goods Picked Goods Packed Pending Charges …" at bounding box center [654, 246] width 138 height 24
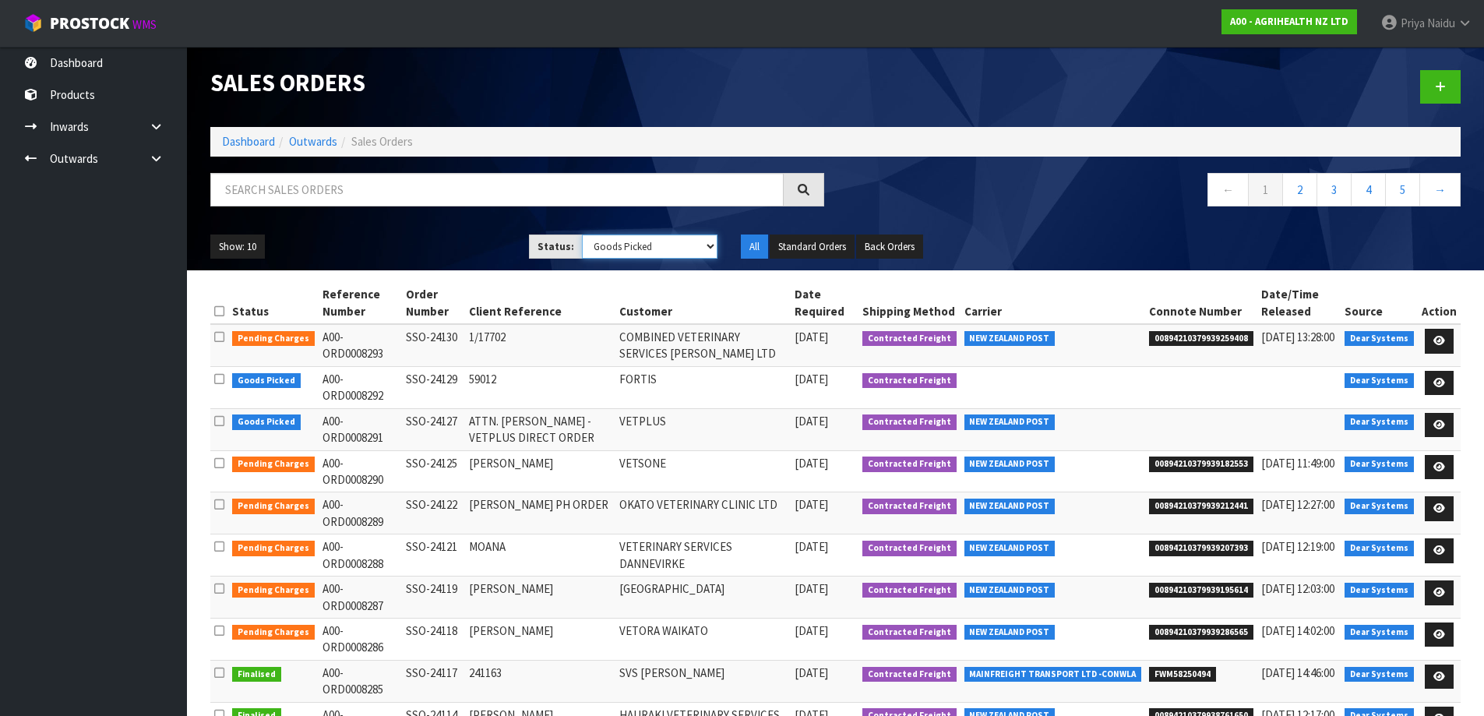
click at [582, 234] on select "Draft Pending Allocated Pending Pick Goods Picked Goods Packed Pending Charges …" at bounding box center [650, 246] width 136 height 24
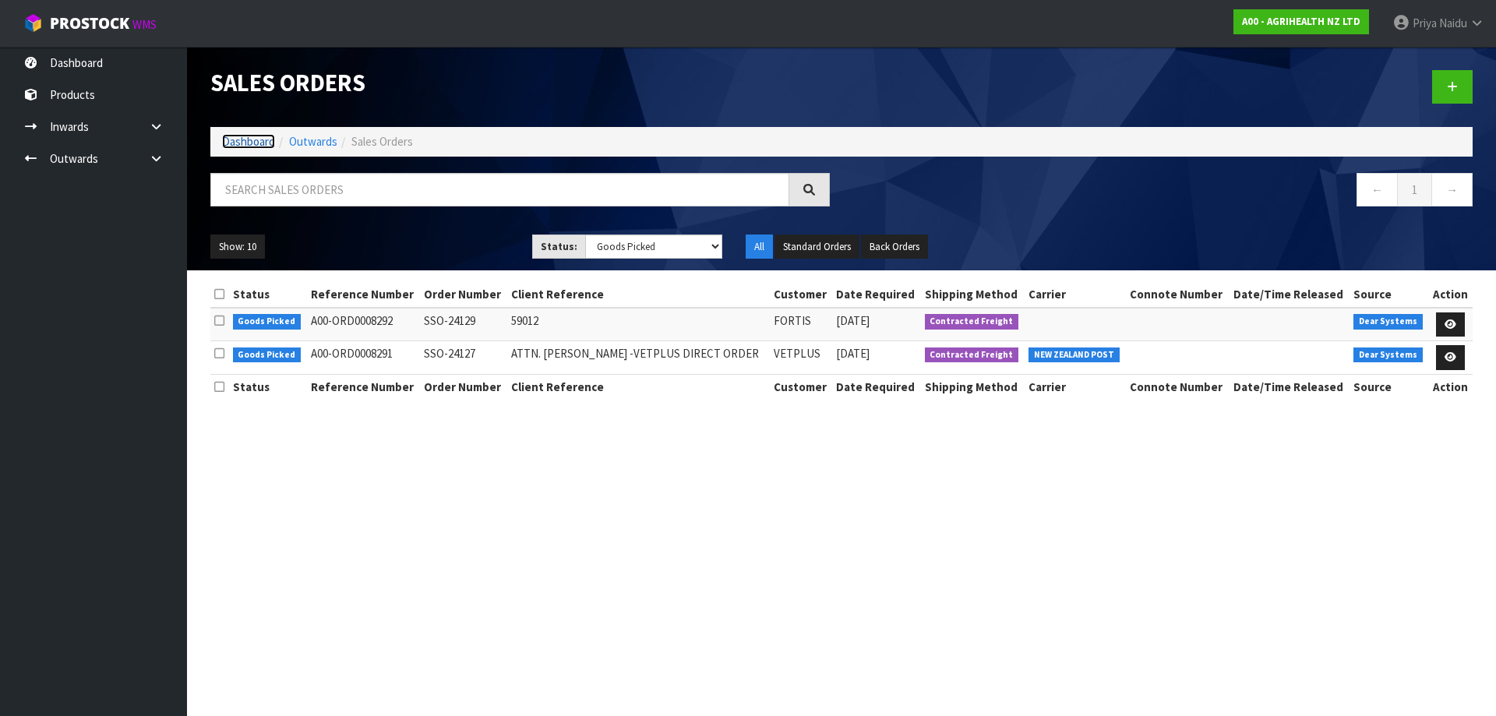
click at [266, 139] on link "Dashboard" at bounding box center [248, 141] width 53 height 15
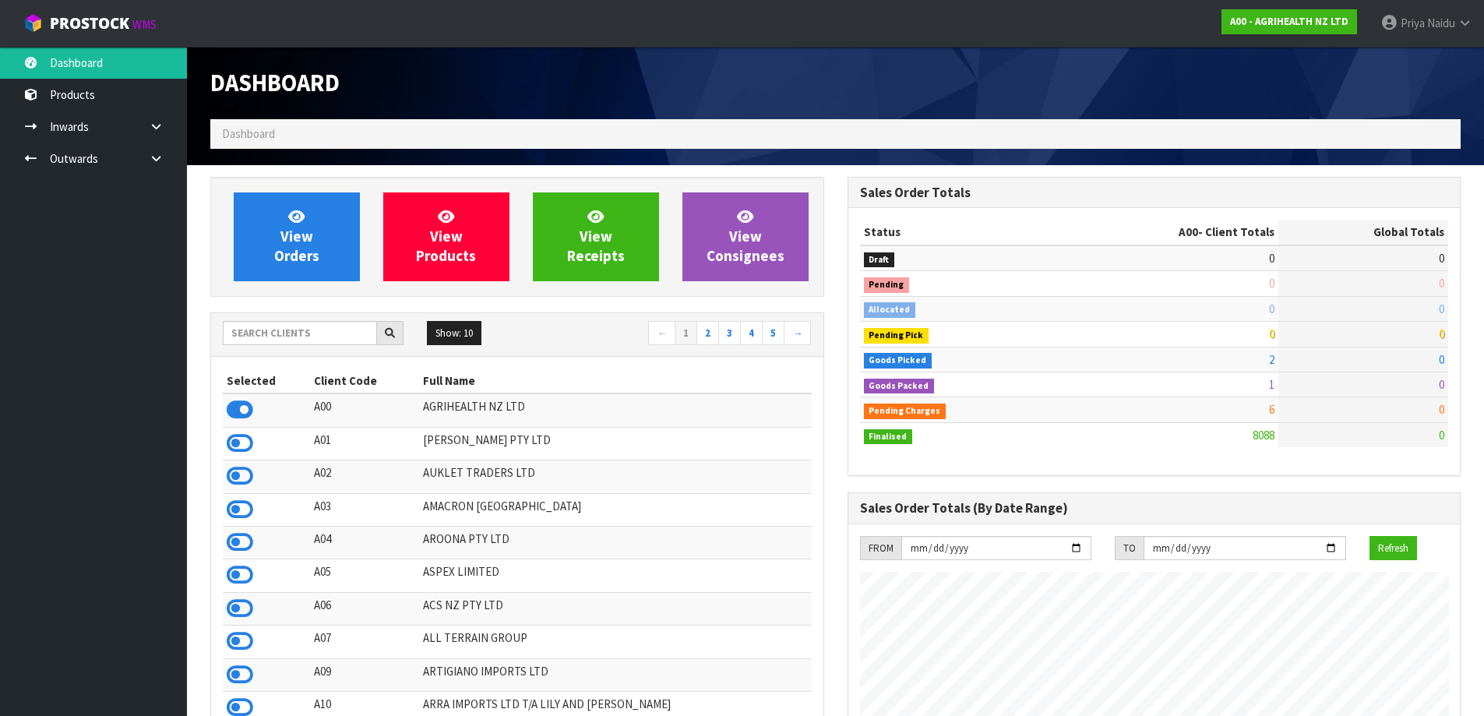
scroll to position [1180, 636]
click at [313, 324] on input "text" at bounding box center [300, 333] width 154 height 24
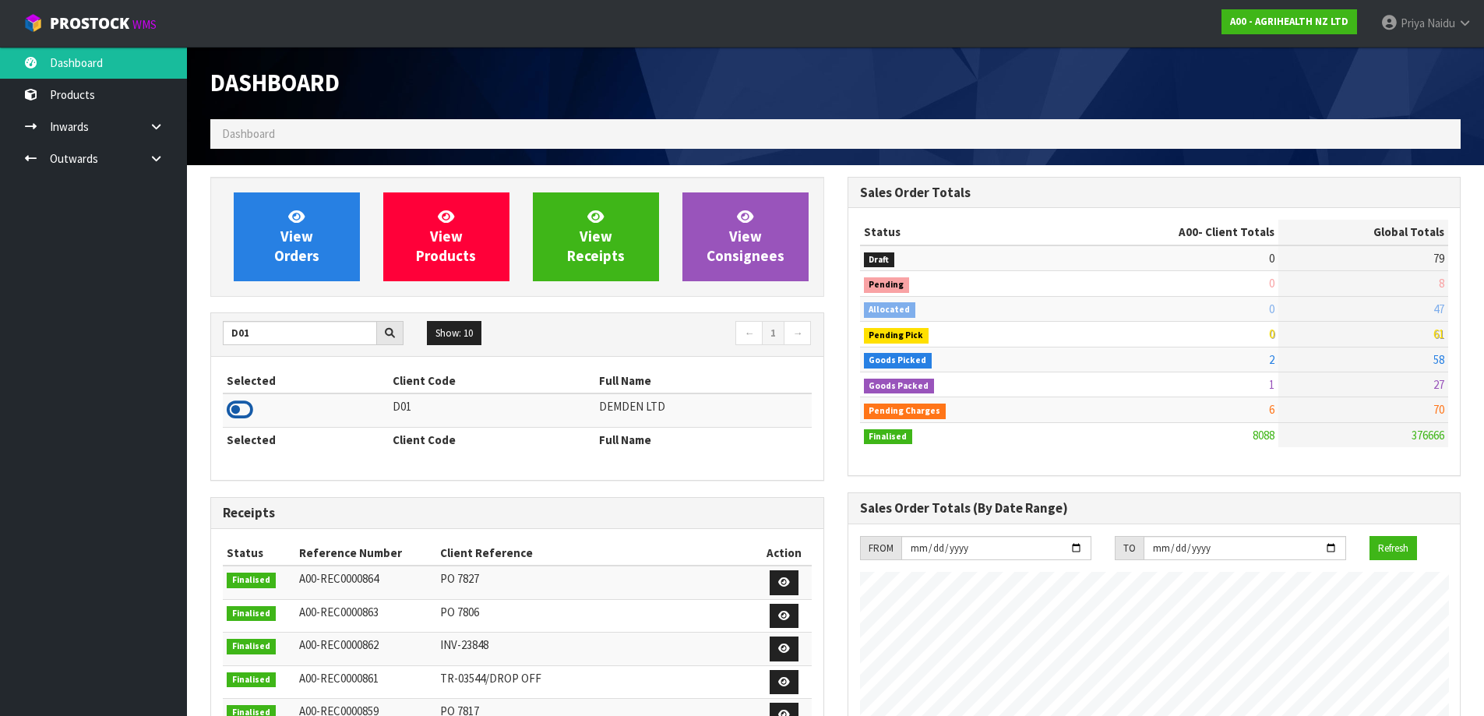
click at [248, 411] on icon at bounding box center [240, 409] width 26 height 23
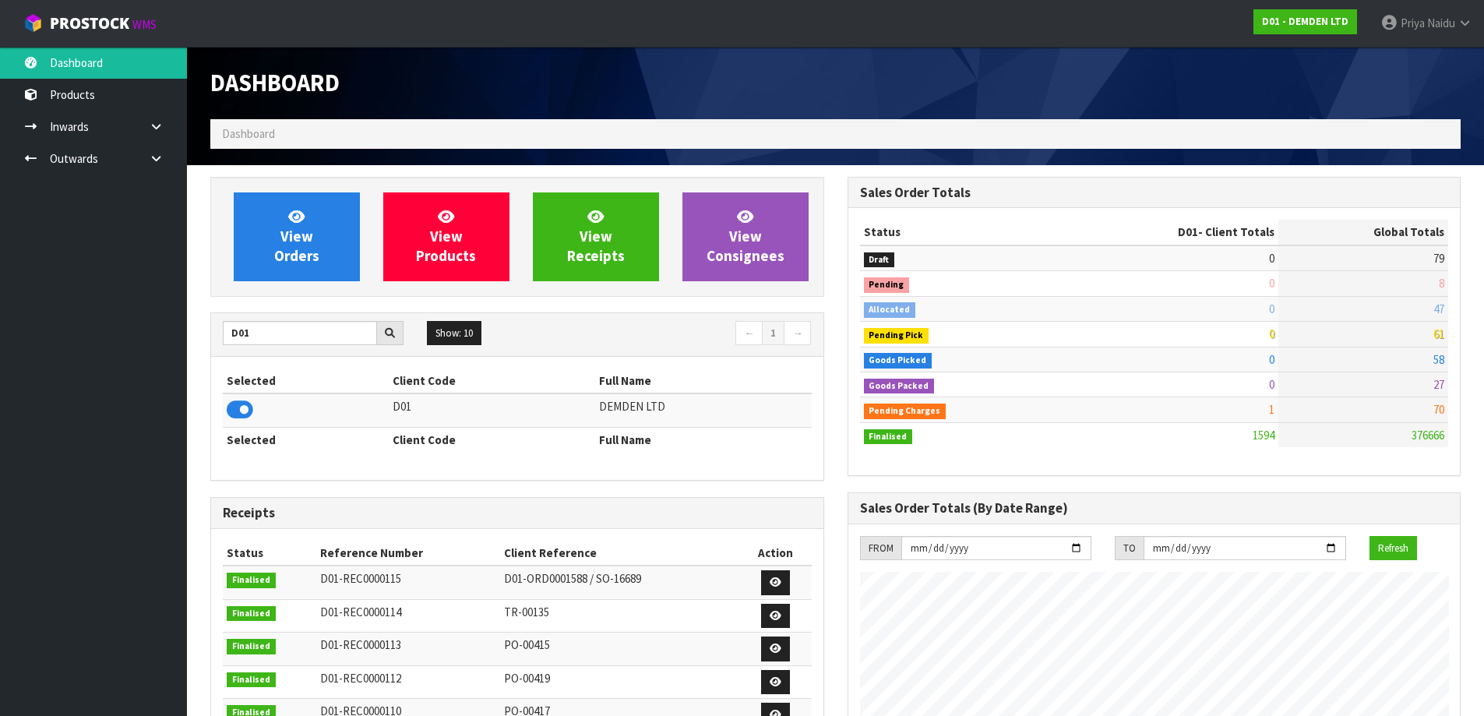
scroll to position [1054, 636]
click at [273, 259] on link "View Orders" at bounding box center [297, 236] width 126 height 89
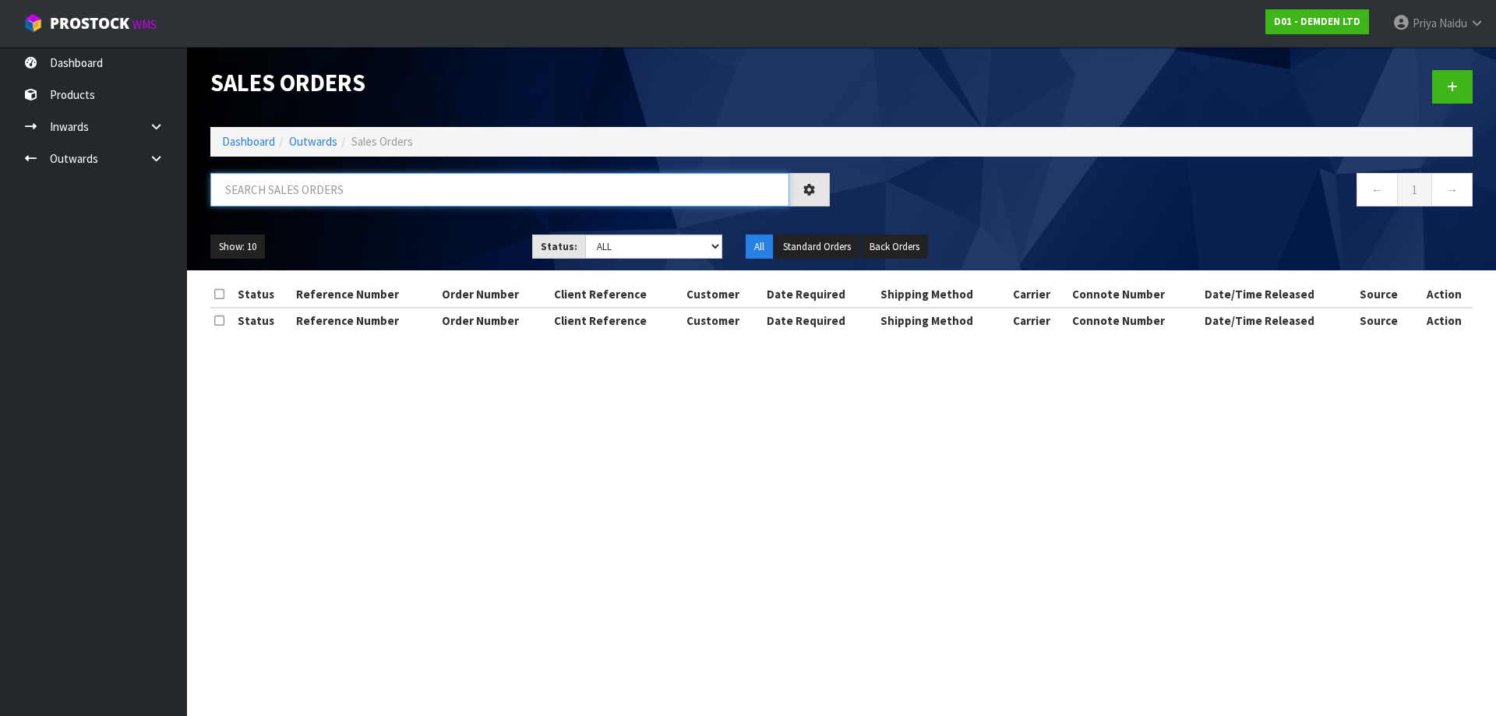
click at [330, 205] on input "text" at bounding box center [499, 189] width 579 height 33
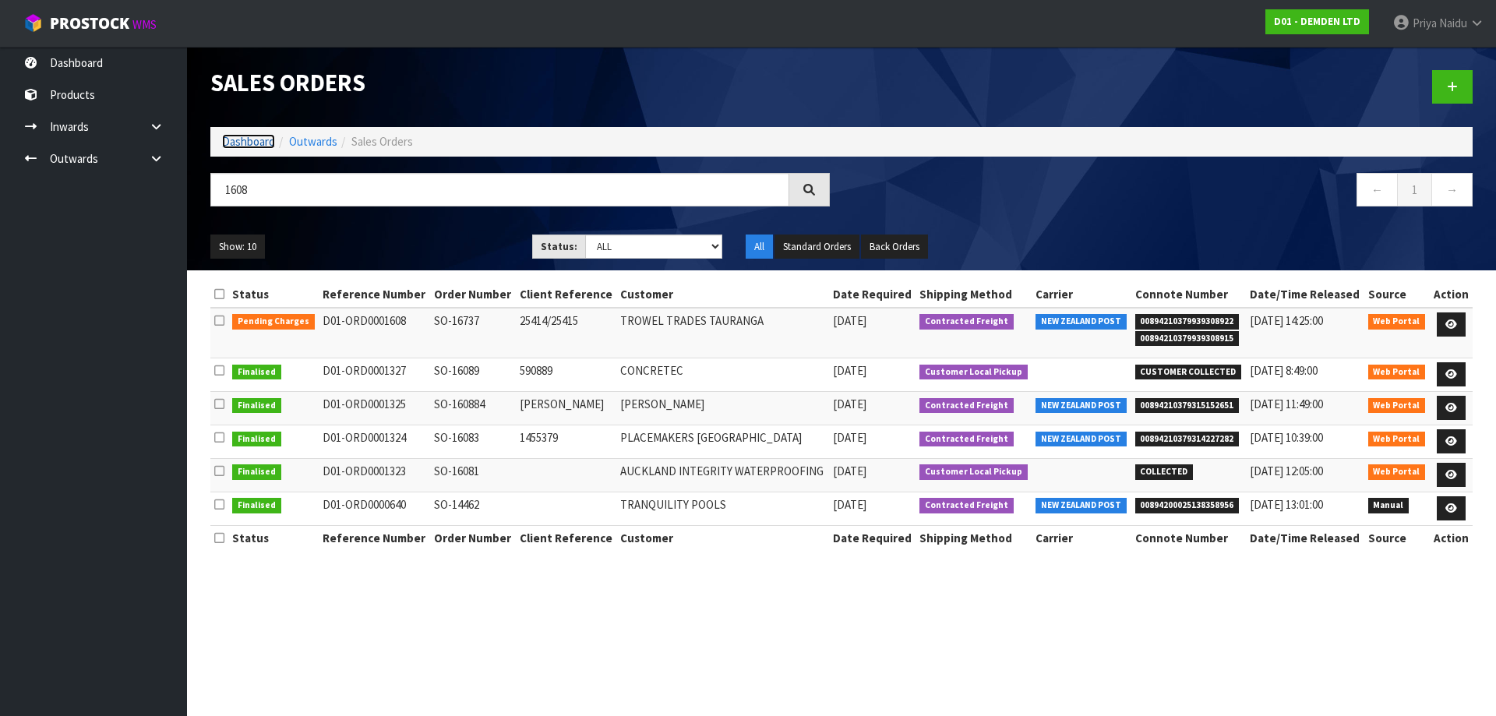
click at [270, 140] on link "Dashboard" at bounding box center [248, 141] width 53 height 15
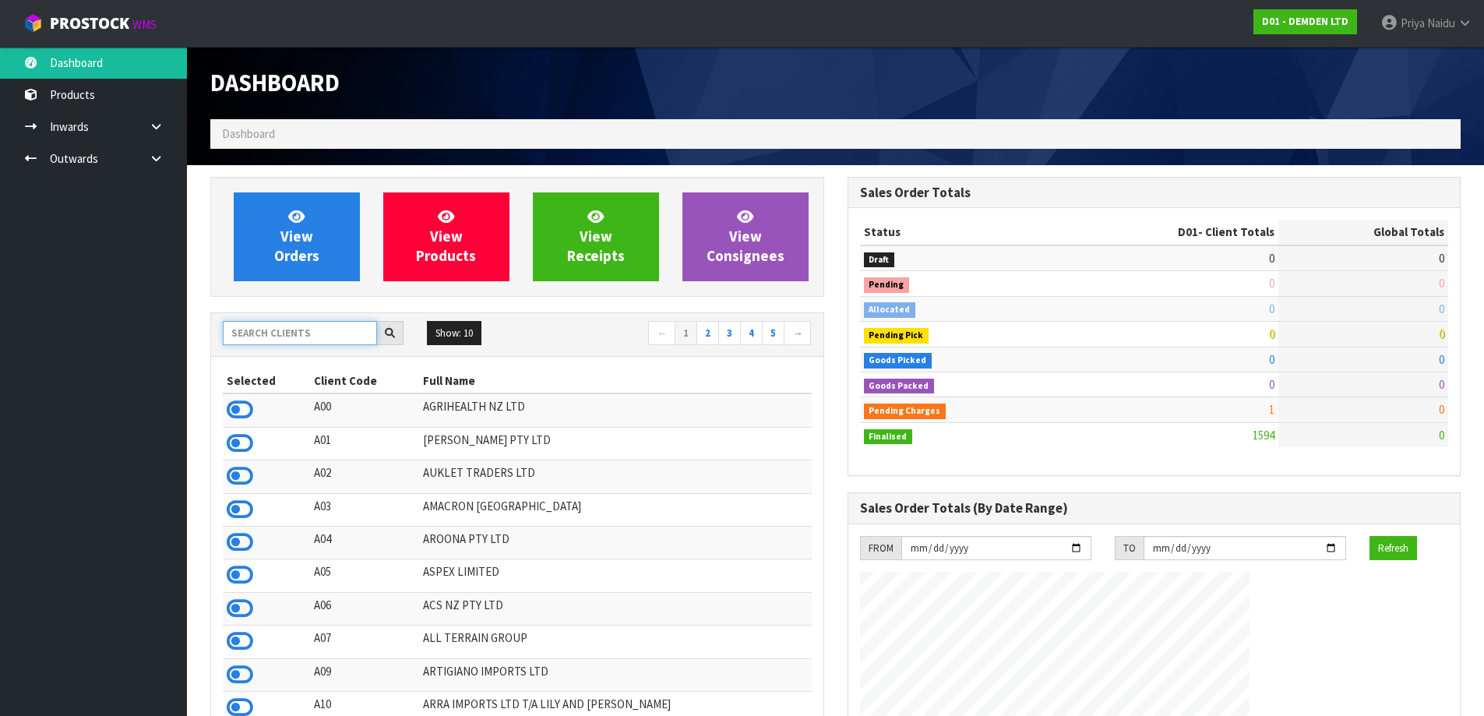
click at [289, 322] on input "text" at bounding box center [300, 333] width 154 height 24
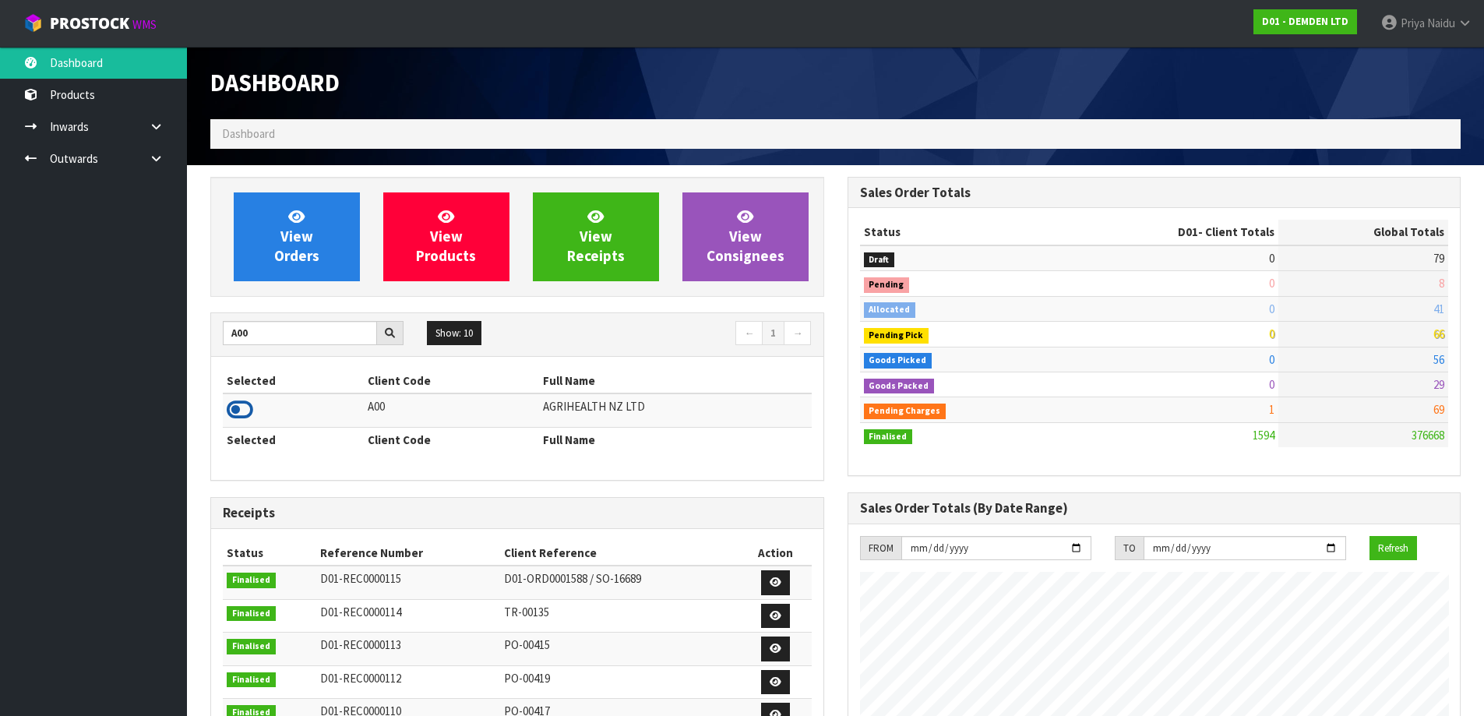
click at [242, 407] on icon at bounding box center [240, 409] width 26 height 23
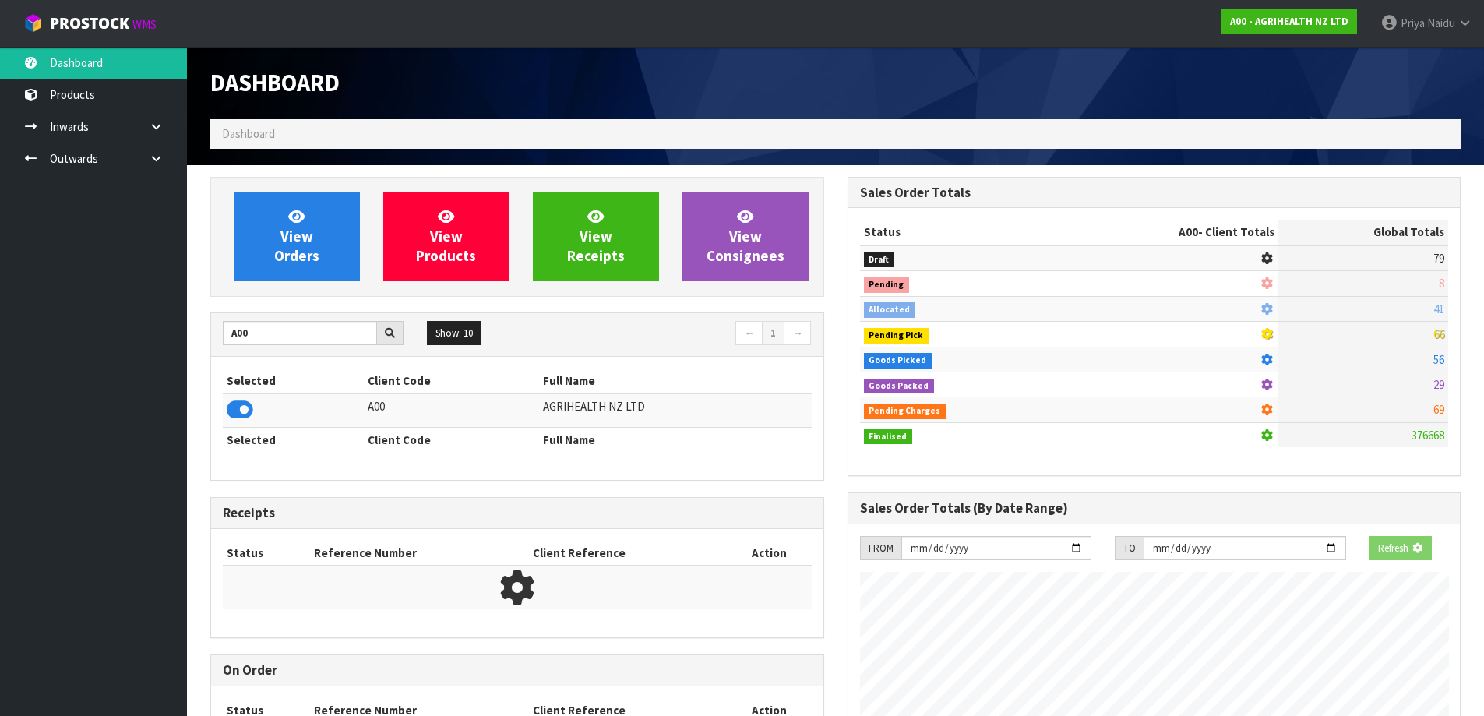
click at [270, 290] on div "View Orders View Products View Receipts View Consignees" at bounding box center [517, 237] width 614 height 120
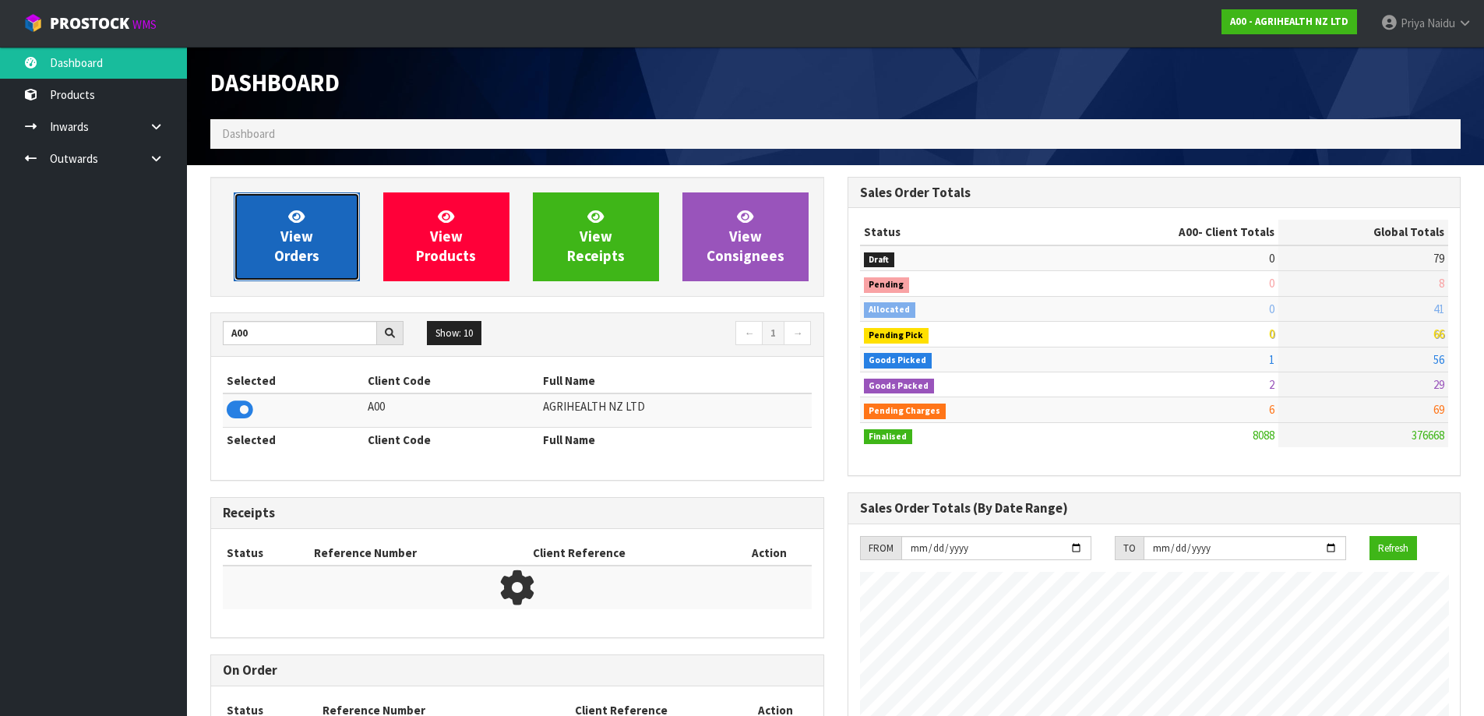
click at [279, 255] on span "View Orders" at bounding box center [296, 236] width 45 height 58
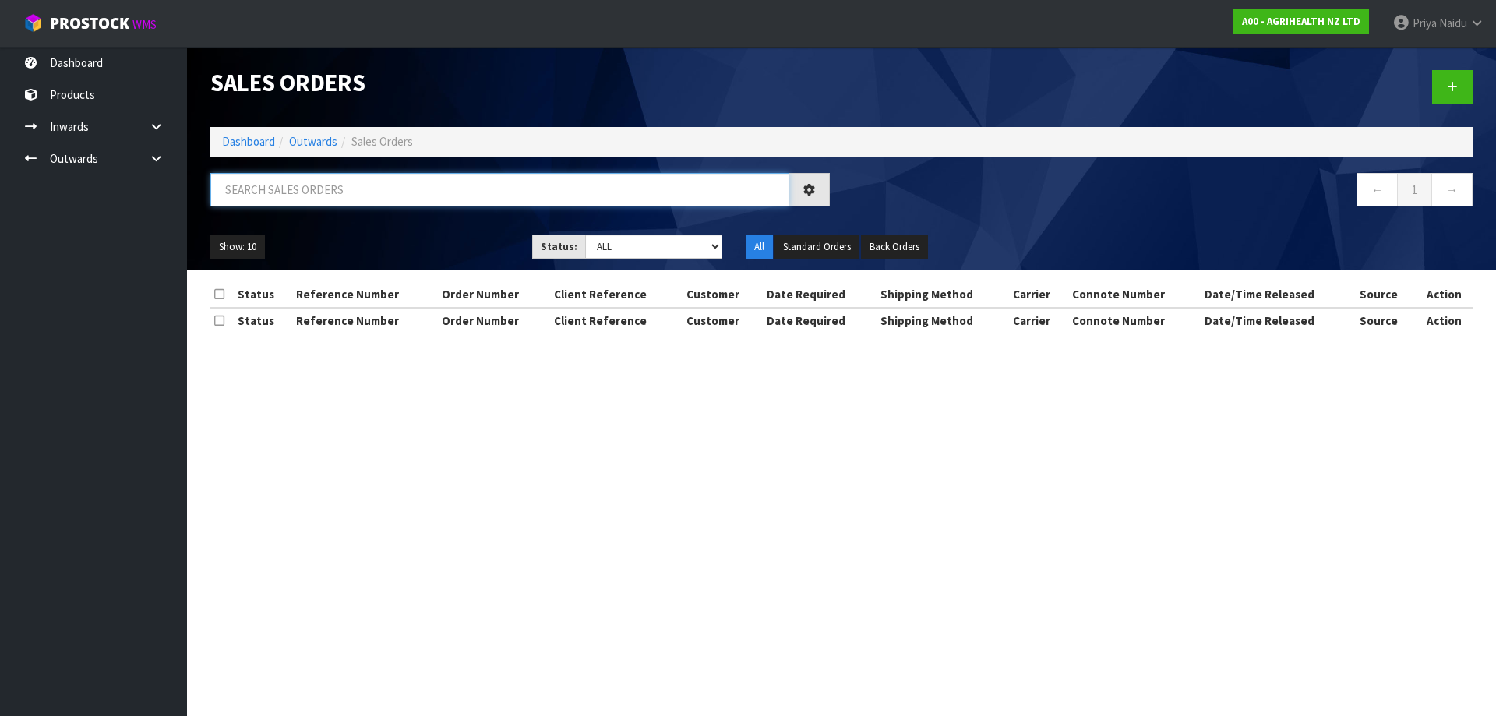
click at [298, 196] on input "text" at bounding box center [499, 189] width 579 height 33
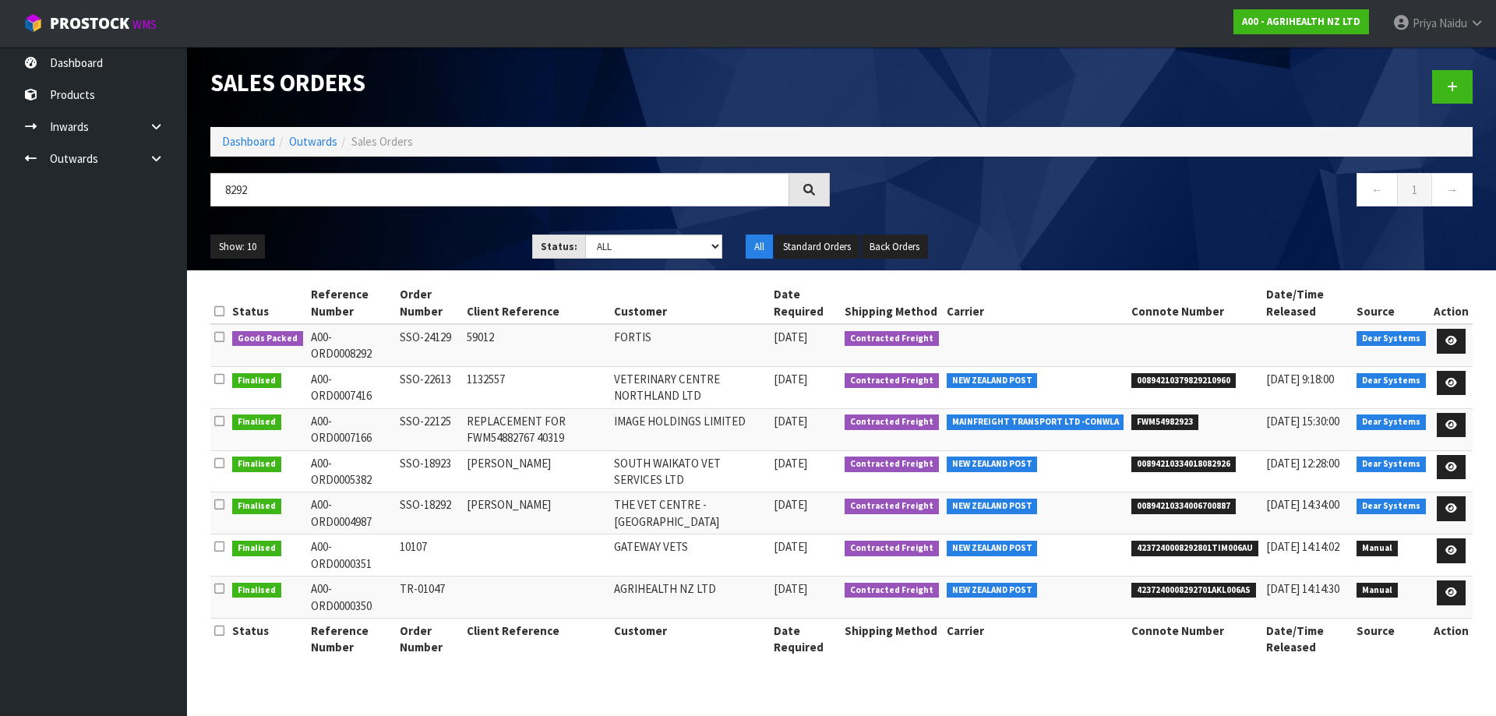
click at [419, 235] on ul "Show: 10 5 10 25 50" at bounding box center [359, 246] width 298 height 25
click at [393, 192] on input "8292" at bounding box center [499, 189] width 579 height 33
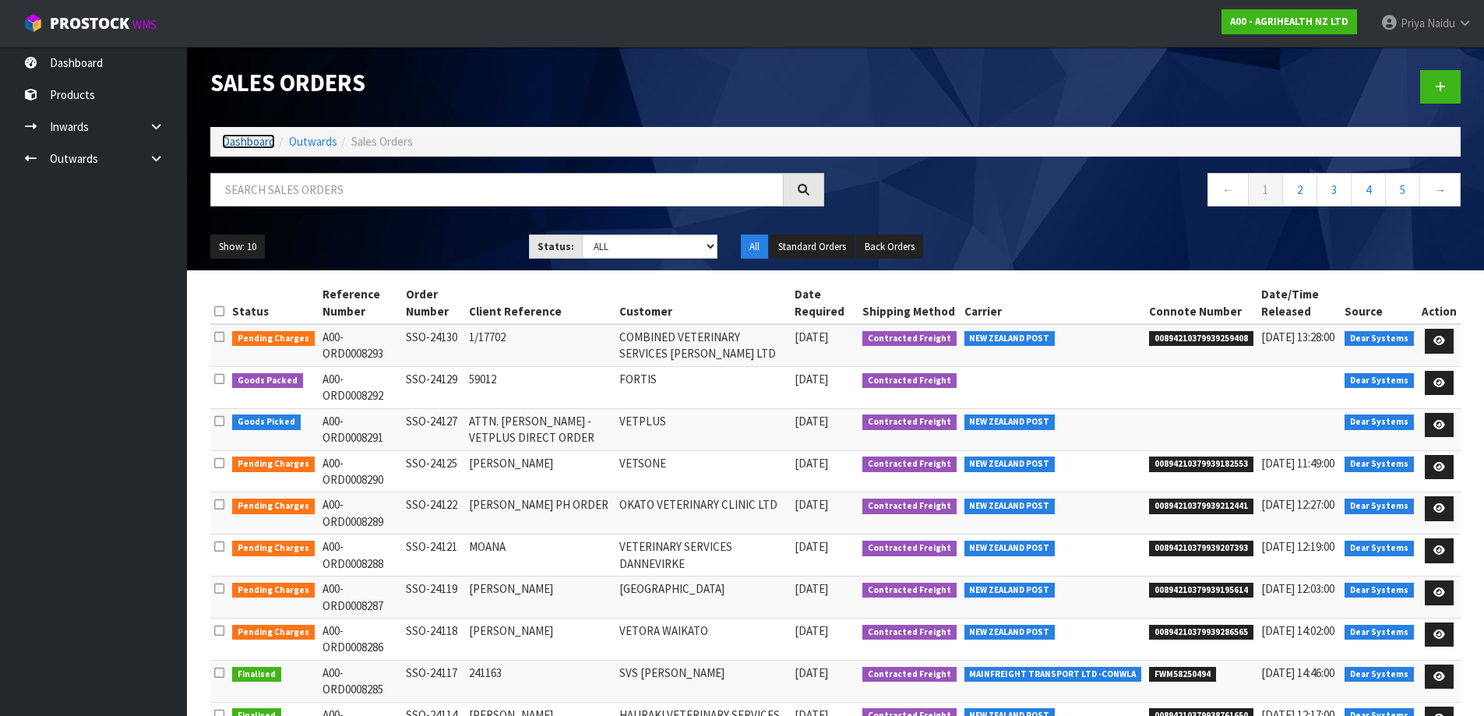
click at [245, 138] on link "Dashboard" at bounding box center [248, 141] width 53 height 15
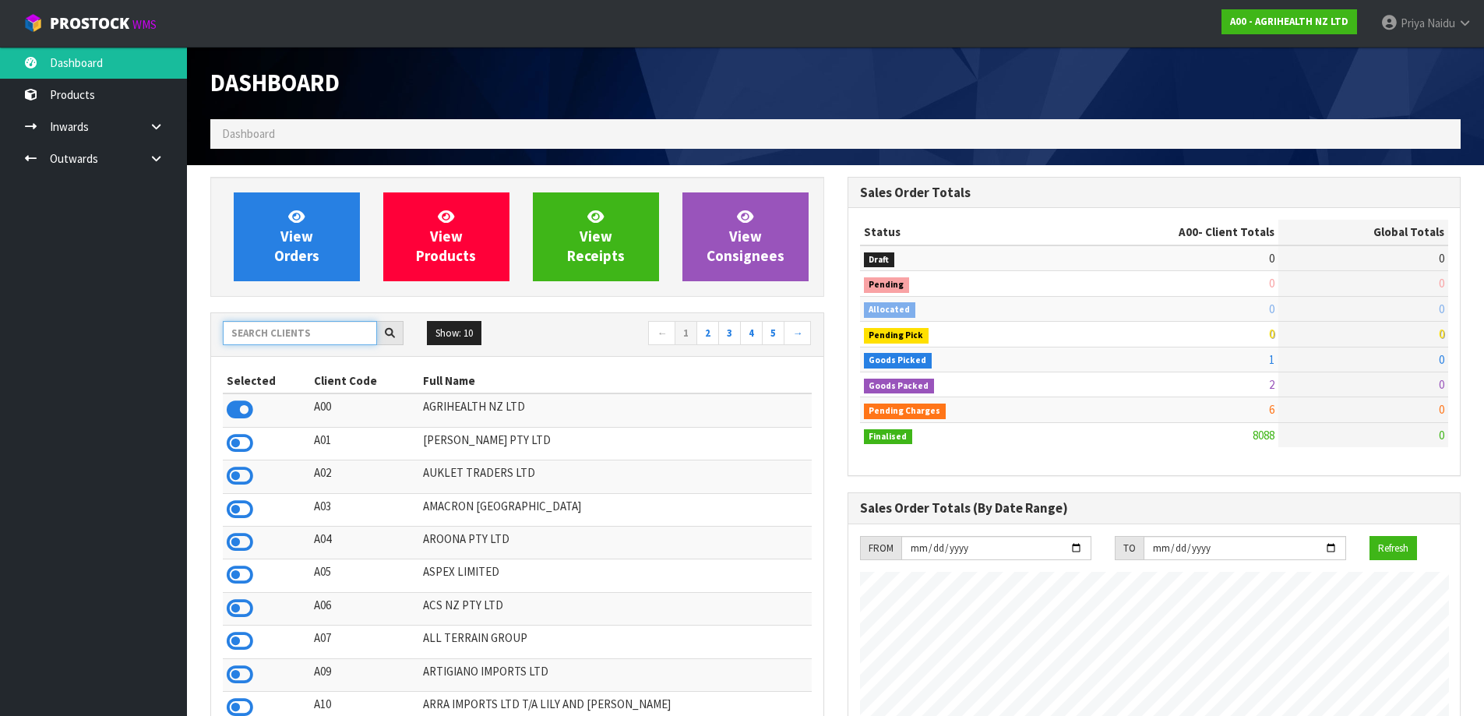
click at [328, 341] on input "text" at bounding box center [300, 333] width 154 height 24
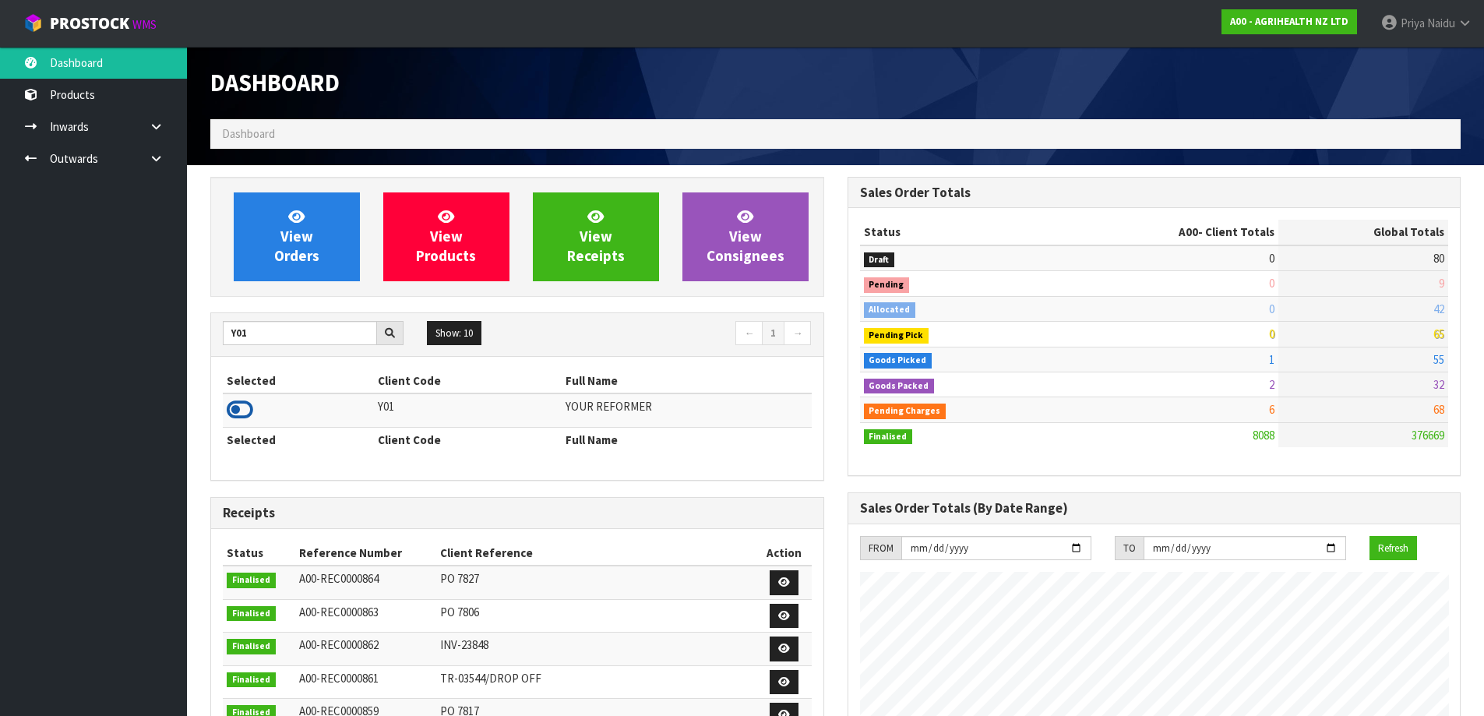
click at [231, 411] on icon at bounding box center [240, 409] width 26 height 23
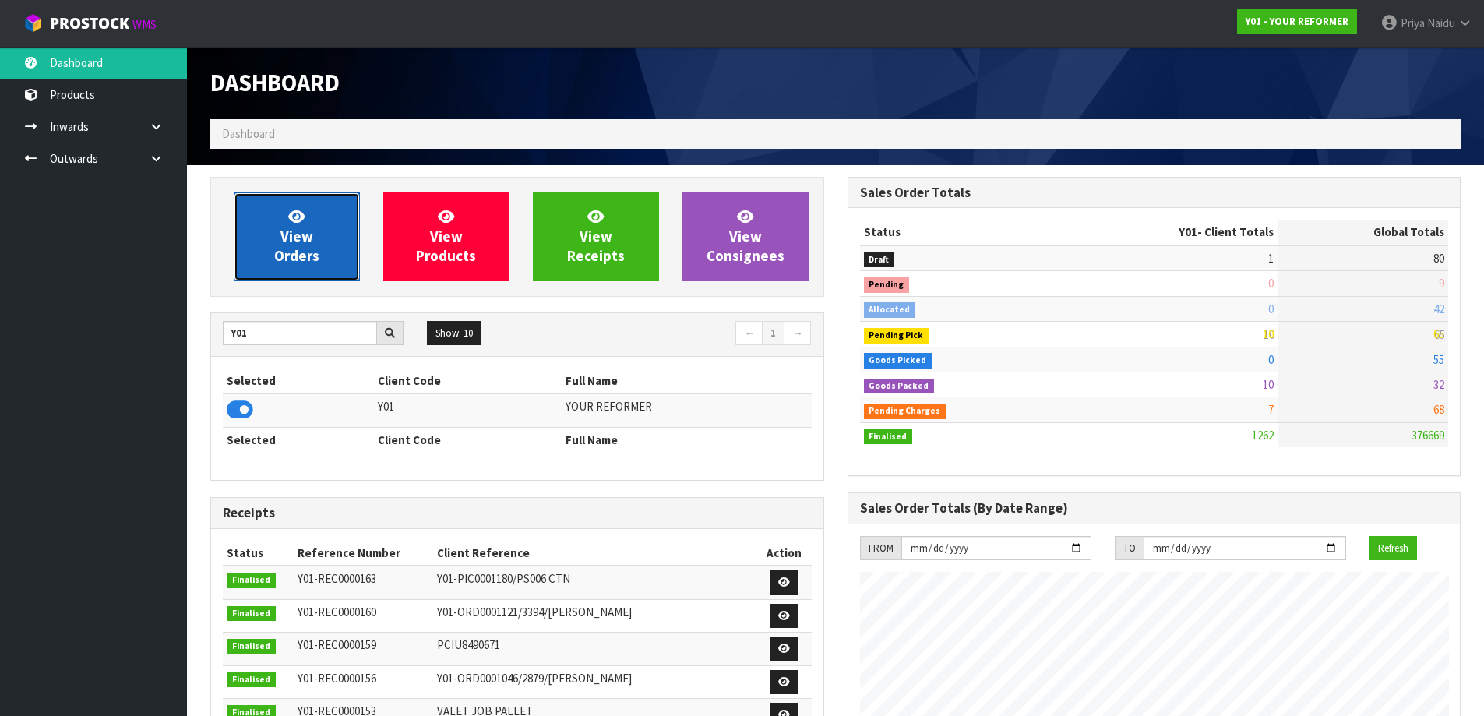
click at [285, 224] on link "View Orders" at bounding box center [297, 236] width 126 height 89
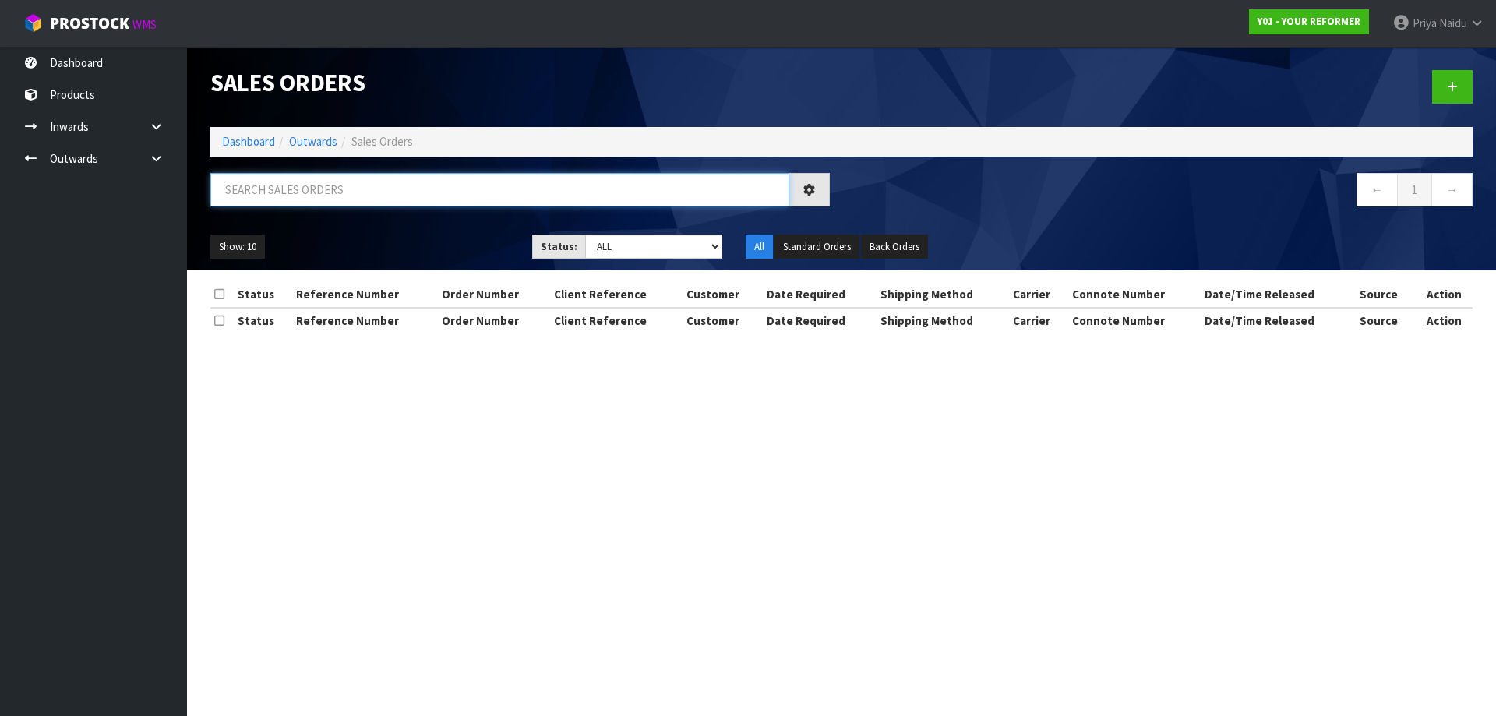
click at [317, 181] on input "text" at bounding box center [499, 189] width 579 height 33
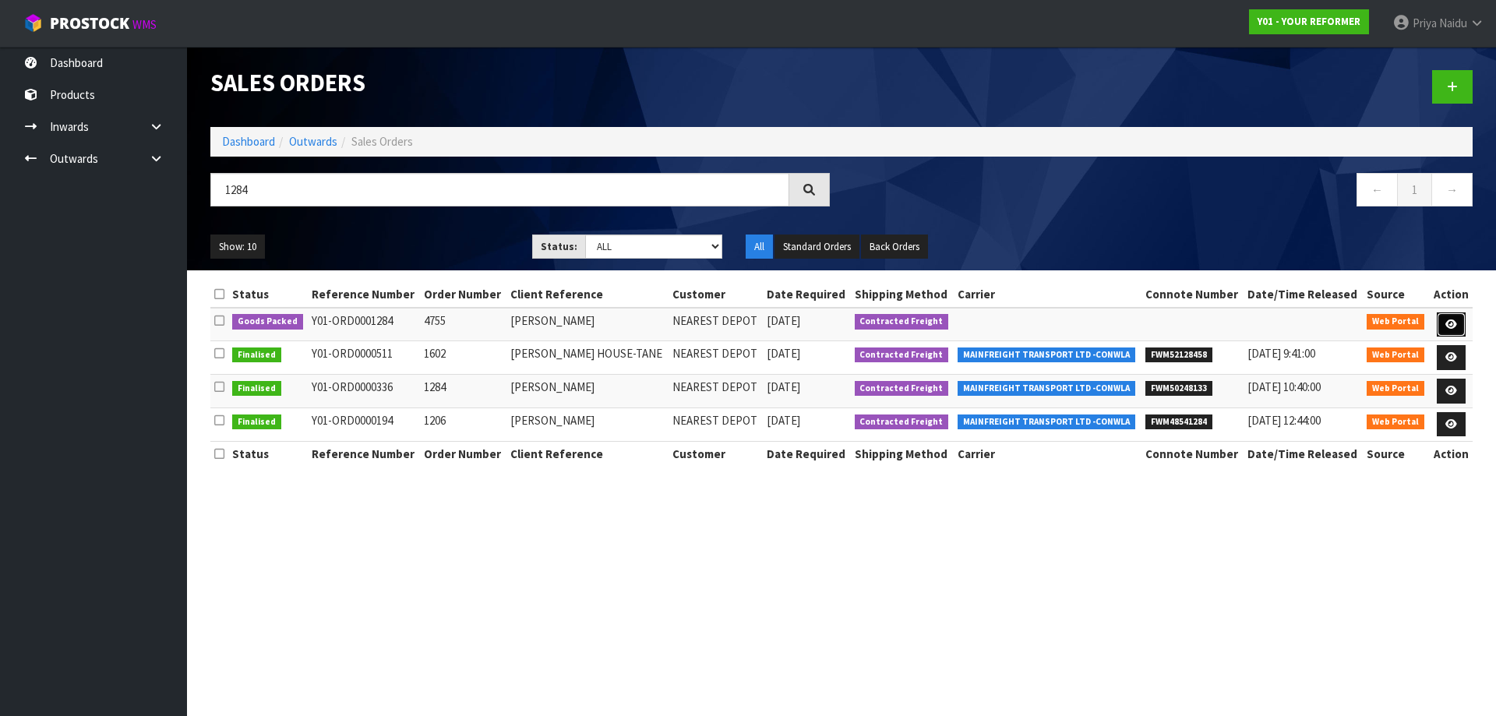
click at [1446, 316] on link at bounding box center [1451, 324] width 29 height 25
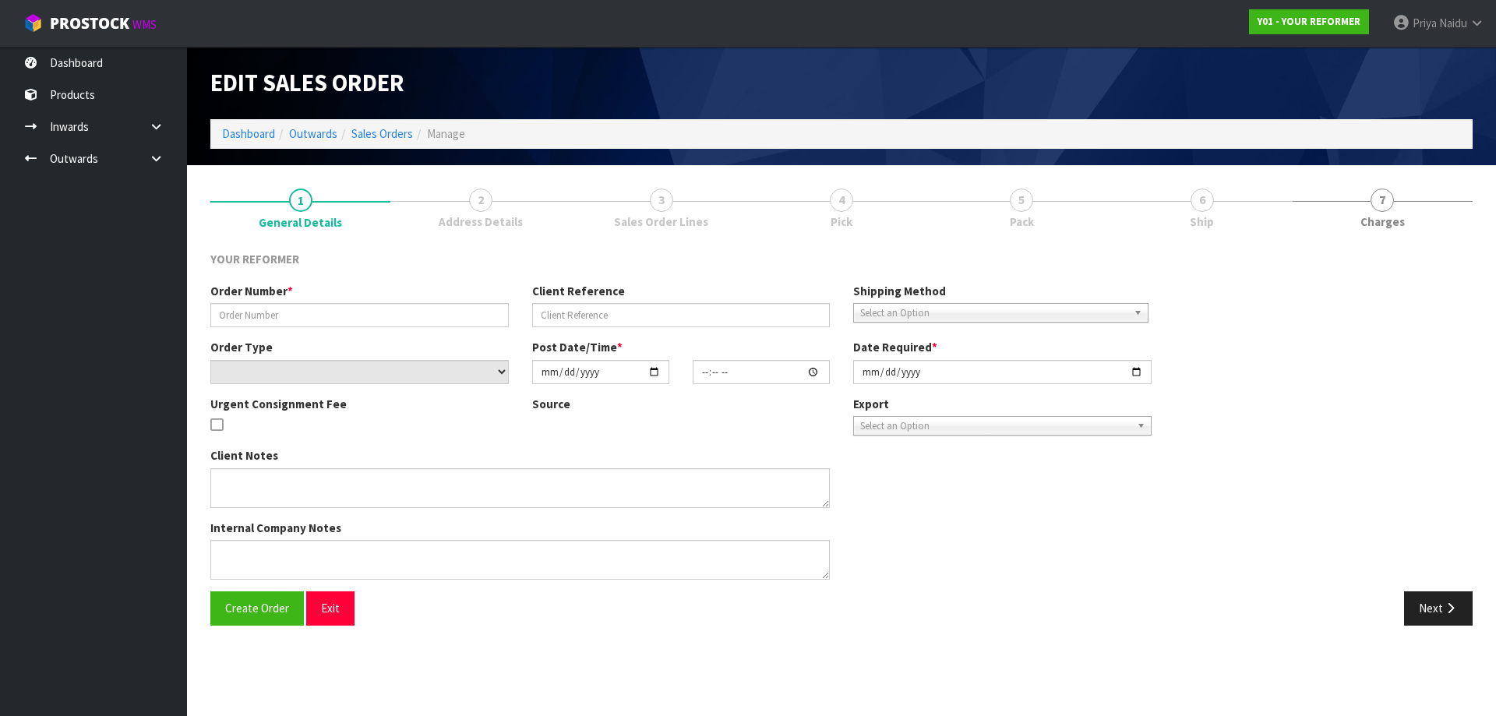
click at [1201, 213] on ul "1 General Details 2 Address Details 3 Sales Order Lines 4 Pick 5 Pack 6 Ship 7 …" at bounding box center [841, 208] width 1262 height 62
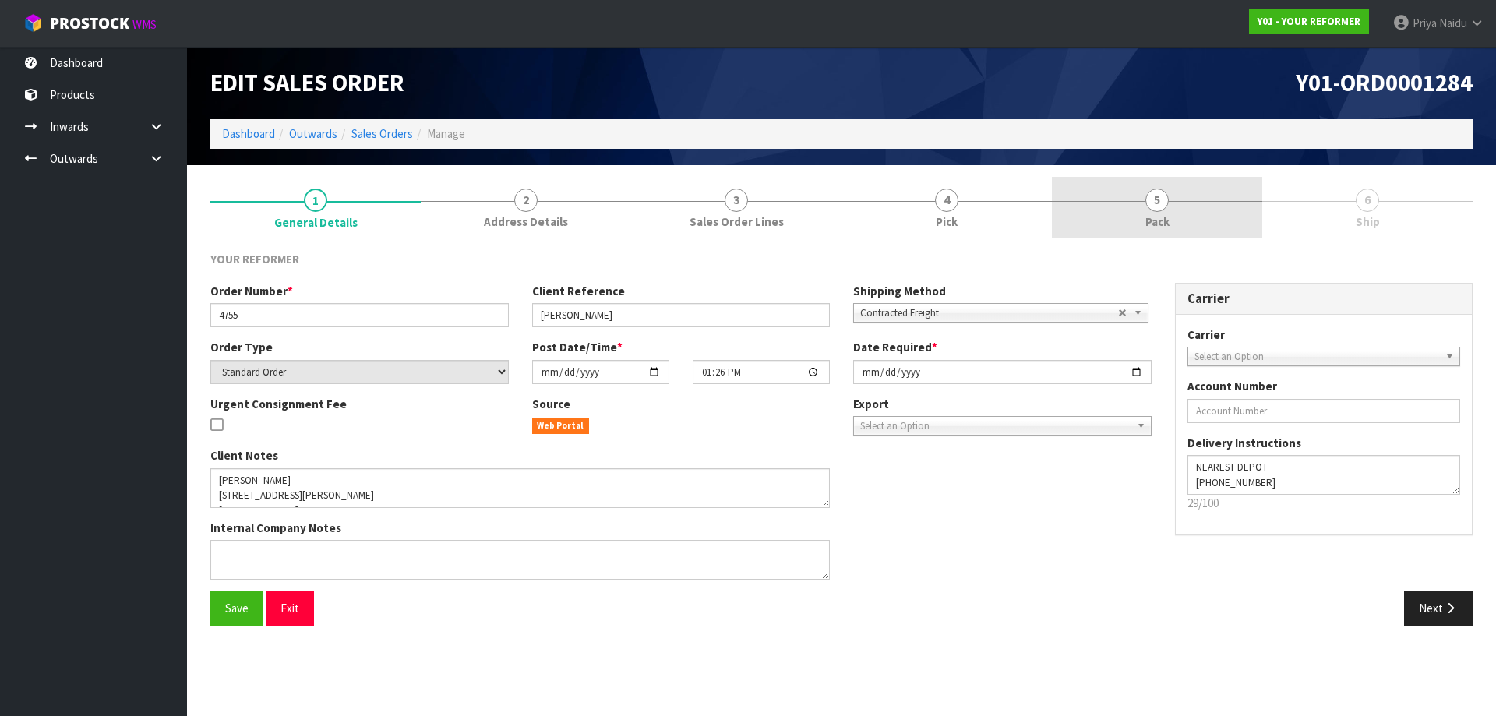
drag, startPoint x: 1200, startPoint y: 213, endPoint x: 1199, endPoint y: 222, distance: 8.6
click at [1199, 217] on link "5 Pack" at bounding box center [1157, 208] width 210 height 62
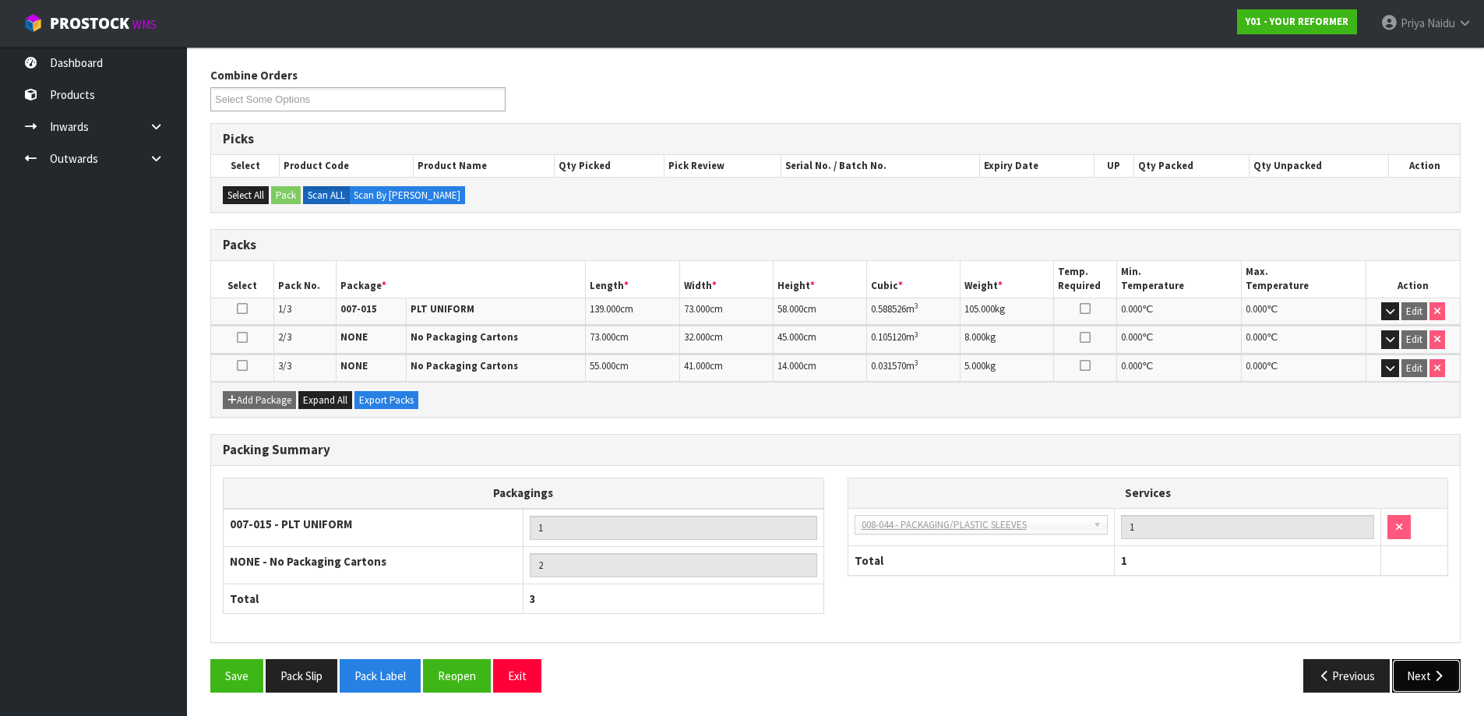
click at [1413, 681] on button "Next" at bounding box center [1426, 675] width 69 height 33
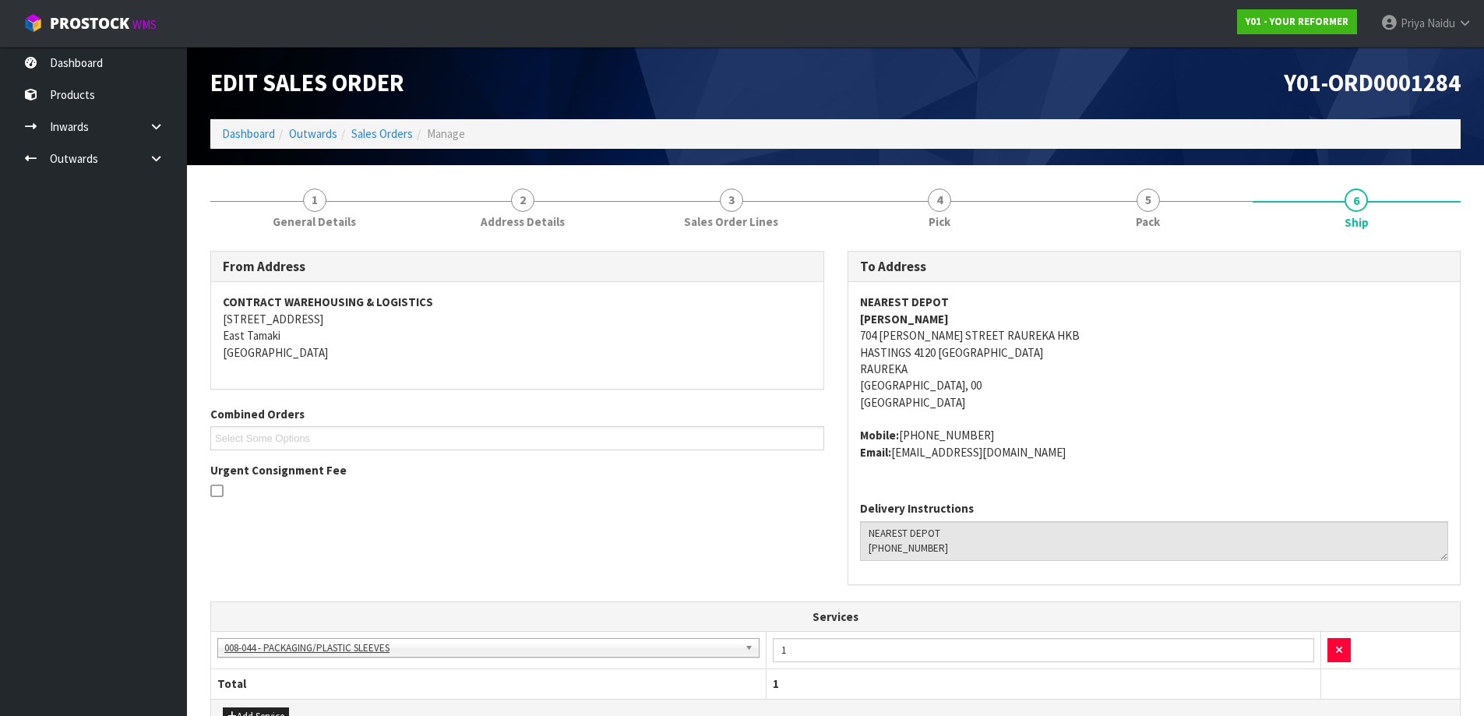
click at [1067, 407] on address "NEAREST DEPOT SARAH WEEKES 704 HENRY STREET RAUREKA HKB HASTINGS 4120 NEW ZEALA…" at bounding box center [1154, 352] width 589 height 117
drag, startPoint x: 854, startPoint y: 372, endPoint x: 933, endPoint y: 361, distance: 80.2
click at [933, 361] on div "NEAREST DEPOT SARAH WEEKES 704 HENRY STREET RAUREKA HKB HASTINGS 4120 NEW ZEALA…" at bounding box center [1154, 385] width 612 height 206
drag, startPoint x: 843, startPoint y: 334, endPoint x: 934, endPoint y: 354, distance: 93.4
click at [934, 354] on div "To Address NEAREST DEPOT SARAH WEEKES 704 HENRY STREET RAUREKA HKB HASTINGS 412…" at bounding box center [1154, 426] width 637 height 351
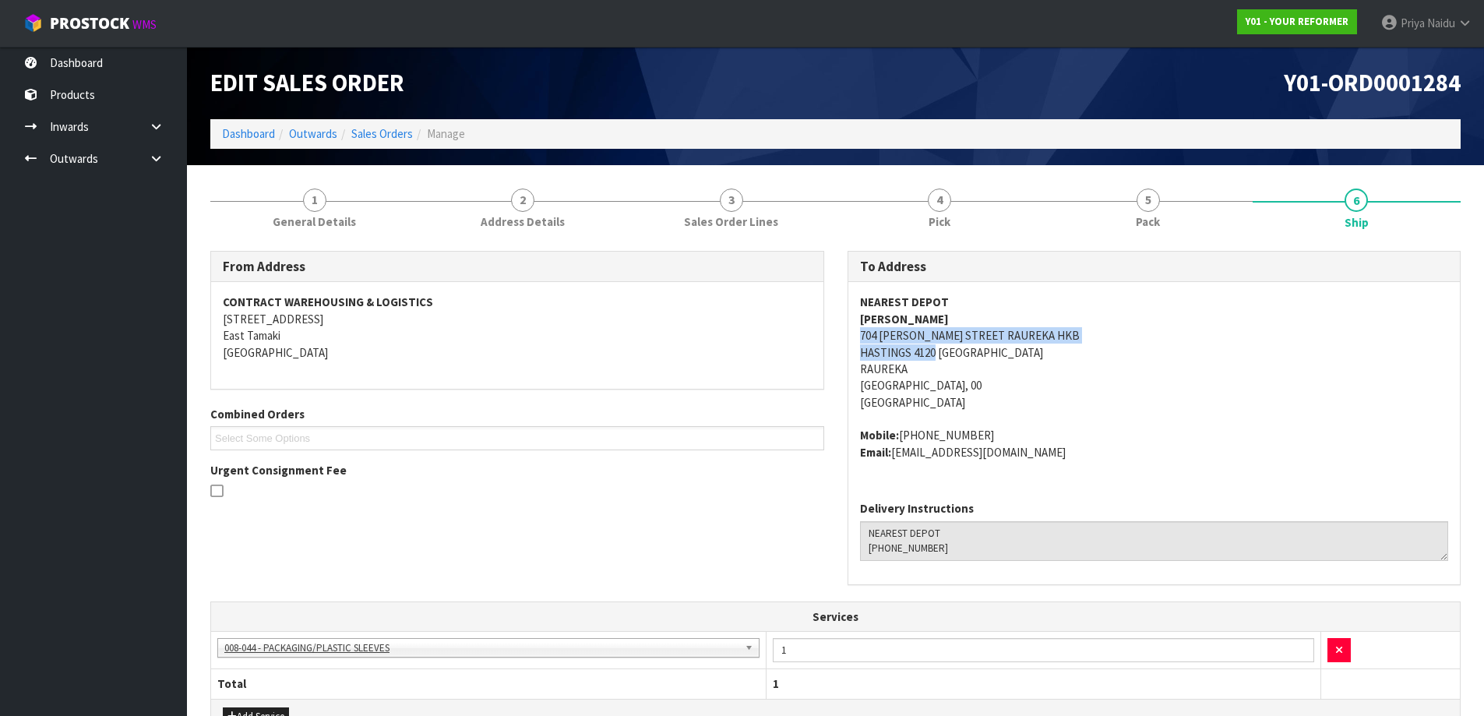
click at [1233, 372] on address "NEAREST DEPOT SARAH WEEKES 704 HENRY STREET RAUREKA HKB HASTINGS 4120 NEW ZEALA…" at bounding box center [1154, 352] width 589 height 117
click at [1208, 336] on address "NEAREST DEPOT SARAH WEEKES 704 HENRY STREET RAUREKA HKB HASTINGS 4120 NEW ZEALA…" at bounding box center [1154, 352] width 589 height 117
drag, startPoint x: 842, startPoint y: 315, endPoint x: 980, endPoint y: 318, distance: 137.9
click at [980, 318] on div "To Address NEAREST DEPOT SARAH WEEKES 704 HENRY STREET RAUREKA HKB HASTINGS 412…" at bounding box center [1154, 426] width 637 height 351
drag, startPoint x: 900, startPoint y: 433, endPoint x: 1001, endPoint y: 432, distance: 101.3
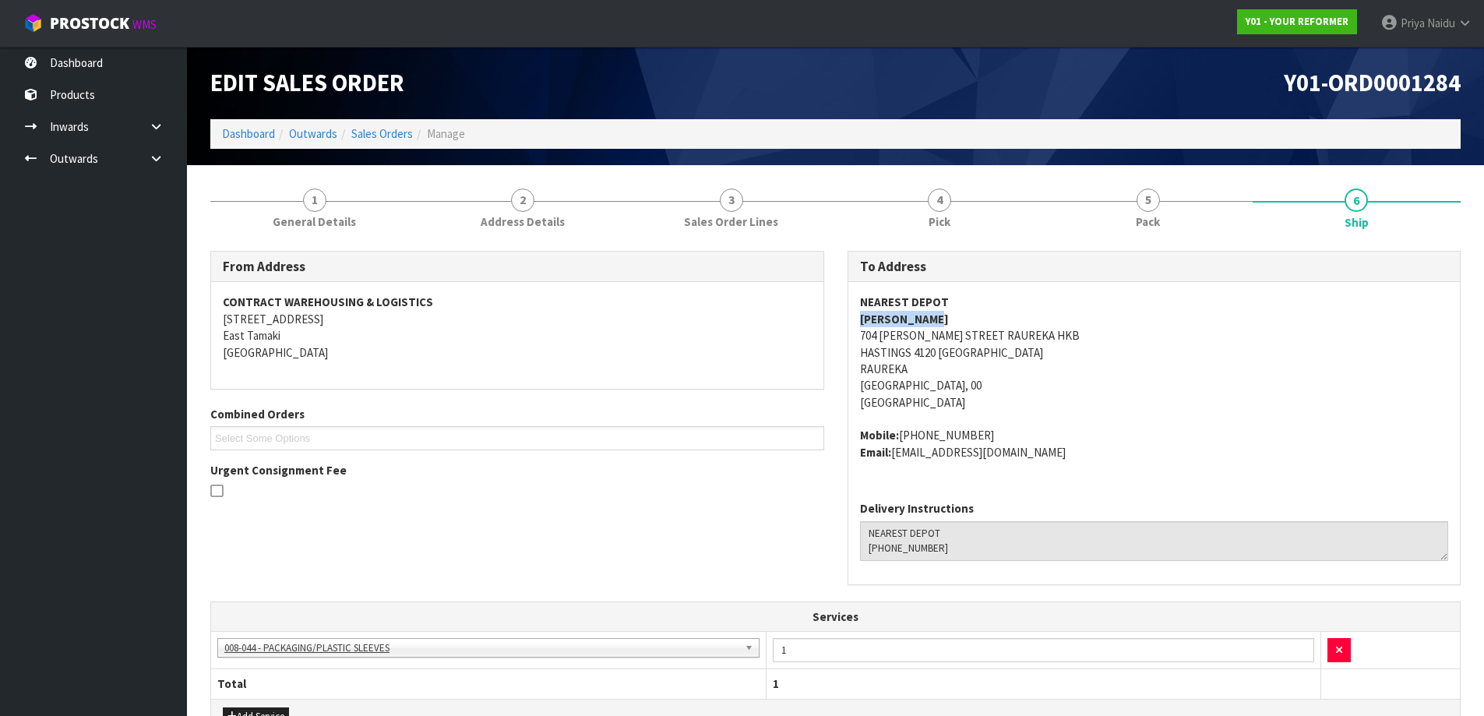
click at [1001, 432] on address "Mobile: +64 27 810 4852 Email: sarah_weekes91@hotmail.com" at bounding box center [1154, 443] width 589 height 33
drag, startPoint x: 894, startPoint y: 454, endPoint x: 1086, endPoint y: 463, distance: 192.6
click at [1086, 463] on div "NEAREST DEPOT SARAH WEEKES 704 HENRY STREET RAUREKA HKB HASTINGS 4120 NEW ZEALA…" at bounding box center [1154, 385] width 612 height 206
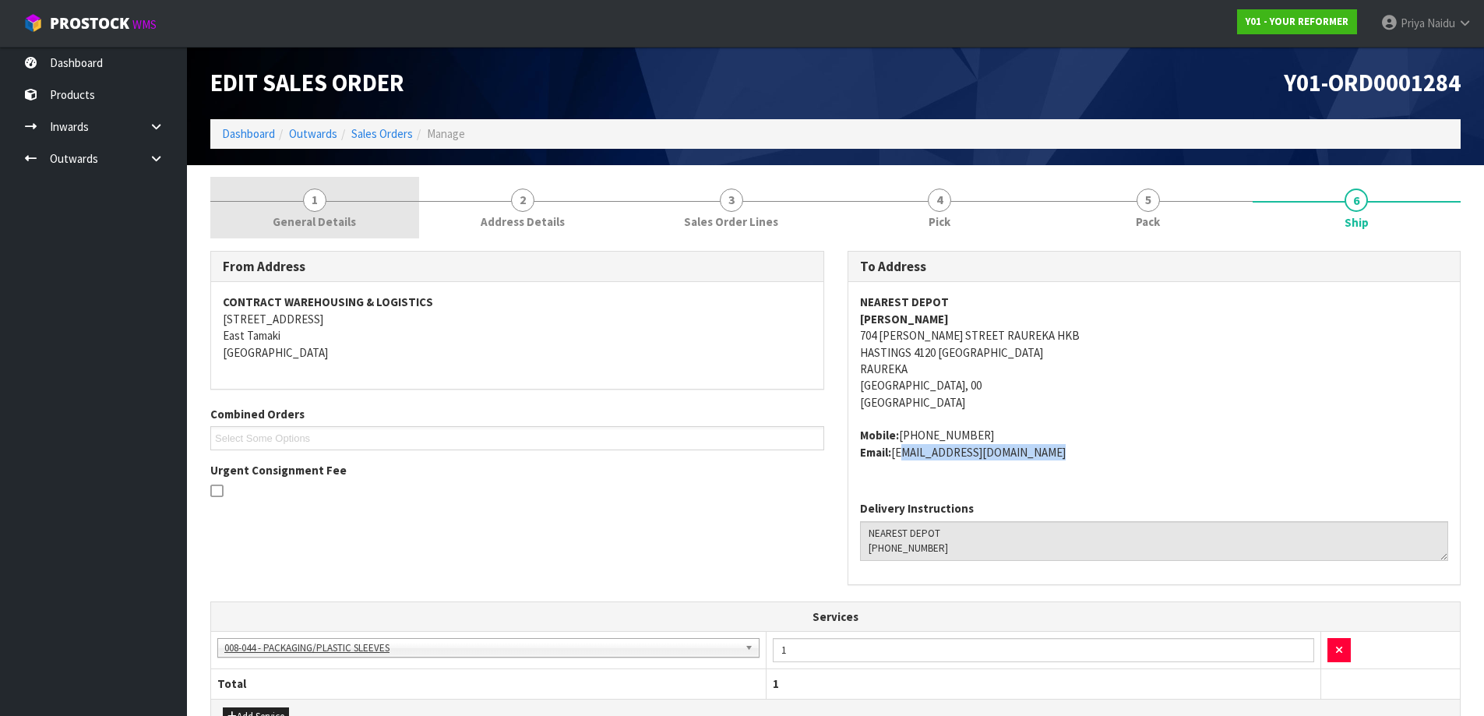
drag, startPoint x: 357, startPoint y: 194, endPoint x: 351, endPoint y: 202, distance: 9.5
click at [357, 194] on link "1 General Details" at bounding box center [314, 208] width 209 height 62
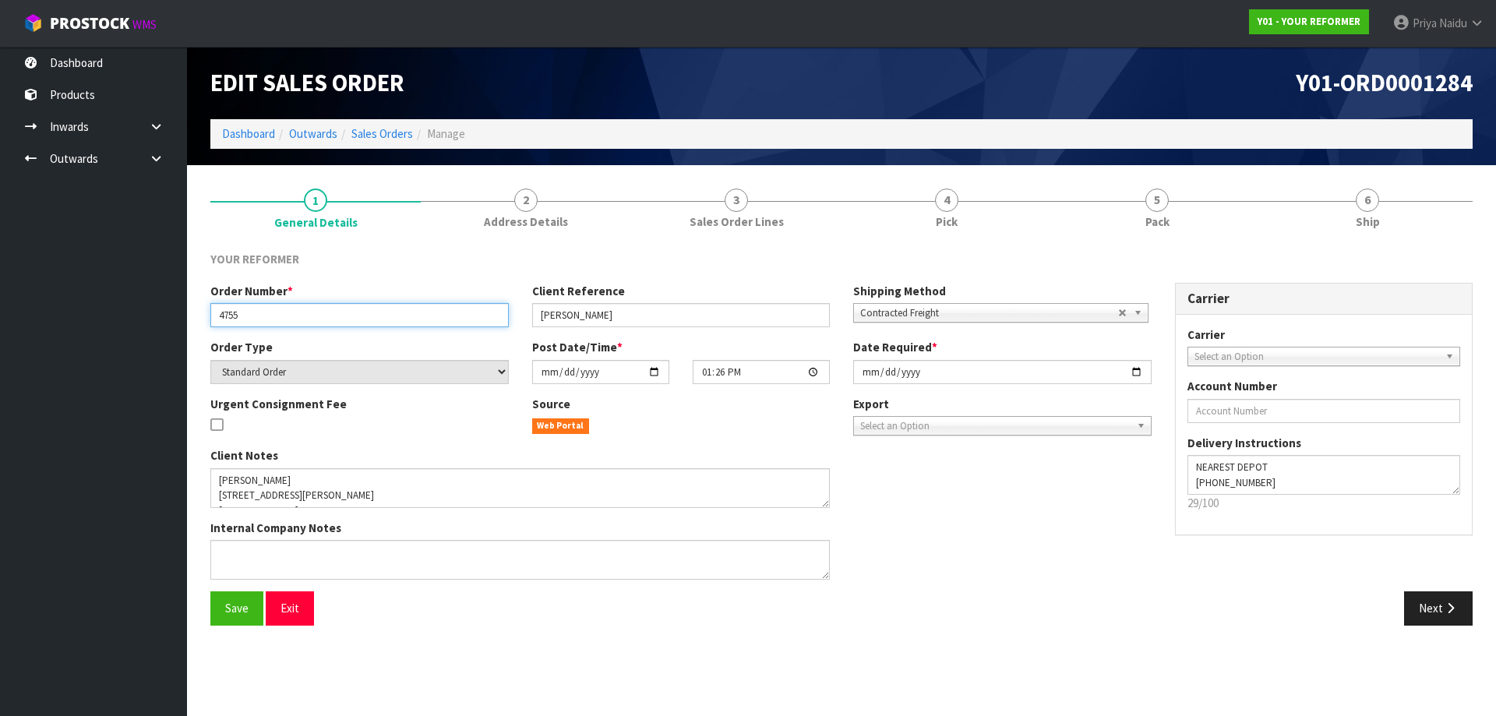
drag, startPoint x: 216, startPoint y: 319, endPoint x: 249, endPoint y: 316, distance: 33.6
click at [249, 316] on input "4755" at bounding box center [359, 315] width 298 height 24
drag, startPoint x: 540, startPoint y: 310, endPoint x: 645, endPoint y: 318, distance: 105.5
click at [645, 318] on input "SARAH WEEKES" at bounding box center [681, 315] width 298 height 24
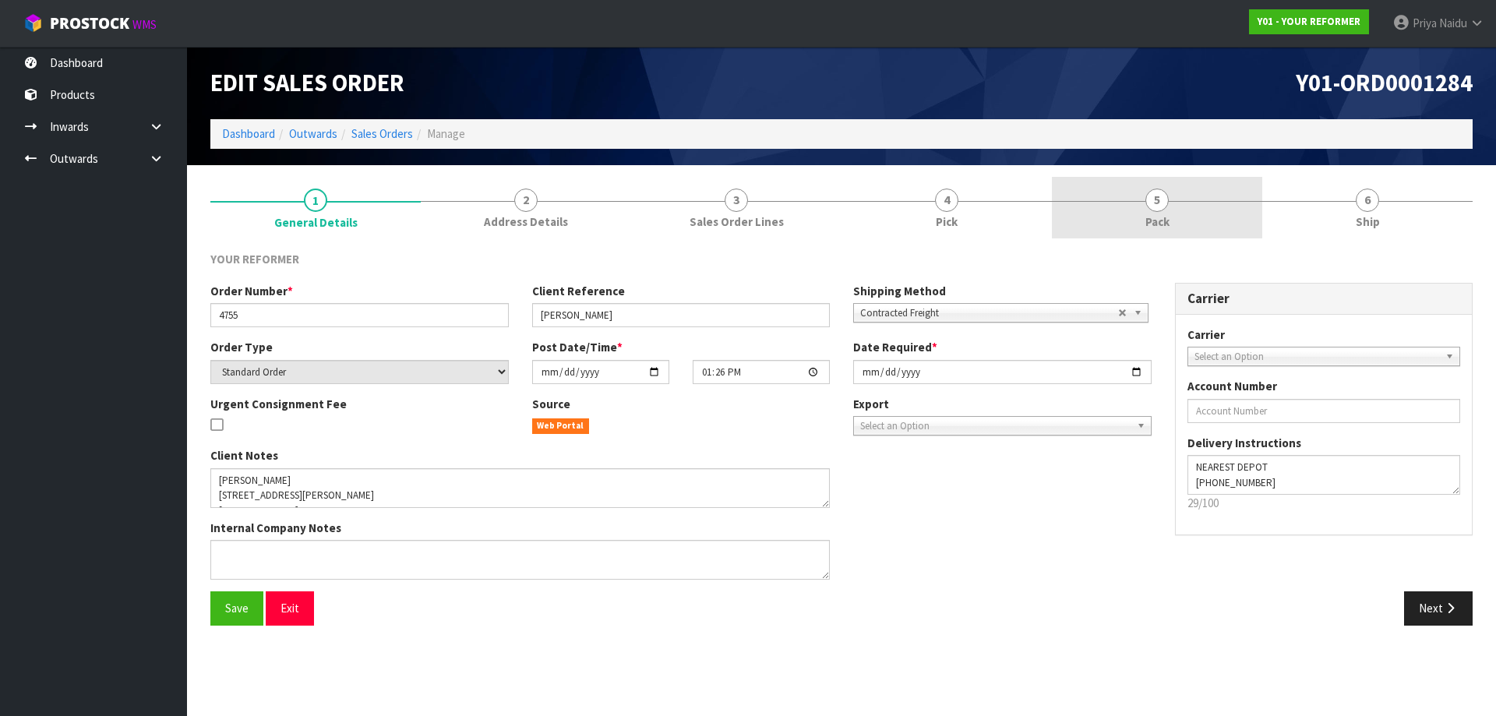
click at [1211, 205] on link "5 Pack" at bounding box center [1157, 208] width 210 height 62
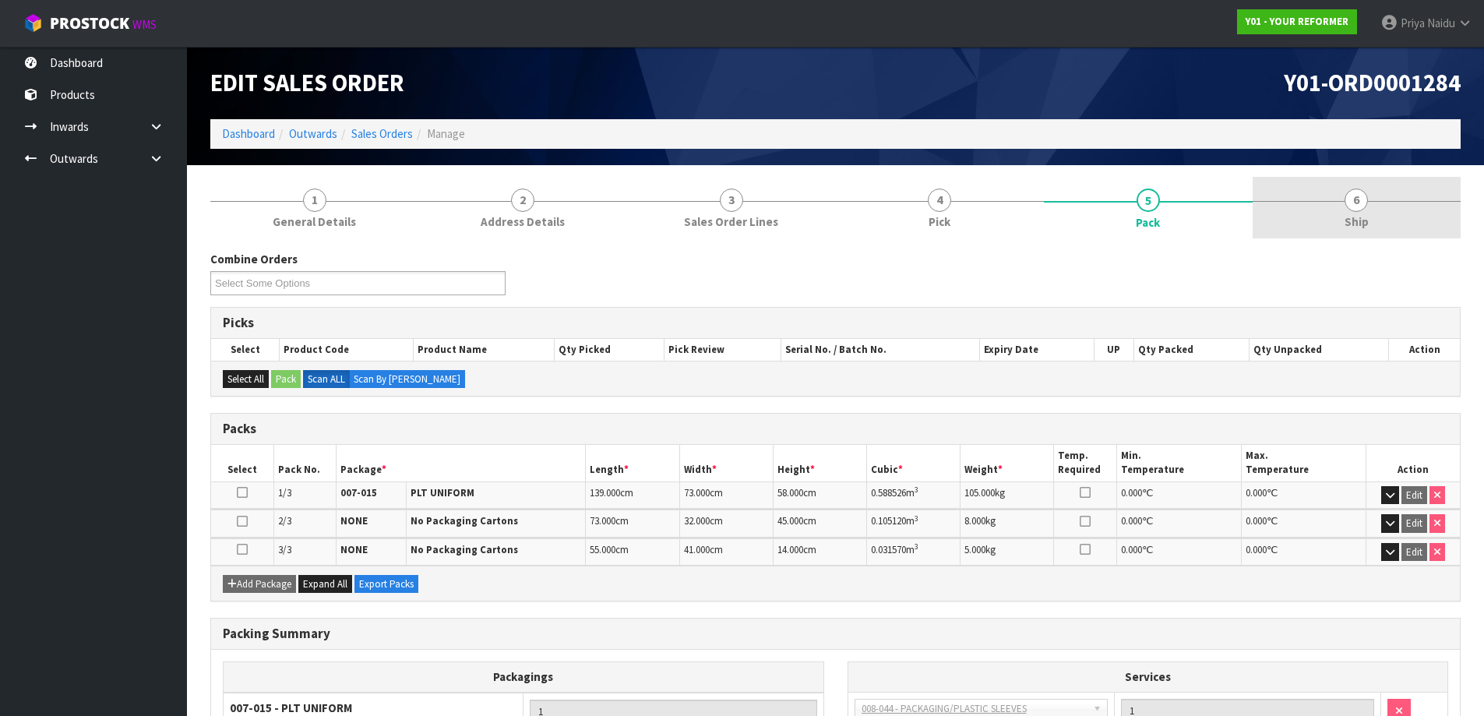
click at [1409, 207] on link "6 Ship" at bounding box center [1357, 208] width 209 height 62
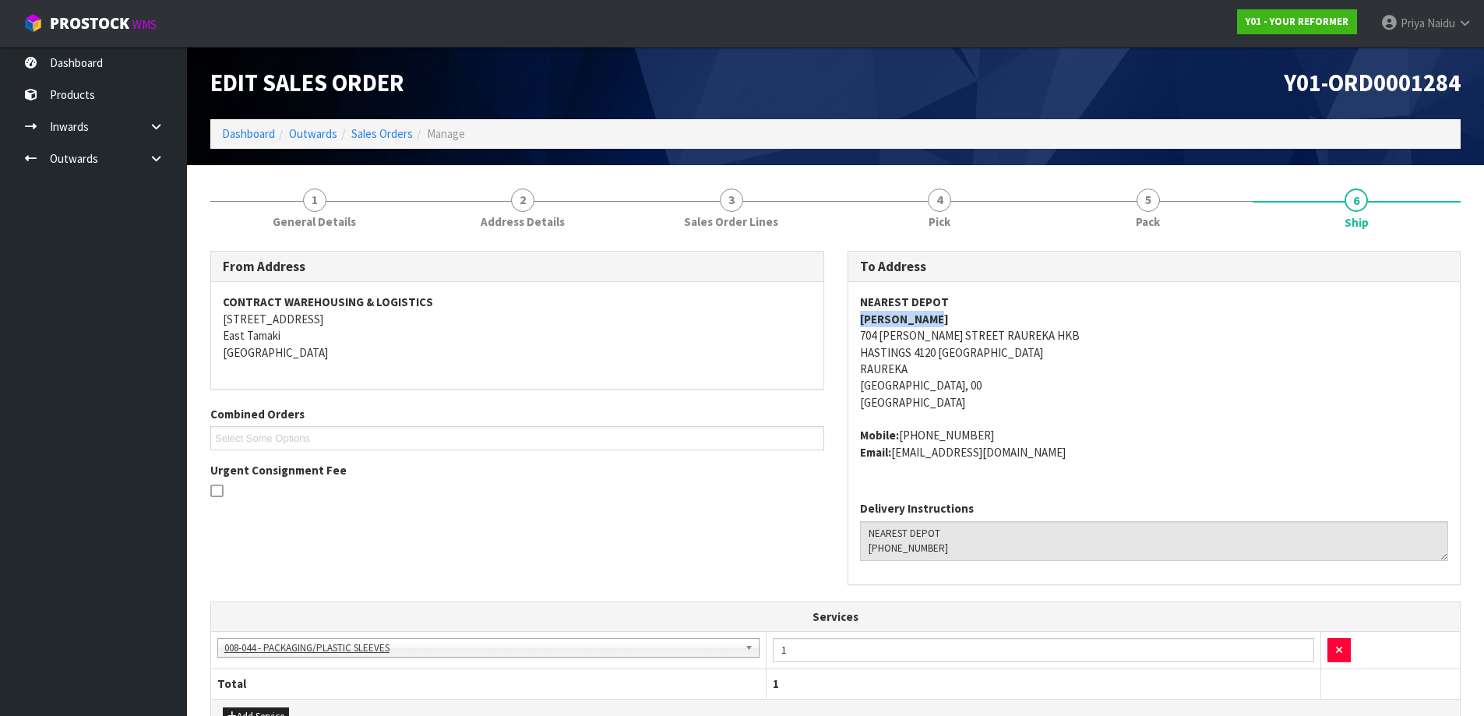
drag, startPoint x: 844, startPoint y: 316, endPoint x: 962, endPoint y: 319, distance: 117.7
click at [962, 319] on div "To Address NEAREST DEPOT SARAH WEEKES 704 HENRY STREET RAUREKA HKB HASTINGS 412…" at bounding box center [1154, 426] width 637 height 351
drag, startPoint x: 859, startPoint y: 437, endPoint x: 590, endPoint y: 469, distance: 270.7
click at [995, 423] on div "NEAREST DEPOT SARAH WEEKES 704 HENRY STREET RAUREKA HKB HASTINGS 4120 NEW ZEALA…" at bounding box center [1154, 385] width 612 height 206
click at [1197, 412] on span "NEAREST DEPOT SARAH WEEKES 704 HENRY STREET RAUREKA HKB HASTINGS 4120 NEW ZEALA…" at bounding box center [1154, 377] width 589 height 167
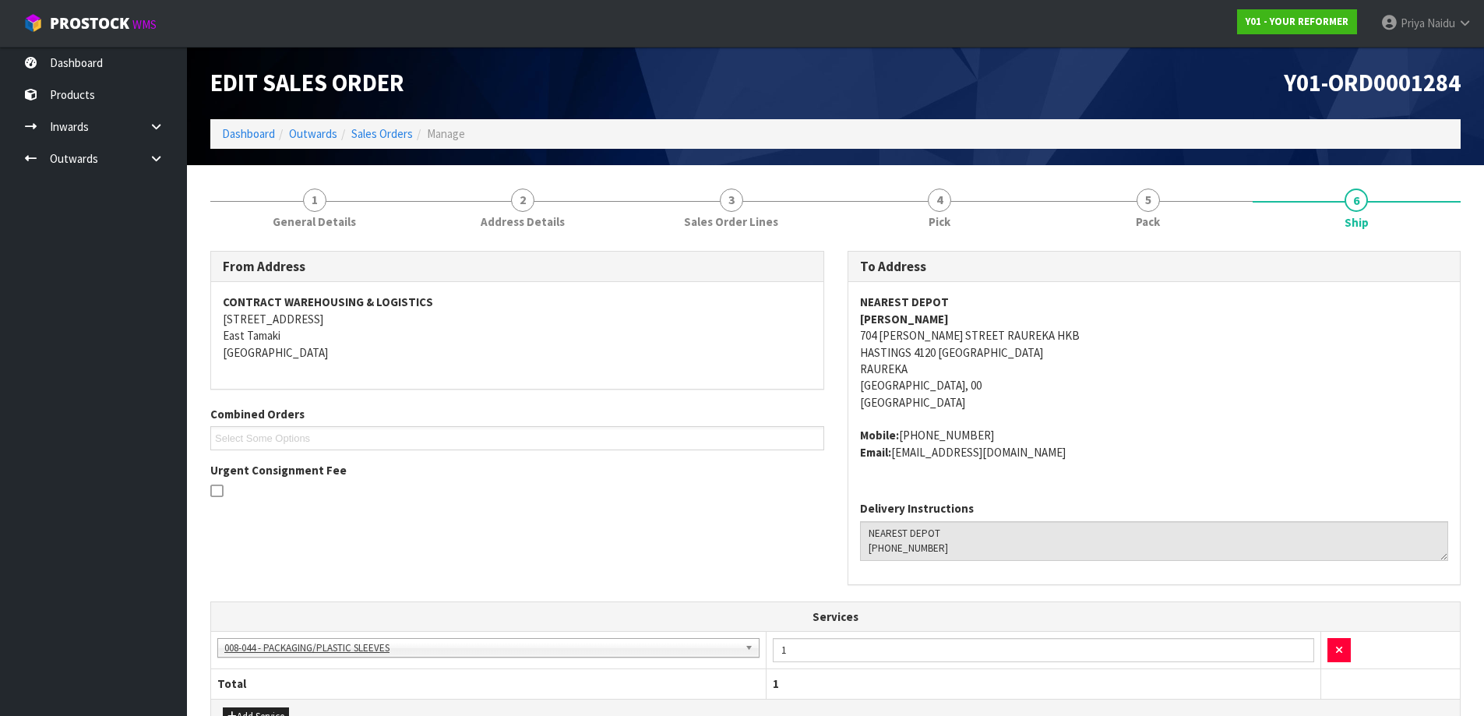
click at [1123, 393] on address "NEAREST DEPOT SARAH WEEKES 704 HENRY STREET RAUREKA HKB HASTINGS 4120 NEW ZEALA…" at bounding box center [1154, 352] width 589 height 117
click at [1062, 329] on address "NEAREST DEPOT SARAH WEEKES 704 HENRY STREET RAUREKA HKB HASTINGS 4120 NEW ZEALA…" at bounding box center [1154, 352] width 589 height 117
click at [1172, 196] on link "5 Pack" at bounding box center [1148, 208] width 209 height 62
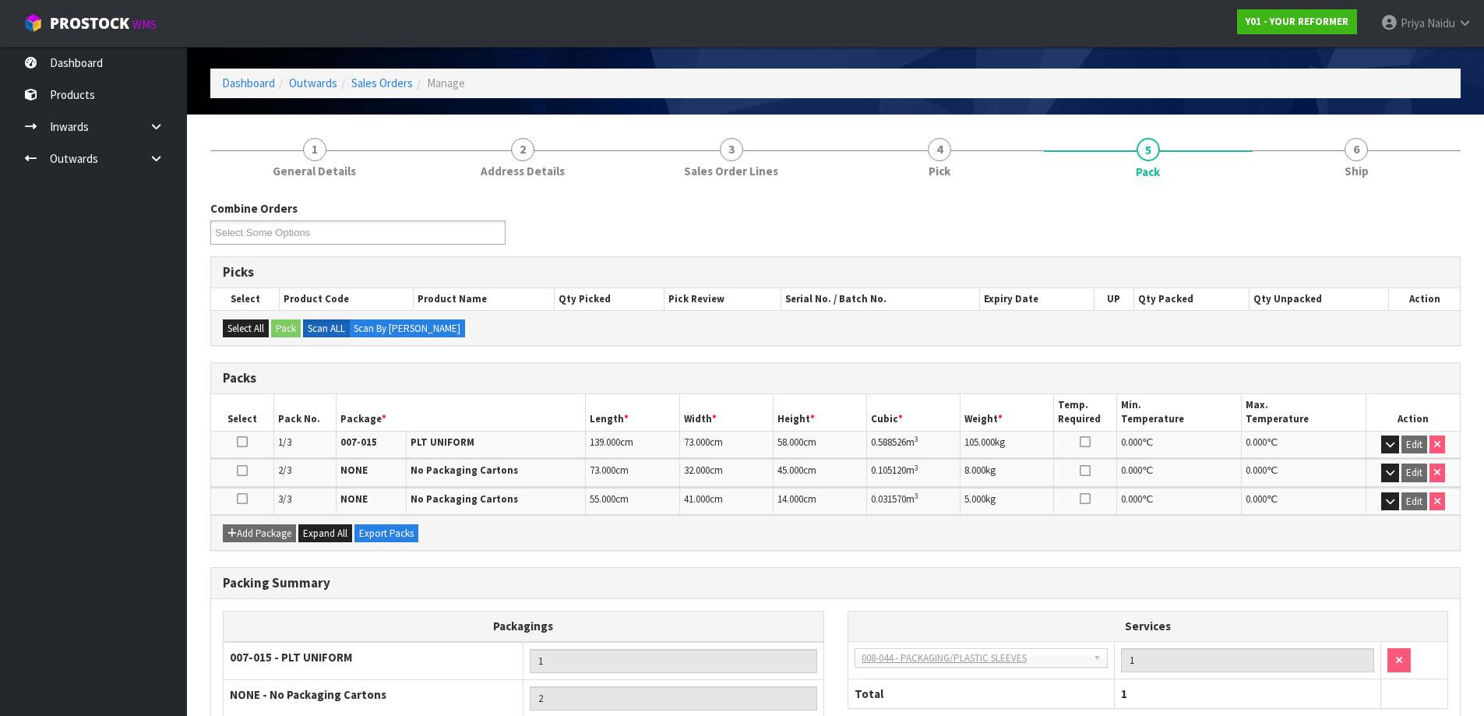
scroll to position [78, 0]
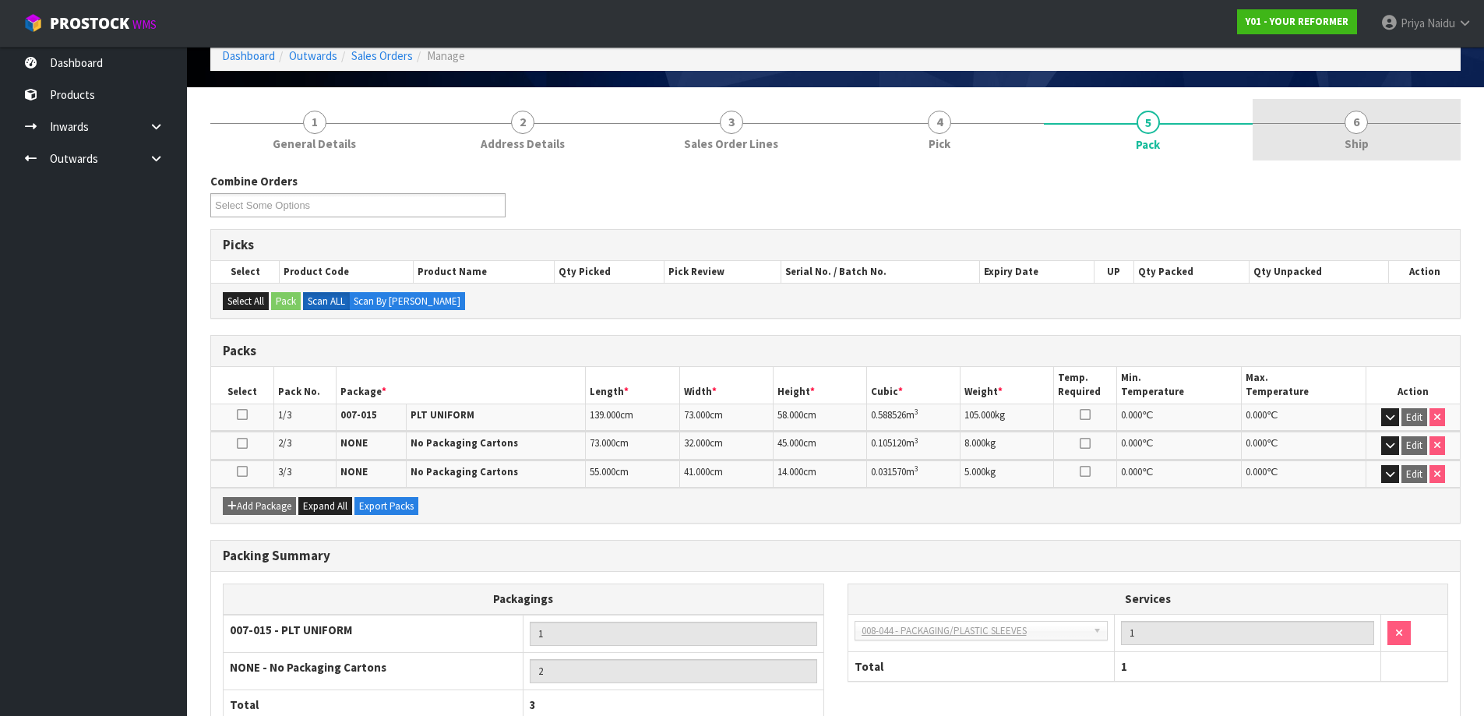
click at [1342, 156] on link "6 Ship" at bounding box center [1357, 130] width 209 height 62
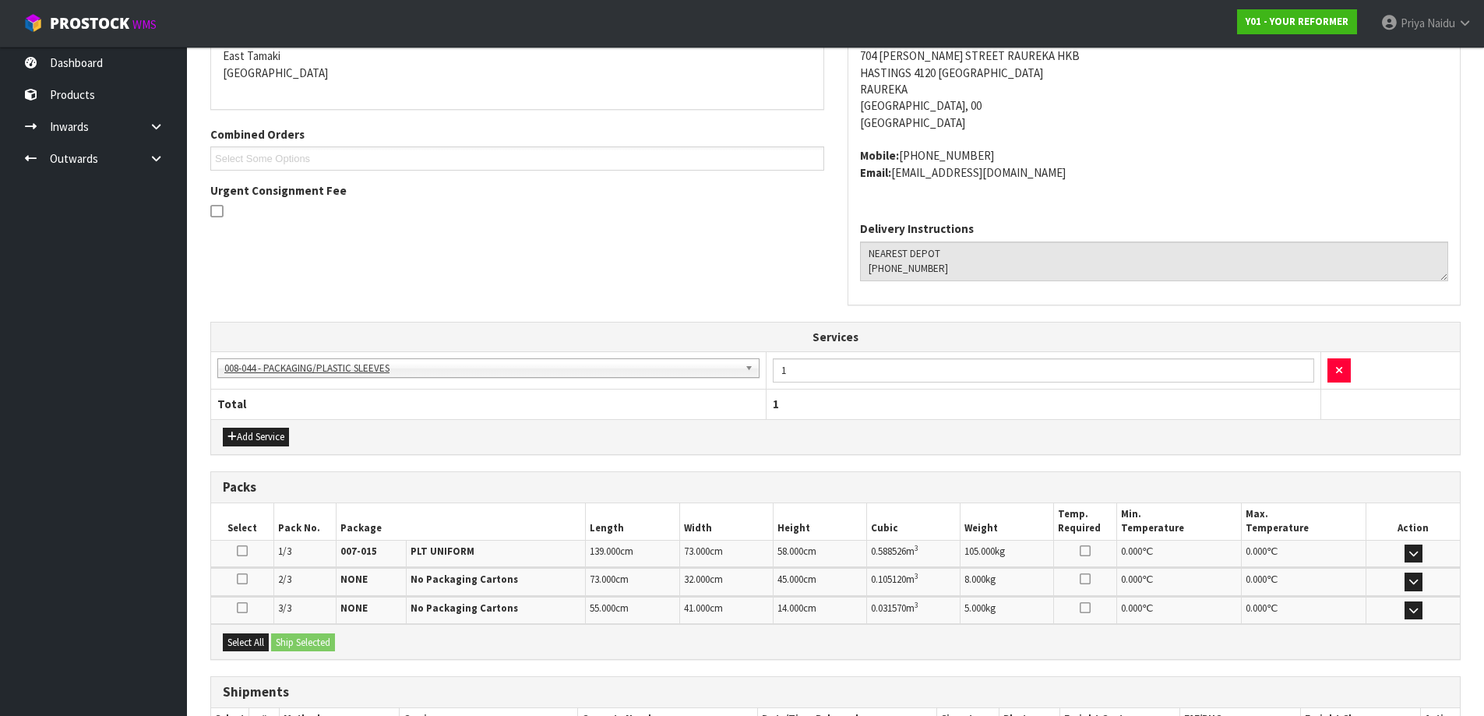
scroll to position [391, 0]
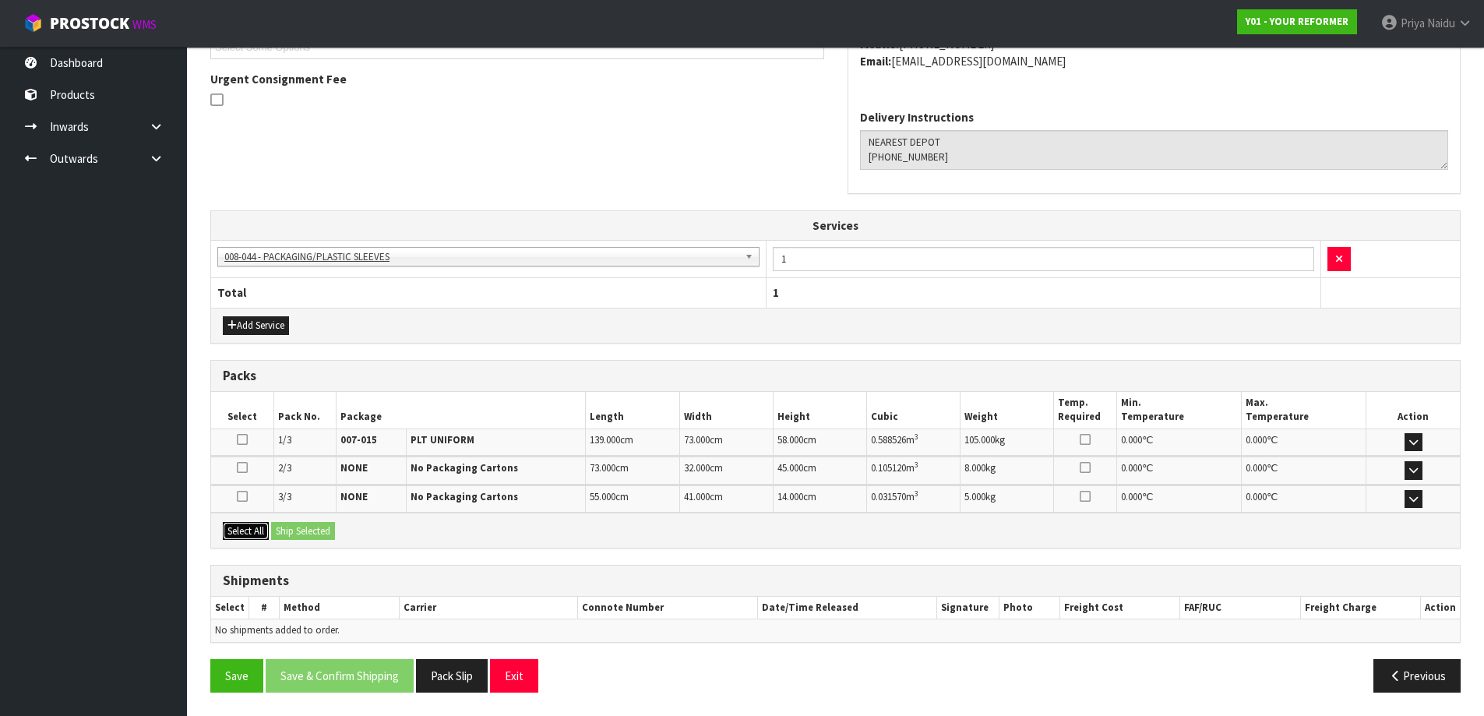
click at [259, 525] on button "Select All" at bounding box center [246, 531] width 46 height 19
click at [297, 525] on button "Ship Selected" at bounding box center [303, 531] width 64 height 19
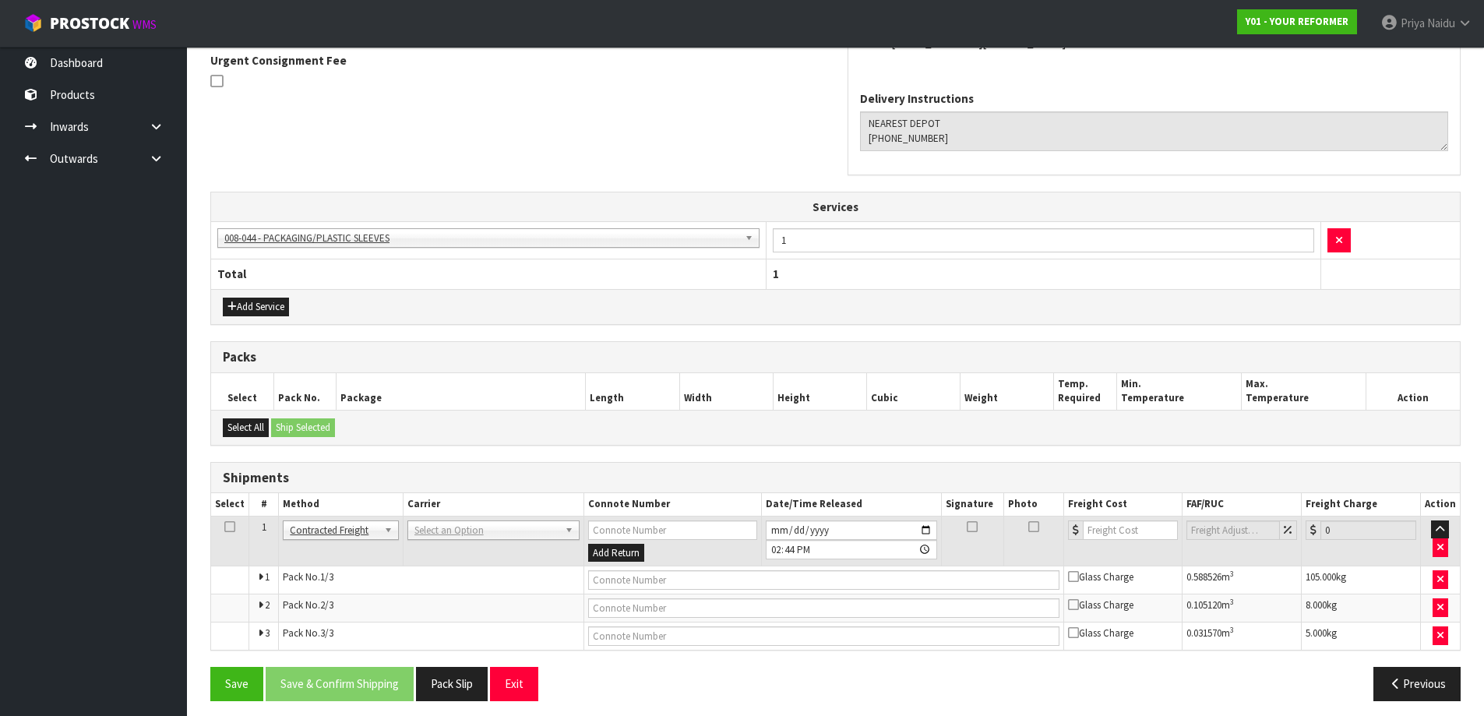
scroll to position [418, 0]
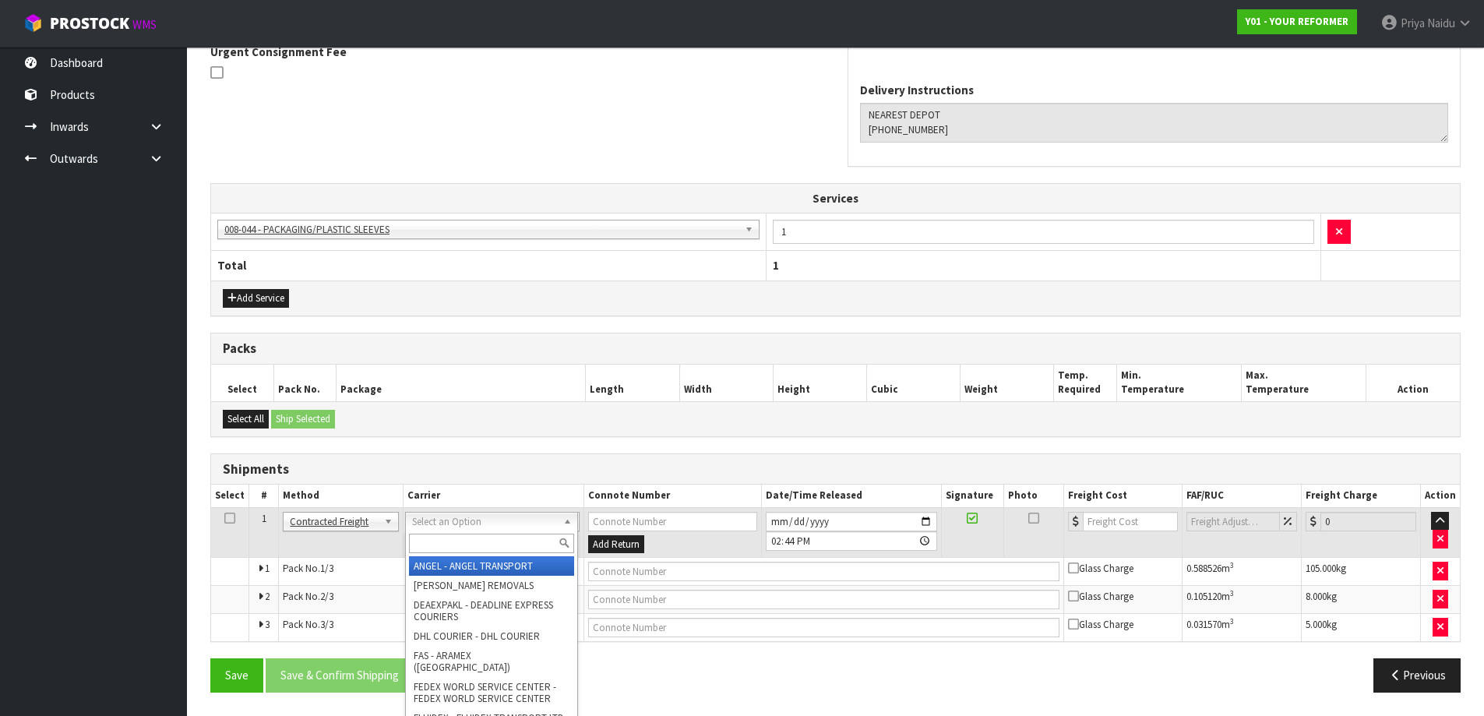
click at [432, 545] on input "text" at bounding box center [491, 543] width 165 height 19
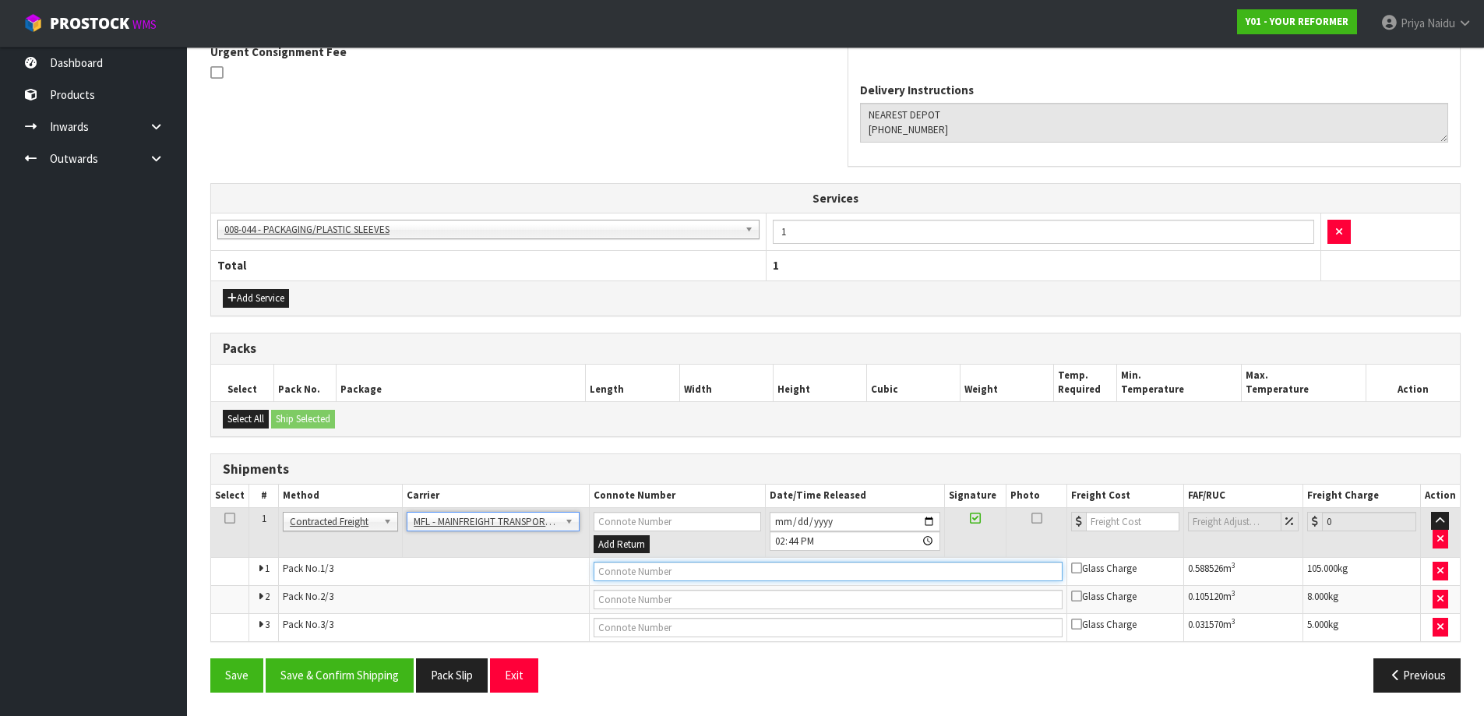
click at [651, 562] on input "text" at bounding box center [828, 571] width 469 height 19
paste input "FWM58268147"
click at [1109, 513] on input "number" at bounding box center [1133, 521] width 94 height 19
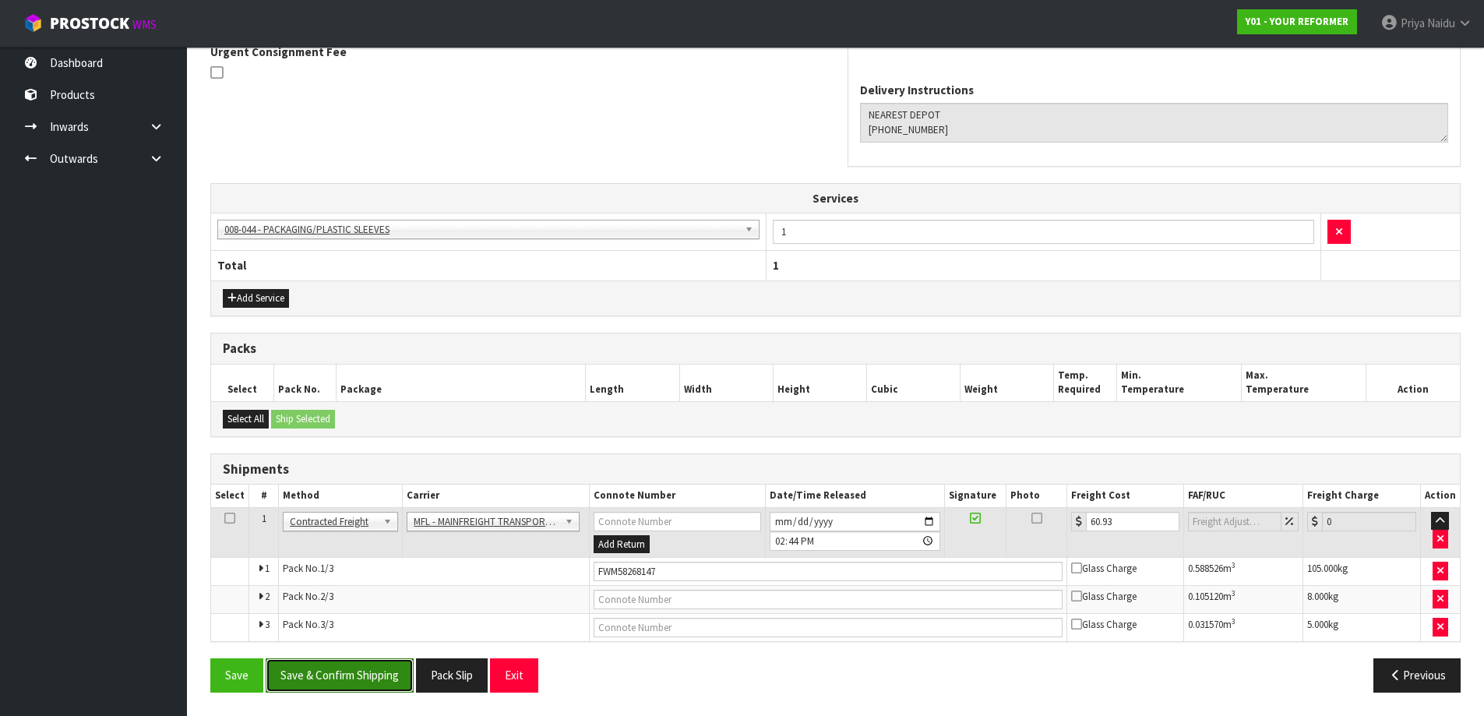
click at [377, 674] on button "Save & Confirm Shipping" at bounding box center [340, 674] width 148 height 33
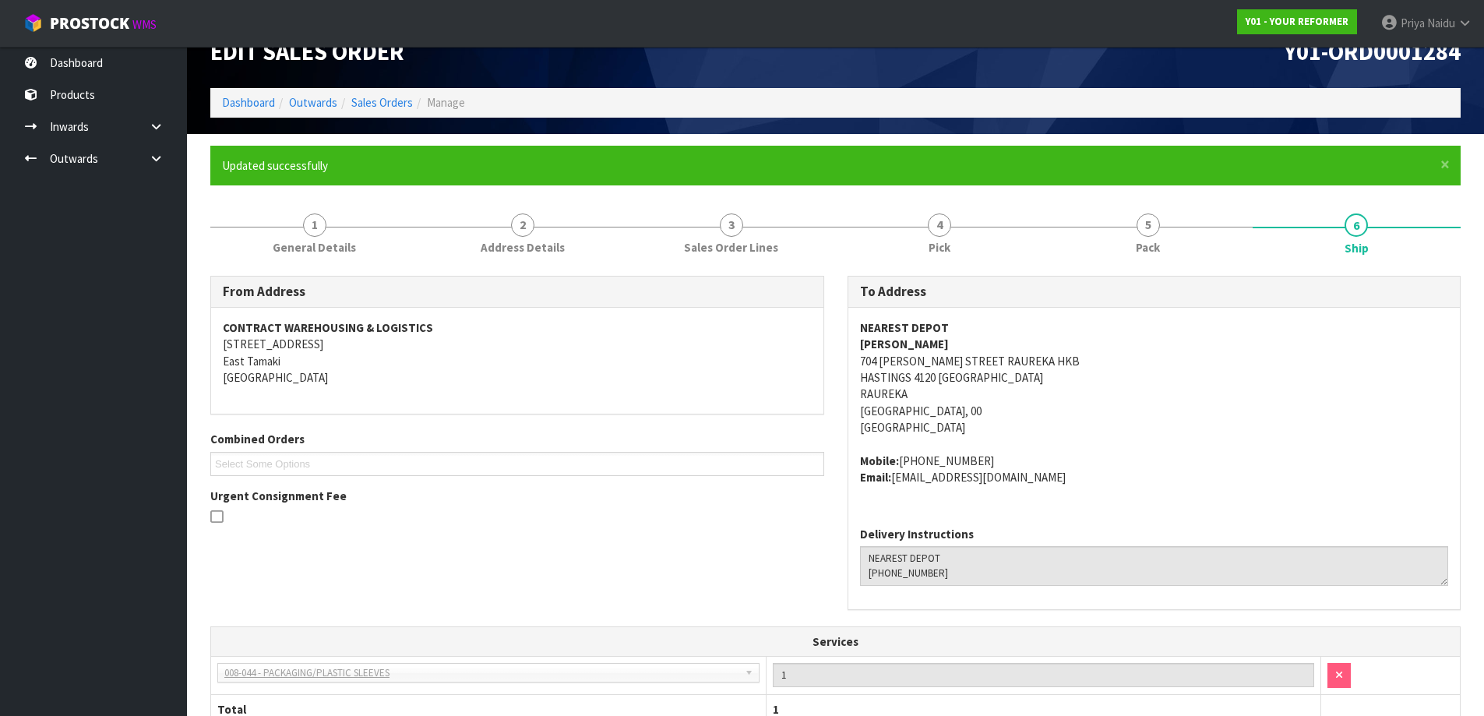
scroll to position [0, 0]
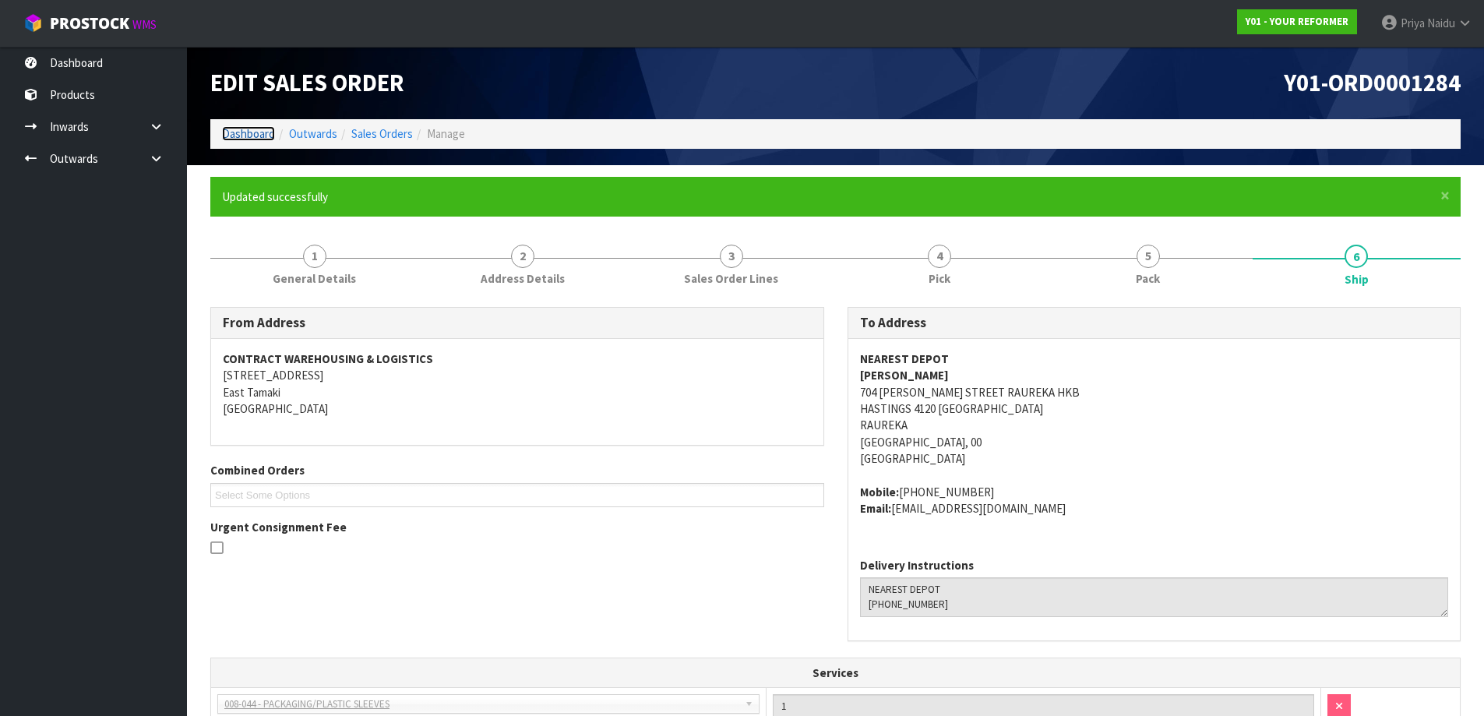
click at [250, 136] on link "Dashboard" at bounding box center [248, 133] width 53 height 15
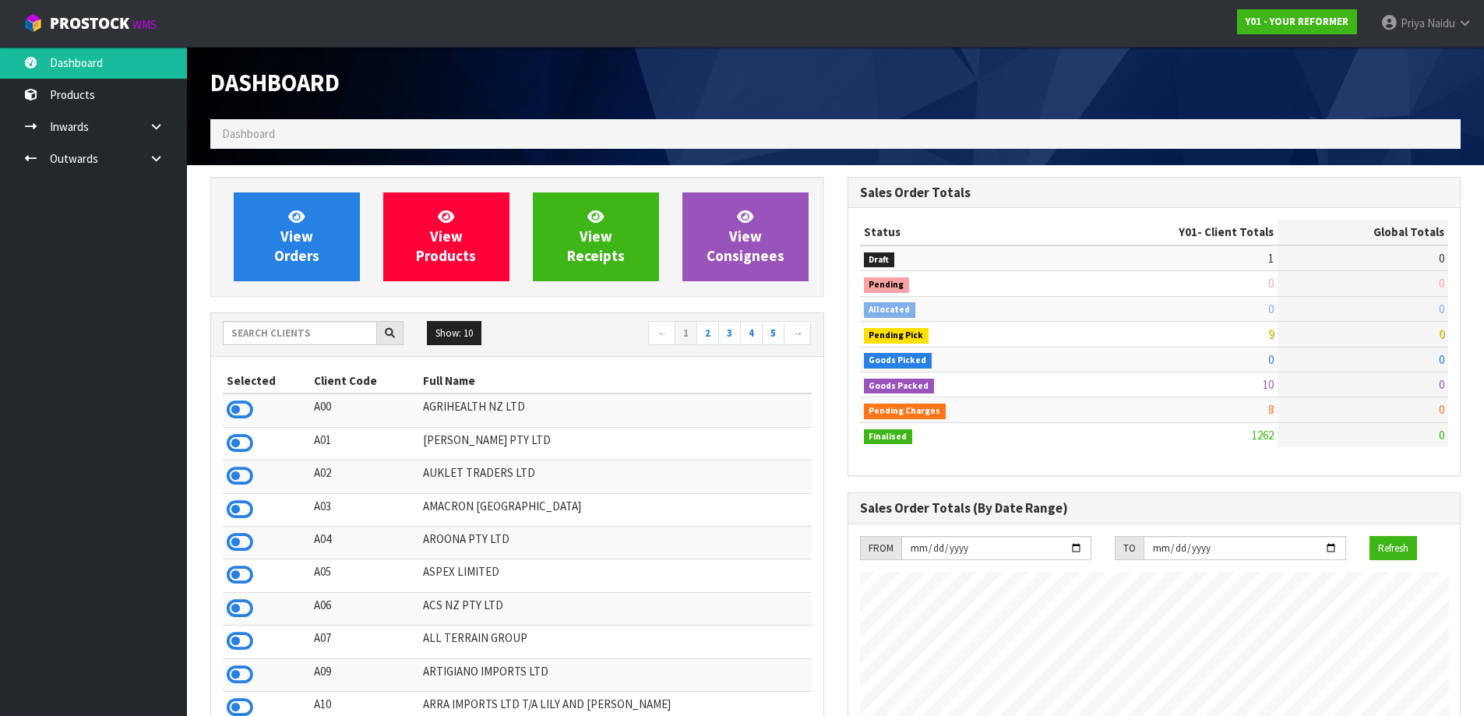
scroll to position [1180, 636]
click at [243, 337] on input "text" at bounding box center [300, 333] width 154 height 24
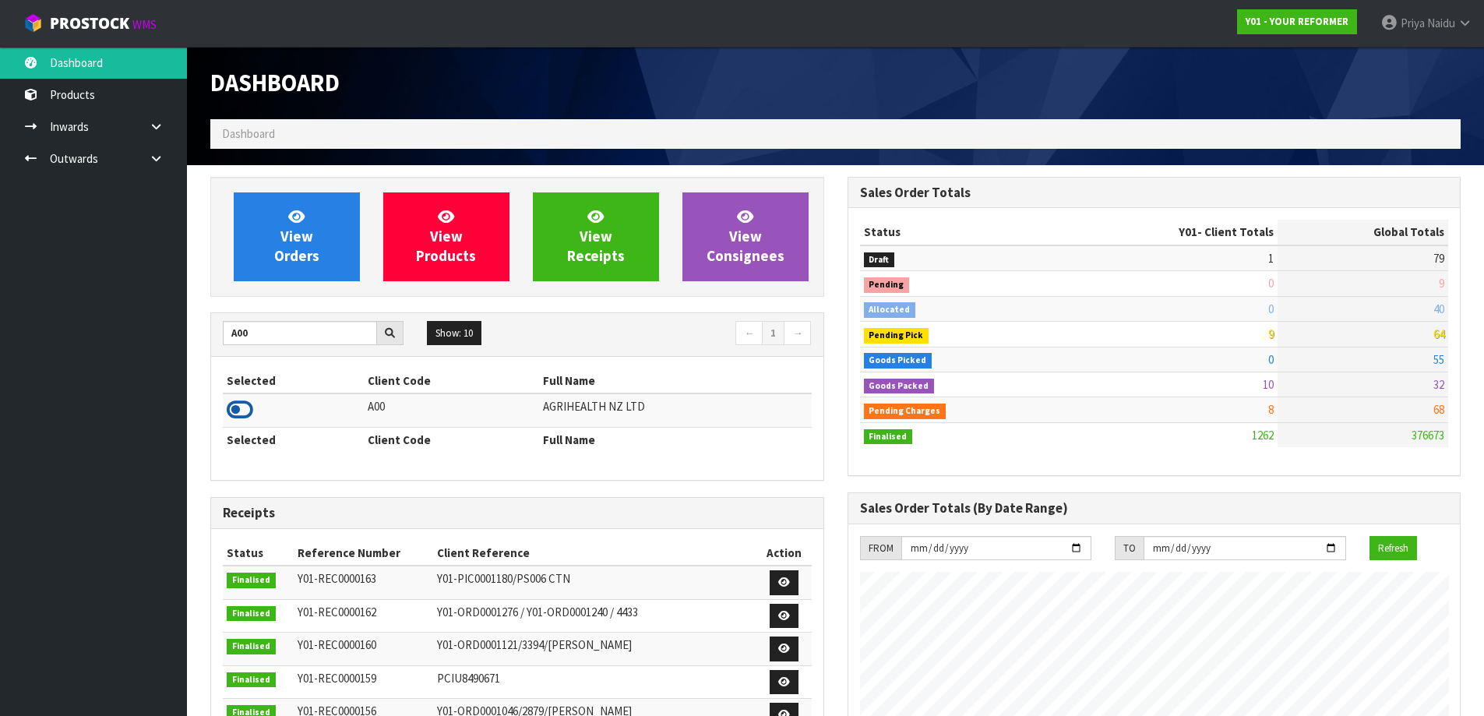
click at [243, 407] on icon at bounding box center [240, 409] width 26 height 23
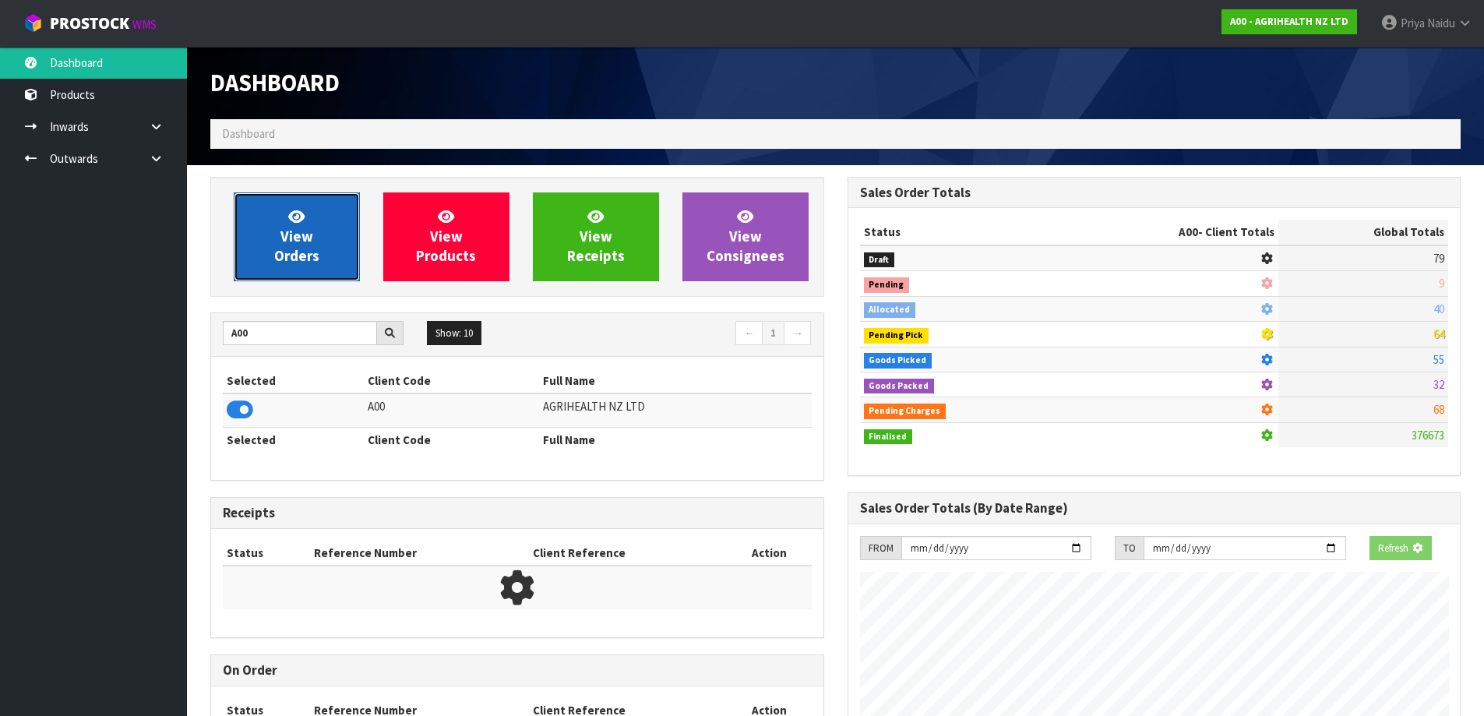
click at [319, 250] on link "View Orders" at bounding box center [297, 236] width 126 height 89
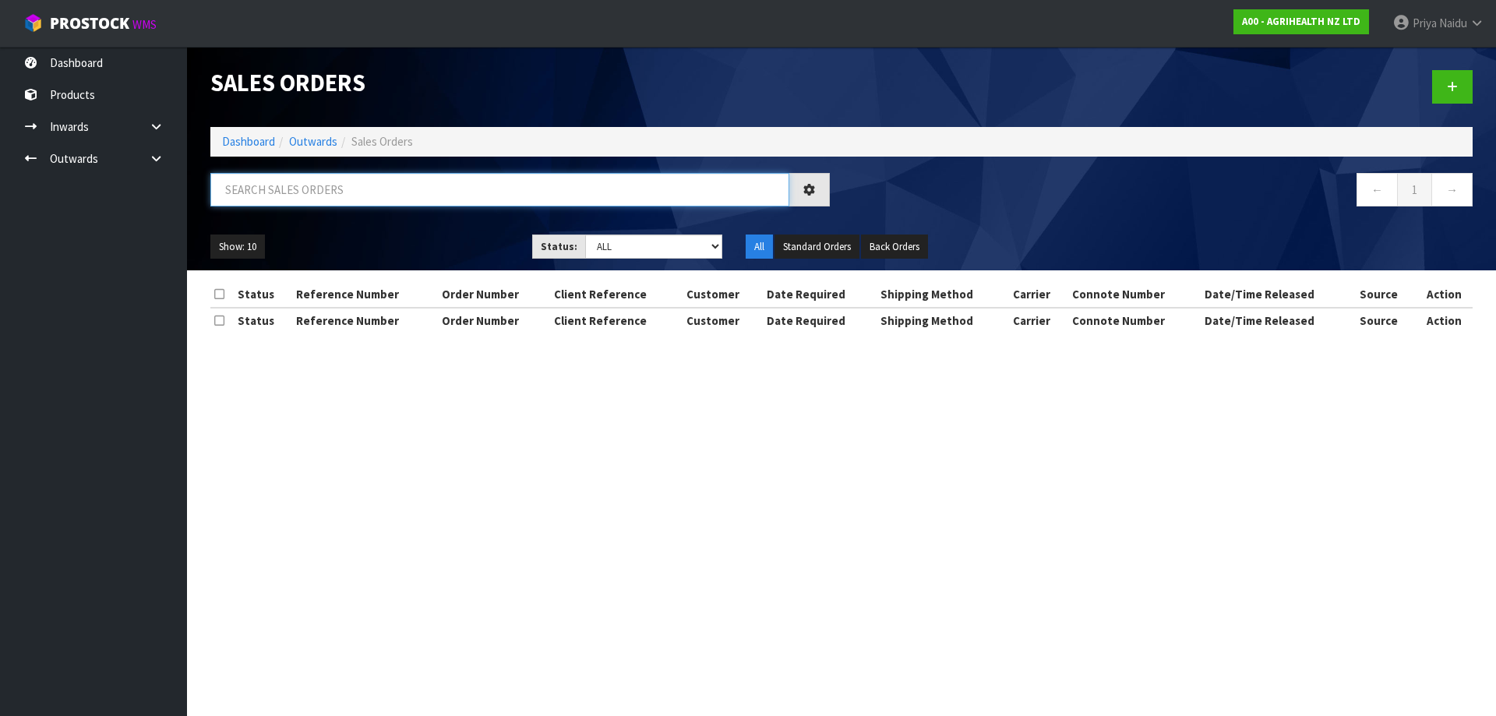
click at [330, 191] on input "text" at bounding box center [499, 189] width 579 height 33
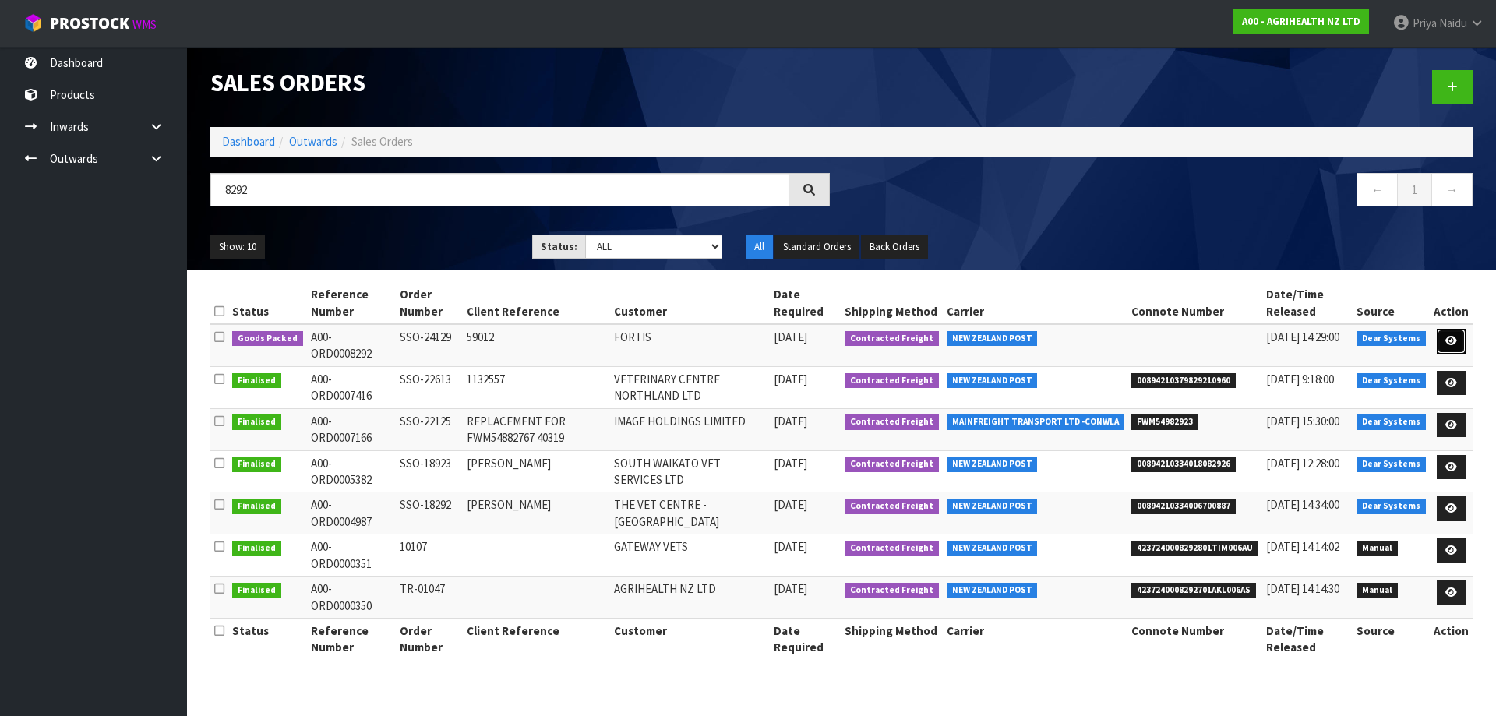
click at [1454, 340] on icon at bounding box center [1451, 341] width 12 height 10
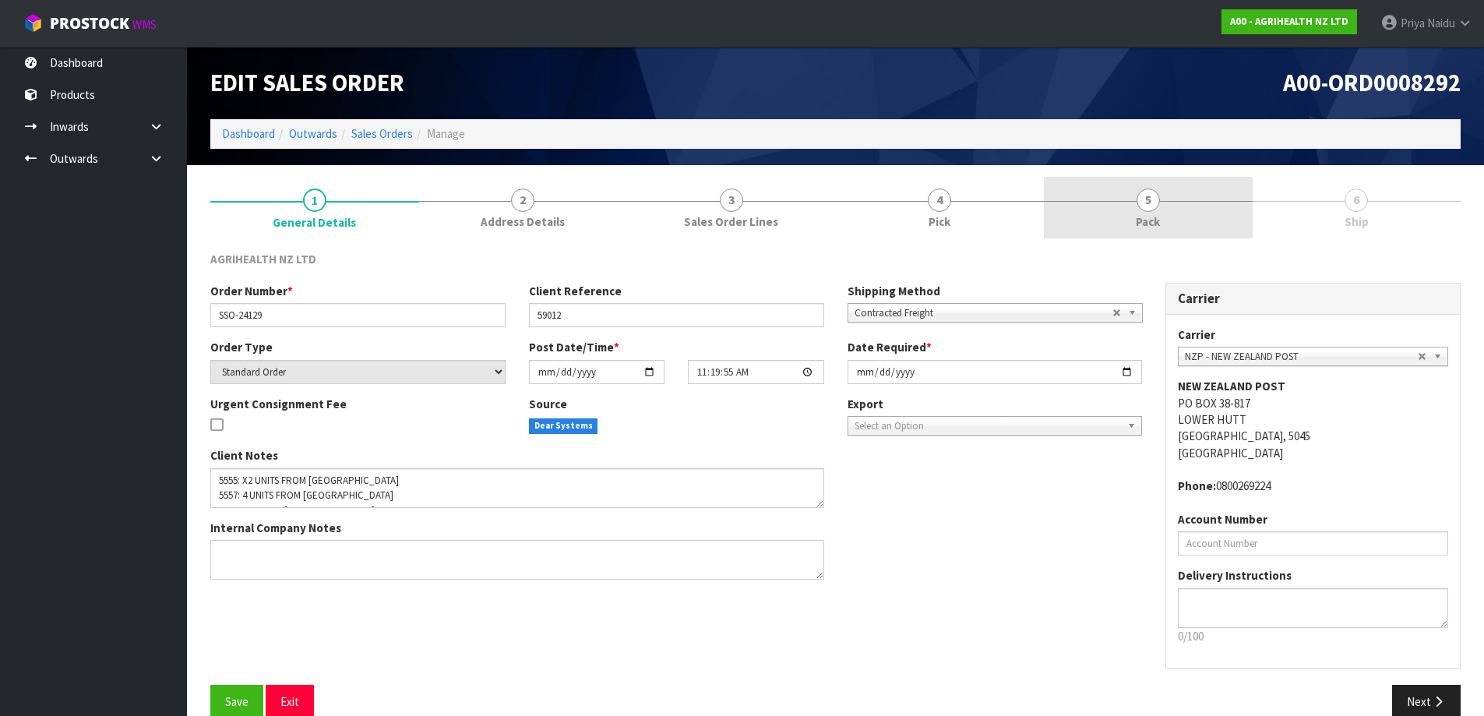
click at [1197, 213] on link "5 Pack" at bounding box center [1148, 208] width 209 height 62
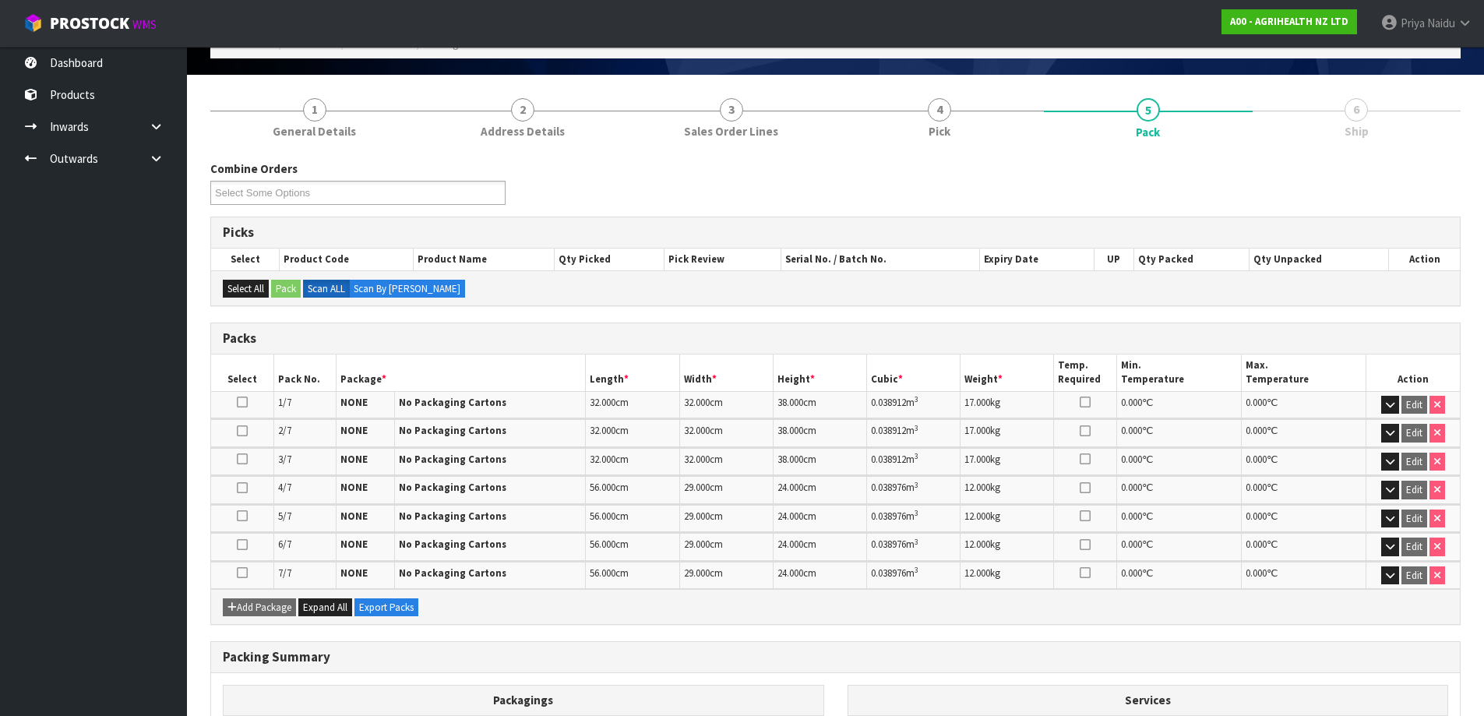
scroll to position [260, 0]
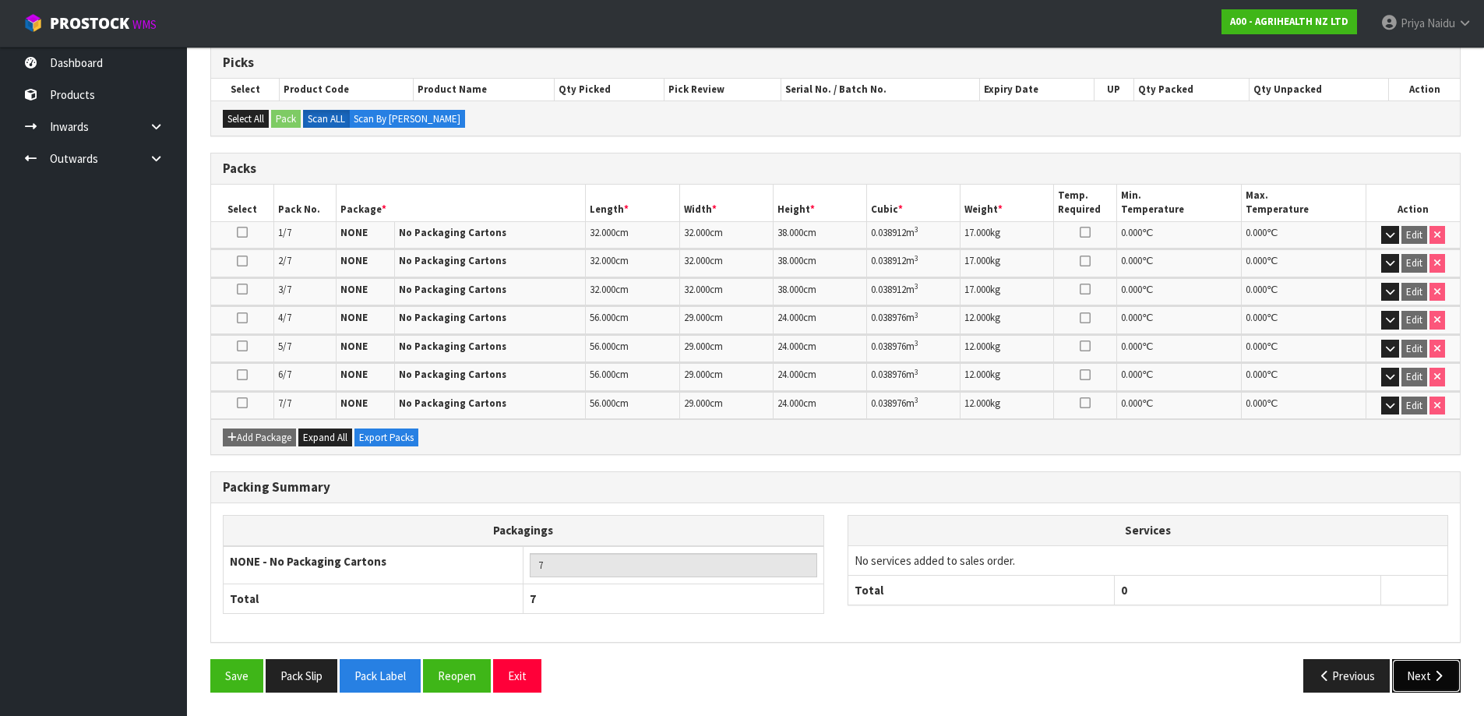
click at [1428, 687] on button "Next" at bounding box center [1426, 675] width 69 height 33
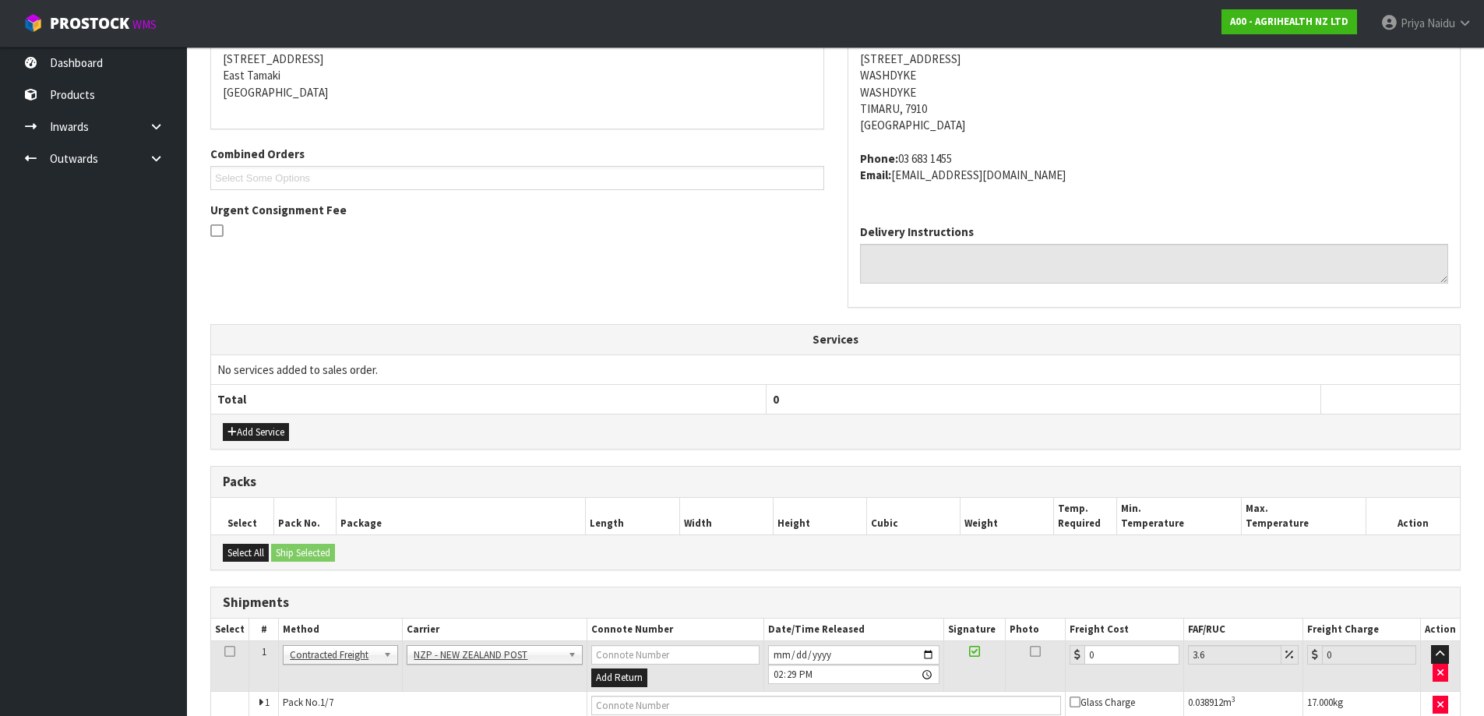
scroll to position [0, 0]
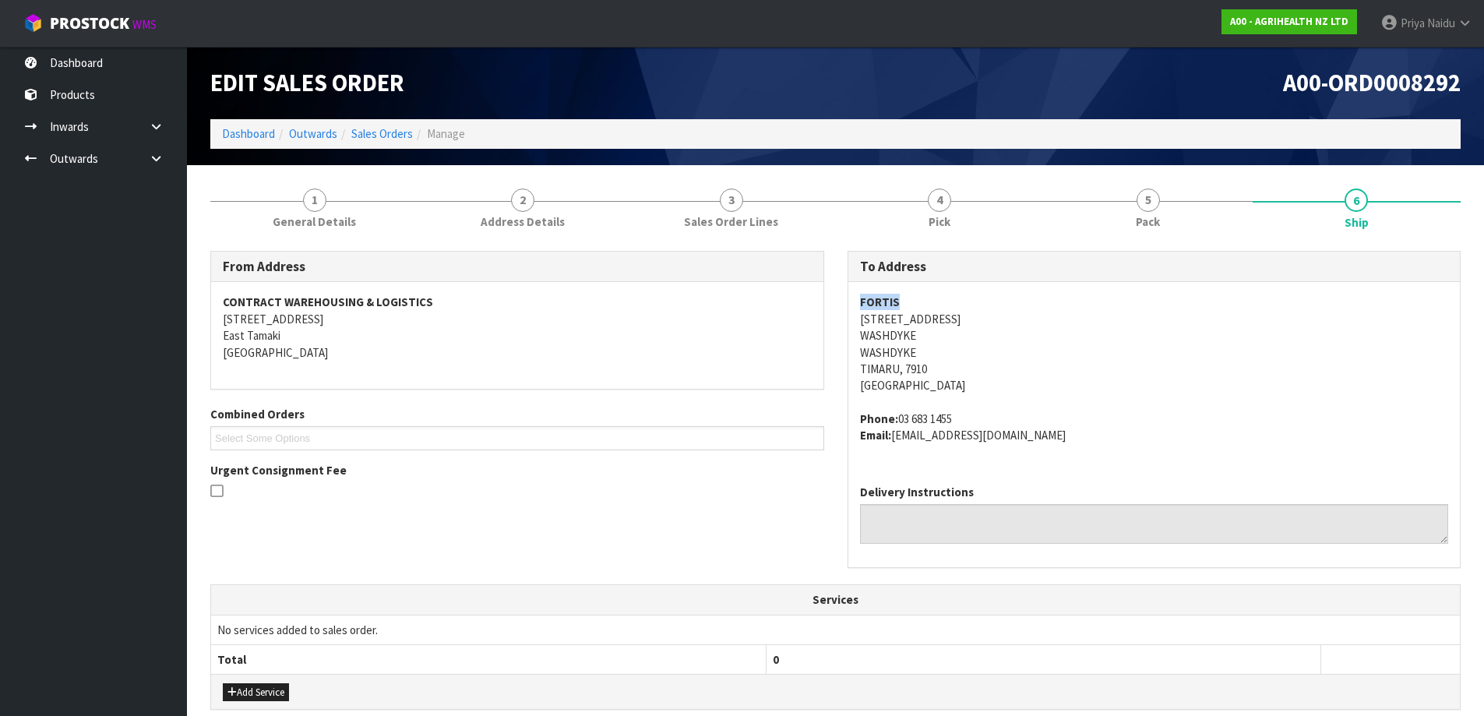
drag, startPoint x: 848, startPoint y: 304, endPoint x: 957, endPoint y: 302, distance: 109.9
click at [957, 302] on div "FORTIS 131 HILTON HIGHWAY WASHDYKE WASHDYKE TIMARU, 7910 New Zealand Phone: 03 …" at bounding box center [1154, 376] width 612 height 189
drag, startPoint x: 851, startPoint y: 326, endPoint x: 982, endPoint y: 361, distance: 135.5
click at [982, 361] on div "FORTIS 131 HILTON HIGHWAY WASHDYKE WASHDYKE TIMARU, 7910 New Zealand Phone: 03 …" at bounding box center [1154, 376] width 612 height 189
click at [1132, 370] on address "FORTIS 131 HILTON HIGHWAY WASHDYKE WASHDYKE TIMARU, 7910 New Zealand" at bounding box center [1154, 344] width 589 height 100
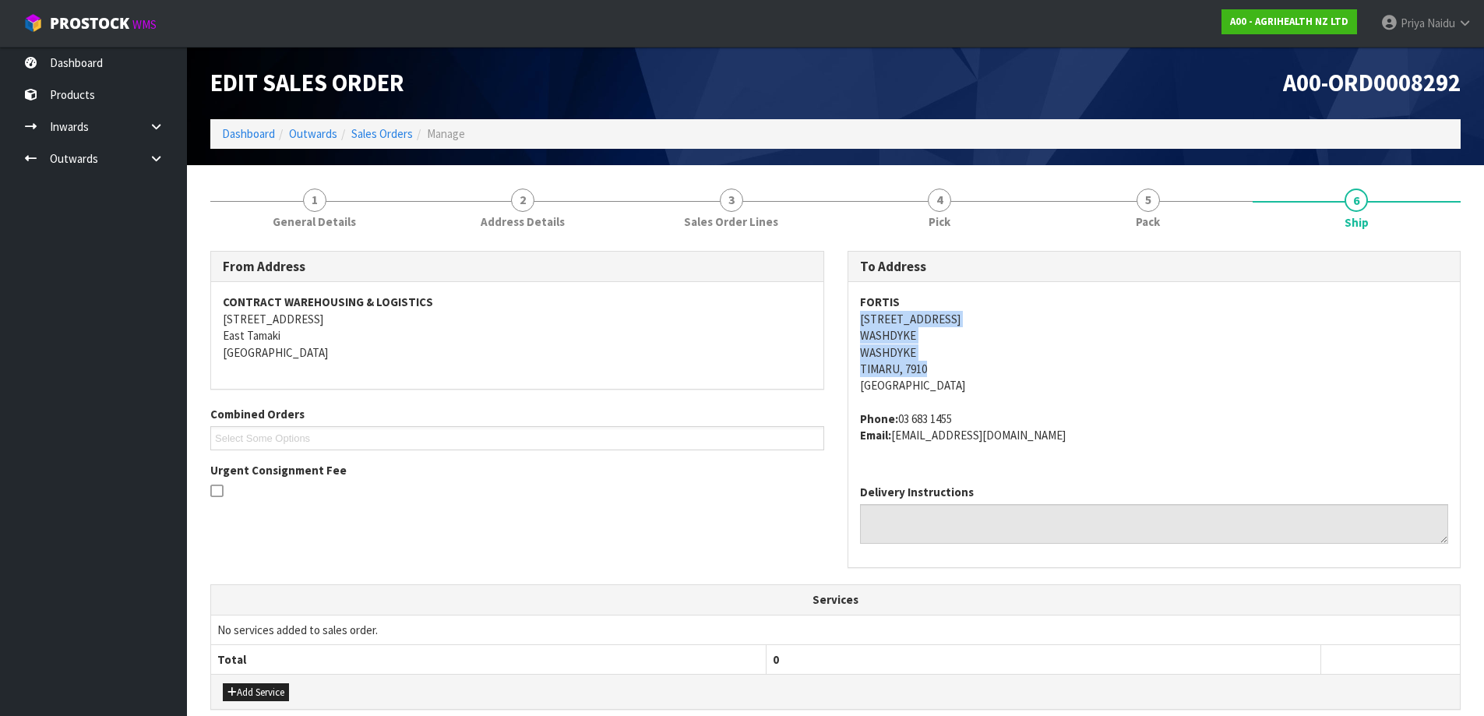
click at [843, 316] on div "To Address FORTIS 131 HILTON HIGHWAY WASHDYKE WASHDYKE TIMARU, 7910 New Zealand…" at bounding box center [1154, 417] width 637 height 333
drag, startPoint x: 843, startPoint y: 316, endPoint x: 1000, endPoint y: 320, distance: 156.7
click at [1000, 320] on div "To Address FORTIS 131 HILTON HIGHWAY WASHDYKE WASHDYKE TIMARU, 7910 New Zealand…" at bounding box center [1154, 417] width 637 height 333
drag, startPoint x: 899, startPoint y: 419, endPoint x: 975, endPoint y: 413, distance: 76.6
click at [975, 413] on address "Phone: 03 683 1455 Email: accounts@fortisnz.co.nz" at bounding box center [1154, 427] width 589 height 33
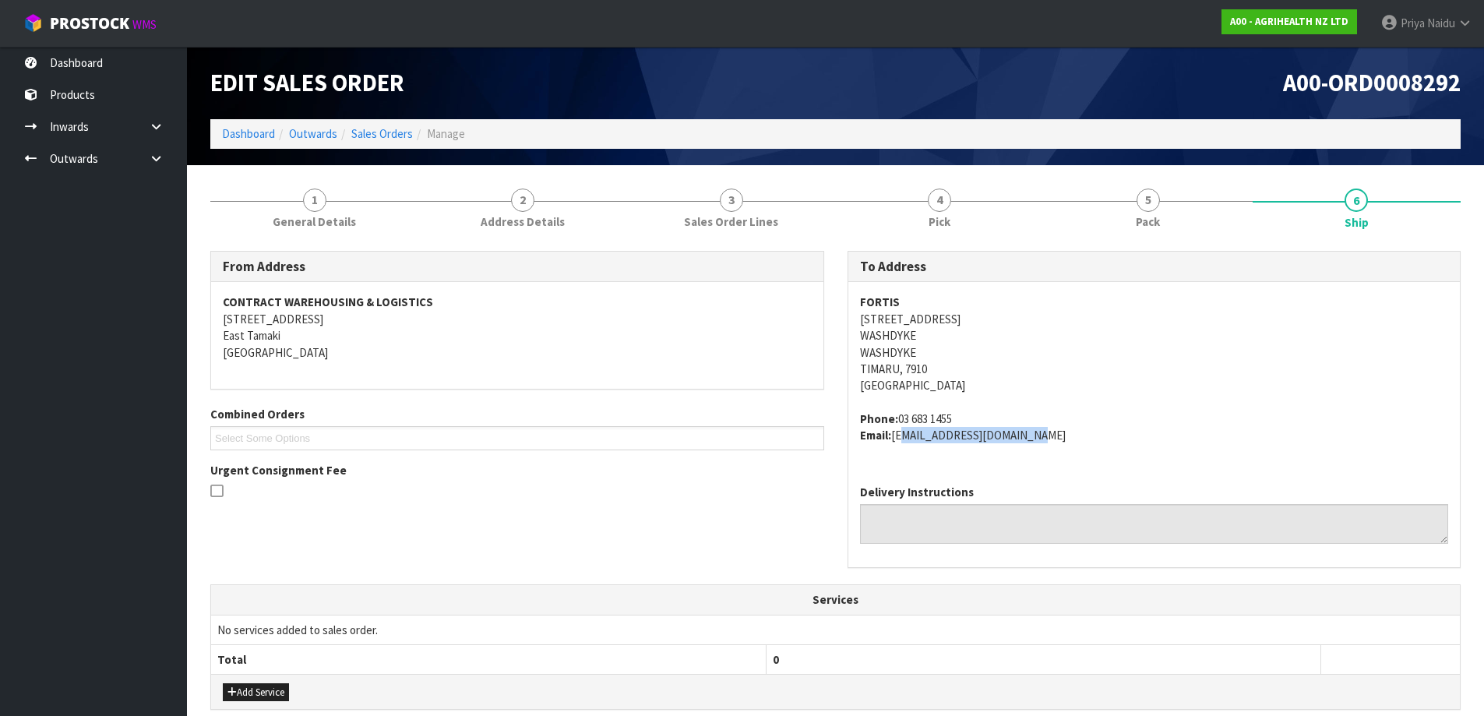
drag, startPoint x: 894, startPoint y: 438, endPoint x: 950, endPoint y: 449, distance: 57.1
click at [1031, 450] on div "FORTIS 131 HILTON HIGHWAY WASHDYKE WASHDYKE TIMARU, 7910 New Zealand Phone: 03 …" at bounding box center [1154, 376] width 612 height 189
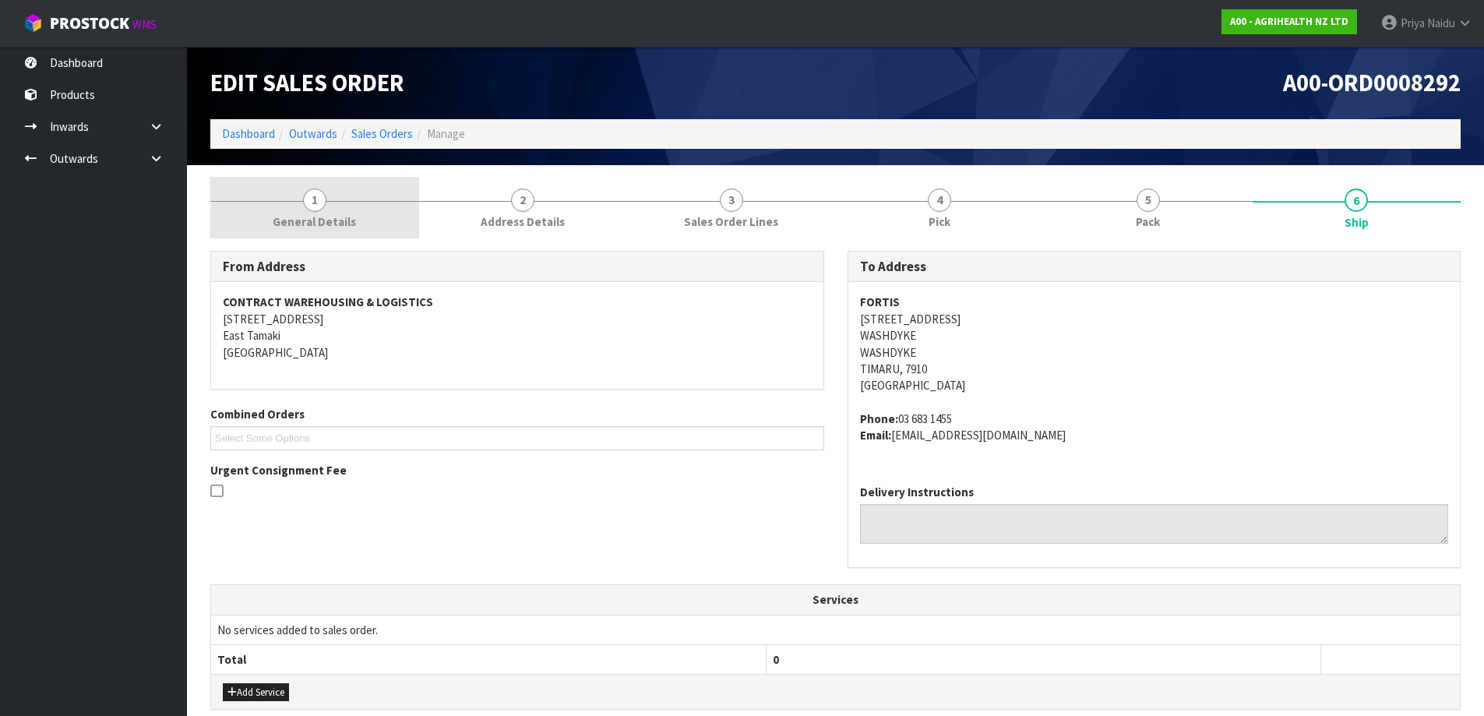
click at [328, 213] on span "General Details" at bounding box center [314, 221] width 83 height 16
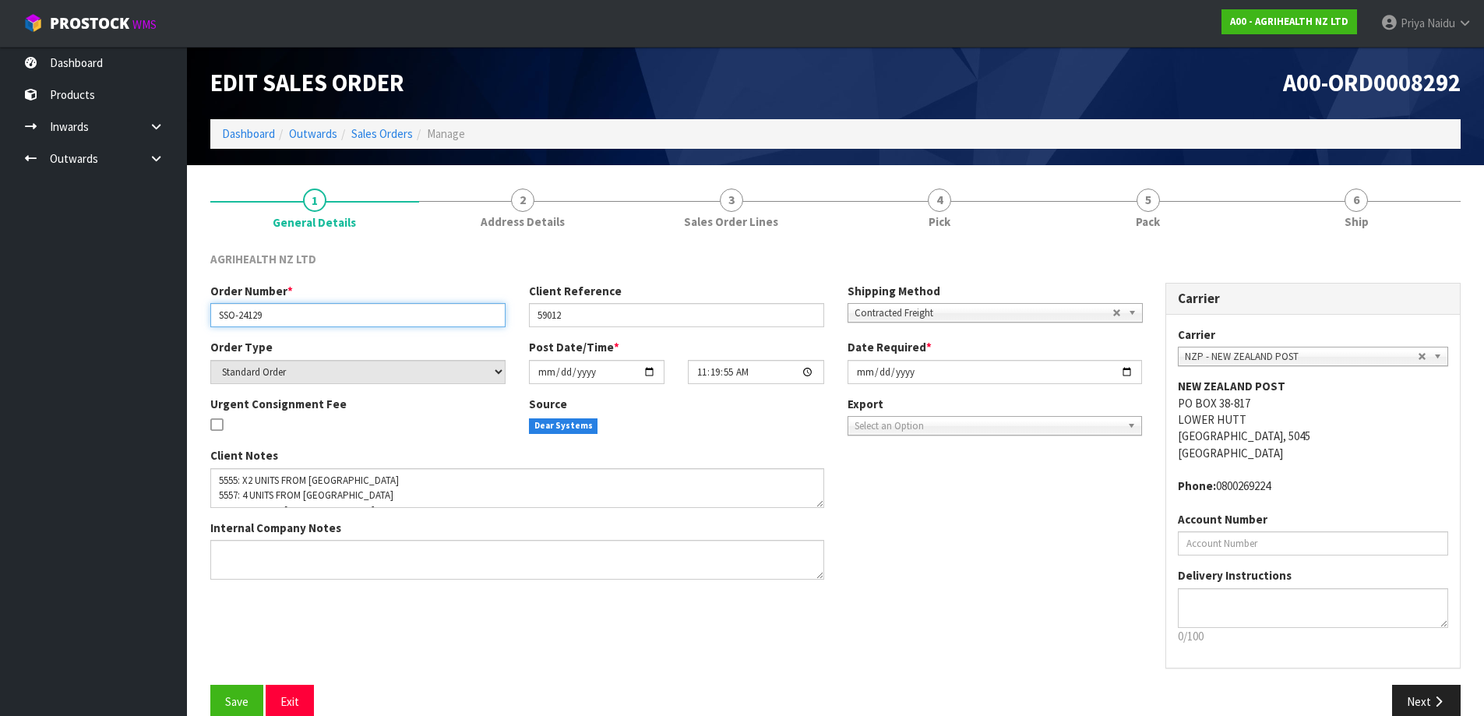
drag, startPoint x: 218, startPoint y: 322, endPoint x: 280, endPoint y: 328, distance: 62.6
click at [280, 328] on div "Order Number * SSO-24129 Client Reference 59012 Shipping Method Client Local Pi…" at bounding box center [676, 311] width 955 height 56
drag, startPoint x: 534, startPoint y: 311, endPoint x: 576, endPoint y: 317, distance: 43.3
click at [576, 317] on input "59012" at bounding box center [676, 315] width 295 height 24
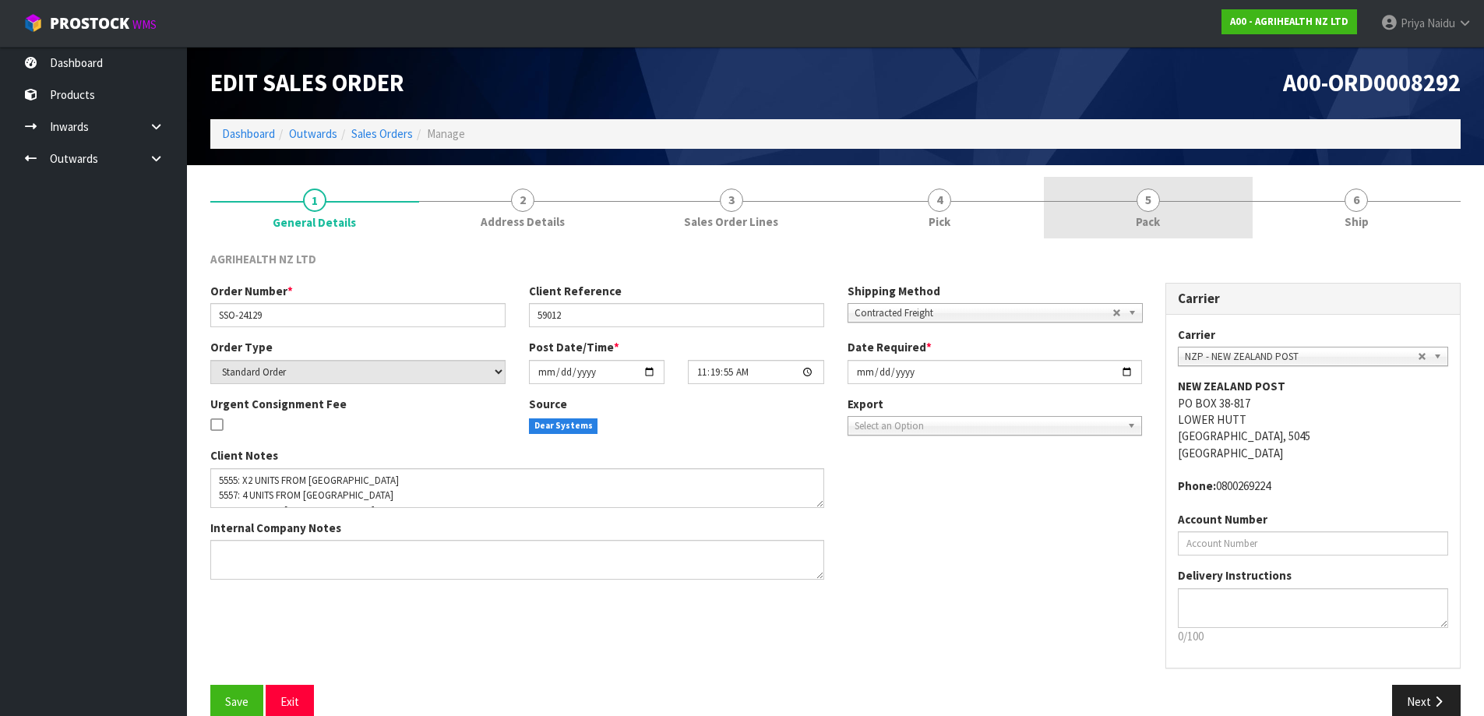
click at [1212, 216] on link "5 Pack" at bounding box center [1148, 208] width 209 height 62
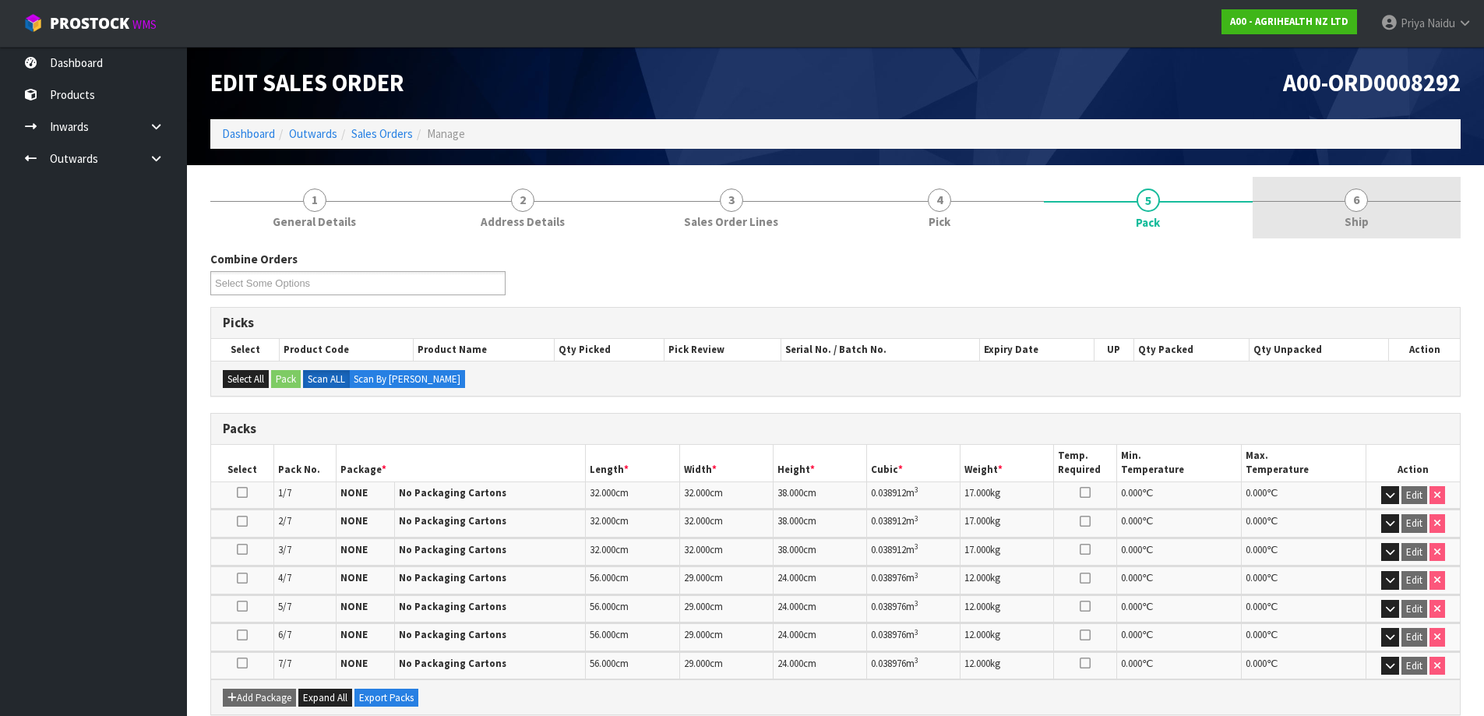
drag, startPoint x: 1397, startPoint y: 232, endPoint x: 1389, endPoint y: 231, distance: 7.9
click at [1396, 231] on link "6 Ship" at bounding box center [1357, 208] width 209 height 62
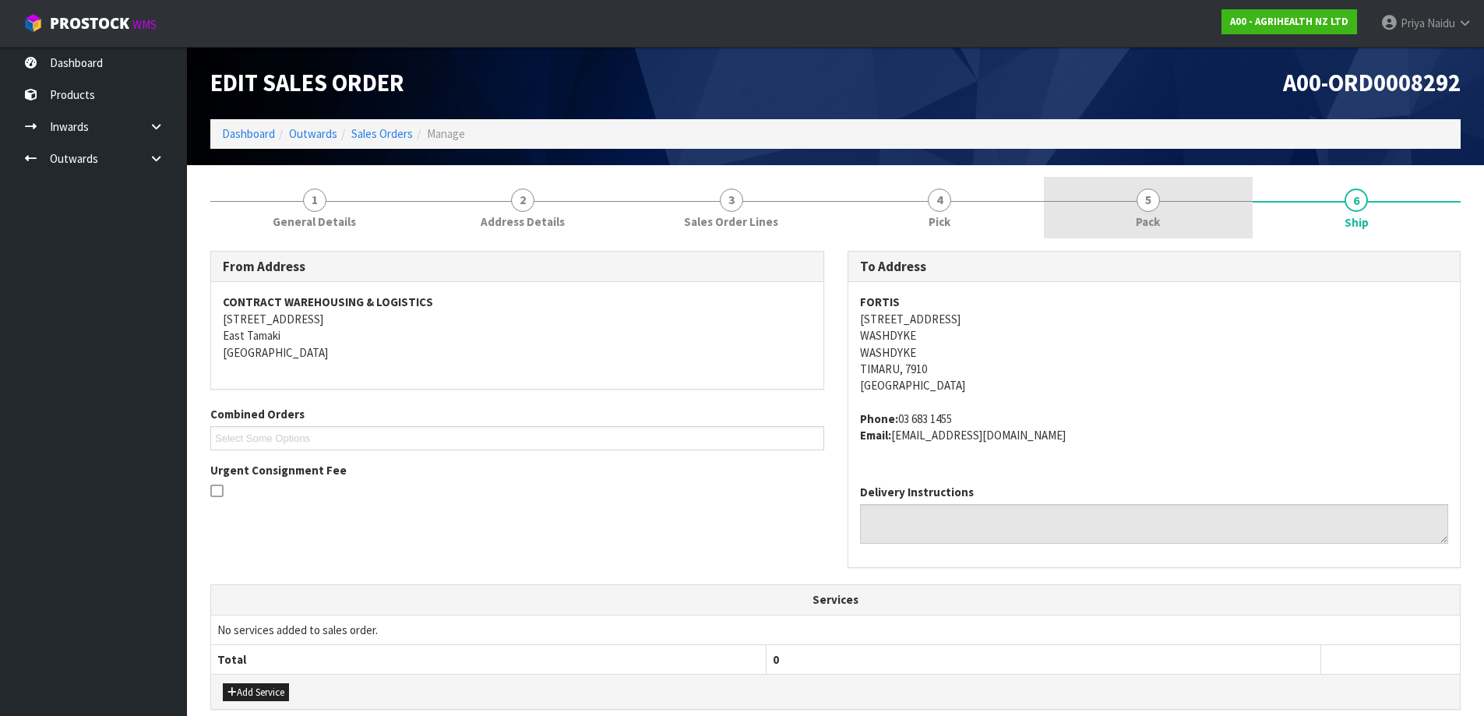
click at [1229, 223] on link "5 Pack" at bounding box center [1148, 208] width 209 height 62
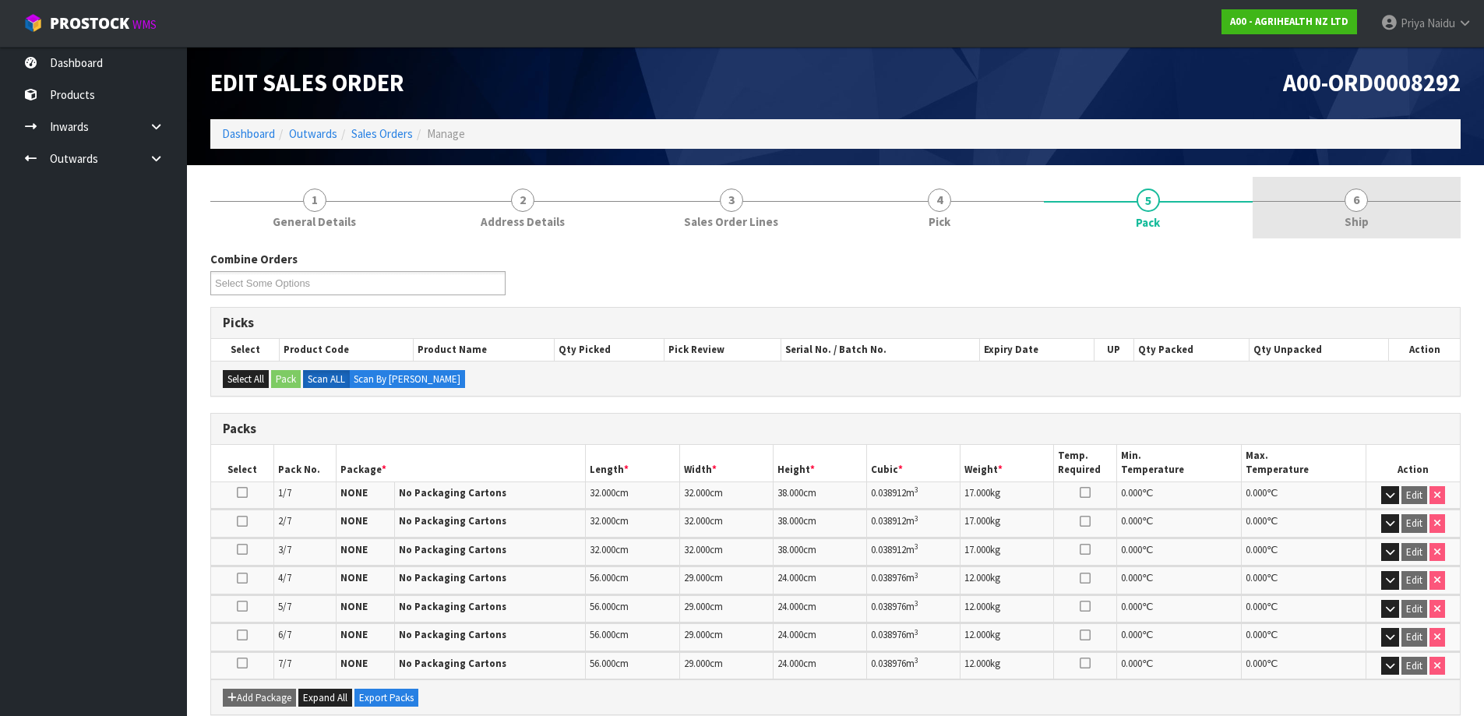
drag, startPoint x: 1385, startPoint y: 249, endPoint x: 1359, endPoint y: 219, distance: 39.2
click at [1385, 249] on div "Combine Orders A00-ORD0008245 A00-ORD0008292 Select Some Options Picks Select P…" at bounding box center [835, 602] width 1250 height 726
click at [1355, 212] on link "6 Ship" at bounding box center [1357, 208] width 209 height 62
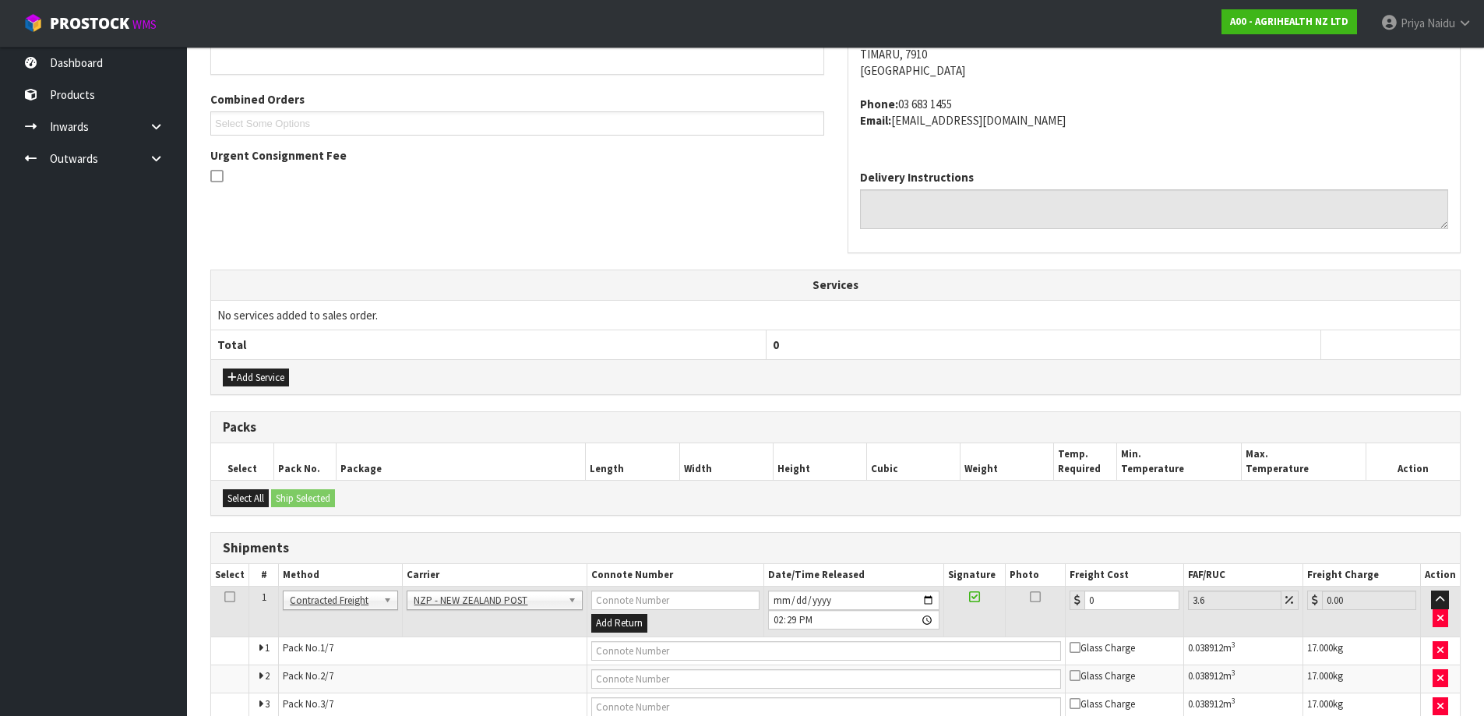
scroll to position [390, 0]
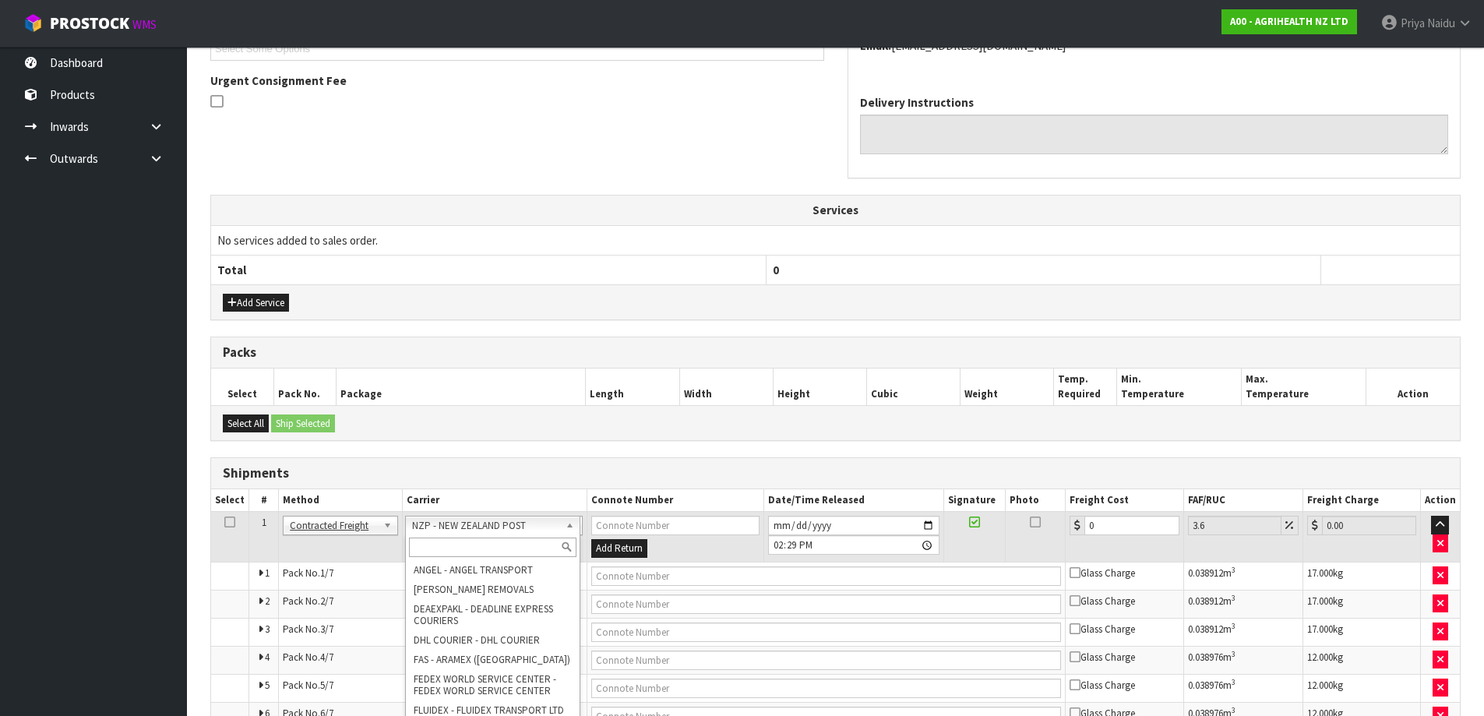
click at [468, 548] on input "text" at bounding box center [493, 547] width 168 height 19
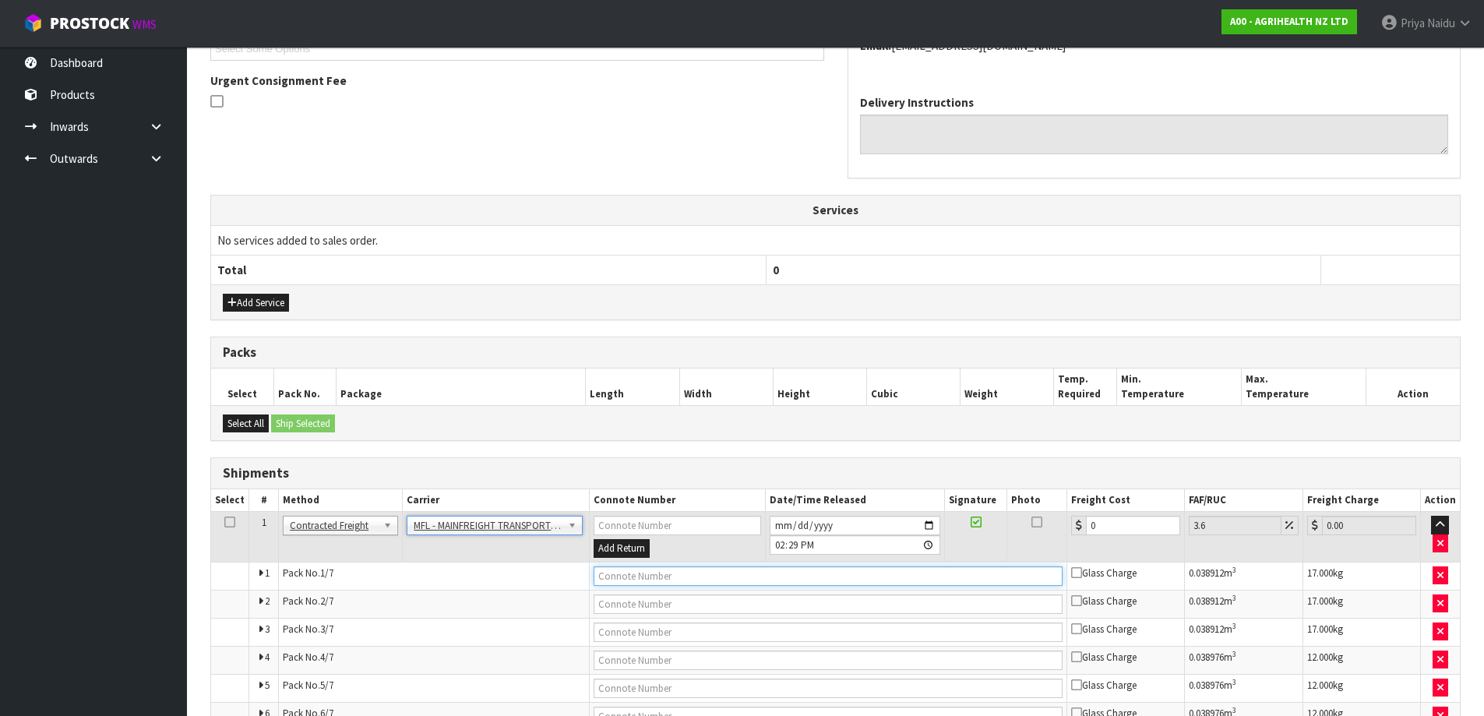
click at [627, 570] on input "text" at bounding box center [828, 575] width 469 height 19
paste input "FWM58268350"
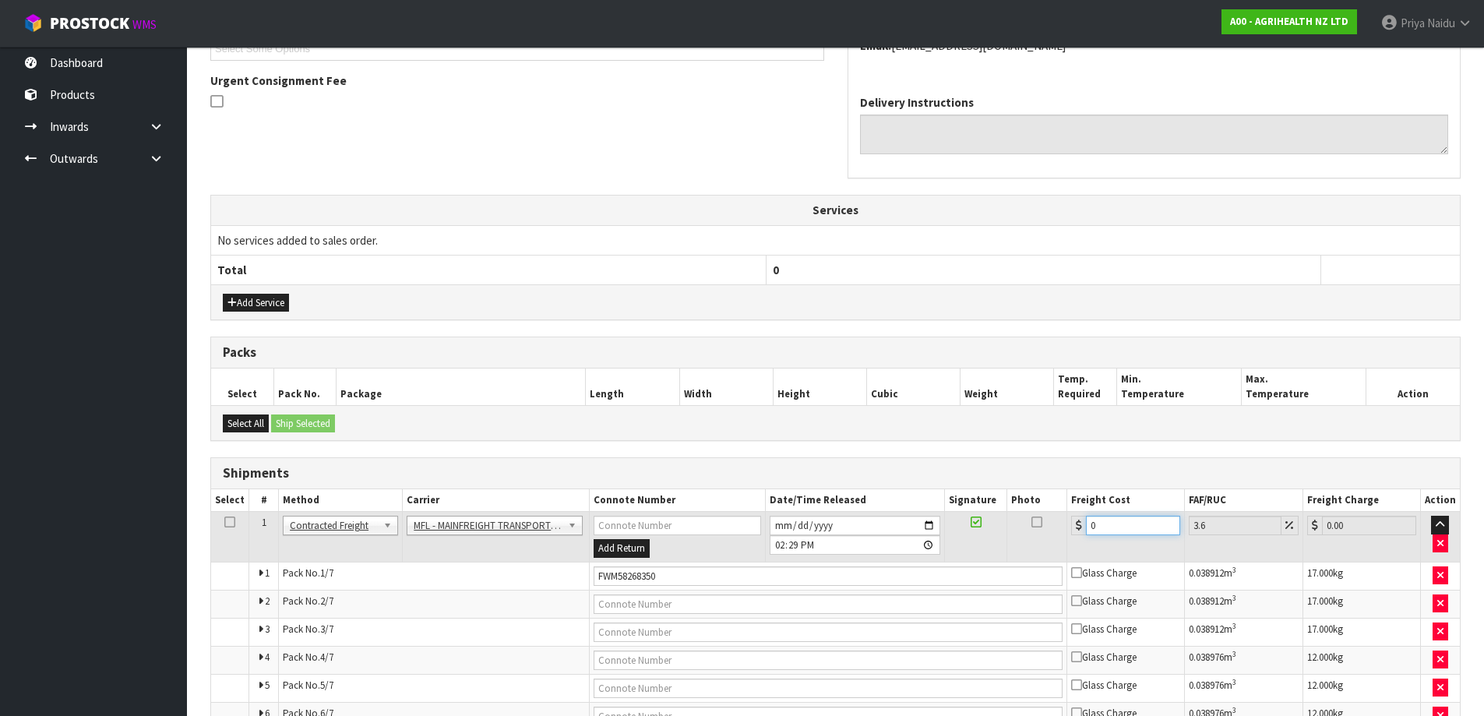
click at [1120, 521] on input "0" at bounding box center [1133, 525] width 94 height 19
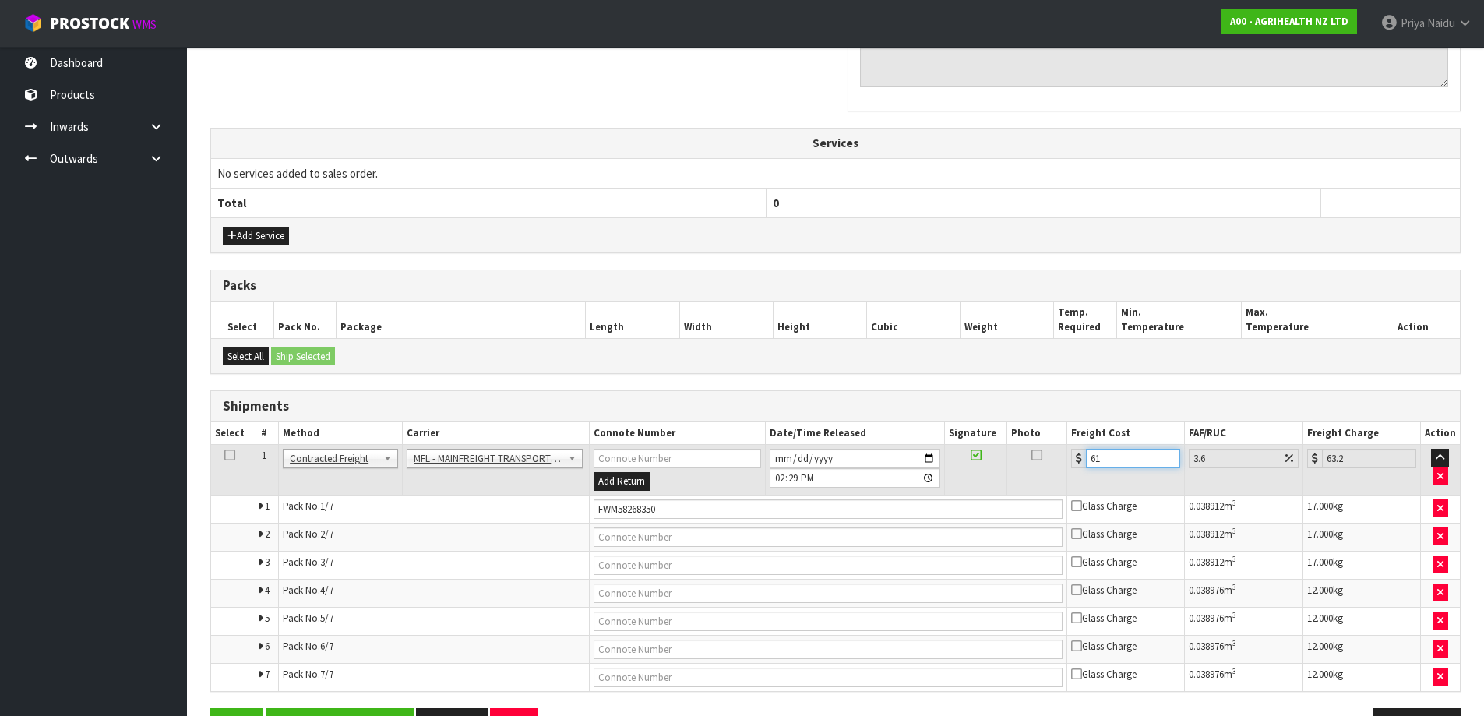
scroll to position [506, 0]
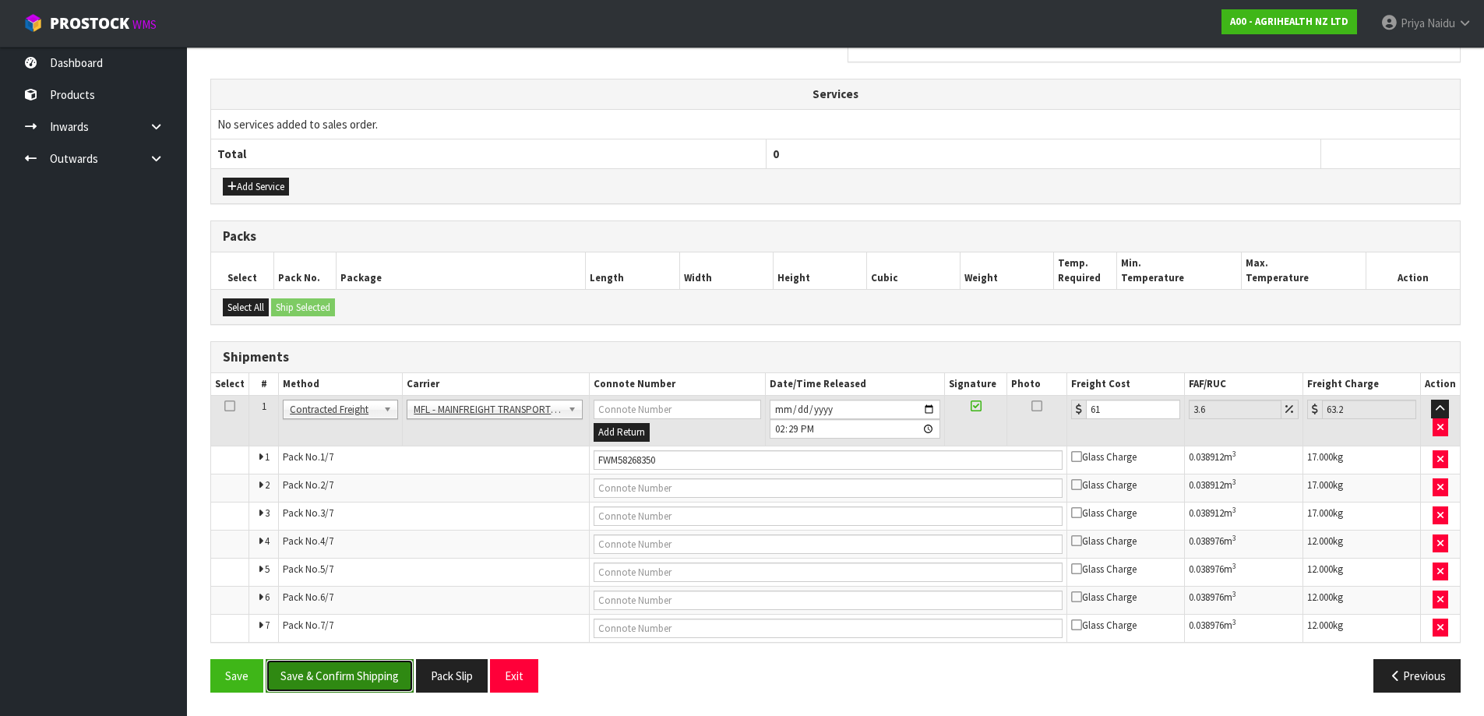
click at [332, 678] on button "Save & Confirm Shipping" at bounding box center [340, 675] width 148 height 33
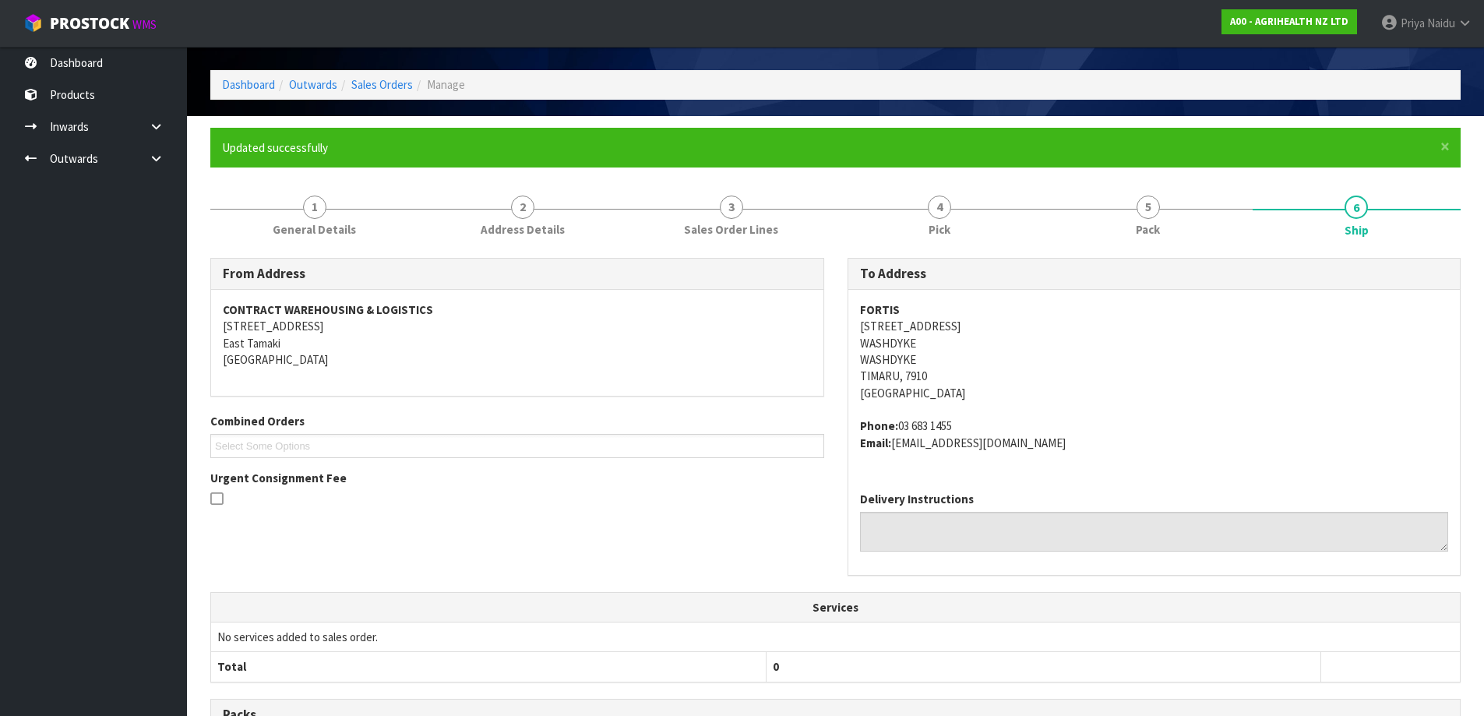
scroll to position [0, 0]
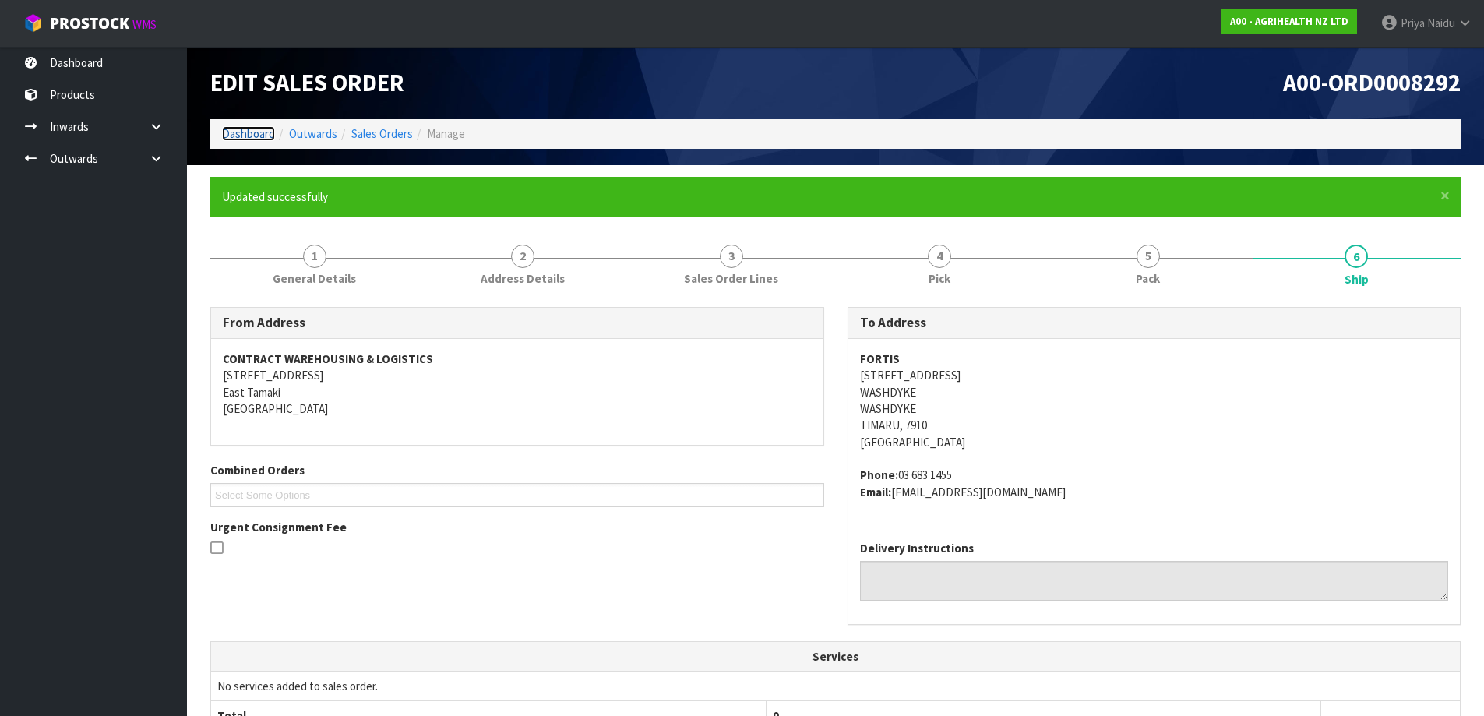
drag, startPoint x: 264, startPoint y: 129, endPoint x: 259, endPoint y: 208, distance: 78.8
click at [263, 129] on link "Dashboard" at bounding box center [248, 133] width 53 height 15
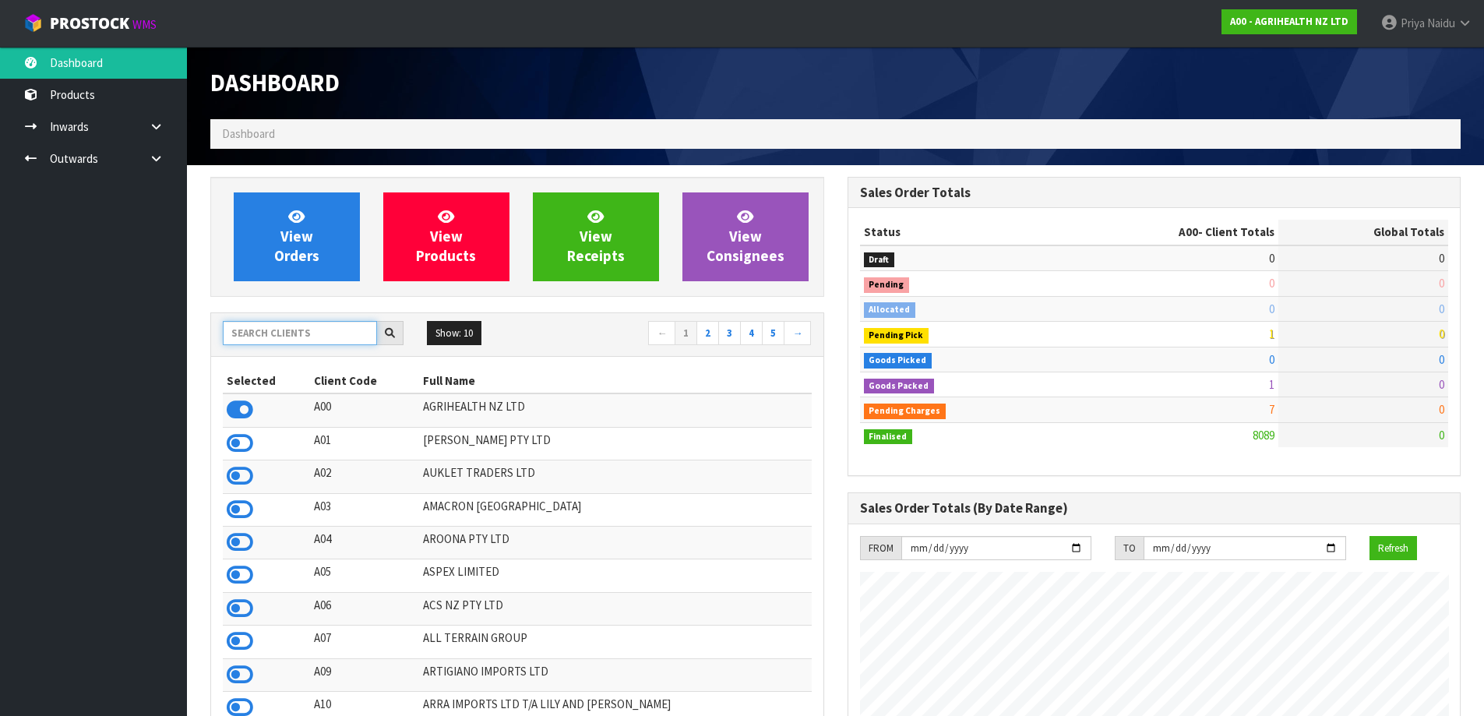
scroll to position [1180, 636]
click at [277, 332] on input "text" at bounding box center [300, 333] width 154 height 24
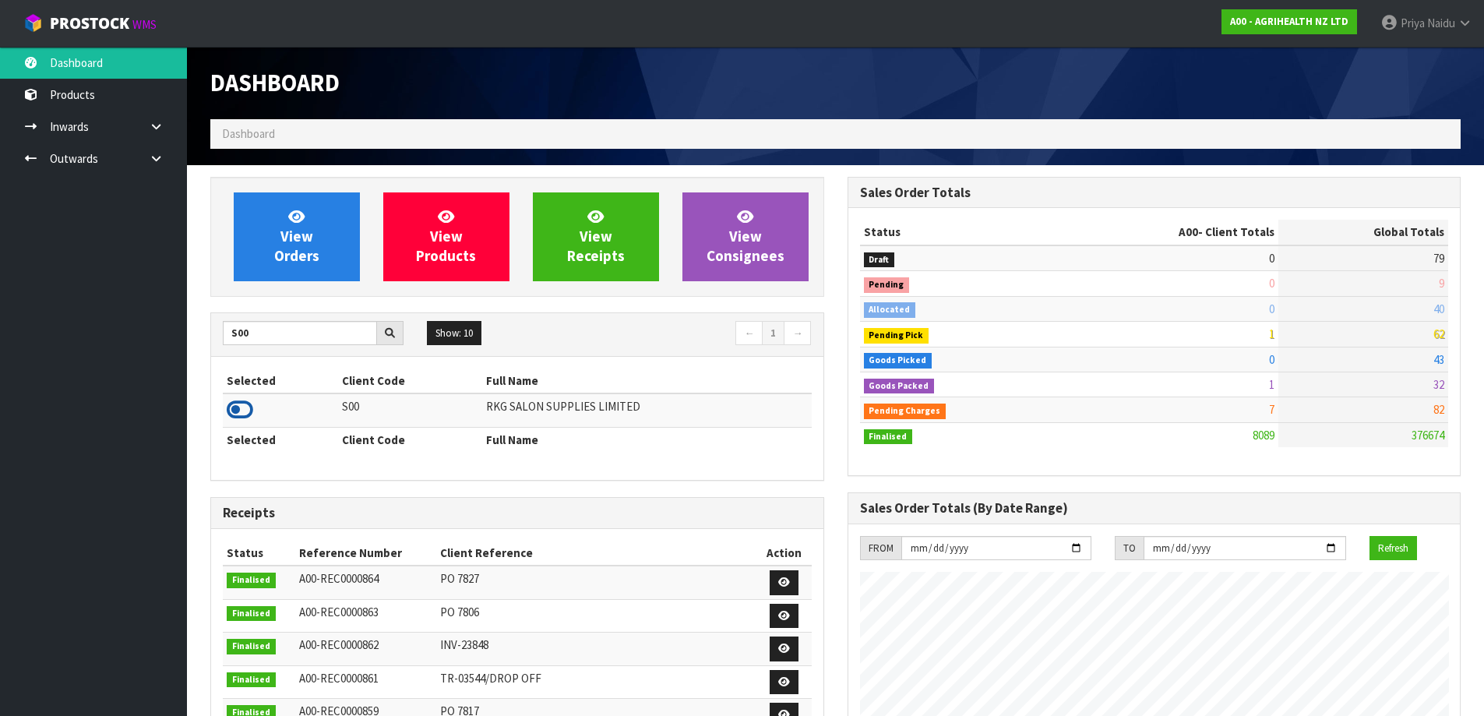
click at [244, 404] on icon at bounding box center [240, 409] width 26 height 23
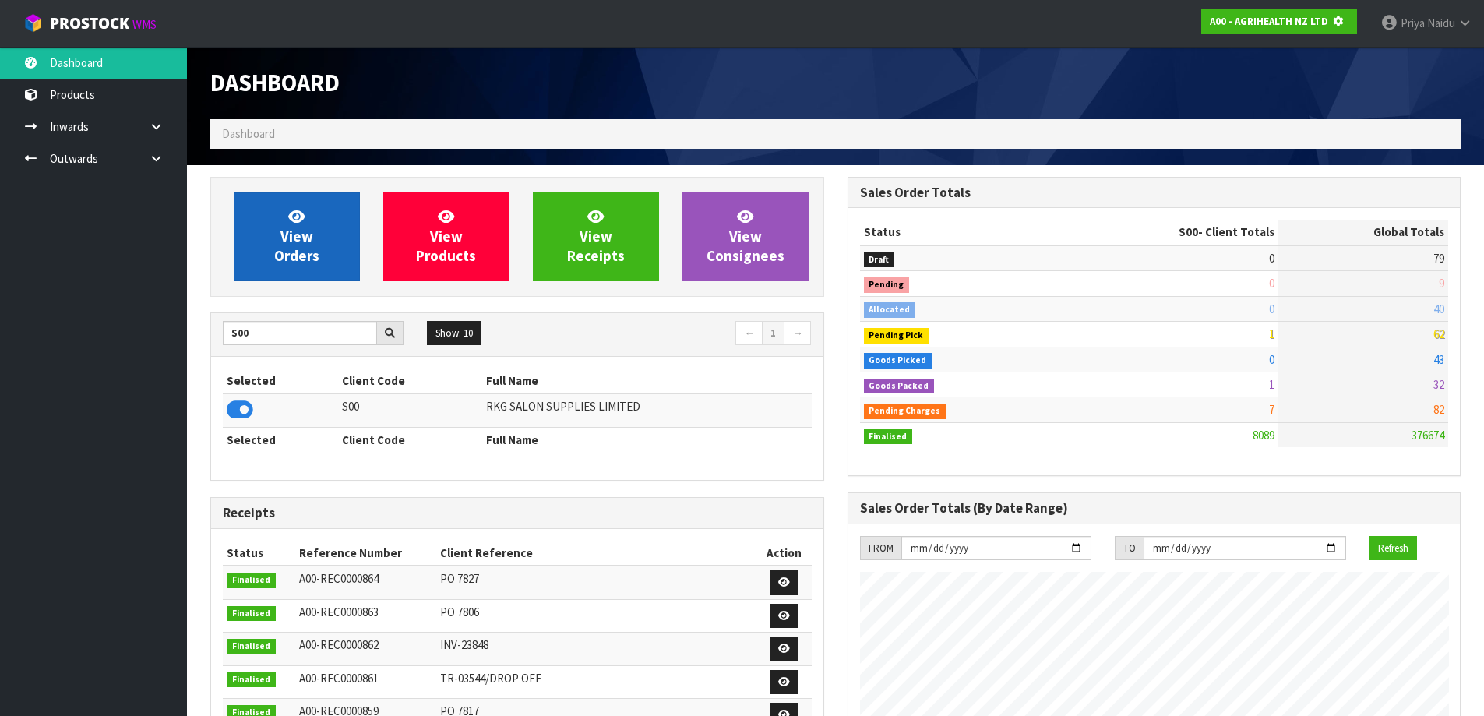
scroll to position [778082, 778417]
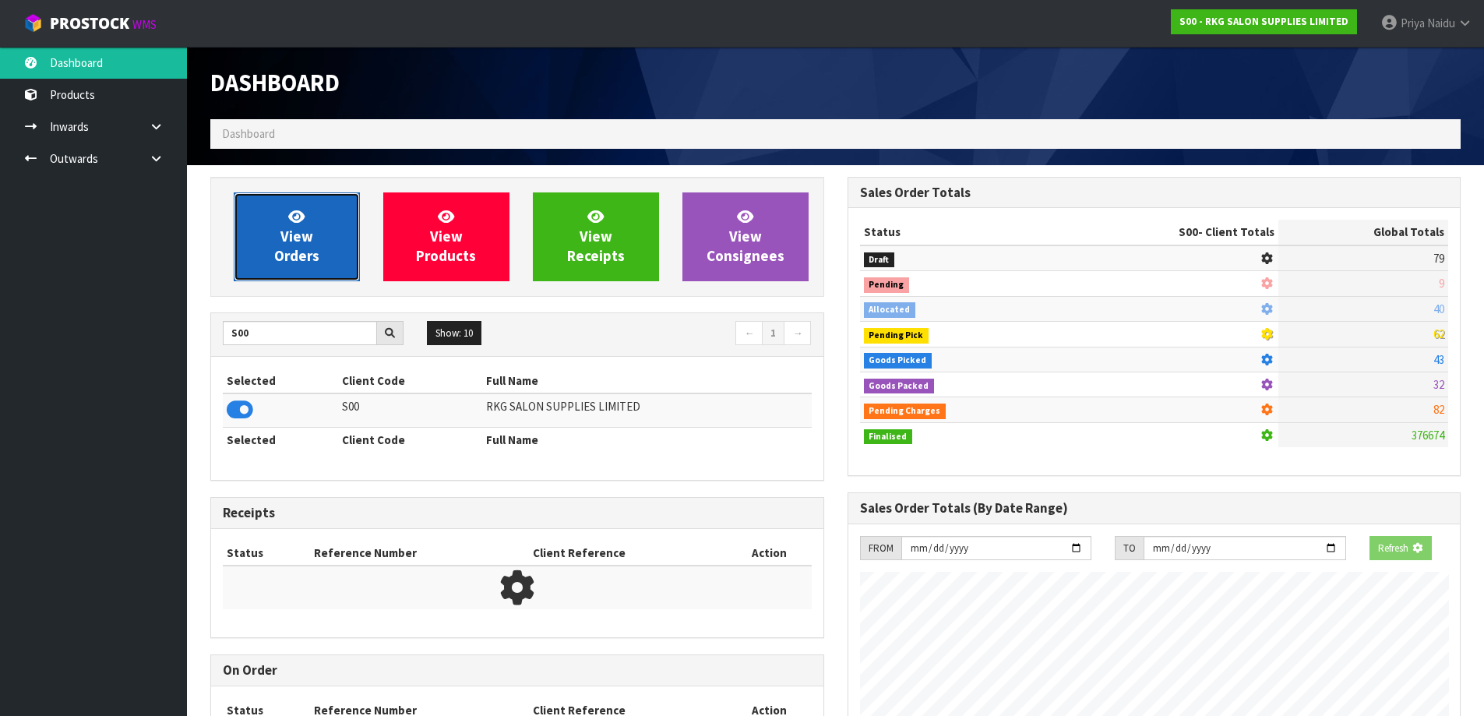
click at [301, 260] on span "View Orders" at bounding box center [296, 236] width 45 height 58
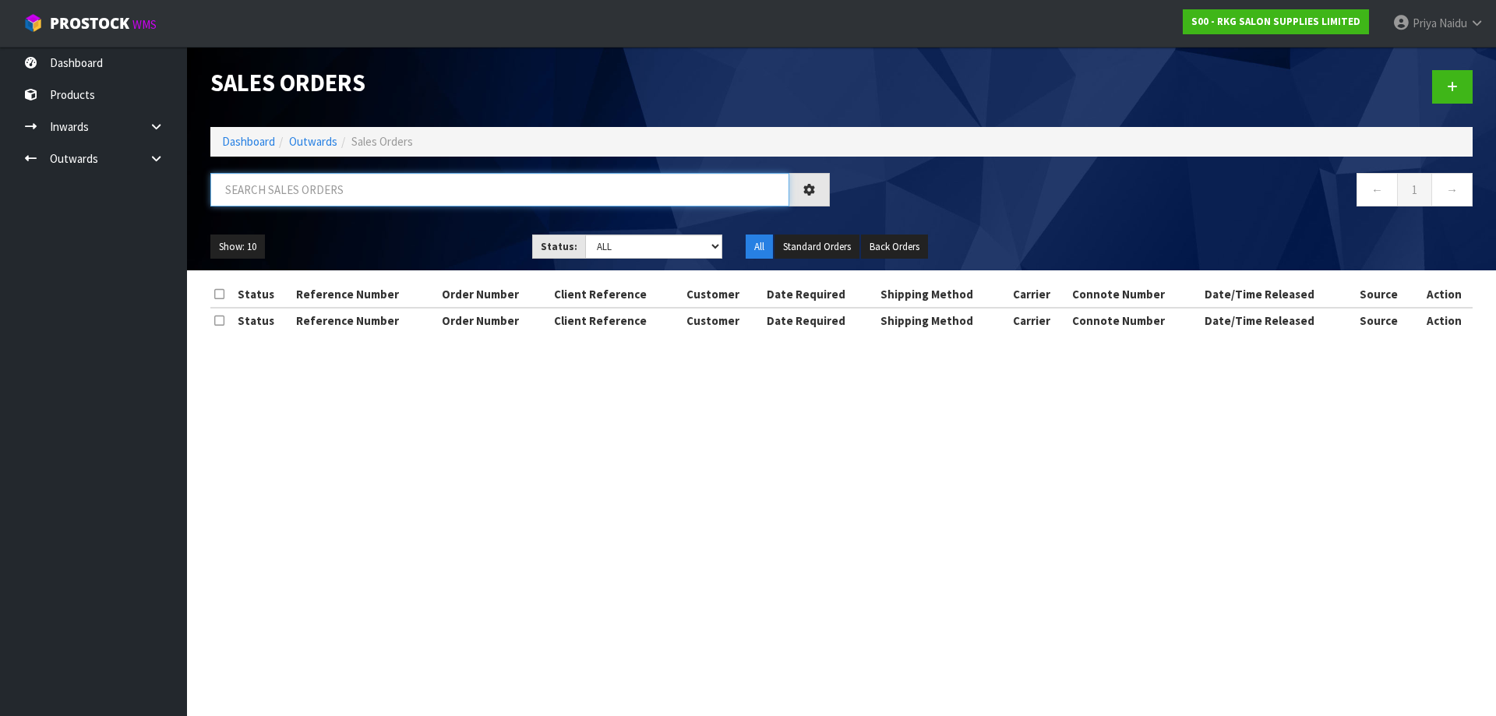
click at [316, 186] on input "text" at bounding box center [499, 189] width 579 height 33
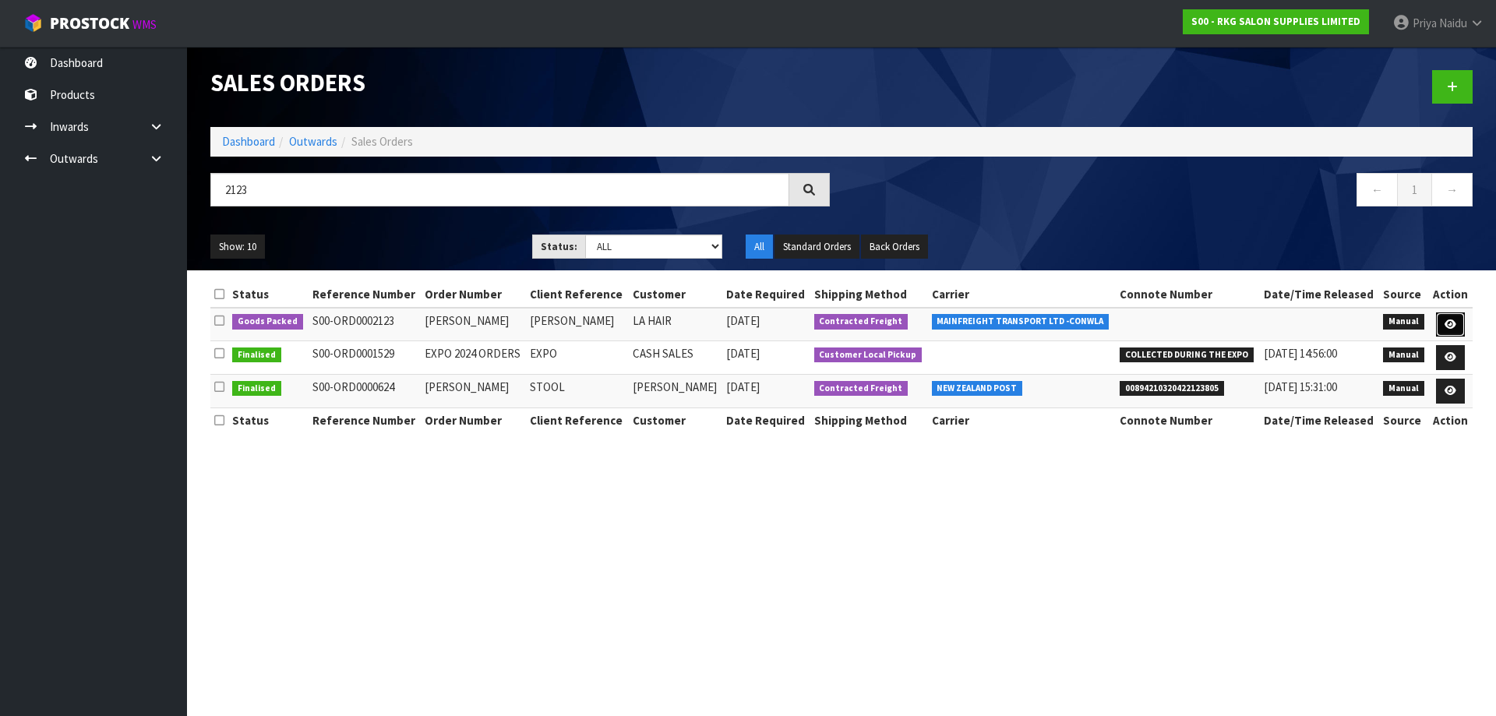
click at [1449, 319] on icon at bounding box center [1450, 324] width 12 height 10
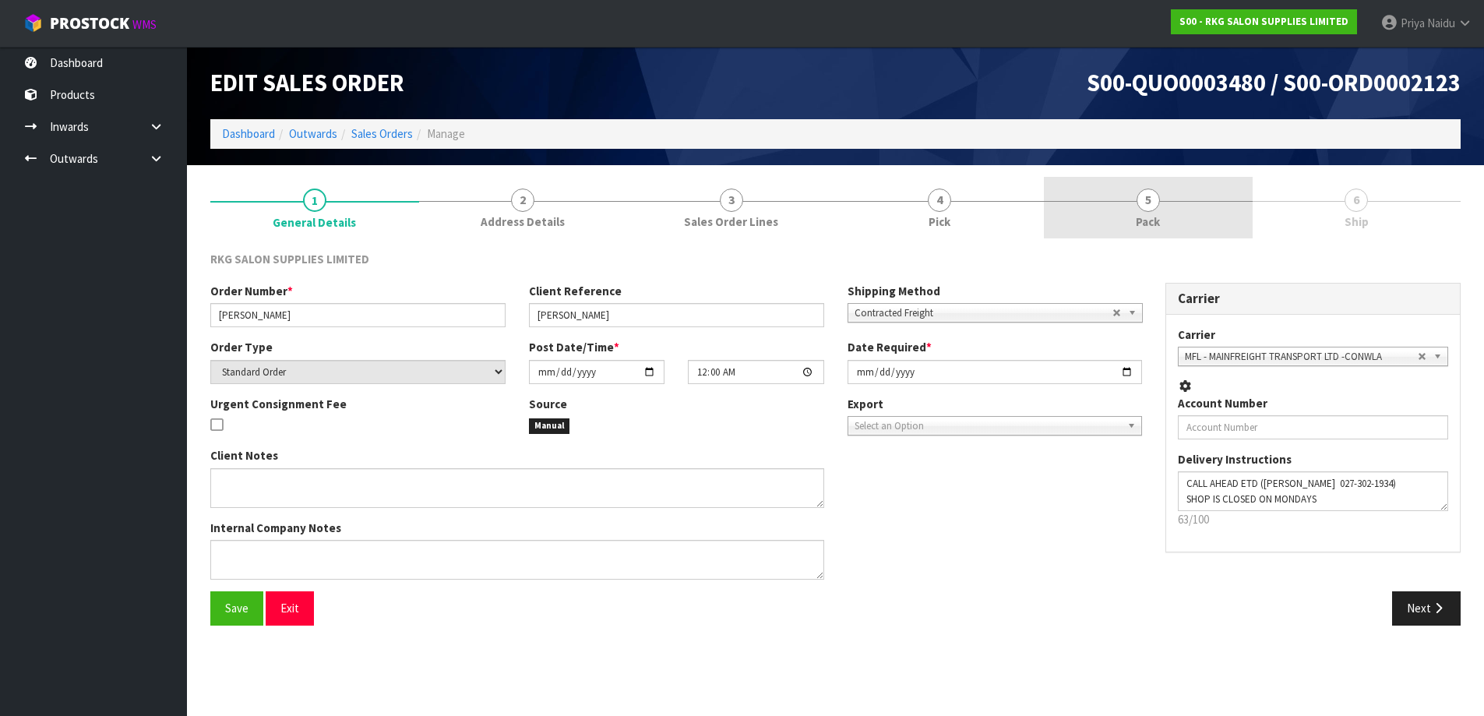
click at [1200, 231] on link "5 Pack" at bounding box center [1148, 208] width 209 height 62
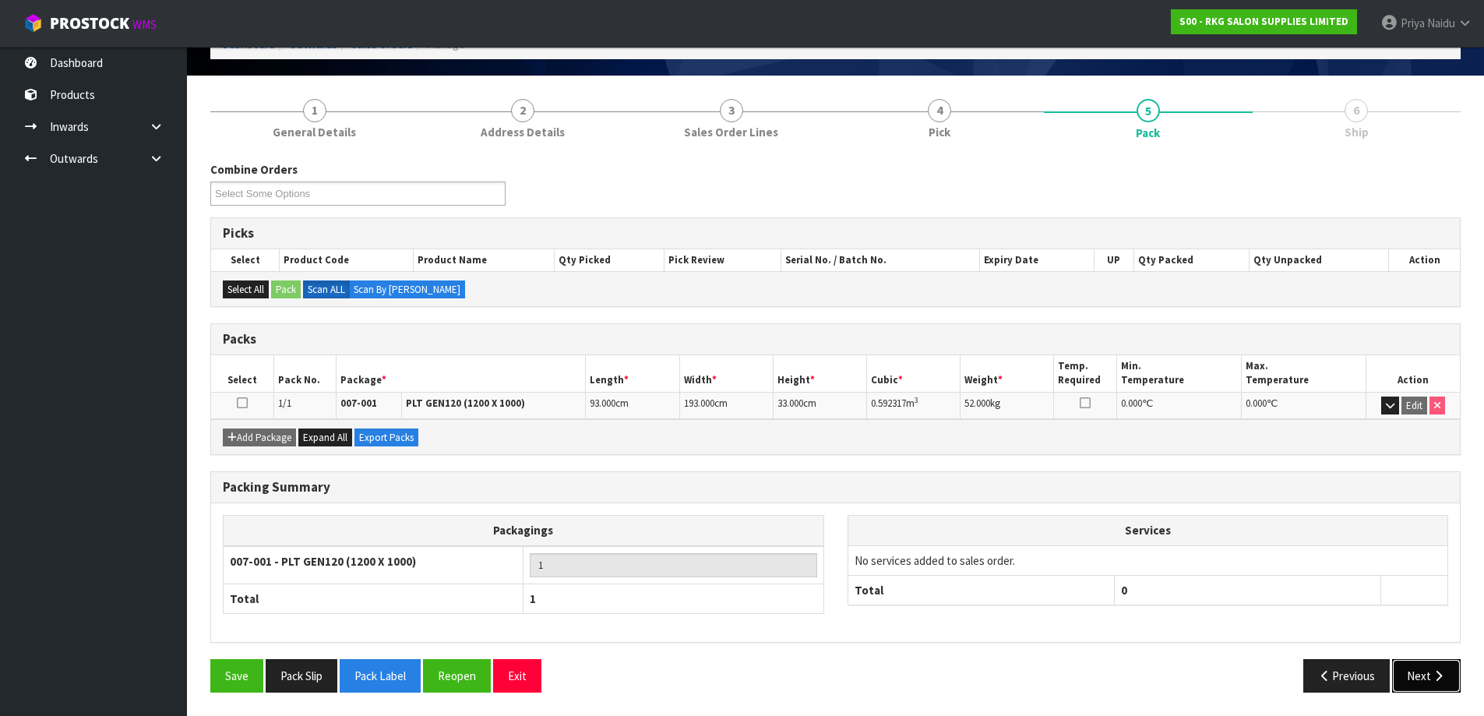
click at [1419, 681] on button "Next" at bounding box center [1426, 675] width 69 height 33
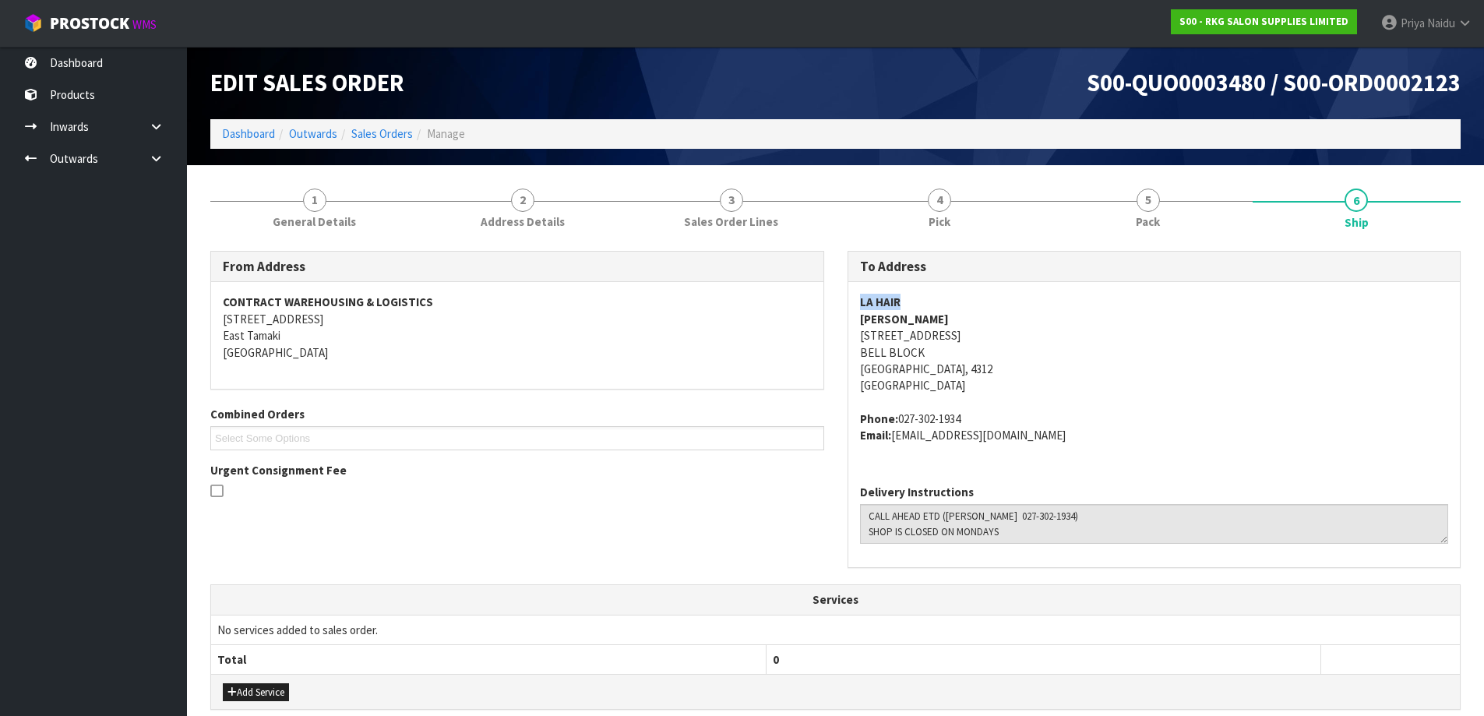
drag, startPoint x: 851, startPoint y: 299, endPoint x: 919, endPoint y: 303, distance: 68.7
click at [919, 303] on div "LA HAIR ANDREA CROWE 23 BELL BLOCK COURT BELL BLOCK New Plymouth, 4312 New Zeal…" at bounding box center [1154, 376] width 612 height 189
drag, startPoint x: 859, startPoint y: 332, endPoint x: 1013, endPoint y: 371, distance: 158.3
click at [1013, 371] on address "LA HAIR ANDREA CROWE 23 BELL BLOCK COURT BELL BLOCK New Plymouth, 4312 New Zeal…" at bounding box center [1154, 344] width 589 height 100
drag, startPoint x: 1179, startPoint y: 389, endPoint x: 1155, endPoint y: 377, distance: 26.1
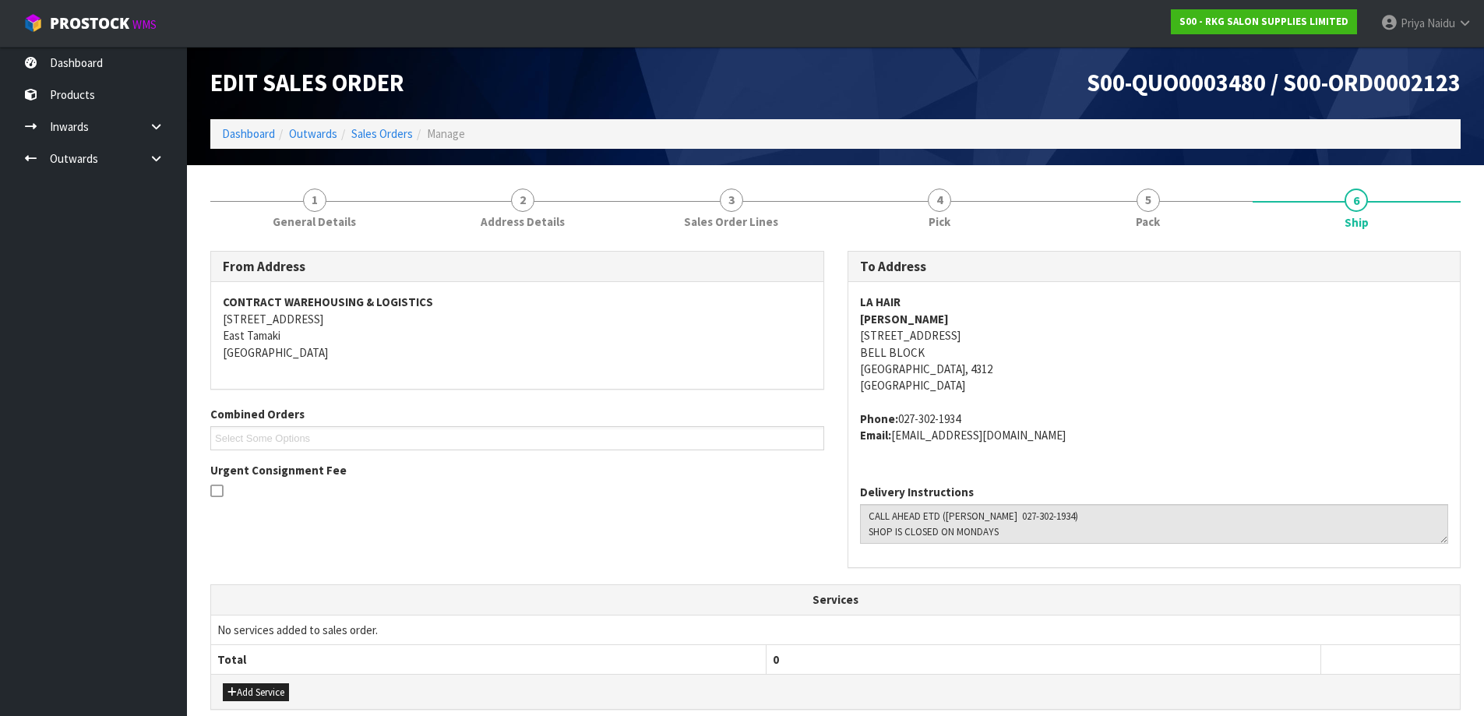
click at [1179, 389] on address "LA HAIR ANDREA CROWE 23 BELL BLOCK COURT BELL BLOCK New Plymouth, 4312 New Zeal…" at bounding box center [1154, 344] width 589 height 100
drag, startPoint x: 839, startPoint y: 340, endPoint x: 1006, endPoint y: 342, distance: 166.7
click at [1006, 342] on div "To Address LA HAIR ANDREA CROWE 23 BELL BLOCK COURT BELL BLOCK New Plymouth, 43…" at bounding box center [1154, 417] width 637 height 333
drag, startPoint x: 896, startPoint y: 414, endPoint x: 519, endPoint y: 467, distance: 380.8
click at [985, 399] on span "LA HAIR ANDREA CROWE 23 BELL BLOCK COURT BELL BLOCK New Plymouth, 4312 New Zeal…" at bounding box center [1154, 369] width 589 height 150
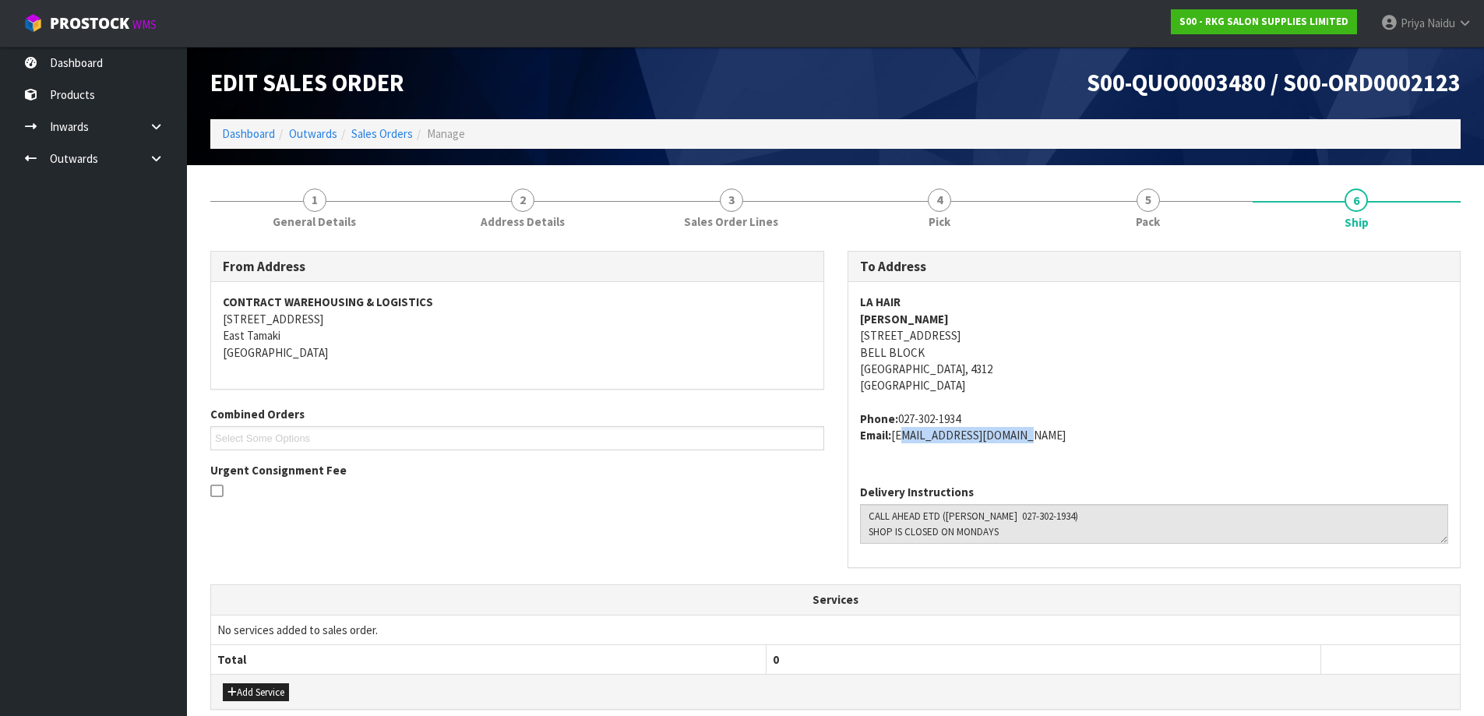
drag, startPoint x: 896, startPoint y: 433, endPoint x: 1028, endPoint y: 446, distance: 132.2
click at [1028, 446] on div "LA HAIR ANDREA CROWE 23 BELL BLOCK COURT BELL BLOCK New Plymouth, 4312 New Zeal…" at bounding box center [1154, 376] width 612 height 189
drag, startPoint x: 871, startPoint y: 511, endPoint x: 785, endPoint y: 520, distance: 86.1
click at [1114, 532] on textarea at bounding box center [1154, 524] width 589 height 40
click at [1179, 173] on section "1 General Details 2 Address Details 3 Sales Order Lines 4 Pick 5 Pack 6 Ship Fr…" at bounding box center [835, 595] width 1297 height 861
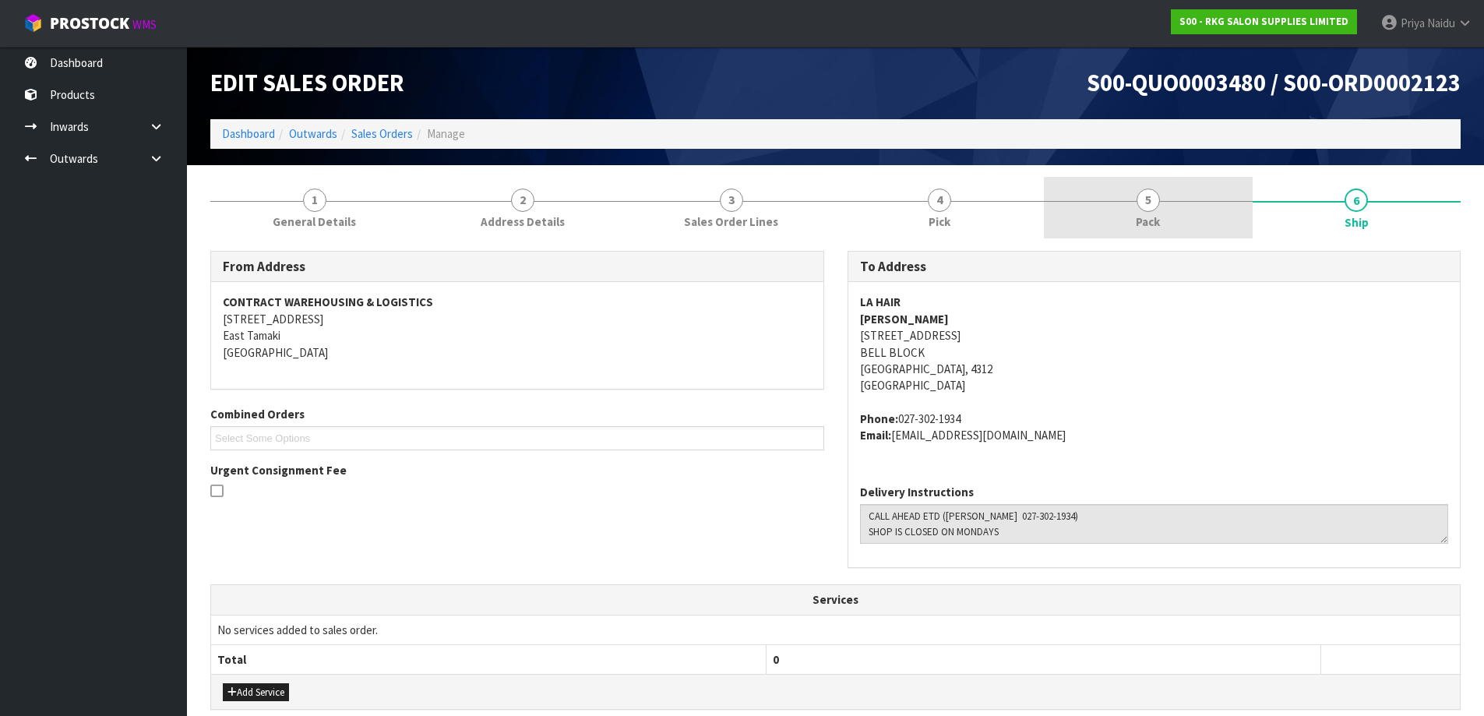
click at [1074, 234] on link "5 Pack" at bounding box center [1148, 208] width 209 height 62
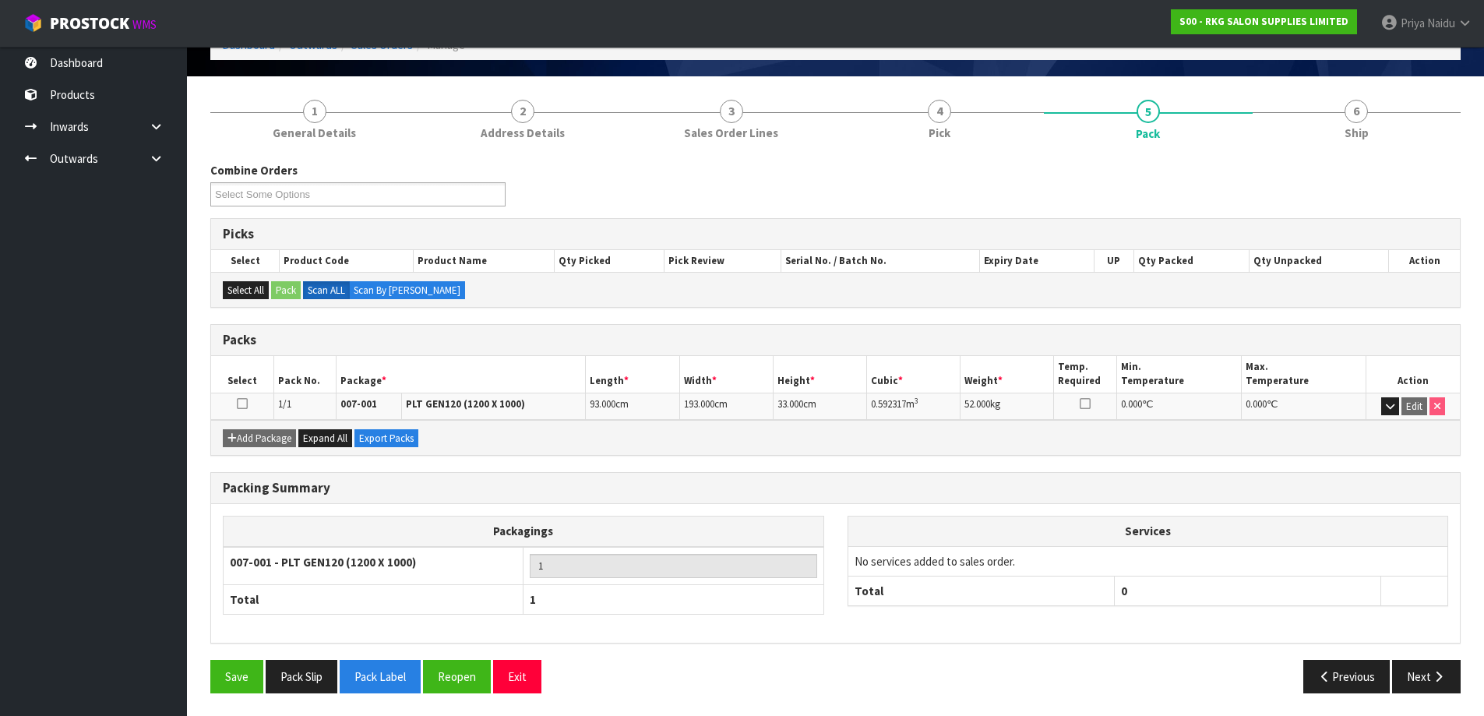
scroll to position [90, 0]
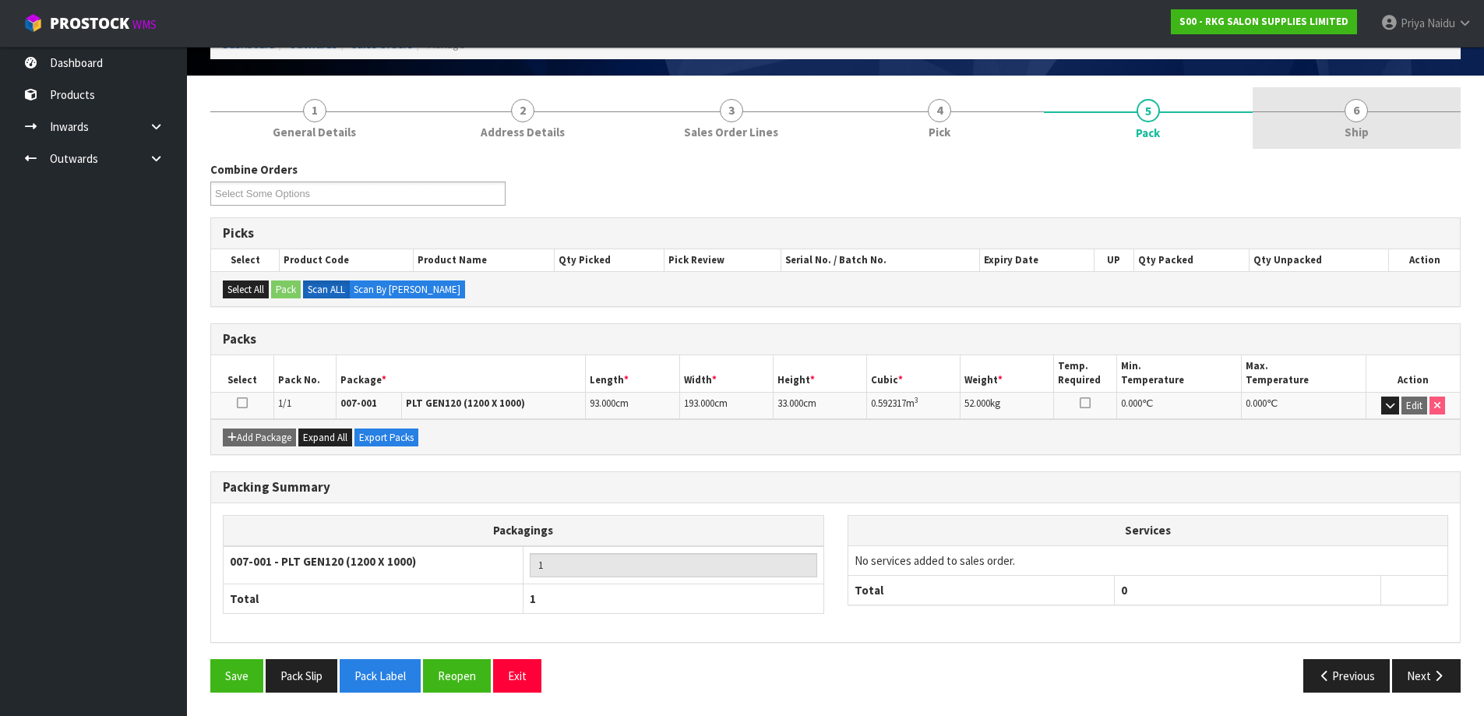
click at [1370, 129] on link "6 Ship" at bounding box center [1357, 118] width 209 height 62
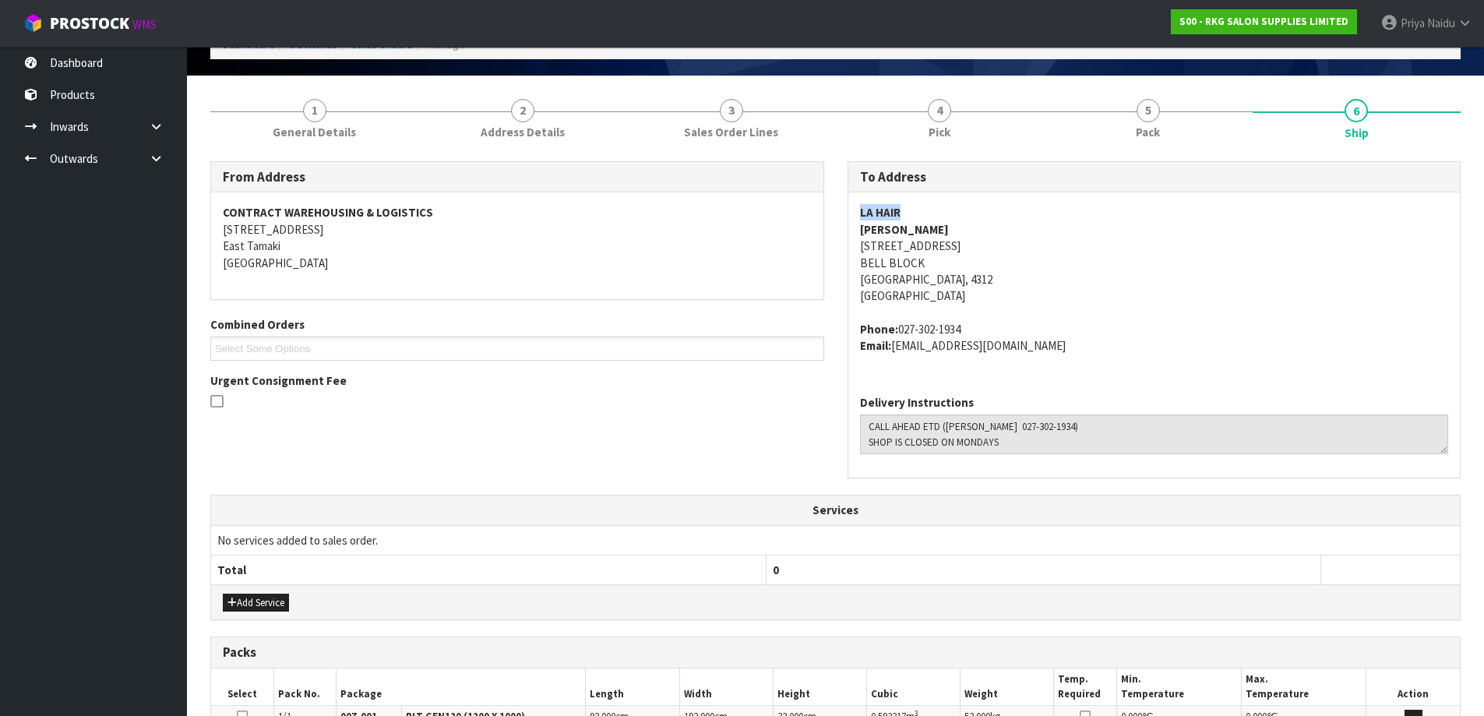
drag, startPoint x: 854, startPoint y: 212, endPoint x: 927, endPoint y: 210, distance: 73.2
click at [927, 210] on div "LA HAIR ANDREA CROWE 23 BELL BLOCK COURT BELL BLOCK New Plymouth, 4312 New Zeal…" at bounding box center [1154, 286] width 612 height 189
drag, startPoint x: 853, startPoint y: 252, endPoint x: 995, endPoint y: 281, distance: 144.7
click at [995, 281] on div "LA HAIR ANDREA CROWE 23 BELL BLOCK COURT BELL BLOCK New Plymouth, 4312 New Zeal…" at bounding box center [1154, 286] width 612 height 189
click at [1173, 313] on span "LA HAIR ANDREA CROWE 23 BELL BLOCK COURT BELL BLOCK New Plymouth, 4312 New Zeal…" at bounding box center [1154, 279] width 589 height 150
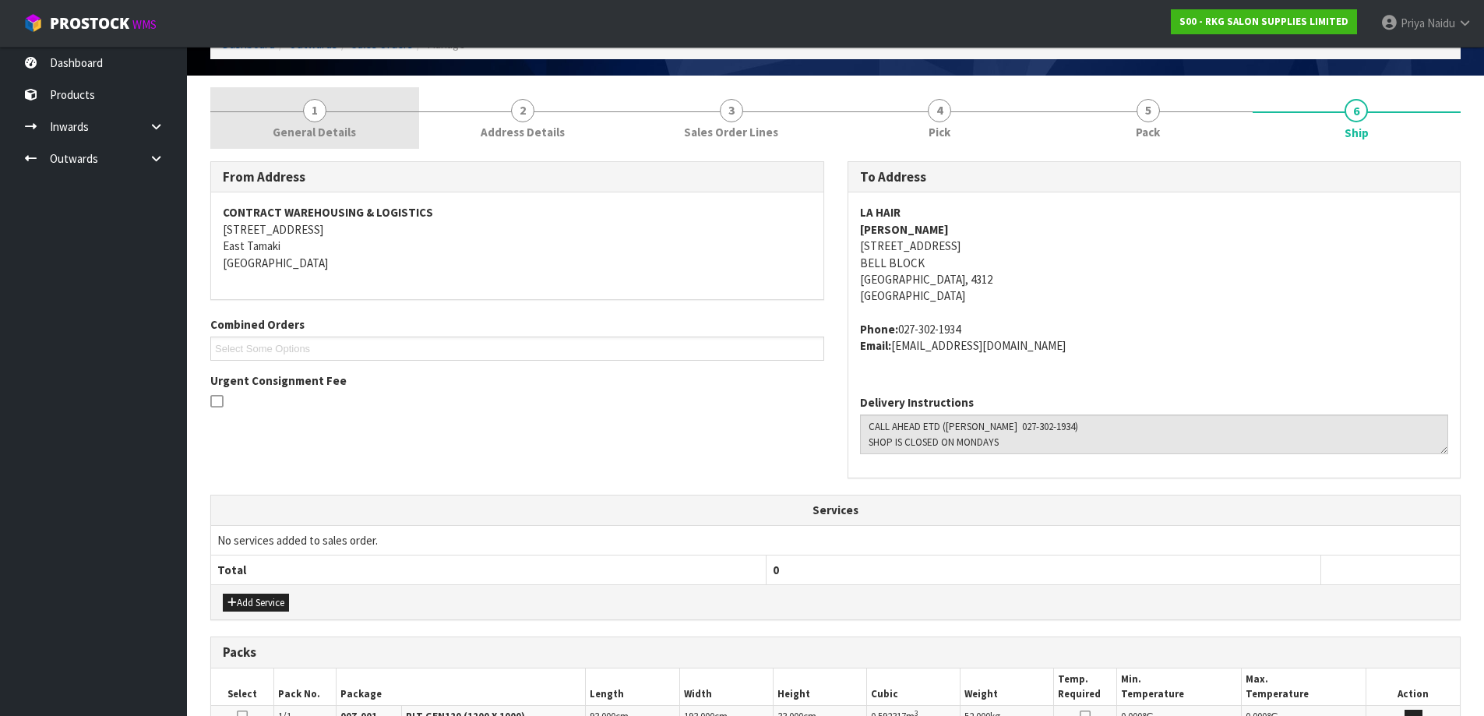
click at [282, 106] on link "1 General Details" at bounding box center [314, 118] width 209 height 62
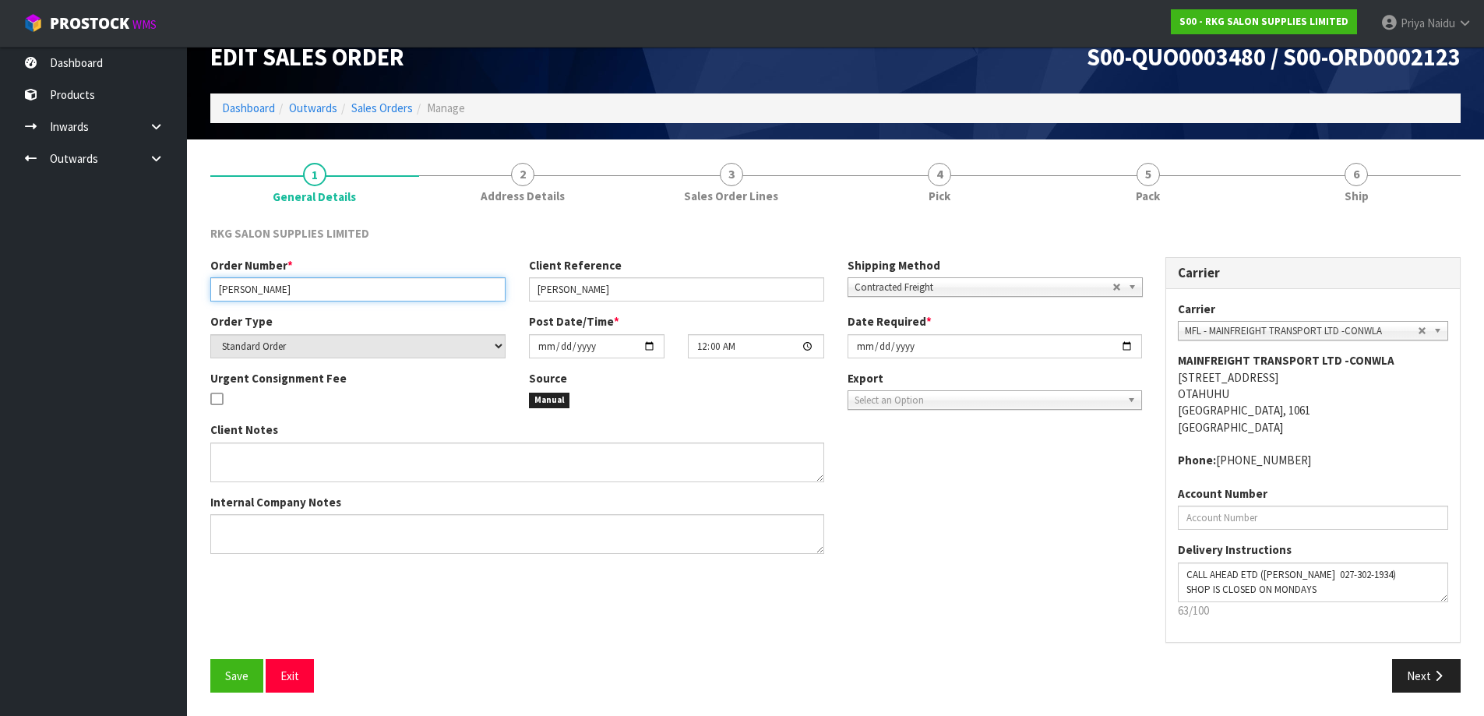
drag, startPoint x: 213, startPoint y: 287, endPoint x: 168, endPoint y: 308, distance: 48.8
click at [389, 316] on div "Order Number * ANDREA Client Reference ANDREA CROWE Shipping Method Client Loca…" at bounding box center [676, 411] width 955 height 309
drag, startPoint x: 526, startPoint y: 277, endPoint x: 544, endPoint y: 283, distance: 19.0
click at [546, 283] on div "Client Reference ANDREA CROWE" at bounding box center [676, 279] width 319 height 44
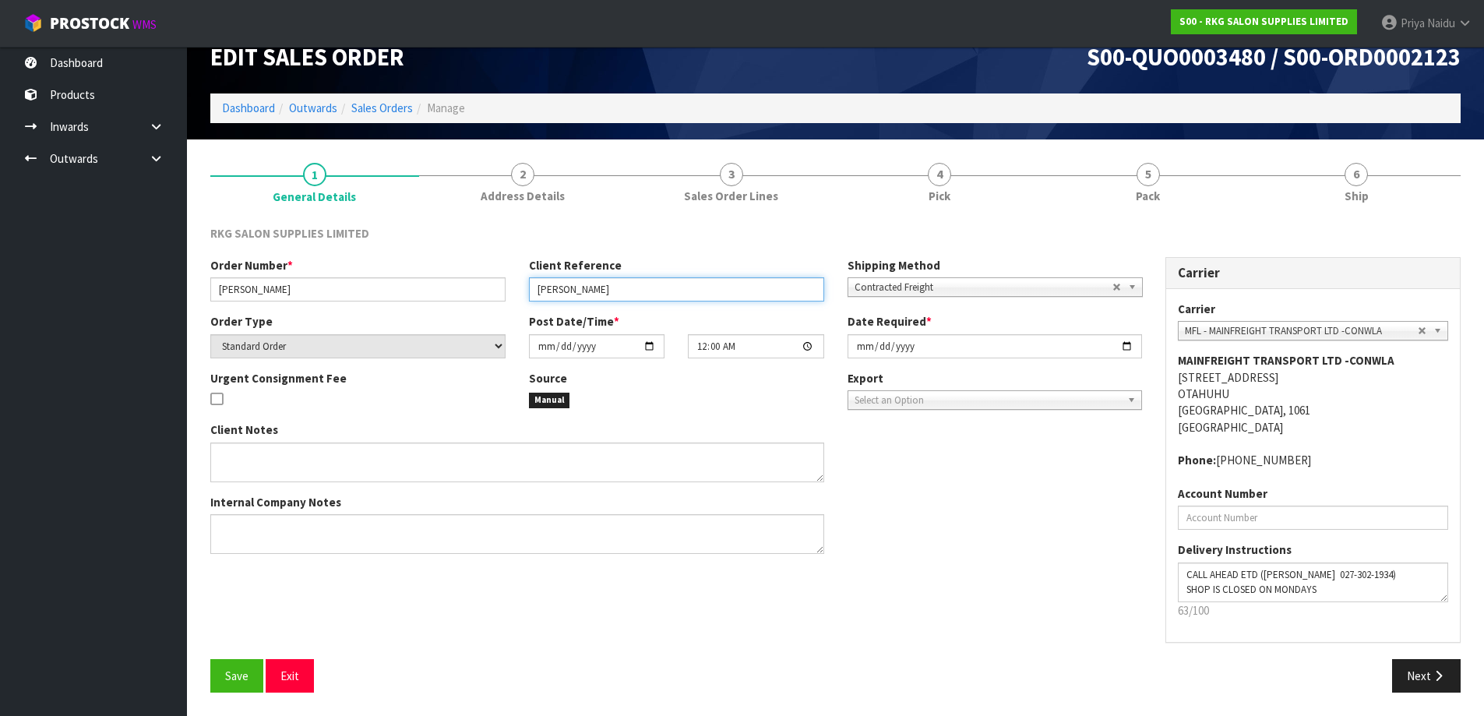
drag, startPoint x: 533, startPoint y: 286, endPoint x: 283, endPoint y: 289, distance: 250.1
click at [633, 289] on input "ANDREA CROWE" at bounding box center [676, 289] width 295 height 24
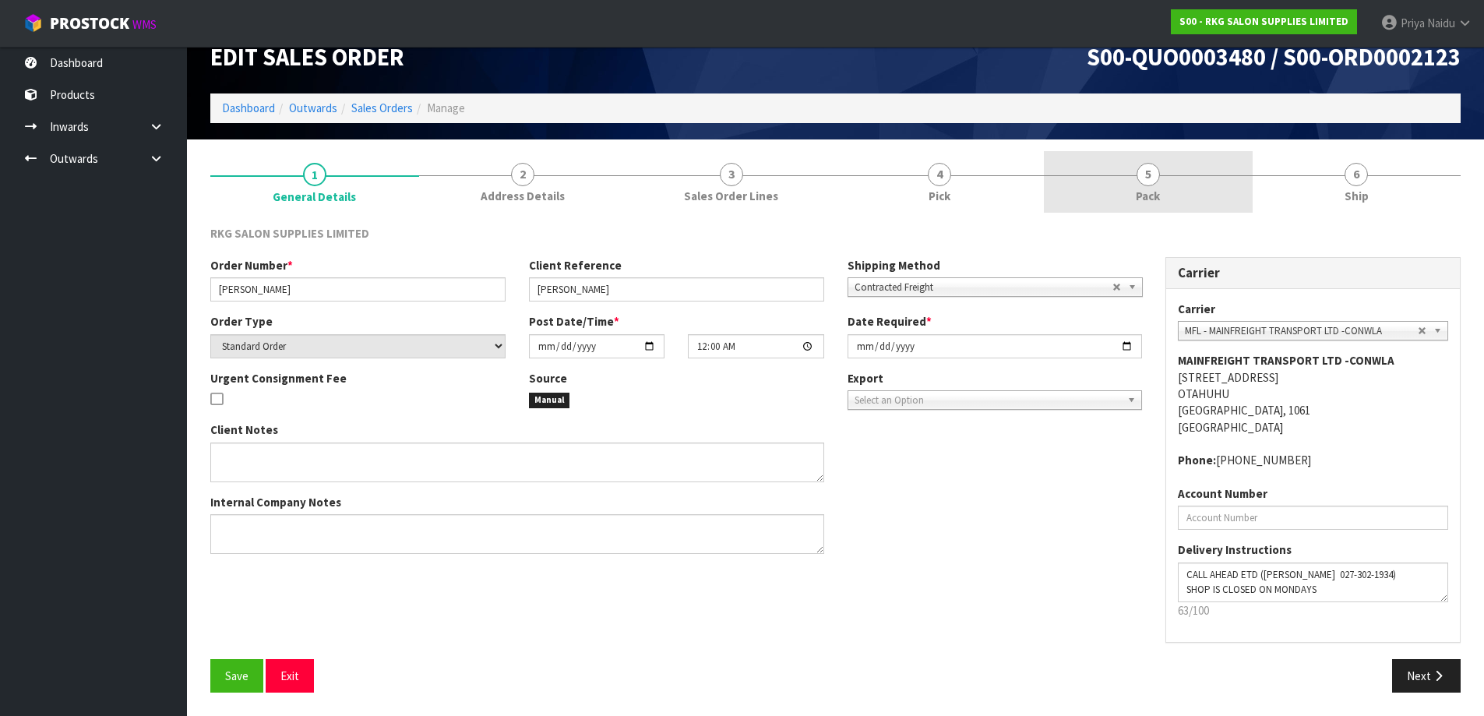
click at [1173, 175] on div at bounding box center [1148, 175] width 209 height 1
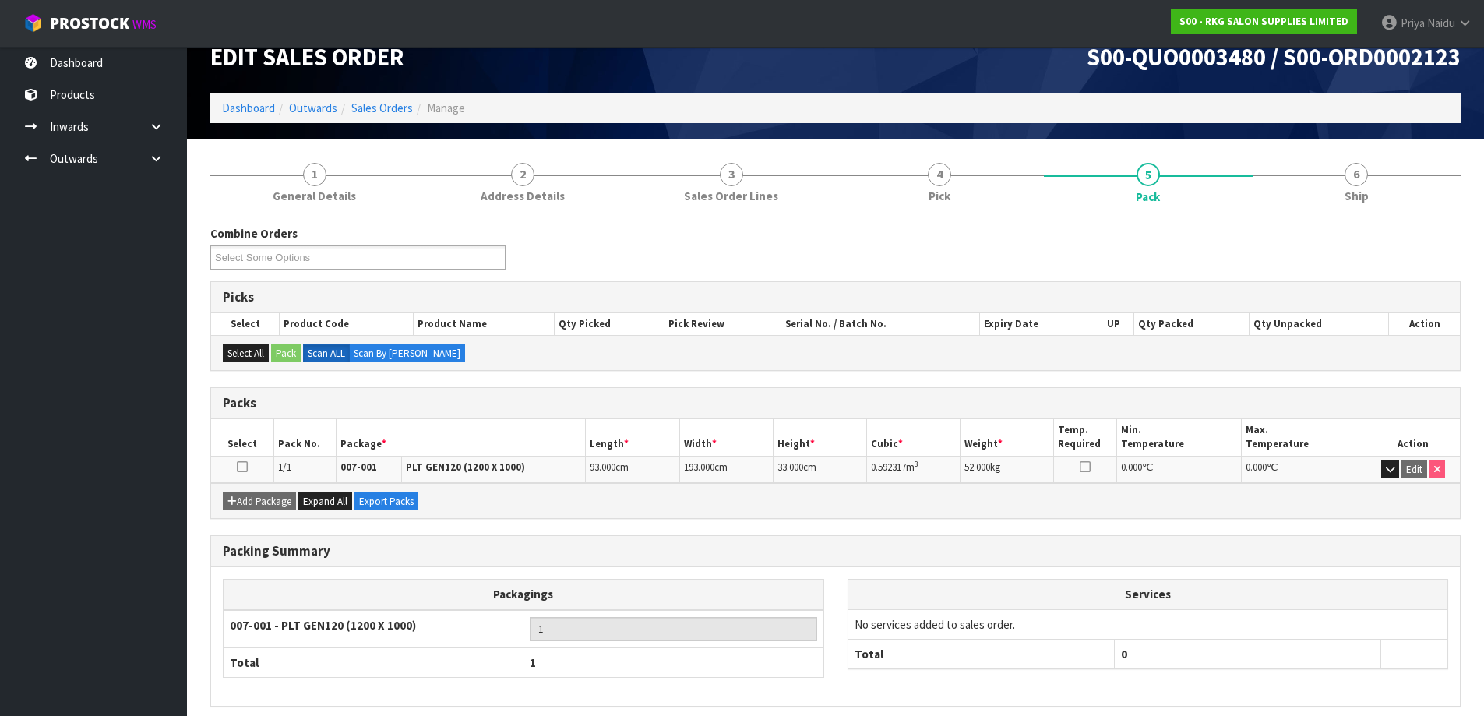
click at [1427, 133] on div "Edit Sales Order S00-QUO0003480 / S00-ORD0002123 Dashboard Outwards Sales Order…" at bounding box center [836, 80] width 1274 height 118
click at [1401, 190] on link "6 Ship" at bounding box center [1357, 182] width 209 height 62
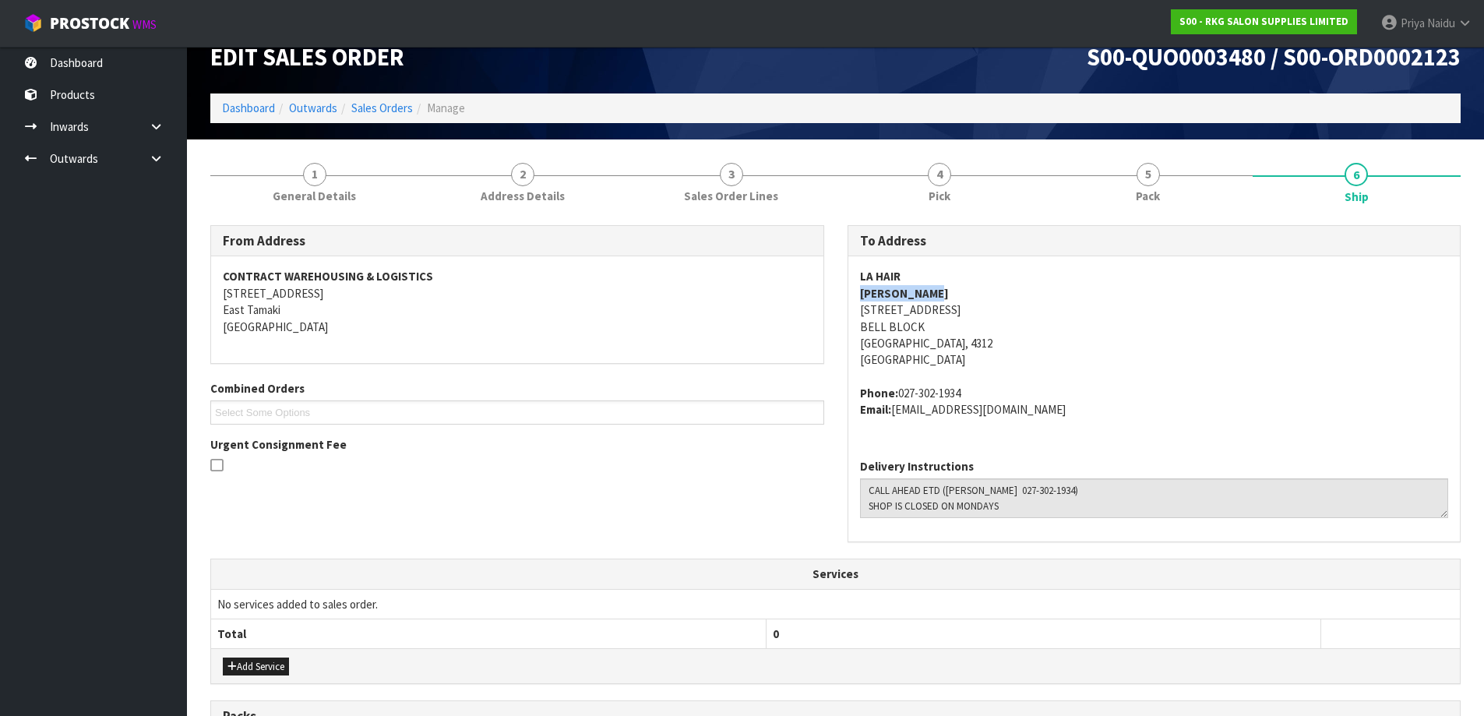
drag, startPoint x: 852, startPoint y: 296, endPoint x: 342, endPoint y: 292, distance: 510.3
click at [963, 296] on div "LA HAIR ANDREA CROWE 23 BELL BLOCK COURT BELL BLOCK New Plymouth, 4312 New Zeal…" at bounding box center [1154, 350] width 612 height 189
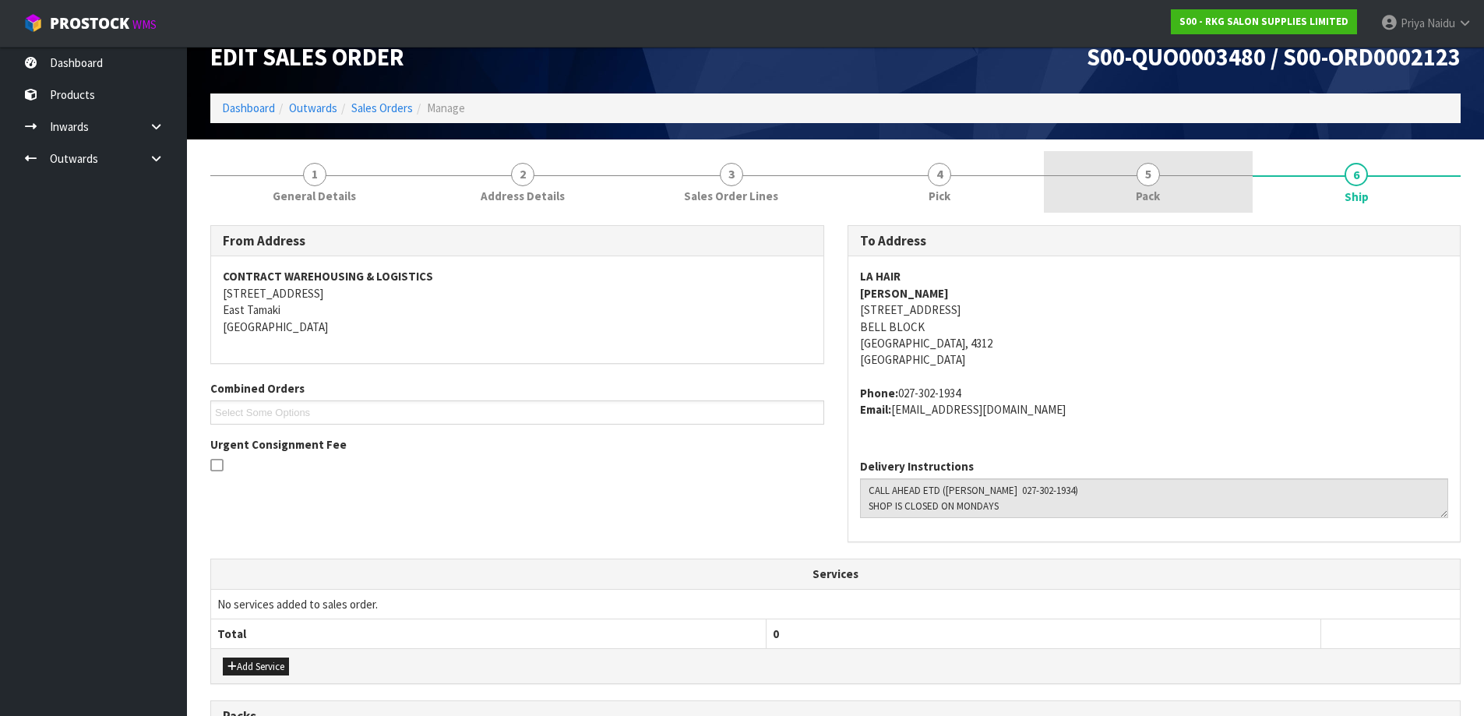
click at [1124, 173] on link "5 Pack" at bounding box center [1148, 182] width 209 height 62
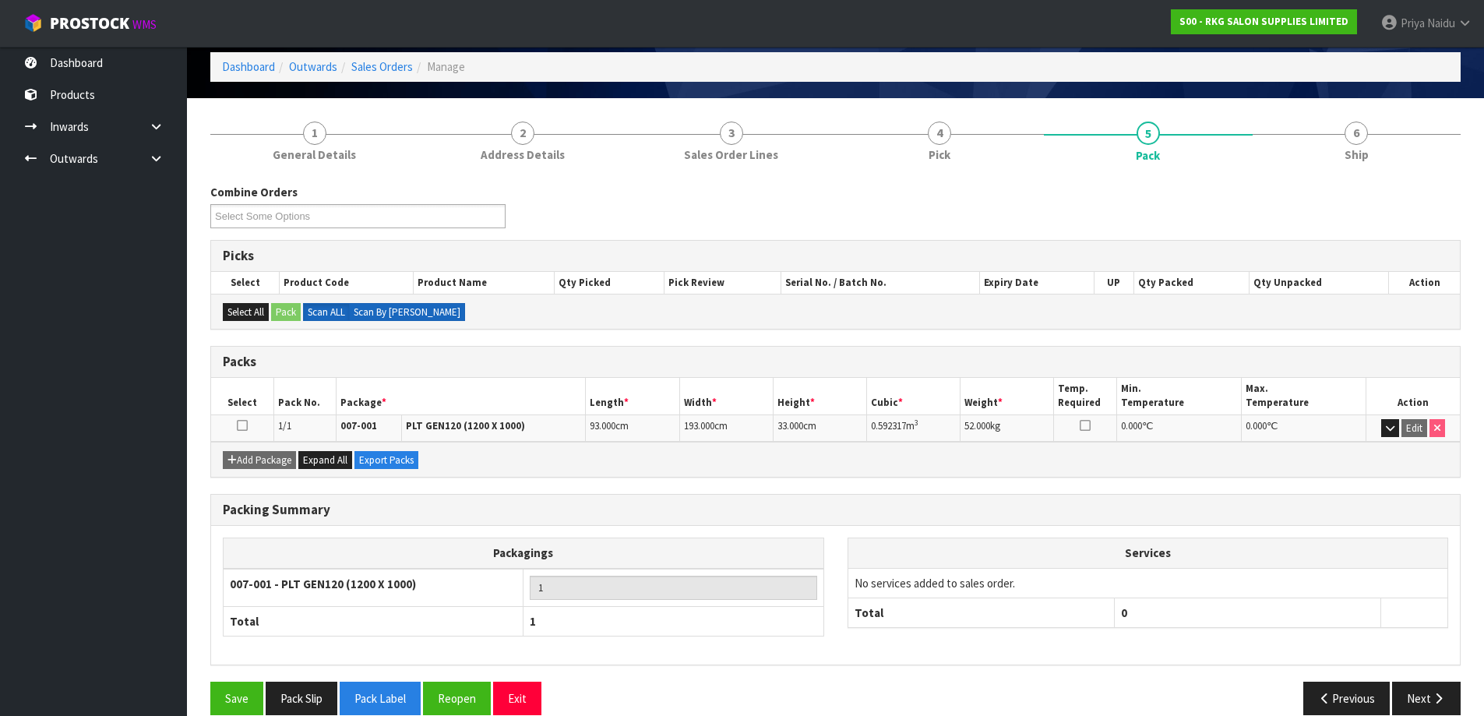
scroll to position [90, 0]
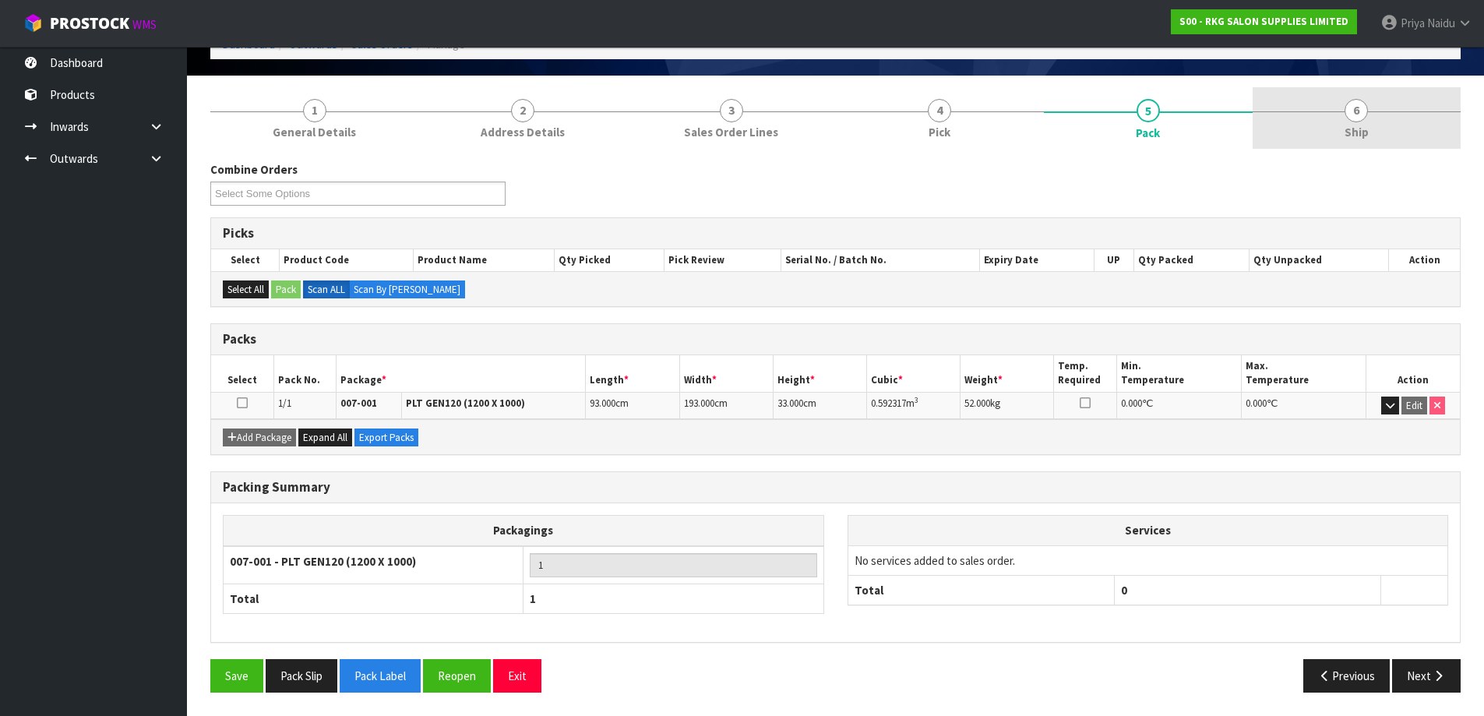
click at [1380, 125] on link "6 Ship" at bounding box center [1357, 118] width 209 height 62
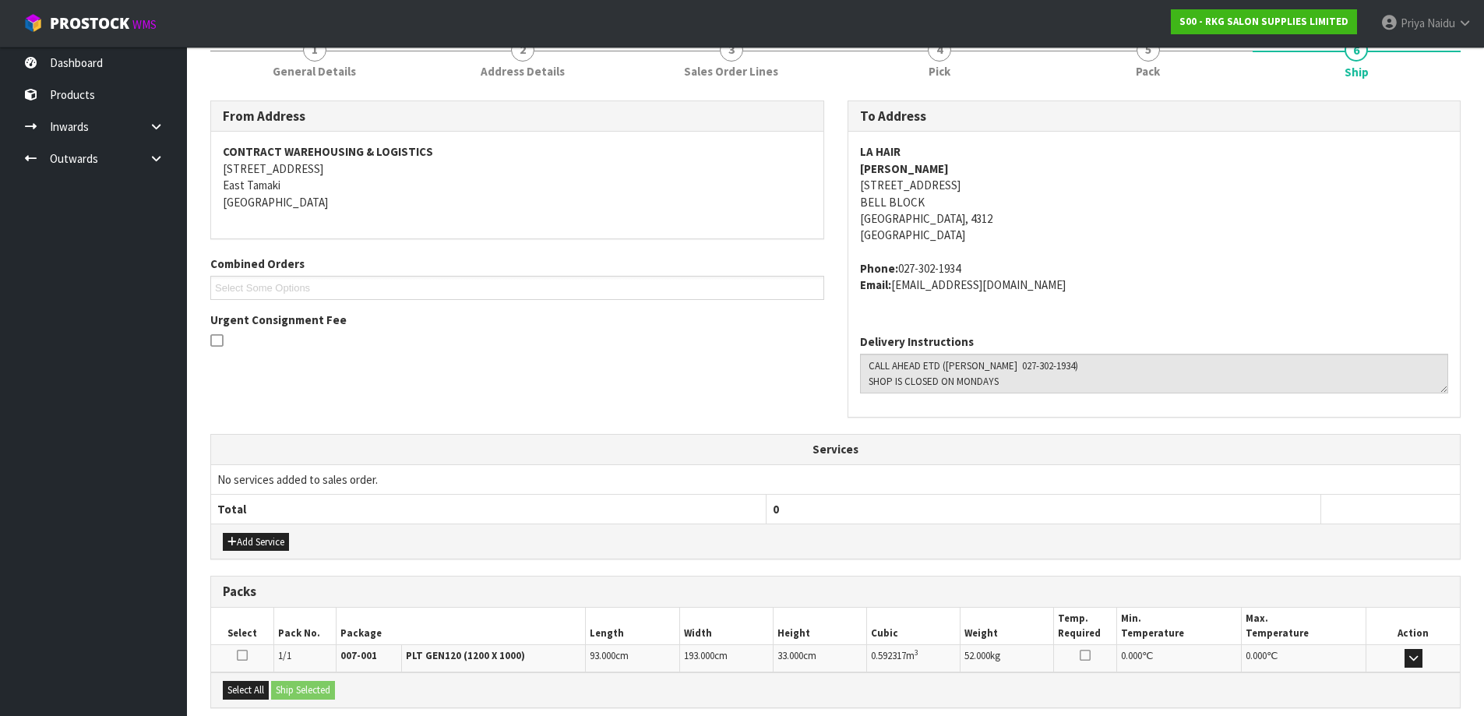
scroll to position [310, 0]
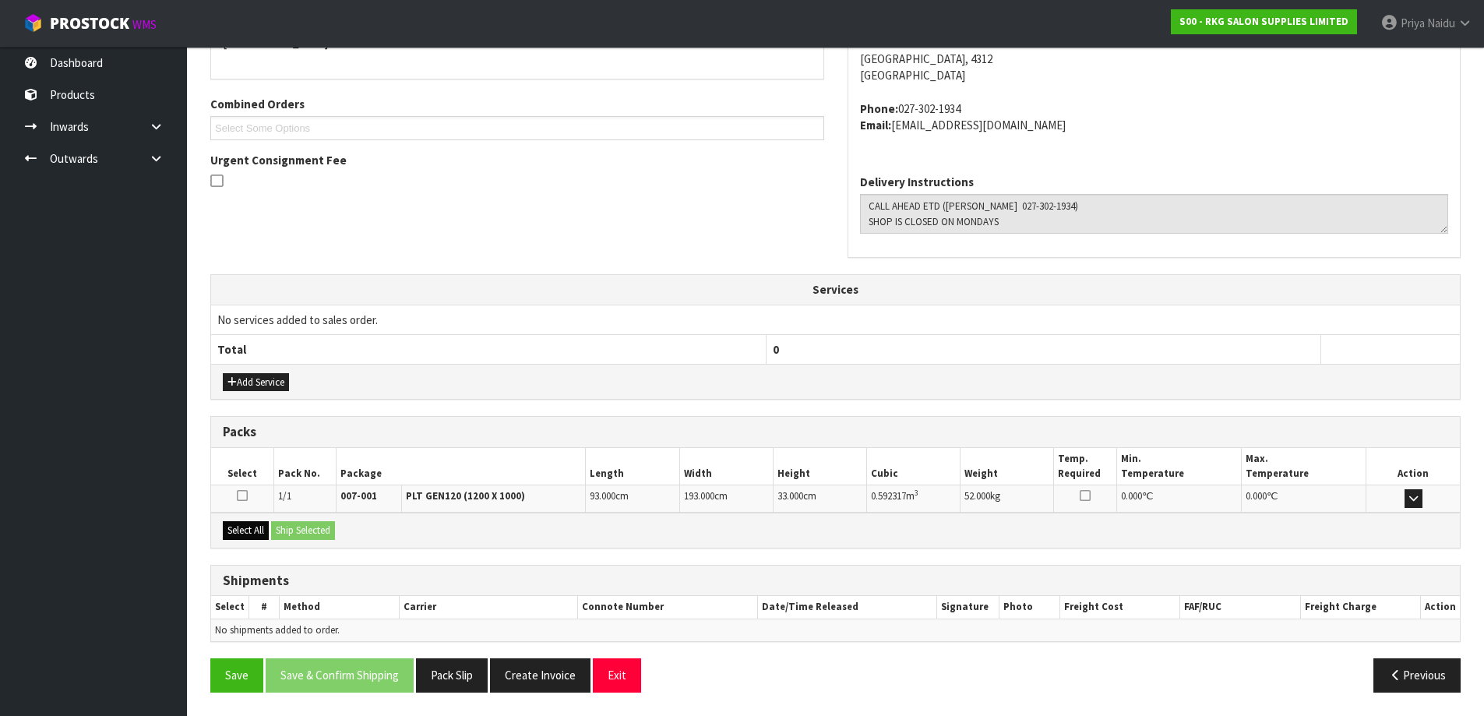
drag, startPoint x: 237, startPoint y: 541, endPoint x: 246, endPoint y: 537, distance: 10.1
click at [237, 541] on div "Select All Ship Selected" at bounding box center [835, 530] width 1249 height 35
click at [266, 530] on button "Select All" at bounding box center [246, 530] width 46 height 19
click at [311, 528] on button "Ship Selected" at bounding box center [303, 530] width 64 height 19
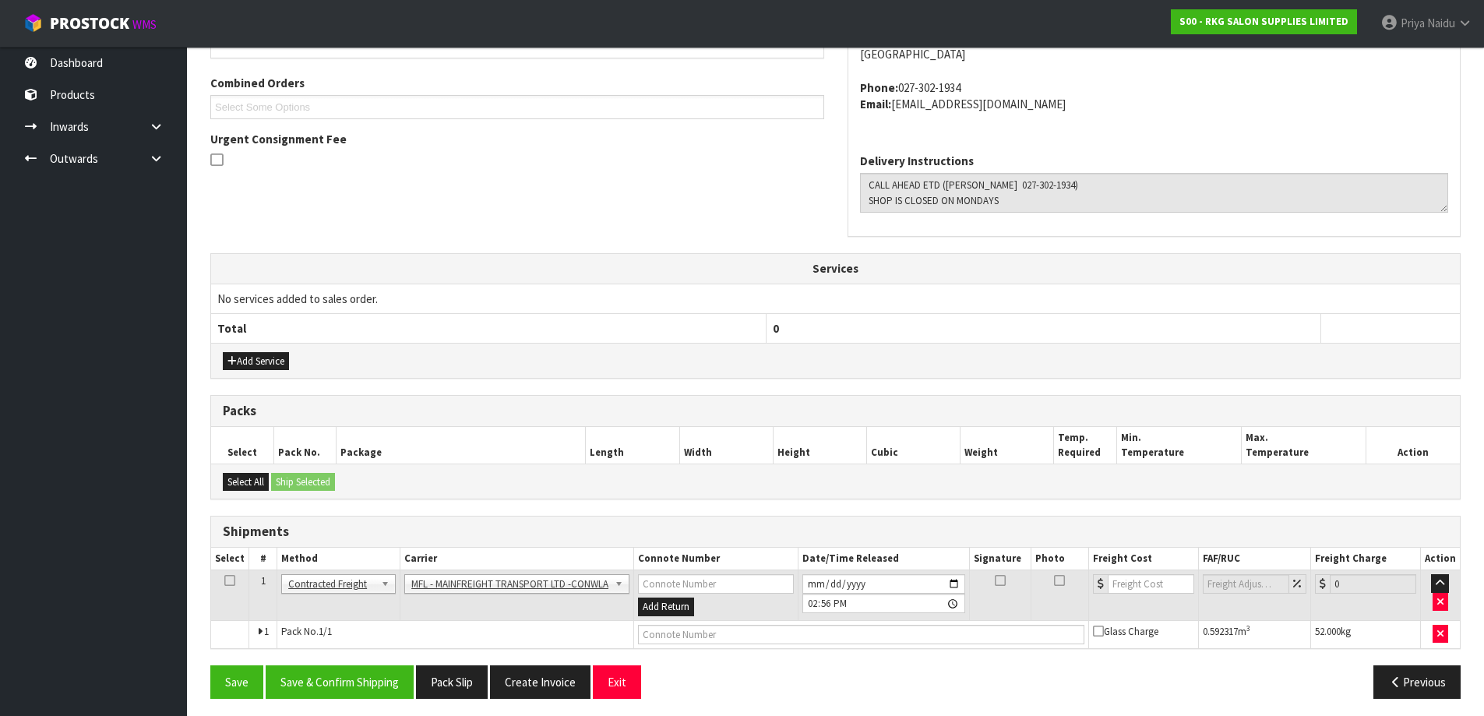
scroll to position [337, 0]
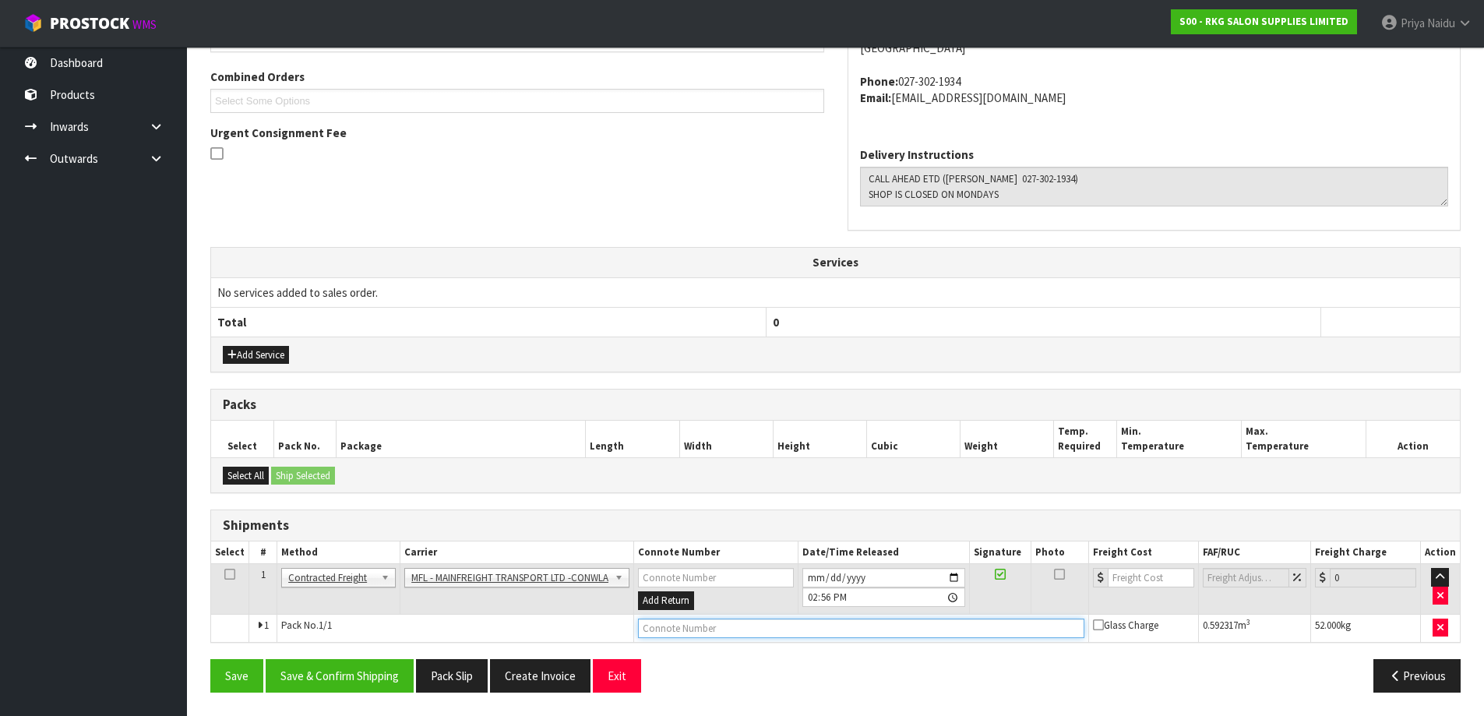
click at [748, 624] on input "text" at bounding box center [861, 628] width 446 height 19
paste input "FWM58268469"
click at [1120, 580] on input "number" at bounding box center [1151, 577] width 86 height 19
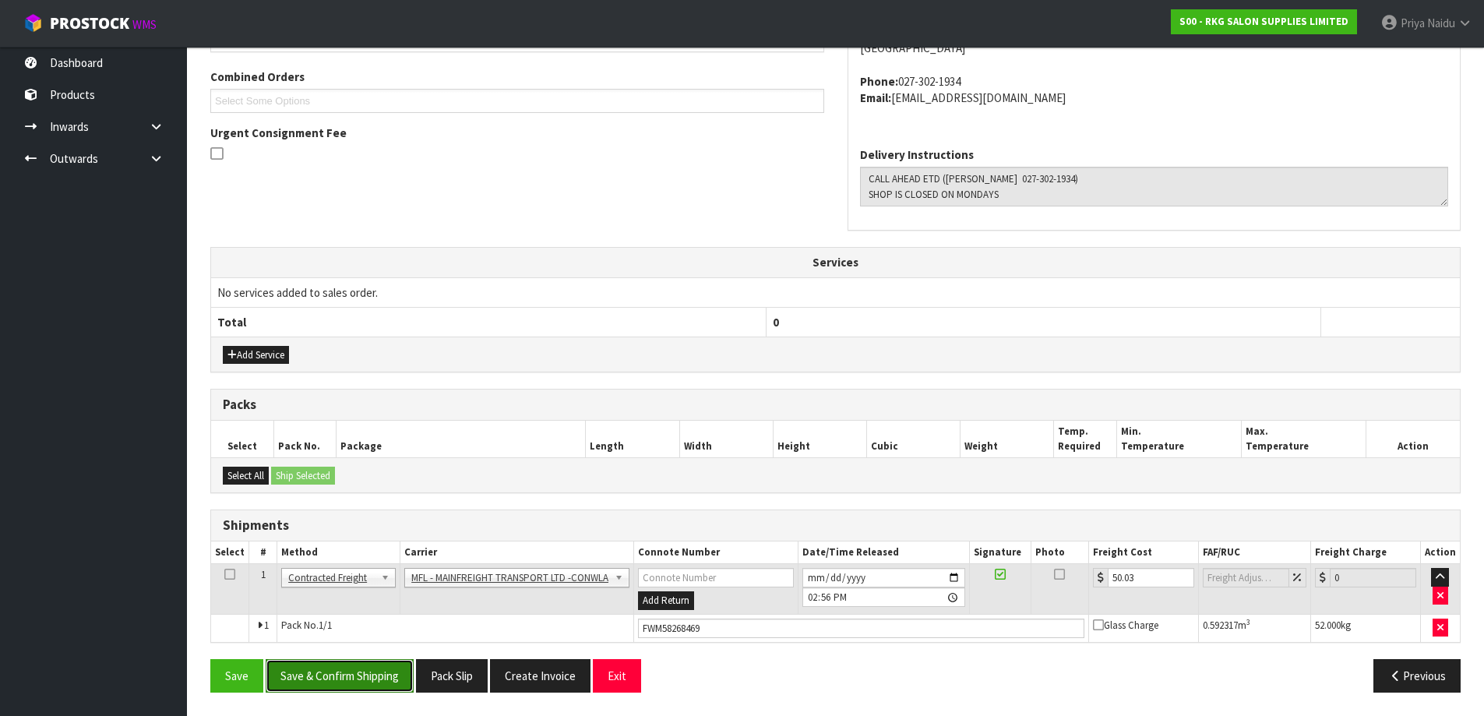
click at [347, 669] on button "Save & Confirm Shipping" at bounding box center [340, 675] width 148 height 33
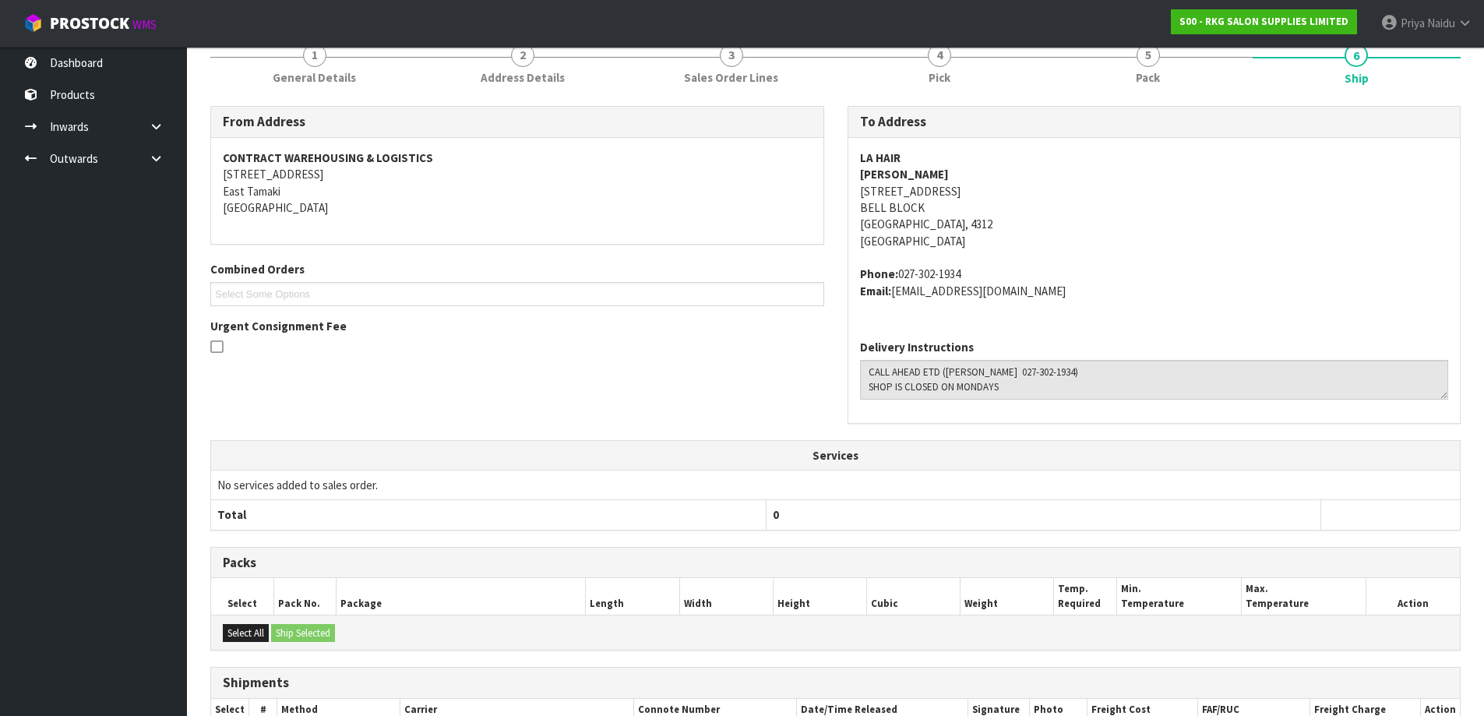
scroll to position [0, 0]
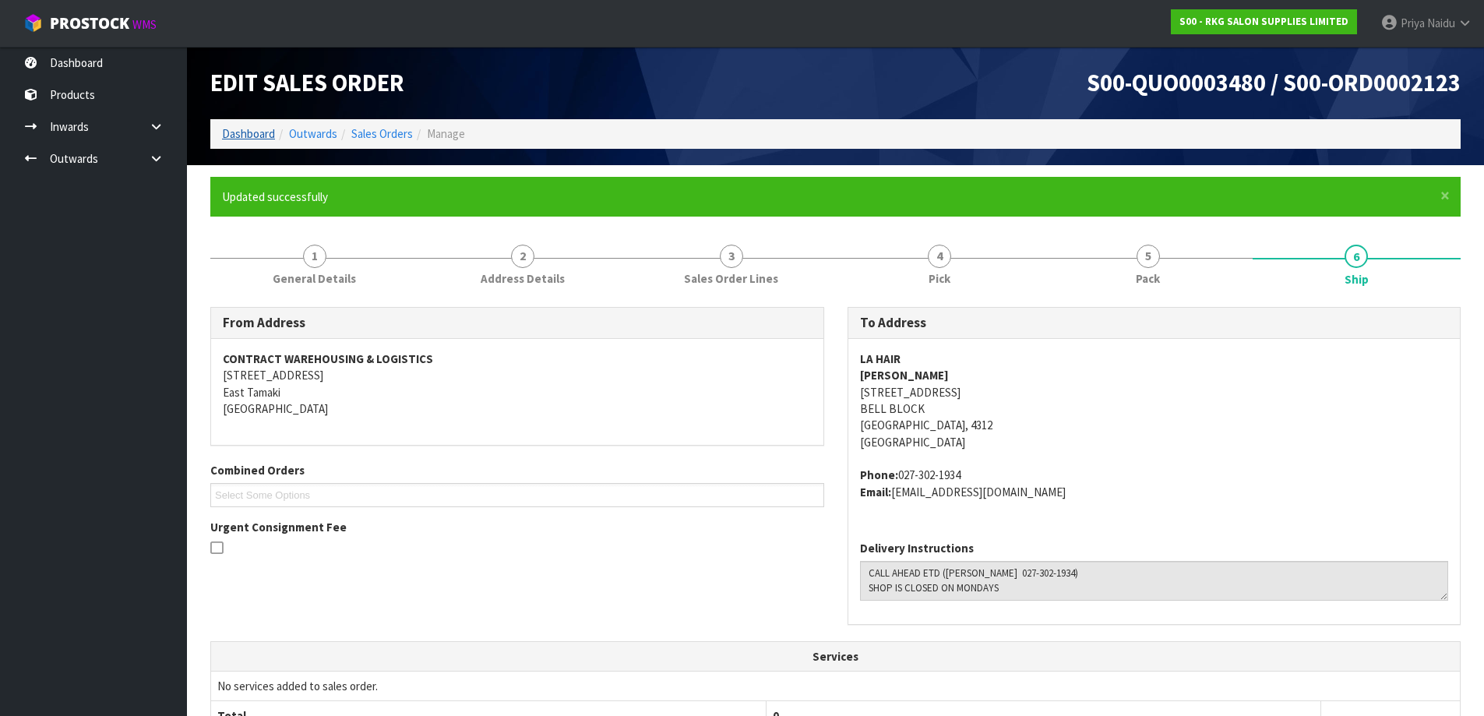
drag, startPoint x: 245, startPoint y: 149, endPoint x: 245, endPoint y: 136, distance: 13.2
click at [245, 149] on div "Edit Sales Order S00-QUO0003480 / S00-ORD0002123 Dashboard Outwards Sales Order…" at bounding box center [836, 106] width 1274 height 118
click at [245, 133] on link "Dashboard" at bounding box center [248, 133] width 53 height 15
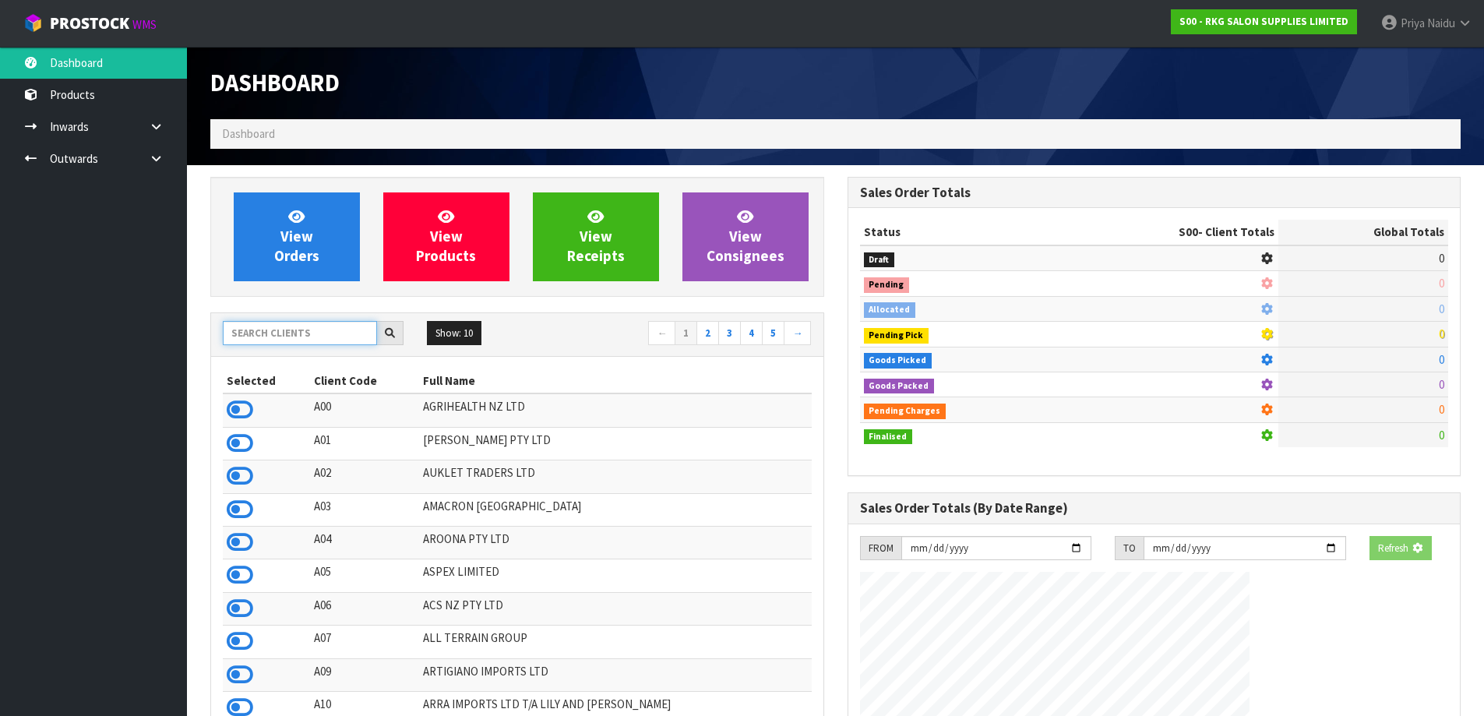
click at [268, 333] on input "text" at bounding box center [300, 333] width 154 height 24
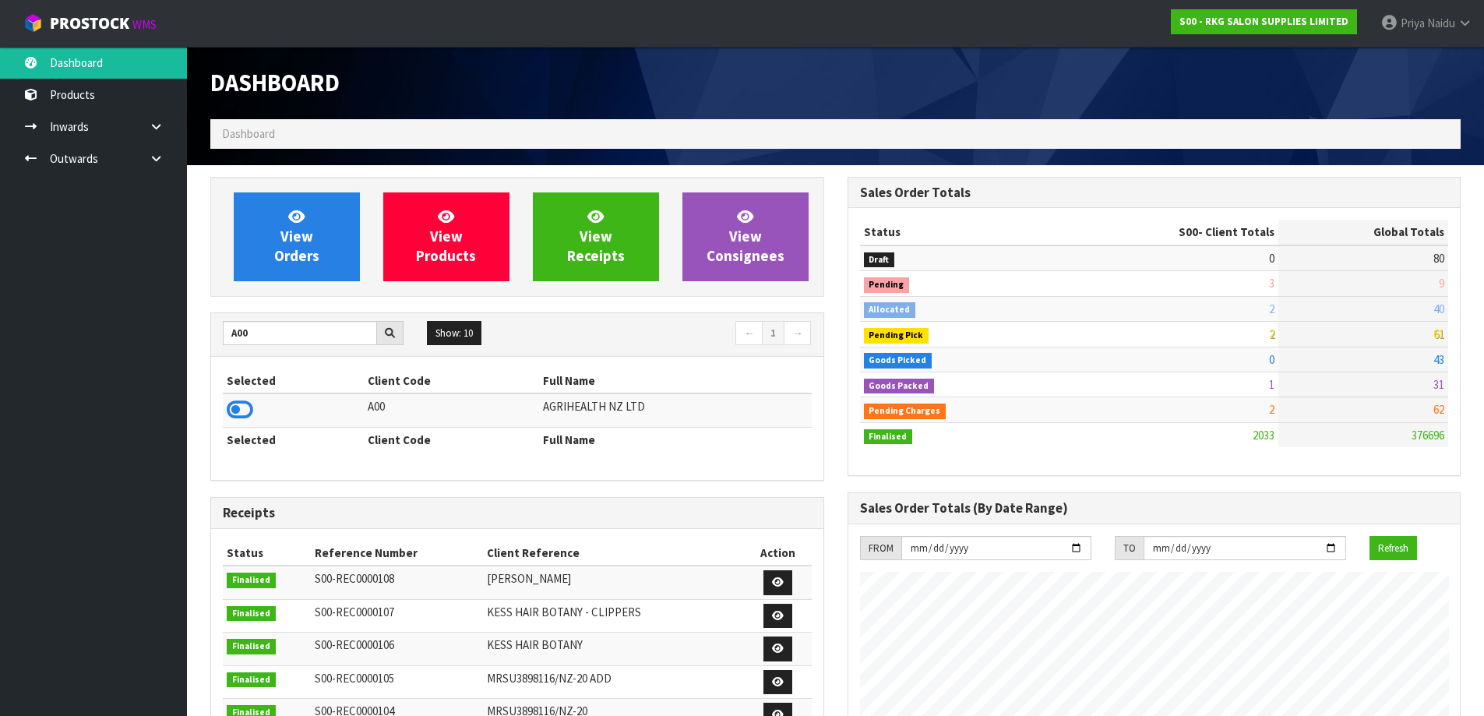
click at [225, 402] on td at bounding box center [293, 409] width 141 height 33
click at [227, 404] on icon at bounding box center [240, 409] width 26 height 23
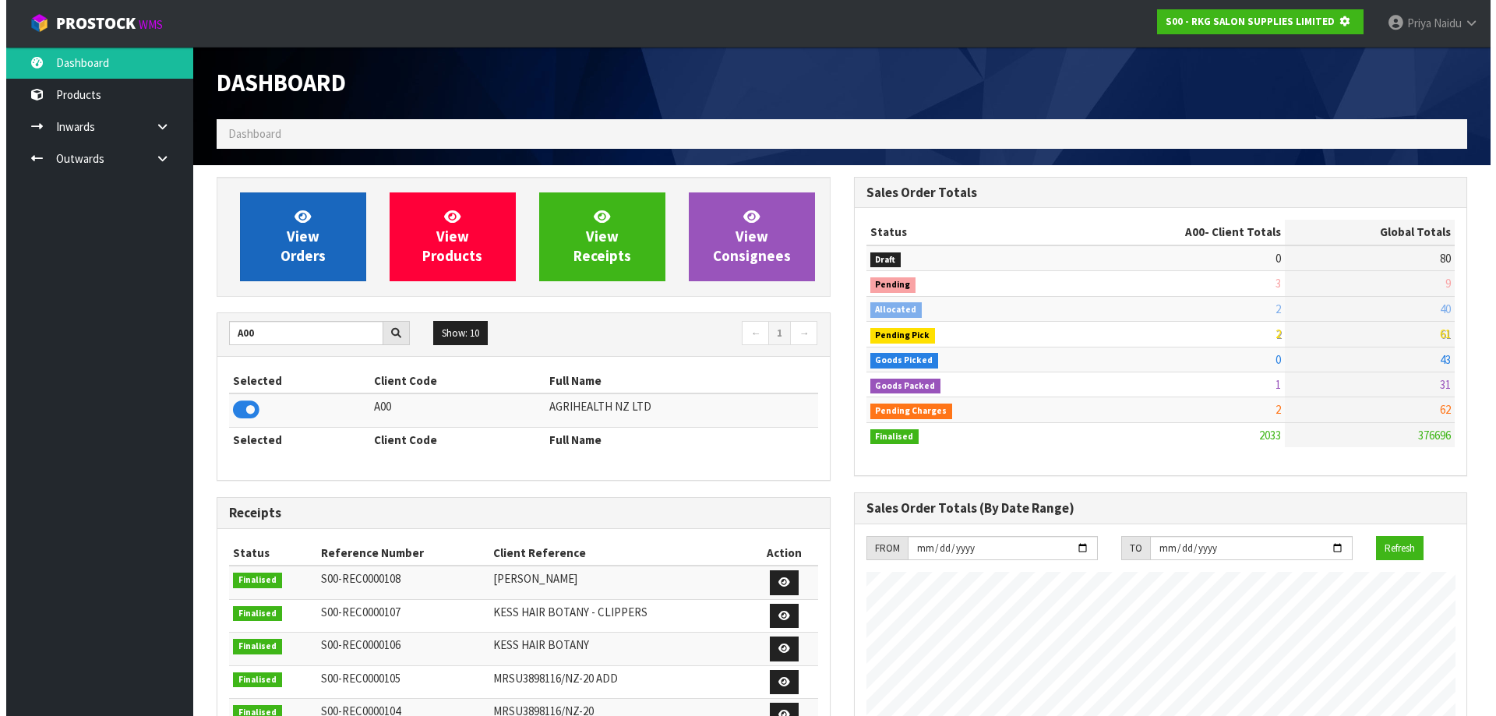
scroll to position [778082, 778417]
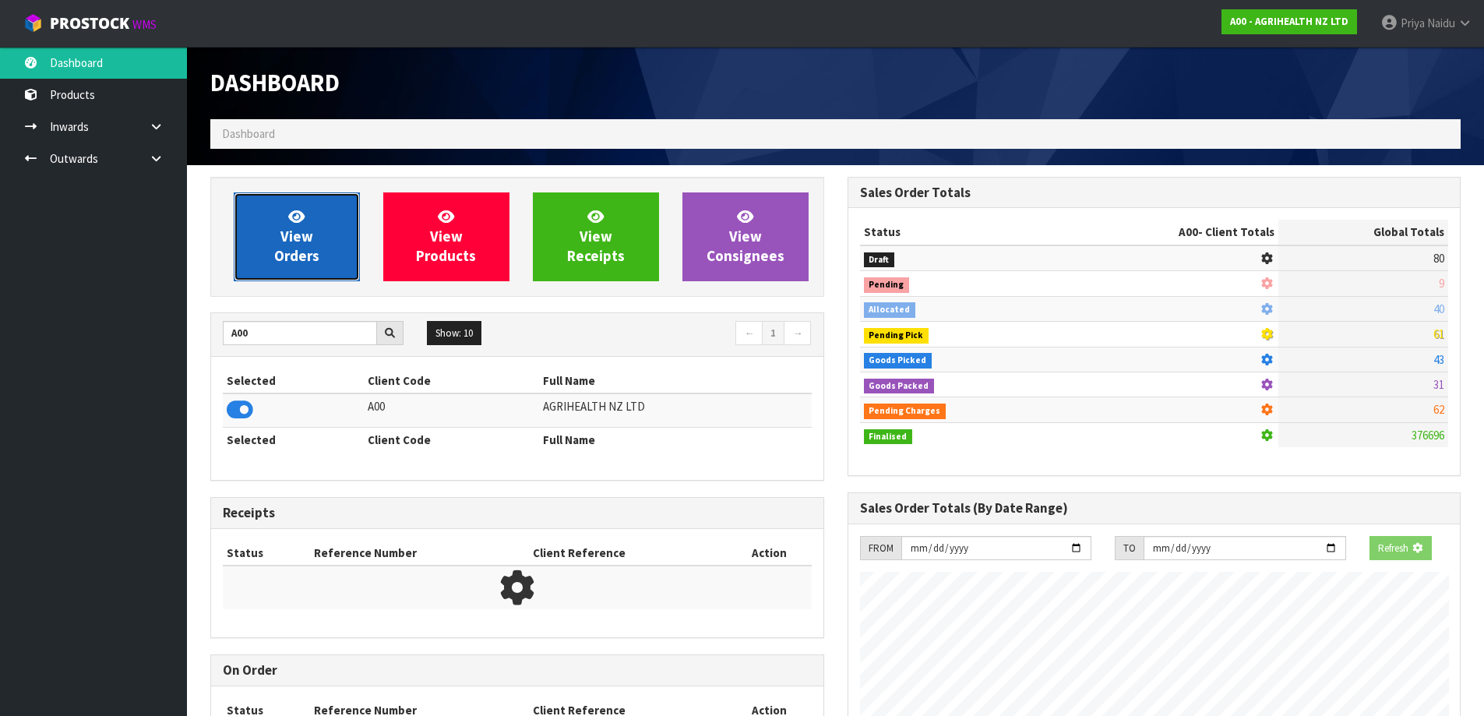
click at [301, 259] on span "View Orders" at bounding box center [296, 236] width 45 height 58
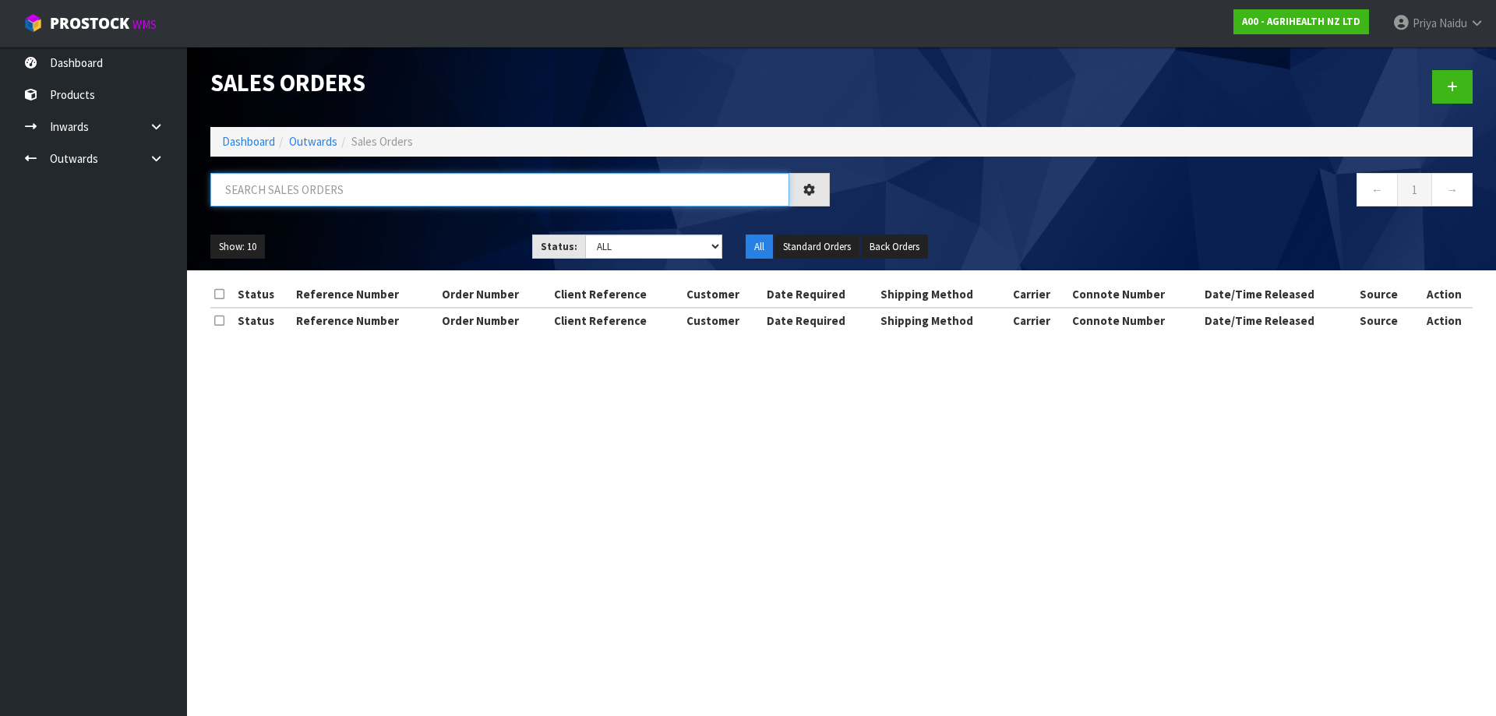
click at [331, 196] on input "text" at bounding box center [499, 189] width 579 height 33
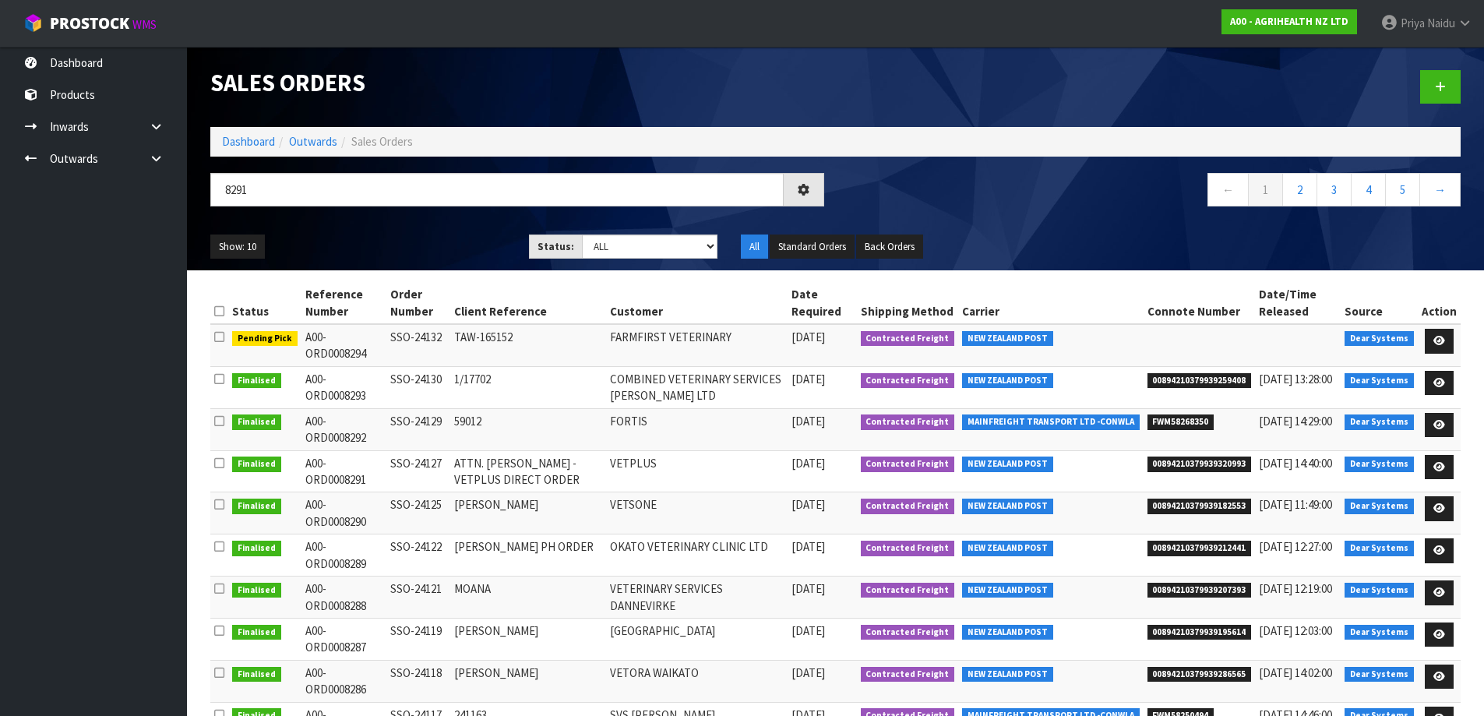
click at [361, 234] on ul "Show: 10 5 10 25 50" at bounding box center [357, 246] width 295 height 25
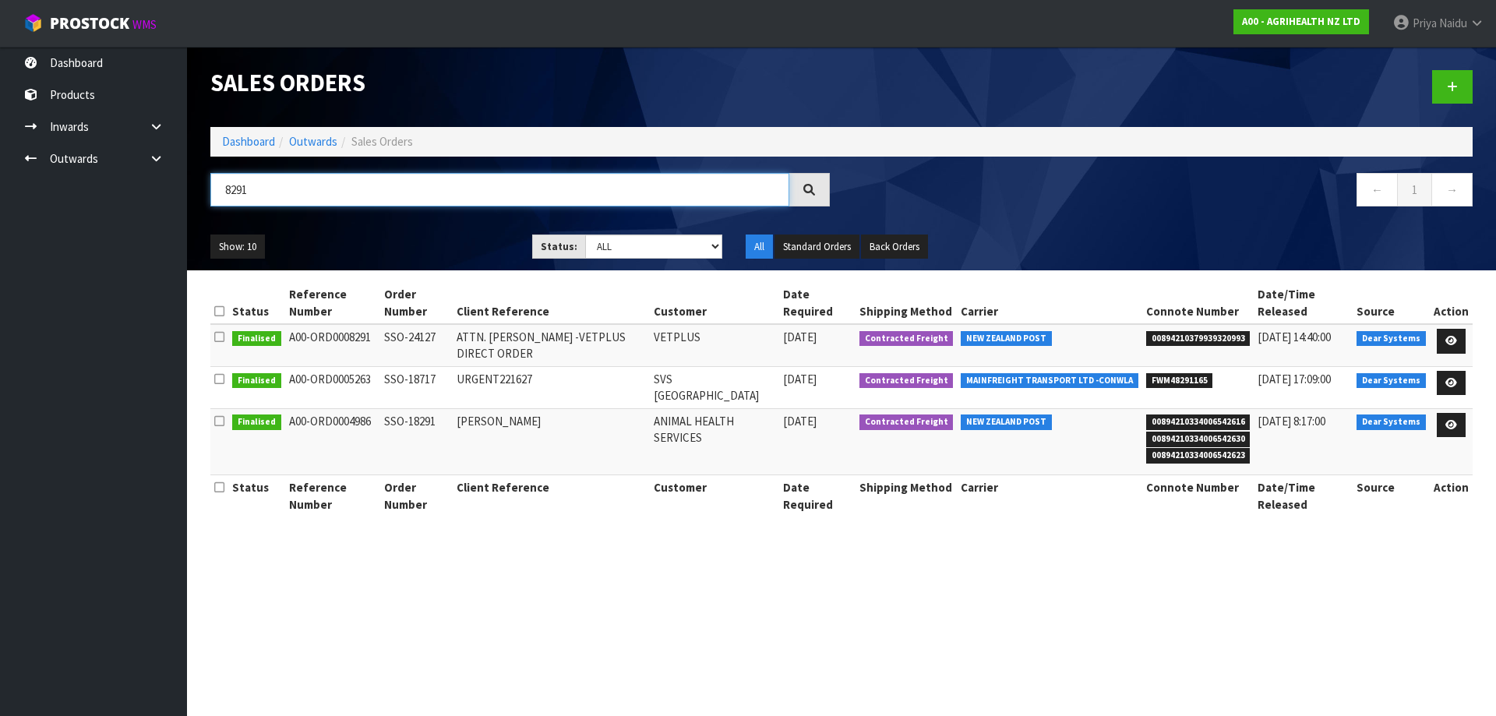
click at [307, 206] on input "8291" at bounding box center [499, 189] width 579 height 33
click at [414, 238] on ul "Show: 10 5 10 25 50" at bounding box center [359, 246] width 298 height 25
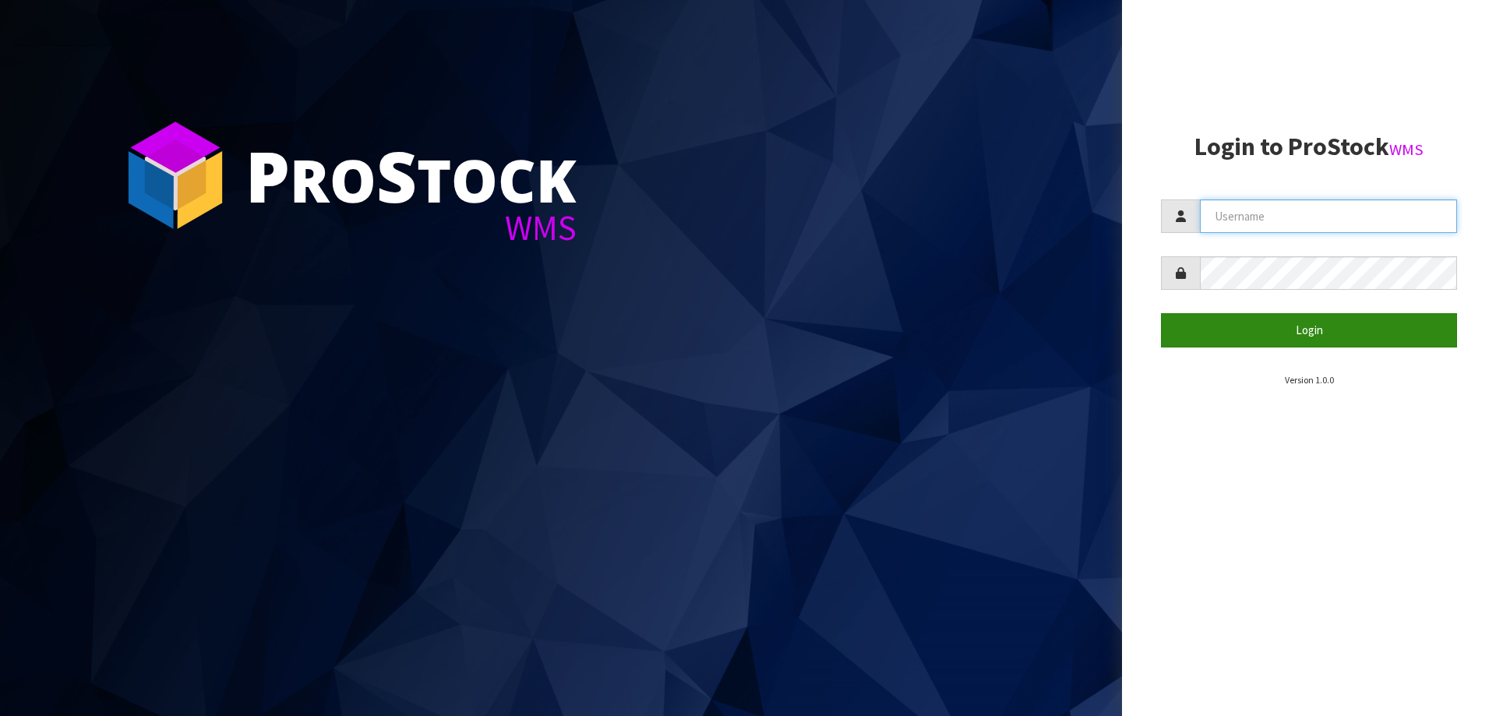
type input "priya"
click at [1282, 339] on button "Login" at bounding box center [1309, 329] width 296 height 33
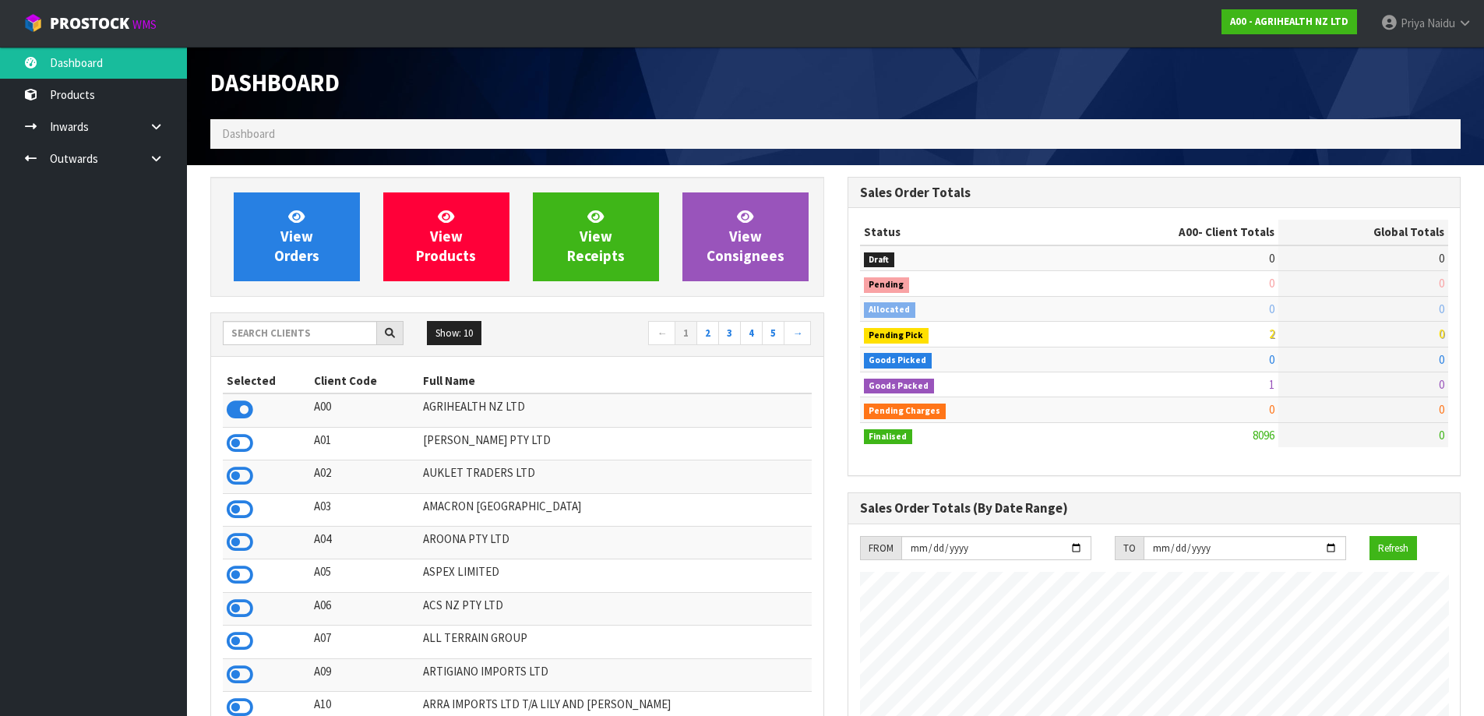
scroll to position [1180, 636]
click at [266, 341] on input "text" at bounding box center [300, 333] width 154 height 24
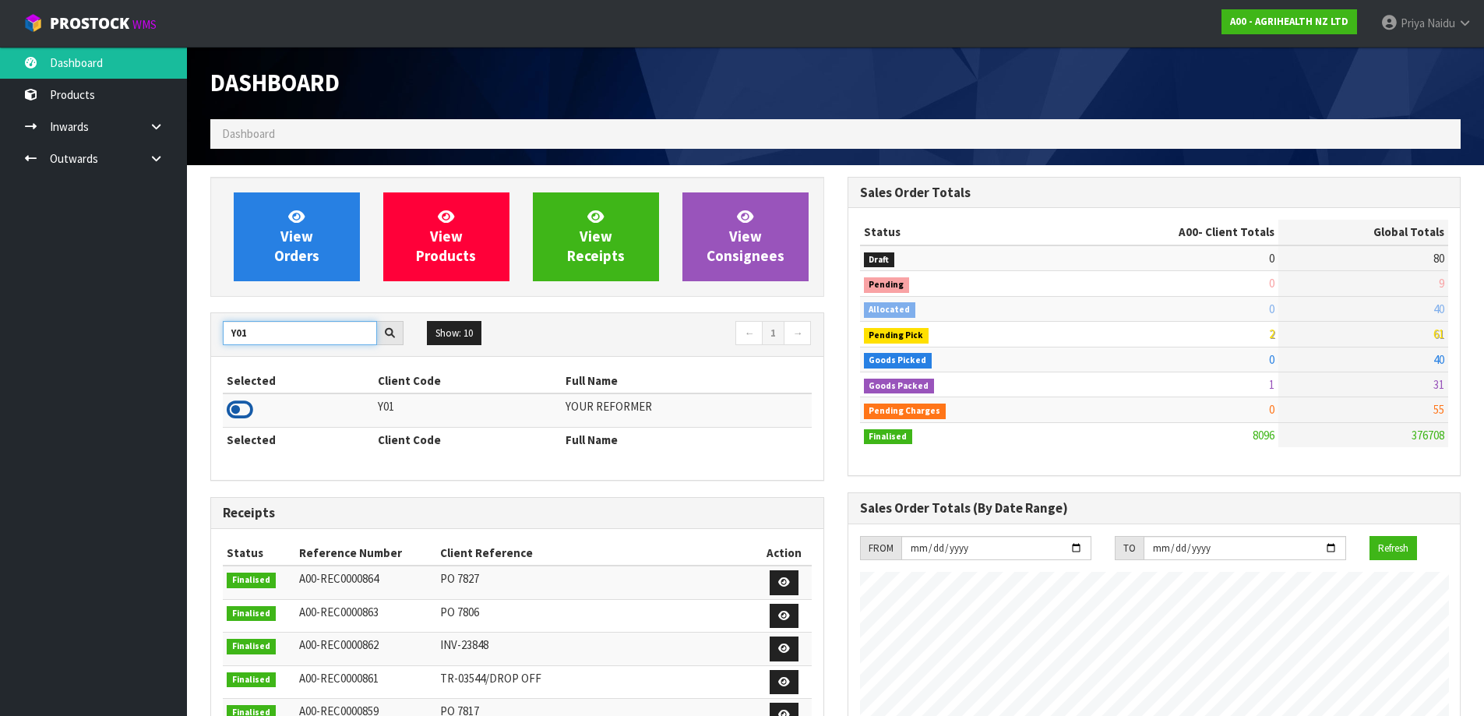
type input "Y01"
click at [247, 412] on icon at bounding box center [240, 409] width 26 height 23
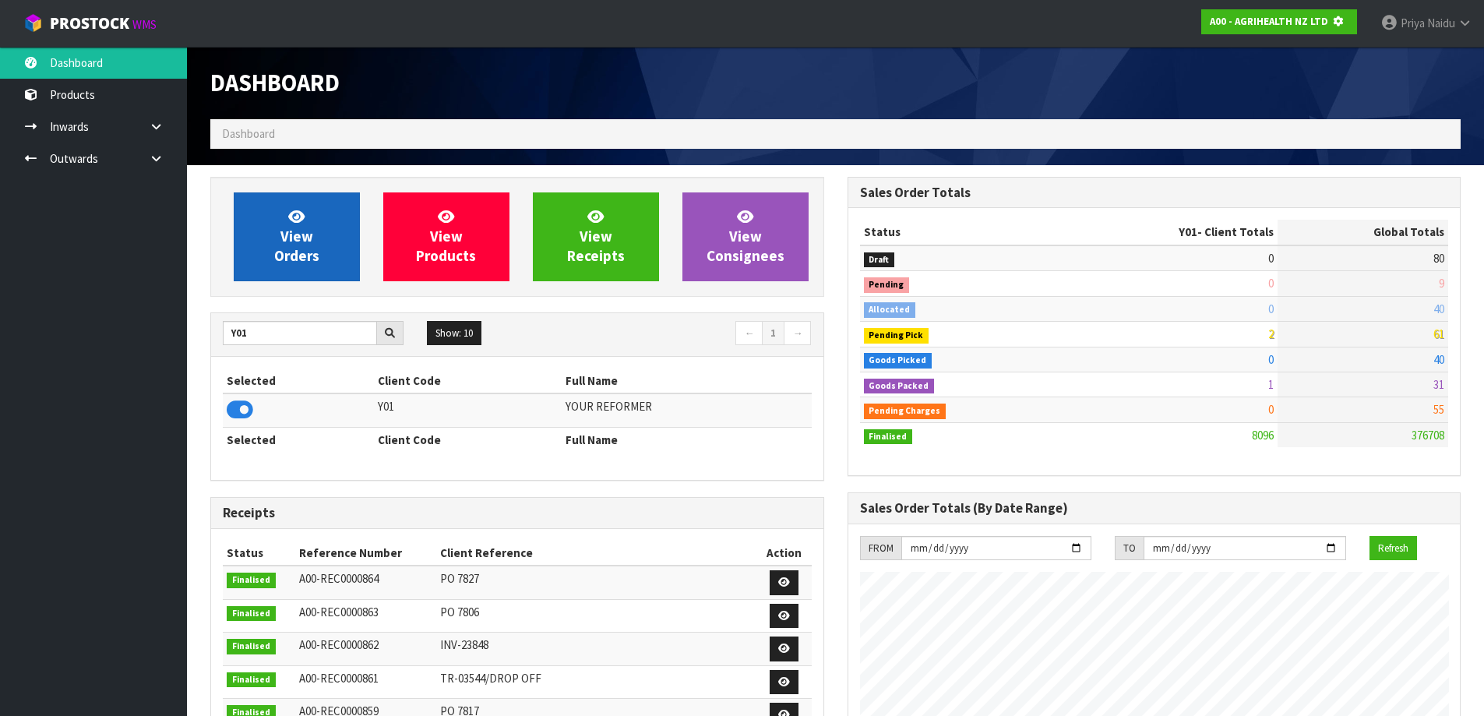
scroll to position [971, 636]
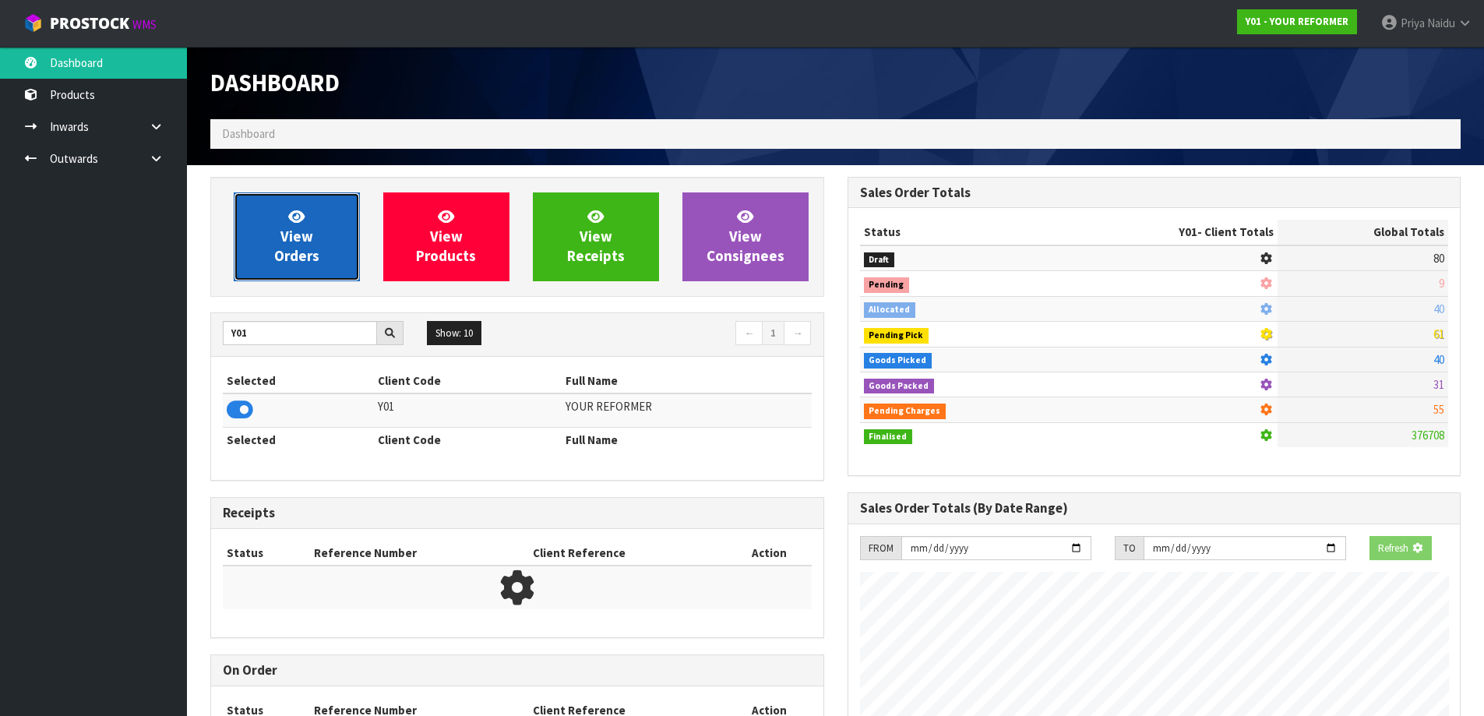
drag, startPoint x: 266, startPoint y: 269, endPoint x: 274, endPoint y: 256, distance: 14.7
click at [266, 268] on link "View Orders" at bounding box center [297, 236] width 126 height 89
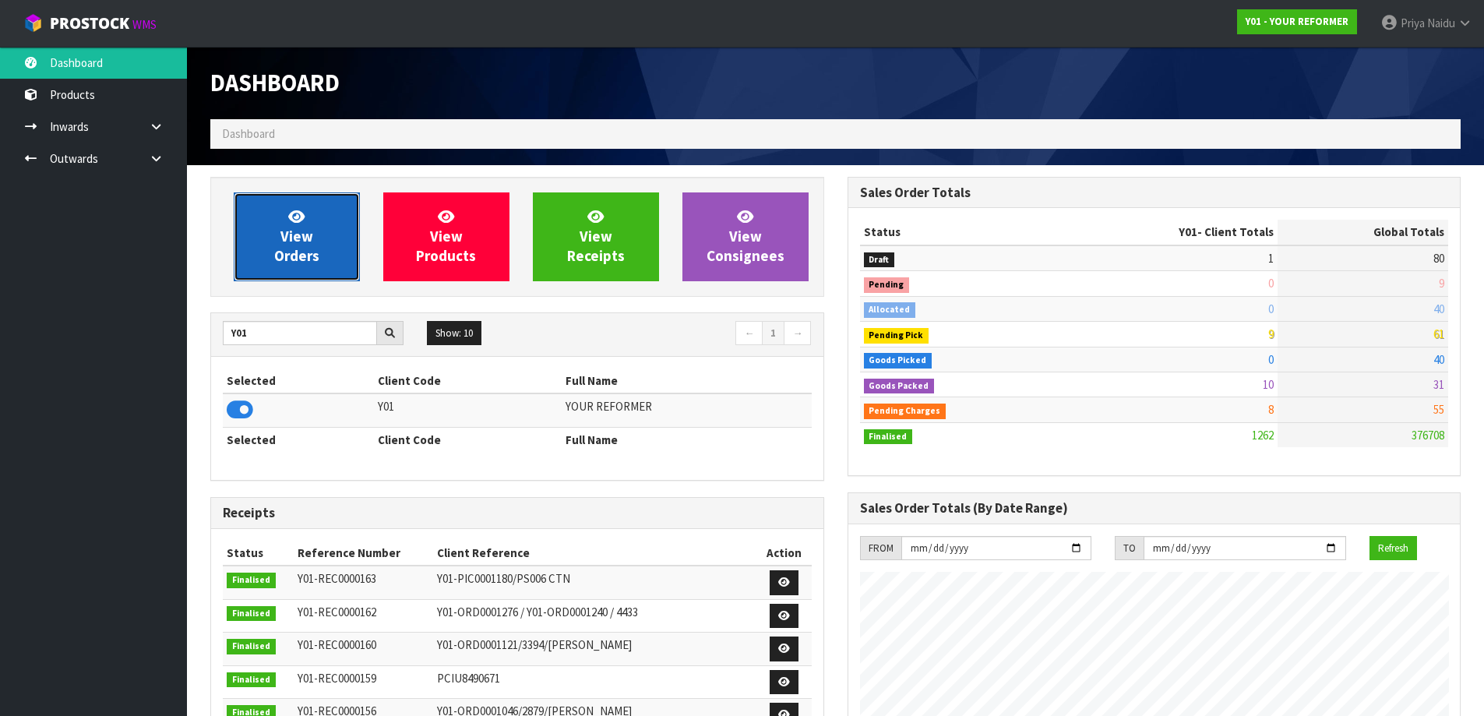
scroll to position [1180, 636]
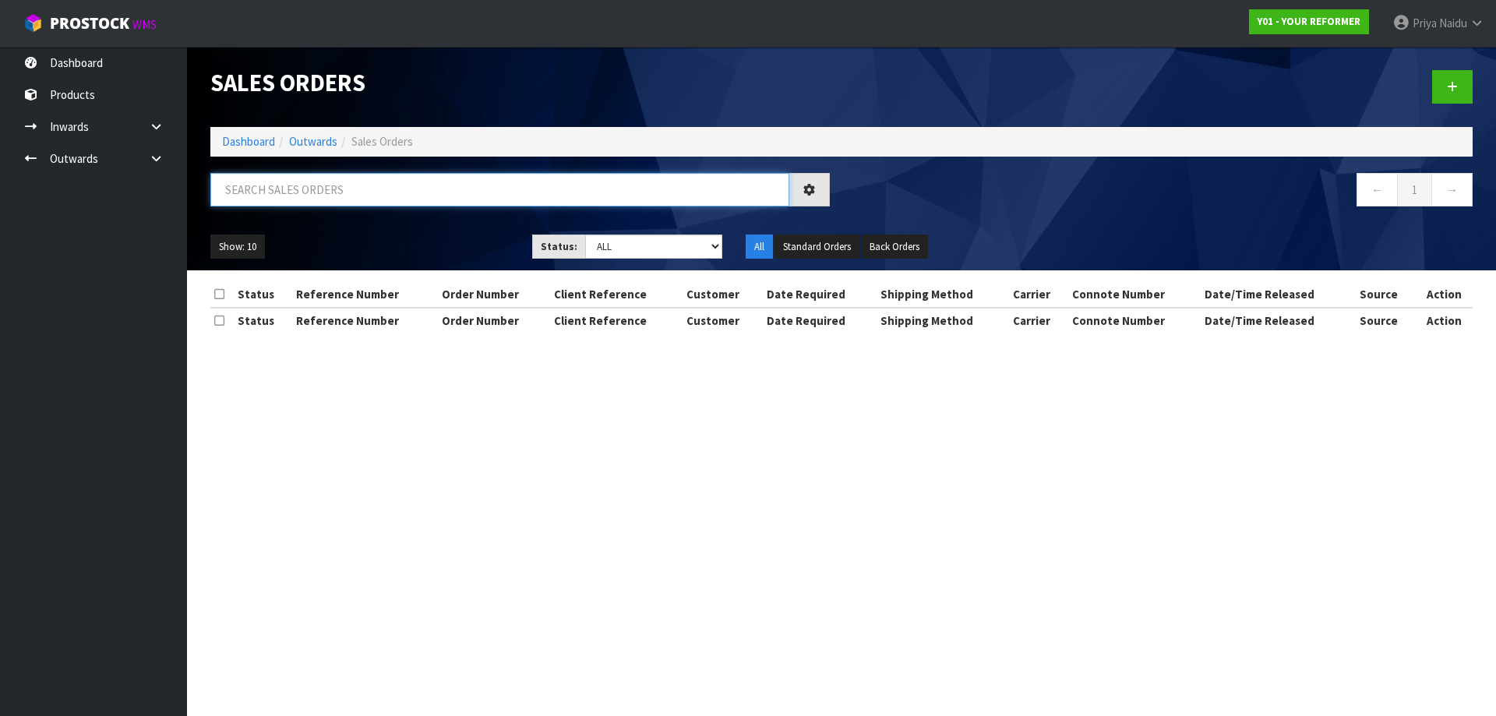
click at [305, 206] on input "text" at bounding box center [499, 189] width 579 height 33
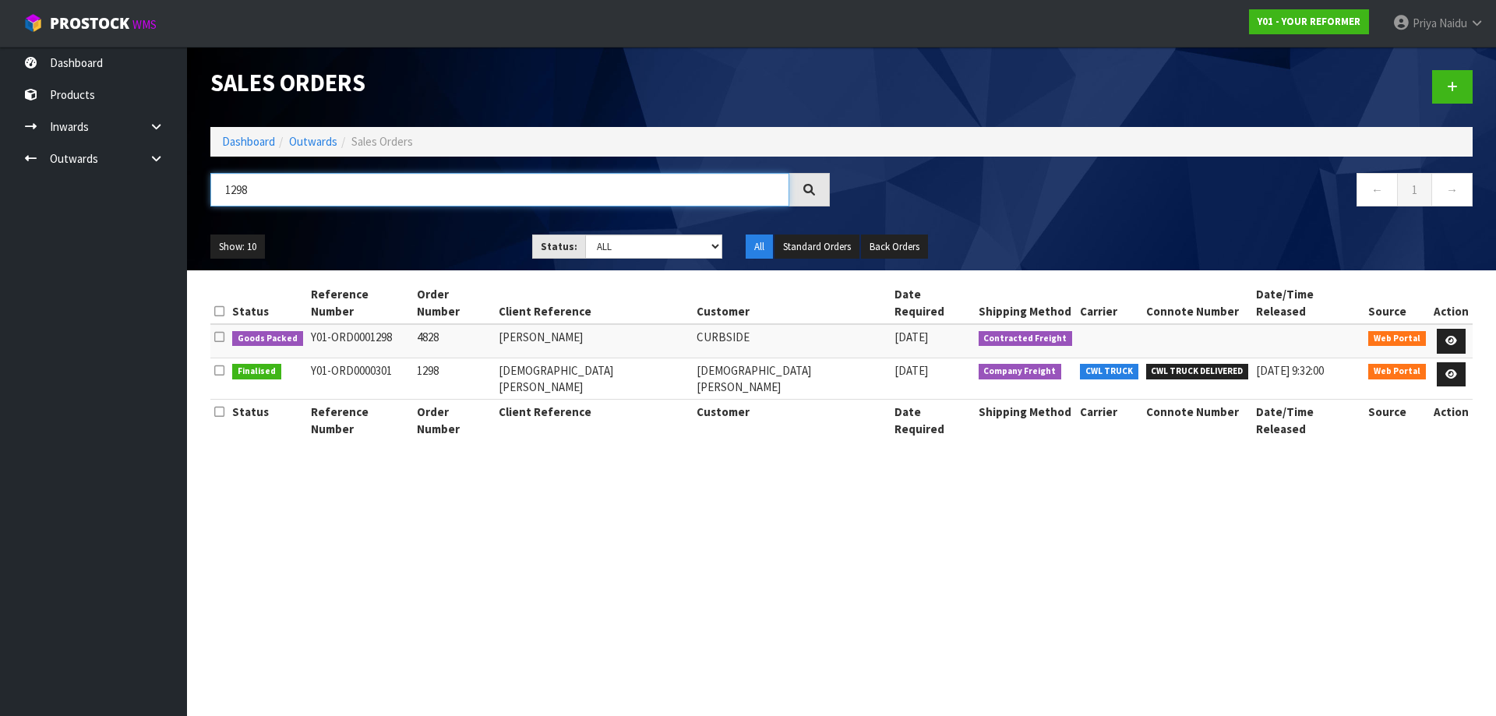
type input "1298"
click at [259, 132] on ol "Dashboard Outwards Sales Orders" at bounding box center [841, 141] width 1262 height 29
click at [257, 145] on link "Dashboard" at bounding box center [248, 141] width 53 height 15
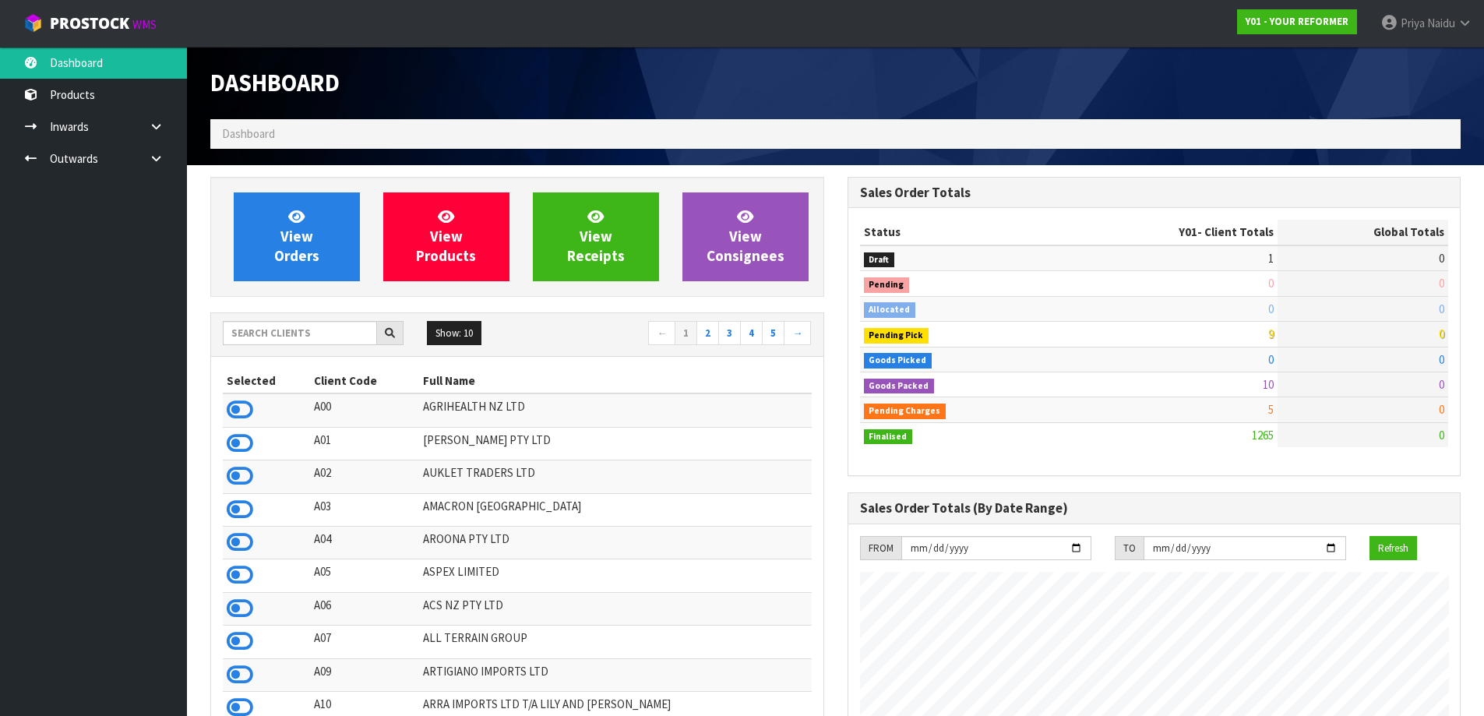
scroll to position [1180, 636]
click at [318, 259] on span "View Orders" at bounding box center [296, 236] width 45 height 58
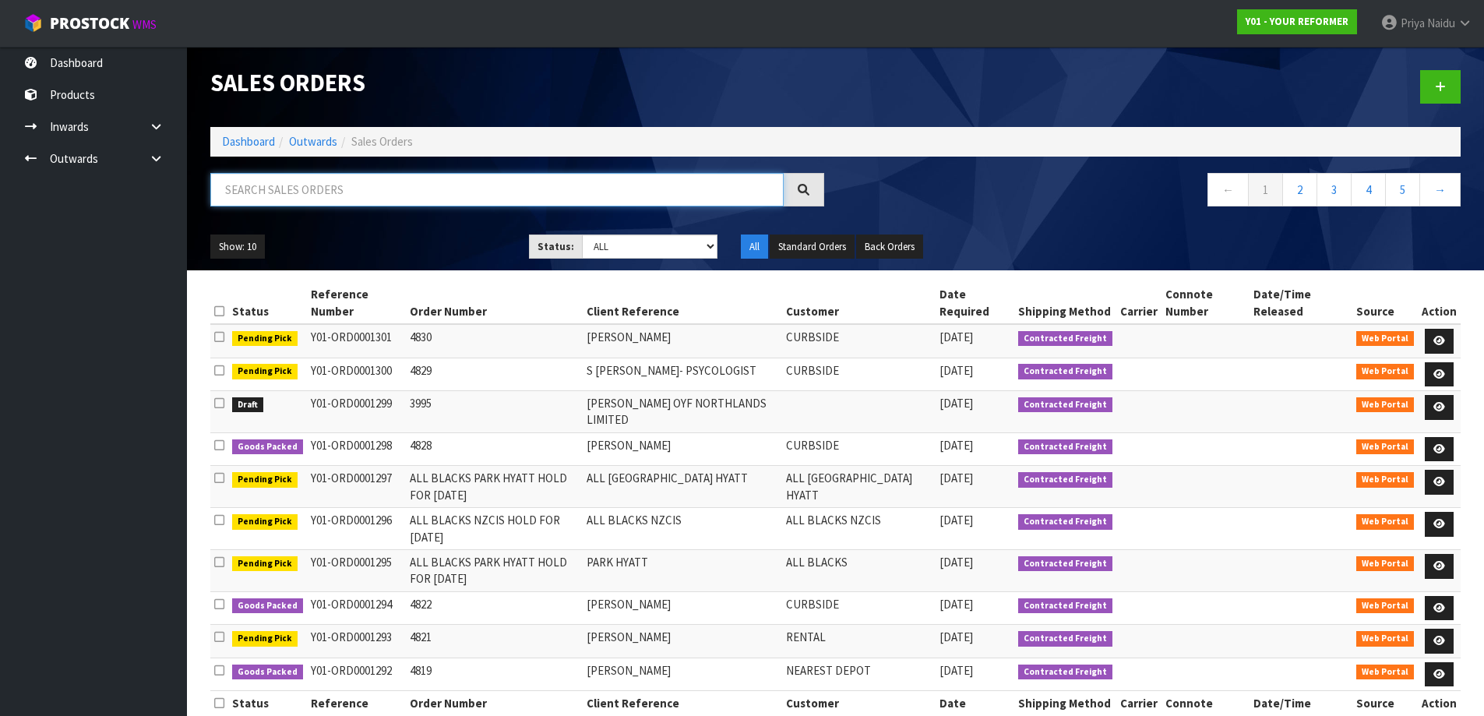
click at [324, 191] on input "text" at bounding box center [496, 189] width 573 height 33
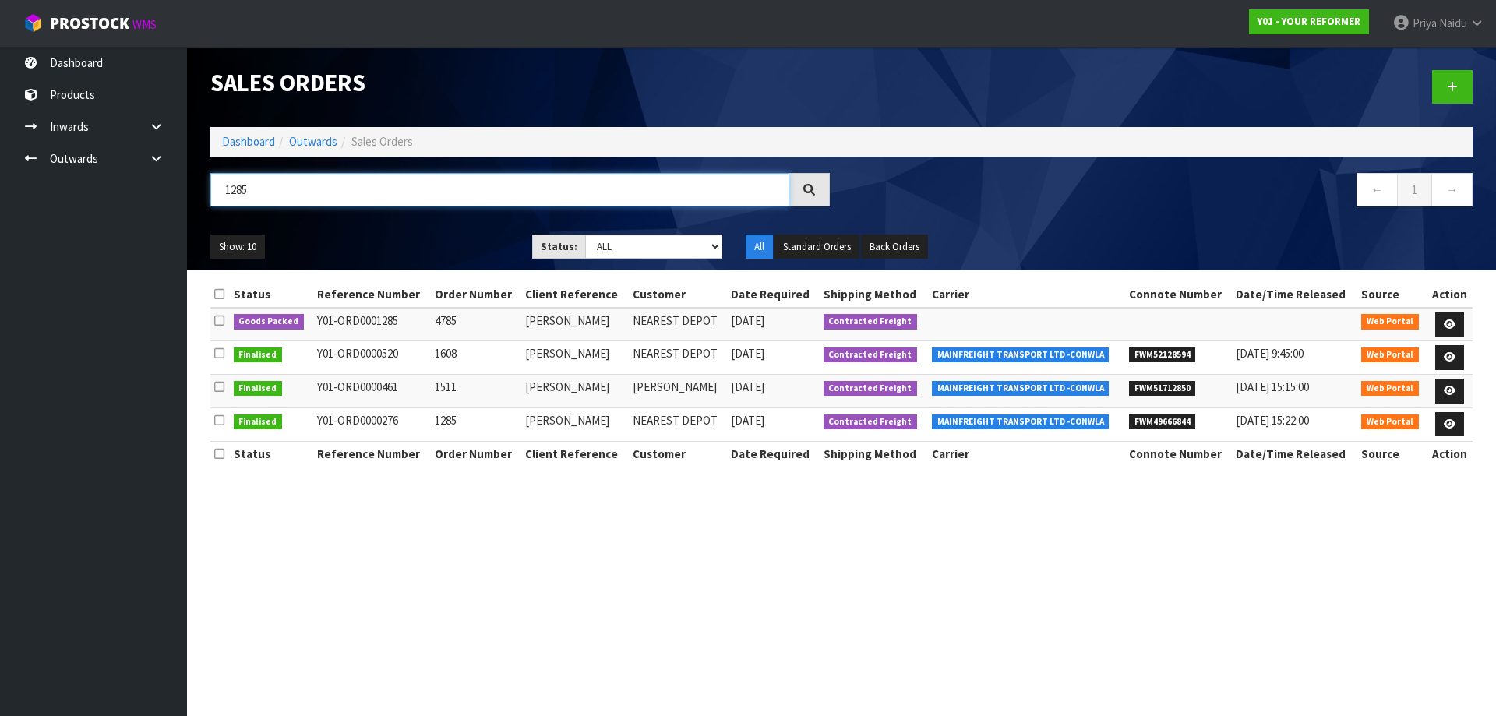
type input "1285"
click at [355, 227] on div "Show: 10 5 10 25 50 Status: Draft Pending Allocated Pending Pick Goods Picked G…" at bounding box center [841, 247] width 1285 height 48
click at [1448, 319] on icon at bounding box center [1450, 324] width 12 height 10
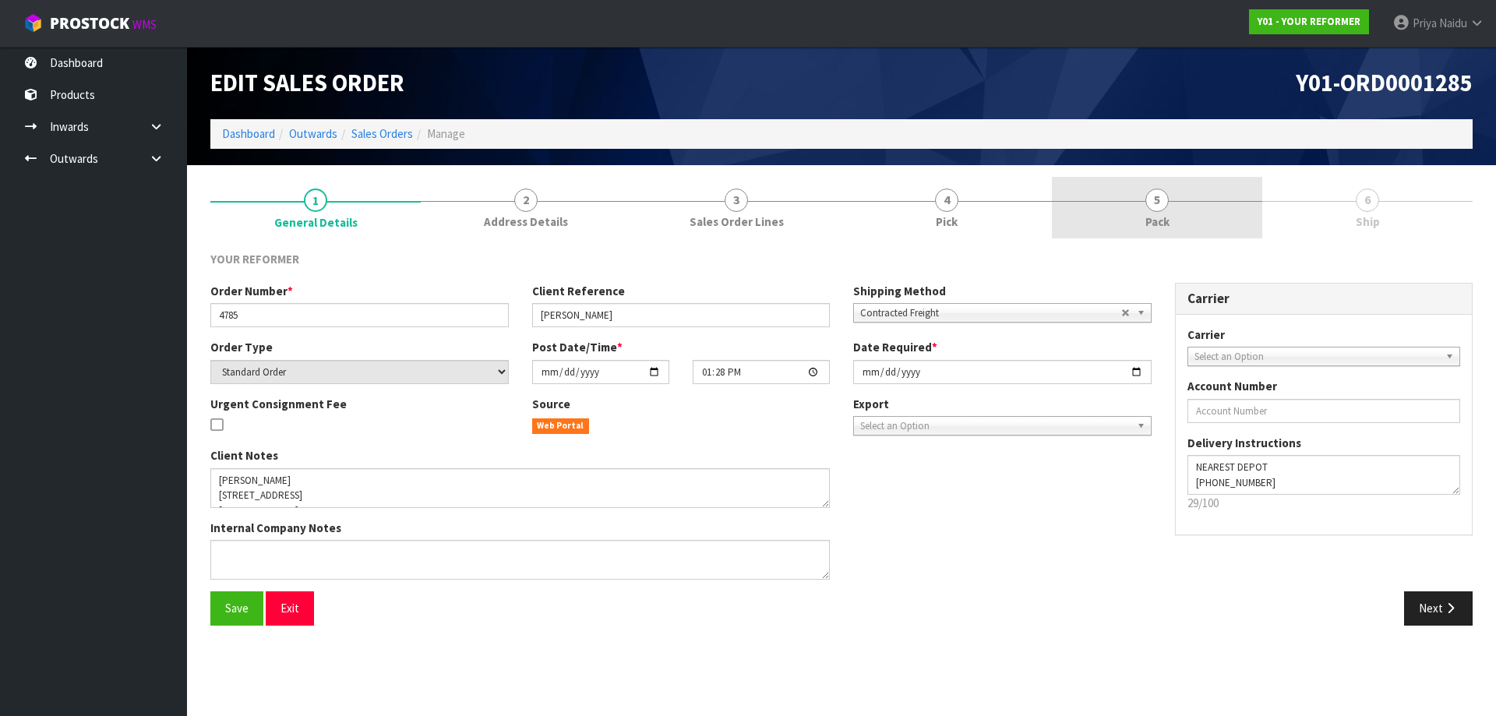
click at [1149, 214] on span "Pack" at bounding box center [1157, 221] width 24 height 16
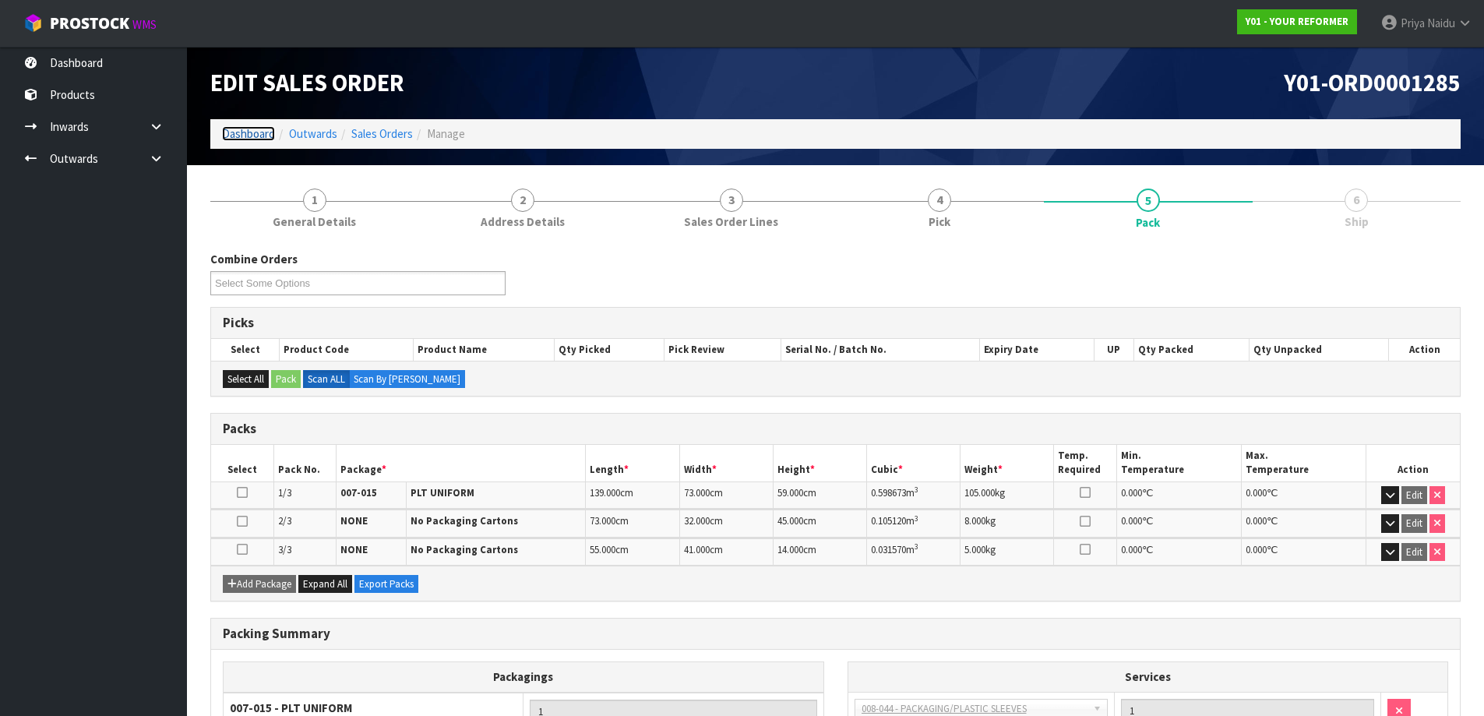
click at [263, 137] on link "Dashboard" at bounding box center [248, 133] width 53 height 15
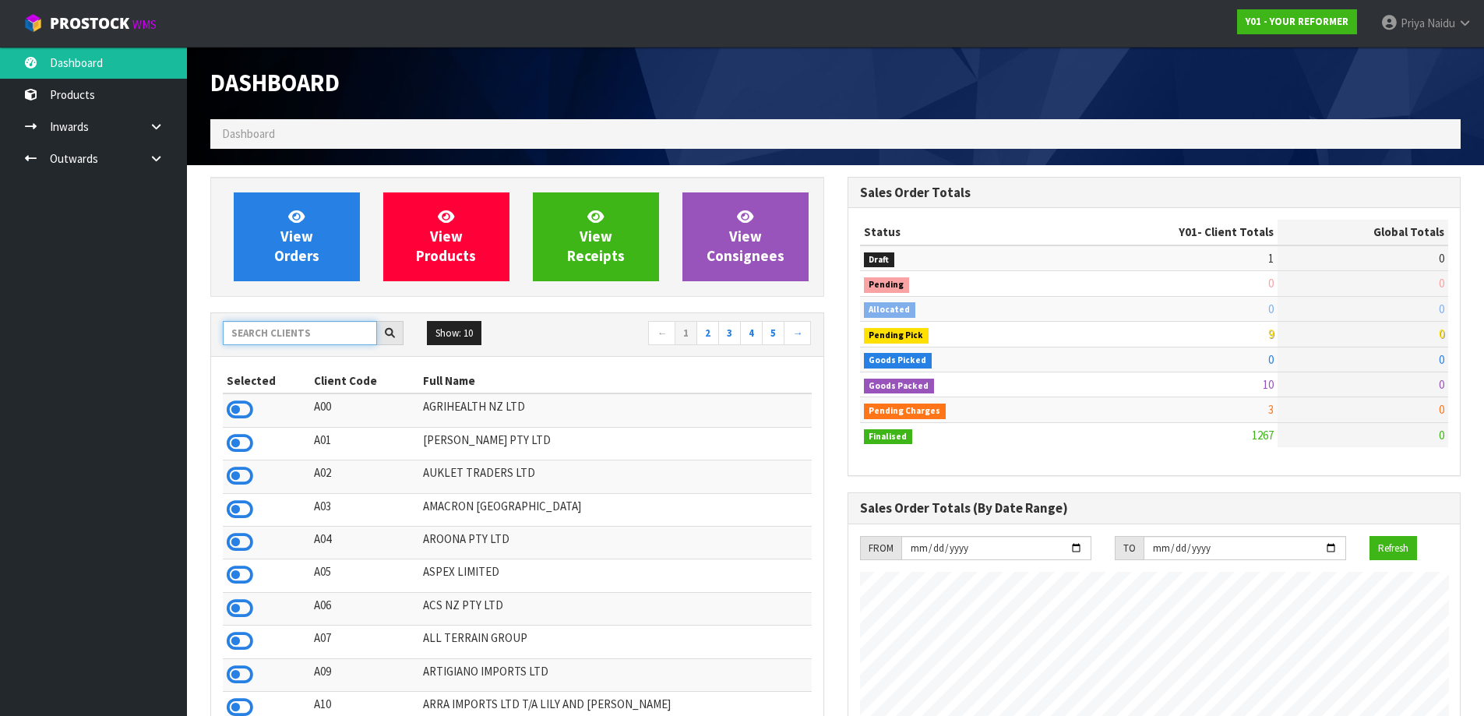
scroll to position [1180, 636]
click at [270, 343] on input "text" at bounding box center [300, 333] width 154 height 24
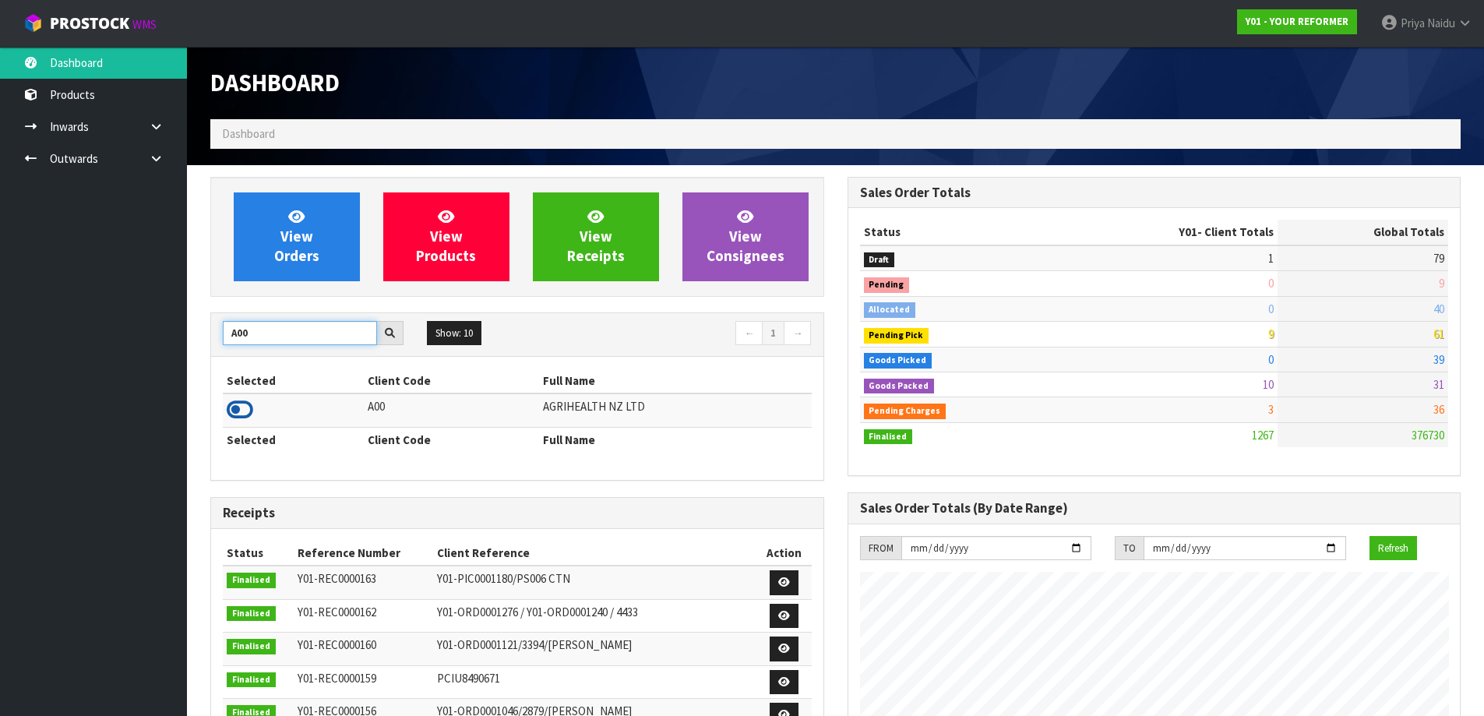
type input "A00"
drag, startPoint x: 233, startPoint y: 411, endPoint x: 282, endPoint y: 309, distance: 113.2
click at [233, 411] on icon at bounding box center [240, 409] width 26 height 23
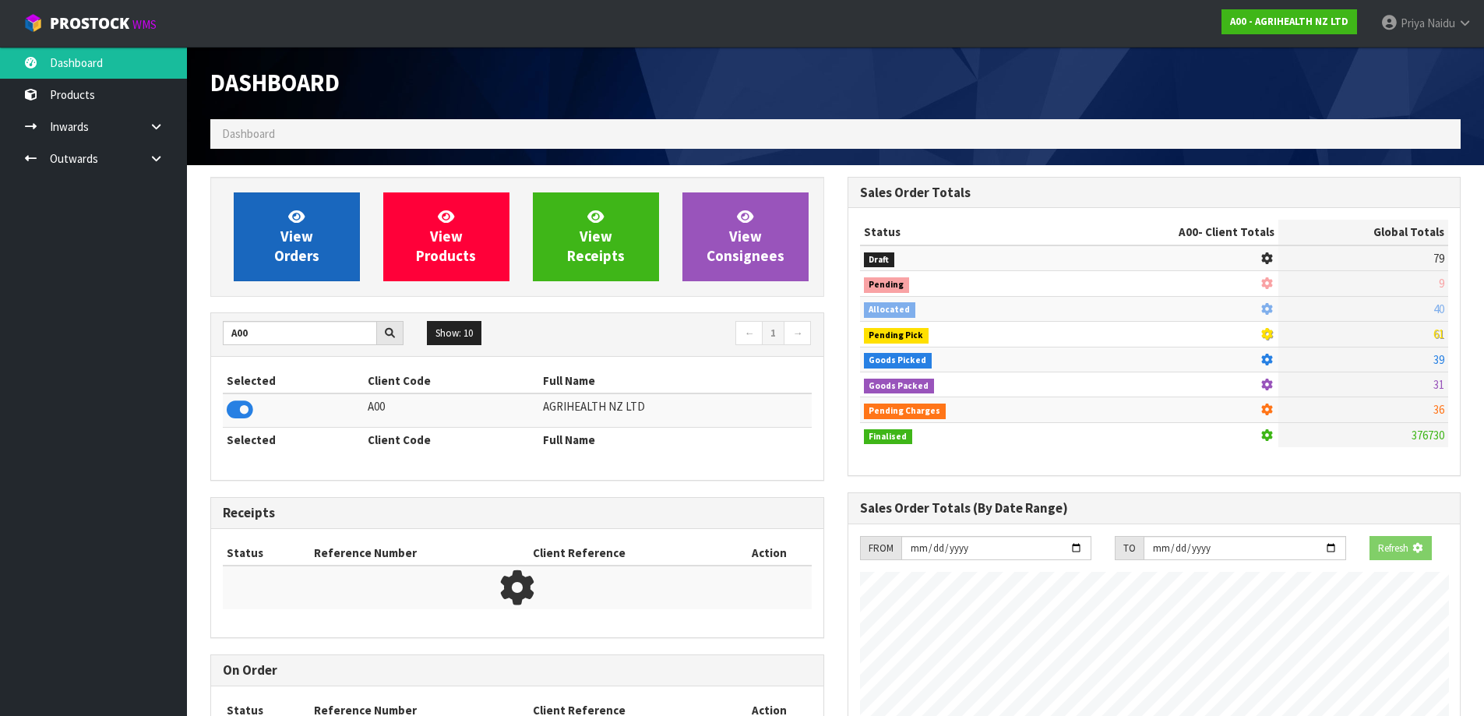
scroll to position [778082, 778417]
click at [295, 271] on link "View Orders" at bounding box center [297, 236] width 126 height 89
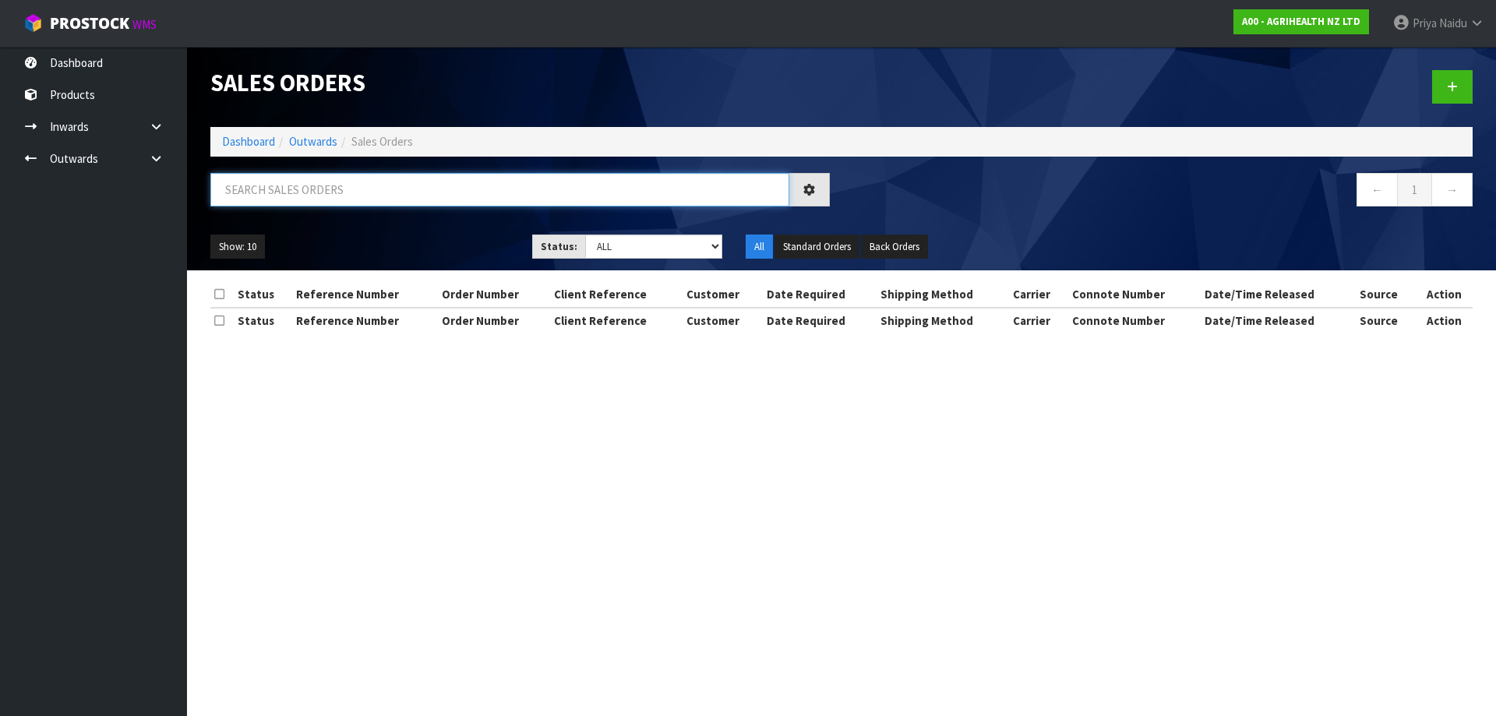
click at [329, 186] on input "text" at bounding box center [499, 189] width 579 height 33
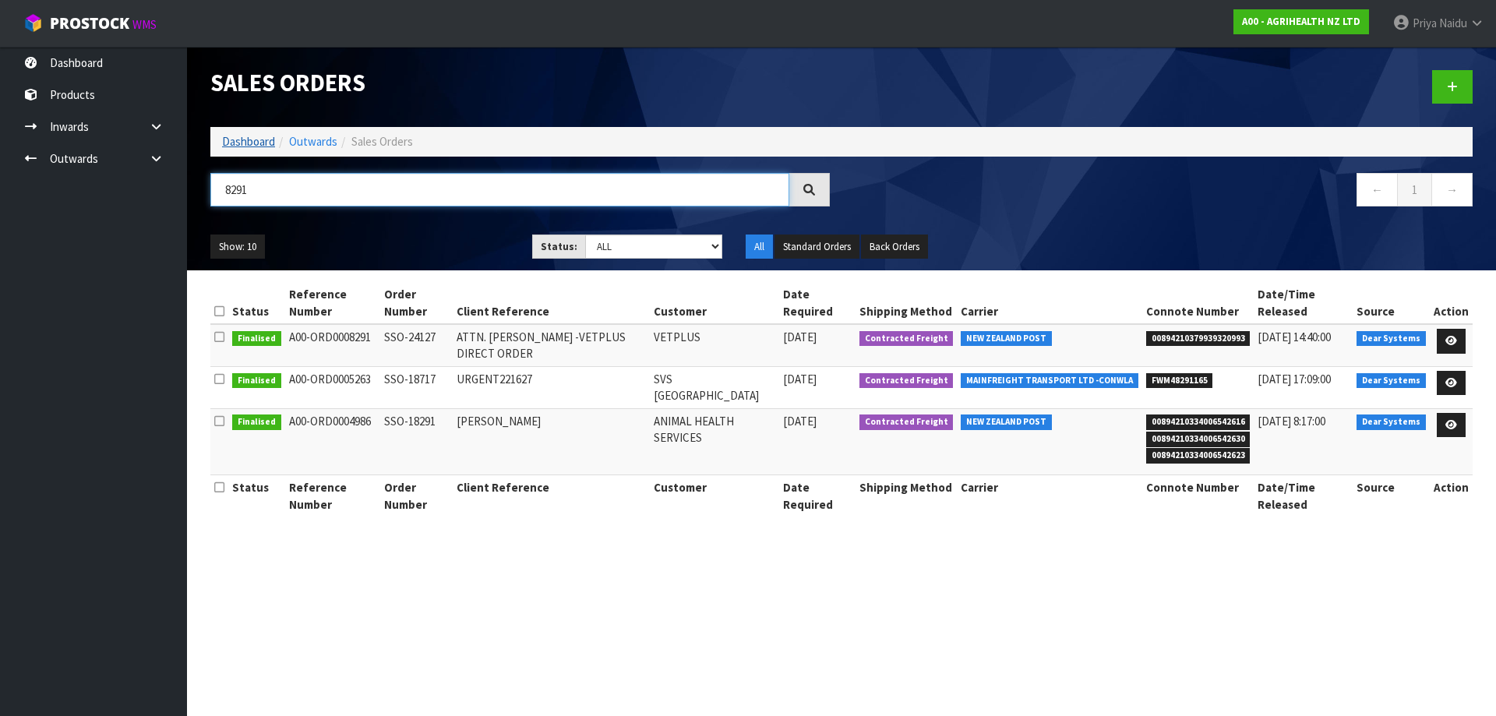
type input "8291"
click at [234, 137] on link "Dashboard" at bounding box center [248, 141] width 53 height 15
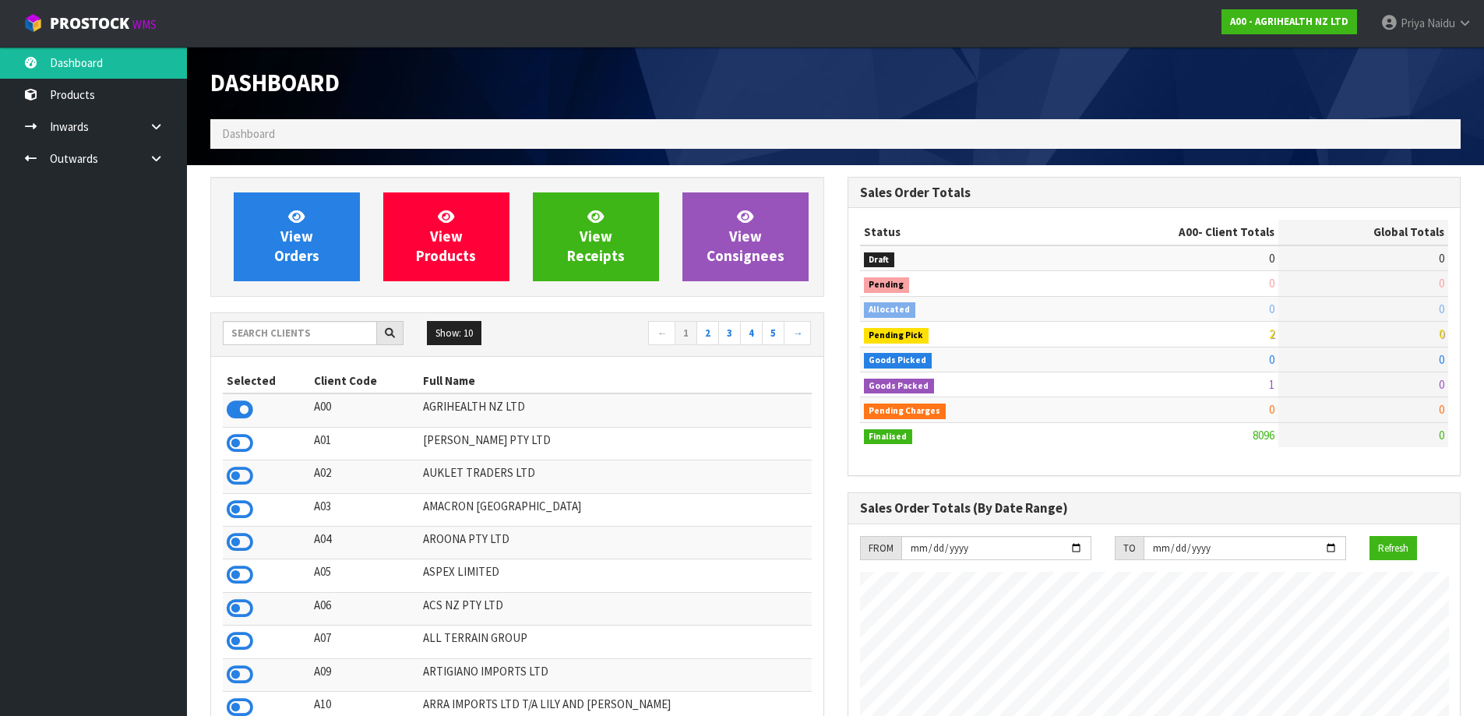
scroll to position [1180, 636]
click at [284, 345] on div at bounding box center [313, 333] width 181 height 25
click at [285, 340] on input "text" at bounding box center [300, 333] width 154 height 24
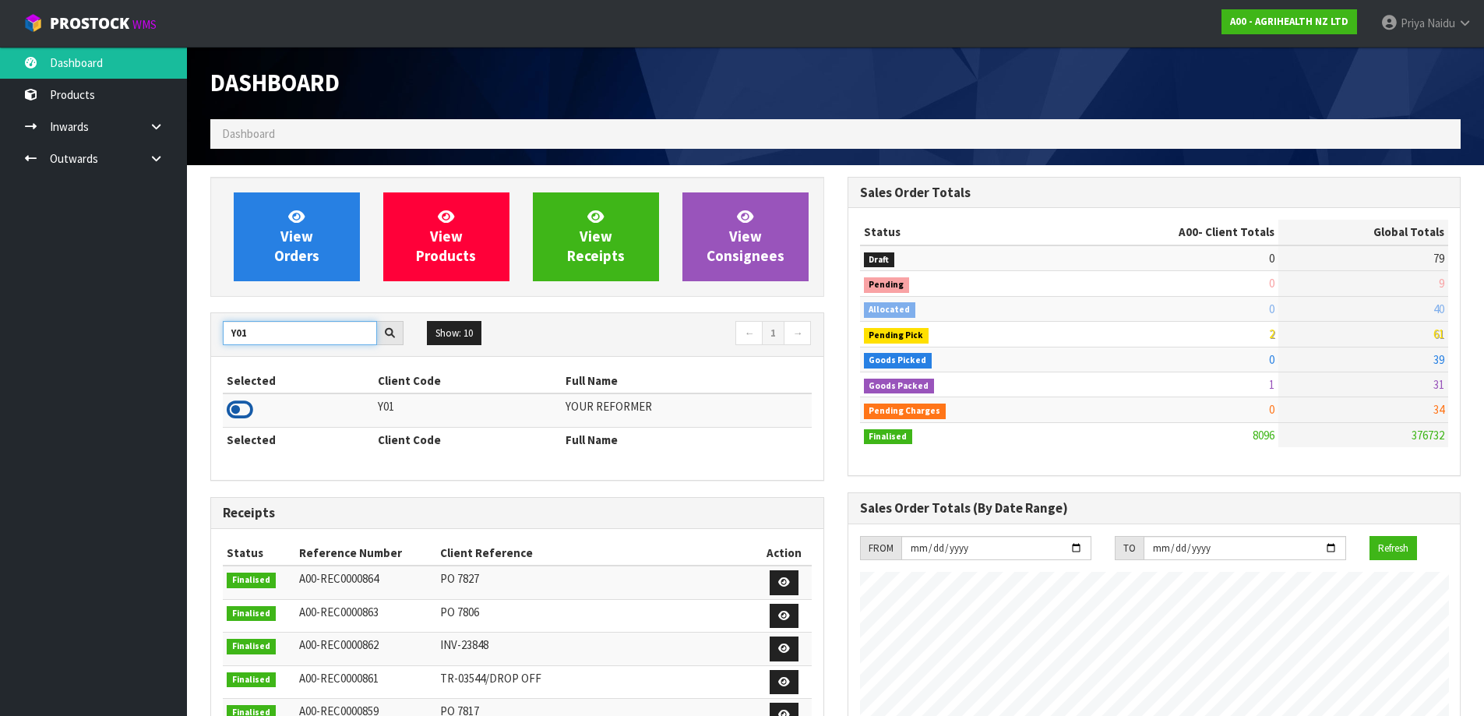
type input "Y01"
click at [238, 407] on icon at bounding box center [240, 409] width 26 height 23
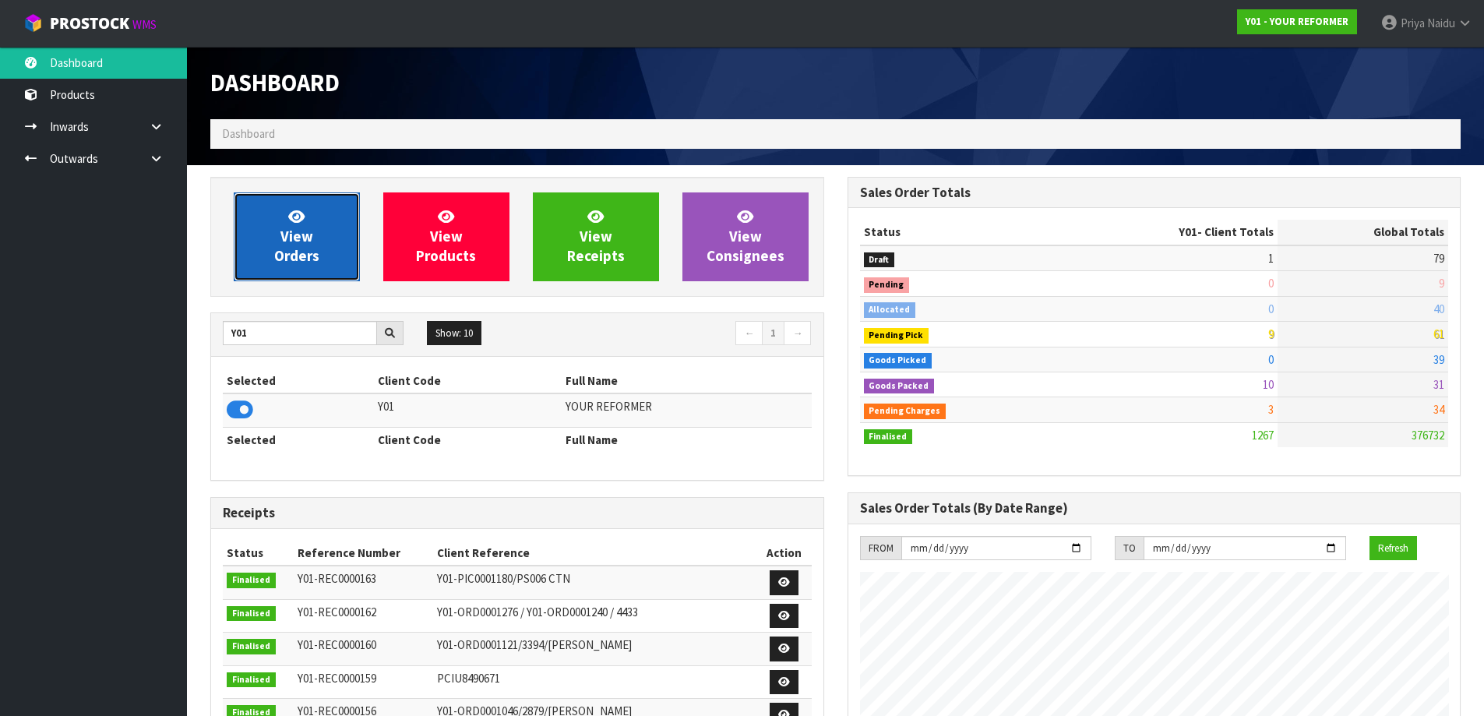
click at [318, 248] on span "View Orders" at bounding box center [296, 236] width 45 height 58
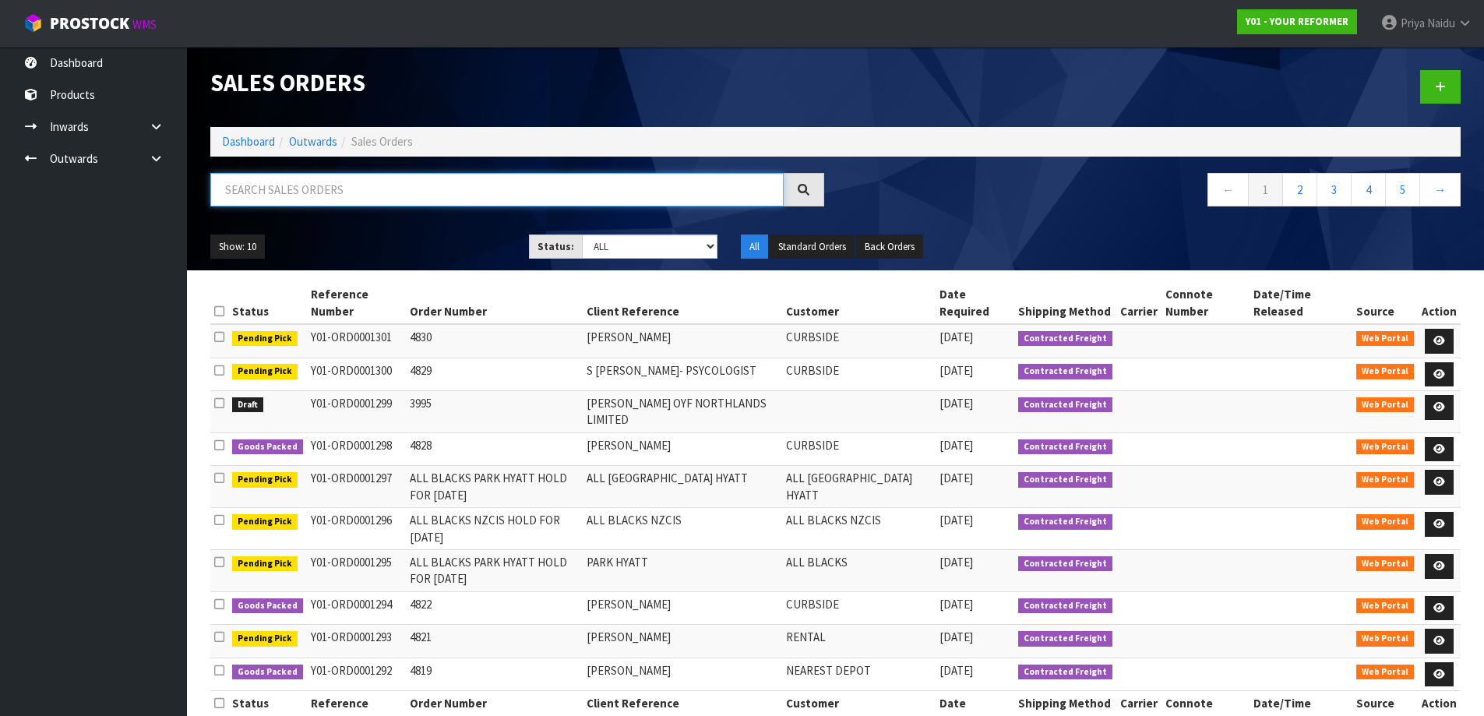
click at [323, 196] on input "text" at bounding box center [496, 189] width 573 height 33
type input "1285"
click at [425, 224] on div "Show: 10 5 10 25 50 Status: Draft Pending Allocated Pending Pick Goods Picked G…" at bounding box center [836, 247] width 1274 height 48
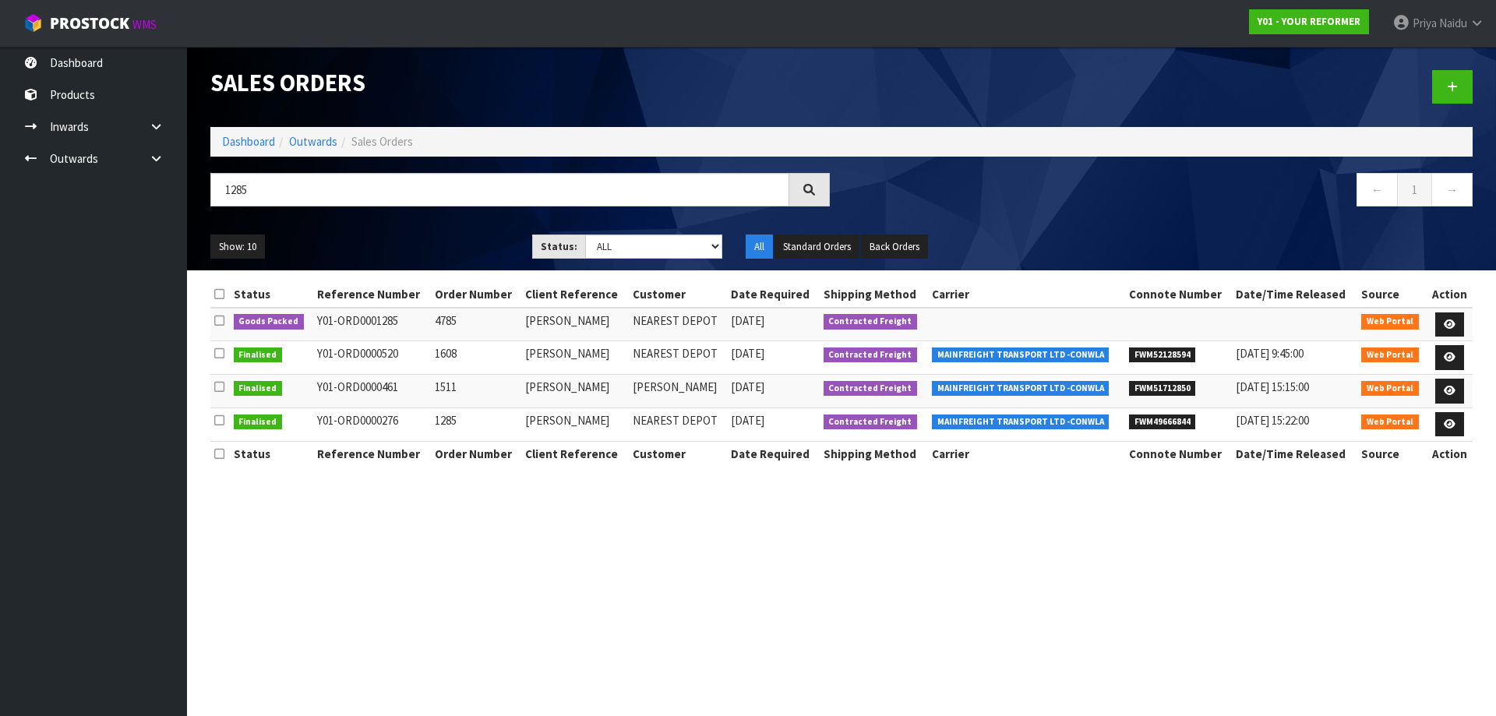
click at [418, 225] on div "Show: 10 5 10 25 50 Status: Draft Pending Allocated Pending Pick Goods Picked G…" at bounding box center [841, 247] width 1285 height 48
click at [411, 245] on ul "Show: 10 5 10 25 50" at bounding box center [359, 246] width 298 height 25
click at [1440, 325] on link at bounding box center [1449, 324] width 29 height 25
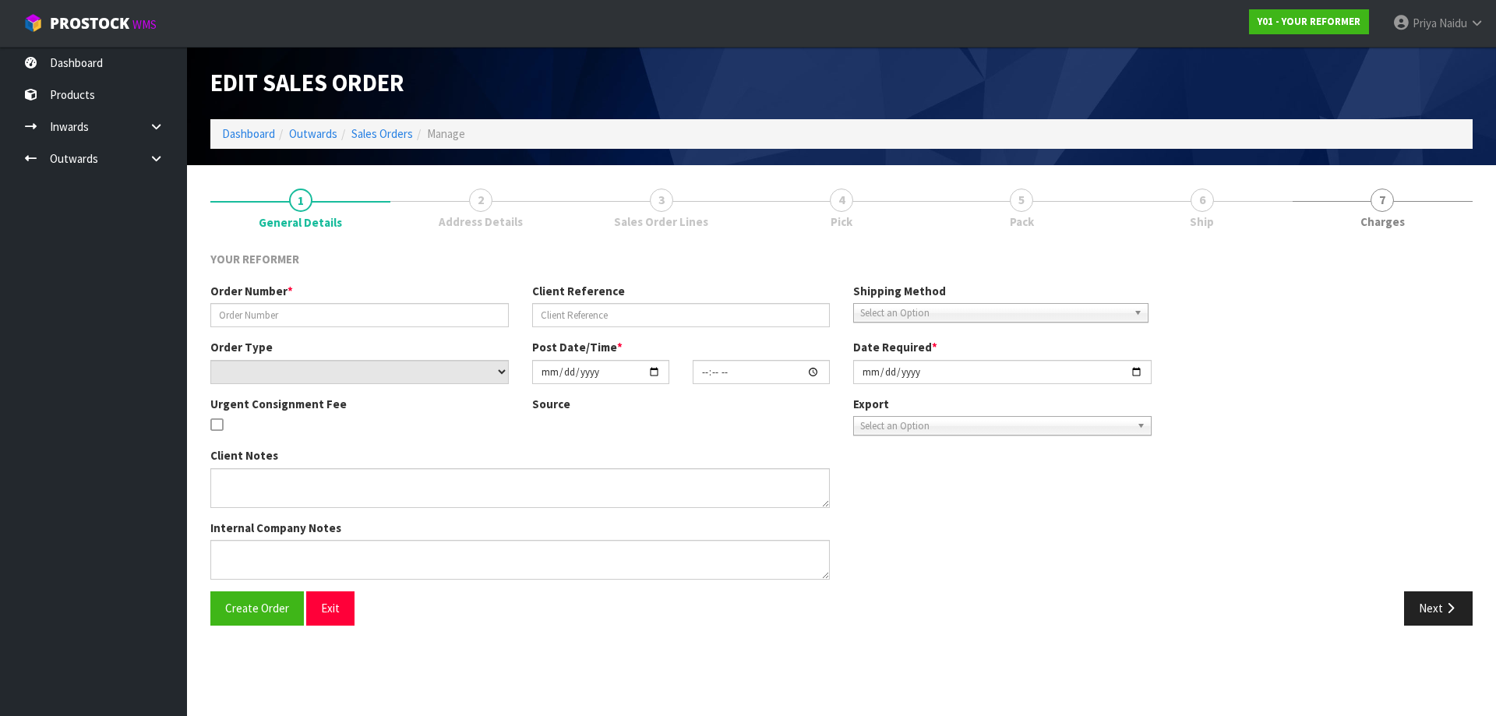
type input "4785"
type input "DEBORAH BELL"
select select "number:0"
type input "[DATE]"
type input "13:28:00.000"
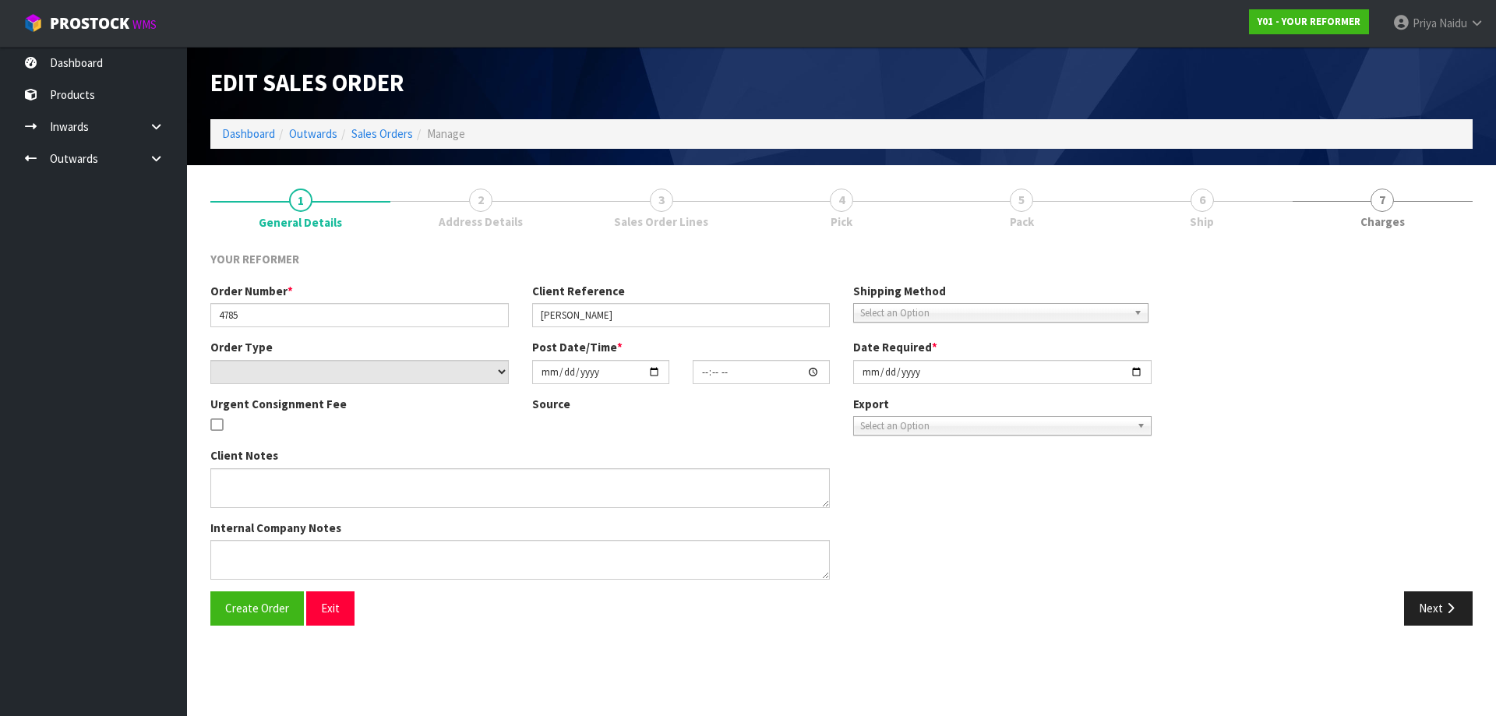
type input "[DATE]"
type textarea "DEBORAH BELL 780 NIKAU RD MOKIHINUI WTC WESTPORT 7891 NEW ZEALAND +64 27 712 75…"
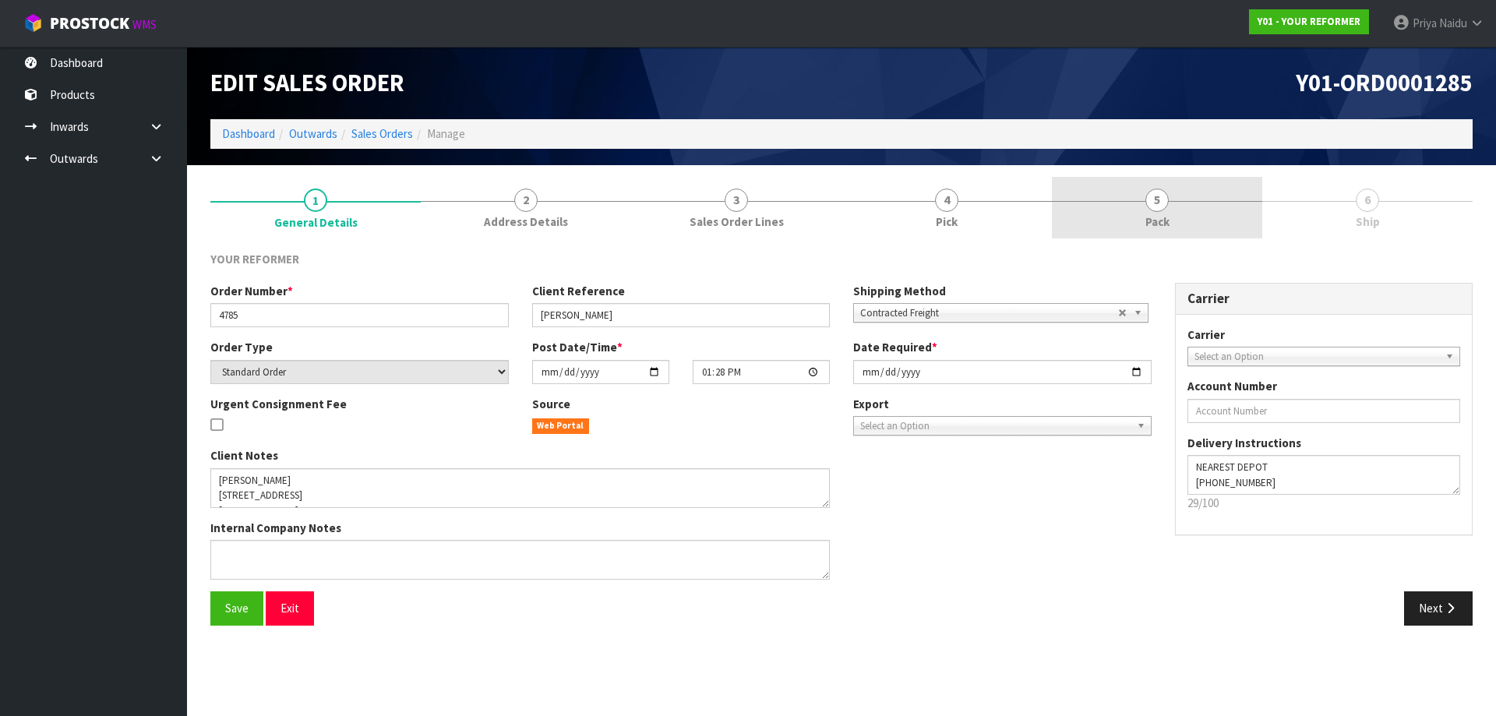
click at [1176, 220] on link "5 Pack" at bounding box center [1157, 208] width 210 height 62
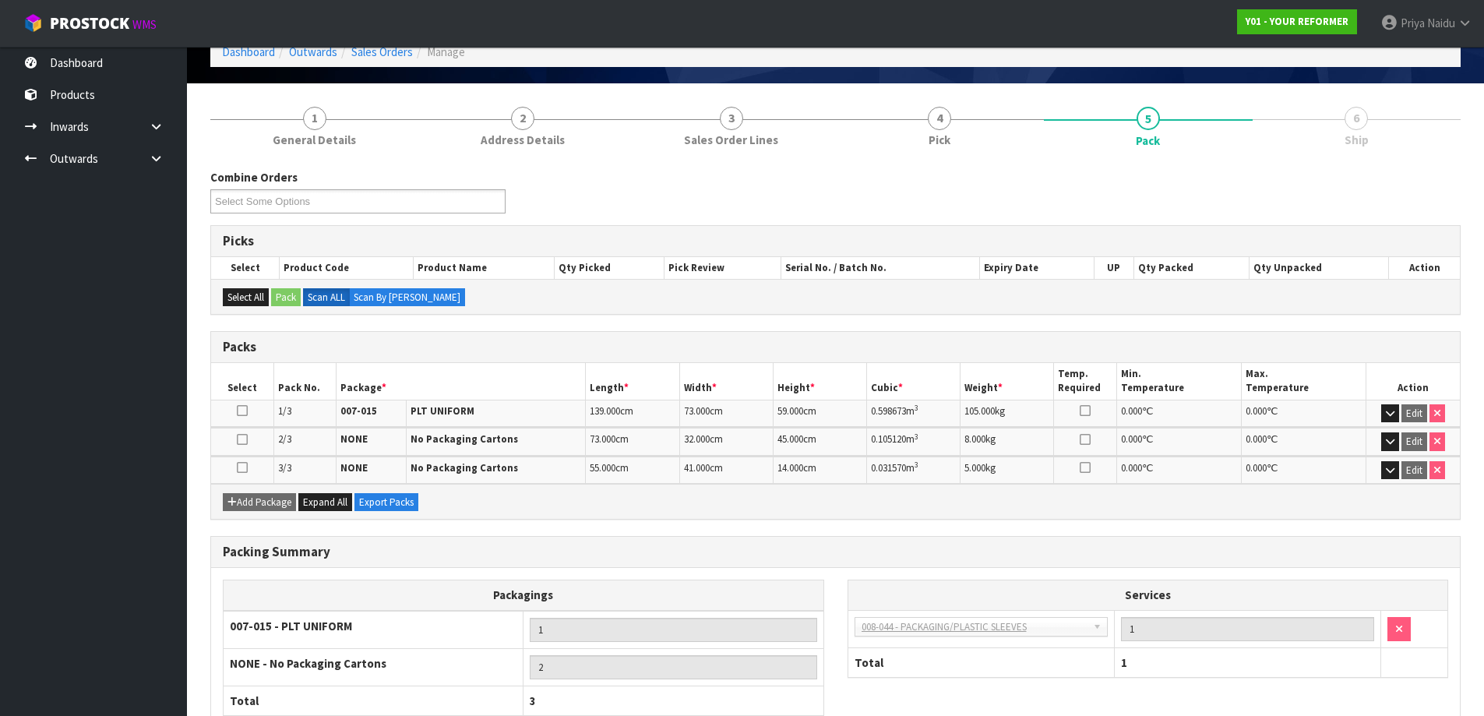
scroll to position [184, 0]
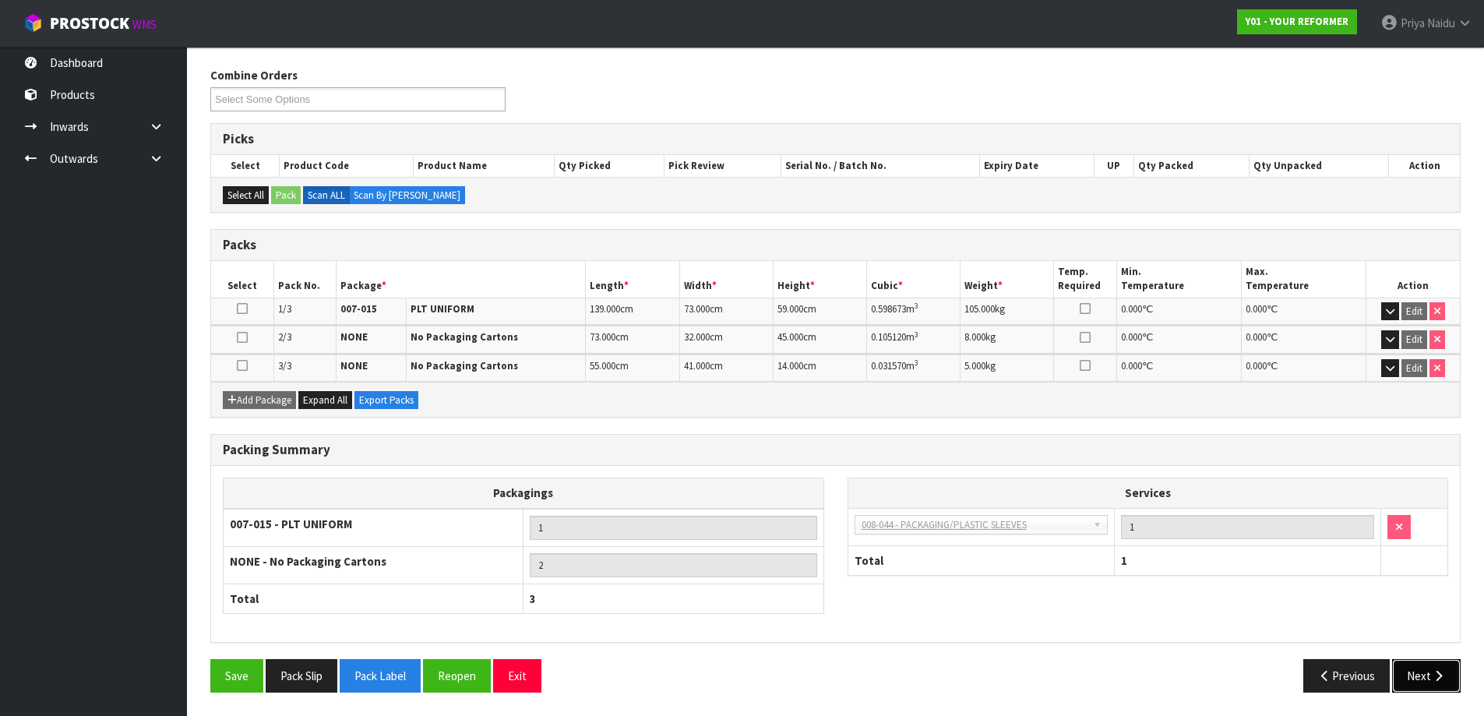
click at [1416, 685] on button "Next" at bounding box center [1426, 675] width 69 height 33
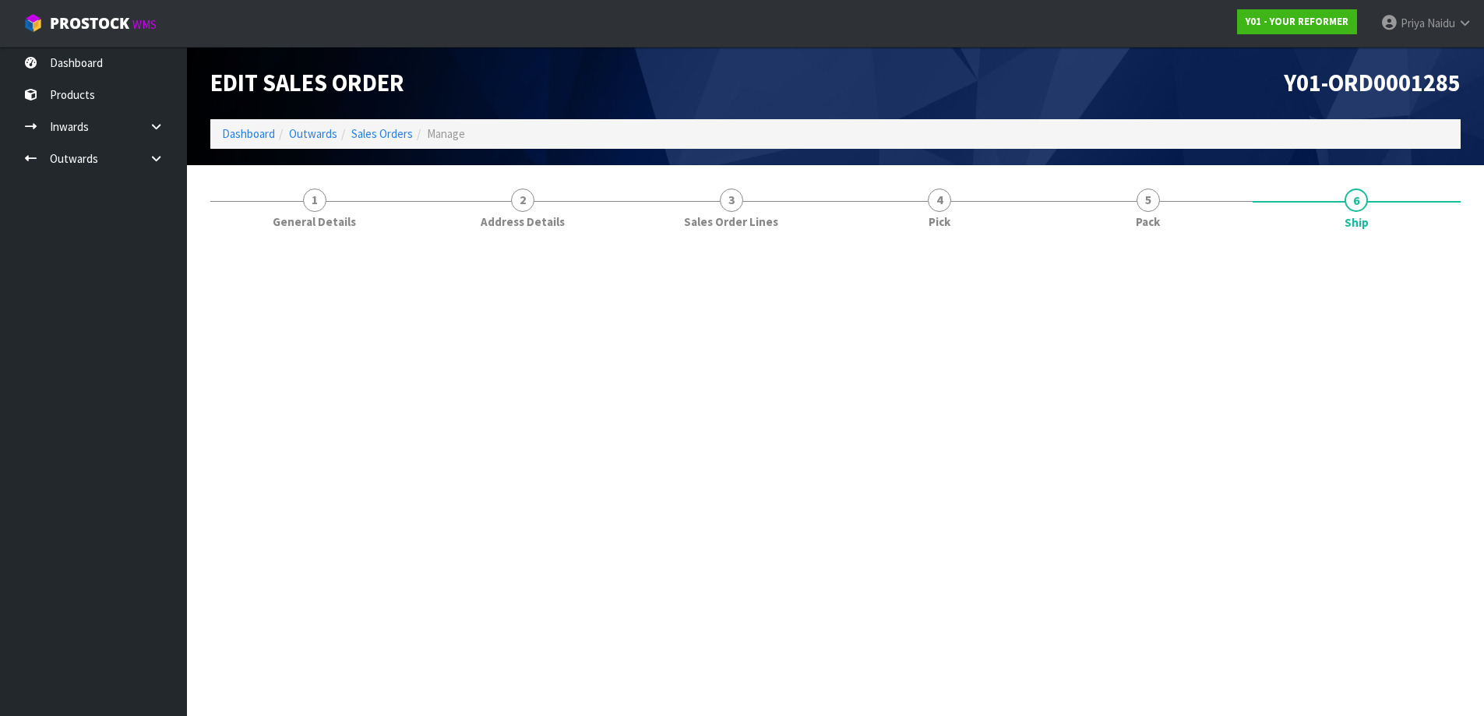
scroll to position [0, 0]
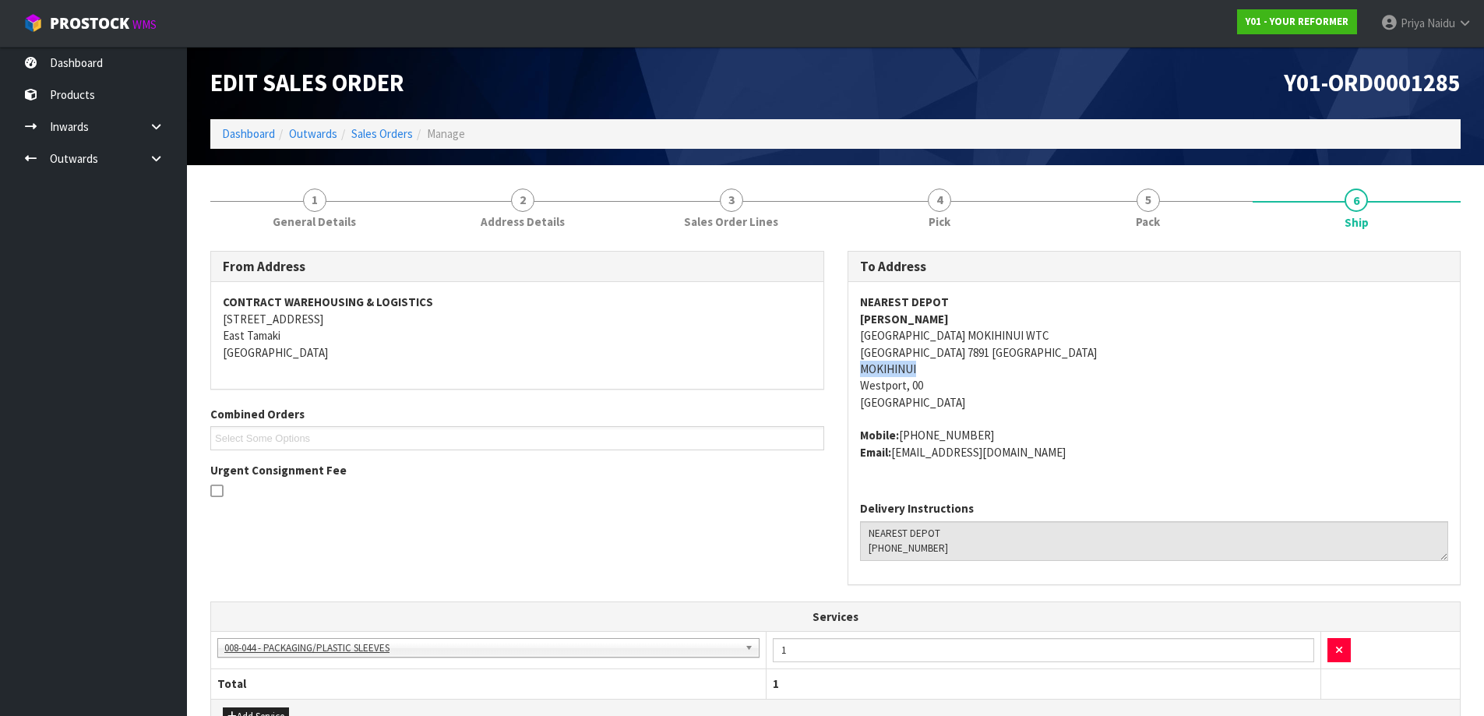
copy address "MOKIHINUI"
drag, startPoint x: 858, startPoint y: 369, endPoint x: 923, endPoint y: 369, distance: 65.4
click at [923, 369] on div "NEAREST DEPOT DEBORAH BELL 780 NIKAU RD MOKIHINUI WTC WESTPORT 7891 NEW ZEALAND…" at bounding box center [1154, 385] width 612 height 206
copy address "780 NIKAU RD MOKIHINUI WTC WESTPORT 7891"
drag, startPoint x: 854, startPoint y: 333, endPoint x: 943, endPoint y: 358, distance: 93.0
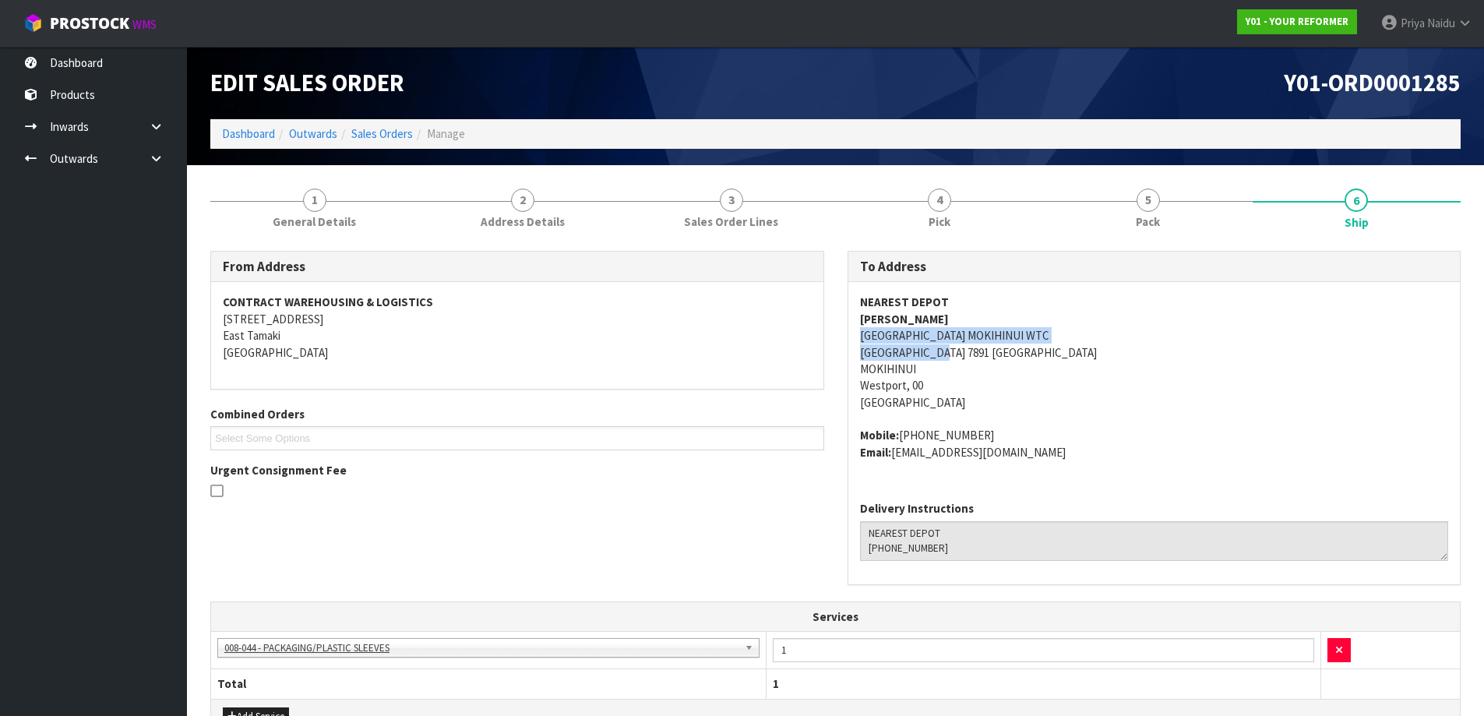
click at [943, 358] on div "NEAREST DEPOT DEBORAH BELL 780 NIKAU RD MOKIHINUI WTC WESTPORT 7891 NEW ZEALAND…" at bounding box center [1154, 385] width 612 height 206
click at [576, 505] on div "From Address CONTRACT WAREHOUSING & LOGISTICS 17 Allens Road East Tamaki Auckla…" at bounding box center [517, 382] width 637 height 263
click at [259, 128] on link "Dashboard" at bounding box center [248, 133] width 53 height 15
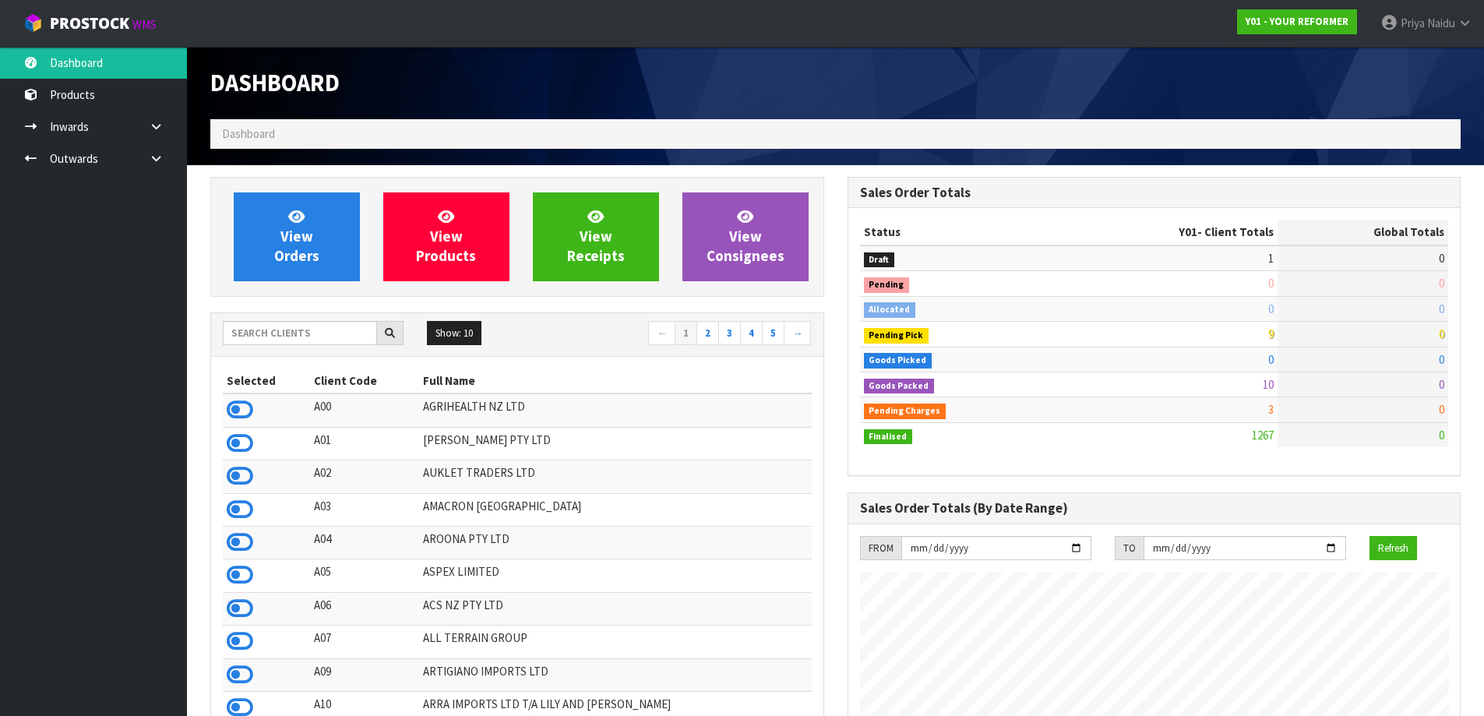
scroll to position [1180, 636]
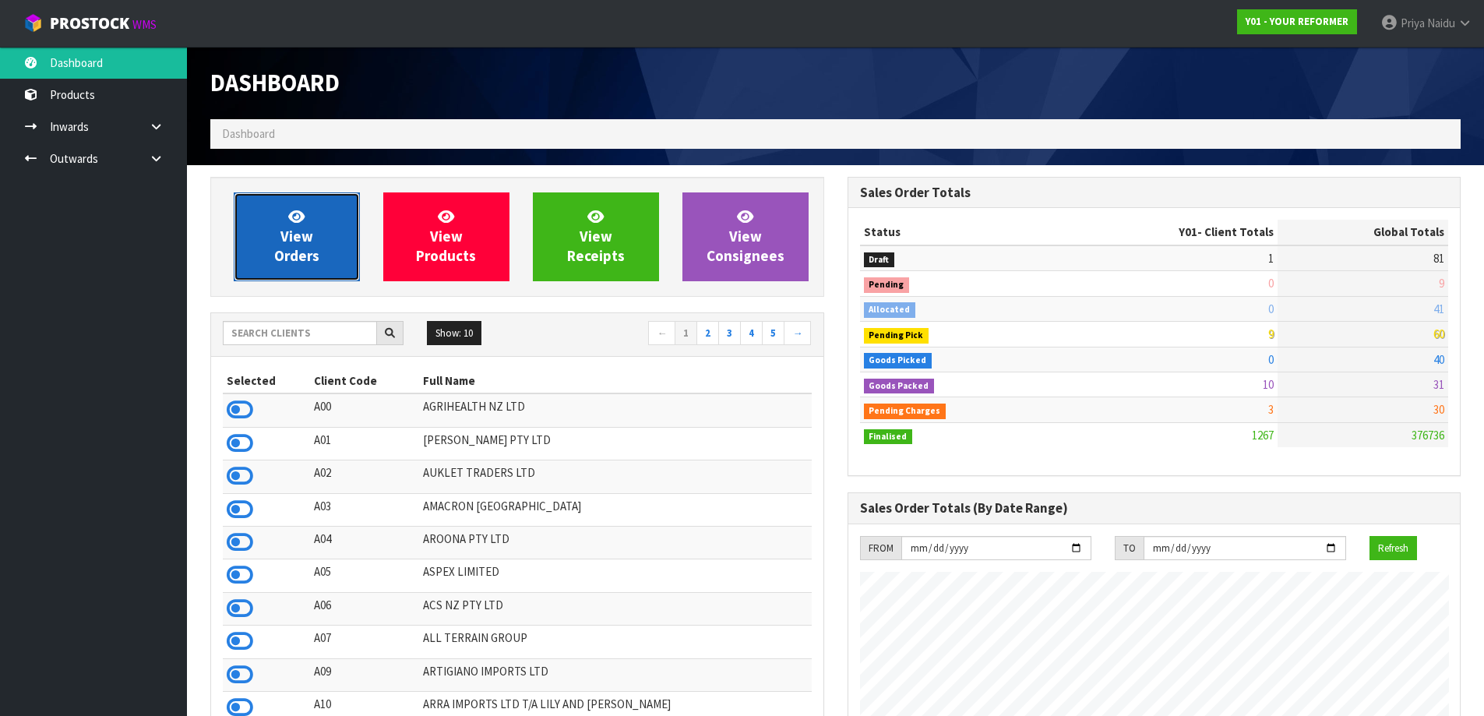
click at [319, 239] on link "View Orders" at bounding box center [297, 236] width 126 height 89
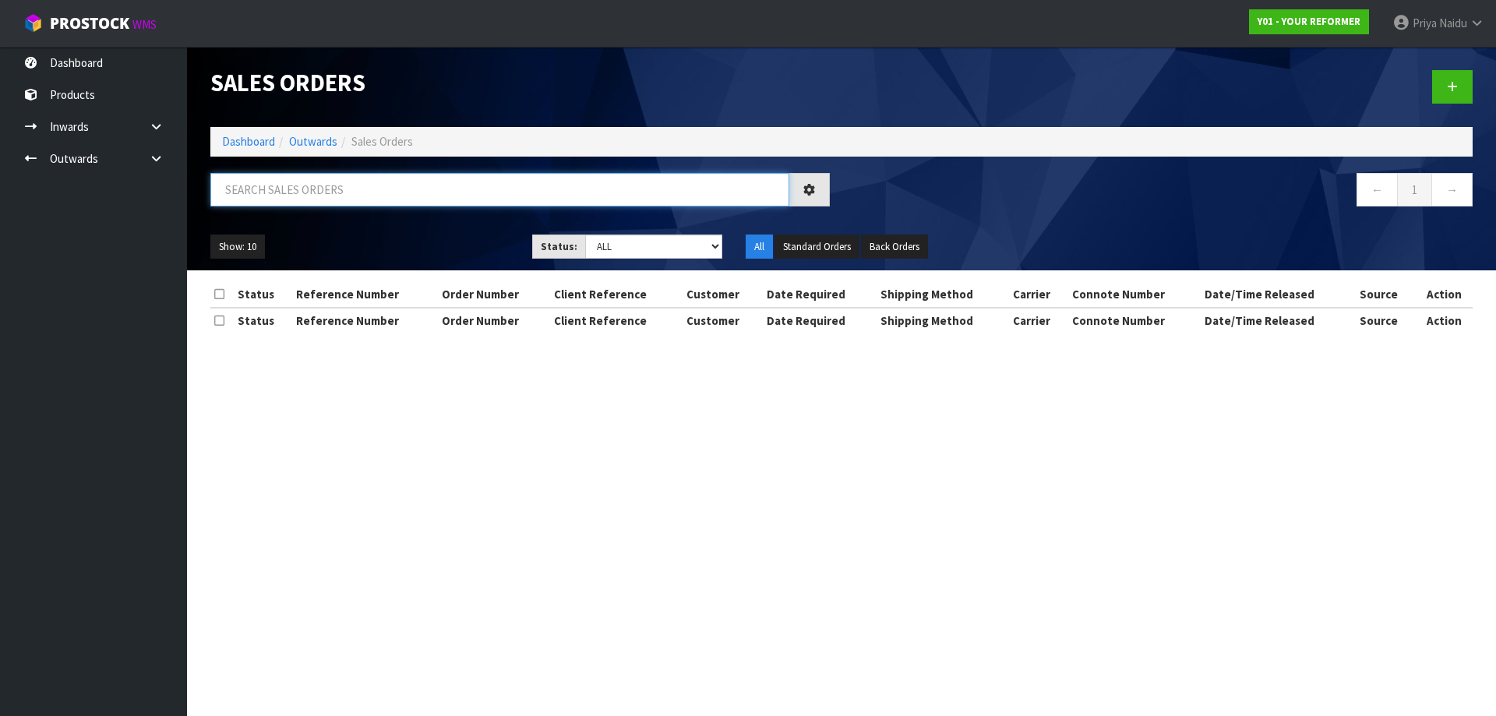
click at [335, 197] on input "text" at bounding box center [499, 189] width 579 height 33
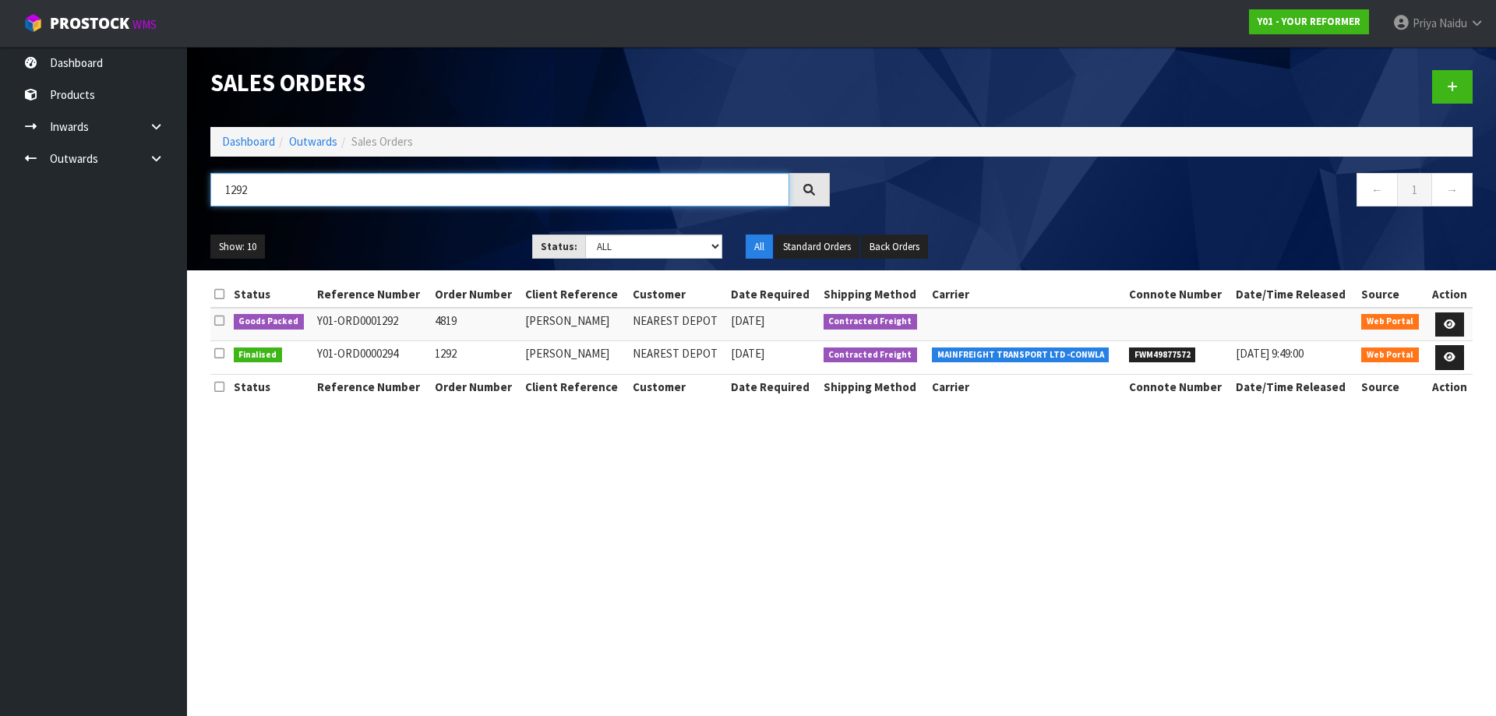
type input "1292"
click at [382, 214] on div "1292" at bounding box center [520, 195] width 643 height 45
click at [1447, 317] on link at bounding box center [1449, 324] width 29 height 25
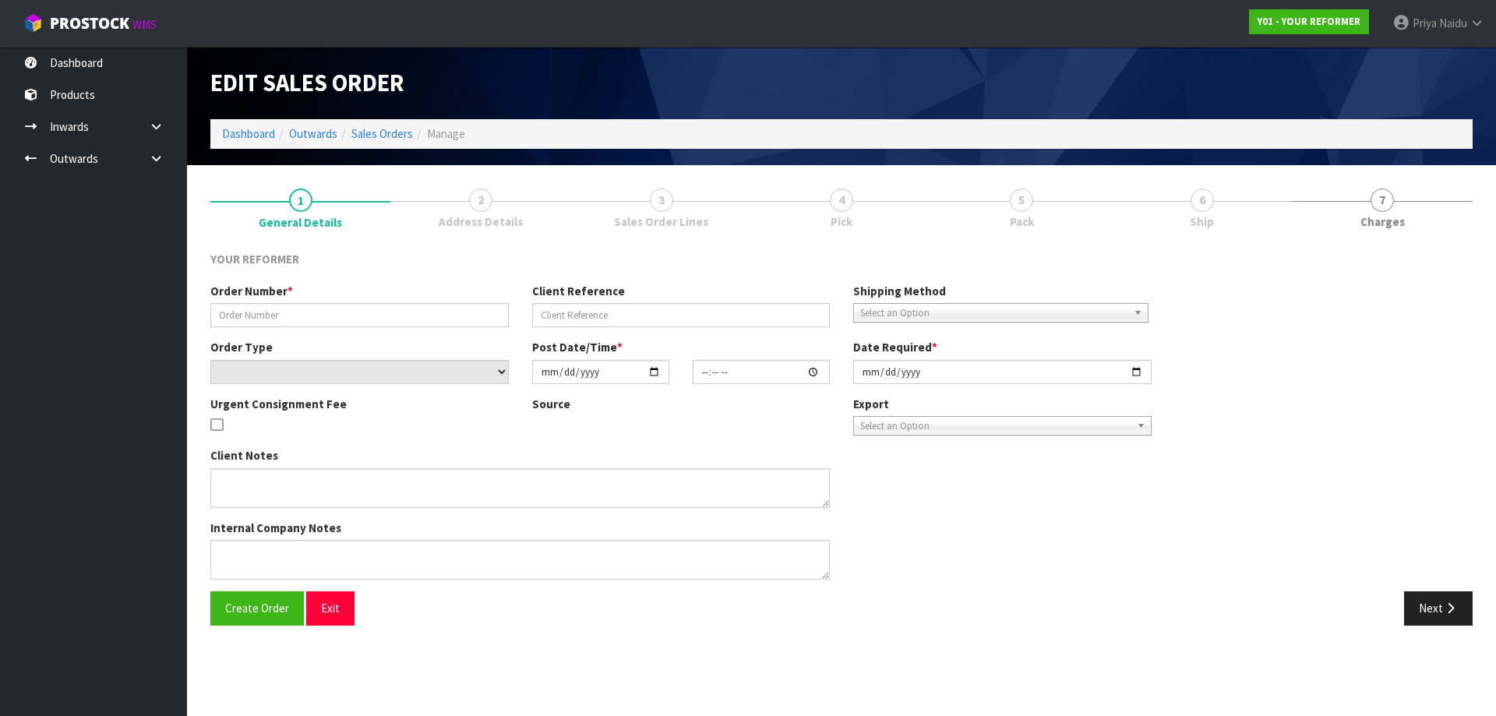
type input "4819"
type input "[PERSON_NAME]"
select select "number:0"
type input "[DATE]"
type input "13:57:00.000"
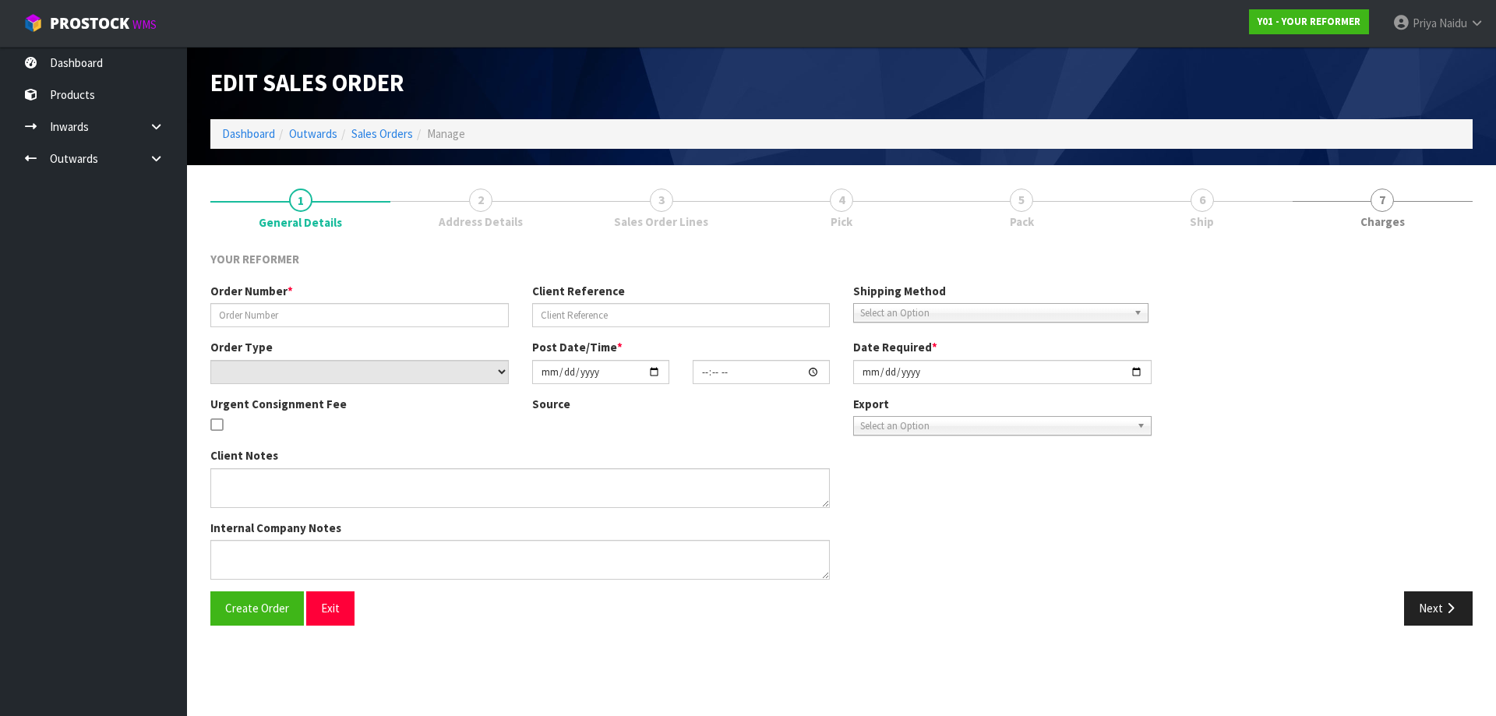
type input "[DATE]"
type textarea "JAMIE BELL 6 TOHORA VIEW BOP WAIHI BEACH 3611 NEW ZEALAND +64 27 304 3915"
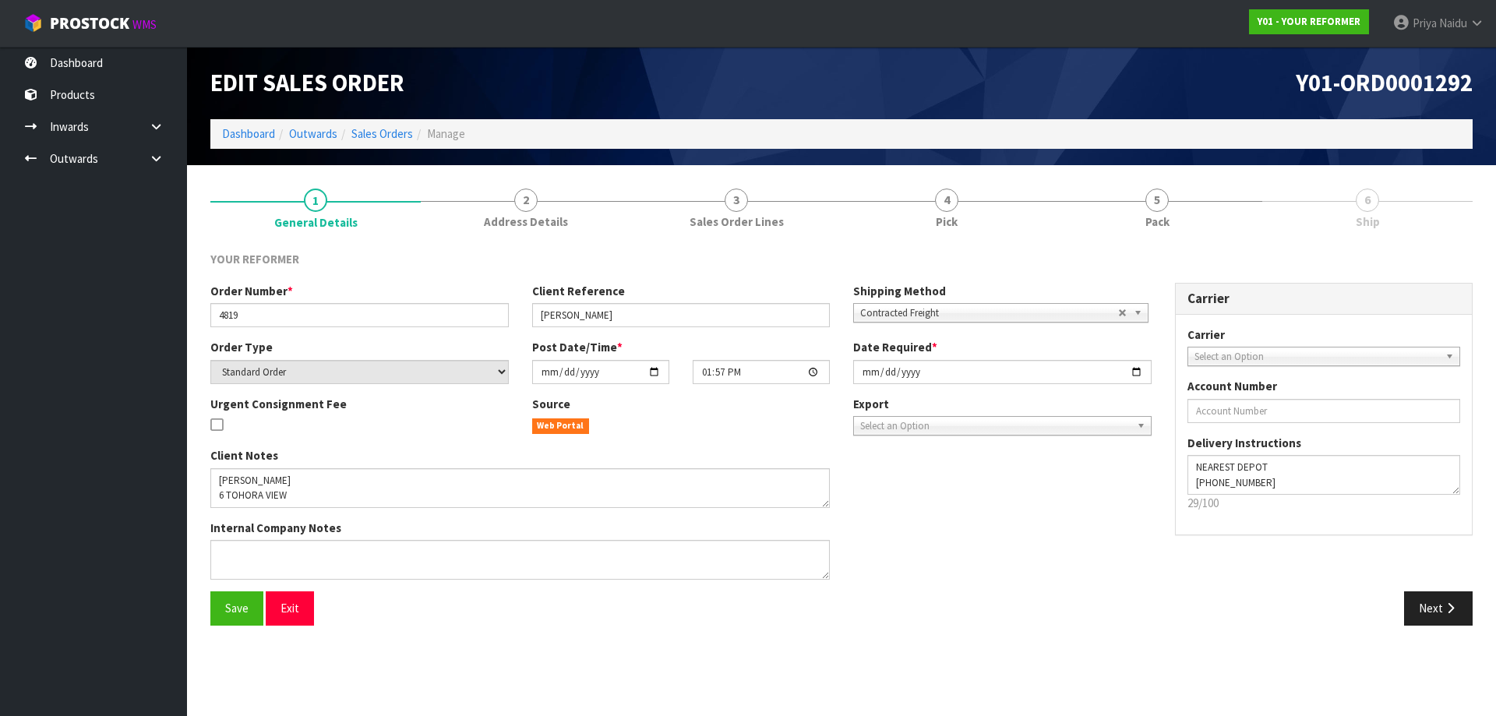
click at [1145, 216] on span "Pack" at bounding box center [1157, 221] width 24 height 16
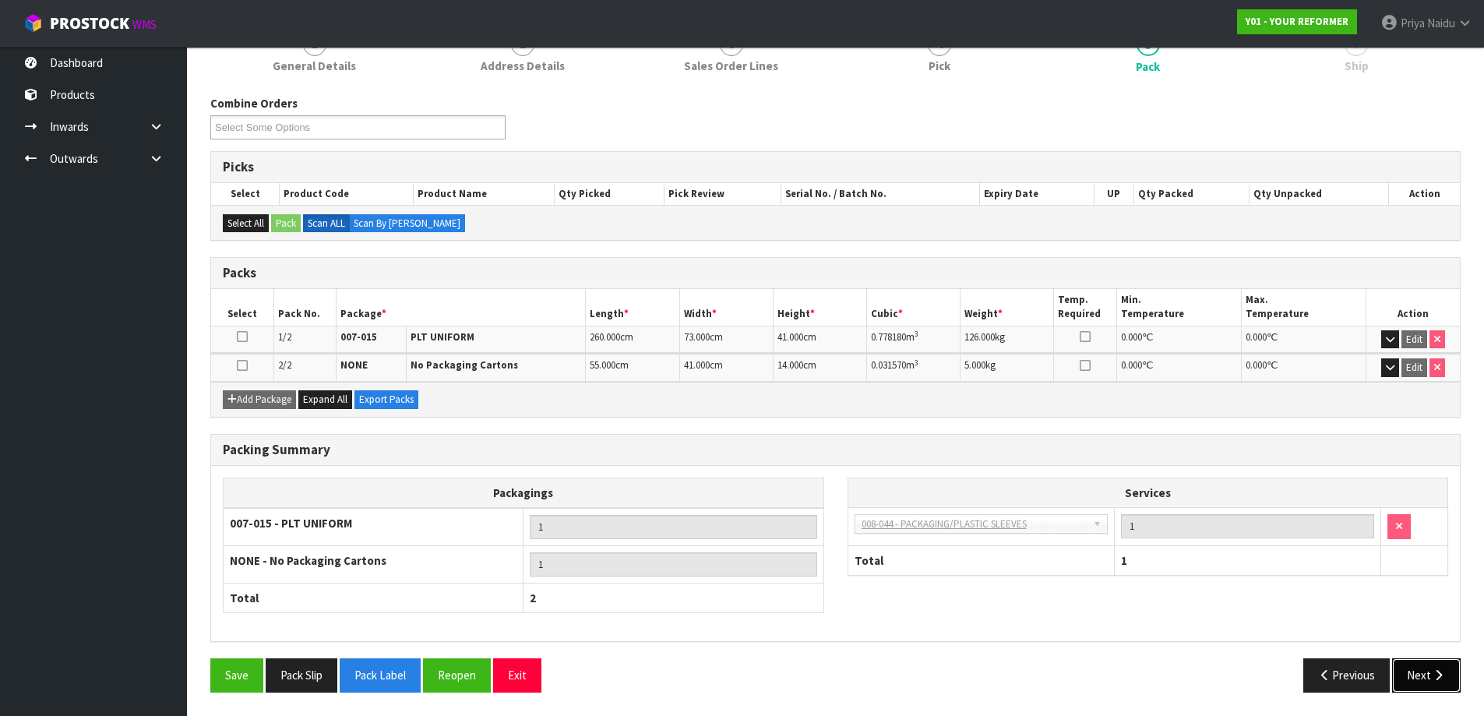
click at [1433, 679] on icon "button" at bounding box center [1438, 675] width 15 height 12
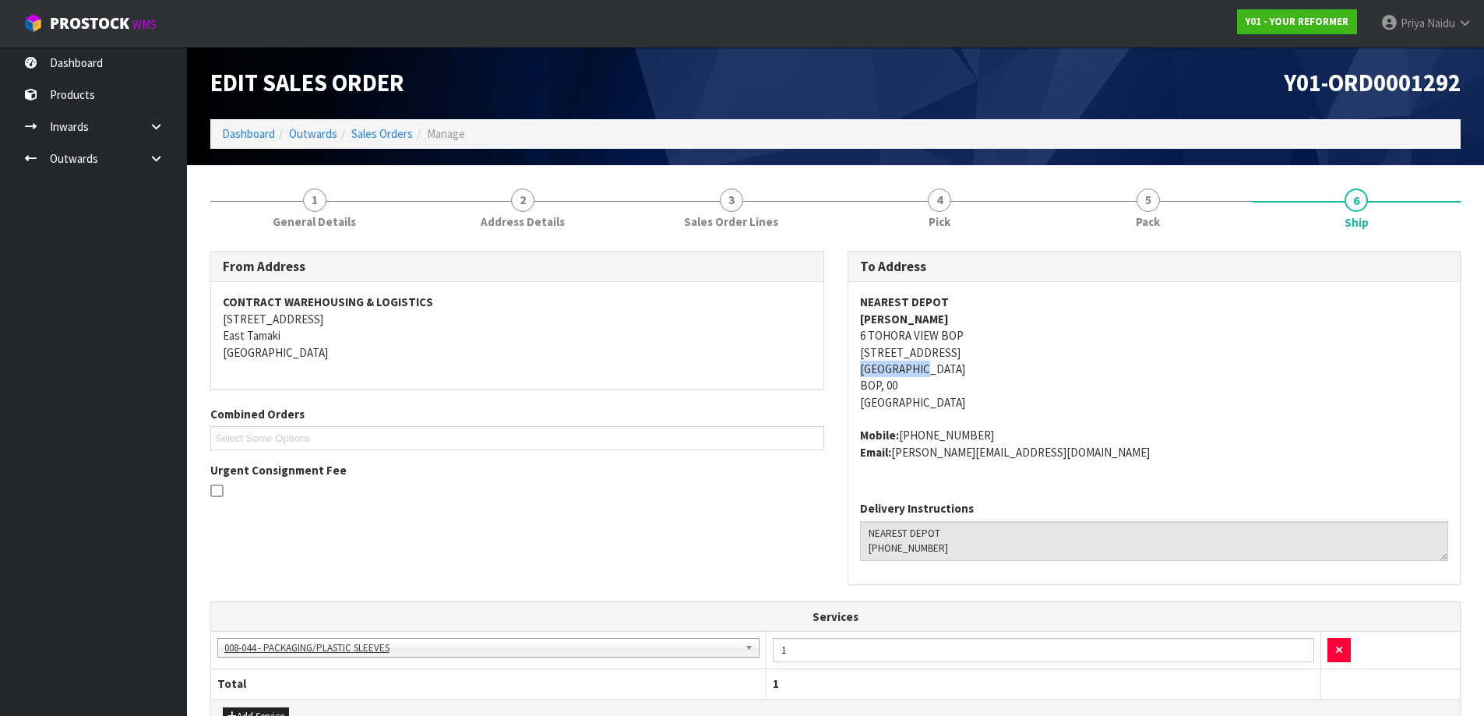
copy address "WAIHI BEACH"
drag, startPoint x: 856, startPoint y: 365, endPoint x: 940, endPoint y: 366, distance: 84.1
click at [940, 366] on div "NEAREST DEPOT JAMIE BELL 6 TOHORA VIEW BOP WAIHI BEACH 3611 NEW ZEALAND WAIHI B…" at bounding box center [1154, 385] width 612 height 206
click at [1186, 451] on address "Mobile: +64 27 304 3915 Email: jamie@paulownia.org.nz" at bounding box center [1154, 443] width 589 height 33
click at [256, 129] on link "Dashboard" at bounding box center [248, 133] width 53 height 15
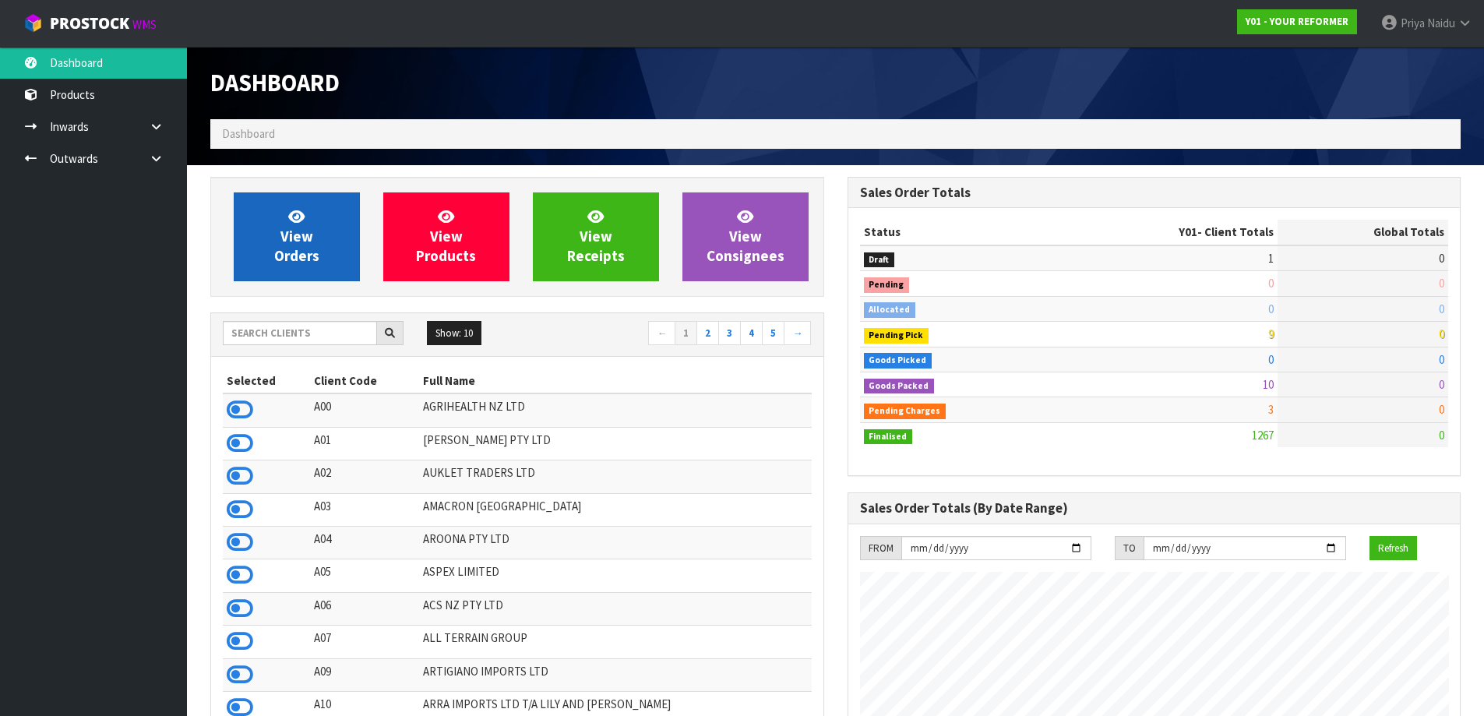
scroll to position [1180, 636]
click at [298, 245] on link "View Orders" at bounding box center [297, 236] width 126 height 89
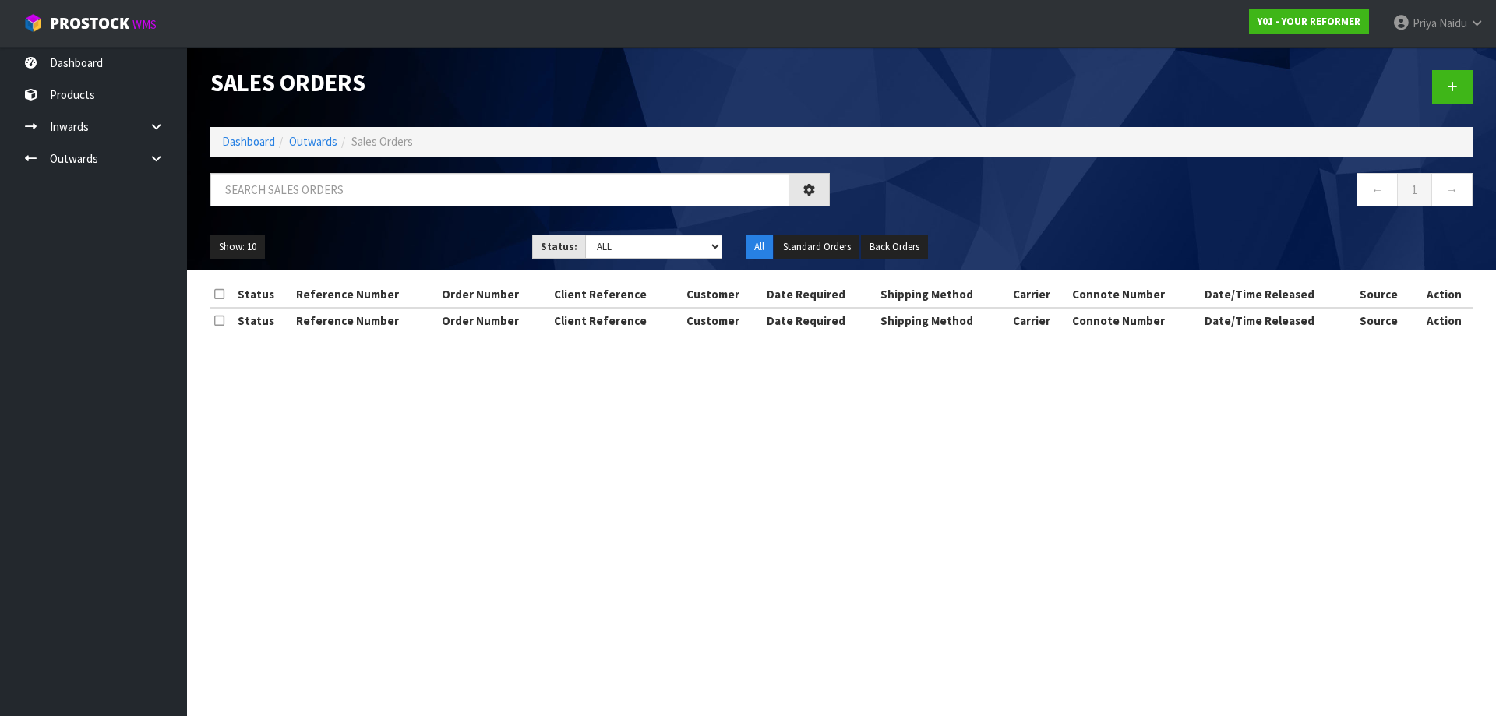
click at [312, 182] on input "text" at bounding box center [499, 189] width 579 height 33
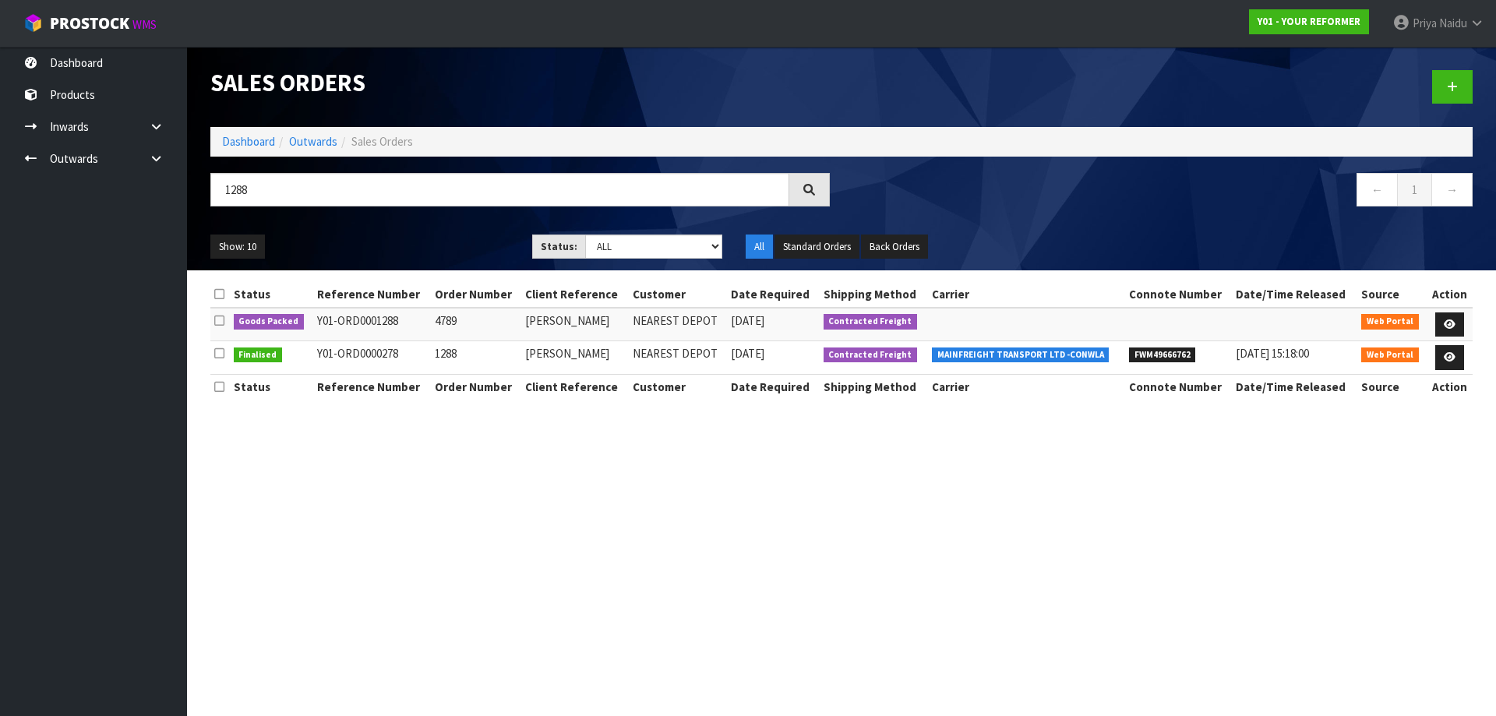
type input "1288"
click at [391, 213] on div "1288" at bounding box center [520, 195] width 643 height 45
click at [1453, 314] on link at bounding box center [1449, 324] width 29 height 25
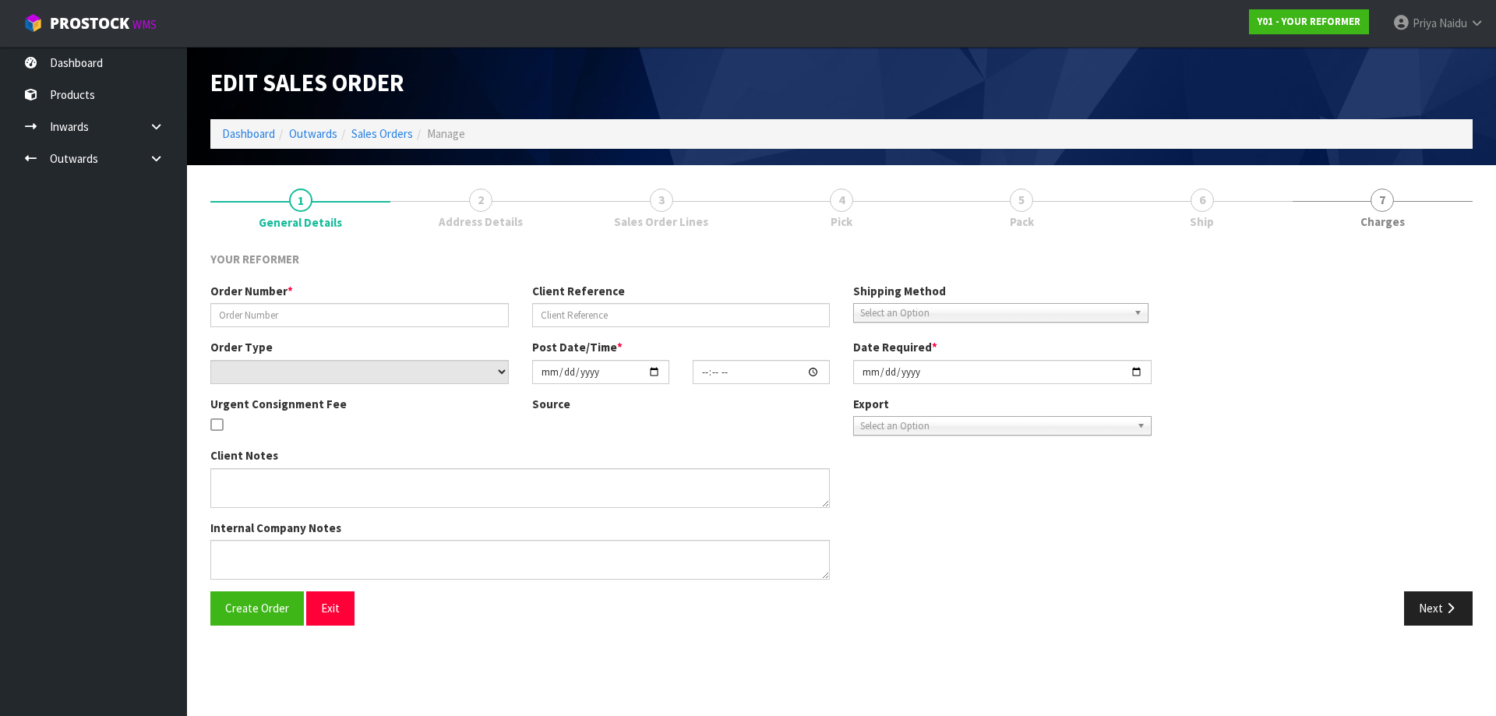
type input "4789"
type input "STEPH GEDDES"
select select "number:0"
type input "[DATE]"
type input "15:33:00.000"
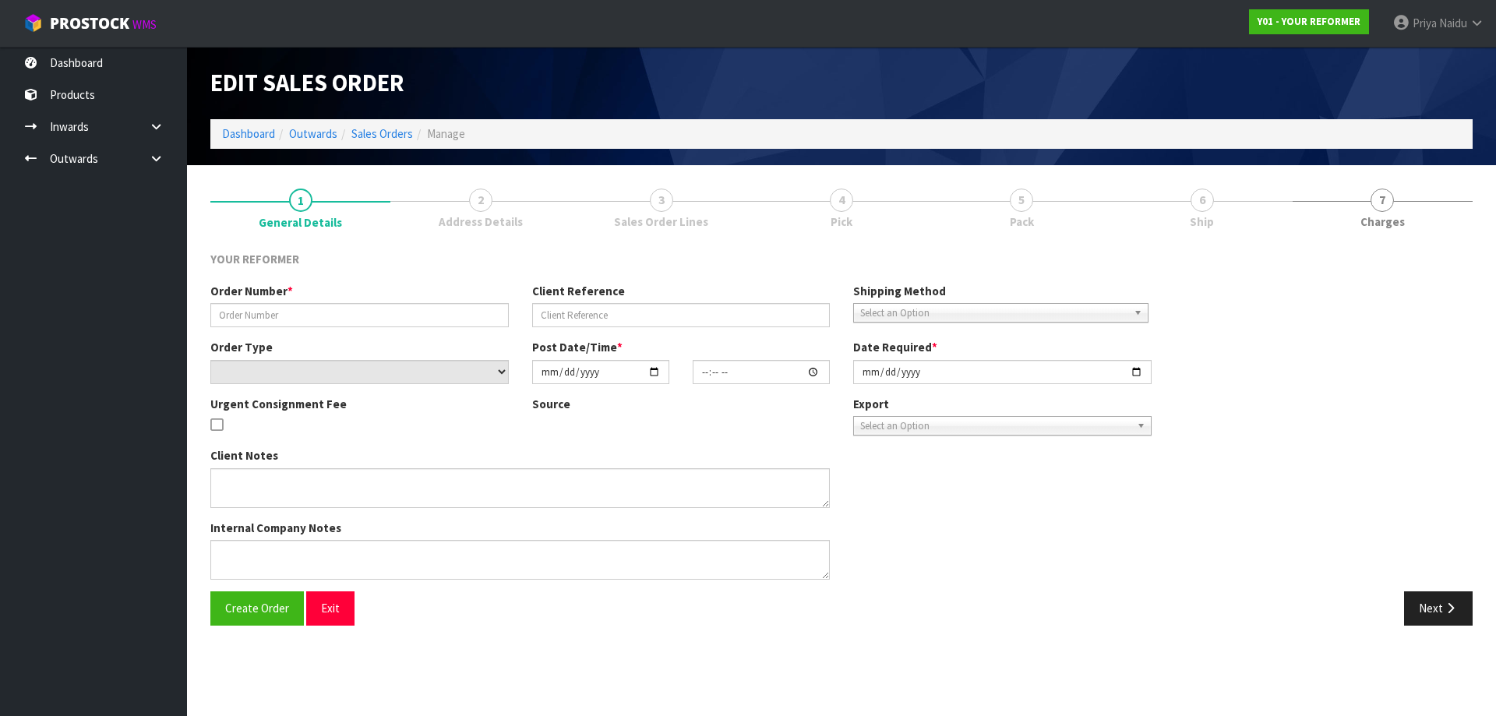
type input "[DATE]"
type textarea "STEPH GEDDES 430 TUKAIRANGI ROAD WKO RD 5 TAUPO 3385 NEW ZEALAND +64 27 268 1852"
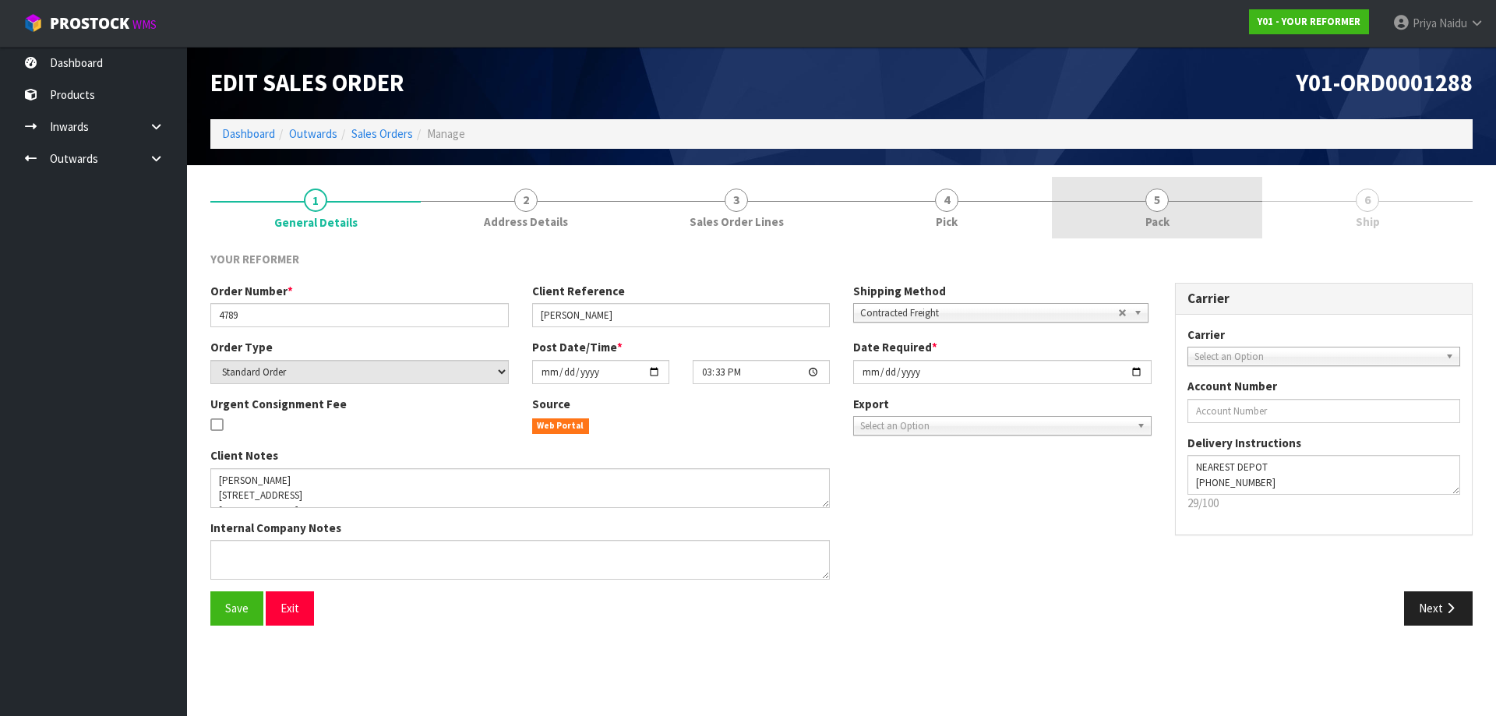
click at [1159, 185] on link "5 Pack" at bounding box center [1157, 208] width 210 height 62
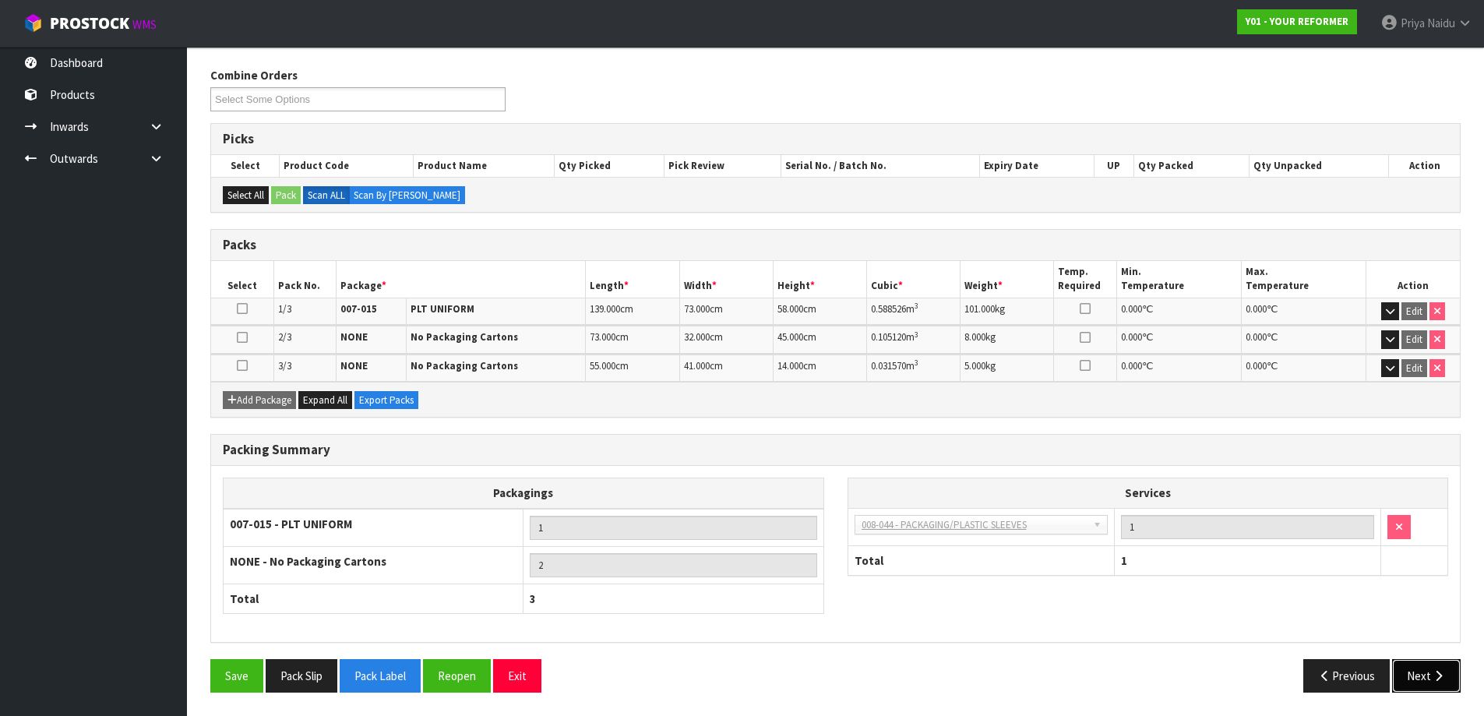
click at [1427, 691] on button "Next" at bounding box center [1426, 675] width 69 height 33
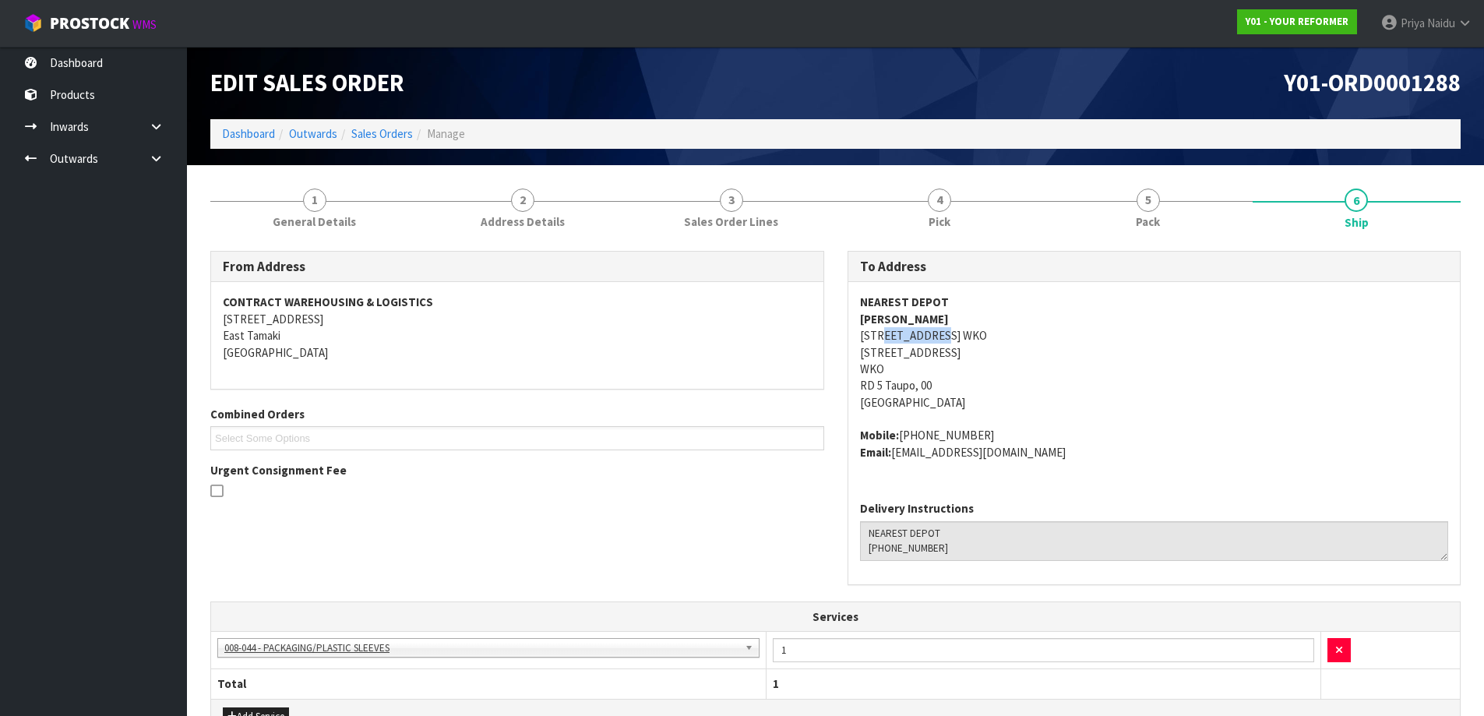
copy address "TUKAIRANGI"
drag, startPoint x: 880, startPoint y: 333, endPoint x: 940, endPoint y: 344, distance: 60.8
click at [940, 344] on address "NEAREST DEPOT STEPH GEDDES 430 TUKAIRANGI ROAD WKO RD 5 TAUPO 3385 NEW ZEALAND …" at bounding box center [1154, 352] width 589 height 117
drag, startPoint x: 1246, startPoint y: 429, endPoint x: 1099, endPoint y: 425, distance: 147.3
click at [1246, 429] on address "Mobile: +64 27 268 1852 Email: sygeddes@gmail.com" at bounding box center [1154, 443] width 589 height 33
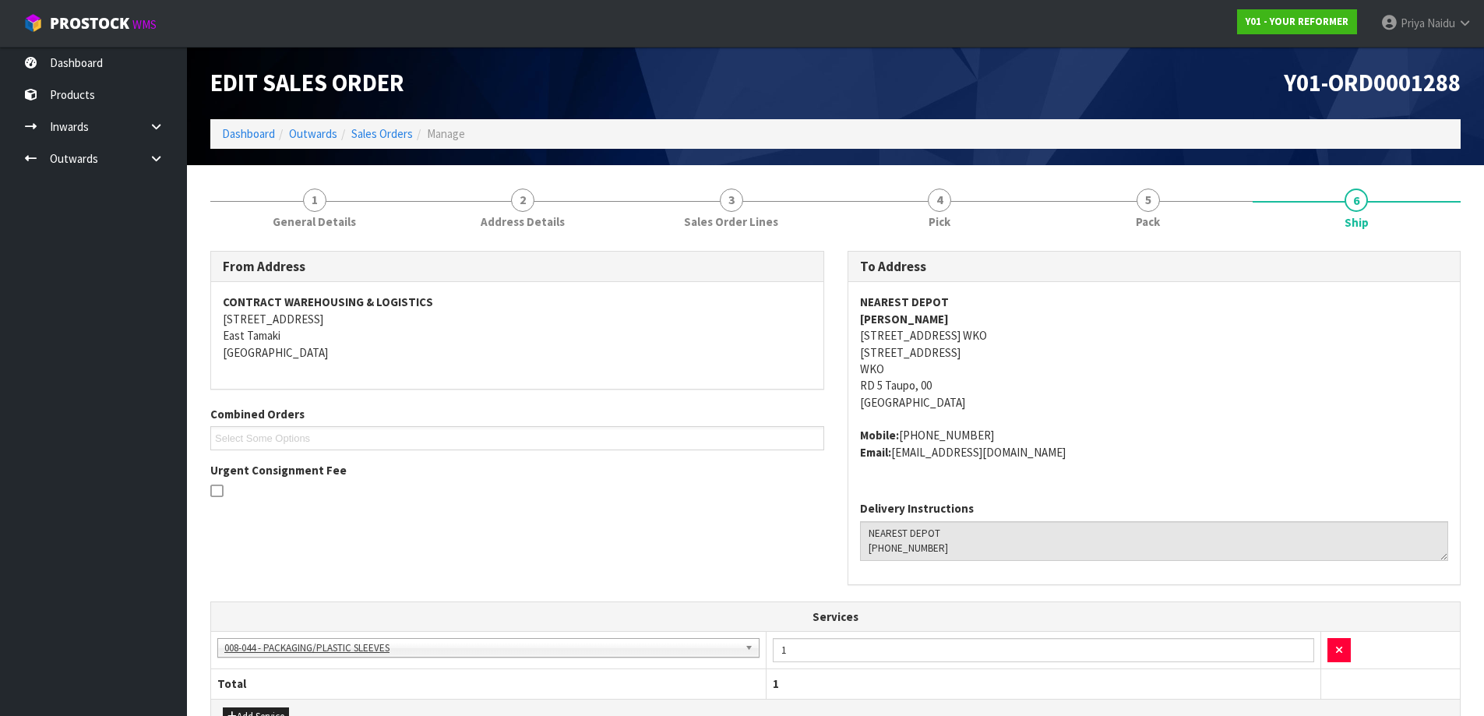
drag, startPoint x: 863, startPoint y: 370, endPoint x: 846, endPoint y: 370, distance: 17.1
click at [846, 370] on div "To Address NEAREST DEPOT STEPH GEDDES 430 TUKAIRANGI ROAD WKO RD 5 TAUPO 3385 N…" at bounding box center [1154, 426] width 637 height 351
copy address "WKO"
drag, startPoint x: 846, startPoint y: 370, endPoint x: 894, endPoint y: 365, distance: 47.8
click at [894, 365] on div "To Address NEAREST DEPOT STEPH GEDDES 430 TUKAIRANGI ROAD WKO RD 5 TAUPO 3385 N…" at bounding box center [1154, 426] width 637 height 351
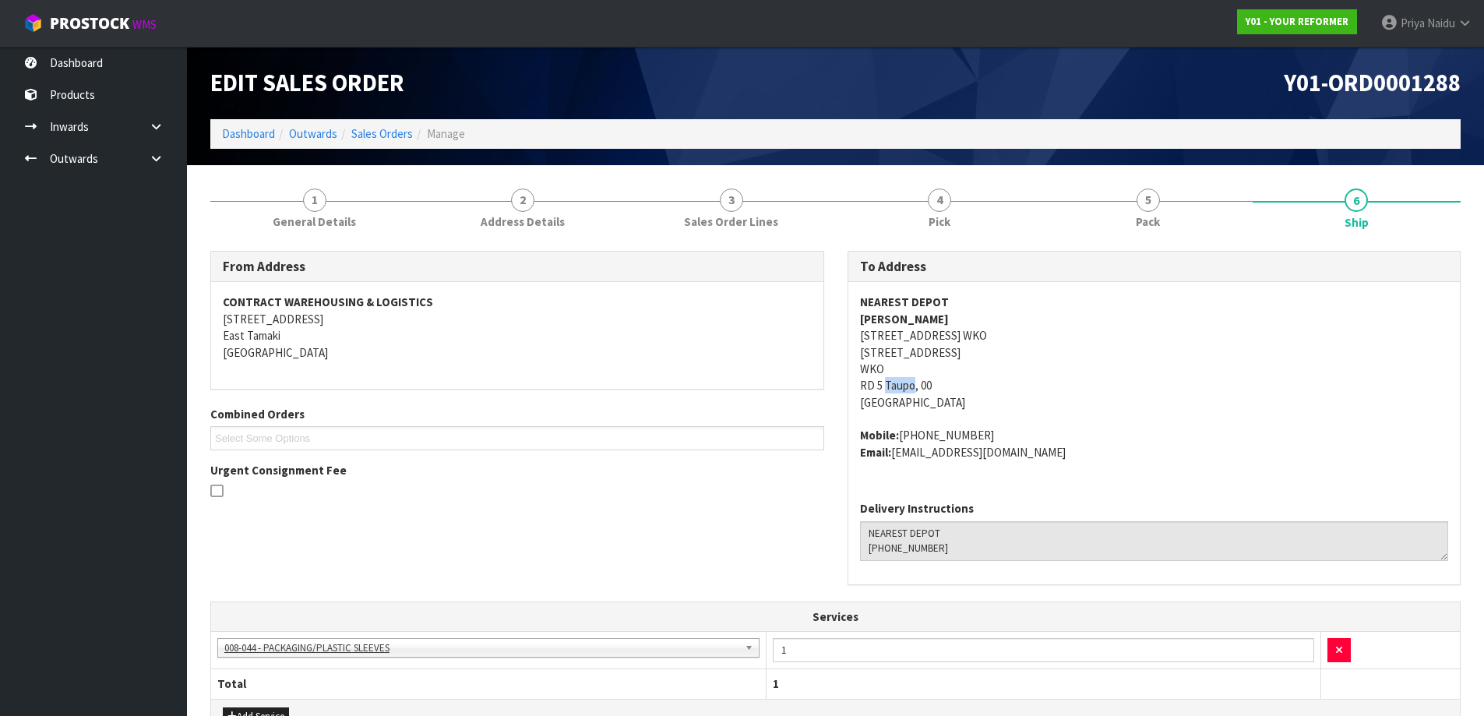
copy address "Taupo"
drag, startPoint x: 885, startPoint y: 387, endPoint x: 915, endPoint y: 389, distance: 29.6
click at [915, 389] on address "NEAREST DEPOT STEPH GEDDES 430 TUKAIRANGI ROAD WKO RD 5 TAUPO 3385 NEW ZEALAND …" at bounding box center [1154, 352] width 589 height 117
copy address "430 TUKAIRANGI ROAD WKO RD 5 TAUPO 3385"
drag, startPoint x: 855, startPoint y: 340, endPoint x: 943, endPoint y: 352, distance: 88.9
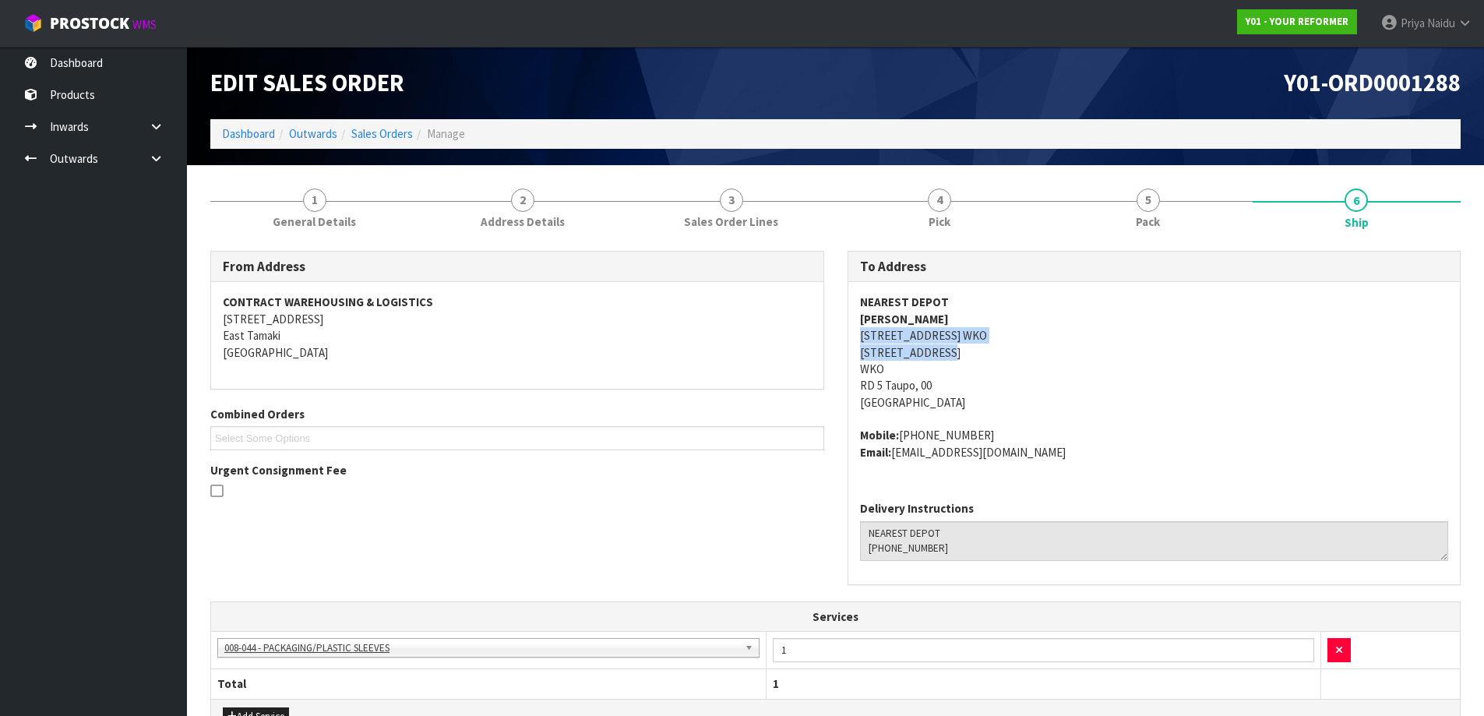
click at [943, 352] on div "NEAREST DEPOT STEPH GEDDES 430 TUKAIRANGI ROAD WKO RD 5 TAUPO 3385 NEW ZEALAND …" at bounding box center [1154, 385] width 612 height 206
click at [620, 452] on div "Combined Orders Y01-ORD0001274 Y01-ORD0001280 Y01-ORD0001282 Y01-ORD0001283 Y01…" at bounding box center [517, 434] width 637 height 56
click at [1232, 362] on address "NEAREST DEPOT STEPH GEDDES 430 TUKAIRANGI ROAD WKO RD 5 TAUPO 3385 NEW ZEALAND …" at bounding box center [1154, 352] width 589 height 117
copy strong "STEPH GEDDES"
drag, startPoint x: 844, startPoint y: 326, endPoint x: 958, endPoint y: 321, distance: 114.7
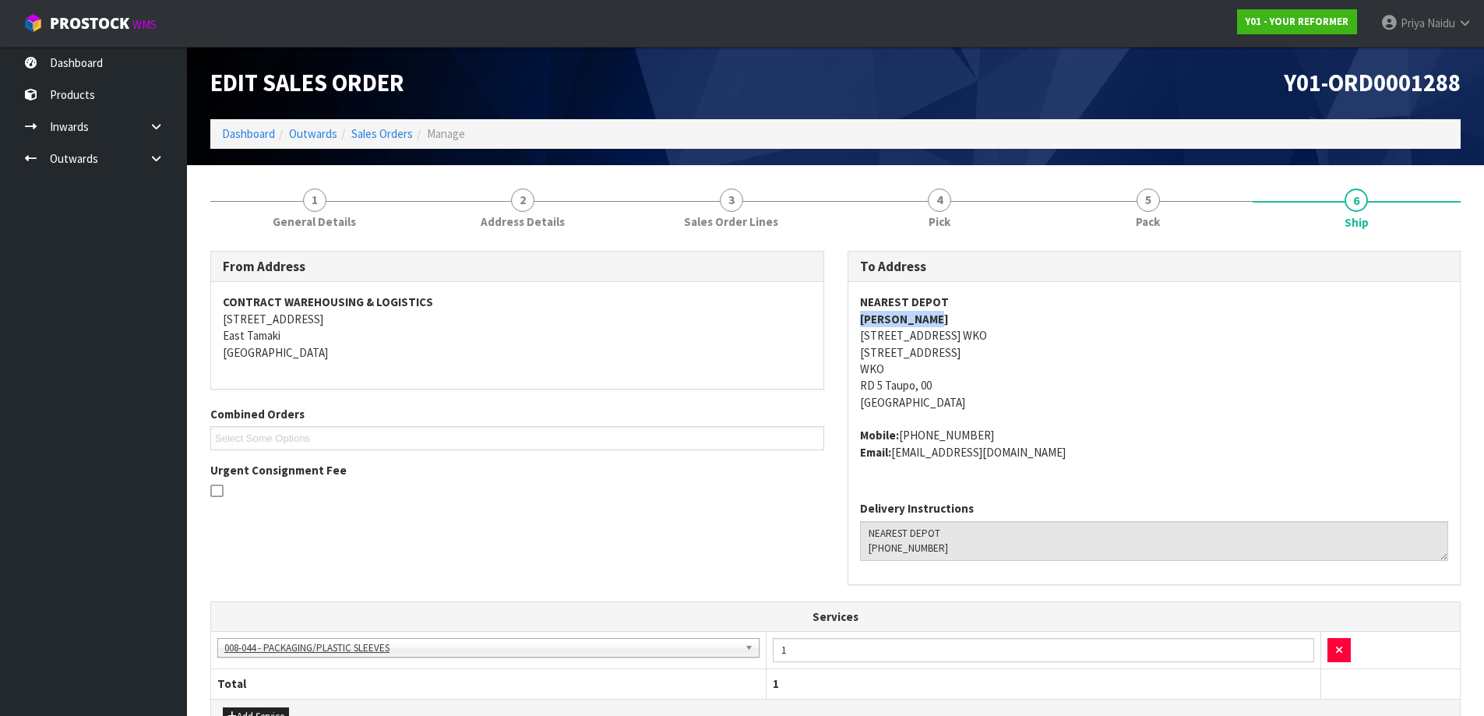
click at [958, 321] on div "To Address NEAREST DEPOT STEPH GEDDES 430 TUKAIRANGI ROAD WKO RD 5 TAUPO 3385 N…" at bounding box center [1154, 426] width 637 height 351
copy address "+64 27 268 1852"
drag, startPoint x: 901, startPoint y: 435, endPoint x: 1006, endPoint y: 433, distance: 105.2
click at [1006, 433] on address "Mobile: +64 27 268 1852 Email: sygeddes@gmail.com" at bounding box center [1154, 443] width 589 height 33
copy address "sygeddes@gmail.com"
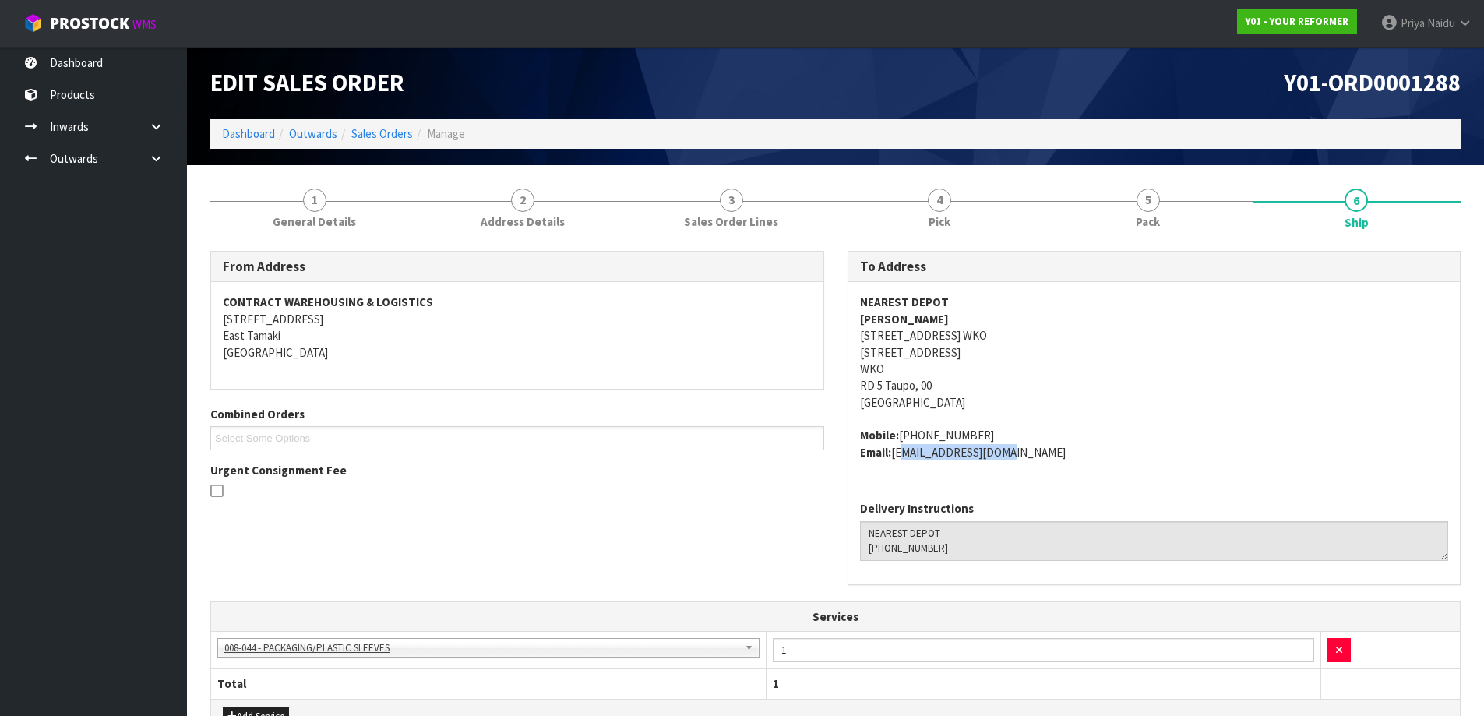
drag, startPoint x: 897, startPoint y: 457, endPoint x: 1017, endPoint y: 477, distance: 121.7
click at [1017, 477] on div "NEAREST DEPOT STEPH GEDDES 430 TUKAIRANGI ROAD WKO RD 5 TAUPO 3385 NEW ZEALAND …" at bounding box center [1154, 385] width 612 height 206
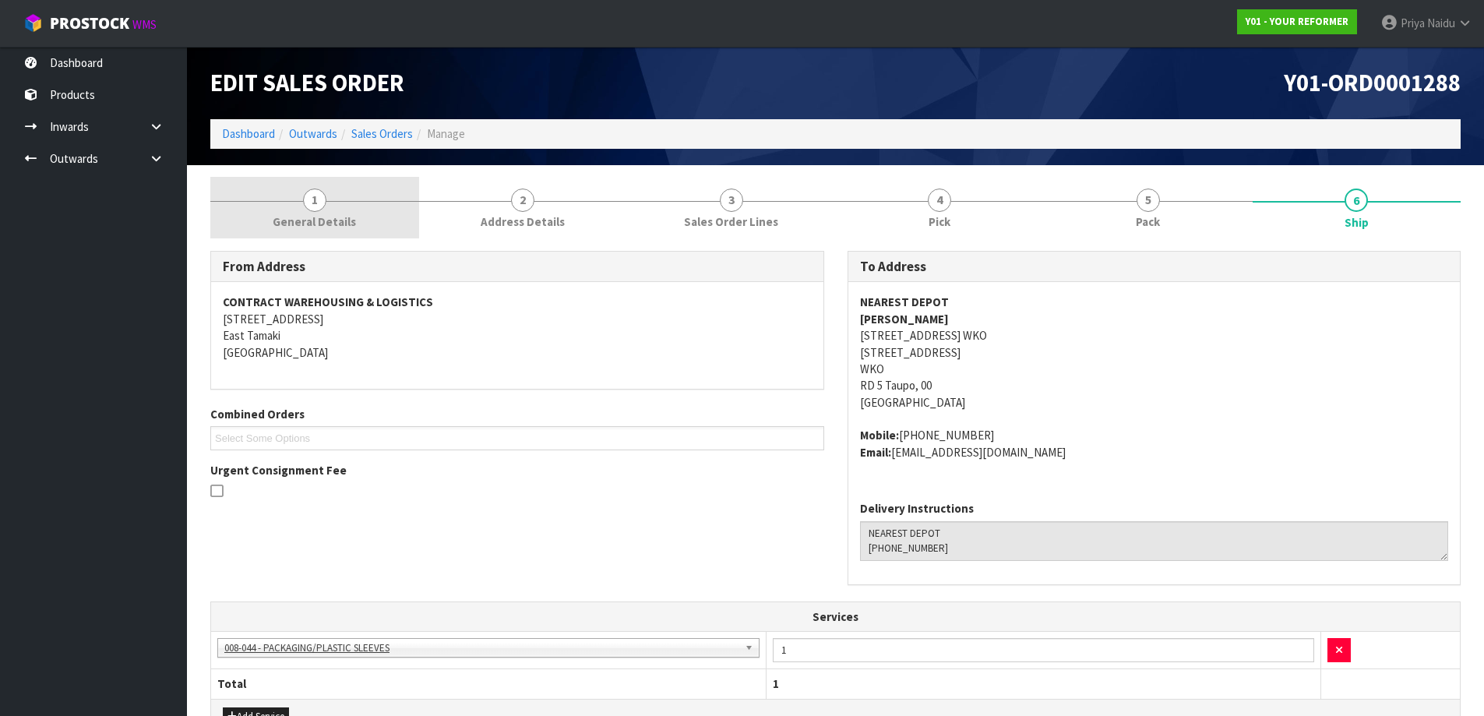
drag, startPoint x: 335, startPoint y: 229, endPoint x: 340, endPoint y: 238, distance: 9.8
click at [335, 229] on span "General Details" at bounding box center [314, 221] width 83 height 16
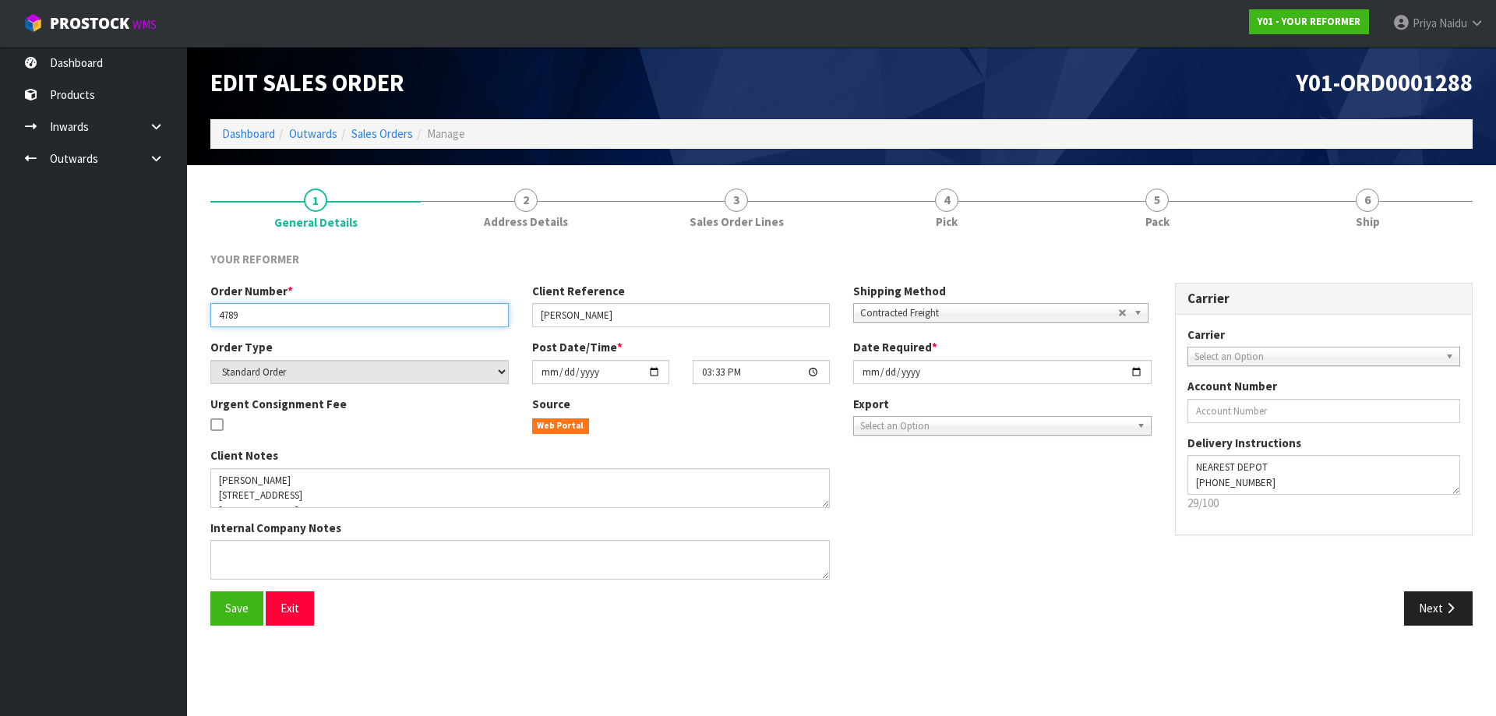
drag, startPoint x: 211, startPoint y: 315, endPoint x: 287, endPoint y: 324, distance: 76.1
click at [287, 324] on input "4789" at bounding box center [359, 315] width 298 height 24
drag, startPoint x: 535, startPoint y: 312, endPoint x: 631, endPoint y: 316, distance: 95.9
click at [631, 316] on input "STEPH GEDDES" at bounding box center [681, 315] width 298 height 24
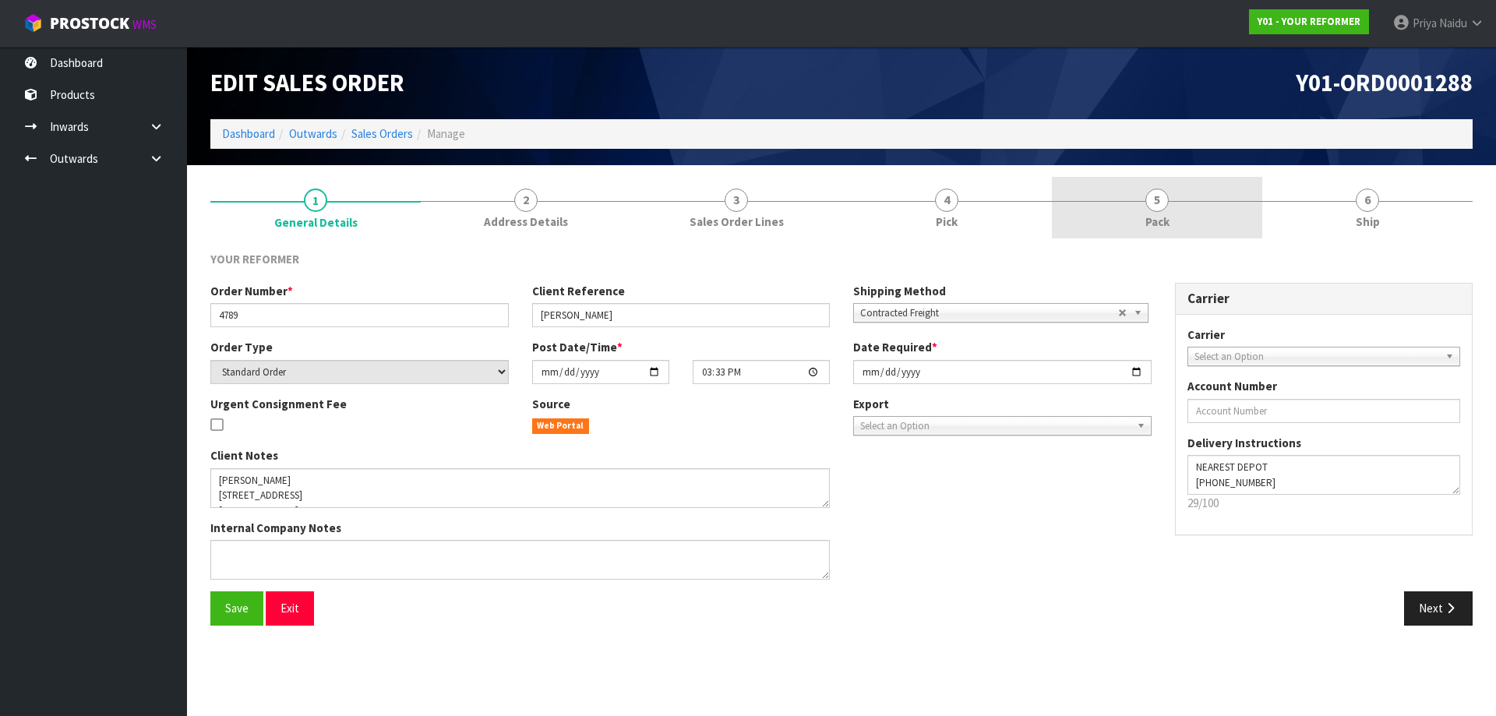
click at [1165, 224] on span "Pack" at bounding box center [1157, 221] width 24 height 16
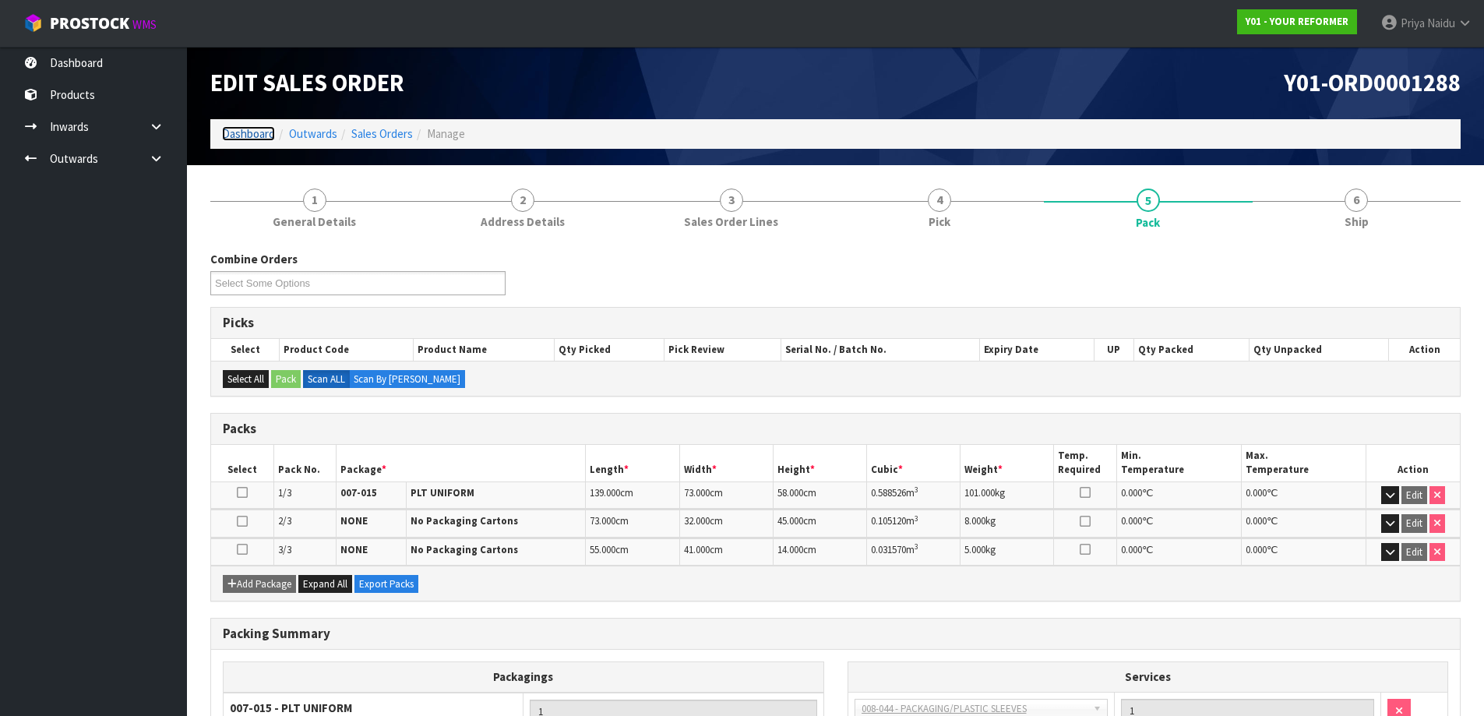
click at [250, 132] on link "Dashboard" at bounding box center [248, 133] width 53 height 15
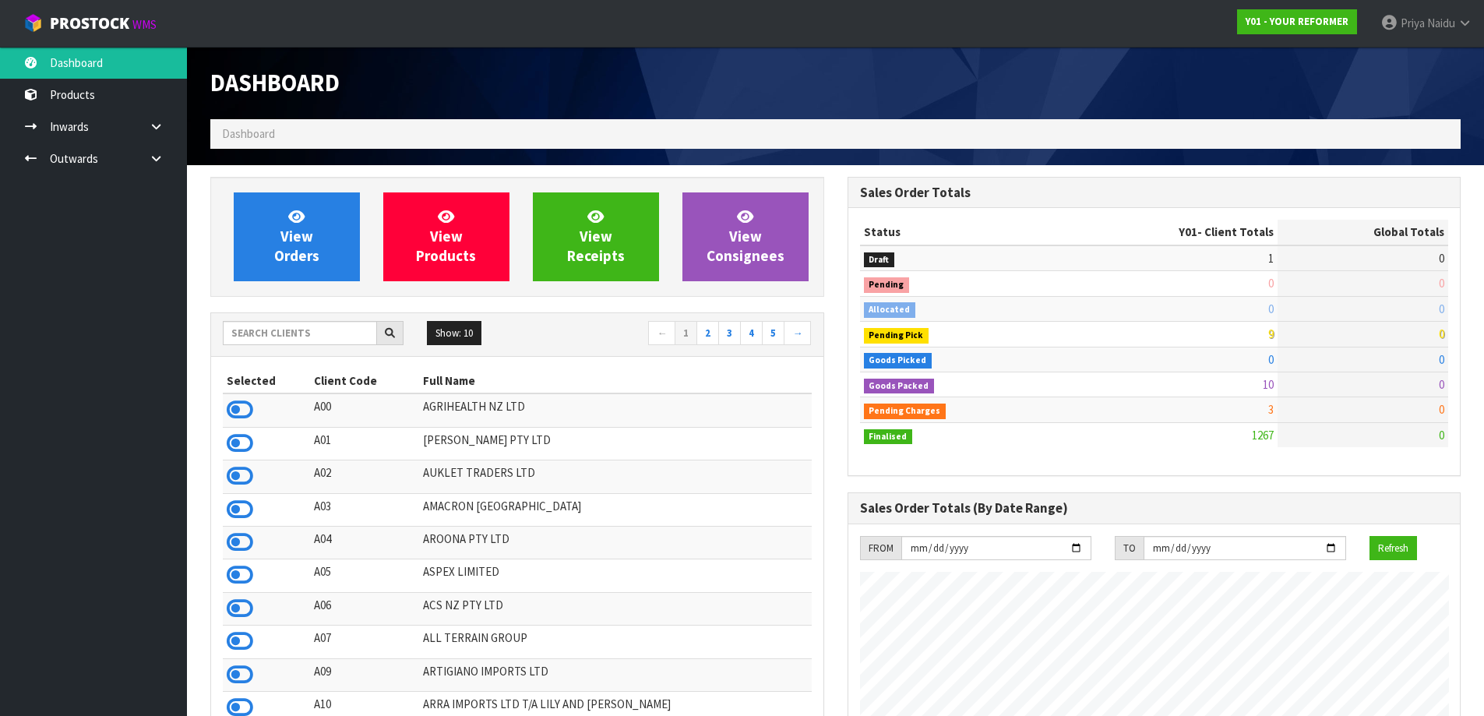
scroll to position [1180, 636]
click at [299, 338] on input "text" at bounding box center [300, 333] width 154 height 24
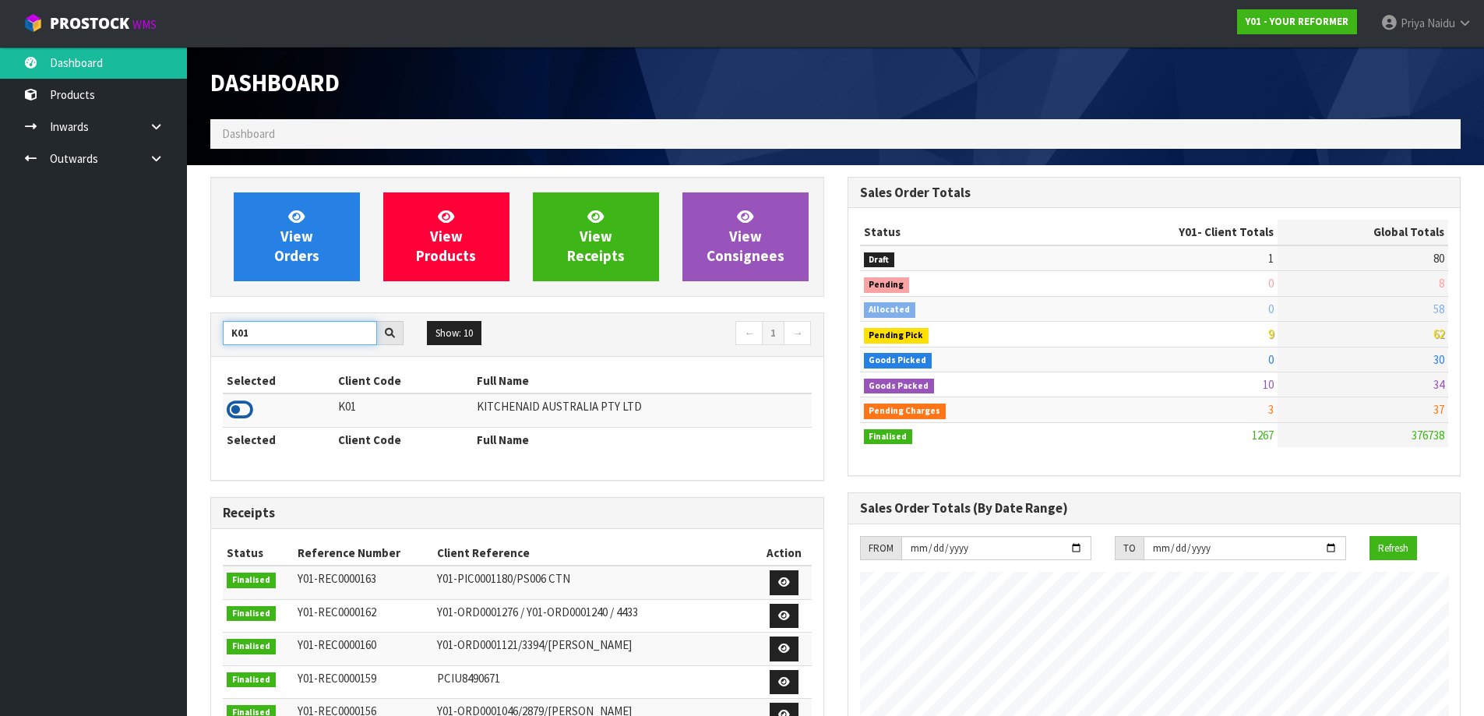
type input "K01"
click at [244, 421] on icon at bounding box center [240, 409] width 26 height 23
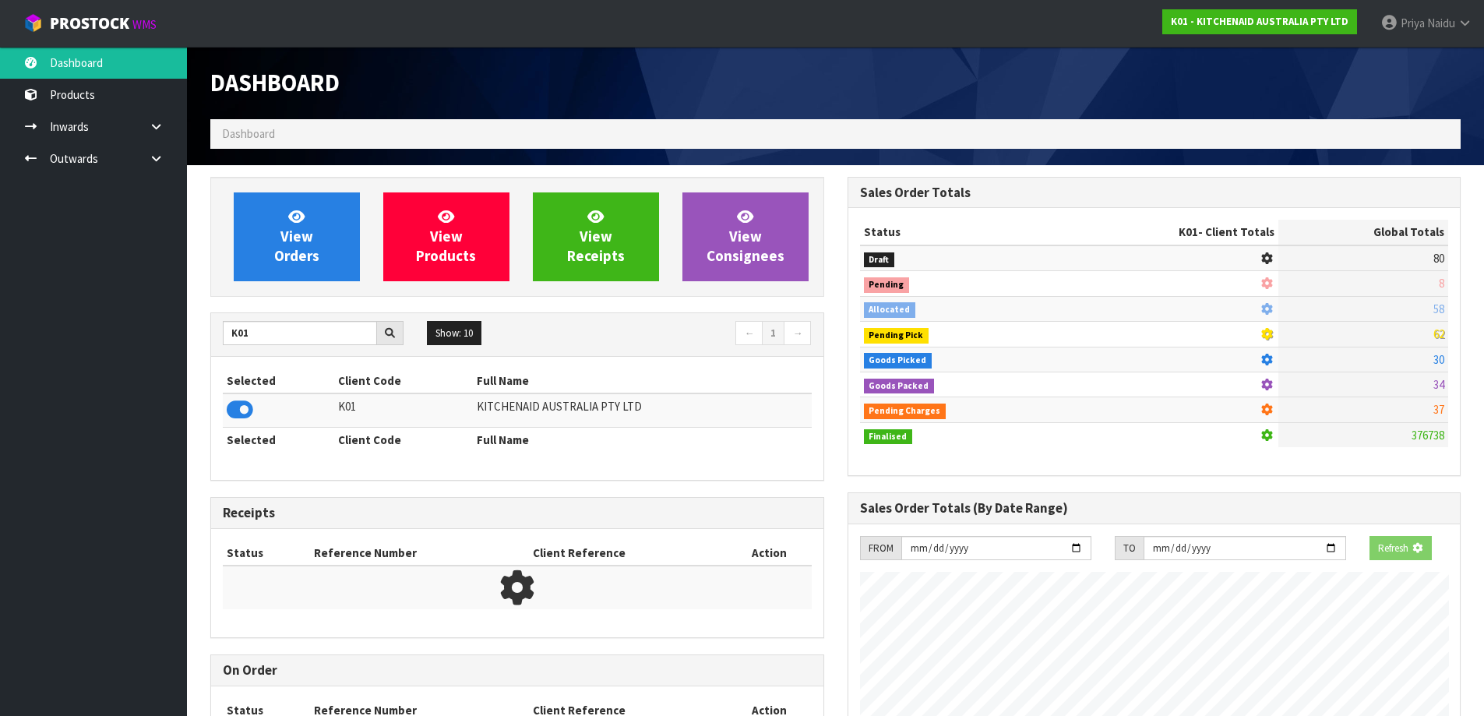
click at [341, 157] on div "Dashboard Dashboard" at bounding box center [836, 106] width 1274 height 118
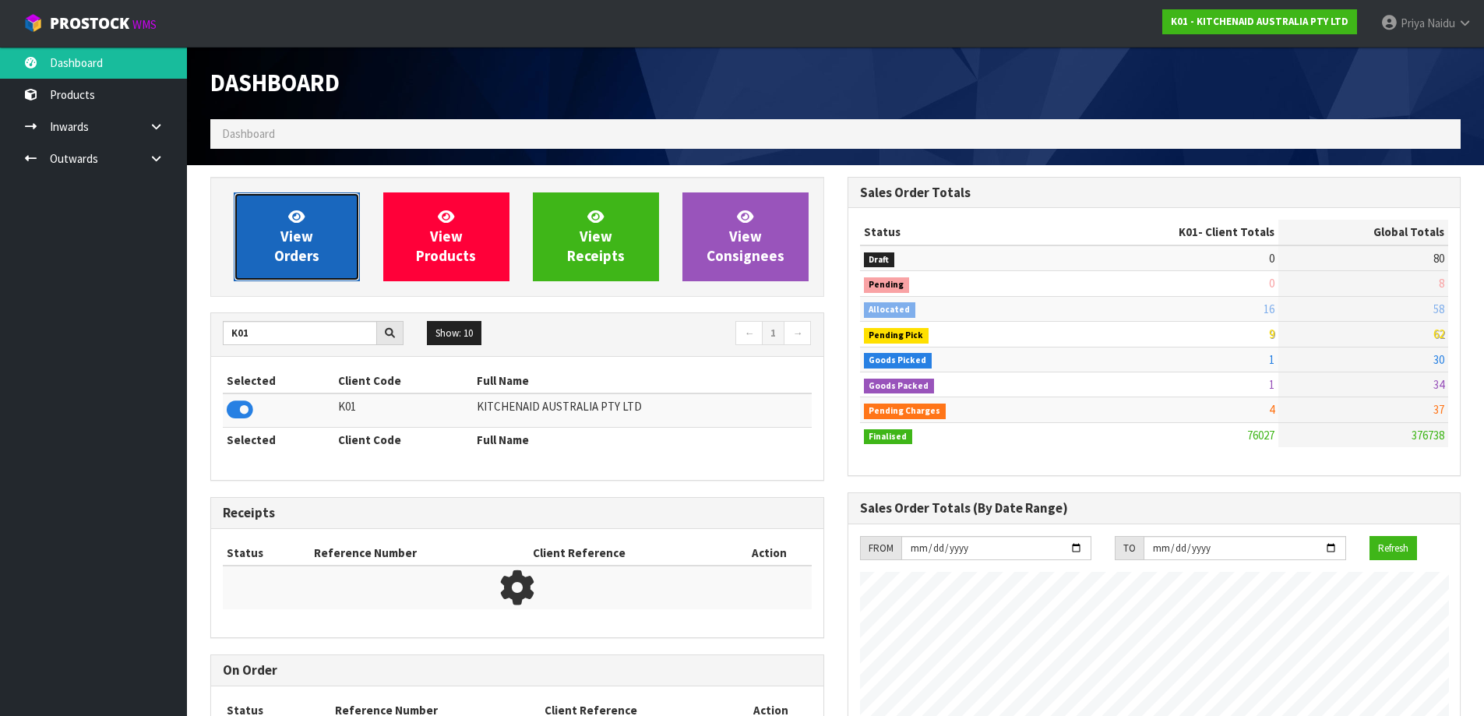
click at [322, 226] on link "View Orders" at bounding box center [297, 236] width 126 height 89
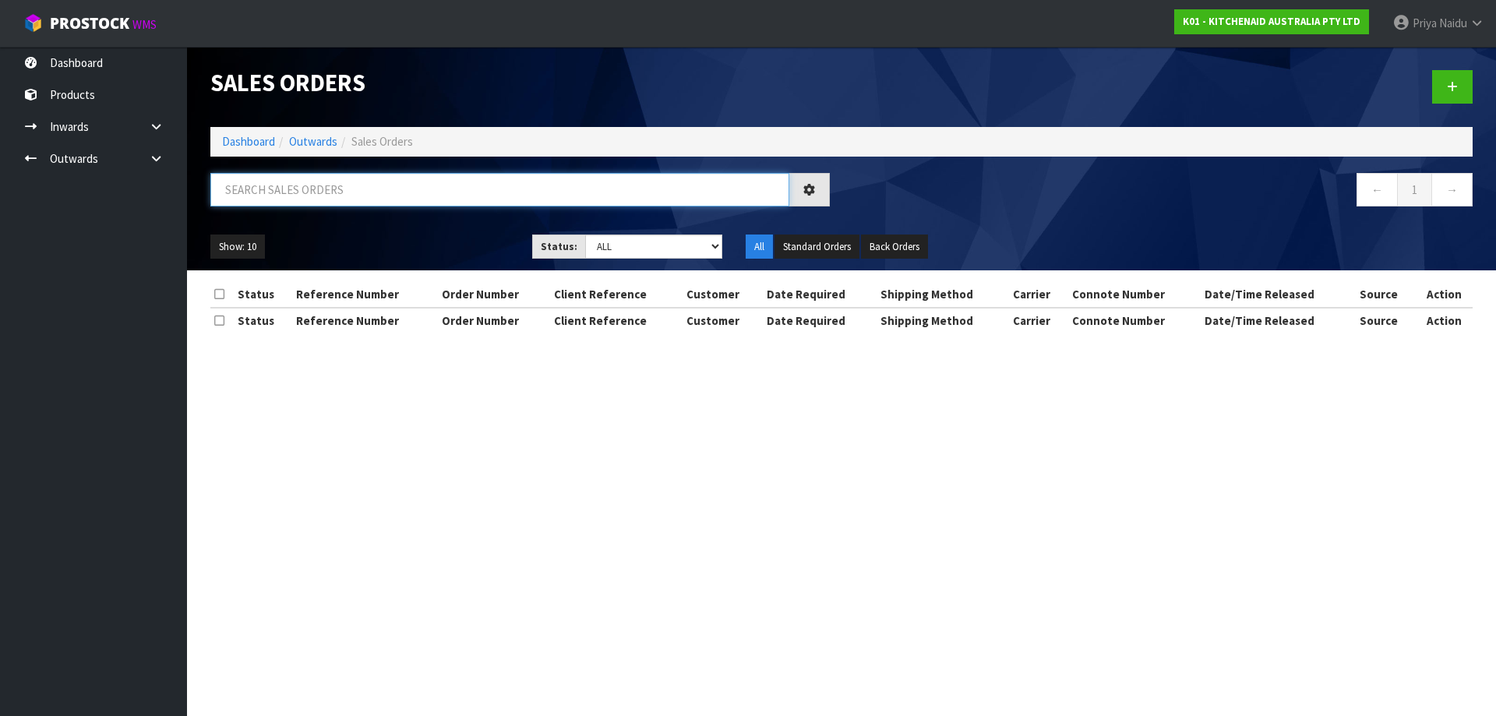
click at [307, 194] on input "text" at bounding box center [499, 189] width 579 height 33
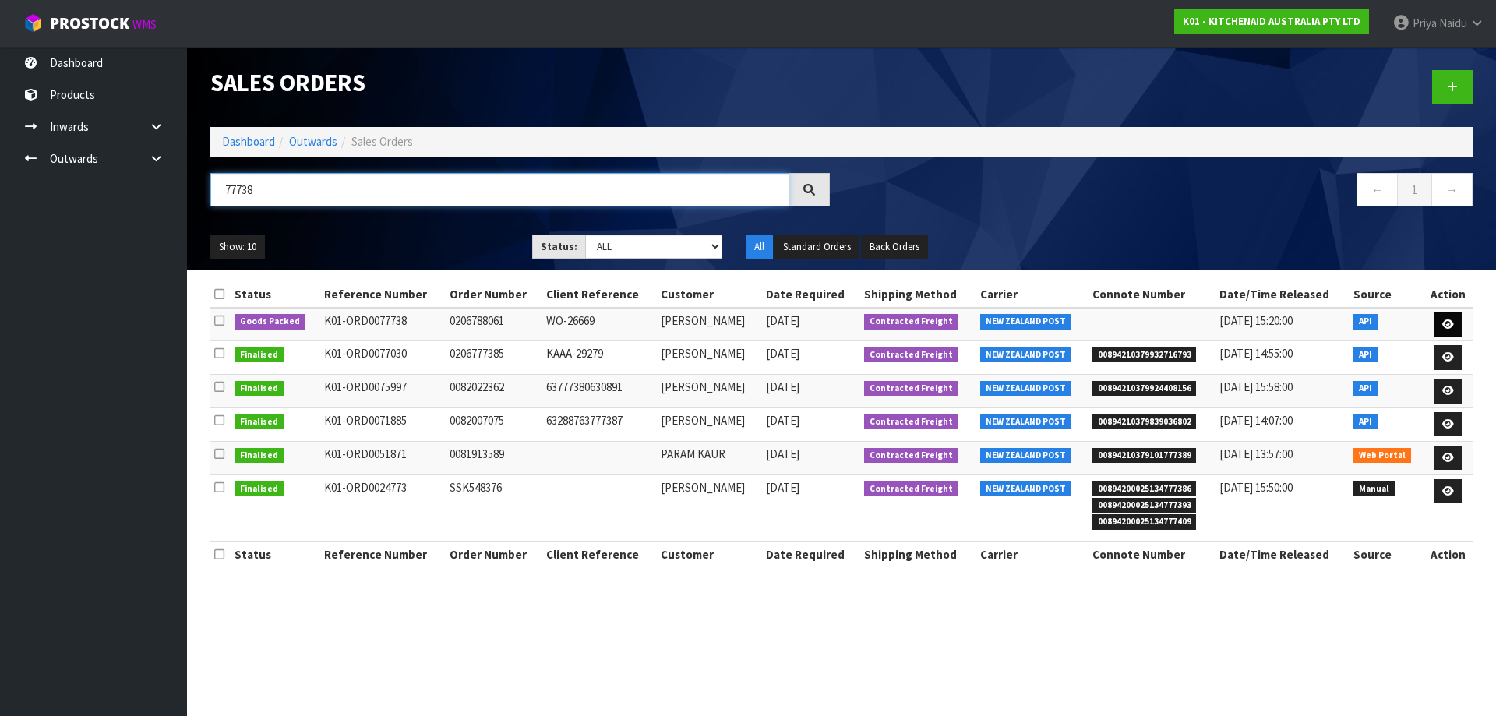
type input "77738"
click at [1452, 318] on link at bounding box center [1447, 324] width 29 height 25
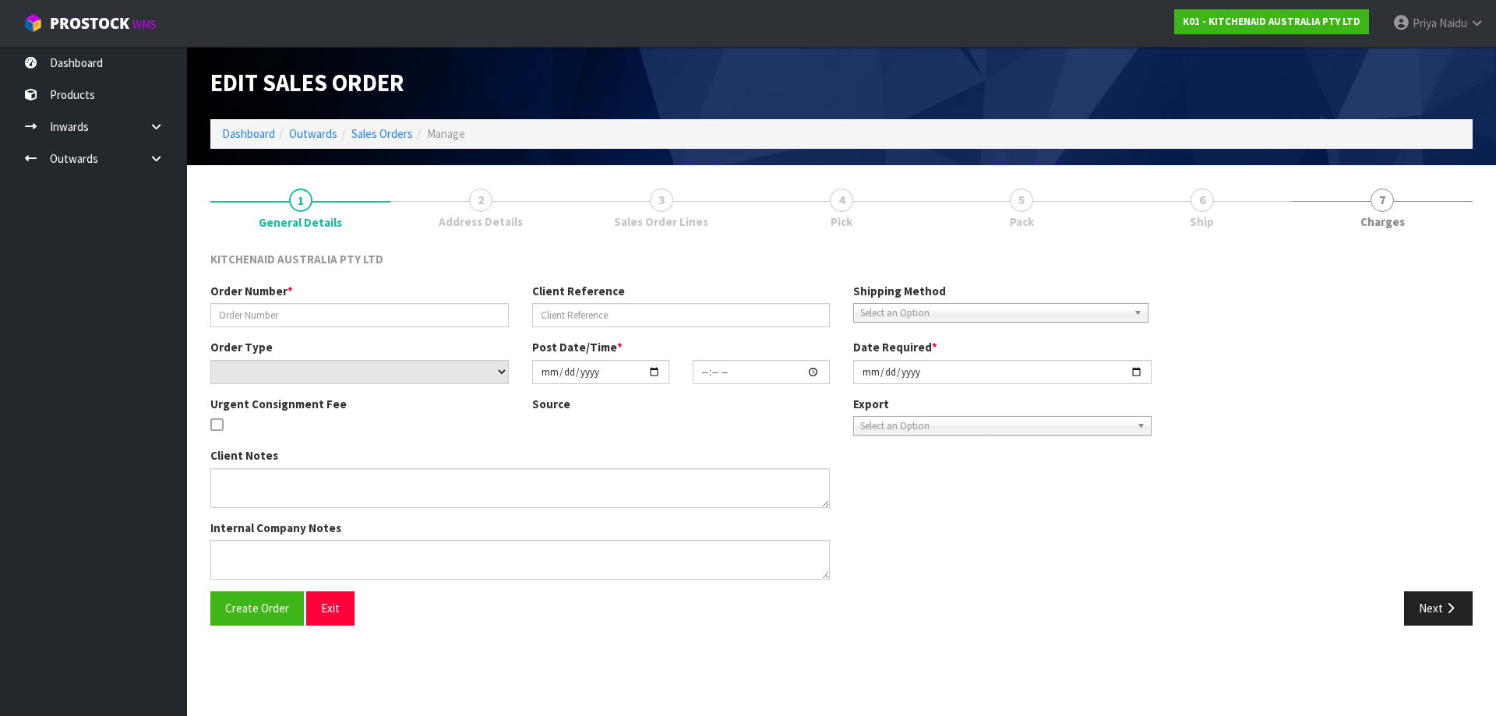
type input "0206788061"
type input "WO-26669"
select select "number:0"
type input "[DATE]"
type input "13:38:24.000"
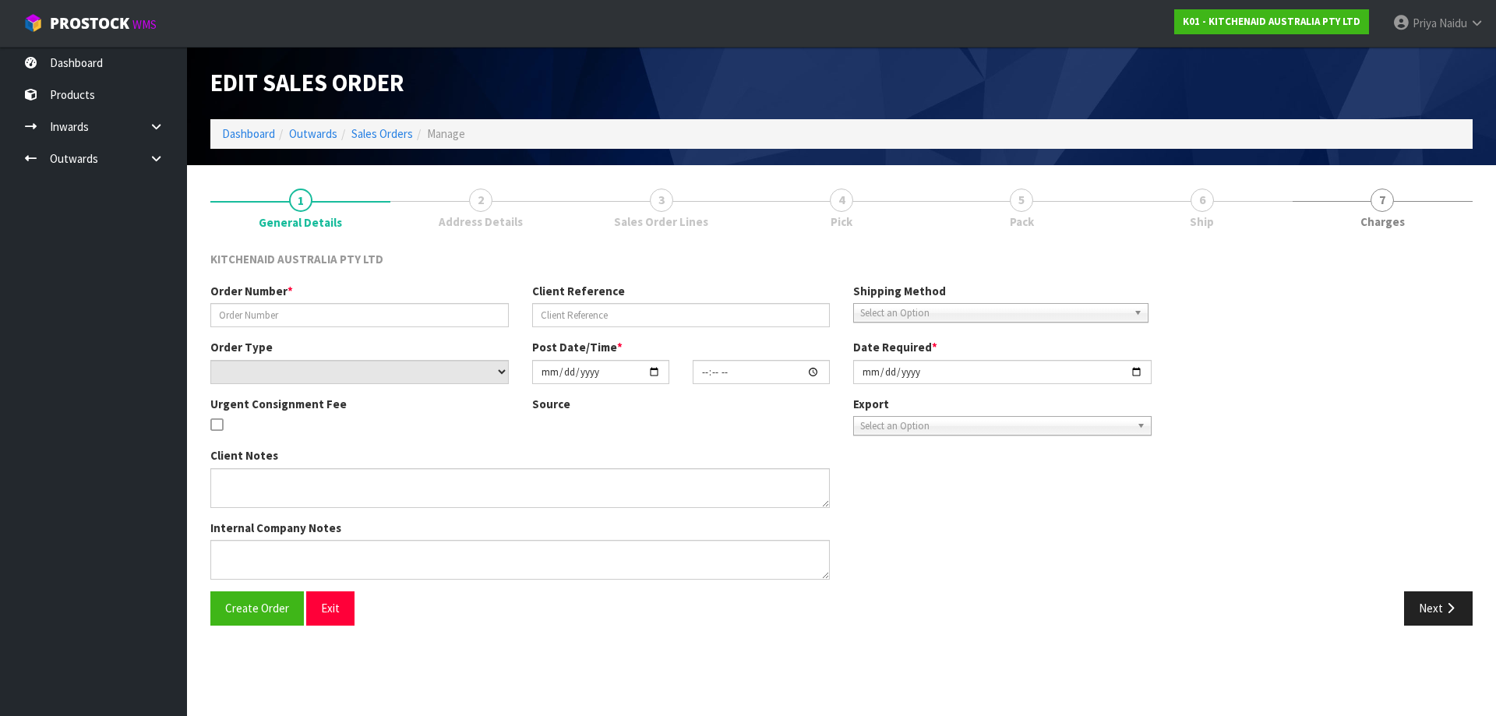
type input "[DATE]"
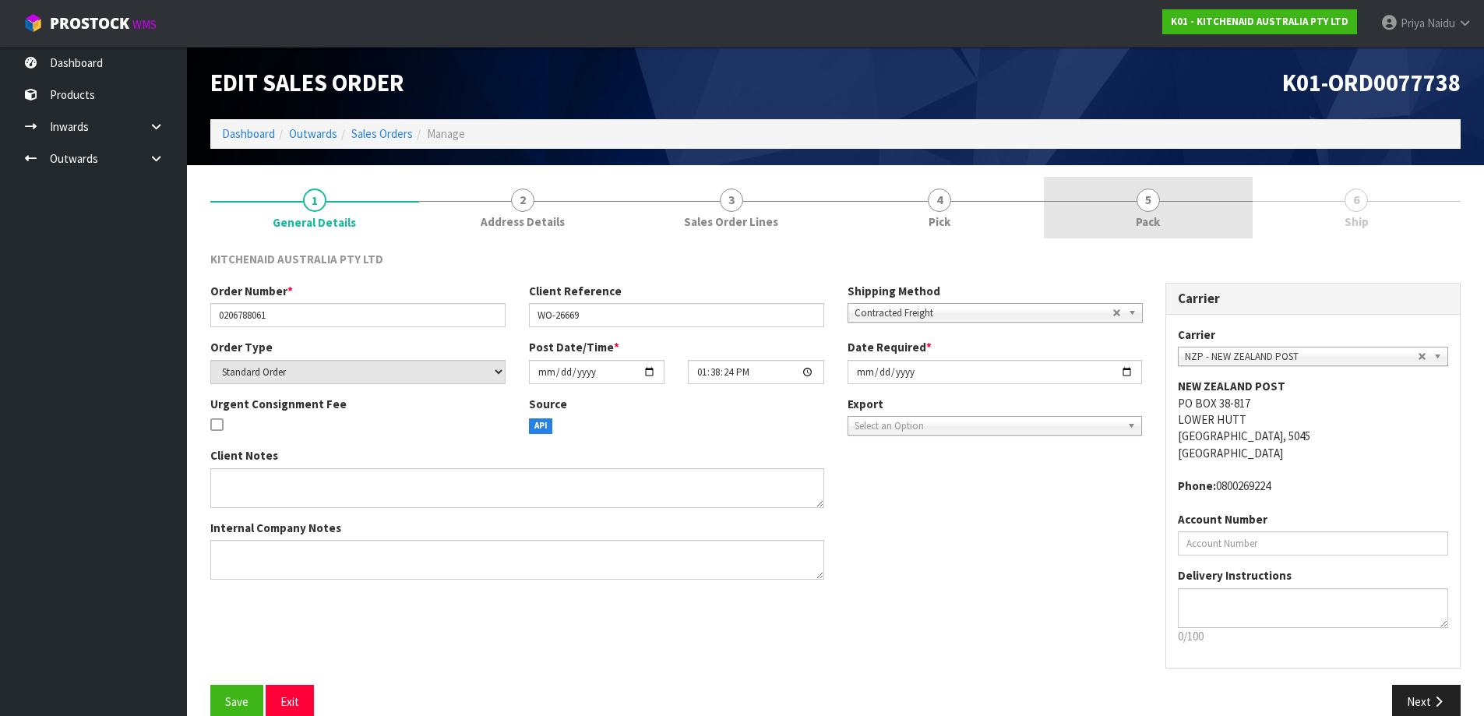
click at [1157, 215] on span "Pack" at bounding box center [1148, 221] width 24 height 16
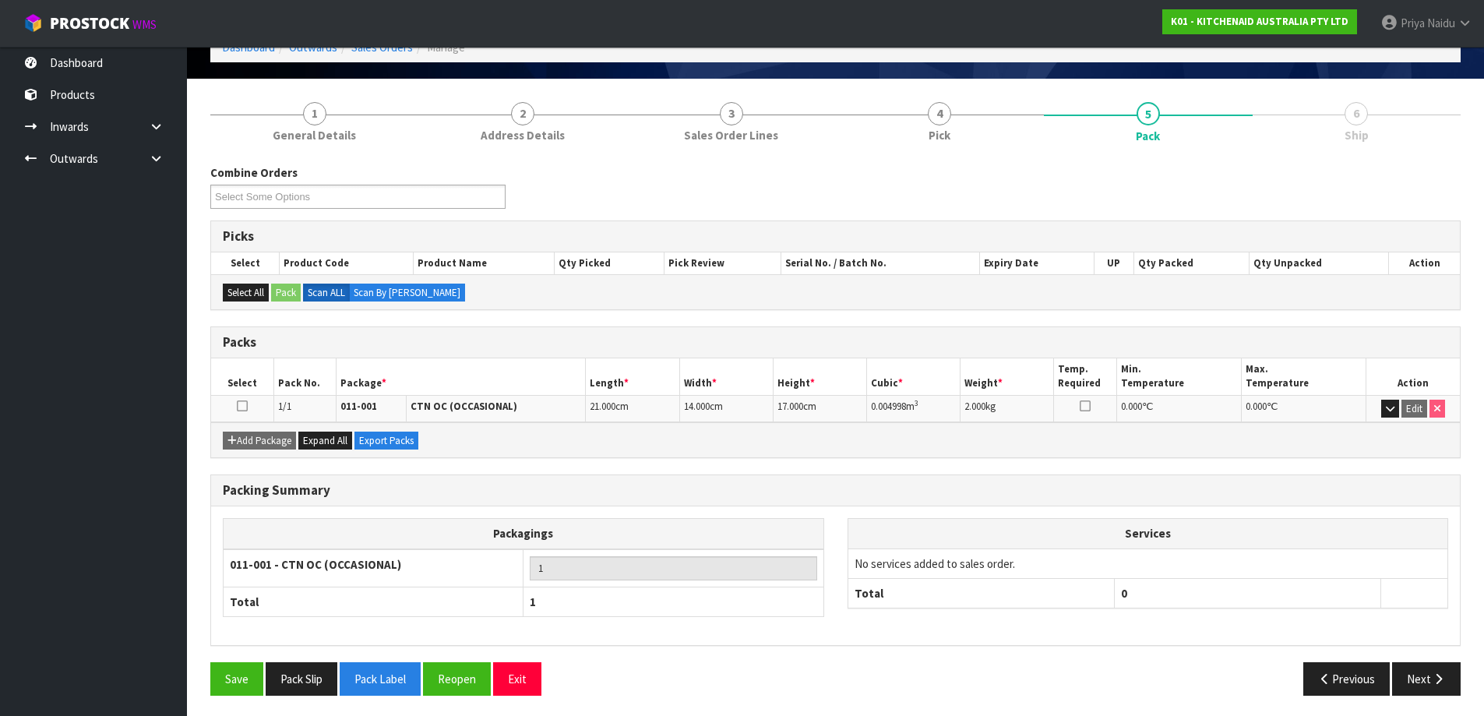
scroll to position [90, 0]
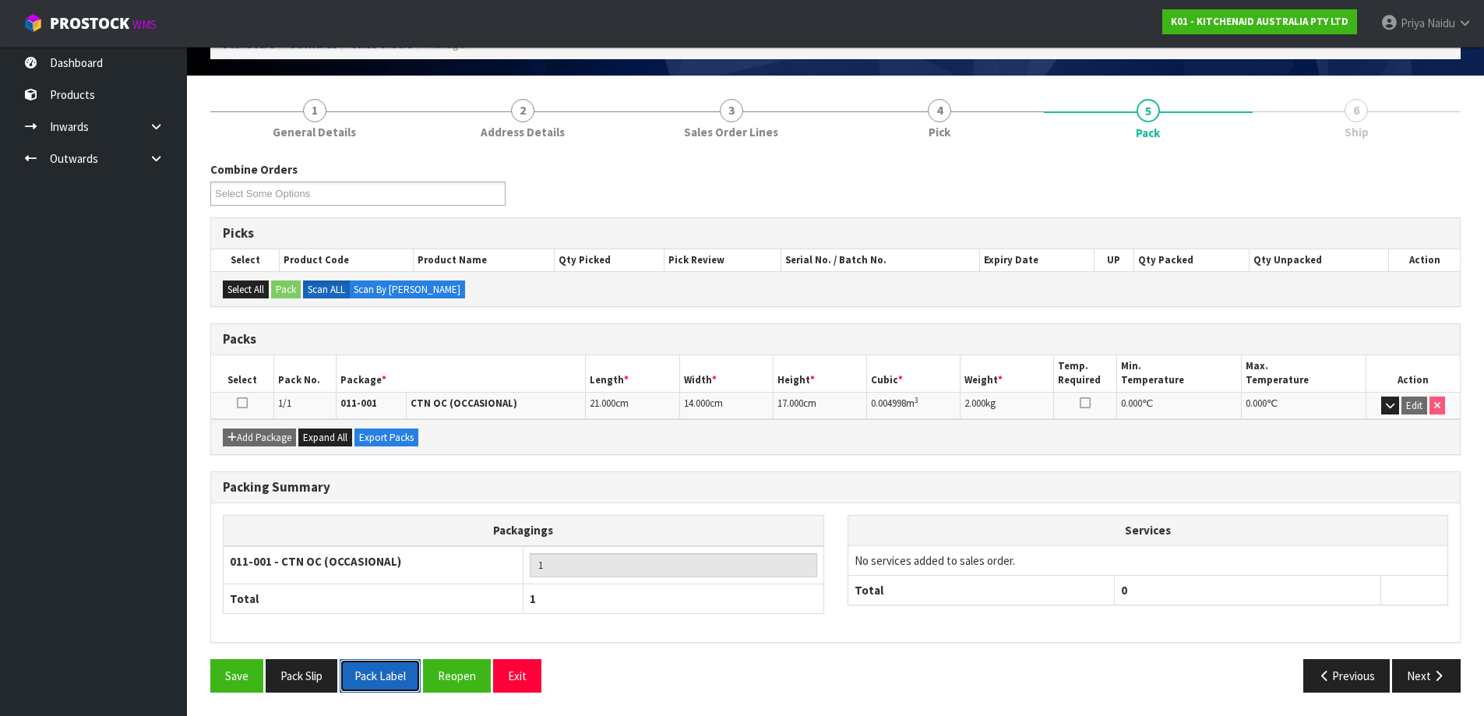
click at [386, 679] on button "Pack Label" at bounding box center [380, 675] width 81 height 33
click at [316, 680] on button "Pack Slip" at bounding box center [302, 675] width 72 height 33
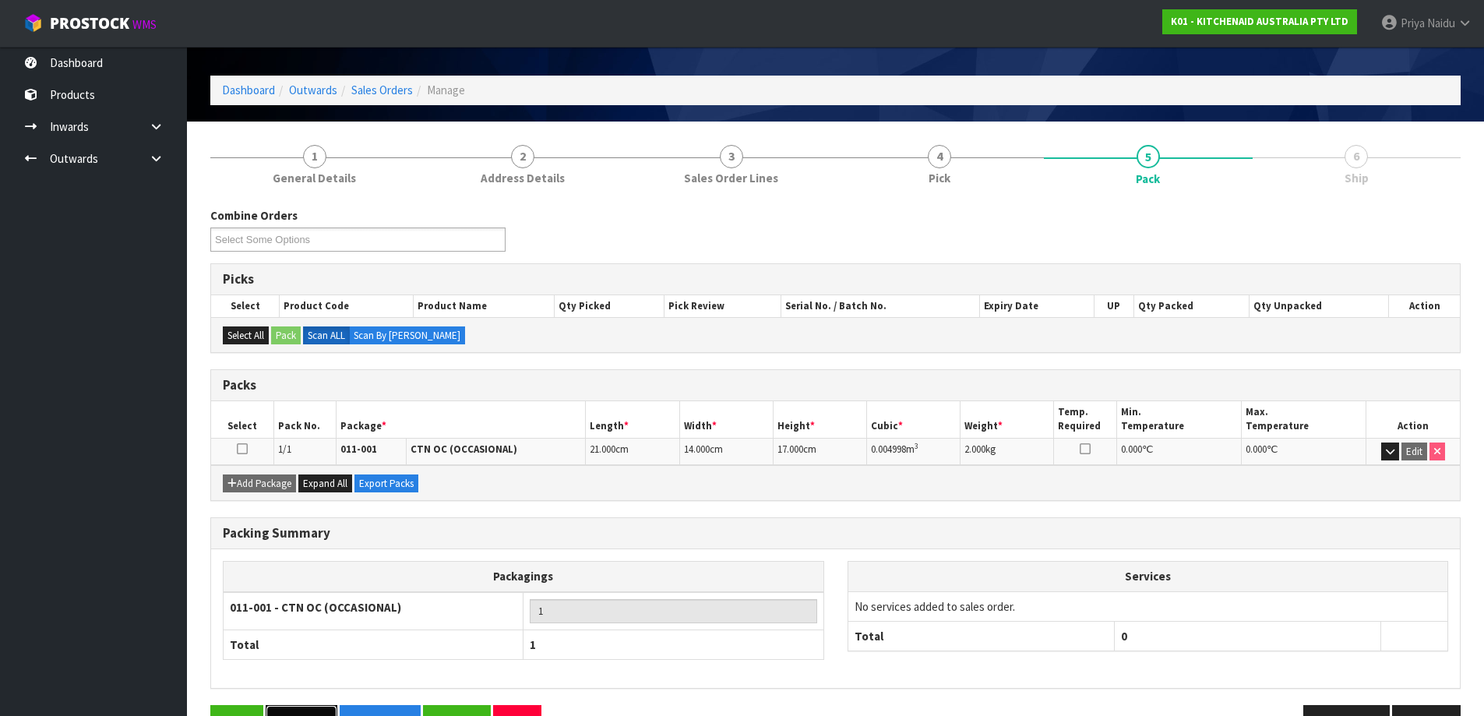
scroll to position [0, 0]
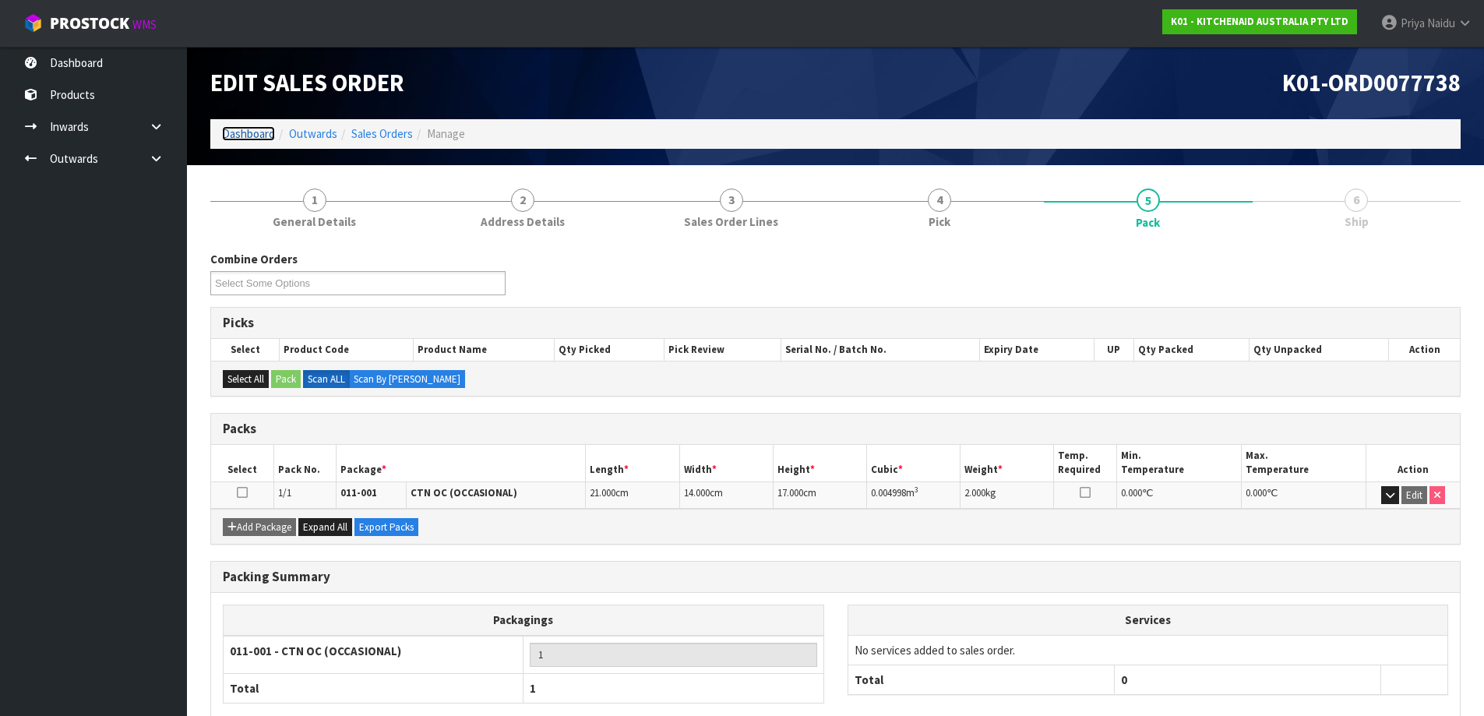
click at [239, 134] on link "Dashboard" at bounding box center [248, 133] width 53 height 15
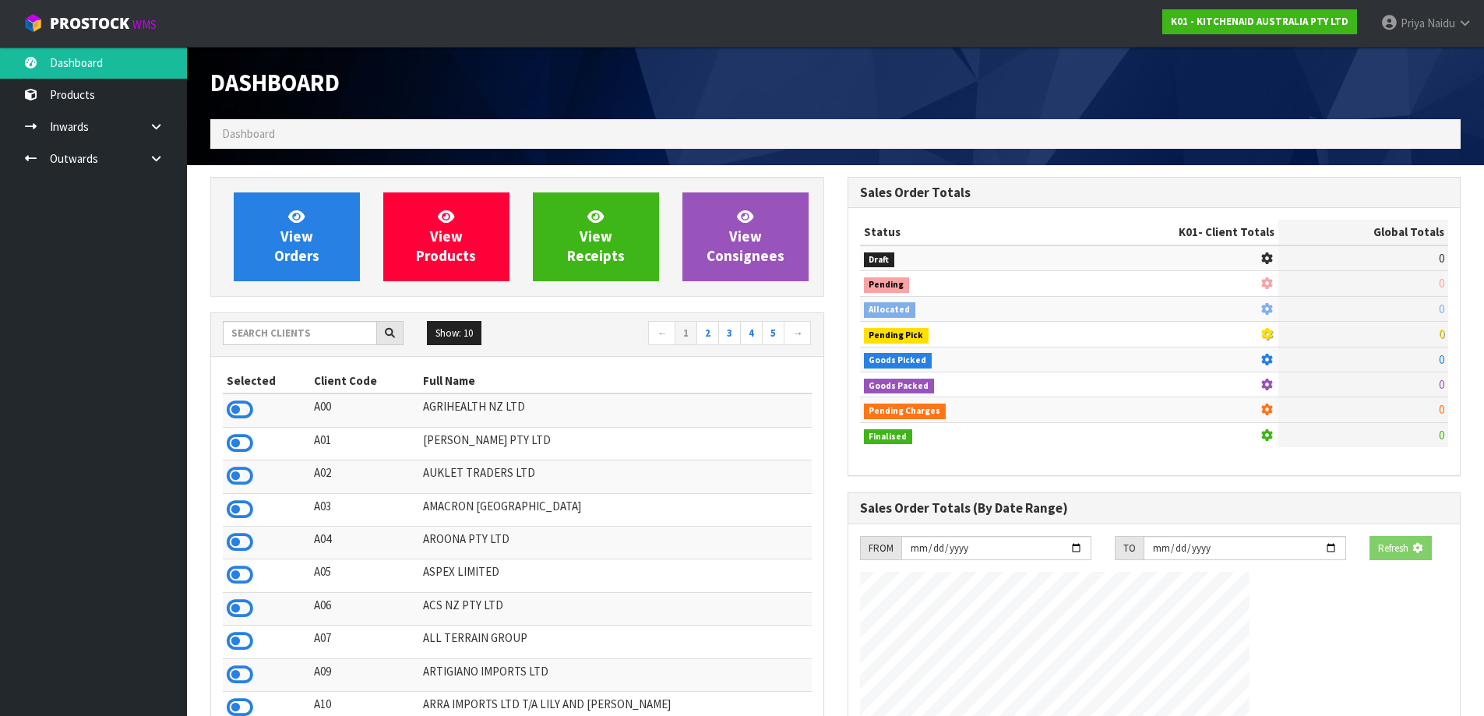
click at [301, 349] on div "Show: 10 5 10 25 50 ← 1 2 3 4 5 →" at bounding box center [517, 335] width 612 height 44
click at [308, 343] on input "text" at bounding box center [300, 333] width 154 height 24
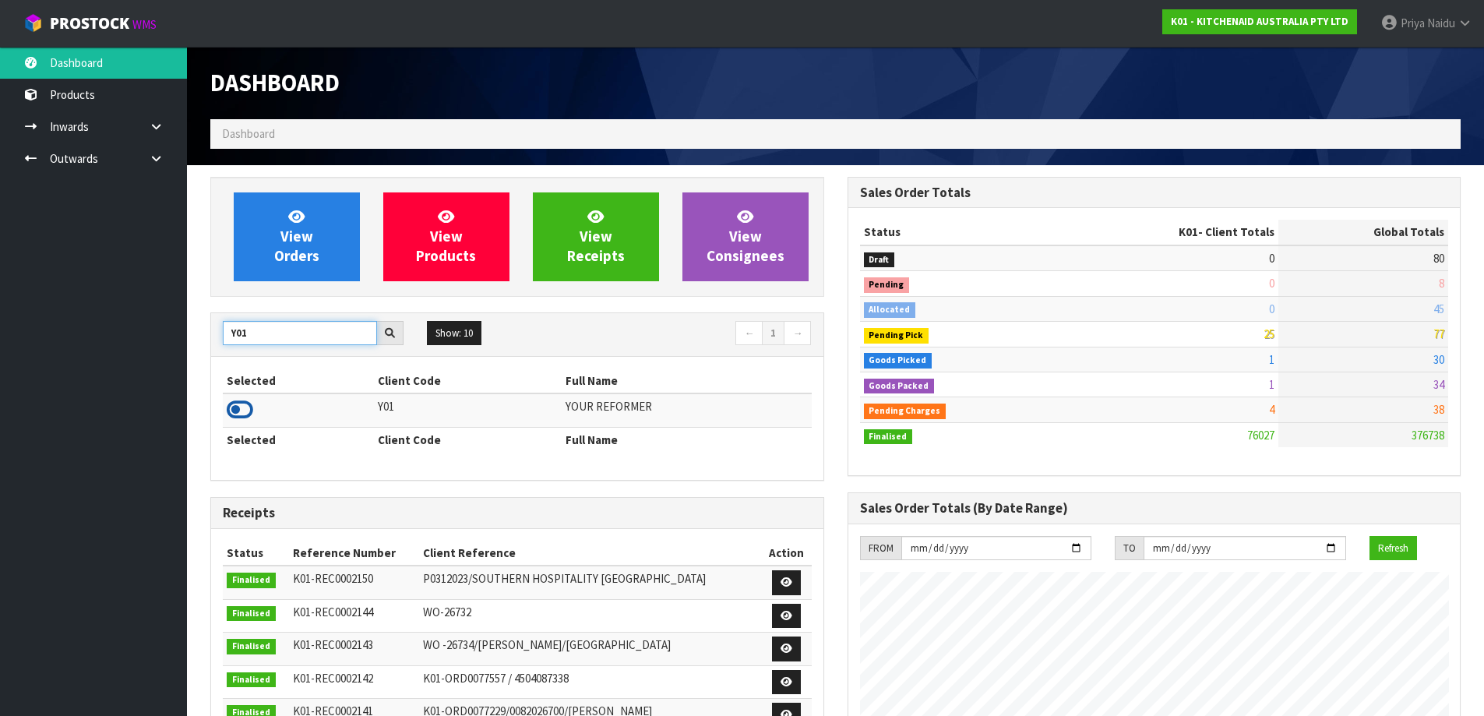
type input "Y01"
click at [244, 412] on icon at bounding box center [240, 409] width 26 height 23
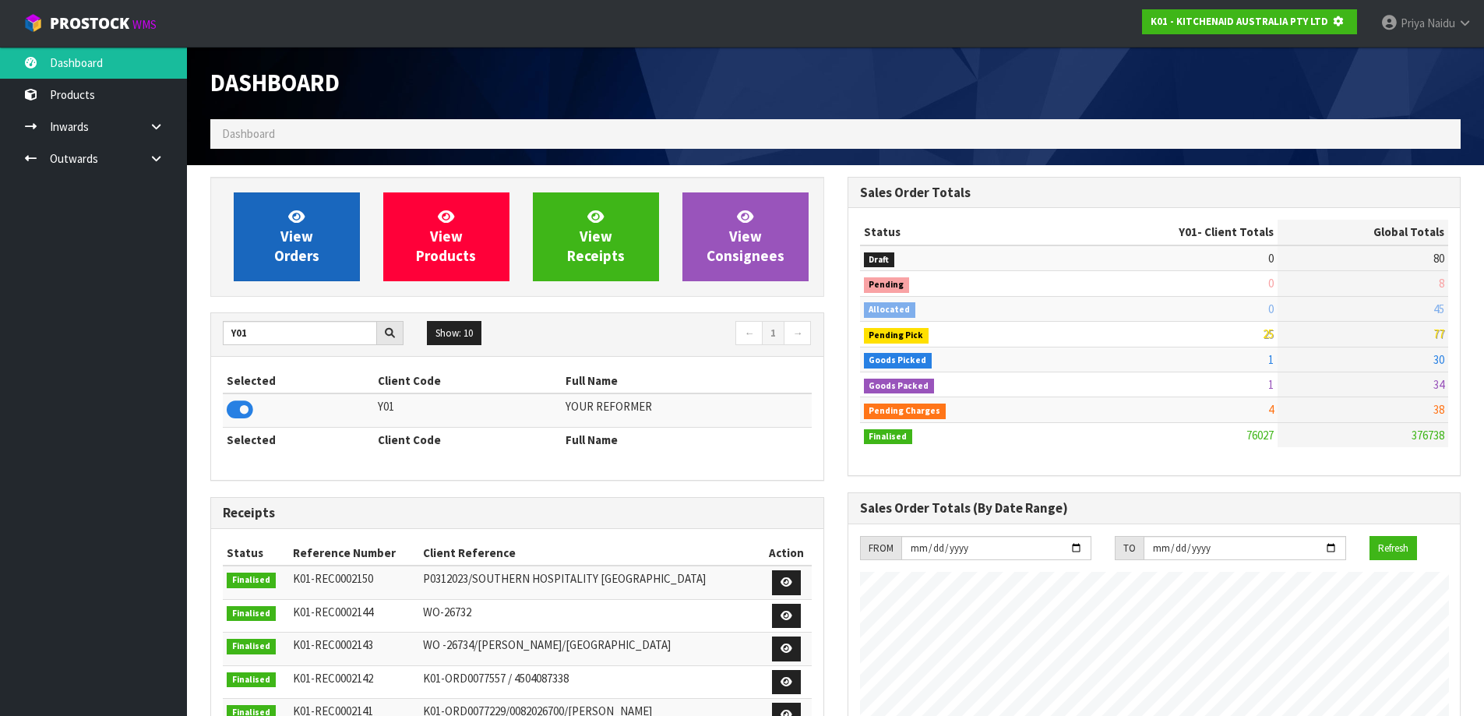
scroll to position [778082, 778417]
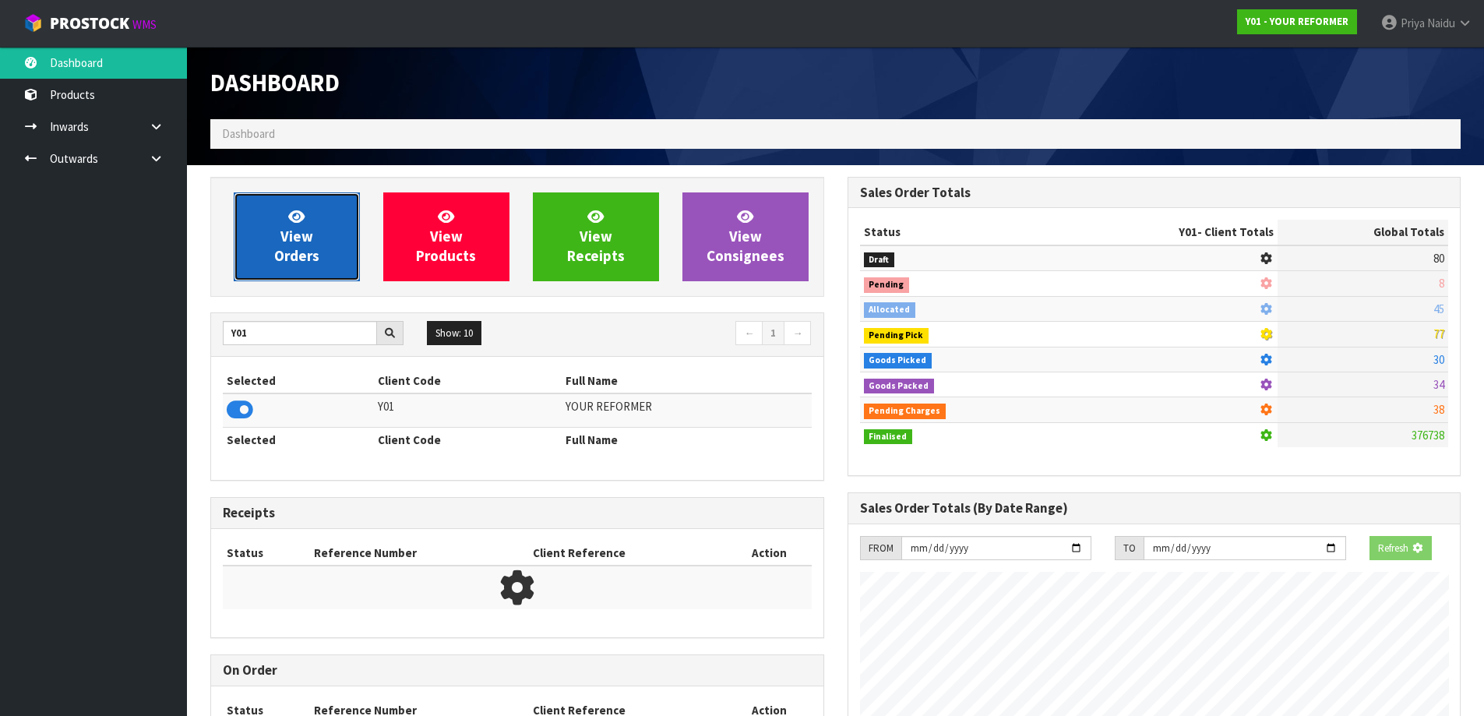
click at [326, 228] on link "View Orders" at bounding box center [297, 236] width 126 height 89
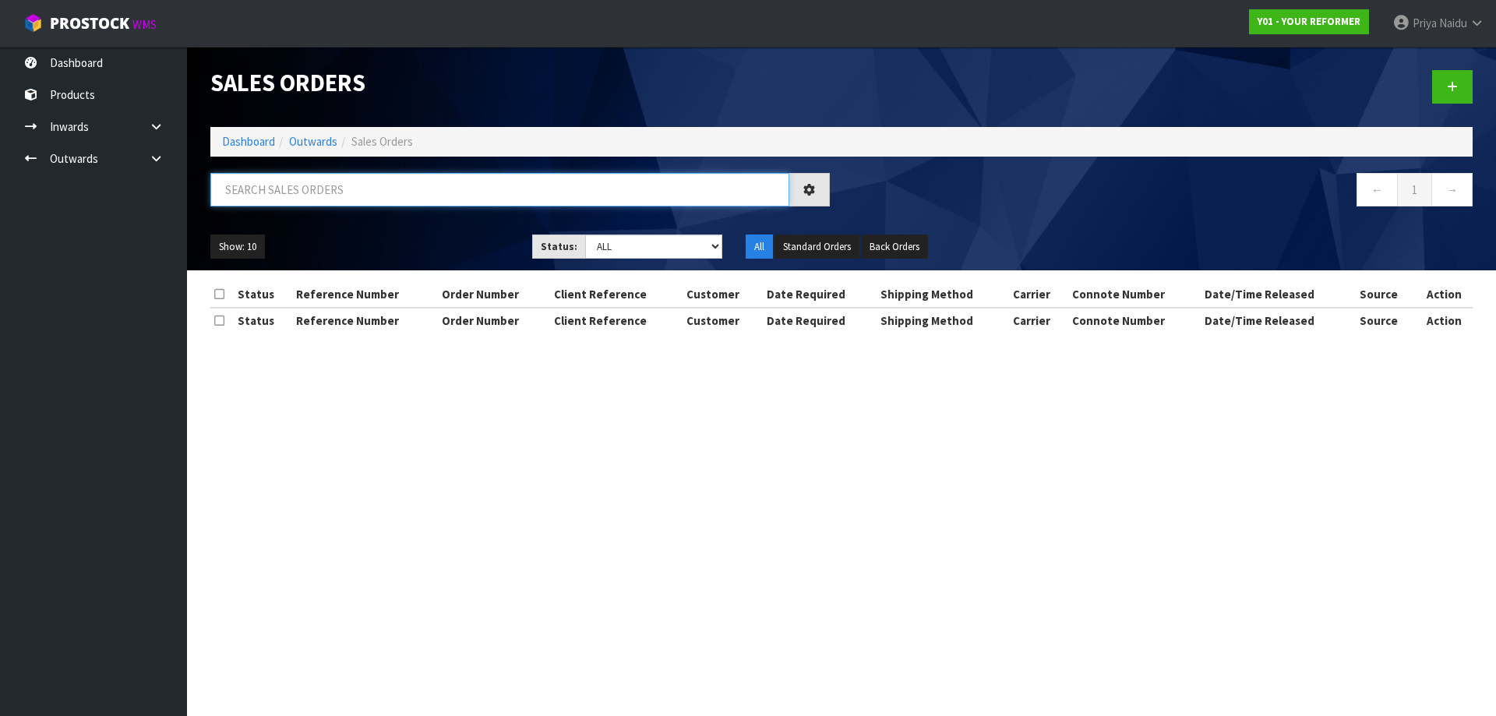
click at [340, 201] on input "text" at bounding box center [499, 189] width 579 height 33
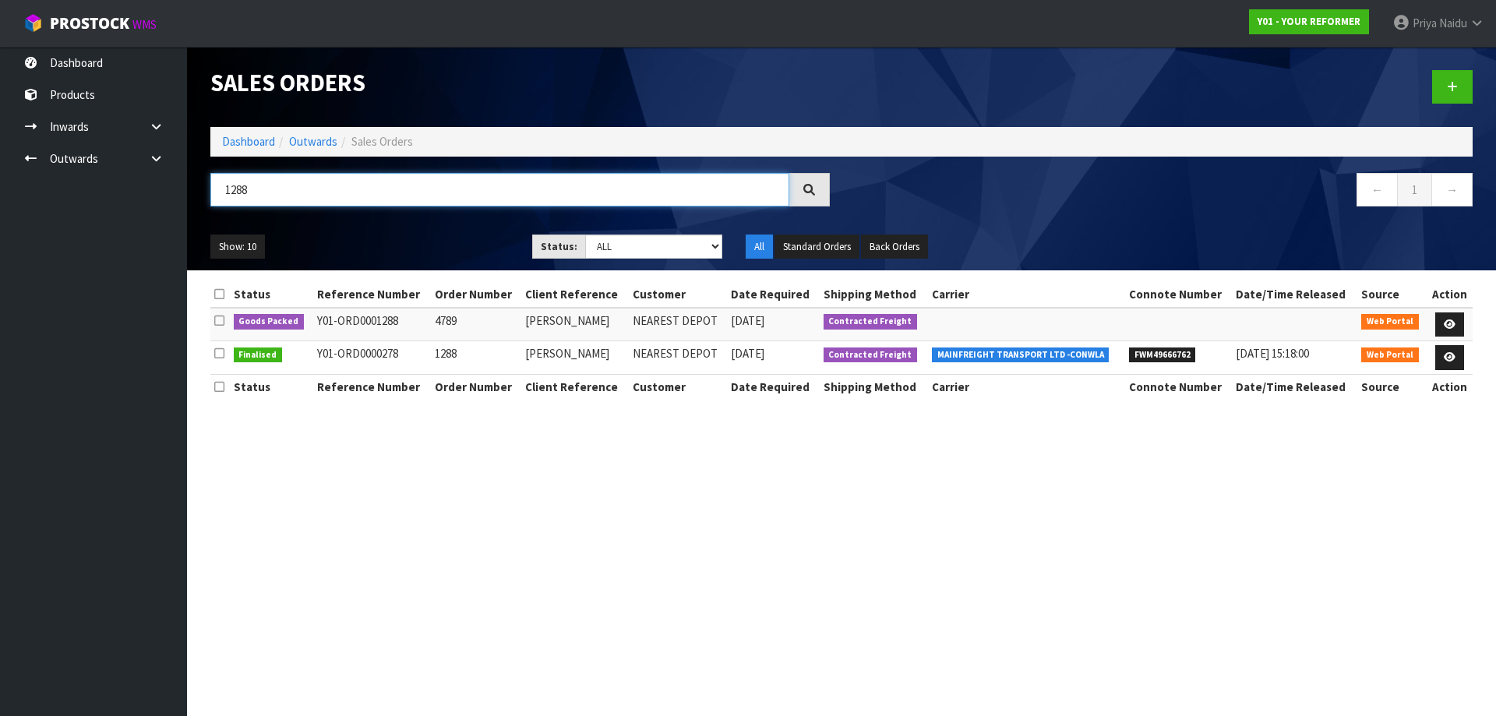
type input "1288"
click at [361, 242] on ul "Show: 10 5 10 25 50" at bounding box center [359, 246] width 298 height 25
click at [1443, 319] on link at bounding box center [1449, 324] width 29 height 25
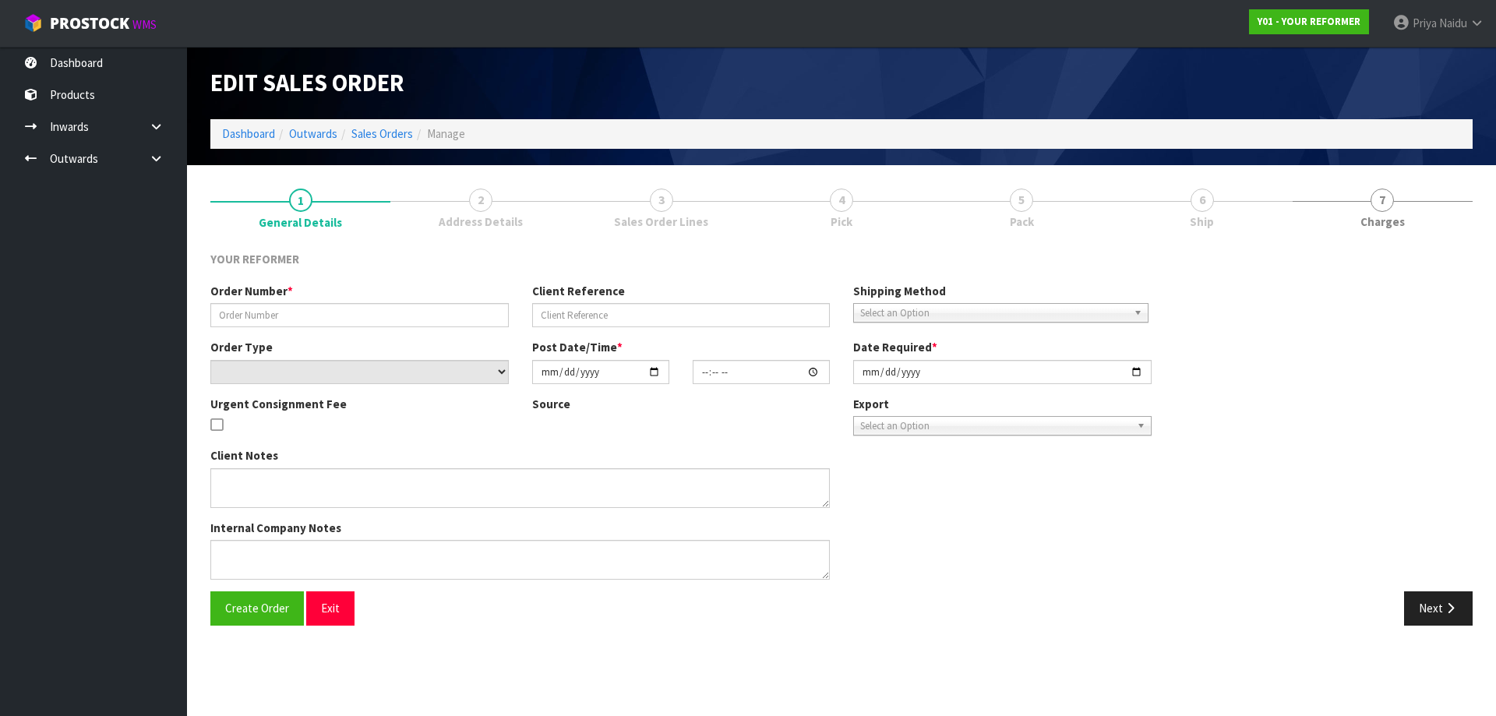
type input "4789"
type input "STEPH GEDDES"
select select "number:0"
type input "[DATE]"
type input "15:33:00.000"
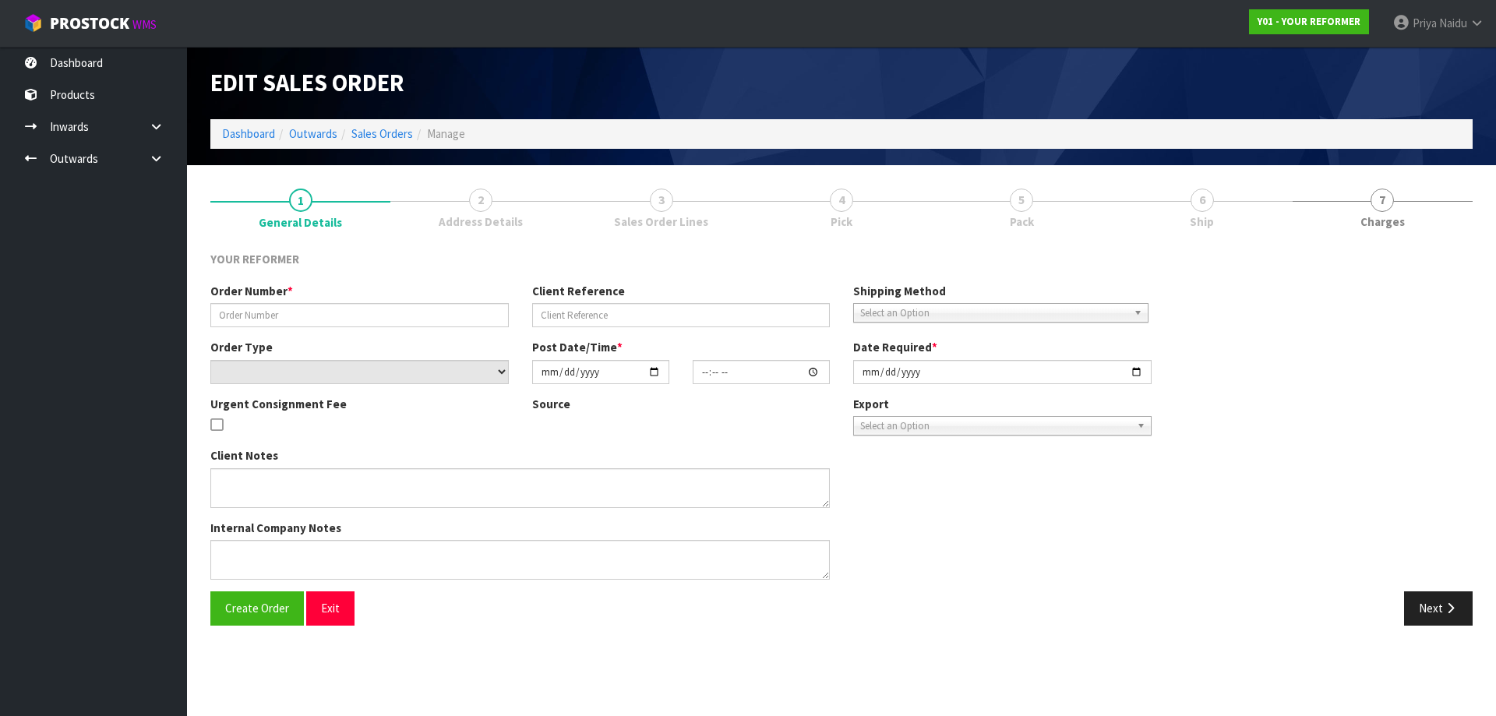
type input "[DATE]"
type textarea "STEPH GEDDES 430 TUKAIRANGI ROAD WKO RD 5 TAUPO 3385 NEW ZEALAND +64 27 268 1852"
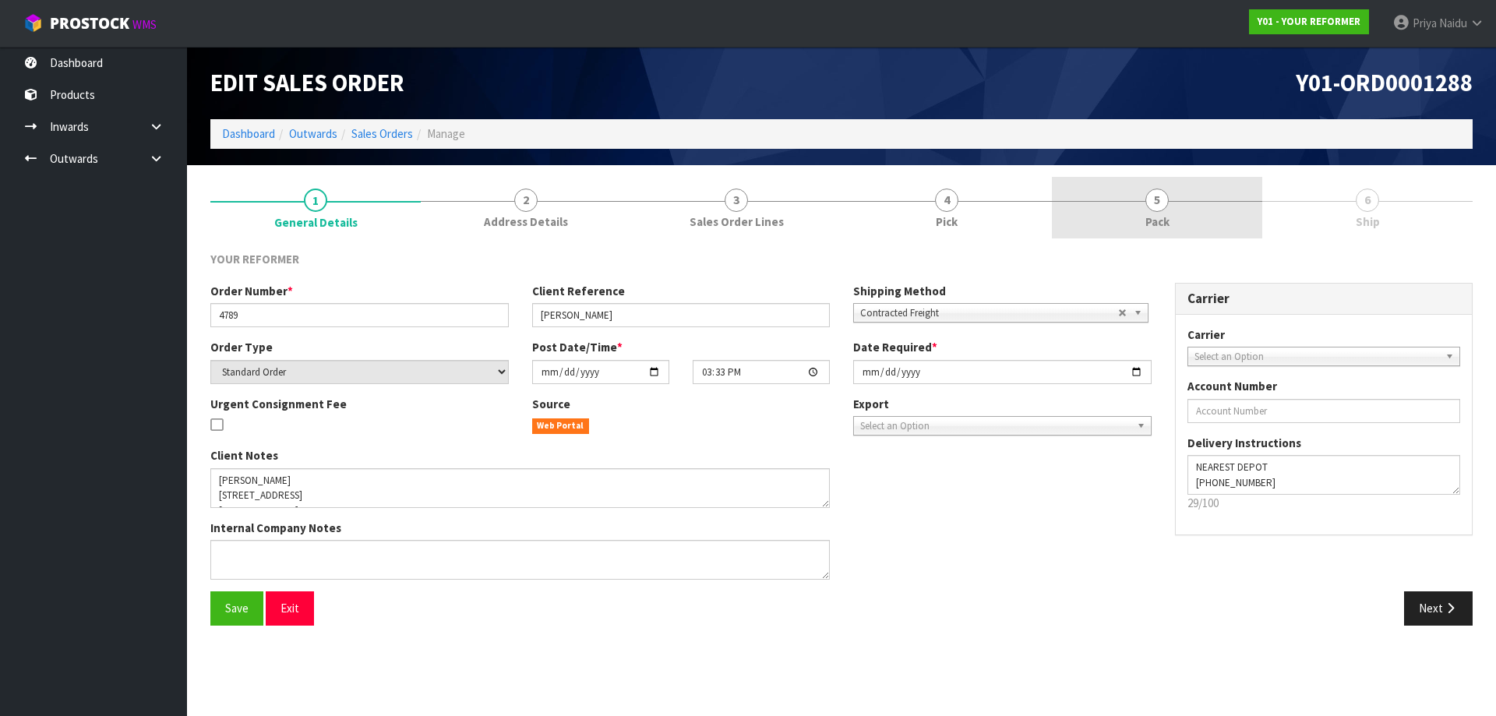
click at [1150, 205] on span "5" at bounding box center [1156, 200] width 23 height 23
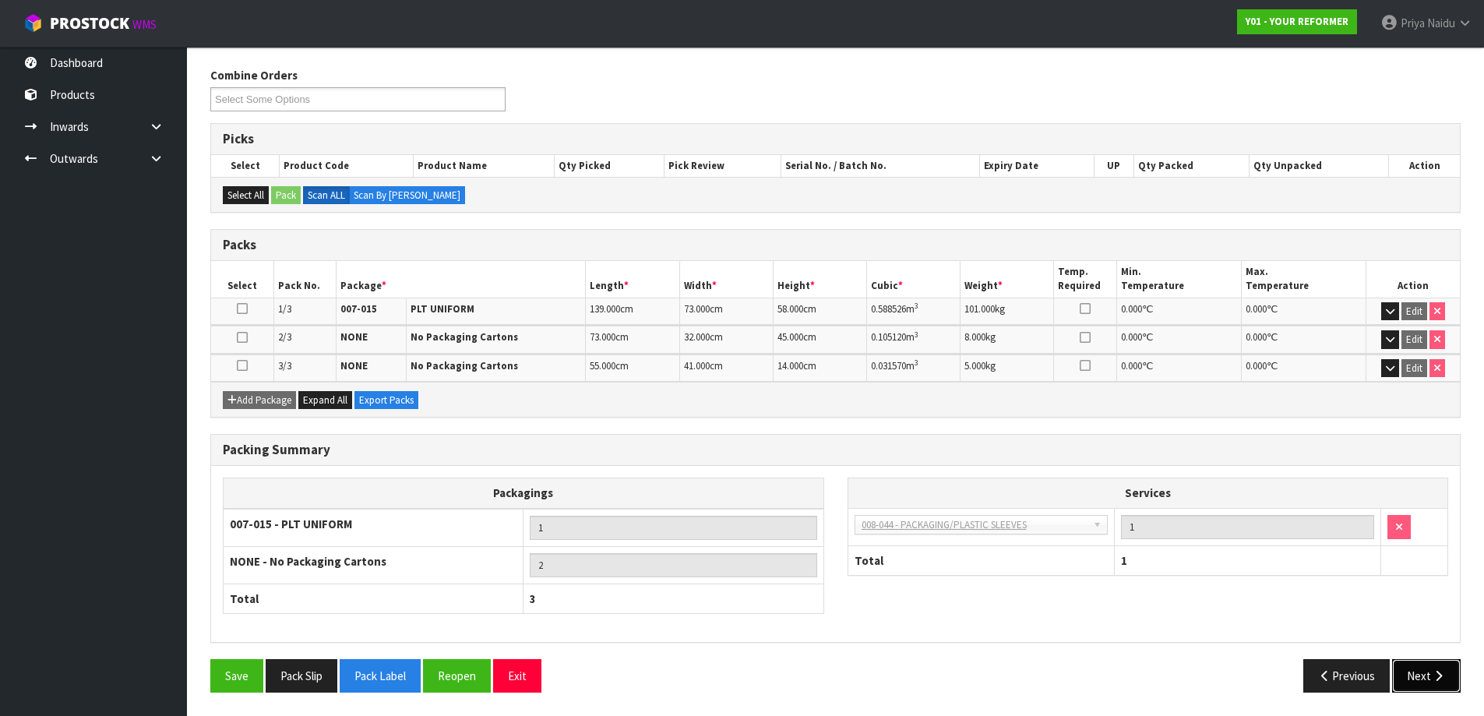
click at [1429, 675] on button "Next" at bounding box center [1426, 675] width 69 height 33
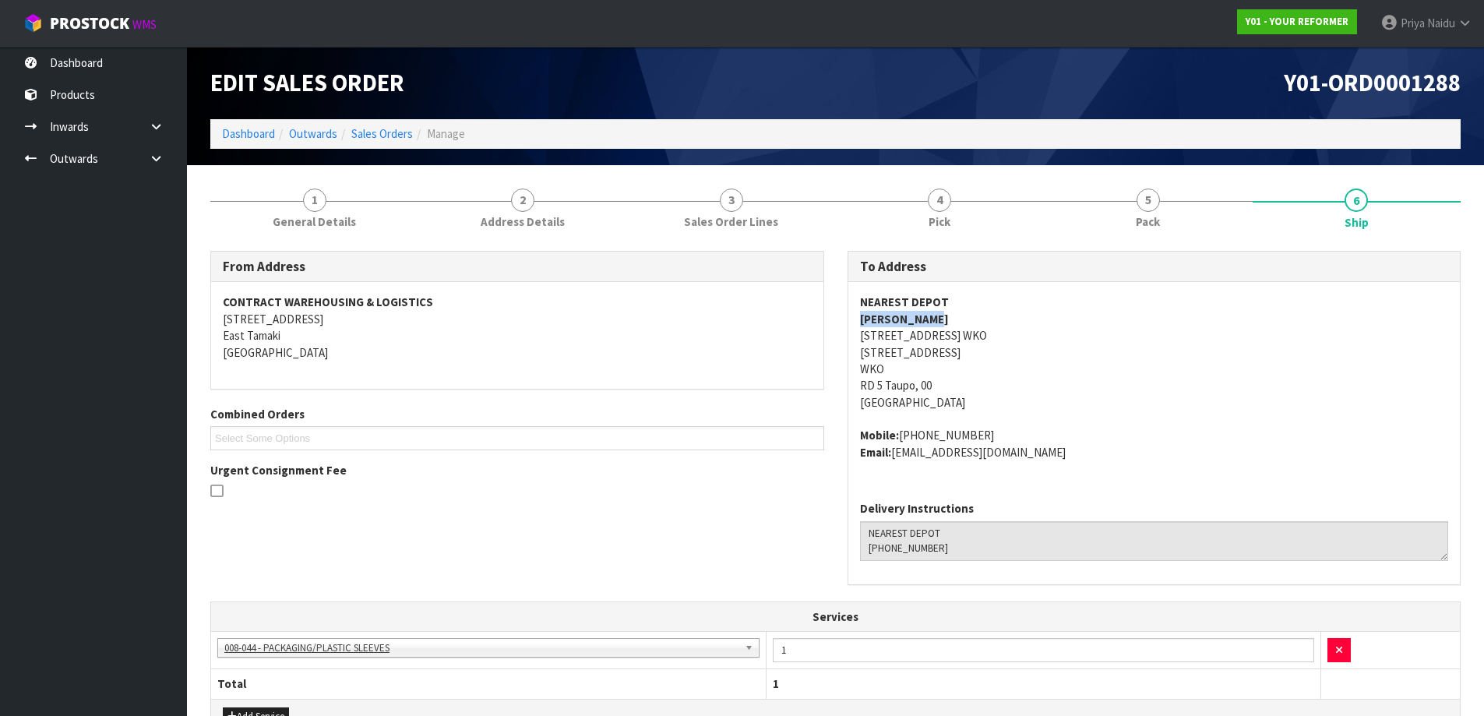
drag, startPoint x: 845, startPoint y: 321, endPoint x: 947, endPoint y: 316, distance: 101.4
click at [947, 316] on div "To Address NEAREST DEPOT STEPH GEDDES 430 TUKAIRANGI ROAD WKO RD 5 TAUPO 3385 N…" at bounding box center [1154, 426] width 637 height 351
drag, startPoint x: 856, startPoint y: 433, endPoint x: 987, endPoint y: 425, distance: 131.2
click at [987, 425] on div "NEAREST DEPOT STEPH GEDDES 430 TUKAIRANGI ROAD WKO RD 5 TAUPO 3385 NEW ZEALAND …" at bounding box center [1154, 385] width 612 height 206
drag, startPoint x: 853, startPoint y: 334, endPoint x: 915, endPoint y: 357, distance: 65.6
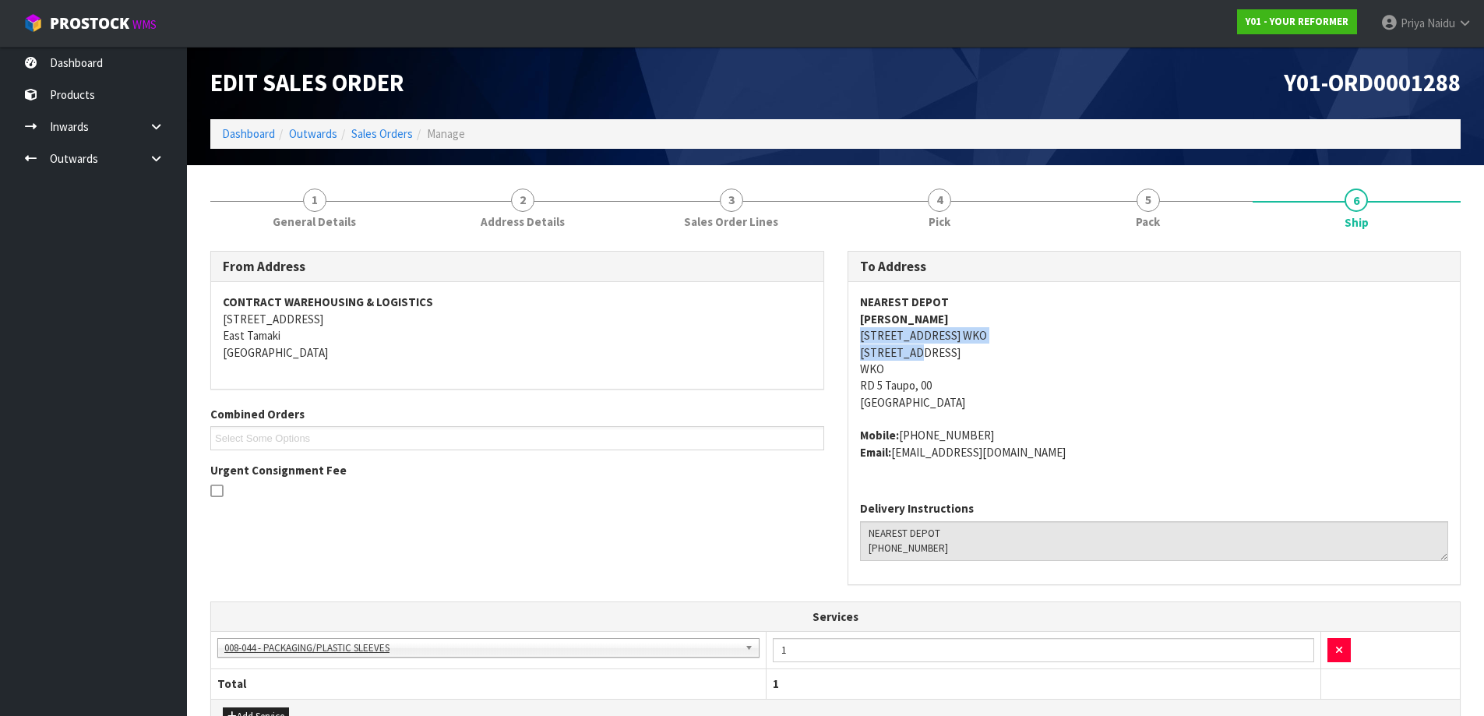
click at [915, 357] on div "NEAREST DEPOT STEPH GEDDES 430 TUKAIRANGI ROAD WKO RD 5 TAUPO 3385 NEW ZEALAND …" at bounding box center [1154, 385] width 612 height 206
click at [1118, 373] on address "NEAREST DEPOT STEPH GEDDES 430 TUKAIRANGI ROAD WKO RD 5 TAUPO 3385 NEW ZEALAND …" at bounding box center [1154, 352] width 589 height 117
click at [1129, 402] on address "NEAREST DEPOT STEPH GEDDES 430 TUKAIRANGI ROAD WKO RD 5 TAUPO 3385 NEW ZEALAND …" at bounding box center [1154, 352] width 589 height 117
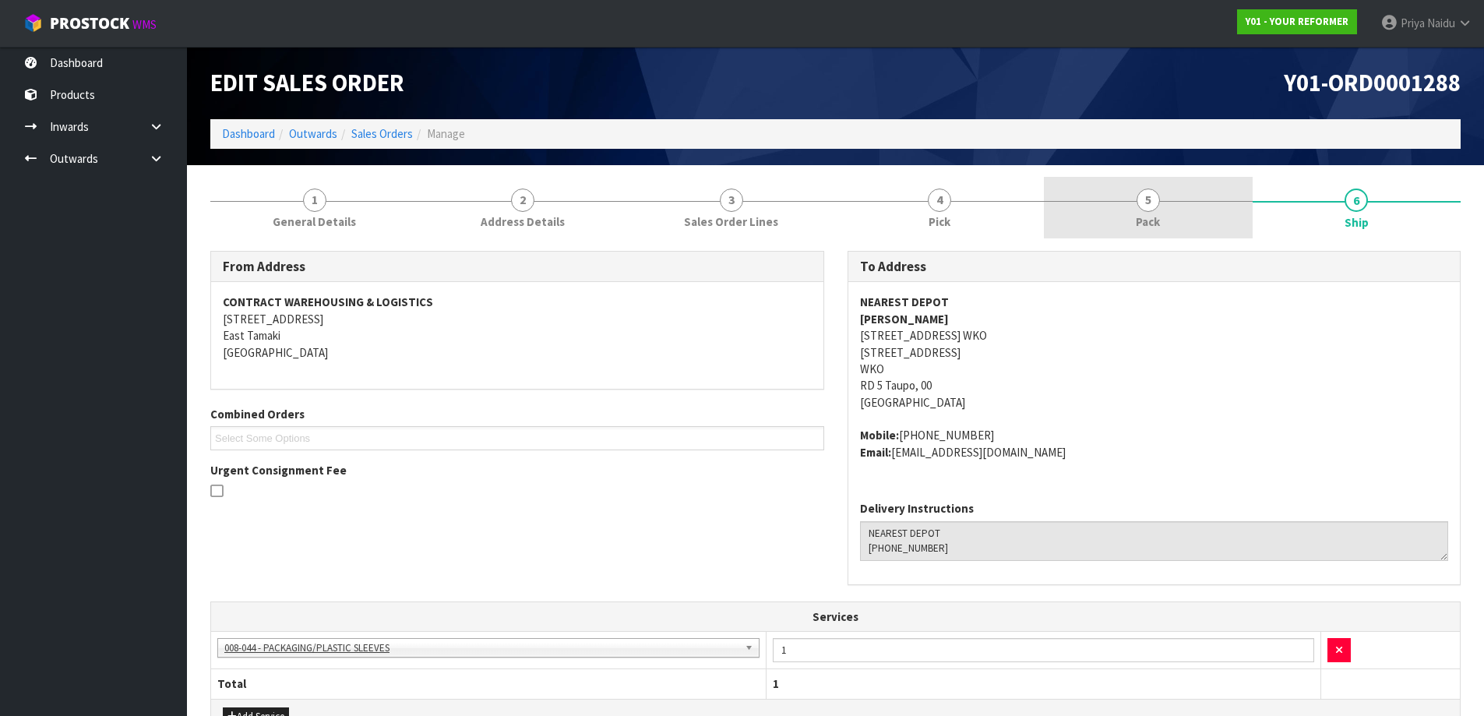
click at [1167, 212] on link "5 Pack" at bounding box center [1148, 208] width 209 height 62
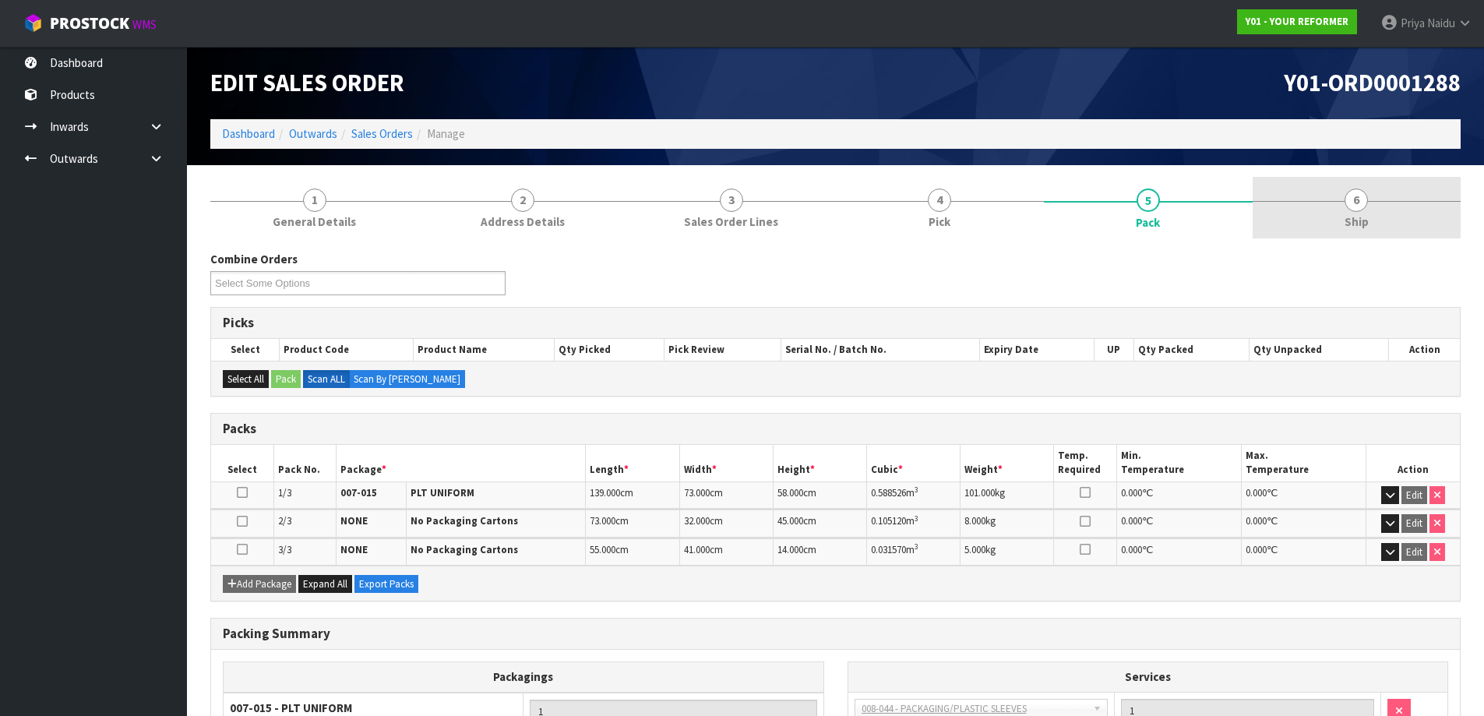
click at [1360, 189] on span "6" at bounding box center [1356, 200] width 23 height 23
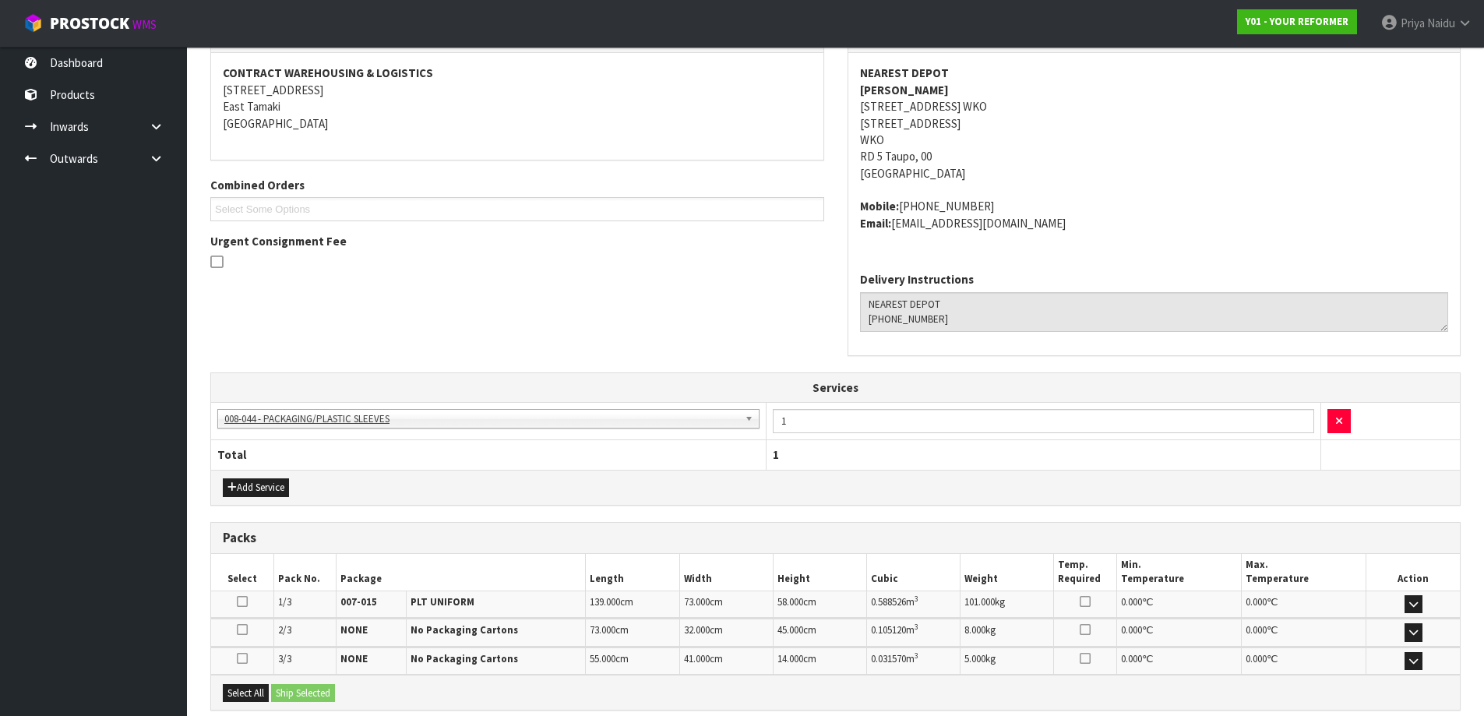
scroll to position [391, 0]
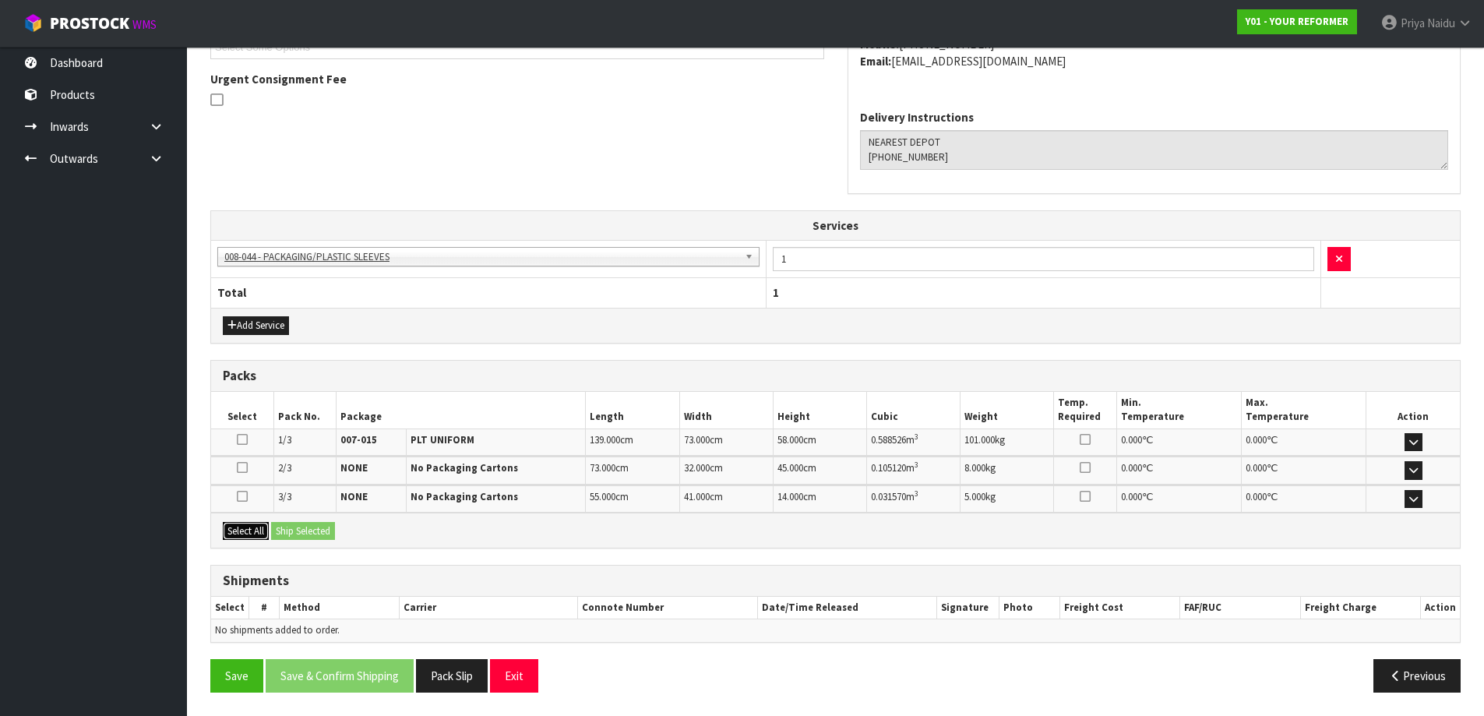
drag, startPoint x: 253, startPoint y: 526, endPoint x: 276, endPoint y: 532, distance: 23.4
click at [253, 525] on button "Select All" at bounding box center [246, 531] width 46 height 19
drag, startPoint x: 291, startPoint y: 539, endPoint x: 354, endPoint y: 547, distance: 63.6
click at [294, 539] on button "Ship Selected" at bounding box center [303, 531] width 64 height 19
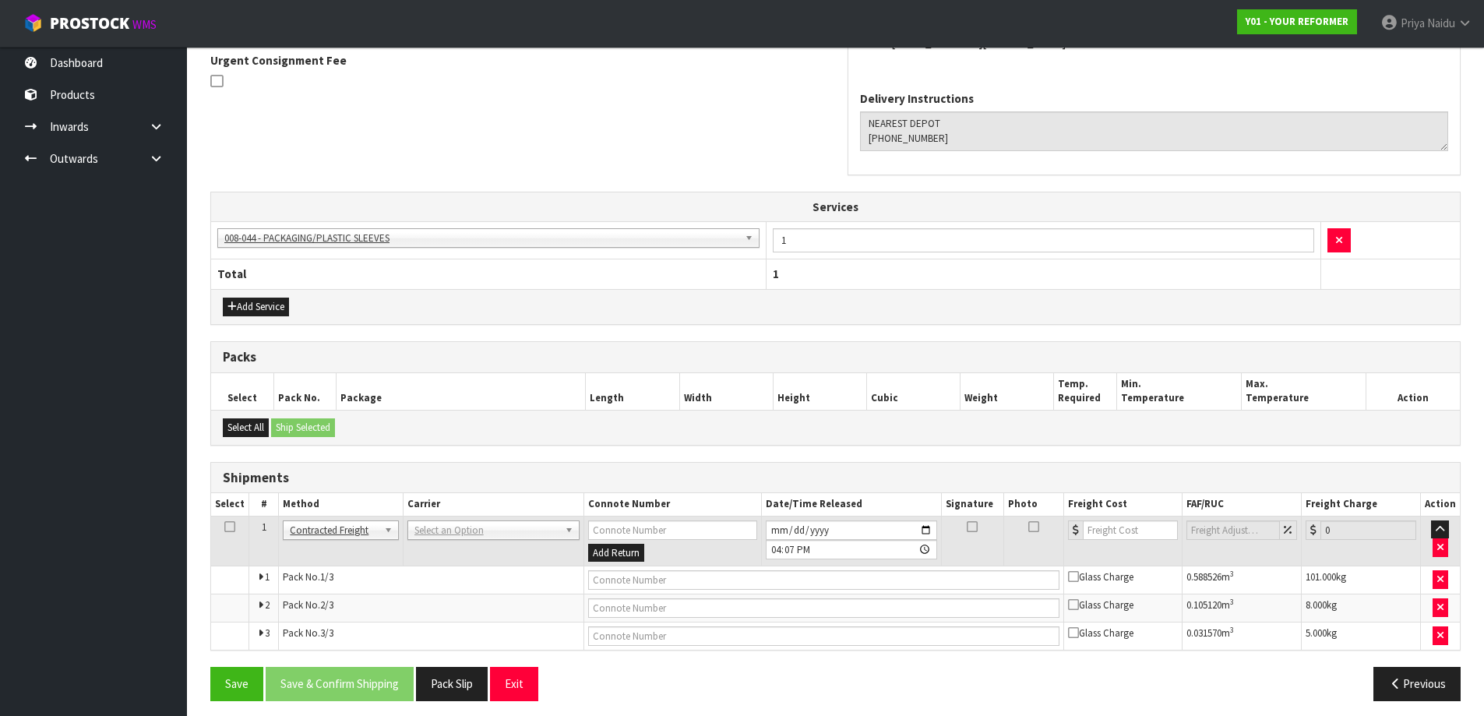
scroll to position [418, 0]
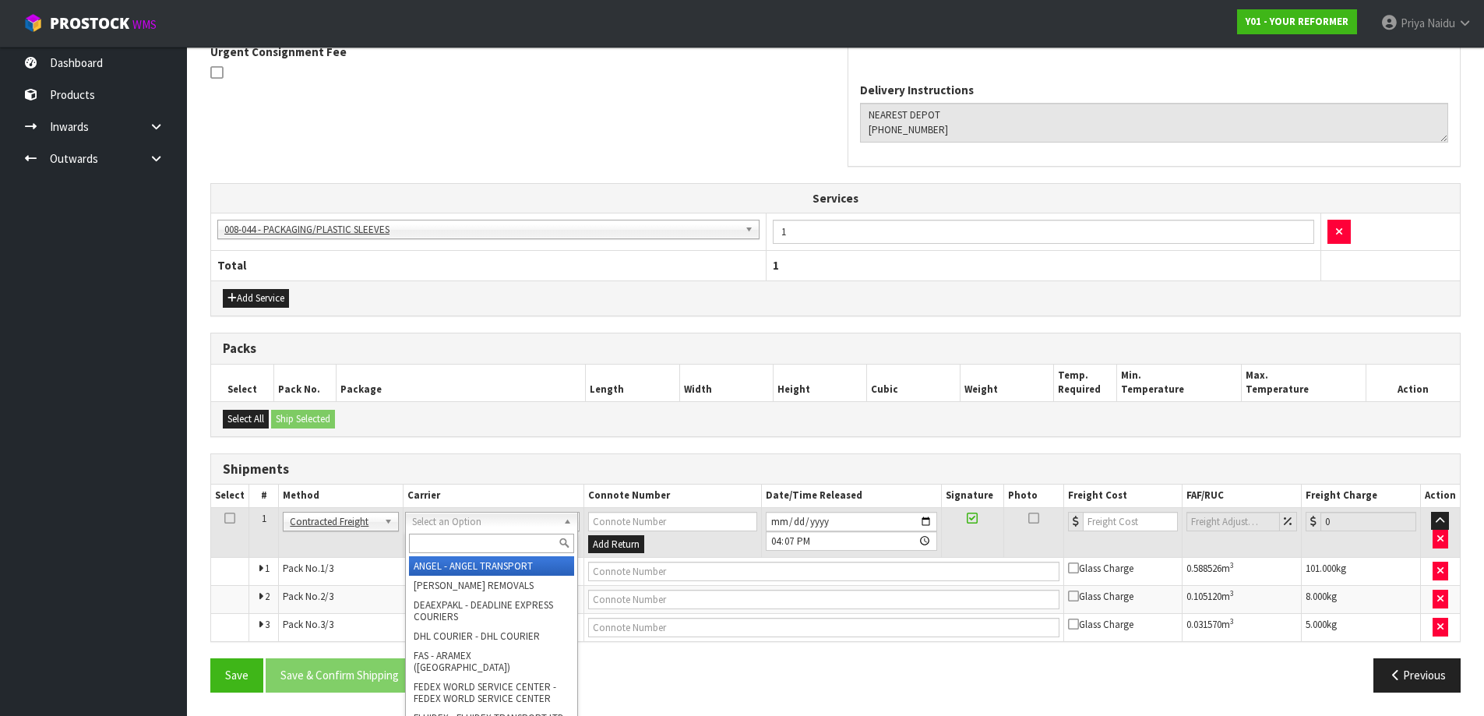
click at [467, 540] on input "text" at bounding box center [491, 543] width 165 height 19
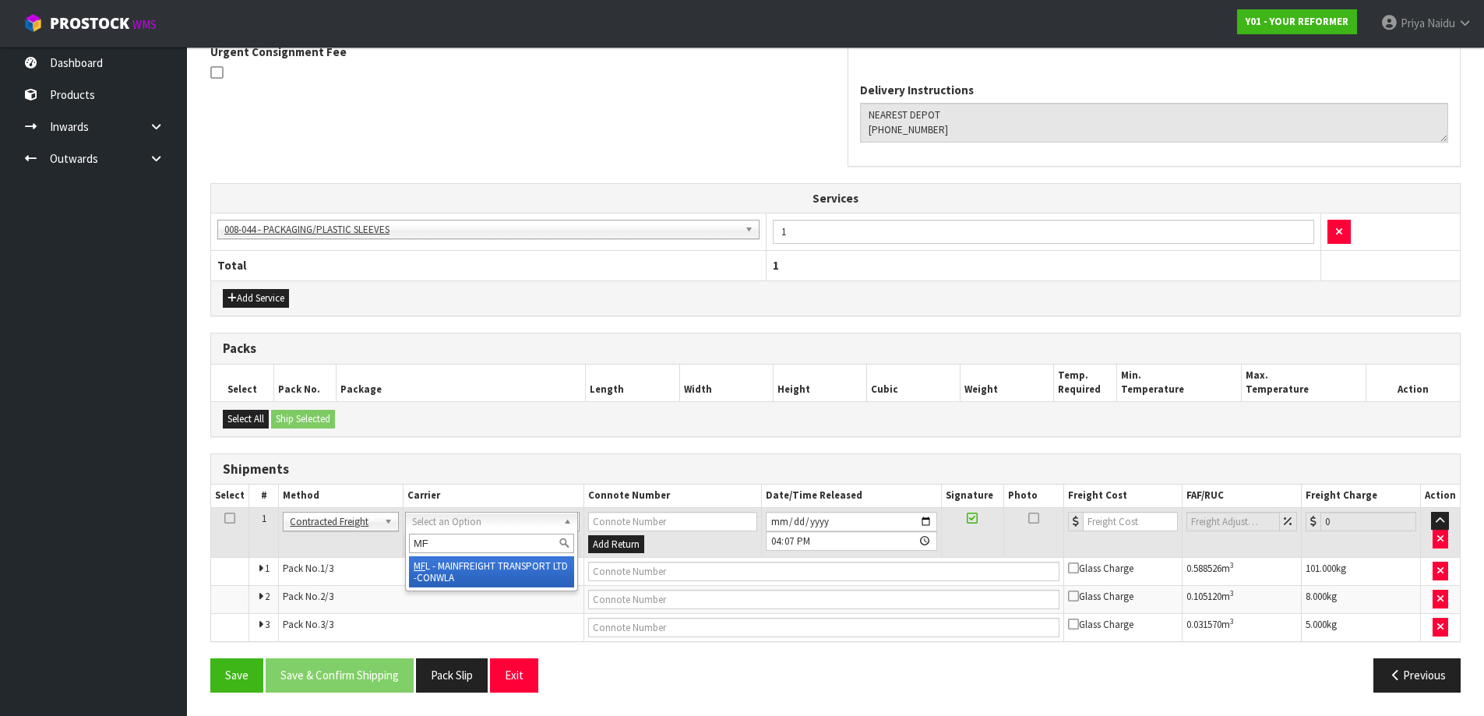
type input "MF"
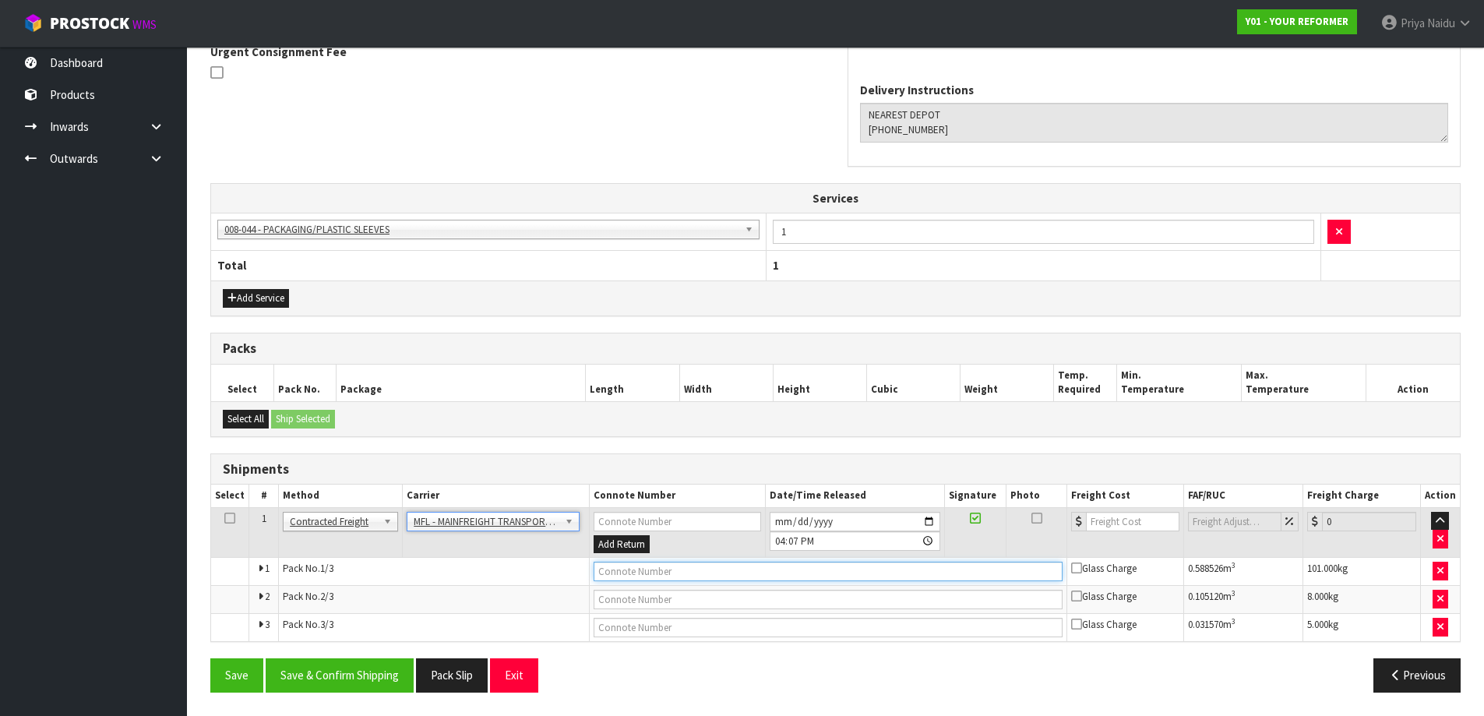
click at [653, 565] on input "text" at bounding box center [828, 571] width 469 height 19
paste input "FWM58270371"
type input "FWM58270371"
click at [1110, 521] on input "number" at bounding box center [1133, 521] width 94 height 19
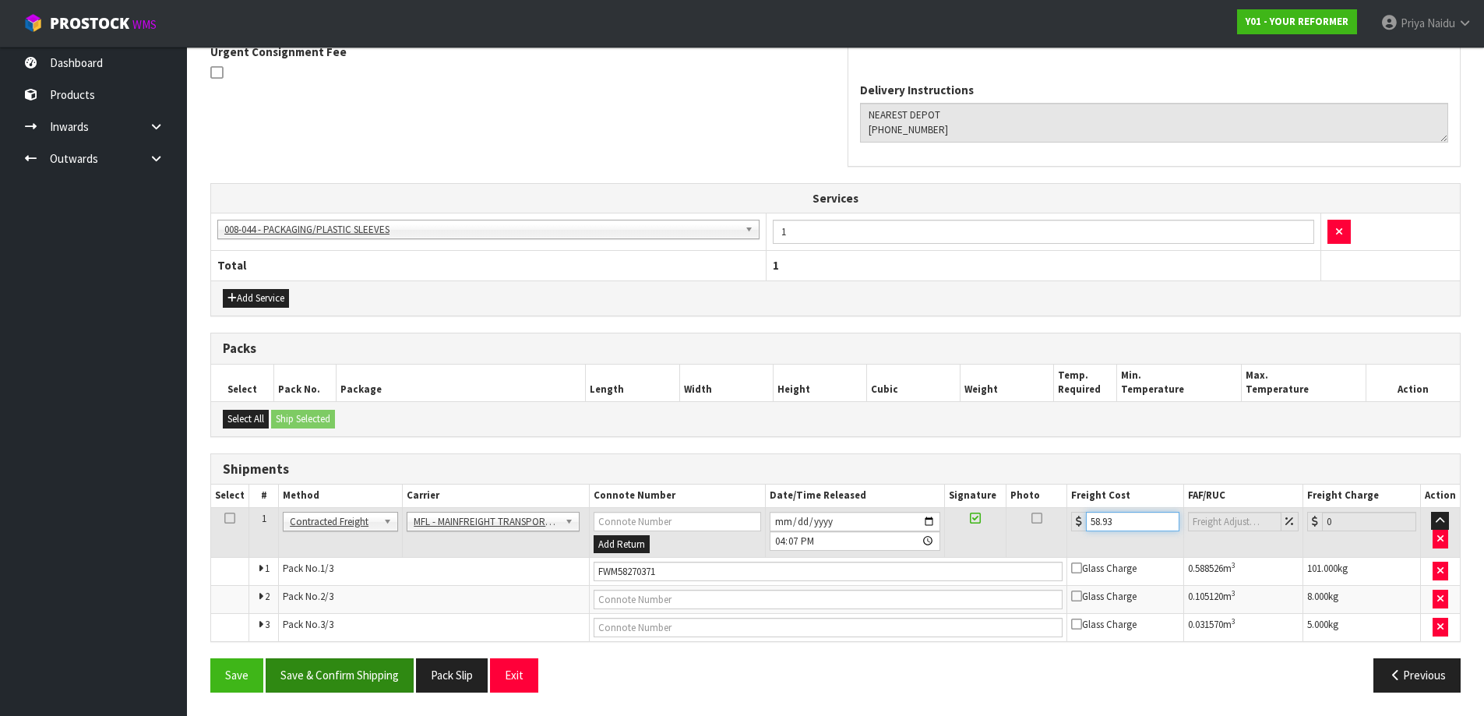
type input "58.93"
click at [358, 684] on button "Save & Confirm Shipping" at bounding box center [340, 674] width 148 height 33
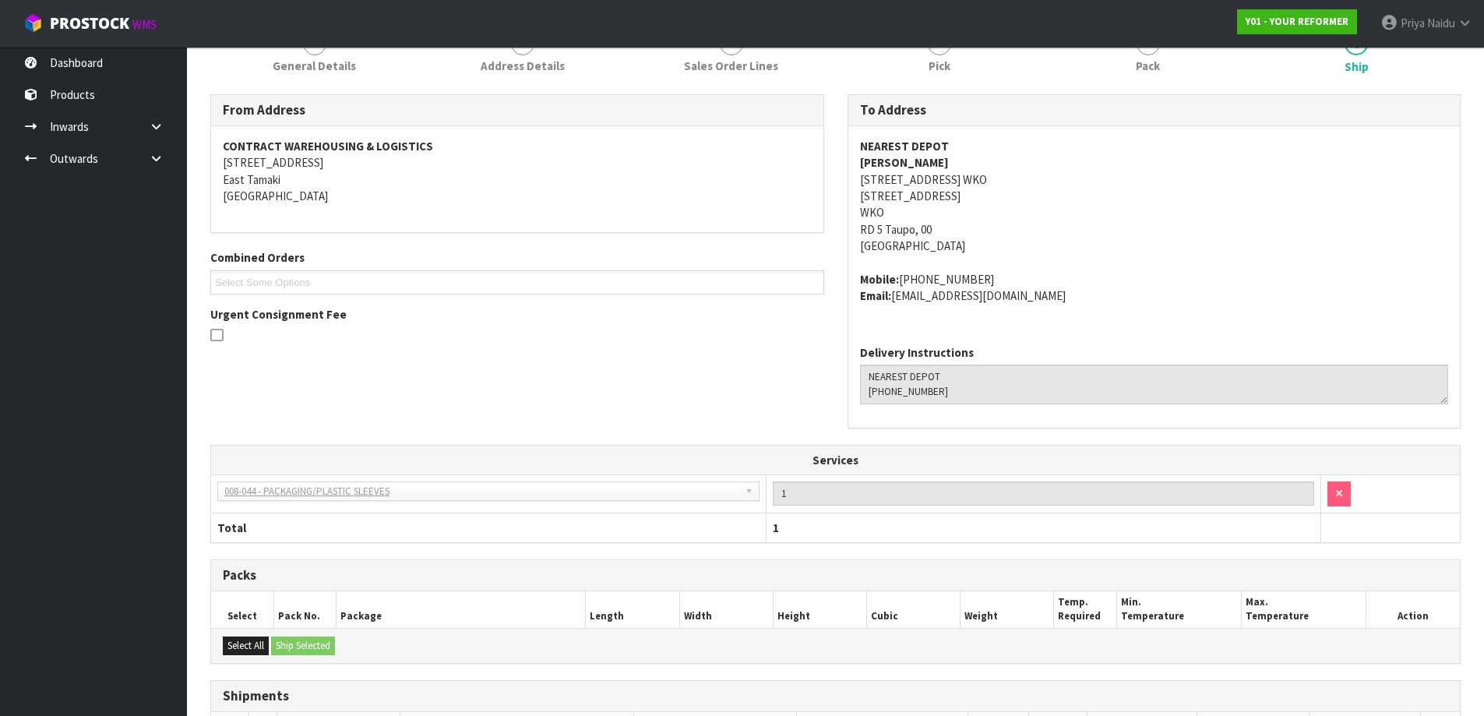
scroll to position [0, 0]
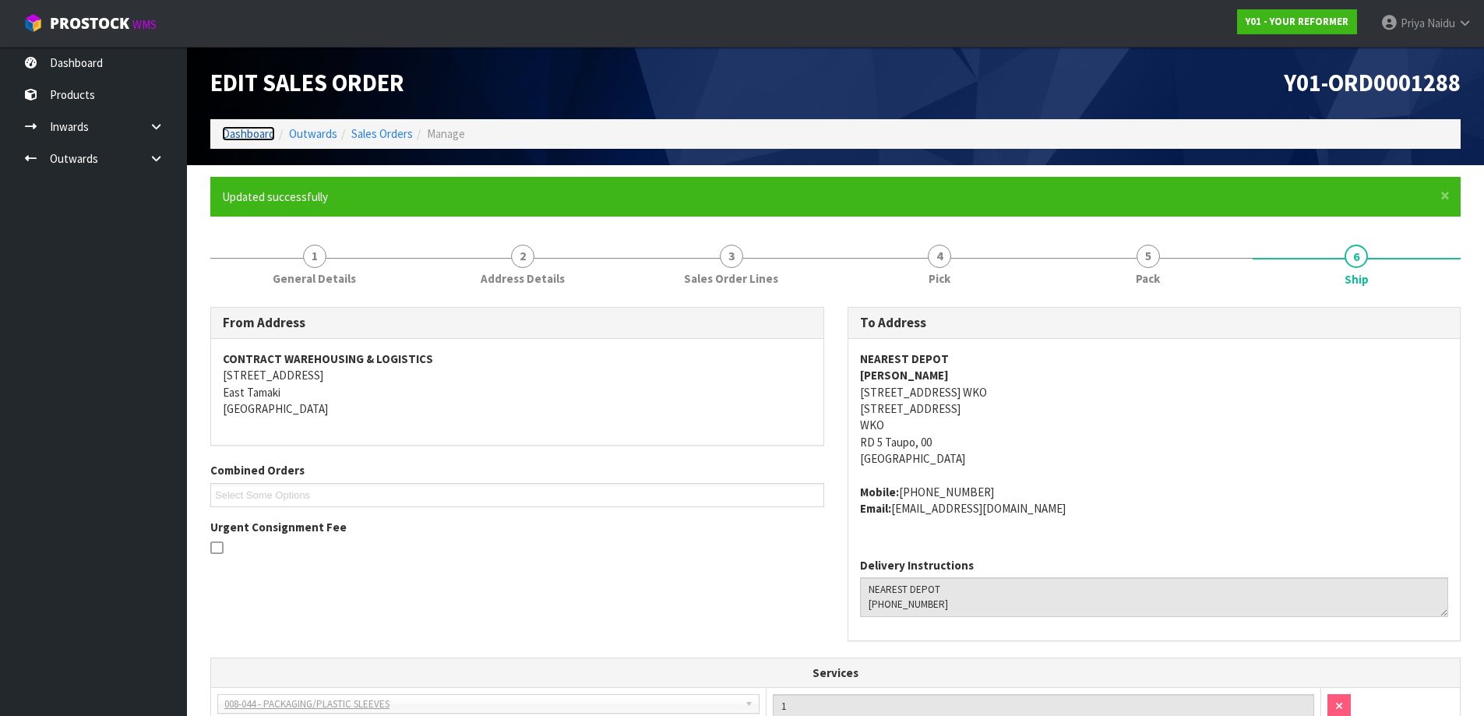
click at [263, 131] on link "Dashboard" at bounding box center [248, 133] width 53 height 15
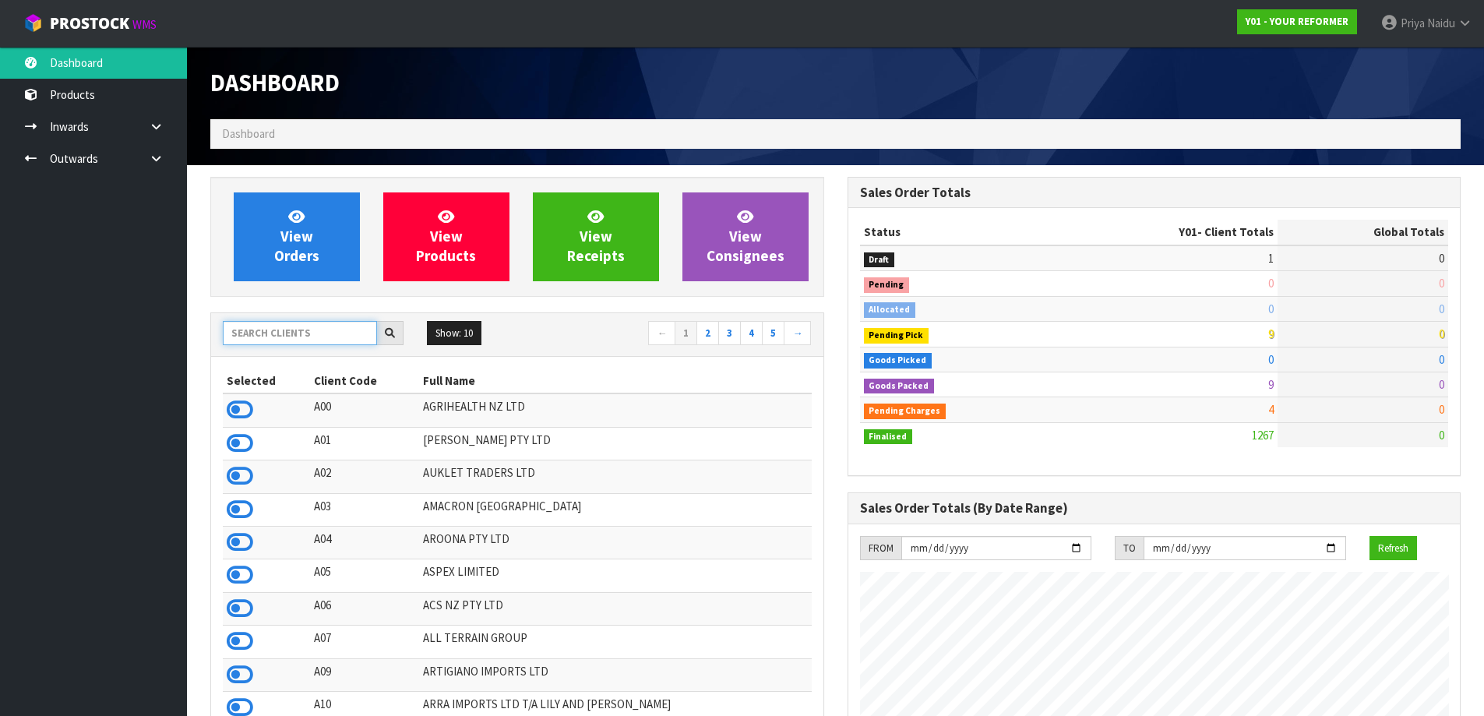
scroll to position [1180, 636]
click at [274, 330] on input "text" at bounding box center [300, 333] width 154 height 24
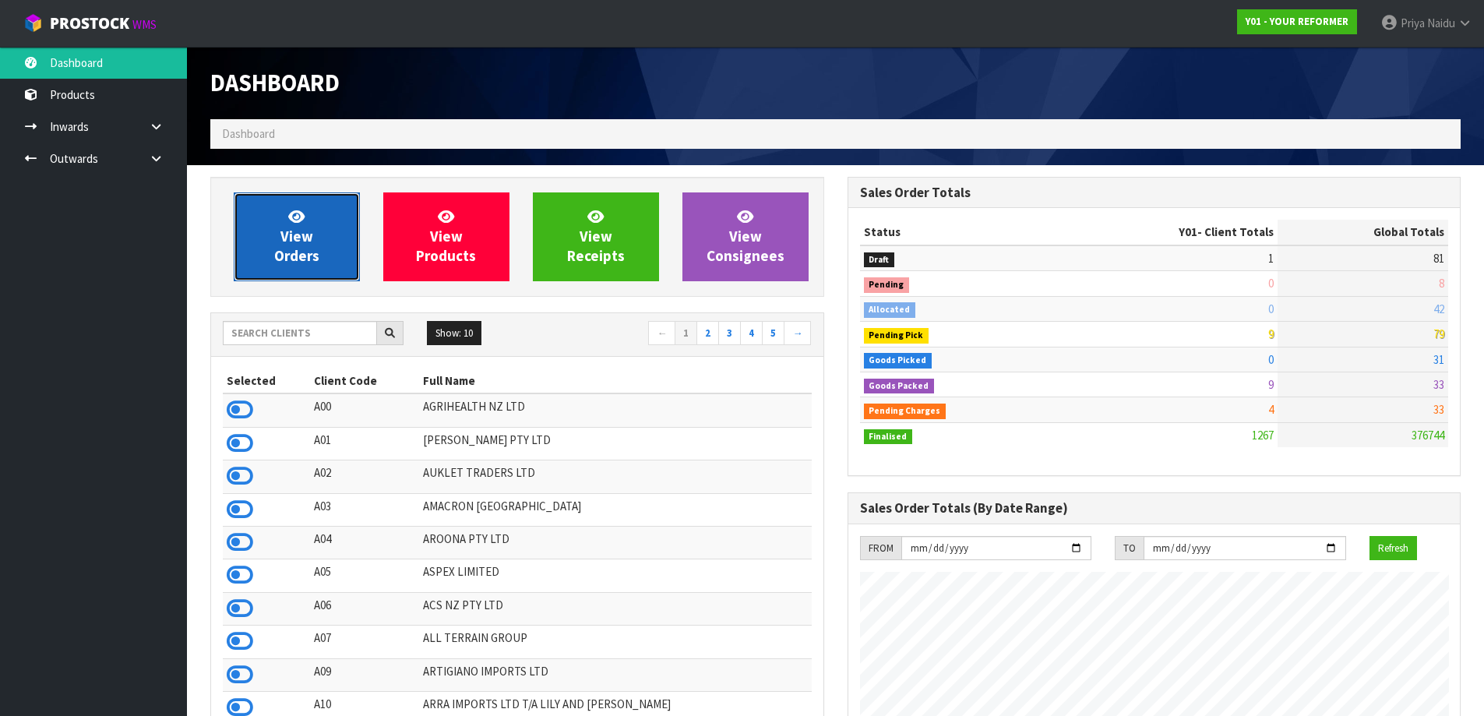
click at [330, 205] on link "View Orders" at bounding box center [297, 236] width 126 height 89
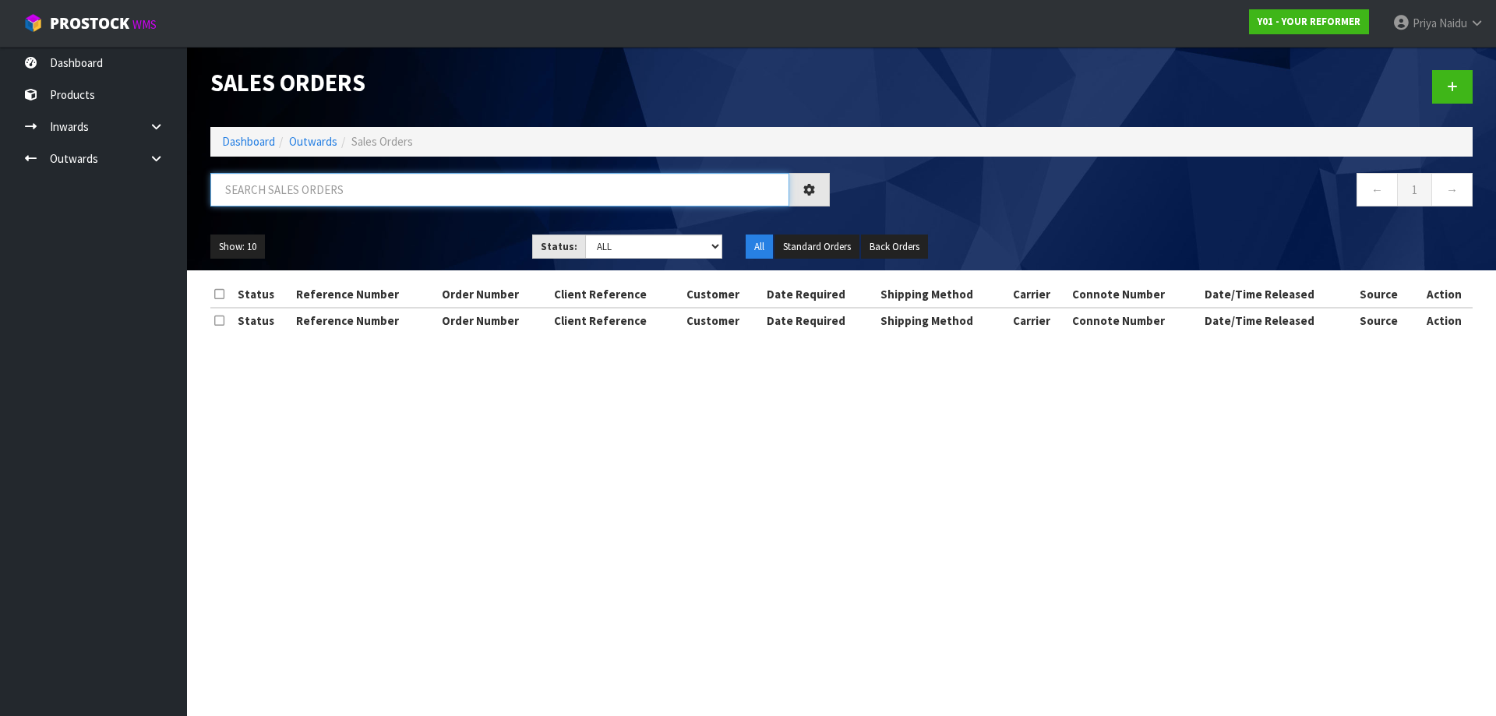
click at [347, 192] on input "text" at bounding box center [499, 189] width 579 height 33
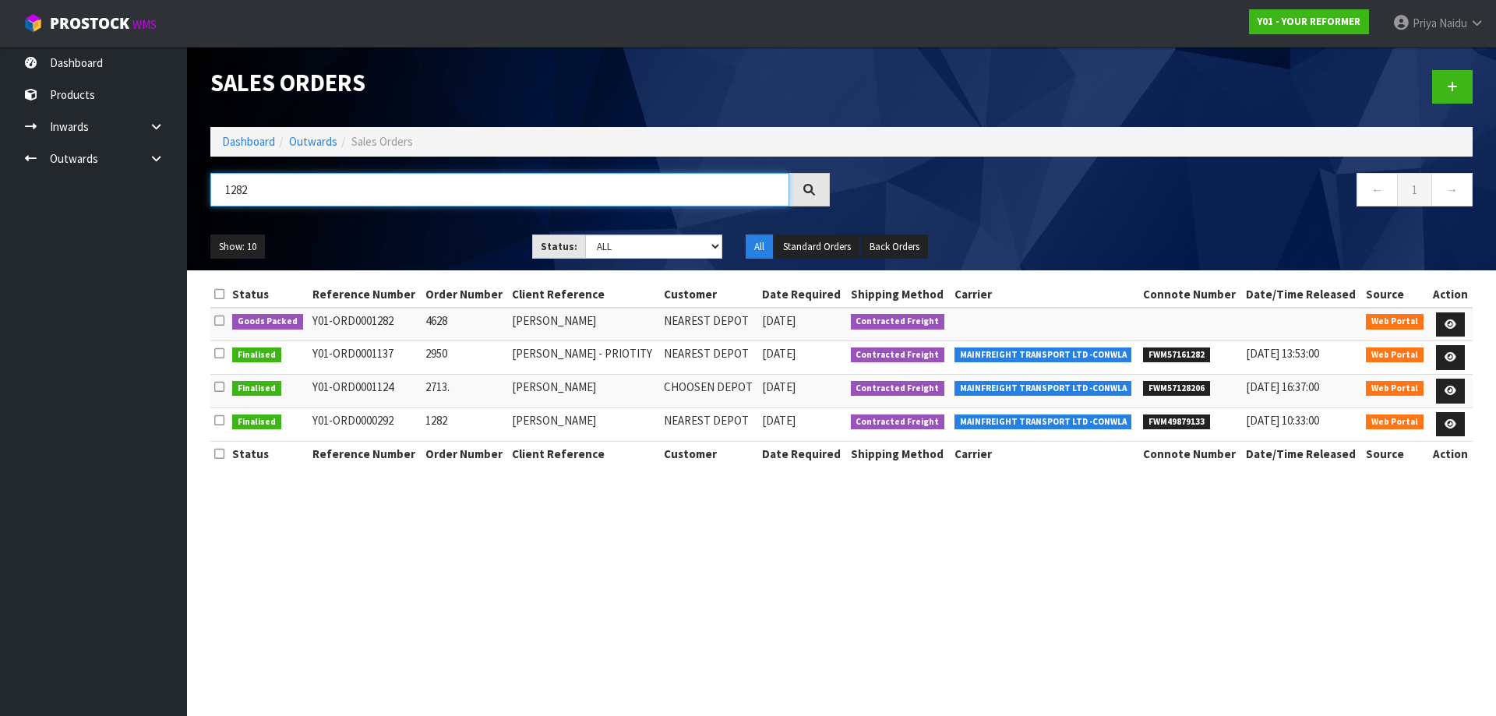
type input "1282"
click at [383, 223] on div "Show: 10 5 10 25 50 Status: Draft Pending Allocated Pending Pick Goods Picked G…" at bounding box center [841, 247] width 1285 height 48
click at [1449, 322] on icon at bounding box center [1450, 324] width 12 height 10
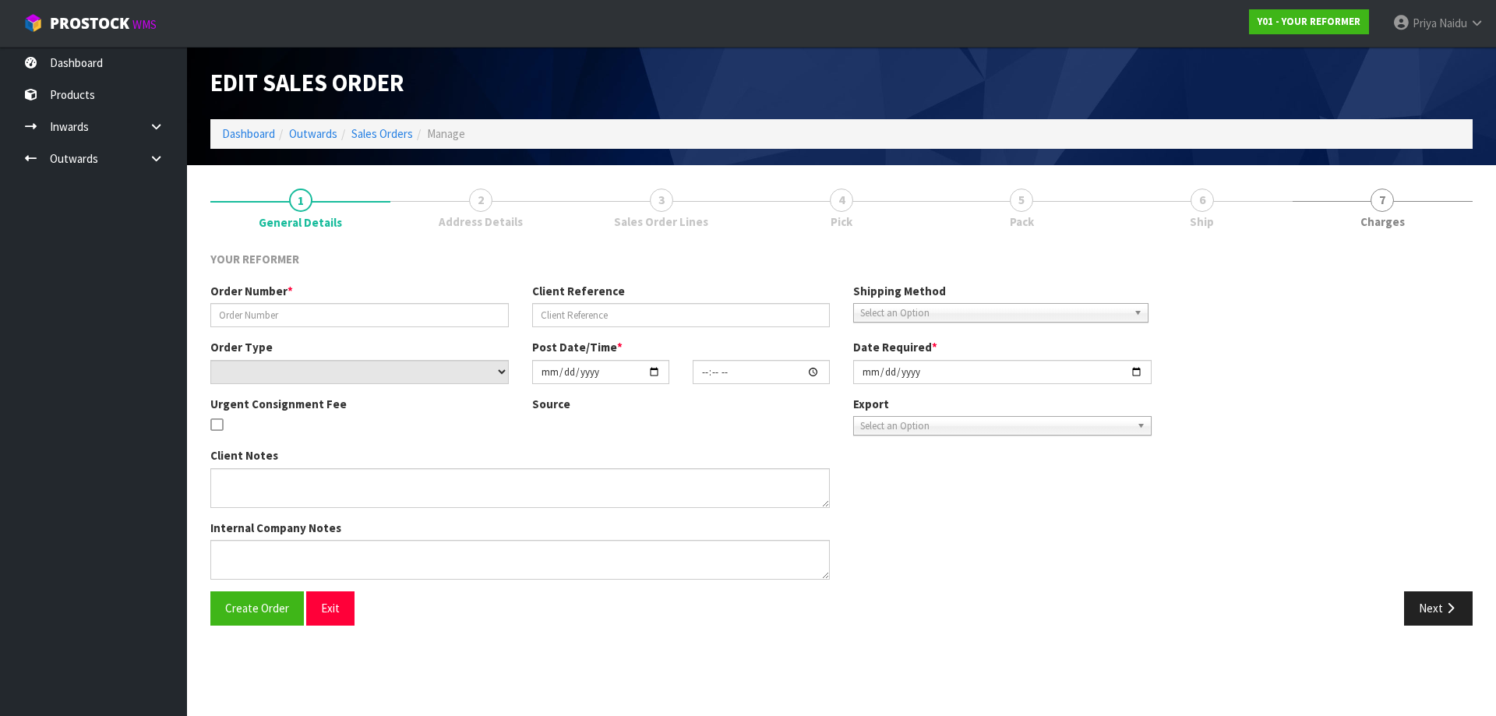
type input "4628"
type input "HOLLY TURNER"
select select "number:0"
type input "[DATE]"
type input "15:18:00.000"
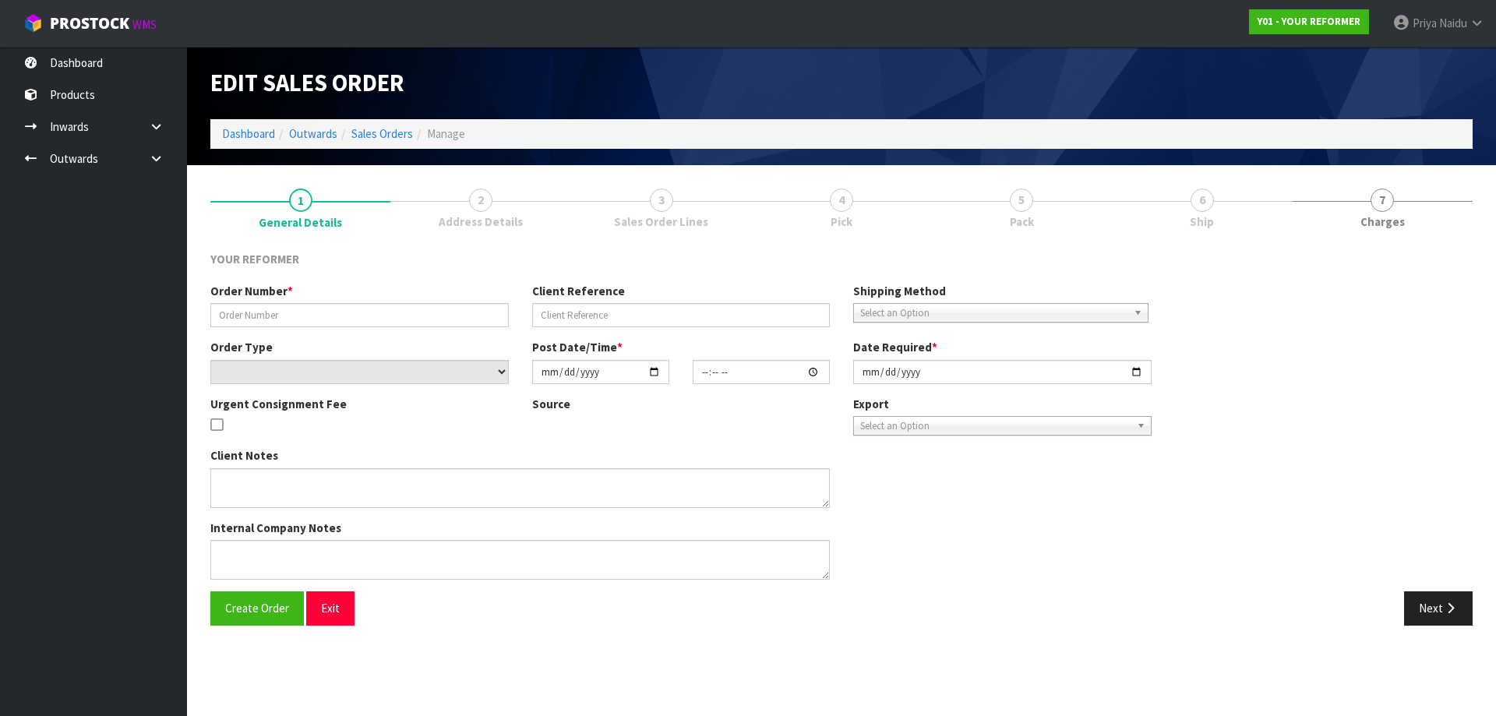
type input "[DATE]"
type textarea "NEAREST DEPOT HOLLY TURNER 35 WOODSIDE ROAD WKO MATANGI 3284 NEW ZEALAND +64 27…"
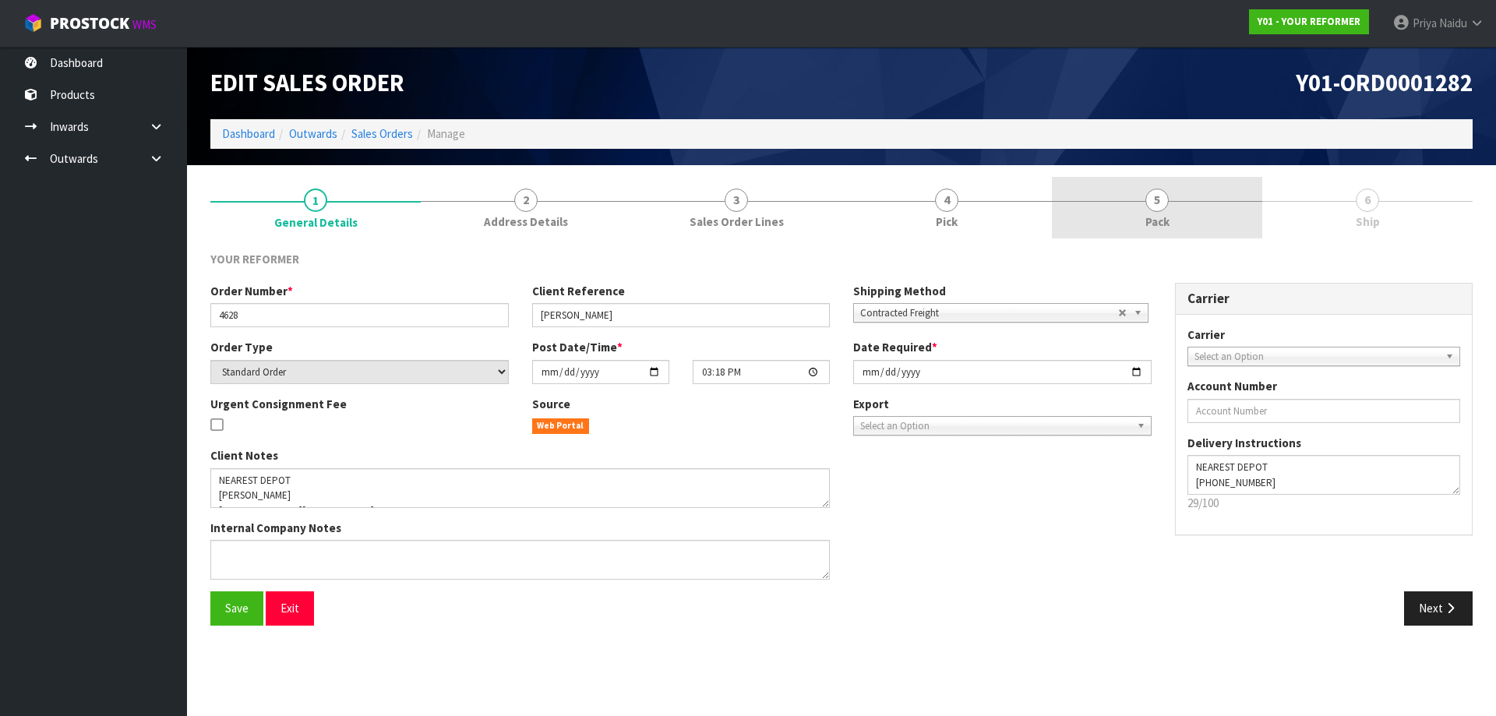
click at [1127, 218] on link "5 Pack" at bounding box center [1157, 208] width 210 height 62
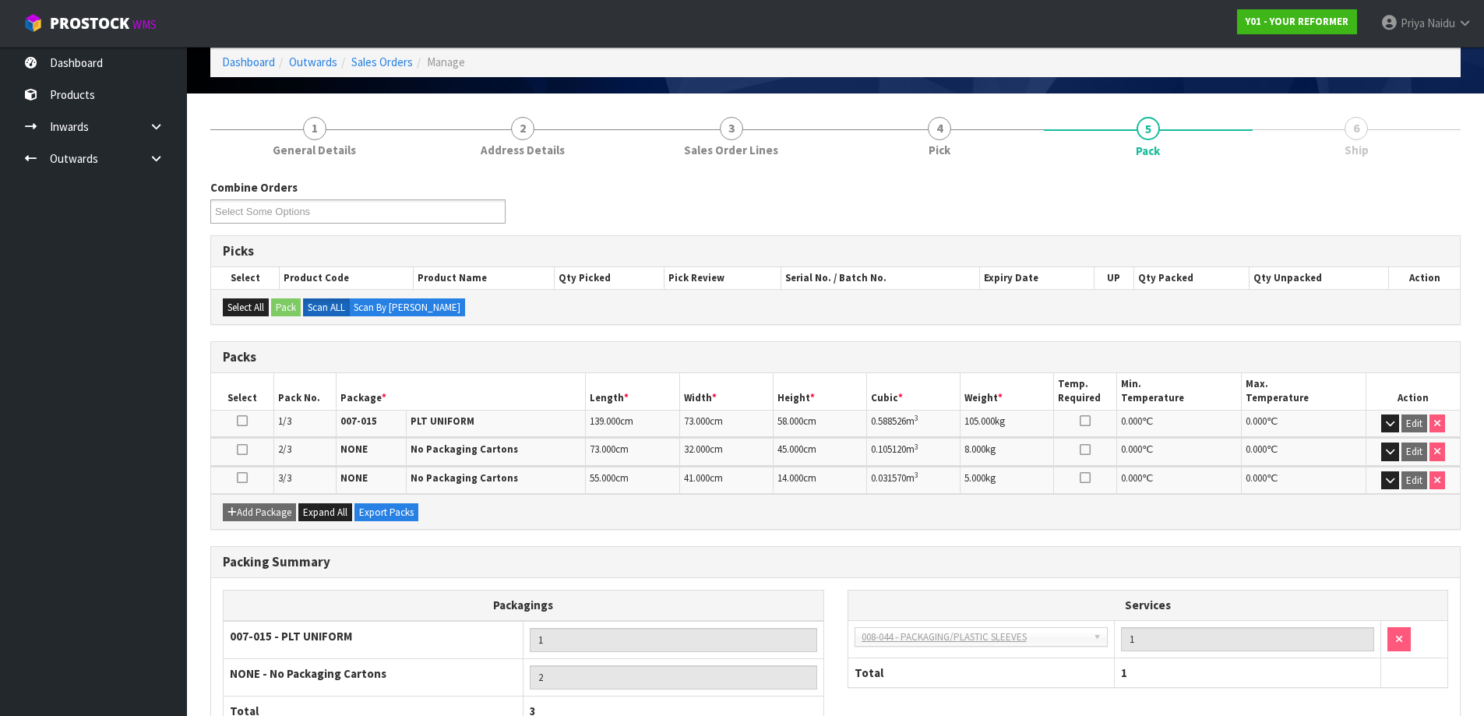
scroll to position [184, 0]
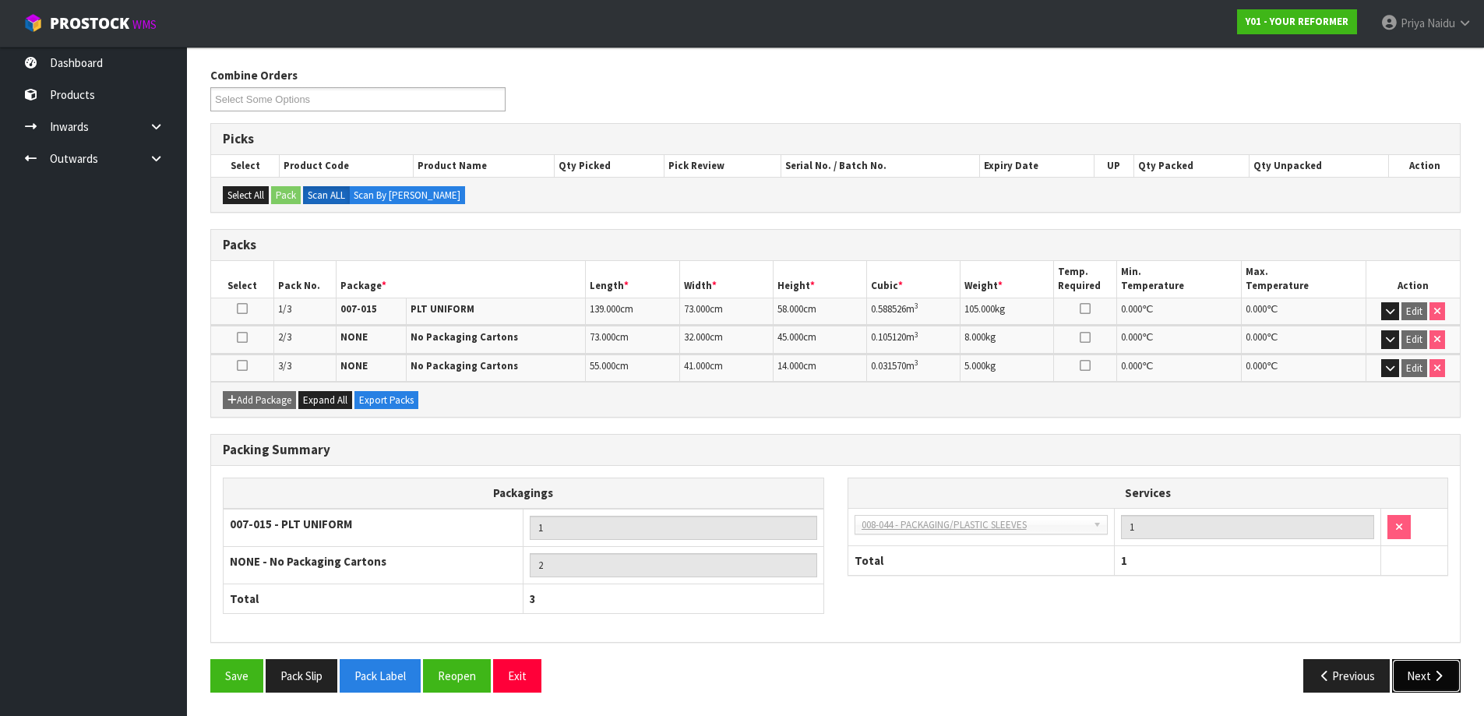
click at [1437, 679] on icon "button" at bounding box center [1438, 676] width 15 height 12
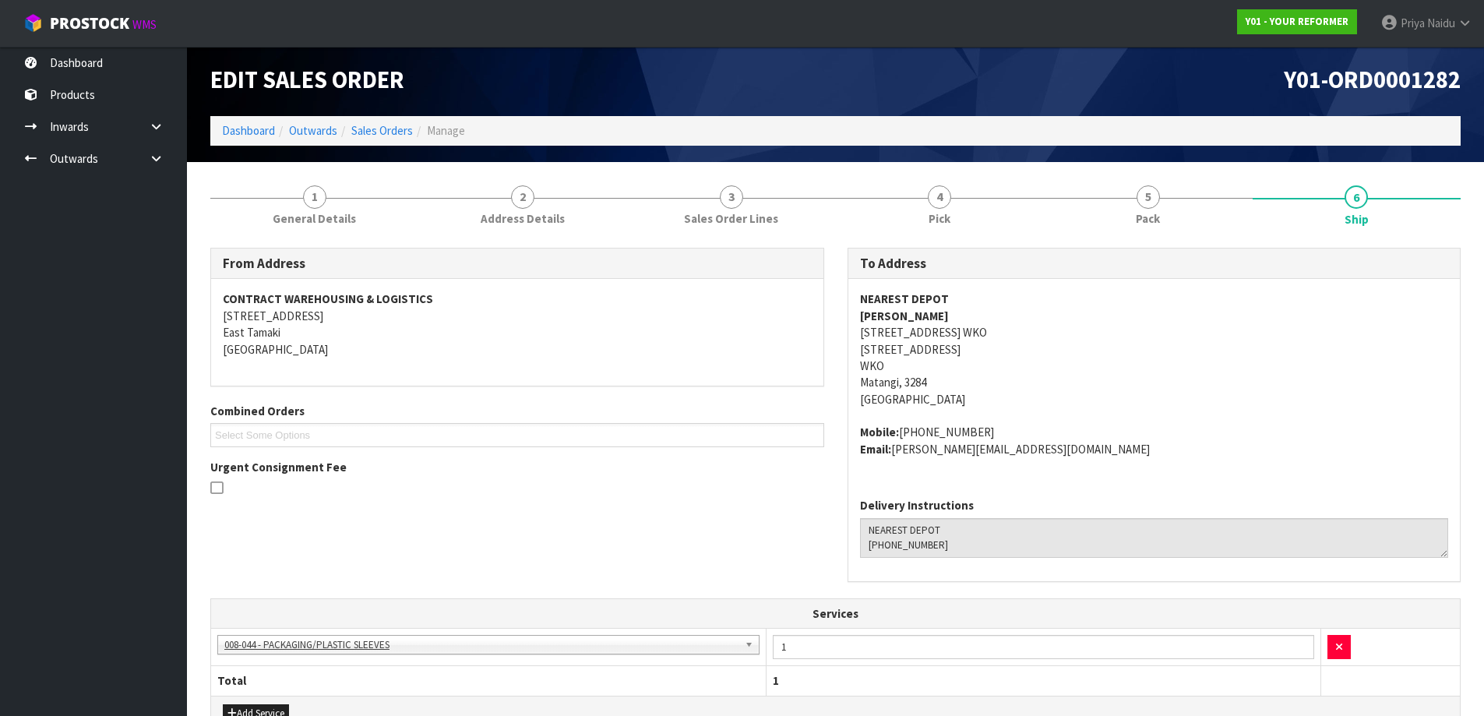
scroll to position [0, 0]
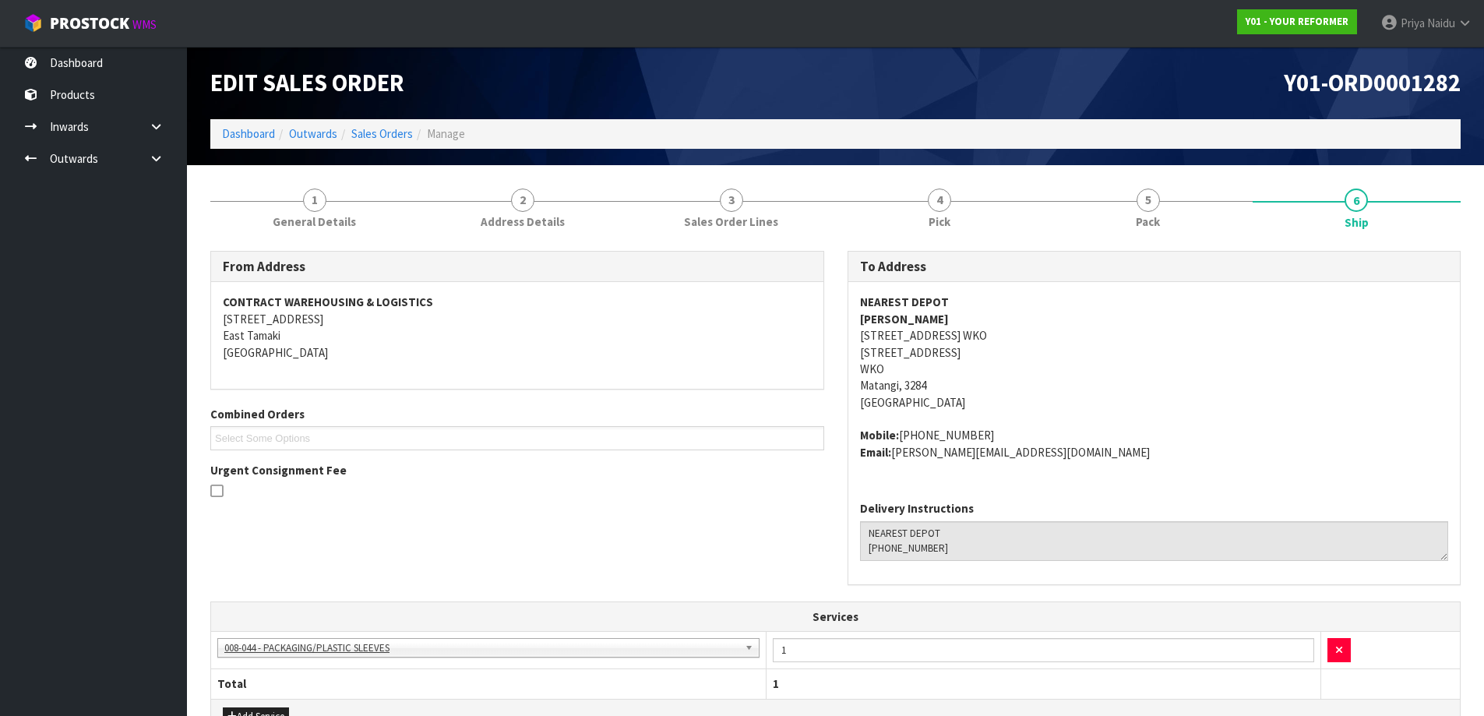
click at [792, 593] on div "From Address CONTRACT WAREHOUSING & LOGISTICS 17 Allens Road East Tamaki Auckla…" at bounding box center [836, 426] width 1274 height 351
click at [231, 132] on link "Dashboard" at bounding box center [248, 133] width 53 height 15
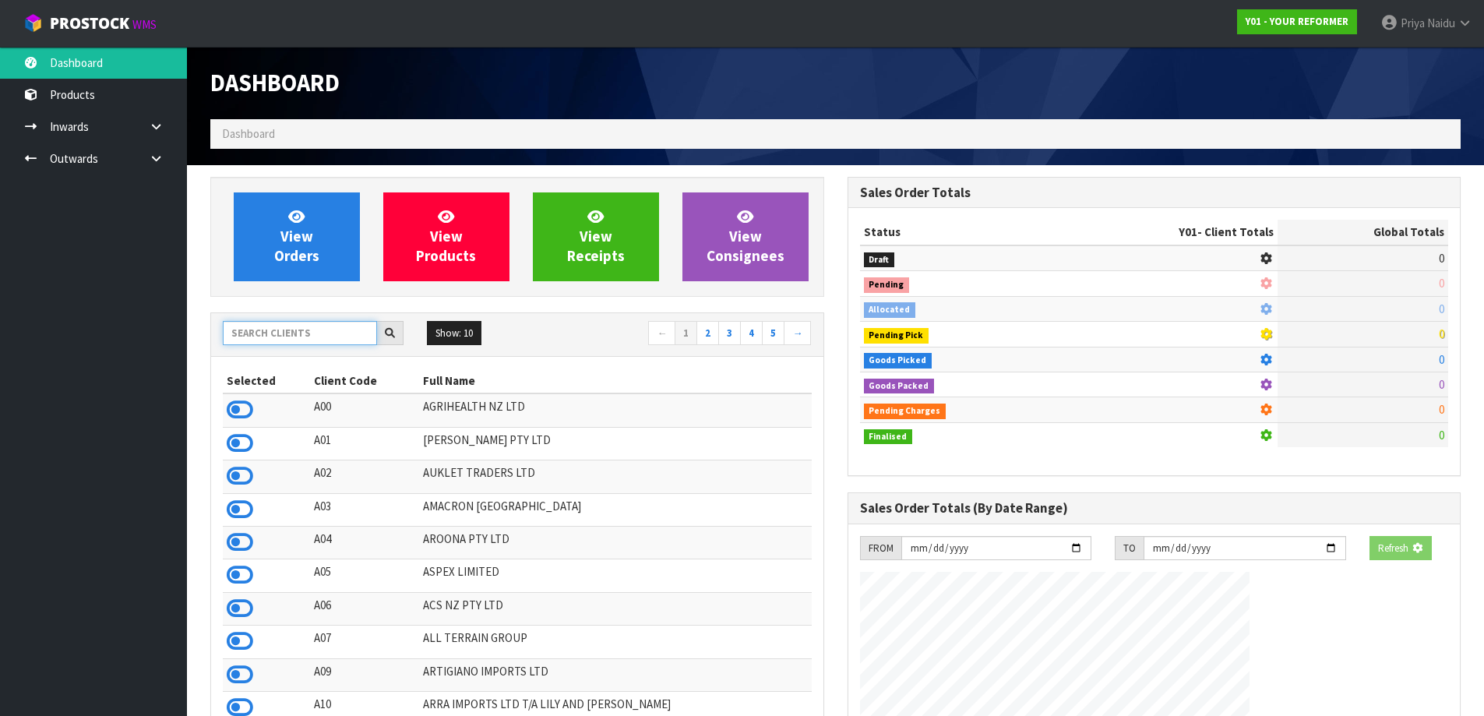
click at [336, 334] on input "text" at bounding box center [300, 333] width 154 height 24
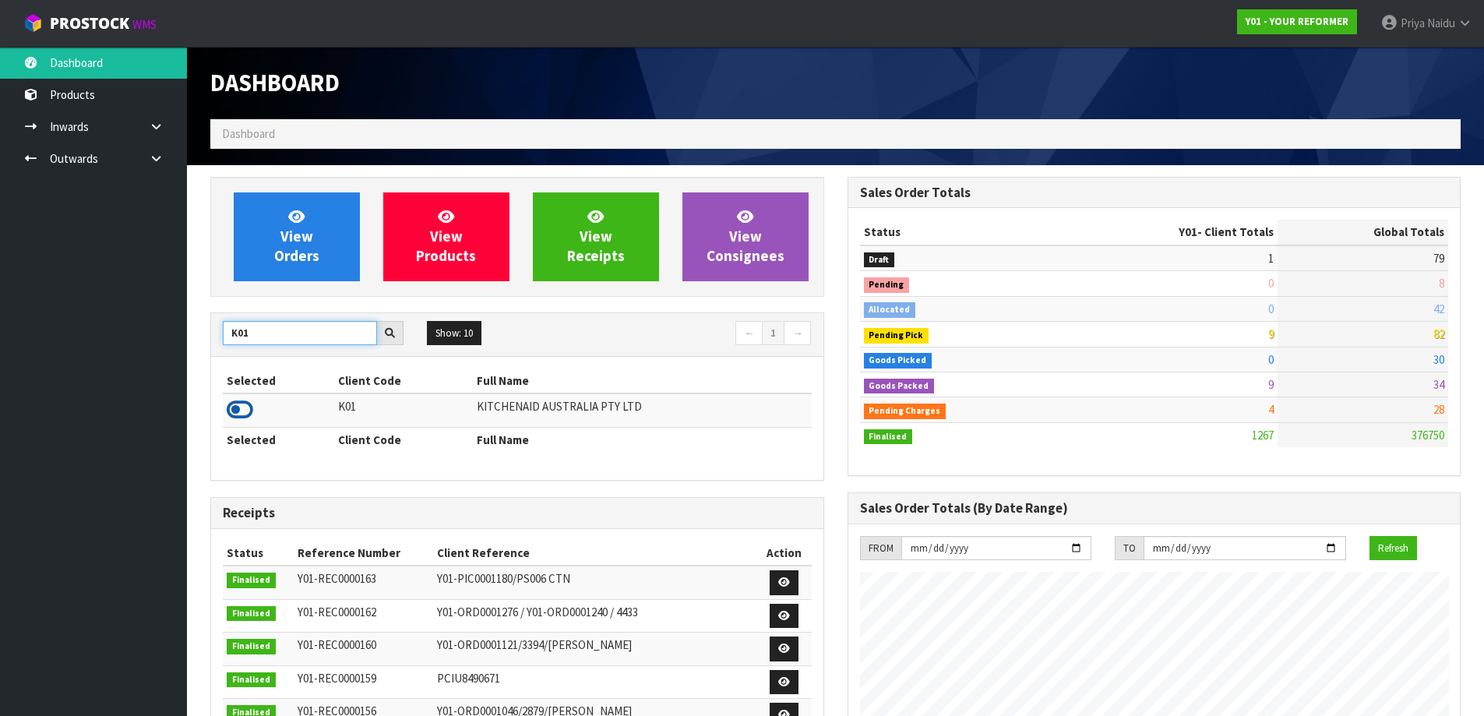
type input "K01"
click at [244, 408] on icon at bounding box center [240, 409] width 26 height 23
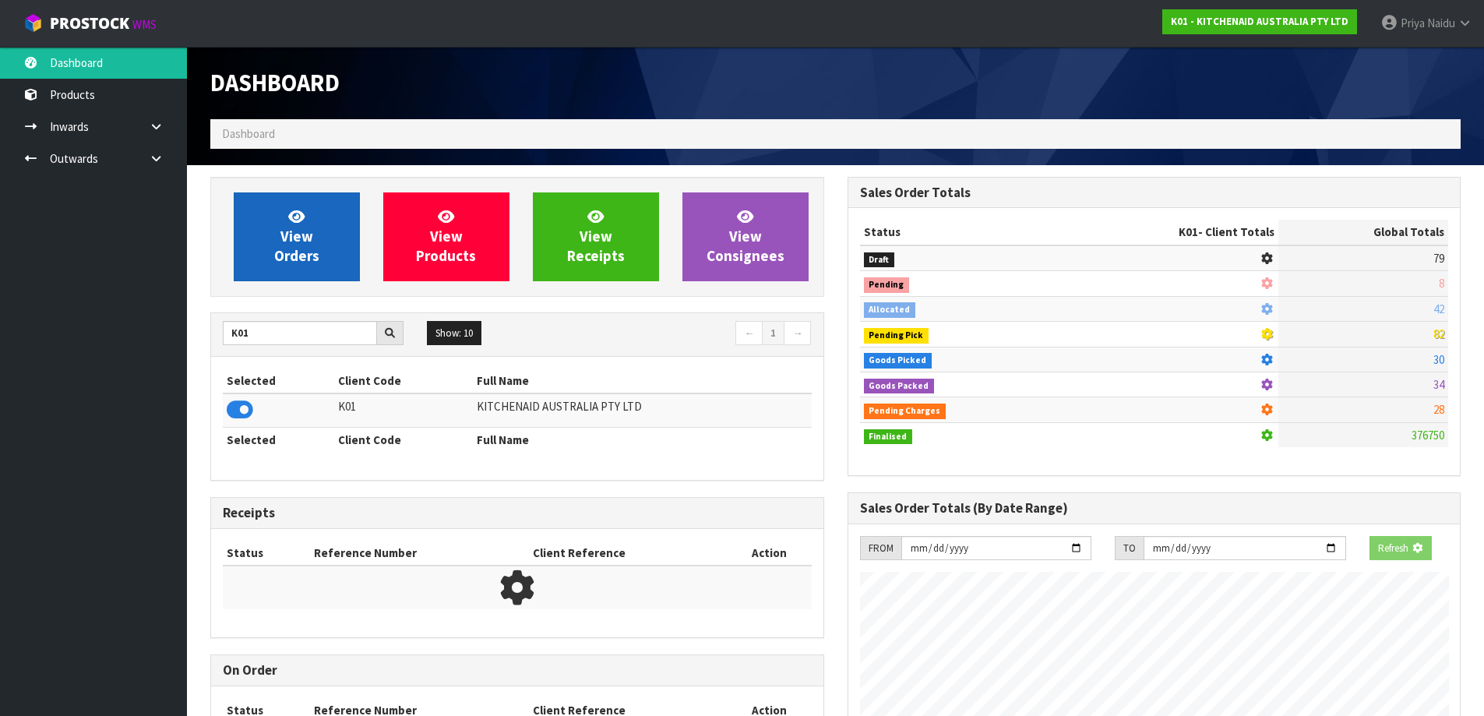
scroll to position [778082, 778417]
click at [259, 258] on link "View Orders" at bounding box center [297, 236] width 126 height 89
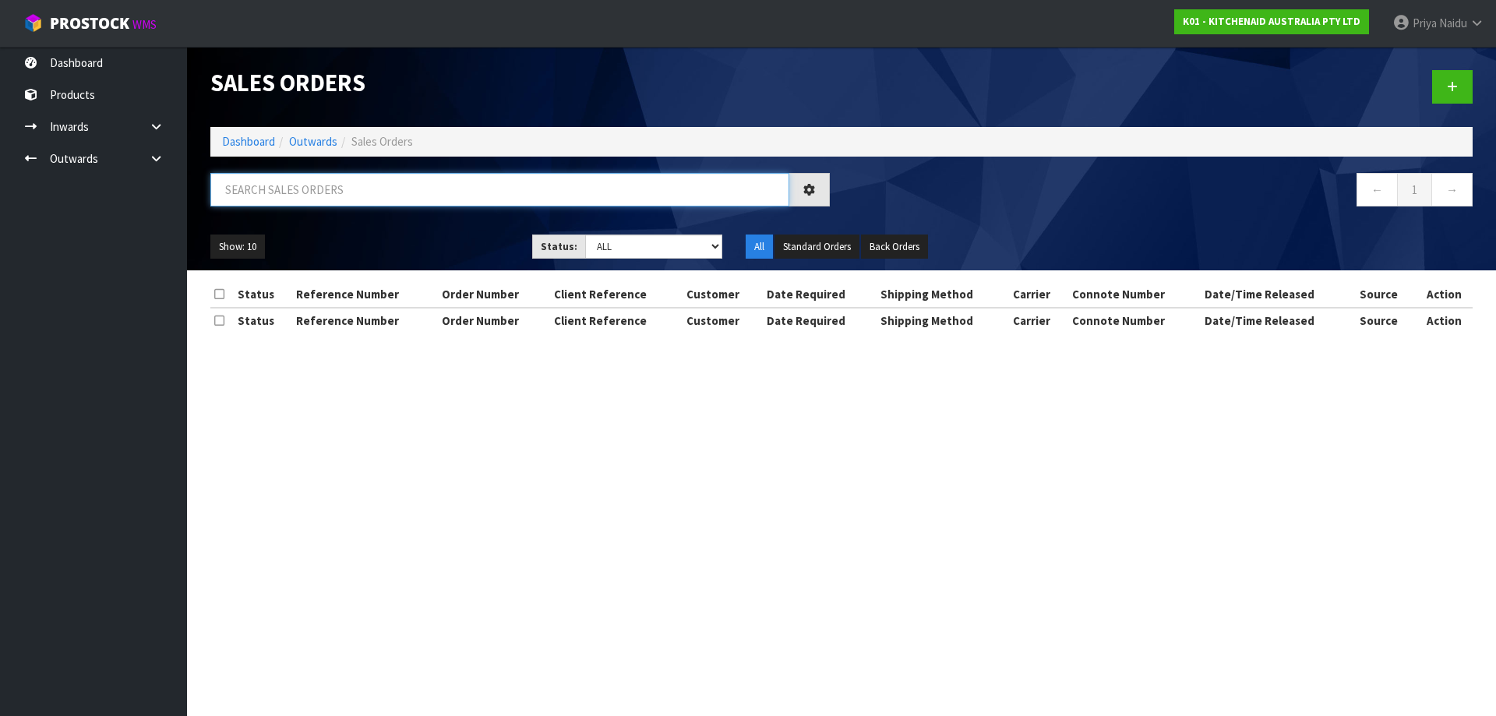
click at [324, 182] on input "text" at bounding box center [499, 189] width 579 height 33
type input "77738"
click at [324, 225] on div "Show: 10 5 10 25 50 Status: Draft Pending Allocated Pending Pick Goods Picked G…" at bounding box center [841, 247] width 1285 height 48
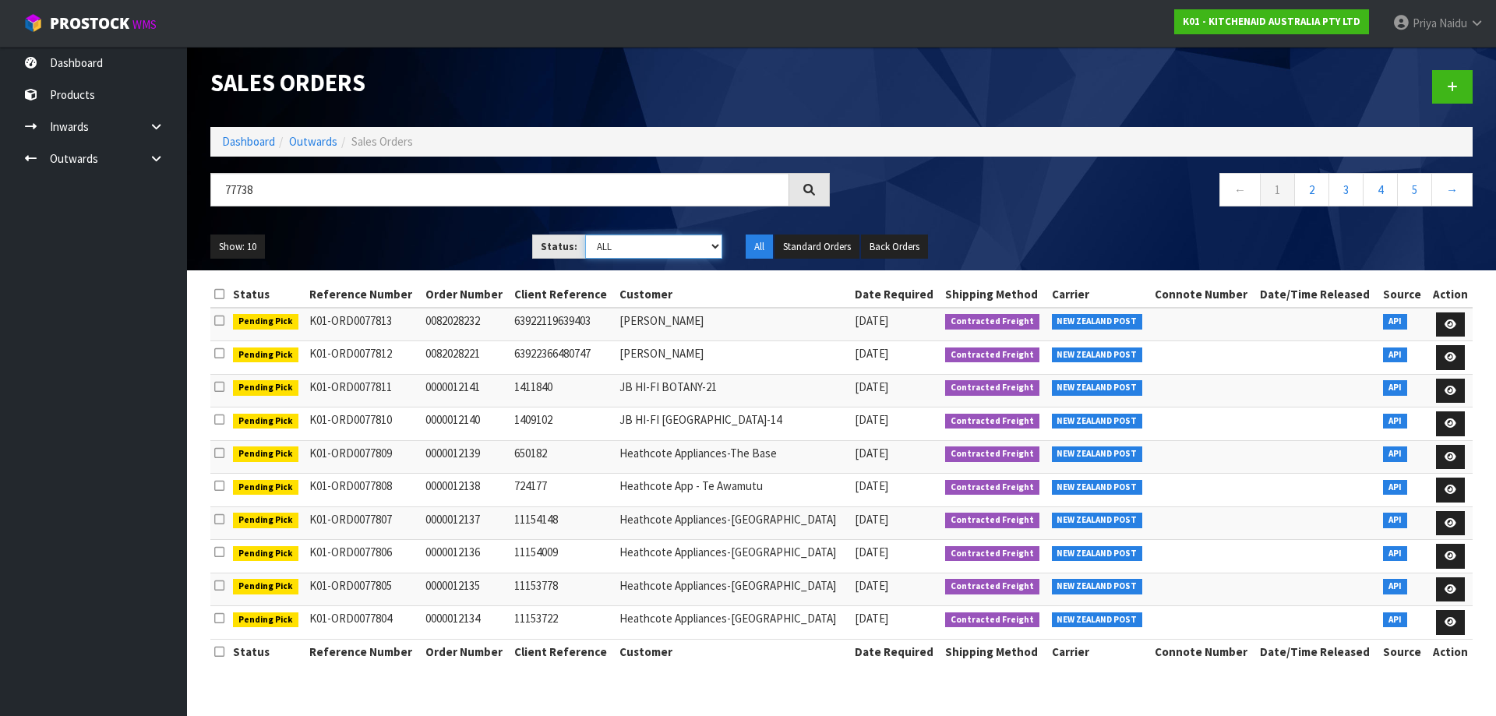
click at [631, 249] on select "Draft Pending Allocated Pending Pick Goods Picked Goods Packed Pending Charges …" at bounding box center [654, 246] width 138 height 24
select select "string:5"
click at [585, 234] on select "Draft Pending Allocated Pending Pick Goods Picked Goods Packed Pending Charges …" at bounding box center [654, 246] width 138 height 24
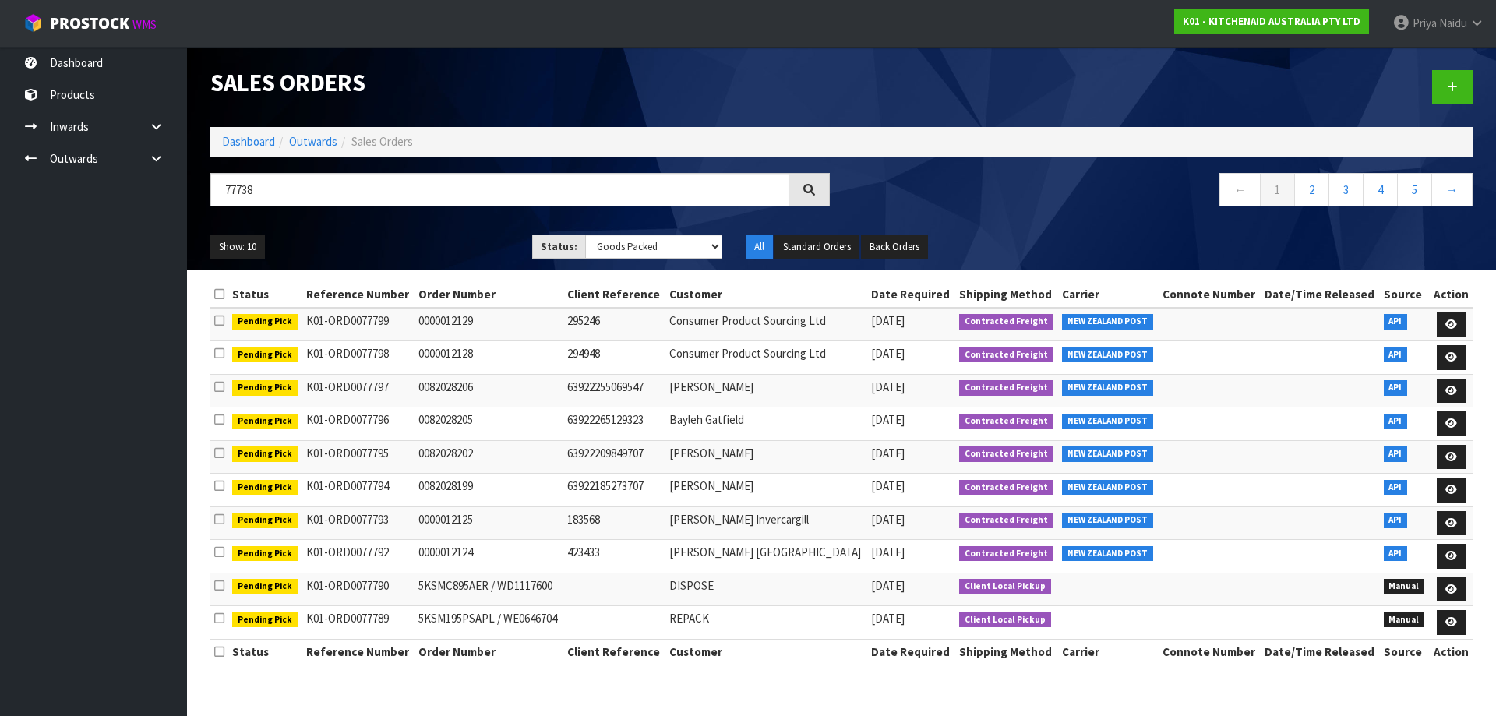
click at [442, 238] on ul "Show: 10 5 10 25 50" at bounding box center [359, 246] width 298 height 25
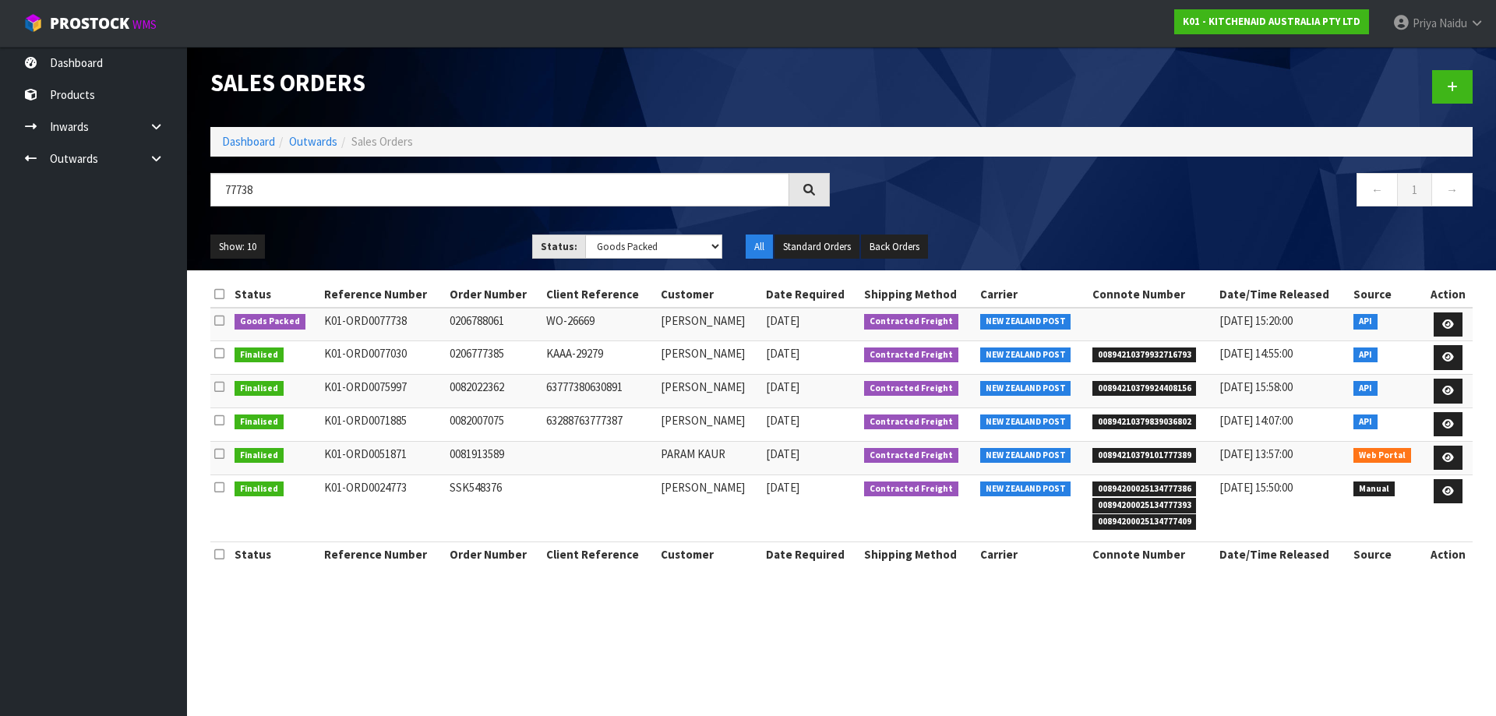
click at [442, 238] on ul "Show: 10 5 10 25 50" at bounding box center [359, 246] width 298 height 25
click at [1452, 322] on icon at bounding box center [1448, 324] width 12 height 10
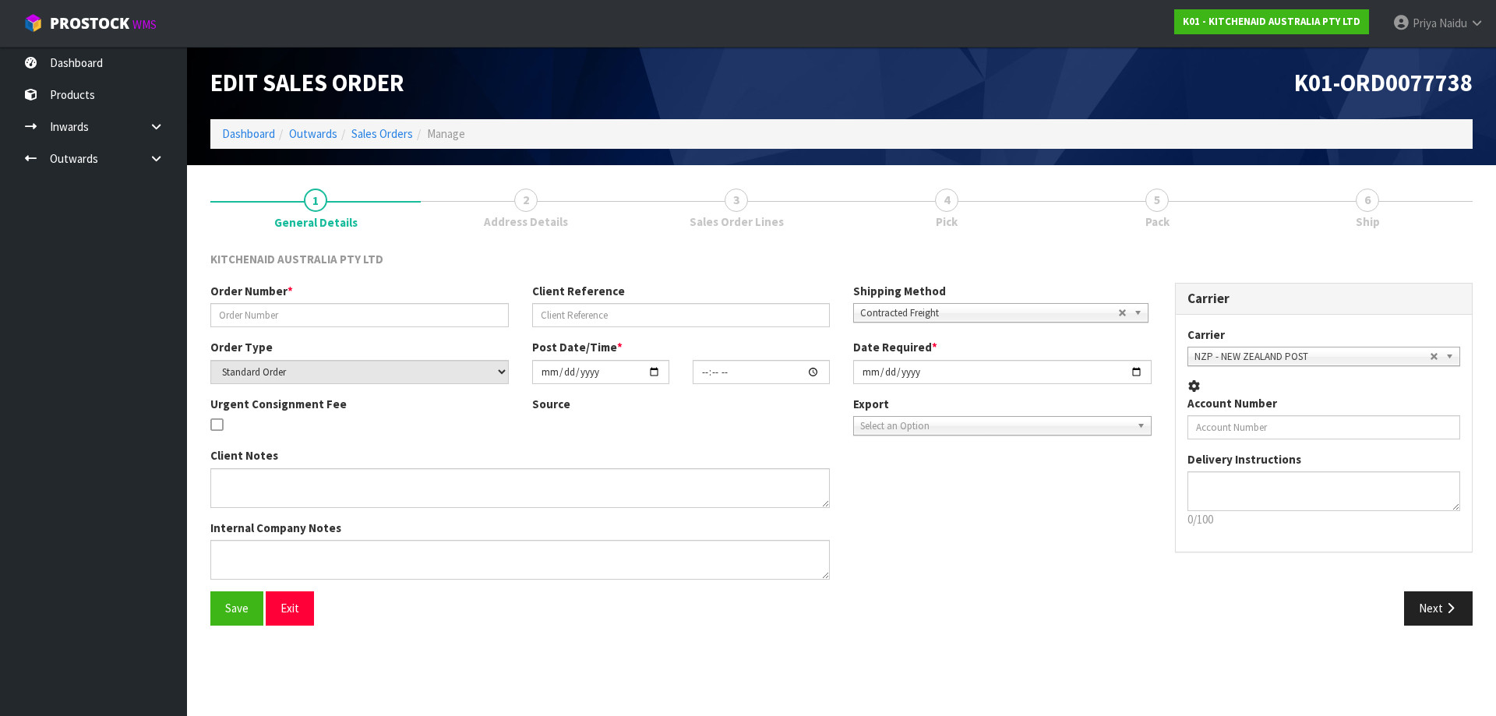
type input "0206788061"
type input "WO-26669"
select select "number:0"
type input "[DATE]"
type input "13:38:24.000"
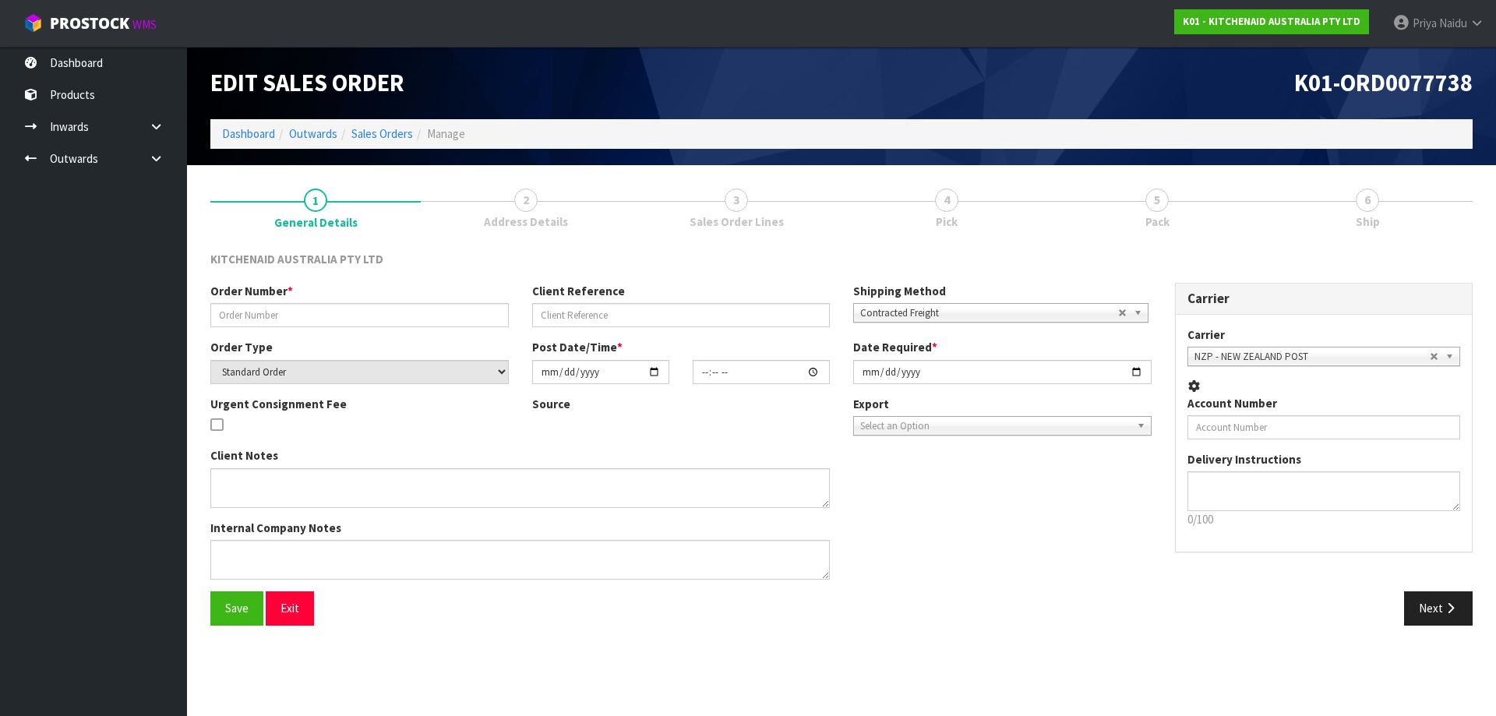
type input "[DATE]"
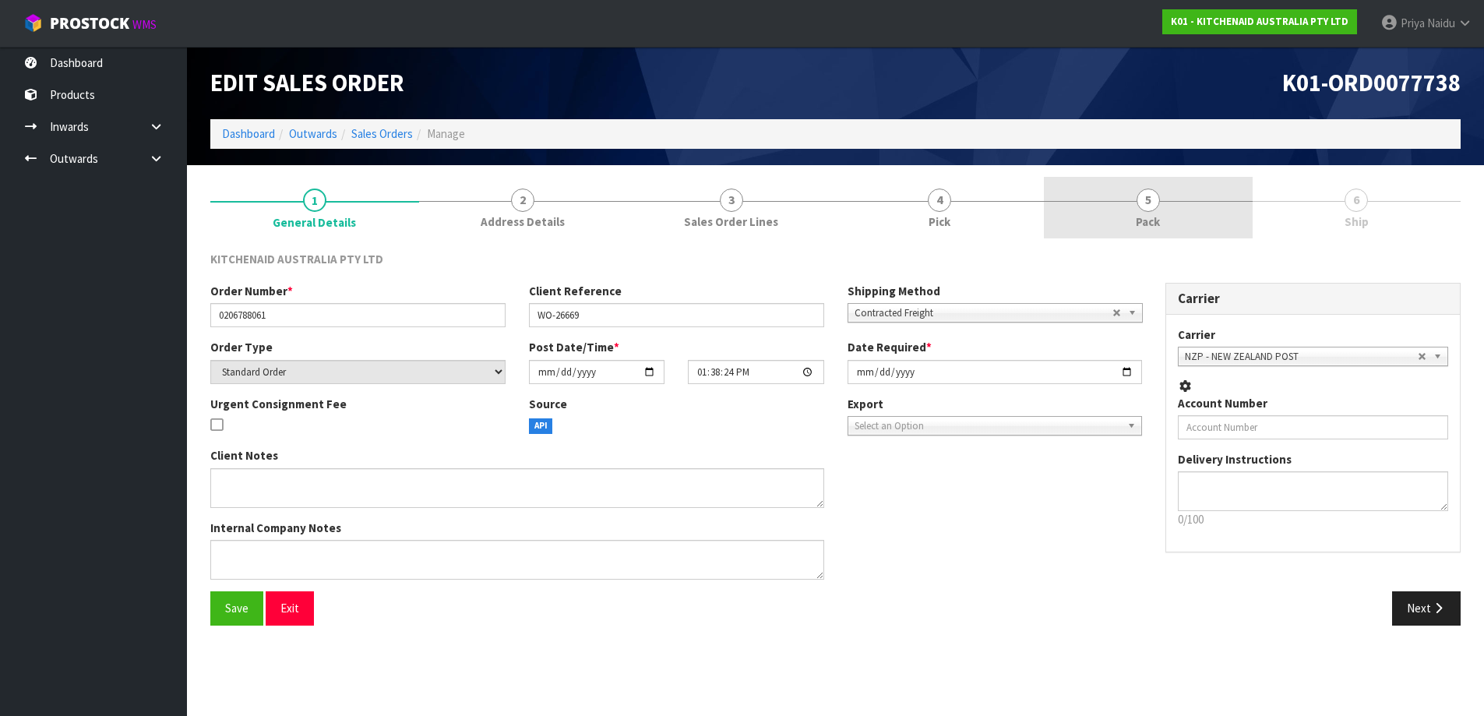
drag, startPoint x: 1196, startPoint y: 199, endPoint x: 1186, endPoint y: 206, distance: 11.7
click at [1193, 202] on link "5 Pack" at bounding box center [1148, 208] width 209 height 62
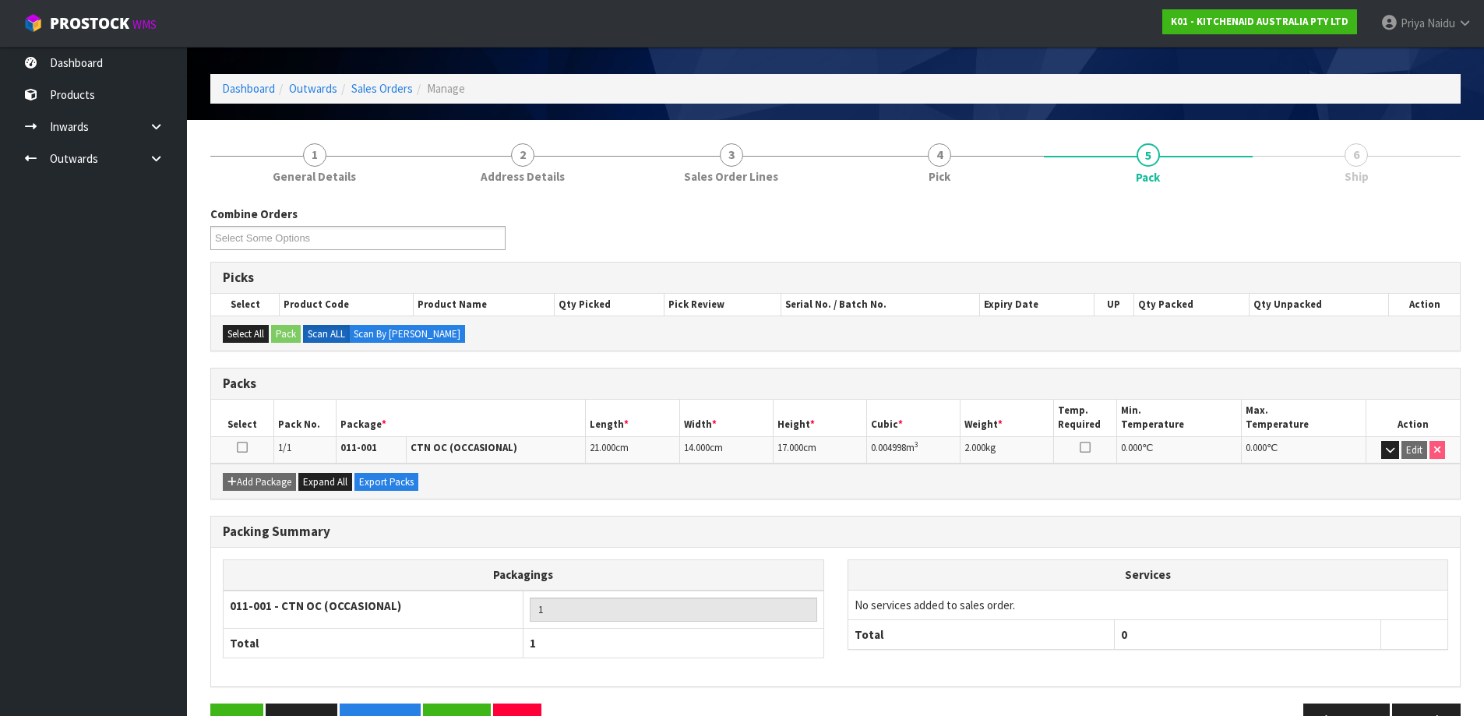
scroll to position [90, 0]
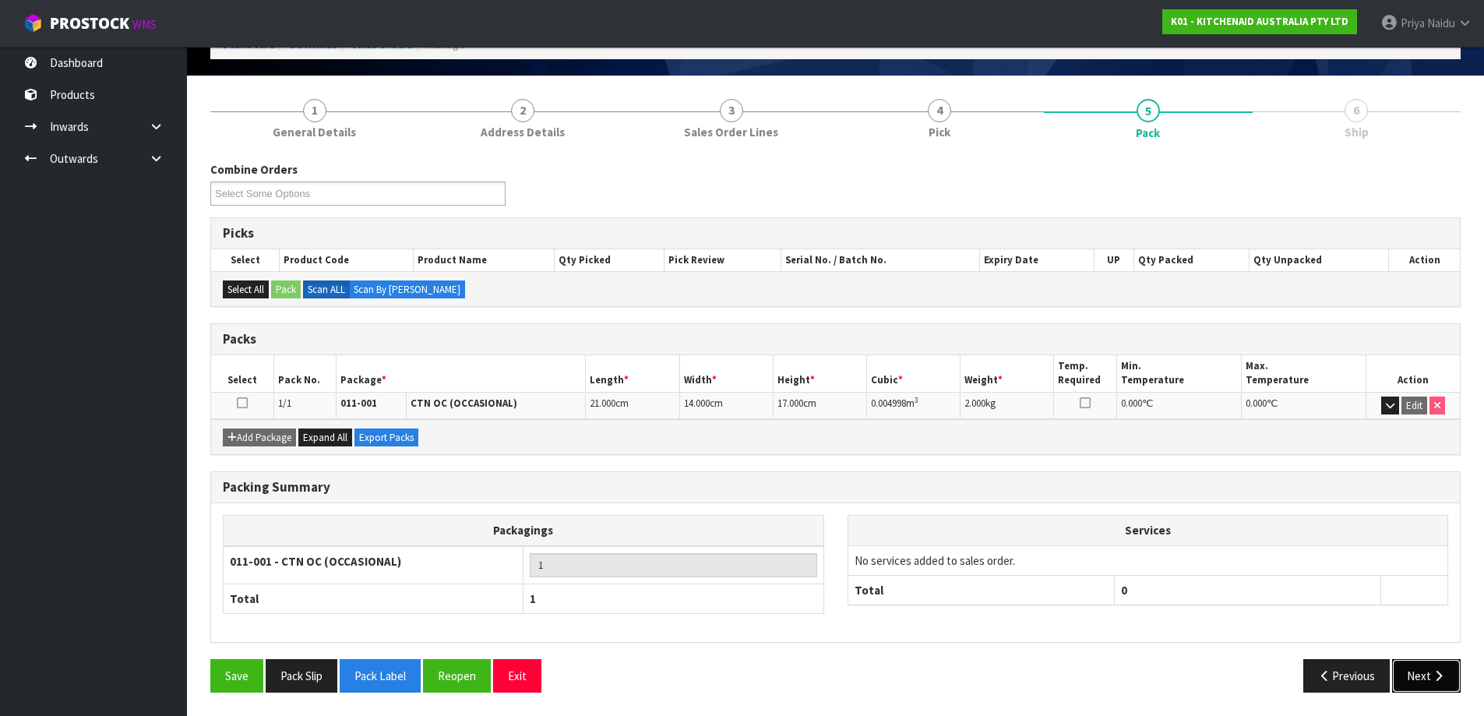
click at [1395, 665] on button "Next" at bounding box center [1426, 675] width 69 height 33
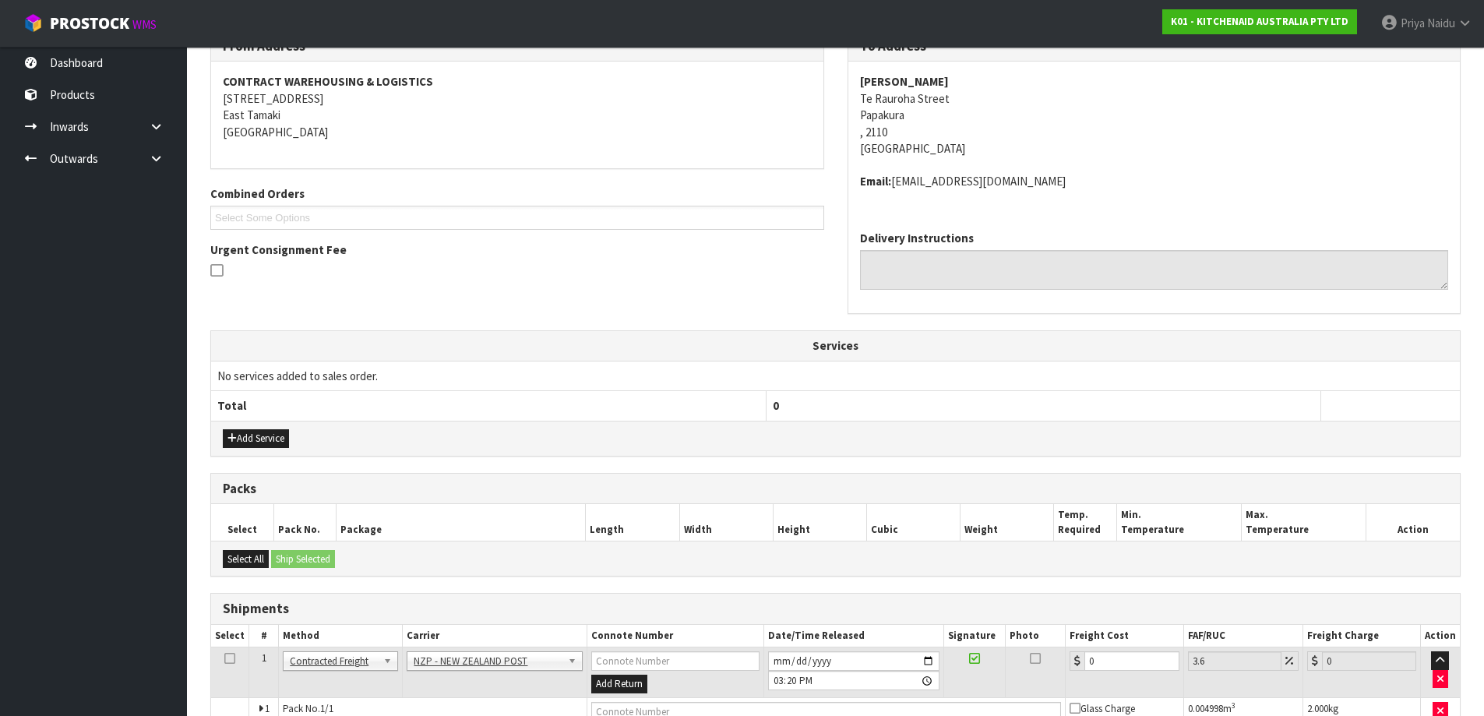
scroll to position [304, 0]
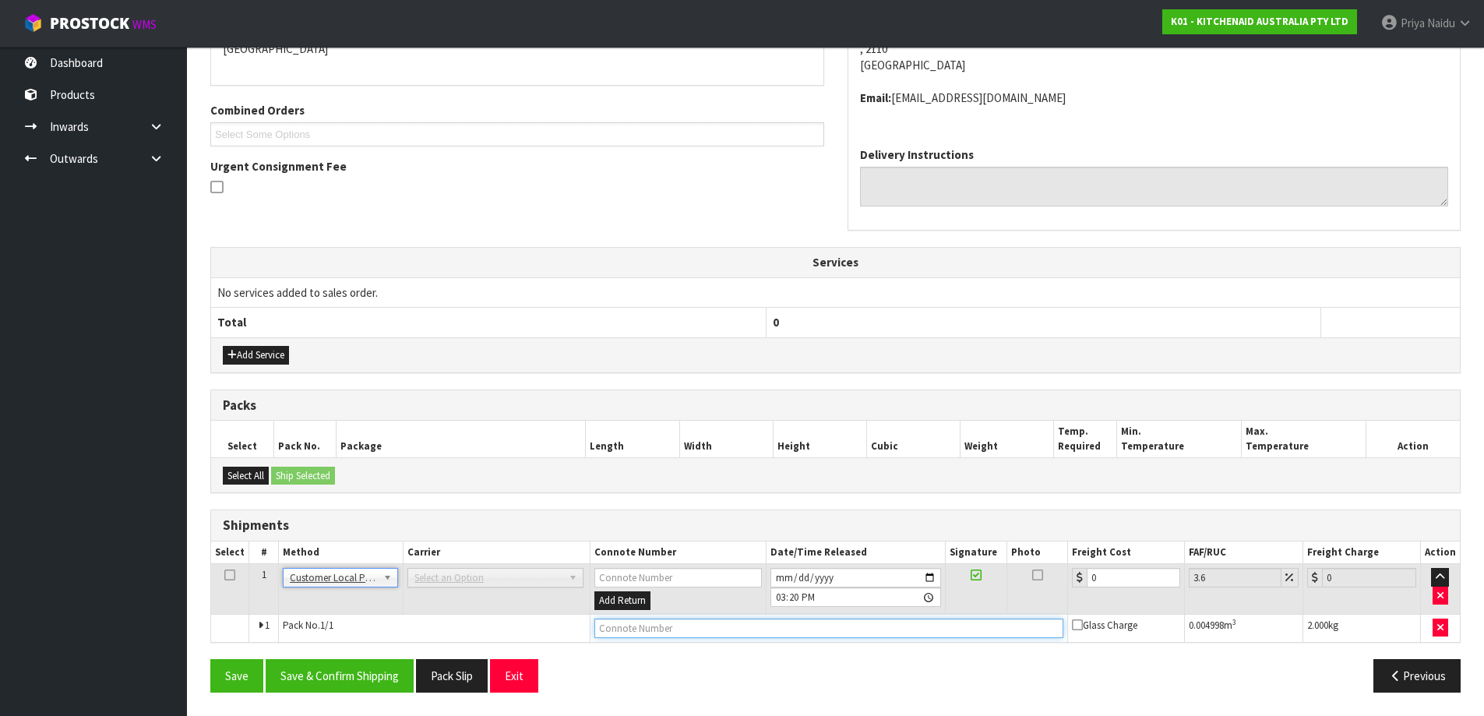
click at [670, 635] on input "text" at bounding box center [828, 628] width 468 height 19
type input "CUSTOMER COLLECTED"
click at [928, 580] on input "2025-08-13" at bounding box center [855, 577] width 171 height 19
type input "[DATE]"
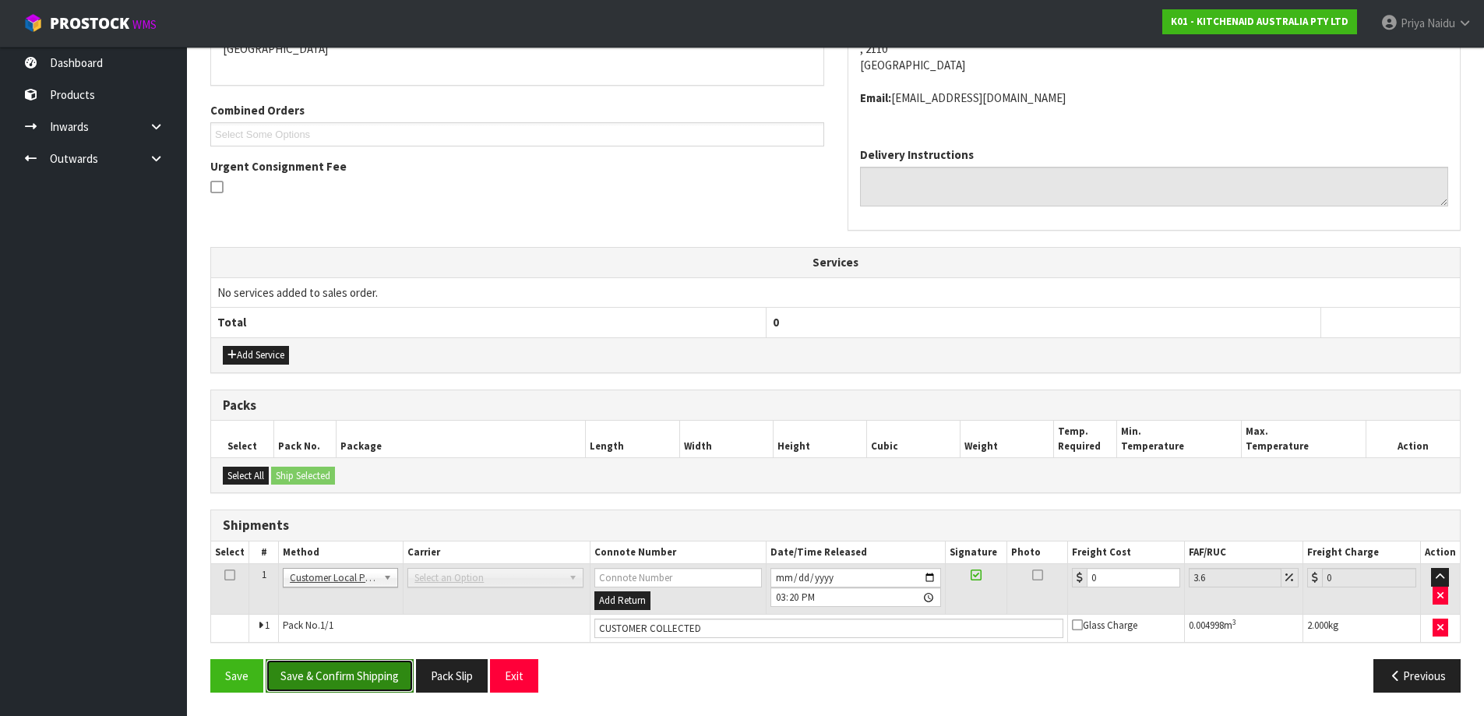
click at [357, 675] on button "Save & Confirm Shipping" at bounding box center [340, 675] width 148 height 33
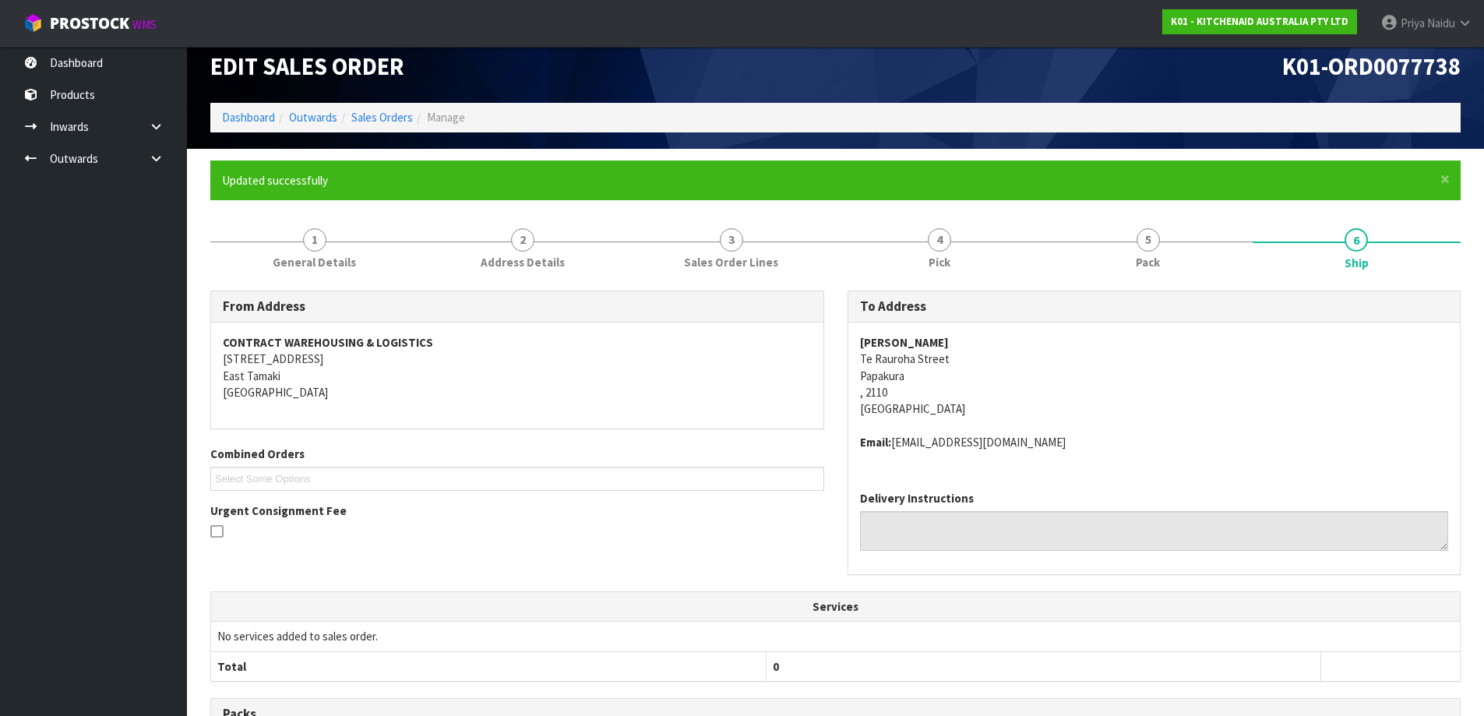
scroll to position [0, 0]
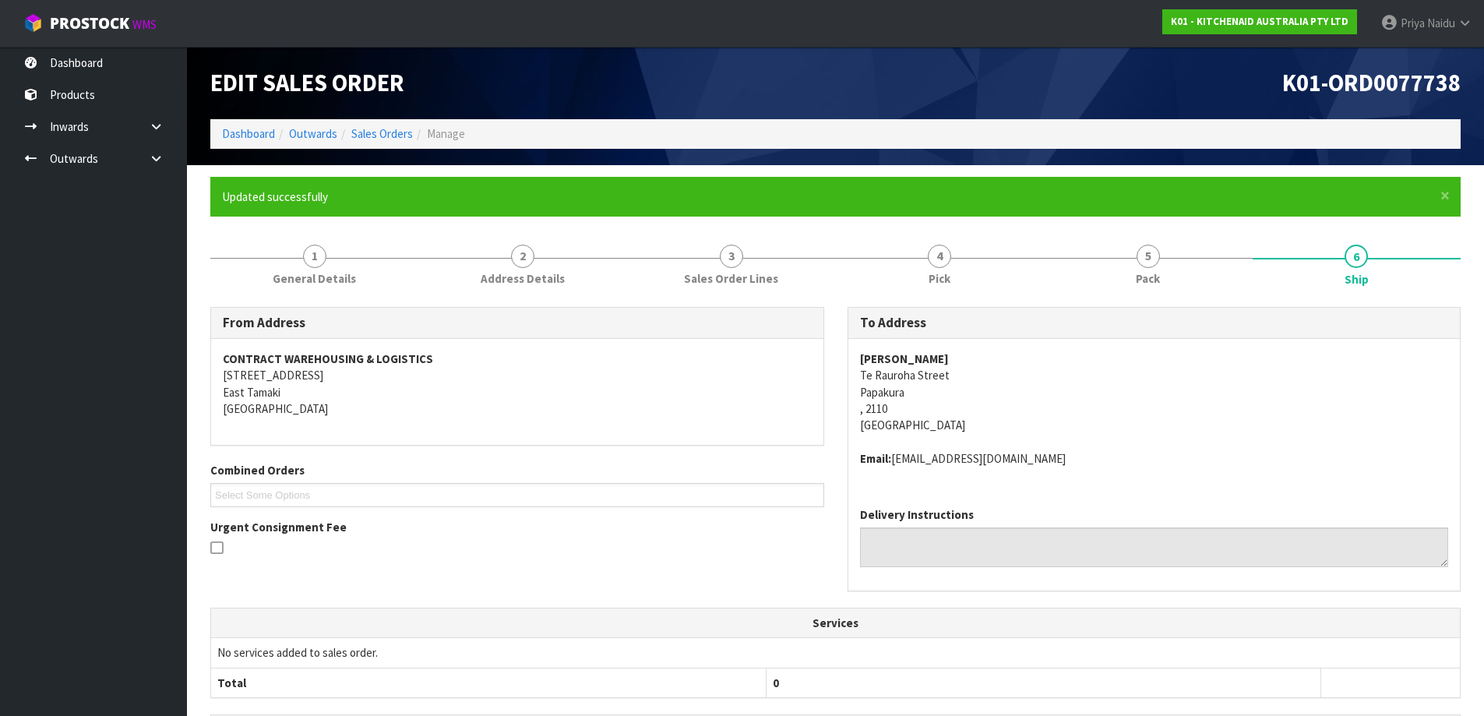
click at [234, 145] on ol "Dashboard Outwards Sales Orders Manage" at bounding box center [835, 133] width 1250 height 29
click at [251, 136] on link "Dashboard" at bounding box center [248, 133] width 53 height 15
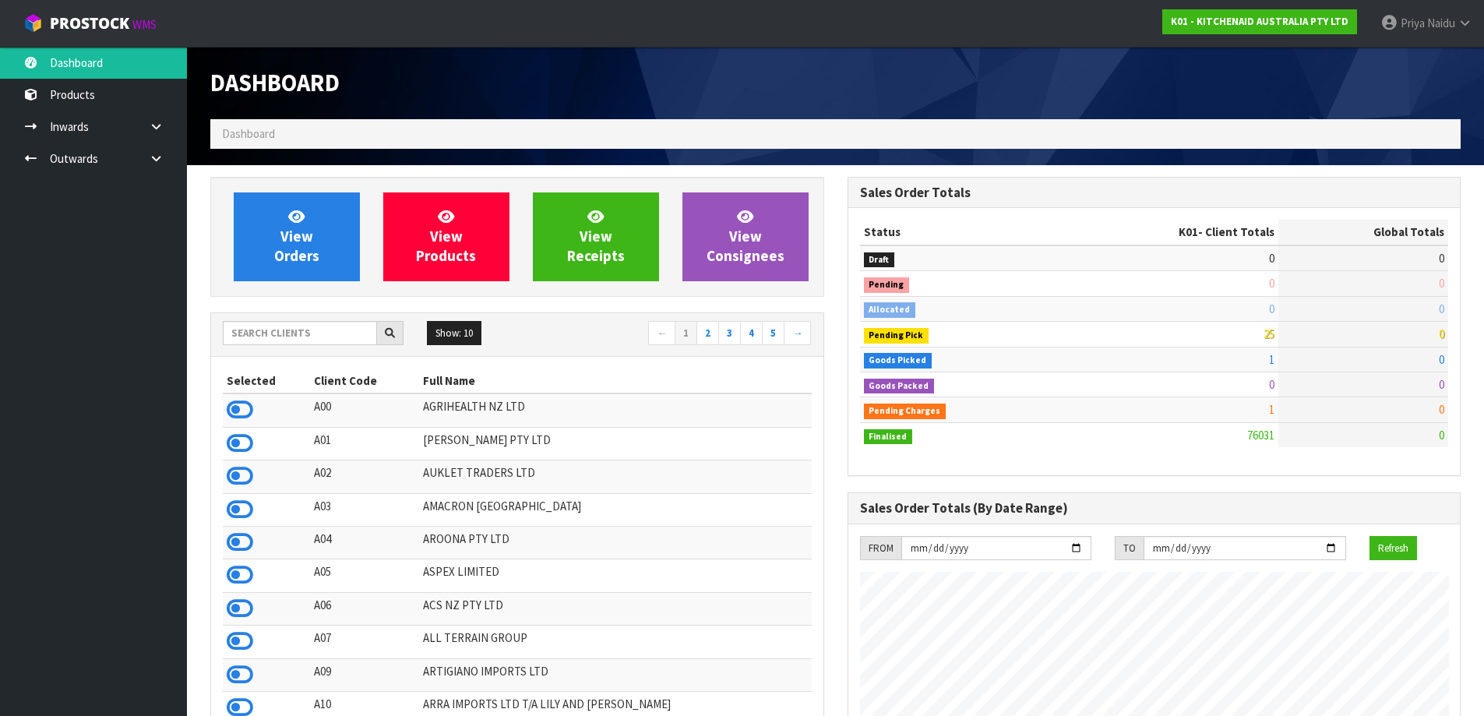
scroll to position [1180, 636]
click at [324, 334] on input "text" at bounding box center [300, 333] width 154 height 24
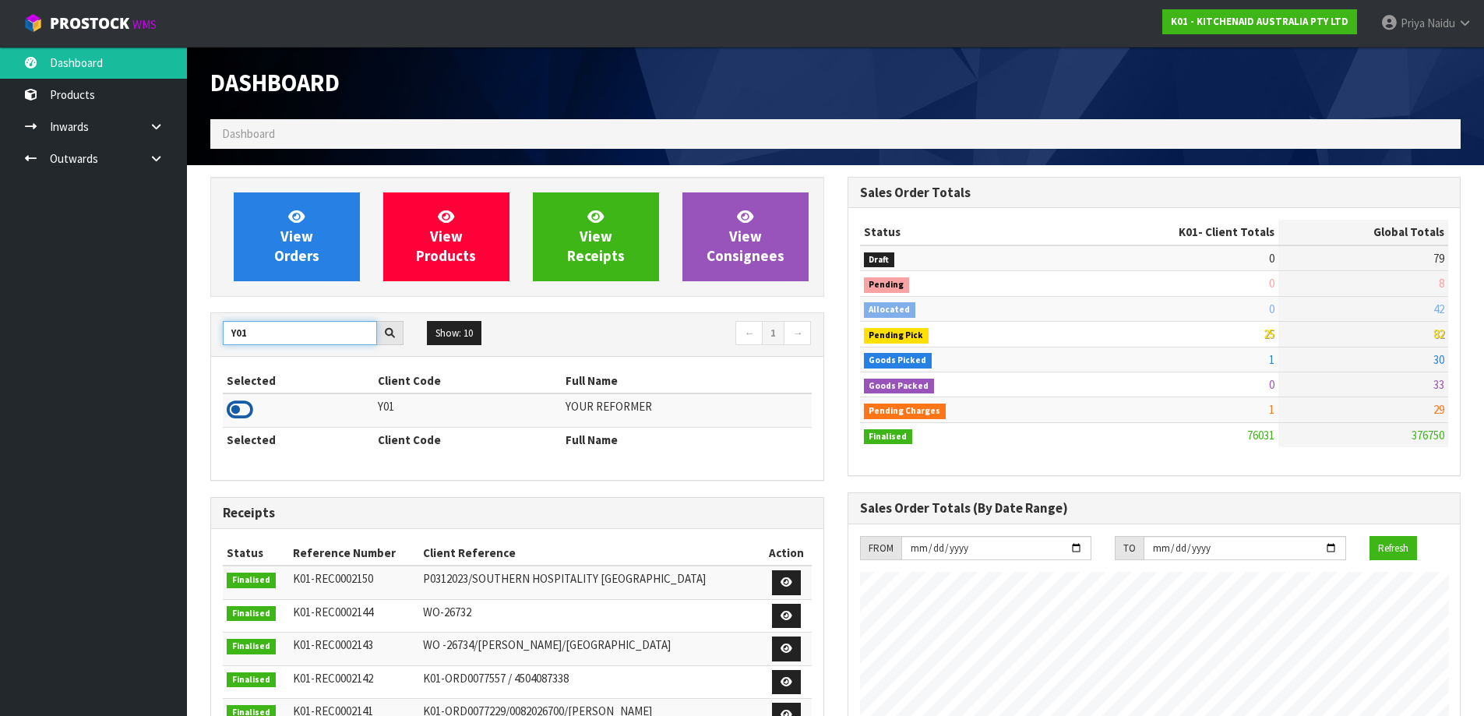
type input "Y01"
click at [237, 407] on icon at bounding box center [240, 409] width 26 height 23
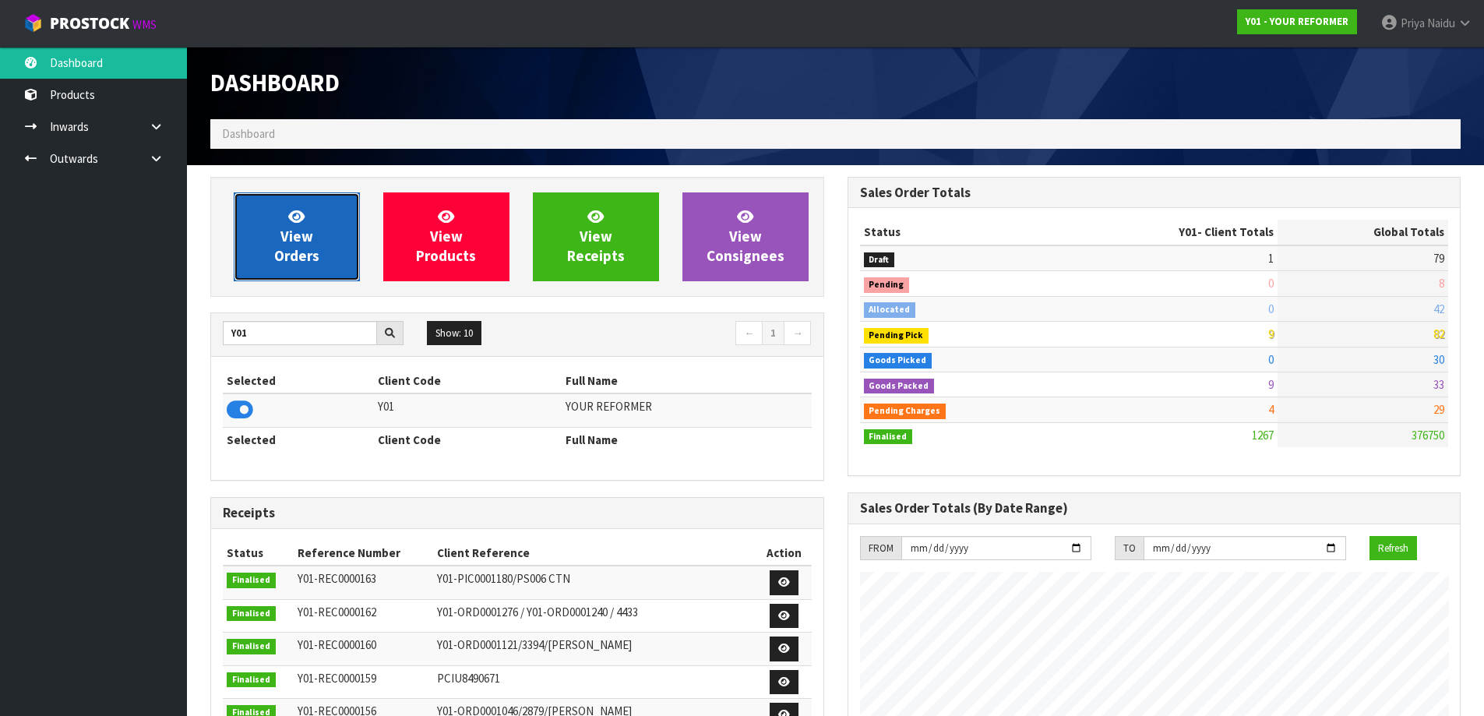
click at [286, 236] on span "View Orders" at bounding box center [296, 236] width 45 height 58
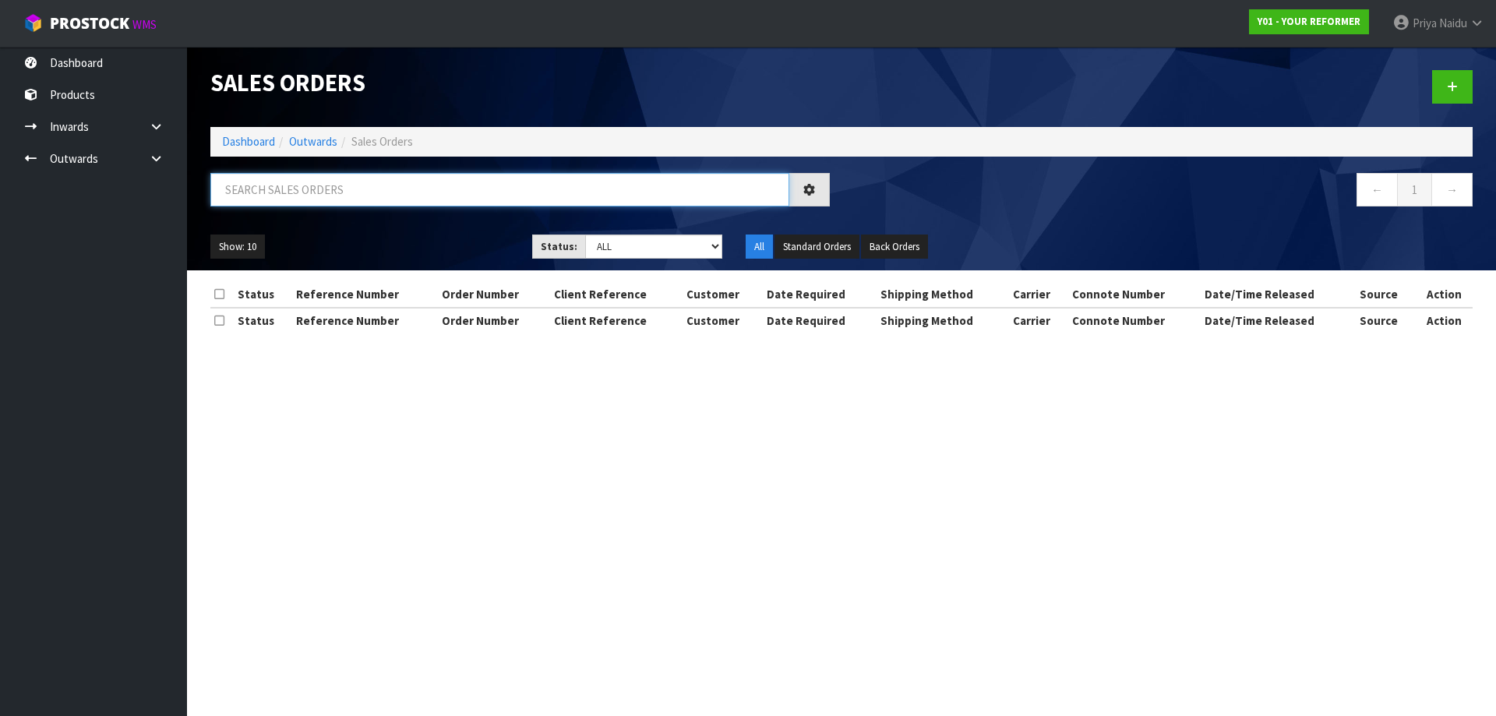
click at [345, 191] on input "text" at bounding box center [499, 189] width 579 height 33
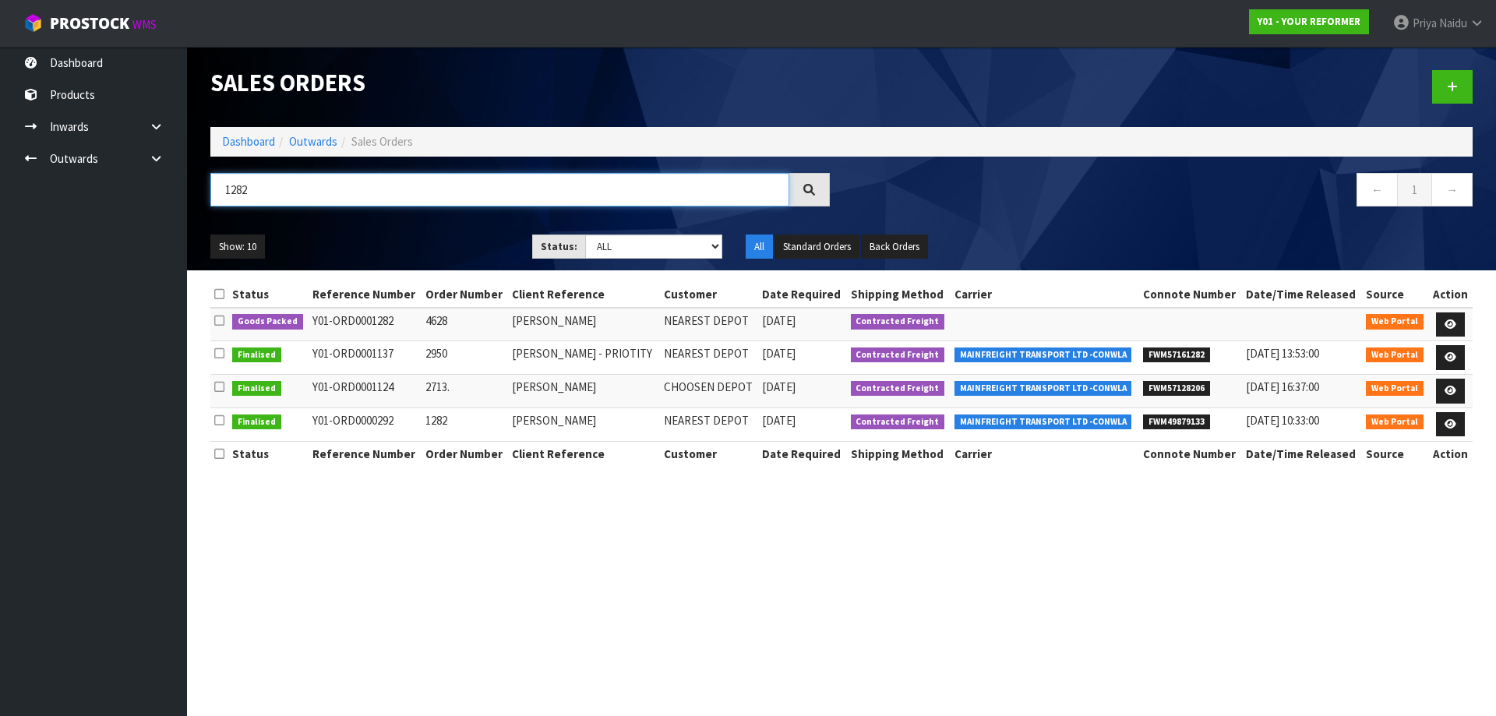
type input "1282"
click at [420, 260] on div "Show: 10 5 10 25 50 Status: Draft Pending Allocated Pending Pick Goods Picked G…" at bounding box center [841, 247] width 1285 height 48
click at [428, 247] on ul "Show: 10 5 10 25 50" at bounding box center [359, 246] width 298 height 25
drag, startPoint x: 418, startPoint y: 249, endPoint x: 402, endPoint y: 241, distance: 17.4
click at [402, 241] on ul "Show: 10 5 10 25 50" at bounding box center [359, 246] width 298 height 25
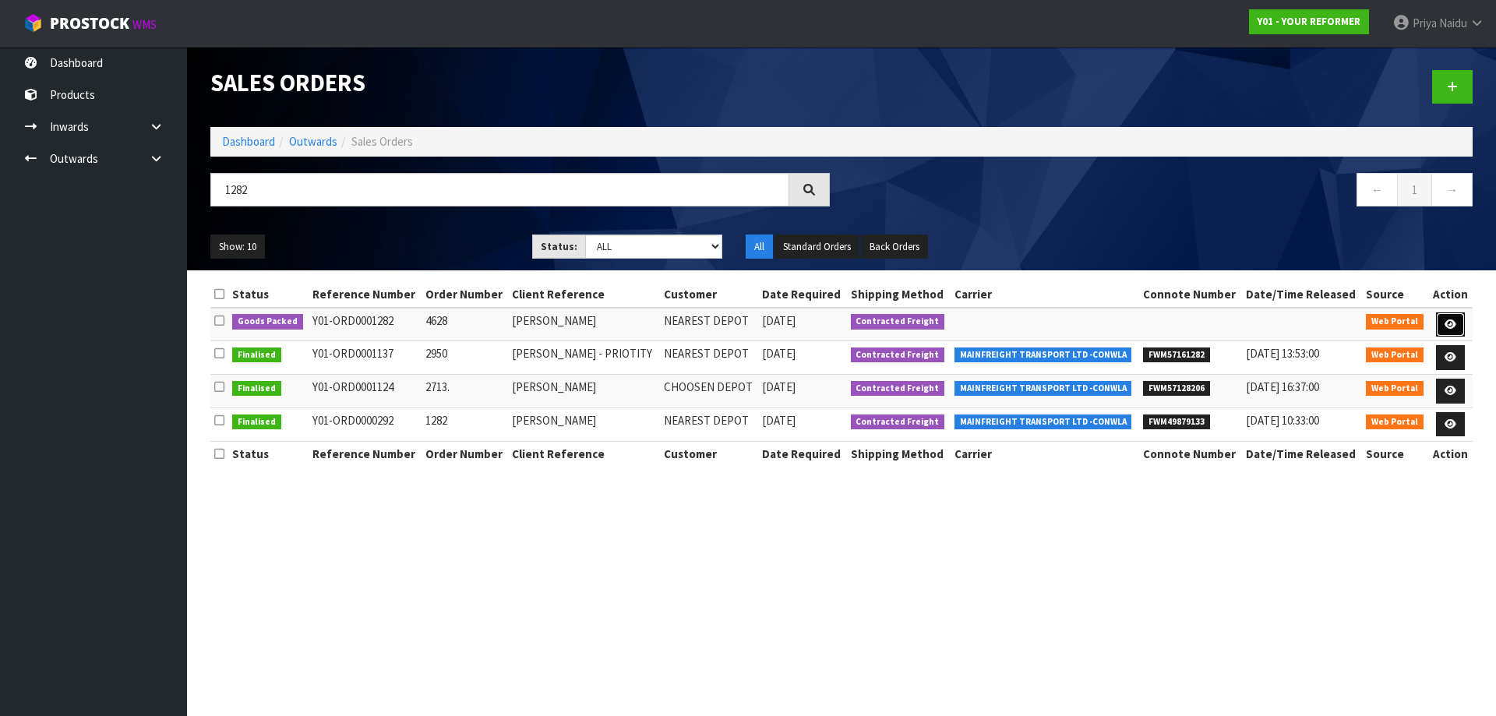
click at [1451, 321] on icon at bounding box center [1450, 324] width 12 height 10
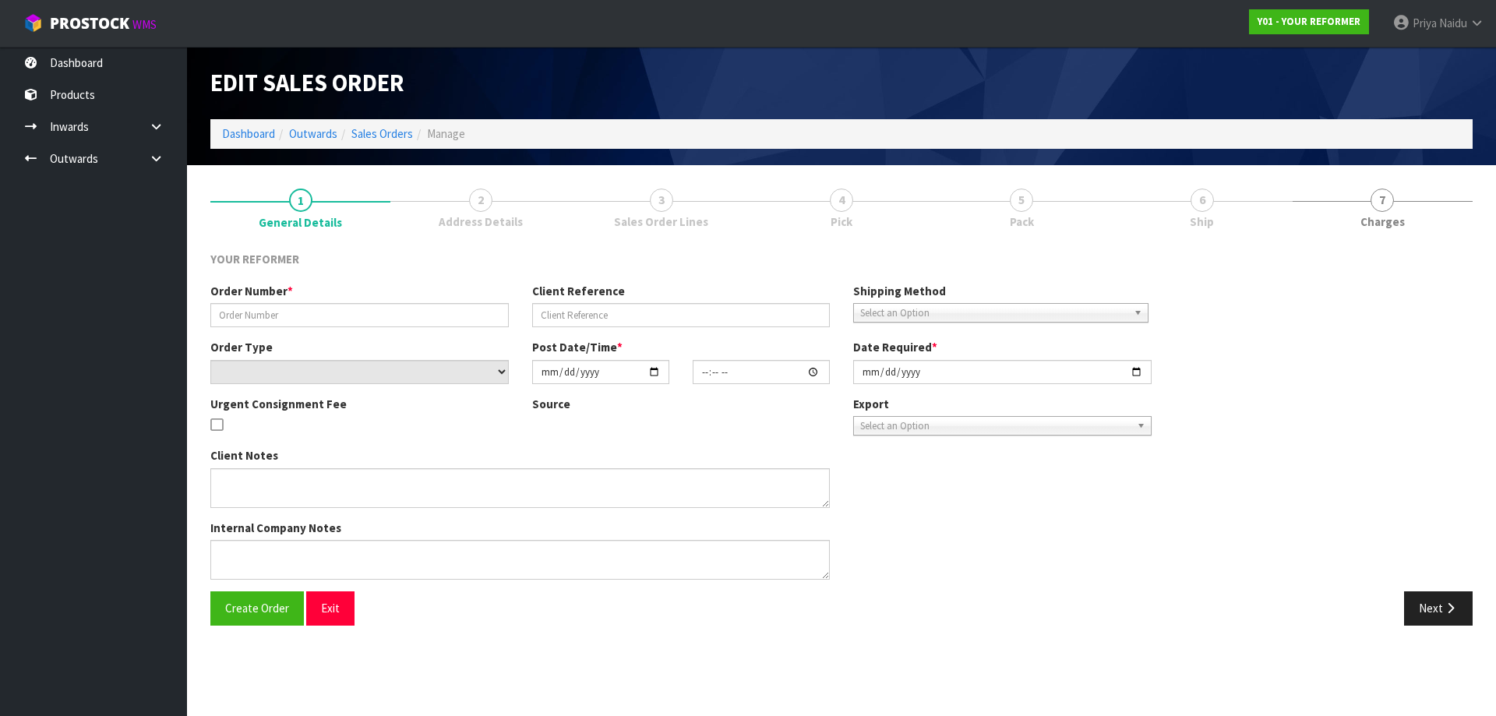
type input "4628"
type input "HOLLY TURNER"
select select "number:0"
type input "[DATE]"
type input "15:18:00.000"
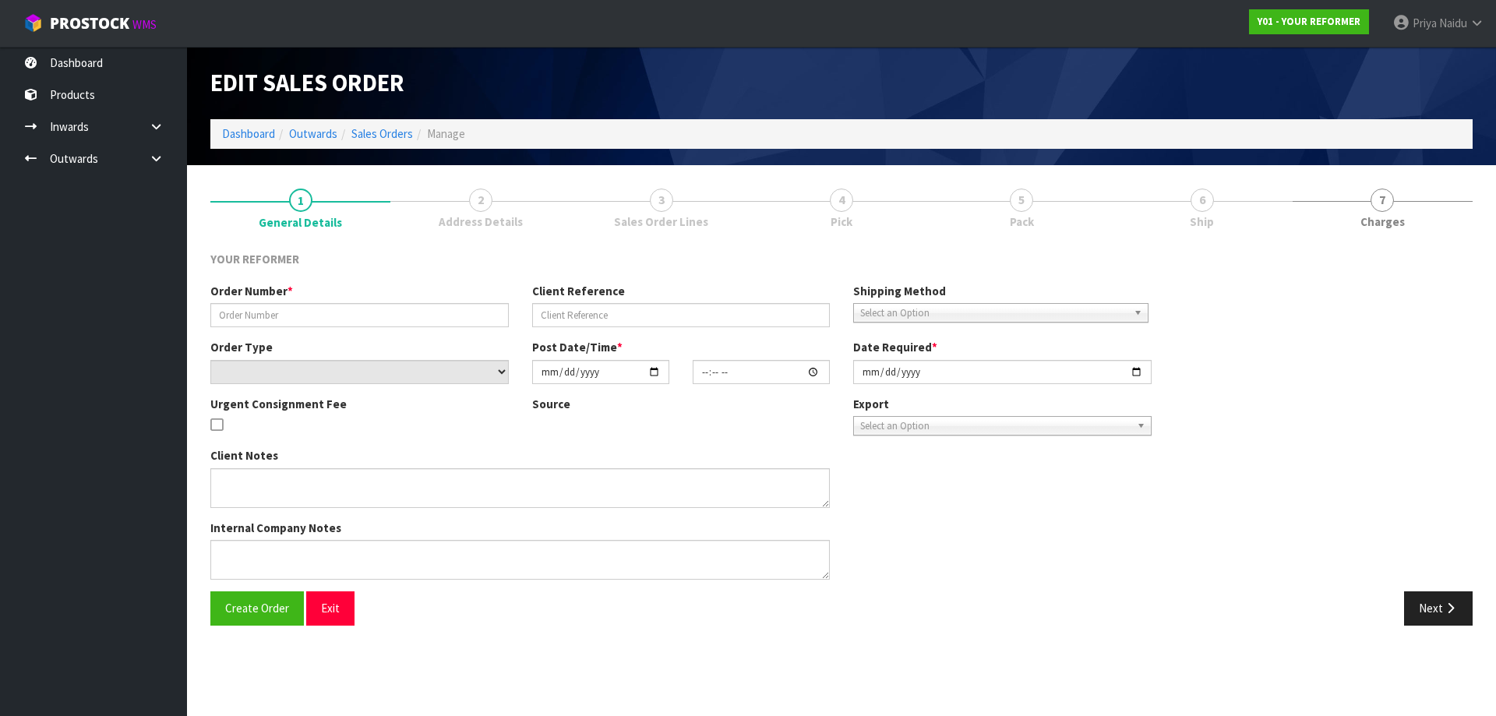
type input "[DATE]"
type textarea "NEAREST DEPOT HOLLY TURNER 35 WOODSIDE ROAD WKO MATANGI 3284 NEW ZEALAND +64 27…"
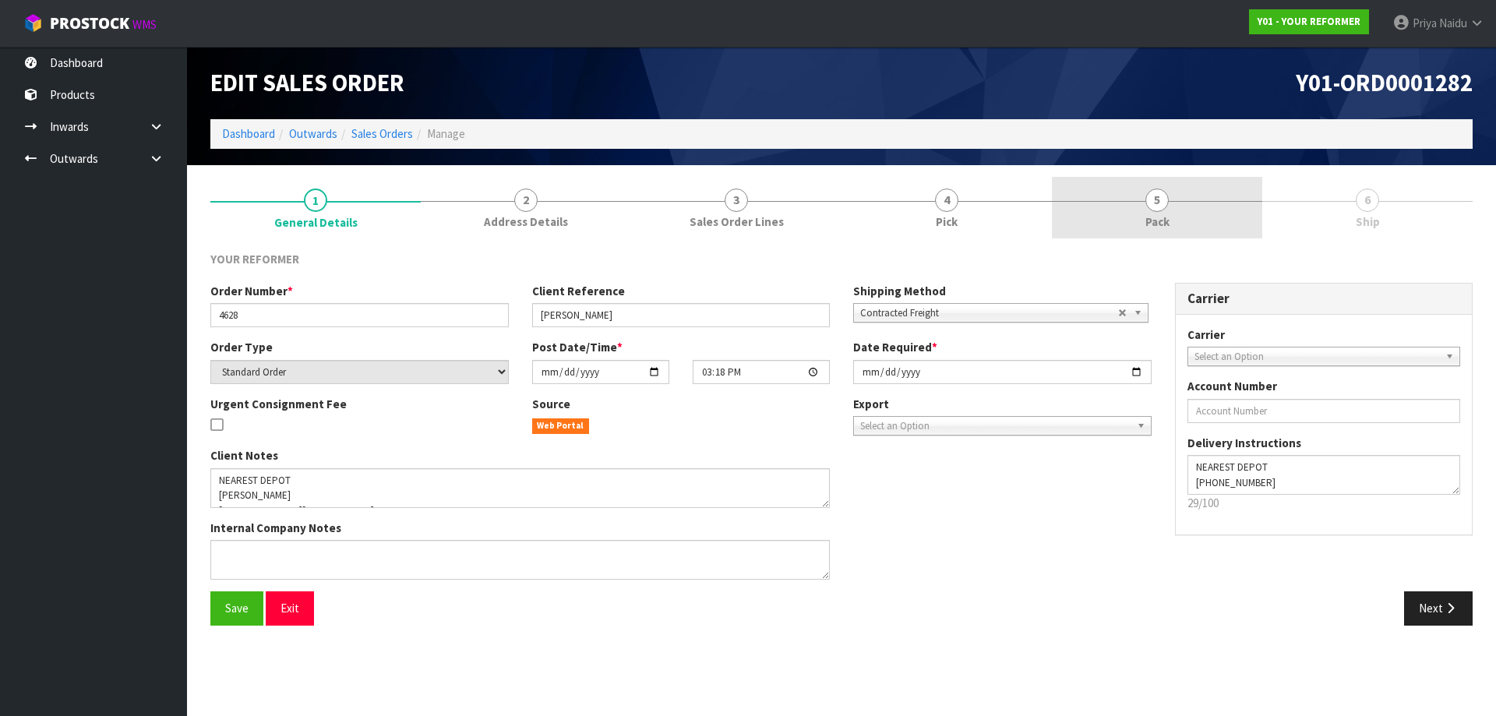
click at [1204, 204] on link "5 Pack" at bounding box center [1157, 208] width 210 height 62
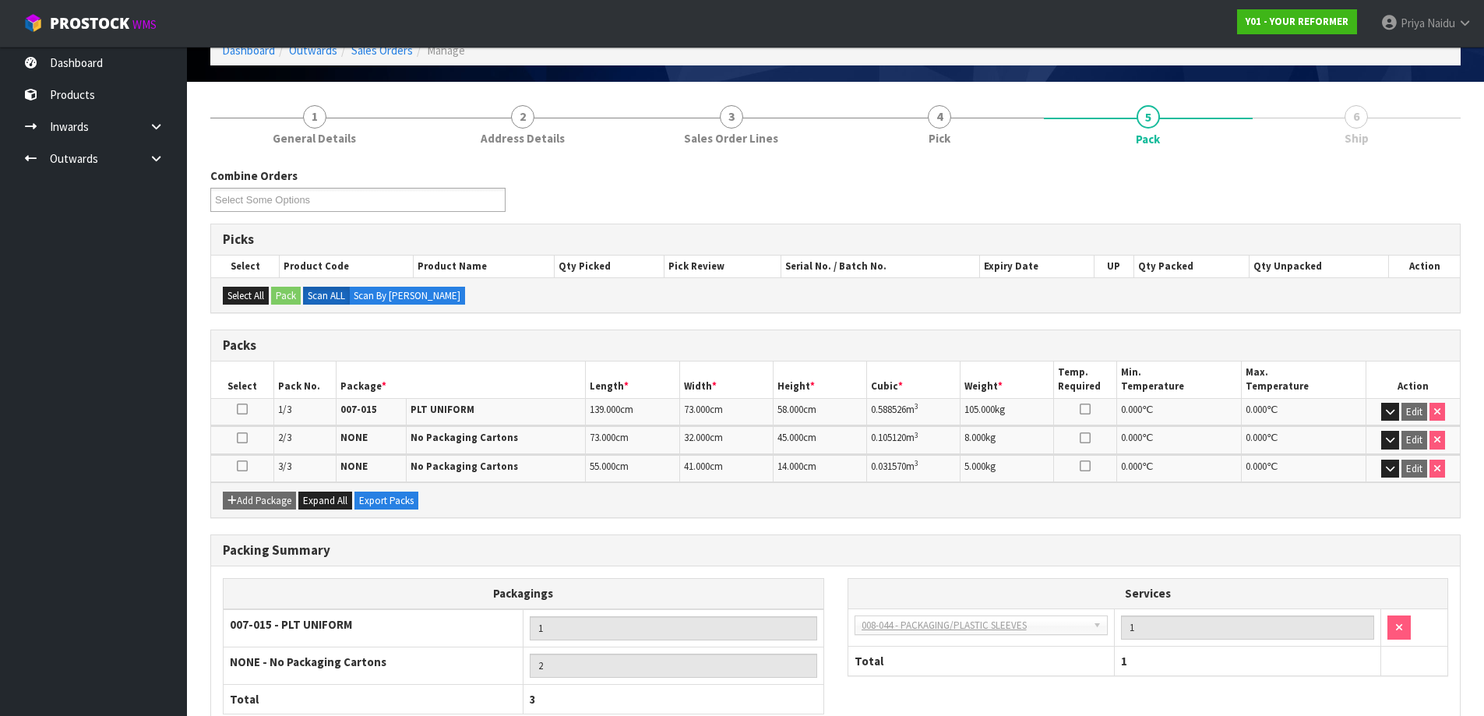
scroll to position [184, 0]
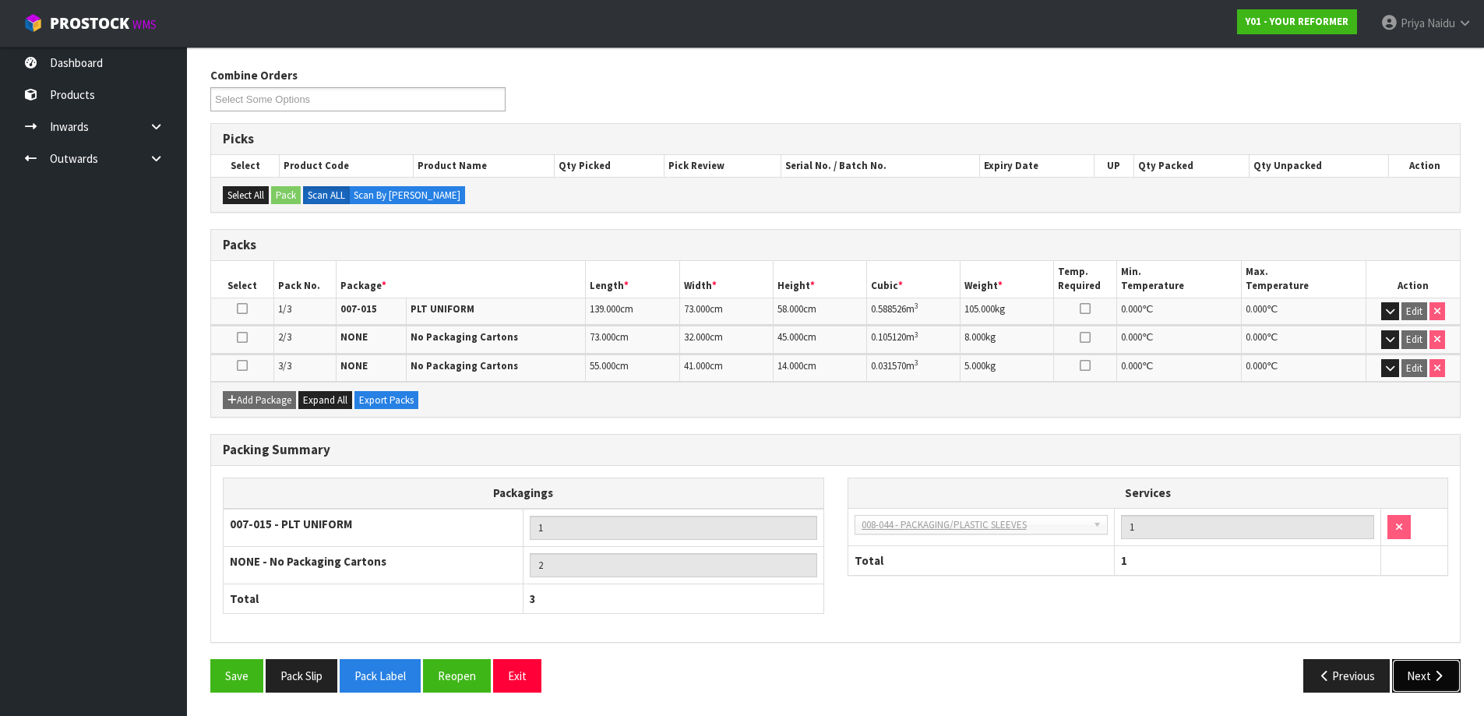
click at [1413, 671] on button "Next" at bounding box center [1426, 675] width 69 height 33
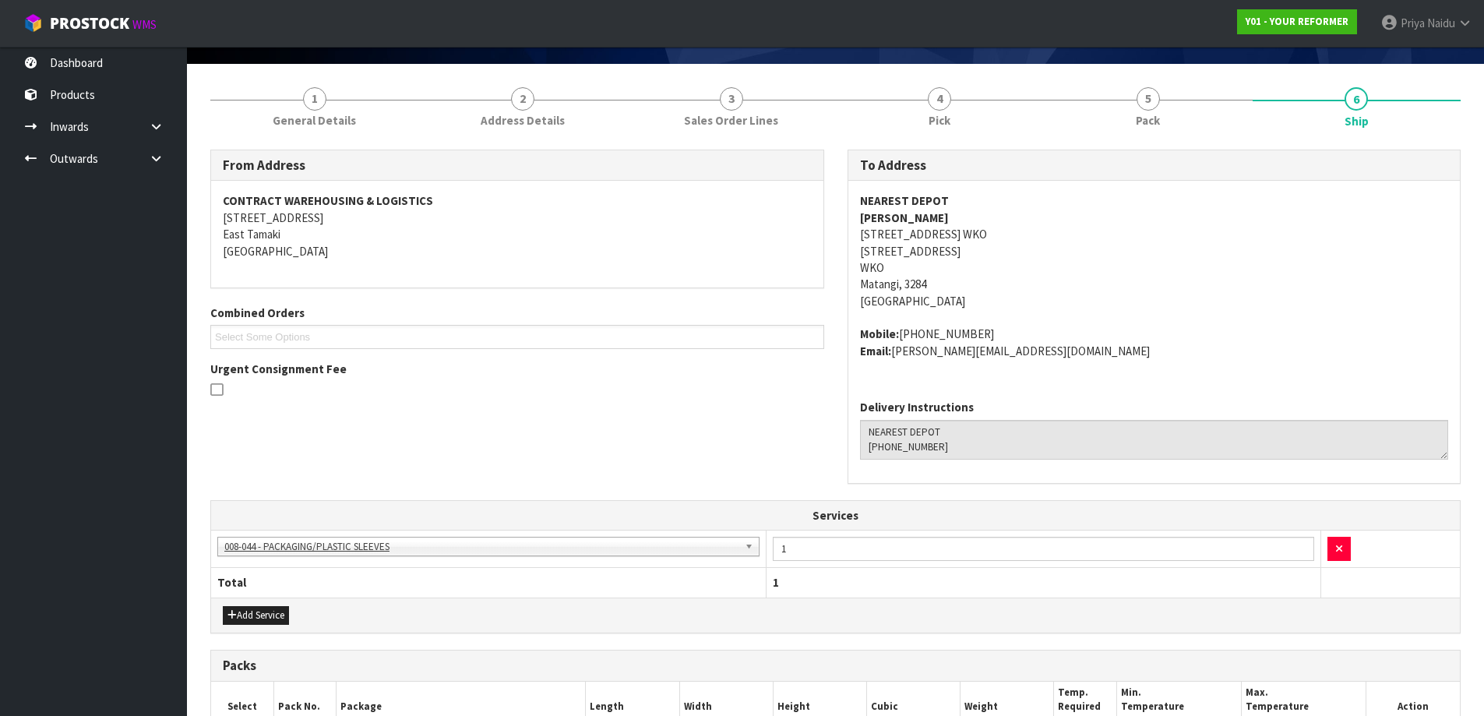
scroll to position [0, 0]
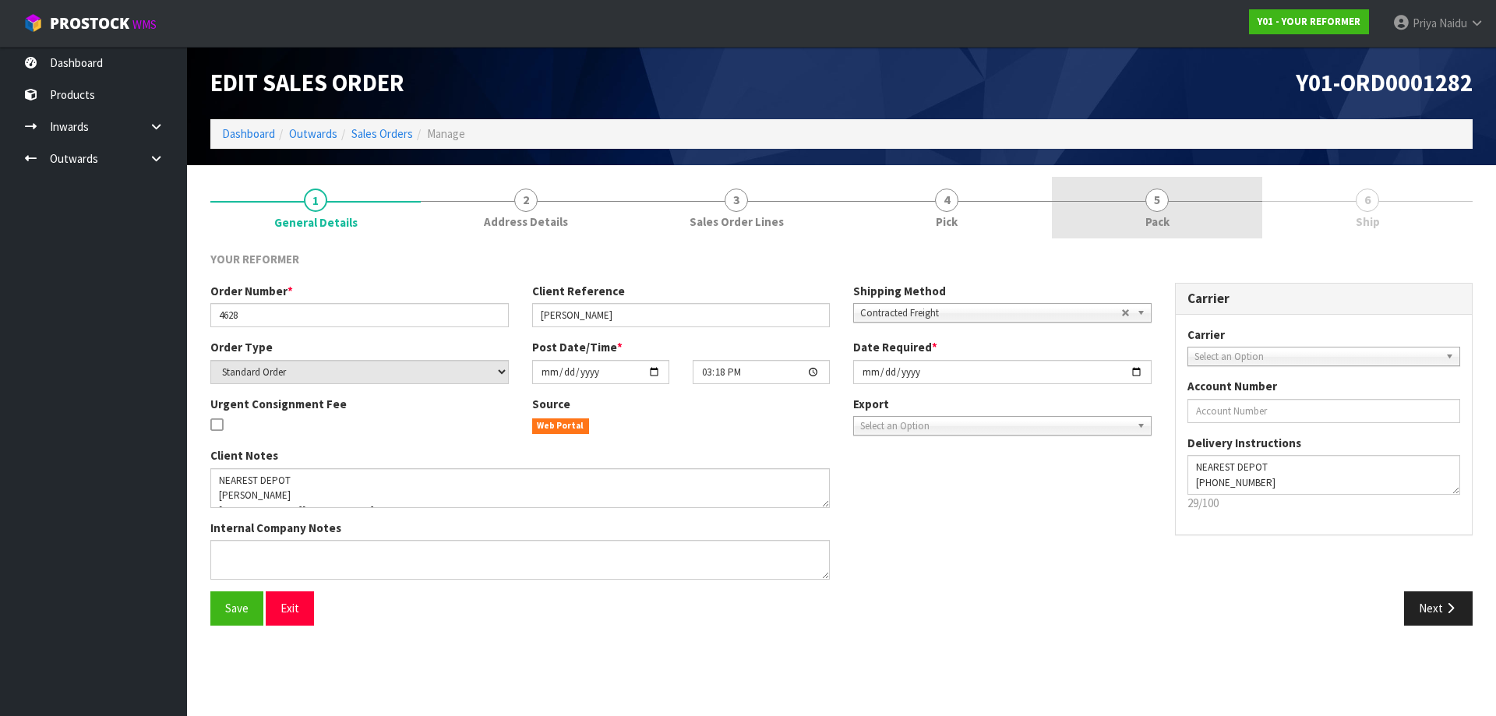
click at [1161, 233] on link "5 Pack" at bounding box center [1157, 208] width 210 height 62
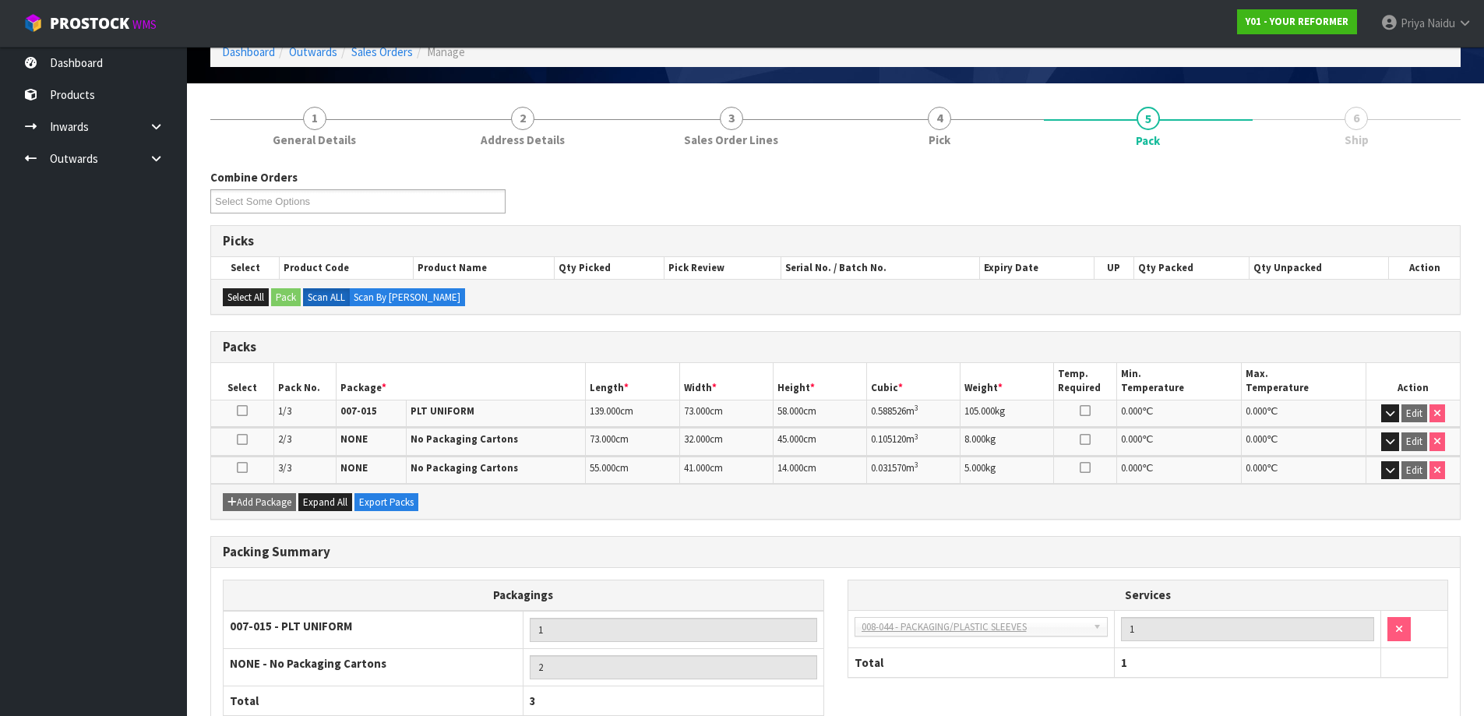
scroll to position [184, 0]
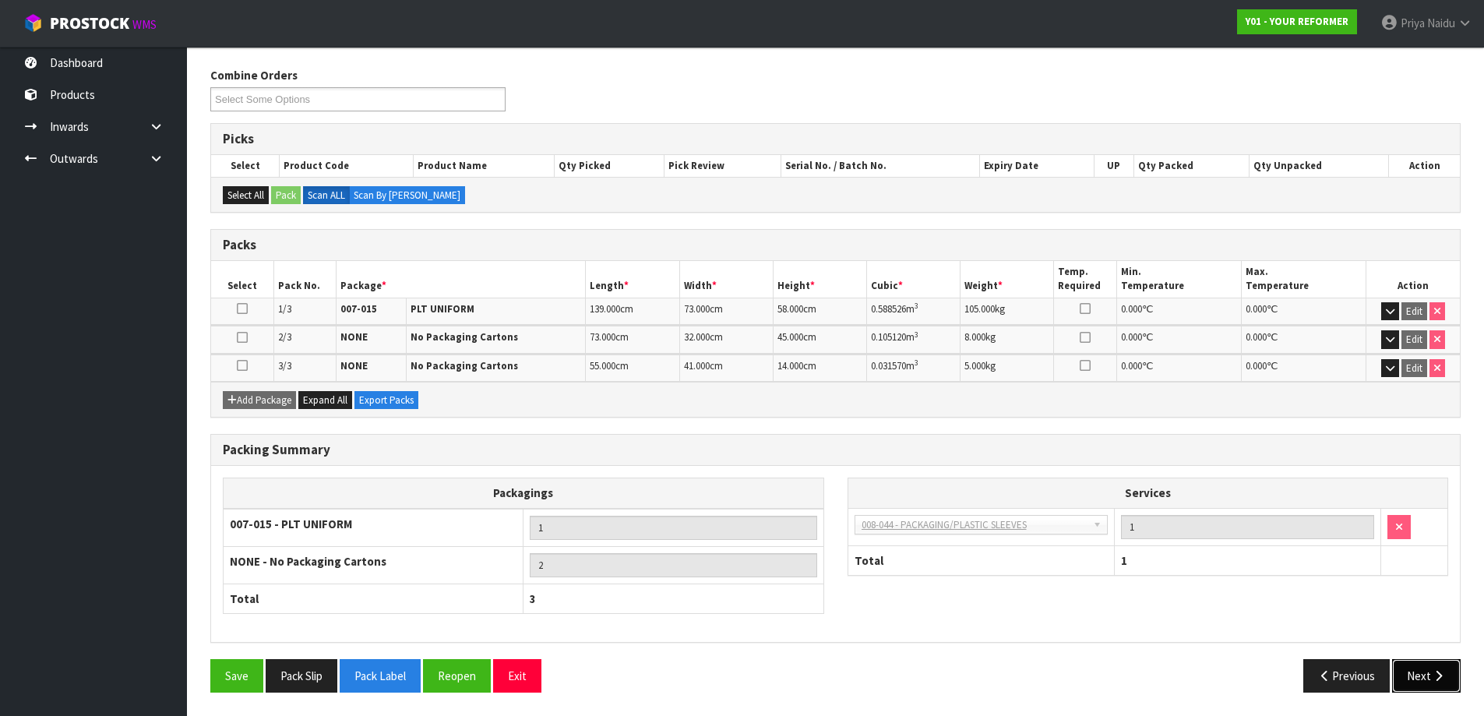
click at [1415, 668] on button "Next" at bounding box center [1426, 675] width 69 height 33
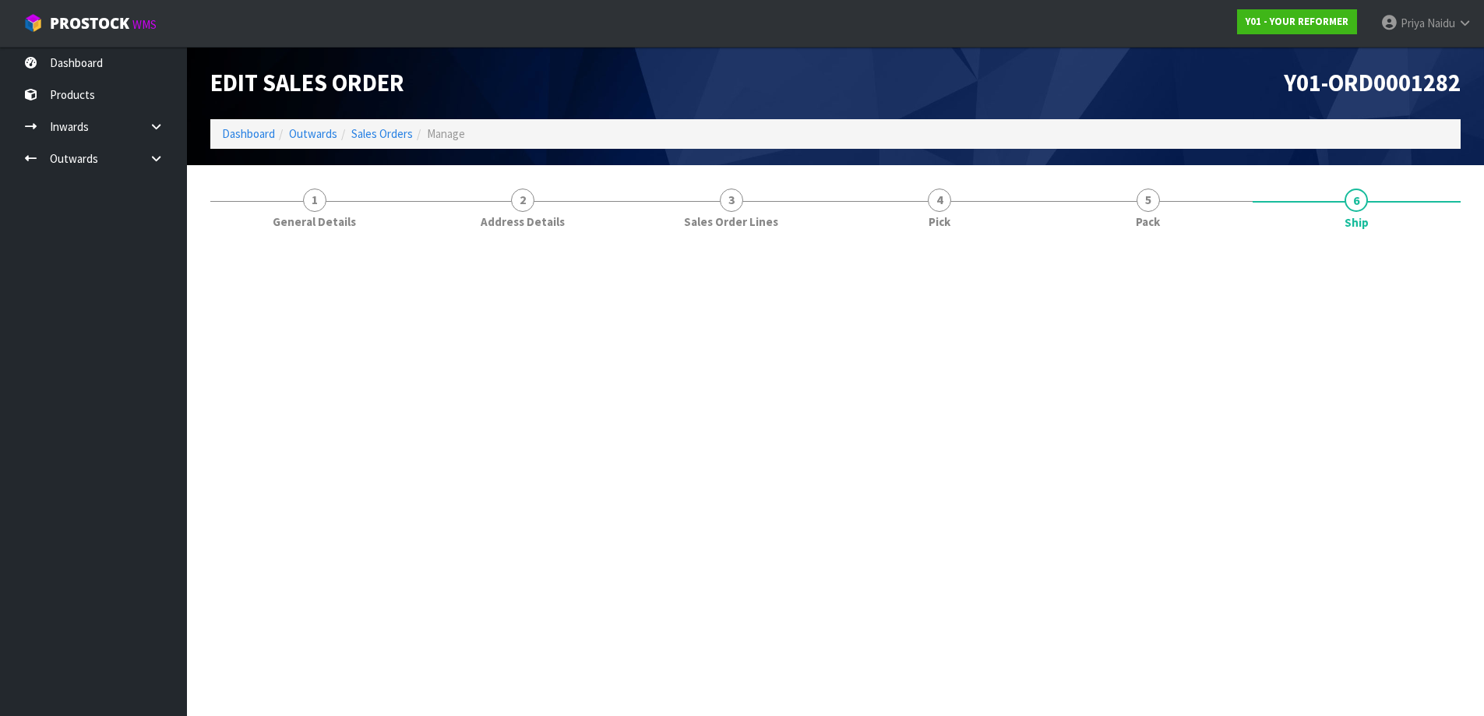
scroll to position [0, 0]
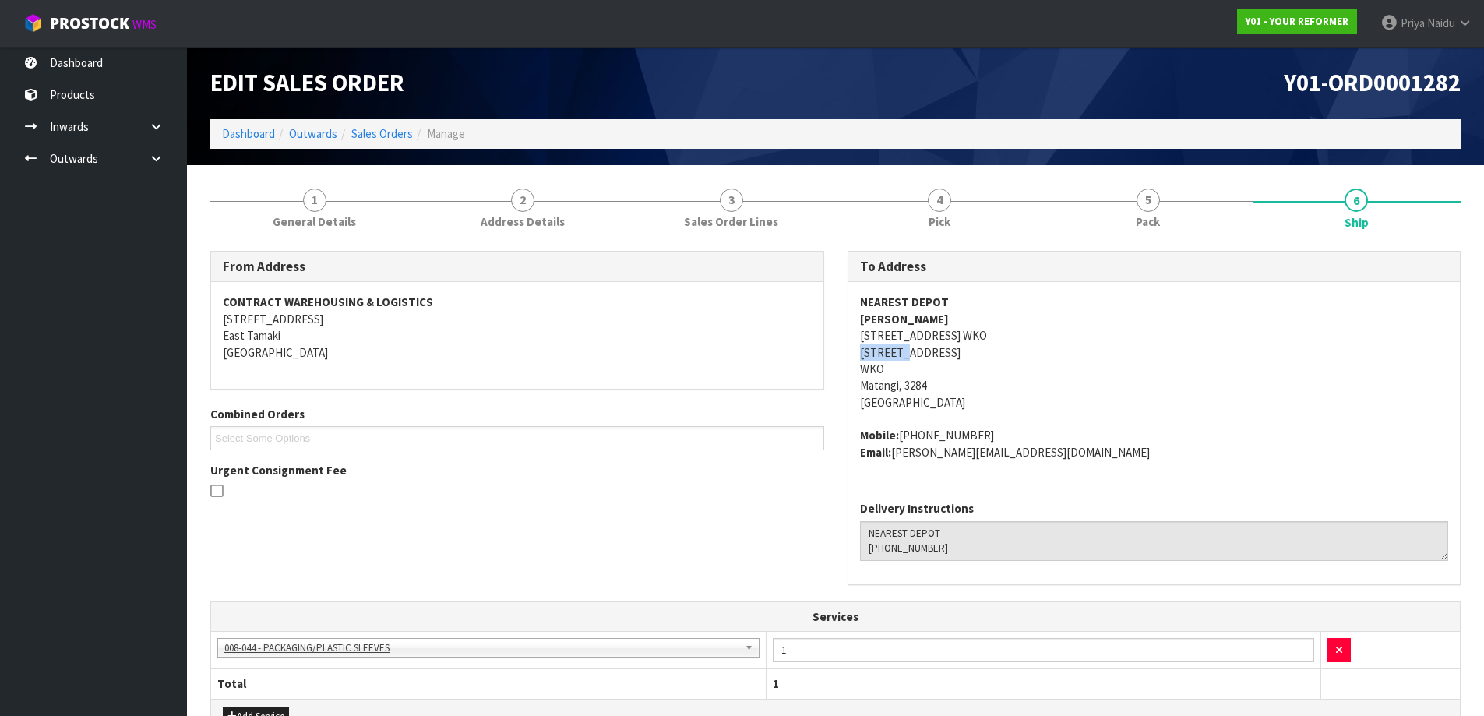
drag, startPoint x: 894, startPoint y: 358, endPoint x: 905, endPoint y: 348, distance: 15.5
click at [905, 348] on div "NEAREST DEPOT HOLLY TURNER 35 WOODSIDE ROAD WKO MATANGI 3284 NEW ZEALAND WKO Ma…" at bounding box center [1154, 385] width 612 height 206
copy address "MATANGI"
click at [1190, 385] on address "NEAREST DEPOT HOLLY TURNER 35 WOODSIDE ROAD WKO MATANGI 3284 NEW ZEALAND WKO Ma…" at bounding box center [1154, 352] width 589 height 117
copy address "WOODSIDE"
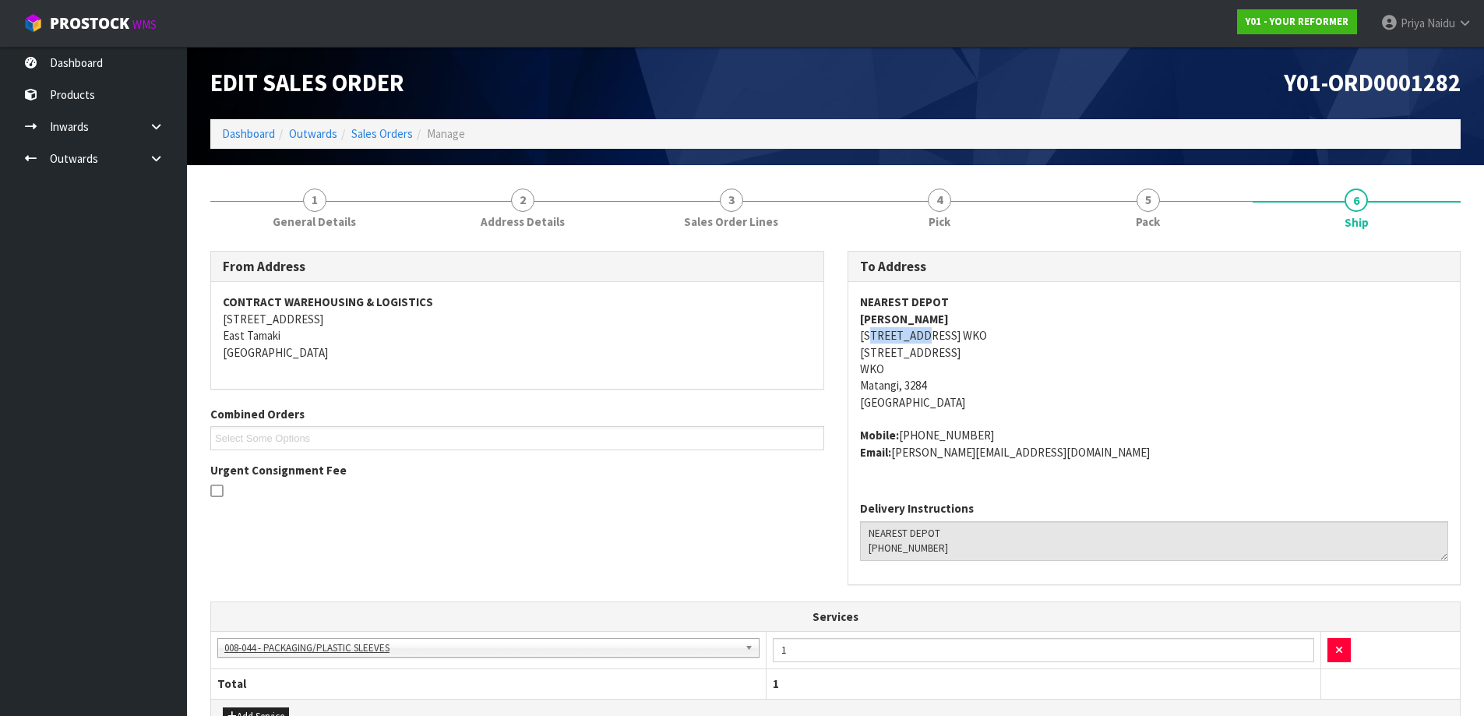
drag, startPoint x: 872, startPoint y: 342, endPoint x: 929, endPoint y: 342, distance: 56.9
click at [929, 342] on address "NEAREST DEPOT HOLLY TURNER 35 WOODSIDE ROAD WKO MATANGI 3284 NEW ZEALAND WKO Ma…" at bounding box center [1154, 352] width 589 height 117
click at [1058, 340] on address "NEAREST DEPOT HOLLY TURNER 35 WOODSIDE ROAD WKO MATANGI 3284 NEW ZEALAND WKO Ma…" at bounding box center [1154, 352] width 589 height 117
drag, startPoint x: 845, startPoint y: 333, endPoint x: 981, endPoint y: 338, distance: 135.7
click at [1021, 337] on div "To Address NEAREST DEPOT HOLLY TURNER 35 WOODSIDE ROAD WKO MATANGI 3284 NEW ZEA…" at bounding box center [1154, 426] width 637 height 351
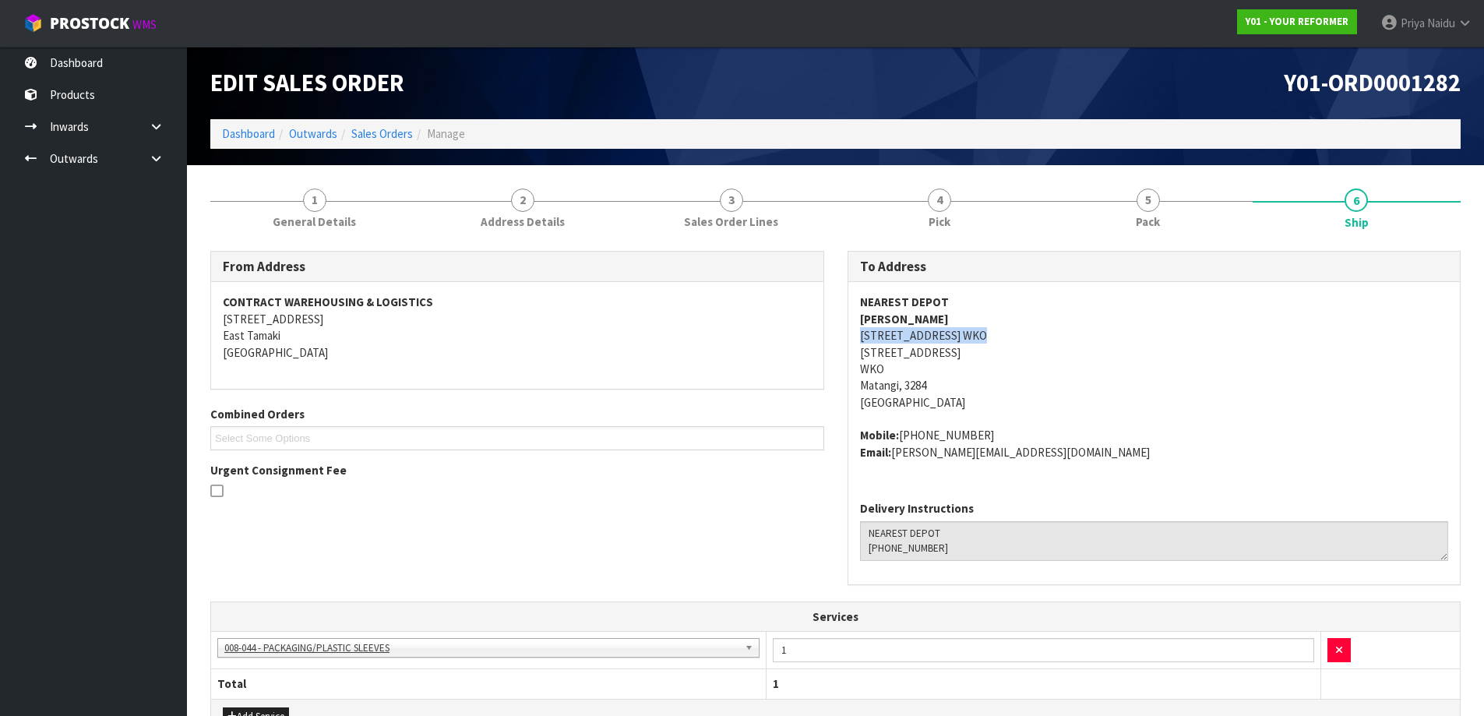
click at [860, 331] on address "NEAREST DEPOT HOLLY TURNER 35 WOODSIDE ROAD WKO MATANGI 3284 NEW ZEALAND WKO Ma…" at bounding box center [1154, 352] width 589 height 117
click at [855, 343] on div "NEAREST DEPOT HOLLY TURNER 35 WOODSIDE ROAD WKO MATANGI 3284 NEW ZEALAND WKO Ma…" at bounding box center [1154, 385] width 612 height 206
drag, startPoint x: 857, startPoint y: 343, endPoint x: 929, endPoint y: 351, distance: 72.9
click at [929, 351] on div "NEAREST DEPOT HOLLY TURNER 35 WOODSIDE ROAD WKO MATANGI 3284 NEW ZEALAND WKO Ma…" at bounding box center [1154, 385] width 612 height 206
click at [1173, 376] on address "NEAREST DEPOT HOLLY TURNER 35 WOODSIDE ROAD WKO MATANGI 3284 NEW ZEALAND WKO Ma…" at bounding box center [1154, 352] width 589 height 117
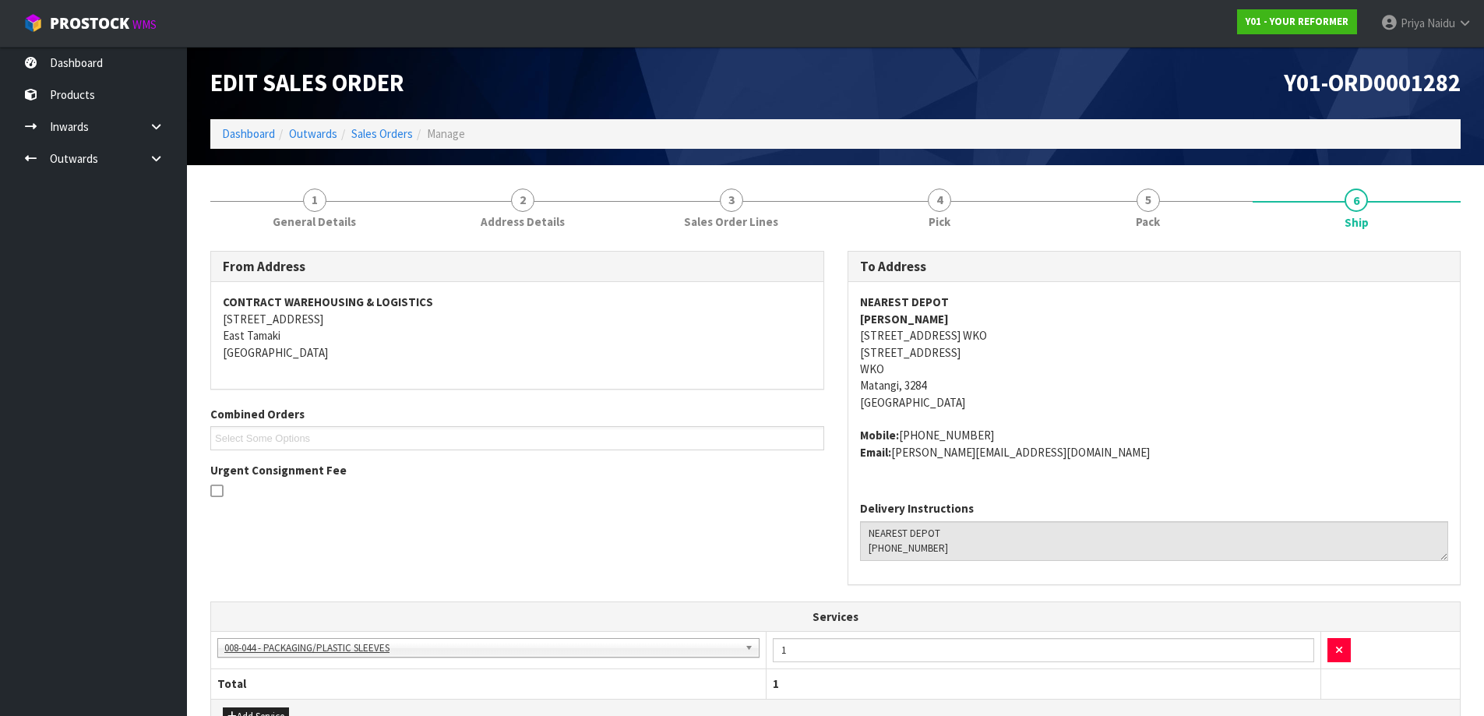
drag, startPoint x: 1045, startPoint y: 392, endPoint x: 1032, endPoint y: 379, distance: 17.6
click at [1045, 391] on address "NEAREST DEPOT HOLLY TURNER 35 WOODSIDE ROAD WKO MATANGI 3284 NEW ZEALAND WKO Ma…" at bounding box center [1154, 352] width 589 height 117
drag, startPoint x: 855, startPoint y: 354, endPoint x: 902, endPoint y: 353, distance: 47.5
click at [902, 353] on div "NEAREST DEPOT HOLLY TURNER 35 WOODSIDE ROAD WKO MATANGI 3284 NEW ZEALAND WKO Ma…" at bounding box center [1154, 385] width 612 height 206
click at [989, 390] on address "NEAREST DEPOT HOLLY TURNER 35 WOODSIDE ROAD WKO MATANGI 3284 NEW ZEALAND WKO Ma…" at bounding box center [1154, 352] width 589 height 117
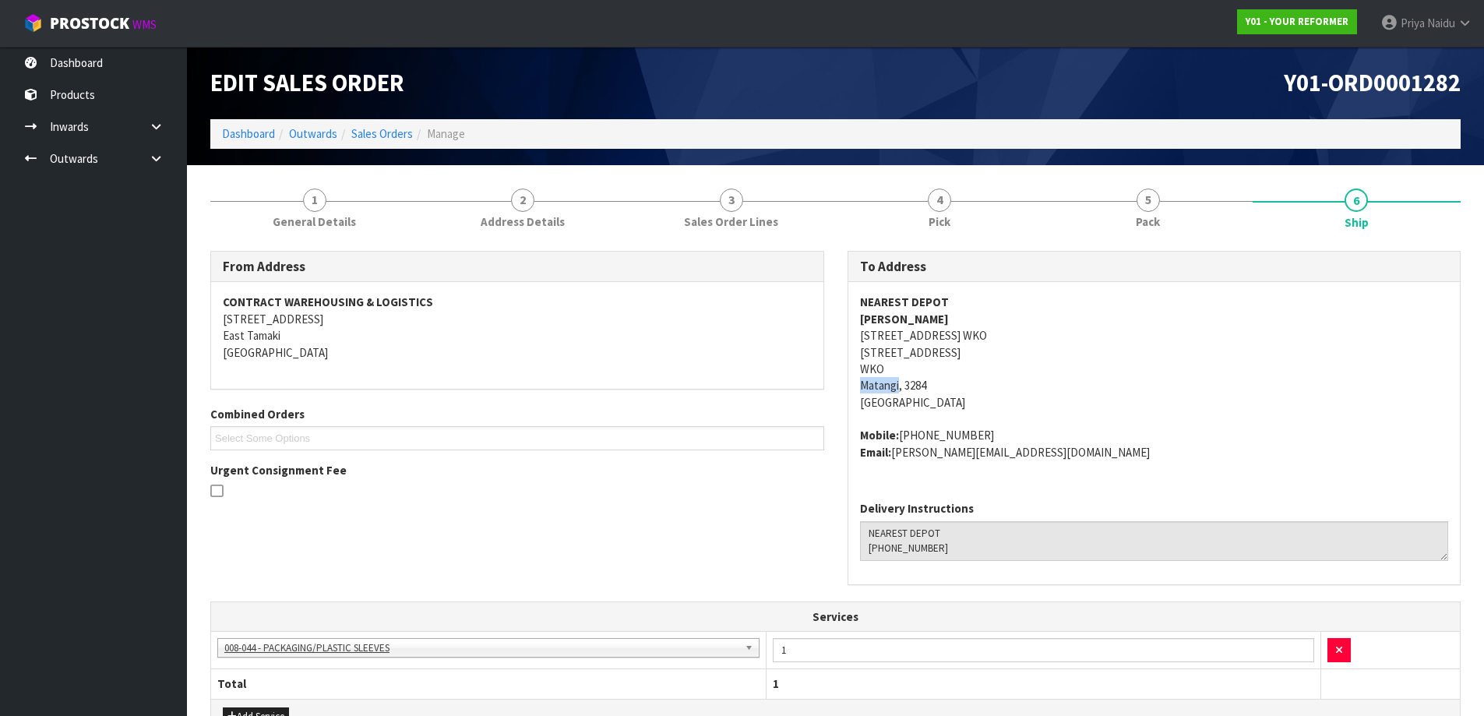
copy address "Matangi"
drag, startPoint x: 855, startPoint y: 387, endPoint x: 899, endPoint y: 381, distance: 44.1
click at [899, 381] on div "NEAREST DEPOT HOLLY TURNER 35 WOODSIDE ROAD WKO MATANGI 3284 NEW ZEALAND WKO Ma…" at bounding box center [1154, 385] width 612 height 206
copy address "35 WOODSIDE ROAD WKO MATANGI 3284"
drag, startPoint x: 850, startPoint y: 329, endPoint x: 930, endPoint y: 357, distance: 85.0
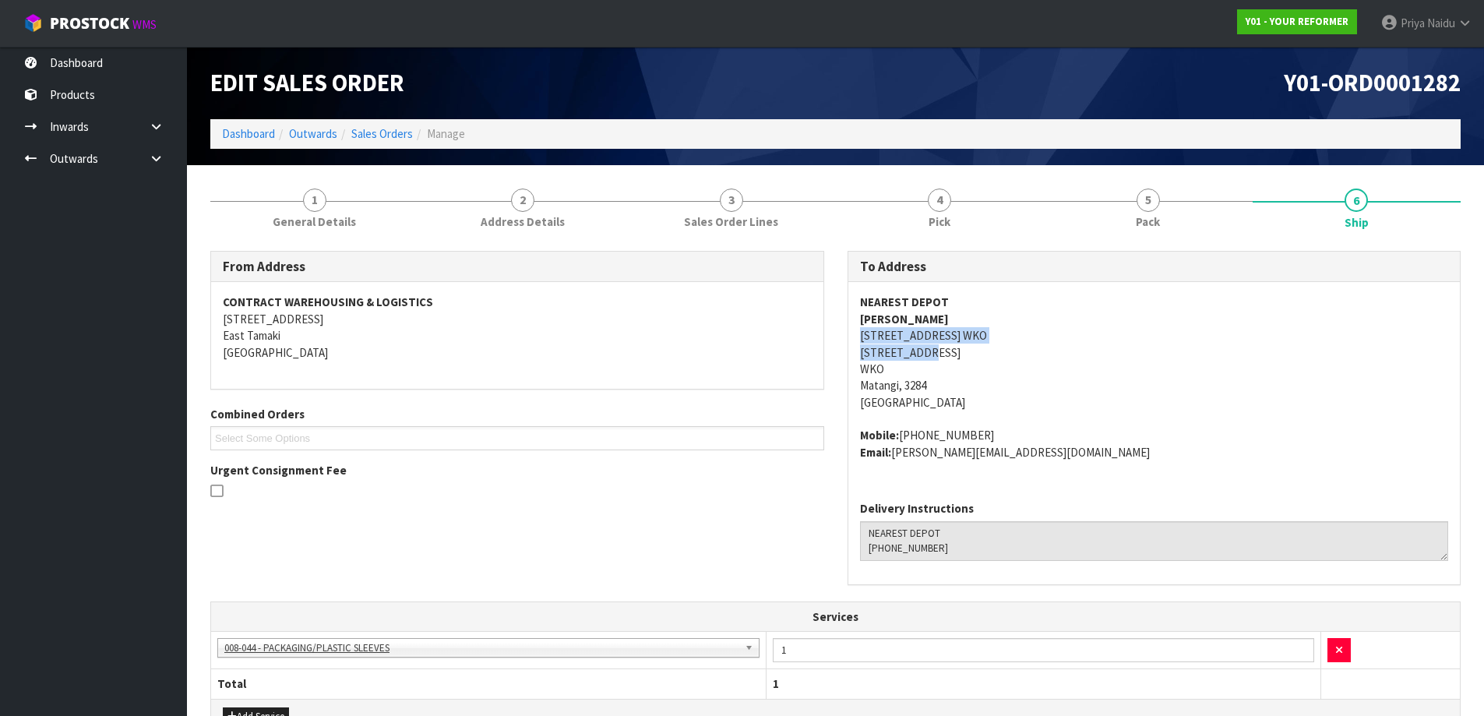
click at [930, 357] on div "NEAREST DEPOT HOLLY TURNER 35 WOODSIDE ROAD WKO MATANGI 3284 NEW ZEALAND WKO Ma…" at bounding box center [1154, 385] width 612 height 206
drag, startPoint x: 9, startPoint y: 457, endPoint x: 2, endPoint y: 453, distance: 8.0
click at [4, 453] on ul "Dashboard Products Categories Serial Numbers Kitsets Packagings Inwards Purchas…" at bounding box center [93, 381] width 187 height 669
copy strong "HOLLY TURNER"
drag, startPoint x: 853, startPoint y: 318, endPoint x: 952, endPoint y: 319, distance: 98.9
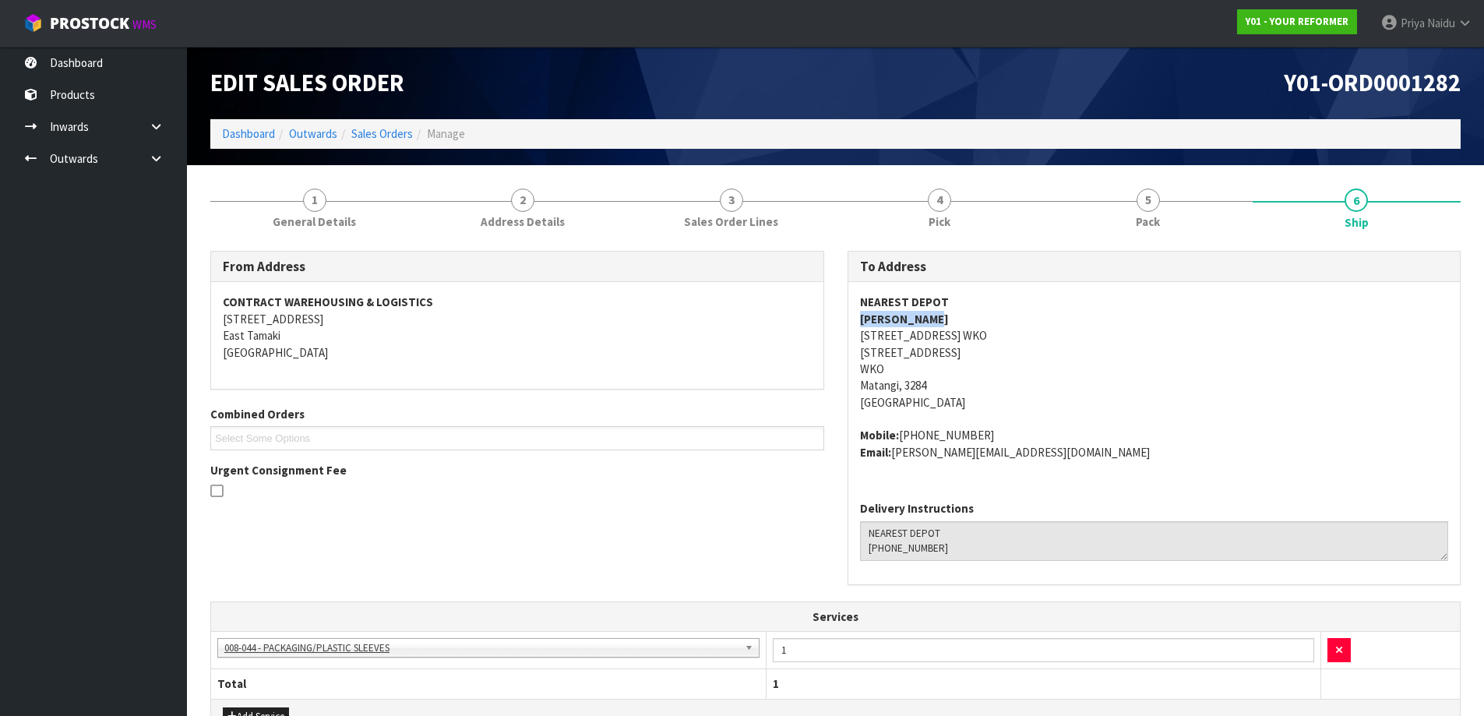
click at [952, 319] on div "NEAREST DEPOT HOLLY TURNER 35 WOODSIDE ROAD WKO MATANGI 3284 NEW ZEALAND WKO Ma…" at bounding box center [1154, 385] width 612 height 206
copy address "+64 27 849 5817"
drag, startPoint x: 902, startPoint y: 432, endPoint x: 994, endPoint y: 420, distance: 92.8
click at [994, 420] on span "NEAREST DEPOT HOLLY TURNER 35 WOODSIDE ROAD WKO MATANGI 3284 NEW ZEALAND WKO Ma…" at bounding box center [1154, 377] width 589 height 167
copy address "holly_brennan@hotmail.com"
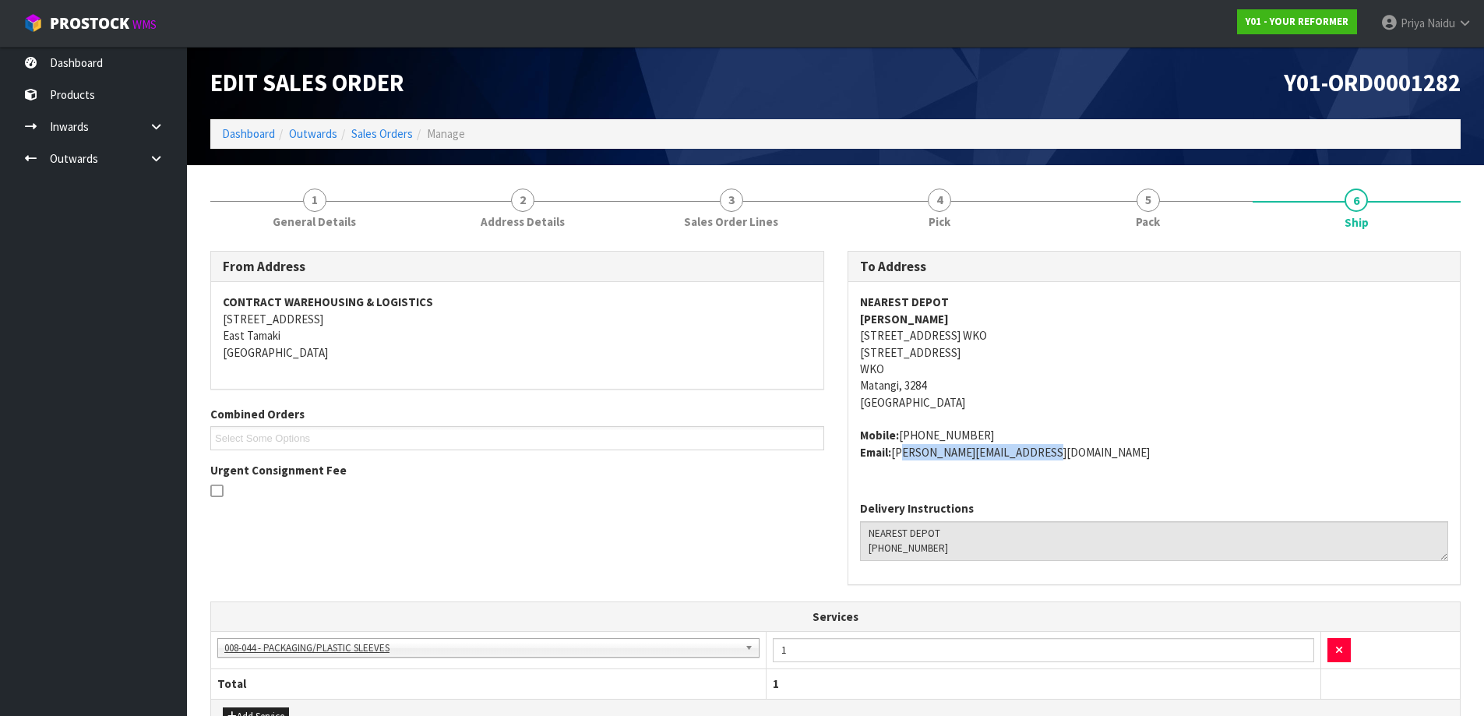
drag, startPoint x: 894, startPoint y: 453, endPoint x: 1082, endPoint y: 457, distance: 188.6
click at [1082, 457] on address "Mobile: +64 27 849 5817 Email: holly_brennan@hotmail.com" at bounding box center [1154, 443] width 589 height 33
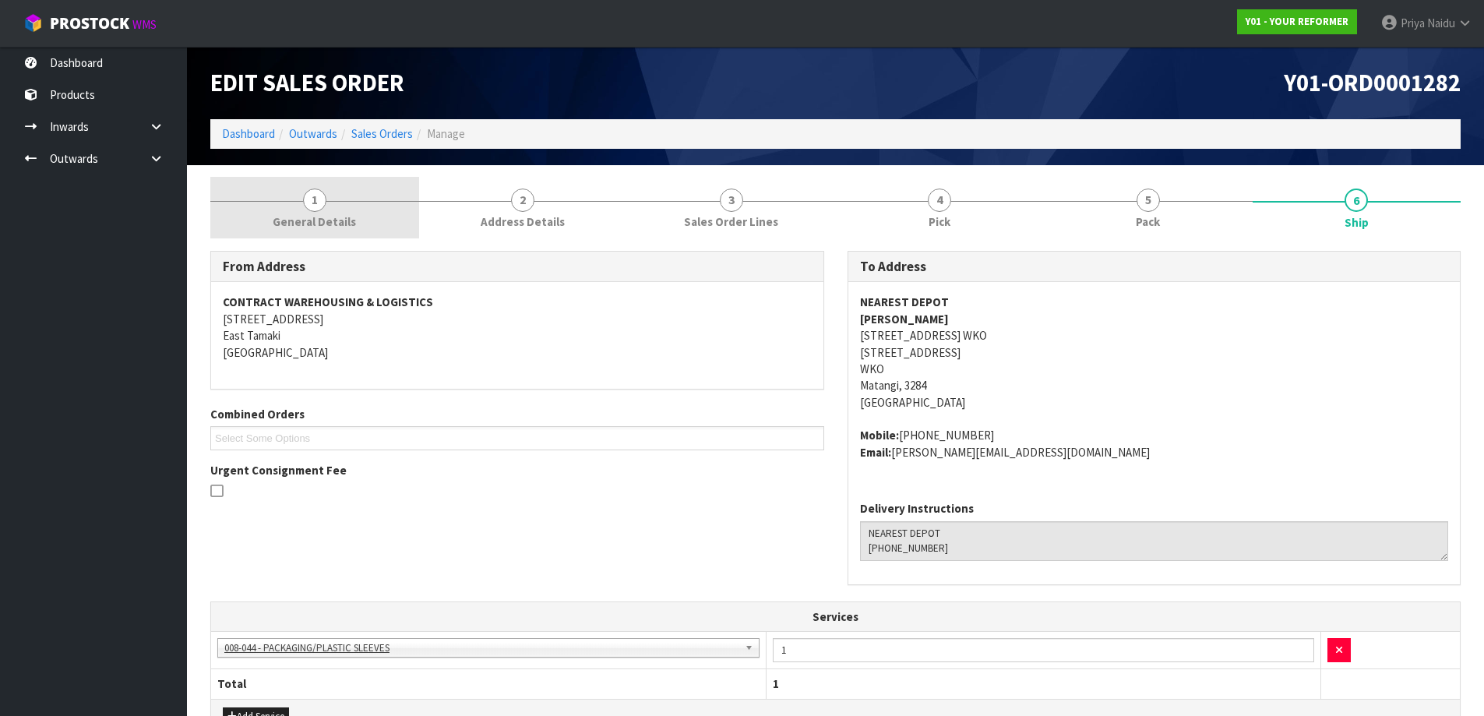
click at [288, 215] on span "General Details" at bounding box center [314, 221] width 83 height 16
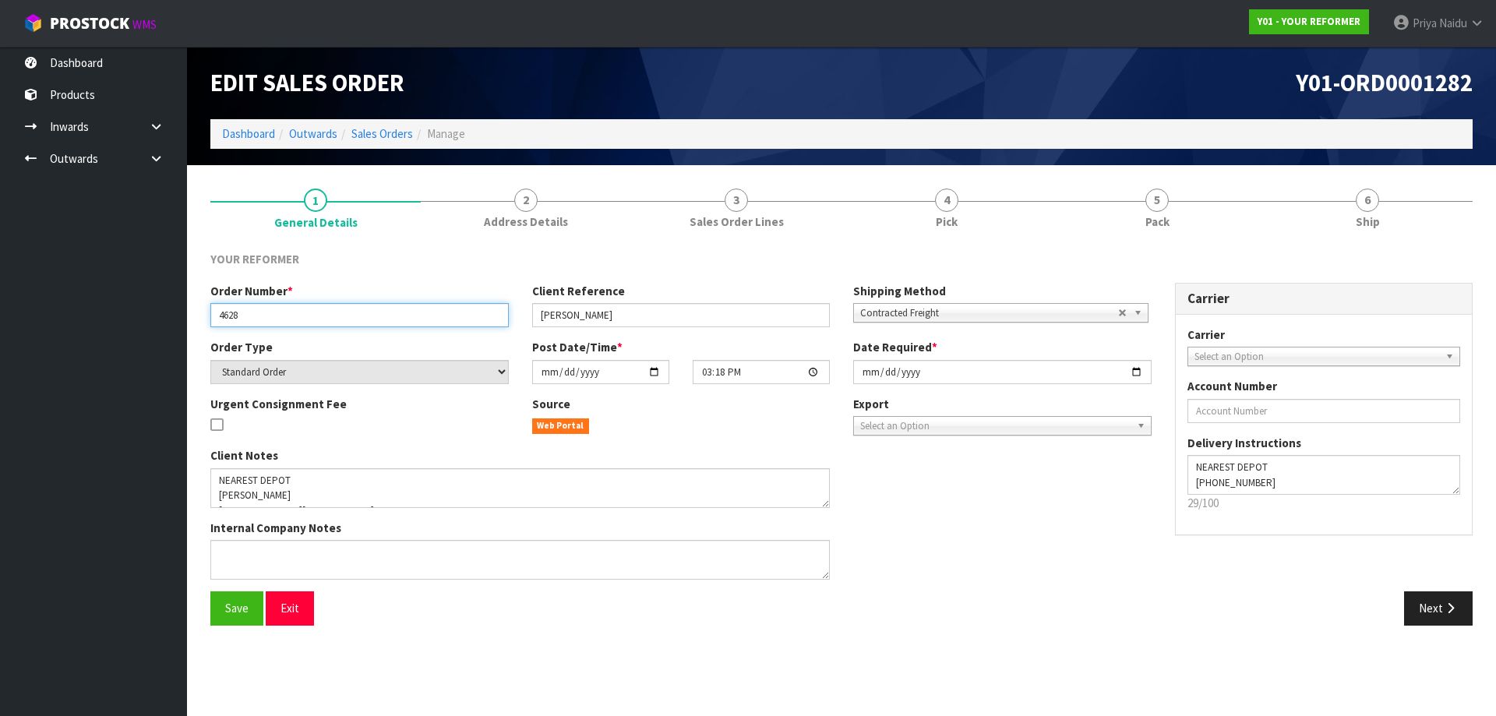
drag, startPoint x: 210, startPoint y: 320, endPoint x: 253, endPoint y: 319, distance: 42.9
click at [253, 319] on input "4628" at bounding box center [359, 315] width 298 height 24
drag, startPoint x: 538, startPoint y: 315, endPoint x: 463, endPoint y: 317, distance: 75.6
click at [634, 313] on input "HOLLY TURNER" at bounding box center [681, 315] width 298 height 24
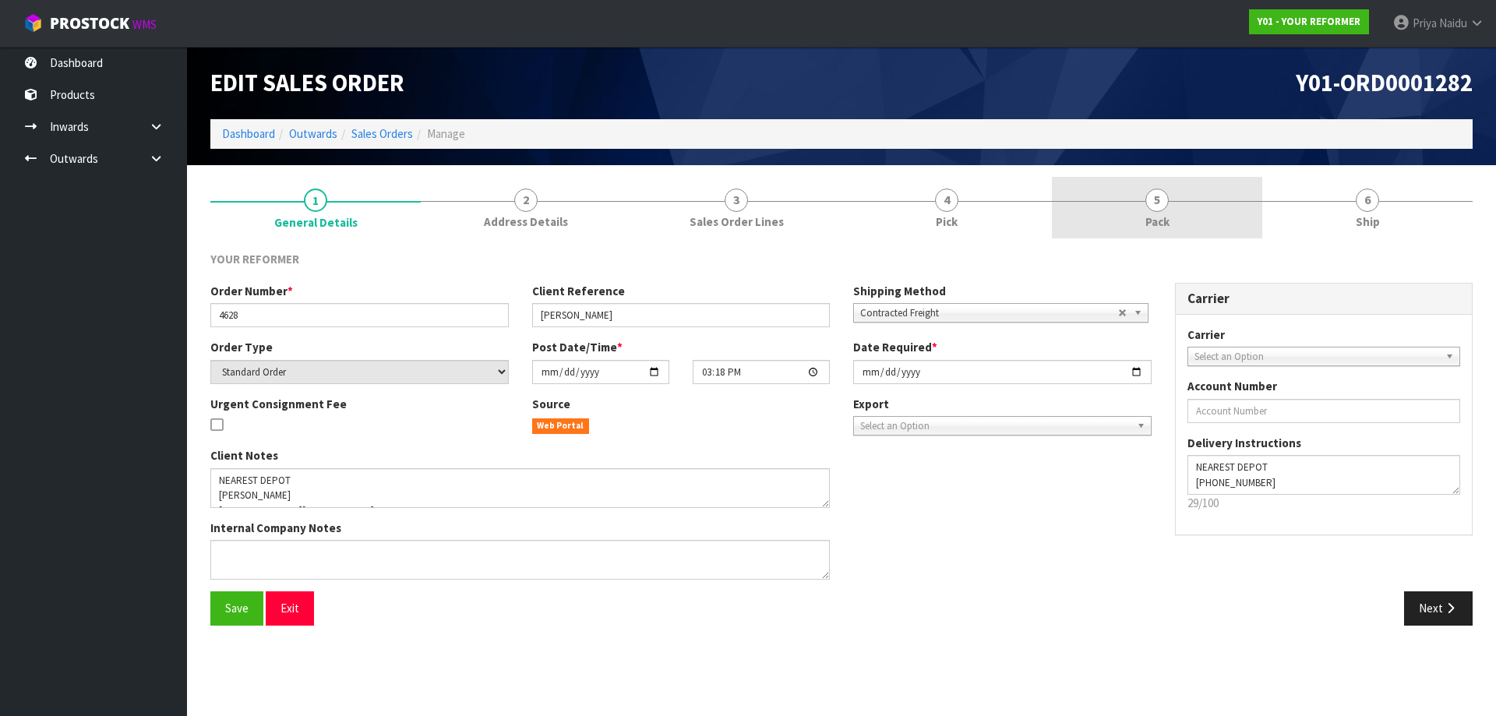
click at [1171, 214] on link "5 Pack" at bounding box center [1157, 208] width 210 height 62
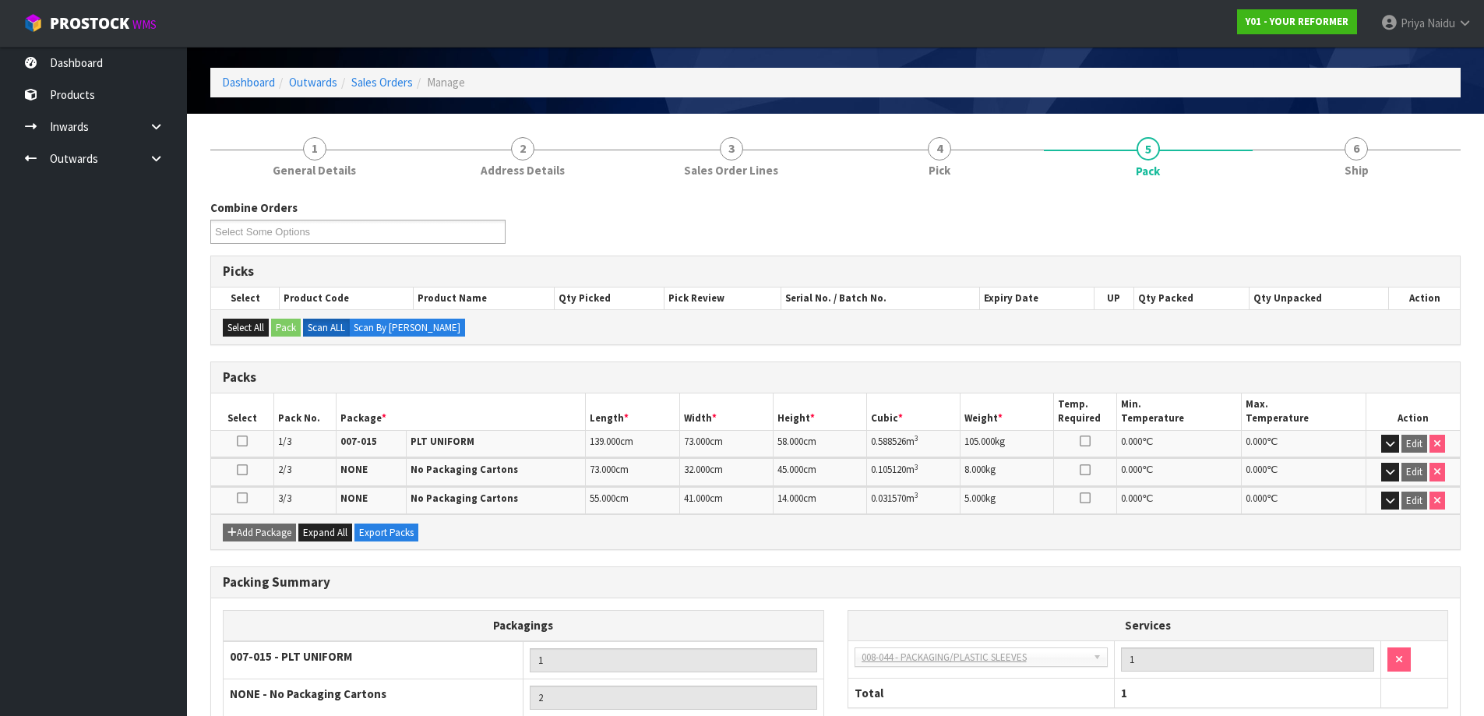
scroll to position [78, 0]
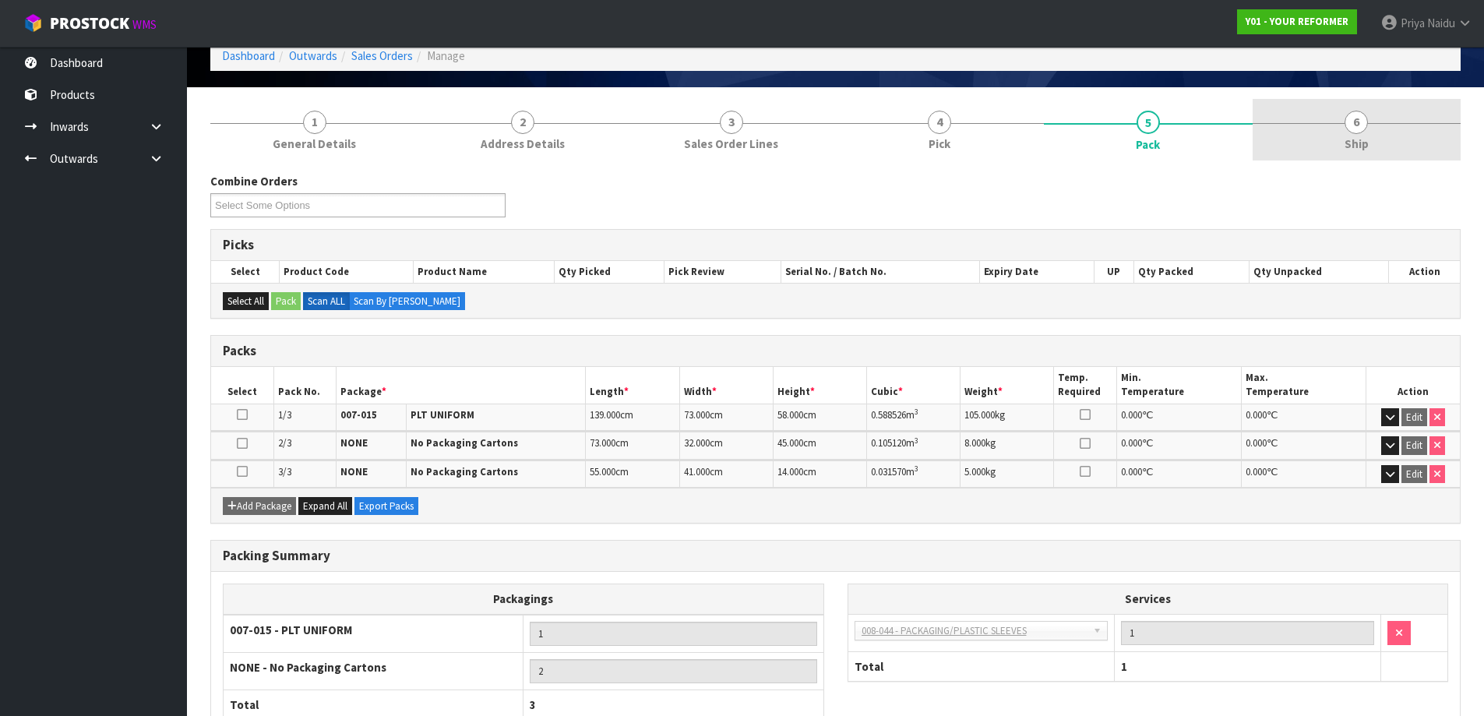
drag, startPoint x: 1402, startPoint y: 125, endPoint x: 1395, endPoint y: 135, distance: 11.2
click at [1402, 125] on link "6 Ship" at bounding box center [1357, 130] width 209 height 62
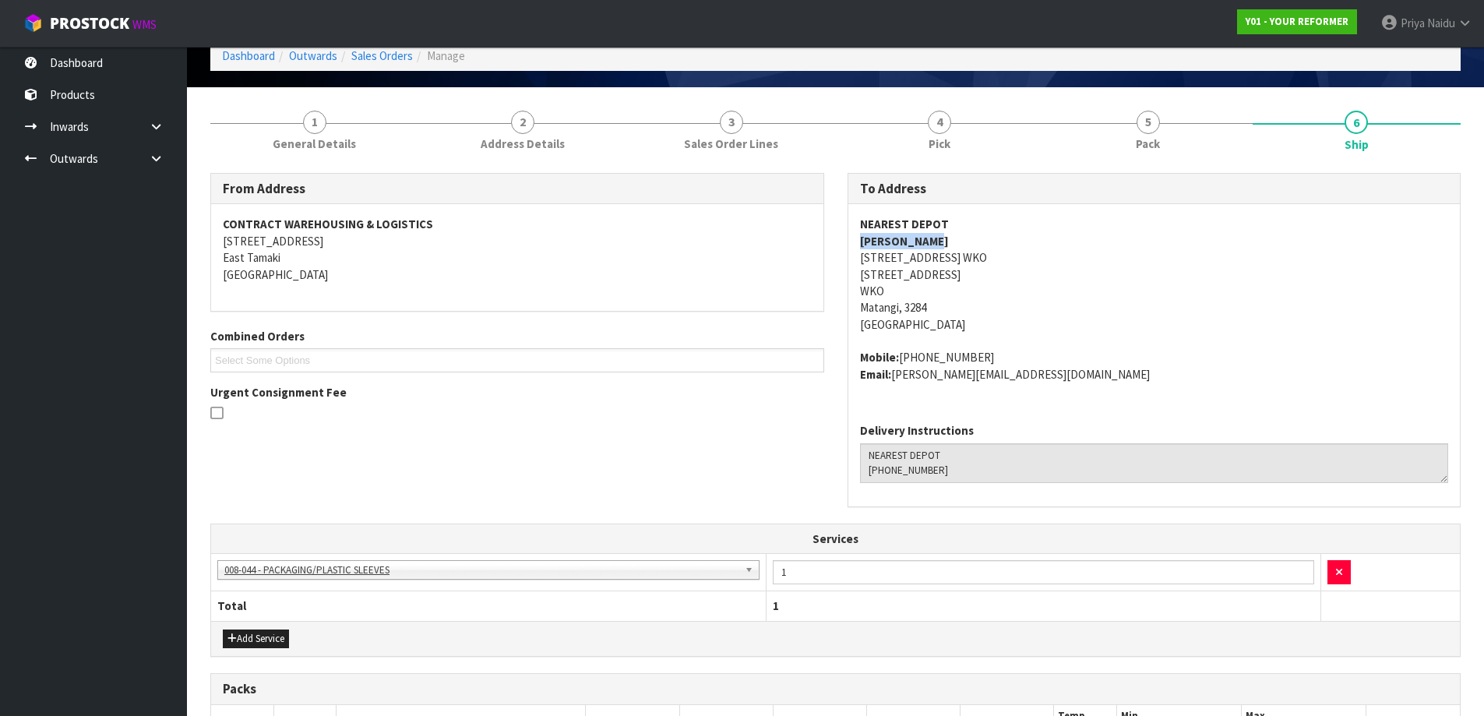
copy strong "HOLLY TURNER"
drag, startPoint x: 911, startPoint y: 241, endPoint x: 432, endPoint y: 242, distance: 479.1
click at [977, 245] on div "To Address NEAREST DEPOT HOLLY TURNER 35 WOODSIDE ROAD WKO MATANGI 3284 NEW ZEA…" at bounding box center [1154, 348] width 637 height 351
copy address "Mobile: +64 27 849 5817"
drag, startPoint x: 852, startPoint y: 361, endPoint x: 997, endPoint y: 352, distance: 146.0
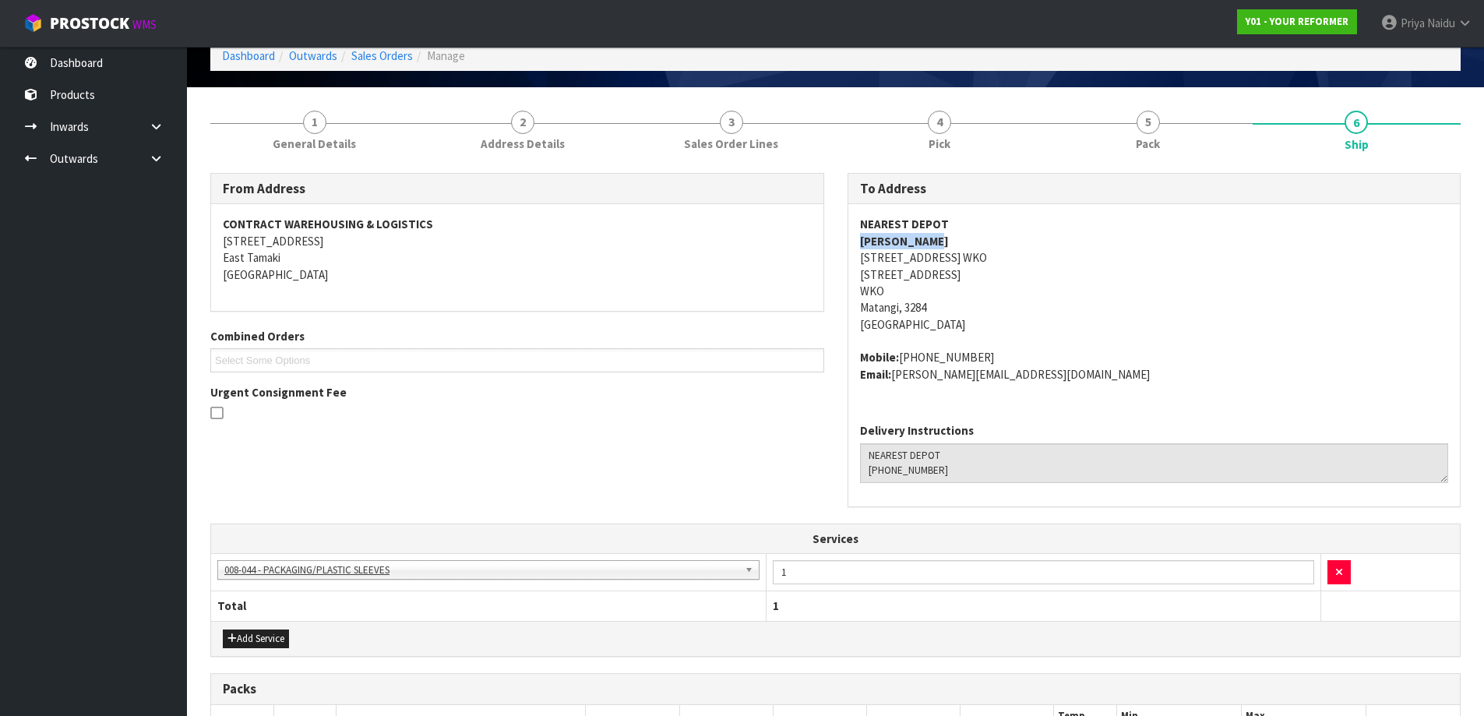
click at [997, 352] on div "NEAREST DEPOT HOLLY TURNER 35 WOODSIDE ROAD WKO MATANGI 3284 NEW ZEALAND WKO Ma…" at bounding box center [1154, 307] width 612 height 206
click at [1208, 338] on span "NEAREST DEPOT HOLLY TURNER 35 WOODSIDE ROAD WKO MATANGI 3284 NEW ZEALAND WKO Ma…" at bounding box center [1154, 299] width 589 height 167
click at [1098, 244] on address "NEAREST DEPOT HOLLY TURNER 35 WOODSIDE ROAD WKO MATANGI 3284 NEW ZEALAND WKO Ma…" at bounding box center [1154, 274] width 589 height 117
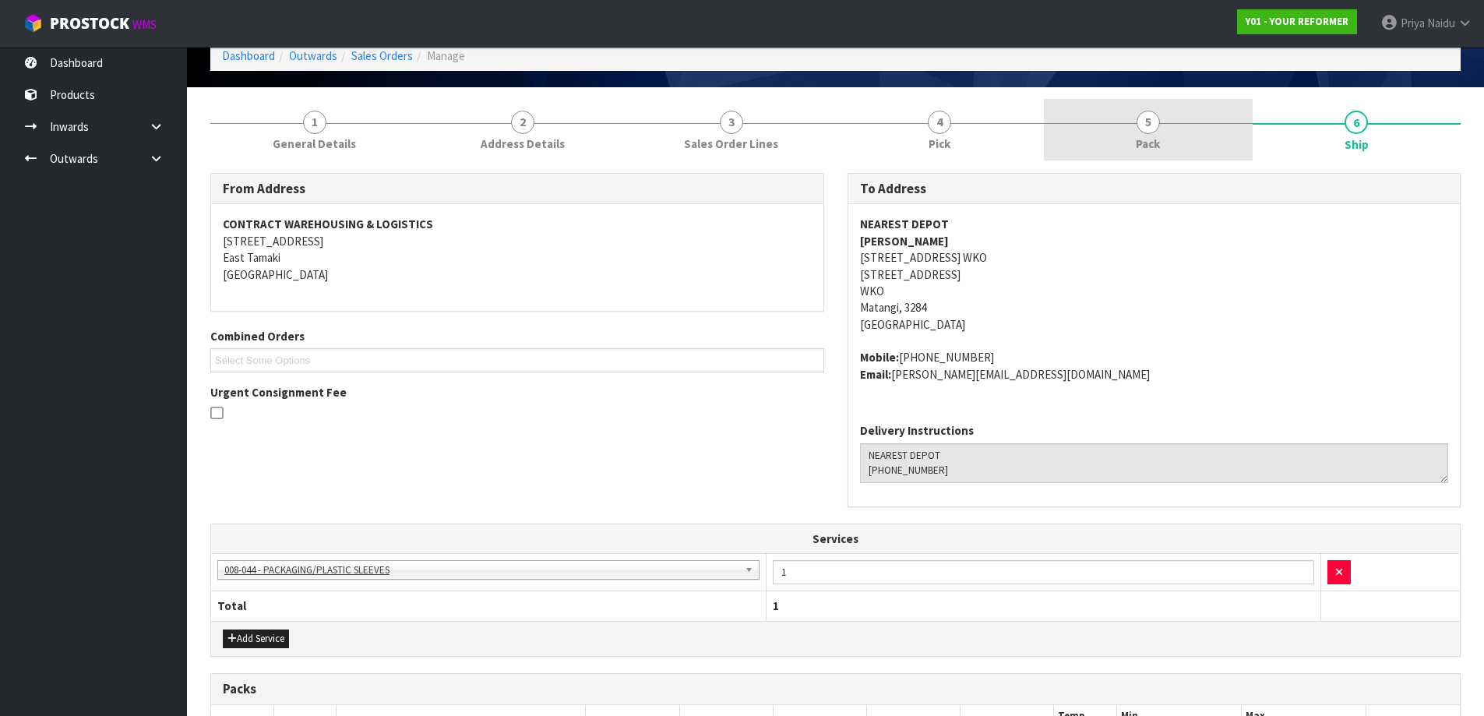
click at [1179, 139] on link "5 Pack" at bounding box center [1148, 130] width 209 height 62
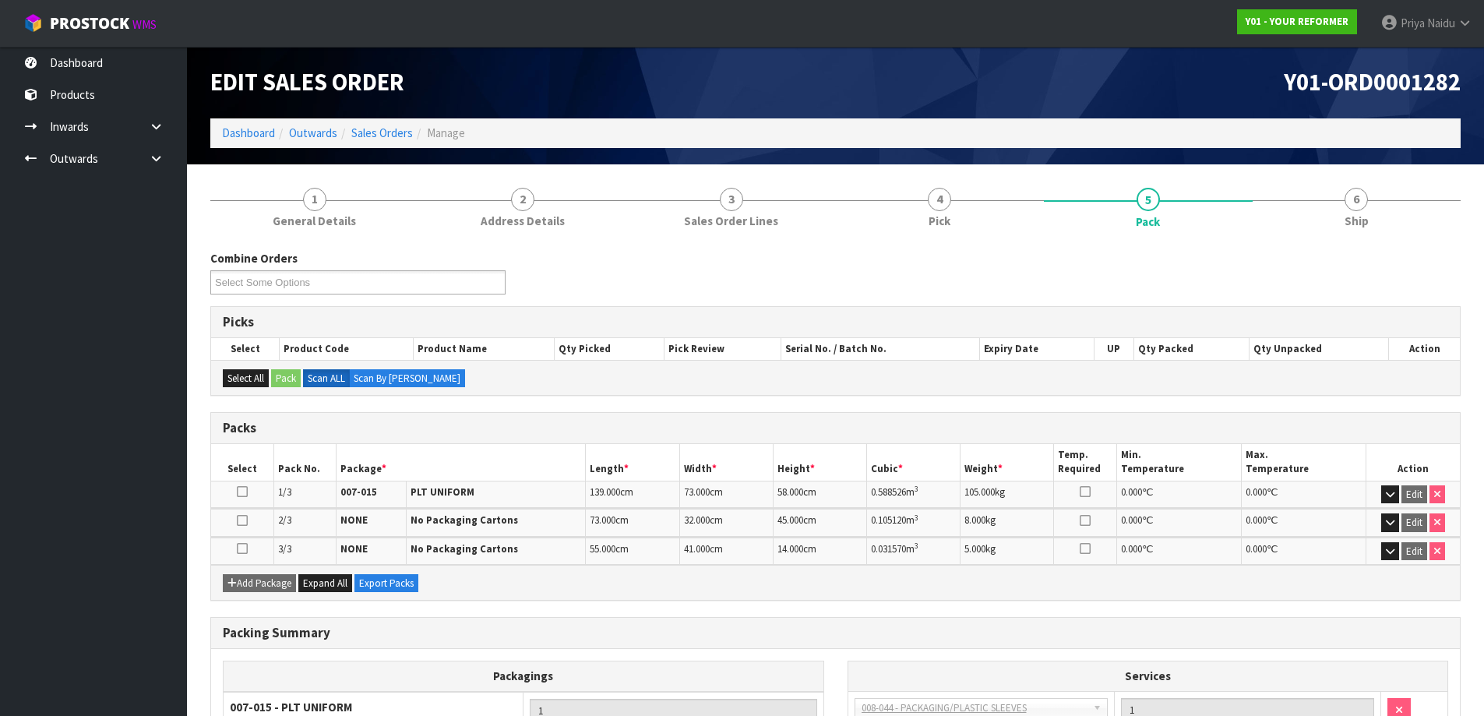
scroll to position [0, 0]
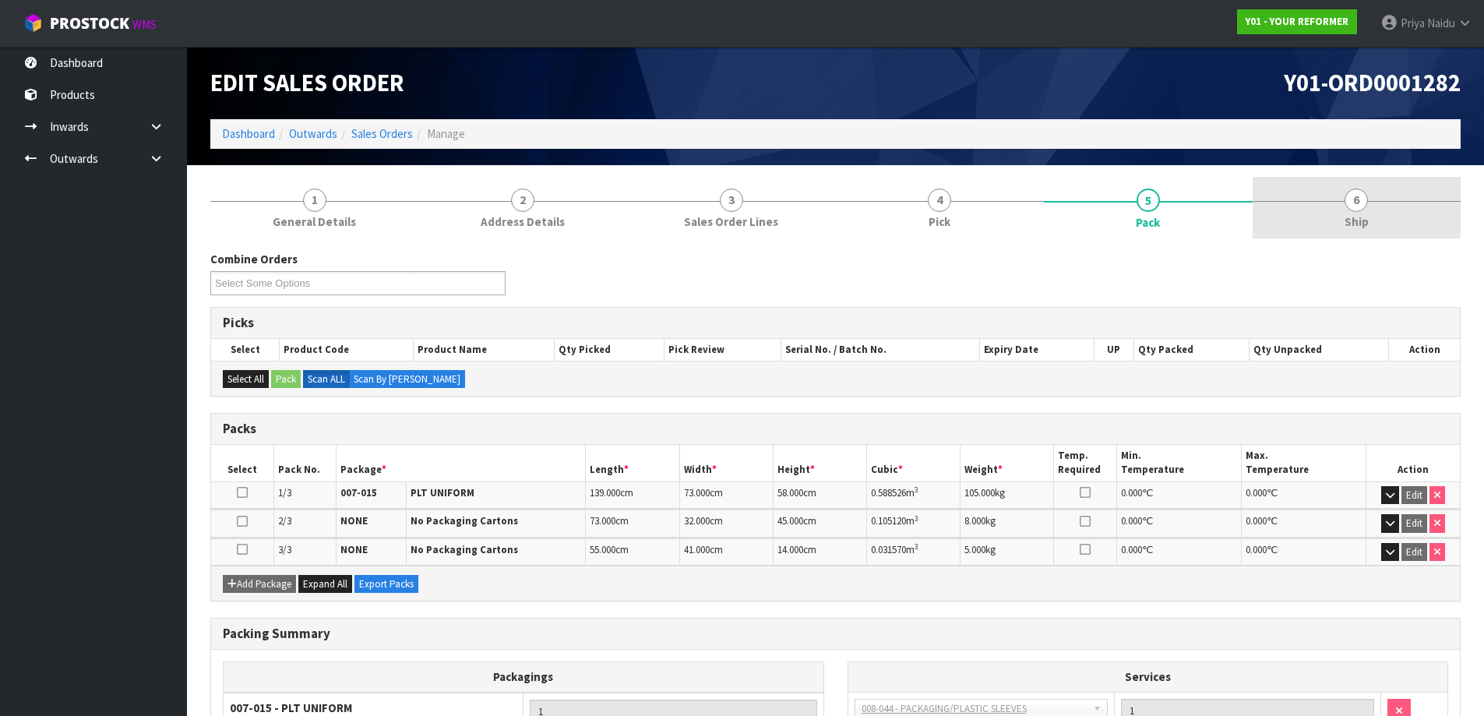
click at [1342, 187] on link "6 Ship" at bounding box center [1357, 208] width 209 height 62
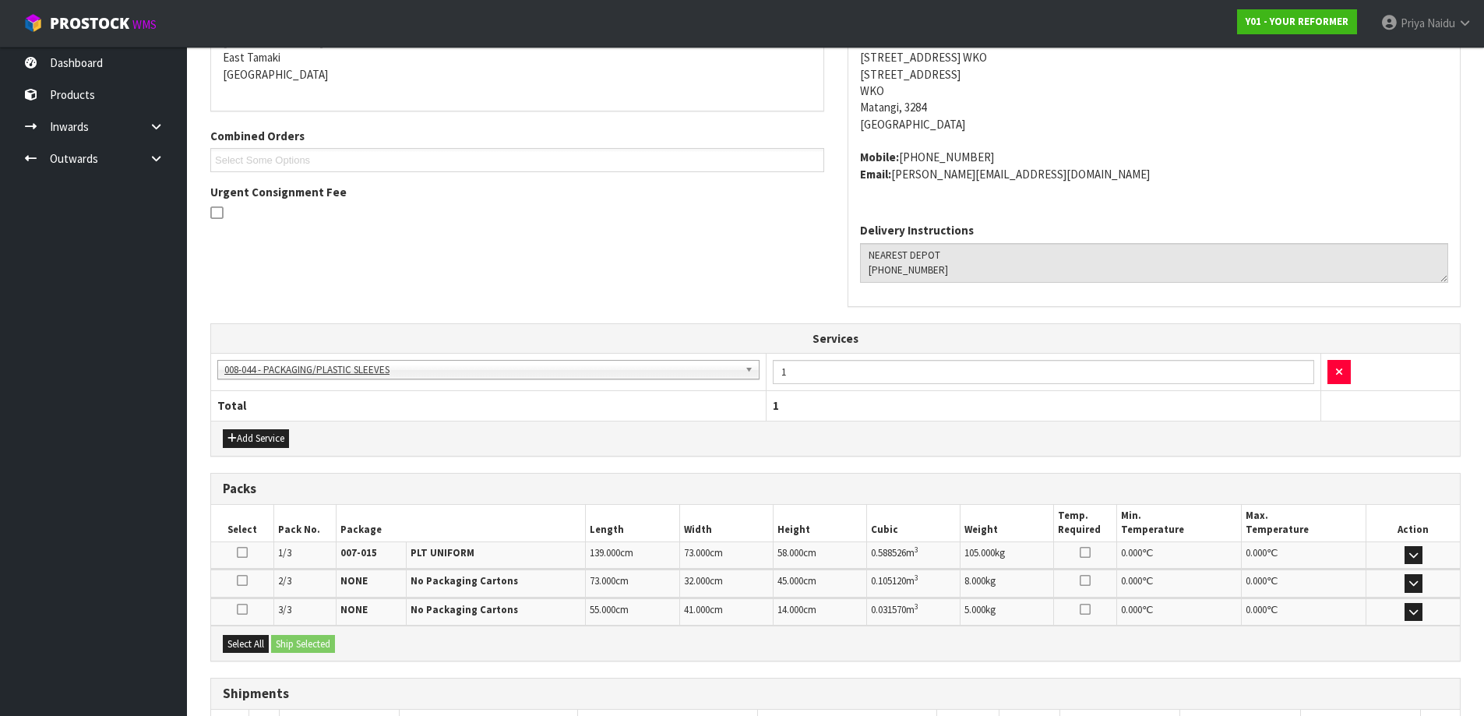
scroll to position [391, 0]
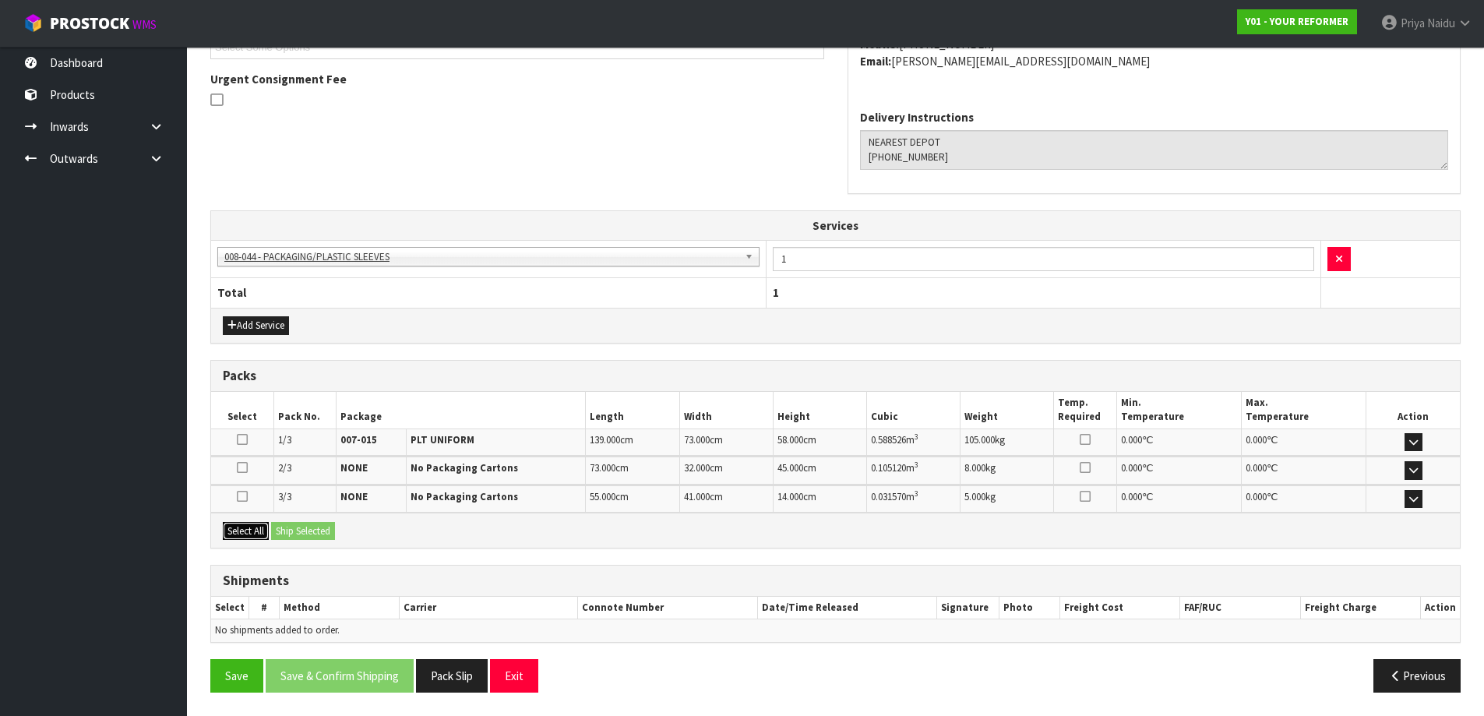
click at [263, 534] on button "Select All" at bounding box center [246, 531] width 46 height 19
click at [284, 535] on button "Ship Selected" at bounding box center [303, 531] width 64 height 19
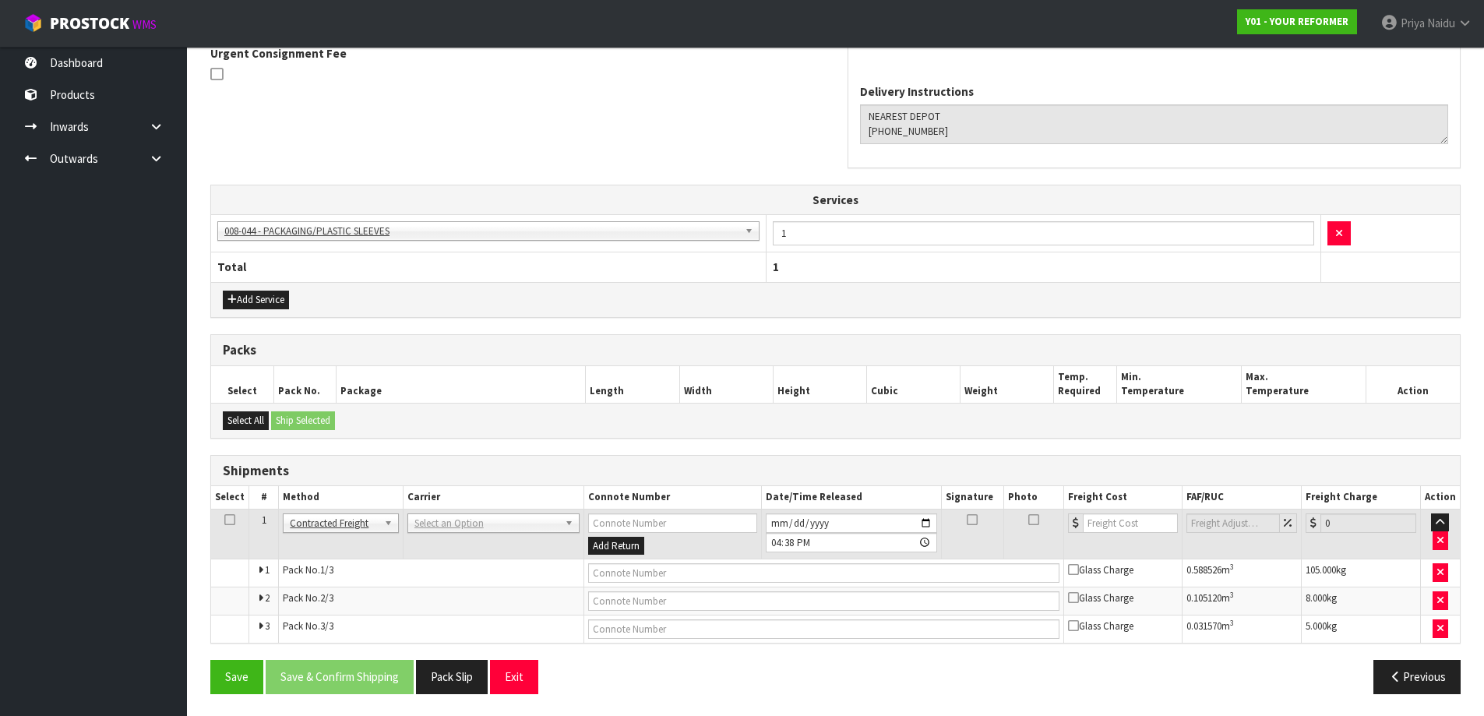
scroll to position [418, 0]
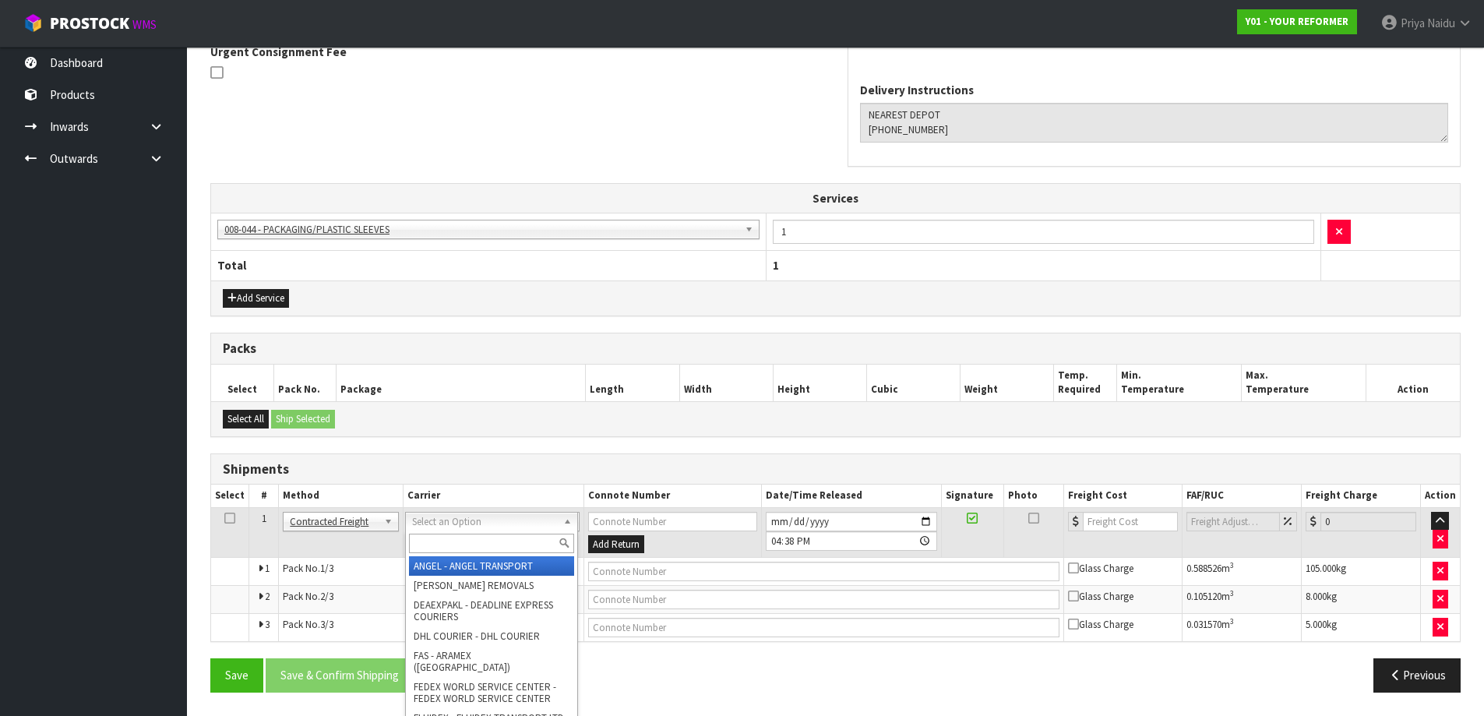
click at [464, 534] on input "text" at bounding box center [491, 543] width 165 height 19
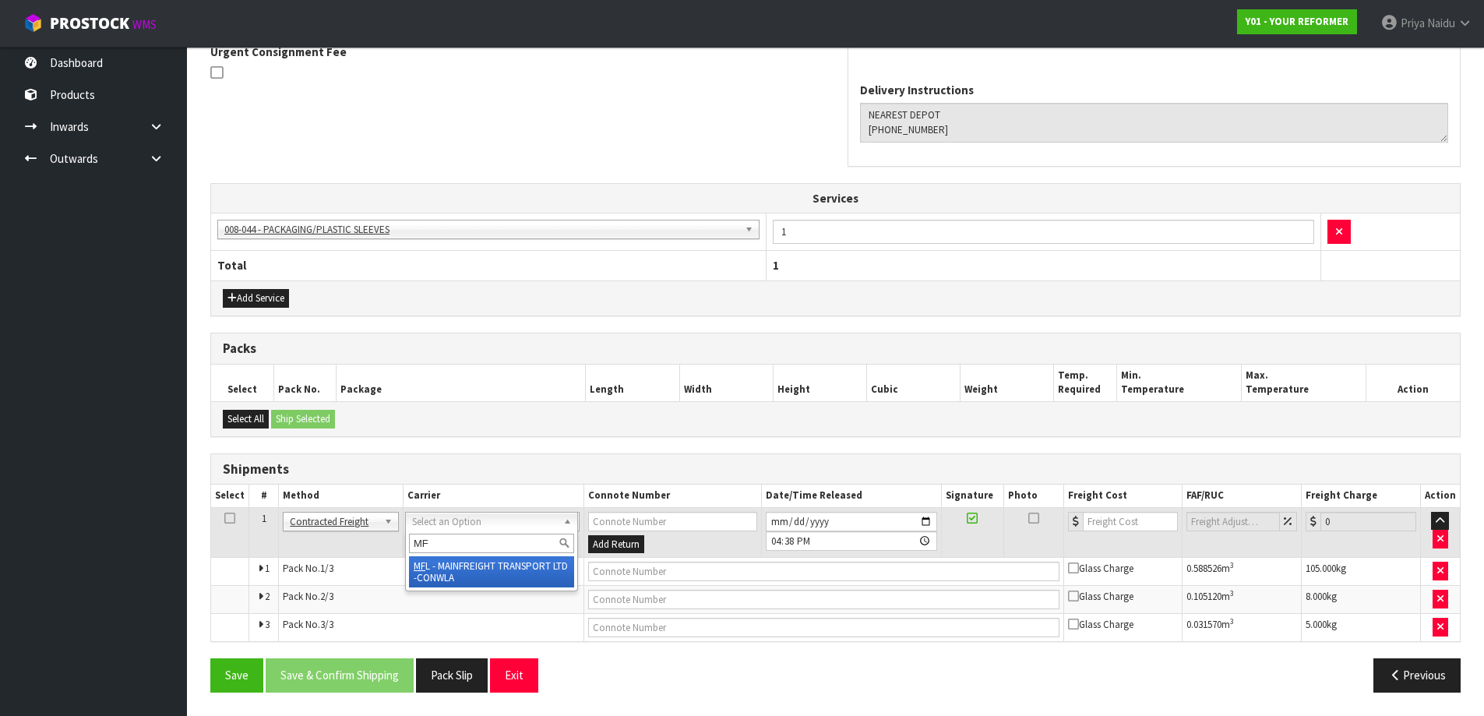
type input "MF"
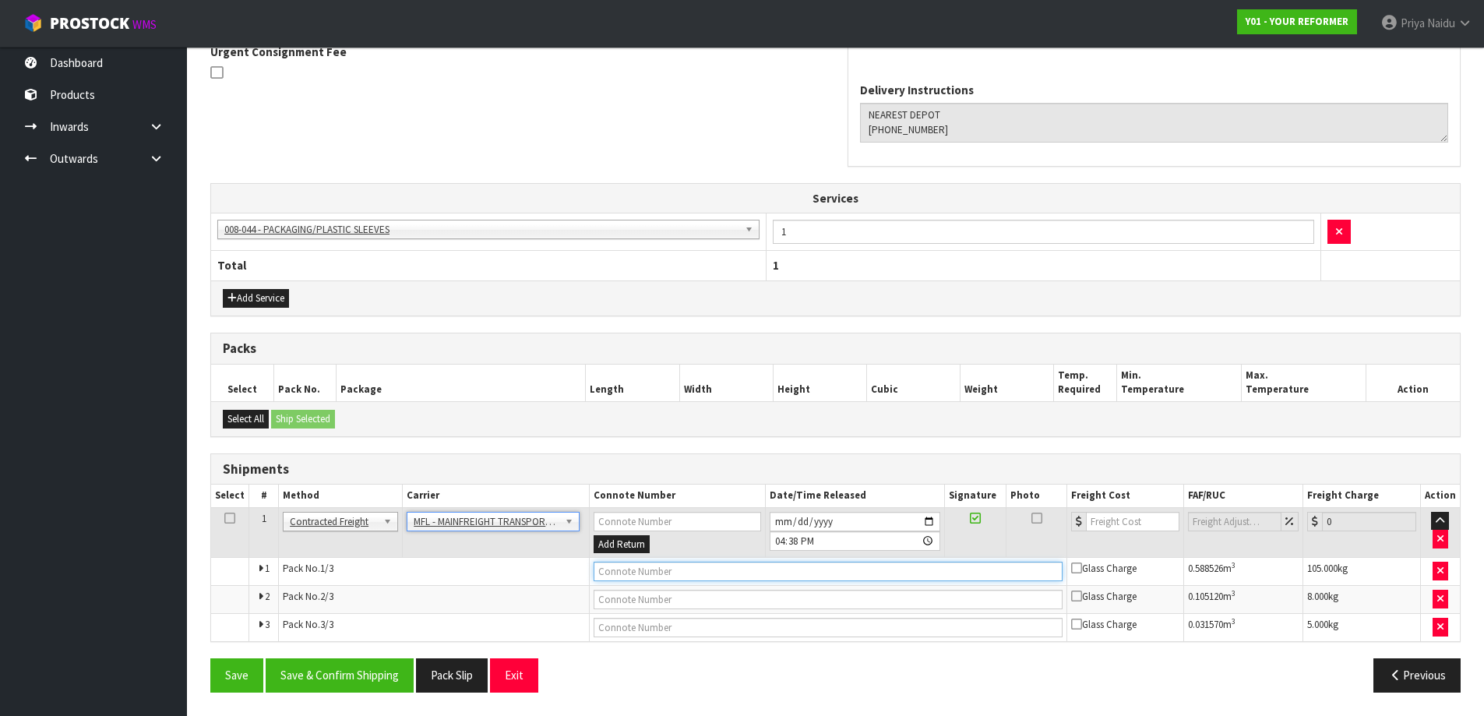
click at [648, 581] on input "text" at bounding box center [828, 571] width 469 height 19
paste input "FWM58270895"
type input "FWM58270895"
click at [1111, 526] on input "number" at bounding box center [1133, 521] width 94 height 19
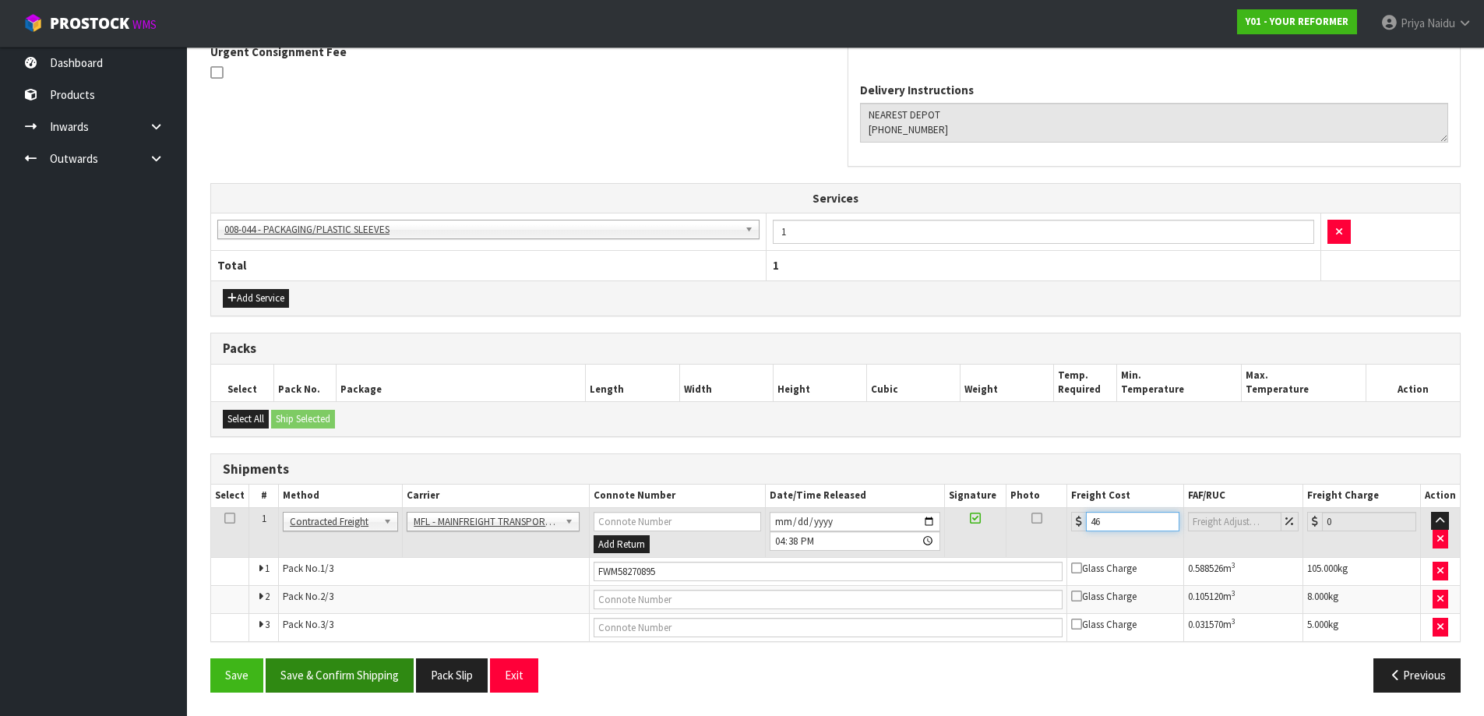
type input "46"
click at [383, 679] on button "Save & Confirm Shipping" at bounding box center [340, 674] width 148 height 33
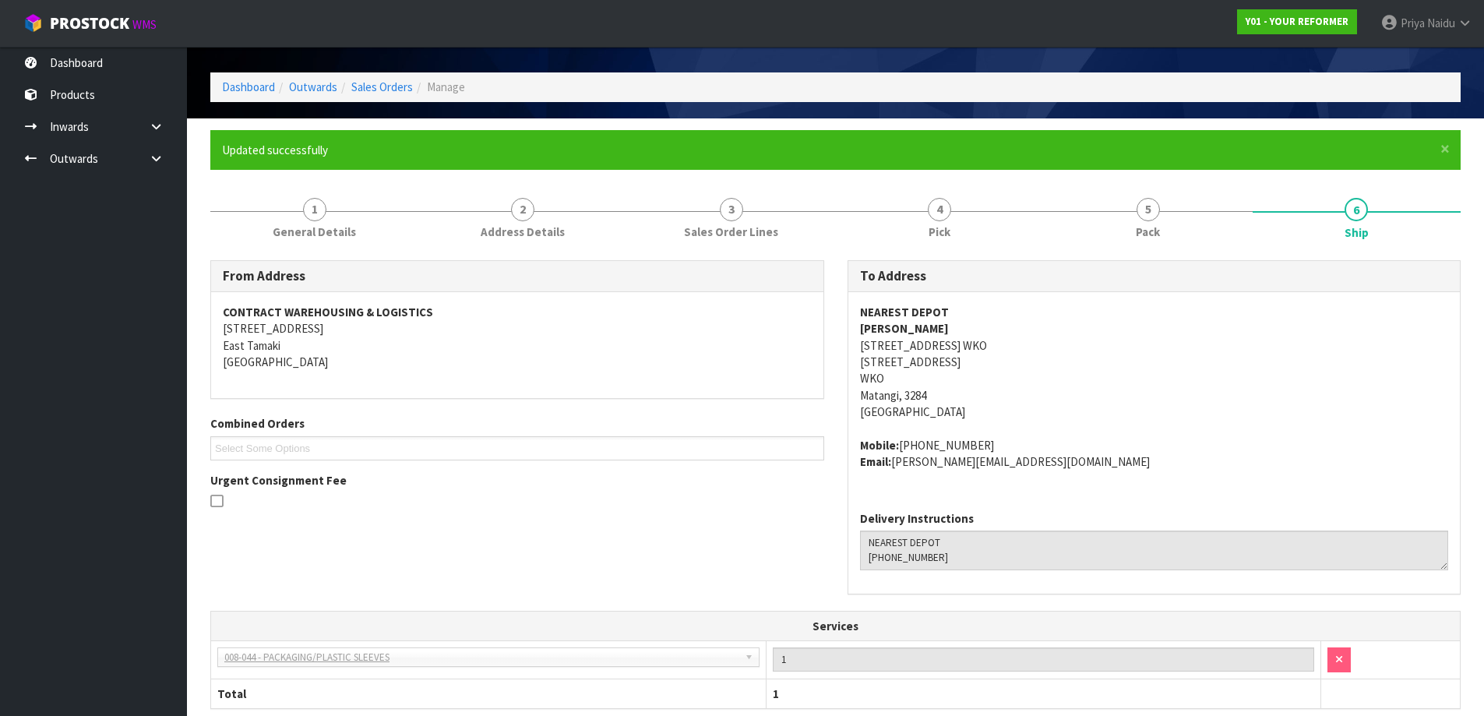
scroll to position [44, 0]
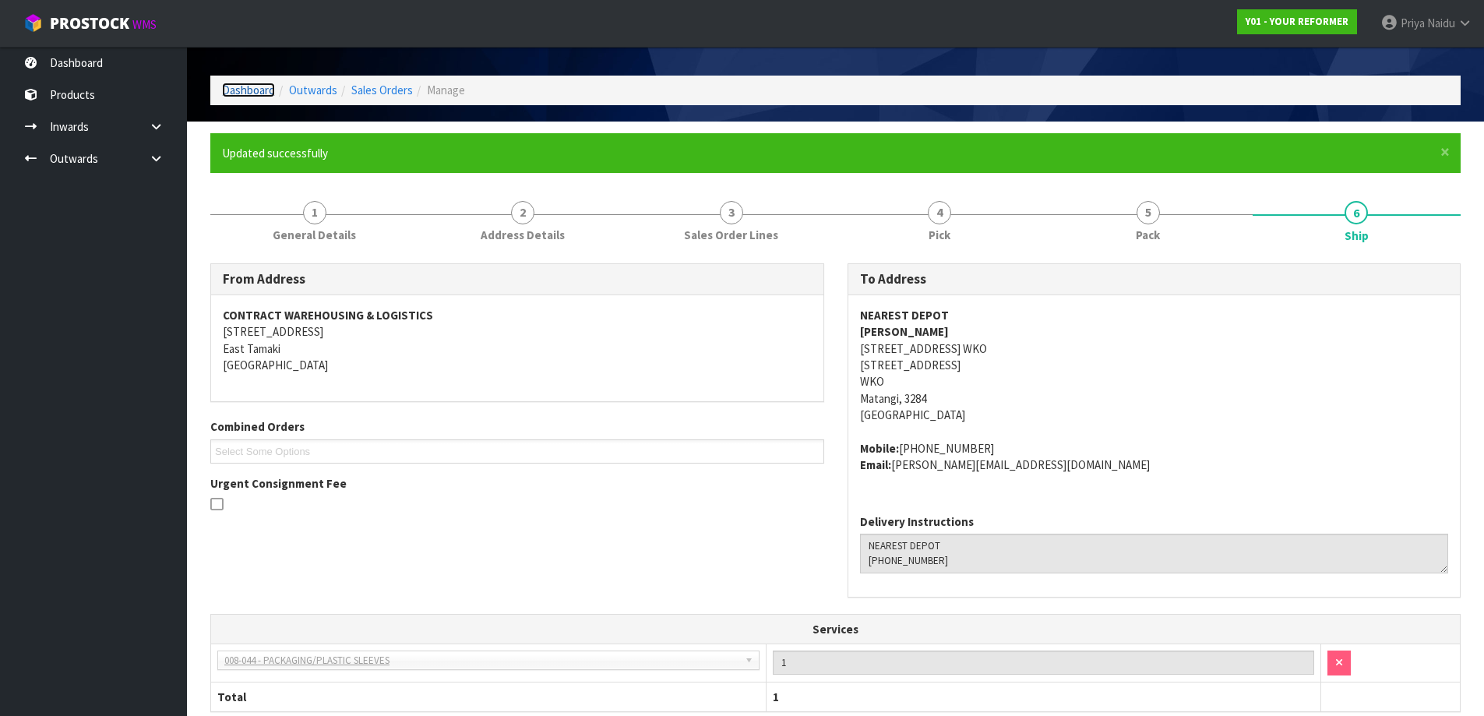
click at [247, 89] on link "Dashboard" at bounding box center [248, 90] width 53 height 15
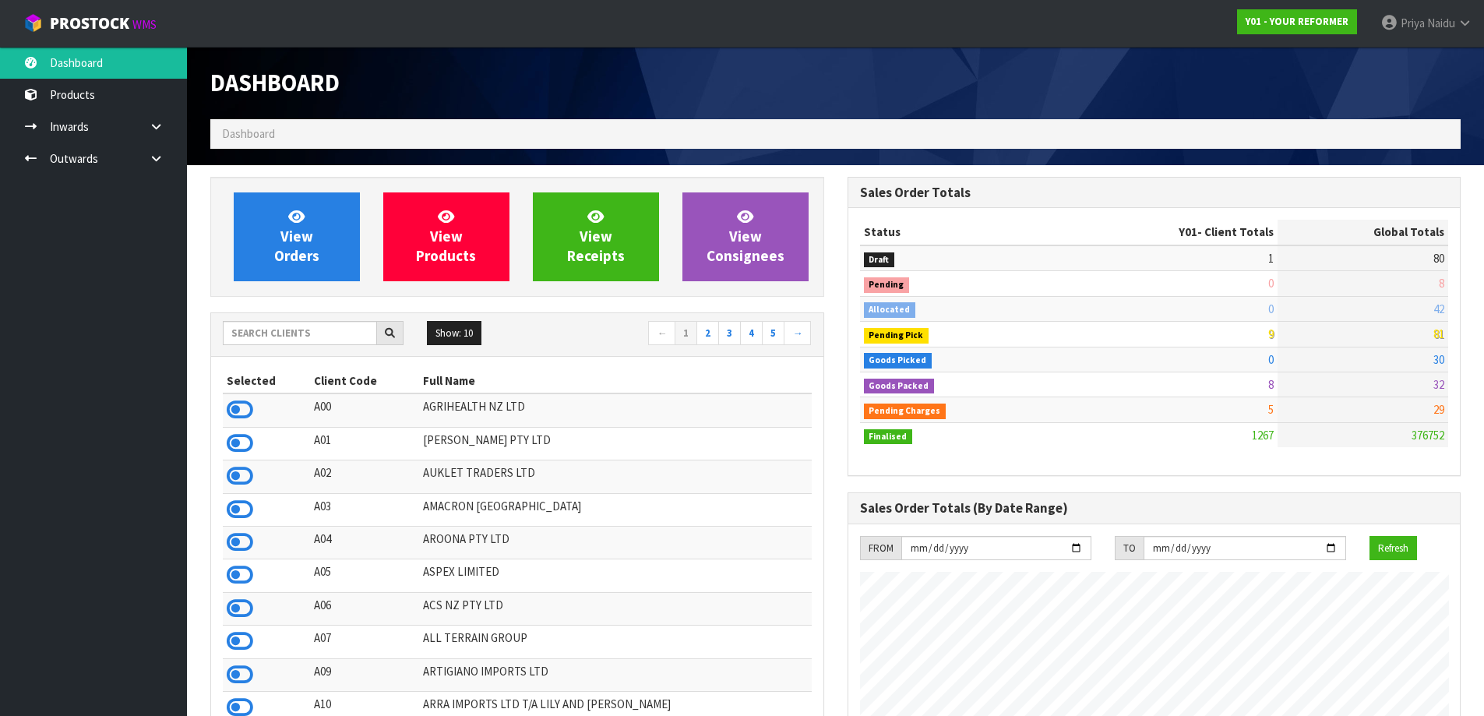
scroll to position [1180, 636]
click at [291, 268] on link "View Orders" at bounding box center [297, 236] width 126 height 89
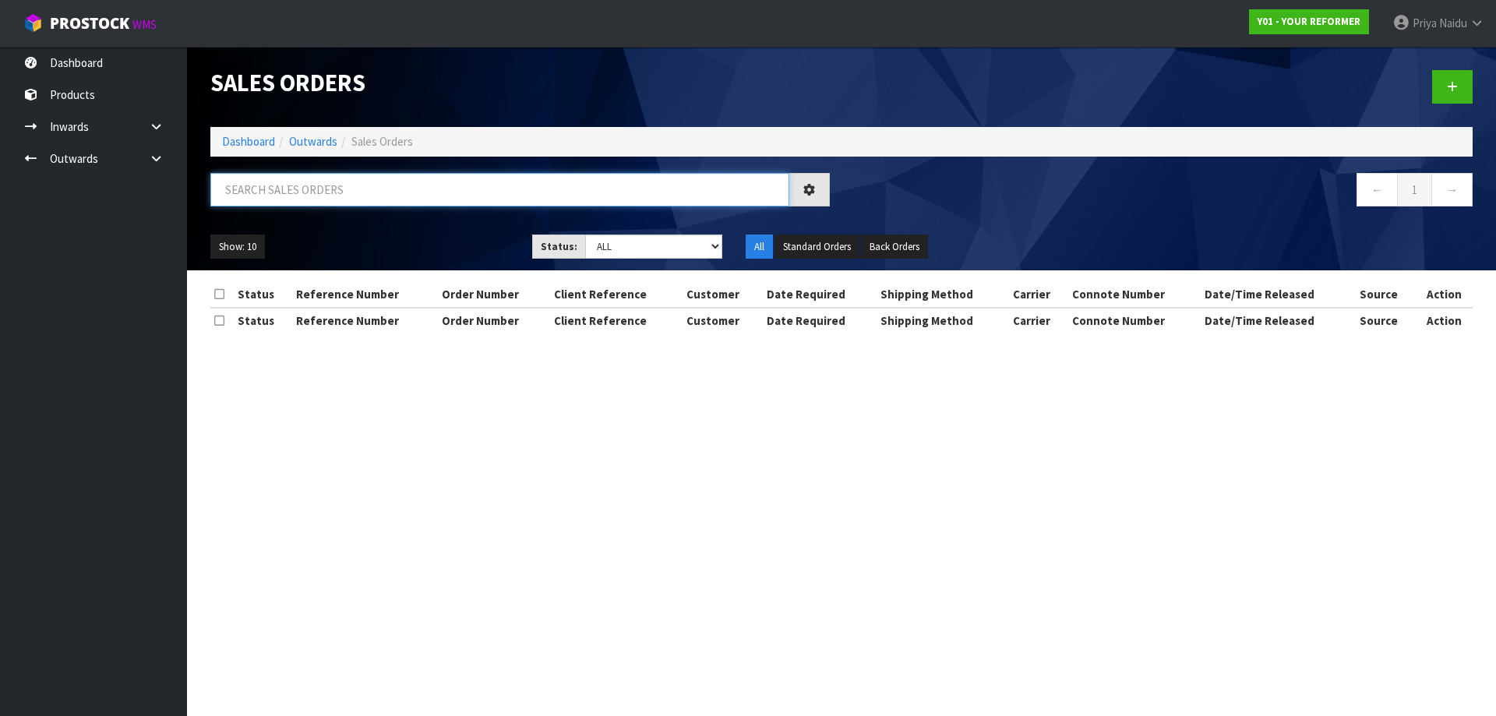
click at [345, 189] on input "text" at bounding box center [499, 189] width 579 height 33
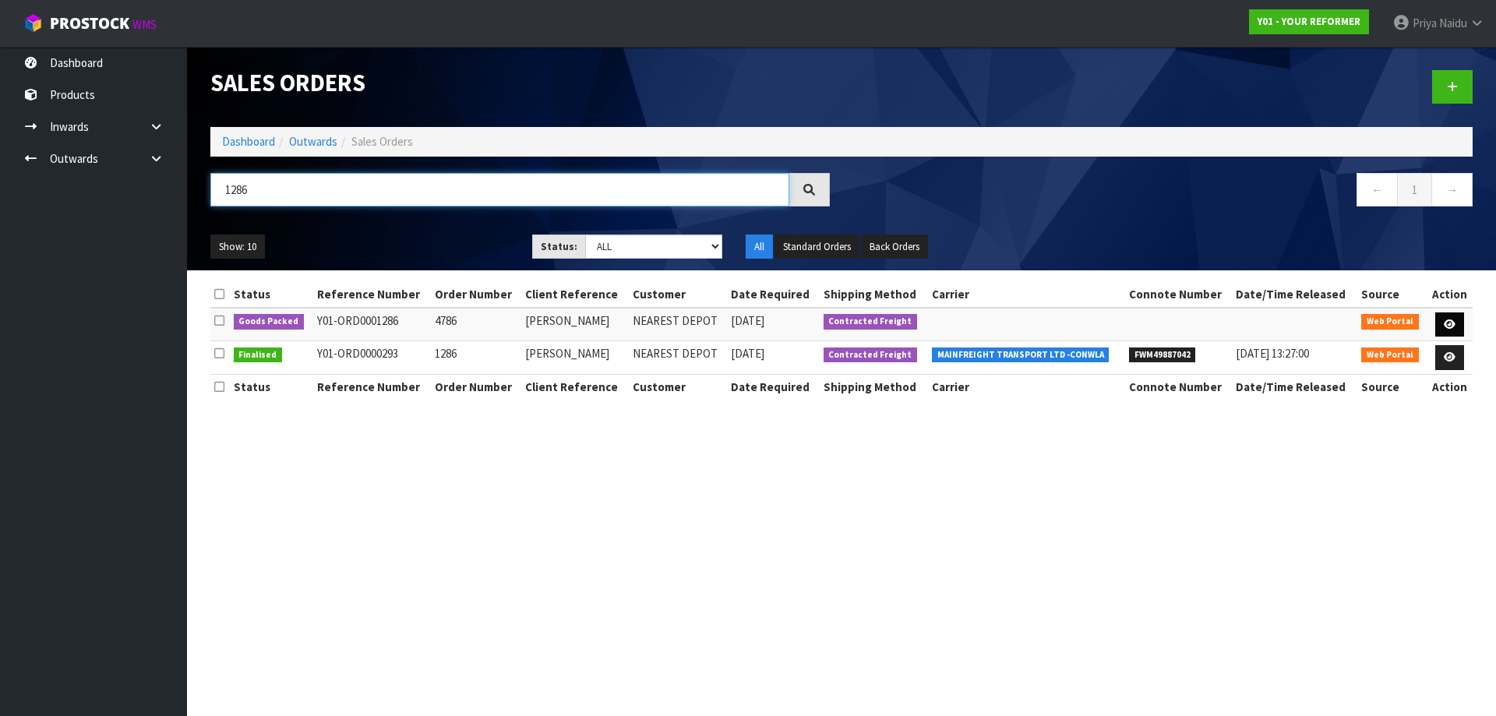
type input "1286"
click at [1455, 322] on link at bounding box center [1449, 324] width 29 height 25
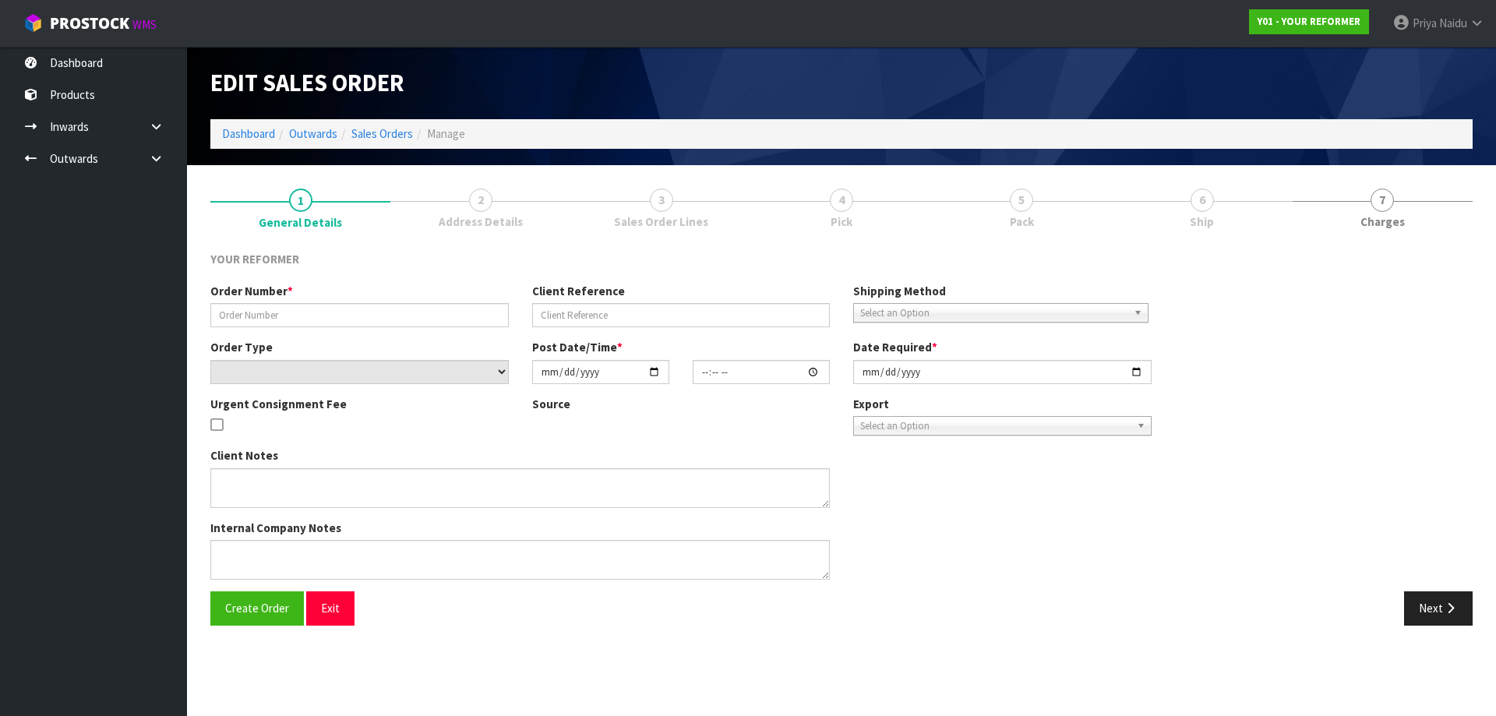
type input "4786"
type input "PHILLIPA HOWIE"
select select "number:0"
type input "[DATE]"
type input "13:30:00.000"
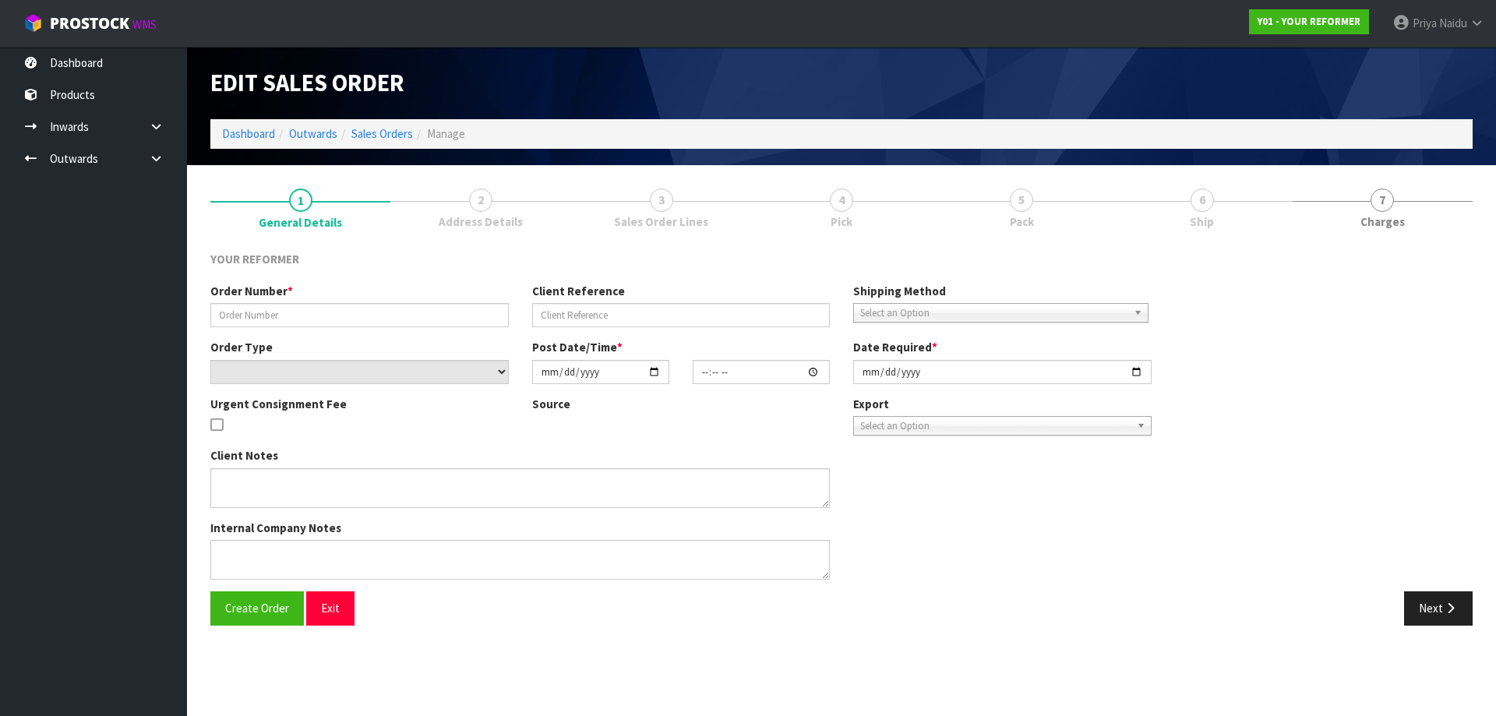
type input "[DATE]"
type textarea "PHILLIPA HOWIE 151 MANGAROA VALLEY ROAD MANGAROA WGN UPPER HUTT 5371 NEW ZEALAN…"
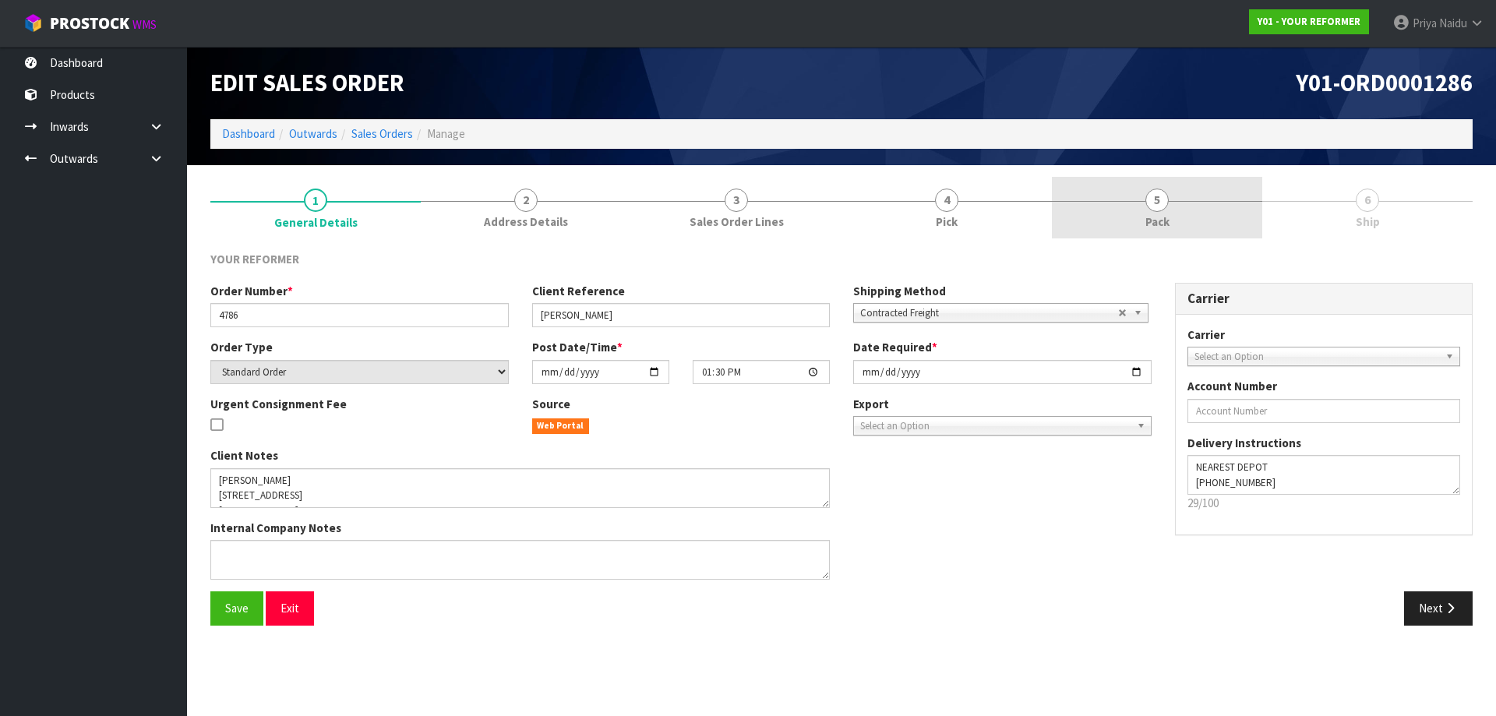
click at [1141, 196] on link "5 Pack" at bounding box center [1157, 208] width 210 height 62
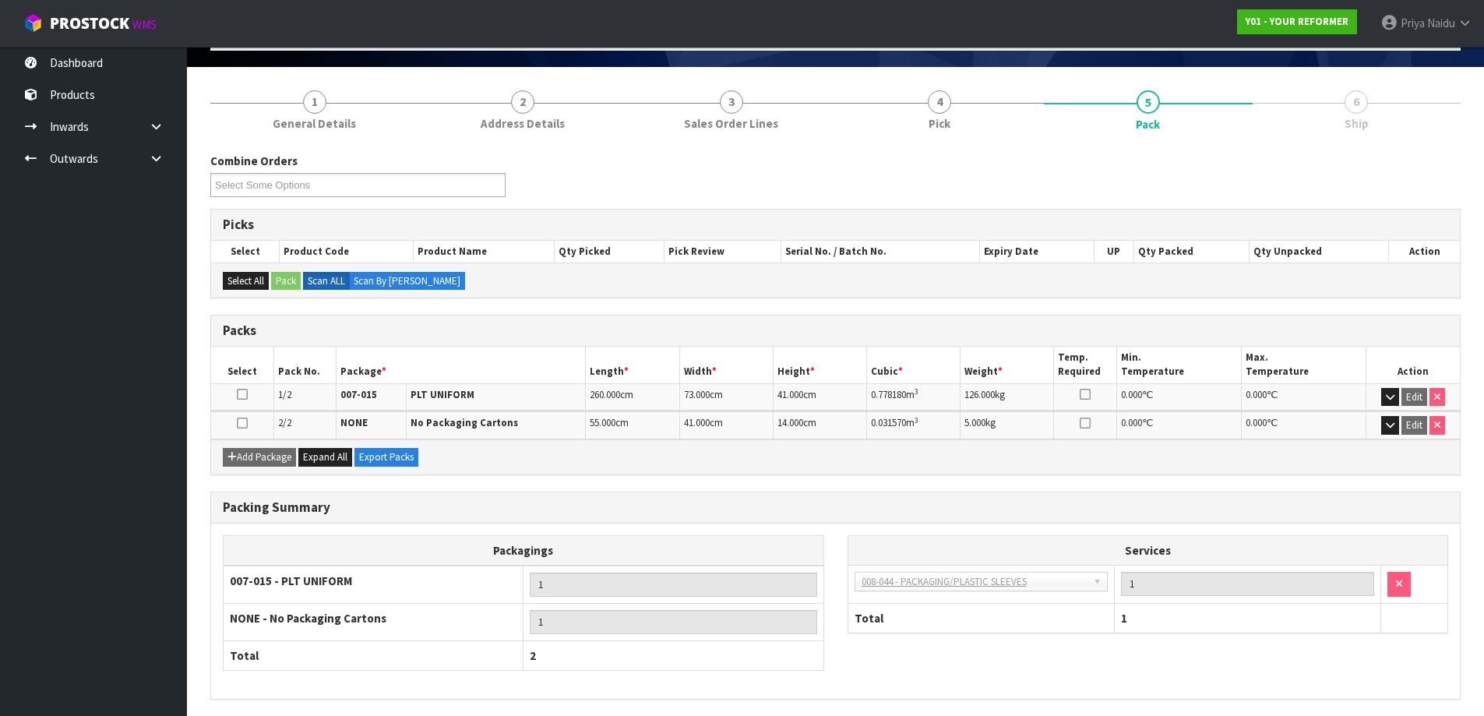
scroll to position [156, 0]
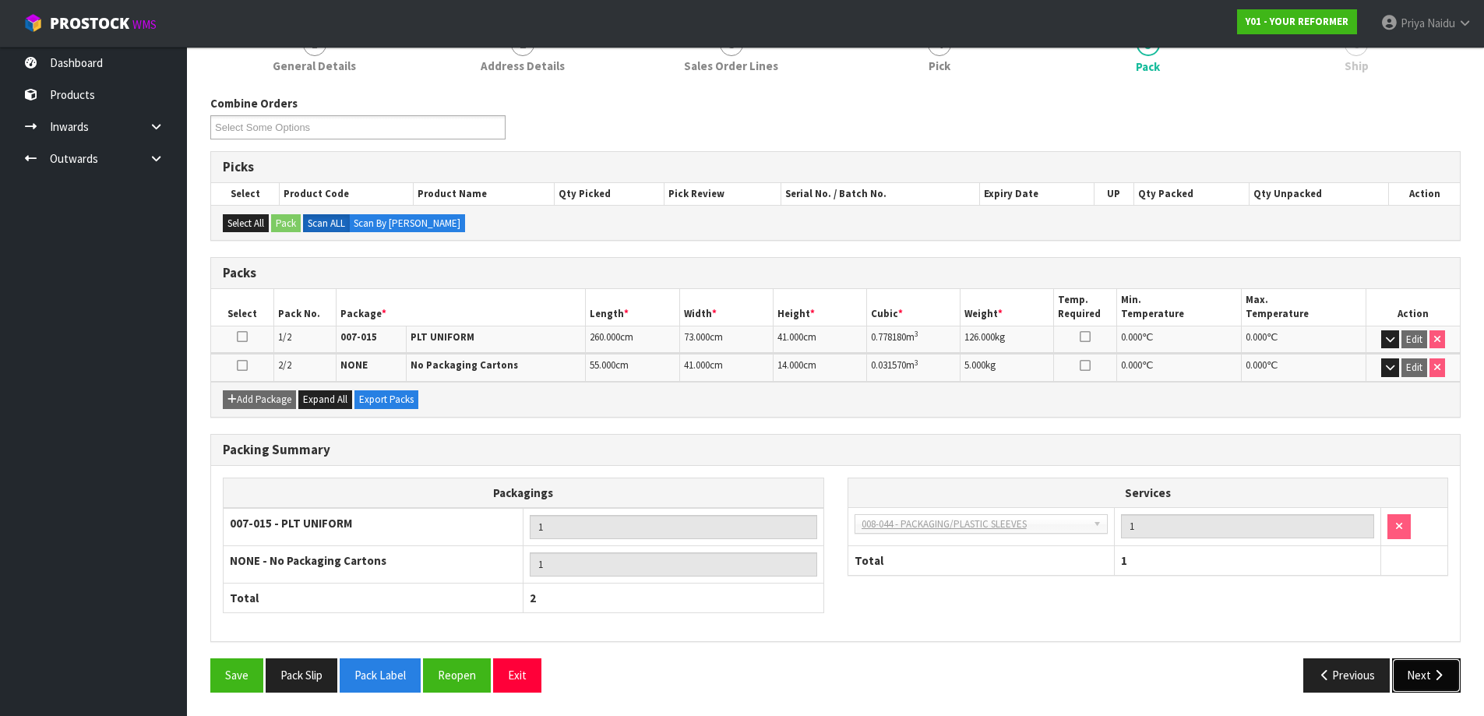
click at [1406, 666] on button "Next" at bounding box center [1426, 674] width 69 height 33
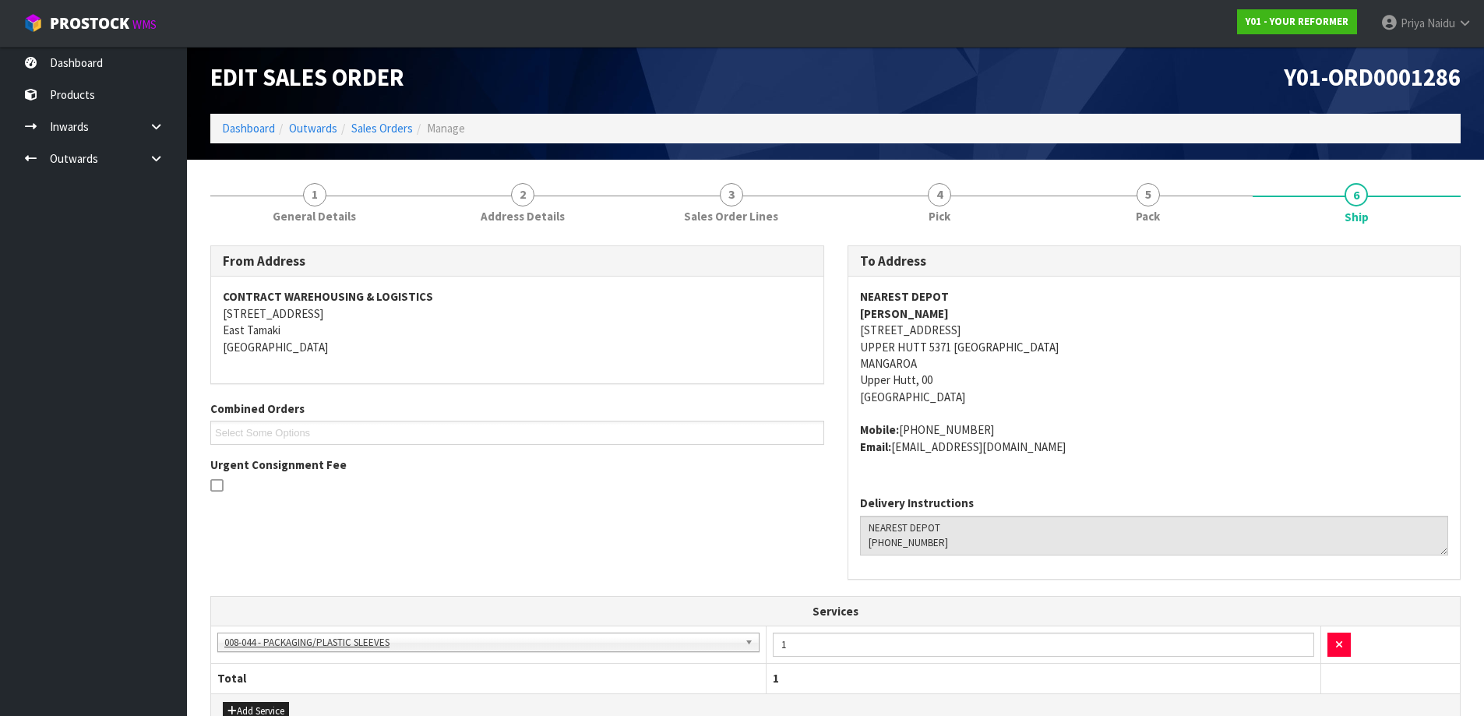
scroll to position [0, 0]
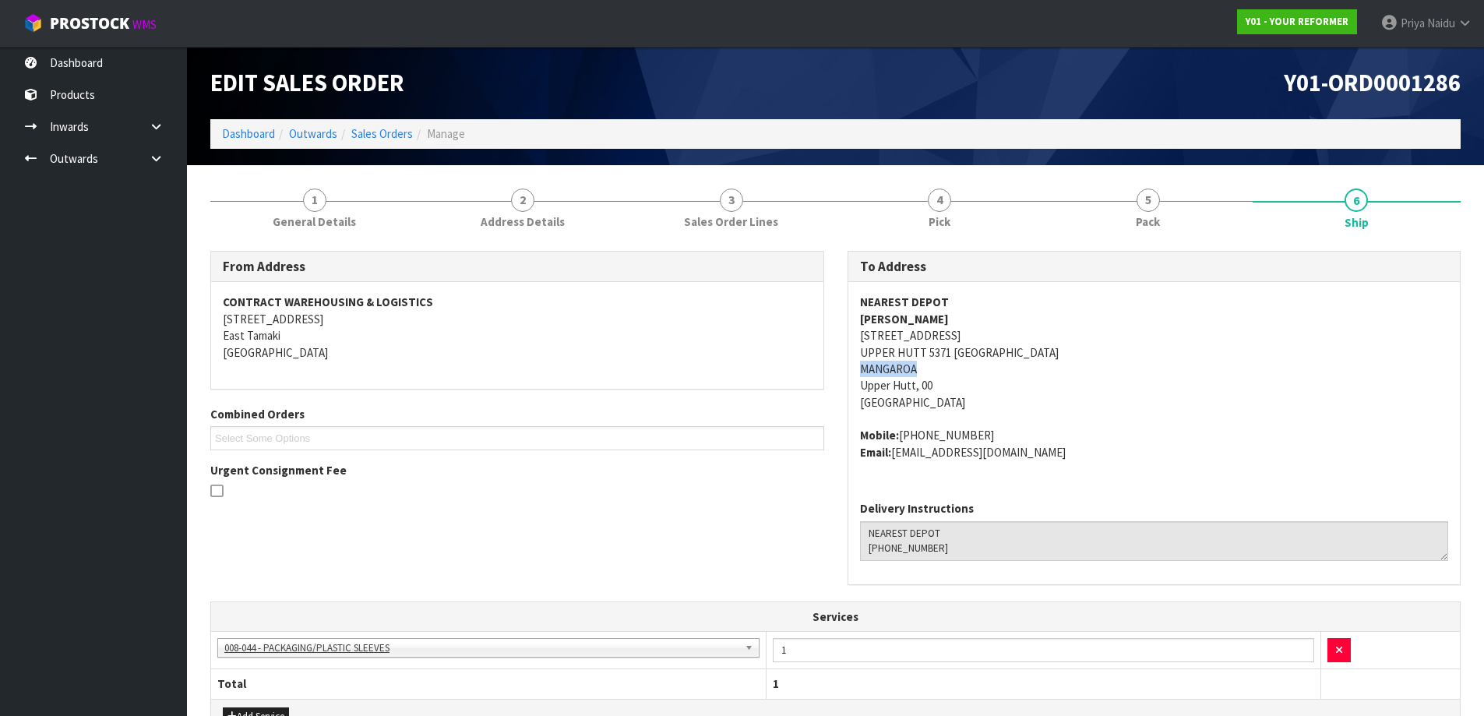
copy address "MANGAROA"
drag, startPoint x: 851, startPoint y: 371, endPoint x: 954, endPoint y: 369, distance: 102.8
click at [954, 369] on div "NEAREST DEPOT PHILLIPA HOWIE 151 MANGAROA VALLEY ROAD MANGAROA WGN UPPER HUTT 5…" at bounding box center [1154, 385] width 612 height 206
click at [1119, 434] on address "Mobile: +64 21 188 3412 Email: fivechicken@hotmail.com" at bounding box center [1154, 443] width 589 height 33
drag, startPoint x: 859, startPoint y: 390, endPoint x: 915, endPoint y: 390, distance: 56.1
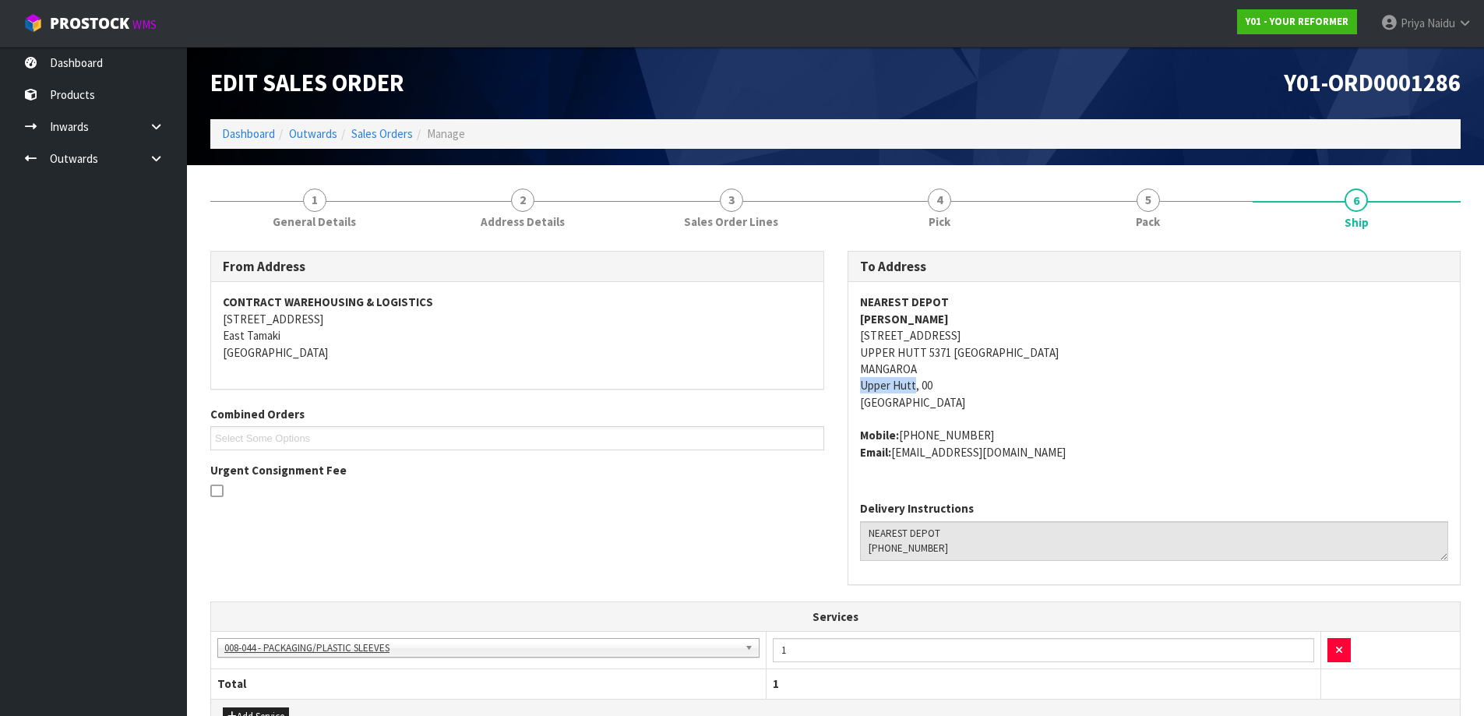
click at [915, 390] on div "NEAREST DEPOT PHILLIPA HOWIE 151 MANGAROA VALLEY ROAD MANGAROA WGN UPPER HUTT 5…" at bounding box center [1154, 385] width 612 height 206
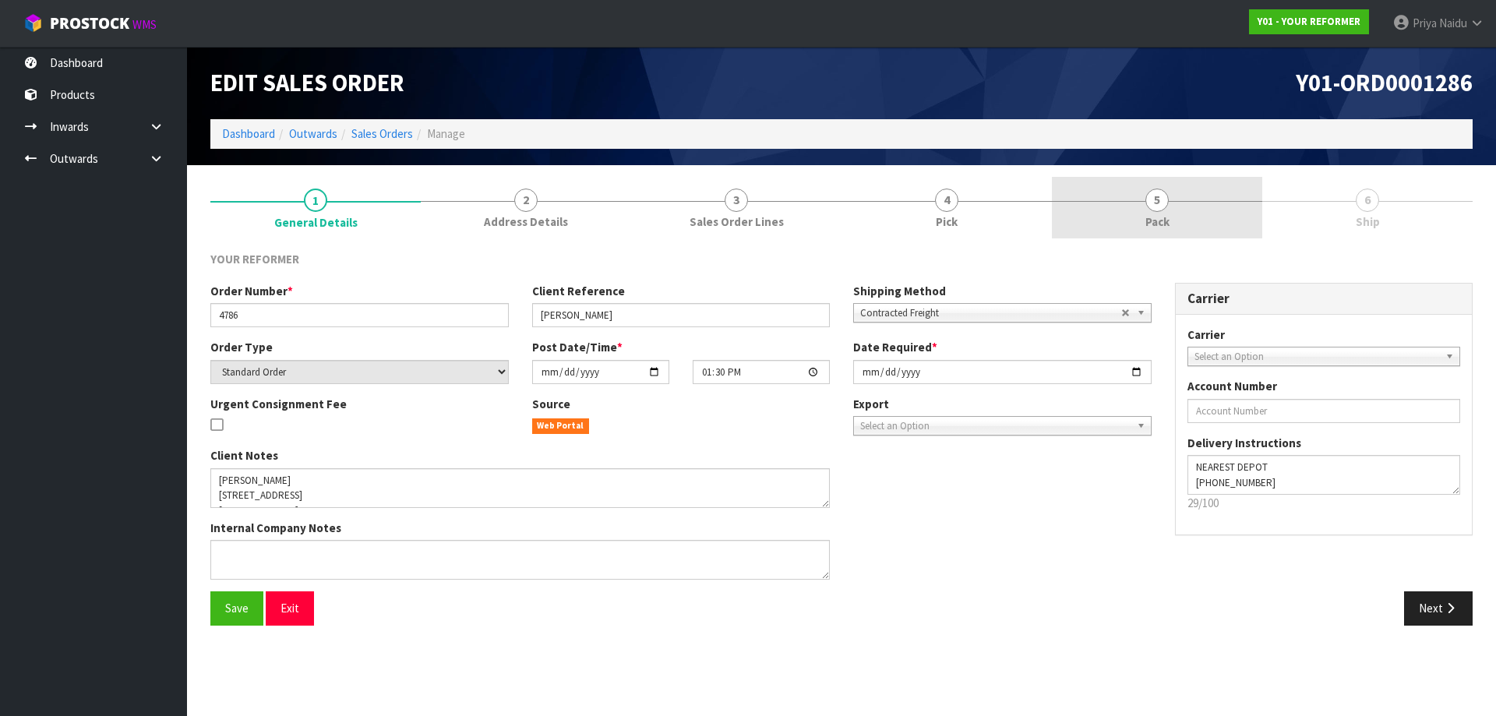
click at [1173, 218] on link "5 Pack" at bounding box center [1157, 208] width 210 height 62
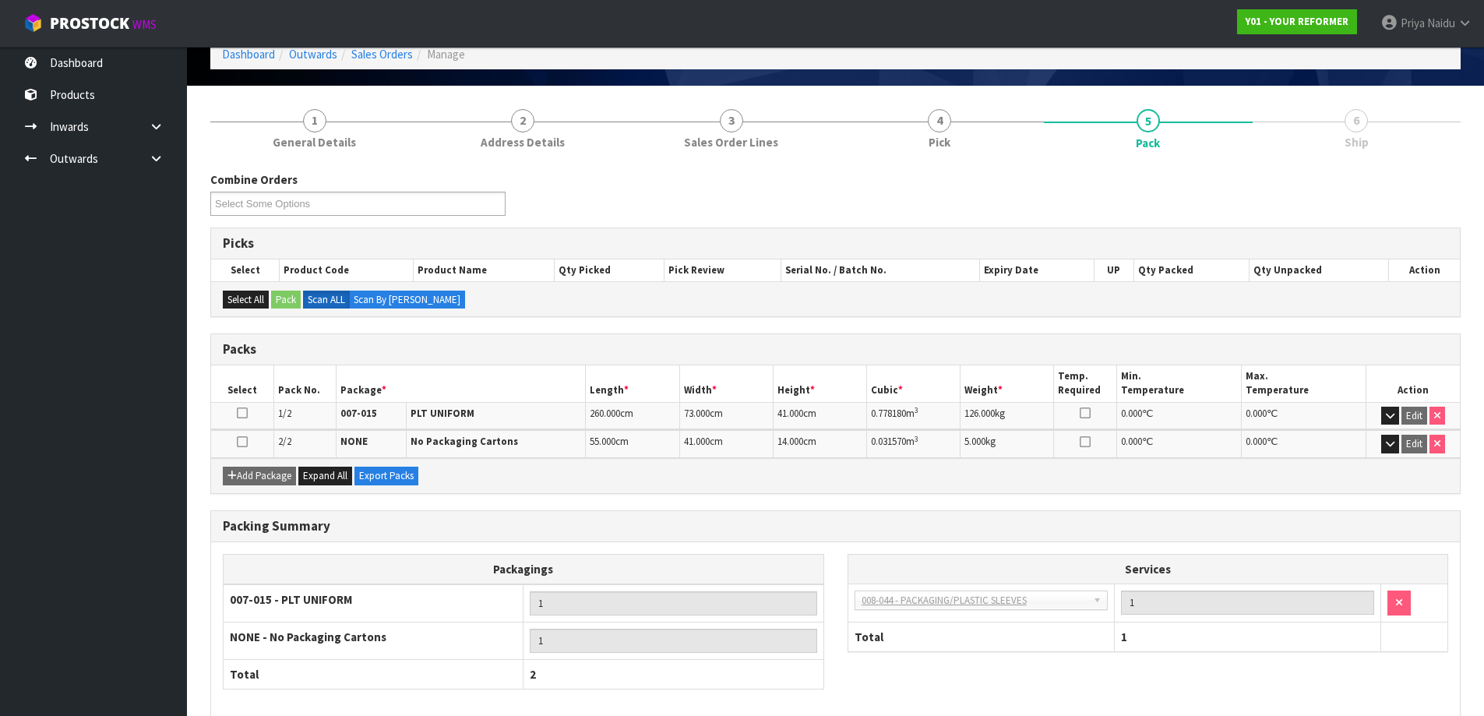
scroll to position [156, 0]
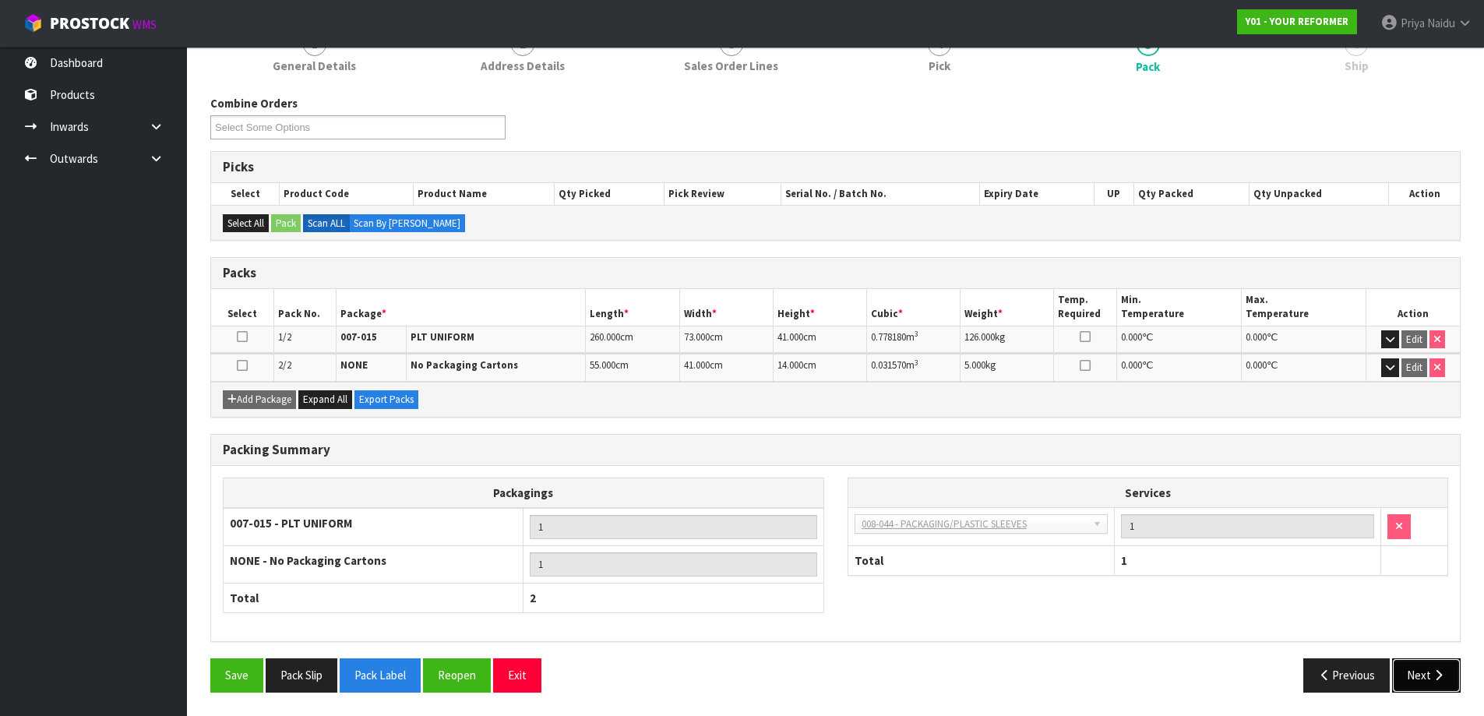
click at [1395, 658] on div "Combine Orders Y01-ORD0001274 Y01-ORD0001280 Y01-ORD0001283 Y01-ORD0001285 Y01-…" at bounding box center [835, 399] width 1250 height 609
click at [1430, 675] on button "Next" at bounding box center [1426, 674] width 69 height 33
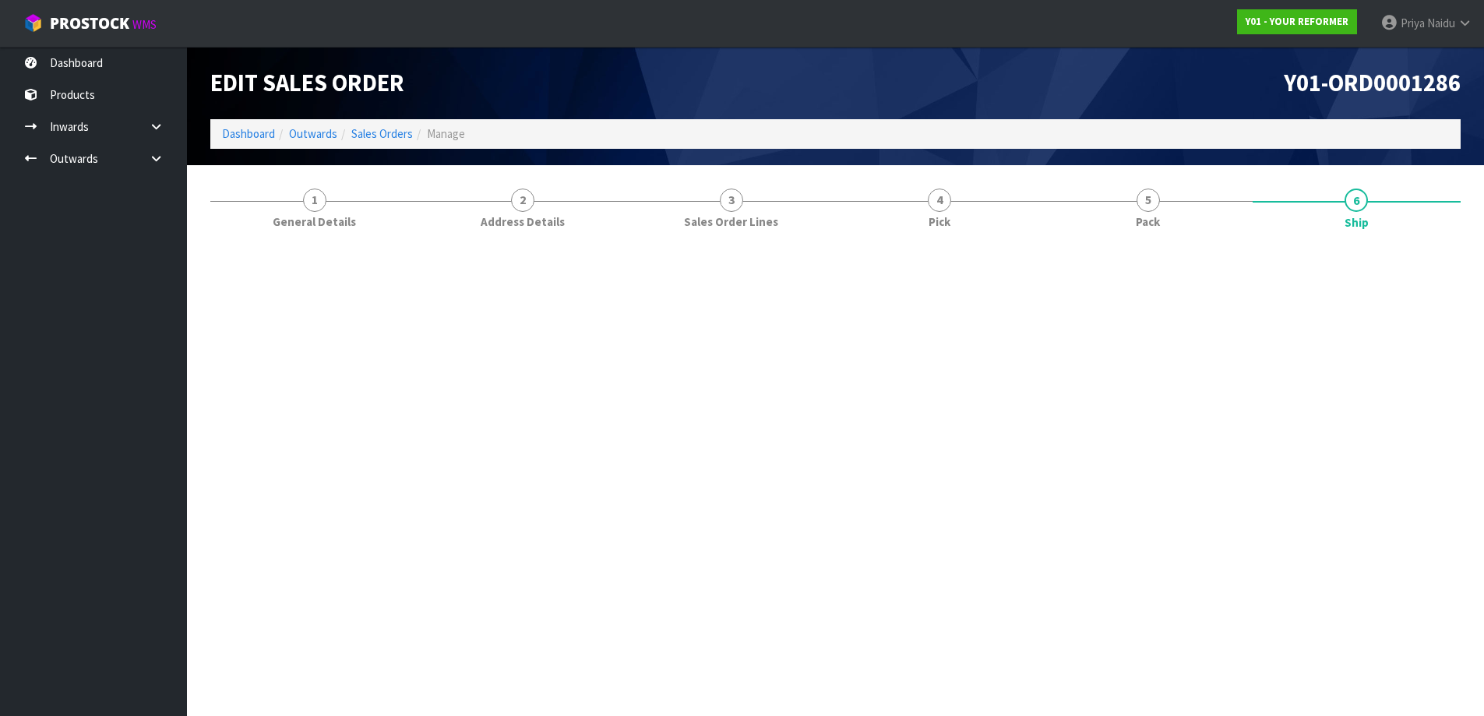
scroll to position [0, 0]
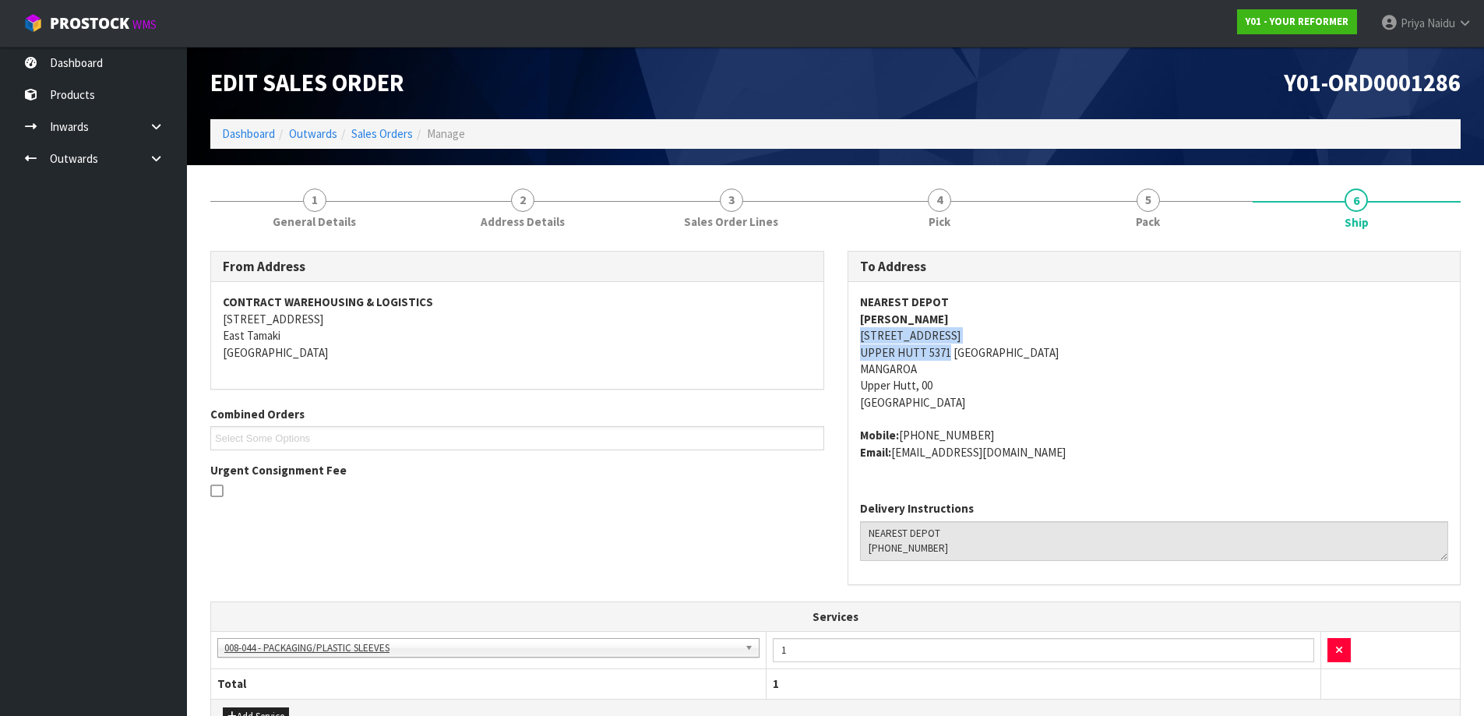
copy address "151 MANGAROA VALLEY ROAD MANGAROA WGN UPPER HUTT 5371"
drag, startPoint x: 859, startPoint y: 333, endPoint x: 949, endPoint y: 355, distance: 92.2
click at [949, 355] on address "NEAREST DEPOT PHILLIPA HOWIE 151 MANGAROA VALLEY ROAD MANGAROA WGN UPPER HUTT 5…" at bounding box center [1154, 352] width 589 height 117
click at [233, 137] on link "Dashboard" at bounding box center [248, 133] width 53 height 15
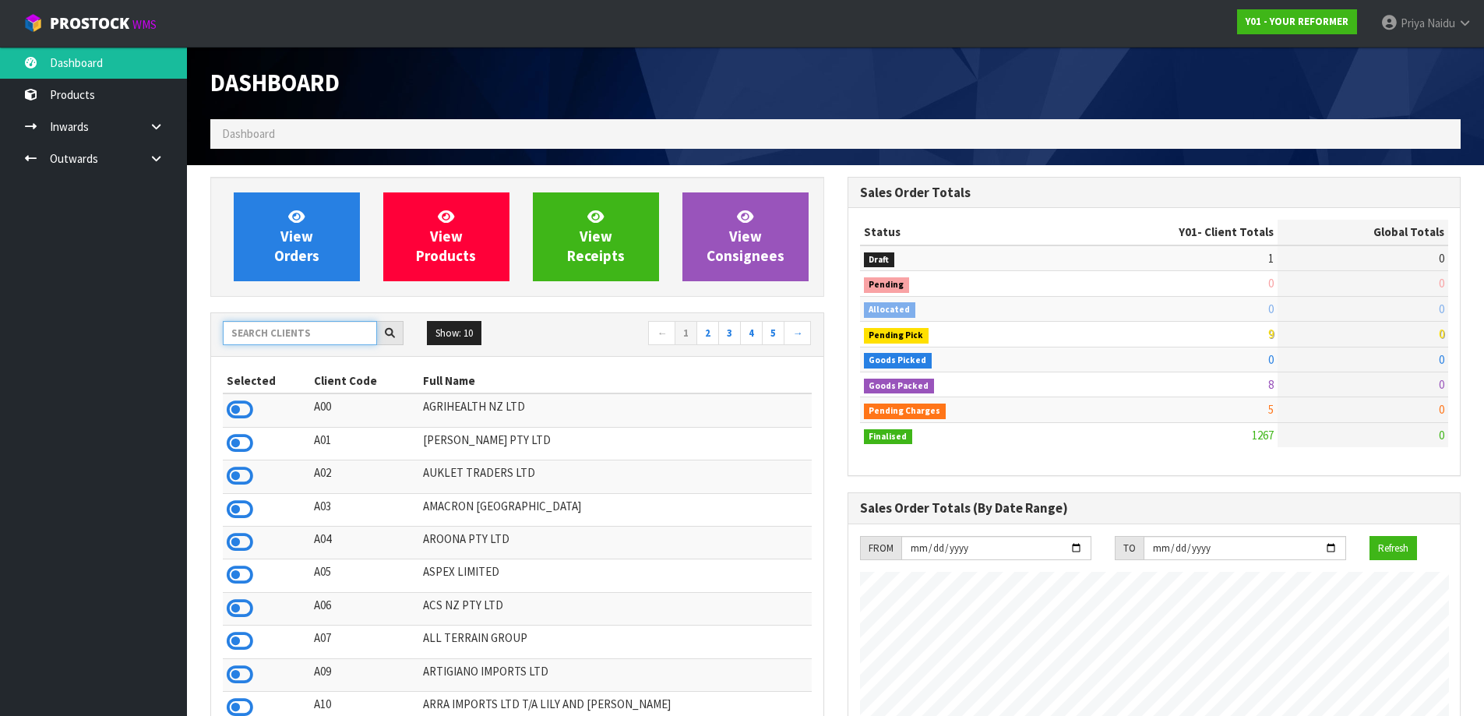
click at [304, 336] on input "text" at bounding box center [300, 333] width 154 height 24
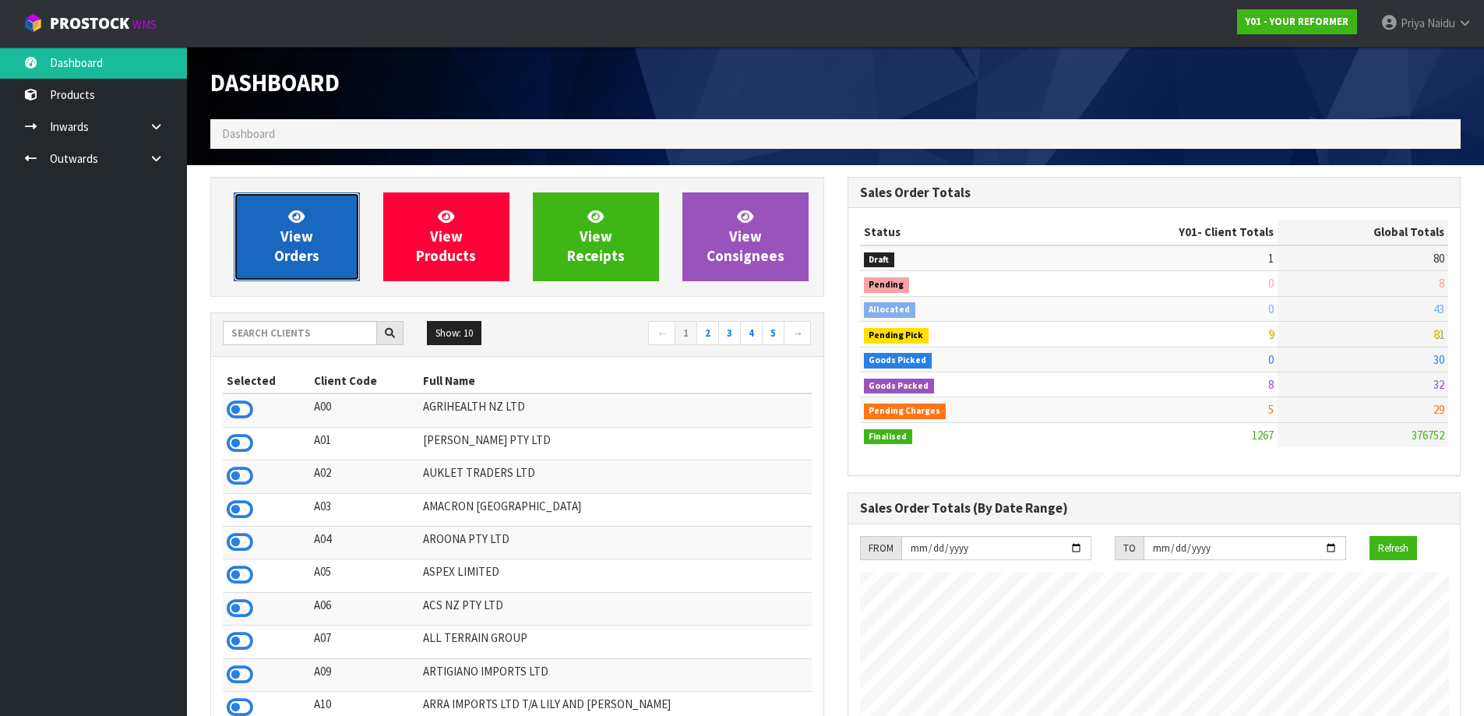
click at [292, 249] on span "View Orders" at bounding box center [296, 236] width 45 height 58
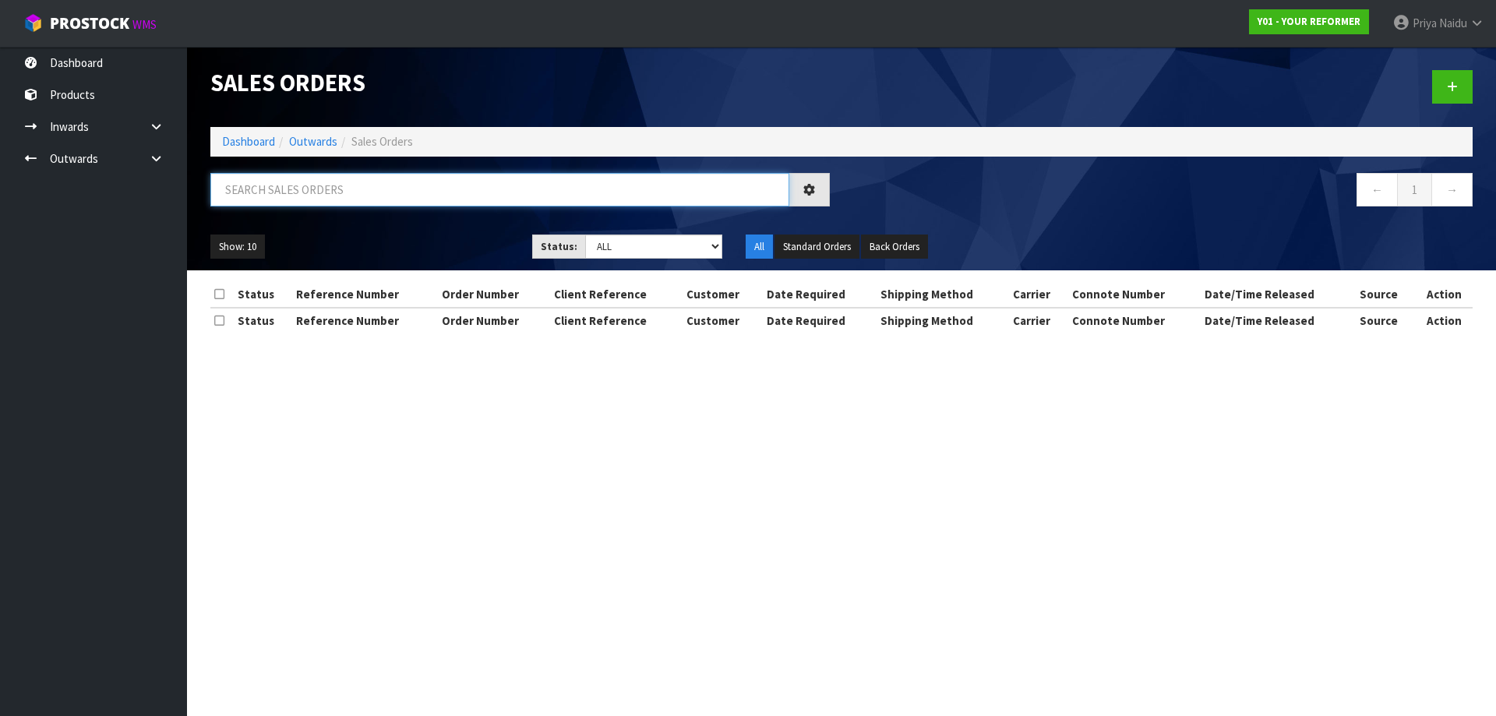
click at [317, 203] on input "text" at bounding box center [499, 189] width 579 height 33
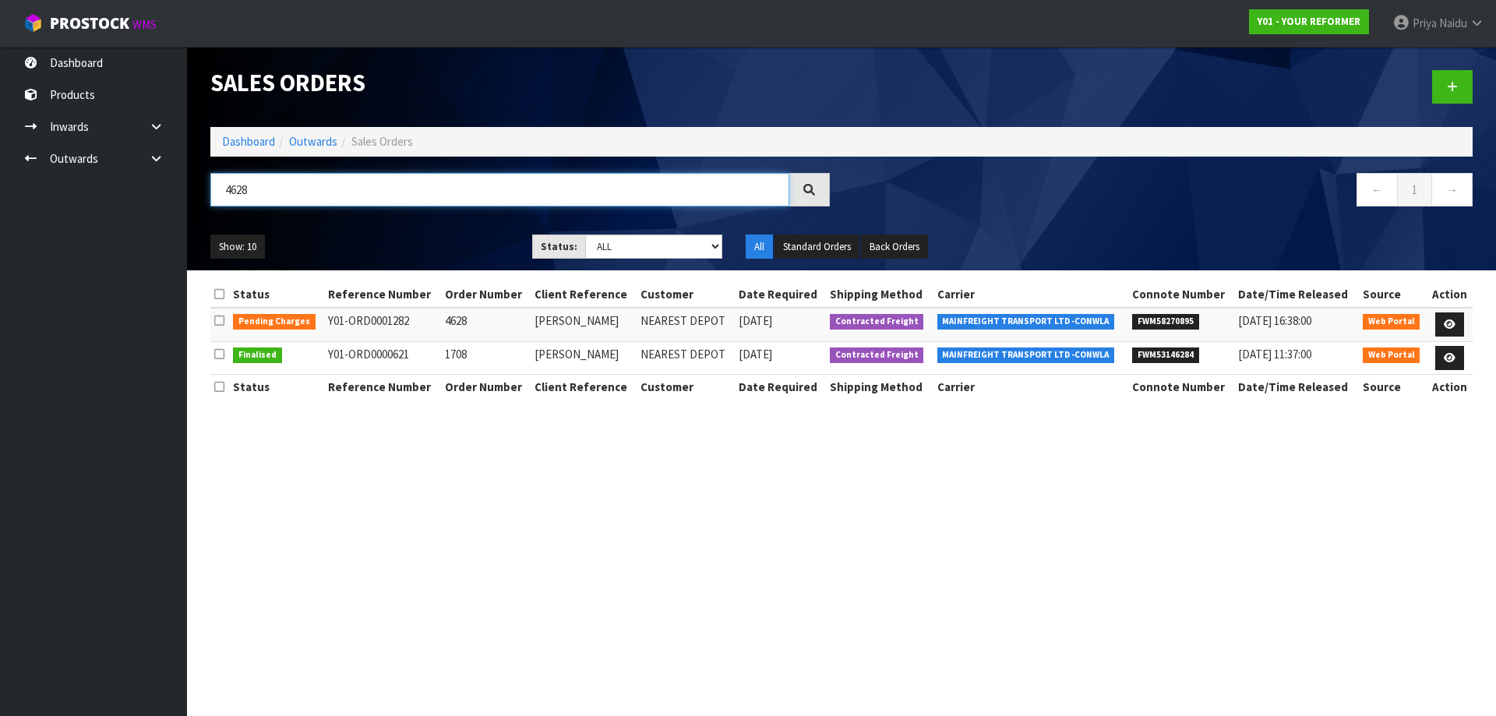
type input "4628"
click at [371, 234] on ul "Show: 10 5 10 25 50" at bounding box center [359, 246] width 298 height 25
click at [243, 144] on link "Dashboard" at bounding box center [248, 141] width 53 height 15
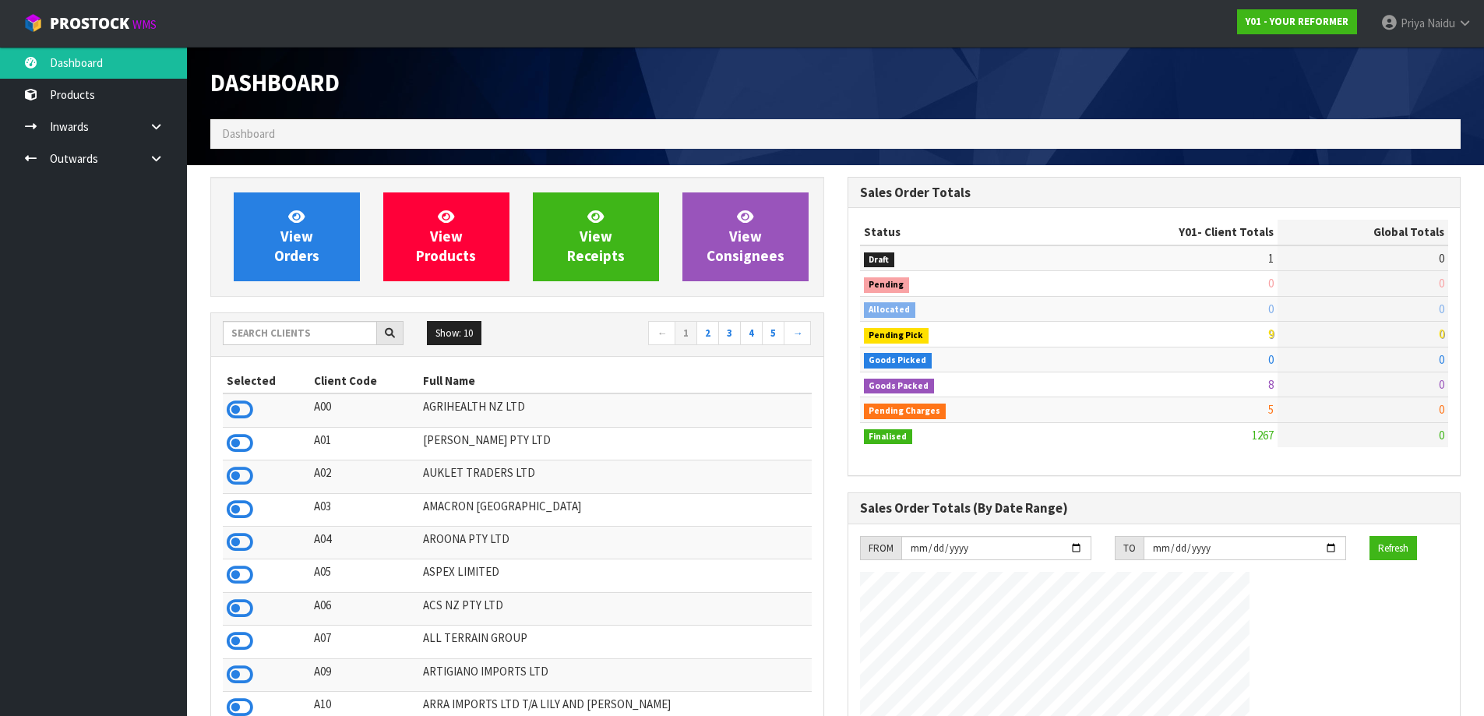
click at [298, 320] on div "Show: 10 5 10 25 50 ← 1 2 3 4 5 →" at bounding box center [517, 335] width 612 height 44
click at [298, 321] on input "text" at bounding box center [300, 333] width 154 height 24
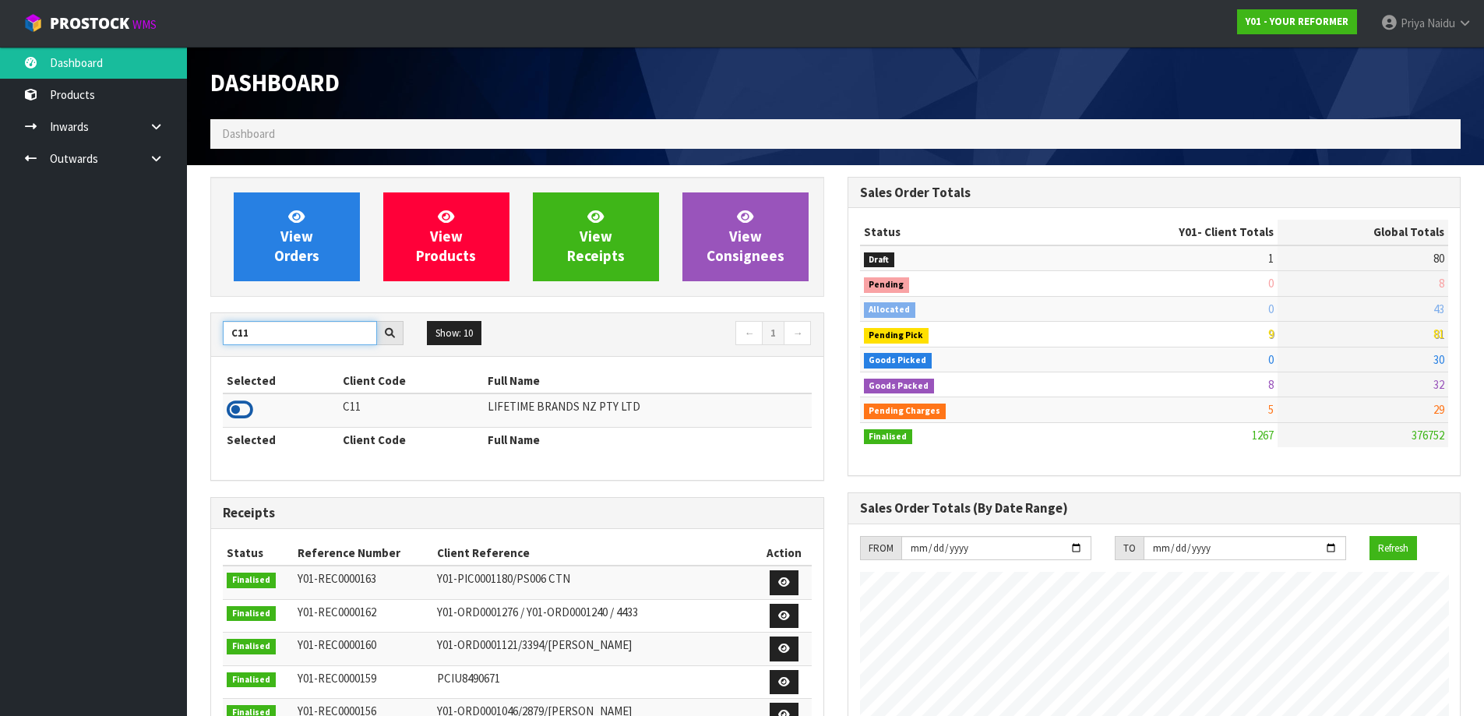
type input "C11"
click at [240, 407] on icon at bounding box center [240, 409] width 26 height 23
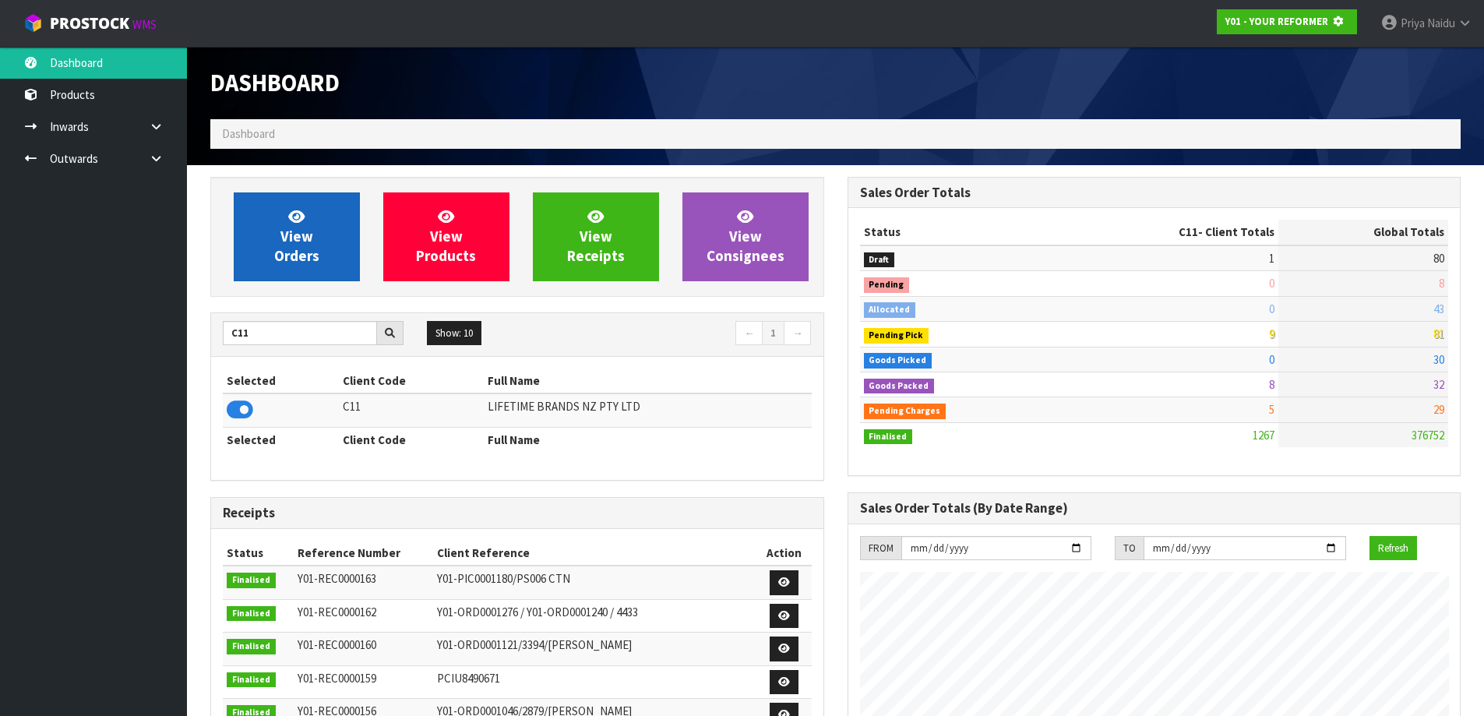
scroll to position [971, 636]
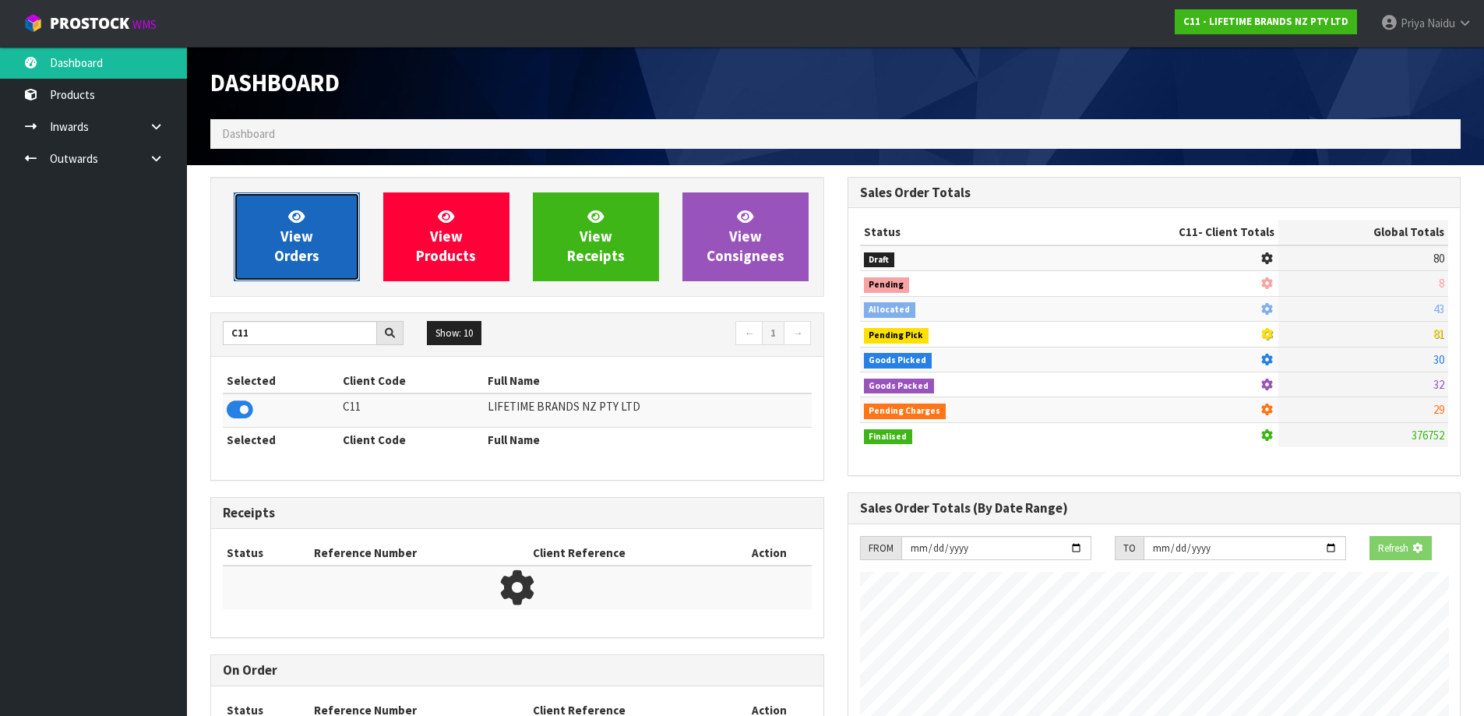
click at [304, 240] on span "View Orders" at bounding box center [296, 236] width 45 height 58
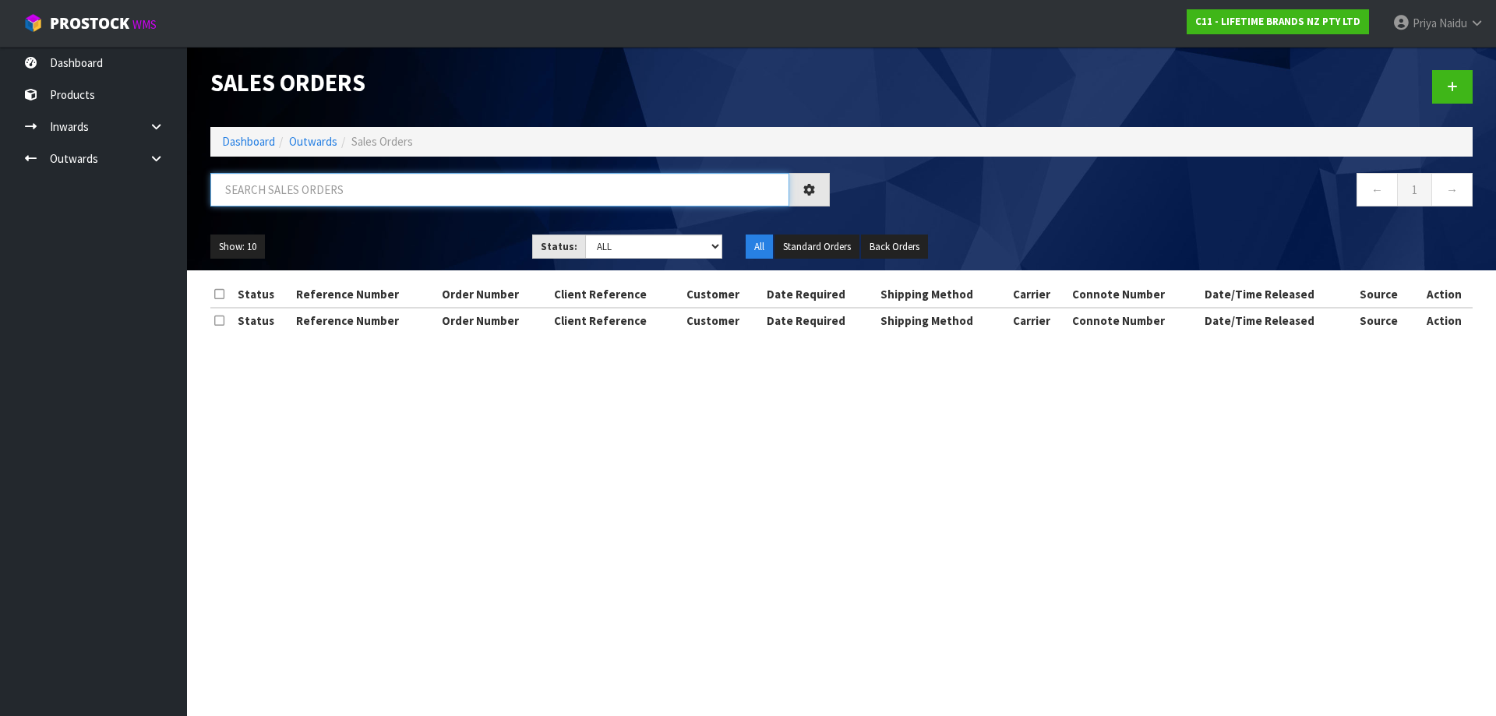
click at [322, 199] on input "text" at bounding box center [499, 189] width 579 height 33
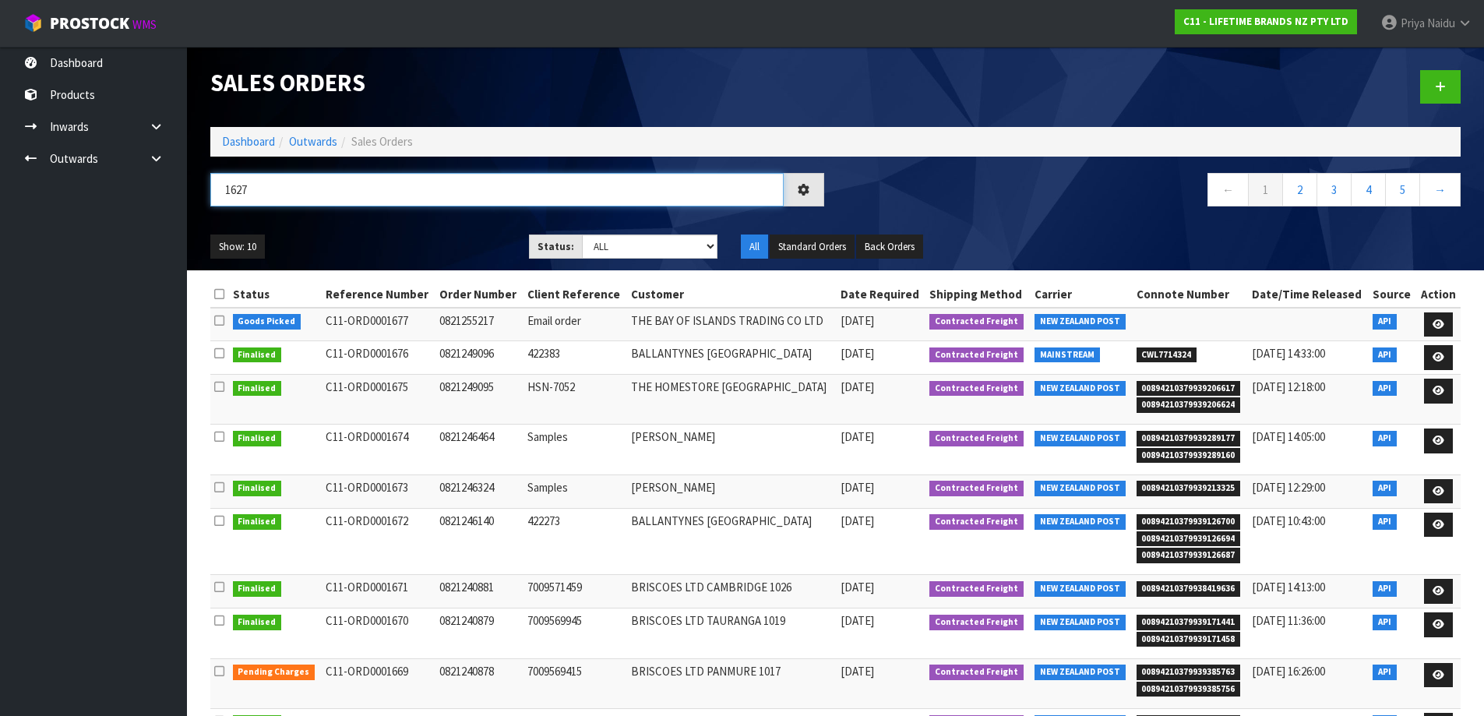
type input "1627"
click at [355, 246] on ul "Show: 10 5 10 25 50" at bounding box center [357, 246] width 295 height 25
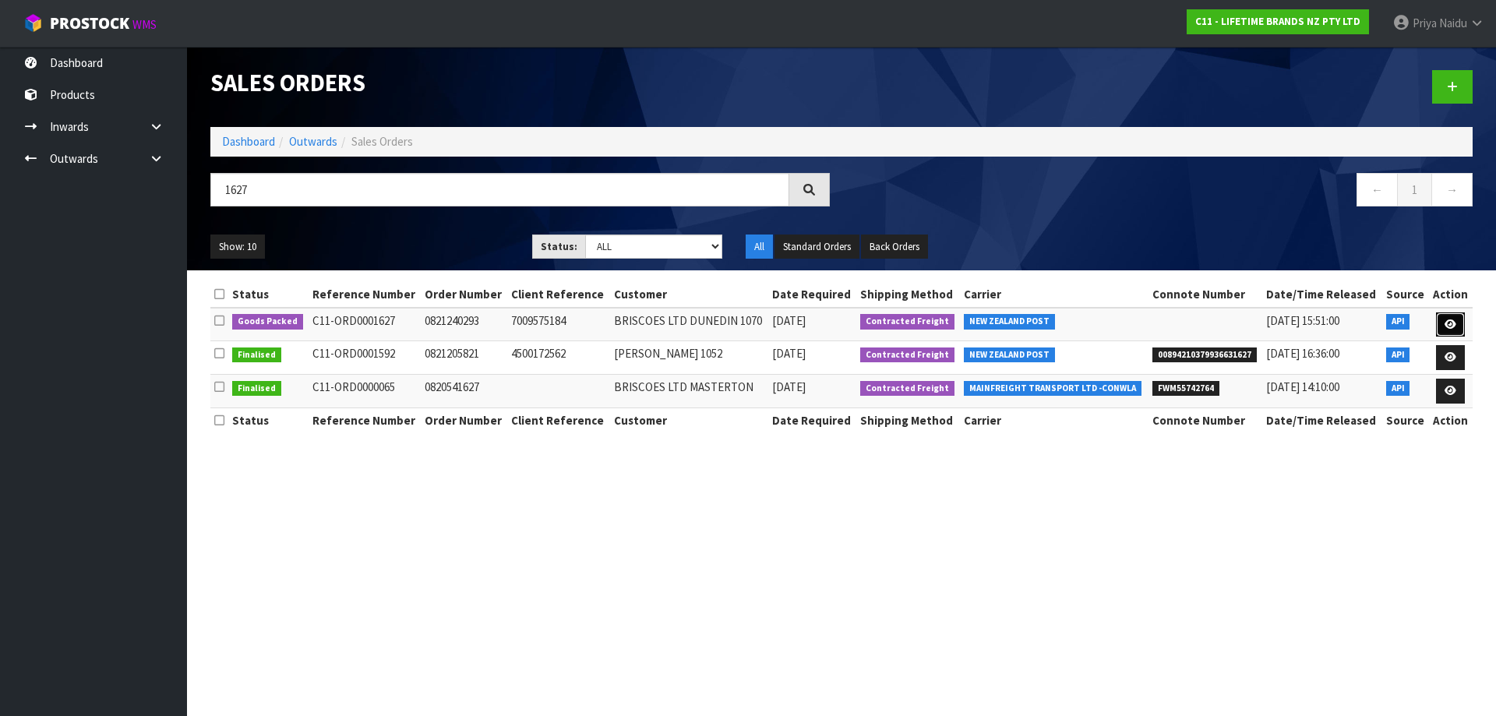
click at [1452, 323] on icon at bounding box center [1450, 324] width 12 height 10
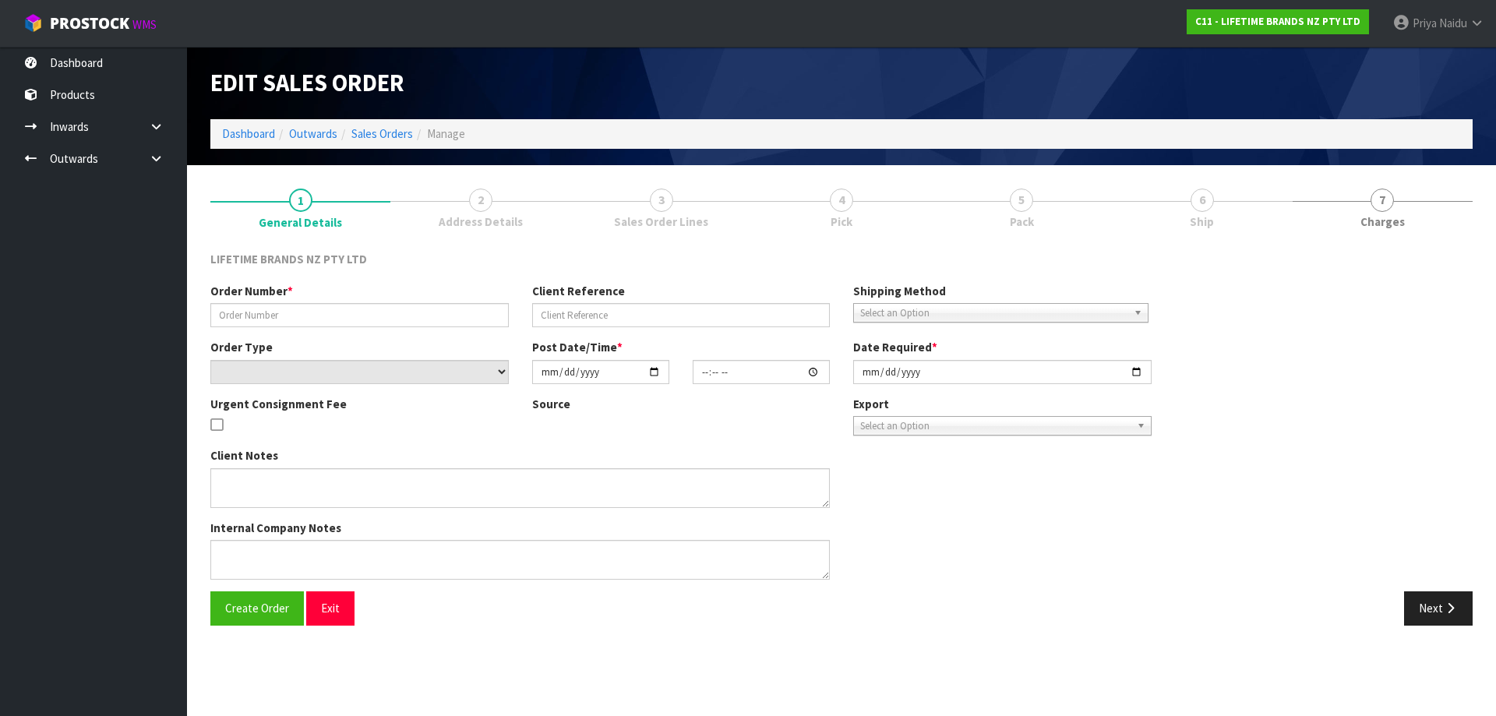
type input "0821240293"
type input "7009575184"
select select "number:0"
type input "2025-08-11"
type input "13:58:10.000"
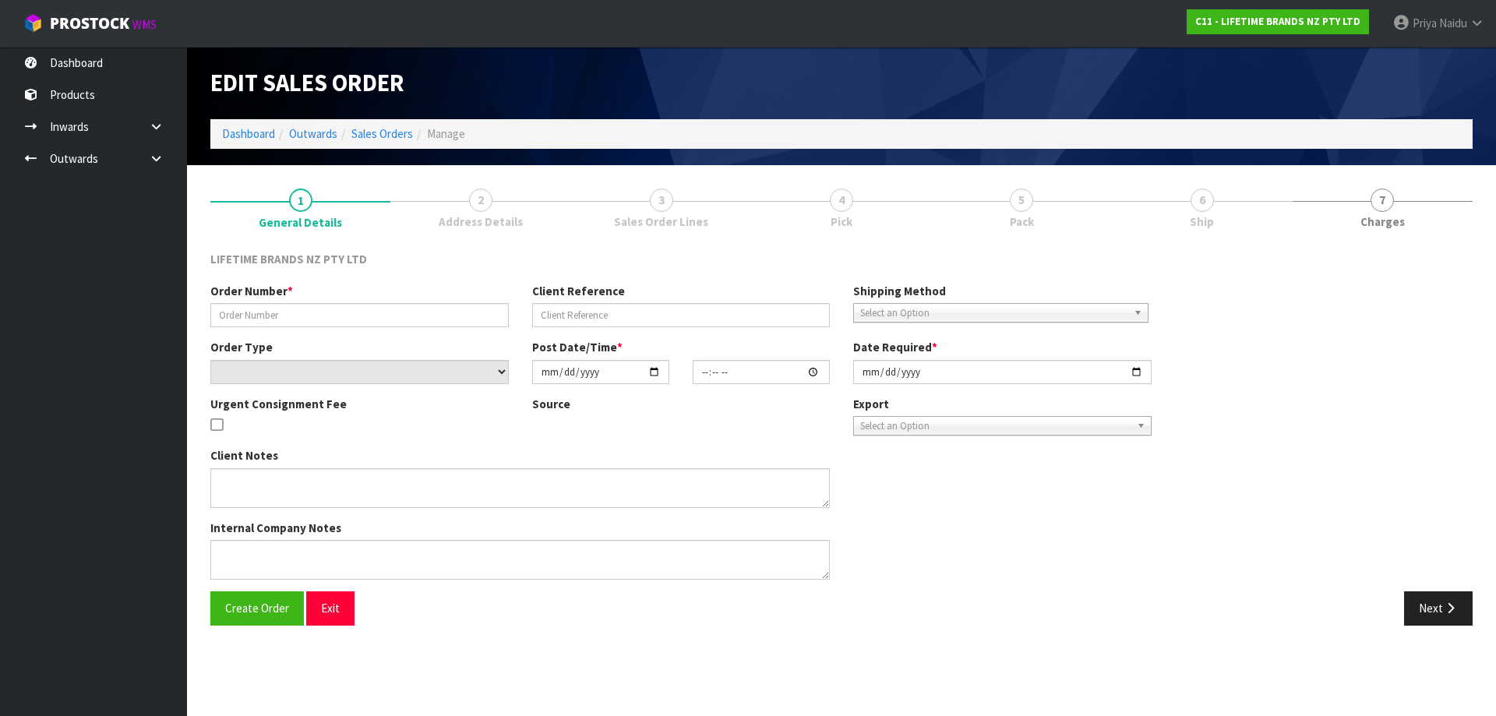
type input "2025-08-12"
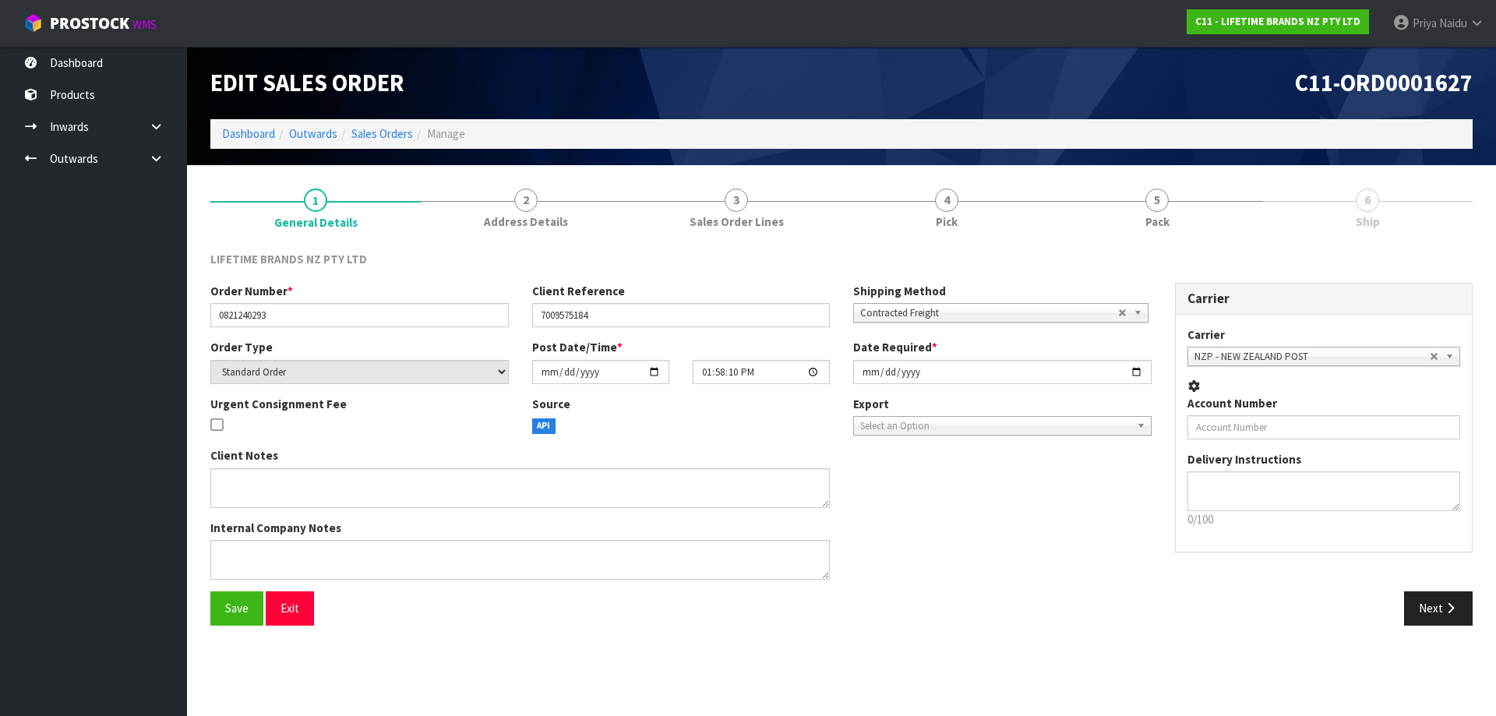
click at [1222, 212] on link "5 Pack" at bounding box center [1157, 208] width 210 height 62
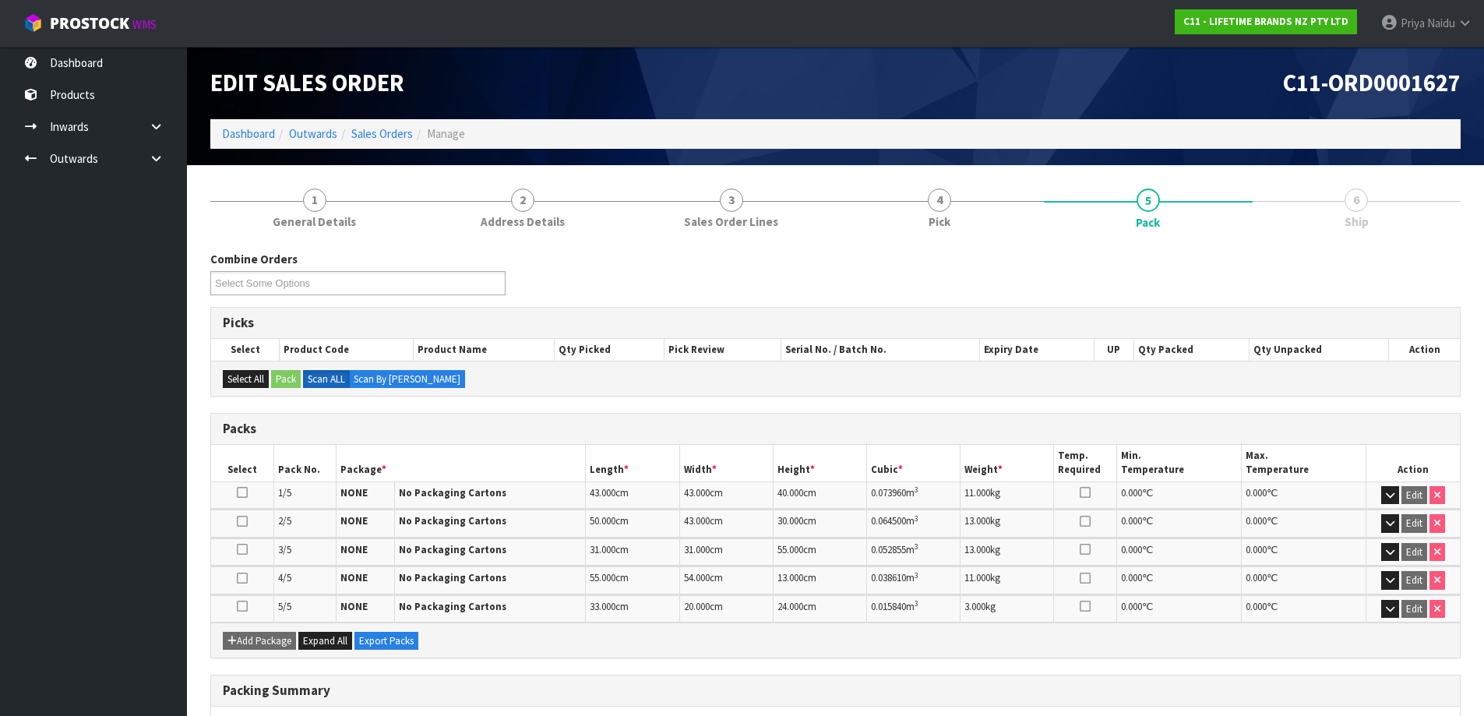
scroll to position [203, 0]
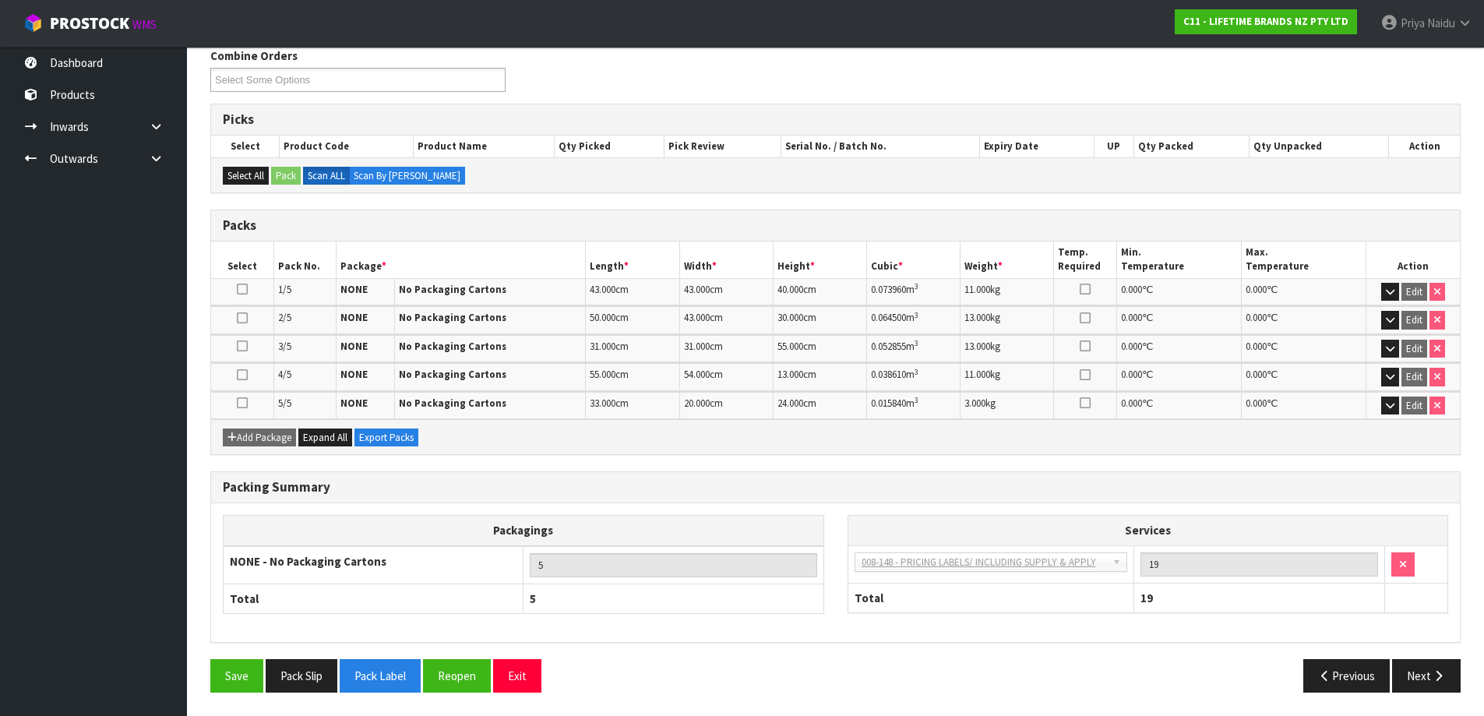
click at [1448, 655] on div "Packing Summary Packagings NONE - No Packaging Cartons 5 Total 5 Services 003-0…" at bounding box center [836, 565] width 1274 height 188
click at [1427, 668] on button "Next" at bounding box center [1426, 675] width 69 height 33
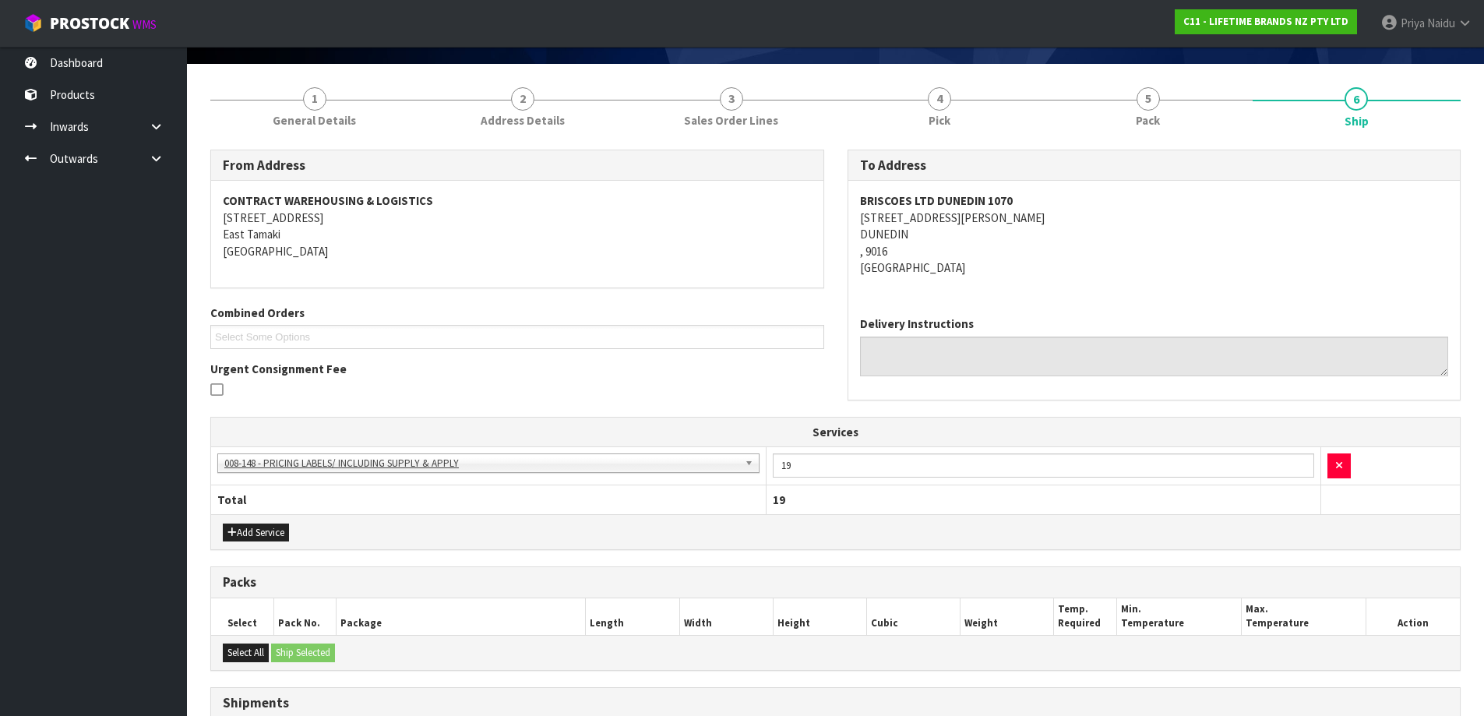
scroll to position [0, 0]
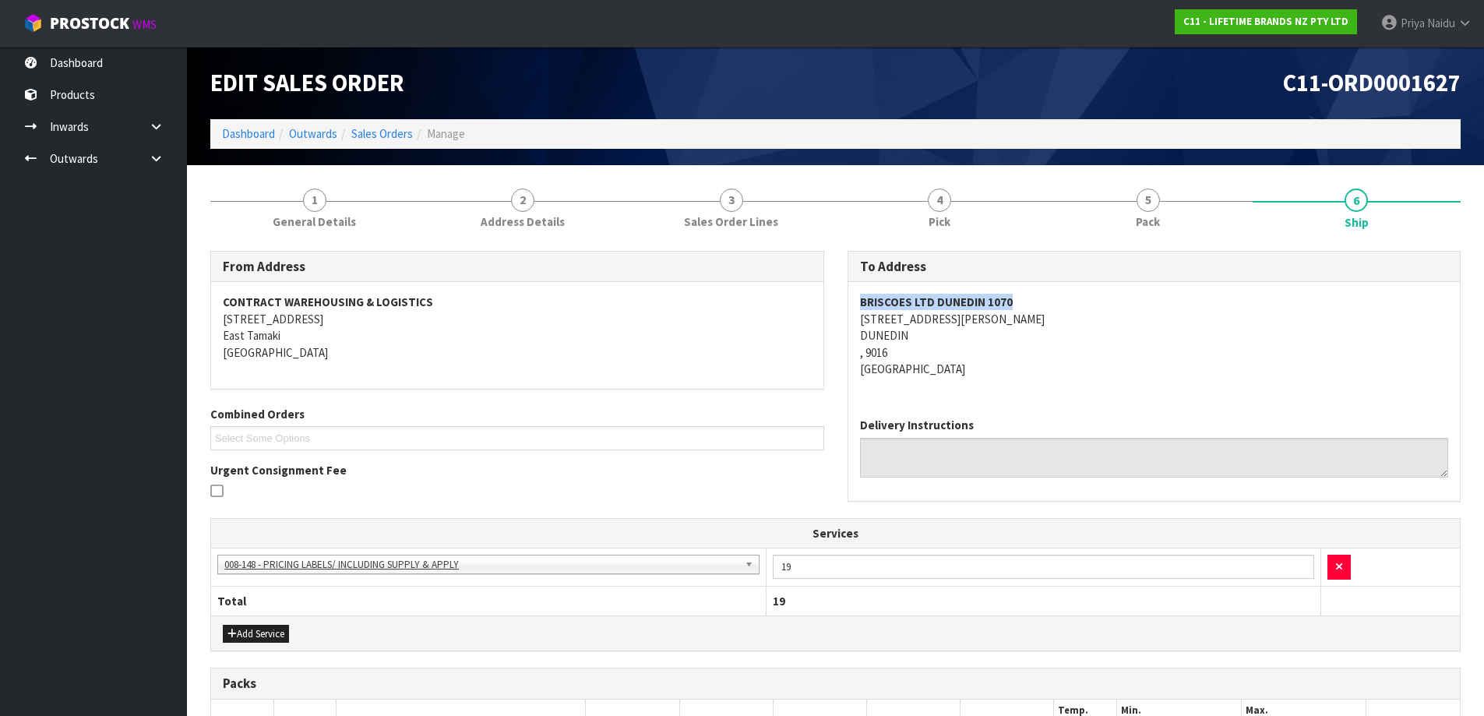
copy strong "BRISCOES LTD DUNEDIN 1070"
drag, startPoint x: 858, startPoint y: 307, endPoint x: 1038, endPoint y: 301, distance: 180.8
click at [1038, 301] on div "BRISCOES LTD DUNEDIN 1070 175 CRAWFORD STREET DUNEDIN , 9016 New Zealand" at bounding box center [1154, 343] width 612 height 123
drag, startPoint x: 295, startPoint y: 196, endPoint x: 265, endPoint y: 234, distance: 48.8
click at [295, 196] on link "1 General Details" at bounding box center [314, 208] width 209 height 62
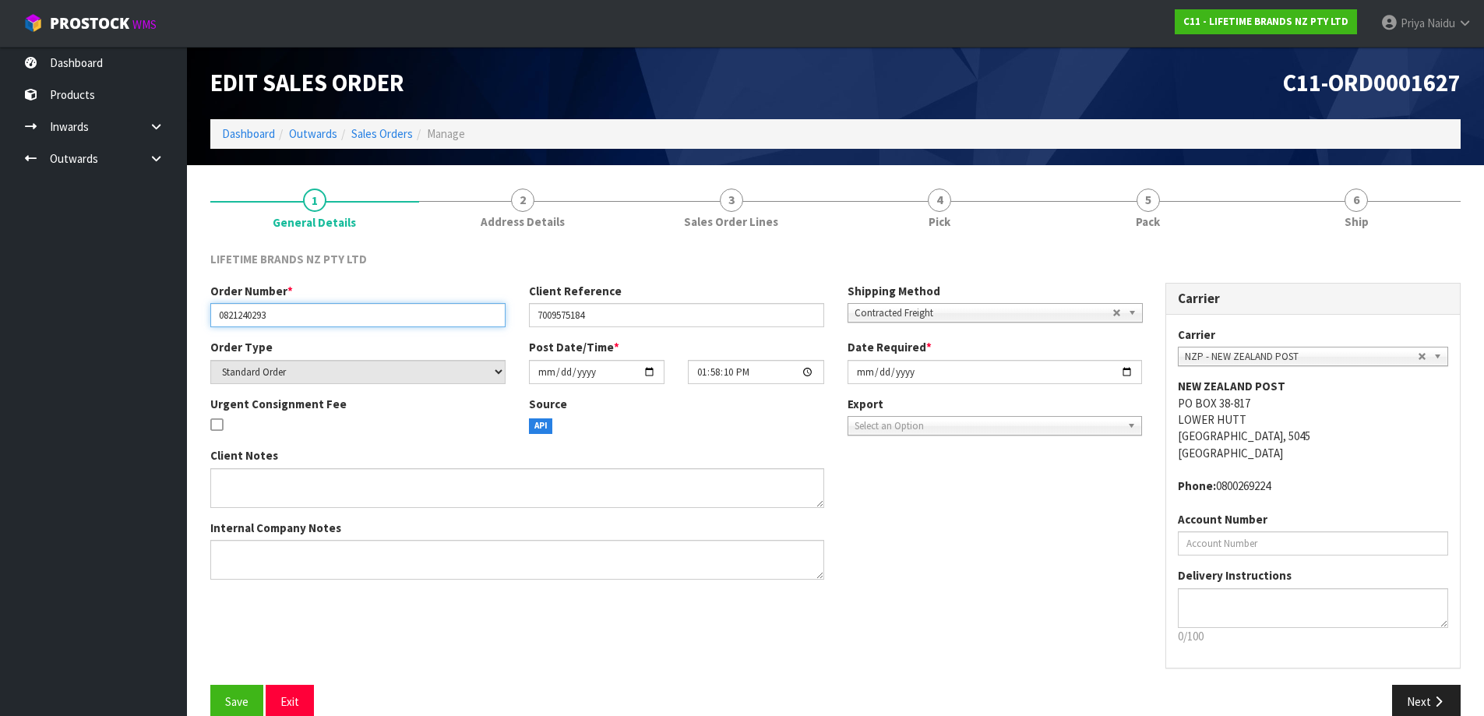
drag, startPoint x: 216, startPoint y: 313, endPoint x: 308, endPoint y: 323, distance: 92.5
click at [308, 323] on input "0821240293" at bounding box center [357, 315] width 295 height 24
drag, startPoint x: 532, startPoint y: 319, endPoint x: 620, endPoint y: 319, distance: 88.0
click at [620, 319] on input "7009575184" at bounding box center [676, 315] width 295 height 24
click at [1179, 245] on div "LIFETIME BRANDS NZ PTY LTD Order Number * 0821240293 Client Reference 700957518…" at bounding box center [835, 485] width 1250 height 492
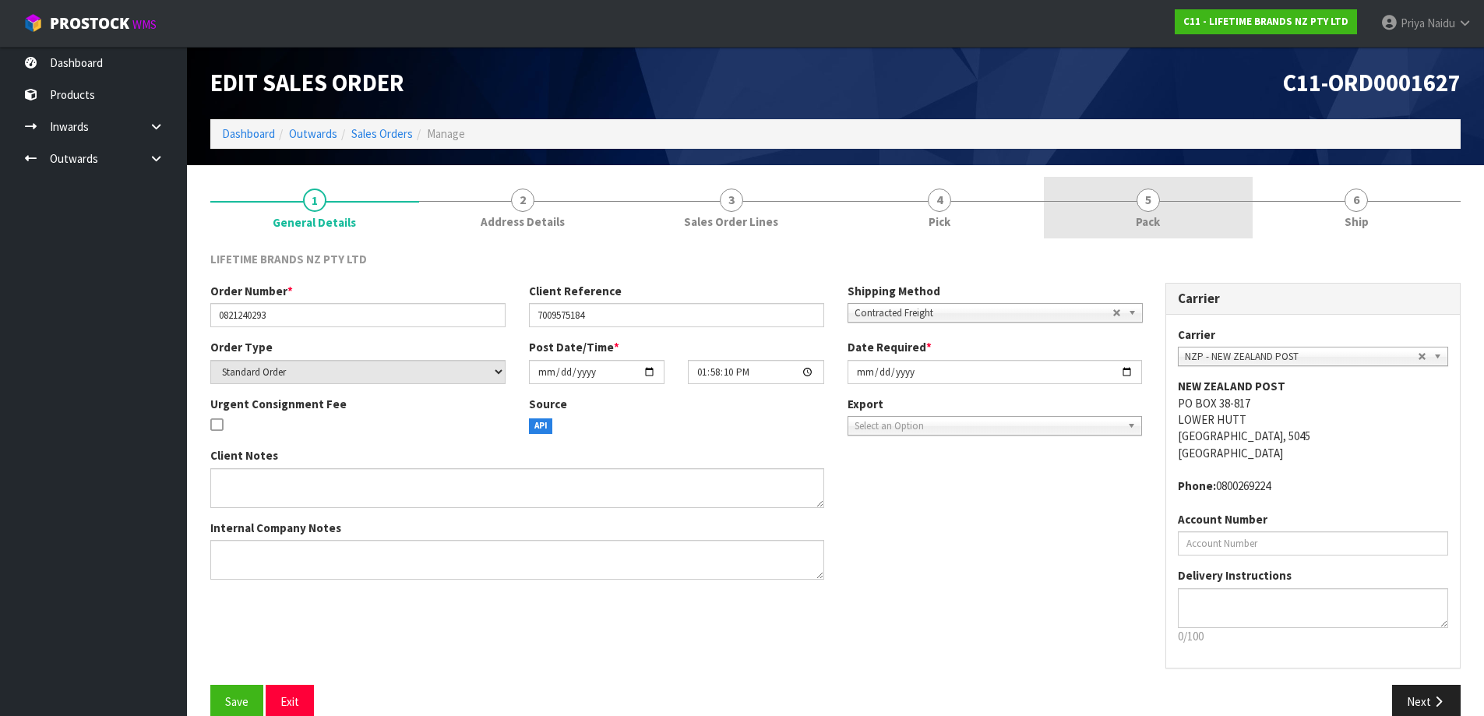
click at [1172, 238] on link "5 Pack" at bounding box center [1148, 208] width 209 height 62
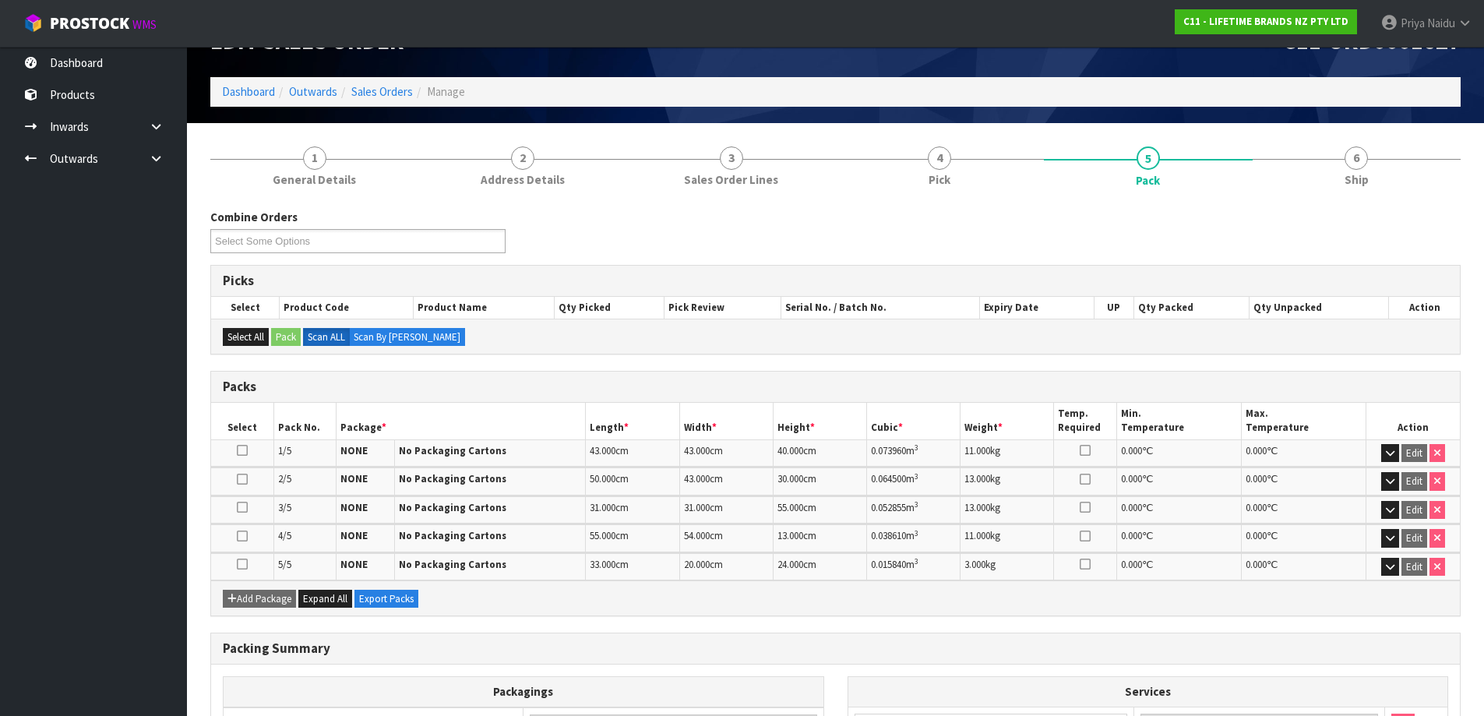
scroll to position [78, 0]
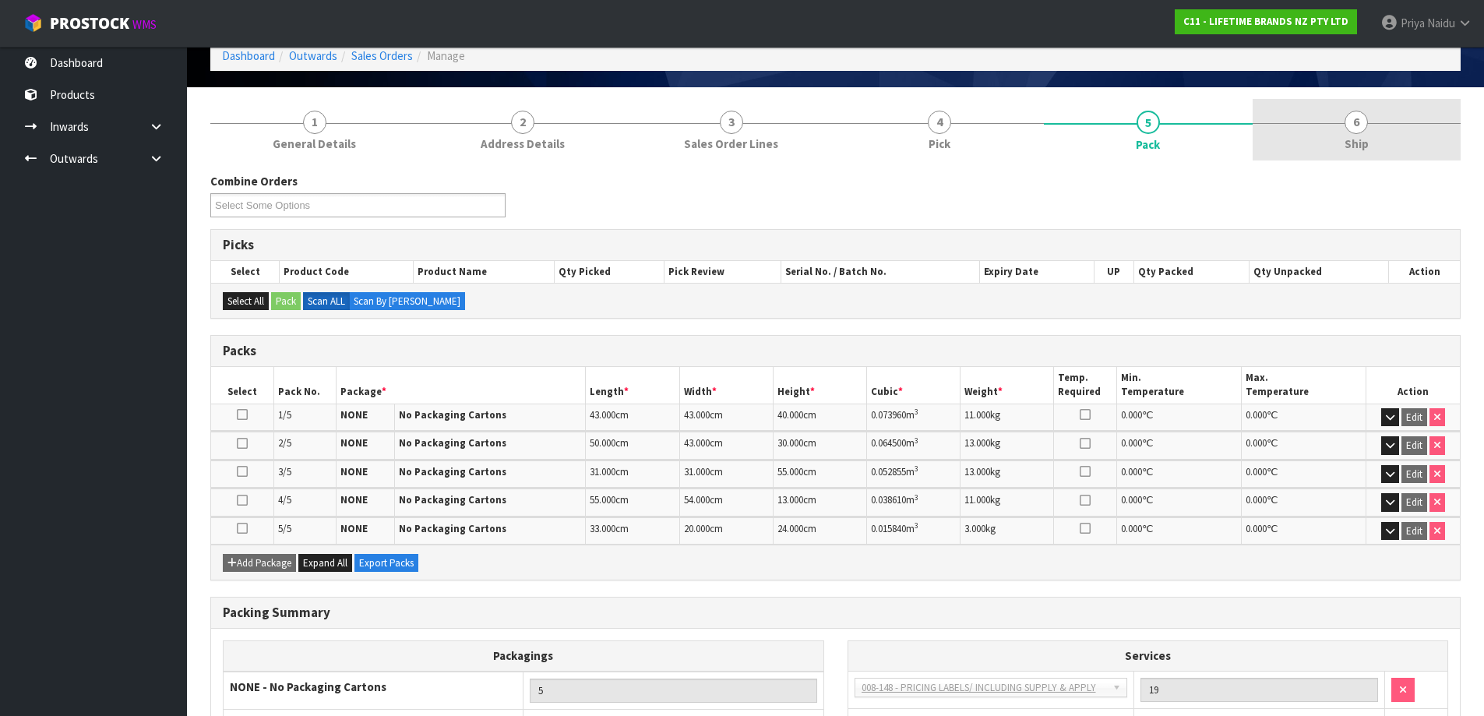
click at [1351, 128] on span "6" at bounding box center [1356, 122] width 23 height 23
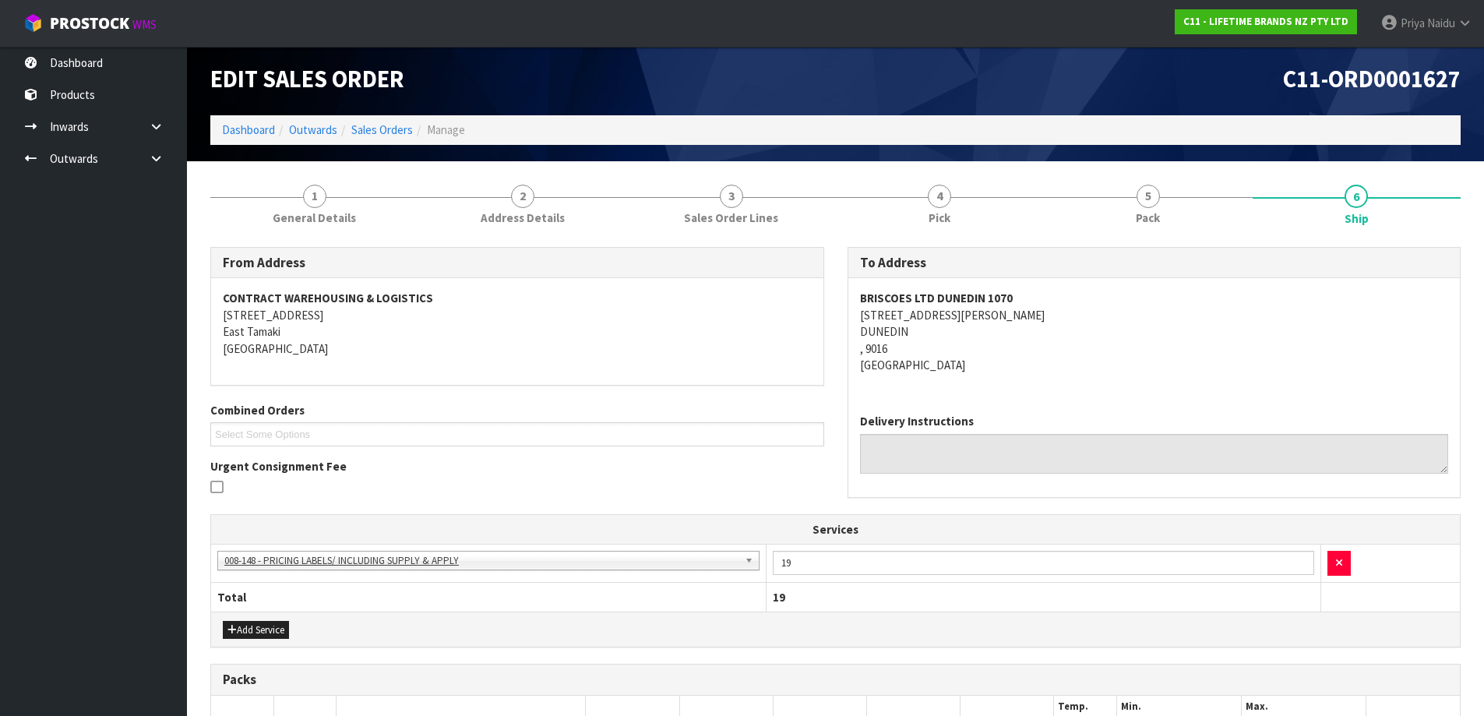
scroll to position [0, 0]
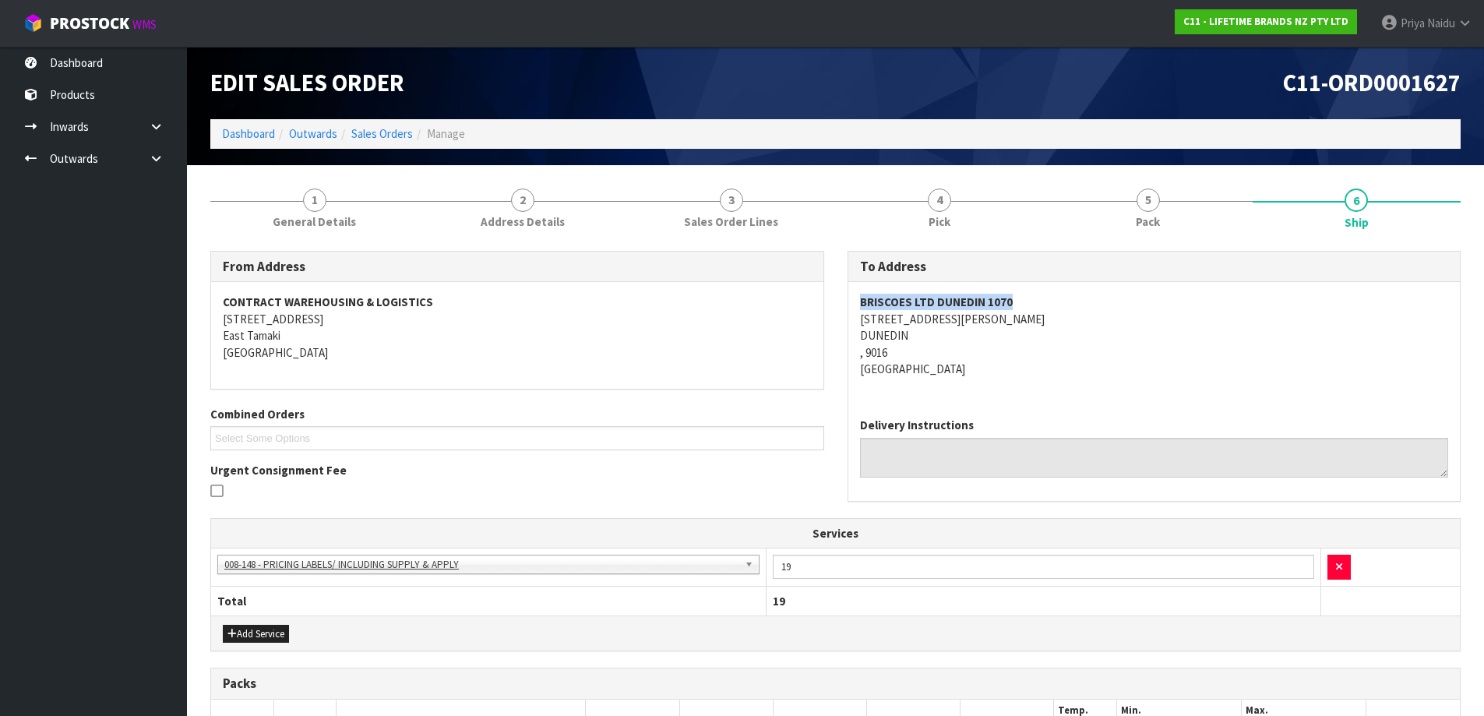
copy strong "BRISCOES LTD DUNEDIN 1070"
drag, startPoint x: 861, startPoint y: 300, endPoint x: 1003, endPoint y: 309, distance: 142.9
click at [1038, 309] on div "BRISCOES LTD DUNEDIN 1070 175 CRAWFORD STREET DUNEDIN , 9016 New Zealand" at bounding box center [1154, 343] width 612 height 123
drag, startPoint x: 1021, startPoint y: 388, endPoint x: 993, endPoint y: 374, distance: 30.7
click at [1010, 383] on div "BRISCOES LTD DUNEDIN 1070 175 CRAWFORD STREET DUNEDIN , 9016 New Zealand" at bounding box center [1154, 343] width 612 height 123
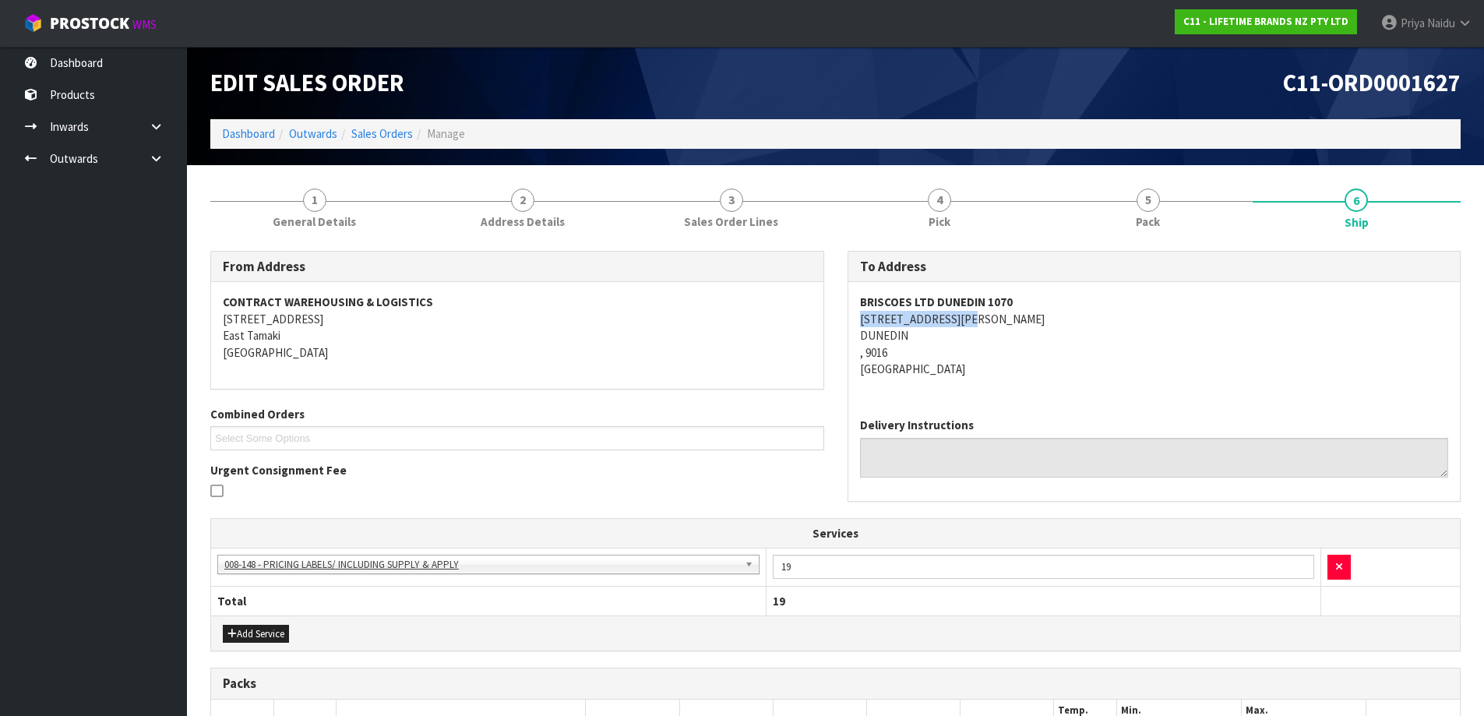
copy address "175 CRAWFORD STREET"
drag, startPoint x: 859, startPoint y: 320, endPoint x: 990, endPoint y: 319, distance: 130.9
click at [993, 317] on address "BRISCOES LTD DUNEDIN 1070 175 CRAWFORD STREET DUNEDIN , 9016 New Zealand" at bounding box center [1154, 335] width 589 height 83
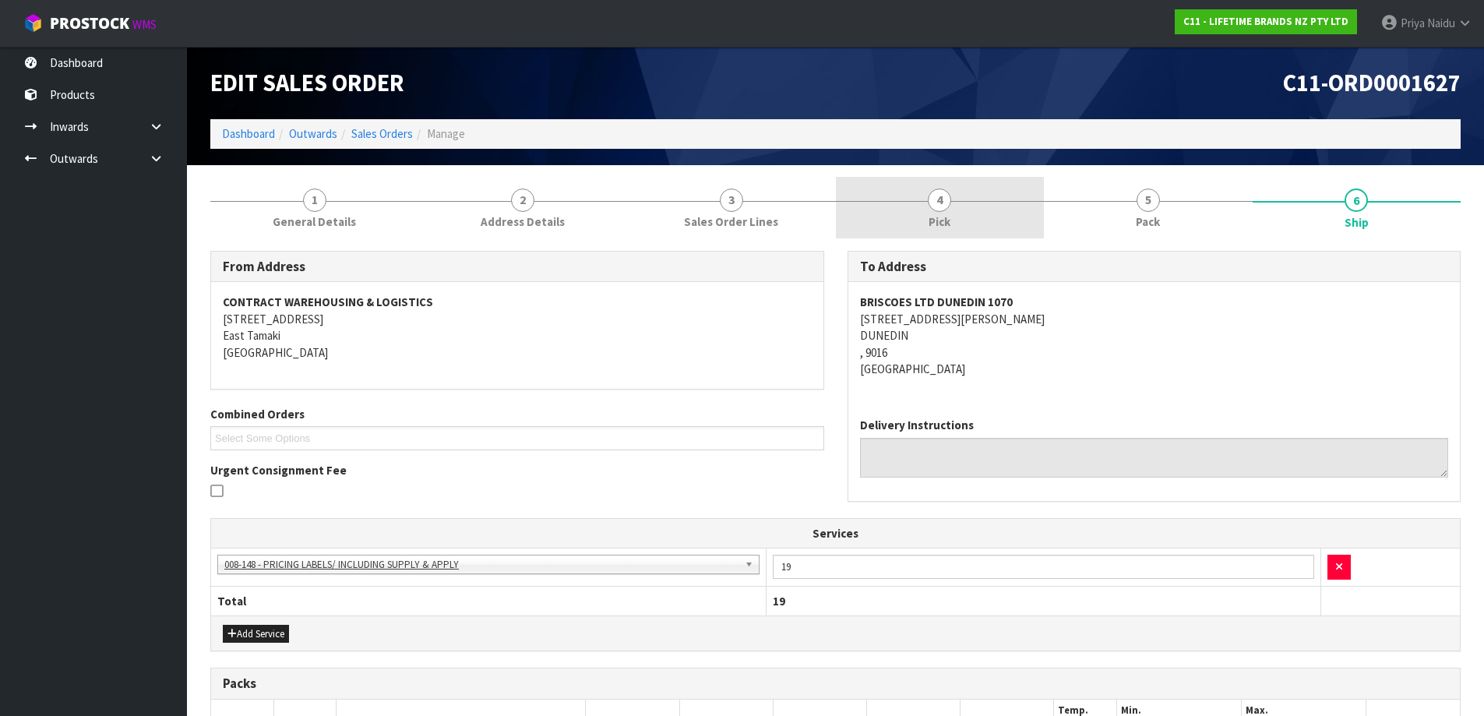
drag, startPoint x: 1157, startPoint y: 214, endPoint x: 1023, endPoint y: 235, distance: 135.6
click at [1157, 214] on span "Pack" at bounding box center [1148, 221] width 24 height 16
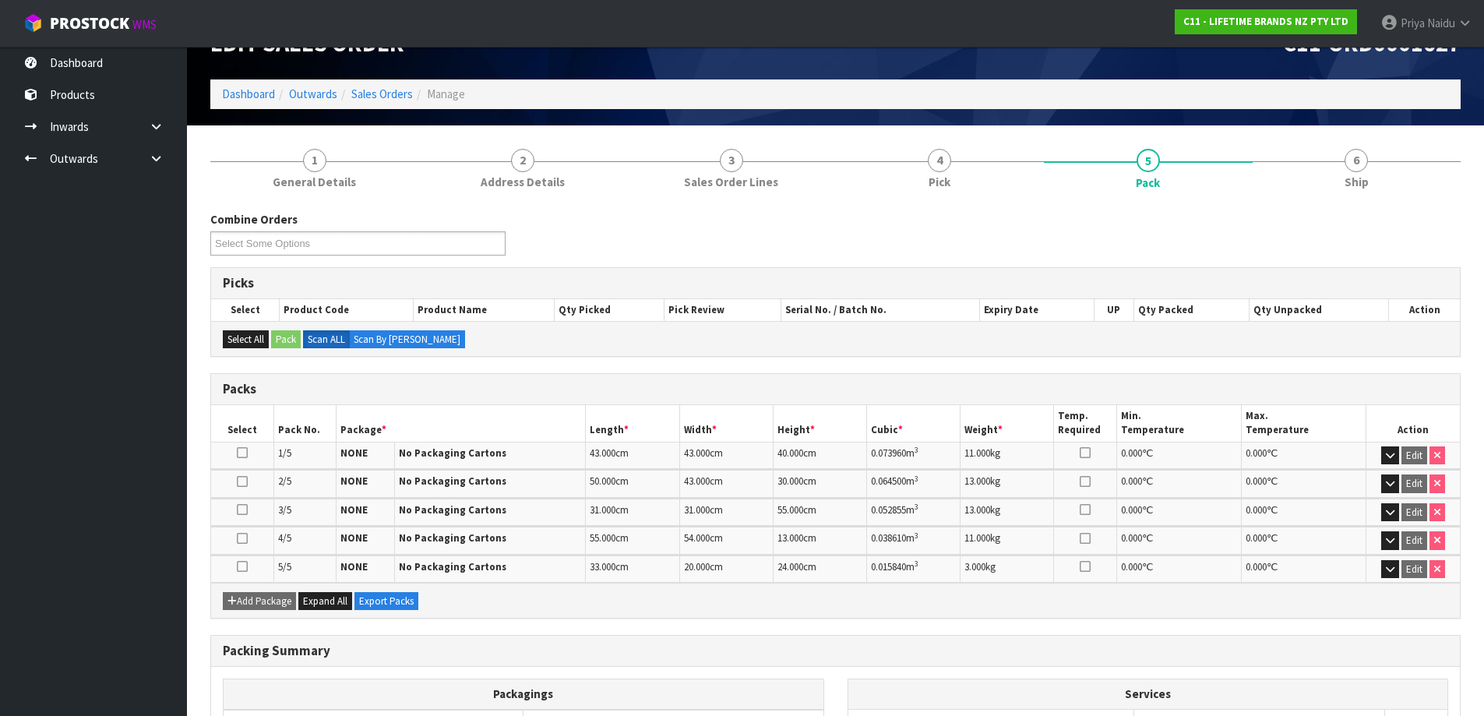
scroll to position [78, 0]
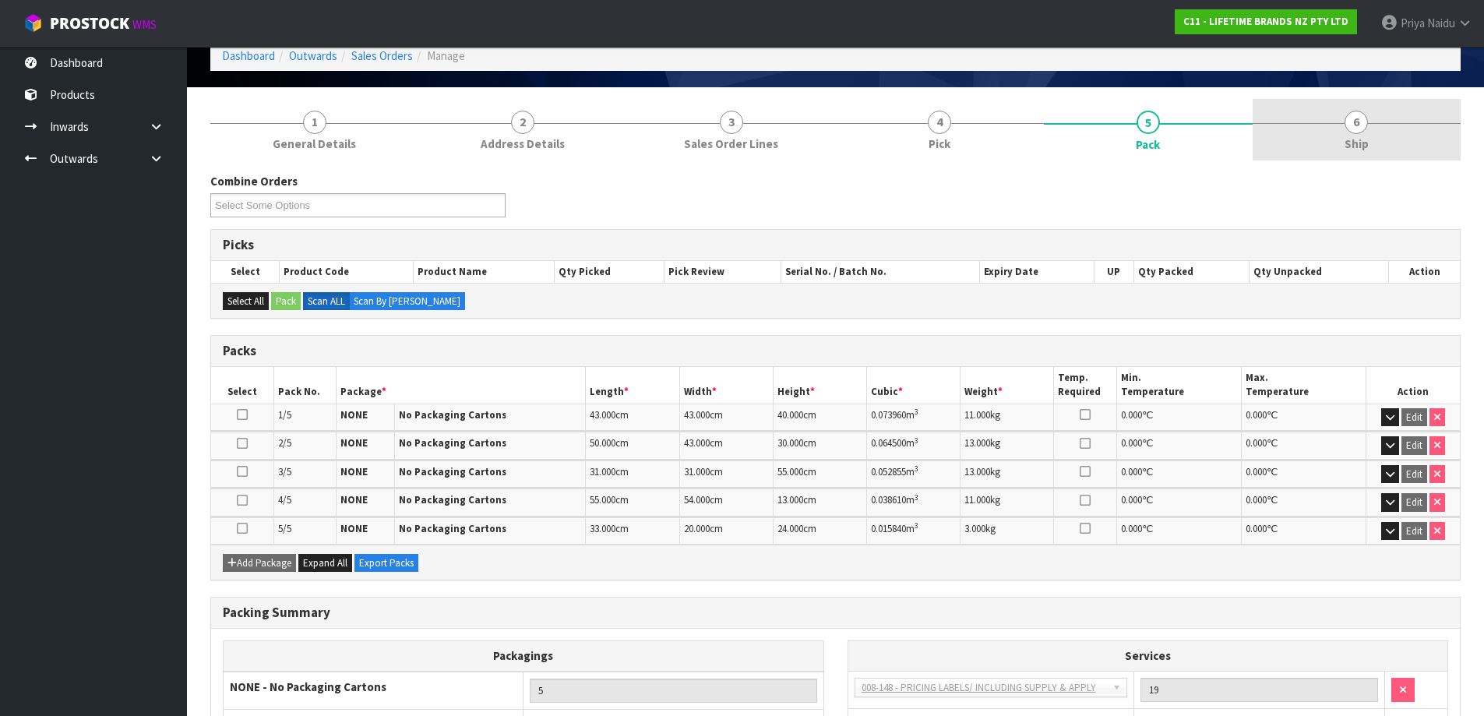
click at [1322, 139] on link "6 Ship" at bounding box center [1357, 130] width 209 height 62
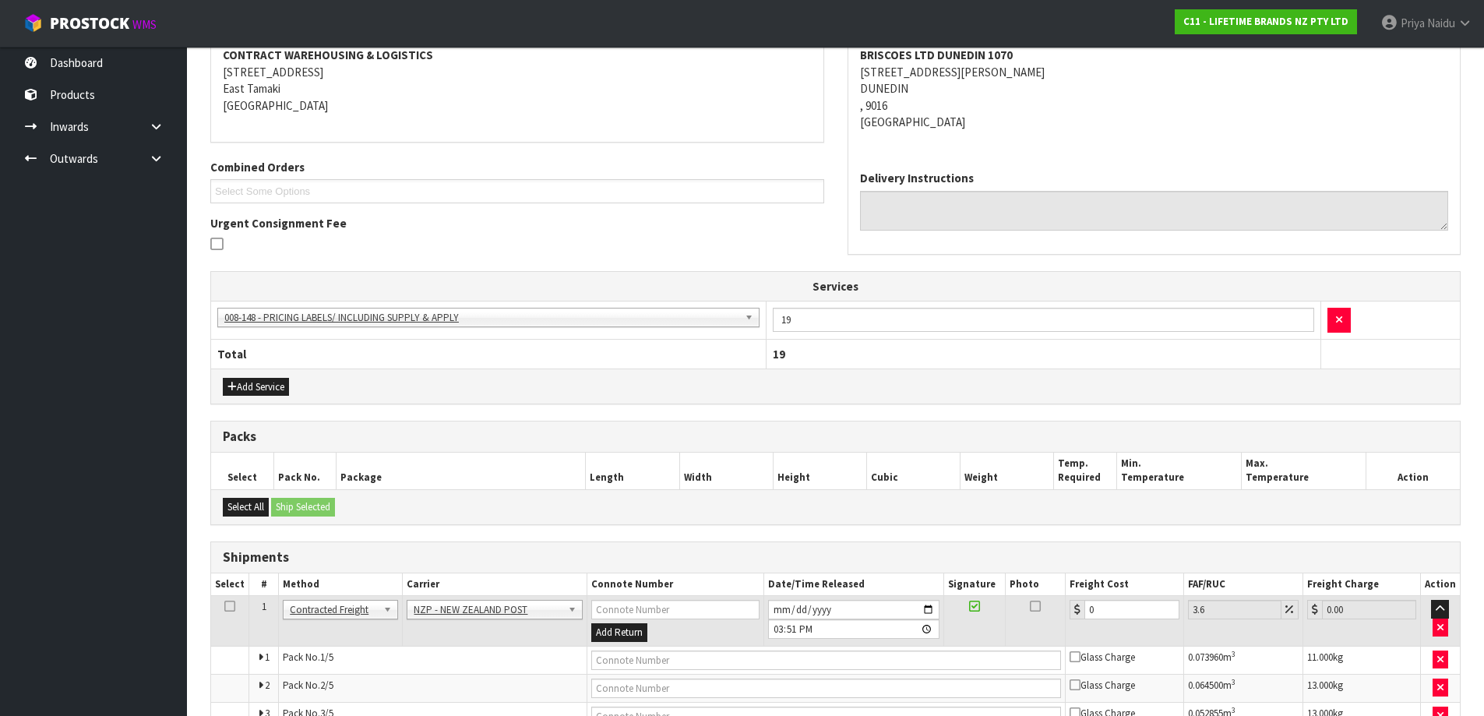
scroll to position [391, 0]
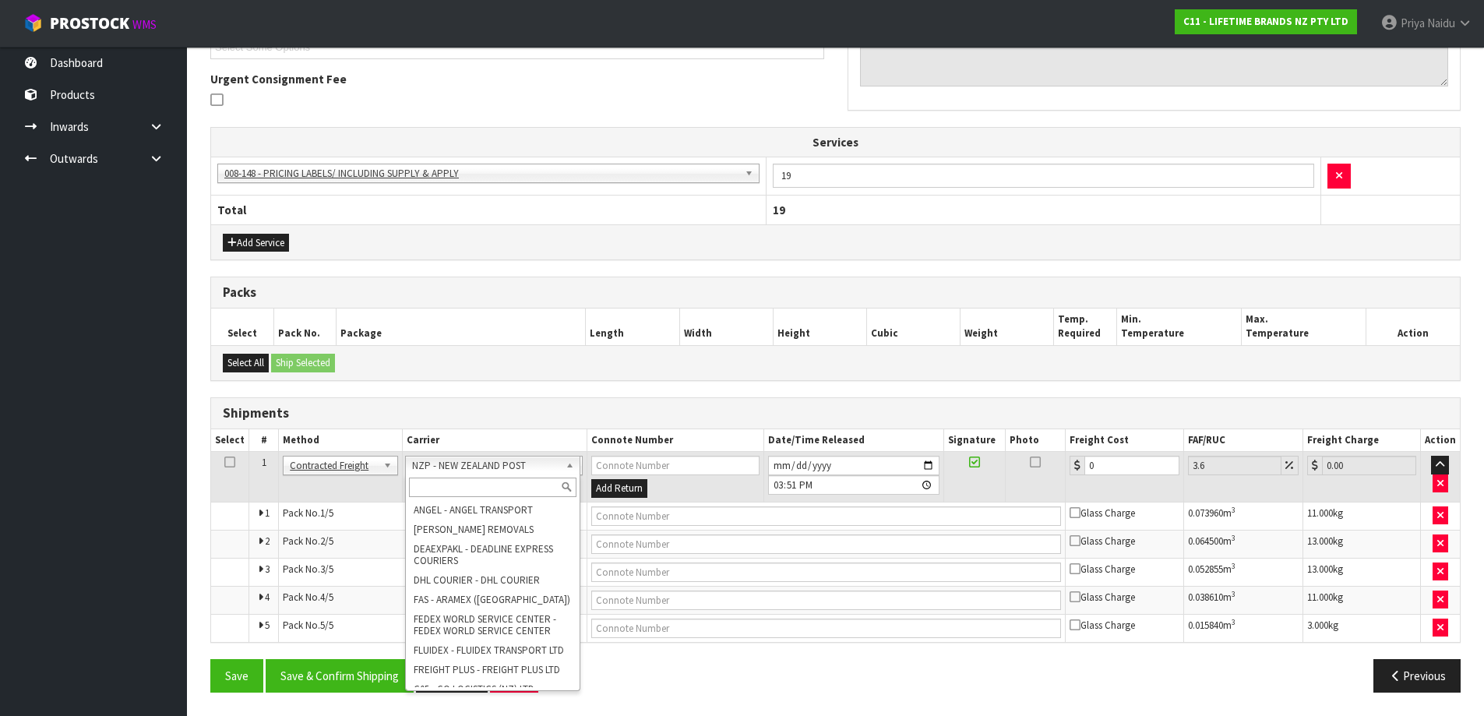
click at [438, 495] on input "text" at bounding box center [493, 487] width 168 height 19
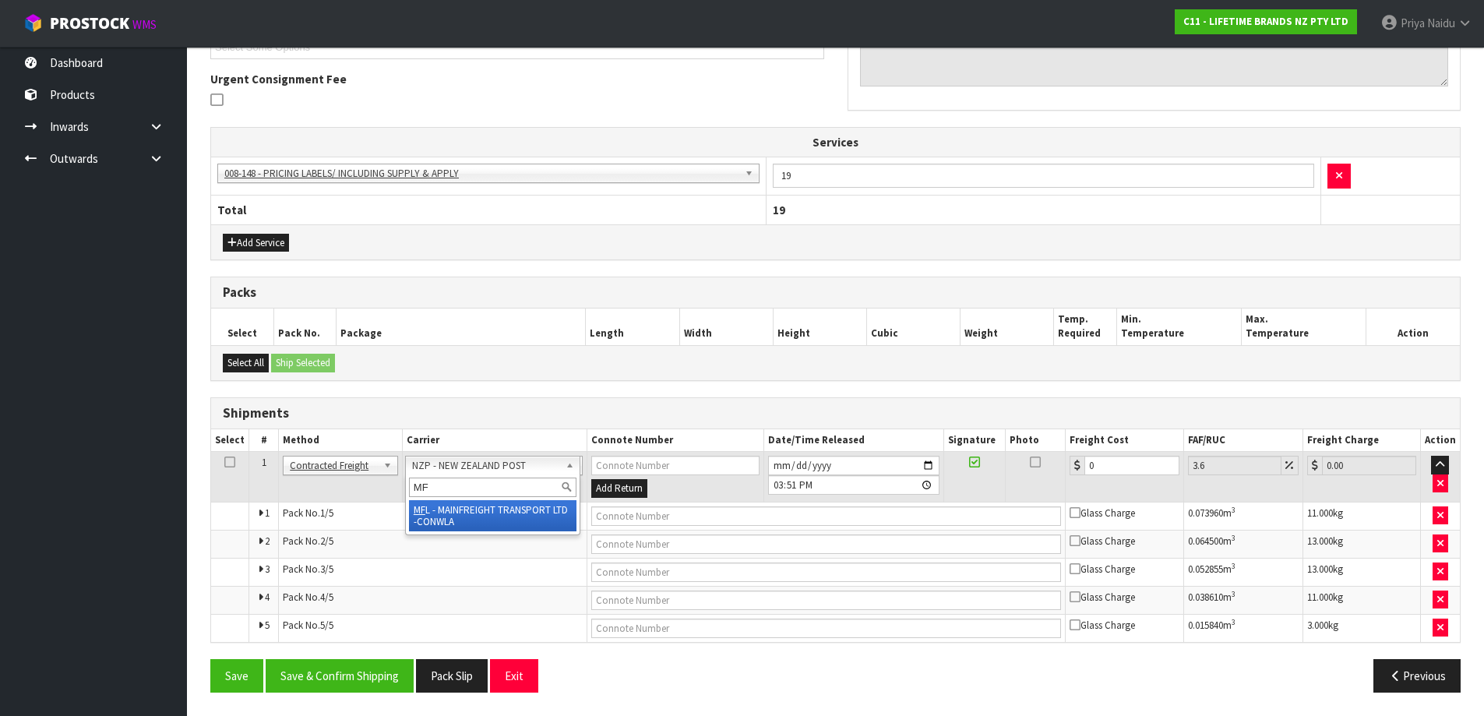
type input "MF"
drag, startPoint x: 486, startPoint y: 515, endPoint x: 614, endPoint y: 525, distance: 128.2
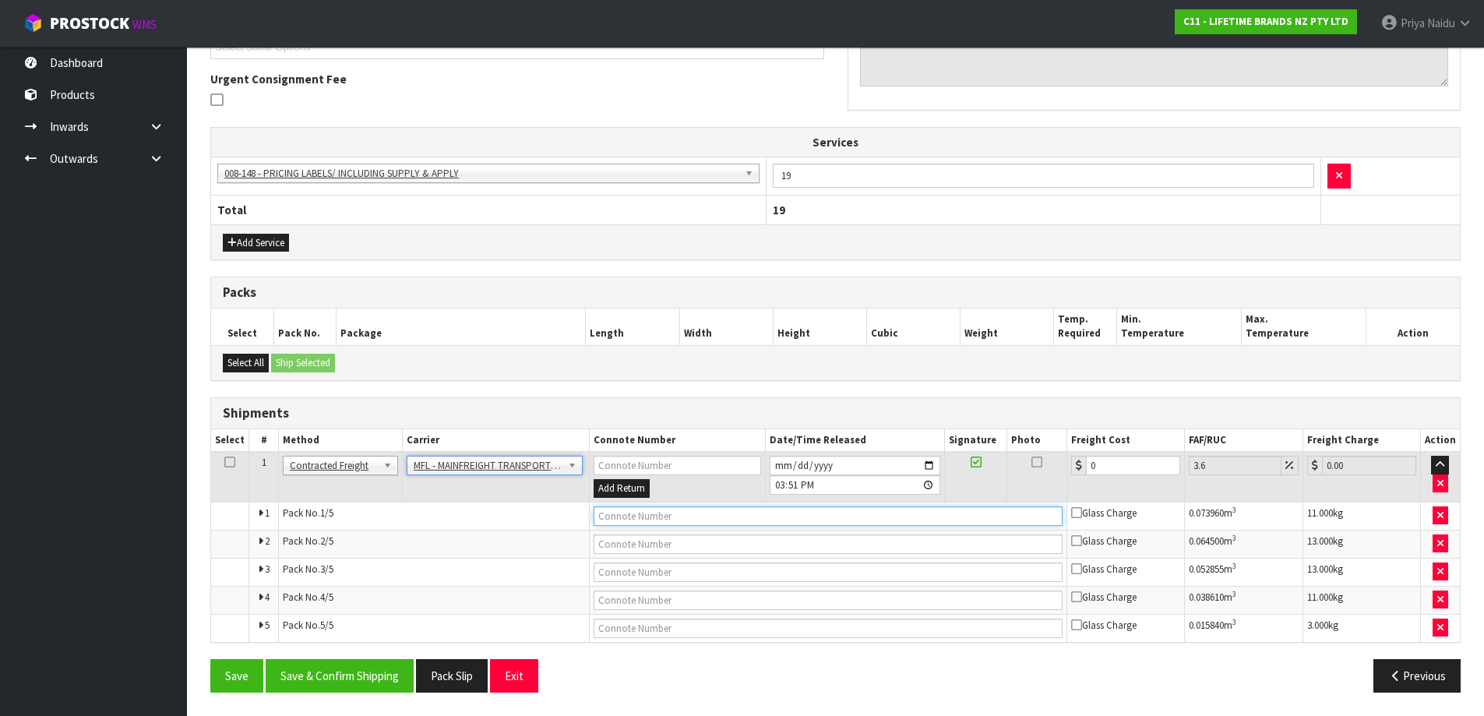
click at [660, 524] on input "text" at bounding box center [828, 515] width 469 height 19
paste input "FWM58271050"
type input "FWM58271050"
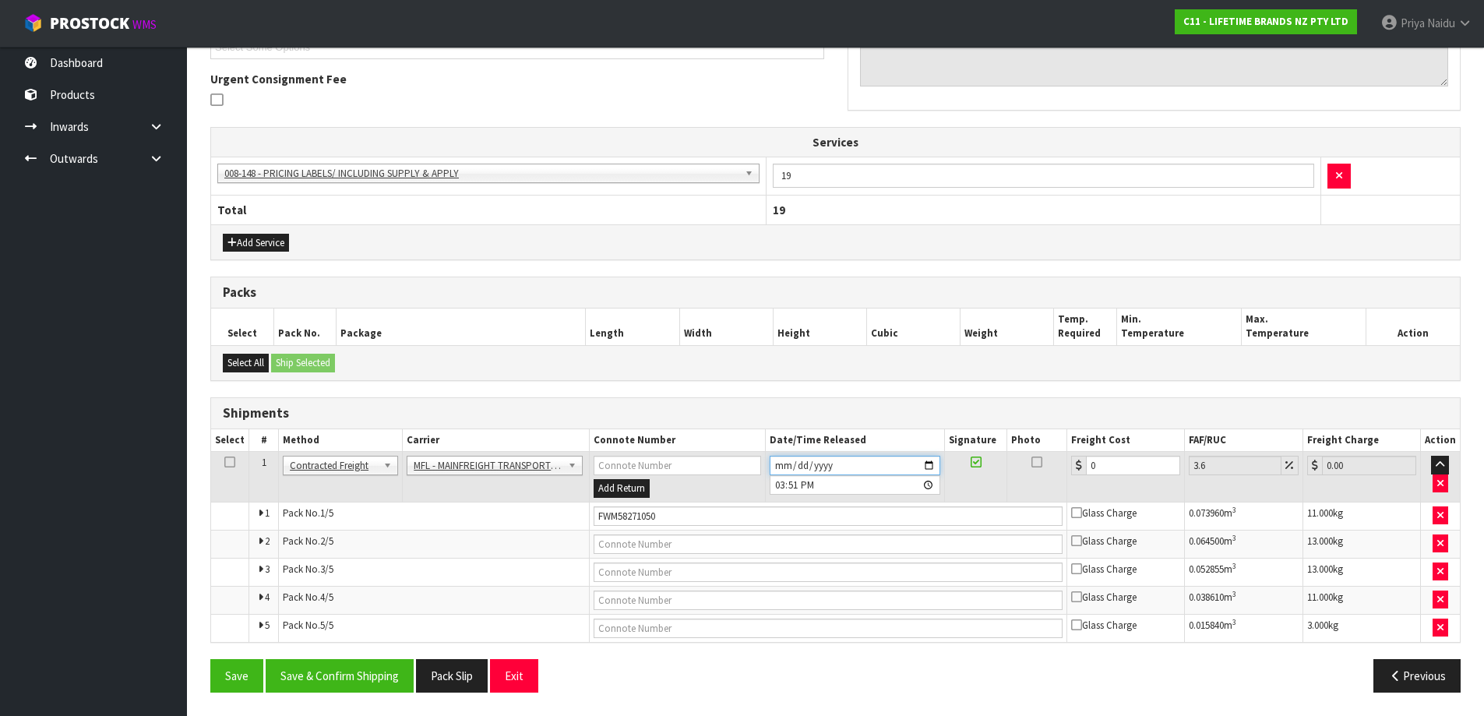
click at [932, 467] on input "2025-08-14" at bounding box center [855, 465] width 171 height 19
type input "2025-08-15"
click at [1106, 460] on input "0" at bounding box center [1133, 465] width 94 height 19
type input "0"
type input "6"
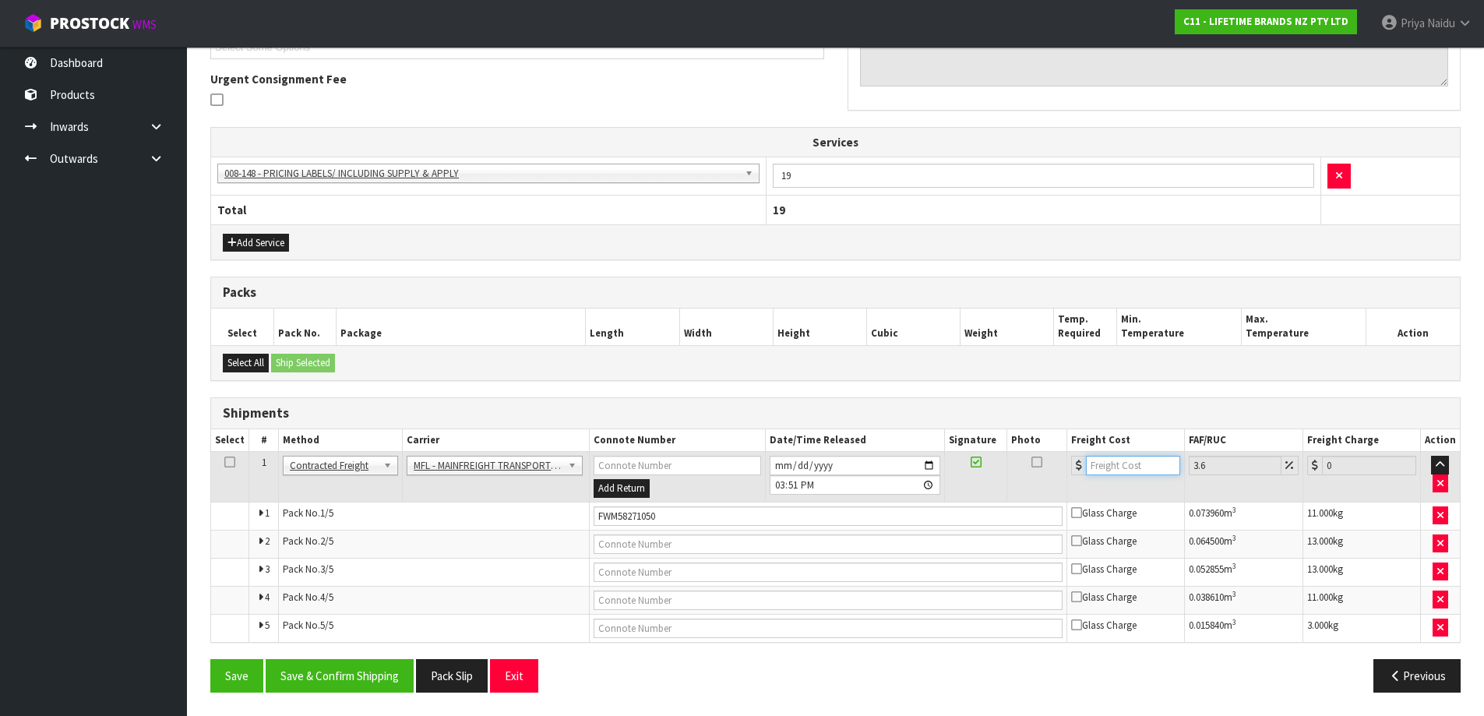
type input "6.22"
type input "61"
type input "63.2"
type input "61"
click at [383, 686] on button "Save & Confirm Shipping" at bounding box center [340, 675] width 148 height 33
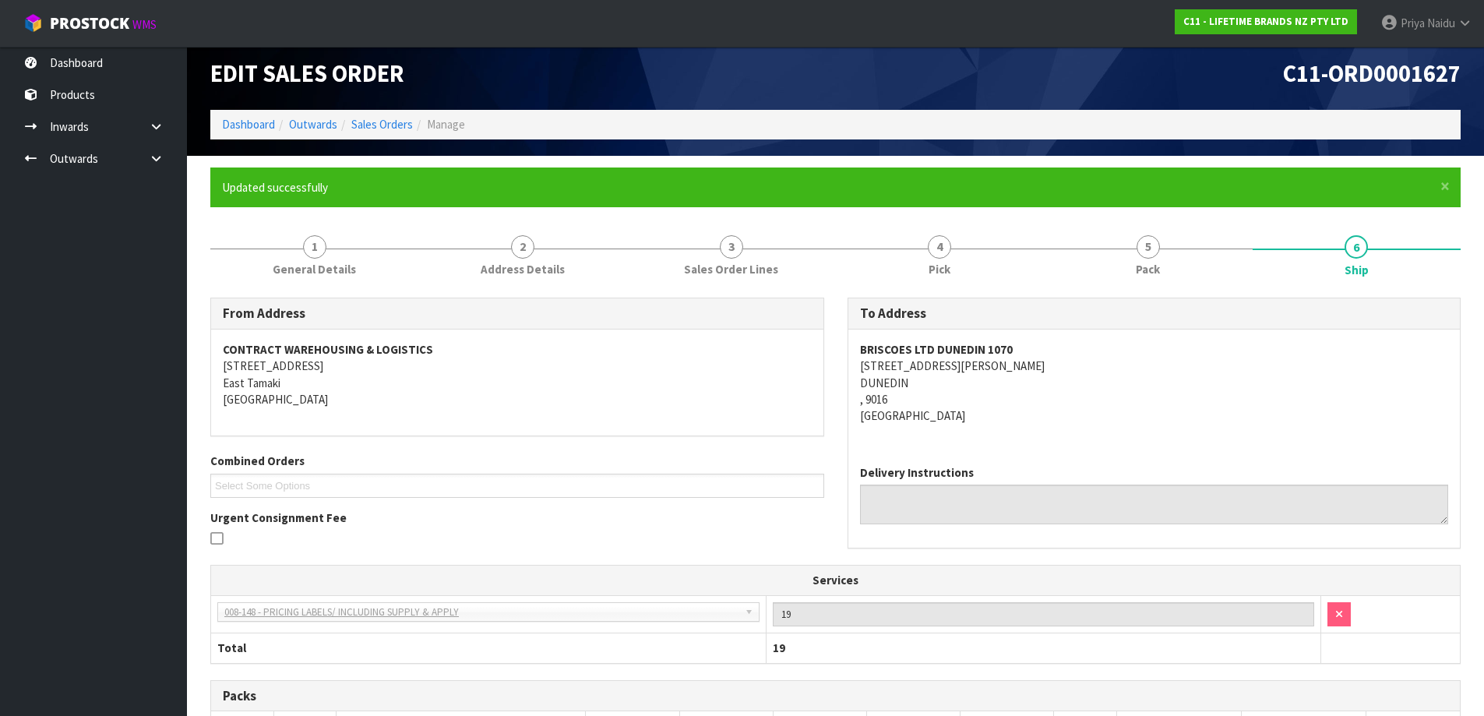
scroll to position [0, 0]
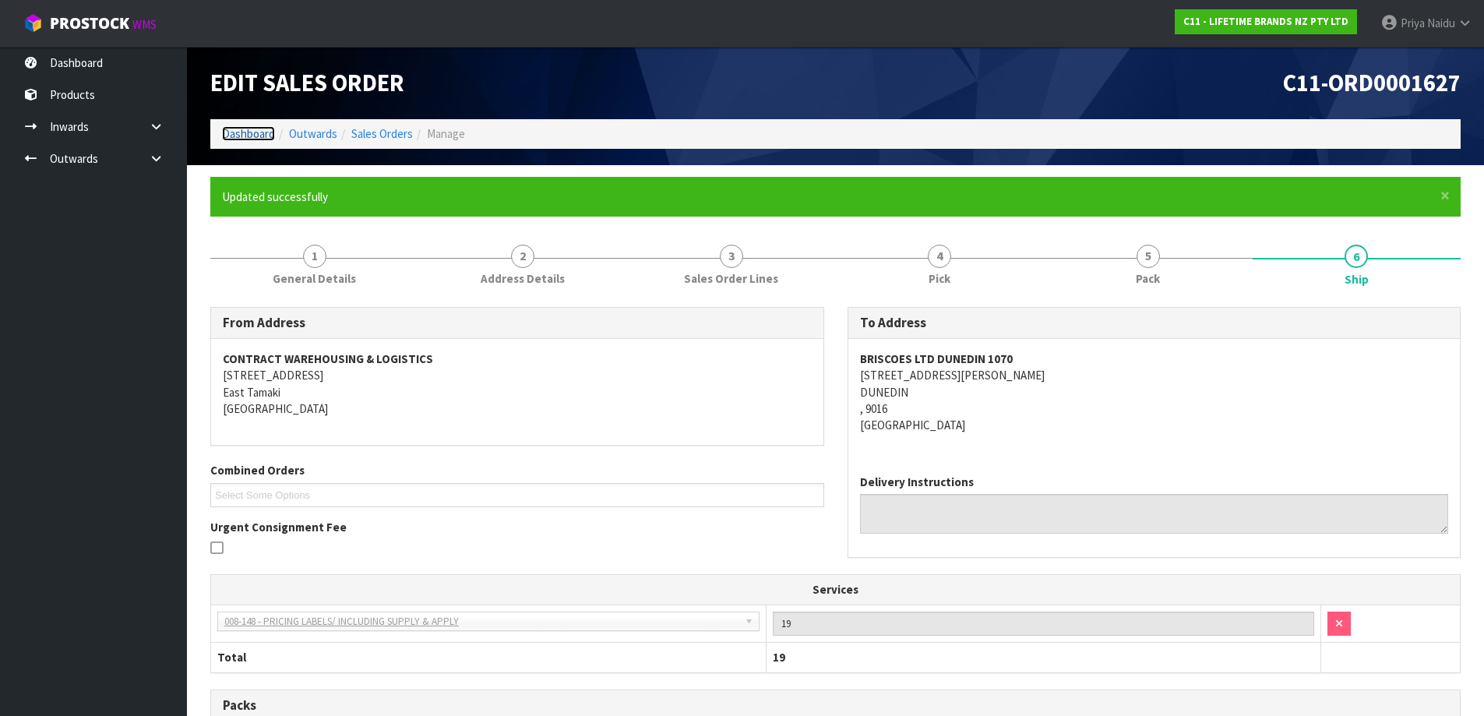
click at [252, 135] on link "Dashboard" at bounding box center [248, 133] width 53 height 15
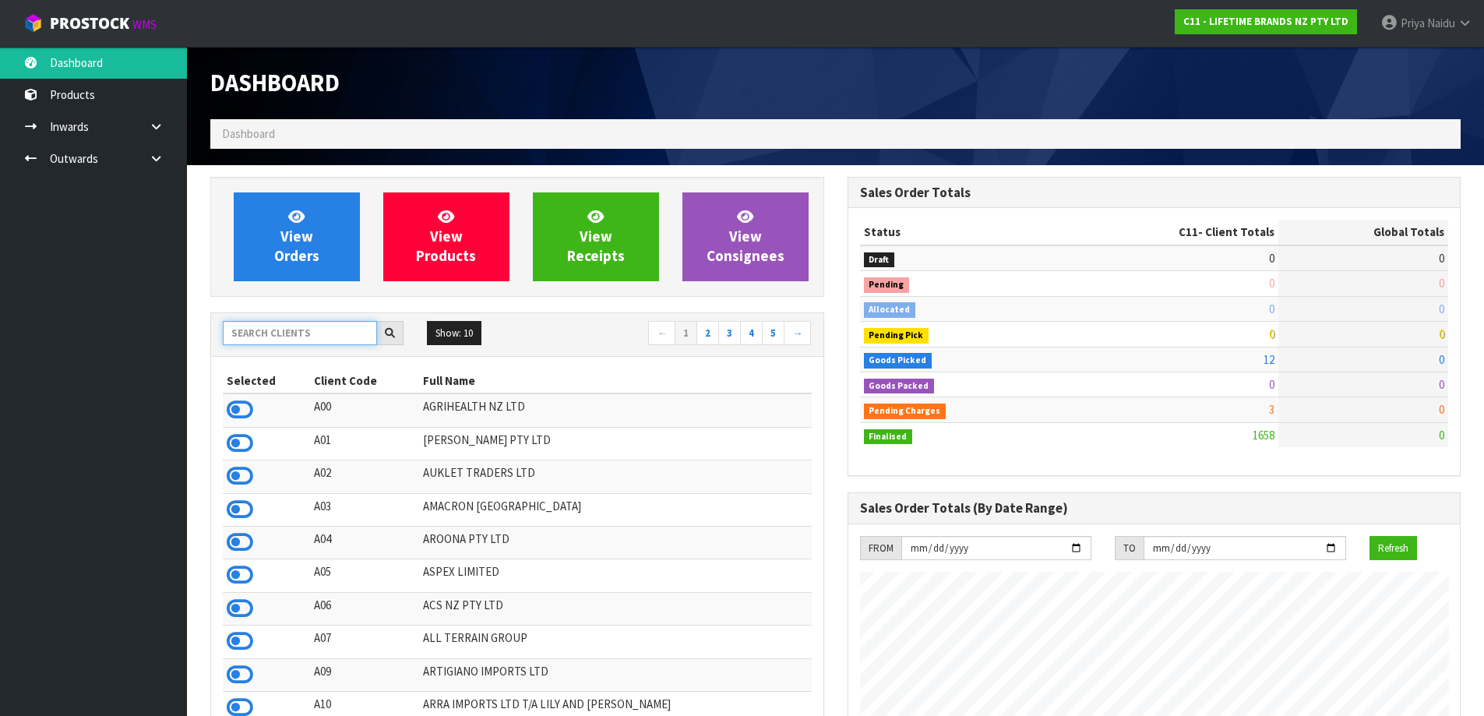
click at [290, 330] on input "text" at bounding box center [300, 333] width 154 height 24
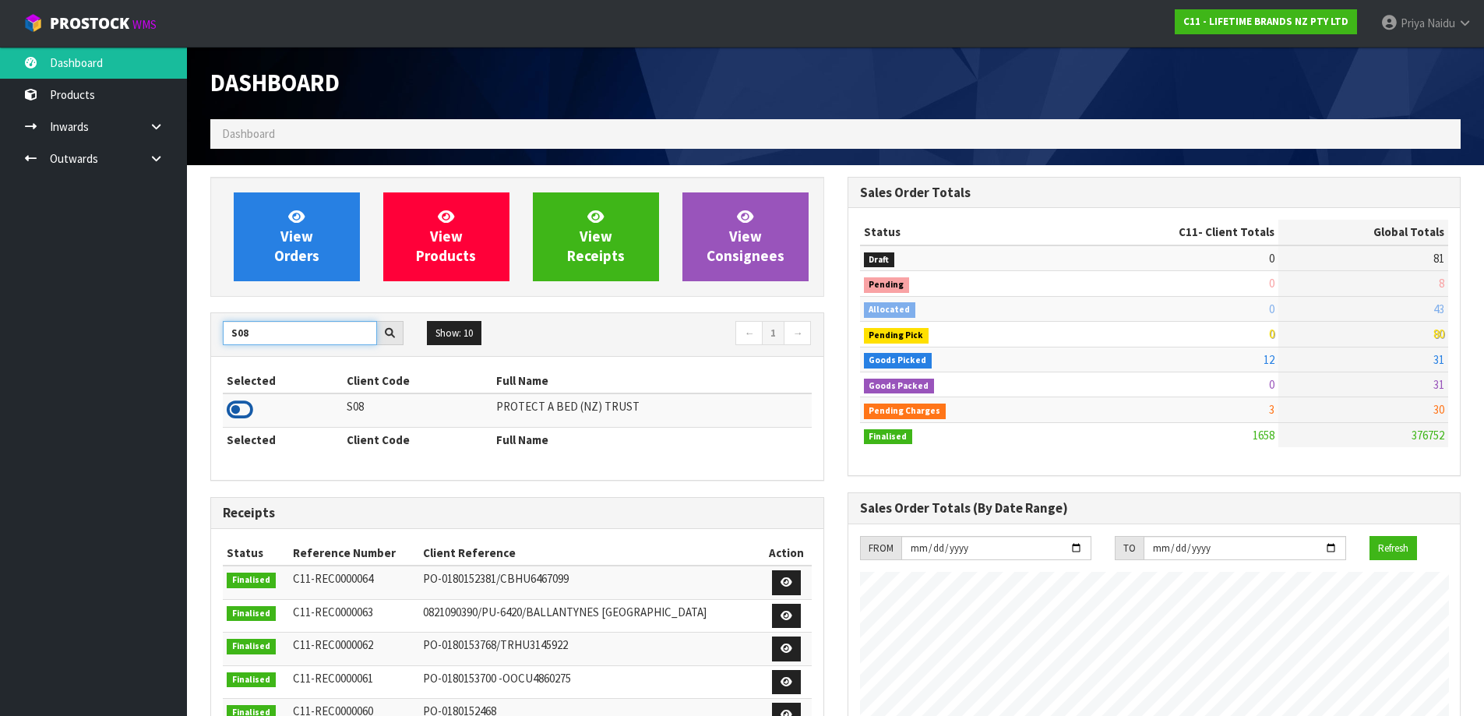
type input "S08"
click at [236, 405] on icon at bounding box center [240, 409] width 26 height 23
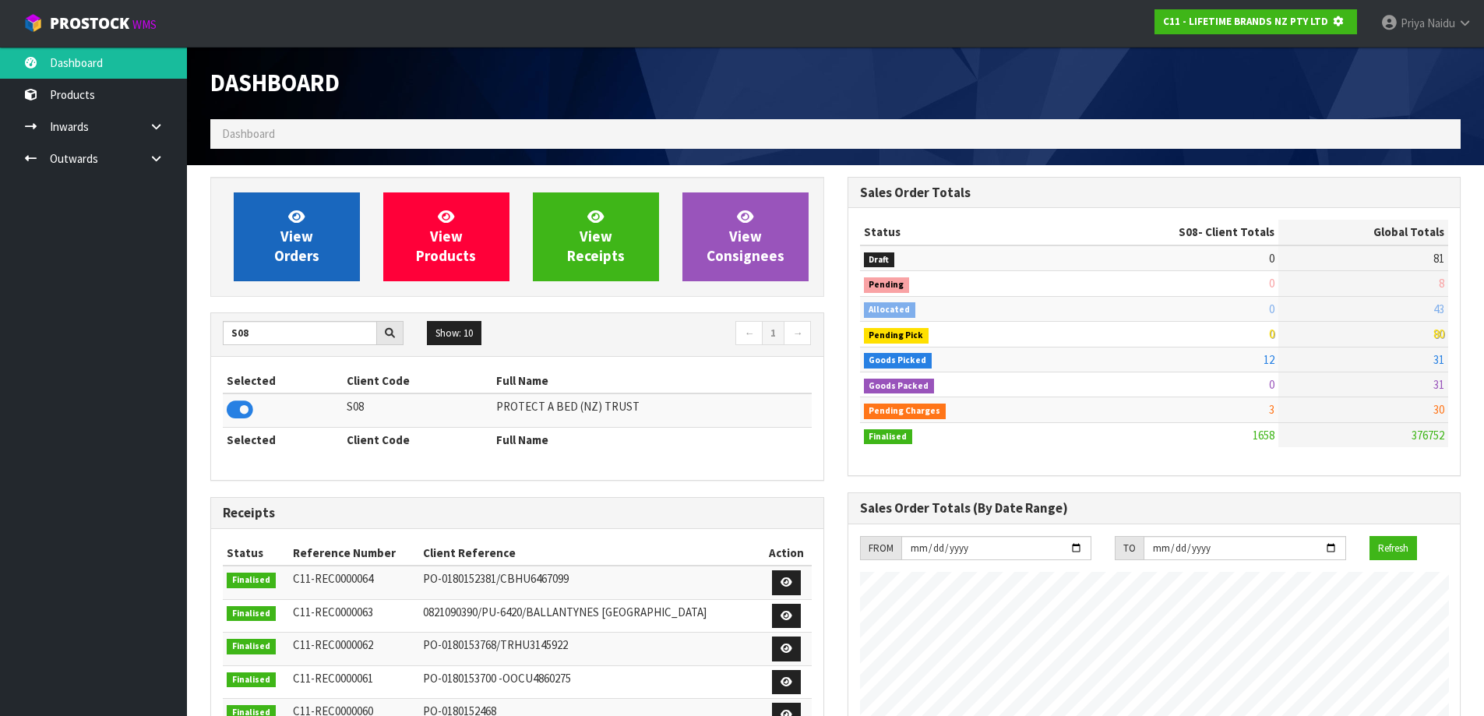
scroll to position [778082, 778417]
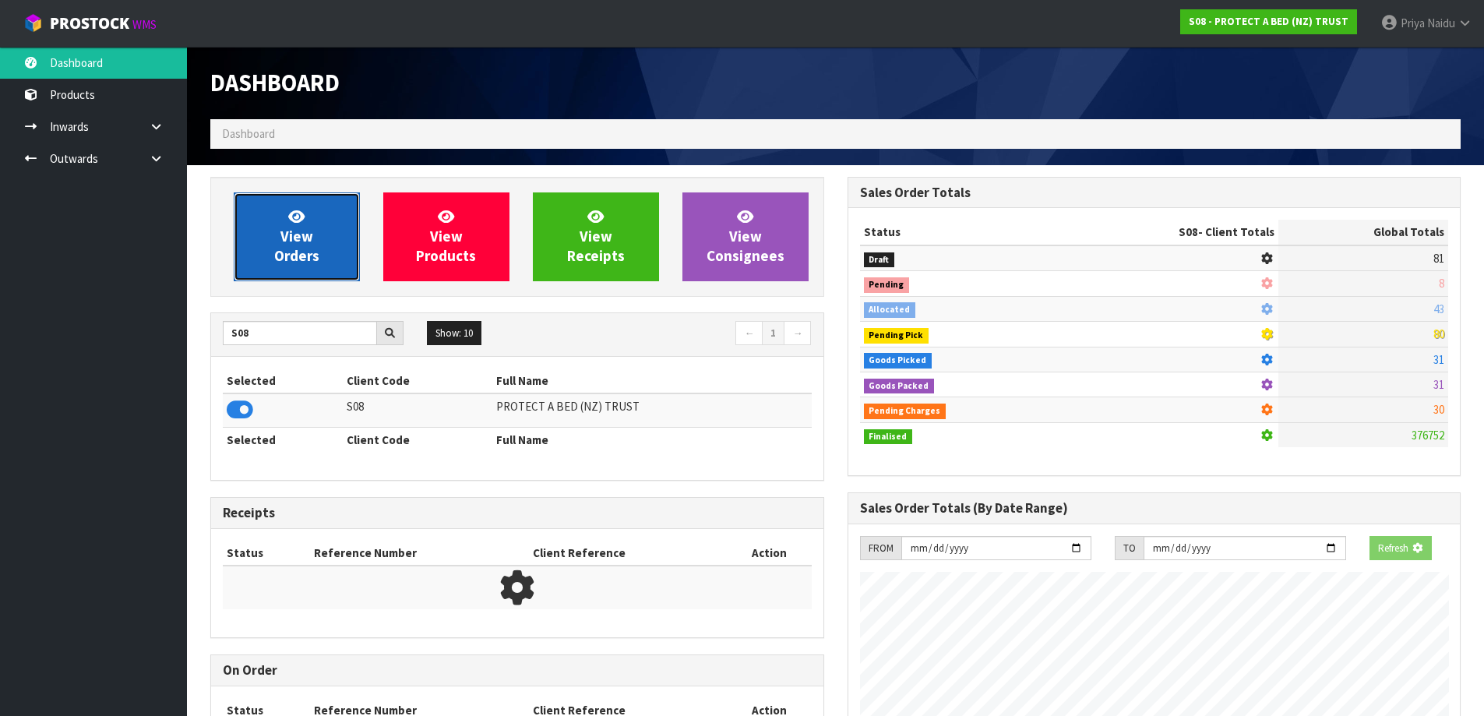
click at [310, 199] on link "View Orders" at bounding box center [297, 236] width 126 height 89
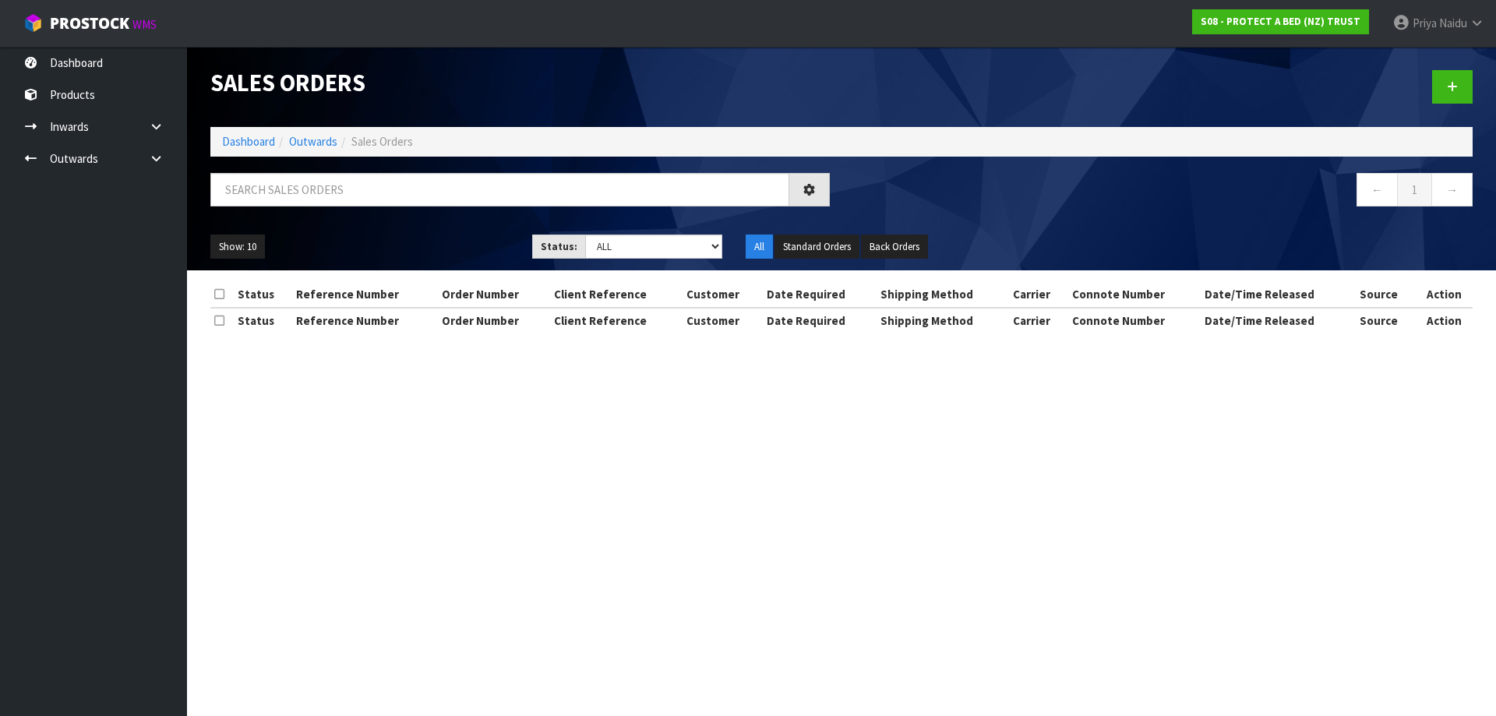
click at [315, 229] on div "Show: 10 5 10 25 50 Status: Draft Pending Allocated Pending Pick Goods Picked G…" at bounding box center [841, 247] width 1285 height 48
click at [339, 194] on input "text" at bounding box center [499, 189] width 579 height 33
type input "32990"
click at [379, 252] on ul "Show: 10 5 10 25 50" at bounding box center [359, 246] width 298 height 25
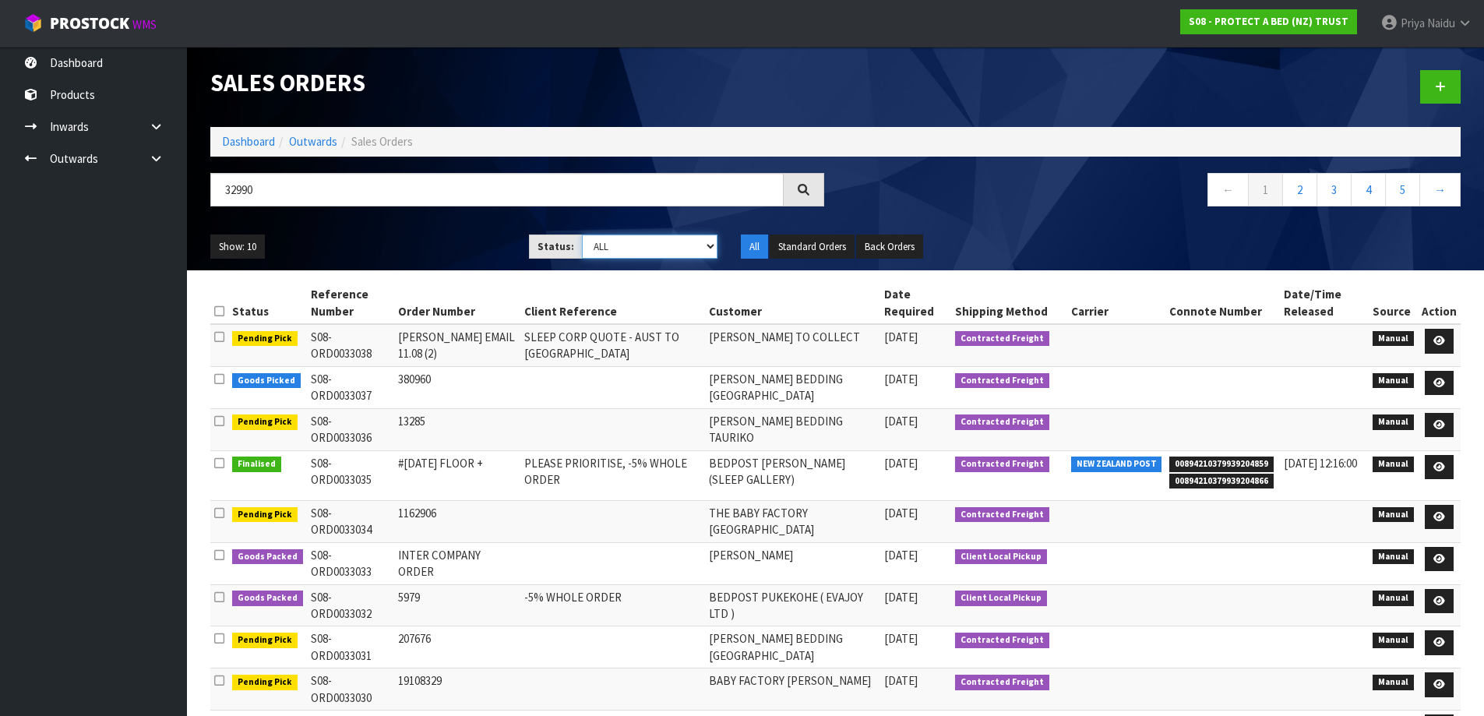
click at [589, 248] on select "Draft Pending Allocated Pending Pick Goods Picked Goods Packed Pending Charges …" at bounding box center [650, 246] width 136 height 24
click at [582, 234] on select "Draft Pending Allocated Pending Pick Goods Picked Goods Packed Pending Charges …" at bounding box center [650, 246] width 136 height 24
click at [439, 241] on ul "Show: 10 5 10 25 50" at bounding box center [357, 246] width 295 height 25
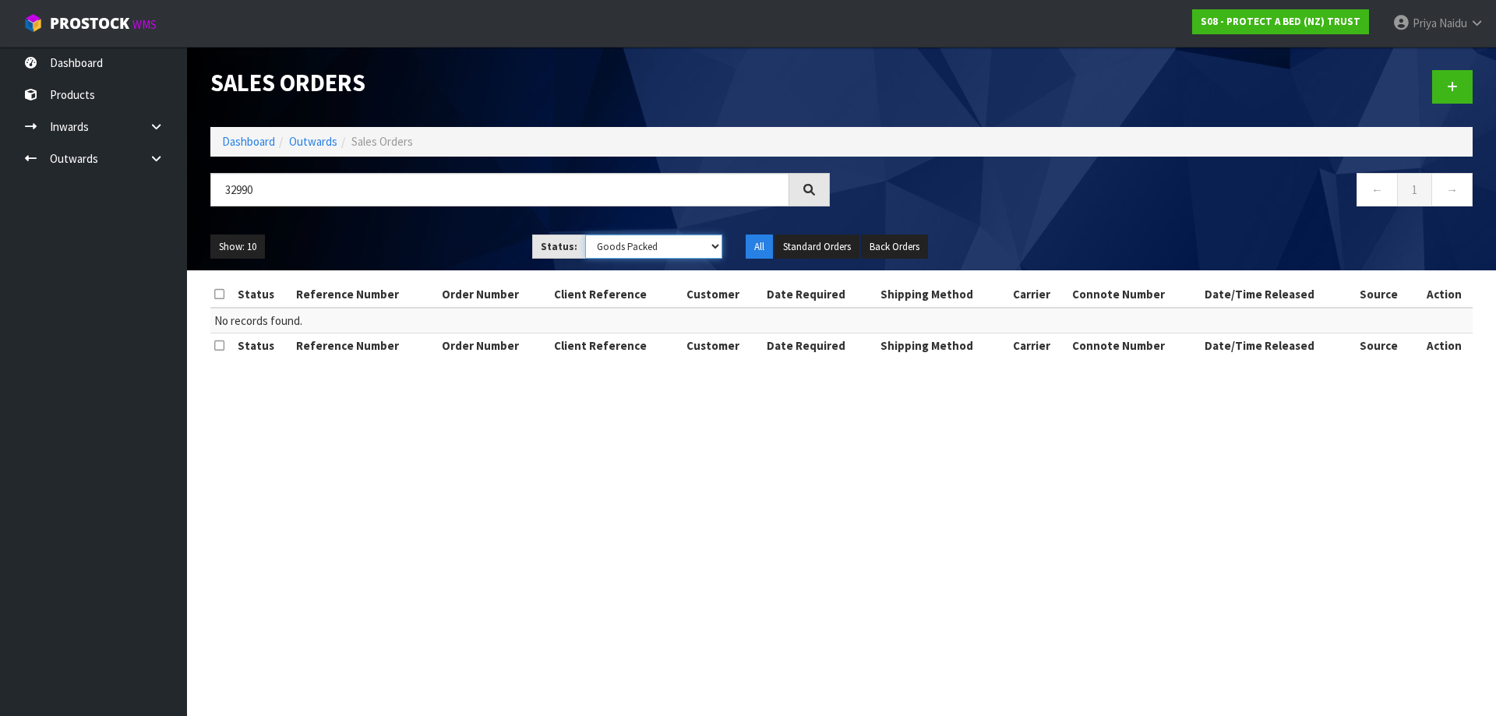
click at [624, 244] on select "Draft Pending Allocated Pending Pick Goods Picked Goods Packed Pending Charges …" at bounding box center [654, 246] width 138 height 24
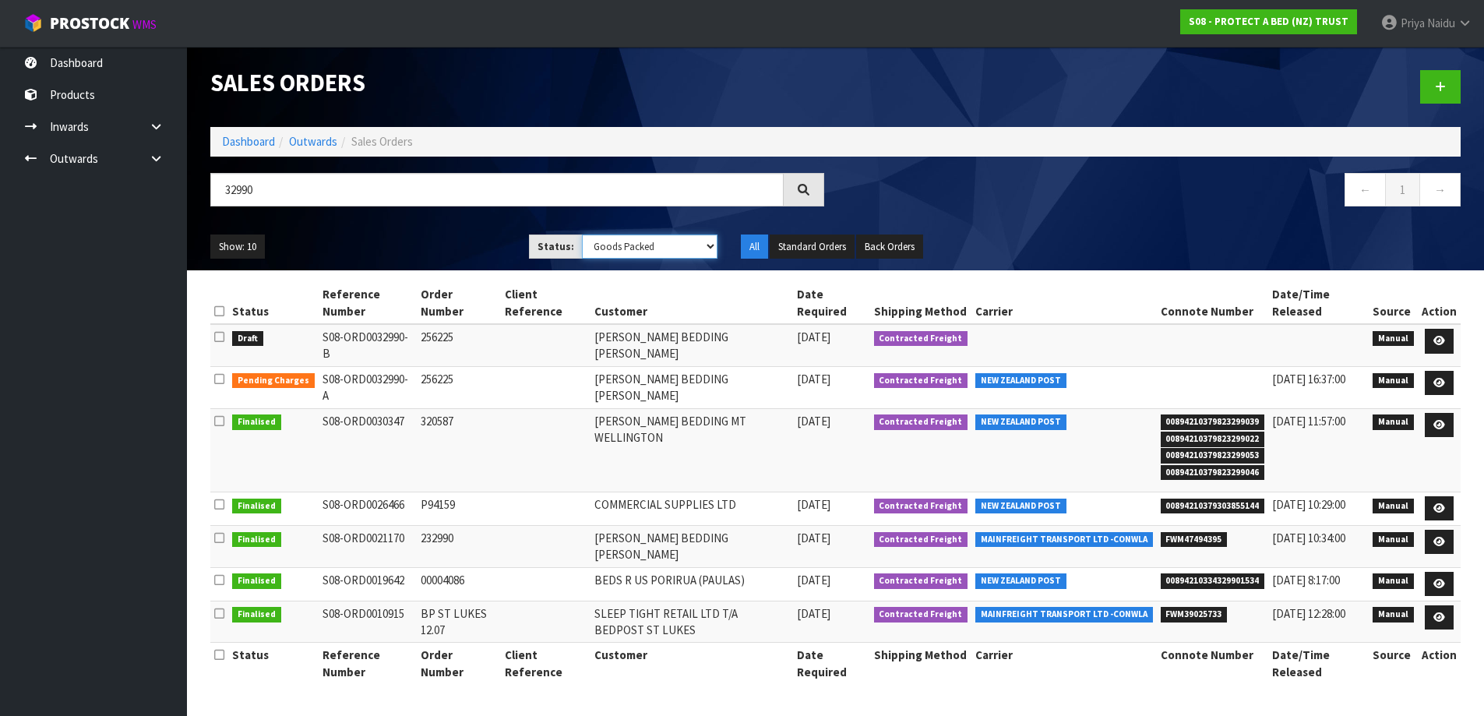
select select "string:ALL"
click at [582, 234] on select "Draft Pending Allocated Pending Pick Goods Picked Goods Packed Pending Charges …" at bounding box center [650, 246] width 136 height 24
click at [405, 242] on ul "Show: 10 5 10 25 50" at bounding box center [357, 246] width 295 height 25
click at [1450, 376] on link at bounding box center [1439, 383] width 29 height 25
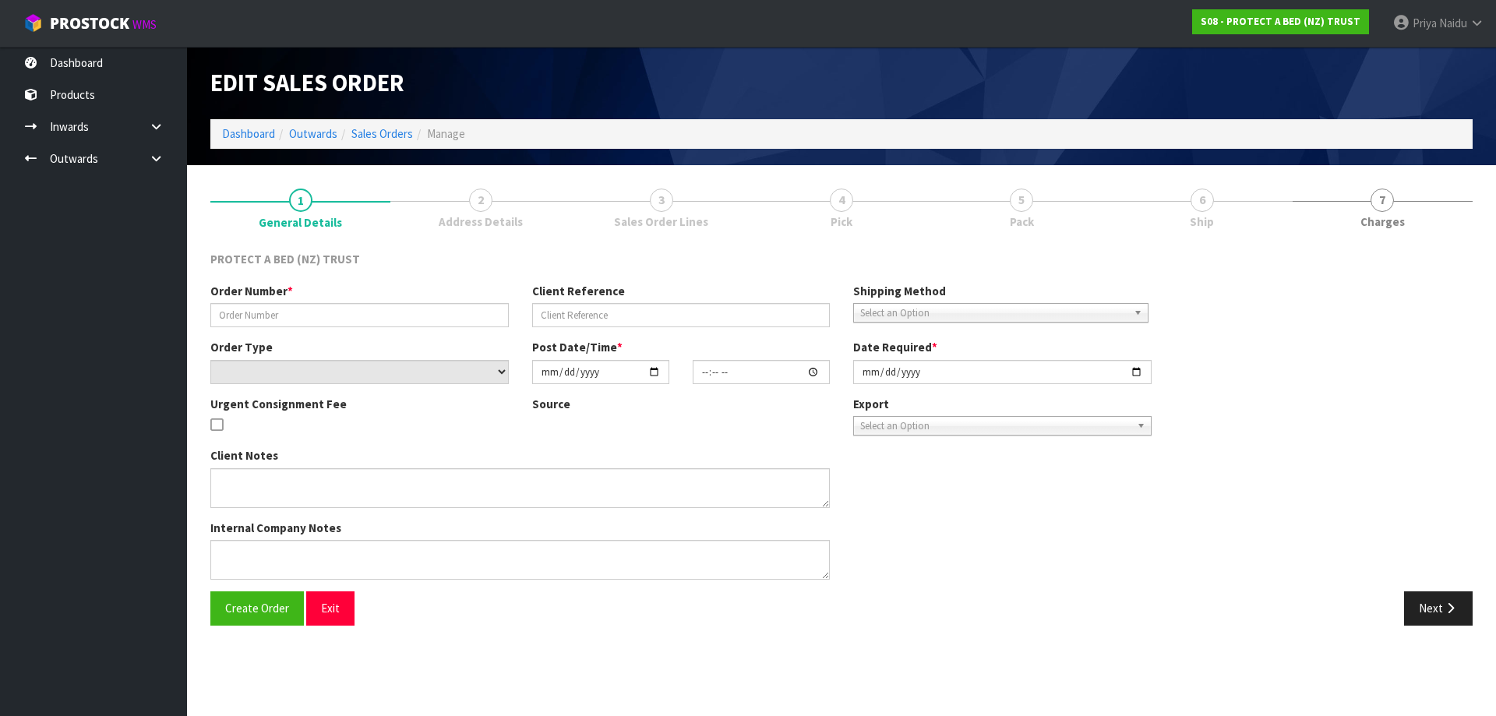
type input "256225"
select select "number:0"
type input "2025-08-12"
type input "11:06:00.000"
type input "2025-08-12"
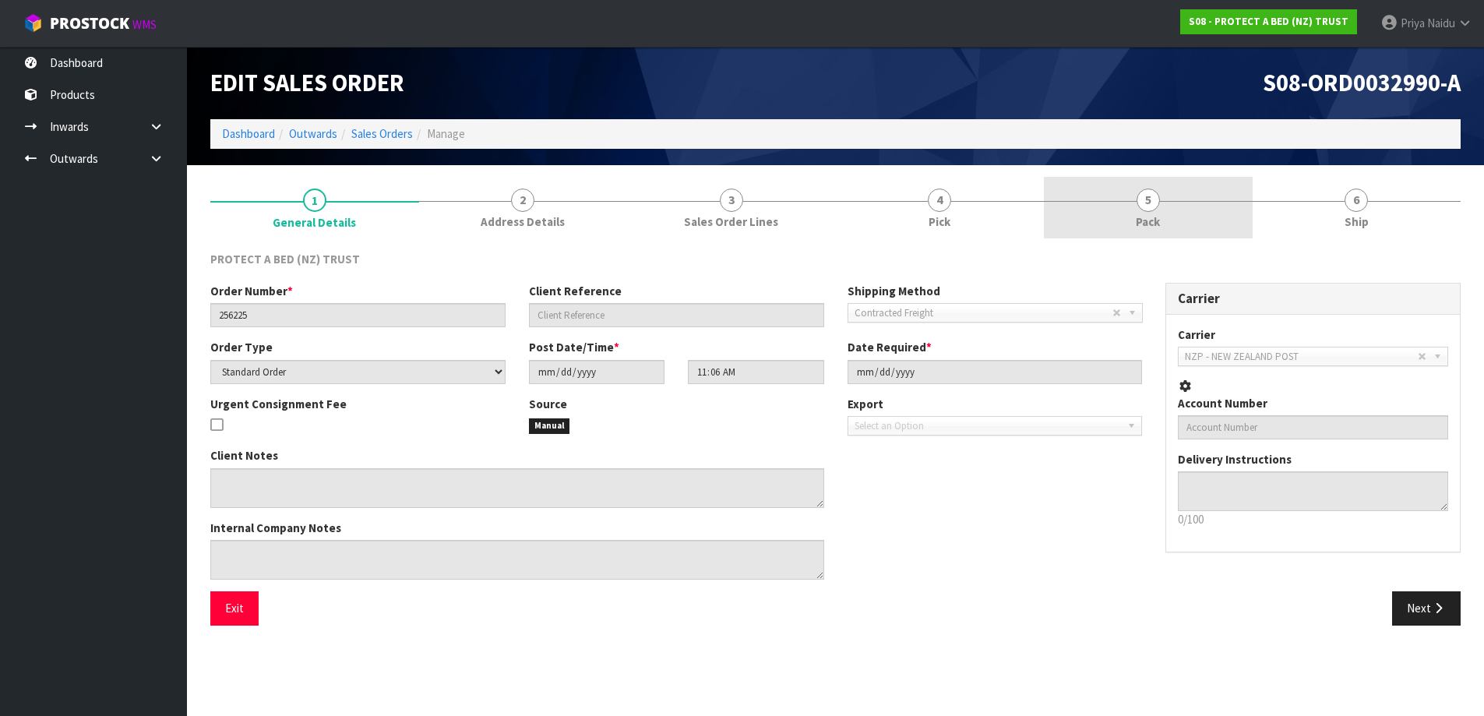
click at [1173, 186] on link "5 Pack" at bounding box center [1148, 208] width 209 height 62
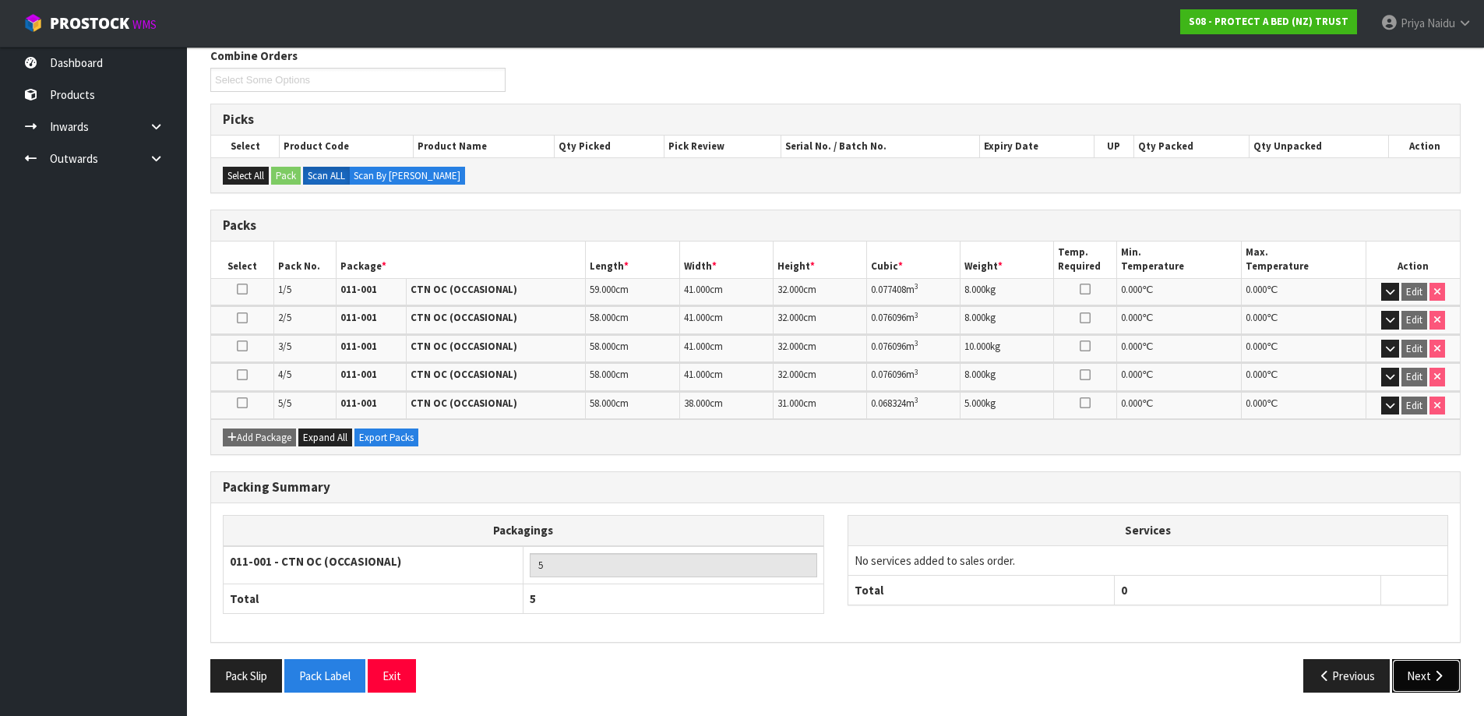
drag, startPoint x: 1428, startPoint y: 675, endPoint x: 1409, endPoint y: 654, distance: 29.2
click at [1426, 672] on button "Next" at bounding box center [1426, 675] width 69 height 33
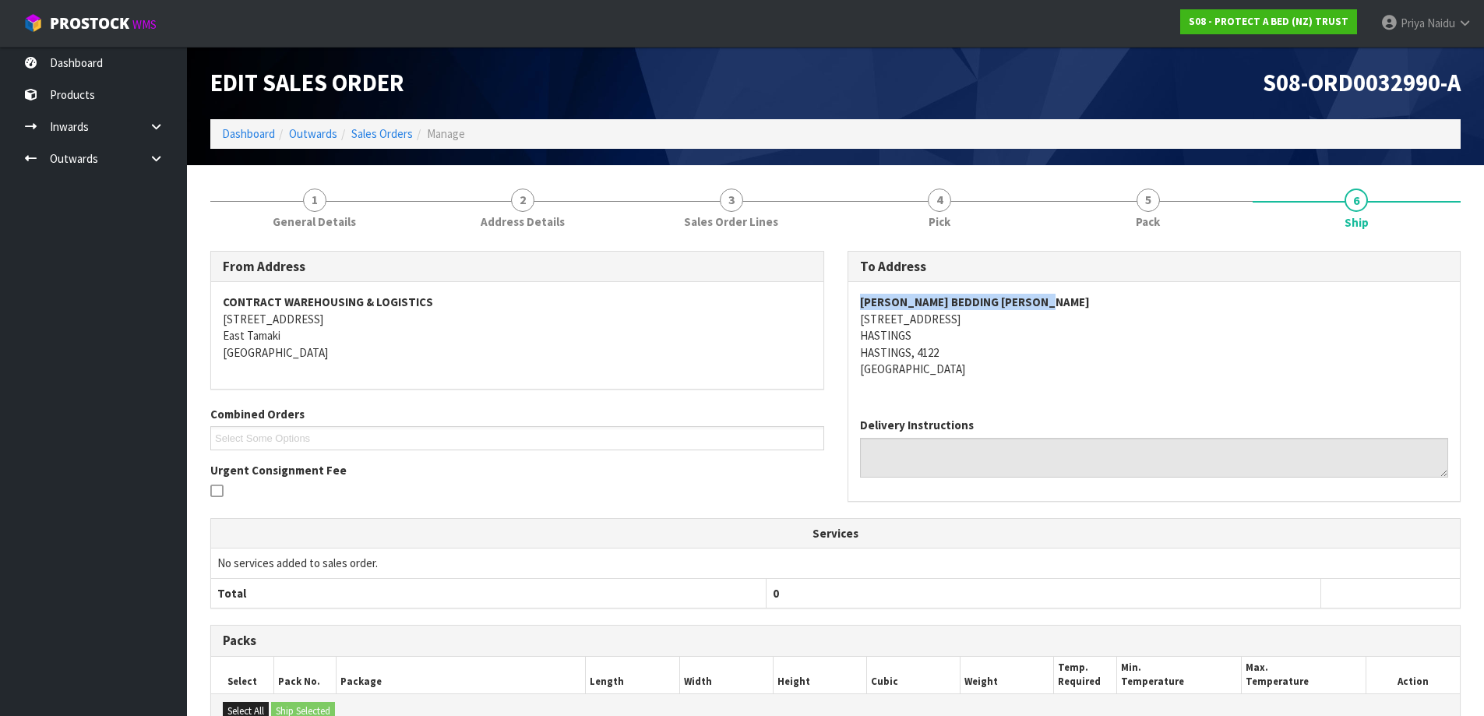
copy strong "HARVEY NORMAN BEDDING HASTINGS"
drag, startPoint x: 854, startPoint y: 300, endPoint x: 1085, endPoint y: 292, distance: 231.5
click at [1085, 292] on div "HARVEY NORMAN BEDDING HASTINGS 303 ST AUBYN STREET EAST HASTINGS HASTINGS, 4122…" at bounding box center [1154, 343] width 612 height 123
copy address "303 ST AUBYN STREET EAST HASTINGS HASTINGS, 4122"
drag, startPoint x: 855, startPoint y: 319, endPoint x: 1017, endPoint y: 350, distance: 164.1
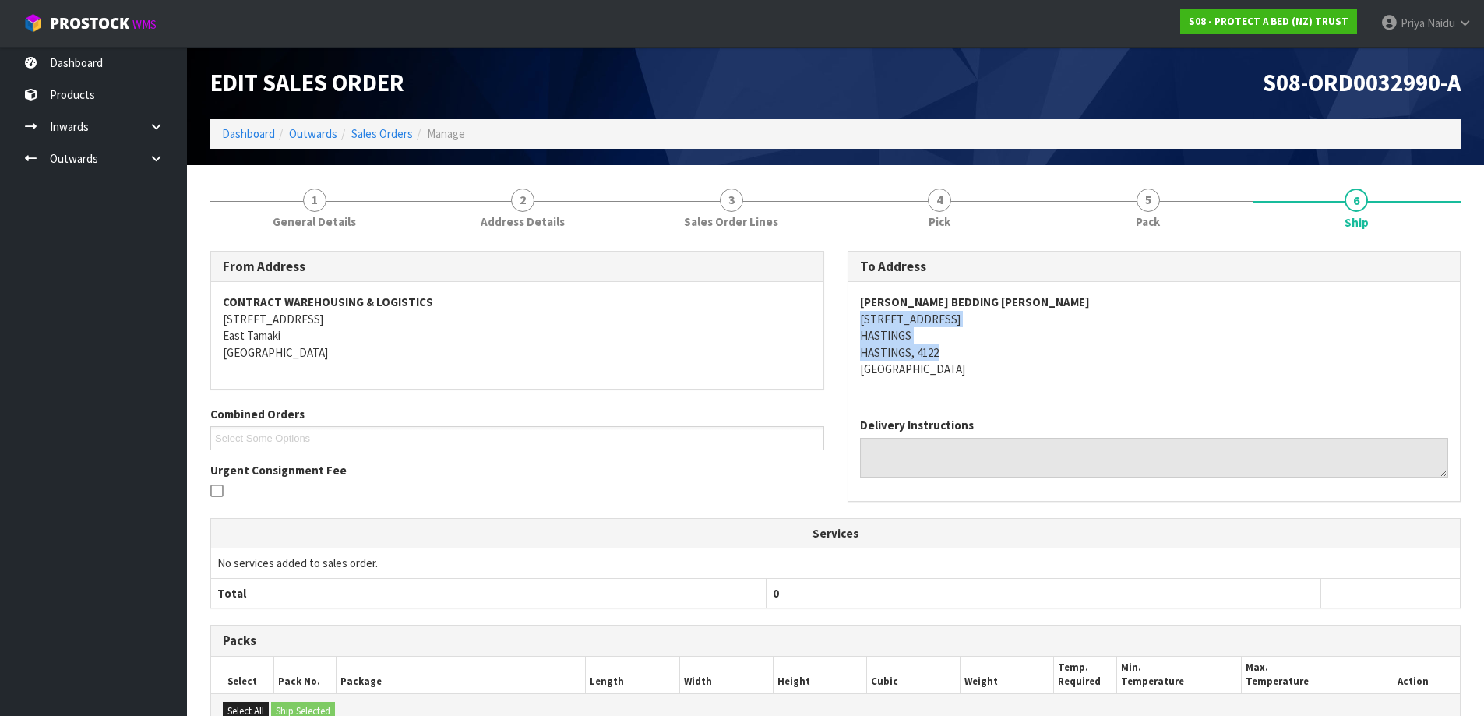
click at [1017, 350] on div "HARVEY NORMAN BEDDING HASTINGS 303 ST AUBYN STREET EAST HASTINGS HASTINGS, 4122…" at bounding box center [1154, 343] width 612 height 123
click at [1156, 380] on div "HARVEY NORMAN BEDDING HASTINGS 303 ST AUBYN STREET EAST HASTINGS HASTINGS, 4122…" at bounding box center [1154, 343] width 612 height 123
copy address "303 ST AUBYN STREET EAST"
drag, startPoint x: 855, startPoint y: 321, endPoint x: 1014, endPoint y: 319, distance: 159.7
click at [1014, 319] on div "HARVEY NORMAN BEDDING HASTINGS 303 ST AUBYN STREET EAST HASTINGS HASTINGS, 4122…" at bounding box center [1154, 343] width 612 height 123
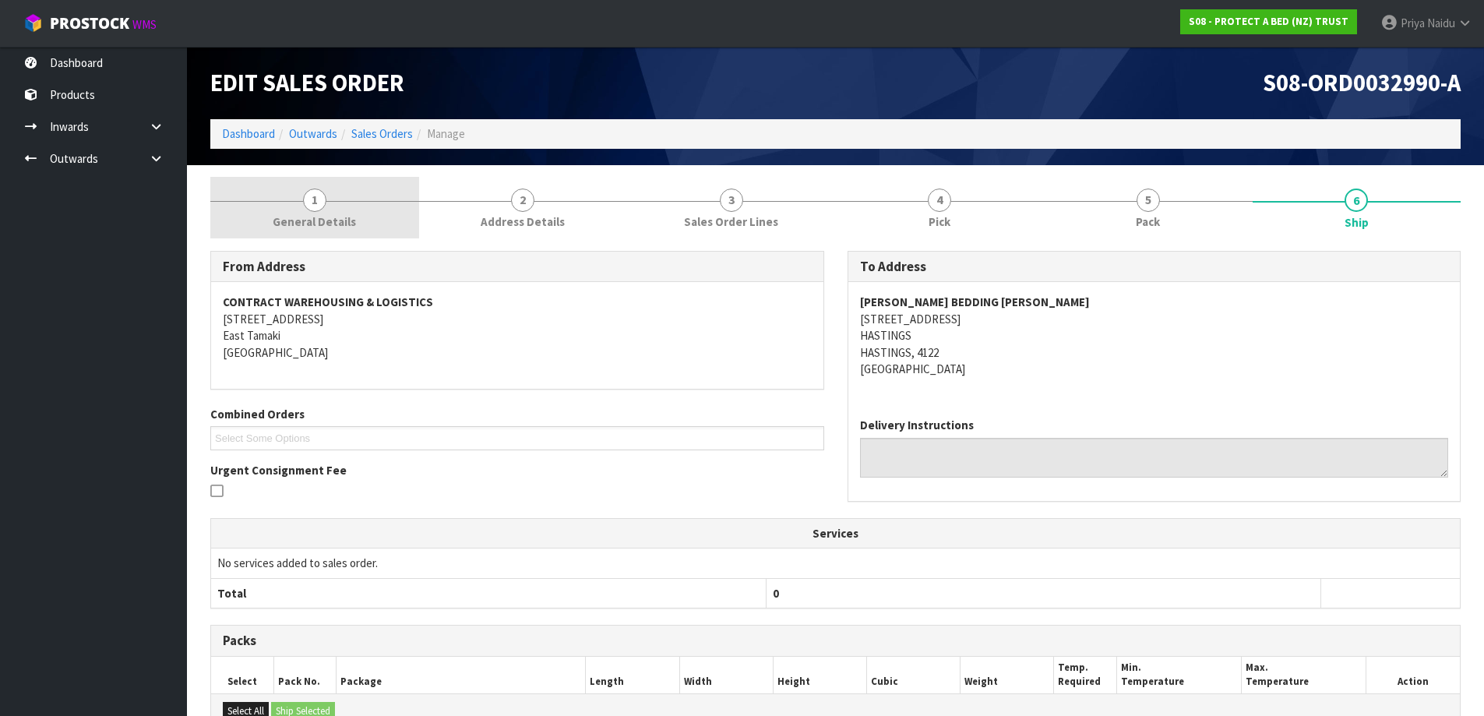
click at [292, 203] on link "1 General Details" at bounding box center [314, 208] width 209 height 62
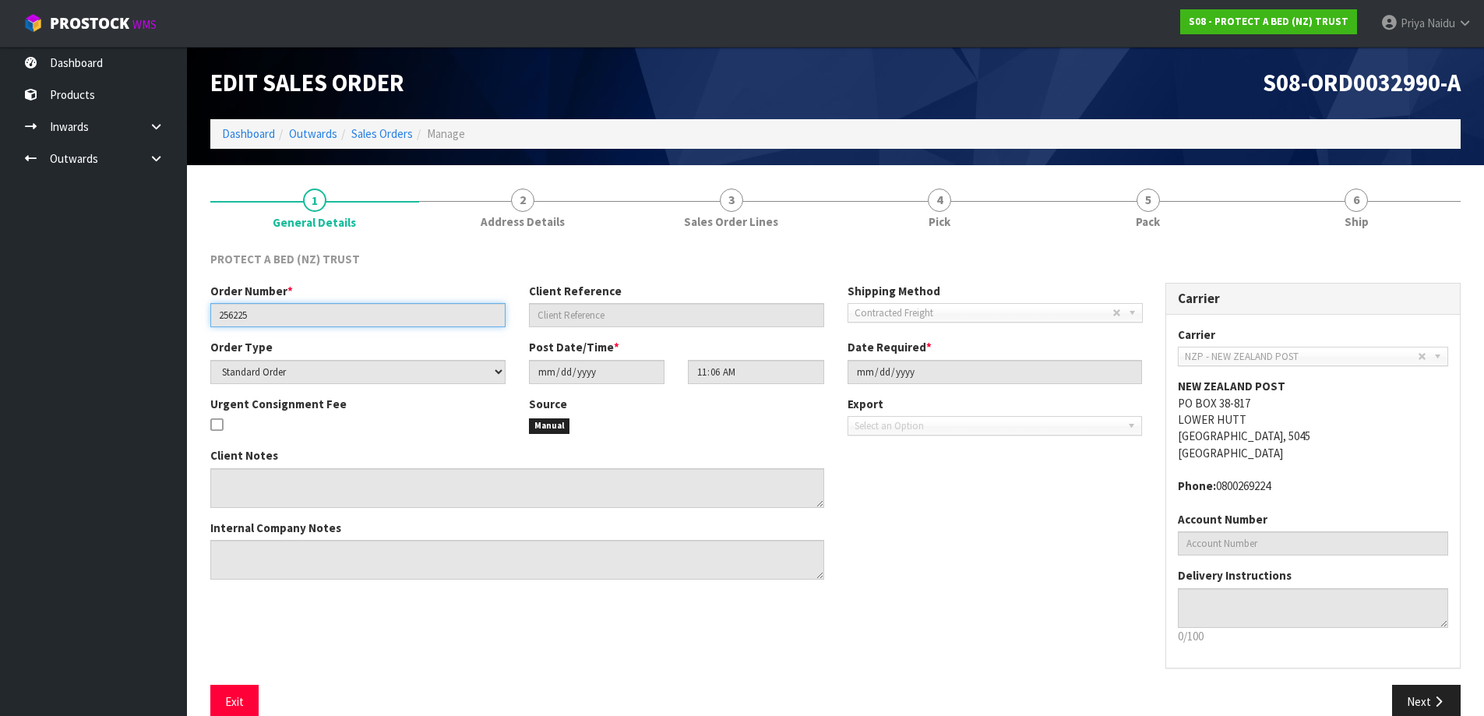
drag, startPoint x: 212, startPoint y: 317, endPoint x: 324, endPoint y: 330, distance: 113.0
click at [324, 330] on div "Order Number * 256225 Client Reference Shipping Method Client Local Pickup Cust…" at bounding box center [676, 311] width 955 height 56
click at [1162, 238] on li "5 Pack" at bounding box center [1148, 208] width 209 height 62
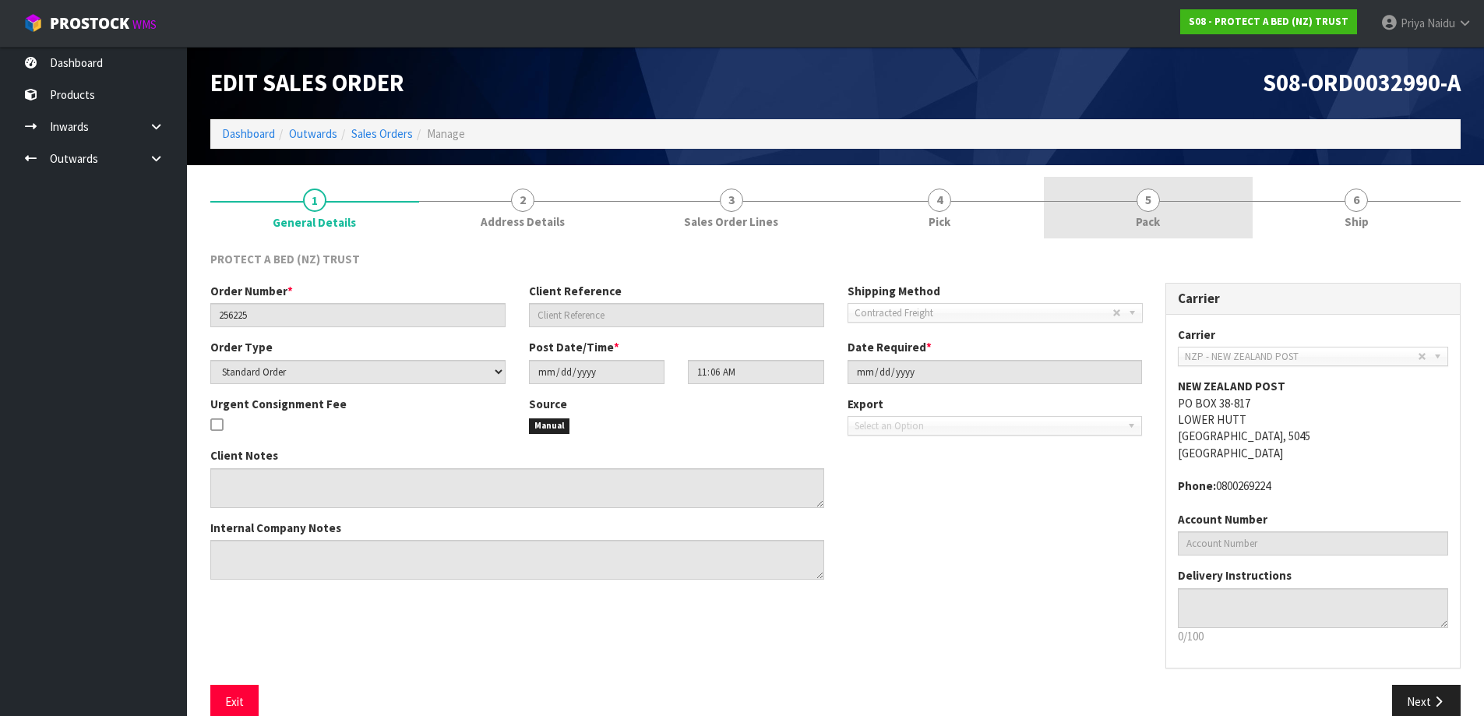
click at [1117, 224] on link "5 Pack" at bounding box center [1148, 208] width 209 height 62
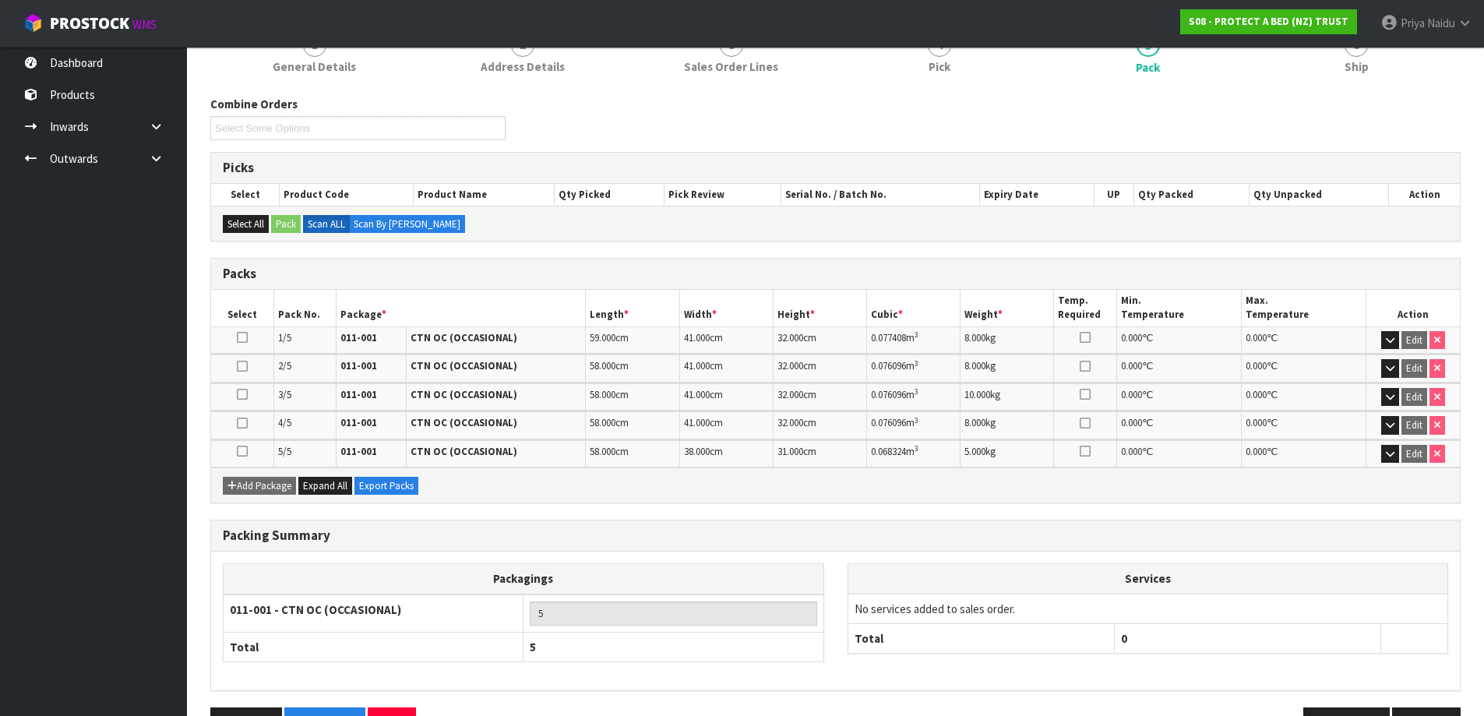
scroll to position [156, 0]
click at [1361, 72] on span "Ship" at bounding box center [1357, 66] width 24 height 16
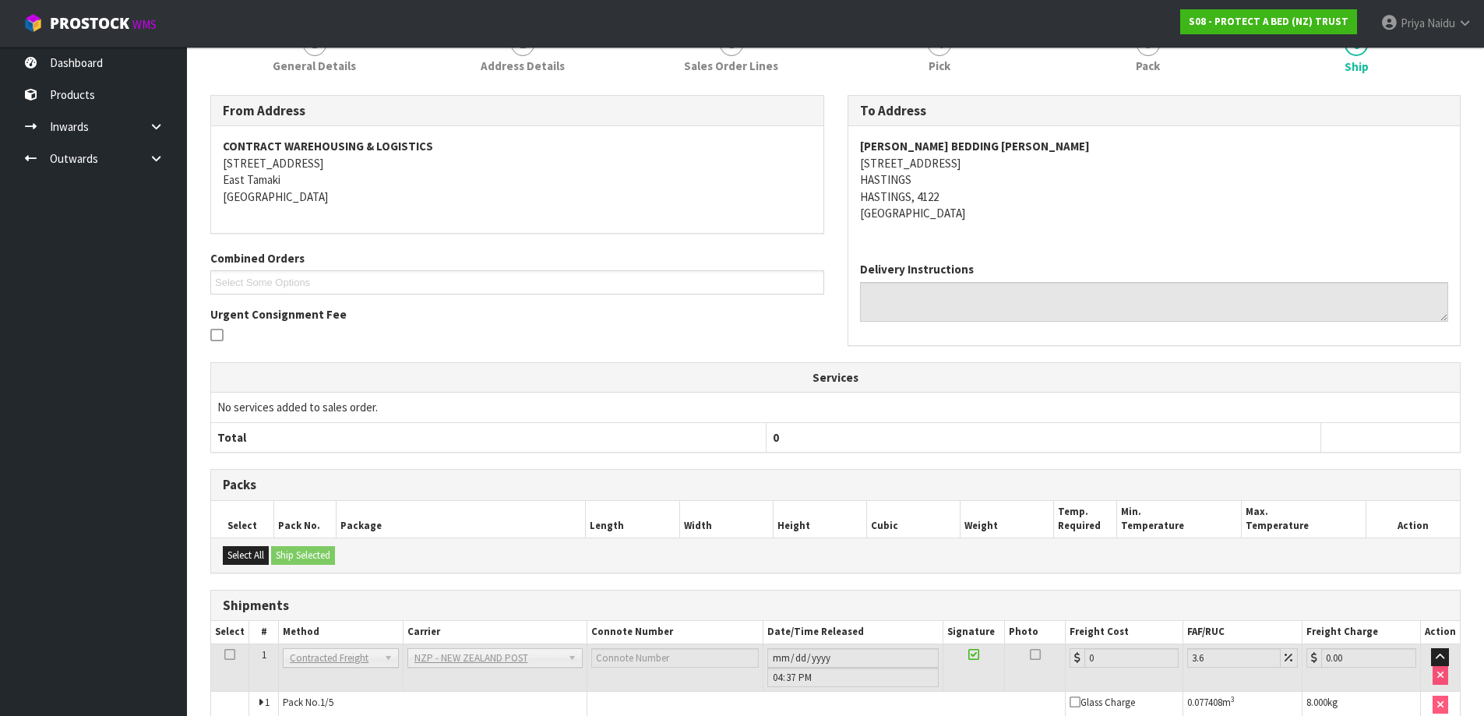
scroll to position [0, 0]
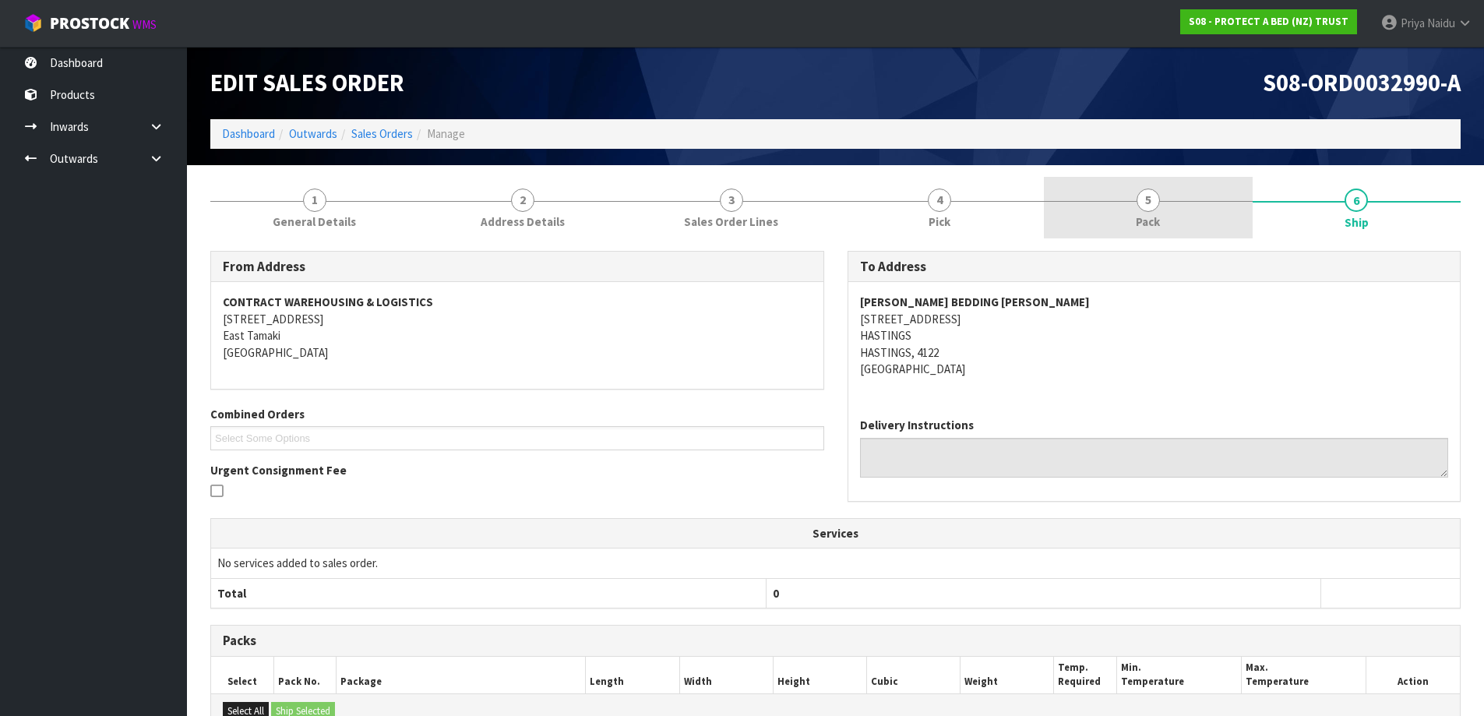
drag, startPoint x: 1225, startPoint y: 216, endPoint x: 1162, endPoint y: 230, distance: 63.9
click at [1223, 215] on link "5 Pack" at bounding box center [1148, 208] width 209 height 62
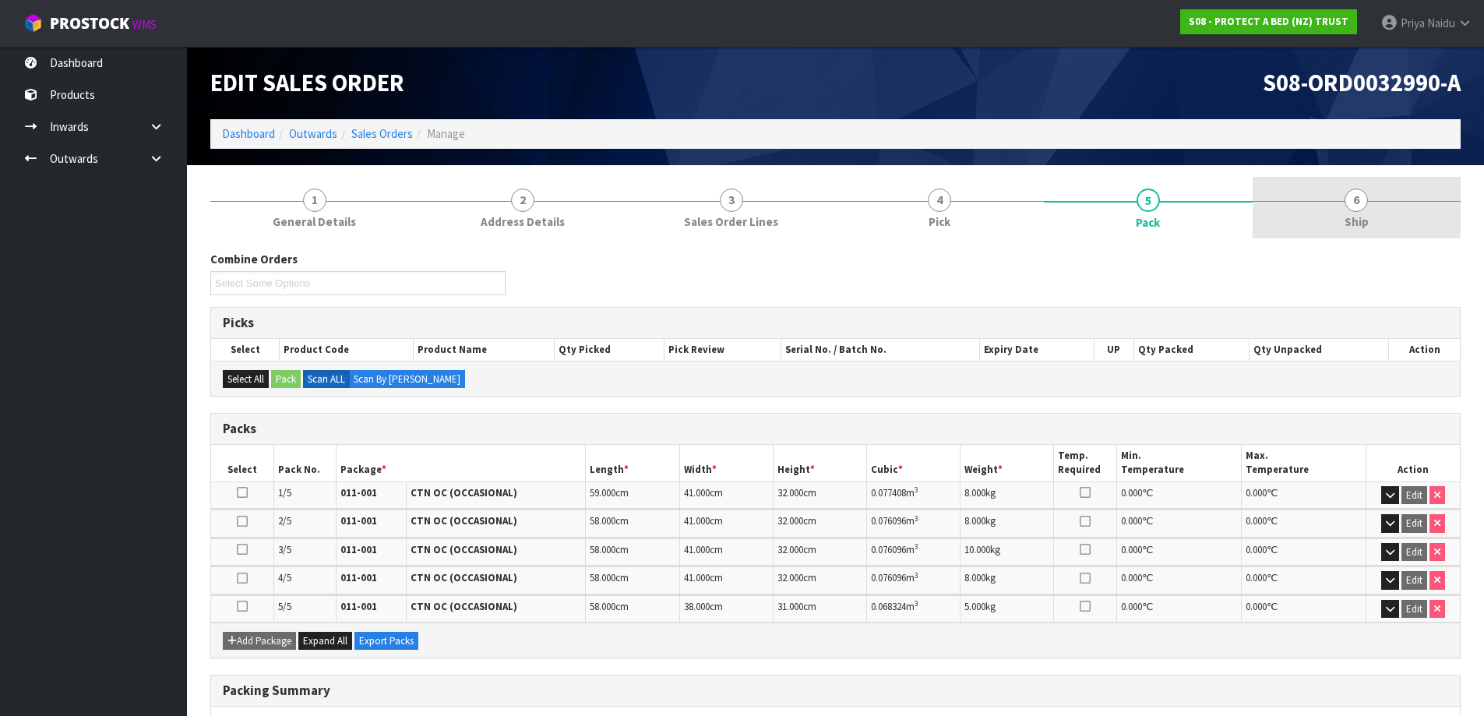
drag, startPoint x: 1420, startPoint y: 210, endPoint x: 1382, endPoint y: 211, distance: 38.2
click at [1418, 209] on link "6 Ship" at bounding box center [1357, 208] width 209 height 62
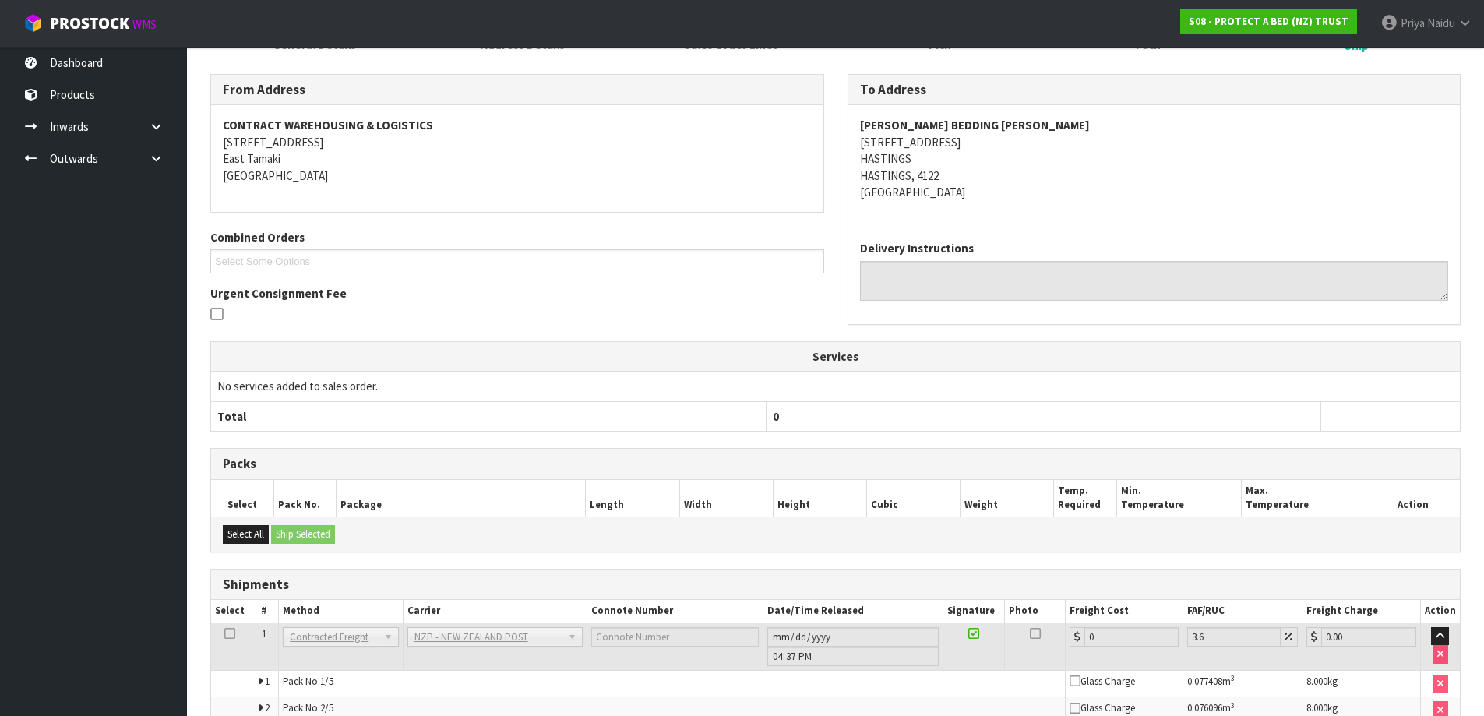
scroll to position [340, 0]
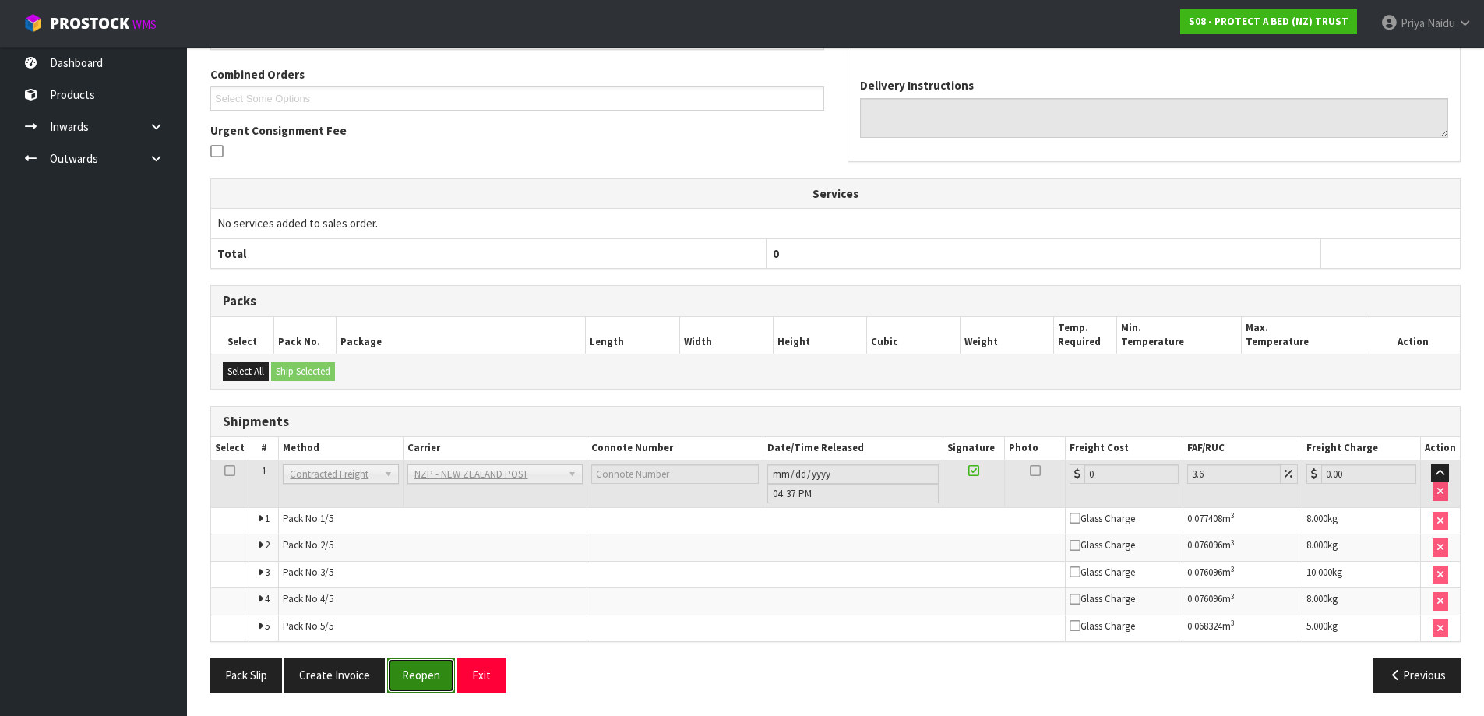
click at [418, 682] on button "Reopen" at bounding box center [421, 674] width 68 height 33
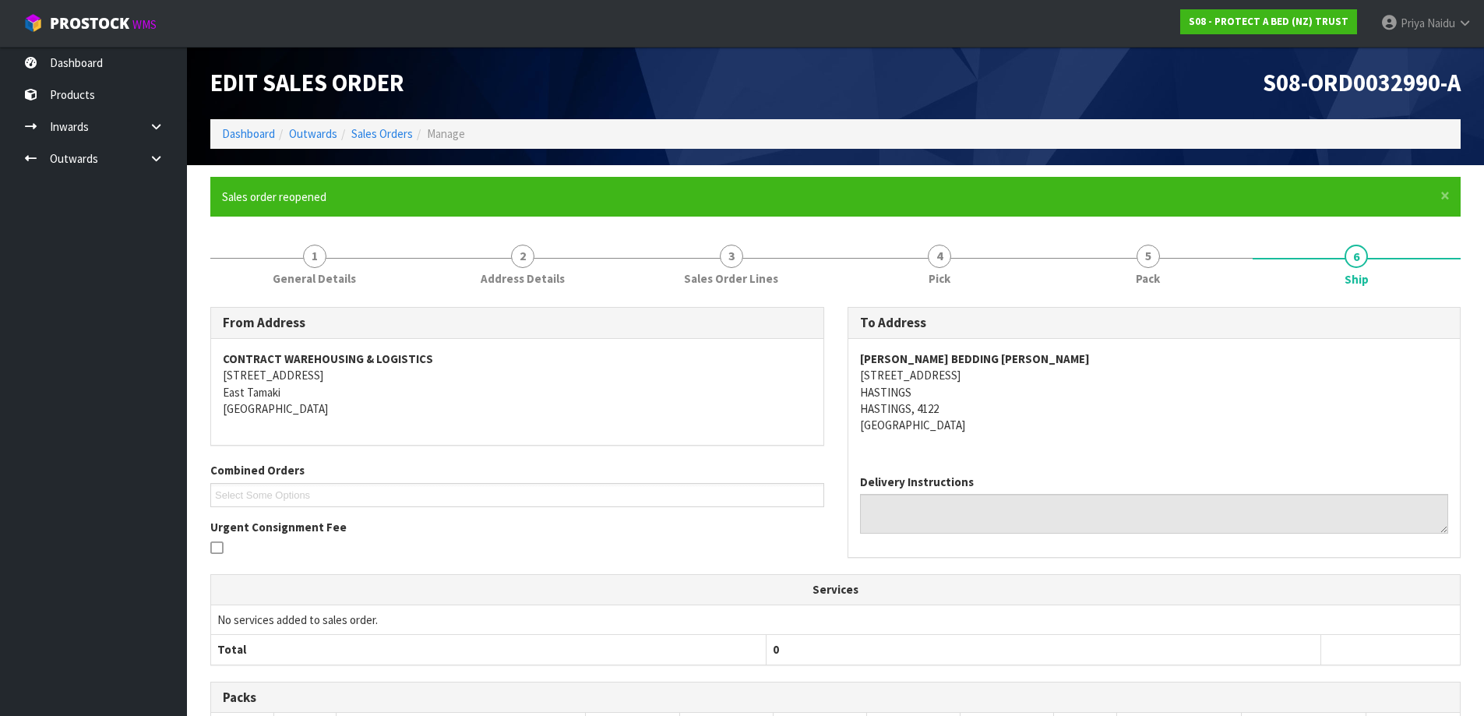
scroll to position [396, 0]
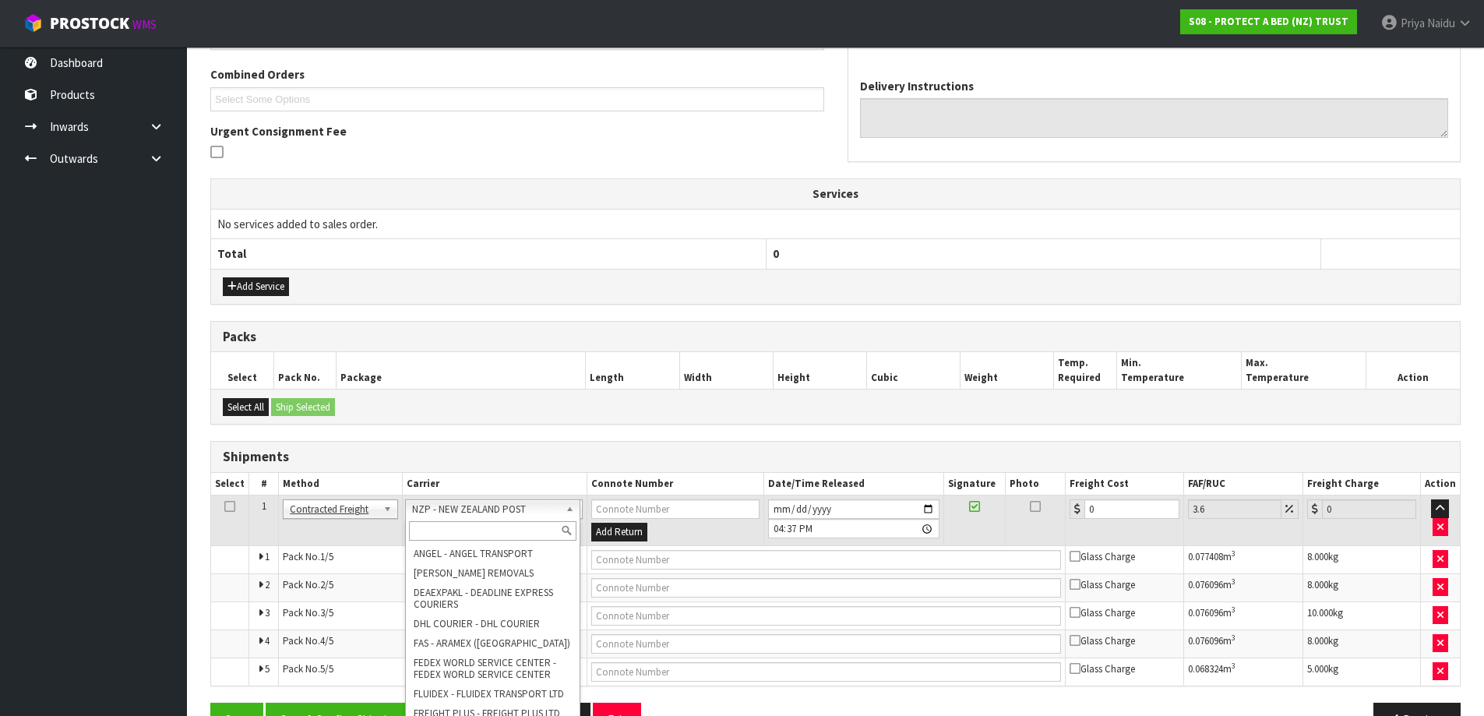
click at [454, 530] on input "text" at bounding box center [493, 530] width 168 height 19
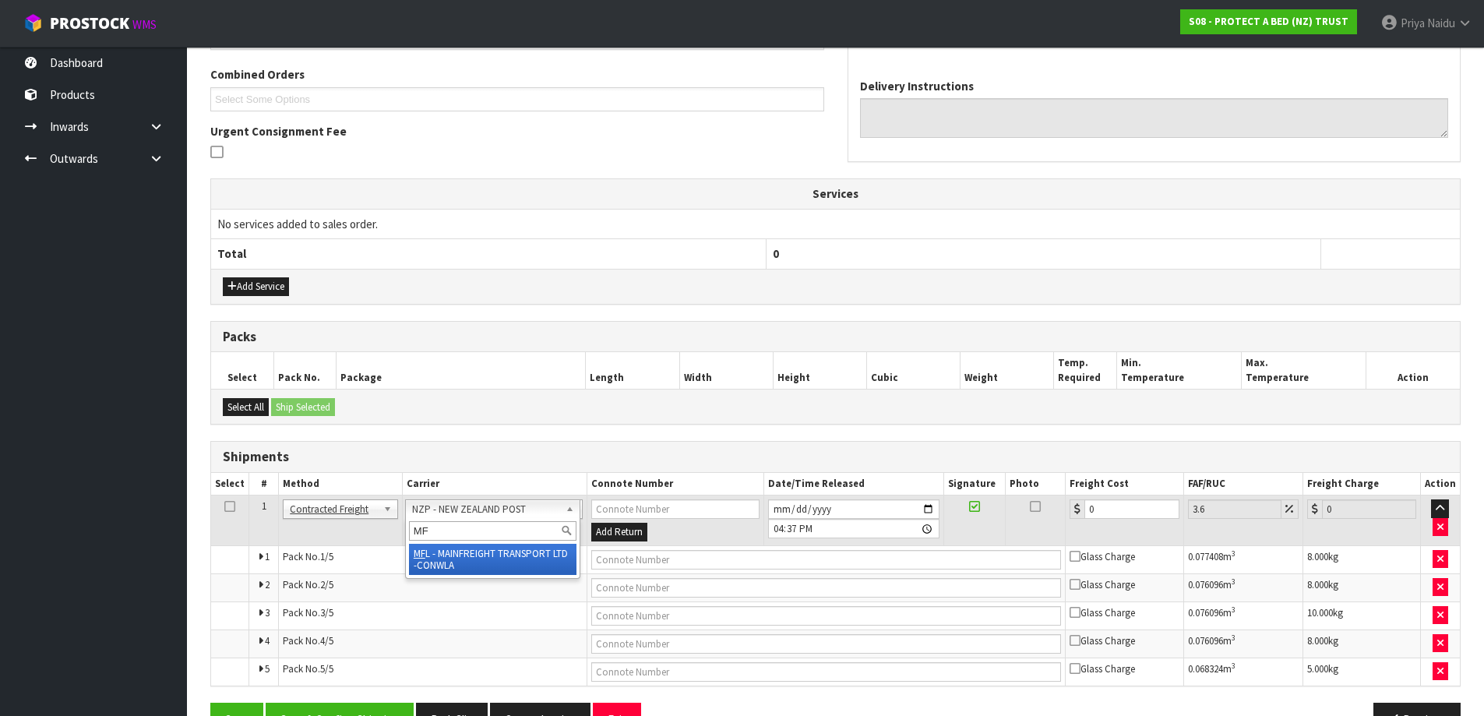
type input "MF"
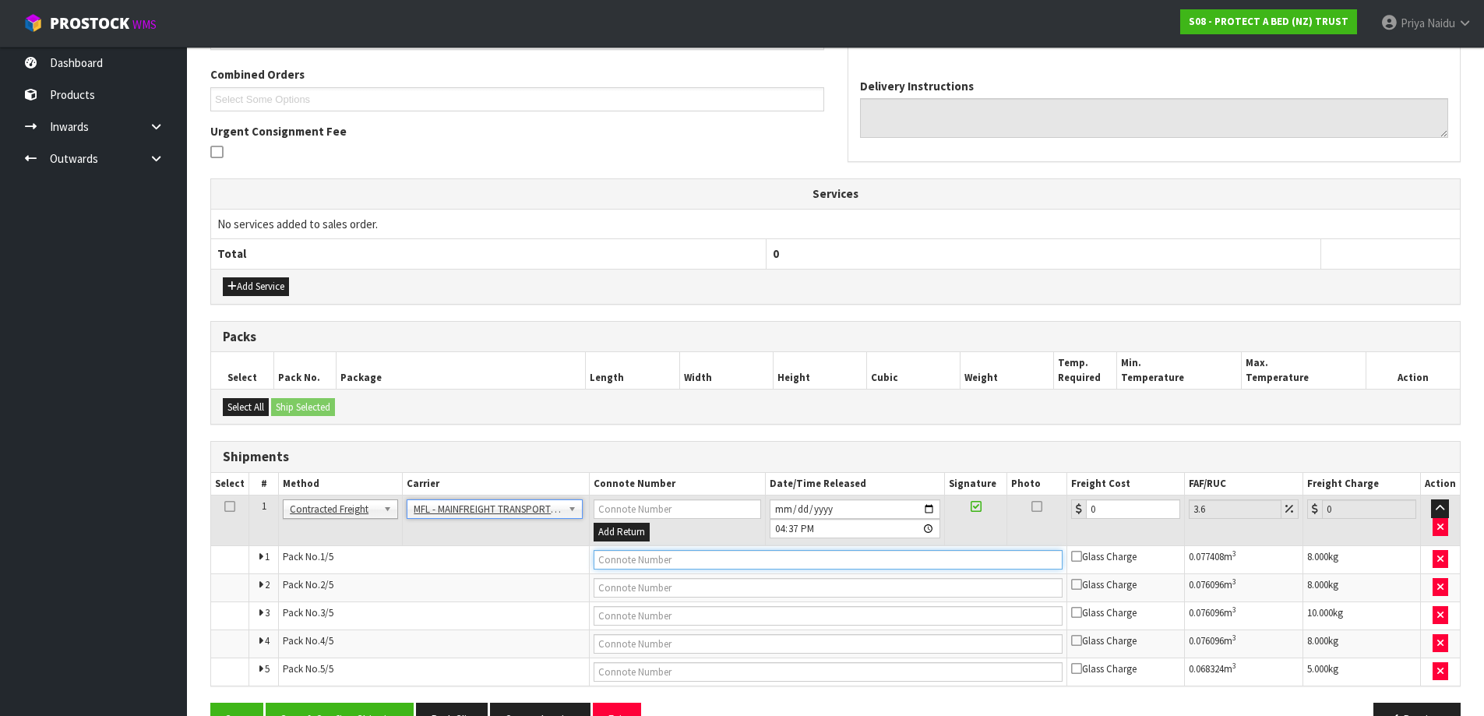
click at [605, 562] on input "text" at bounding box center [828, 559] width 469 height 19
paste input "FWM58271128"
type input "FWM58271128"
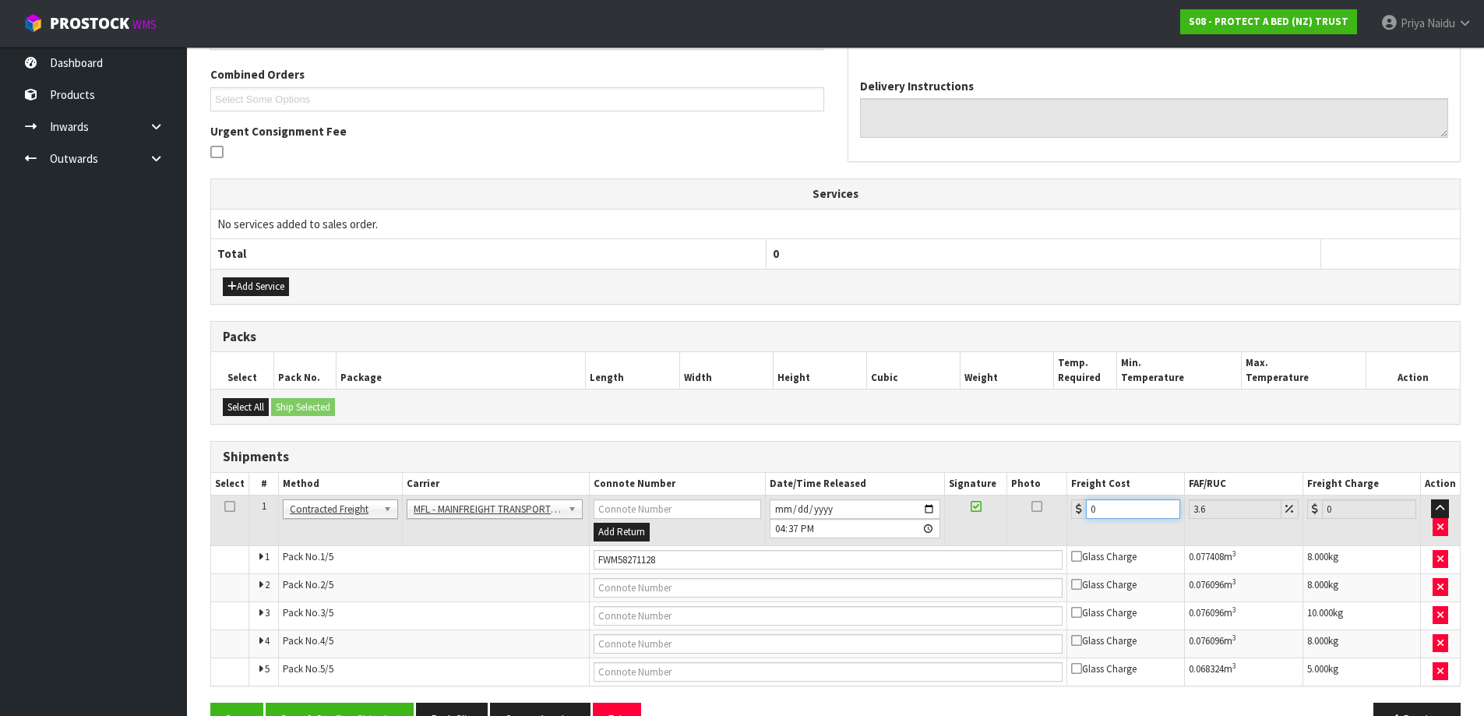
click at [1112, 510] on input "0" at bounding box center [1133, 508] width 94 height 19
type input "4"
type input "4.14"
type input "46"
type input "47.66"
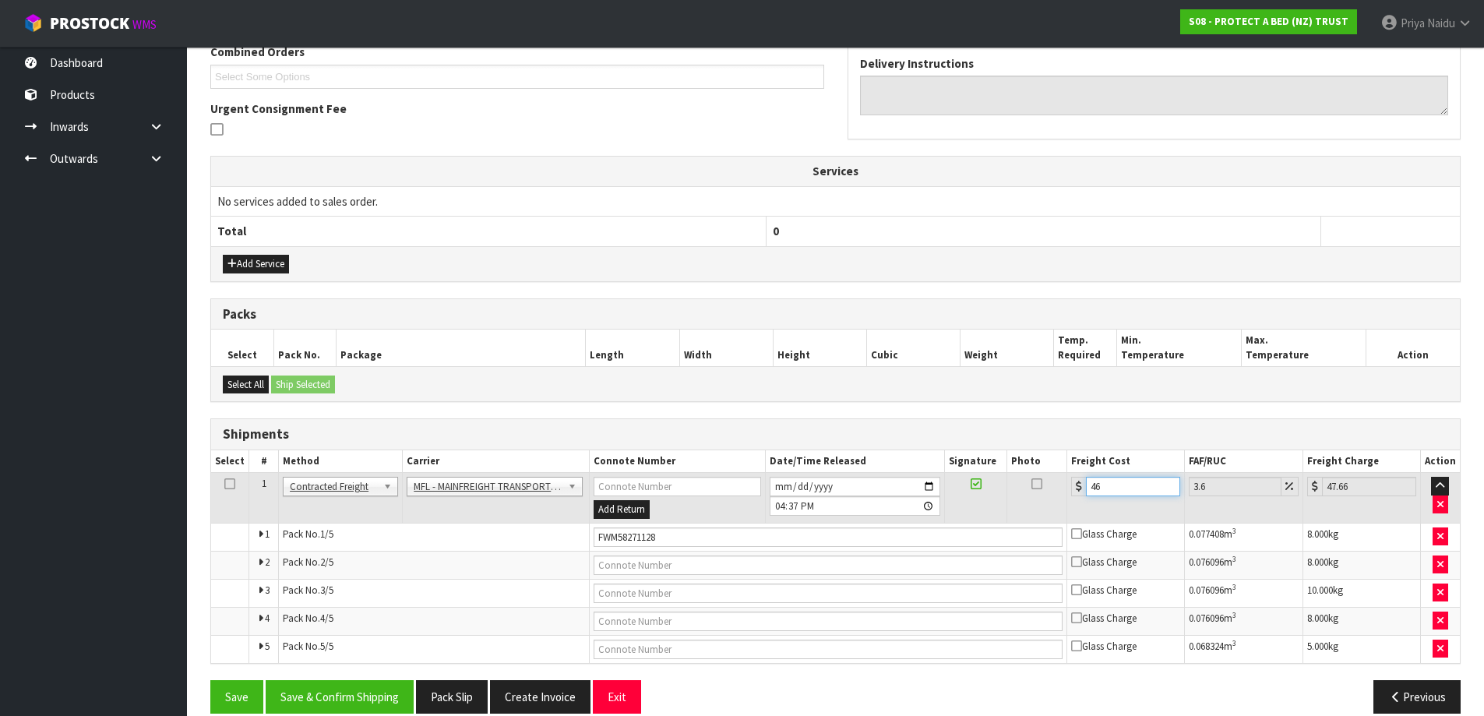
scroll to position [439, 0]
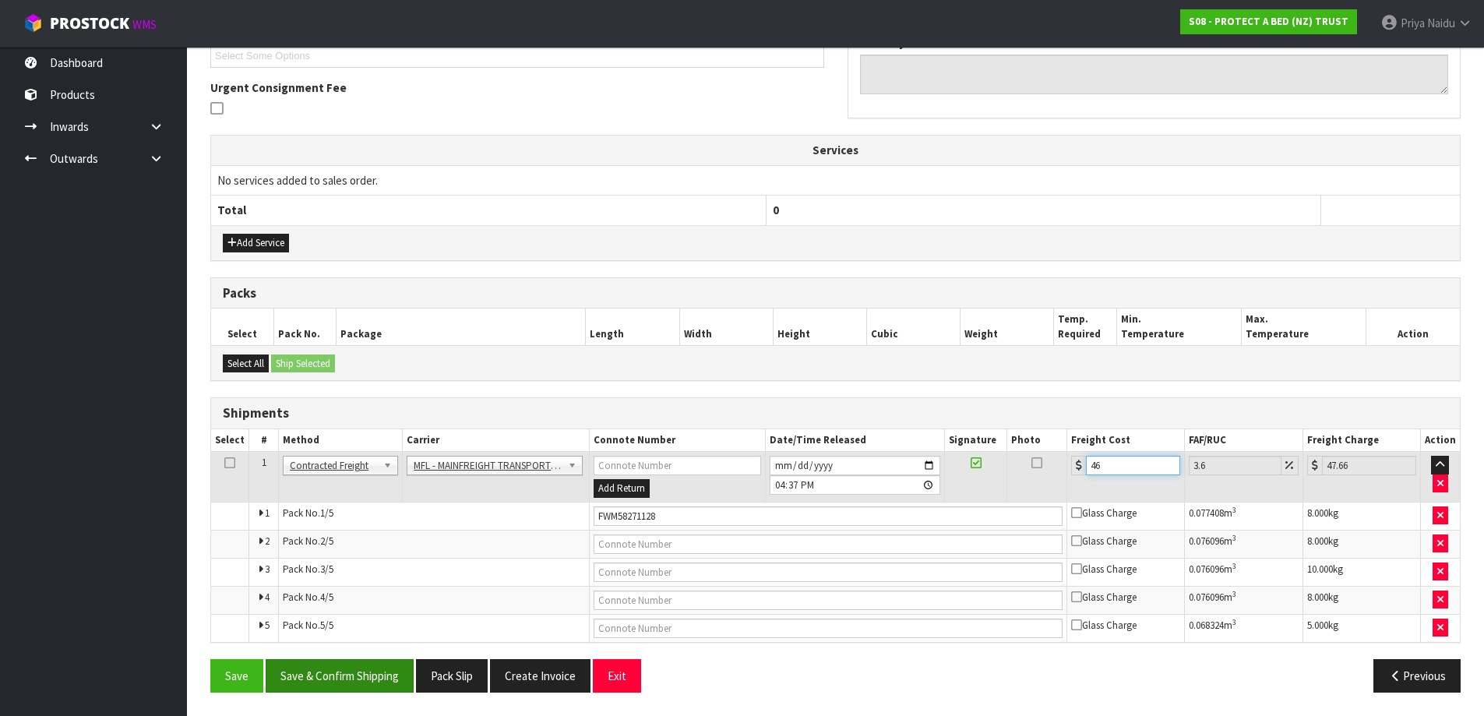
type input "46"
click at [354, 679] on button "Save & Confirm Shipping" at bounding box center [340, 675] width 148 height 33
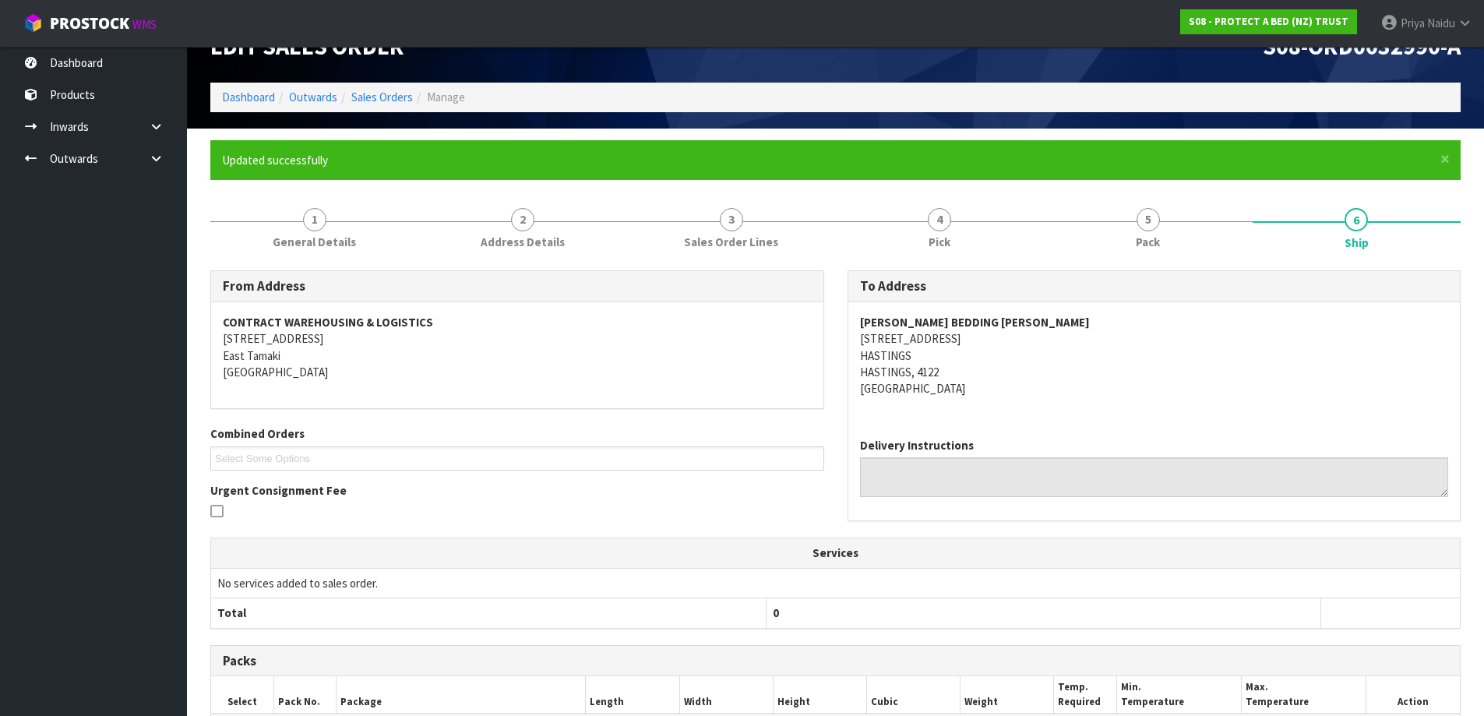
scroll to position [0, 0]
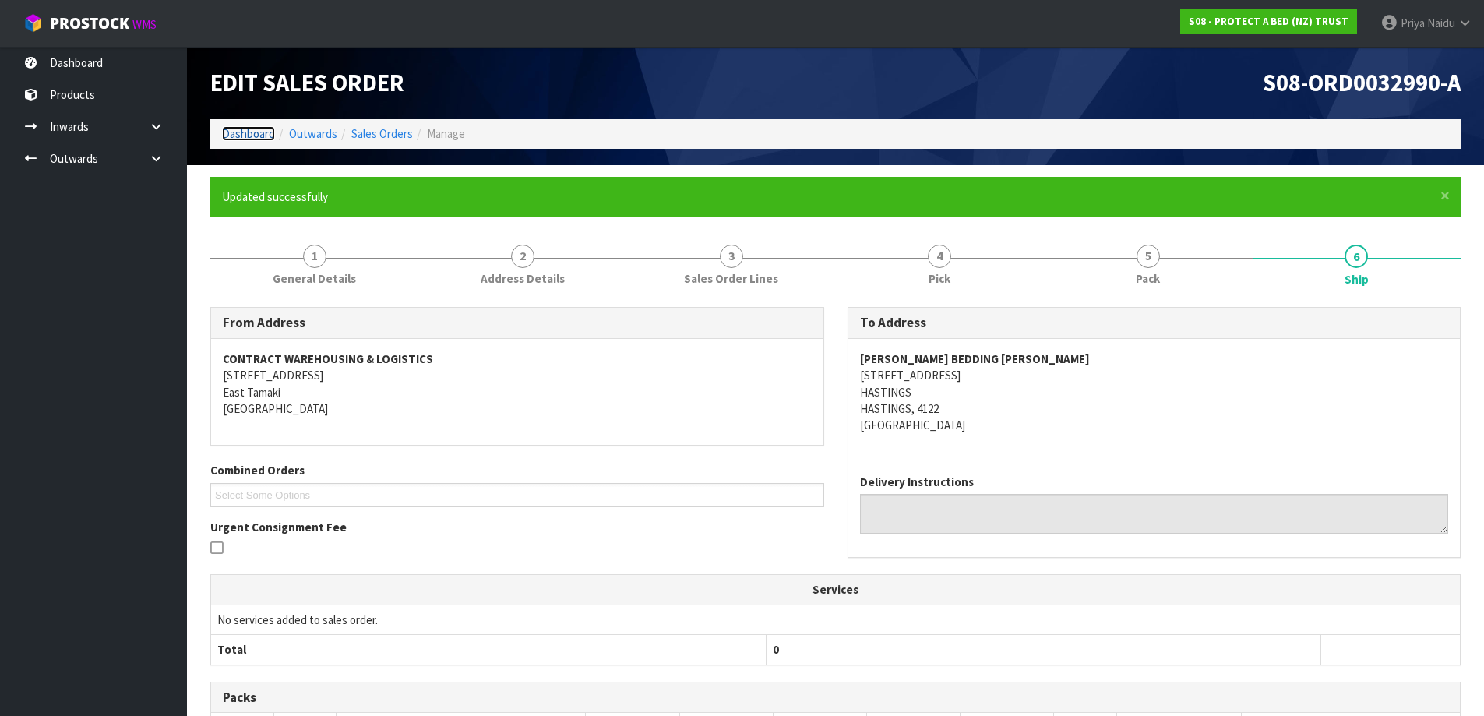
click at [245, 134] on link "Dashboard" at bounding box center [248, 133] width 53 height 15
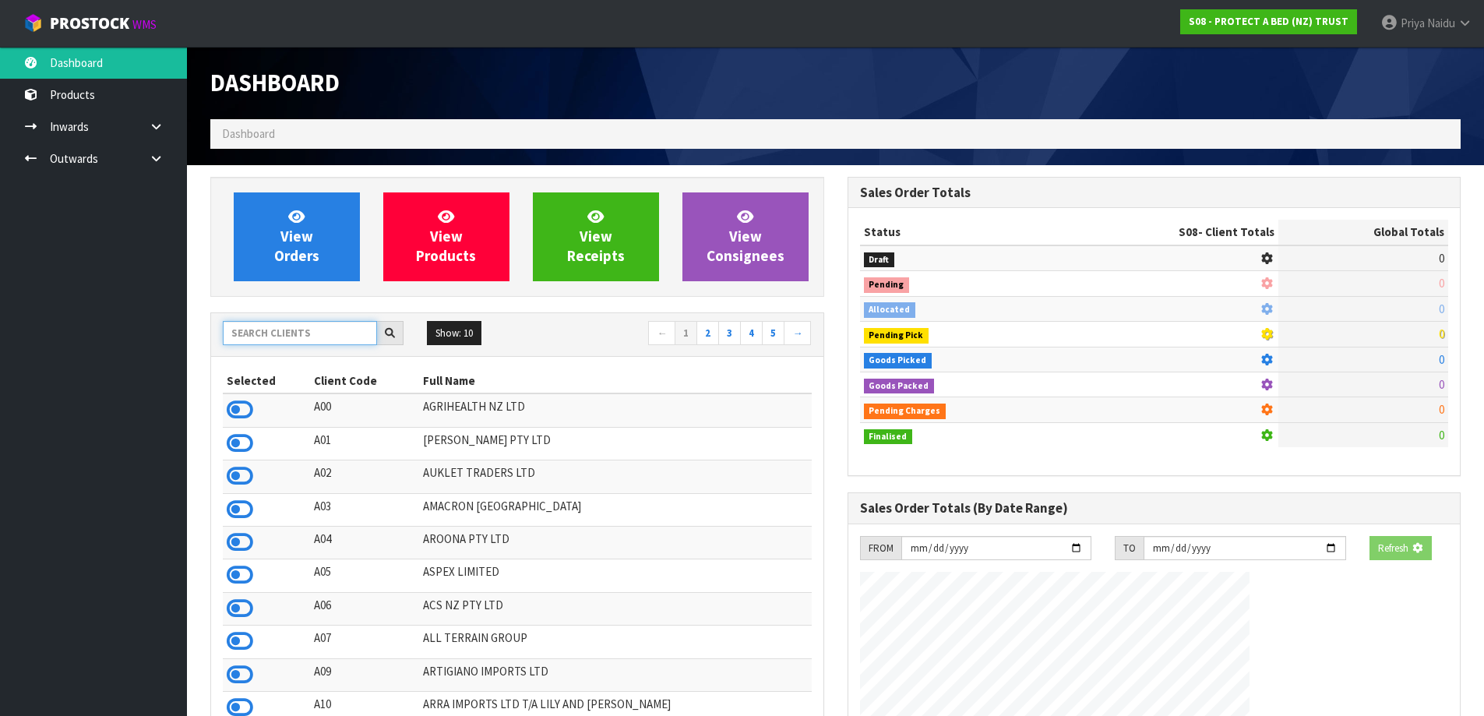
click at [287, 328] on input "text" at bounding box center [300, 333] width 154 height 24
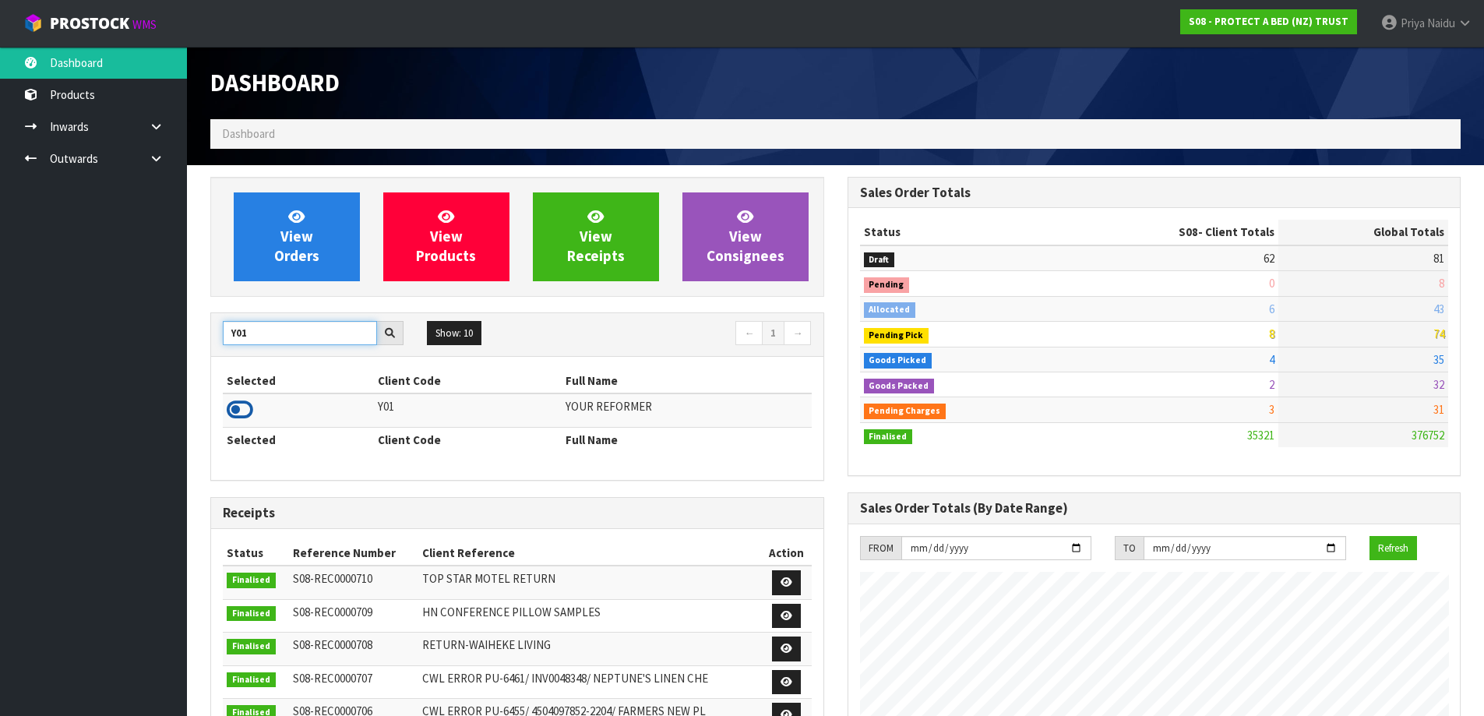
type input "Y01"
click at [234, 408] on icon at bounding box center [240, 409] width 26 height 23
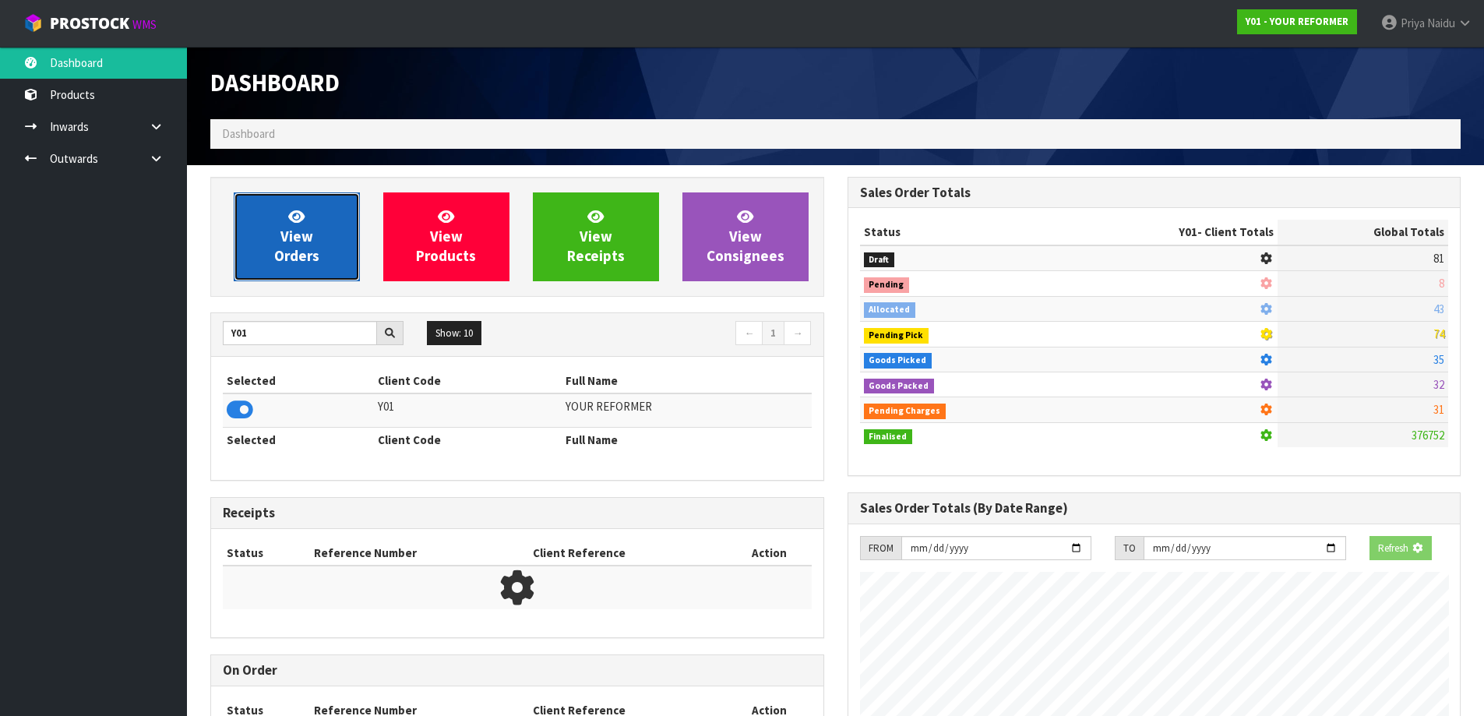
click at [281, 273] on link "View Orders" at bounding box center [297, 236] width 126 height 89
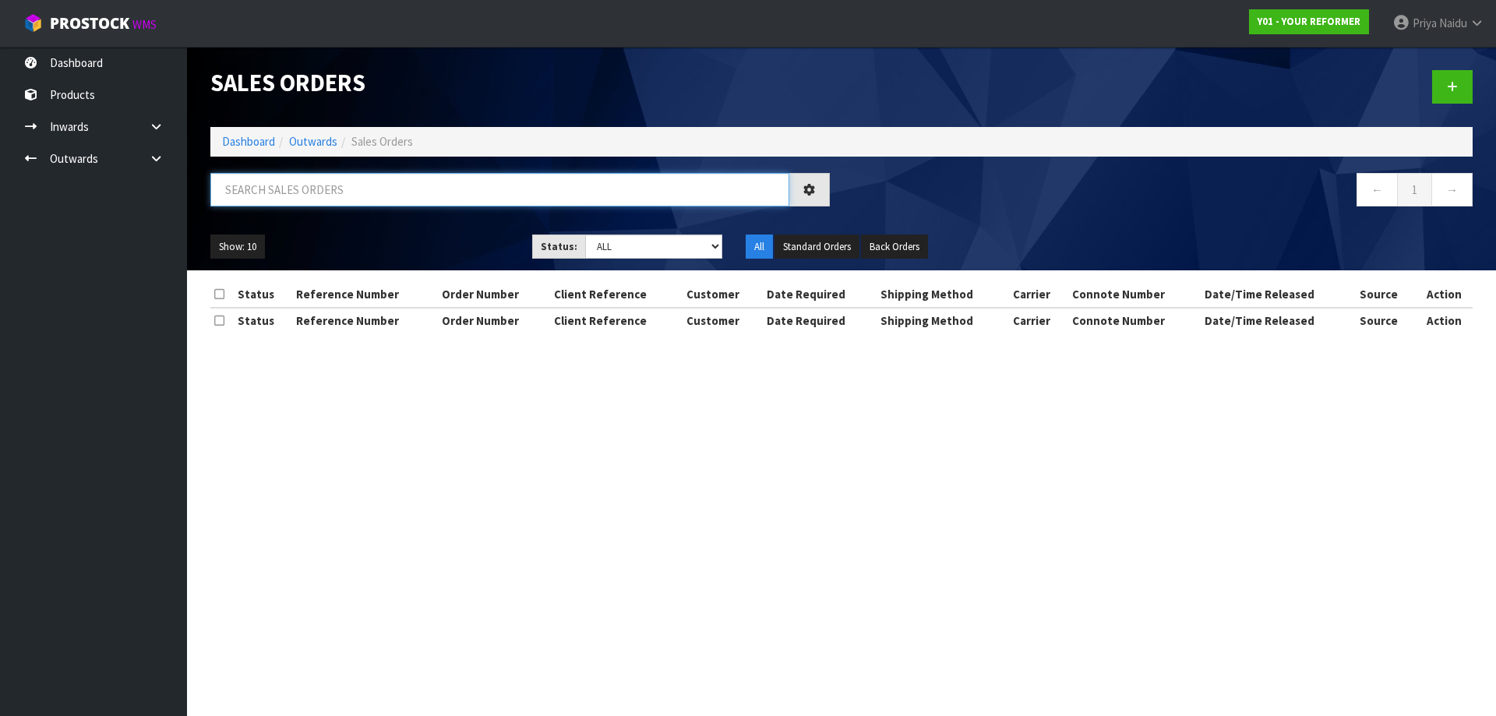
click at [326, 193] on input "text" at bounding box center [499, 189] width 579 height 33
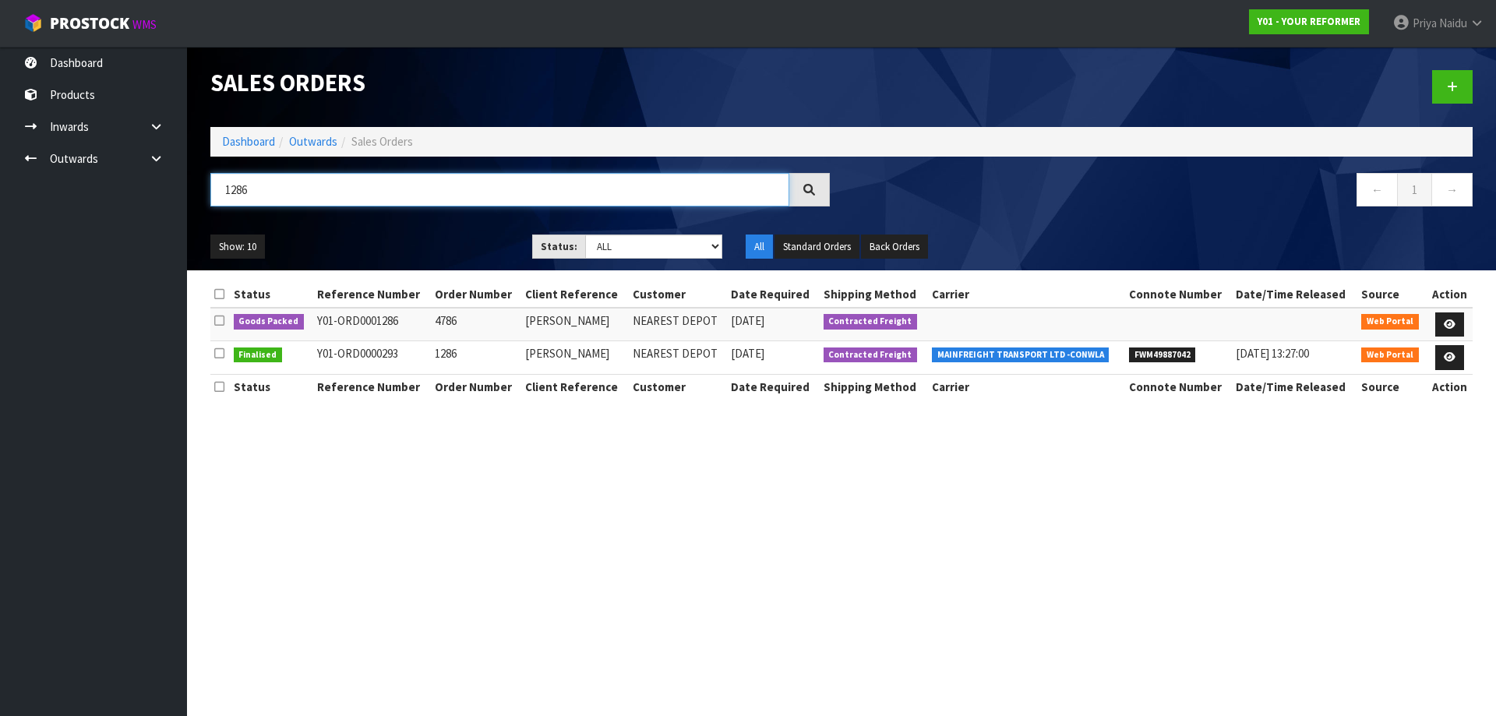
type input "1286"
click at [472, 241] on ul "Show: 10 5 10 25 50" at bounding box center [359, 246] width 298 height 25
click at [1452, 319] on icon at bounding box center [1450, 324] width 12 height 10
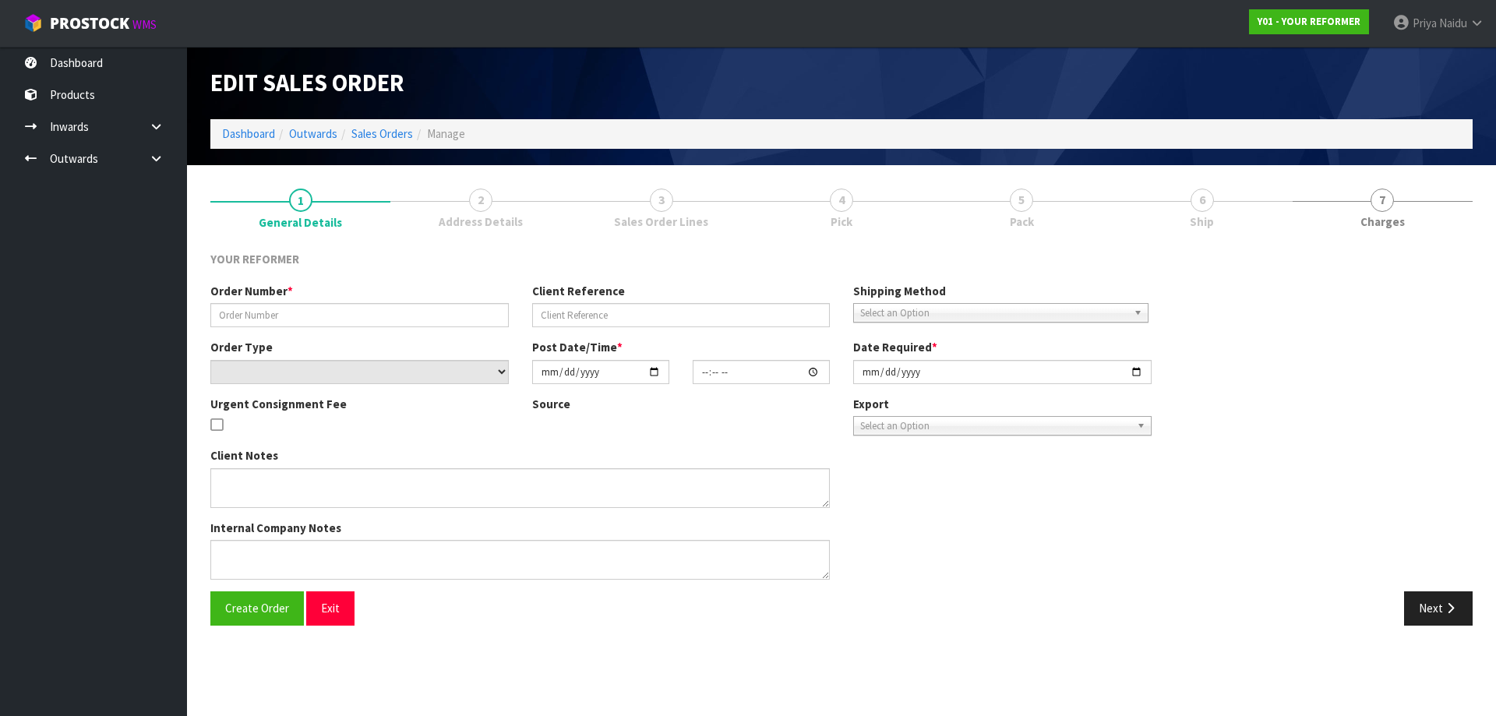
type input "4786"
type input "PHILLIPA HOWIE"
select select "number:0"
type input "2025-08-11"
type input "13:30:00.000"
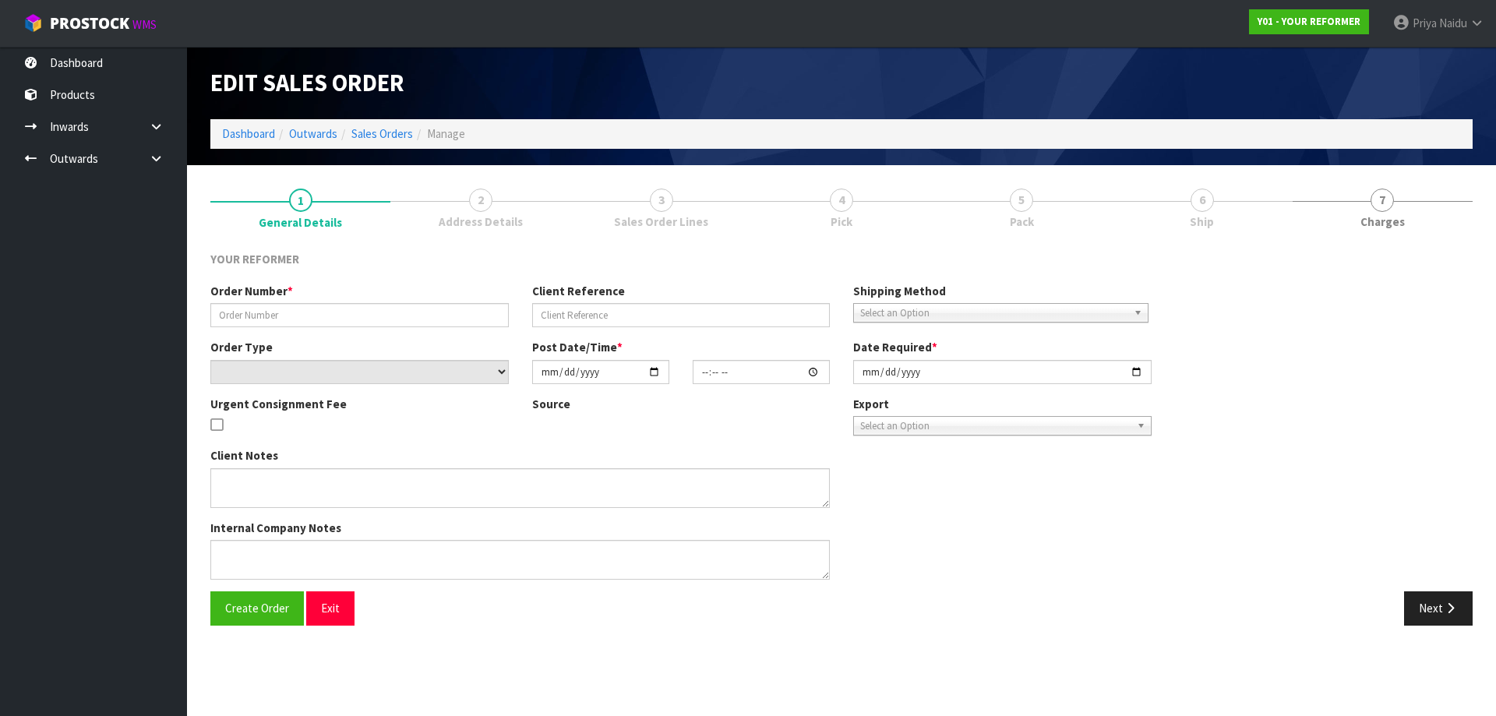
type input "2025-08-12"
type textarea "PHILLIPA HOWIE 151 MANGAROA VALLEY ROAD MANGAROA WGN UPPER HUTT 5371 NEW ZEALAN…"
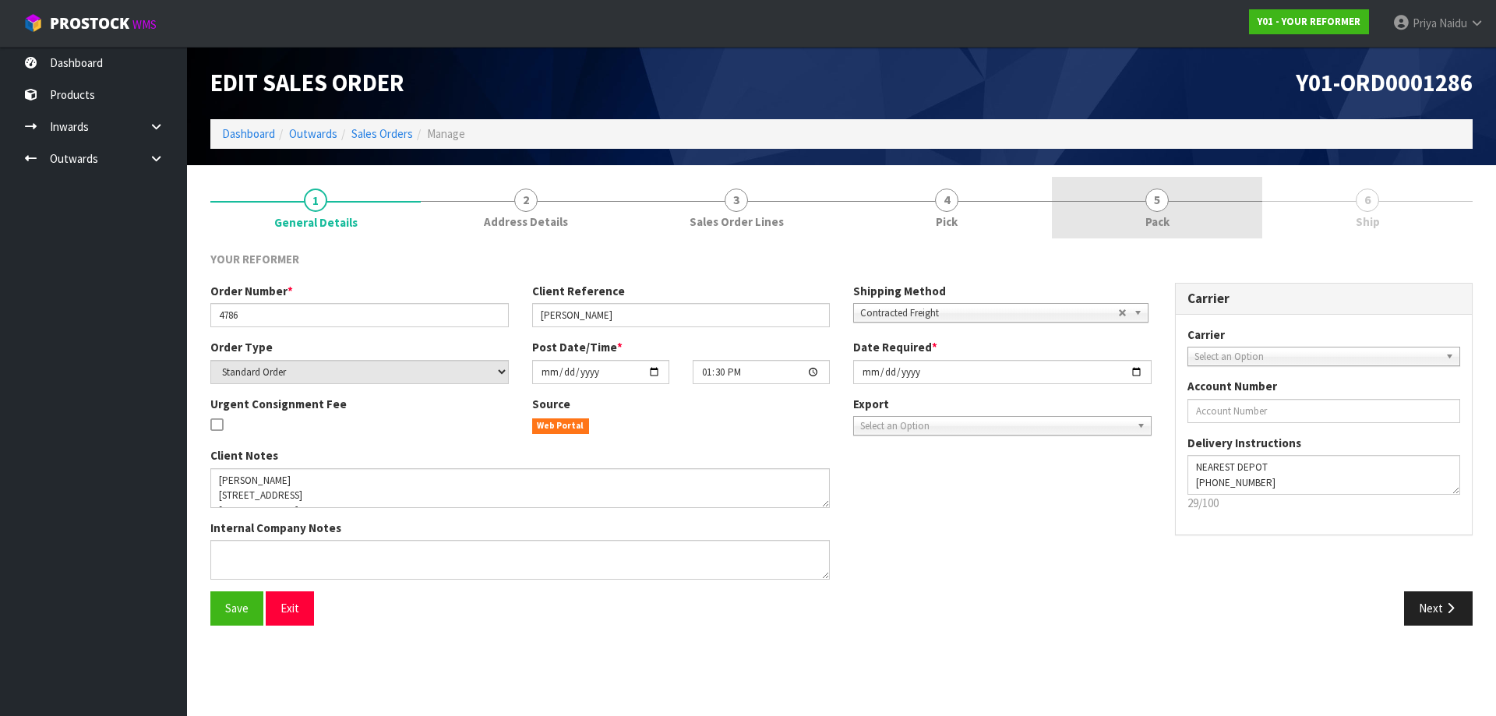
click at [1183, 187] on link "5 Pack" at bounding box center [1157, 208] width 210 height 62
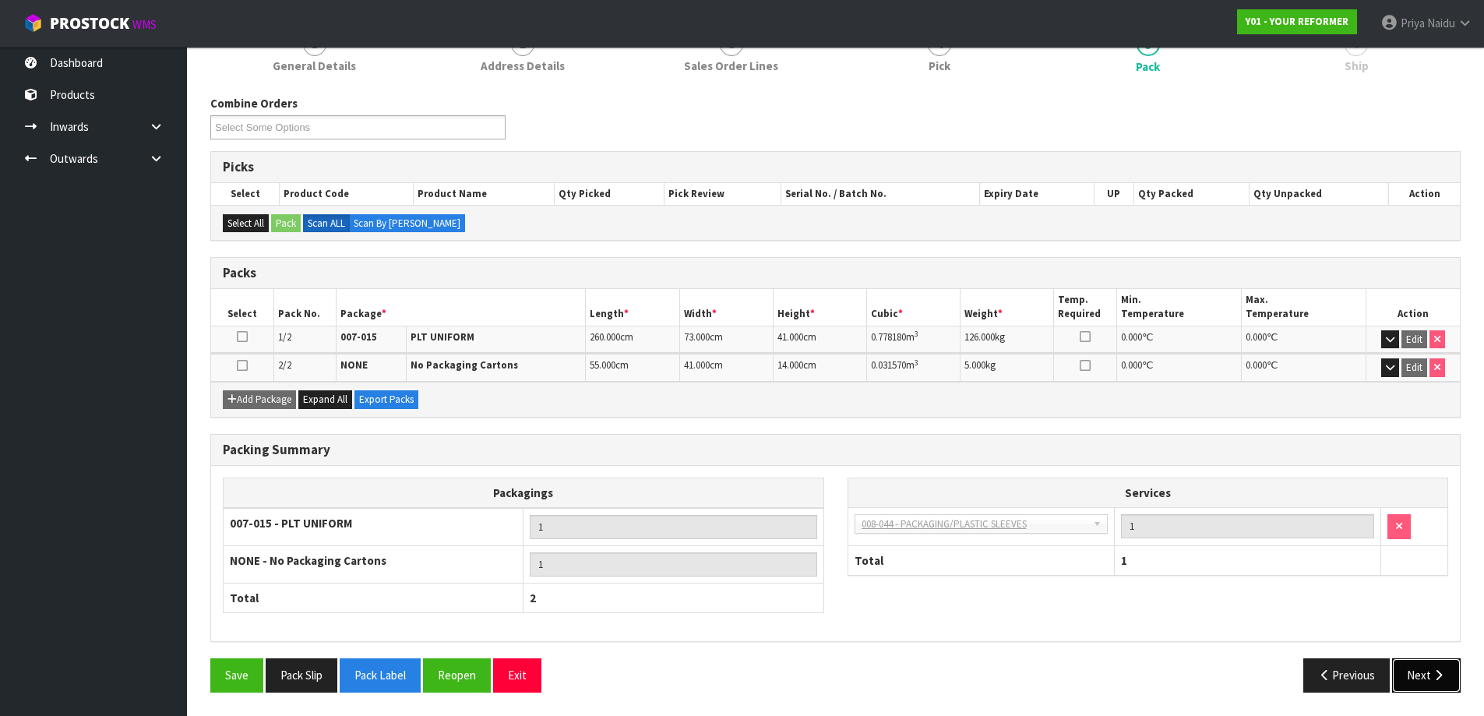
click at [1436, 679] on icon "button" at bounding box center [1438, 675] width 15 height 12
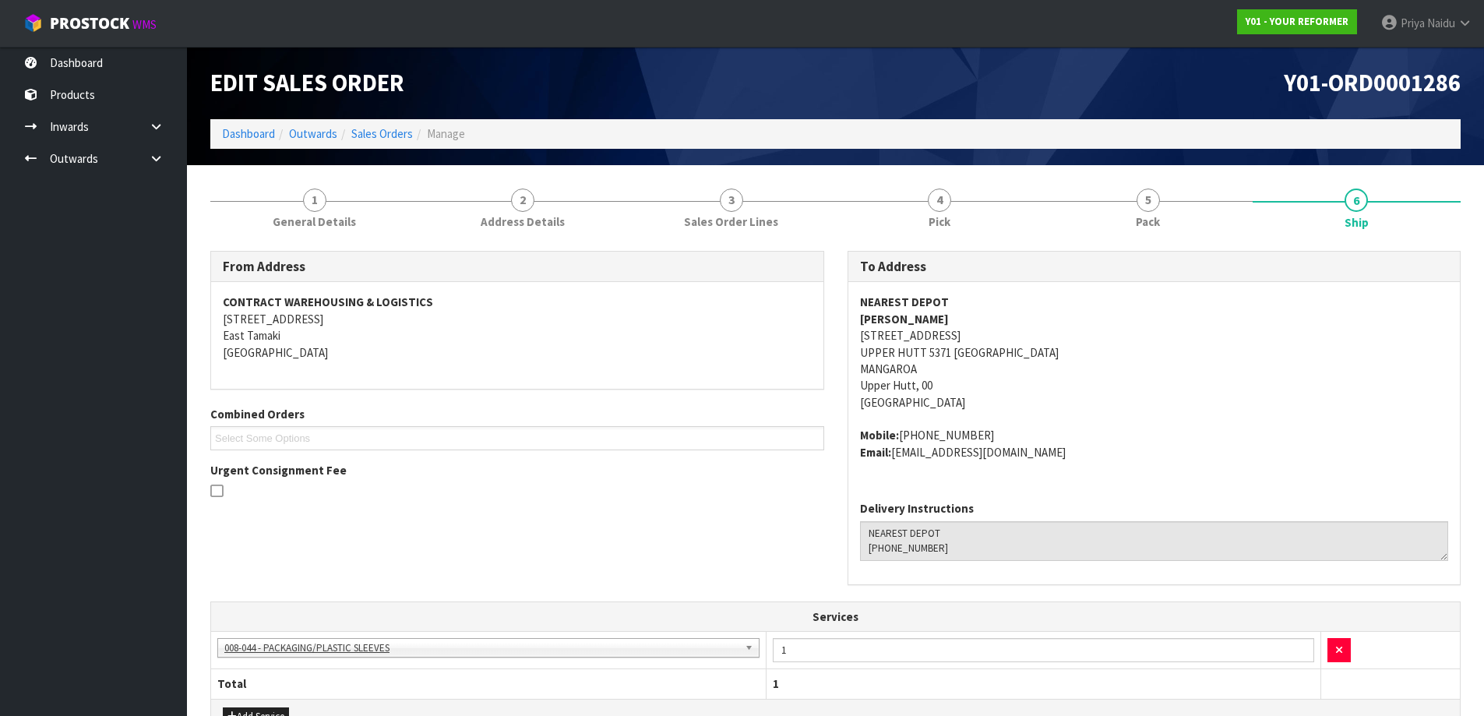
copy strong "PHILLIPA HOWIE"
drag, startPoint x: 858, startPoint y: 325, endPoint x: 369, endPoint y: 419, distance: 497.5
click at [967, 321] on div "NEAREST DEPOT PHILLIPA HOWIE 151 MANGAROA VALLEY ROAD MANGAROA WGN UPPER HUTT 5…" at bounding box center [1154, 385] width 612 height 206
copy address "+64 21 188 3412"
drag, startPoint x: 901, startPoint y: 433, endPoint x: 997, endPoint y: 424, distance: 96.3
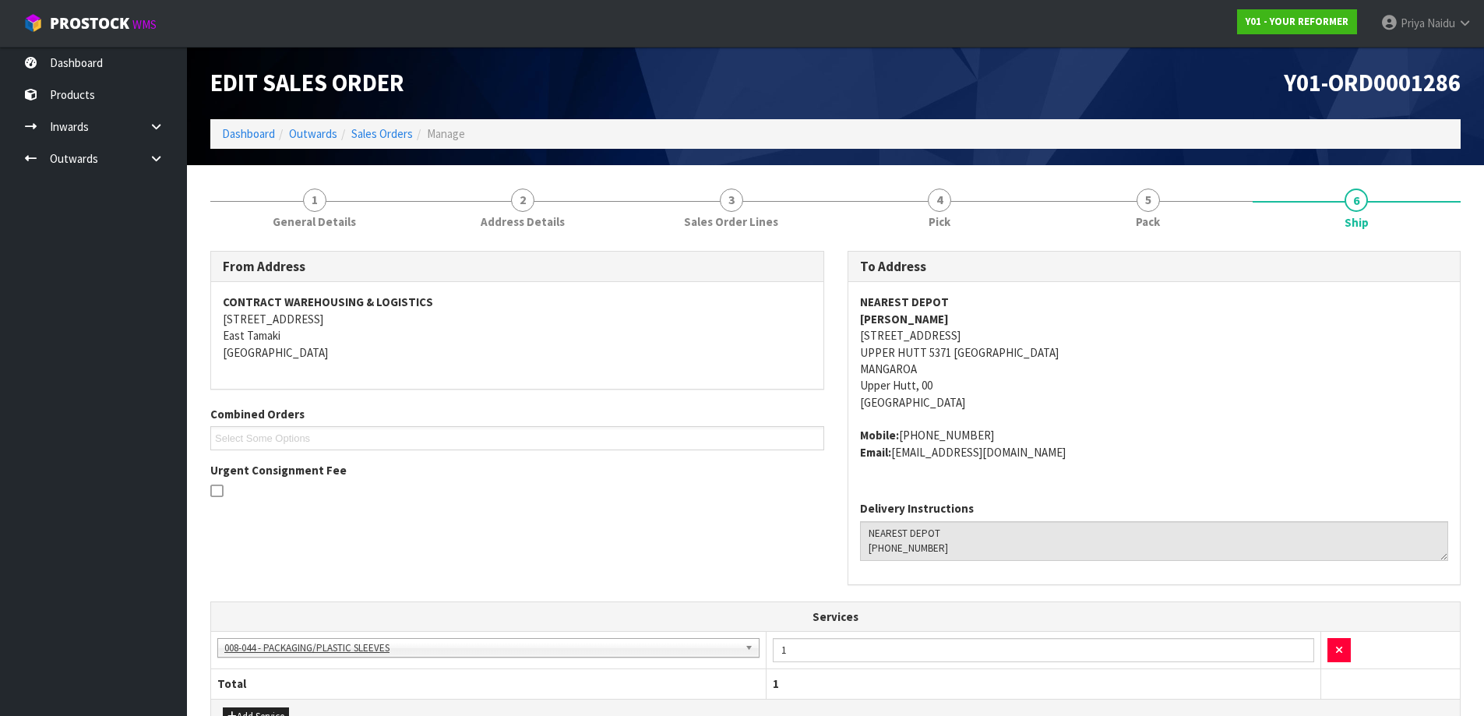
click at [997, 424] on span "NEAREST DEPOT PHILLIPA HOWIE 151 MANGAROA VALLEY ROAD MANGAROA WGN UPPER HUTT 5…" at bounding box center [1154, 377] width 589 height 167
copy address "fivechicken@hotmail.com"
drag, startPoint x: 896, startPoint y: 450, endPoint x: 954, endPoint y: 453, distance: 58.5
click at [1038, 458] on address "Mobile: +64 21 188 3412 Email: fivechicken@hotmail.com" at bounding box center [1154, 443] width 589 height 33
click at [302, 223] on span "General Details" at bounding box center [314, 221] width 83 height 16
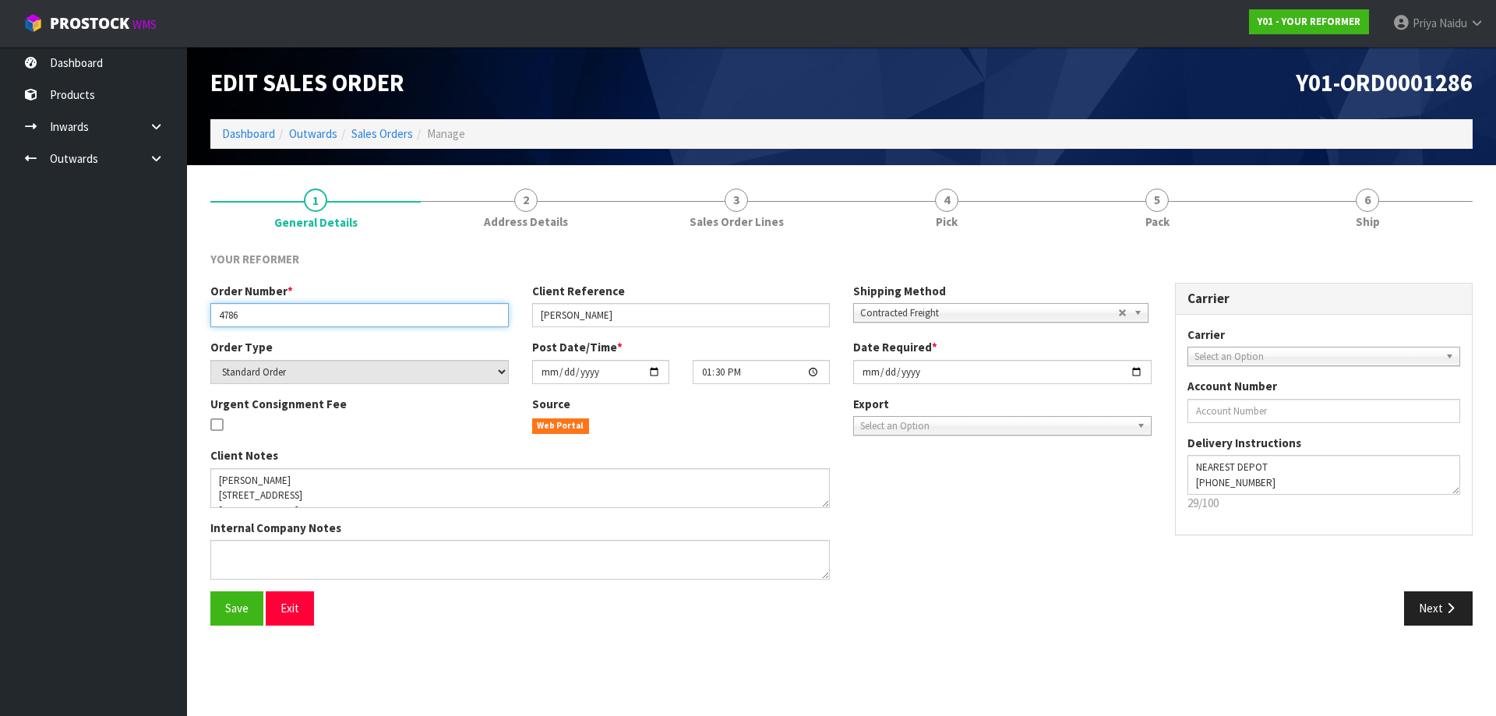
drag, startPoint x: 239, startPoint y: 316, endPoint x: 266, endPoint y: 316, distance: 26.5
click at [266, 316] on input "4786" at bounding box center [359, 315] width 298 height 24
drag, startPoint x: 538, startPoint y: 314, endPoint x: 622, endPoint y: 314, distance: 84.1
click at [622, 314] on input "PHILLIPA HOWIE" at bounding box center [681, 315] width 298 height 24
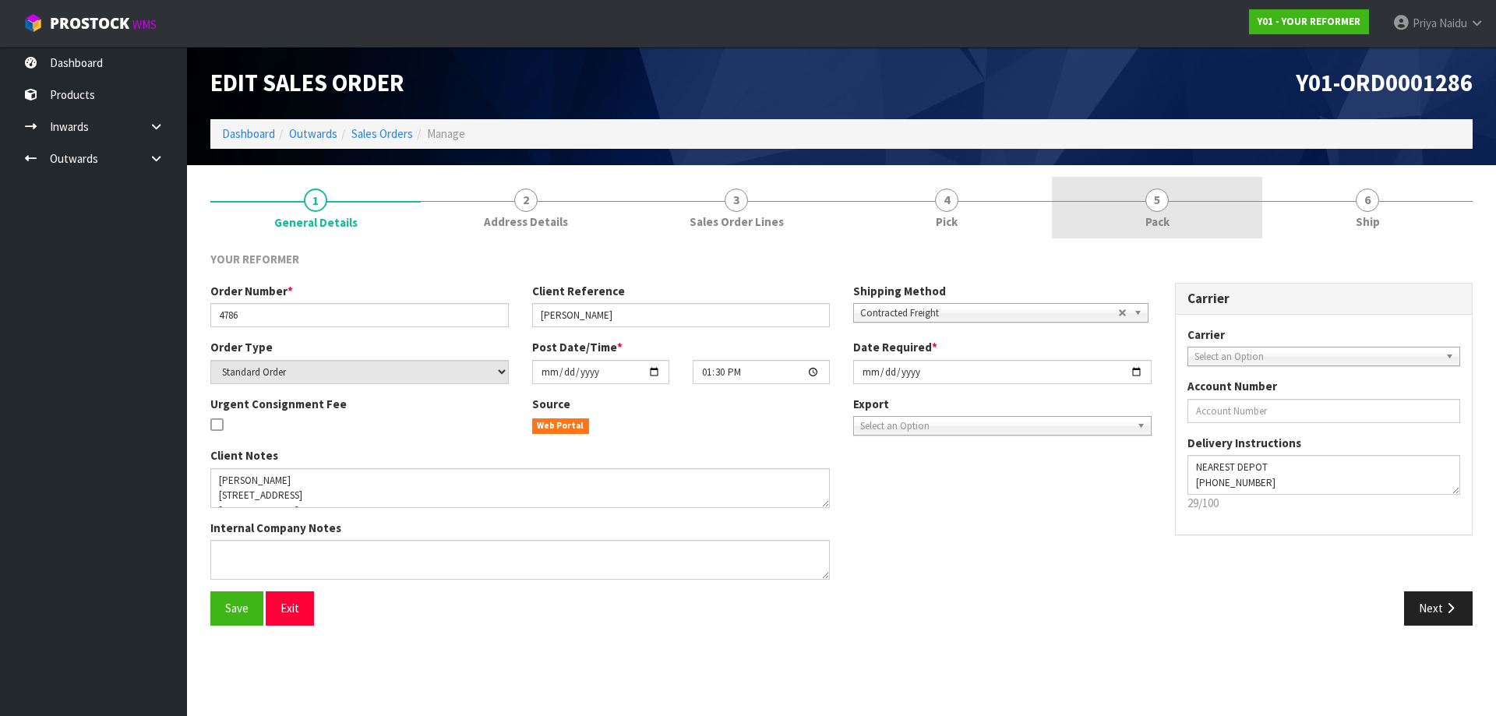
click at [1163, 201] on span "5" at bounding box center [1156, 200] width 23 height 23
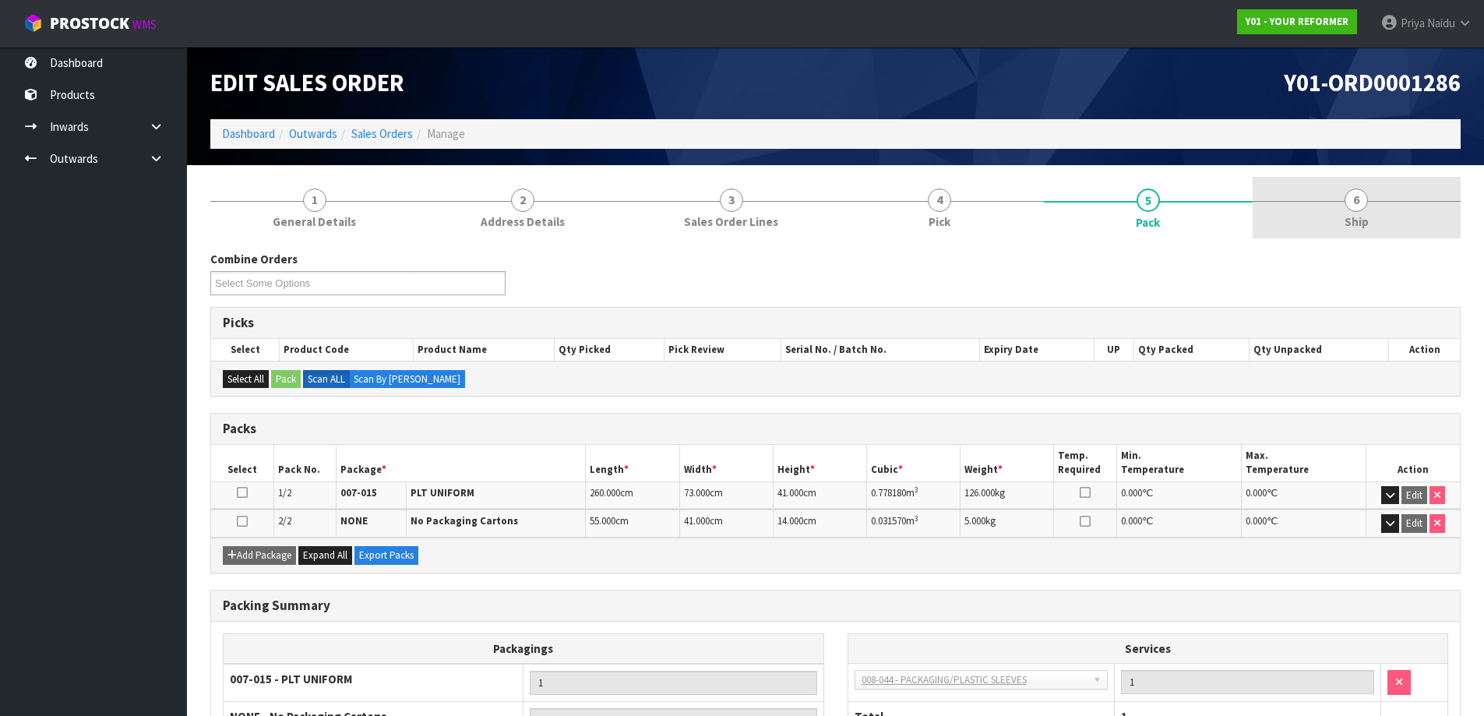
click at [1440, 221] on link "6 Ship" at bounding box center [1357, 208] width 209 height 62
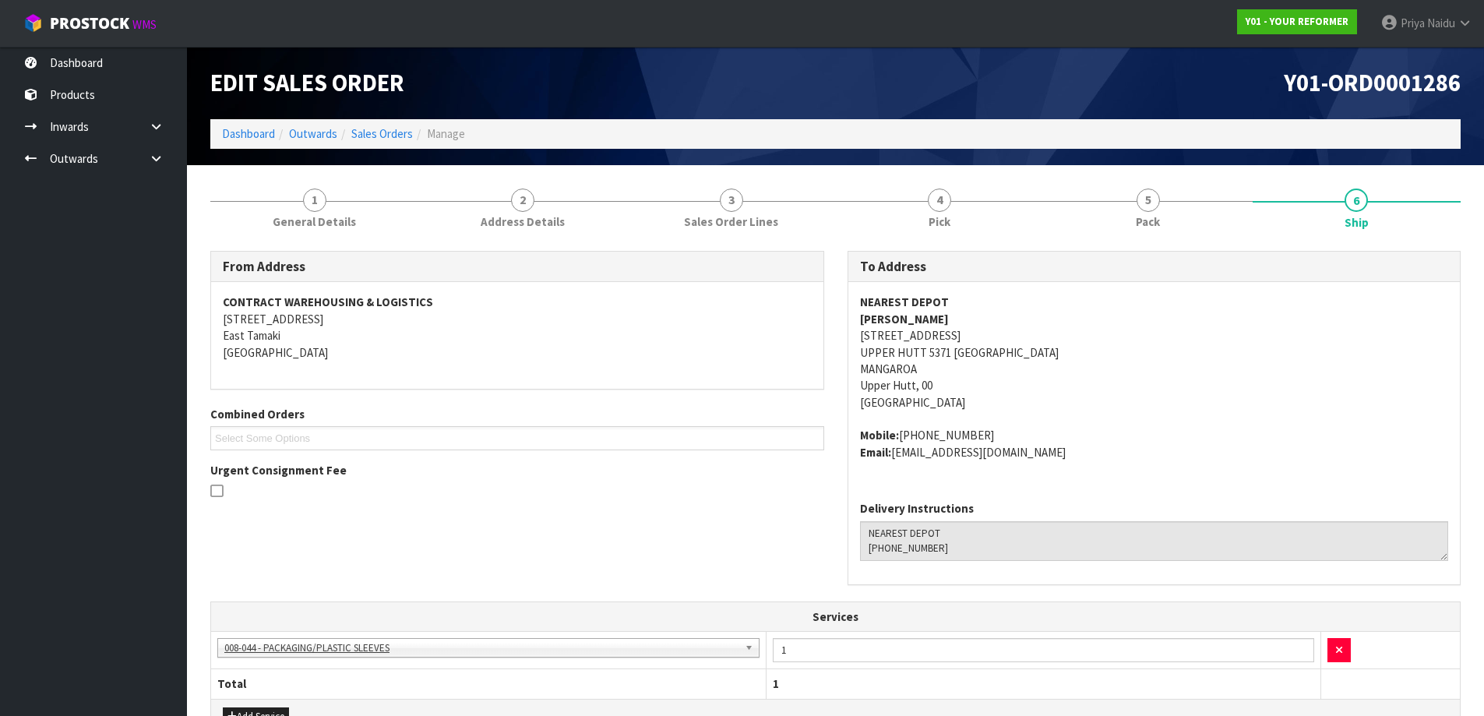
drag, startPoint x: 835, startPoint y: 319, endPoint x: 956, endPoint y: 315, distance: 120.8
click at [956, 315] on div "To Address NEAREST DEPOT PHILLIPA HOWIE 151 MANGAROA VALLEY ROAD MANGAROA WGN U…" at bounding box center [1154, 426] width 637 height 351
drag, startPoint x: 853, startPoint y: 439, endPoint x: 992, endPoint y: 432, distance: 138.8
click at [992, 432] on div "NEAREST DEPOT PHILLIPA HOWIE 151 MANGAROA VALLEY ROAD MANGAROA WGN UPPER HUTT 5…" at bounding box center [1154, 385] width 612 height 206
click at [1169, 417] on span "NEAREST DEPOT PHILLIPA HOWIE 151 MANGAROA VALLEY ROAD MANGAROA WGN UPPER HUTT 5…" at bounding box center [1154, 377] width 589 height 167
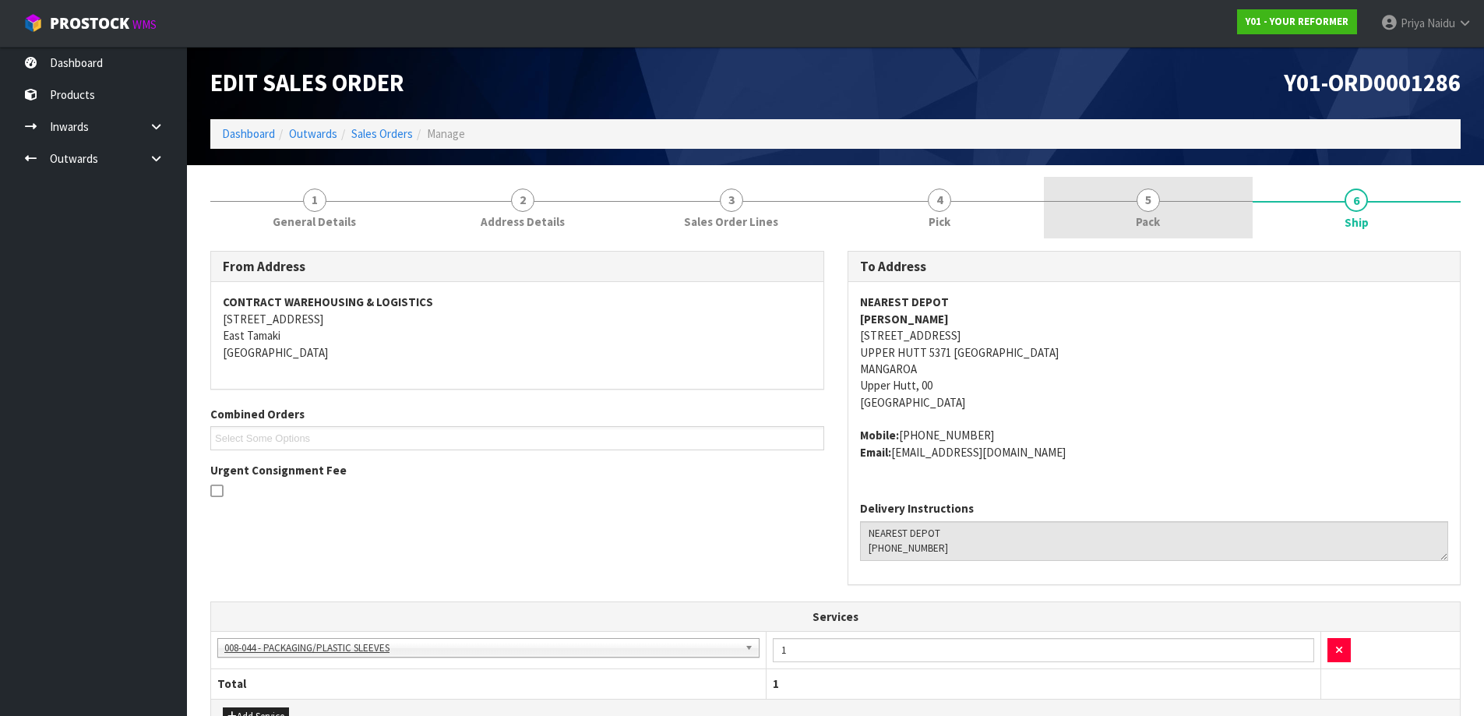
click at [1236, 220] on link "5 Pack" at bounding box center [1148, 208] width 209 height 62
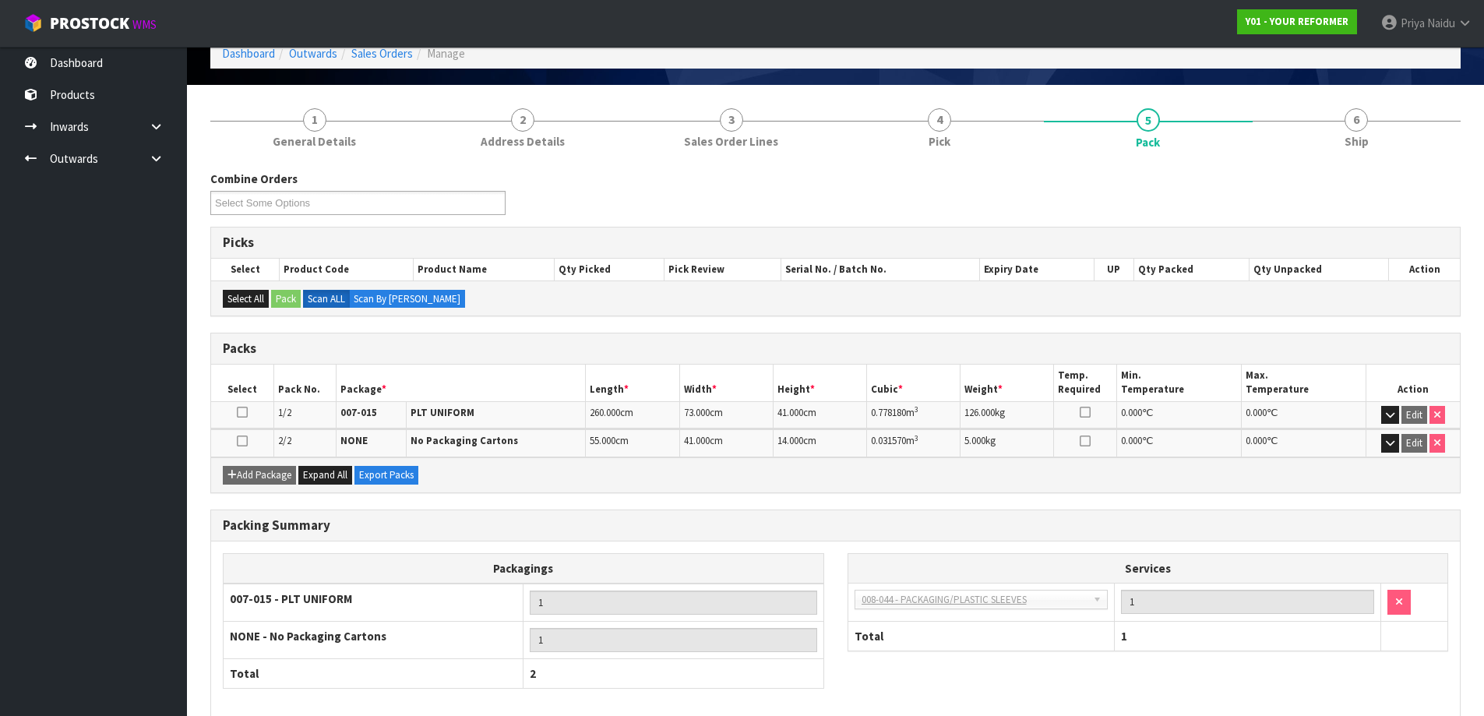
scroll to position [156, 0]
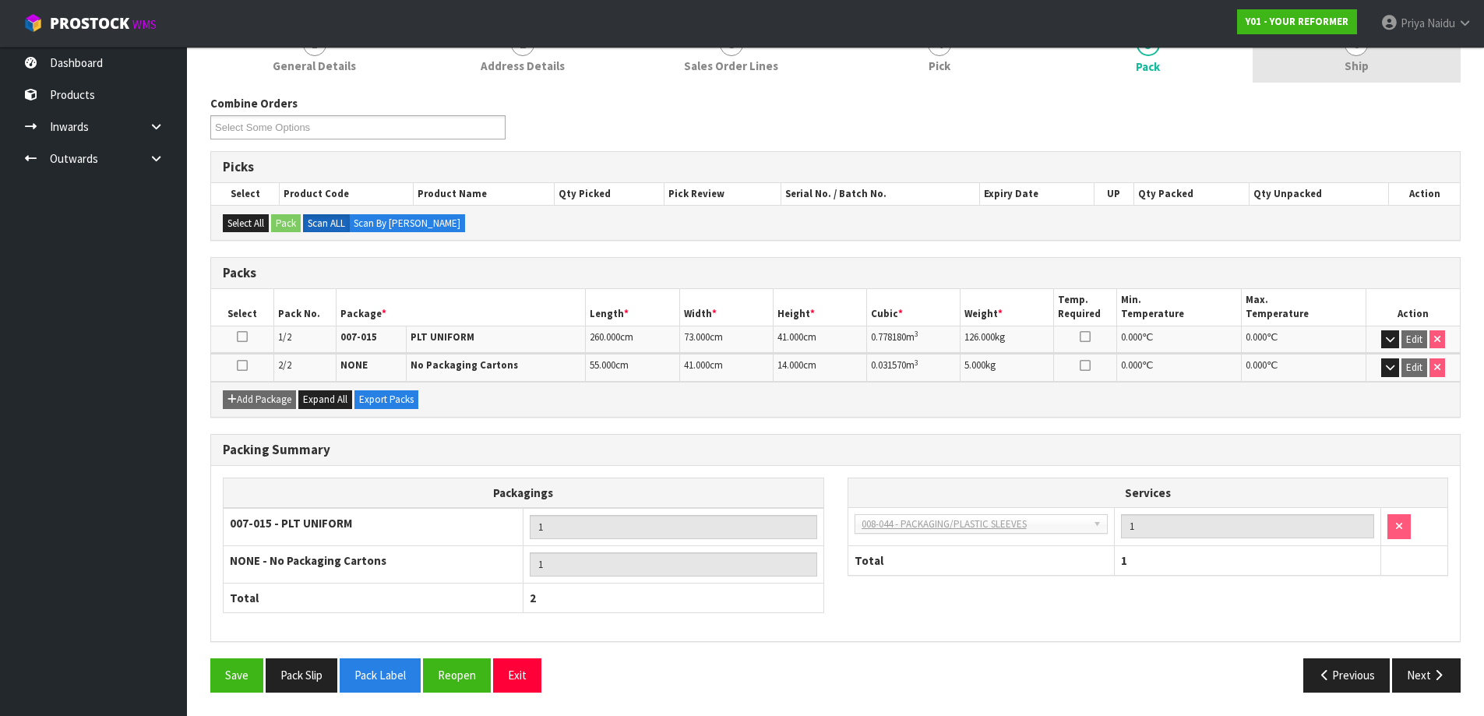
click at [1391, 65] on link "6 Ship" at bounding box center [1357, 52] width 209 height 62
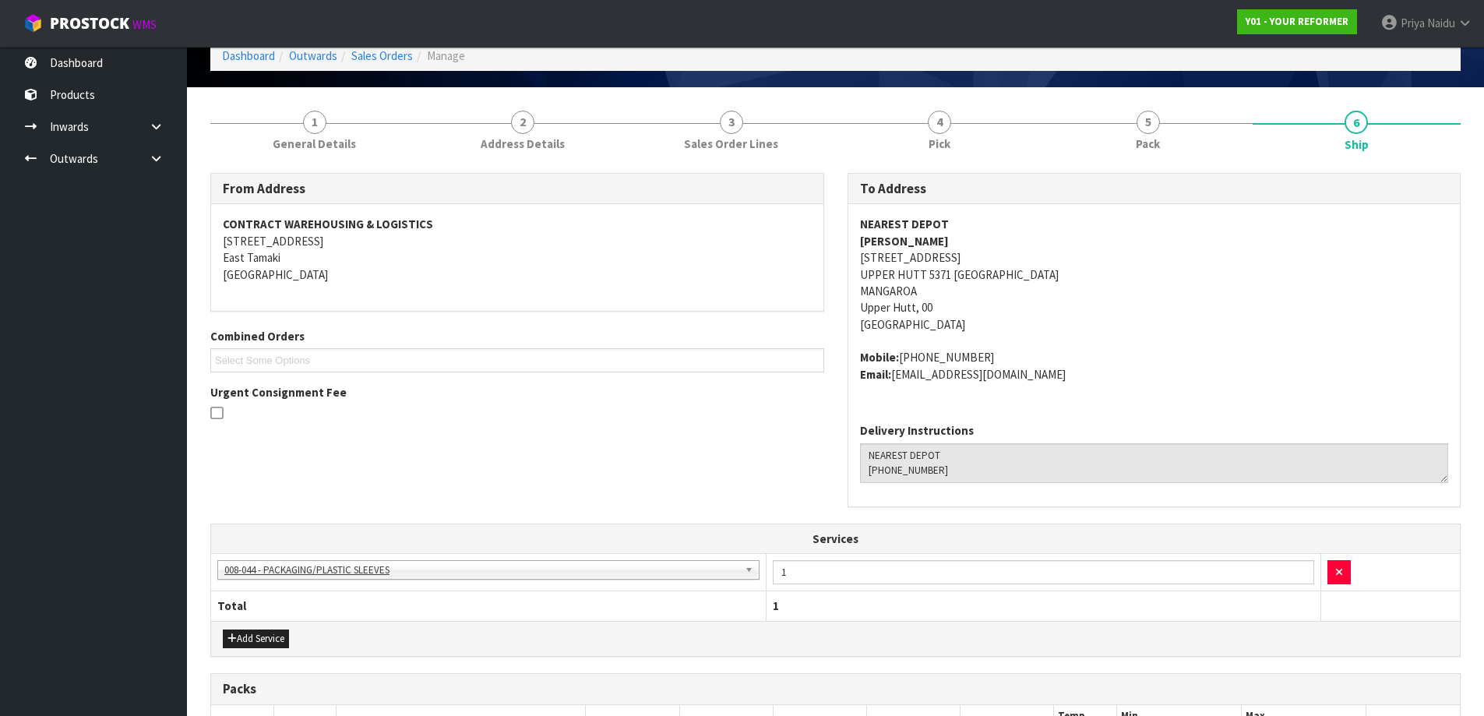
scroll to position [363, 0]
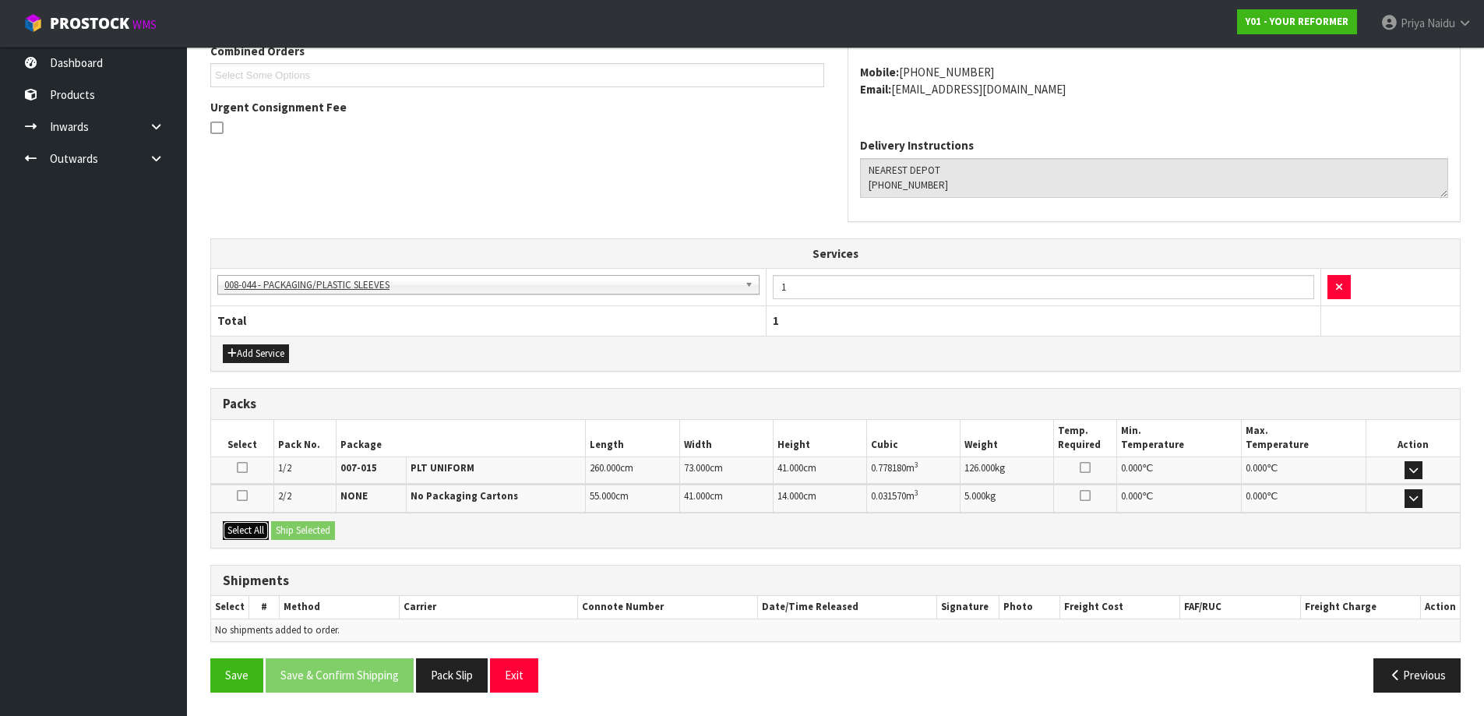
click at [249, 533] on button "Select All" at bounding box center [246, 530] width 46 height 19
click at [325, 532] on button "Ship Selected" at bounding box center [303, 530] width 64 height 19
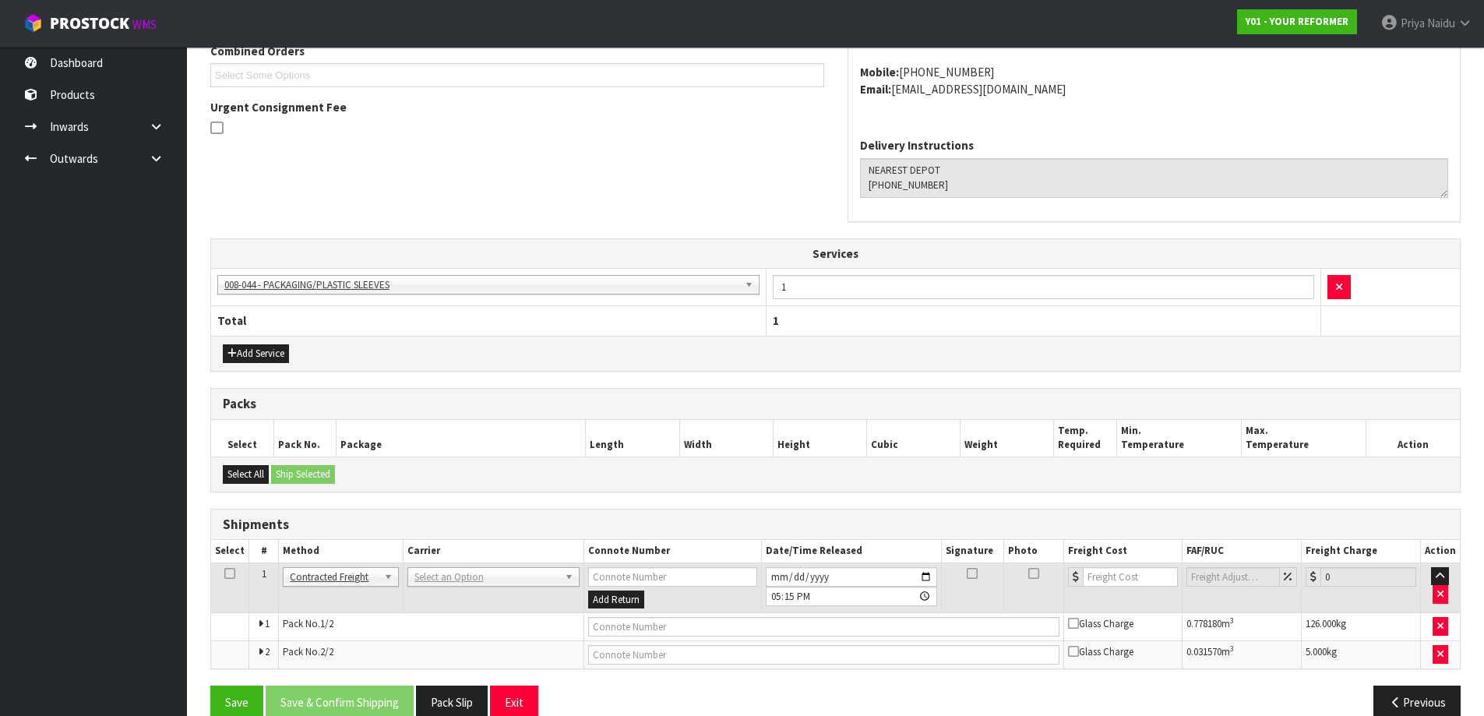
scroll to position [390, 0]
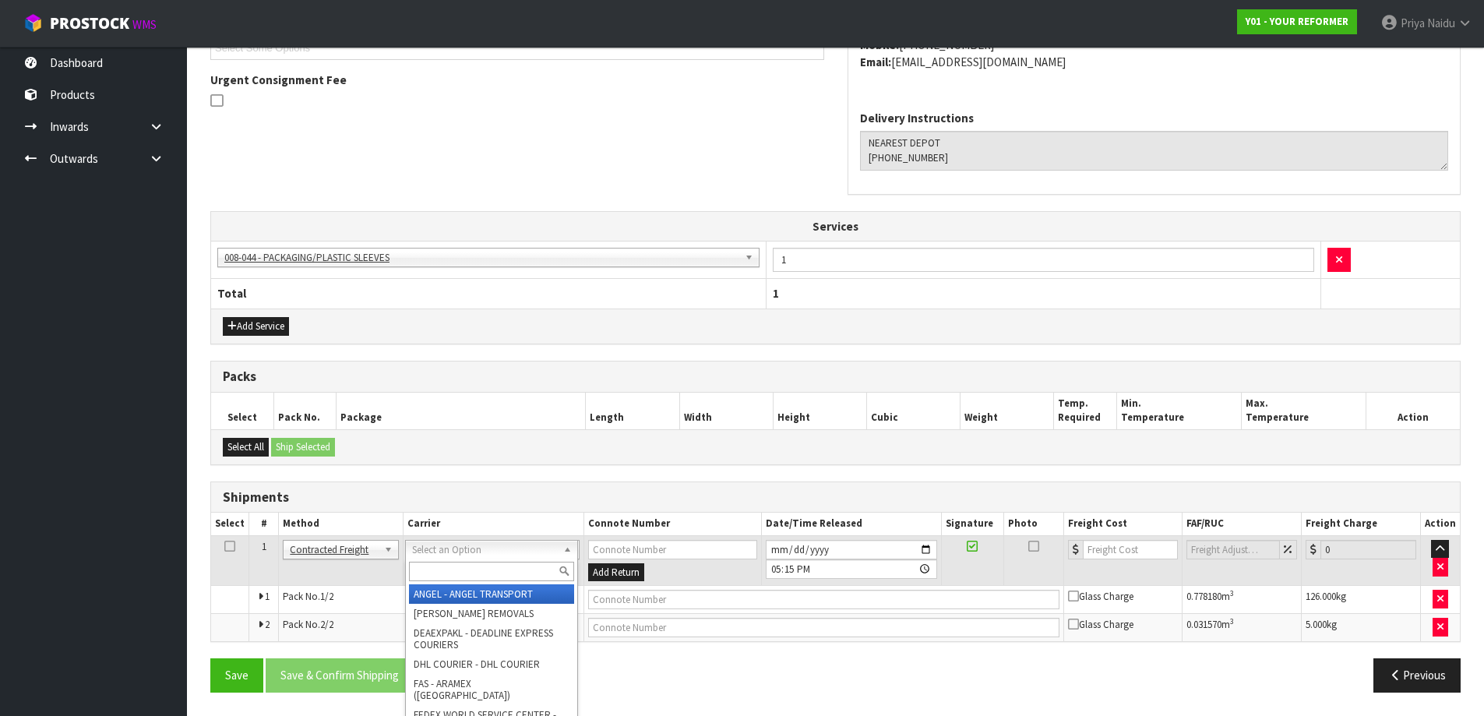
click at [469, 565] on input "text" at bounding box center [491, 571] width 165 height 19
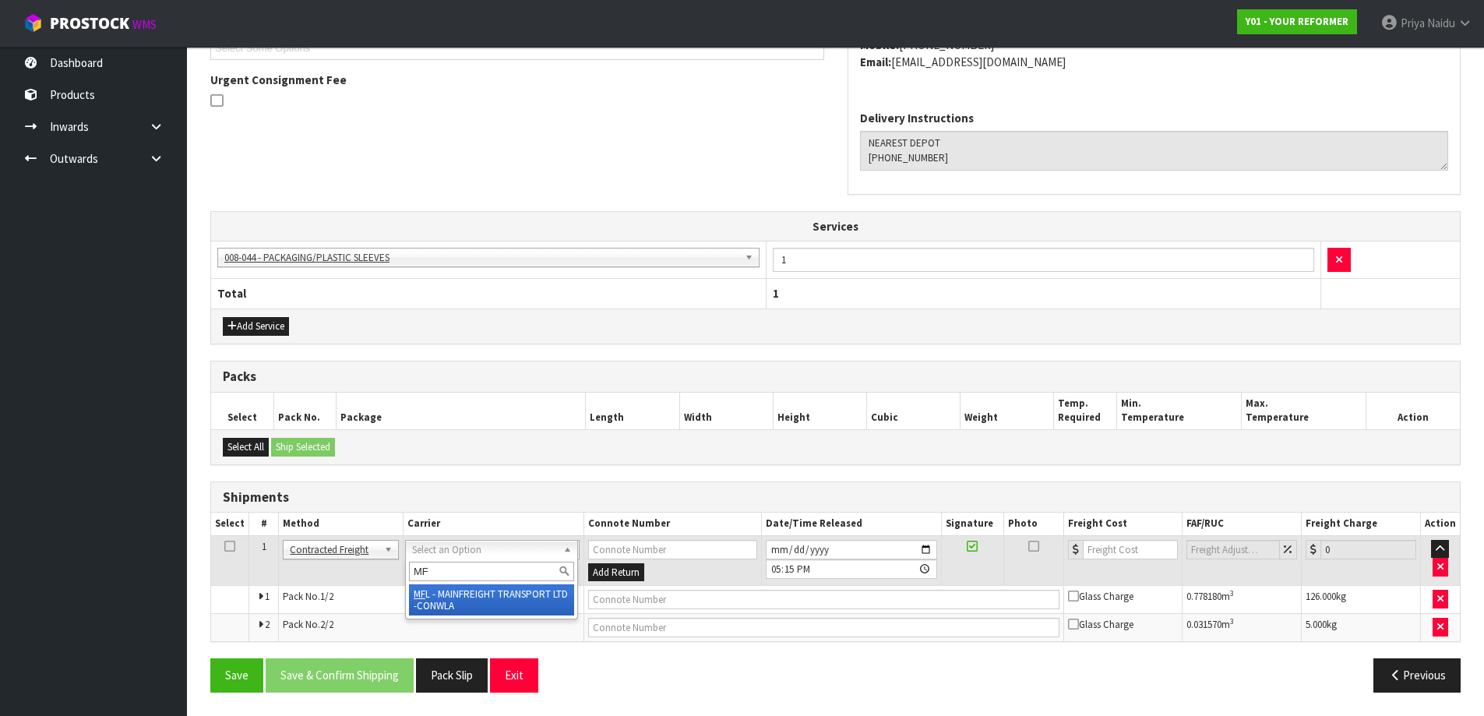
type input "MF"
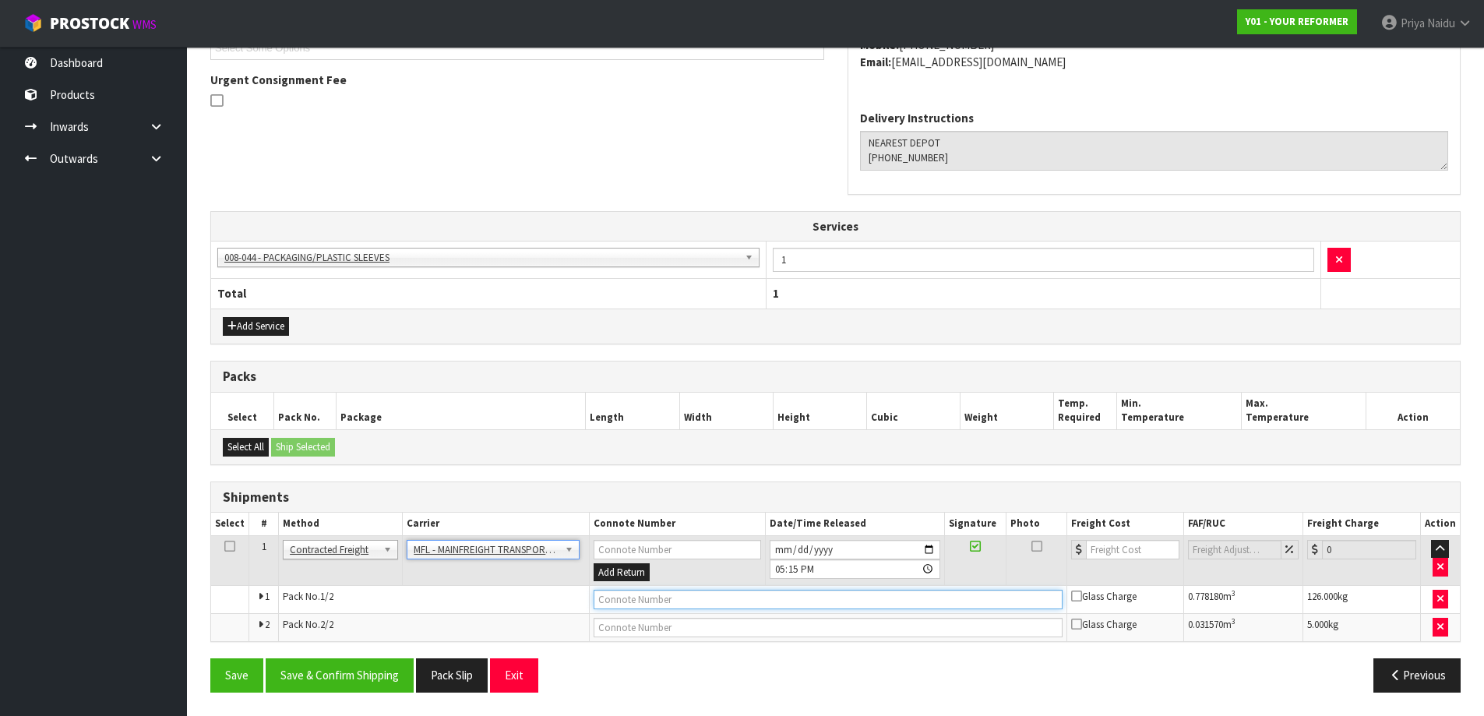
click at [688, 601] on input "text" at bounding box center [828, 599] width 469 height 19
paste input "FWM58271354"
type input "FWM58271354"
drag, startPoint x: 943, startPoint y: 548, endPoint x: 922, endPoint y: 548, distance: 20.3
click at [941, 548] on td "2025-08-14 17:15:00.000" at bounding box center [854, 560] width 179 height 51
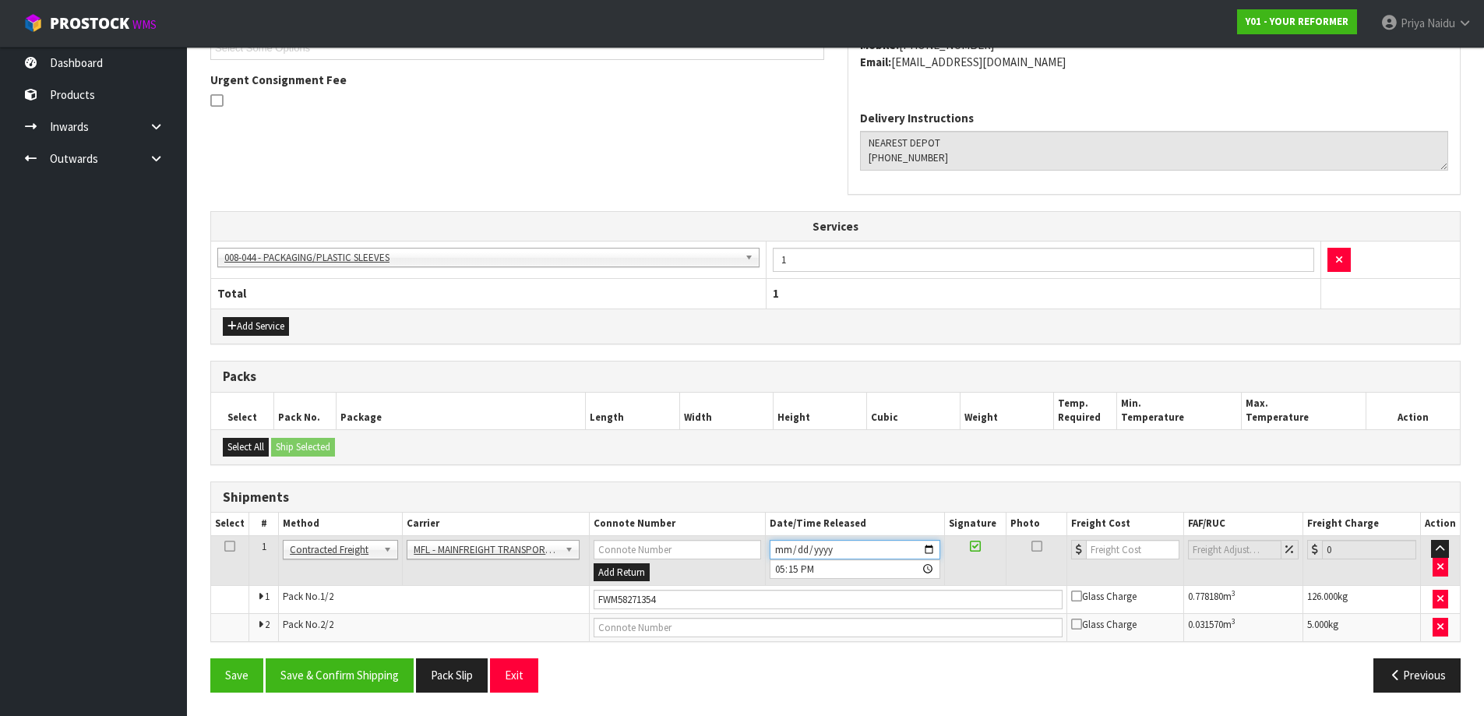
click at [935, 552] on input "2025-08-14" at bounding box center [855, 549] width 171 height 19
click at [930, 549] on input "2025-08-14" at bounding box center [855, 549] width 171 height 19
type input "2025-08-15"
click at [1112, 541] on input "number" at bounding box center [1133, 549] width 94 height 19
type input "75.63"
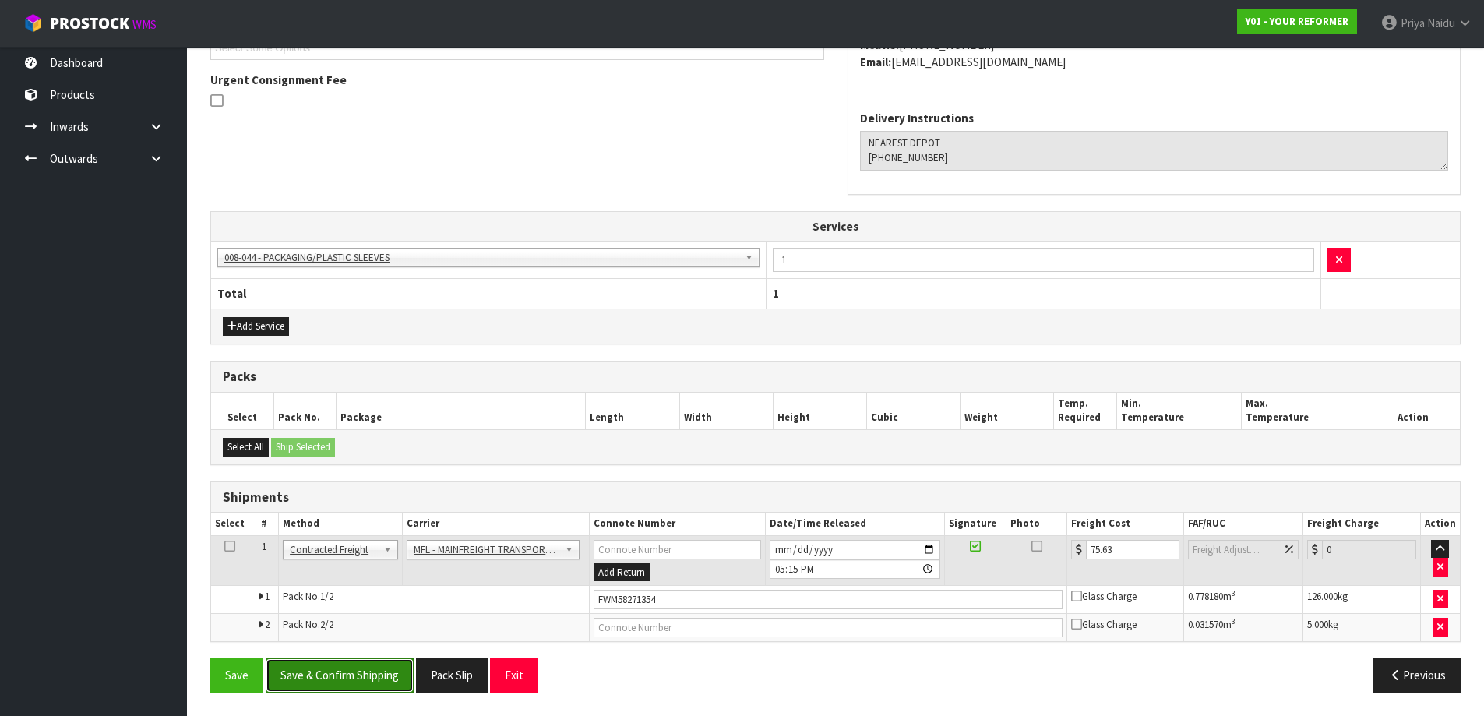
drag, startPoint x: 374, startPoint y: 687, endPoint x: 374, endPoint y: 674, distance: 13.2
click at [373, 685] on button "Save & Confirm Shipping" at bounding box center [340, 674] width 148 height 33
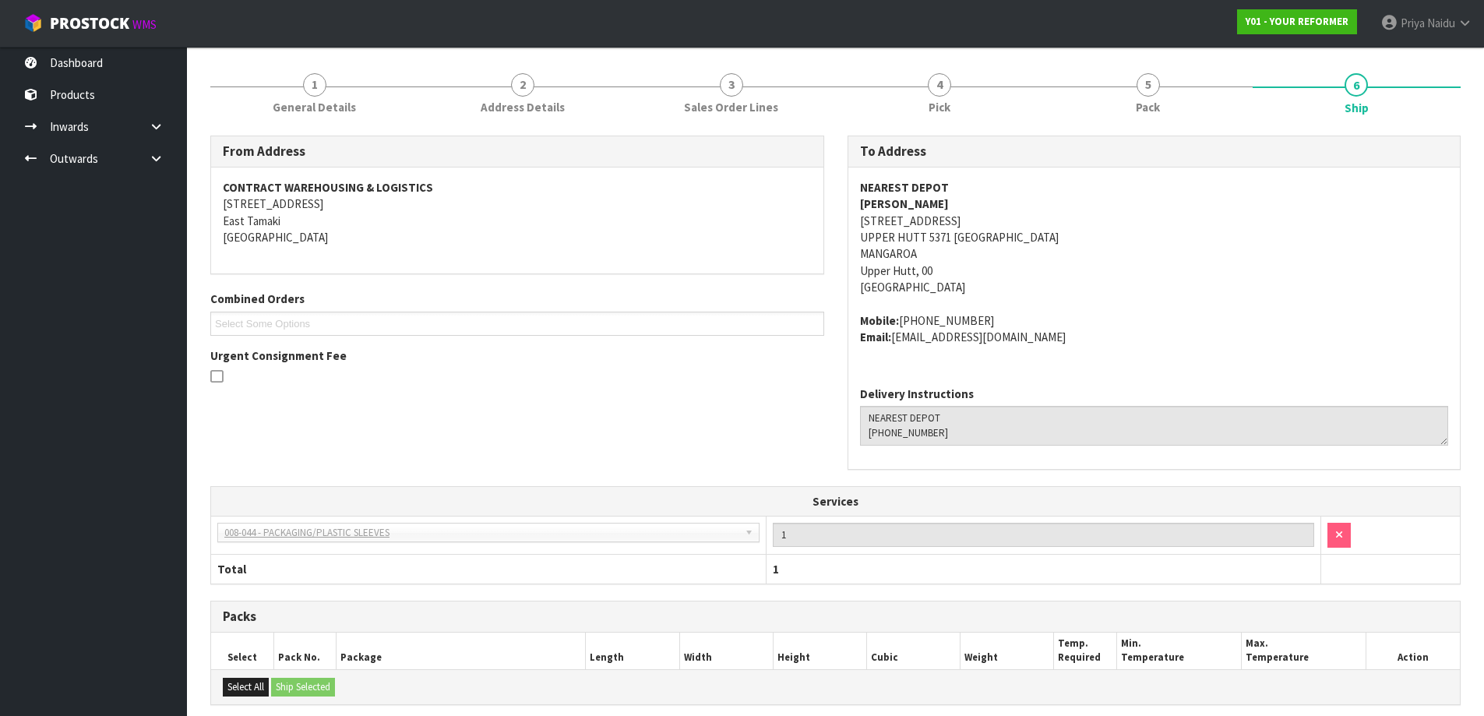
scroll to position [0, 0]
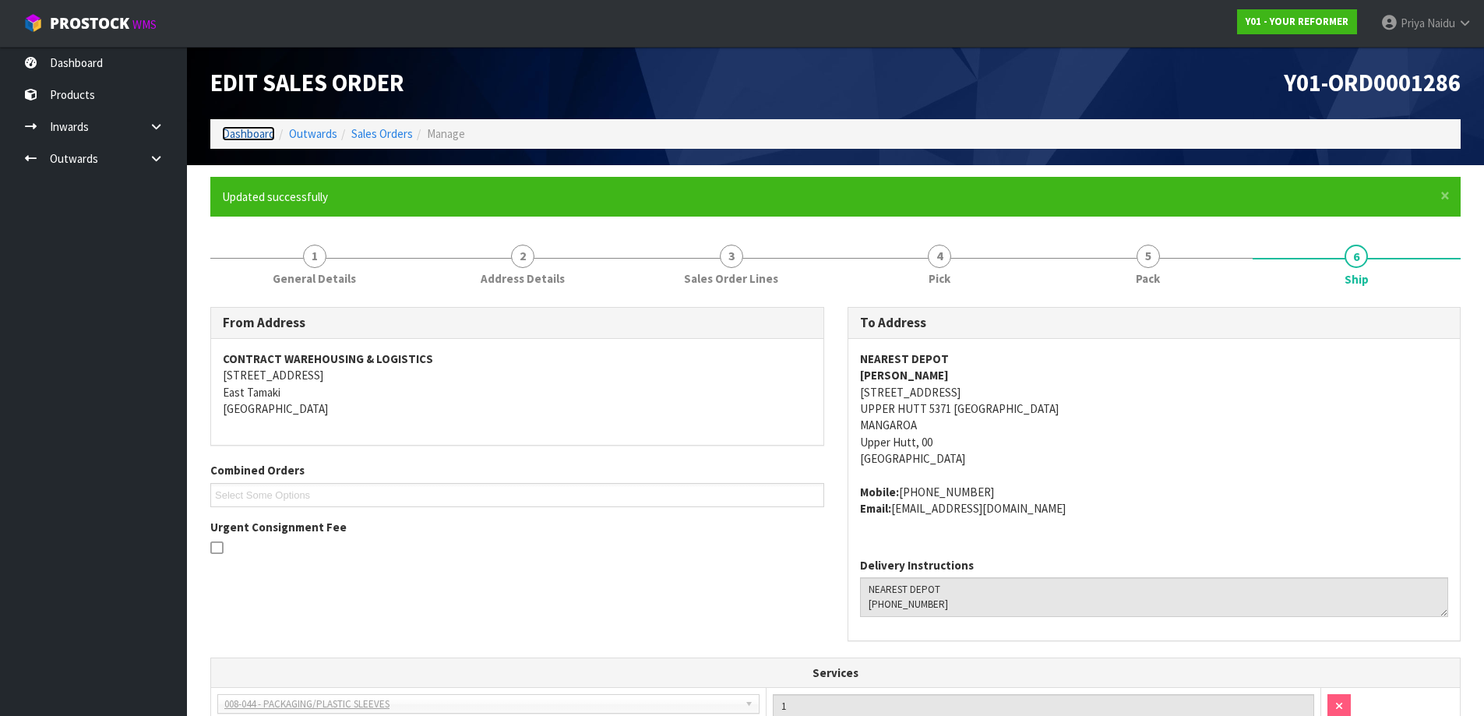
click at [247, 132] on link "Dashboard" at bounding box center [248, 133] width 53 height 15
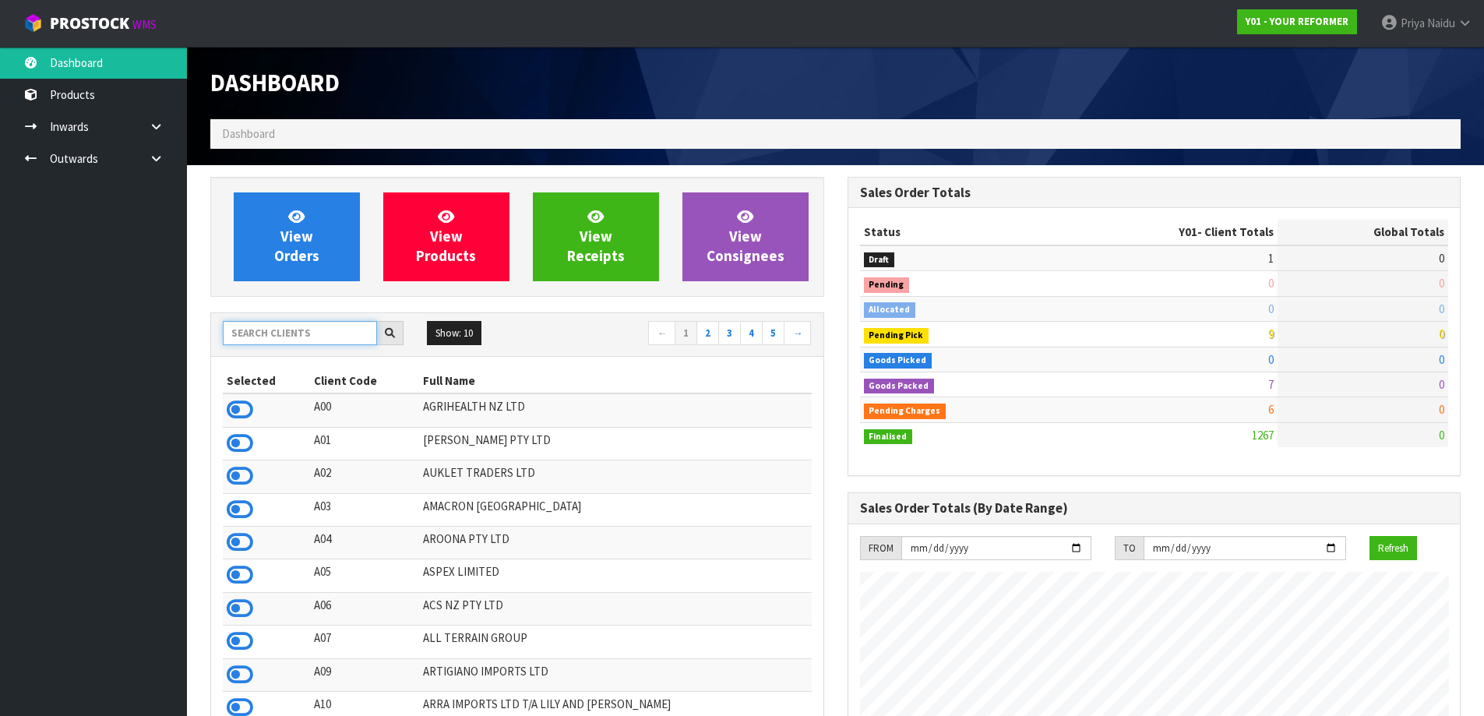
click at [306, 339] on input "text" at bounding box center [300, 333] width 154 height 24
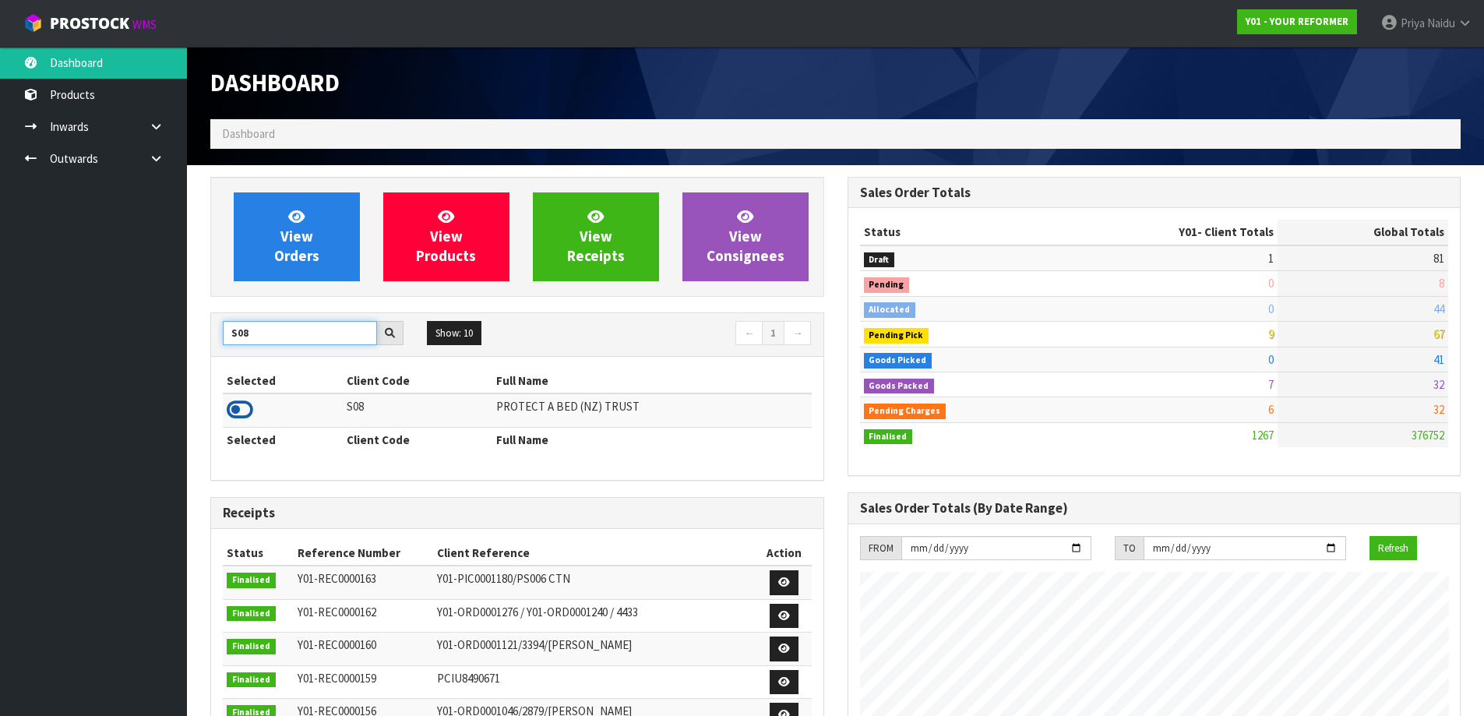
type input "S08"
click at [241, 409] on icon at bounding box center [240, 409] width 26 height 23
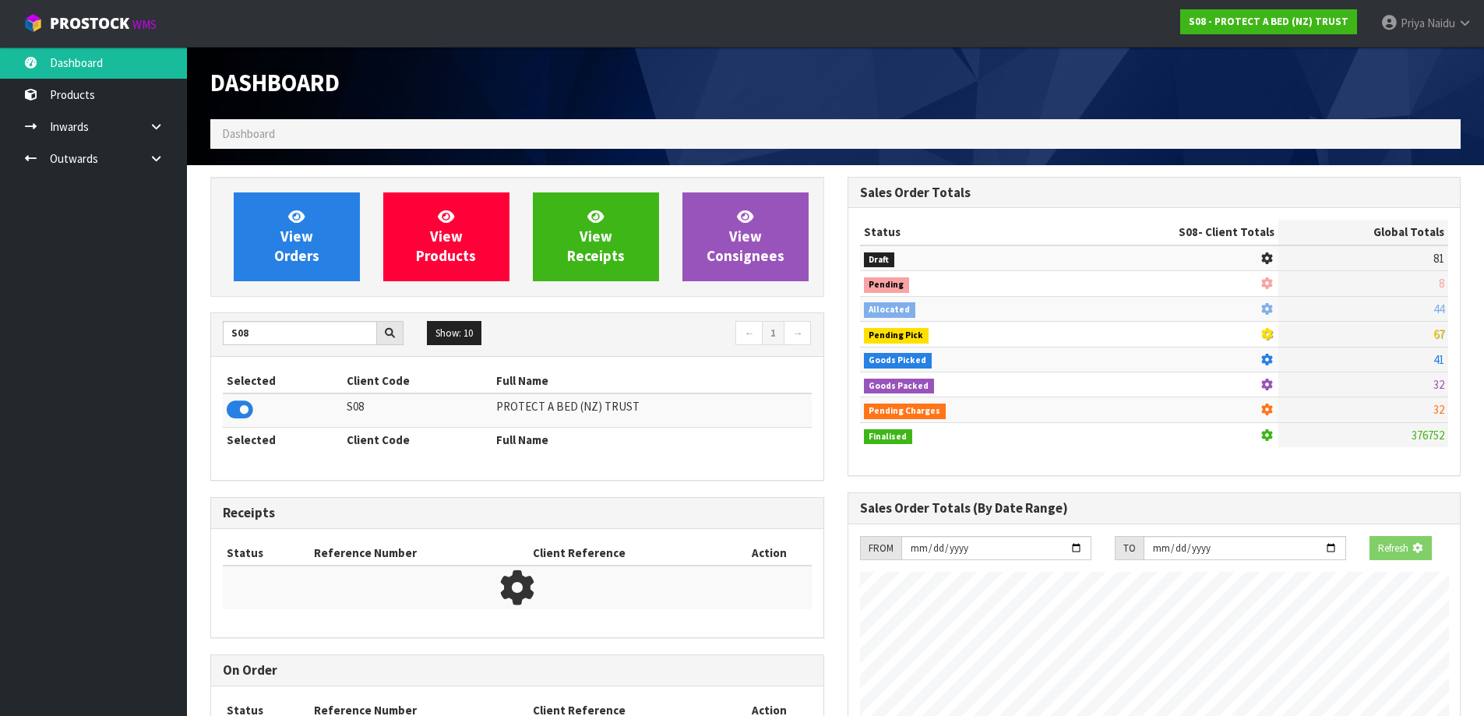
click at [323, 290] on div "View Orders View Products View Receipts View Consignees" at bounding box center [517, 237] width 614 height 120
click at [319, 241] on link "View Orders" at bounding box center [297, 236] width 126 height 89
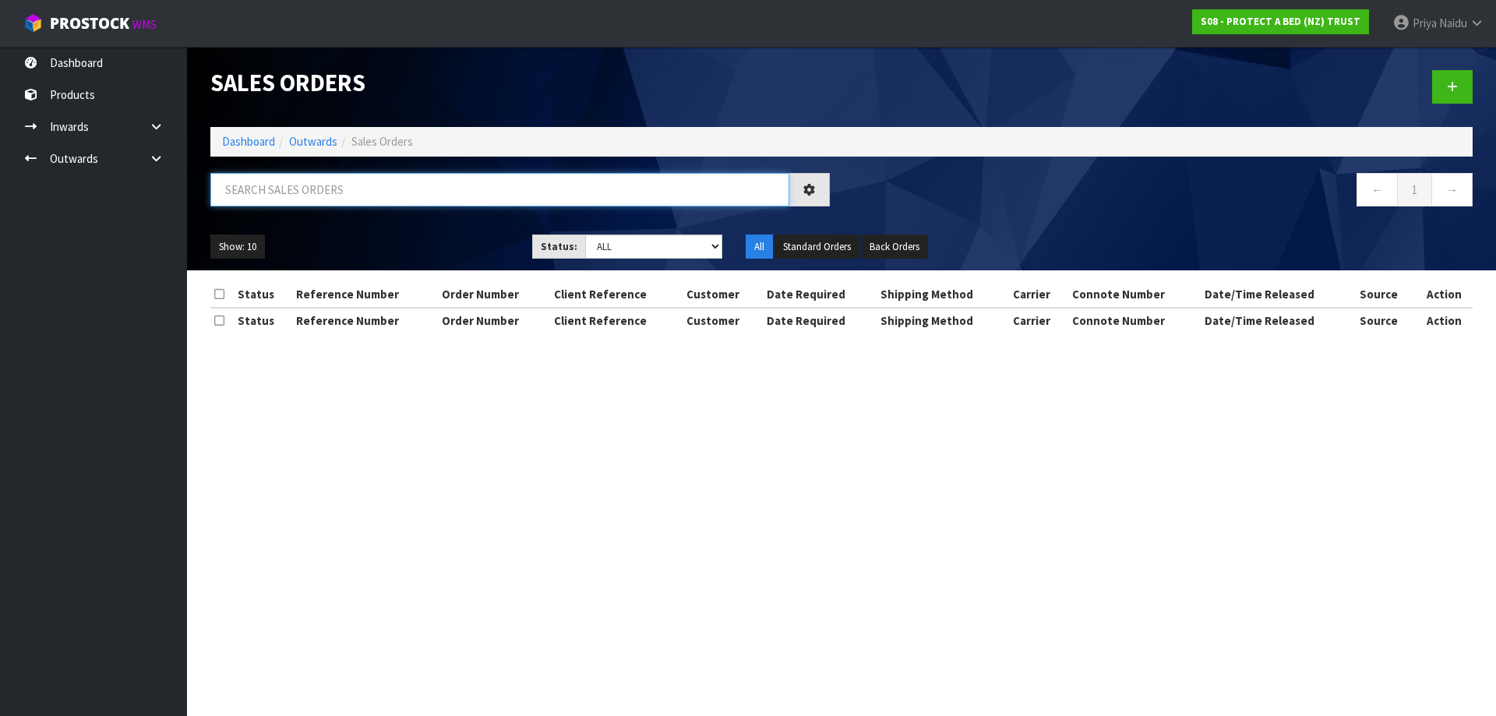
click at [330, 204] on input "text" at bounding box center [499, 189] width 579 height 33
type input "32990"
click at [447, 236] on ul "Show: 10 5 10 25 50" at bounding box center [359, 246] width 298 height 25
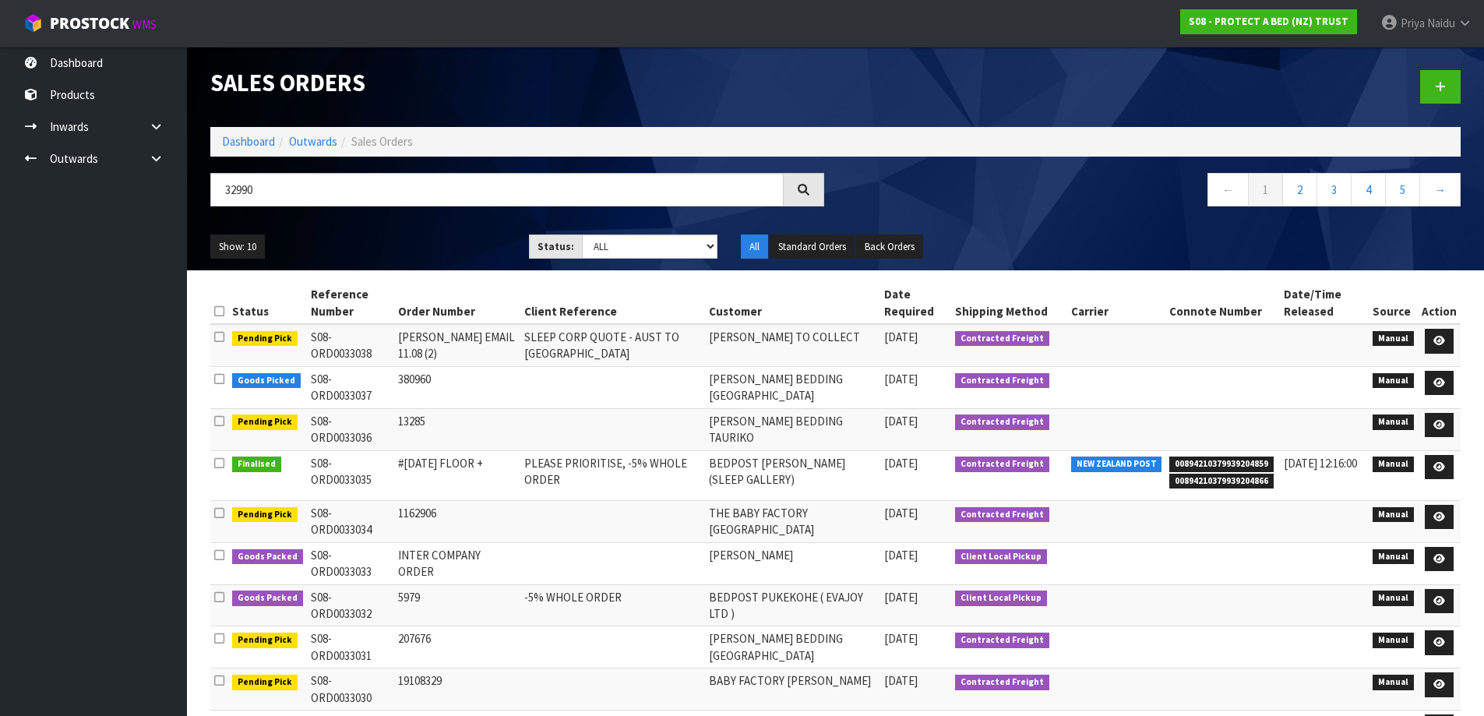
click at [404, 215] on div "32990" at bounding box center [517, 195] width 637 height 45
click at [394, 239] on ul "Show: 10 5 10 25 50" at bounding box center [357, 246] width 295 height 25
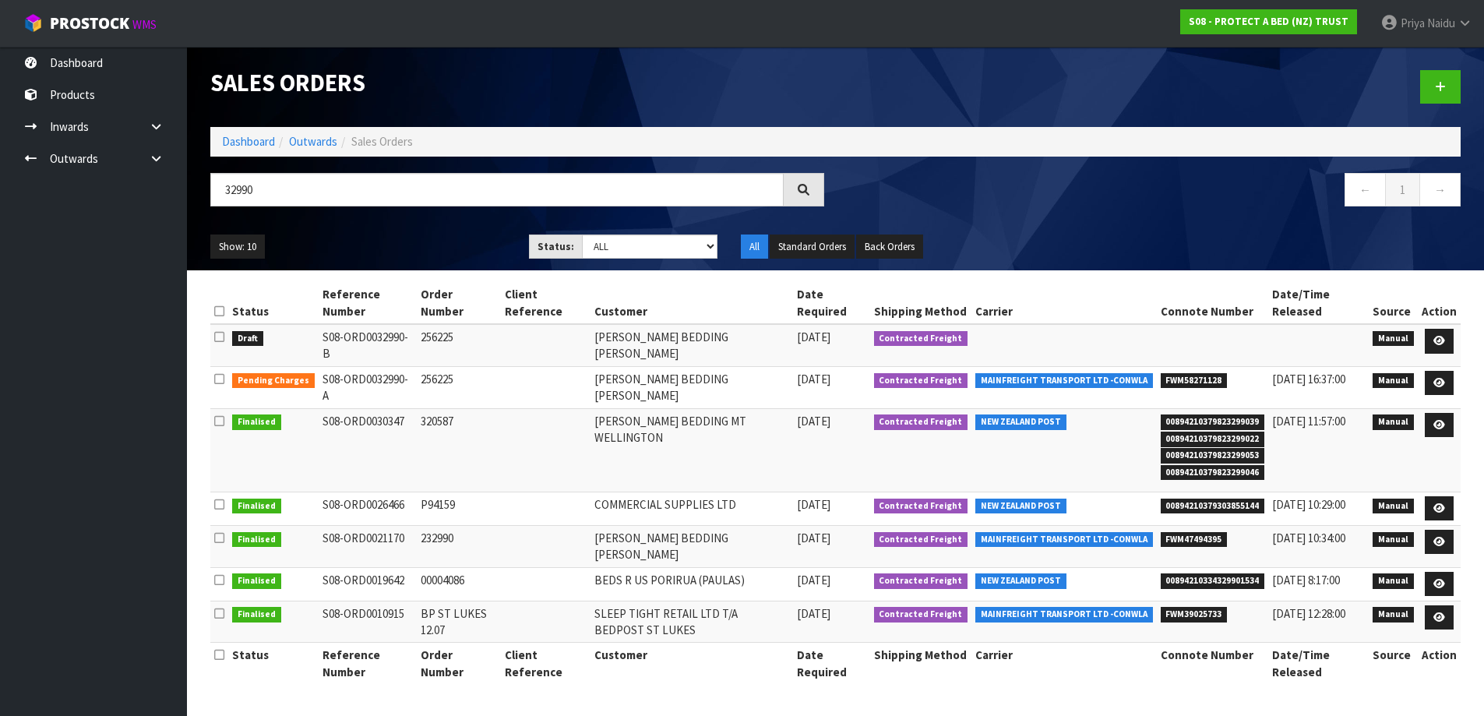
click at [394, 239] on ul "Show: 10 5 10 25 50" at bounding box center [357, 246] width 295 height 25
click at [259, 148] on link "Dashboard" at bounding box center [248, 141] width 53 height 15
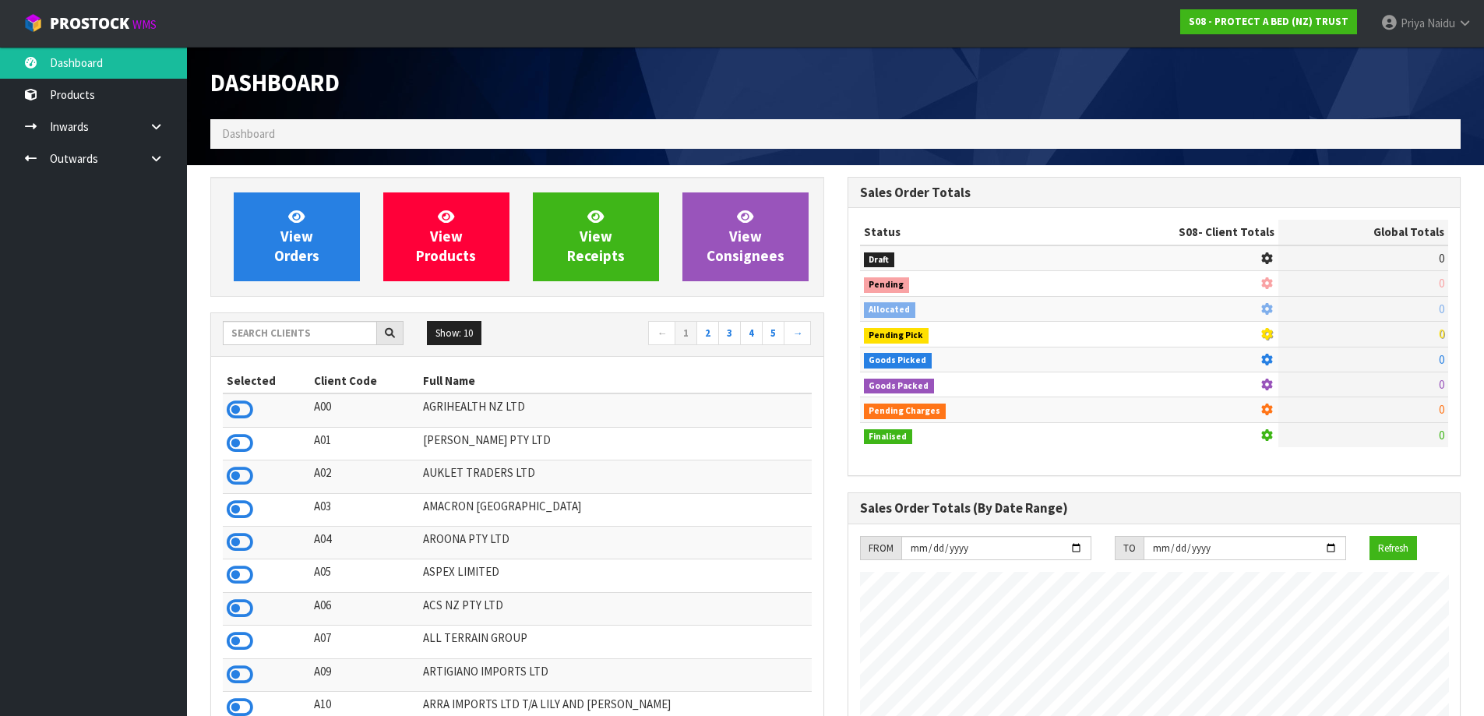
scroll to position [971, 636]
click at [259, 330] on input "text" at bounding box center [300, 333] width 154 height 24
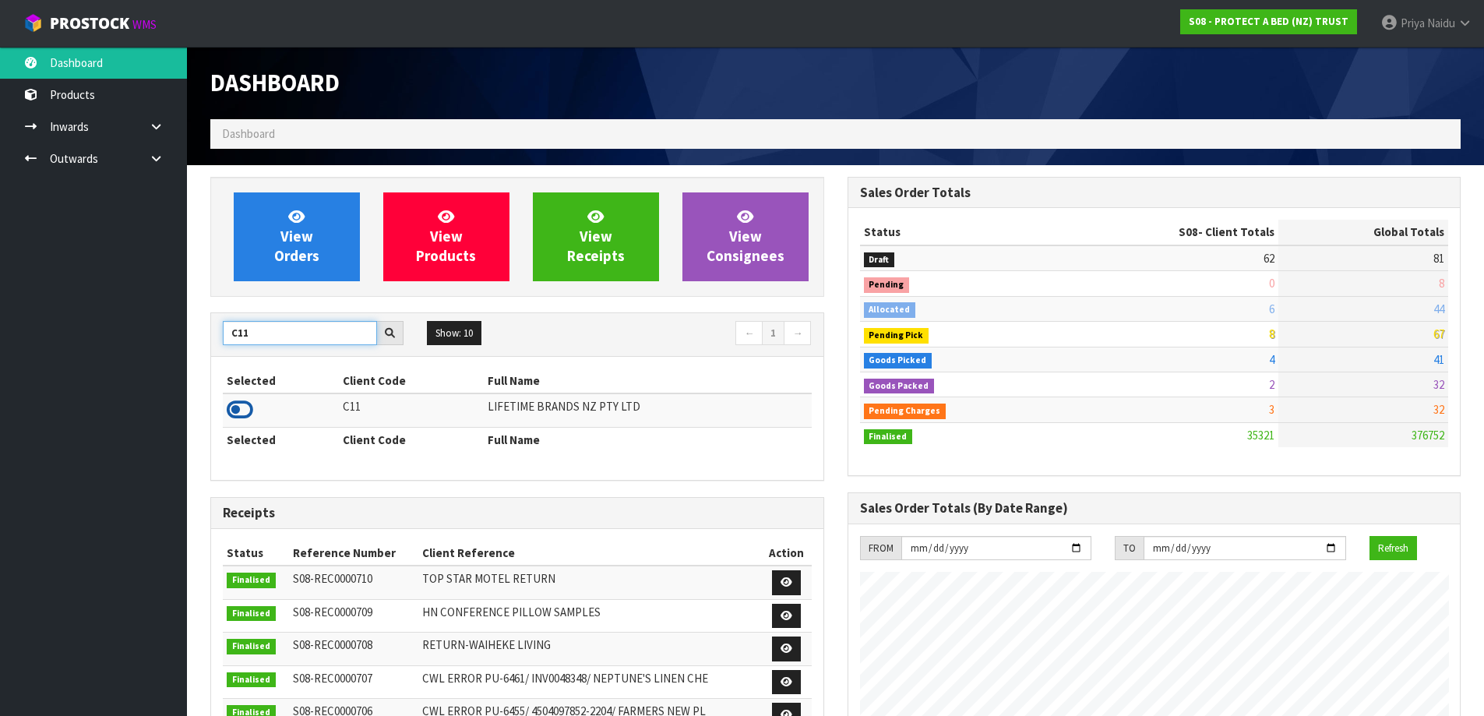
type input "C11"
click at [238, 410] on icon at bounding box center [240, 409] width 26 height 23
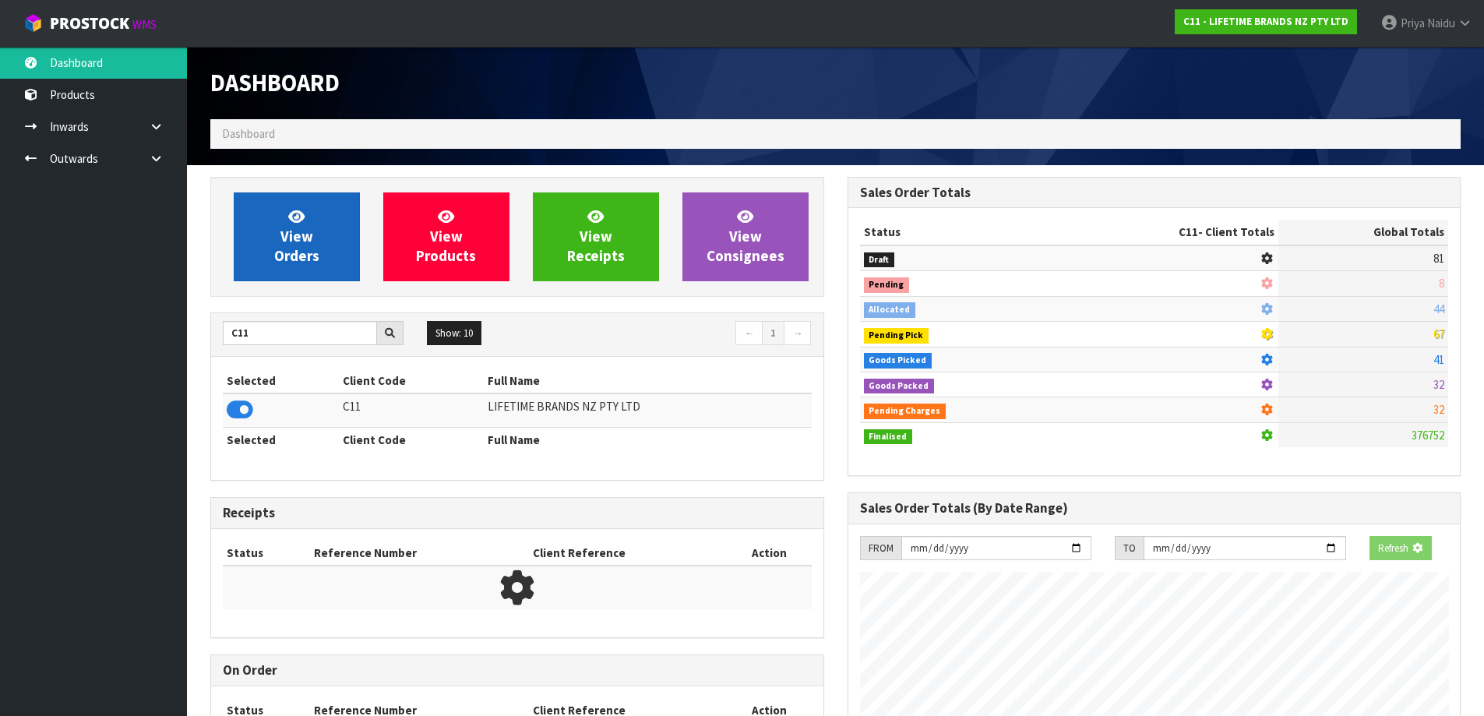
scroll to position [778082, 778417]
click at [303, 275] on link "View Orders" at bounding box center [297, 236] width 126 height 89
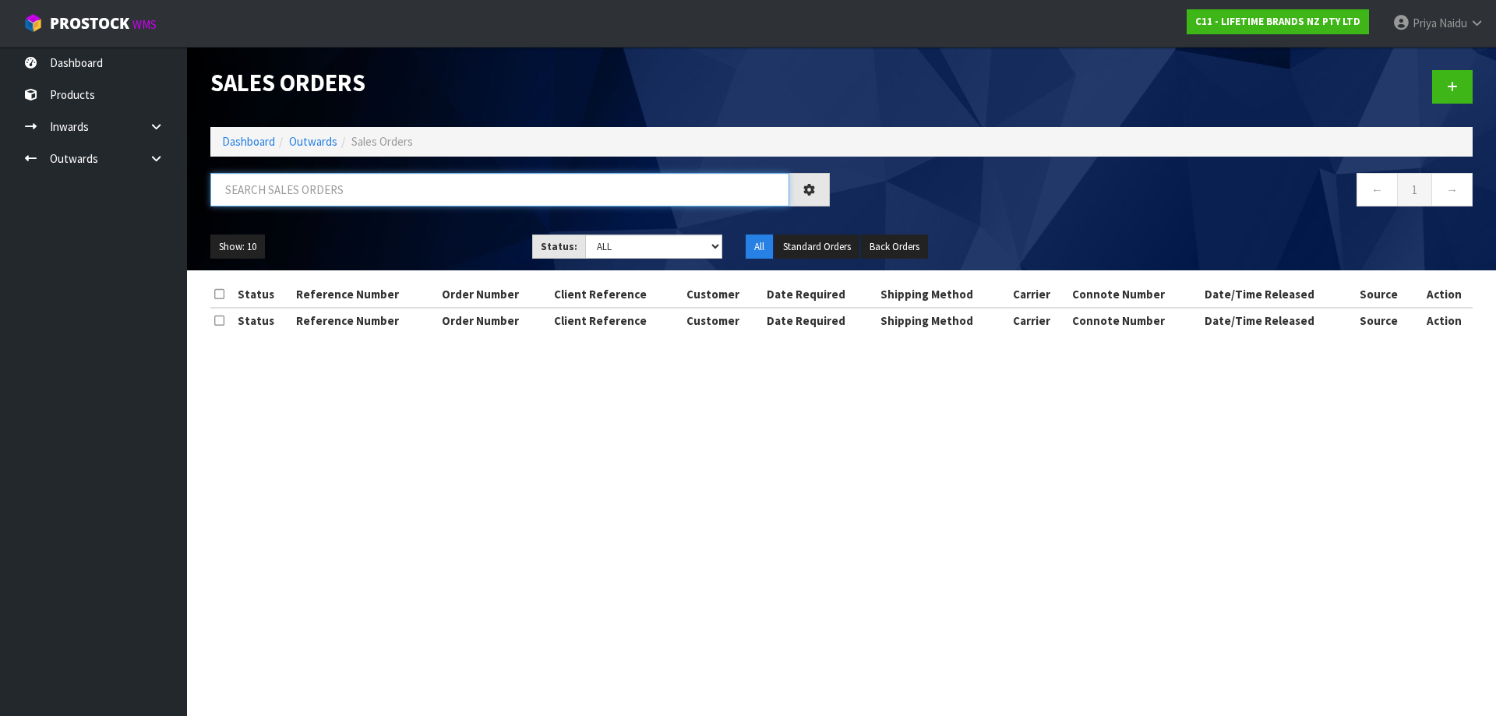
click at [335, 192] on input "text" at bounding box center [499, 189] width 579 height 33
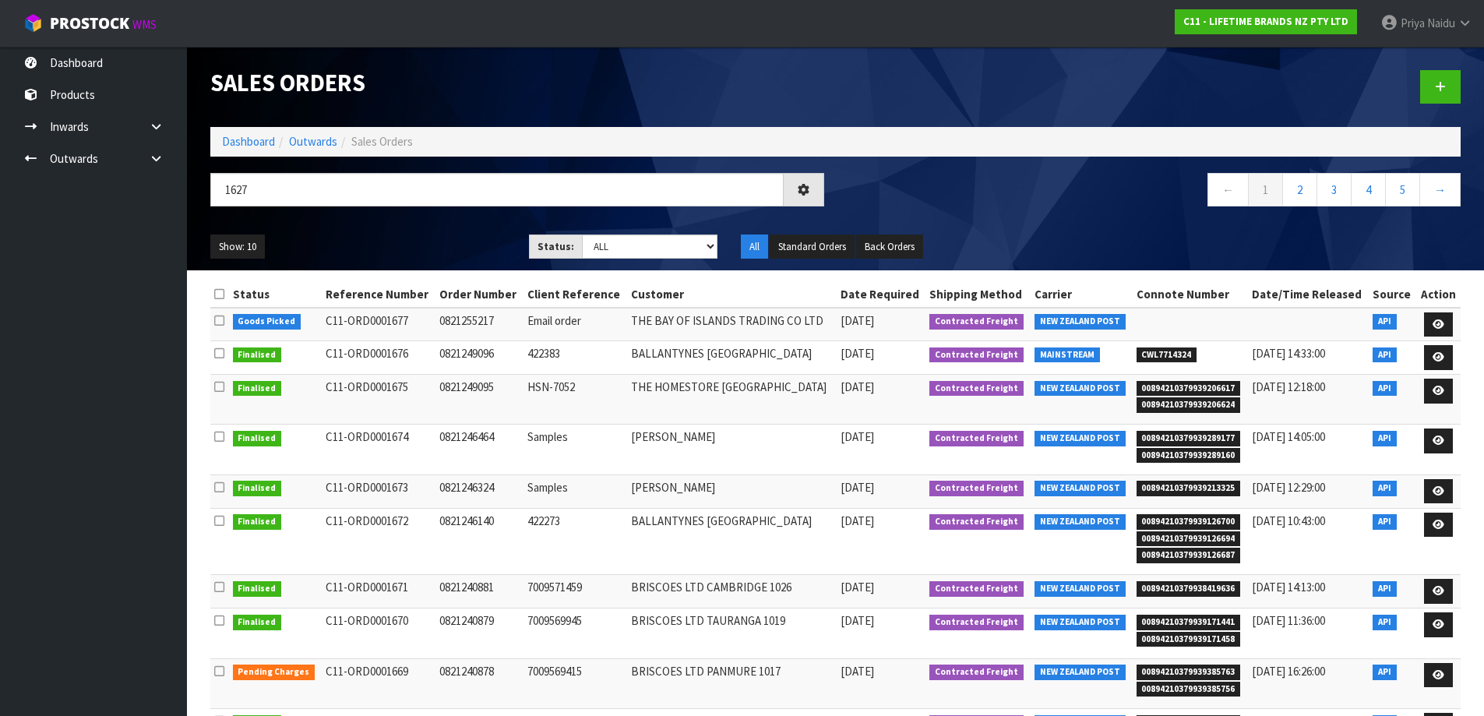
click at [351, 242] on ul "Show: 10 5 10 25 50" at bounding box center [357, 246] width 295 height 25
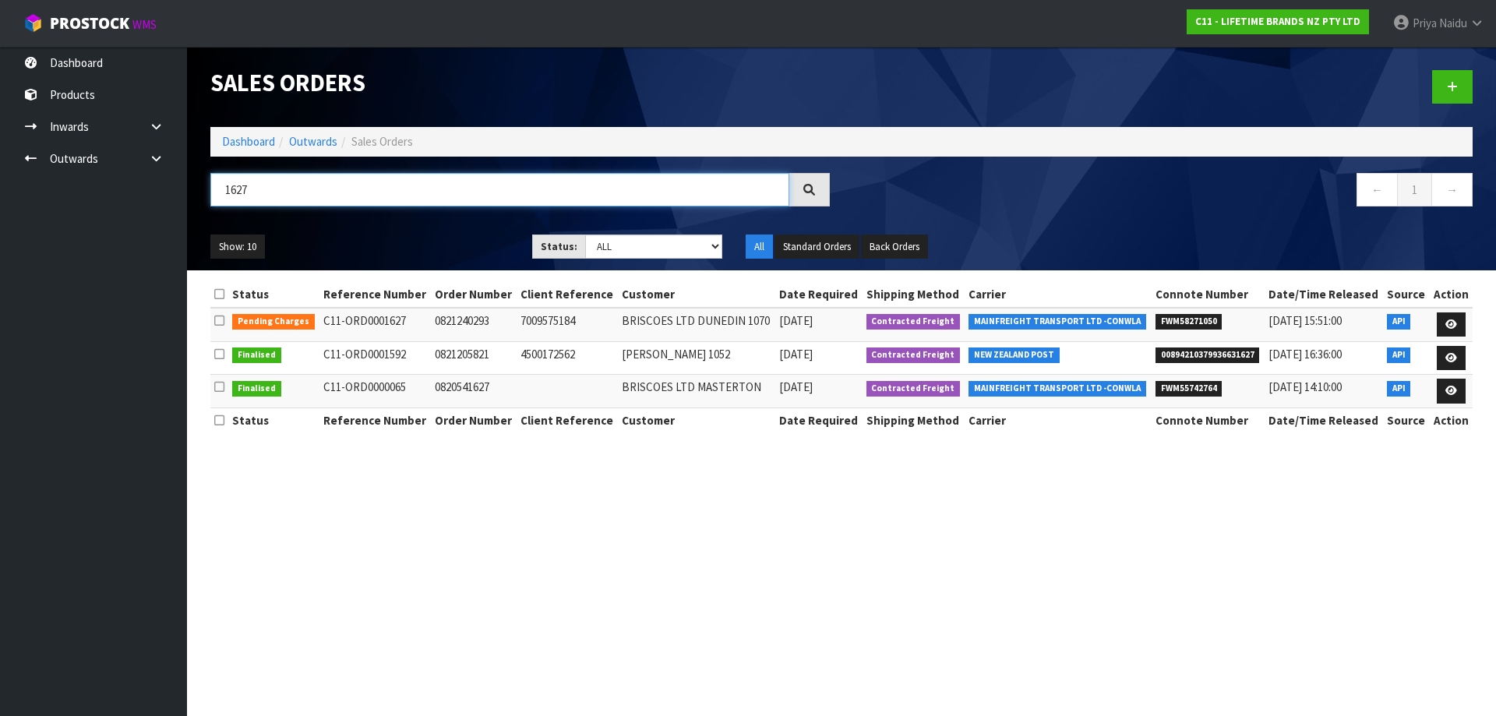
click at [305, 194] on input "1627" at bounding box center [499, 189] width 579 height 33
type input "1"
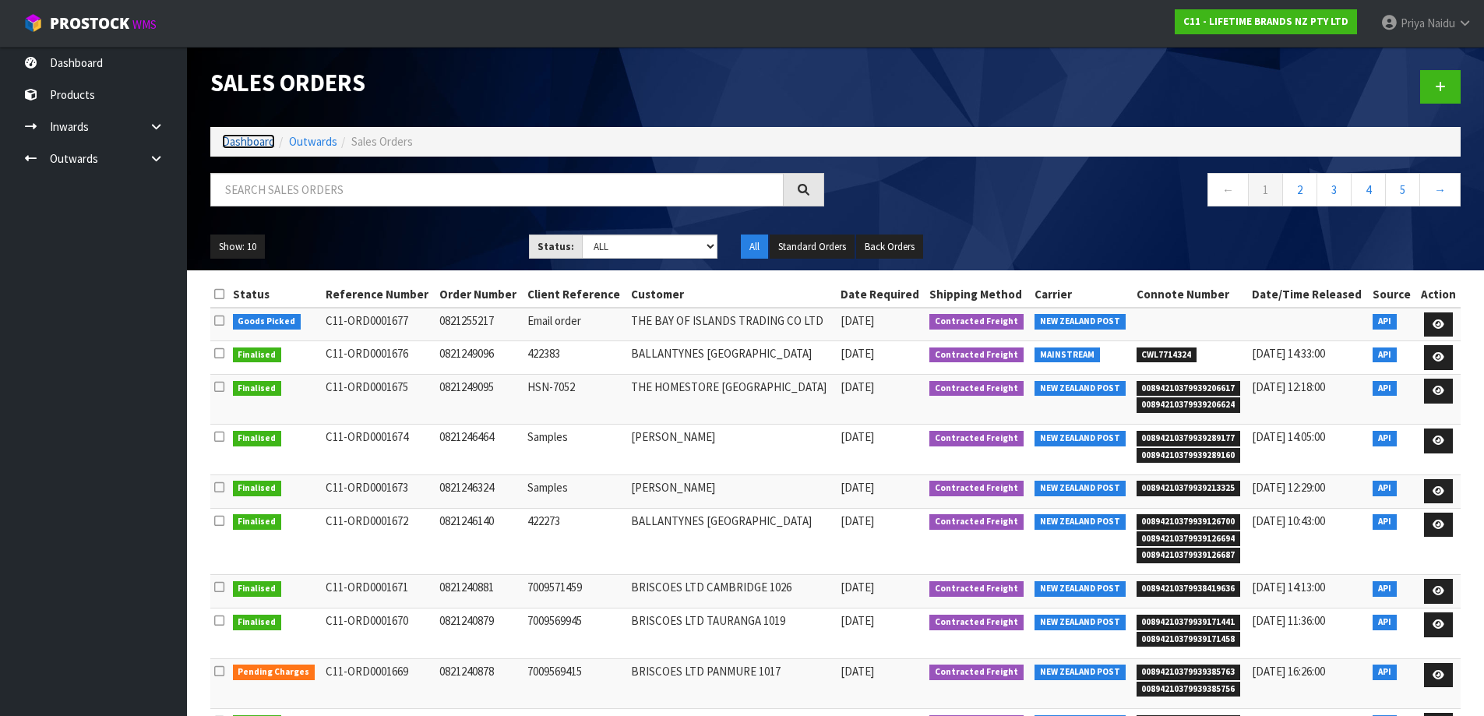
click at [244, 136] on link "Dashboard" at bounding box center [248, 141] width 53 height 15
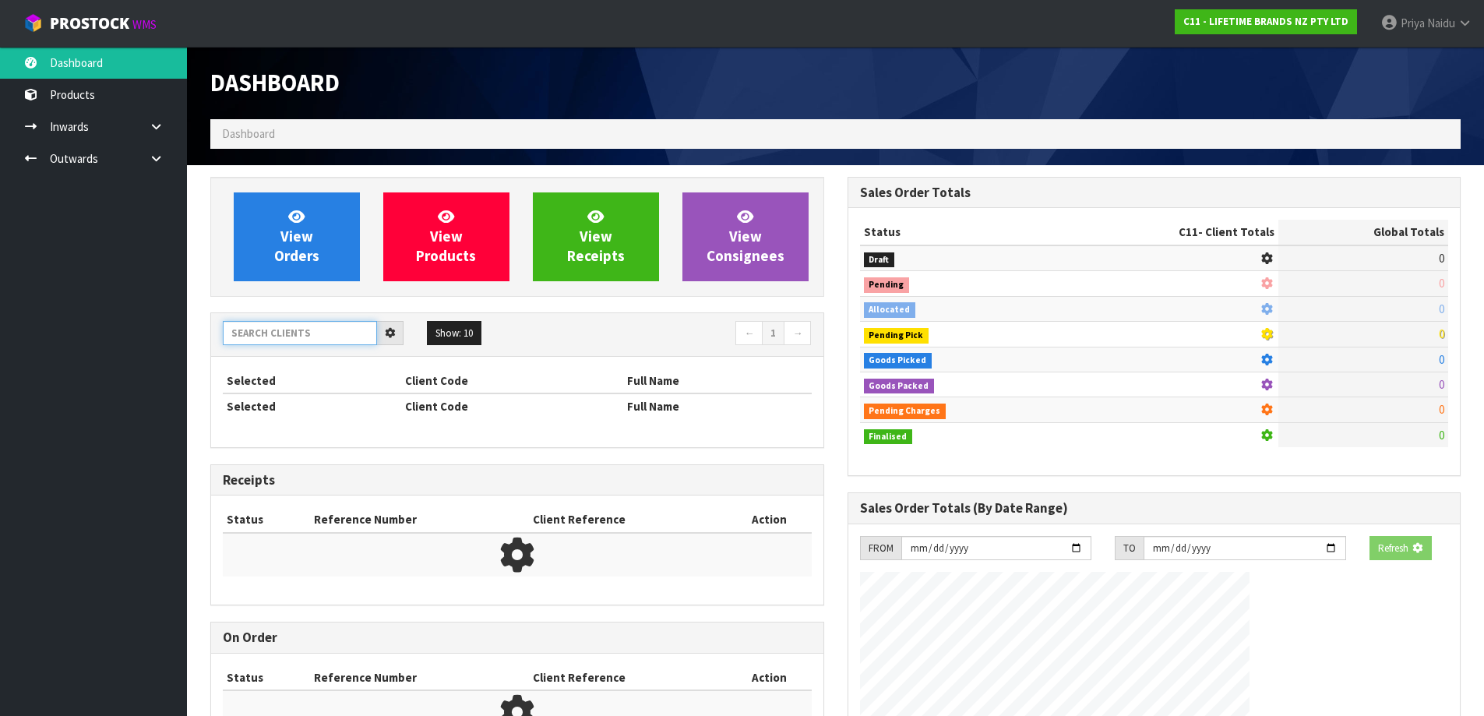
click at [318, 333] on input "text" at bounding box center [300, 333] width 154 height 24
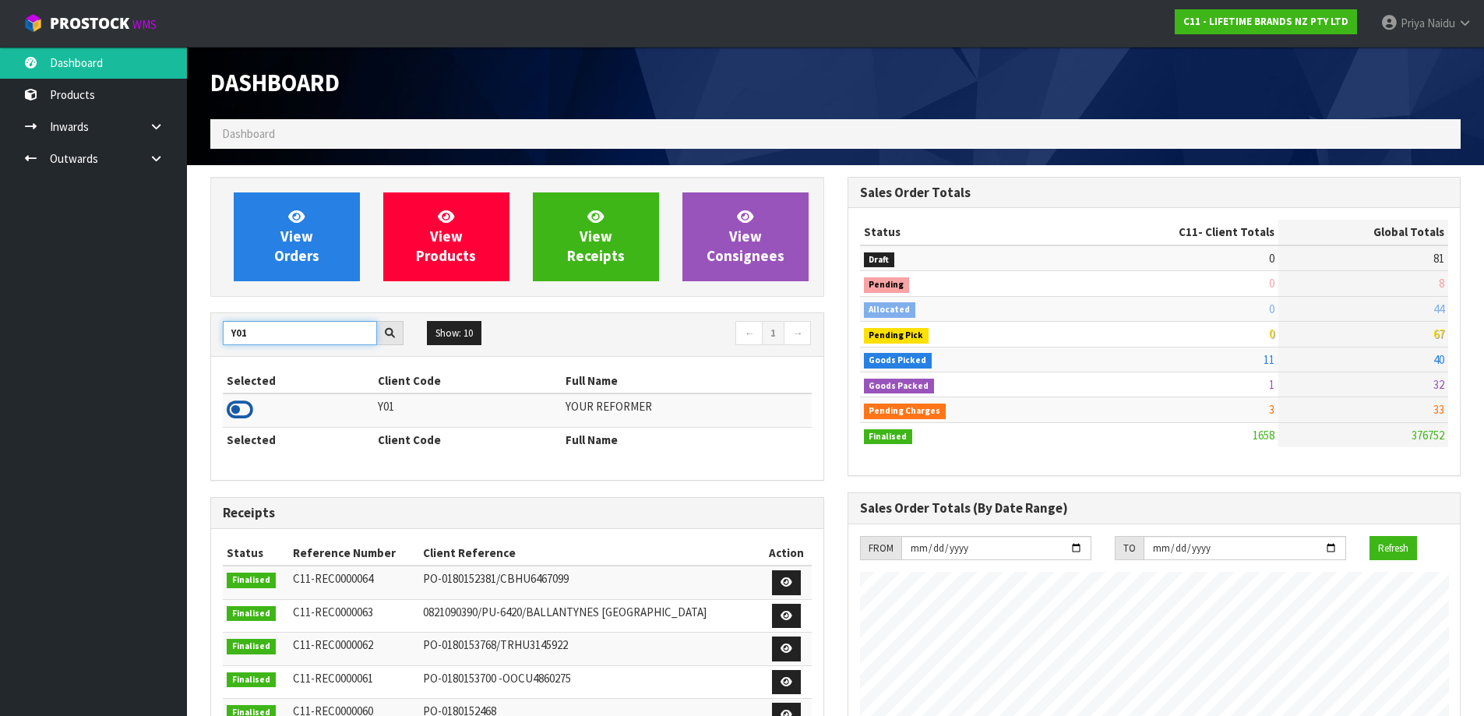
type input "Y01"
click at [246, 406] on icon at bounding box center [240, 409] width 26 height 23
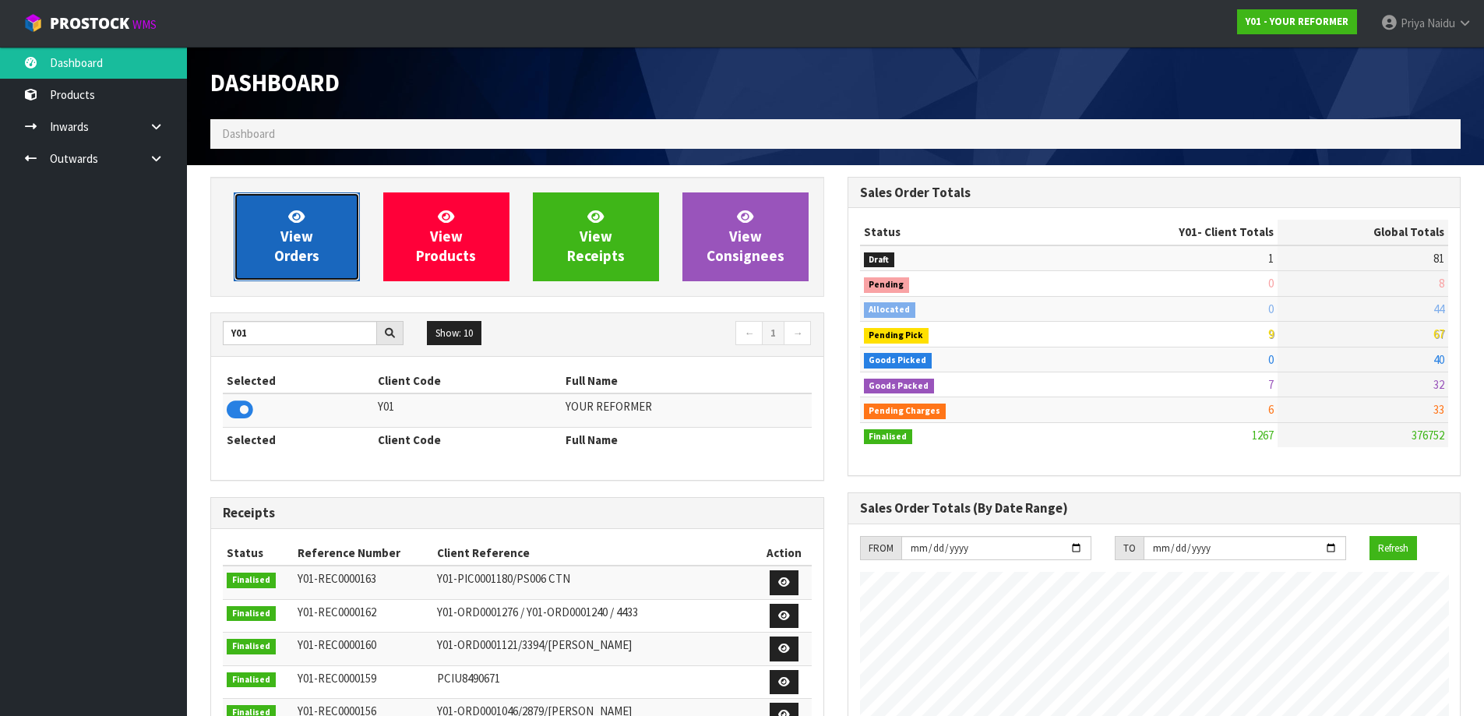
click at [297, 268] on link "View Orders" at bounding box center [297, 236] width 126 height 89
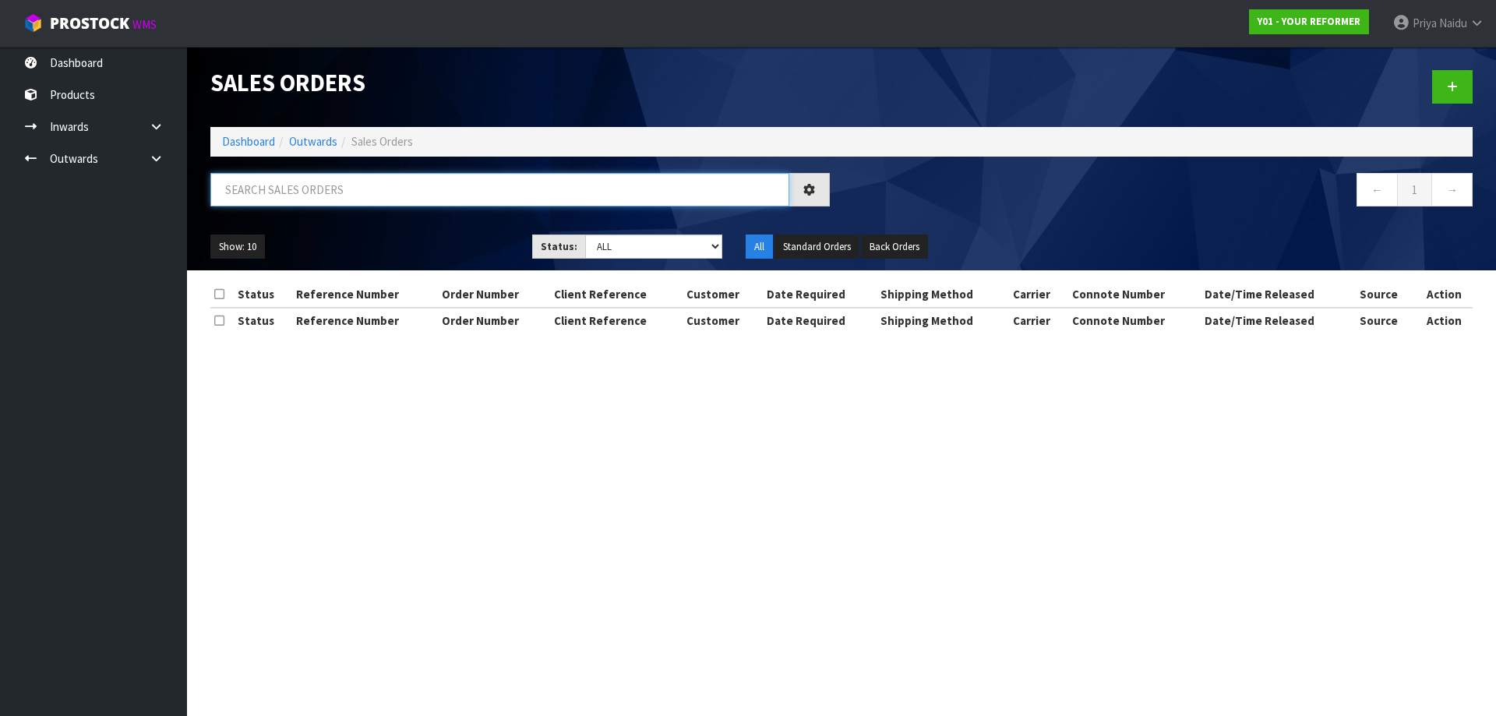
drag, startPoint x: 300, startPoint y: 213, endPoint x: 305, endPoint y: 188, distance: 25.5
click at [305, 188] on input "text" at bounding box center [499, 189] width 579 height 33
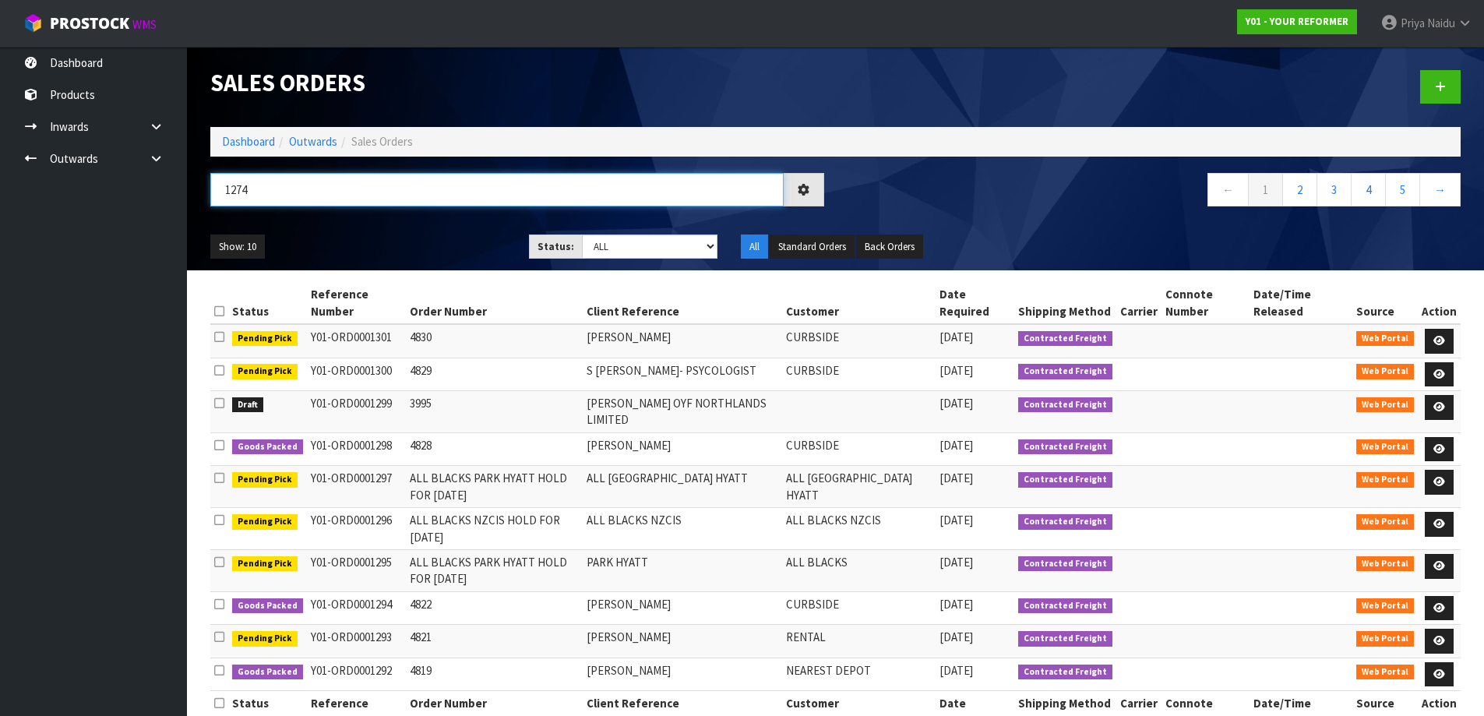
type input "1274"
click at [353, 256] on ul "Show: 10 5 10 25 50" at bounding box center [357, 246] width 295 height 25
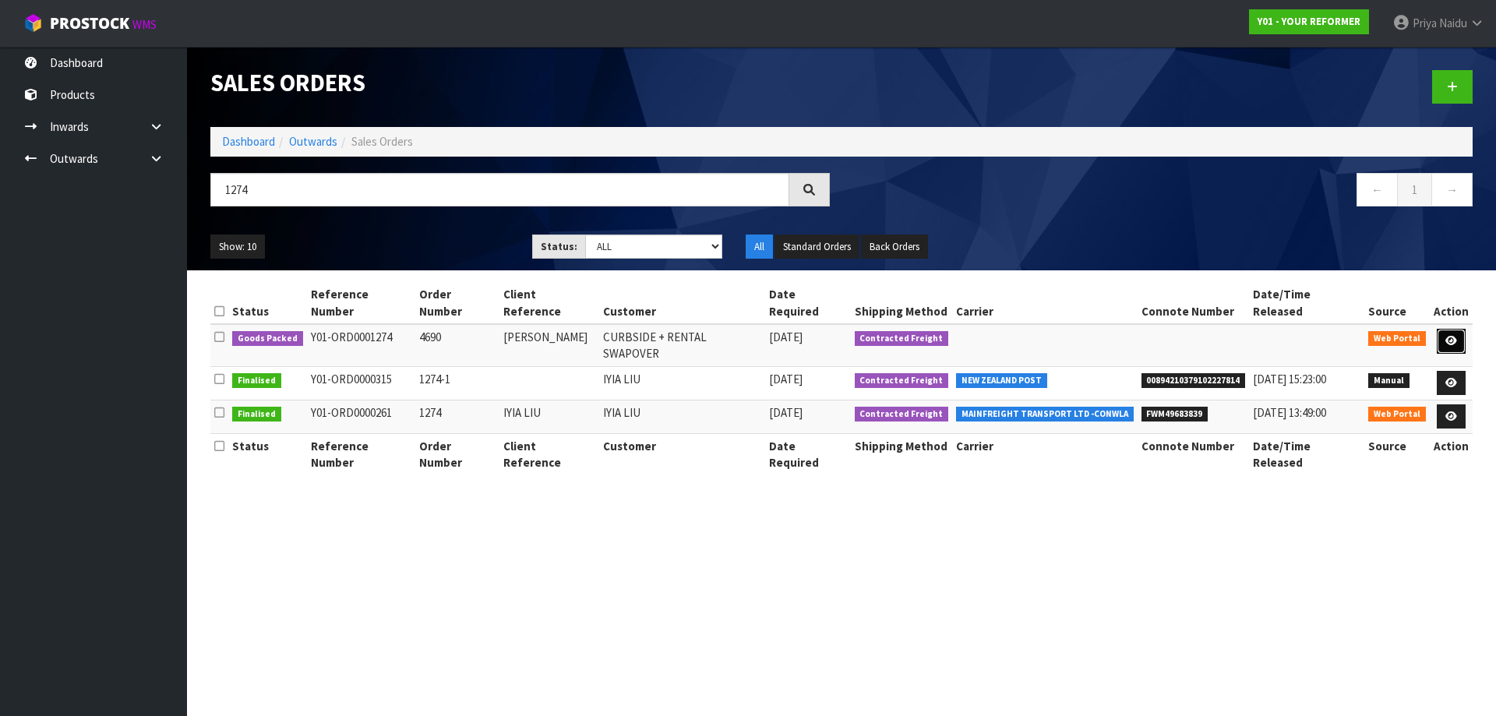
click at [1448, 329] on link at bounding box center [1451, 341] width 29 height 25
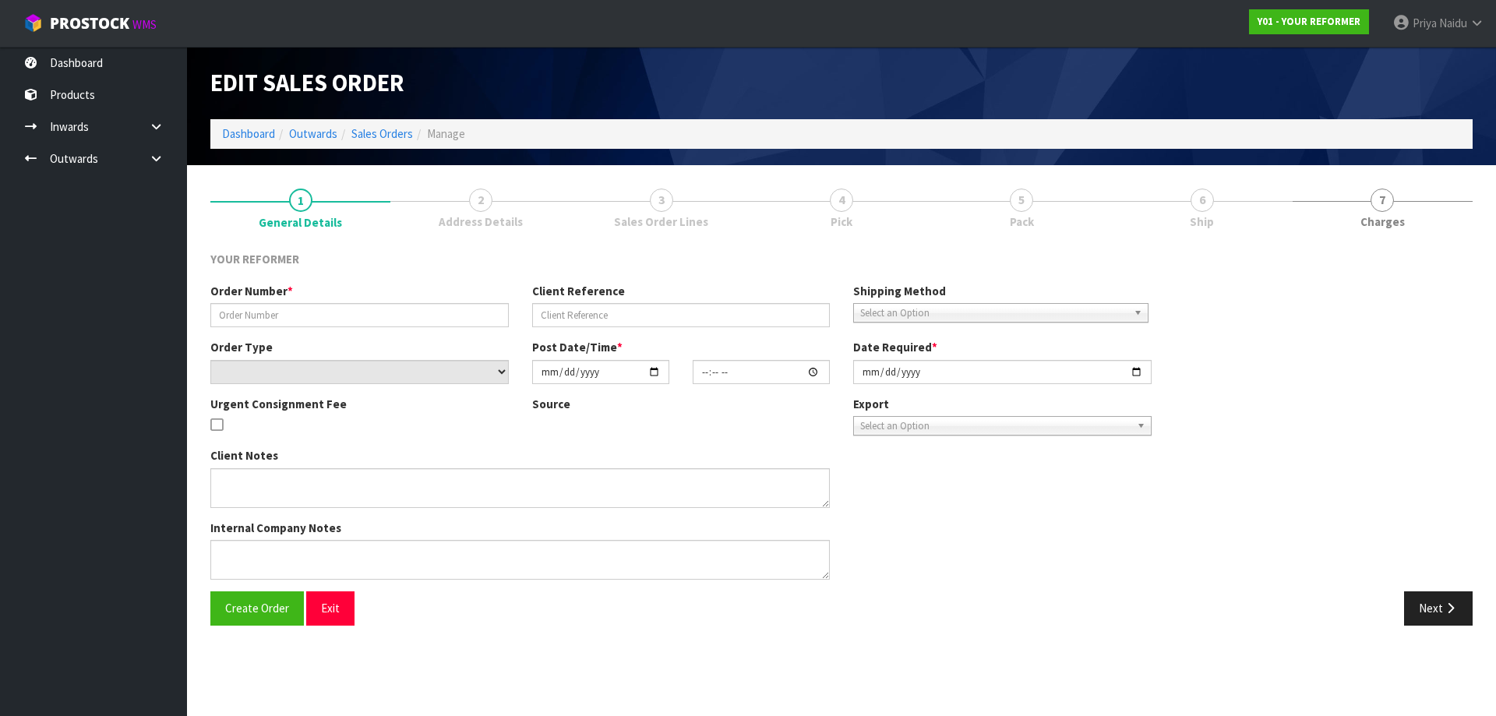
type input "4690"
type input "TESSA MILINA"
select select "number:0"
type input "2025-08-05"
type input "14:28:00.000"
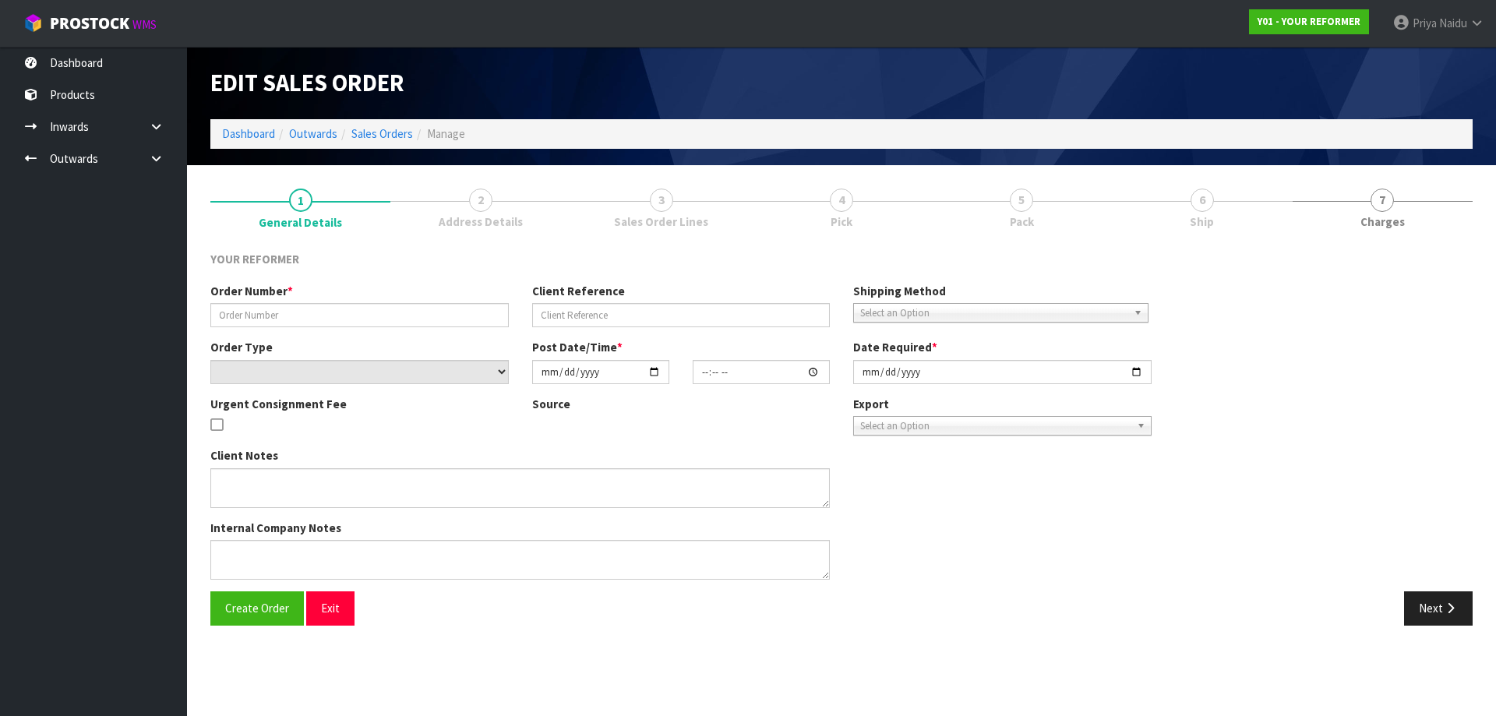
type input "2025-08-05"
type textarea "TESSA MILINA 44 PAMU ROAD AUK AUCKLAND 0618 NEW ZEALAND +64 21 206 1244"
type textarea "ALL NOTES HAVE BEEN INCLUDED ON THE PROSTOCK ORDER, BUT JUST TO CONFIRM, WE WIL…"
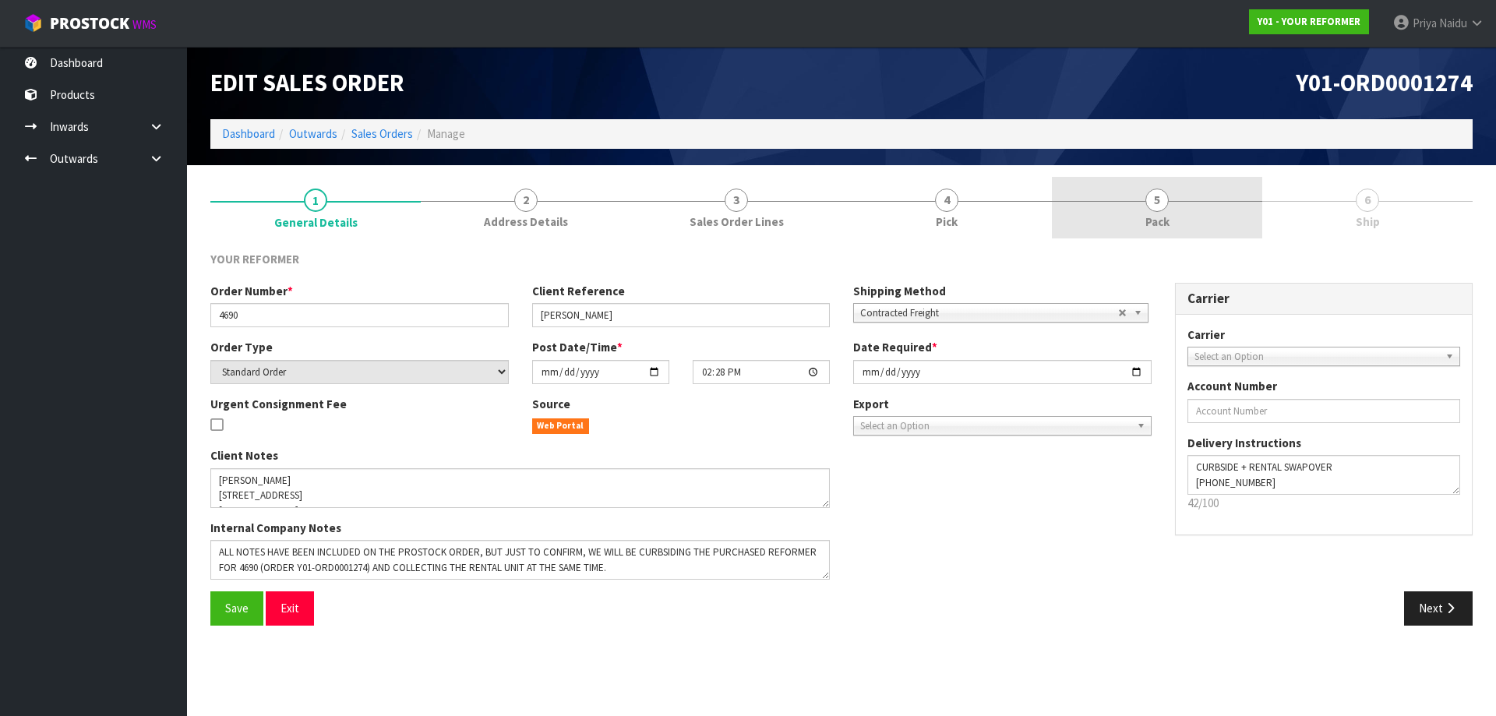
click at [1182, 203] on link "5 Pack" at bounding box center [1157, 208] width 210 height 62
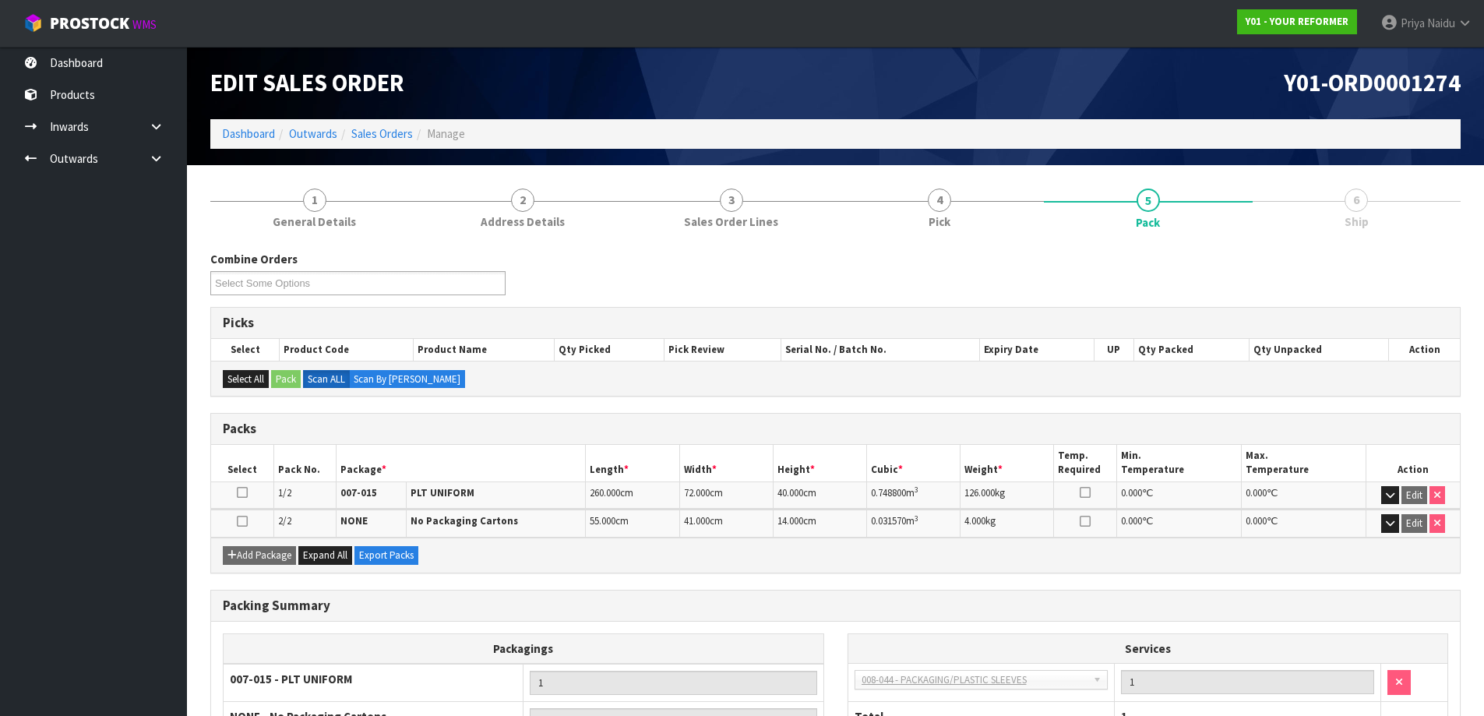
scroll to position [156, 0]
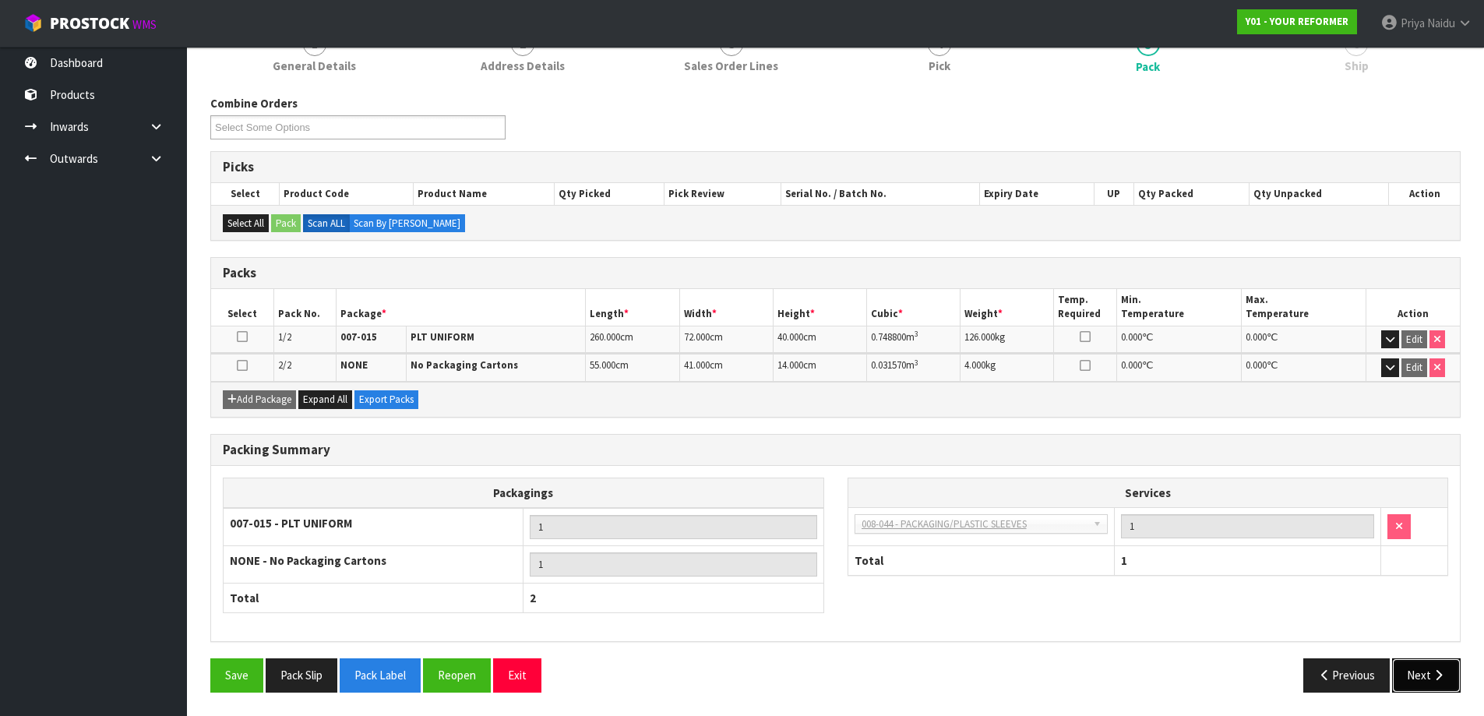
click at [1428, 664] on button "Next" at bounding box center [1426, 674] width 69 height 33
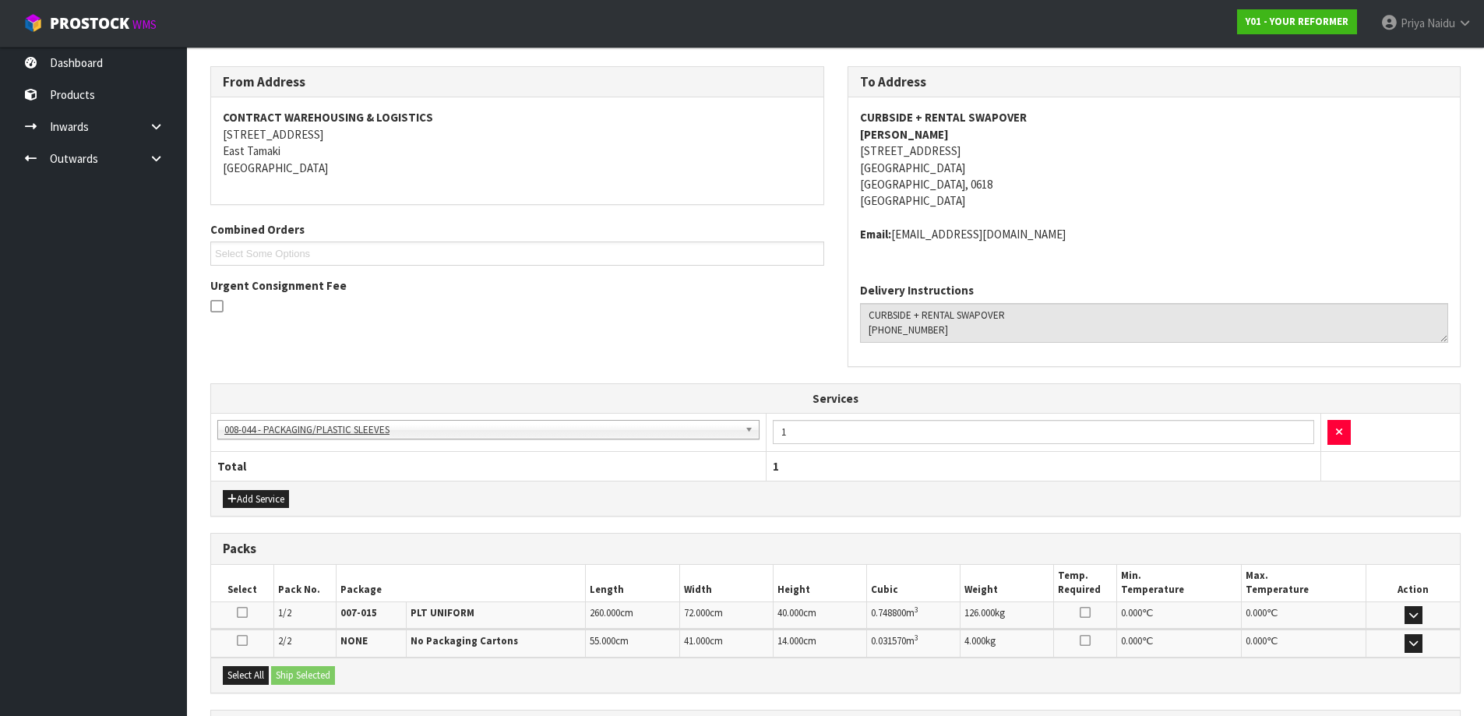
scroll to position [330, 0]
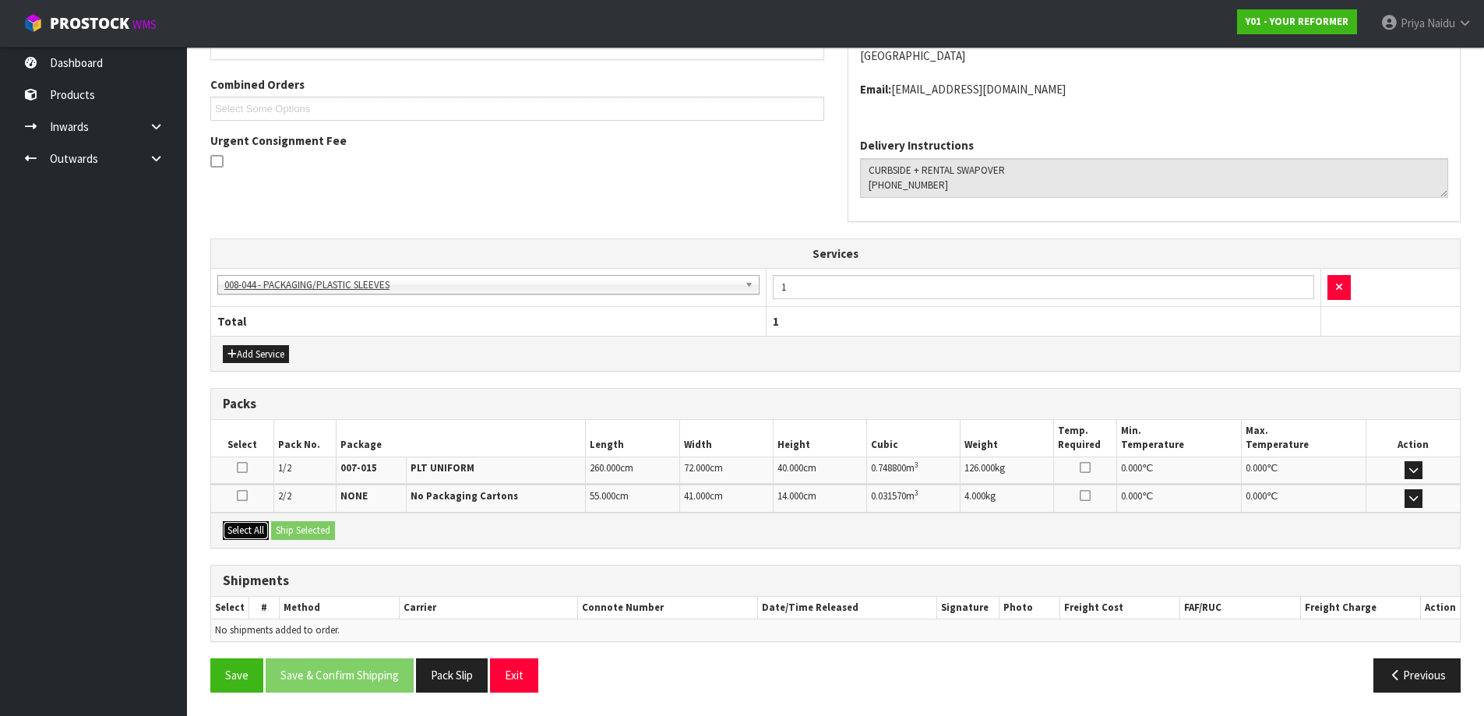
click at [248, 525] on button "Select All" at bounding box center [246, 530] width 46 height 19
drag, startPoint x: 305, startPoint y: 534, endPoint x: 320, endPoint y: 530, distance: 15.5
click at [308, 534] on button "Ship Selected" at bounding box center [303, 530] width 64 height 19
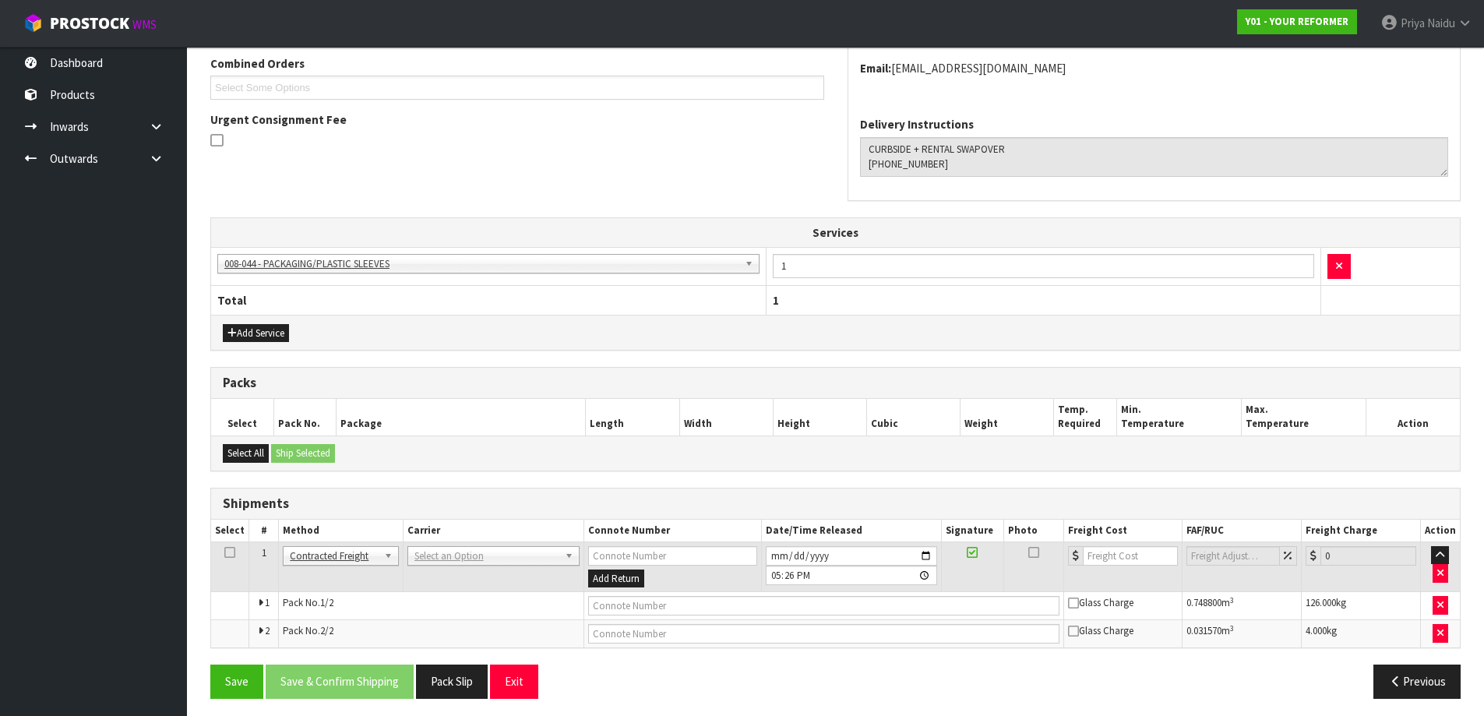
scroll to position [357, 0]
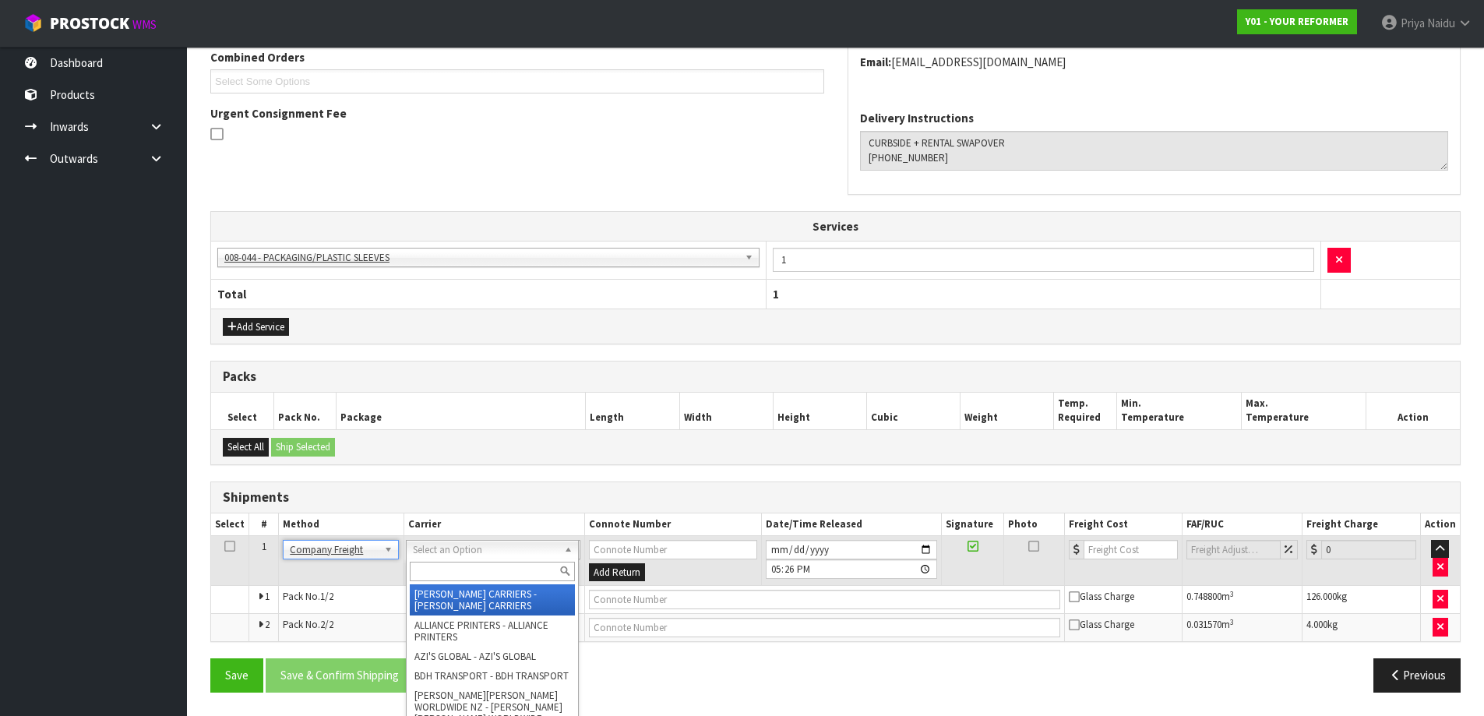
click at [455, 576] on input "text" at bounding box center [492, 571] width 165 height 19
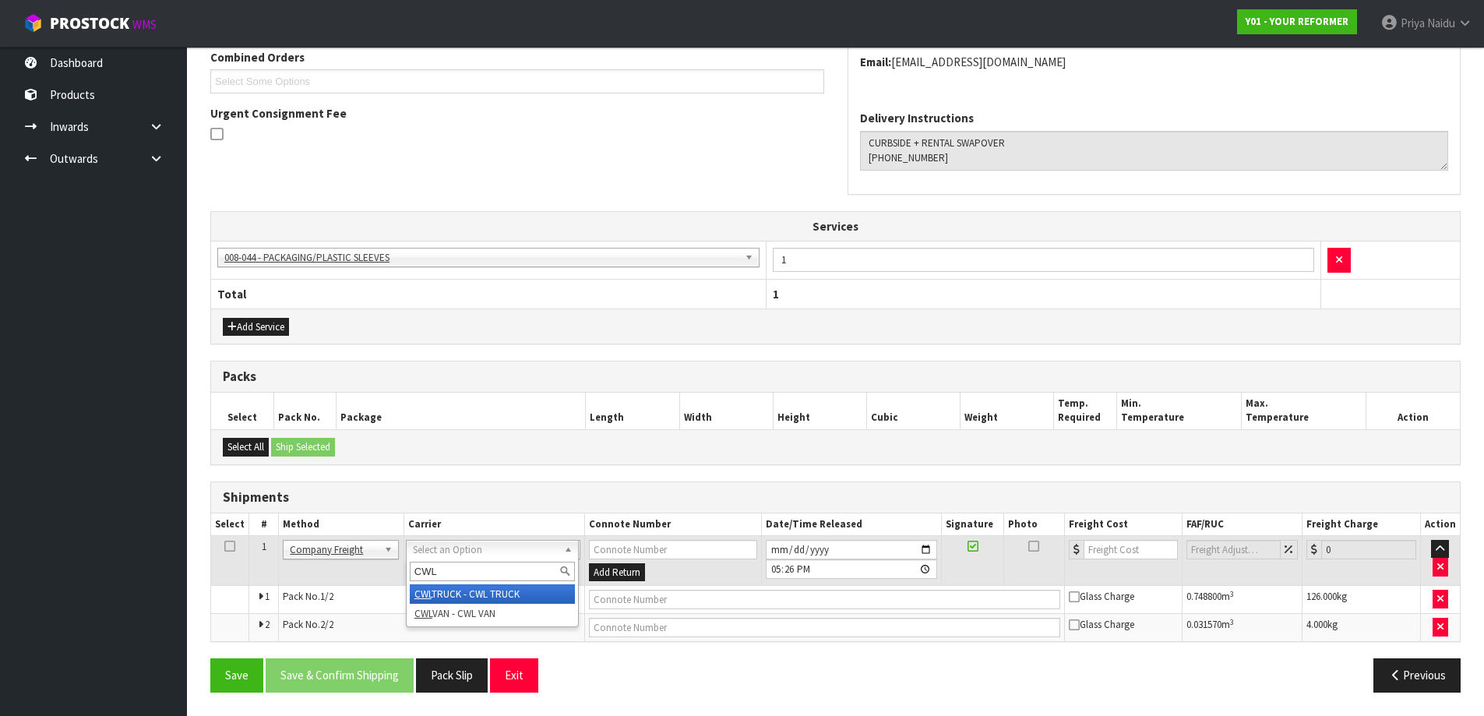
type input "CWL"
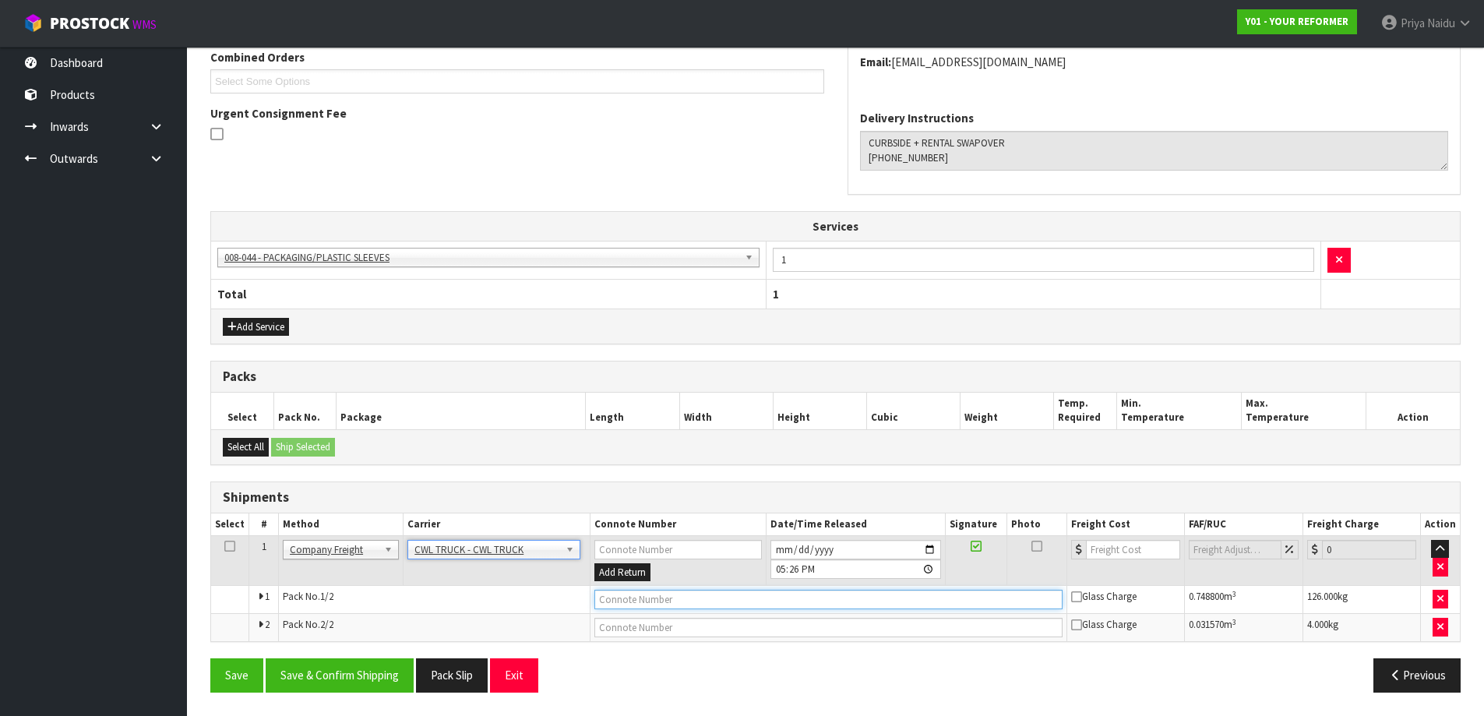
click at [633, 598] on input "text" at bounding box center [828, 599] width 468 height 19
type input "CWL TRUCK DELIVERY"
click at [931, 548] on input "2025-08-14" at bounding box center [855, 549] width 171 height 19
type input "2025-08-15"
click at [365, 668] on button "Save & Confirm Shipping" at bounding box center [340, 674] width 148 height 33
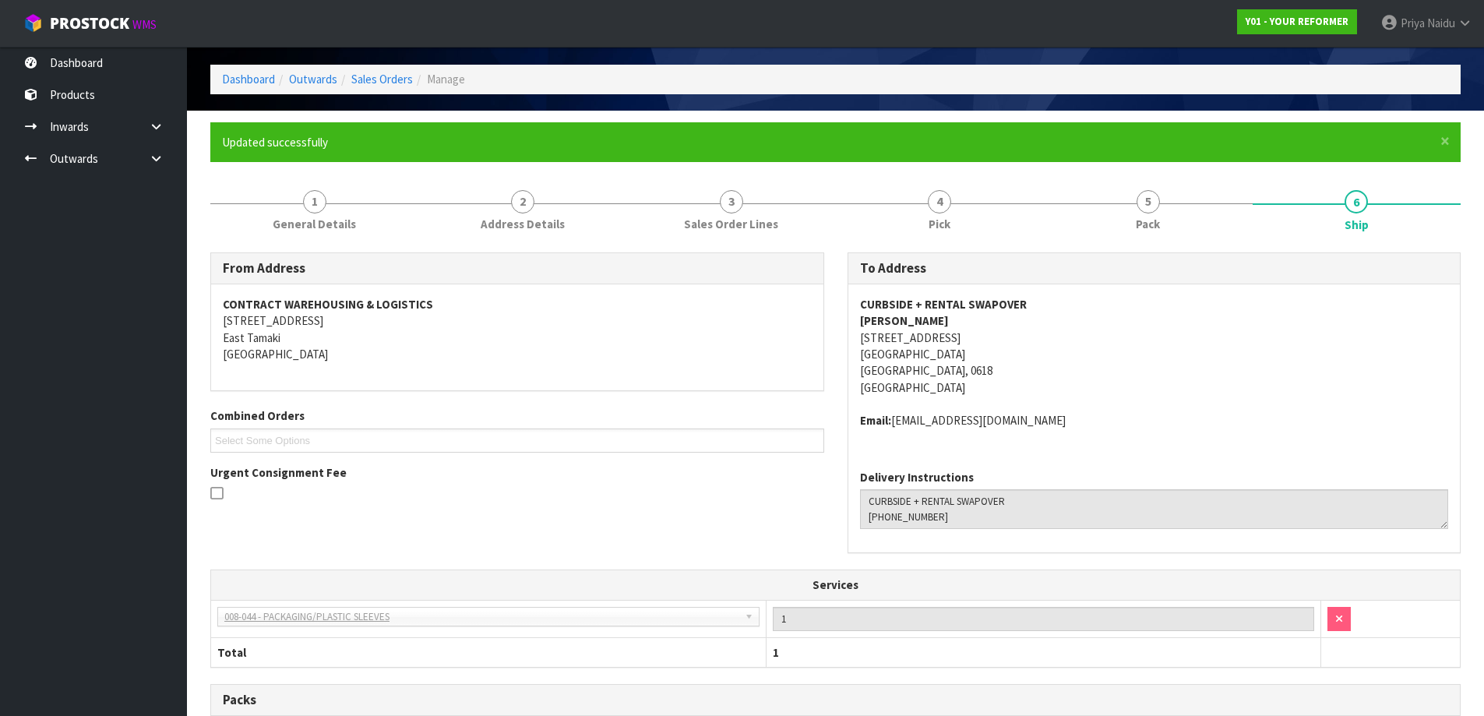
scroll to position [0, 0]
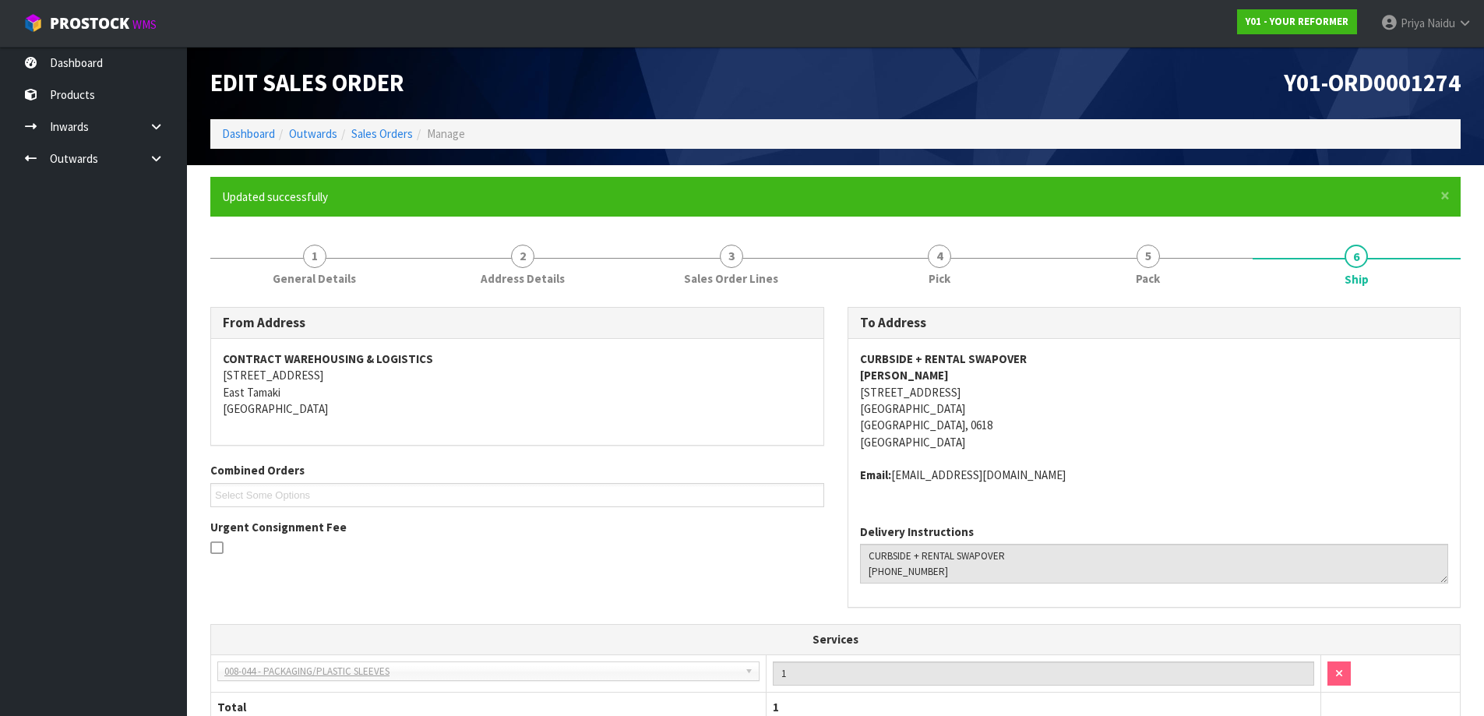
click at [252, 125] on li "Dashboard" at bounding box center [248, 133] width 53 height 16
click at [250, 130] on link "Dashboard" at bounding box center [248, 133] width 53 height 15
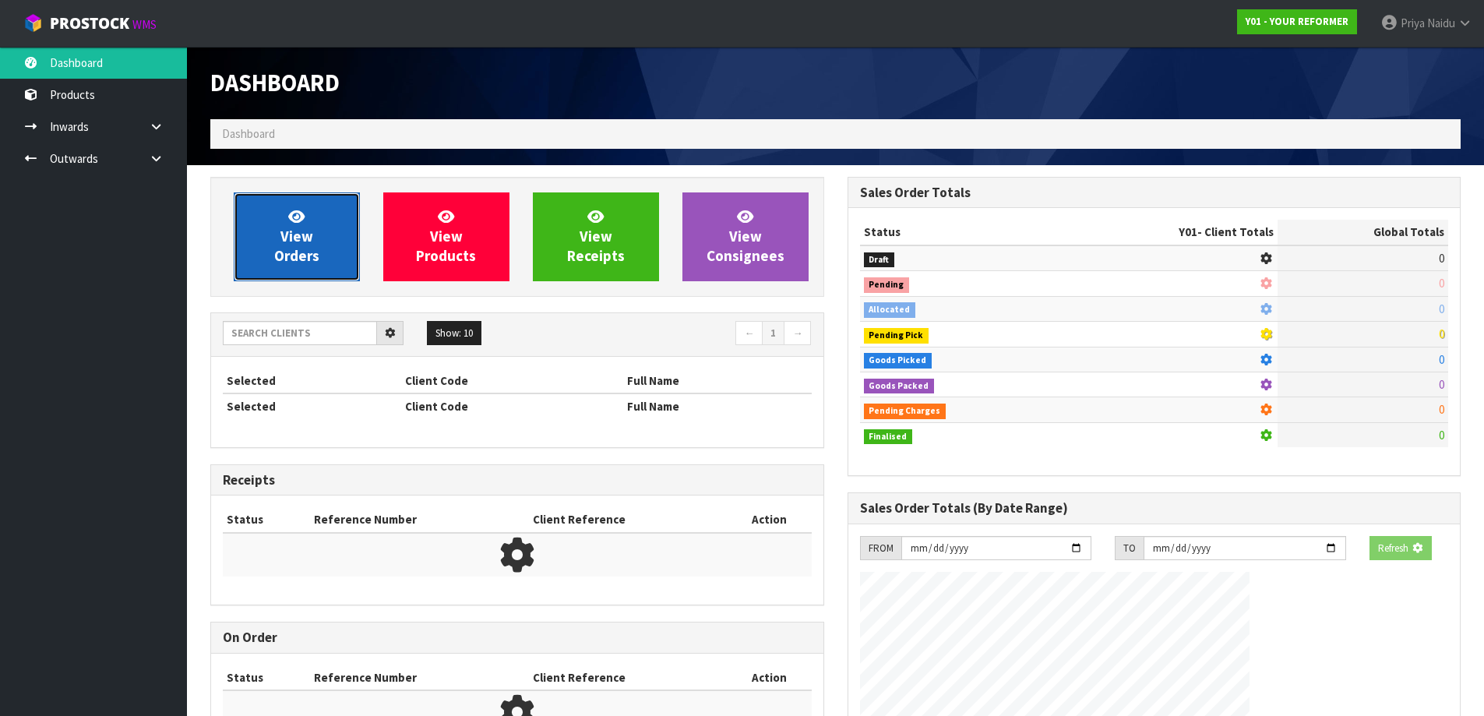
click at [303, 265] on link "View Orders" at bounding box center [297, 236] width 126 height 89
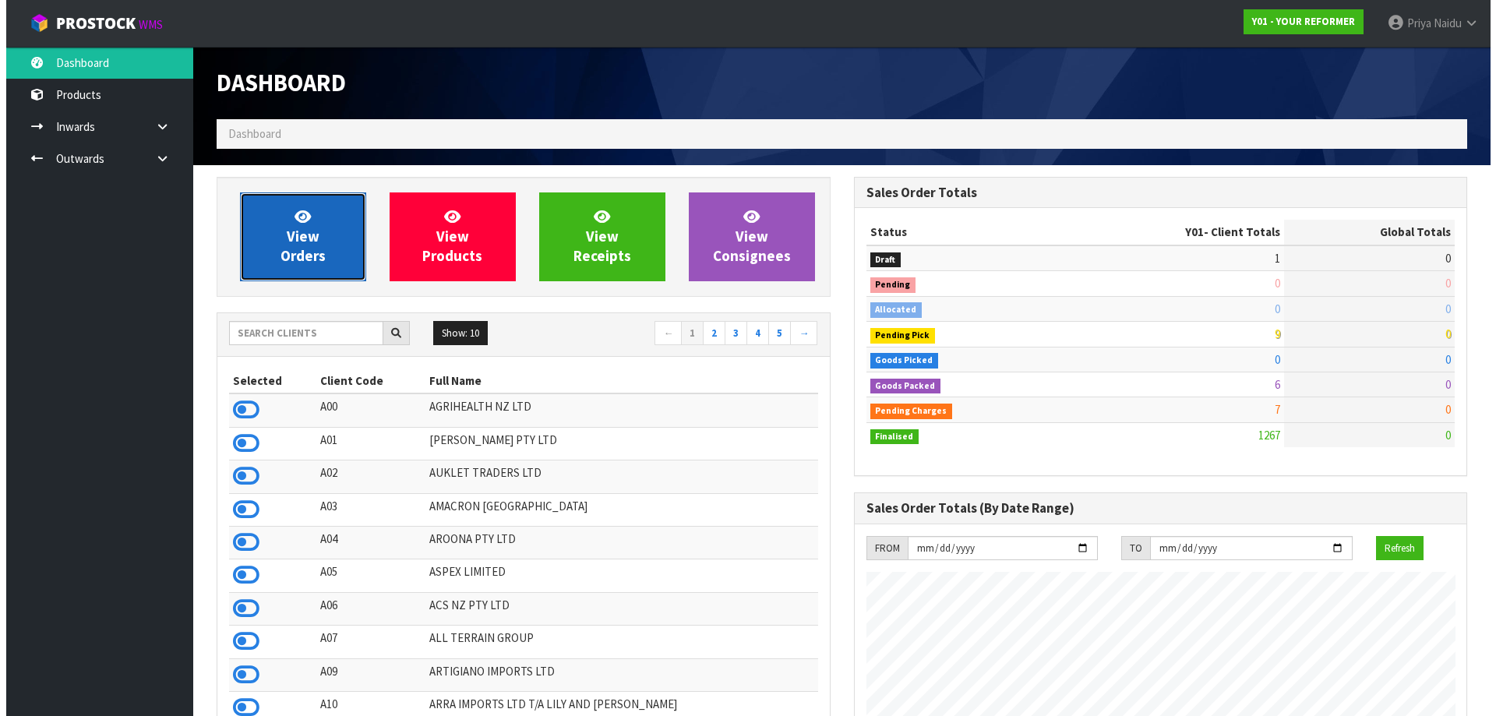
scroll to position [971, 636]
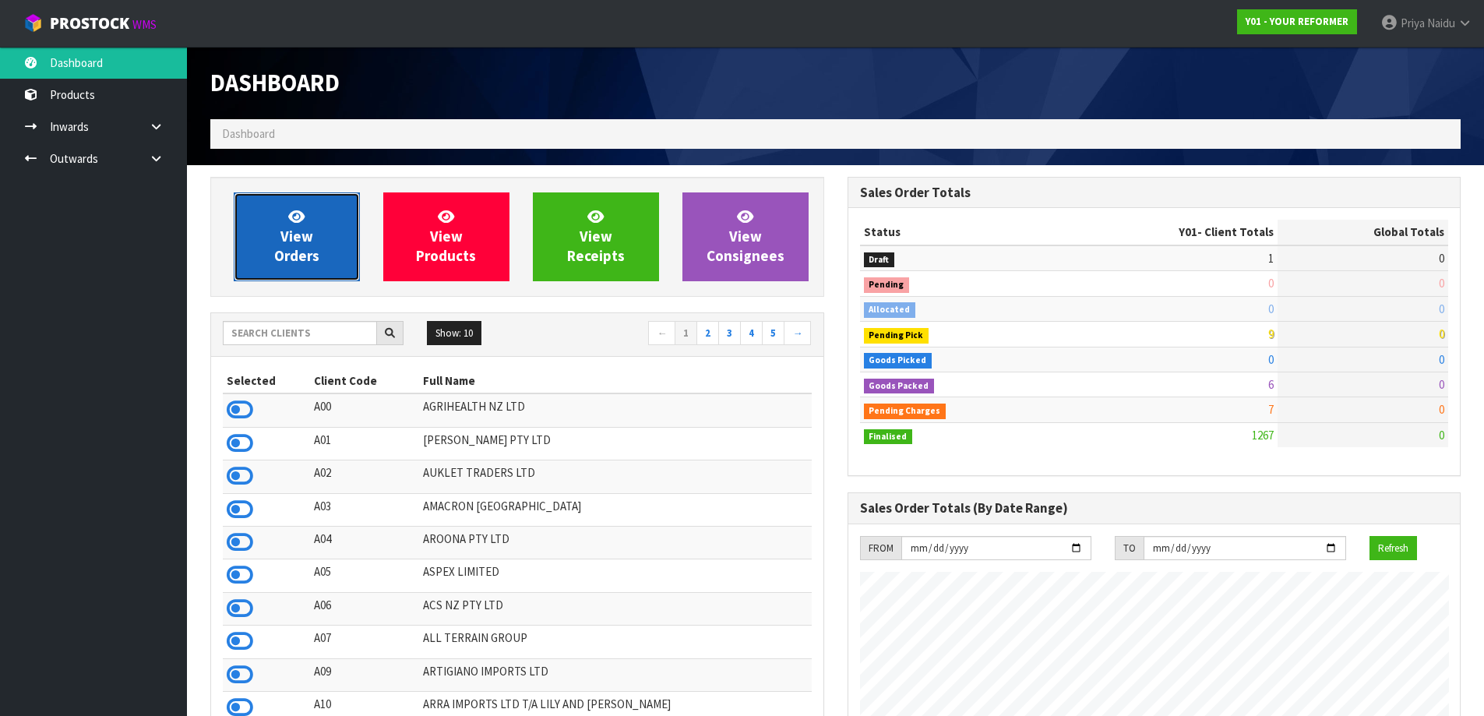
click at [330, 199] on link "View Orders" at bounding box center [297, 236] width 126 height 89
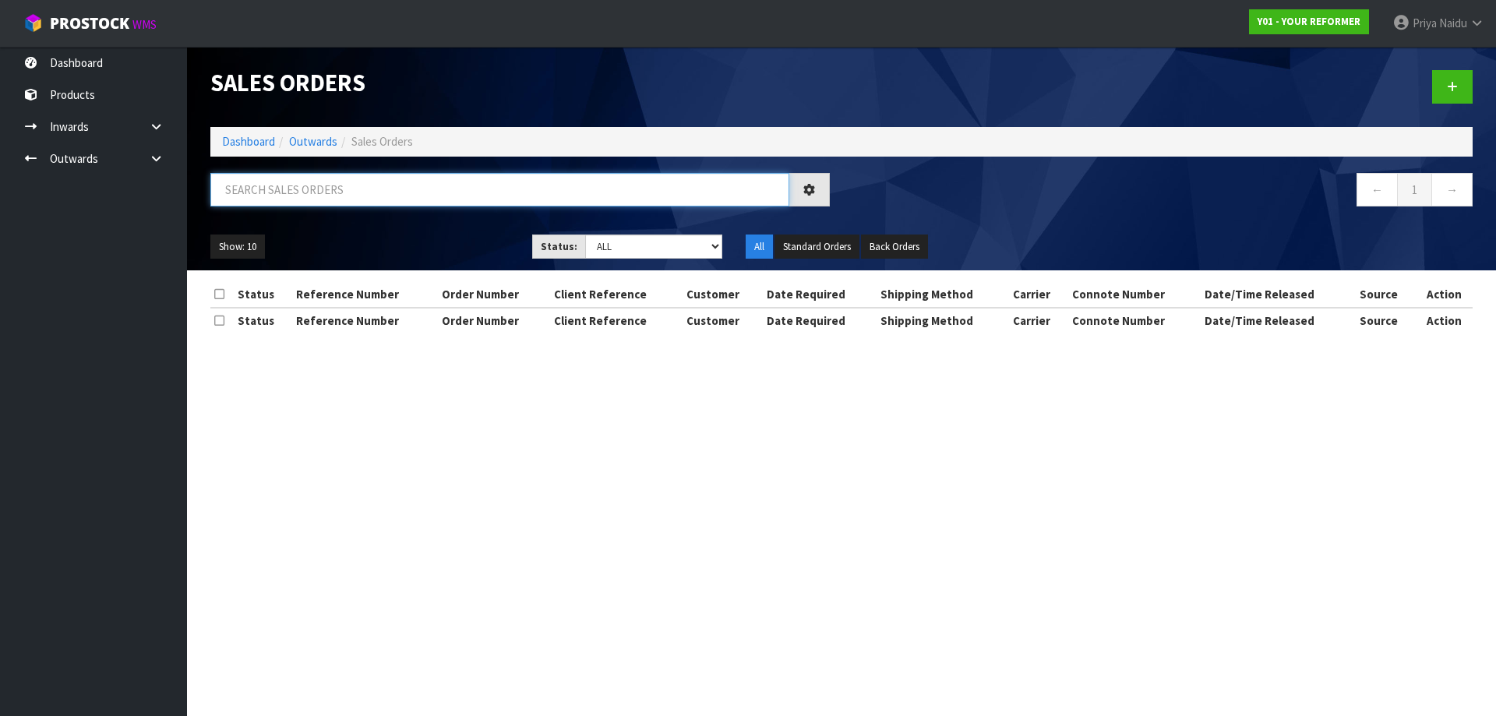
click at [334, 182] on input "text" at bounding box center [499, 189] width 579 height 33
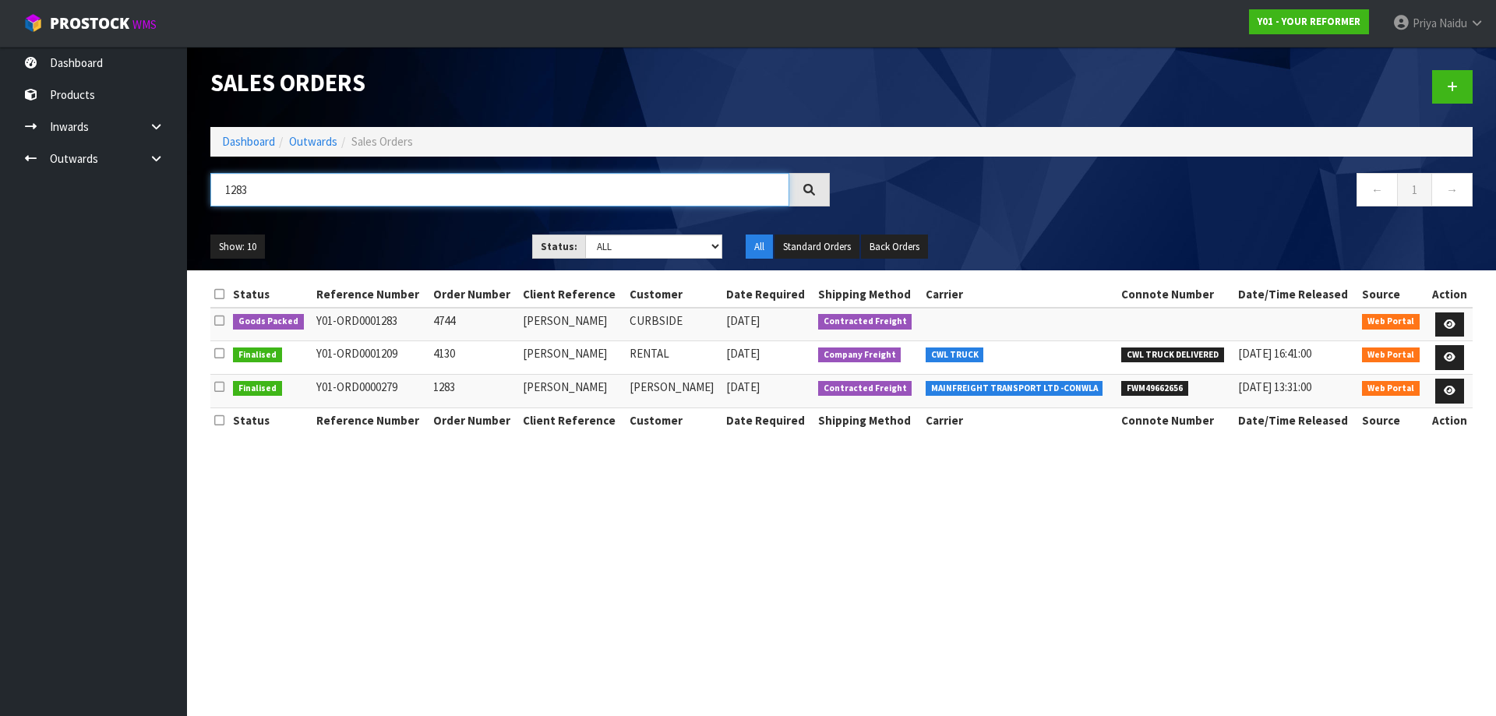
type input "1283"
click at [389, 231] on div "Show: 10 5 10 25 50 Status: Draft Pending Allocated Pending Pick Goods Picked G…" at bounding box center [841, 247] width 1285 height 48
click at [1438, 319] on link at bounding box center [1449, 324] width 29 height 25
click at [1450, 321] on icon at bounding box center [1450, 324] width 12 height 10
click at [1446, 326] on icon at bounding box center [1450, 324] width 12 height 10
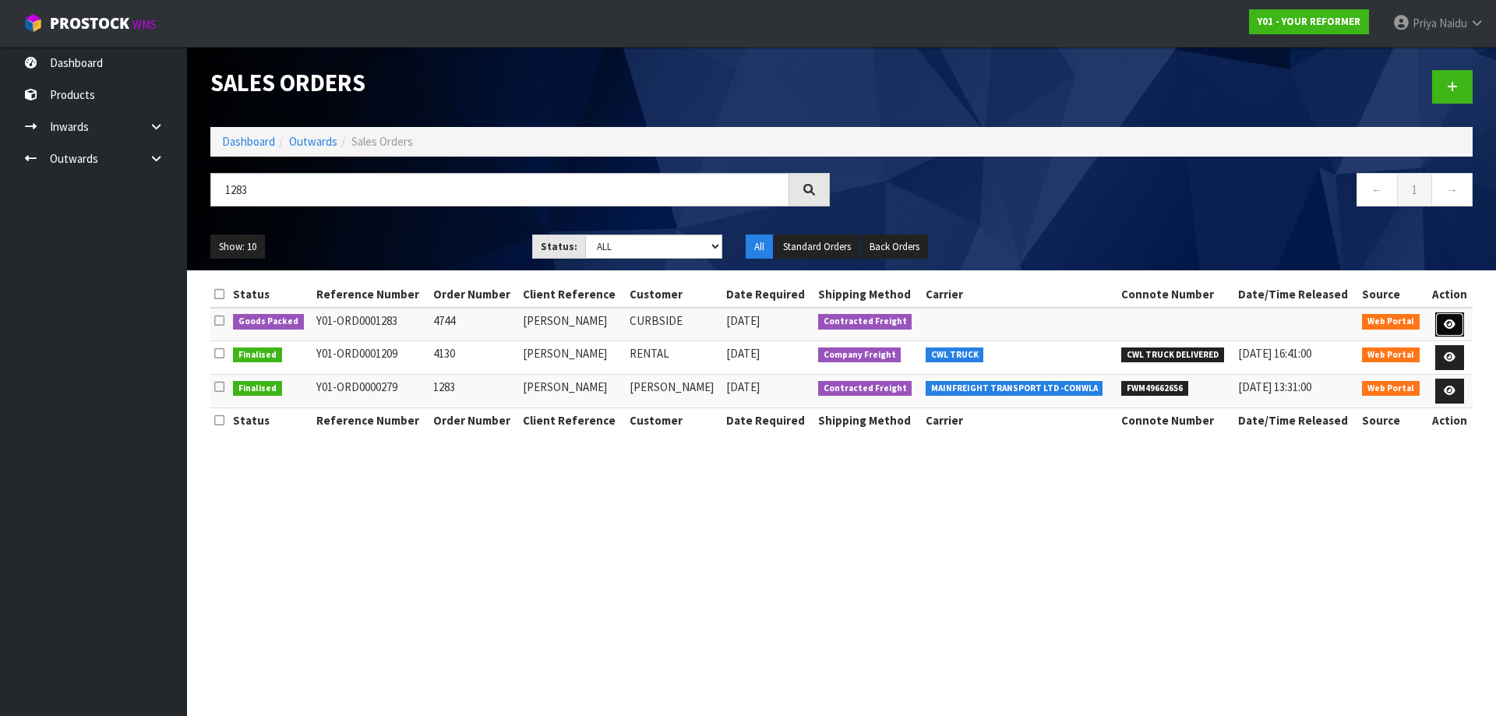
click at [1451, 319] on icon at bounding box center [1450, 324] width 12 height 10
click at [248, 146] on link "Dashboard" at bounding box center [248, 141] width 53 height 15
click at [243, 139] on link "Dashboard" at bounding box center [248, 141] width 53 height 15
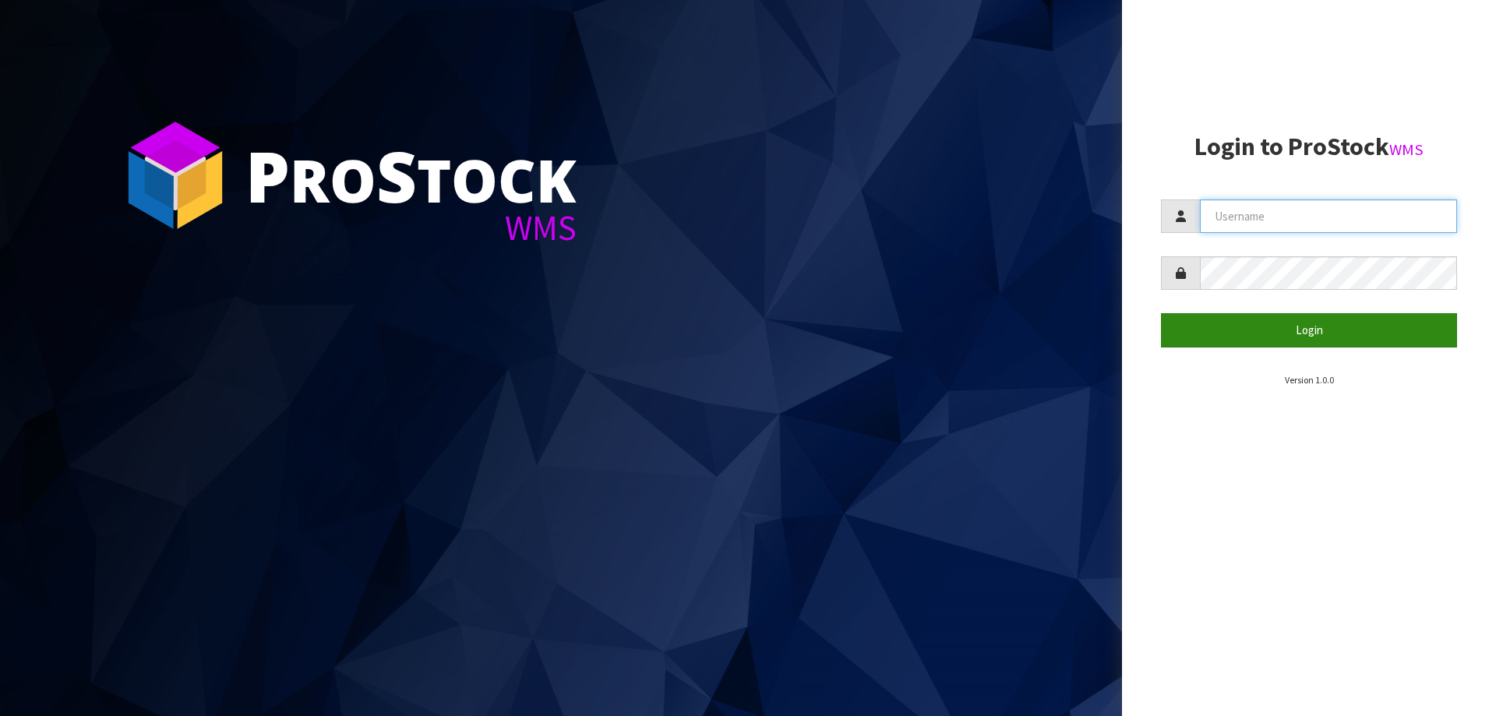
type input "priya"
click at [1321, 333] on button "Login" at bounding box center [1309, 329] width 296 height 33
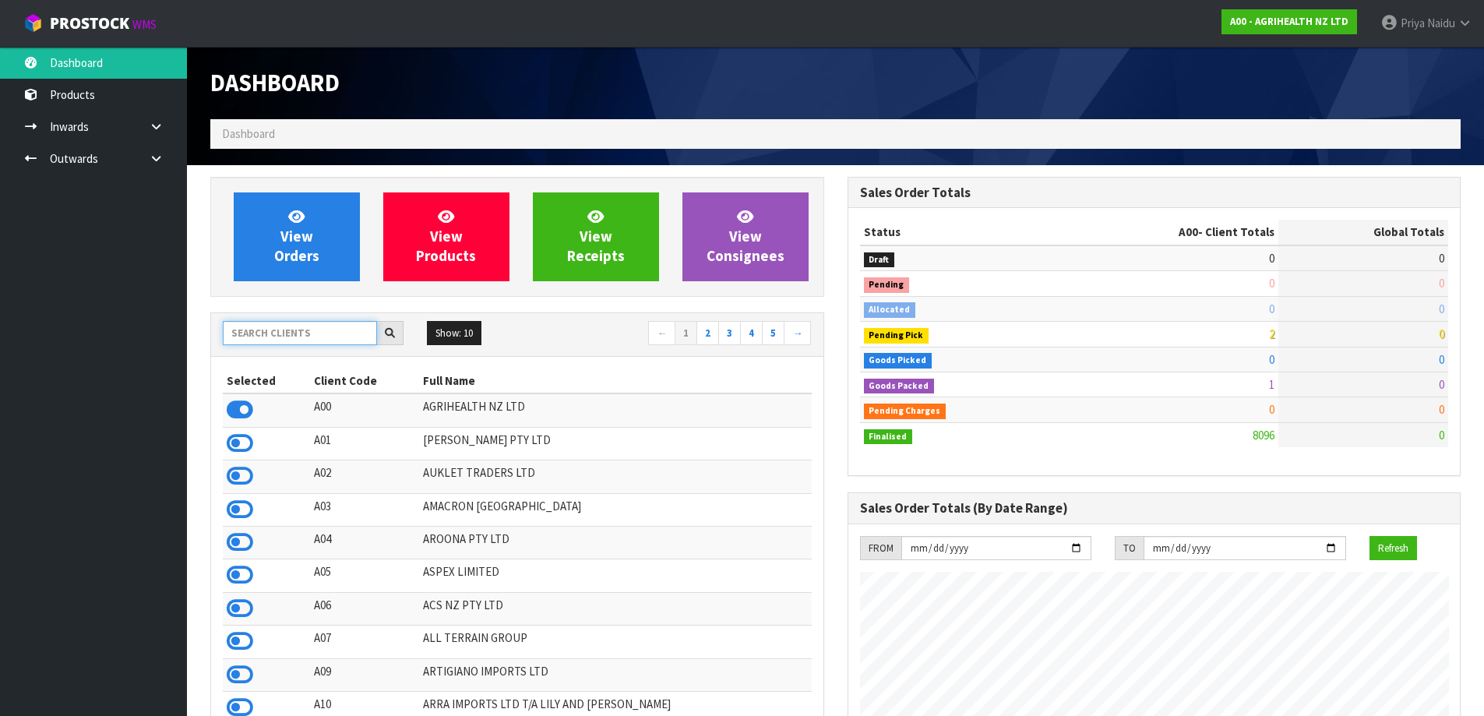
scroll to position [1180, 636]
click at [249, 330] on input "text" at bounding box center [300, 333] width 154 height 24
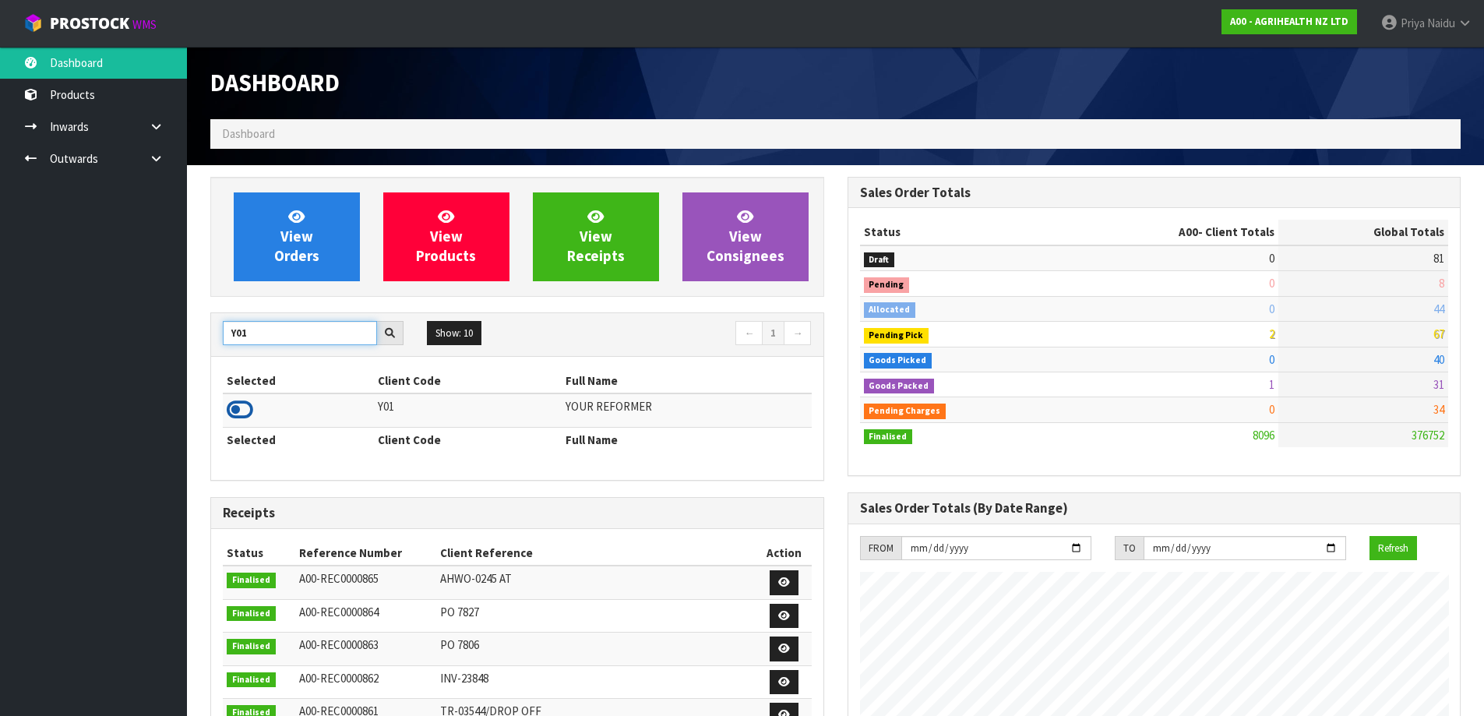
type input "Y01"
click at [237, 406] on icon at bounding box center [240, 409] width 26 height 23
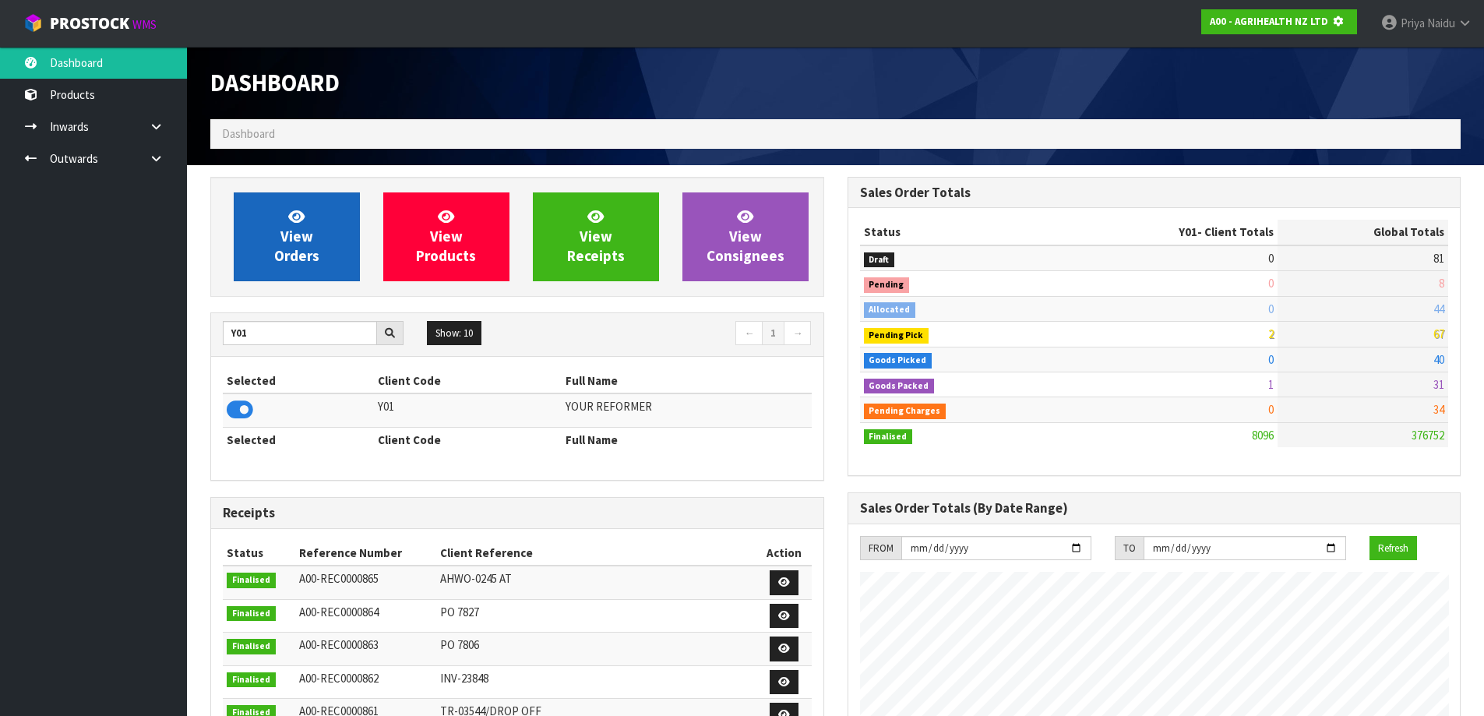
scroll to position [778082, 778417]
click at [280, 228] on link "View Orders" at bounding box center [297, 236] width 126 height 89
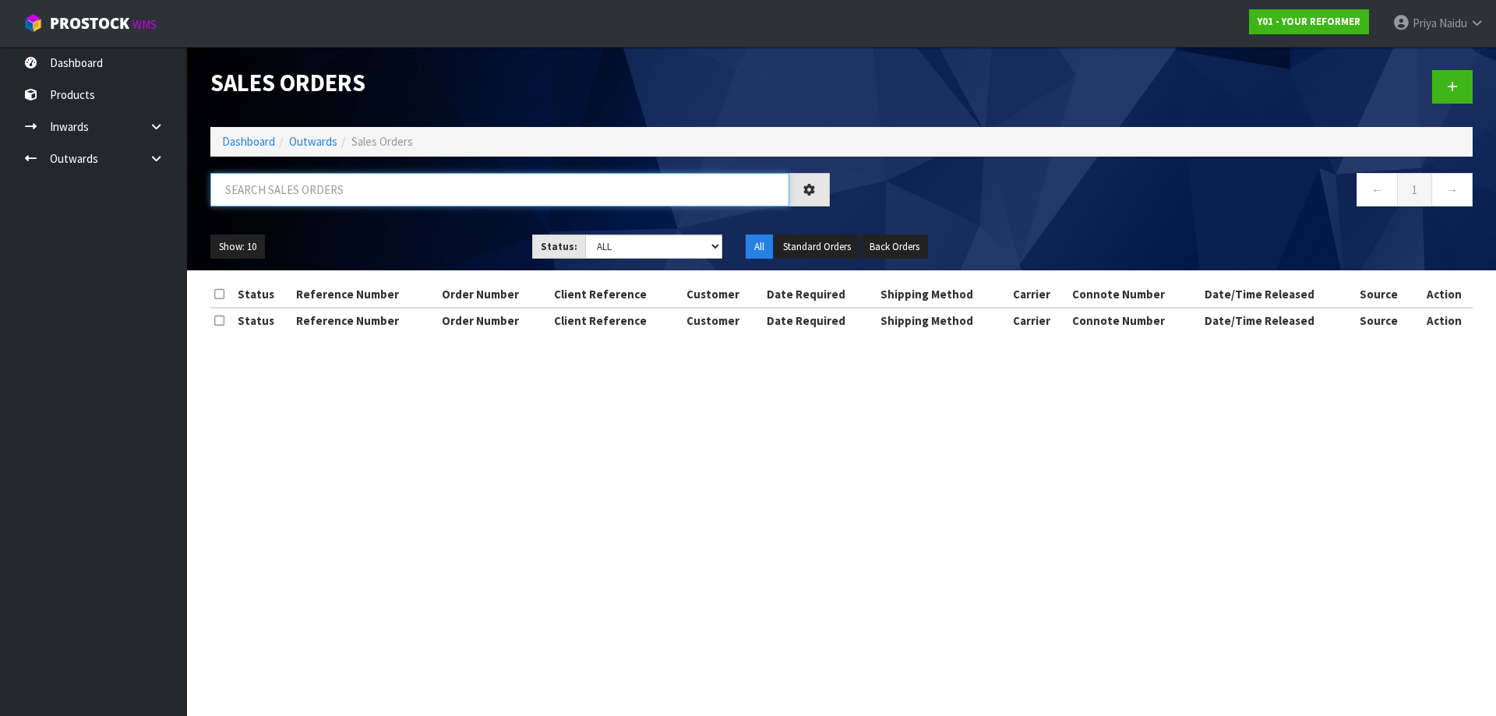
click at [310, 188] on input "text" at bounding box center [499, 189] width 579 height 33
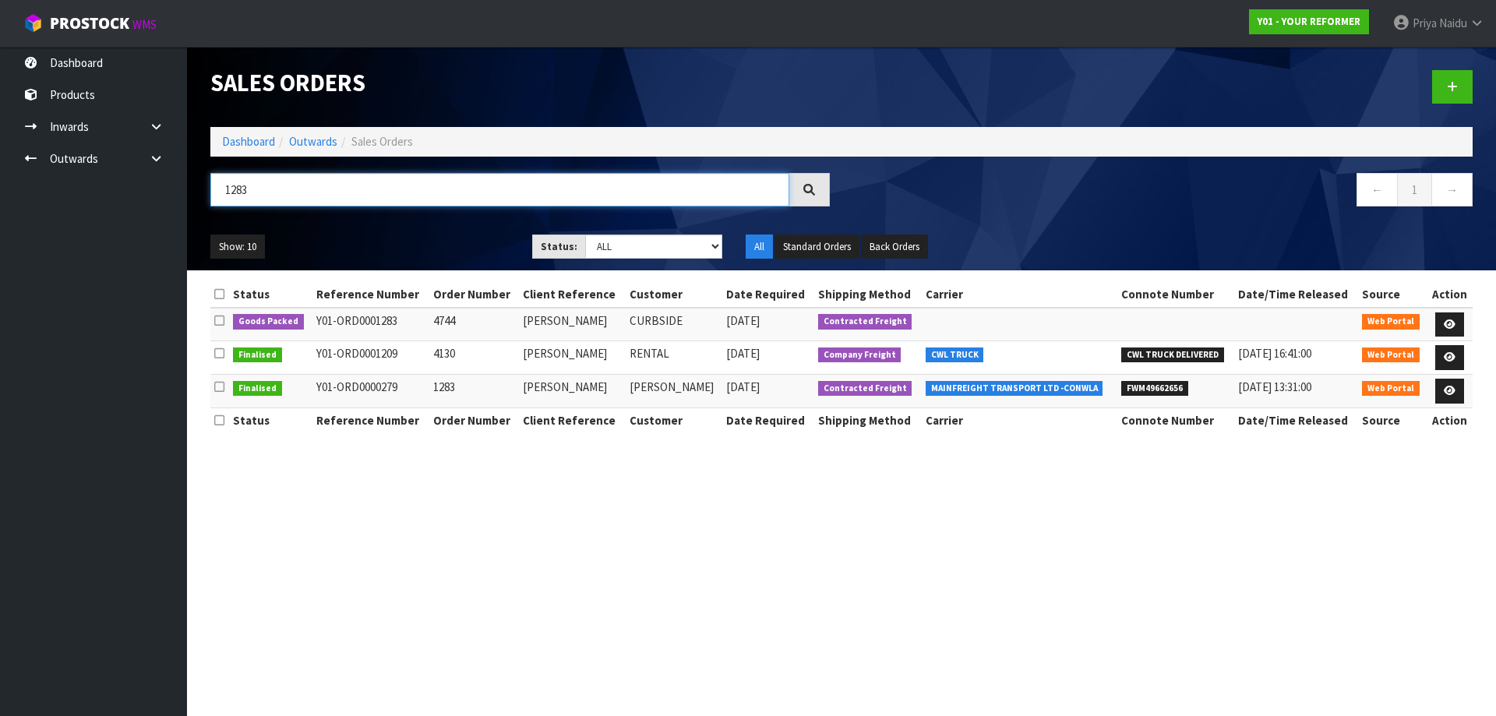
type input "1283"
click at [402, 262] on div "Show: 10 5 10 25 50 Status: Draft Pending Allocated Pending Pick Goods Picked G…" at bounding box center [841, 247] width 1285 height 48
click at [1449, 326] on icon at bounding box center [1450, 324] width 12 height 10
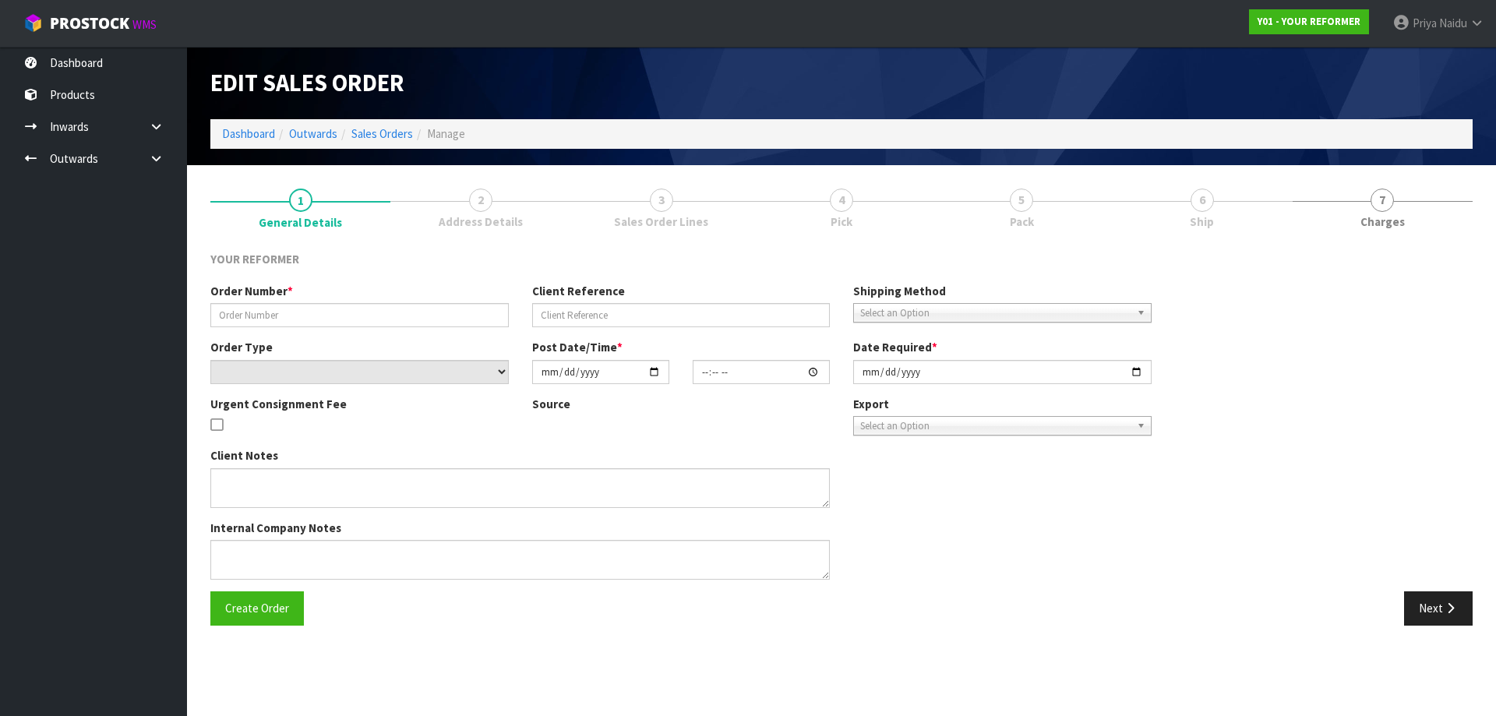
type input "4744"
type input "JADE WILKES"
select select "number:0"
type input "2025-08-11"
type input "13:23:00.000"
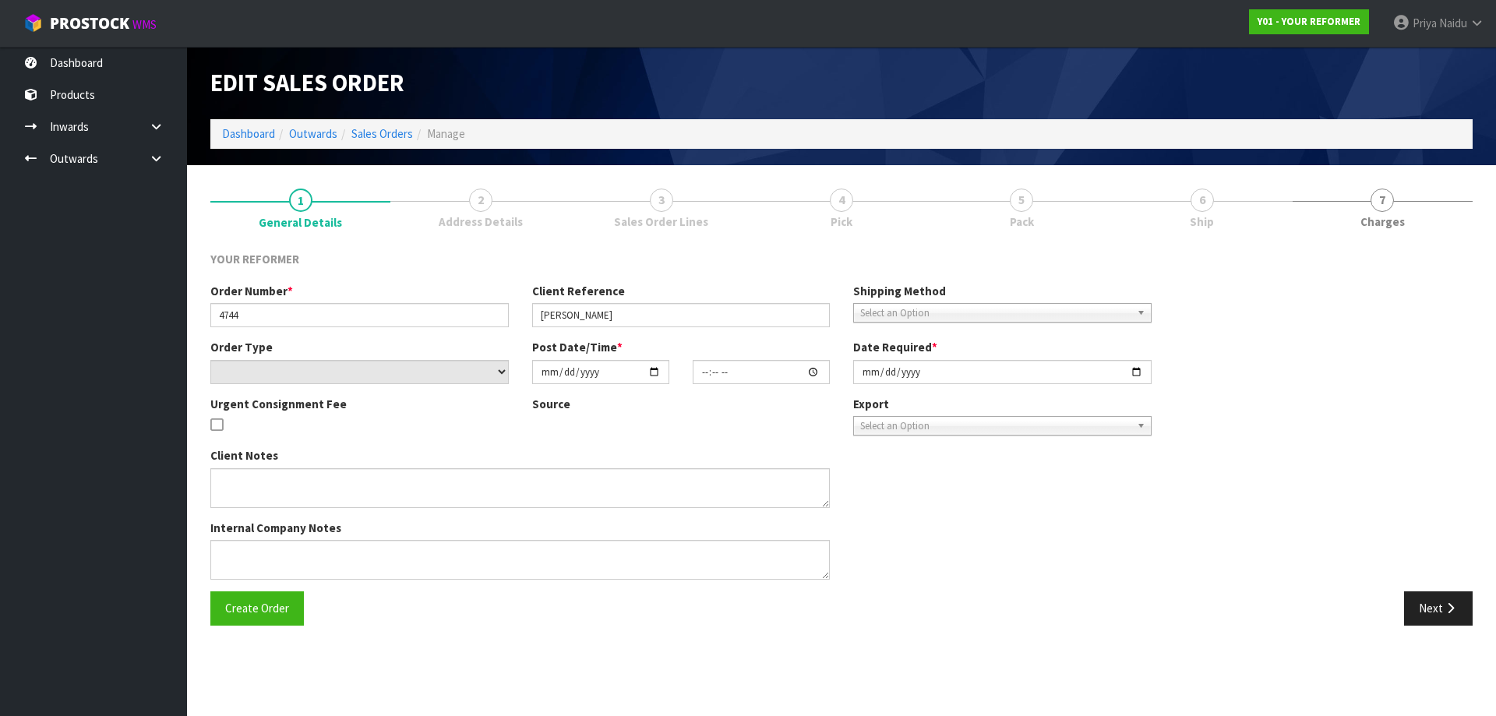
type input "2025-08-12"
type textarea "JADE WILKES 78 VINISTRA ROAD AUK HUAPAI 0810 NEW ZEALAND +64 27 346 2490"
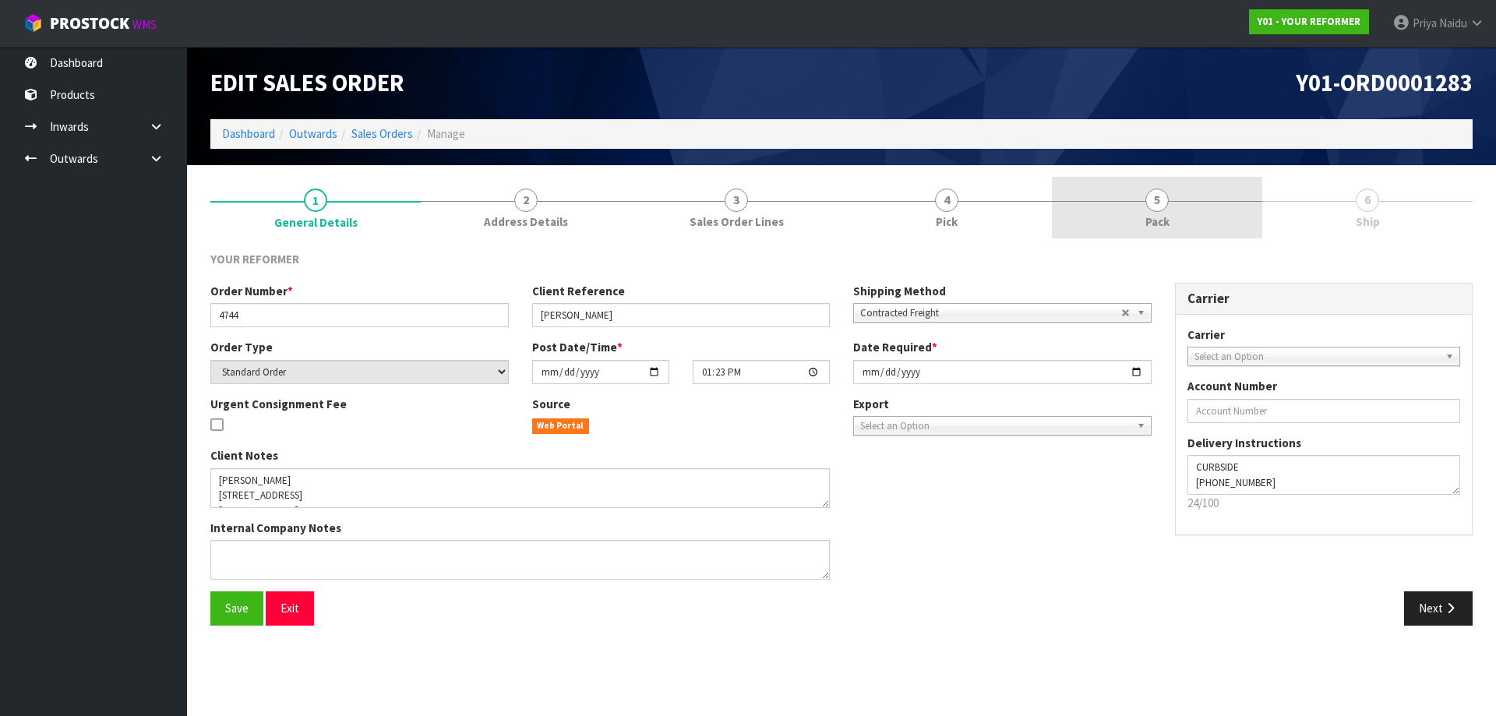
click at [1186, 216] on link "5 Pack" at bounding box center [1157, 208] width 210 height 62
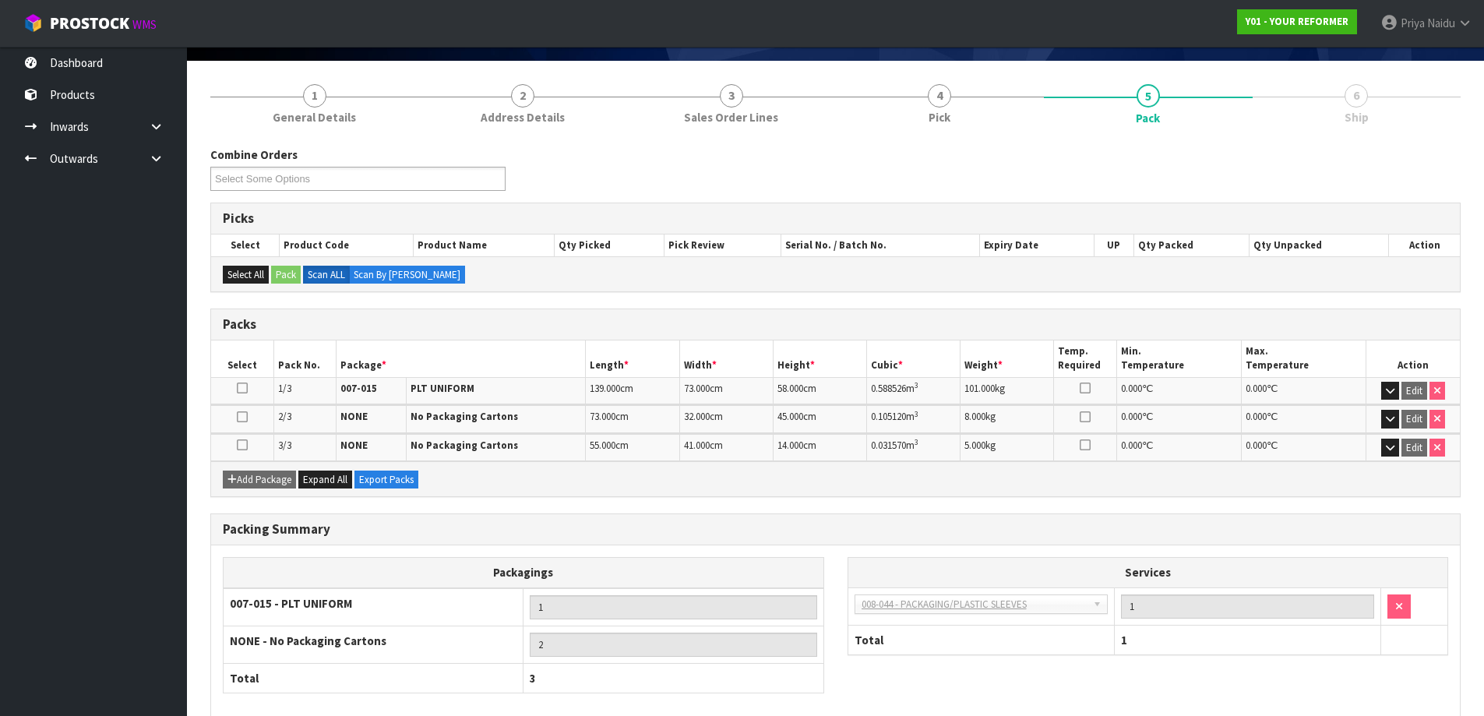
scroll to position [184, 0]
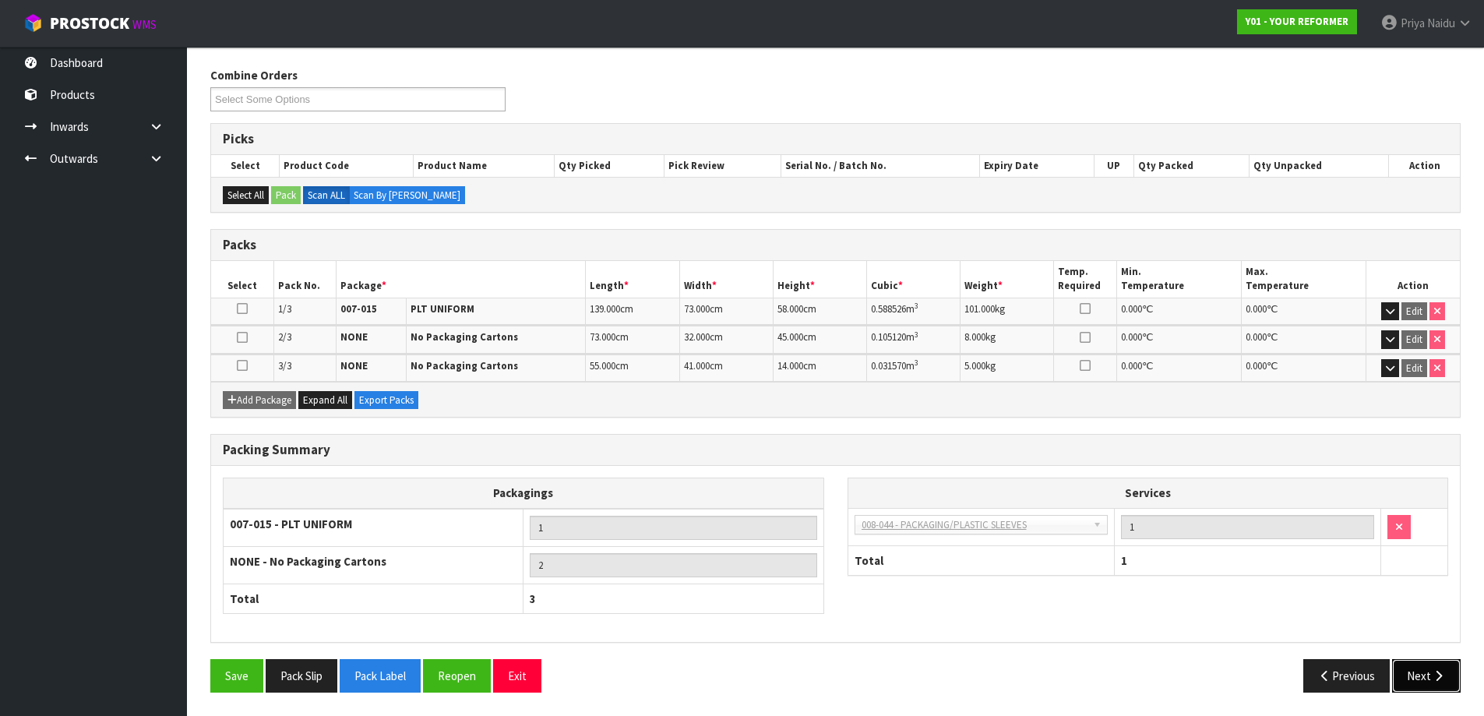
click at [1421, 679] on button "Next" at bounding box center [1426, 675] width 69 height 33
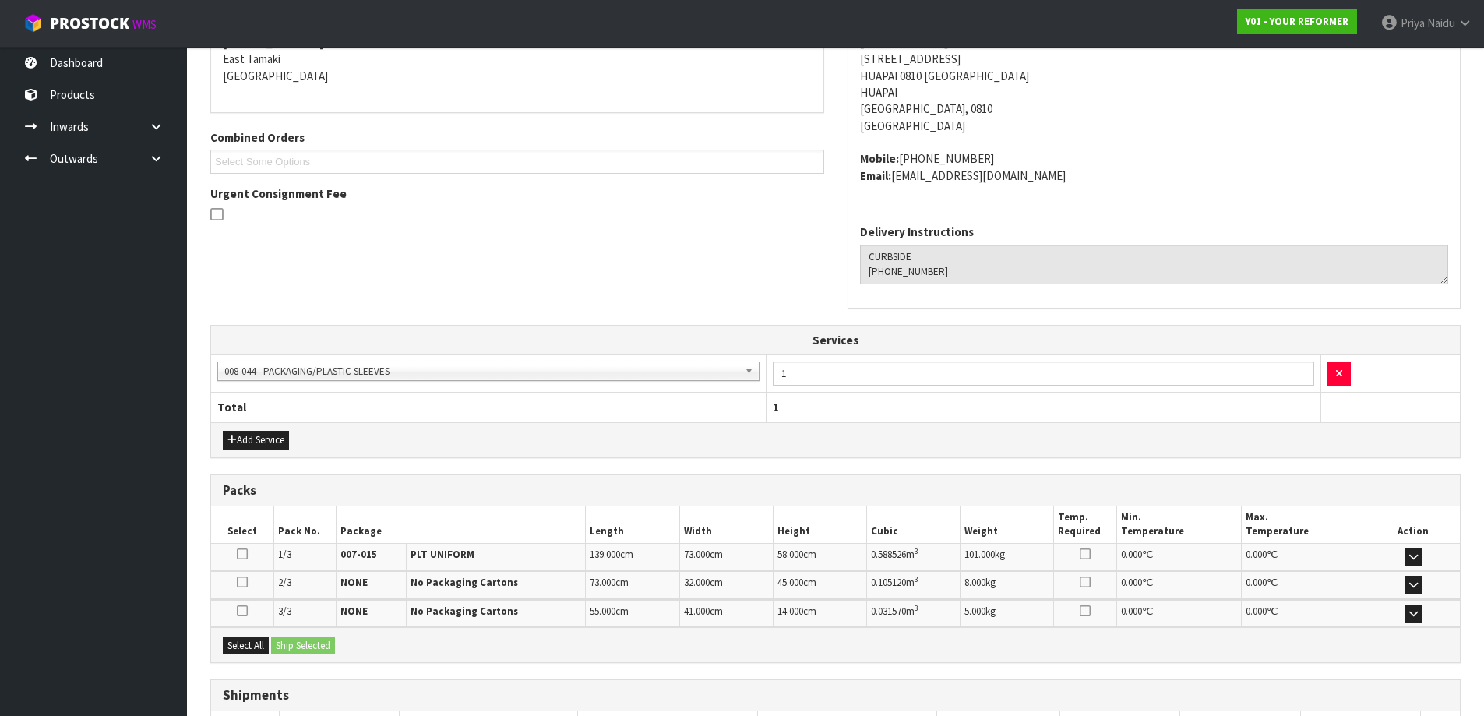
scroll to position [391, 0]
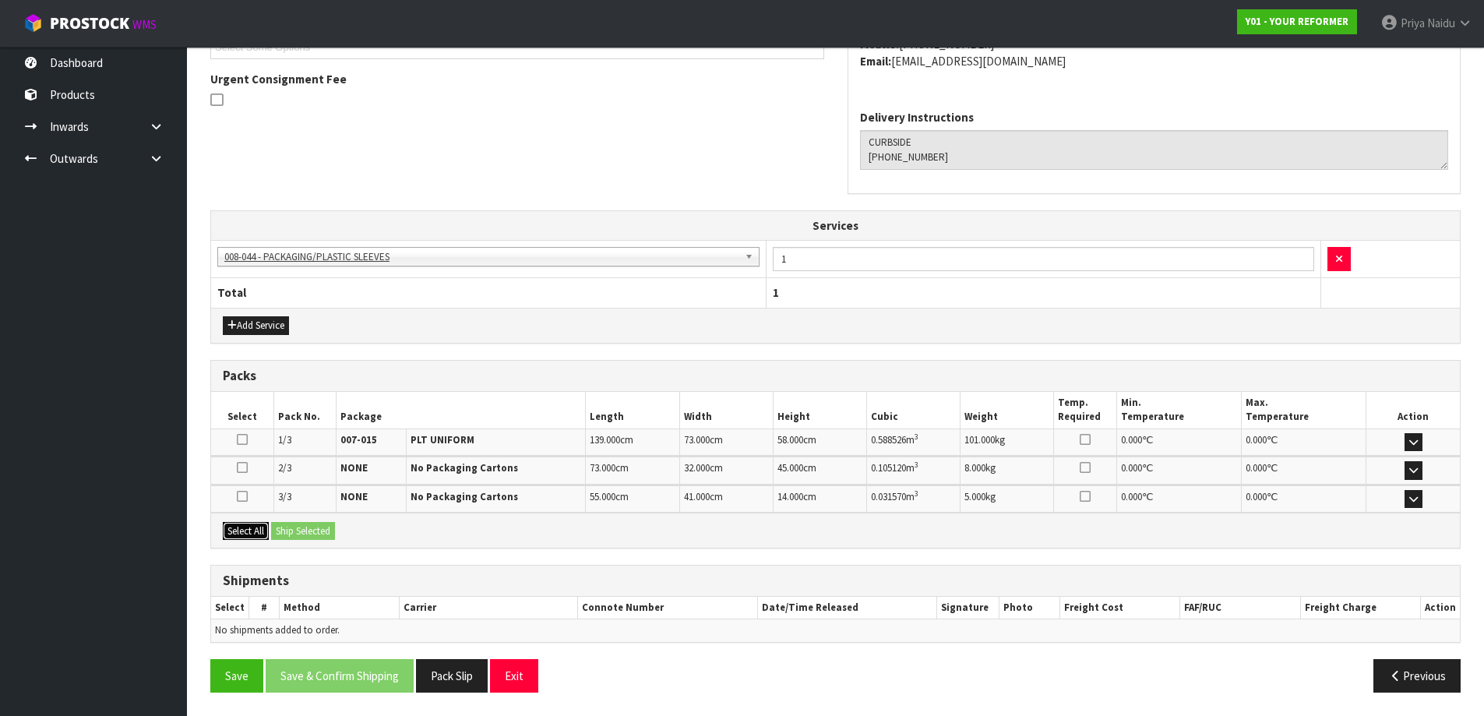
click at [247, 531] on button "Select All" at bounding box center [246, 531] width 46 height 19
drag, startPoint x: 309, startPoint y: 530, endPoint x: 344, endPoint y: 524, distance: 36.4
click at [311, 530] on button "Ship Selected" at bounding box center [303, 531] width 64 height 19
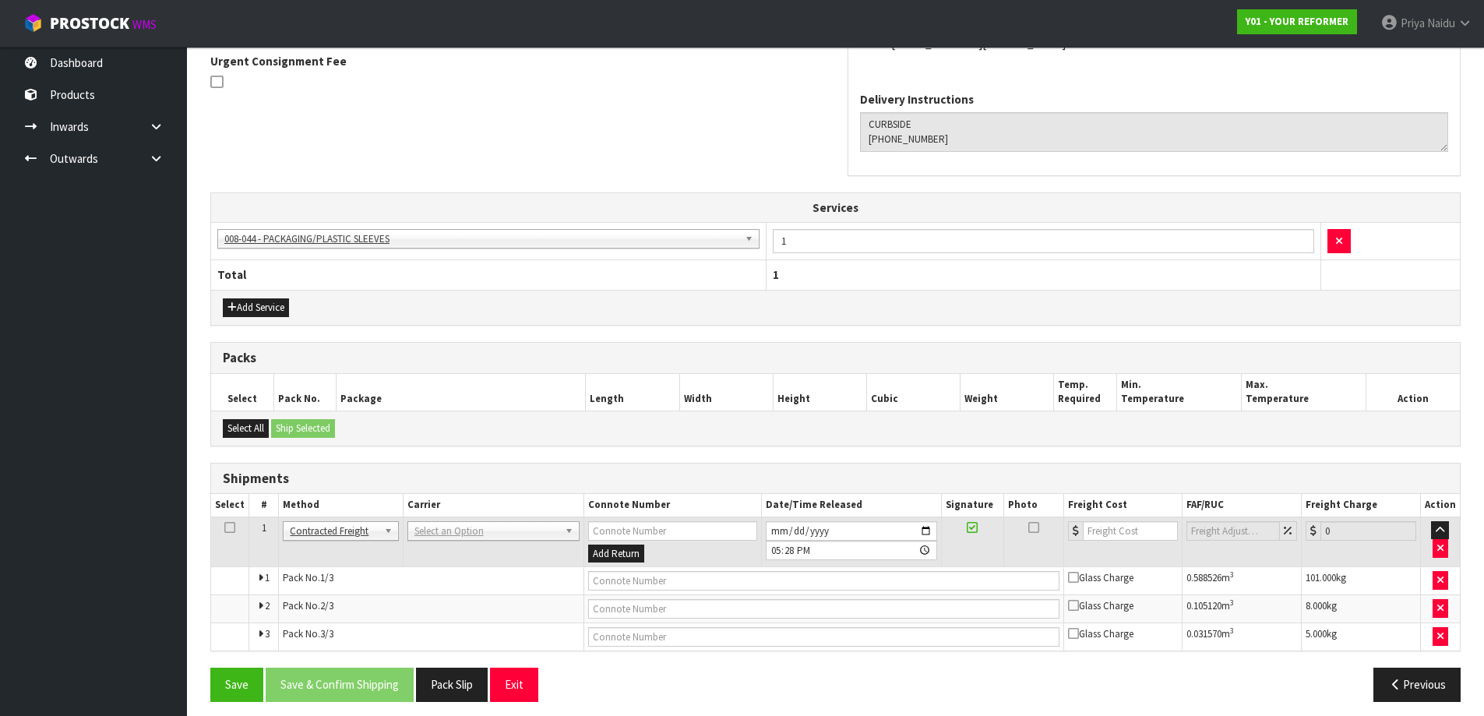
scroll to position [418, 0]
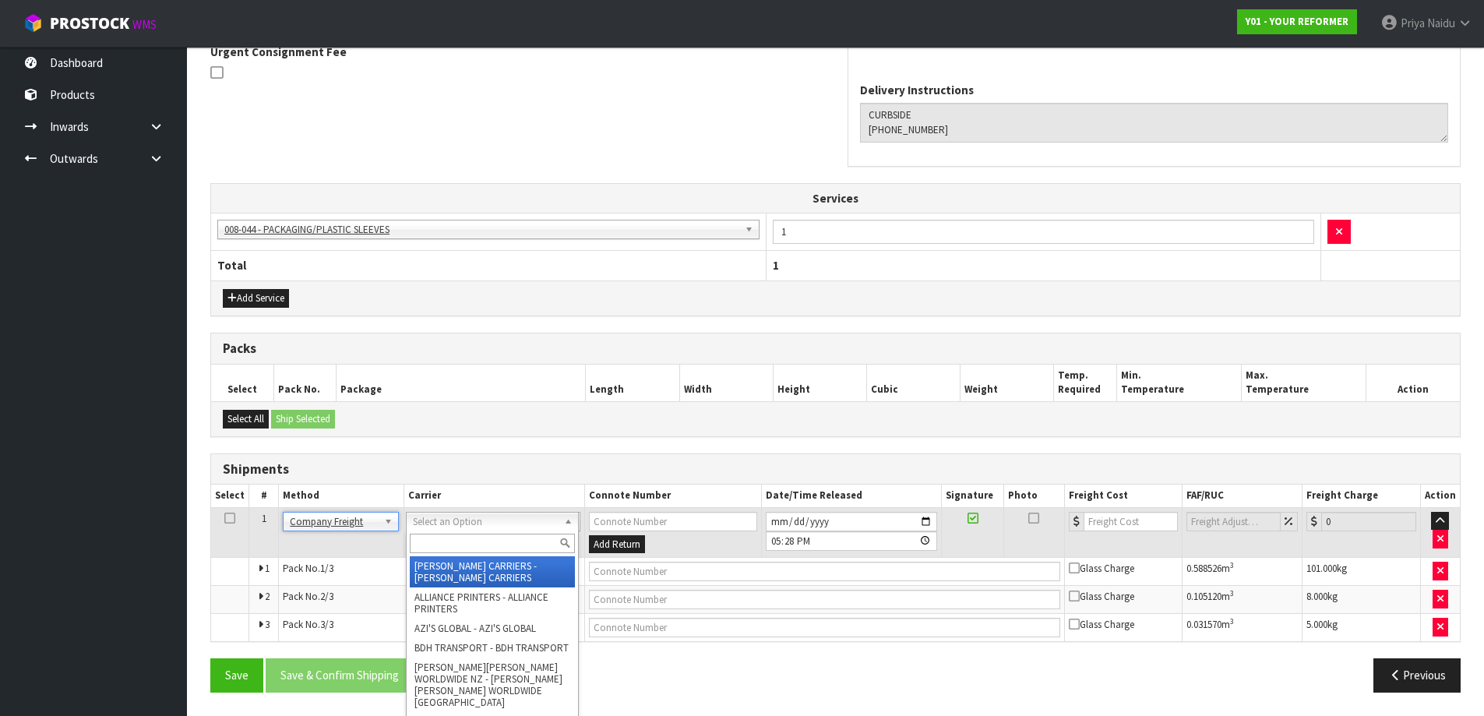
click at [450, 541] on input "text" at bounding box center [492, 543] width 165 height 19
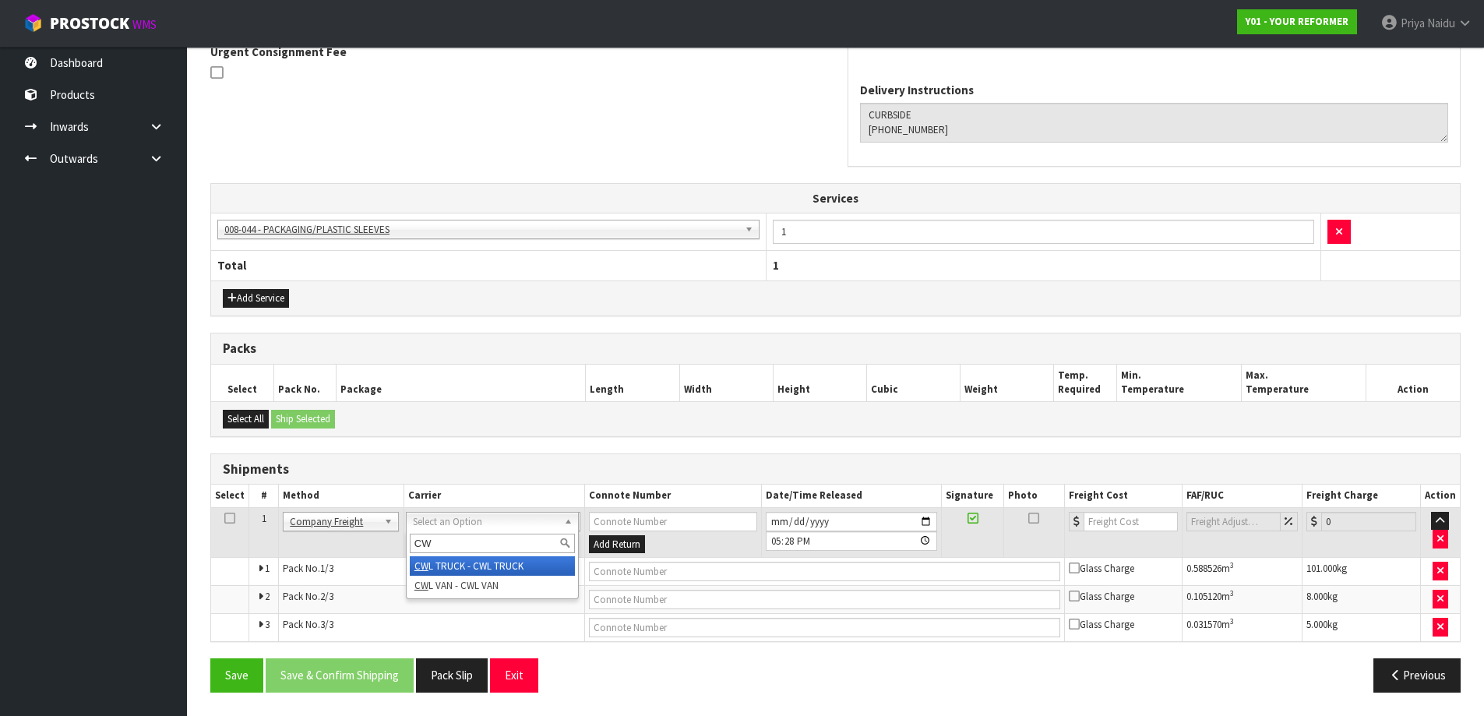
type input "CWL"
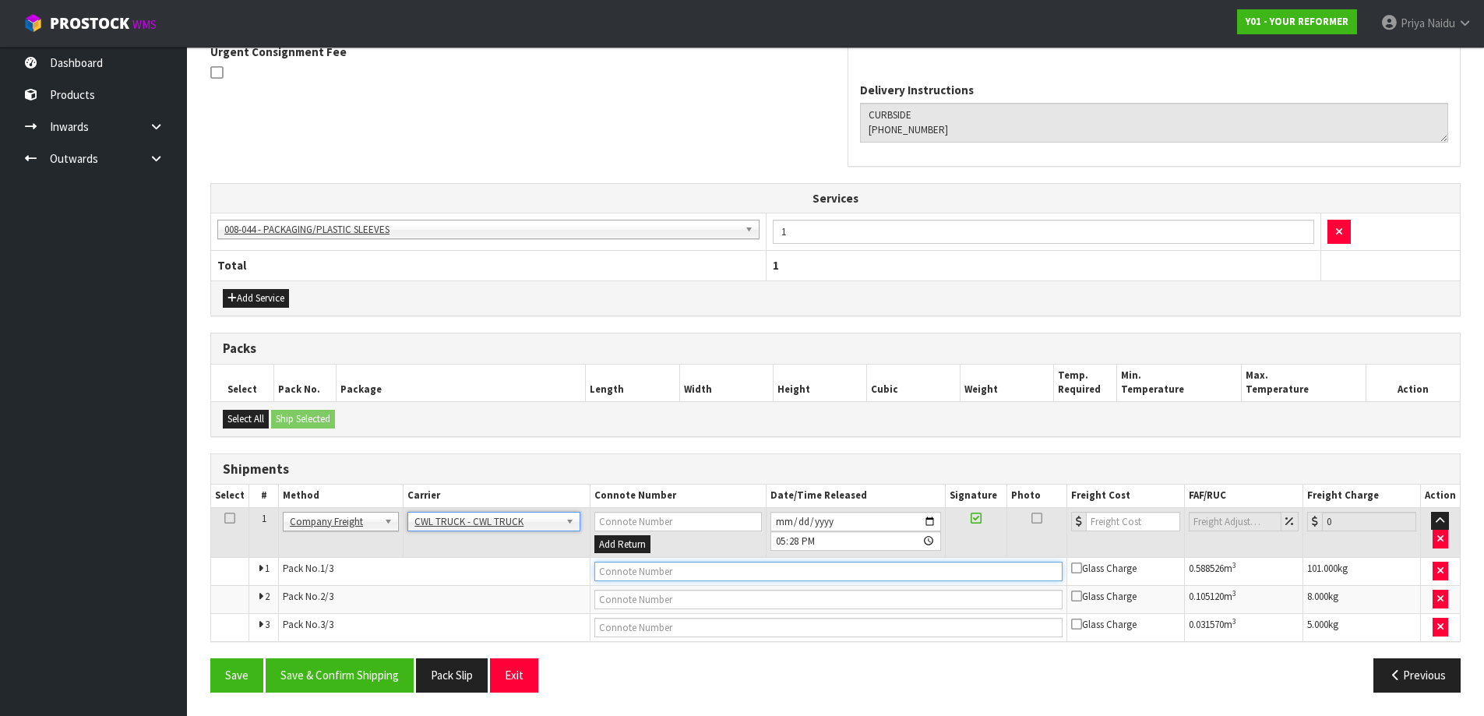
click at [636, 566] on input "text" at bounding box center [828, 571] width 468 height 19
type input "CWL TRUCK DELIVERY"
click at [932, 520] on input "2025-08-14" at bounding box center [855, 521] width 171 height 19
type input "2025-08-15"
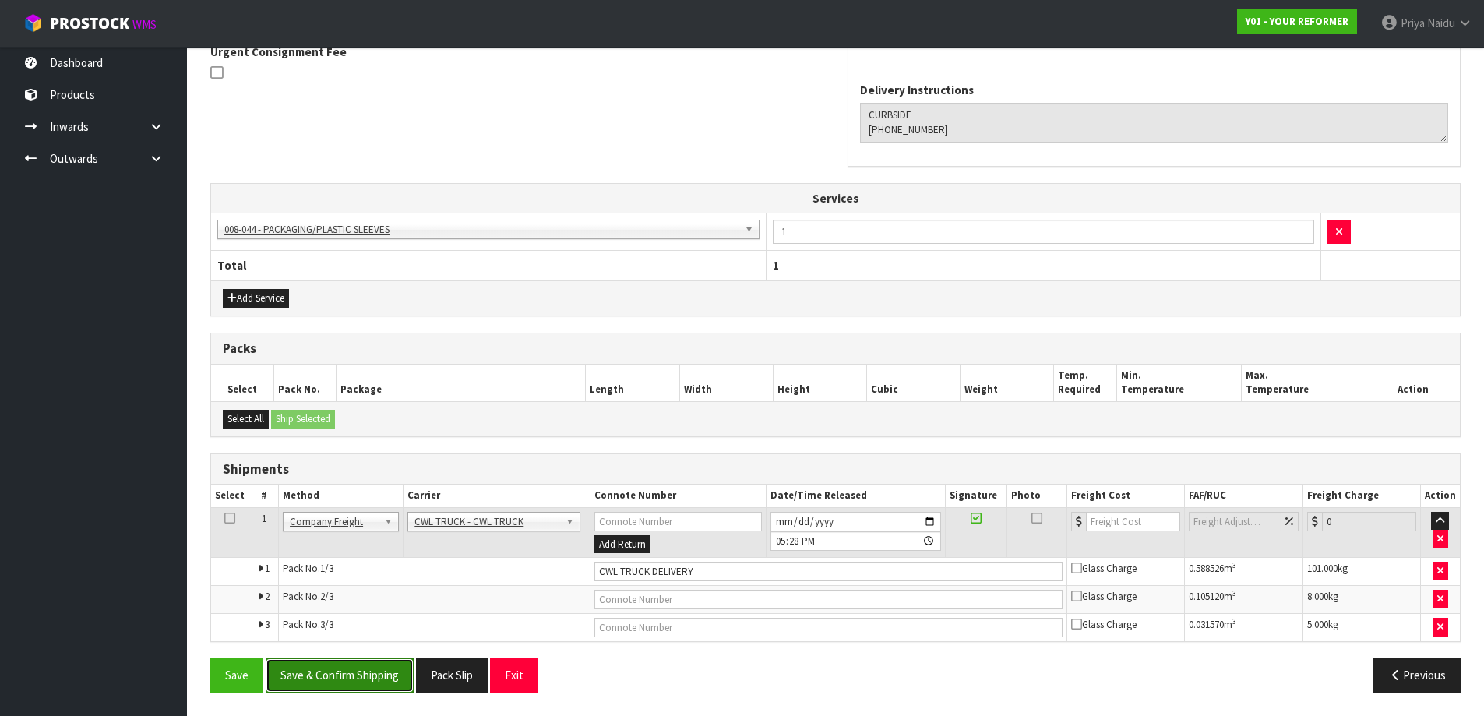
click at [336, 672] on button "Save & Confirm Shipping" at bounding box center [340, 674] width 148 height 33
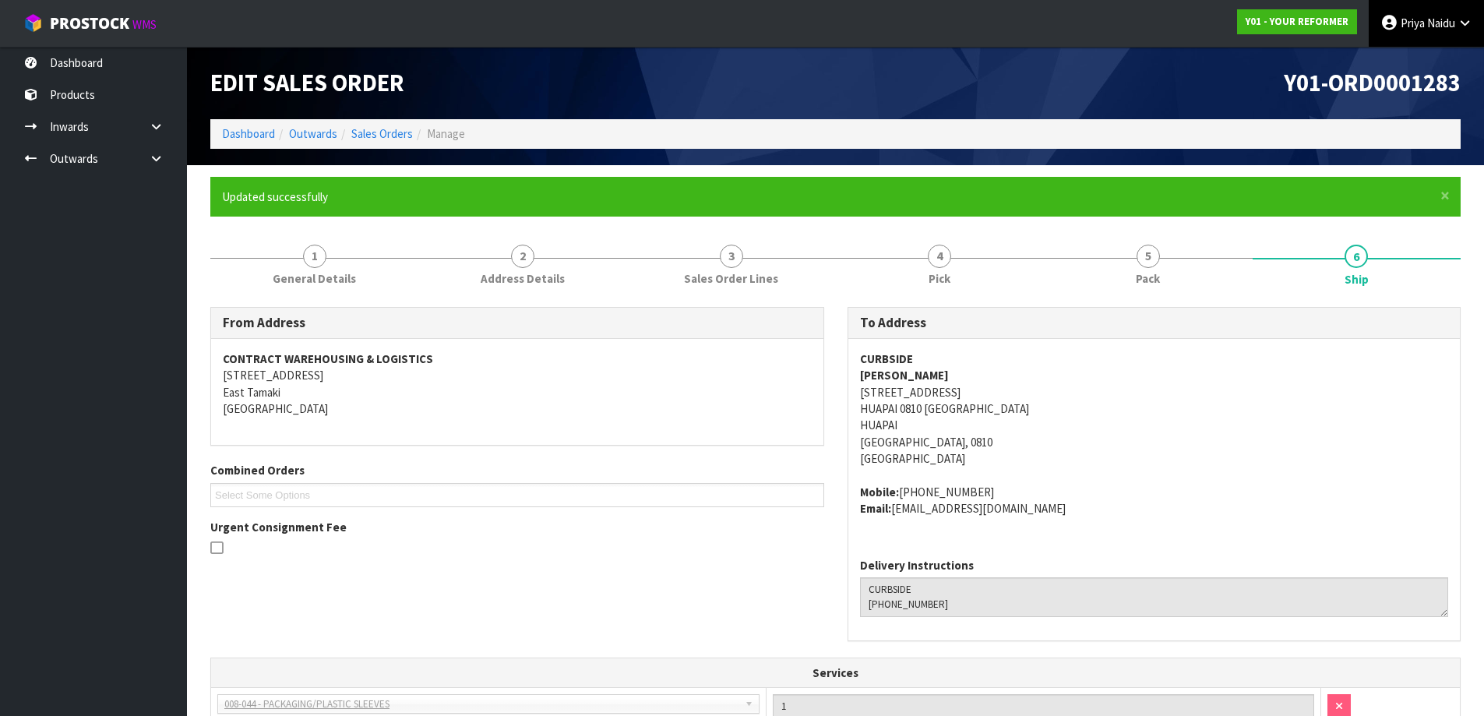
click at [1440, 12] on link "Priya Naidu" at bounding box center [1426, 23] width 115 height 47
click at [1429, 52] on link "Logout" at bounding box center [1421, 61] width 123 height 21
